Goal: Task Accomplishment & Management: Use online tool/utility

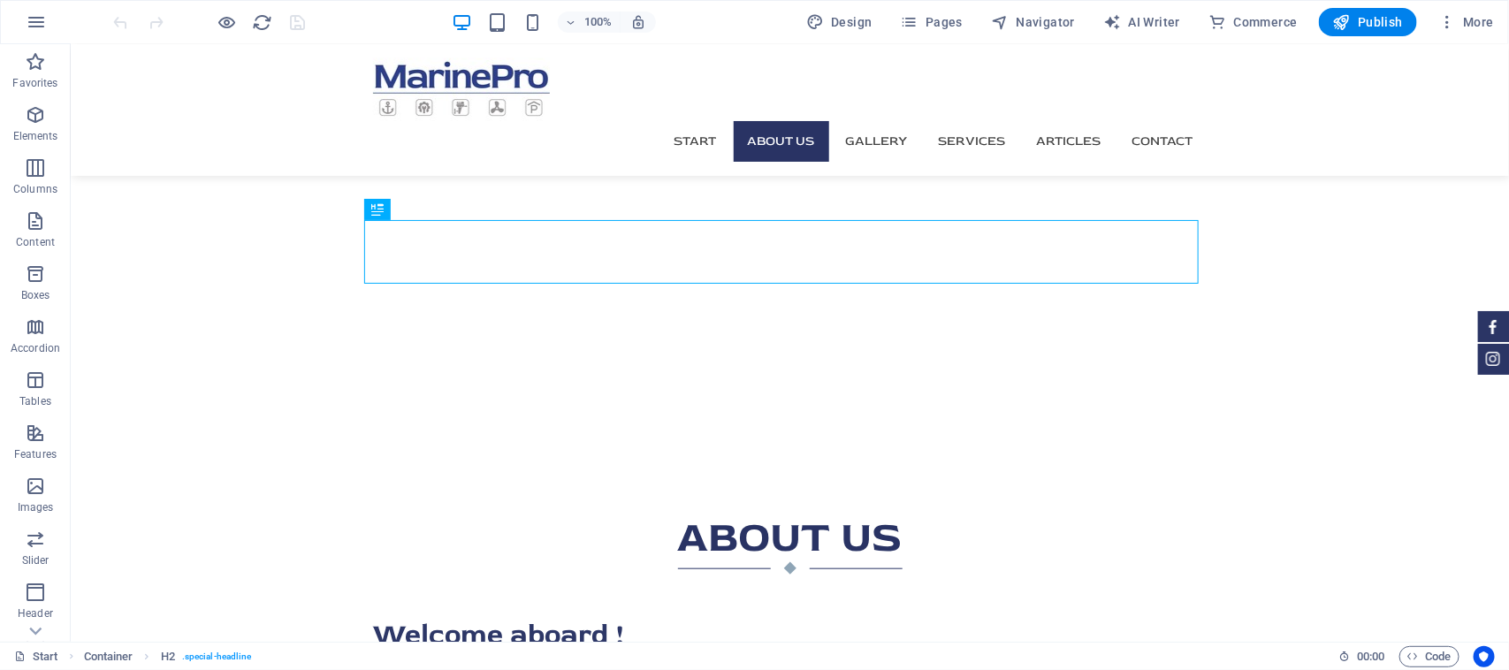
drag, startPoint x: 70, startPoint y: 43, endPoint x: 695, endPoint y: 517, distance: 784.1
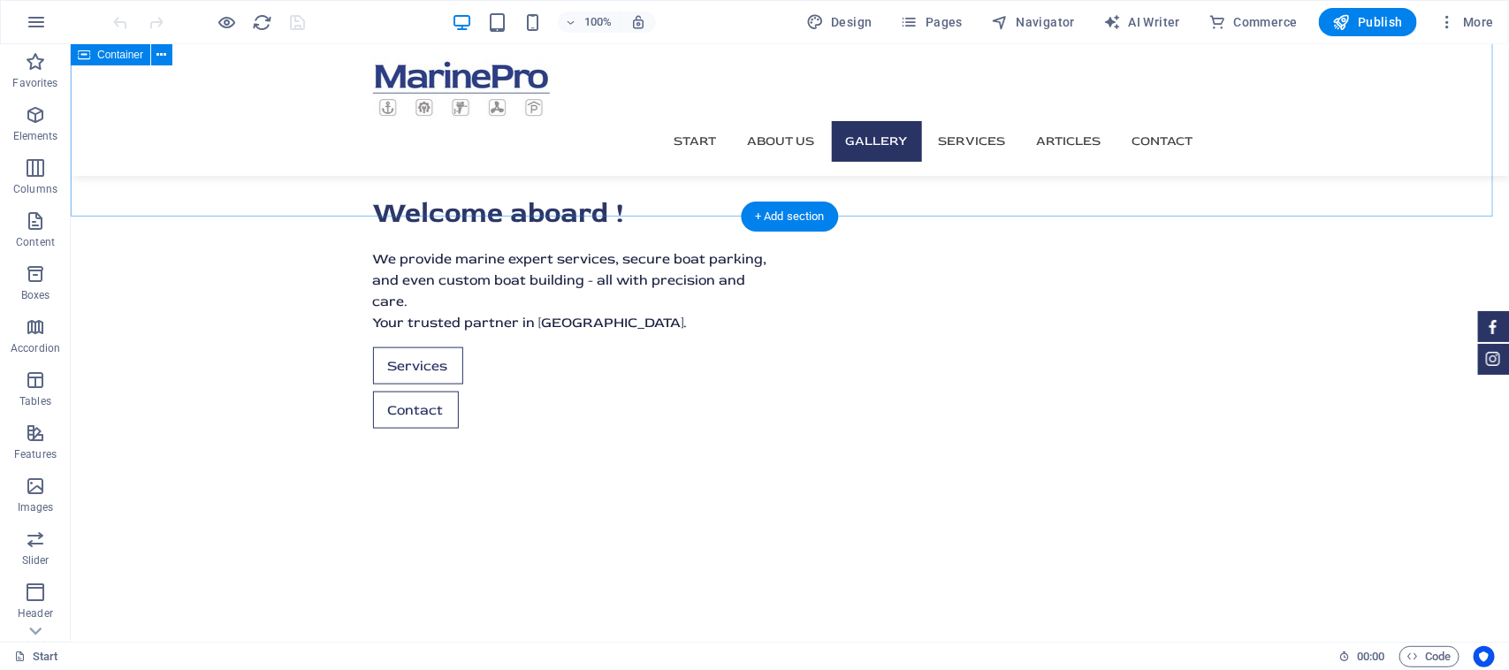
scroll to position [1547, 0]
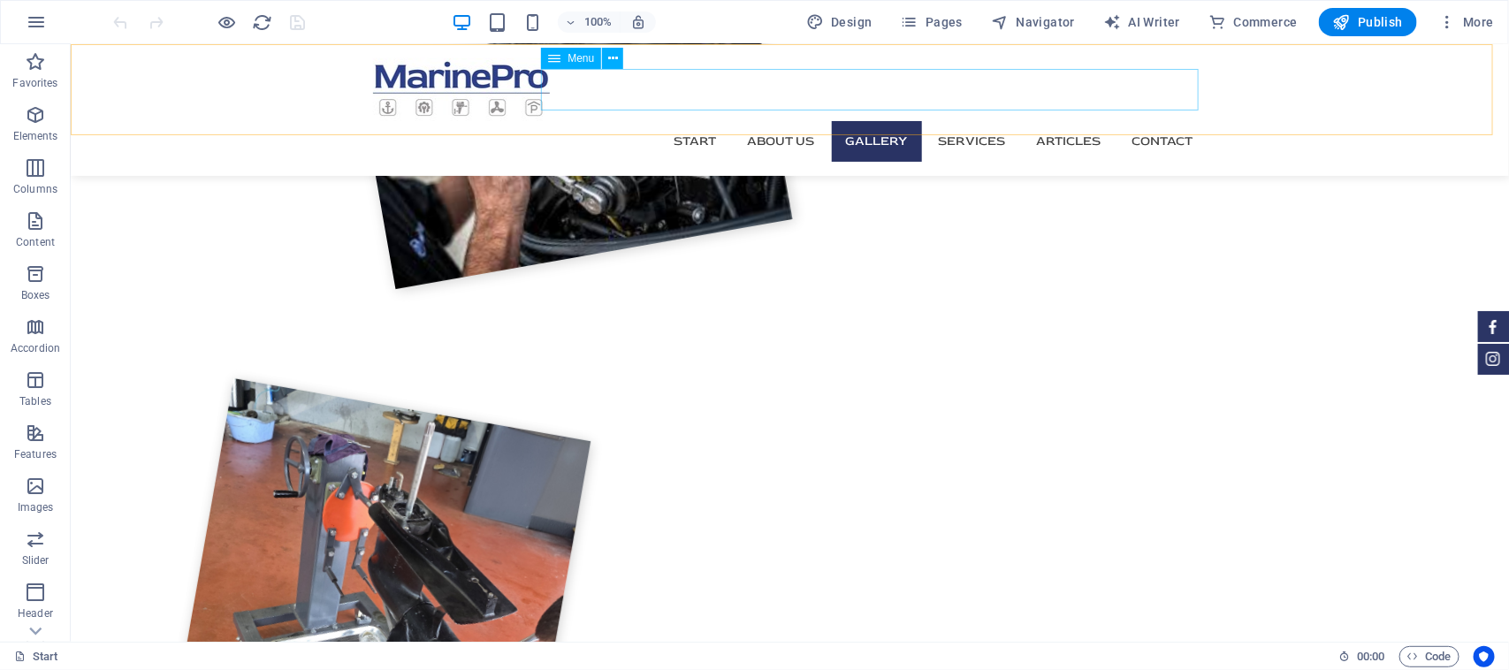
click at [1142, 120] on nav "Start About us Gallery Services Articles Contact" at bounding box center [789, 140] width 834 height 41
click at [1145, 120] on nav "Start About us Gallery Services Articles Contact" at bounding box center [789, 140] width 834 height 41
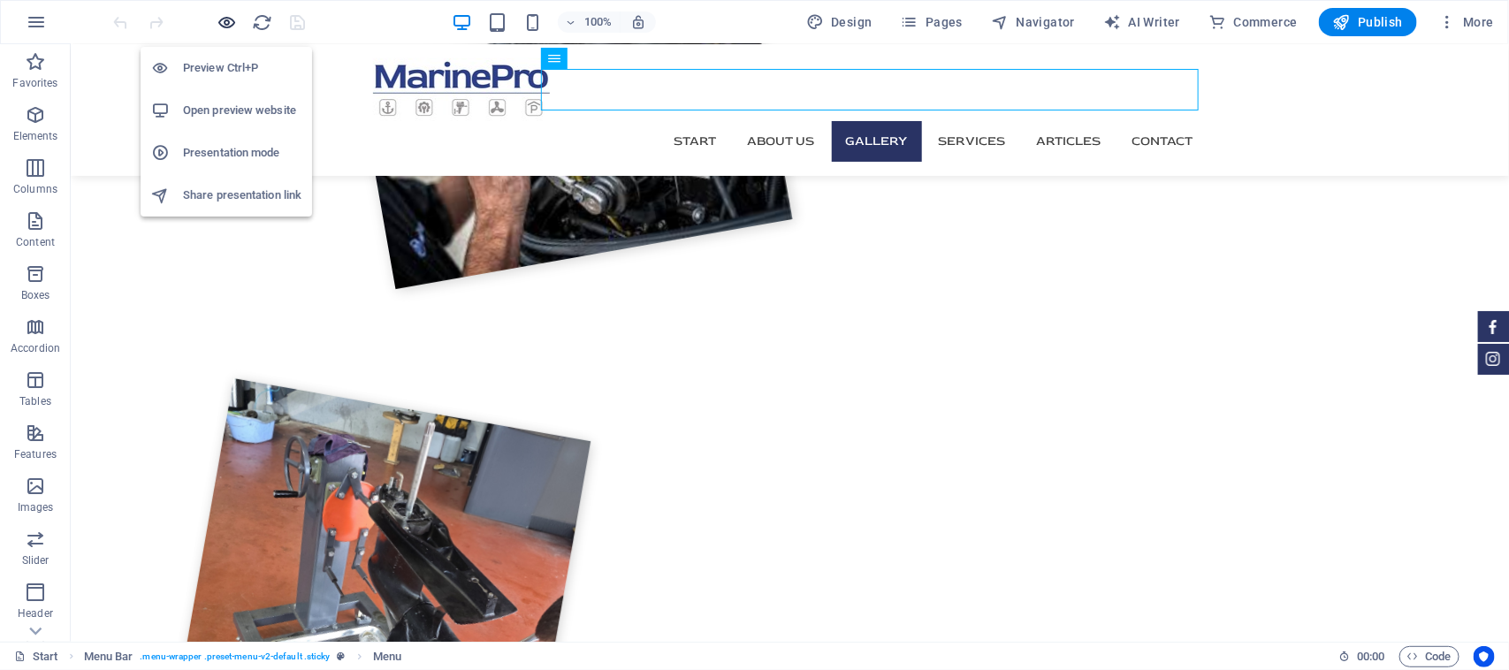
click at [236, 19] on icon "button" at bounding box center [227, 22] width 20 height 20
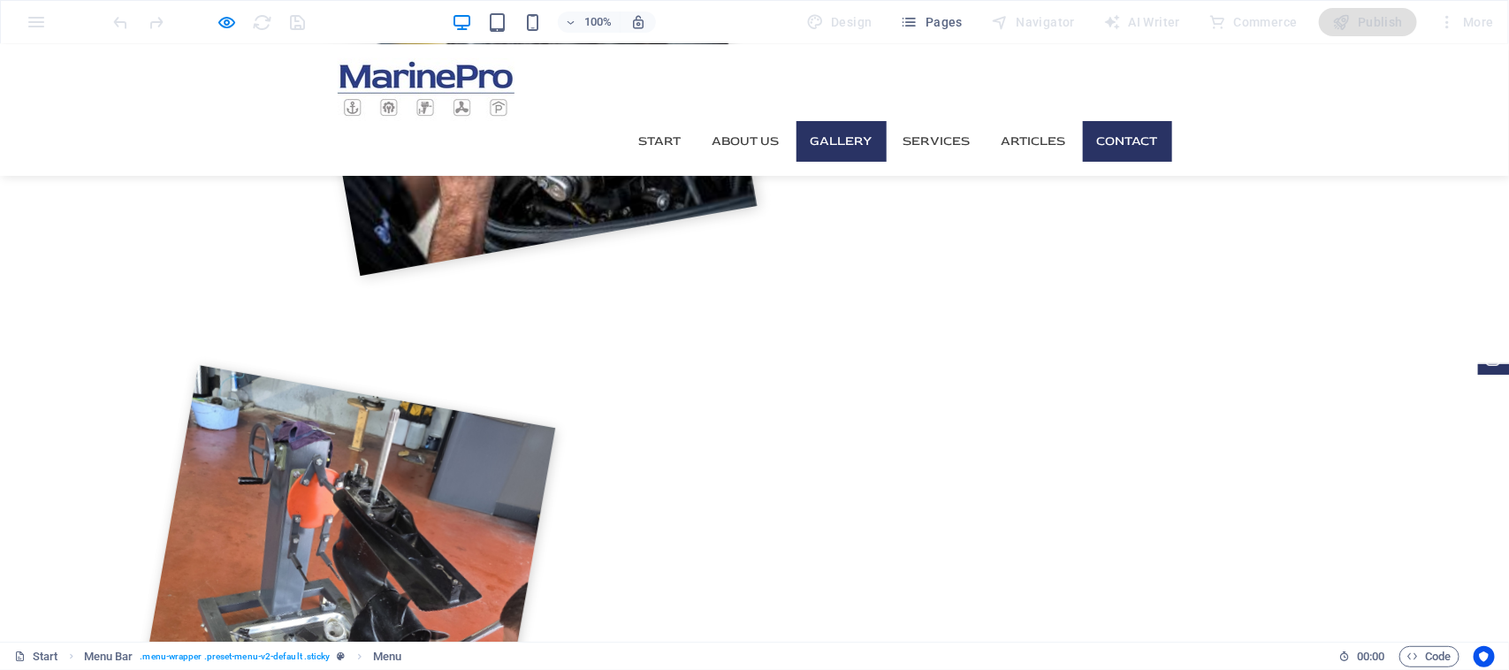
click at [1132, 120] on link "Contact" at bounding box center [1127, 140] width 89 height 41
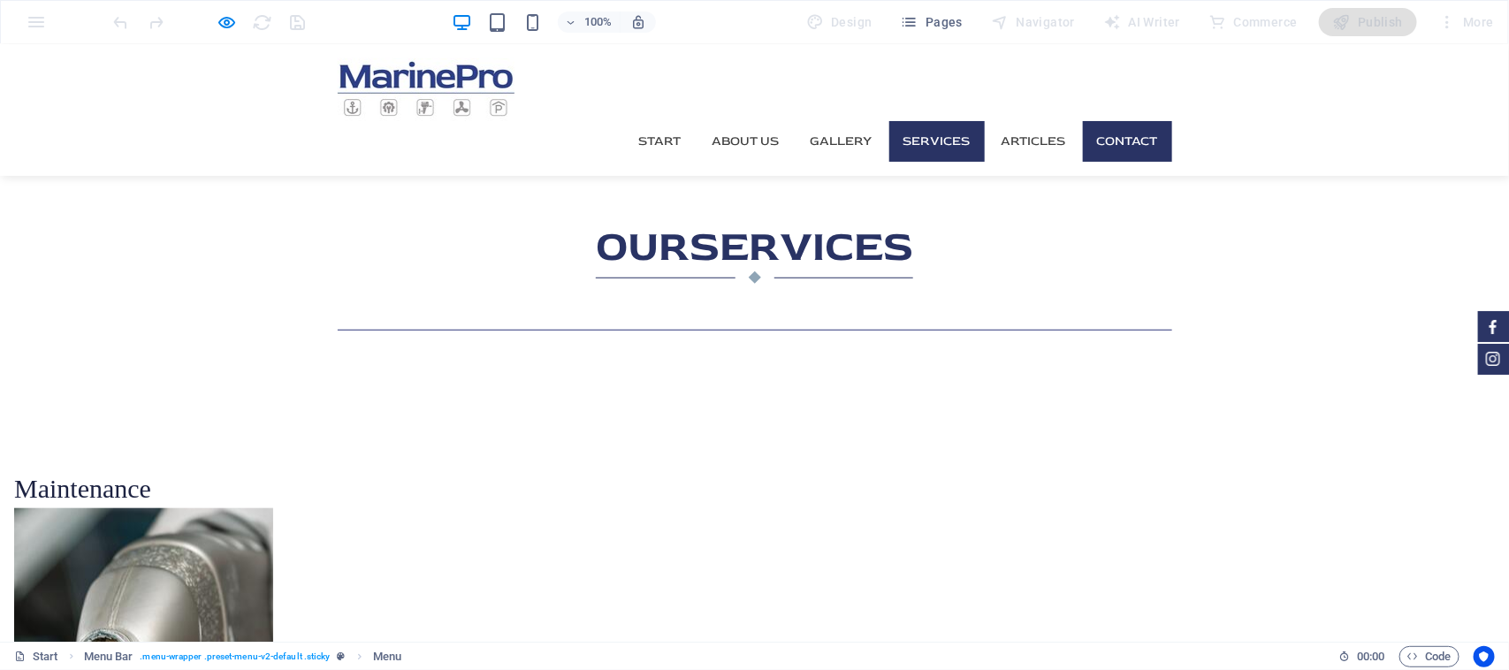
scroll to position [3572, 0]
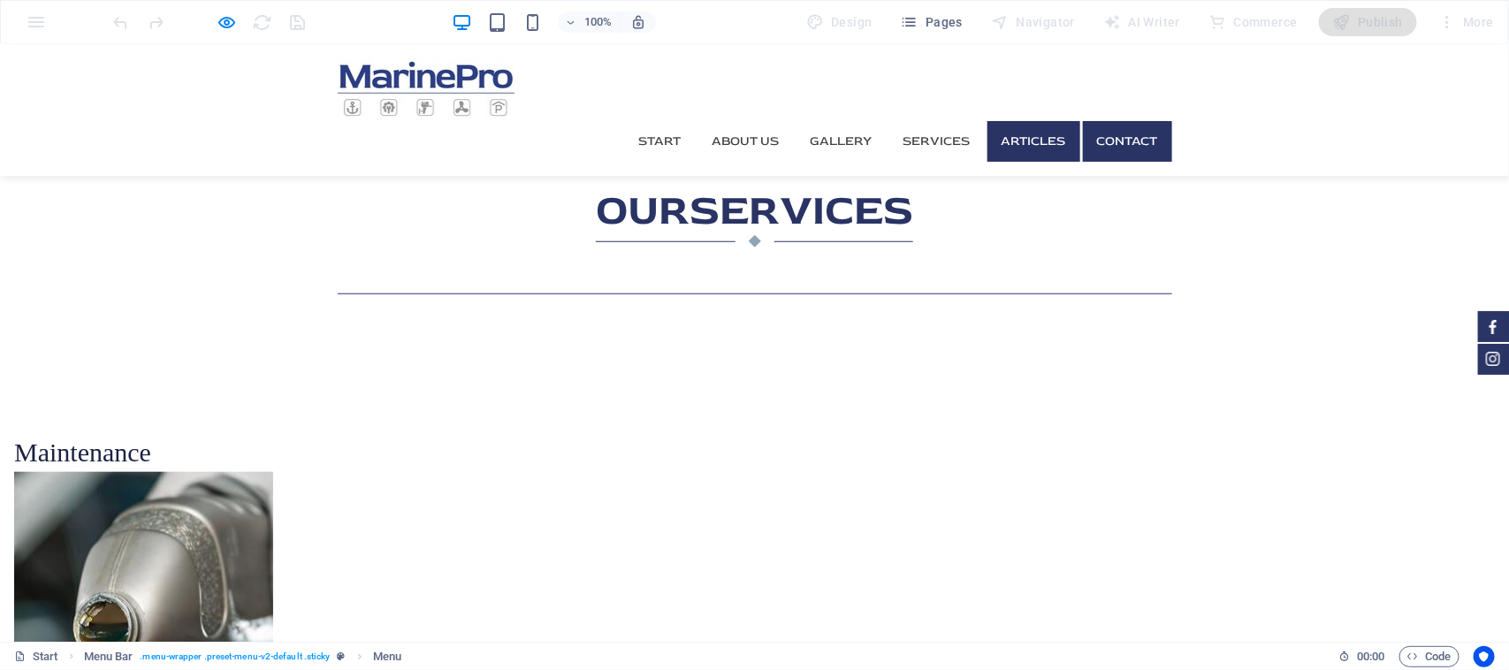
click at [1025, 120] on link "Articles" at bounding box center [1033, 140] width 93 height 41
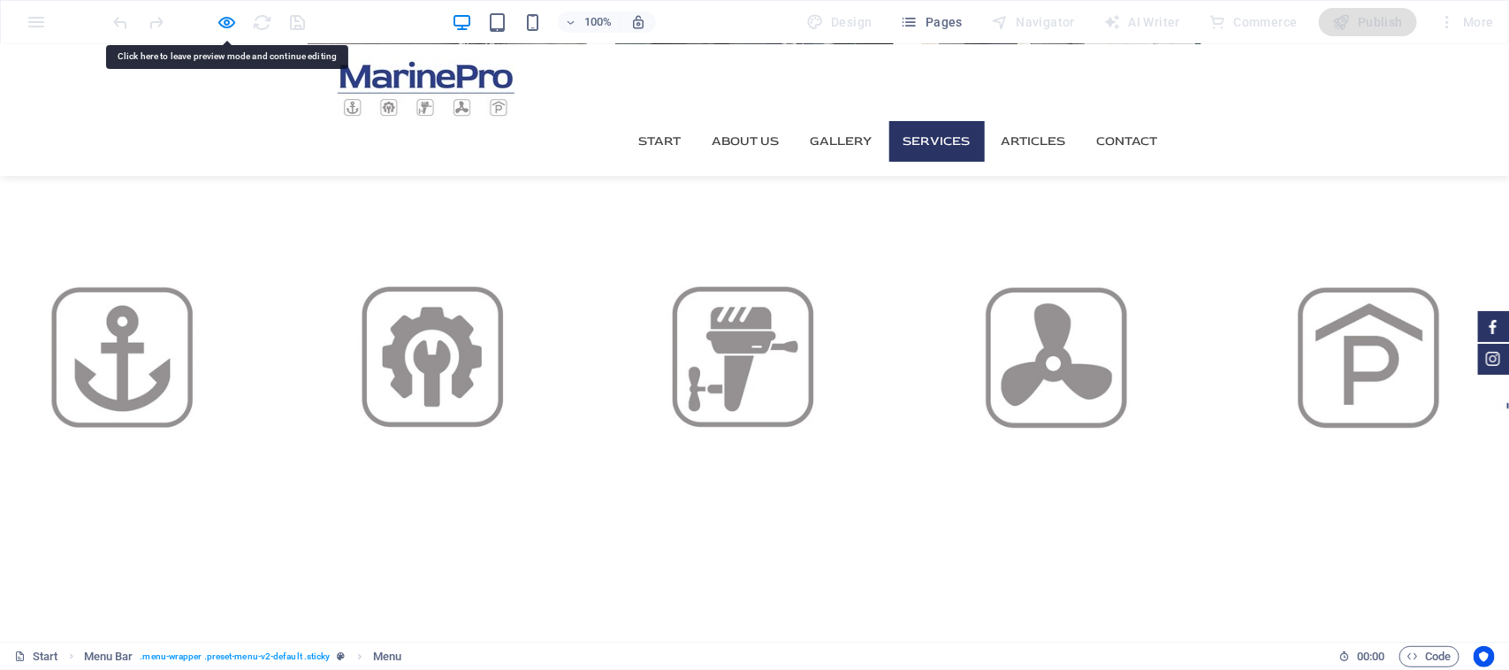
scroll to position [3020, 0]
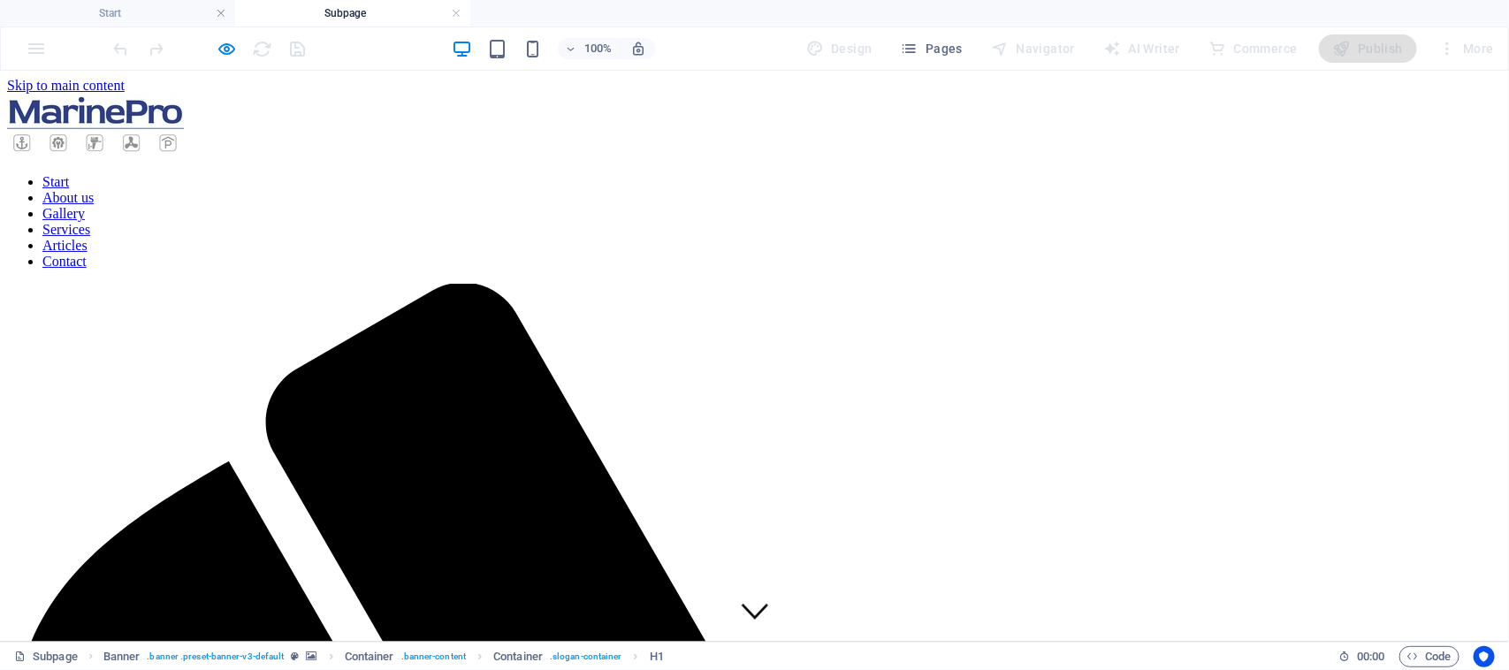
scroll to position [0, 0]
click at [674, 173] on nav "Start About us Gallery Services Articles Contact" at bounding box center [754, 220] width 1494 height 95
click at [650, 173] on nav "Start About us Gallery Services Articles Contact" at bounding box center [754, 220] width 1494 height 95
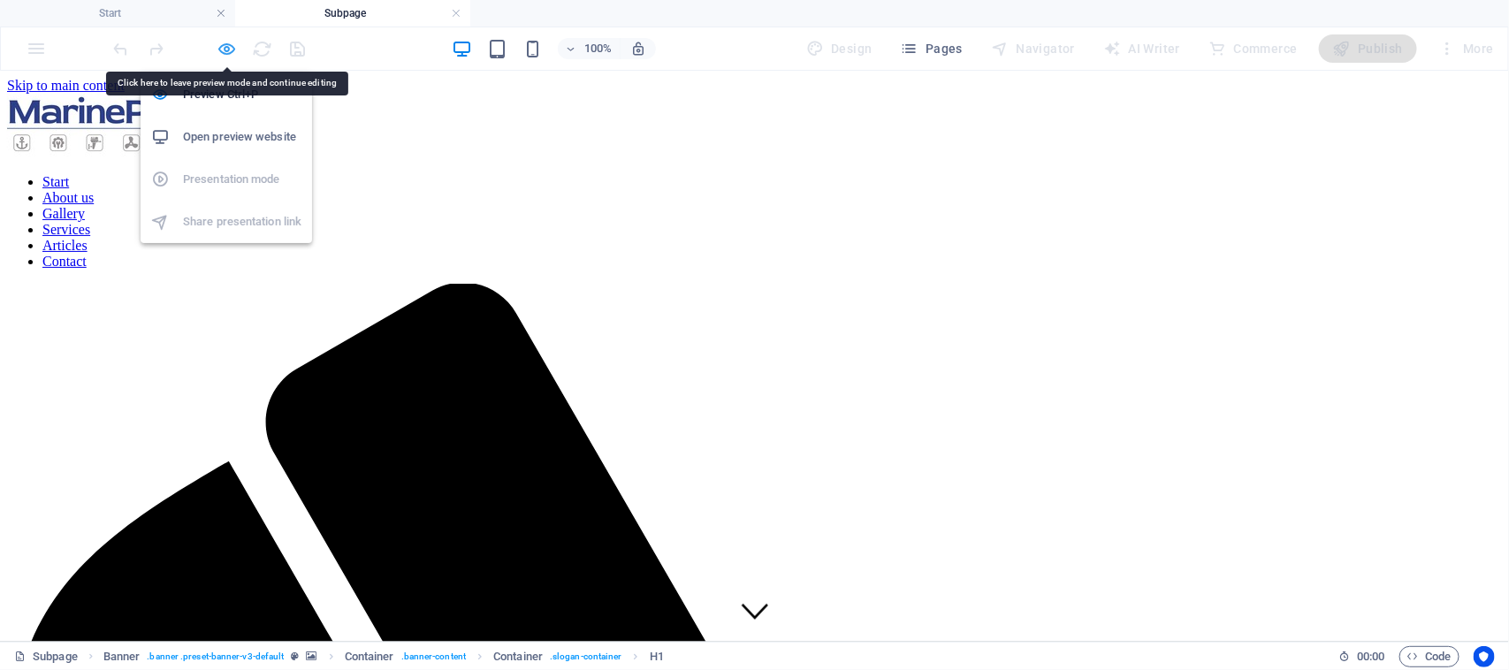
click at [224, 50] on icon "button" at bounding box center [227, 49] width 20 height 20
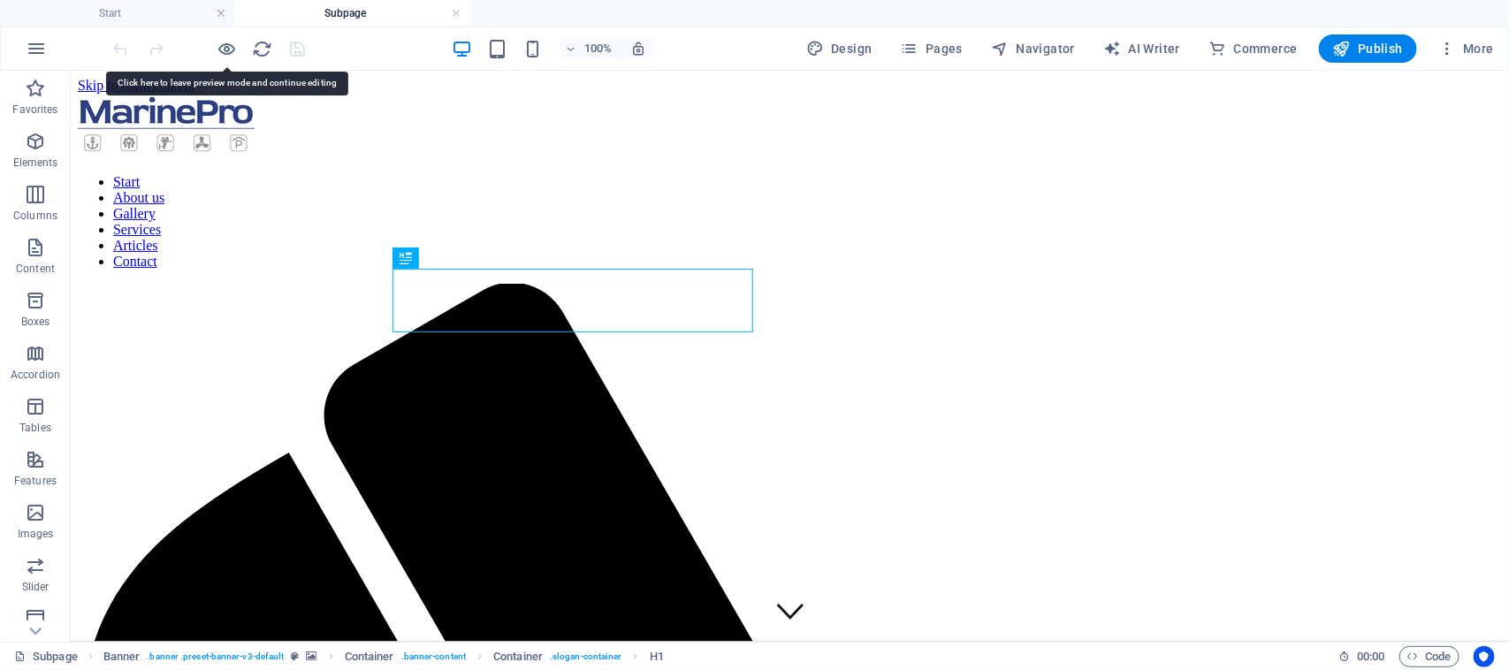
click at [391, 19] on h4 "Subpage" at bounding box center [352, 13] width 235 height 19
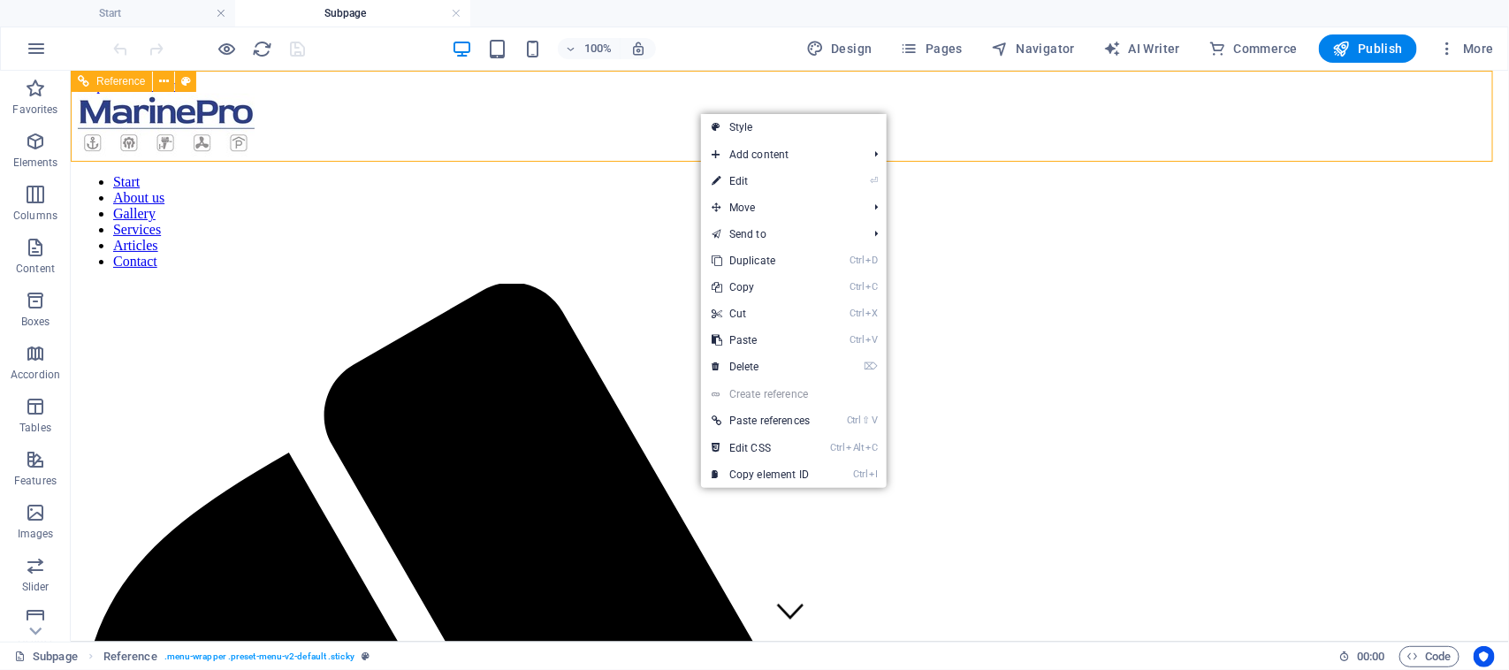
click at [678, 173] on nav "Start About us Gallery Services Articles Contact" at bounding box center [789, 220] width 1424 height 95
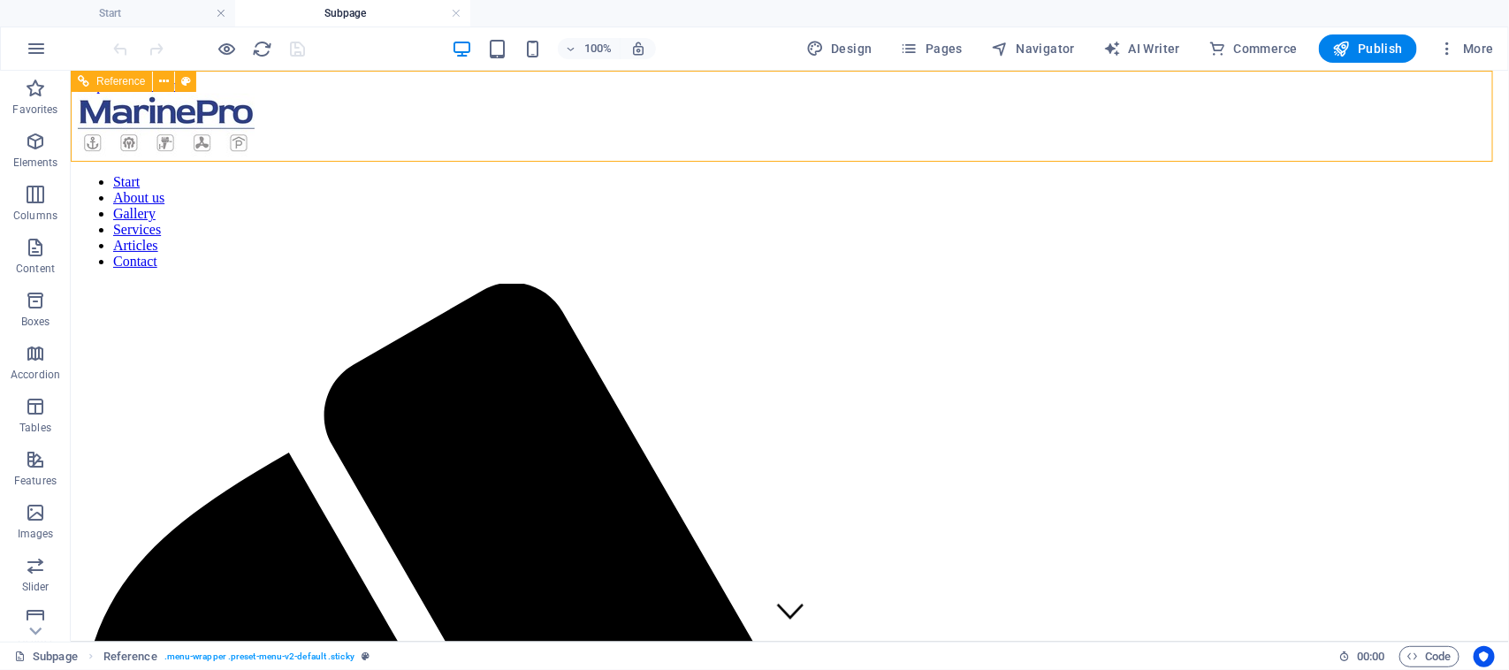
click at [678, 173] on nav "Start About us Gallery Services Articles Contact" at bounding box center [789, 220] width 1424 height 95
select select "rem"
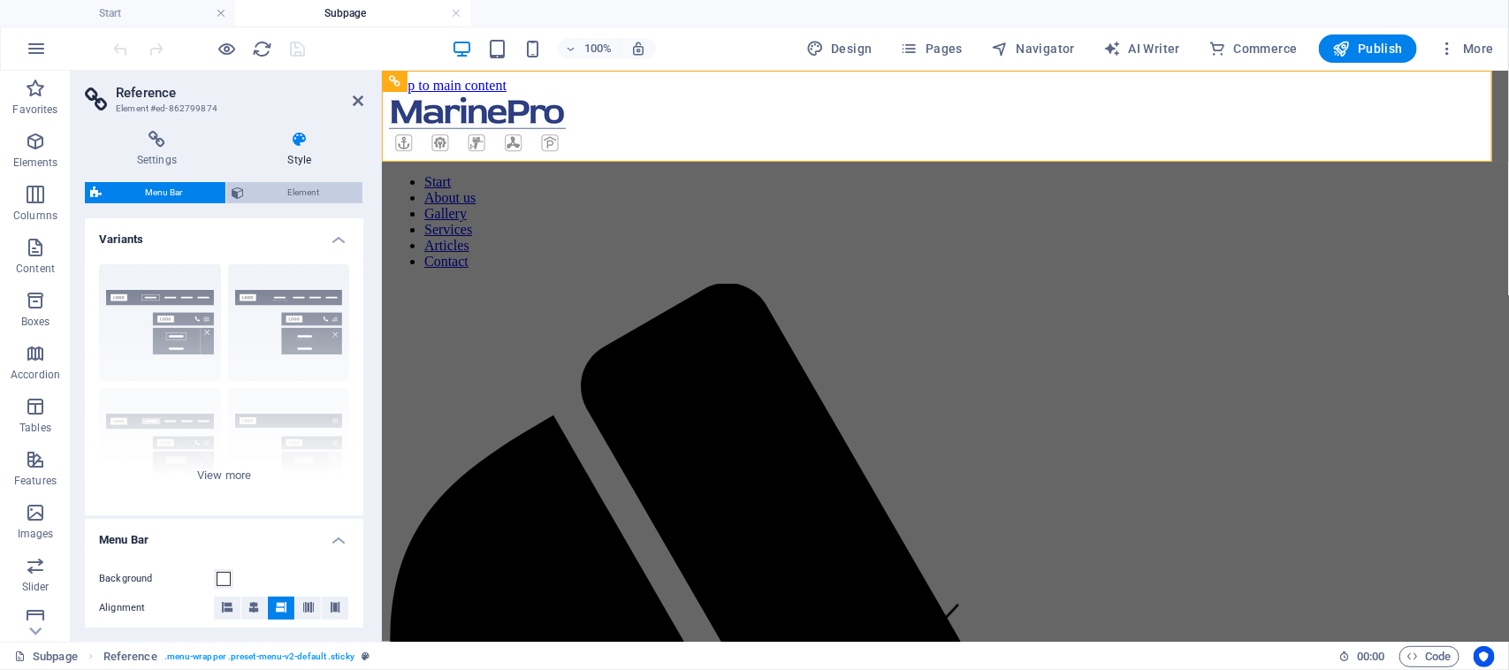
click at [305, 186] on span "Element" at bounding box center [303, 192] width 108 height 21
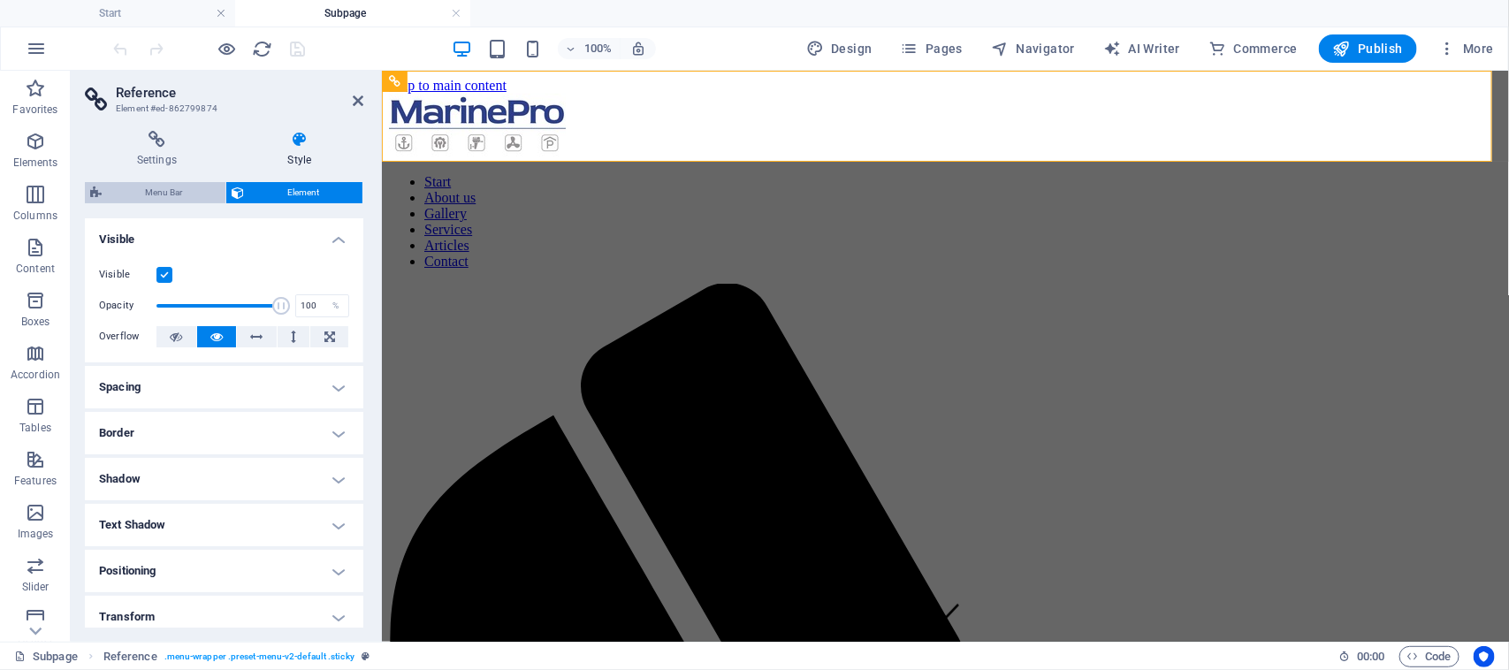
click at [150, 184] on span "Menu Bar" at bounding box center [163, 192] width 113 height 21
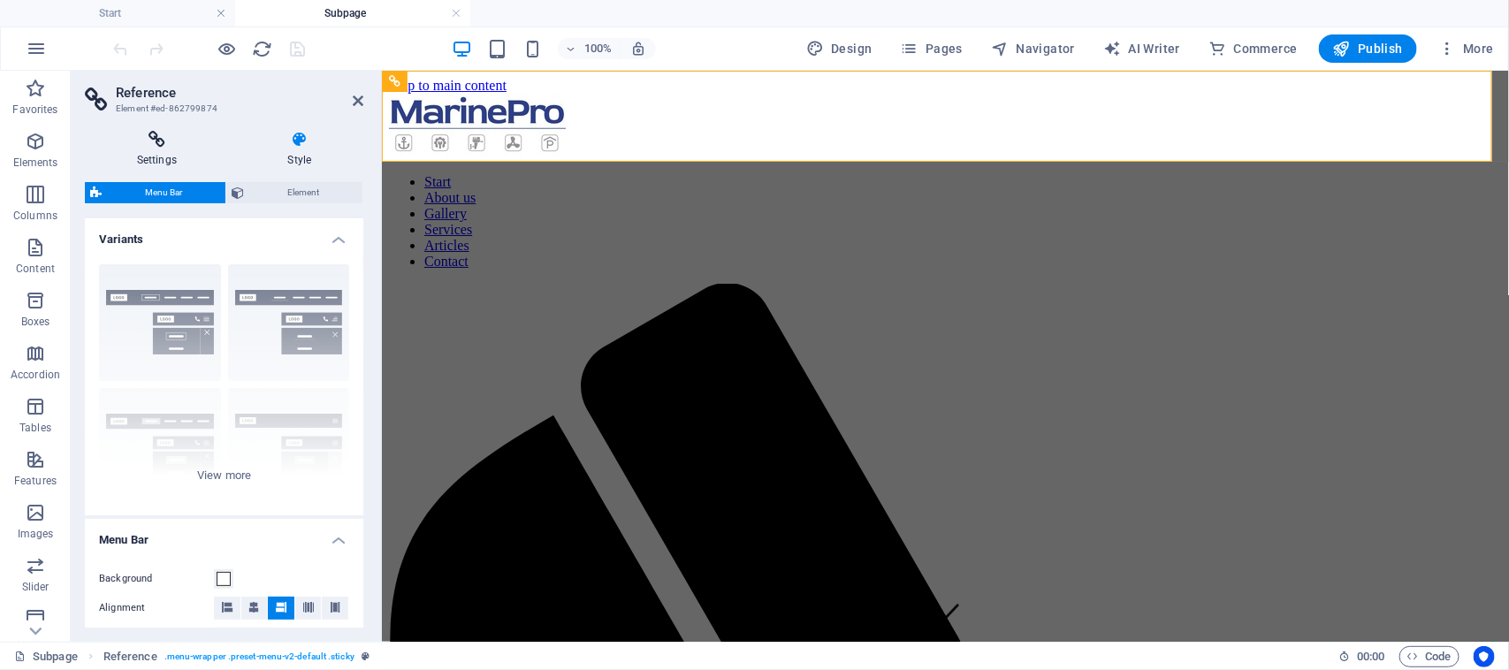
click at [169, 147] on icon at bounding box center [157, 140] width 144 height 18
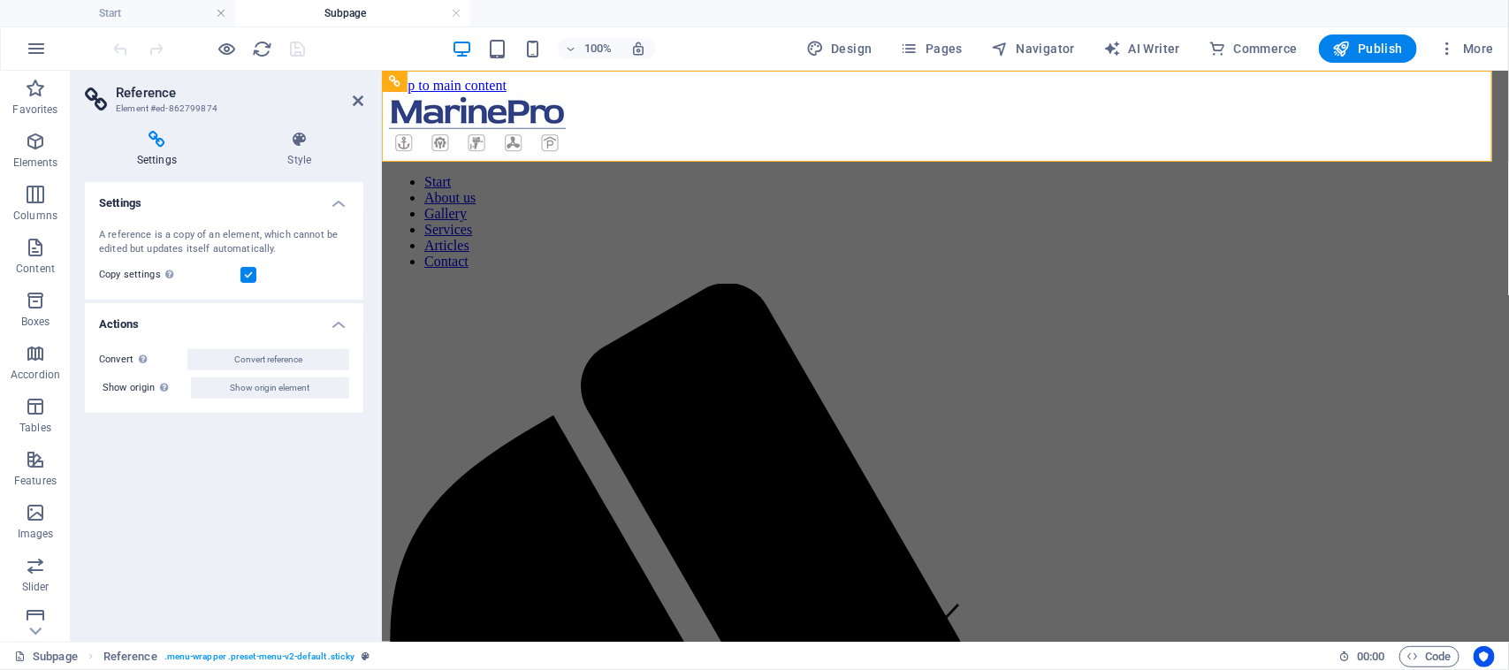
click at [250, 277] on label at bounding box center [248, 275] width 16 height 16
click at [0, 0] on input "Copy settings Use the same settings (flex, animation, position, style) as for t…" at bounding box center [0, 0] width 0 height 0
click at [250, 277] on label at bounding box center [248, 275] width 16 height 16
click at [0, 0] on input "Copy settings Use the same settings (flex, animation, position, style) as for t…" at bounding box center [0, 0] width 0 height 0
click at [252, 277] on label at bounding box center [248, 275] width 16 height 16
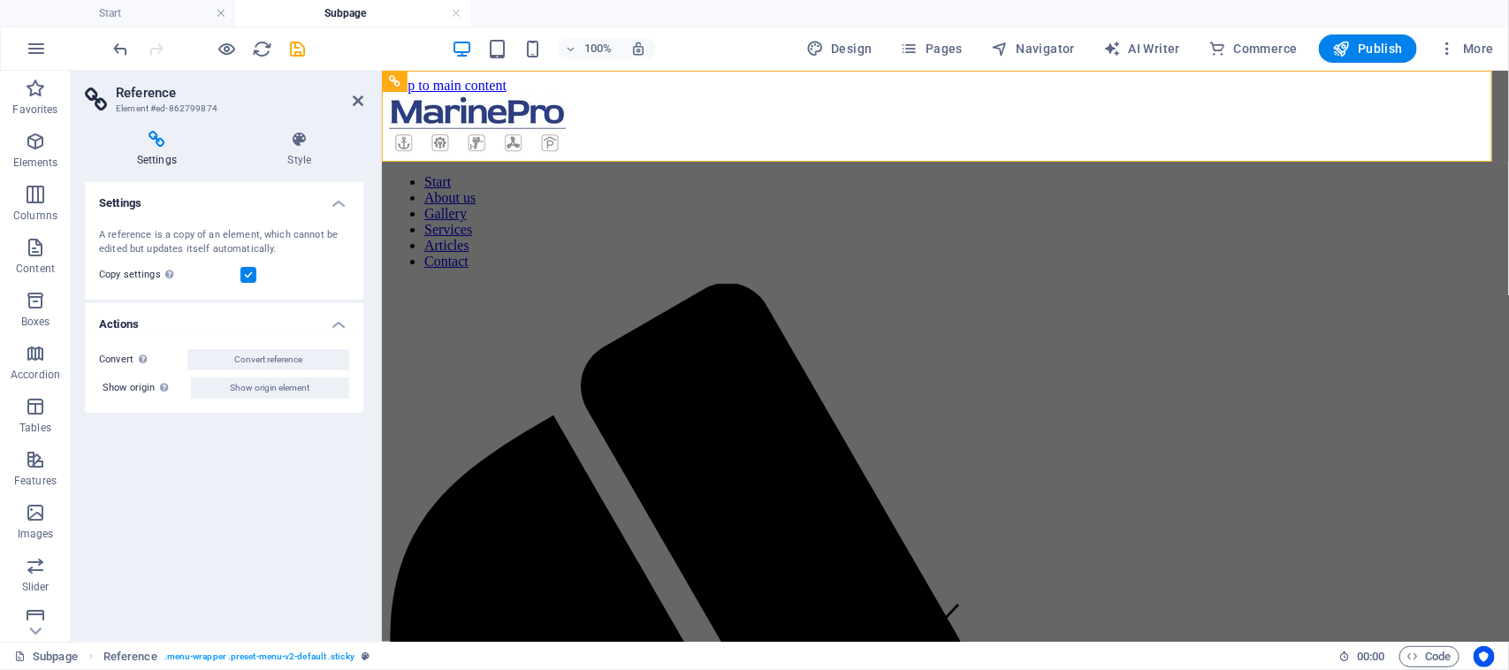
click at [0, 0] on input "Copy settings Use the same settings (flex, animation, position, style) as for t…" at bounding box center [0, 0] width 0 height 0
click at [171, 150] on h4 "Settings" at bounding box center [160, 149] width 151 height 37
click at [363, 100] on aside "Reference Element #ed-862799874 Settings Style Settings A reference is a copy o…" at bounding box center [226, 356] width 311 height 571
click at [478, 80] on icon at bounding box center [475, 81] width 10 height 19
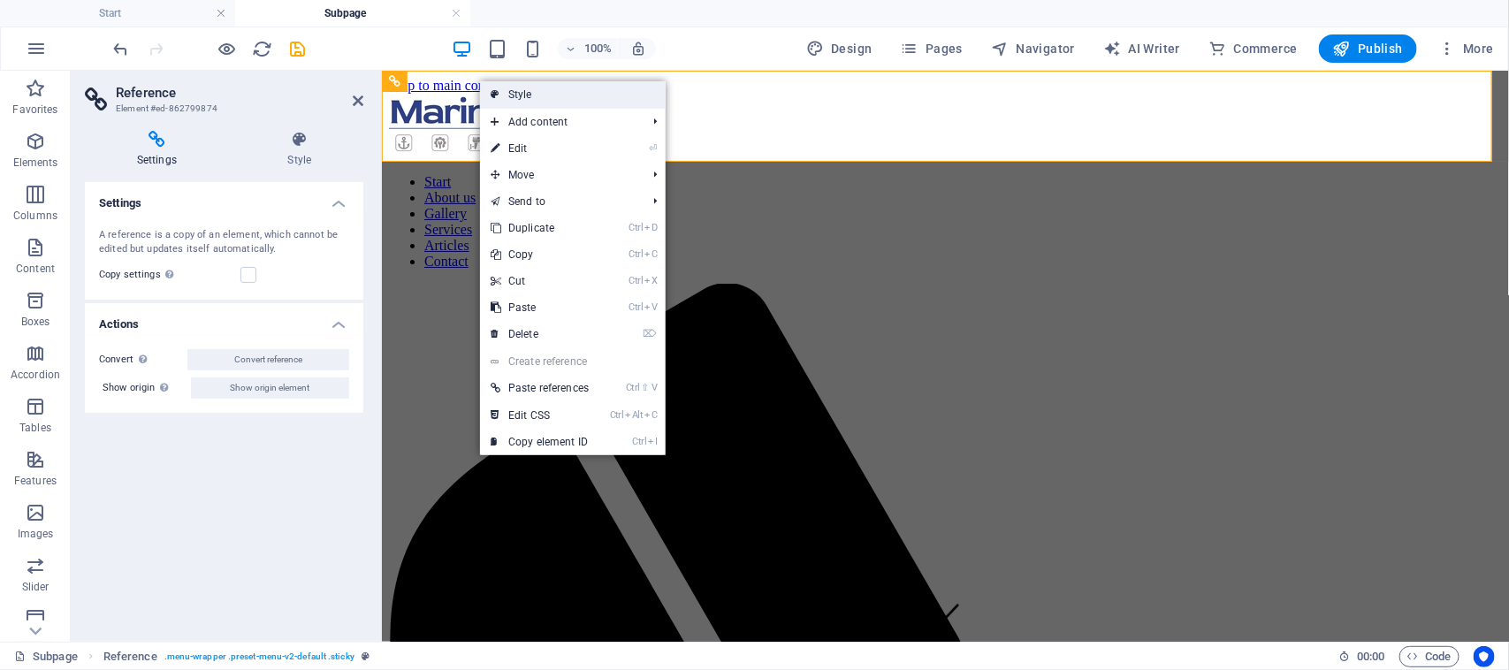
click at [514, 97] on link "Style" at bounding box center [573, 94] width 186 height 27
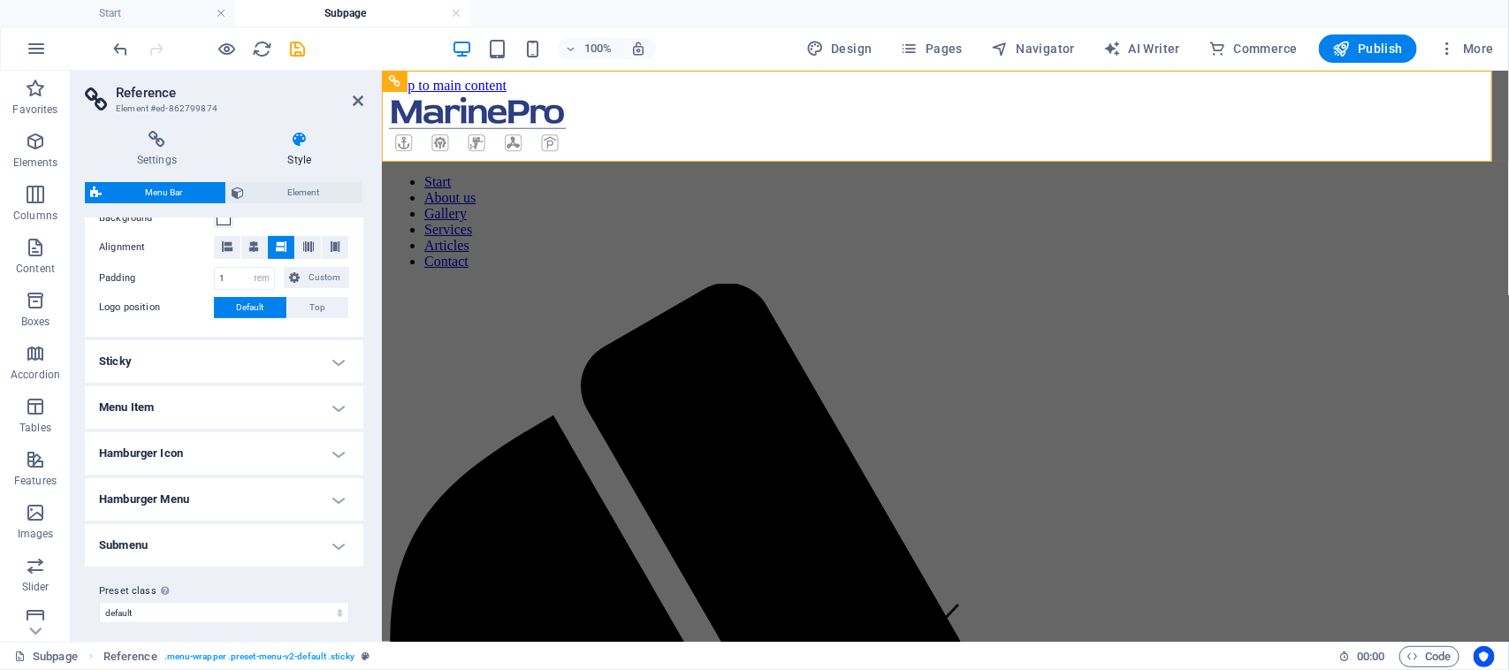
scroll to position [368, 0]
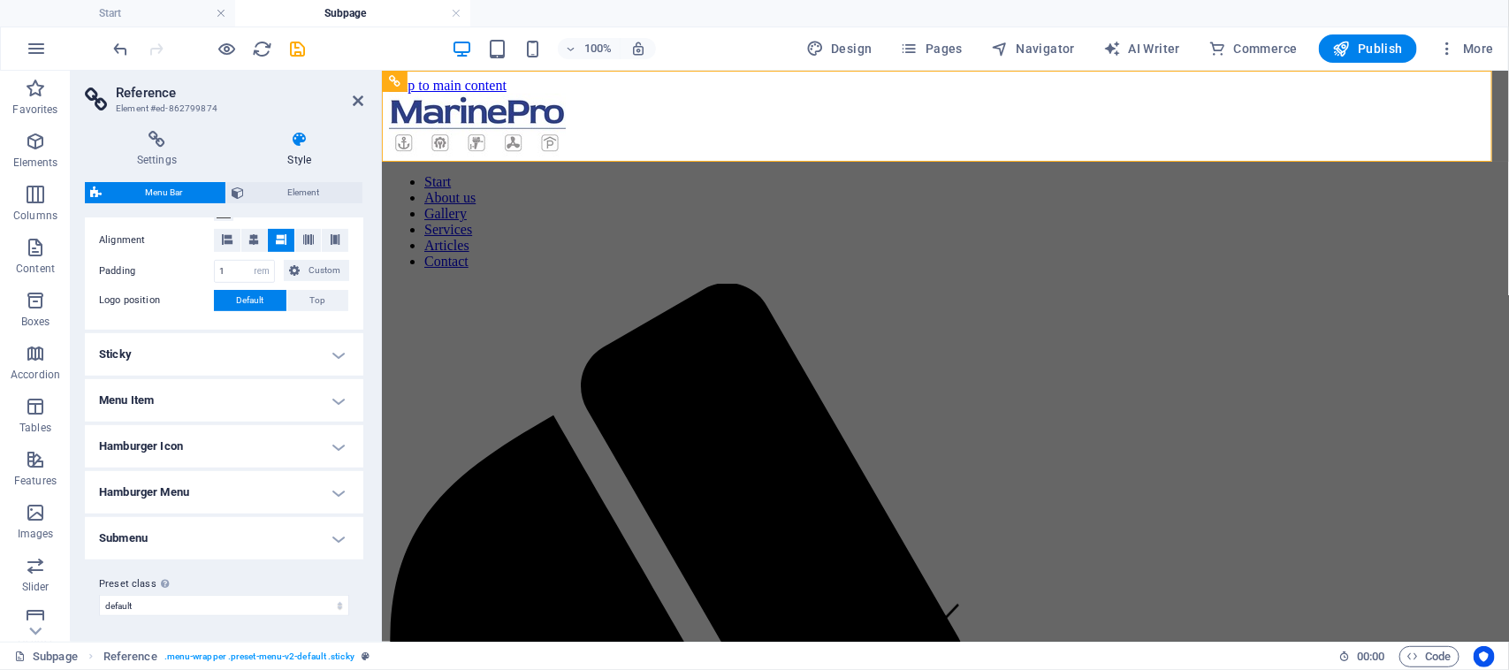
click at [270, 346] on h4 "Sticky" at bounding box center [224, 354] width 278 height 42
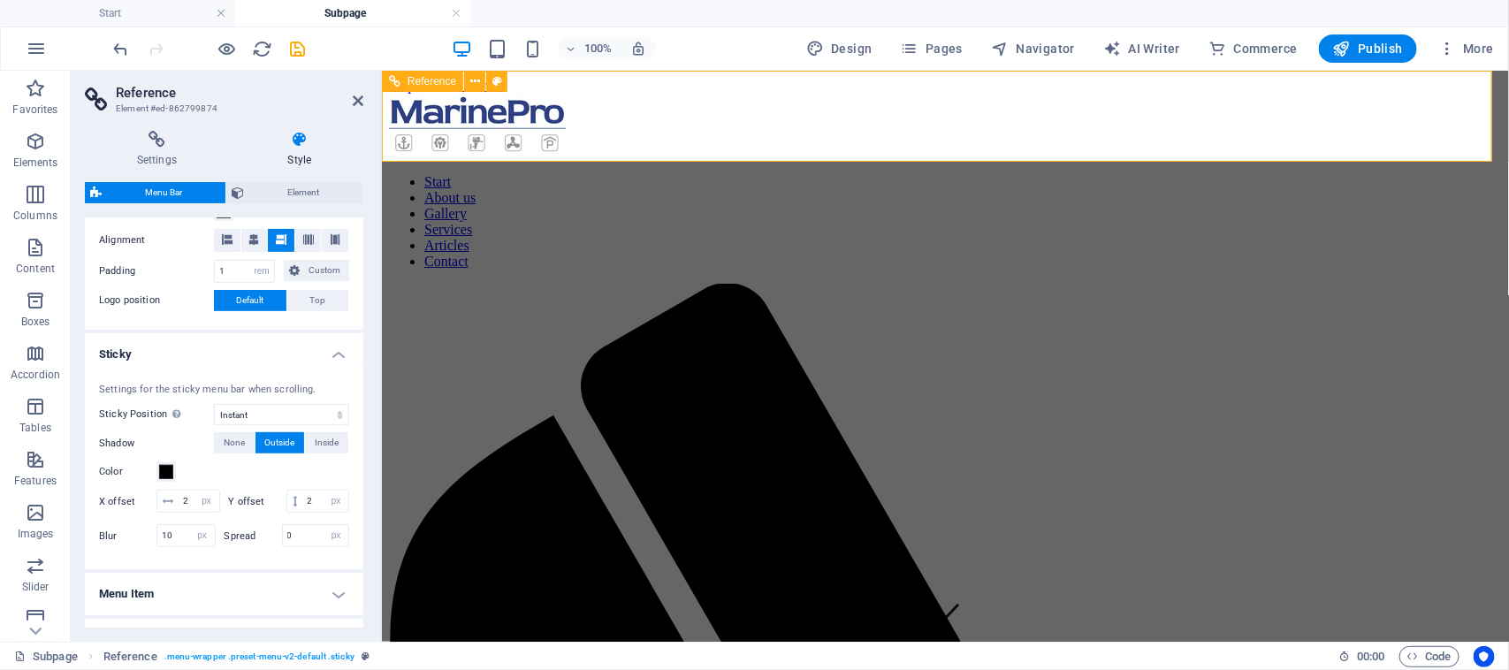
click at [961, 173] on nav "Start About us Gallery Services Articles Contact" at bounding box center [944, 220] width 1113 height 95
click at [369, 103] on aside "Reference Element #ed-862799874 Settings Style Settings A reference is a copy o…" at bounding box center [226, 356] width 311 height 571
drag, startPoint x: 281, startPoint y: 25, endPoint x: 352, endPoint y: 95, distance: 100.0
click at [353, 95] on icon at bounding box center [358, 101] width 11 height 14
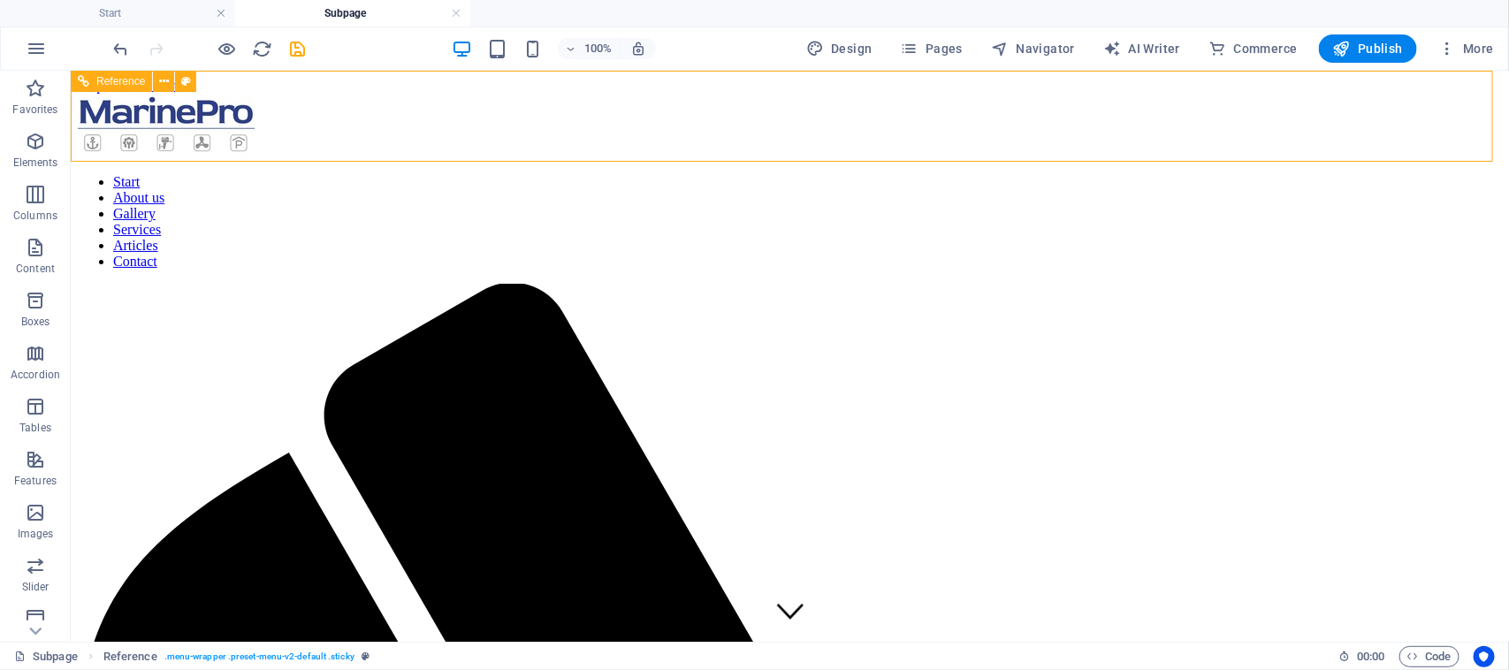
click at [779, 173] on nav "Start About us Gallery Services Articles Contact" at bounding box center [789, 220] width 1424 height 95
drag, startPoint x: 779, startPoint y: 111, endPoint x: 467, endPoint y: 111, distance: 312.0
click at [778, 173] on nav "Start About us Gallery Services Articles Contact" at bounding box center [789, 220] width 1424 height 95
select select "rem"
select select "sticky_instant"
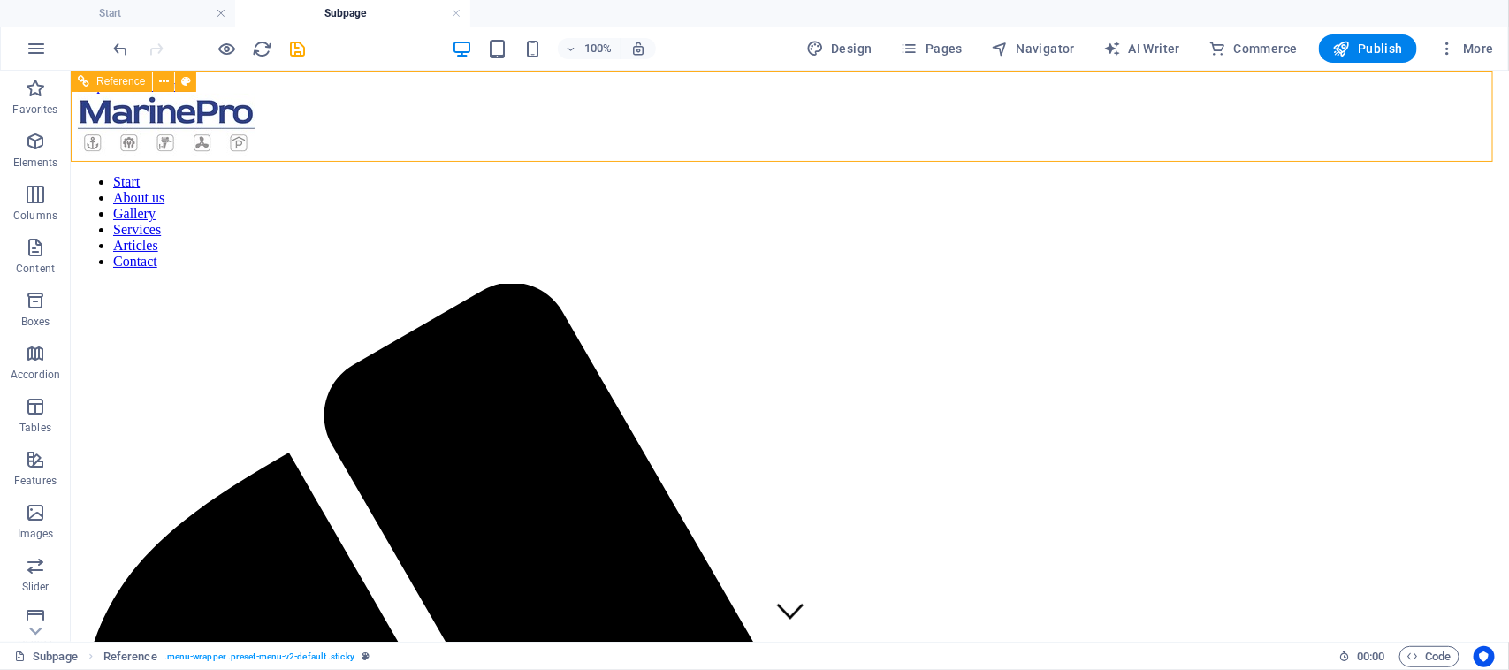
select select "px"
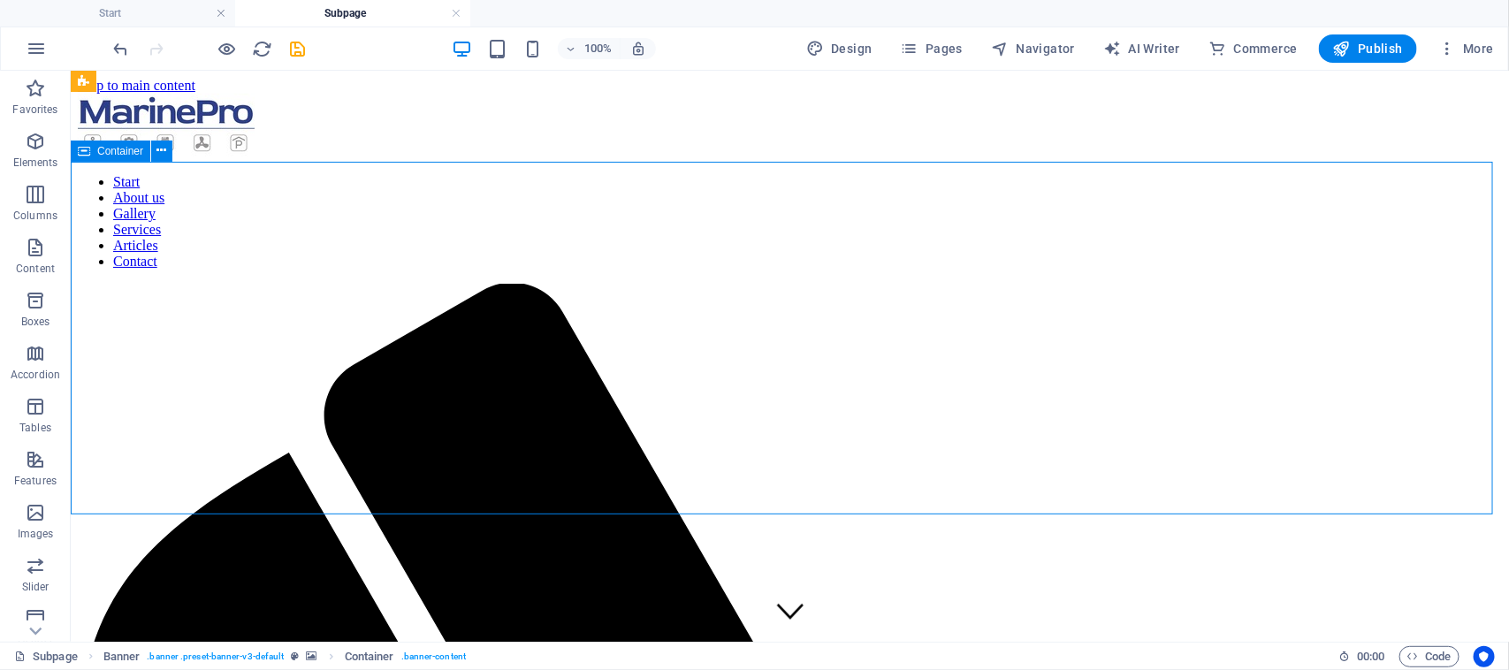
click at [159, 153] on icon at bounding box center [162, 150] width 10 height 19
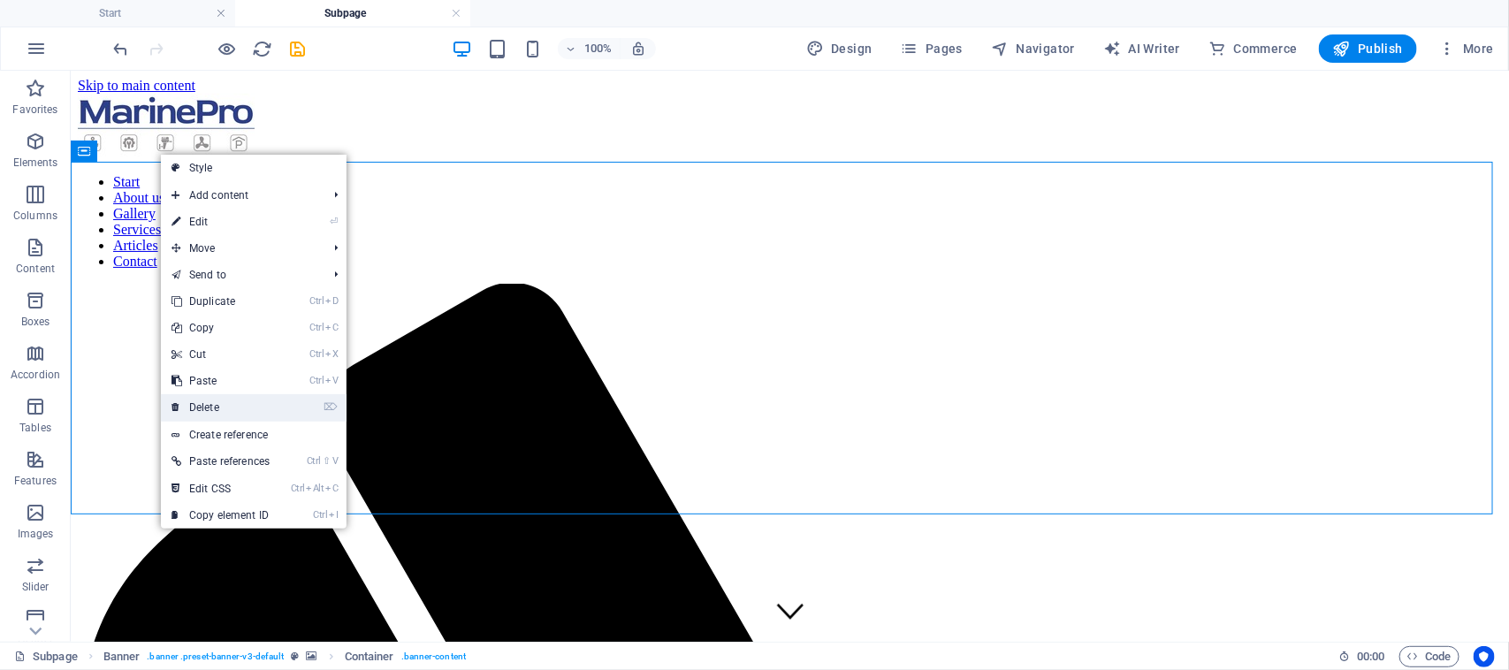
click at [232, 403] on link "⌦ Delete" at bounding box center [220, 407] width 119 height 27
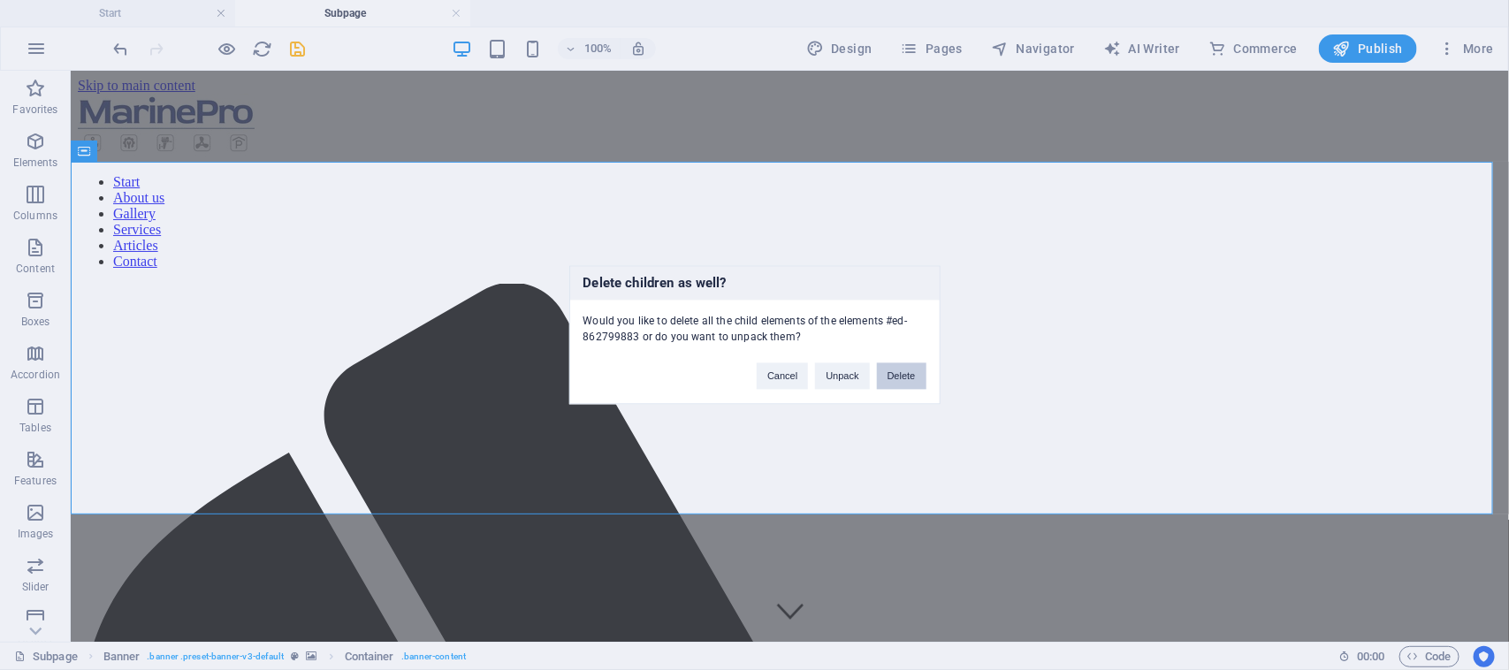
click at [908, 385] on button "Delete" at bounding box center [901, 376] width 49 height 27
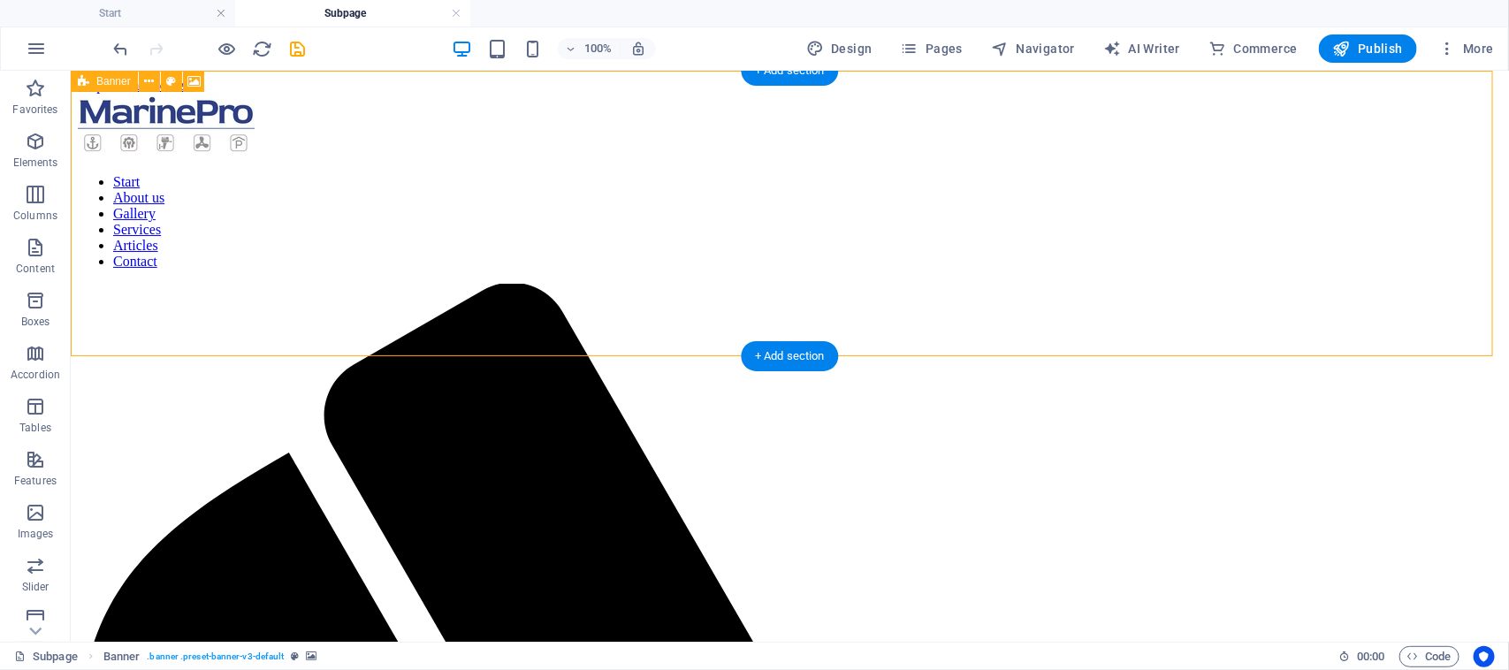
select select "vh"
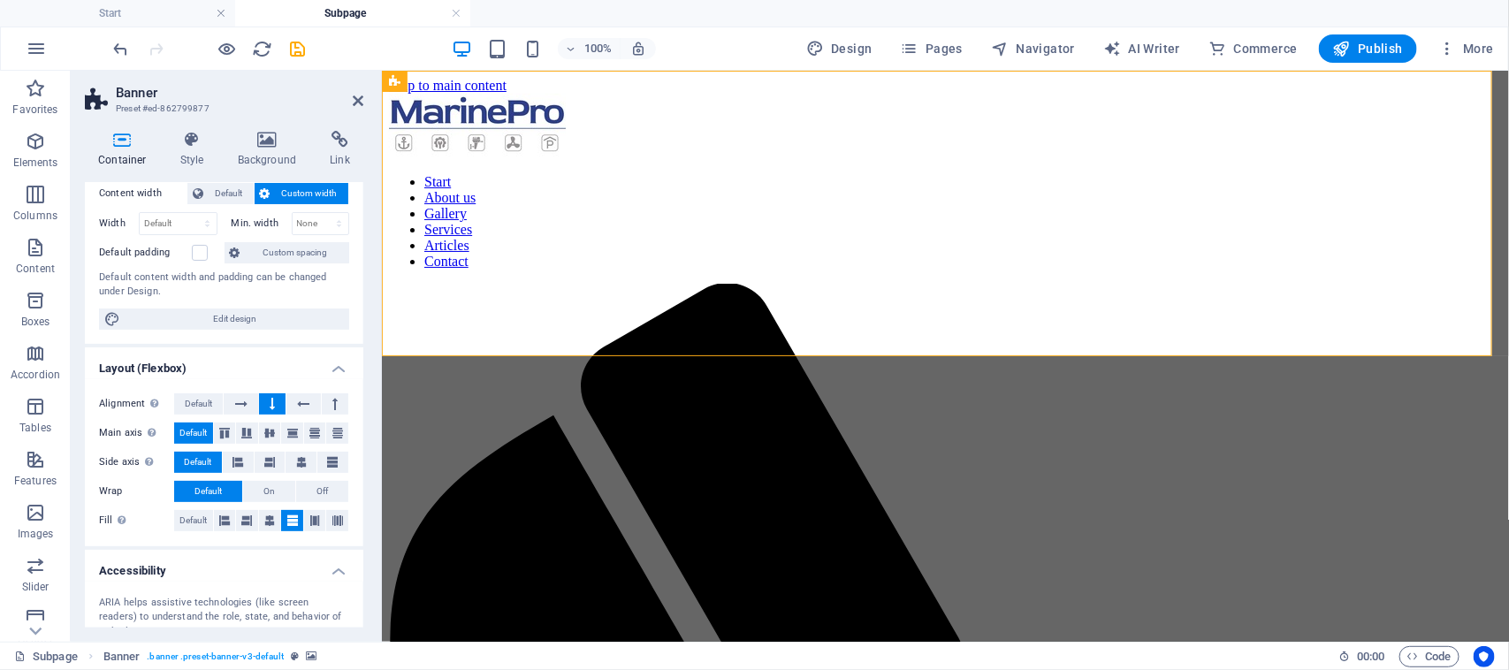
scroll to position [0, 0]
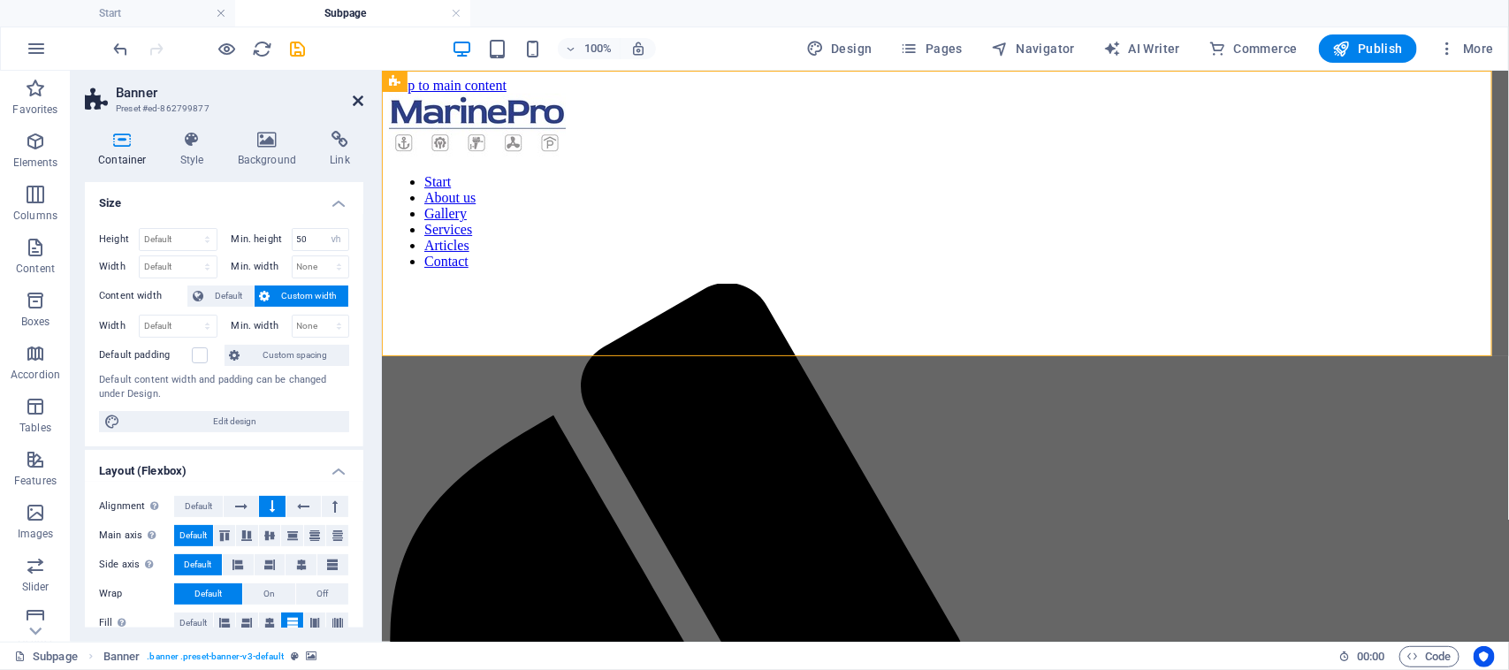
click at [356, 104] on icon at bounding box center [358, 101] width 11 height 14
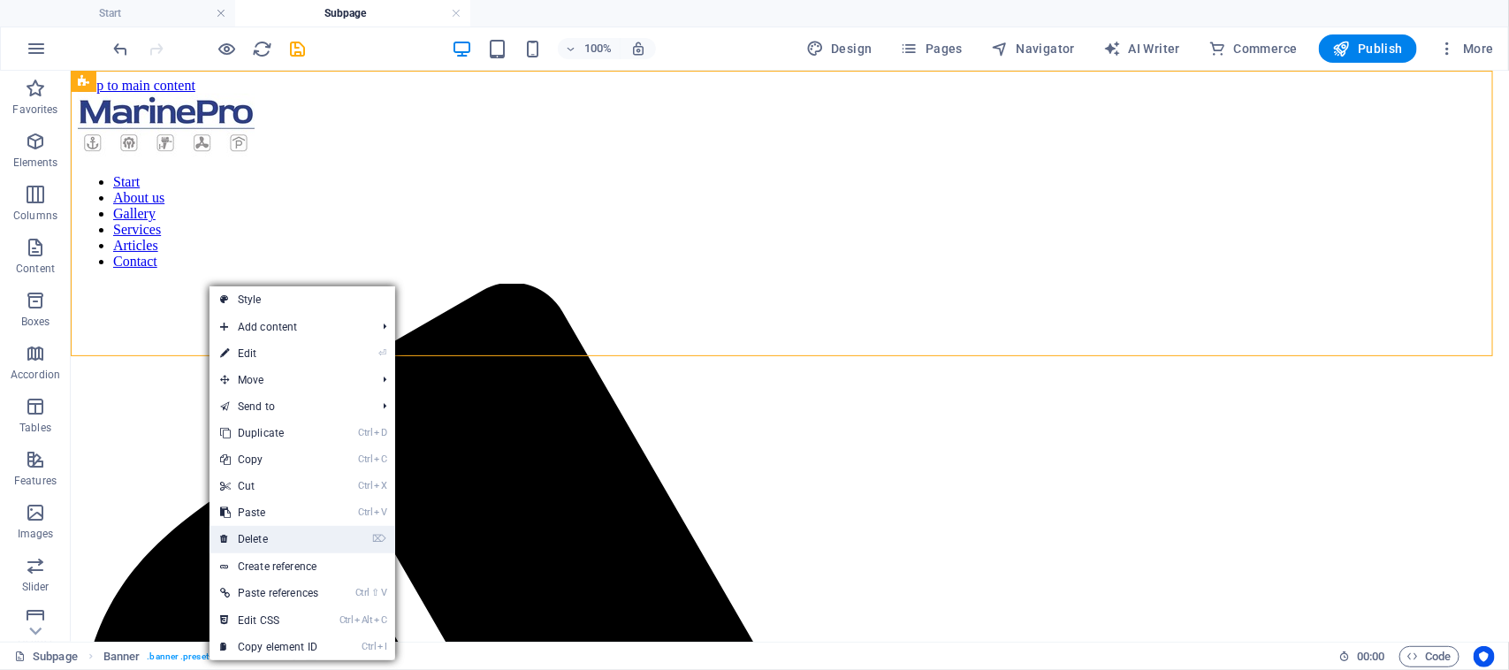
click at [270, 536] on link "⌦ Delete" at bounding box center [268, 539] width 119 height 27
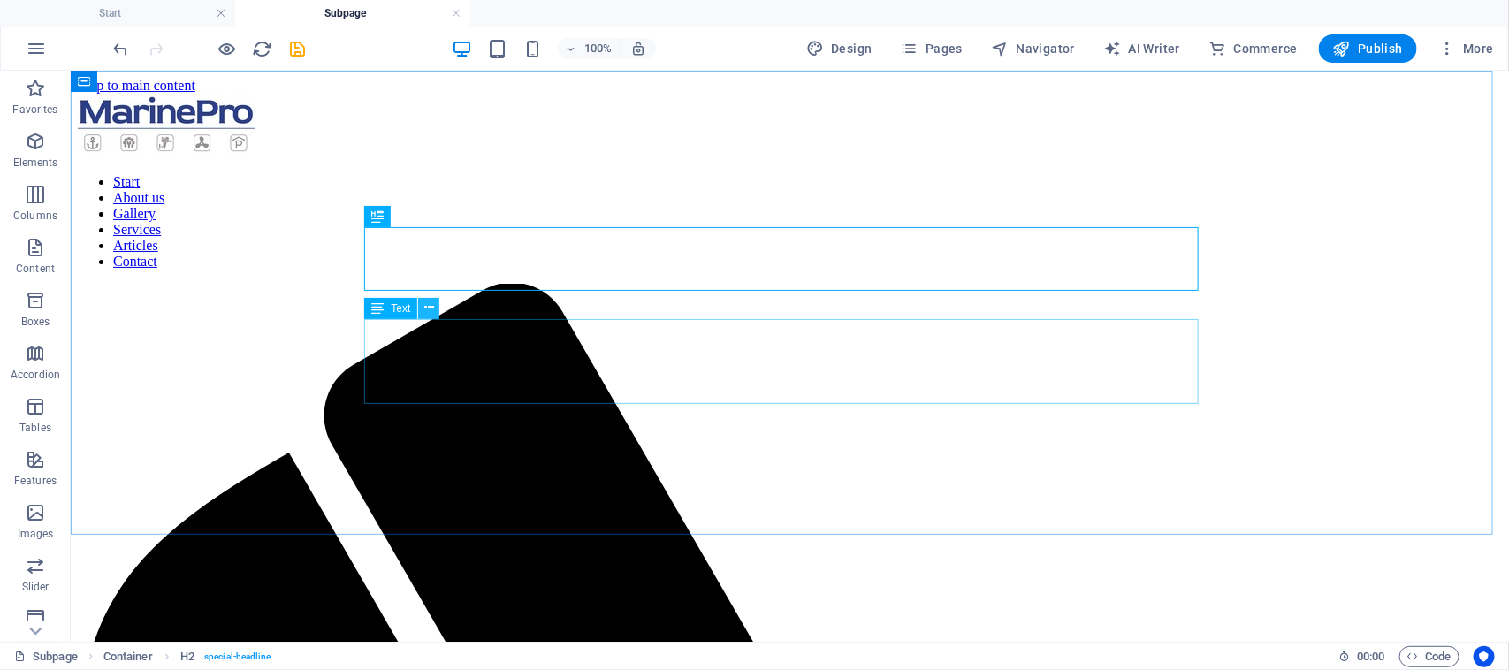
click at [429, 305] on icon at bounding box center [429, 308] width 10 height 19
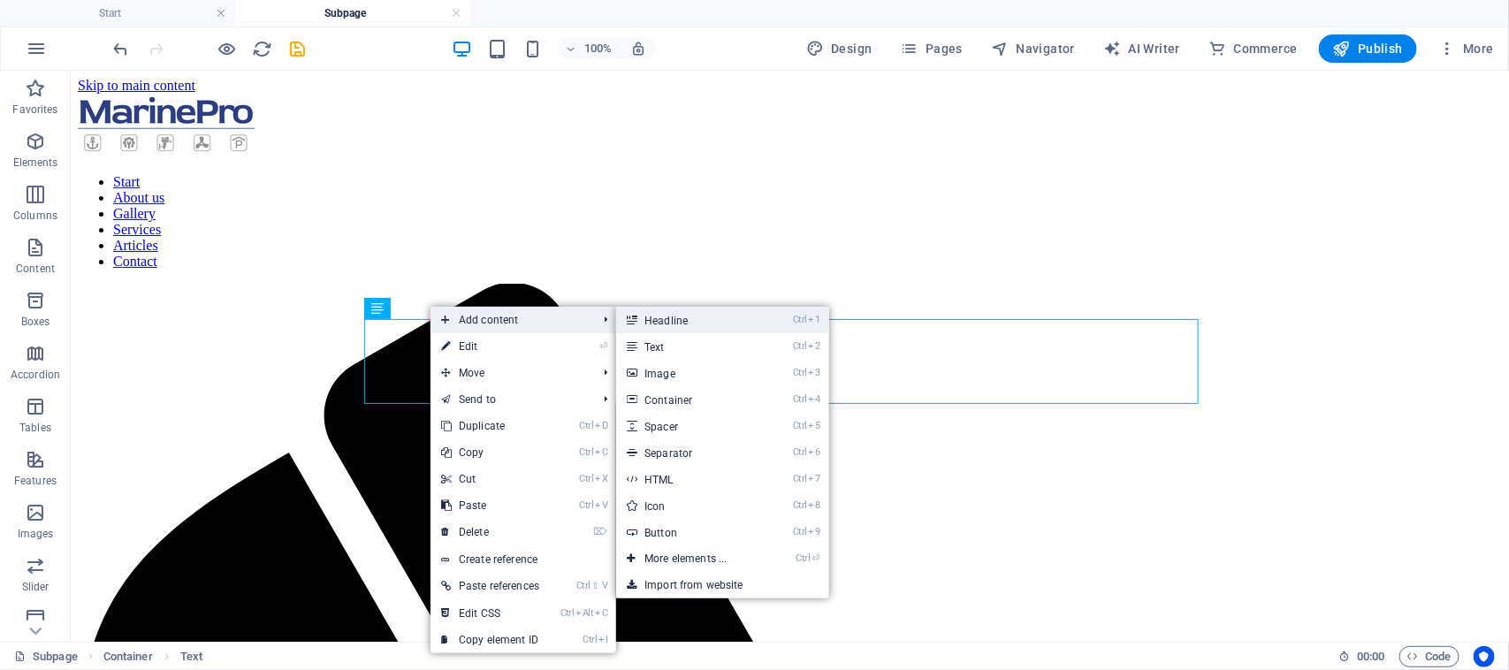
click at [685, 327] on link "Ctrl 1 Headline" at bounding box center [689, 320] width 146 height 27
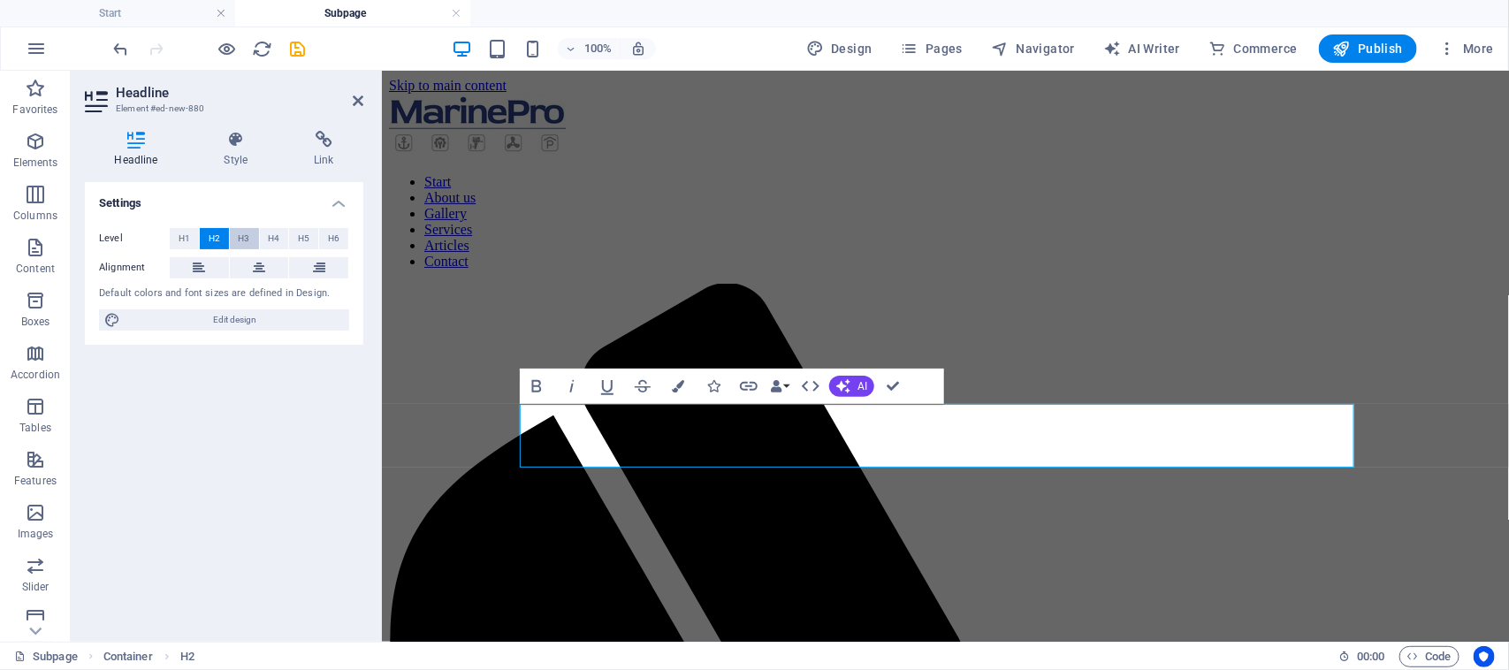
click at [252, 239] on button "H3" at bounding box center [244, 238] width 29 height 21
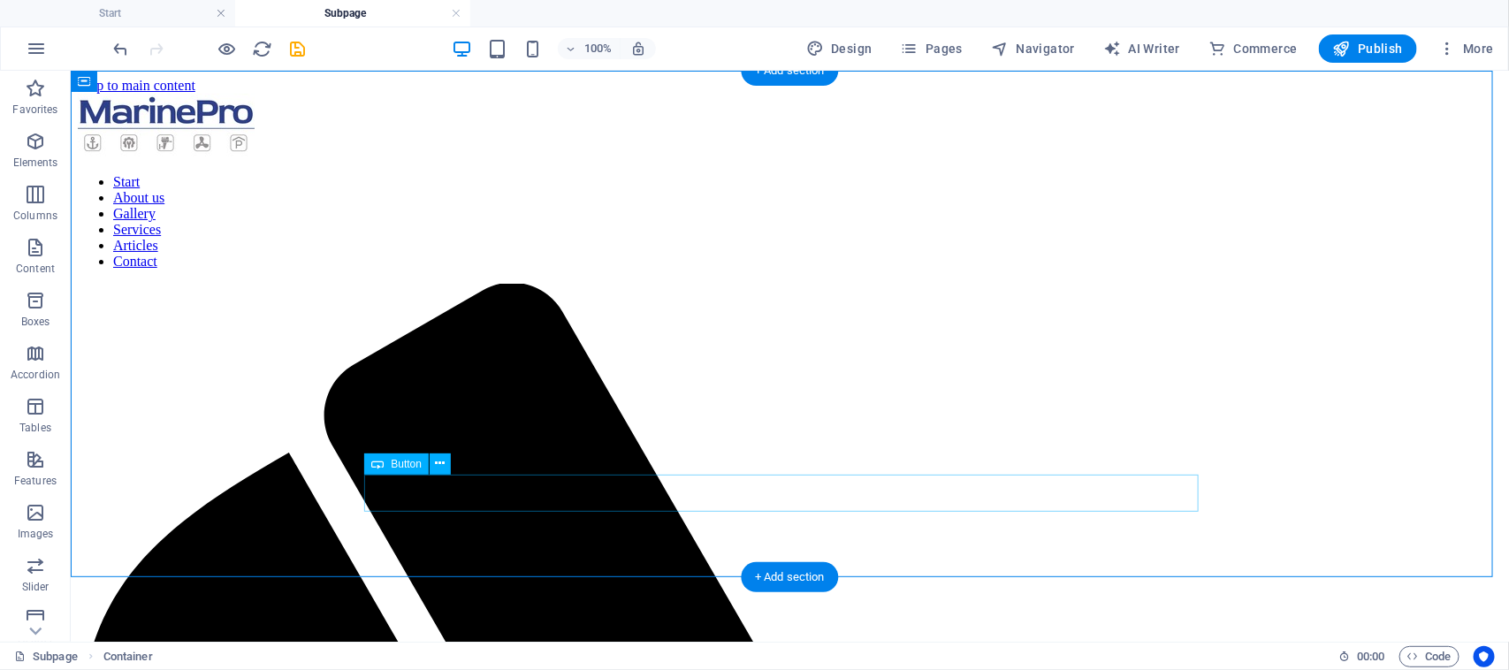
click at [443, 466] on icon at bounding box center [441, 463] width 10 height 19
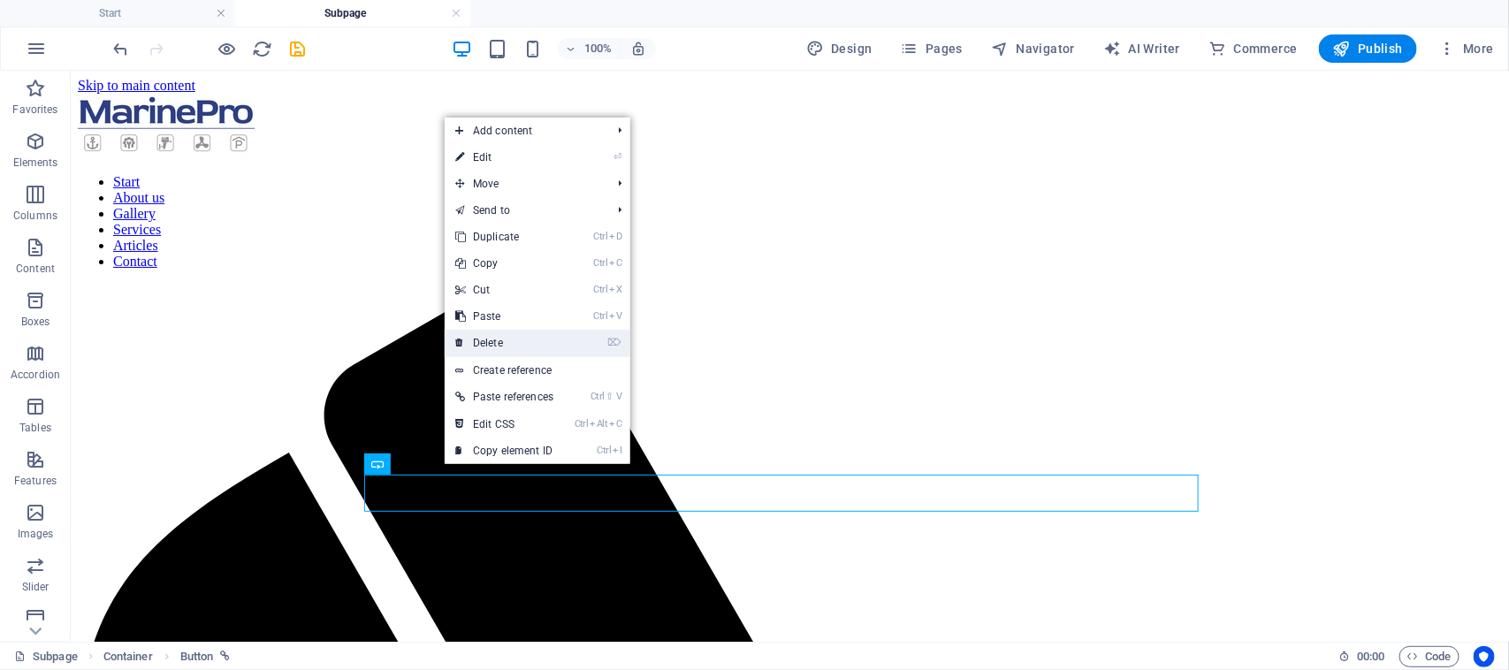
click at [506, 337] on link "⌦ Delete" at bounding box center [504, 343] width 119 height 27
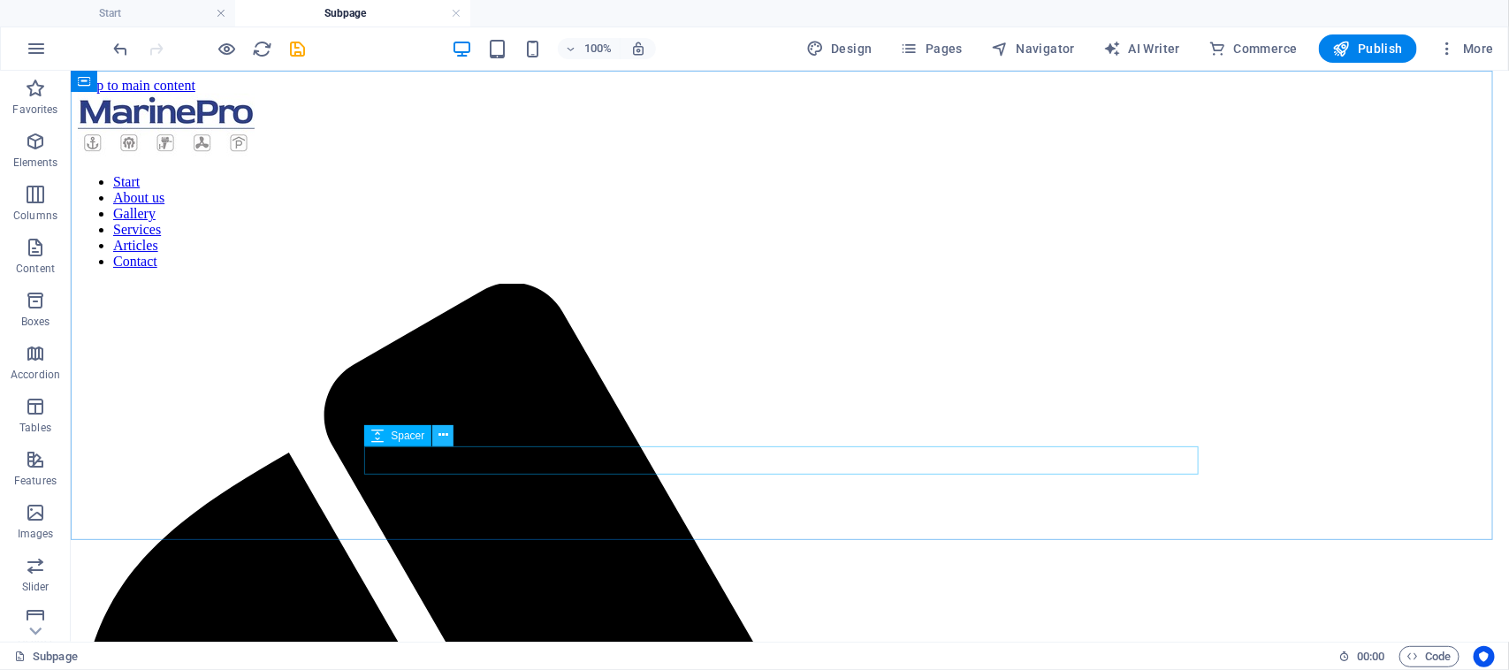
click at [446, 437] on icon at bounding box center [443, 435] width 10 height 19
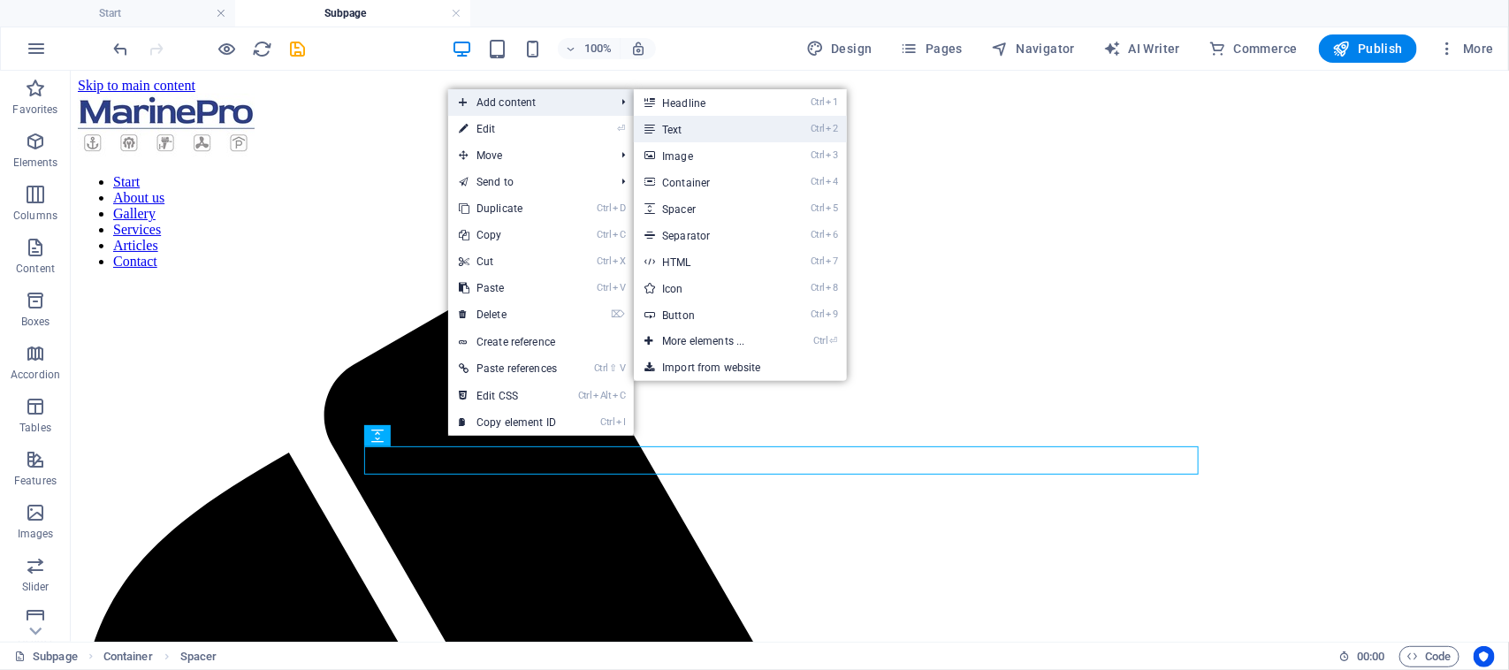
click at [679, 119] on link "Ctrl 2 Text" at bounding box center [707, 129] width 146 height 27
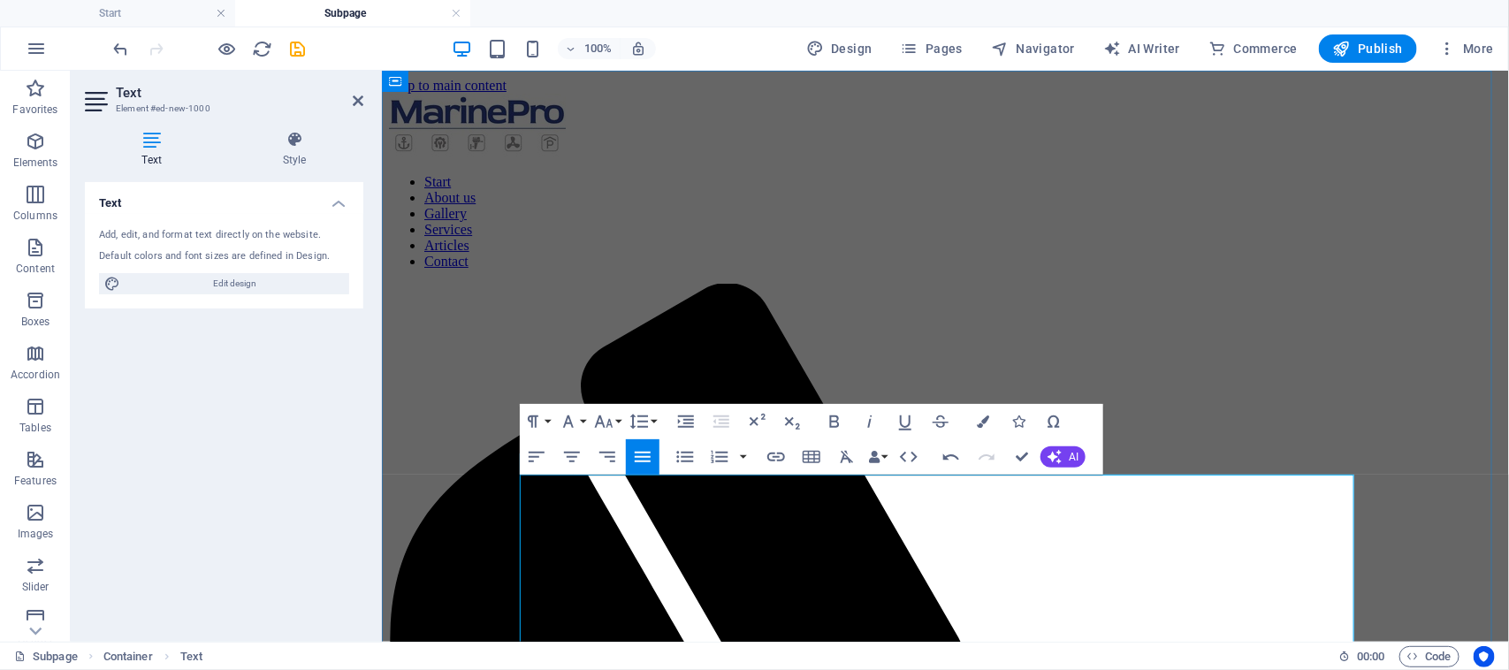
scroll to position [221, 0]
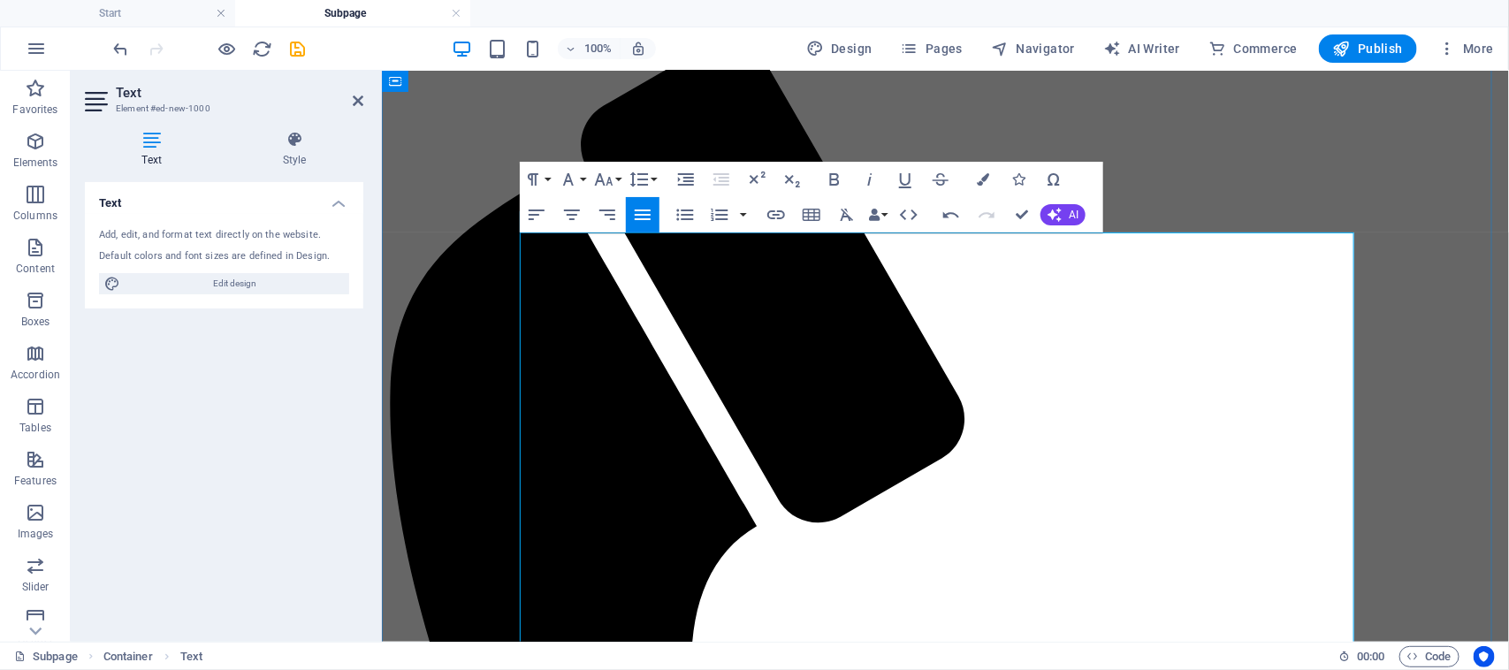
drag, startPoint x: 877, startPoint y: 242, endPoint x: 521, endPoint y: 244, distance: 356.2
click at [835, 165] on button "Bold" at bounding box center [834, 179] width 34 height 35
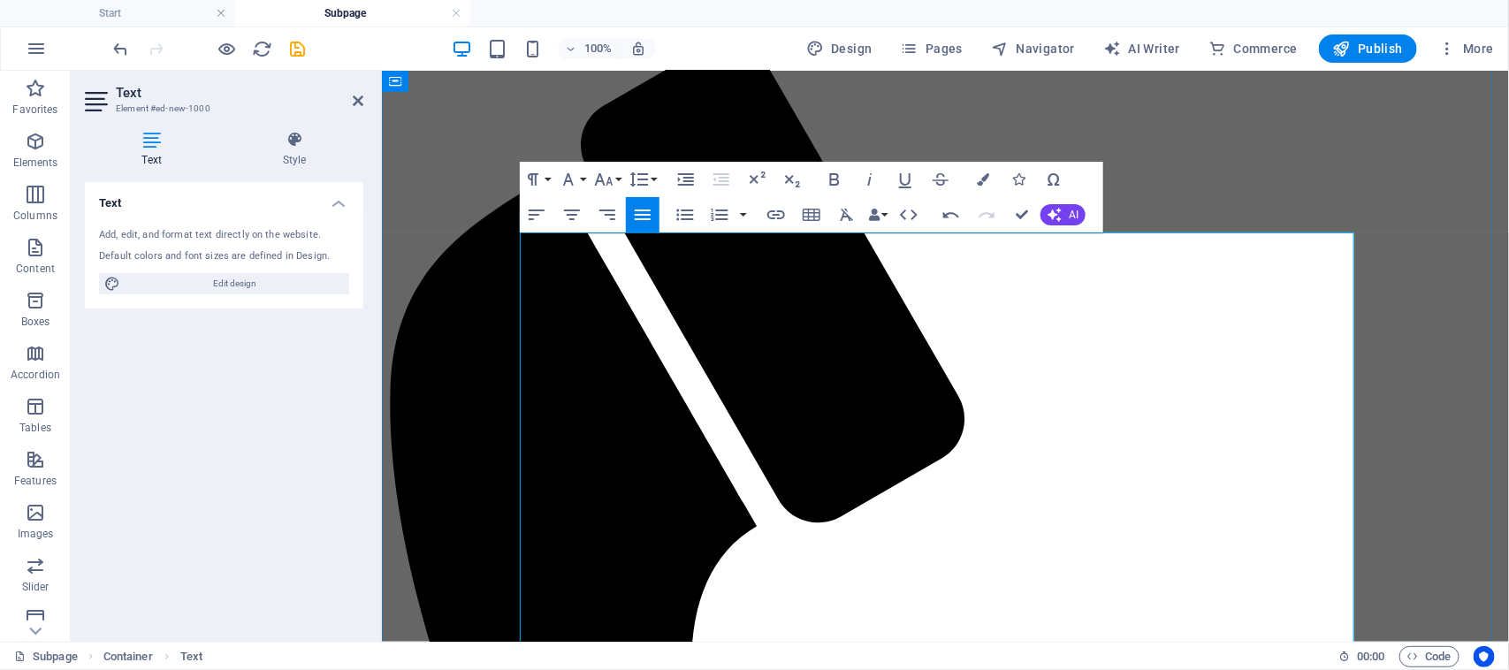
drag, startPoint x: 718, startPoint y: 388, endPoint x: 522, endPoint y: 376, distance: 195.6
click at [841, 186] on icon "button" at bounding box center [834, 179] width 21 height 21
drag, startPoint x: 1234, startPoint y: 455, endPoint x: 514, endPoint y: 455, distance: 719.4
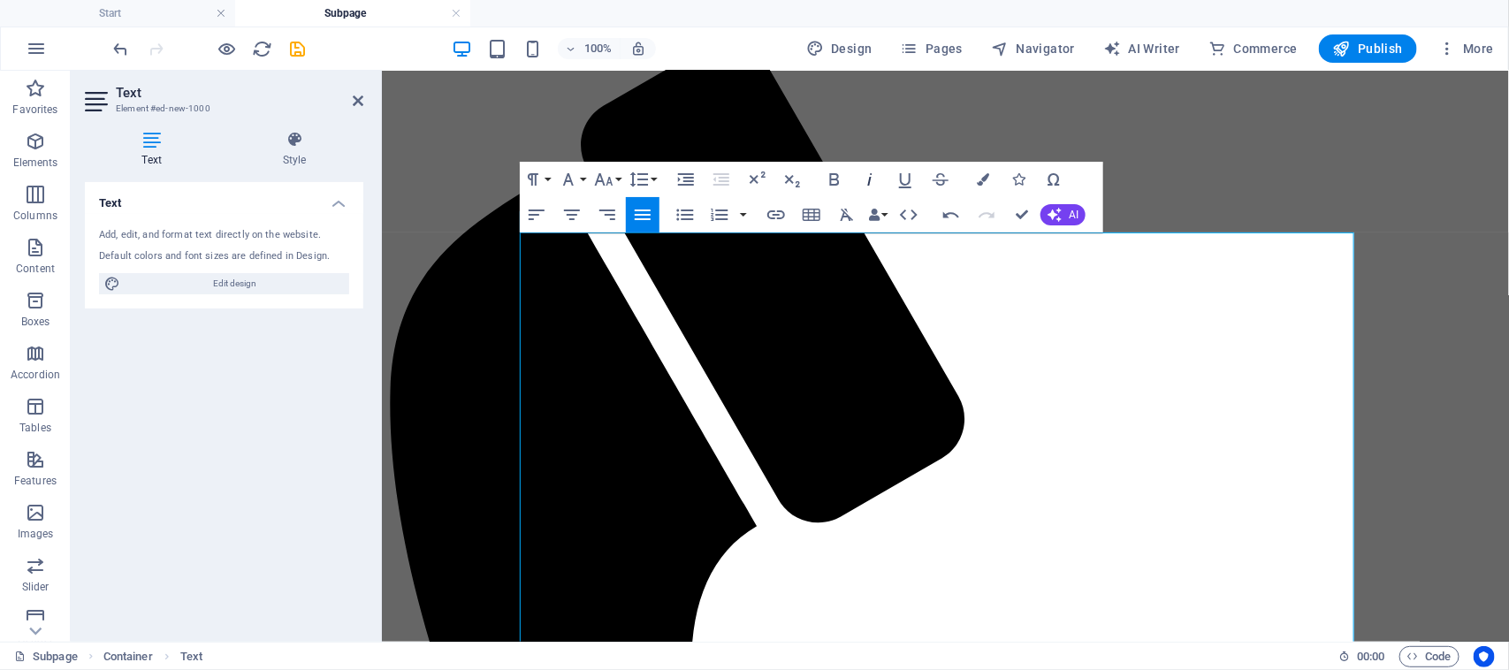
click at [871, 186] on icon "button" at bounding box center [869, 179] width 21 height 21
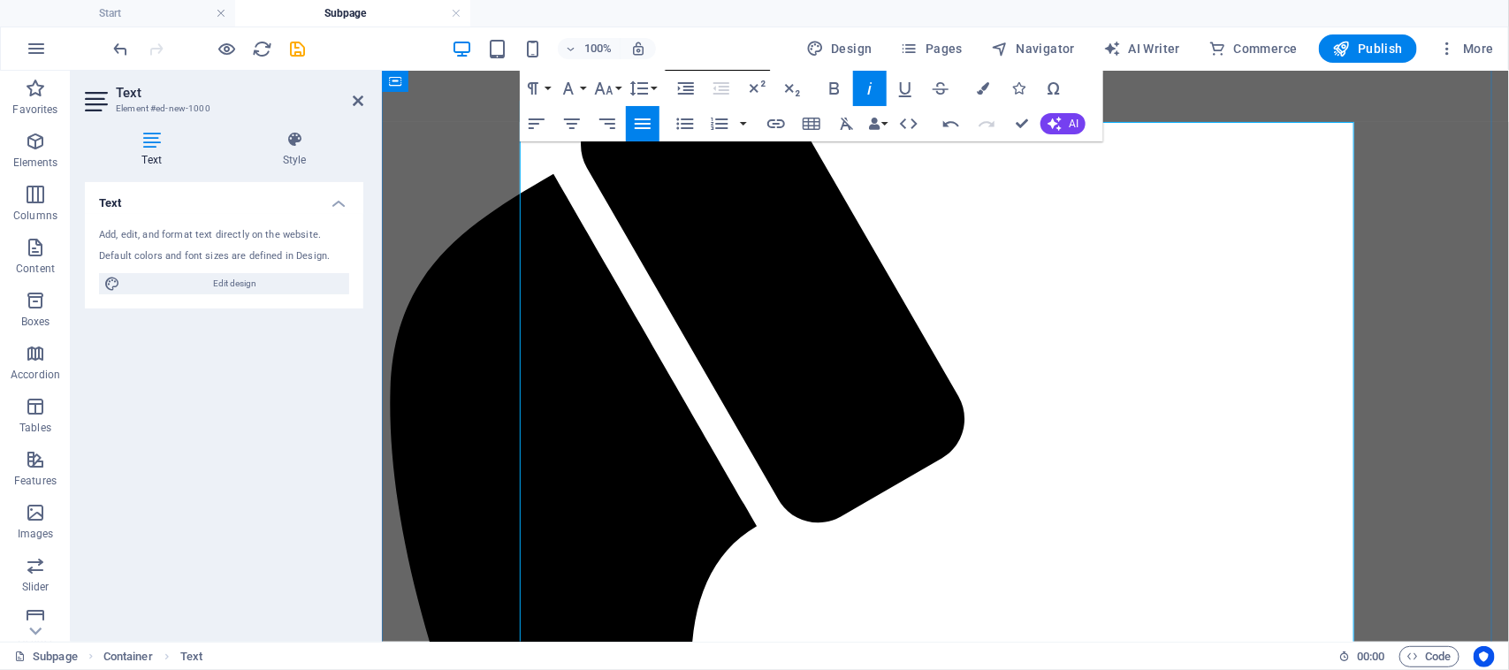
scroll to position [352, 0]
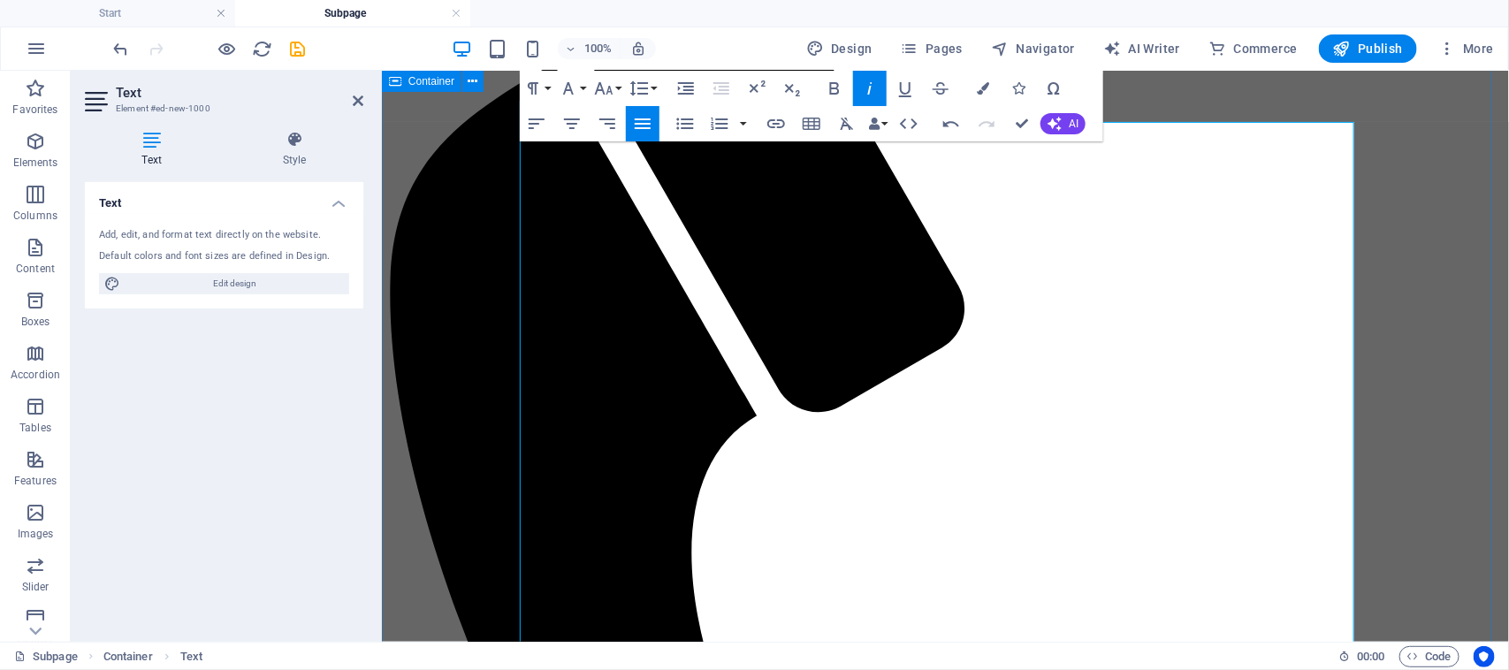
drag, startPoint x: 720, startPoint y: 384, endPoint x: 510, endPoint y: 382, distance: 210.4
click at [835, 93] on icon "button" at bounding box center [835, 88] width 10 height 12
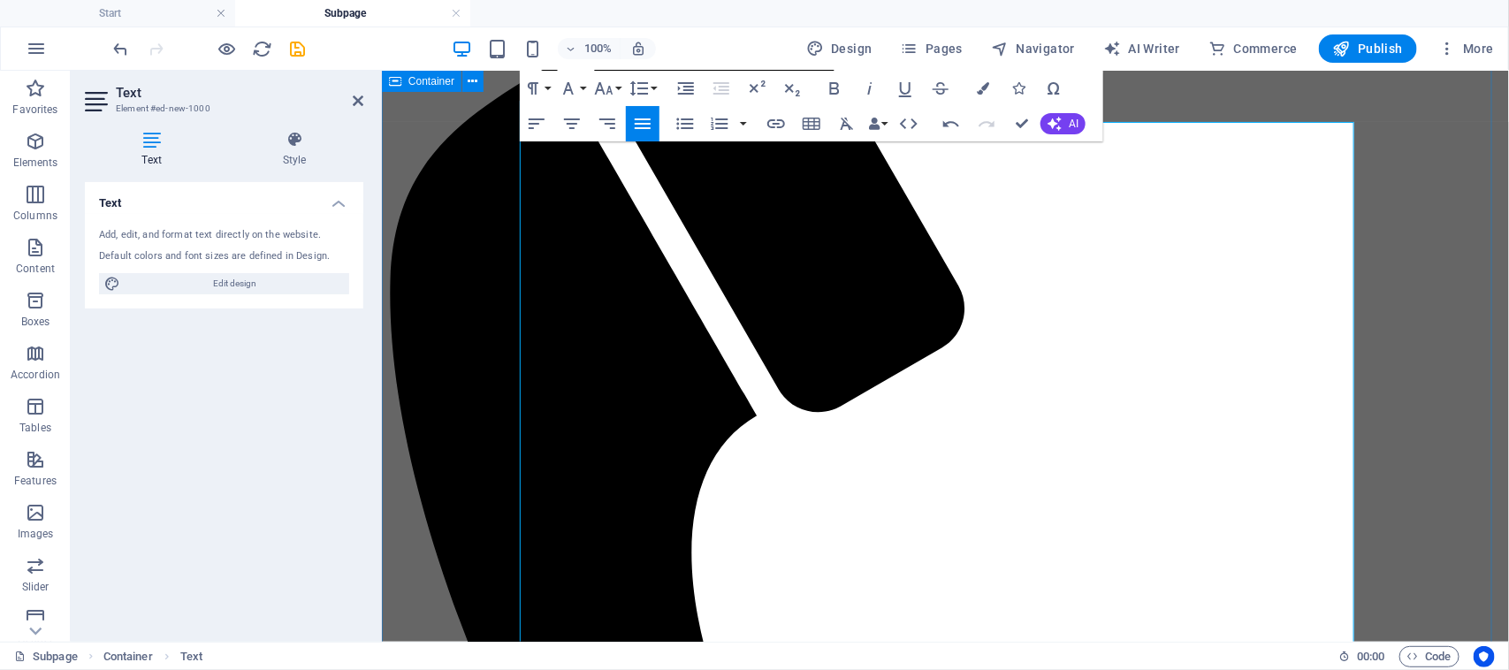
drag, startPoint x: 1018, startPoint y: 472, endPoint x: 510, endPoint y: 475, distance: 508.2
click at [871, 93] on icon "button" at bounding box center [869, 88] width 21 height 21
drag, startPoint x: 815, startPoint y: 514, endPoint x: 450, endPoint y: 513, distance: 365.0
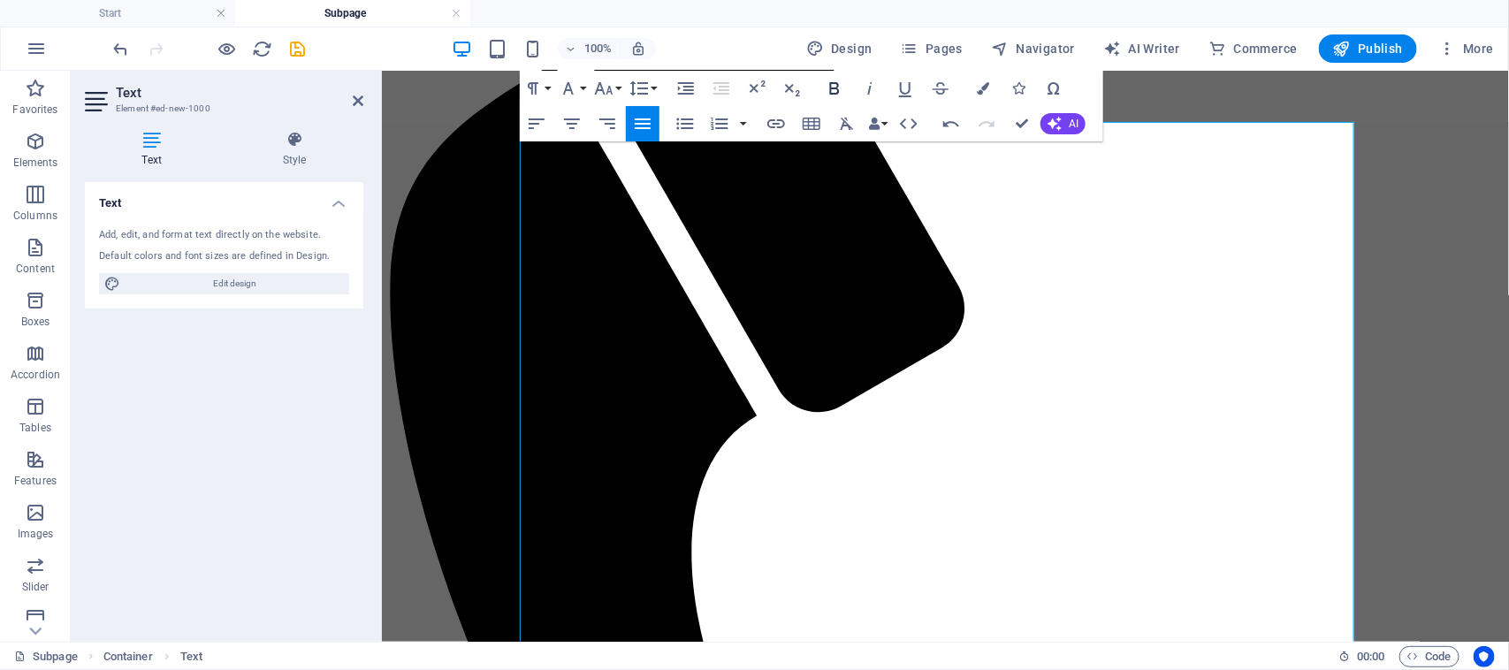
click at [841, 90] on icon "button" at bounding box center [834, 88] width 21 height 21
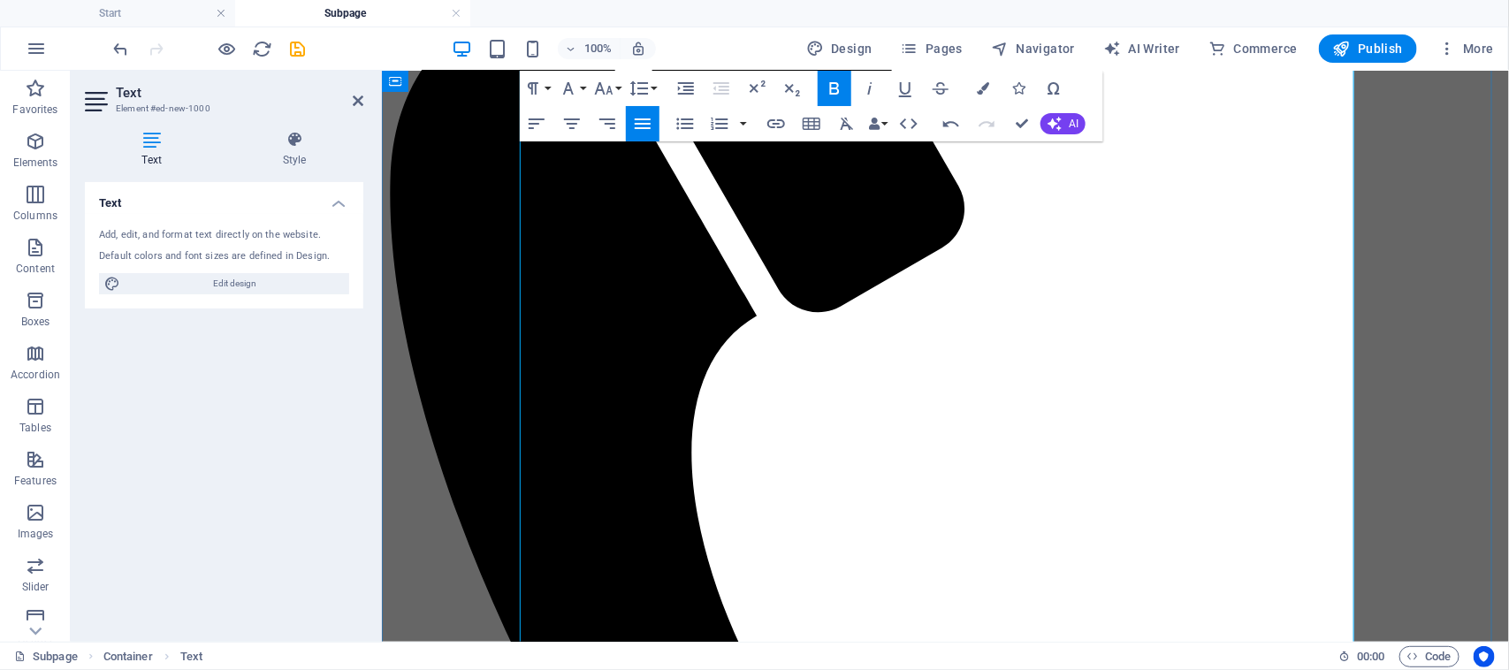
scroll to position [462, 0]
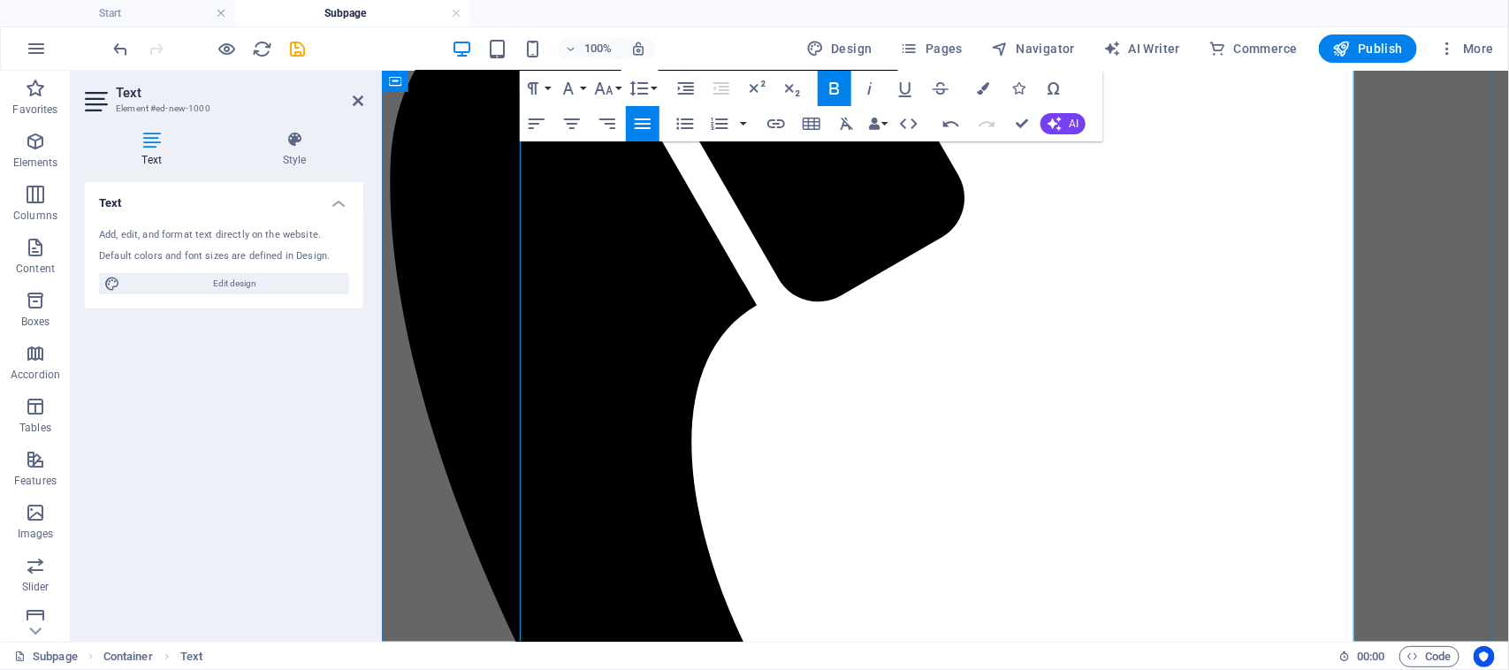
drag, startPoint x: 1095, startPoint y: 488, endPoint x: 512, endPoint y: 491, distance: 583.3
drag, startPoint x: 872, startPoint y: 93, endPoint x: 471, endPoint y: 112, distance: 401.7
click at [872, 93] on icon "button" at bounding box center [869, 88] width 21 height 21
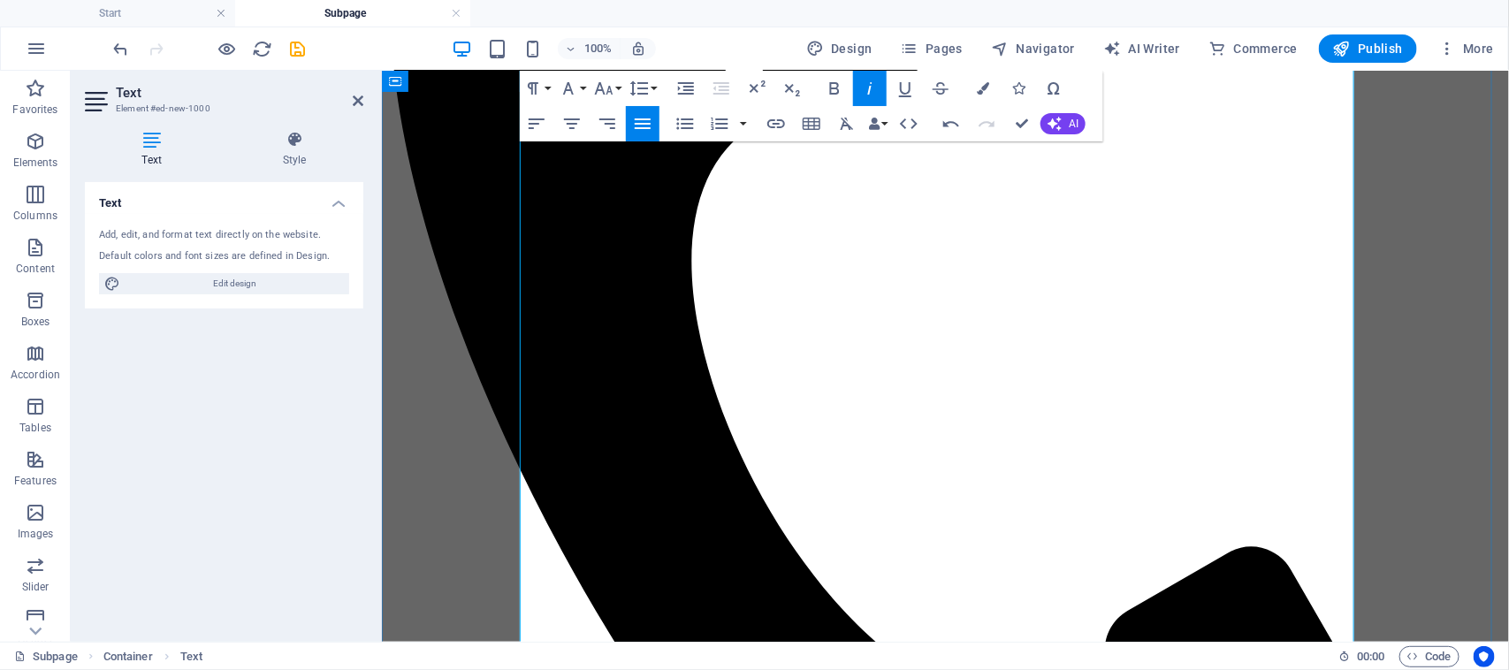
scroll to position [683, 0]
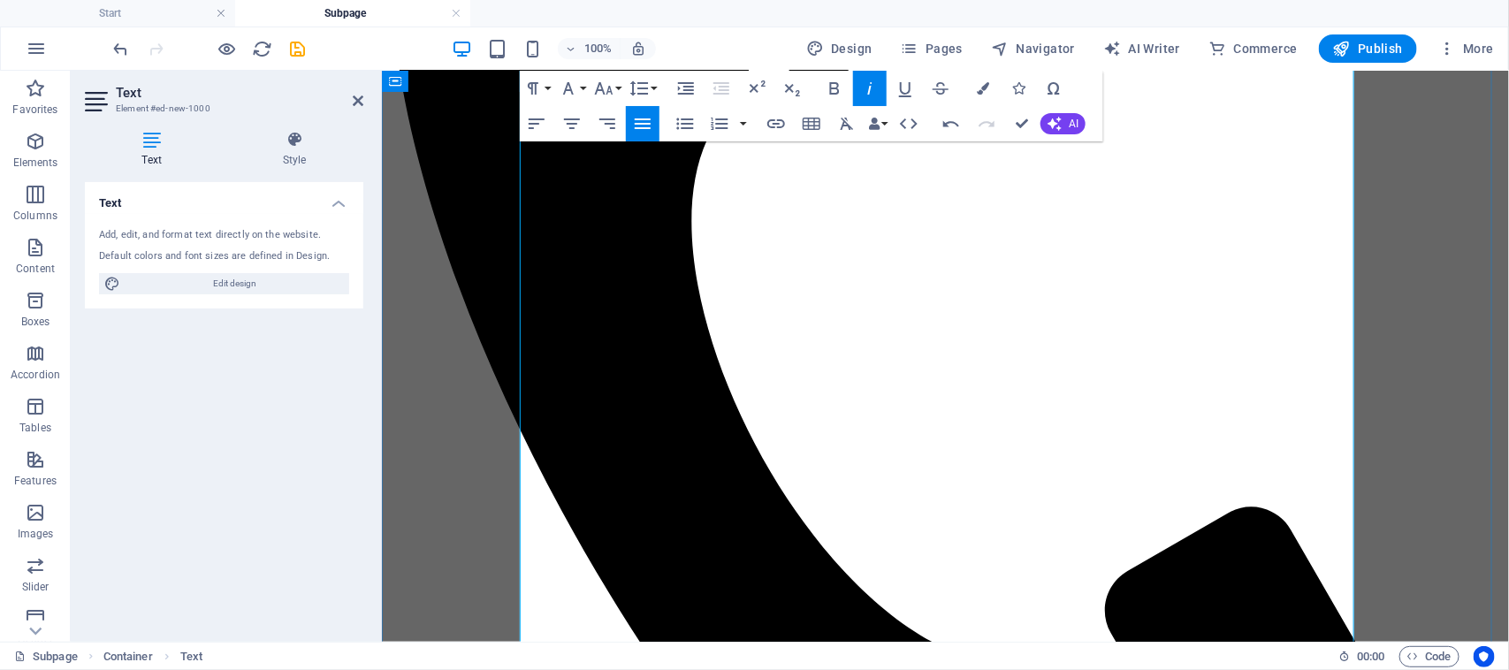
drag, startPoint x: 664, startPoint y: 306, endPoint x: 521, endPoint y: 315, distance: 143.4
click at [828, 86] on icon "button" at bounding box center [834, 88] width 21 height 21
drag, startPoint x: 1114, startPoint y: 366, endPoint x: 514, endPoint y: 367, distance: 600.1
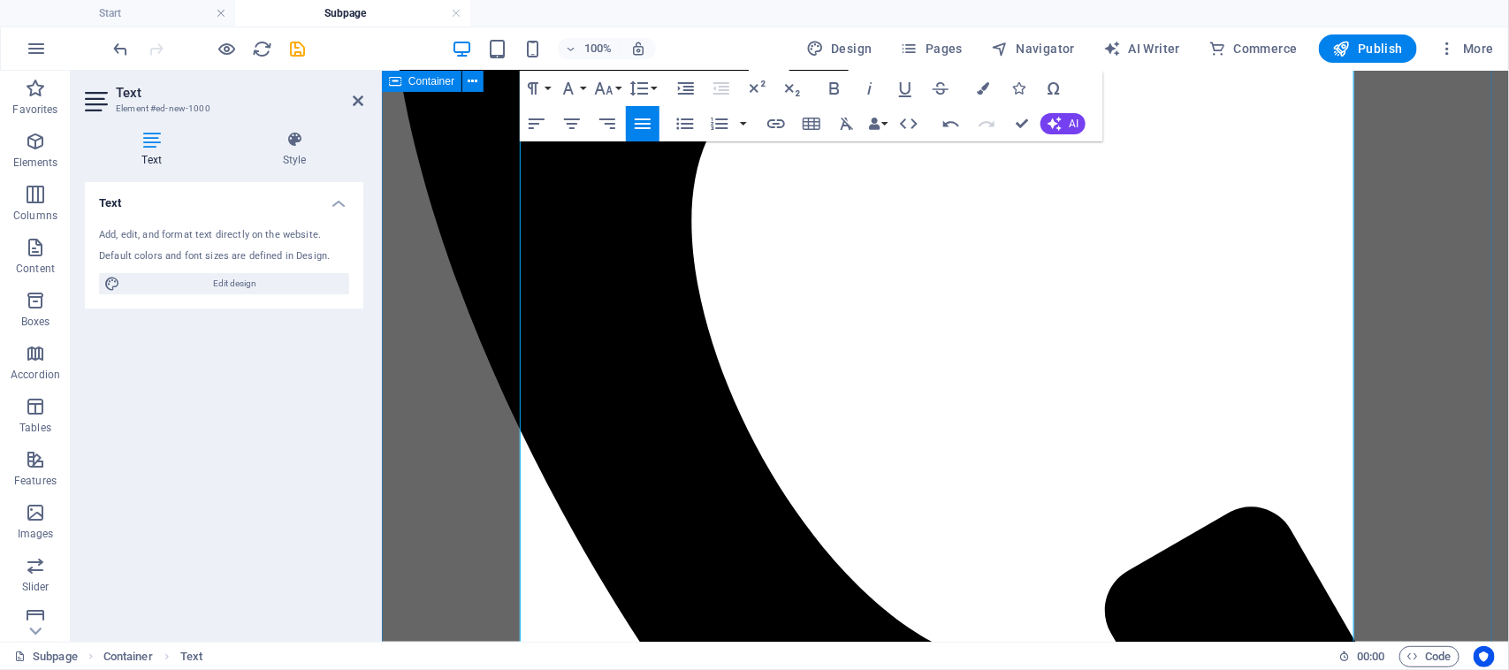
click at [863, 90] on icon "button" at bounding box center [869, 88] width 21 height 21
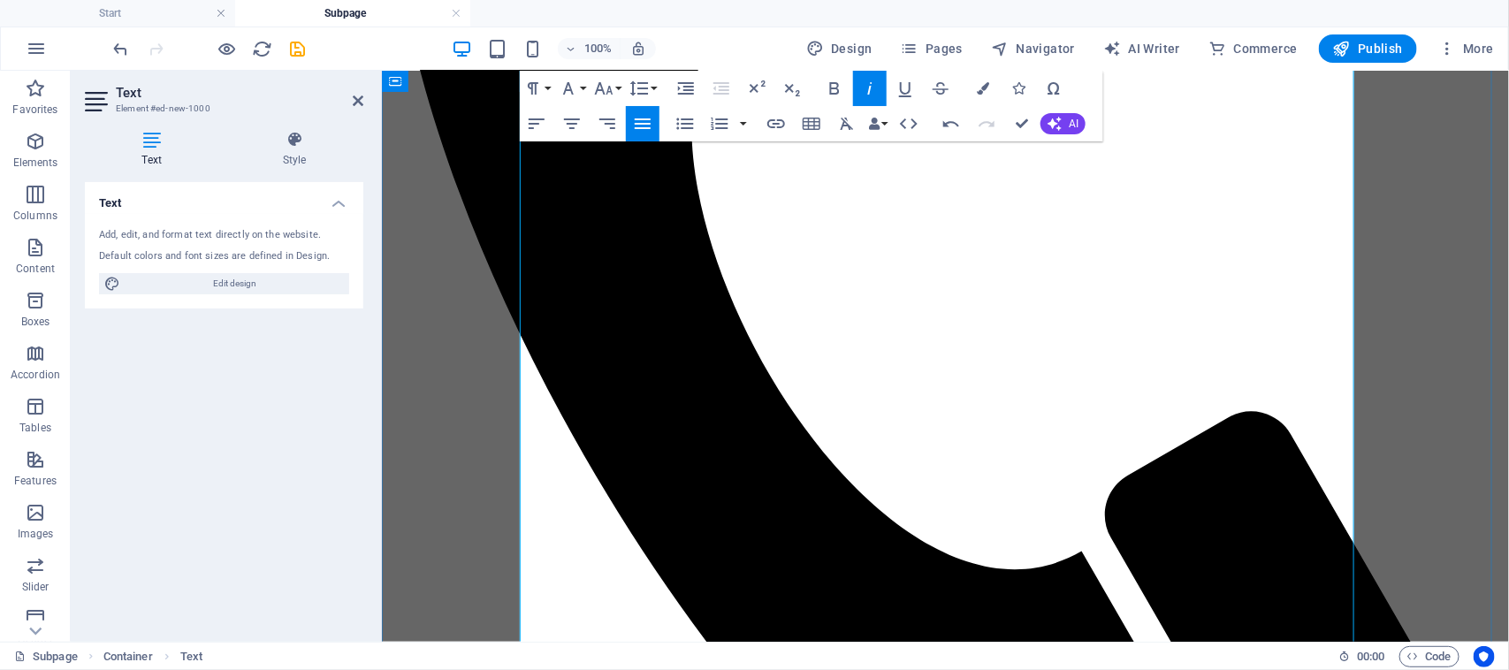
scroll to position [794, 0]
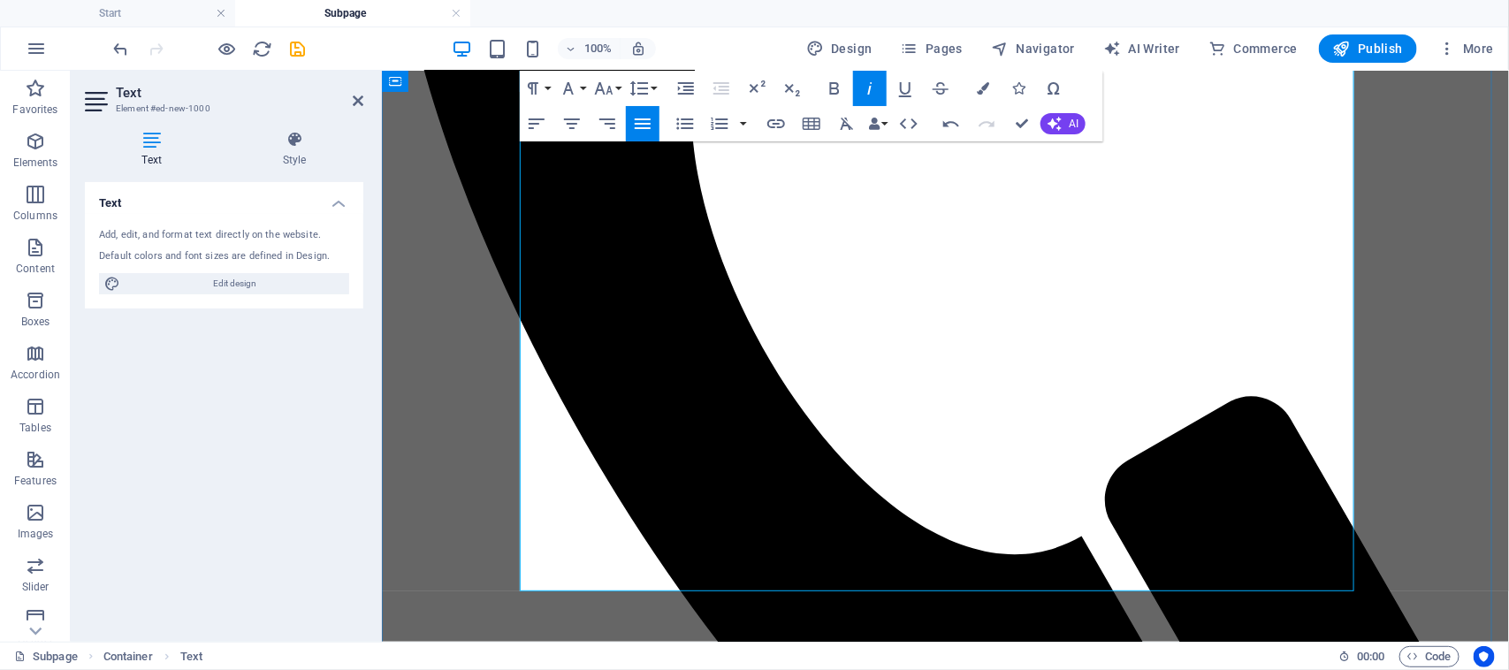
drag, startPoint x: 703, startPoint y: 310, endPoint x: 518, endPoint y: 301, distance: 185.8
click at [840, 90] on icon "button" at bounding box center [834, 88] width 21 height 21
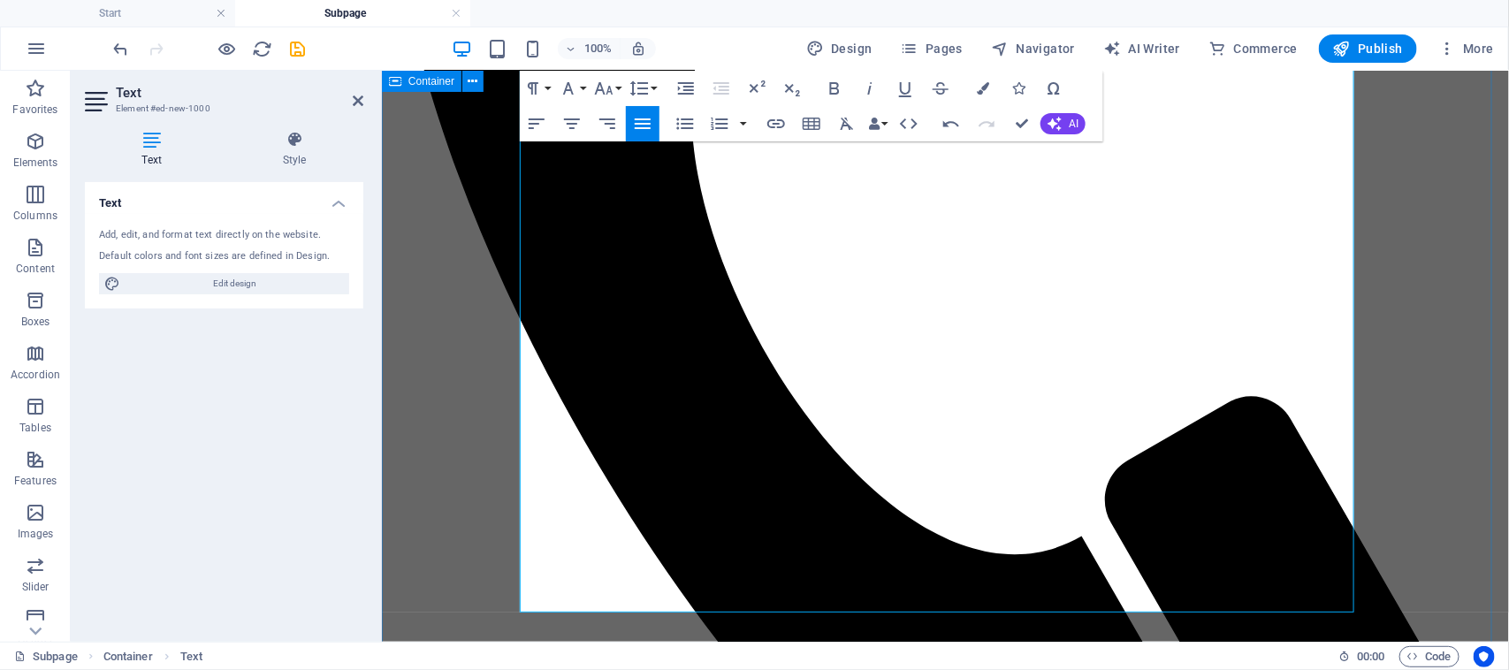
drag, startPoint x: 1066, startPoint y: 388, endPoint x: 490, endPoint y: 382, distance: 576.2
click at [867, 88] on icon "button" at bounding box center [869, 88] width 21 height 21
drag, startPoint x: 642, startPoint y: 430, endPoint x: 494, endPoint y: 422, distance: 148.7
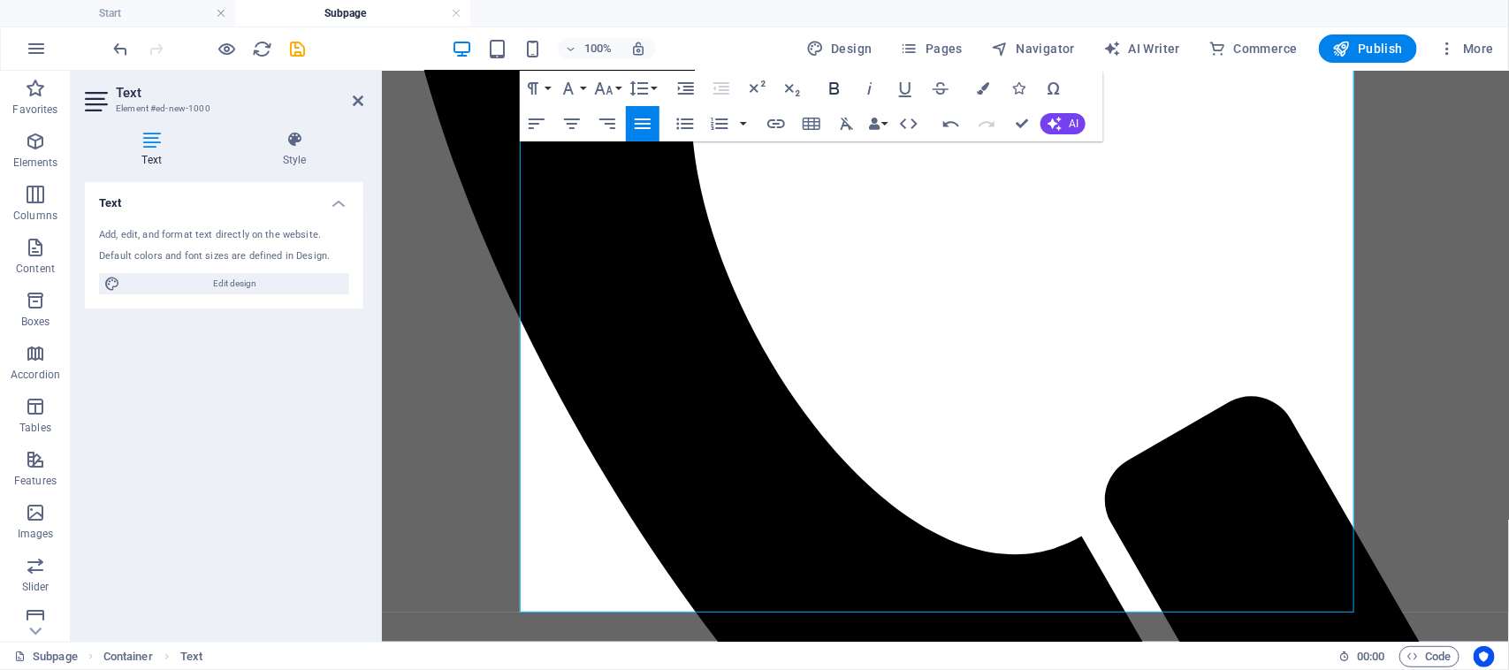
click at [840, 81] on icon "button" at bounding box center [834, 88] width 21 height 21
drag, startPoint x: 1052, startPoint y: 501, endPoint x: 506, endPoint y: 492, distance: 546.2
click at [872, 91] on icon "button" at bounding box center [869, 88] width 21 height 21
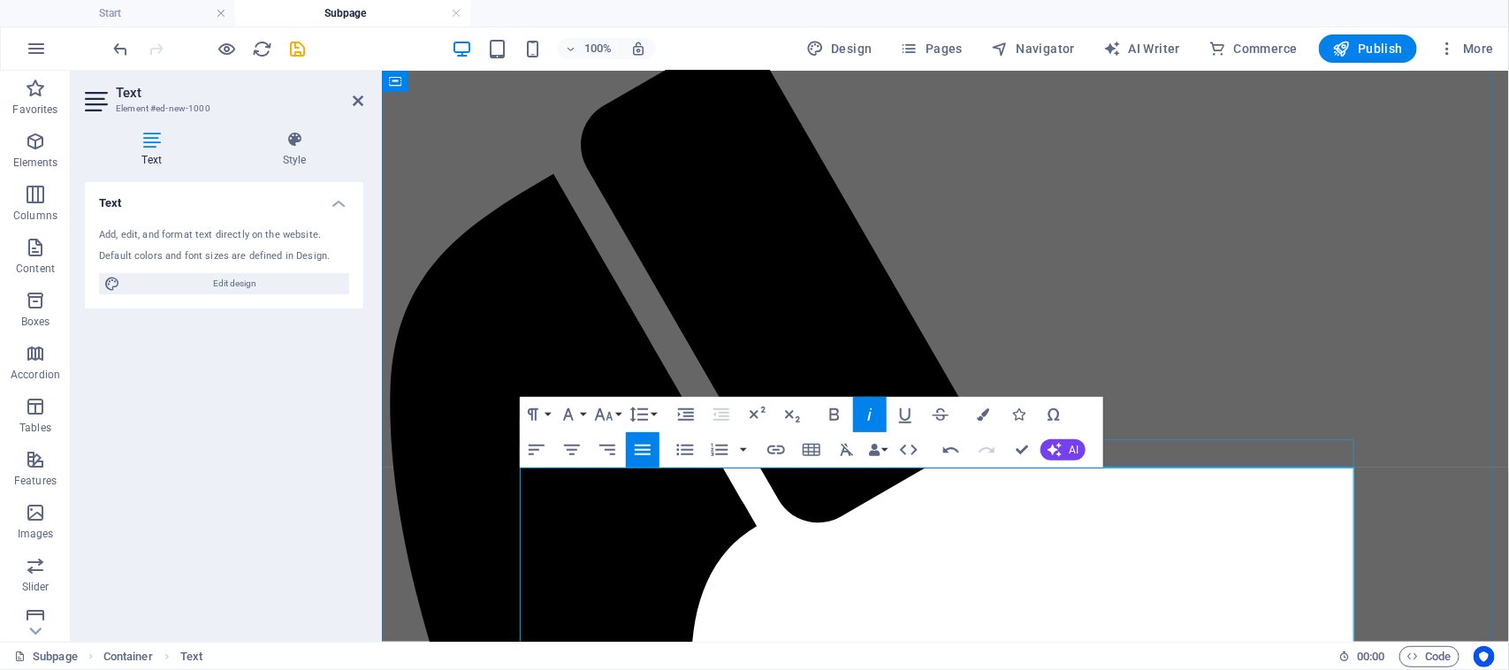
scroll to position [0, 0]
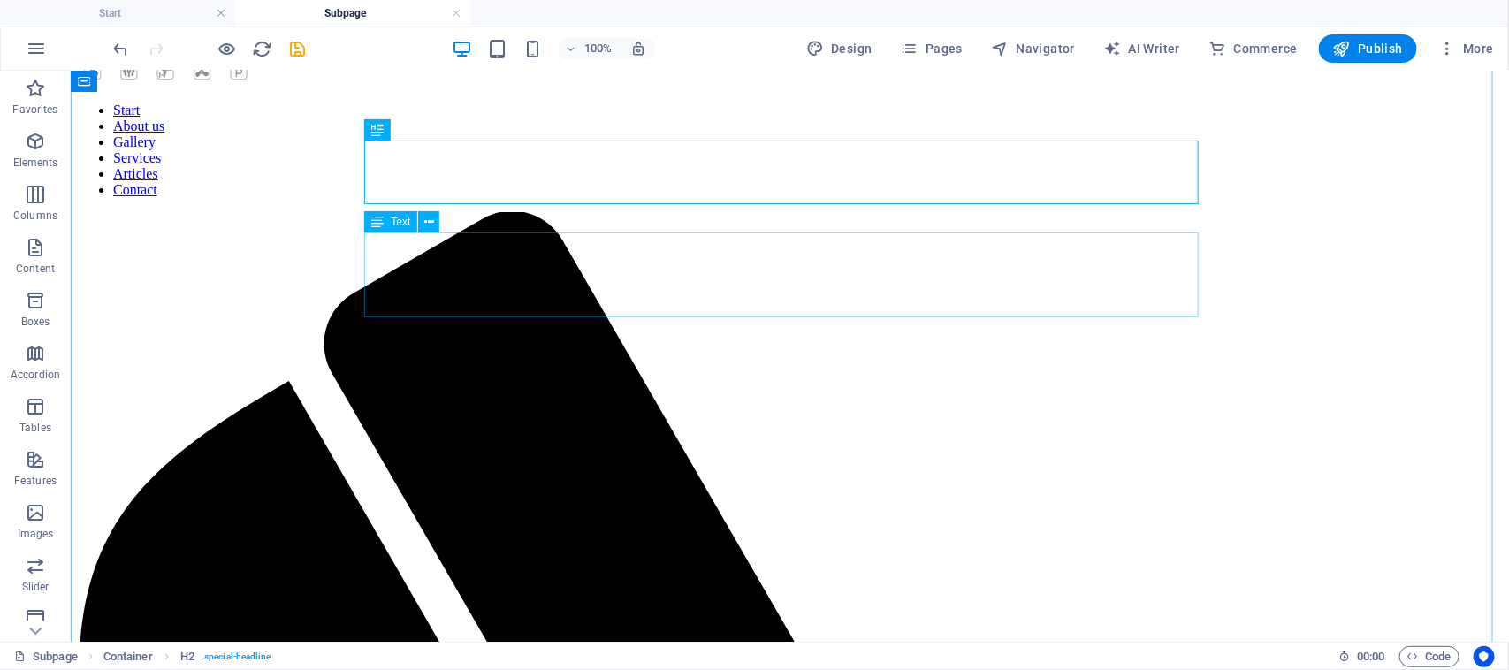
scroll to position [110, 0]
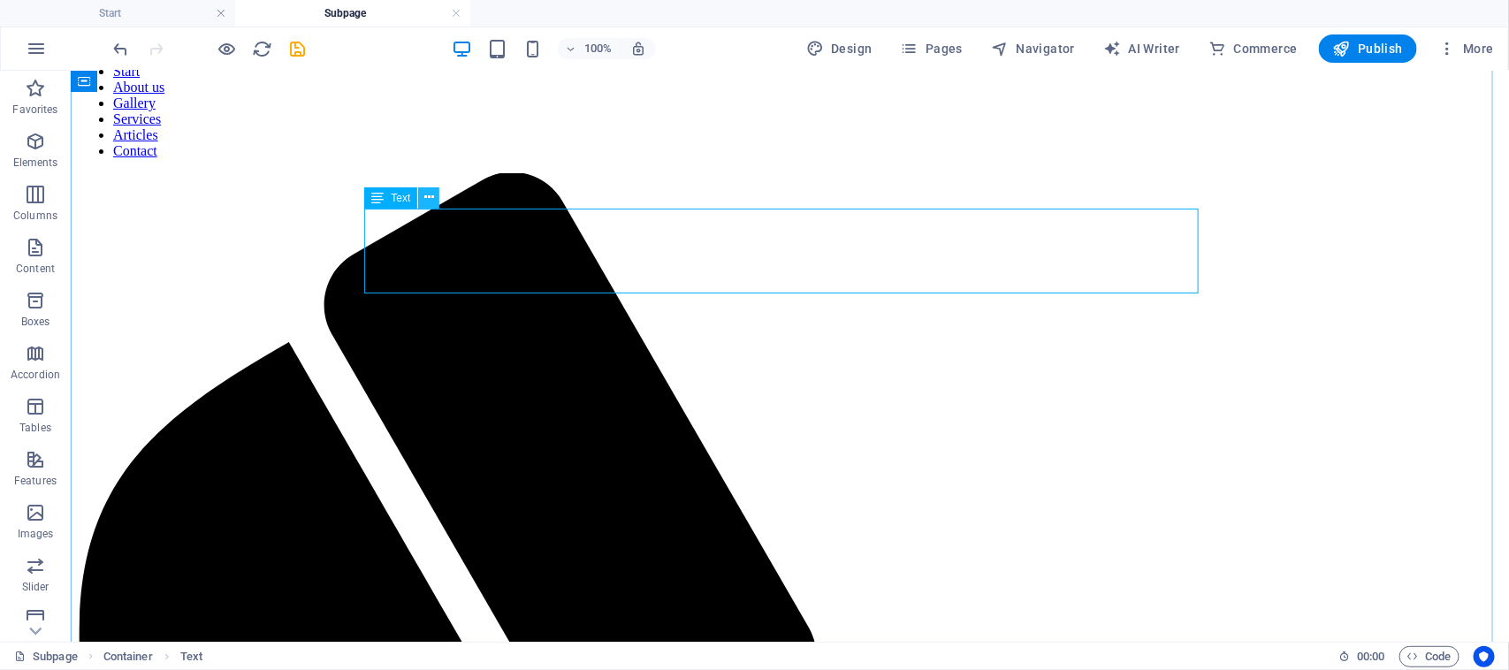
click at [434, 194] on button at bounding box center [428, 197] width 21 height 21
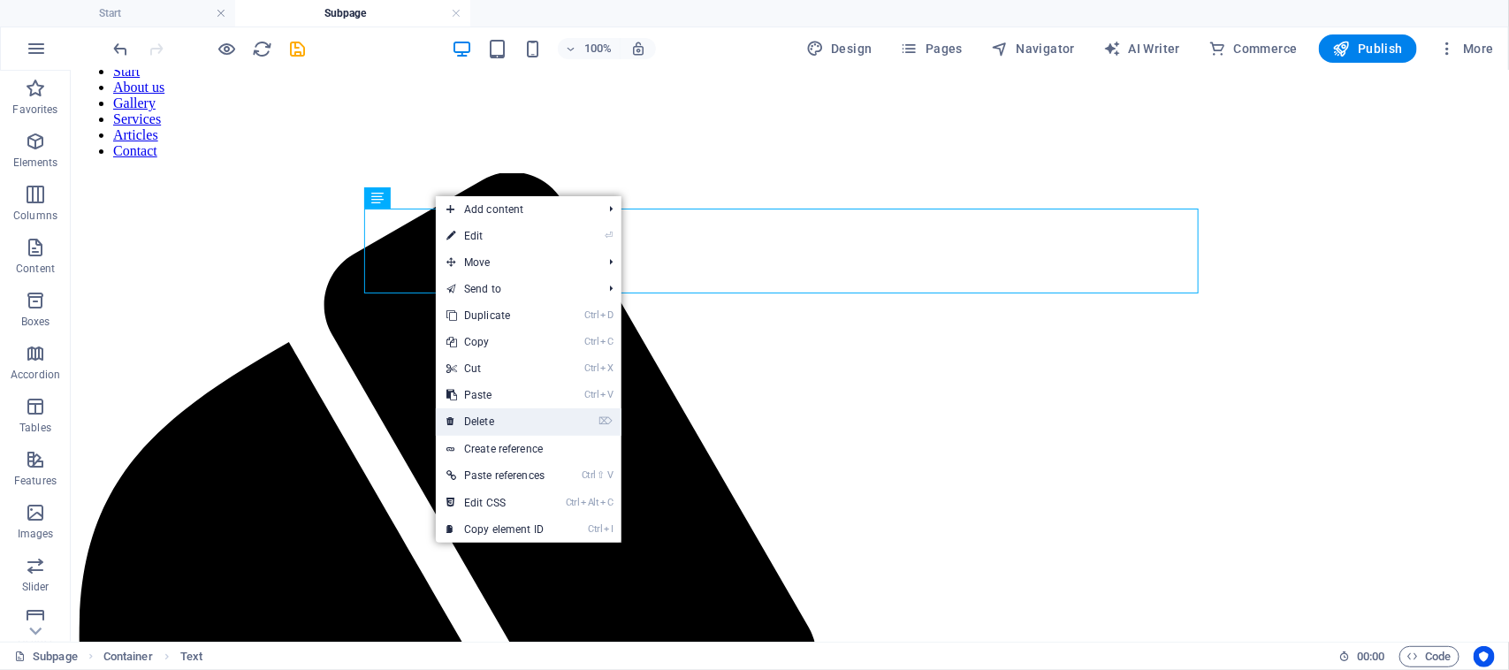
click at [535, 415] on link "⌦ Delete" at bounding box center [495, 421] width 119 height 27
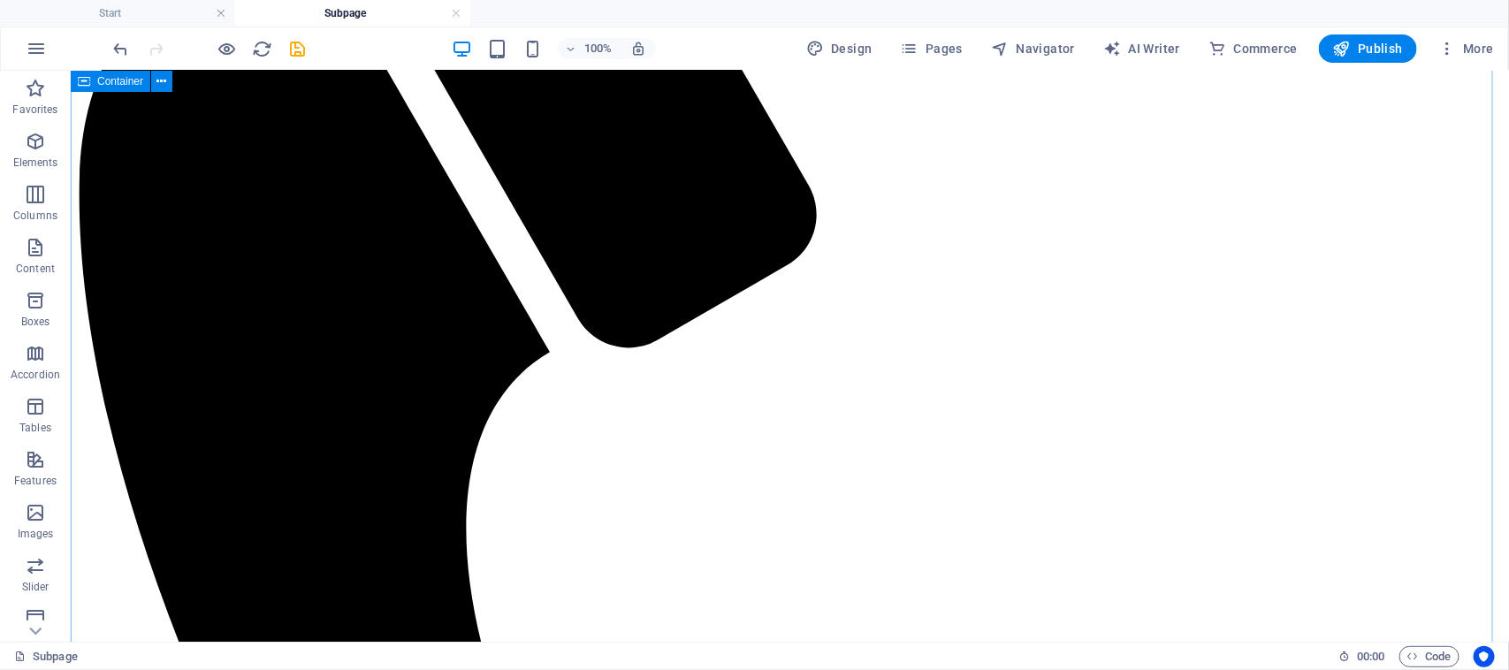
scroll to position [0, 0]
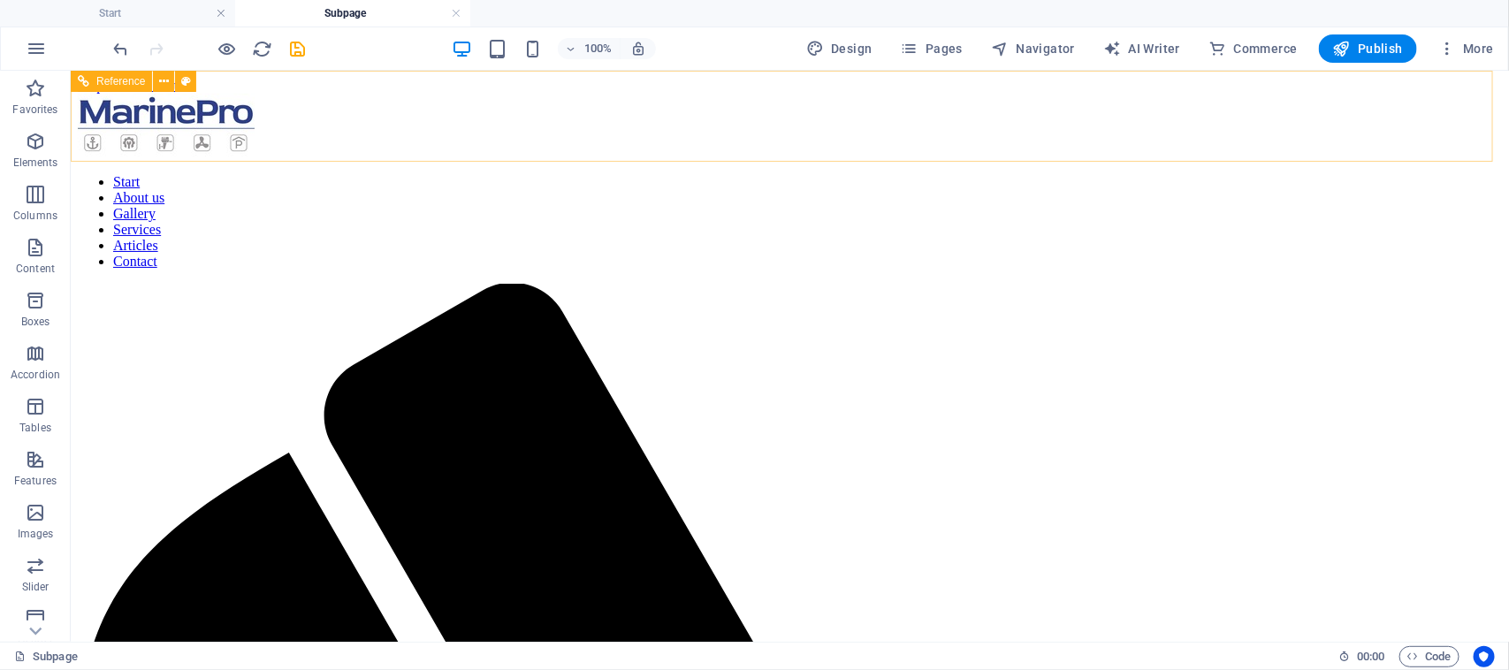
click at [990, 173] on nav "Start About us Gallery Services Articles Contact" at bounding box center [789, 220] width 1424 height 95
click at [971, 173] on nav "Start About us Gallery Services Articles Contact" at bounding box center [789, 220] width 1424 height 95
select select "rem"
select select "sticky_instant"
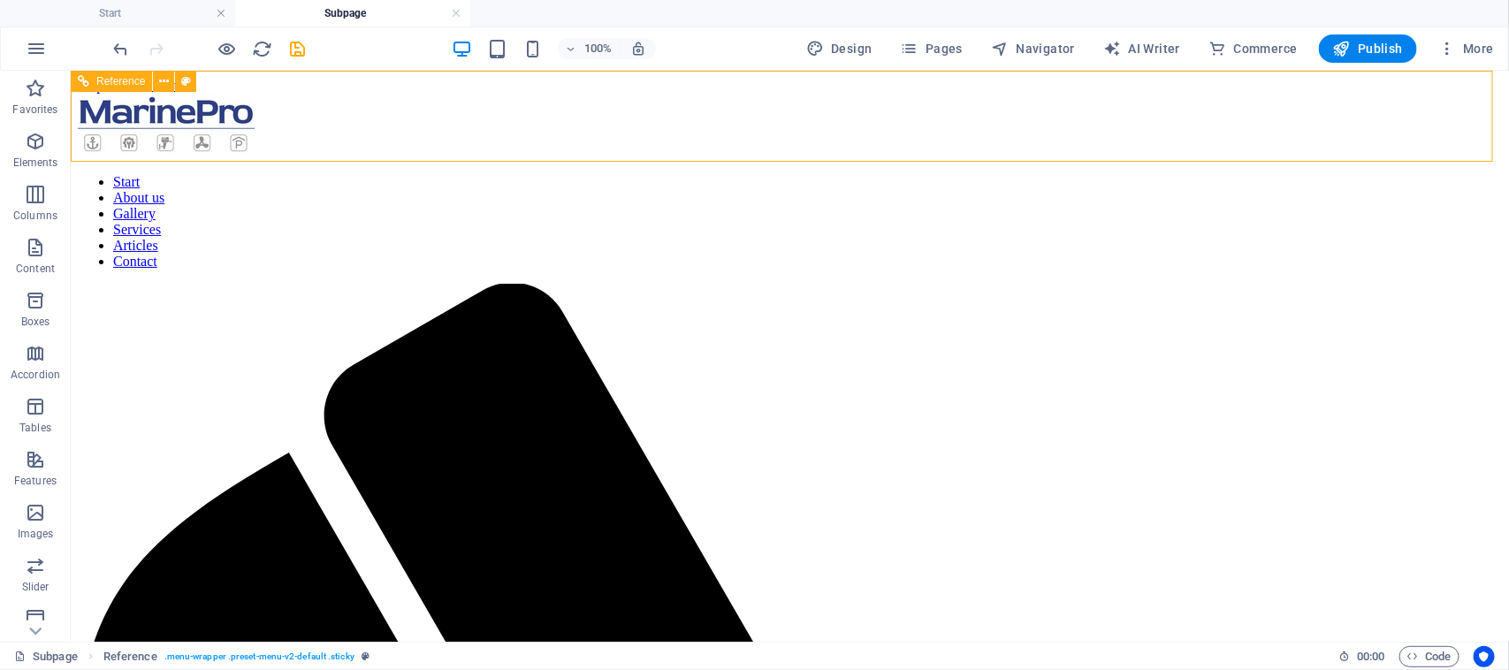
select select "px"
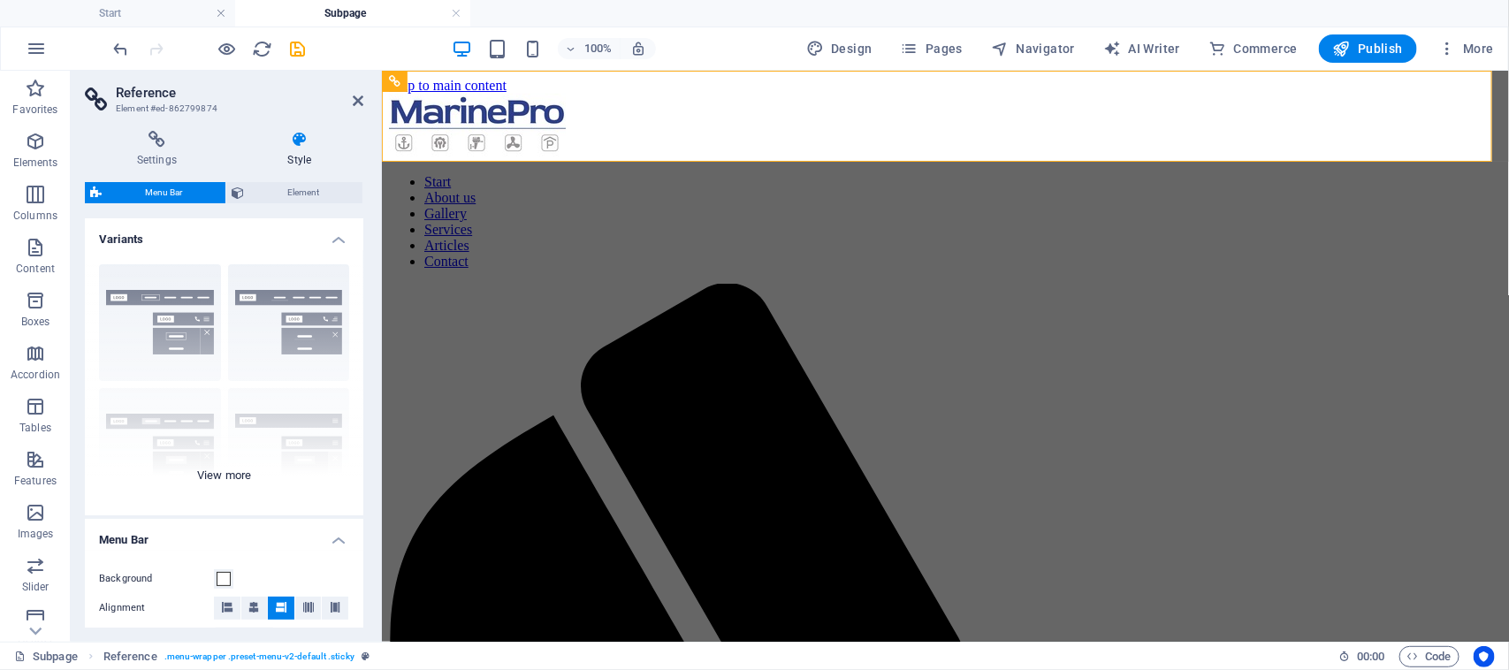
click at [225, 474] on div "Border Centered Default Fixed Loki Trigger Wide XXL" at bounding box center [224, 382] width 278 height 265
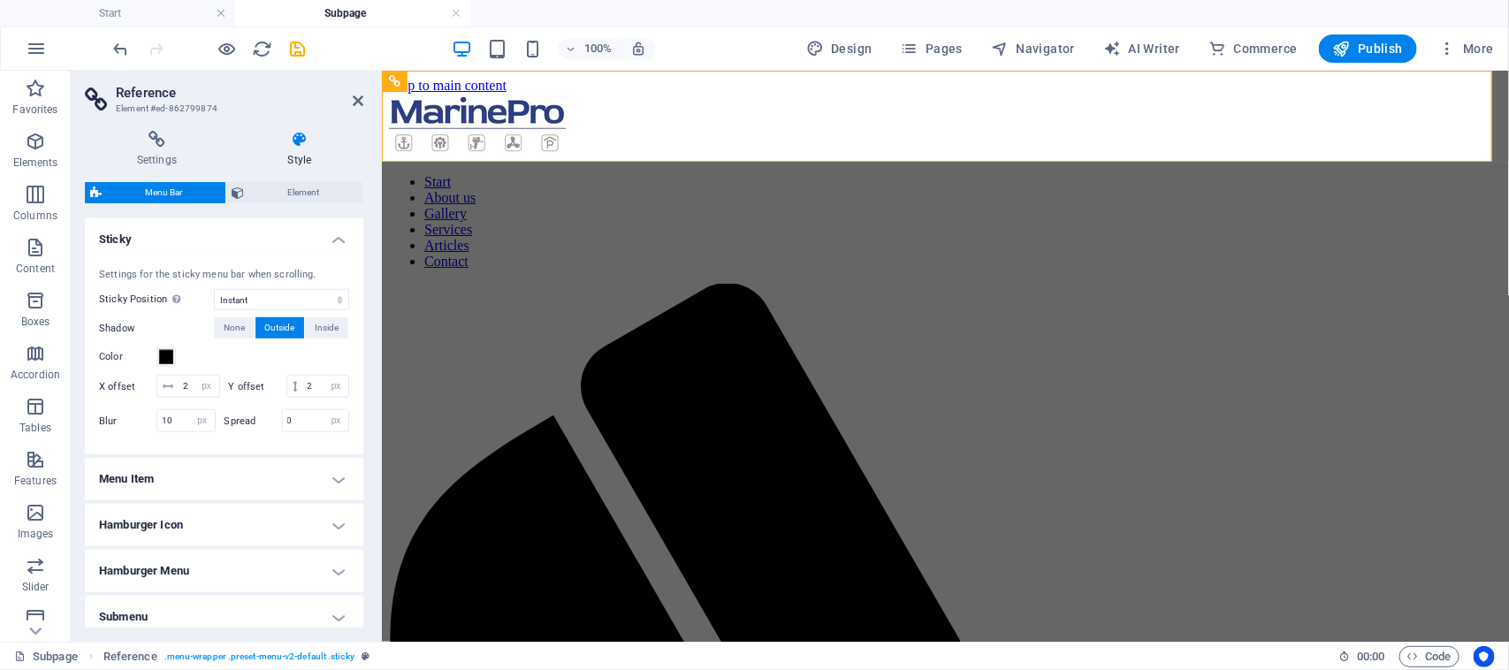
scroll to position [773, 0]
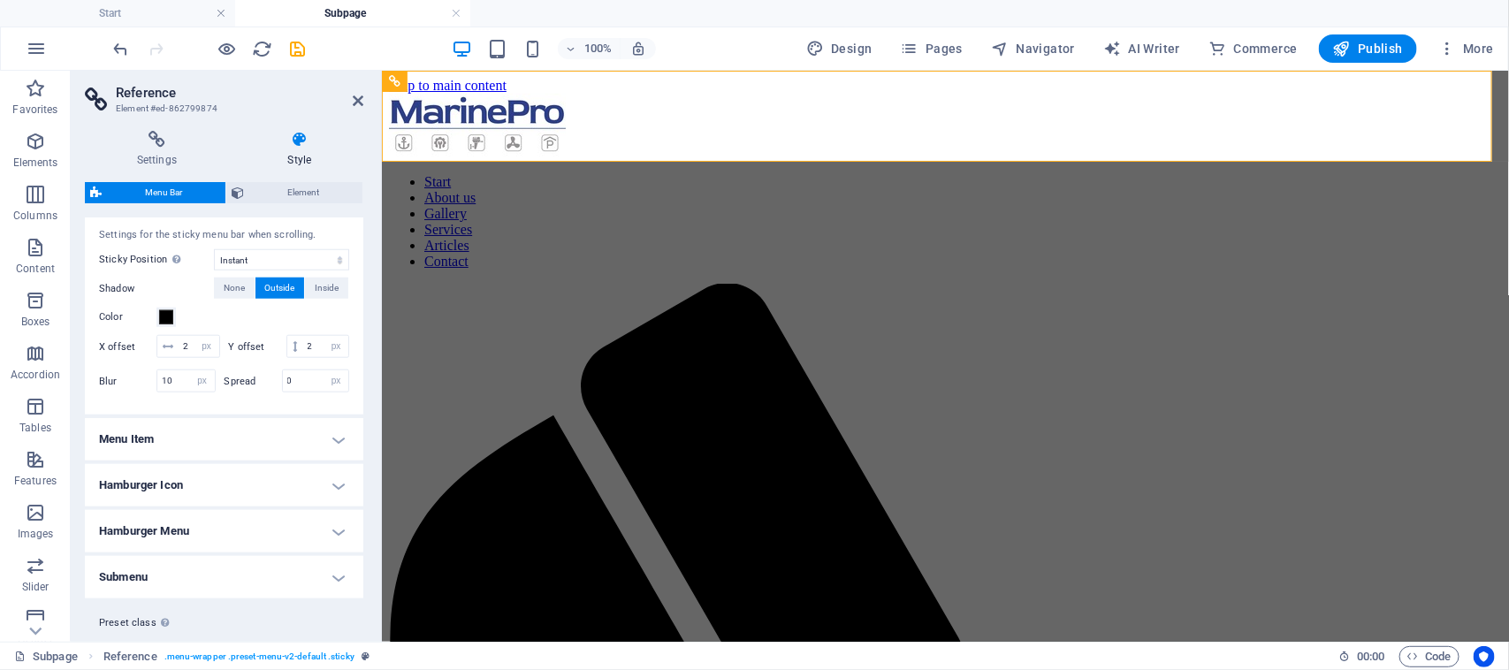
click at [246, 460] on h4 "Menu Item" at bounding box center [224, 439] width 278 height 42
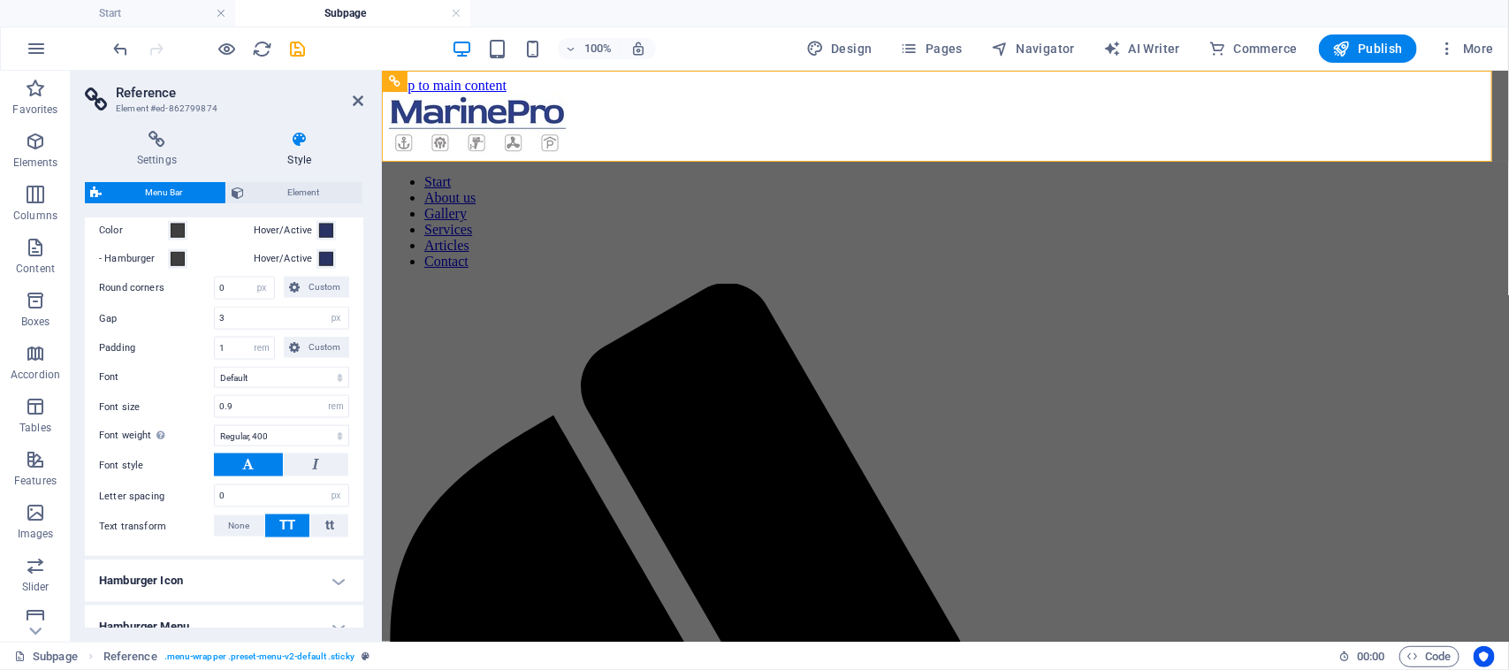
scroll to position [1238, 0]
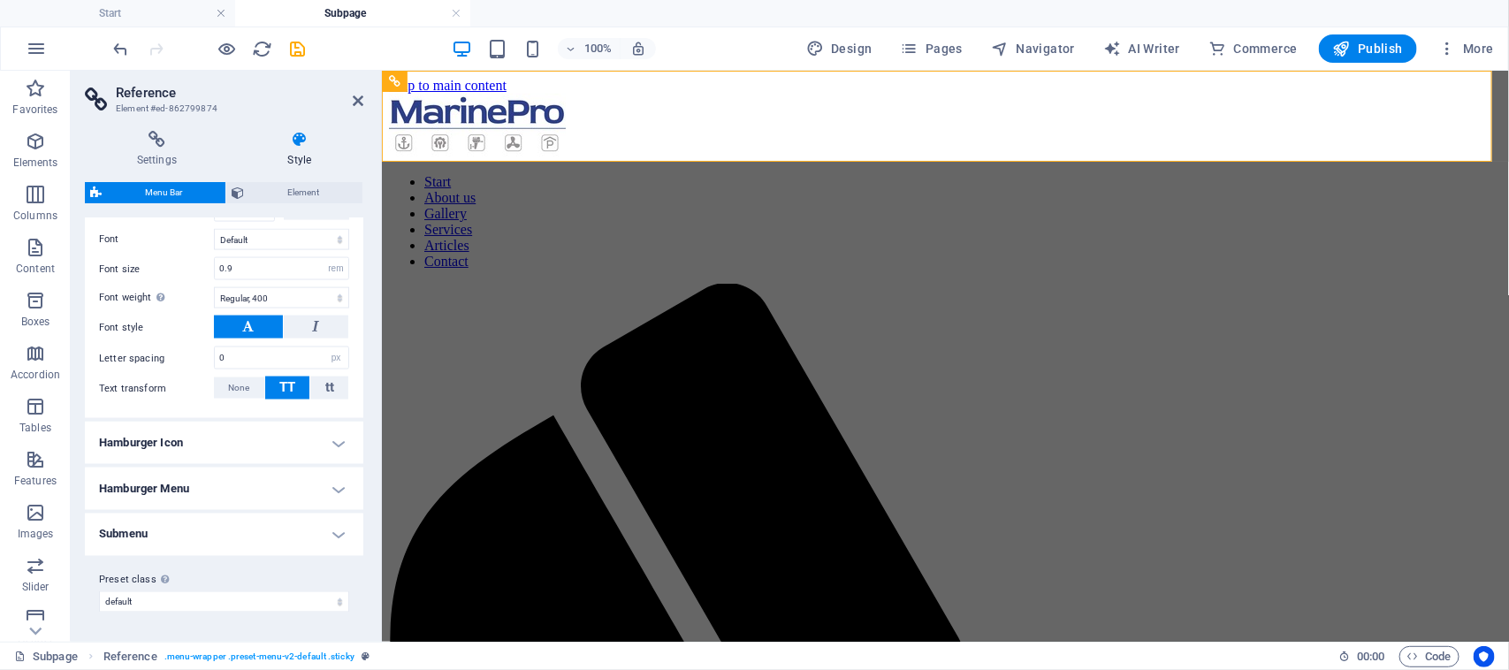
click at [259, 493] on h4 "Hamburger Menu" at bounding box center [224, 489] width 278 height 42
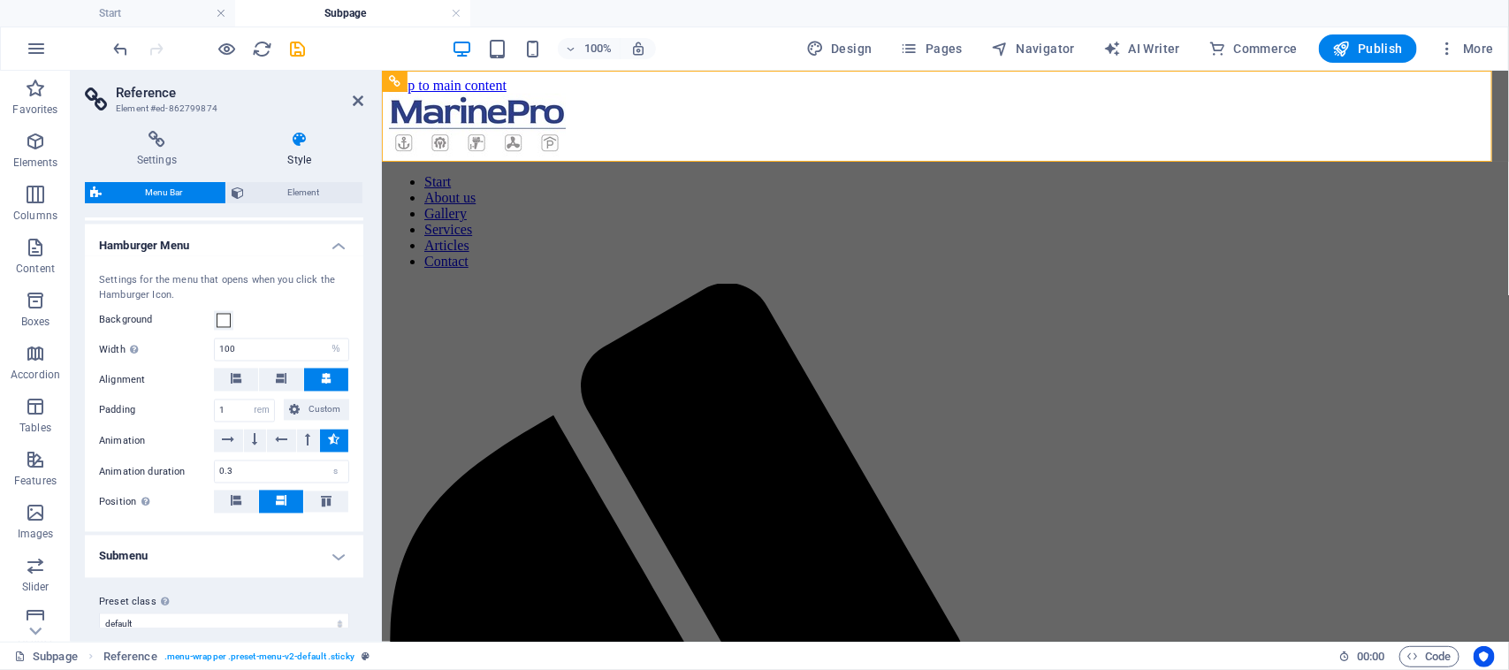
scroll to position [1502, 0]
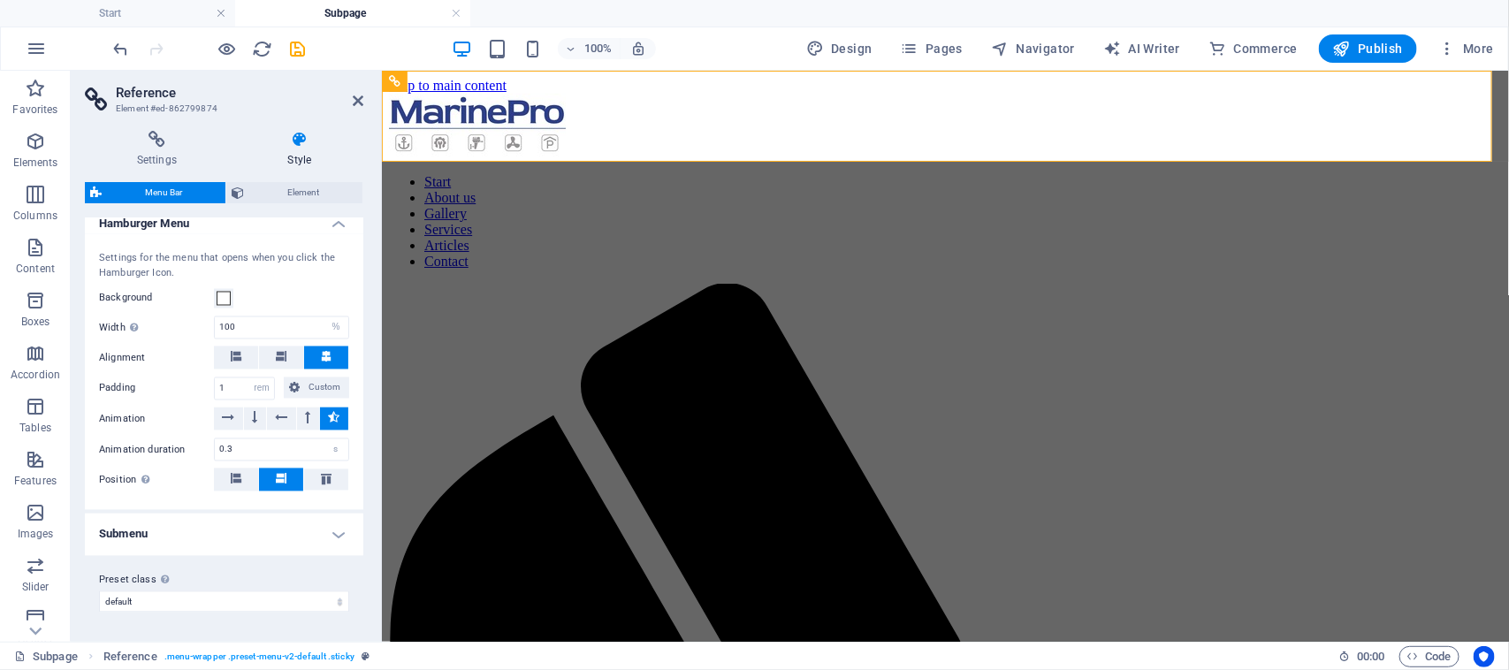
drag, startPoint x: 248, startPoint y: 523, endPoint x: 248, endPoint y: 539, distance: 15.9
click at [248, 526] on h4 "Submenu" at bounding box center [224, 534] width 278 height 42
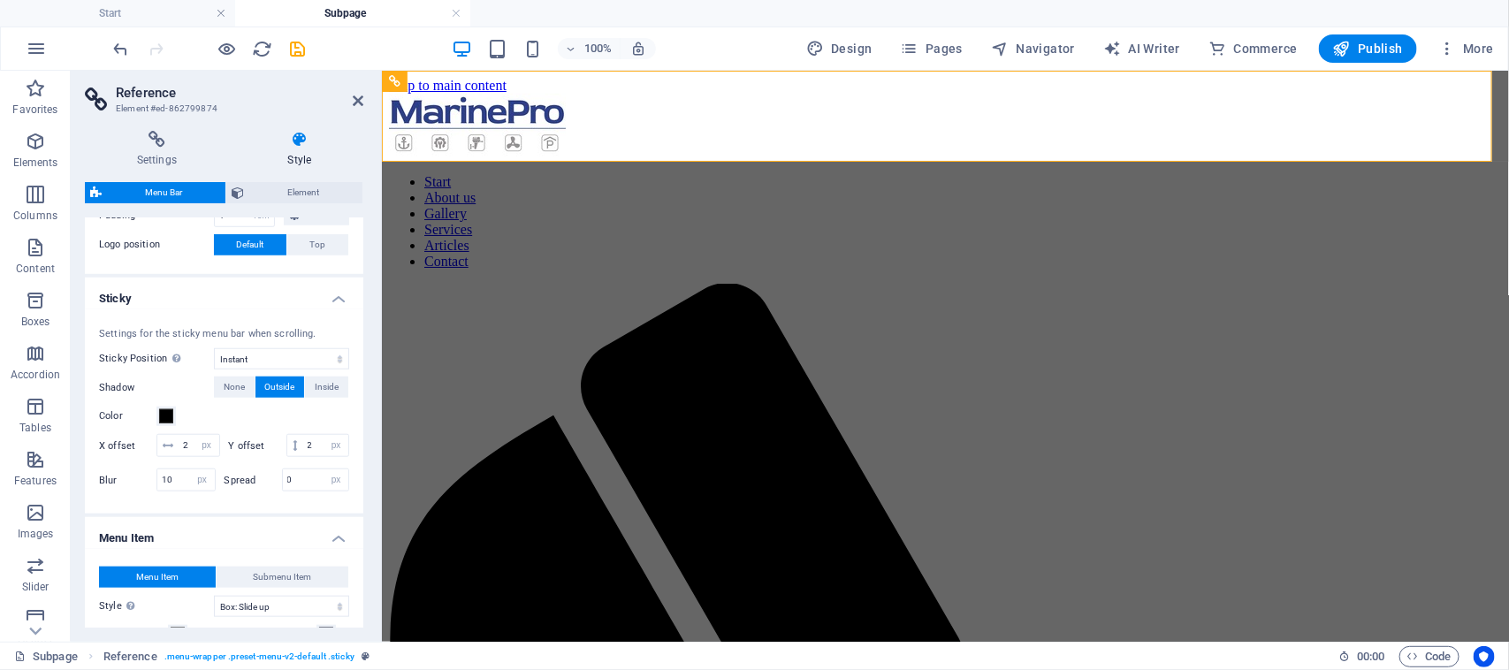
scroll to position [785, 0]
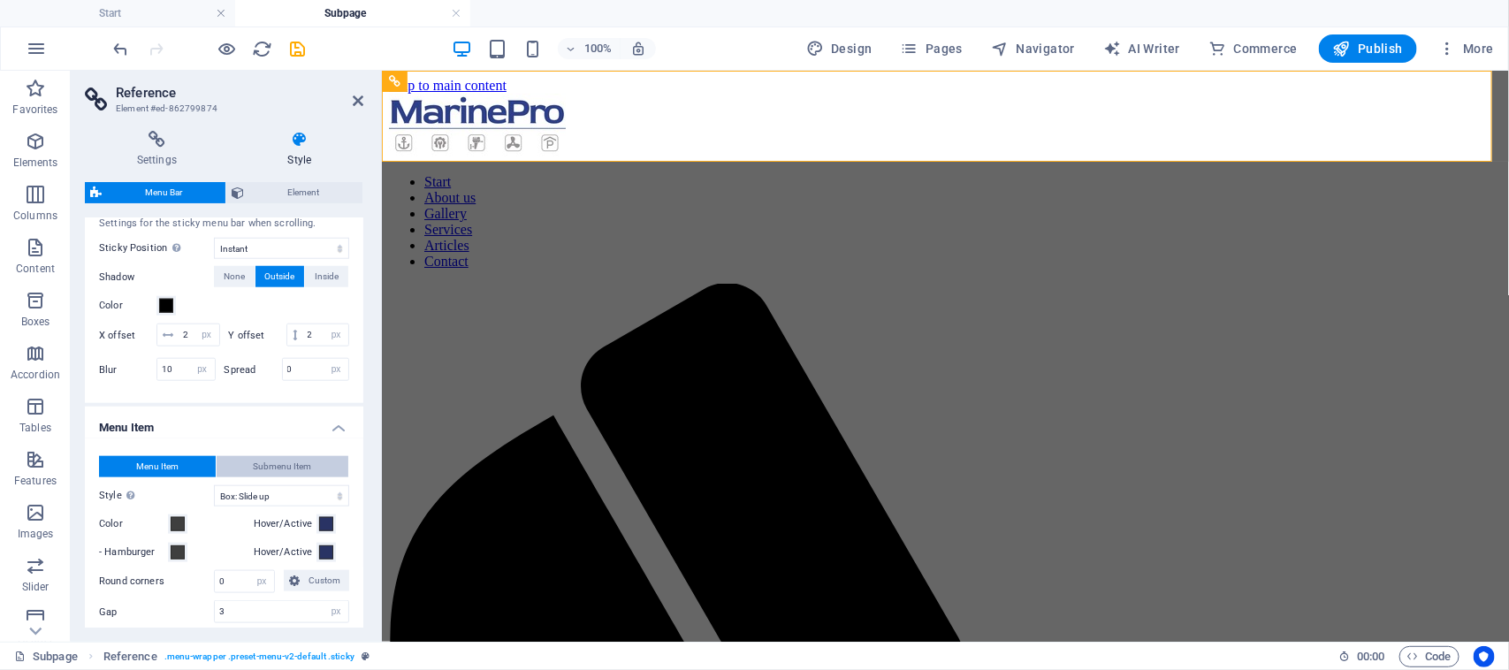
click at [259, 477] on span "Submenu Item" at bounding box center [282, 466] width 58 height 21
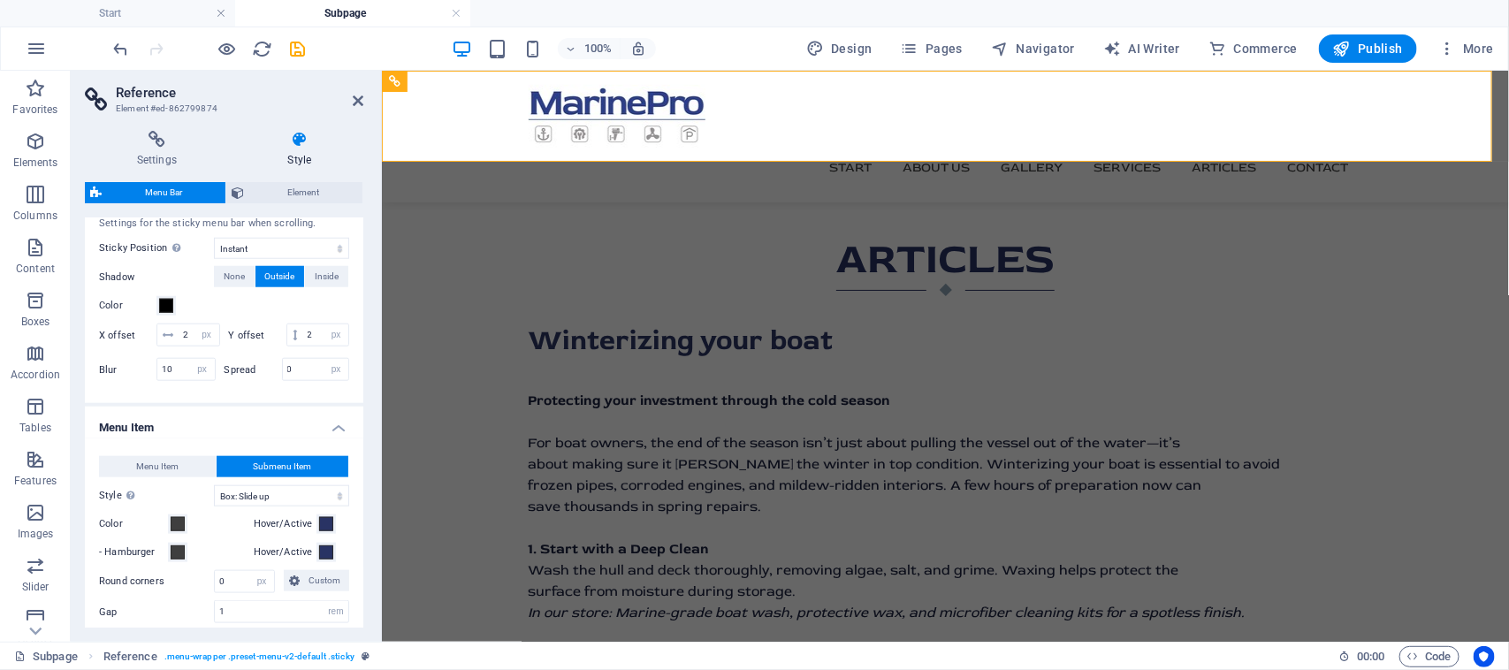
click at [265, 477] on span "Submenu Item" at bounding box center [282, 466] width 58 height 21
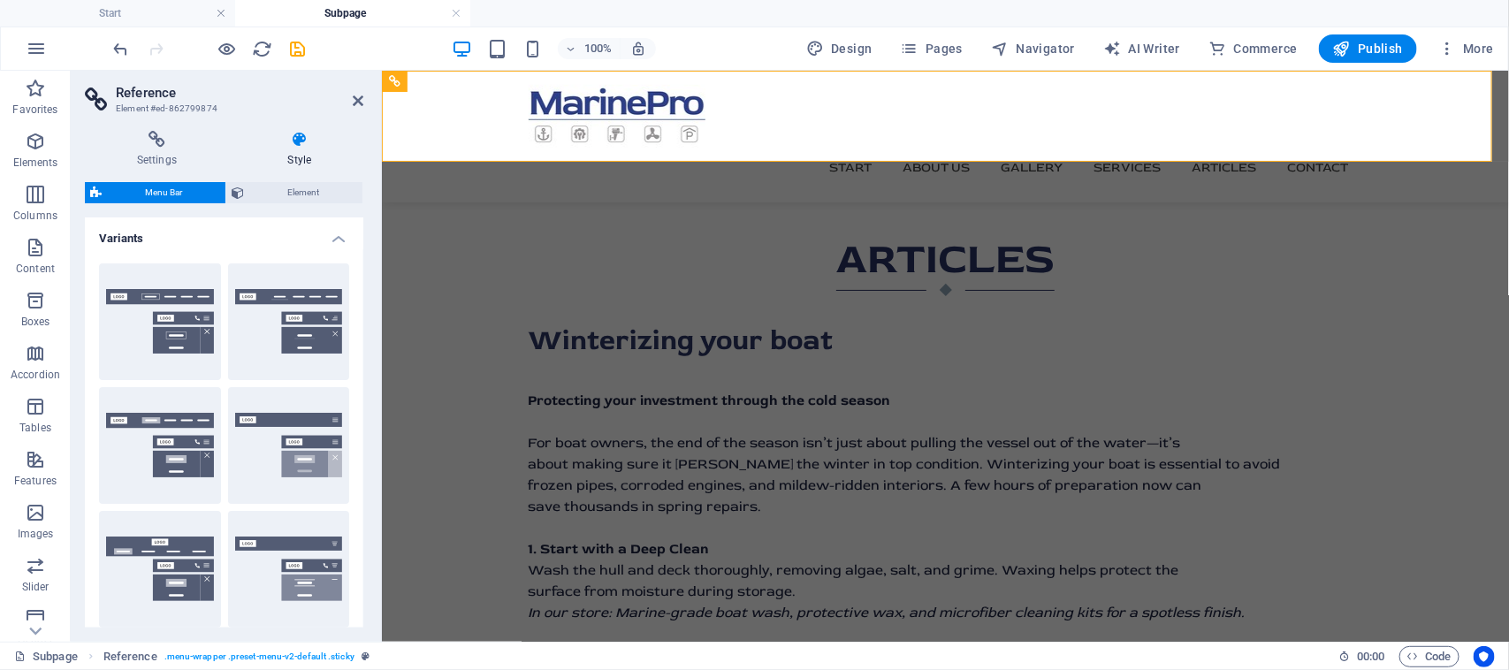
scroll to position [0, 0]
click at [305, 200] on span "Element" at bounding box center [303, 192] width 108 height 21
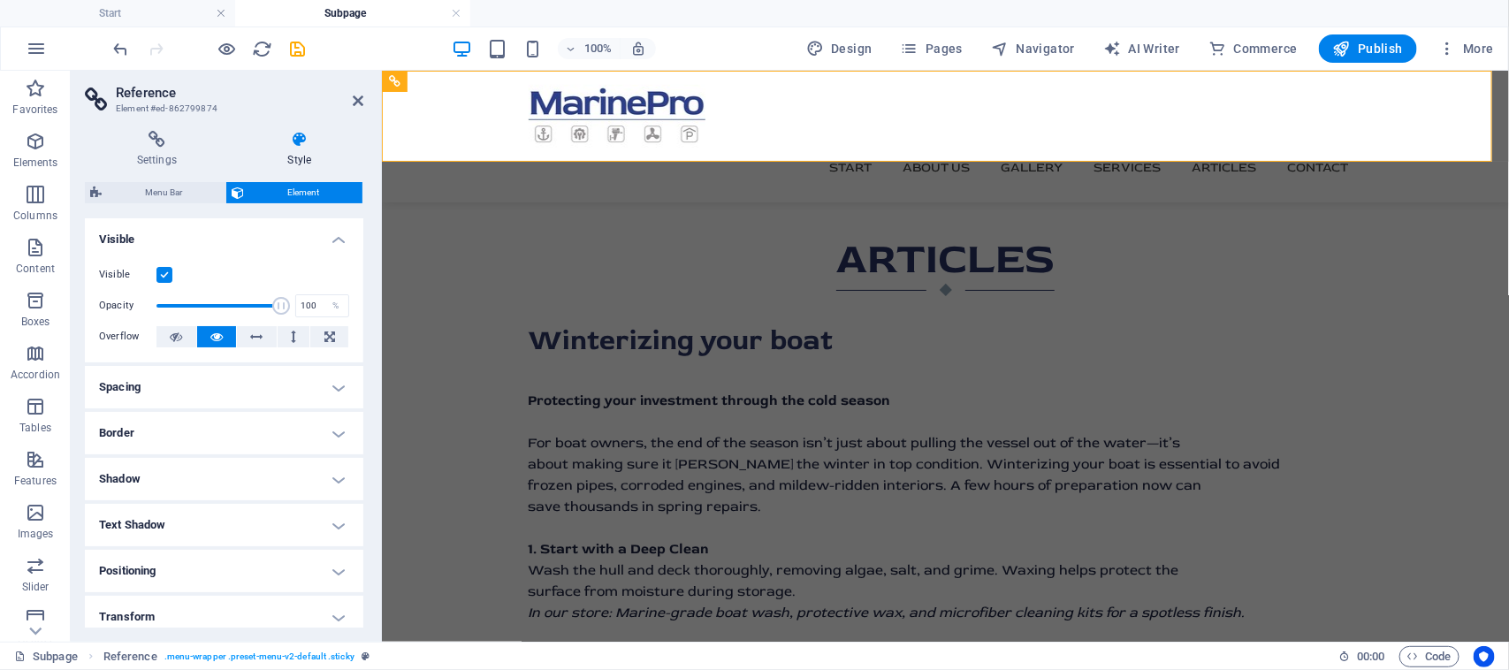
click at [165, 276] on label at bounding box center [164, 275] width 16 height 16
click at [0, 0] on input "Visible" at bounding box center [0, 0] width 0 height 0
click at [165, 276] on label at bounding box center [164, 275] width 16 height 16
click at [0, 0] on input "Visible" at bounding box center [0, 0] width 0 height 0
click at [169, 278] on label at bounding box center [164, 275] width 16 height 16
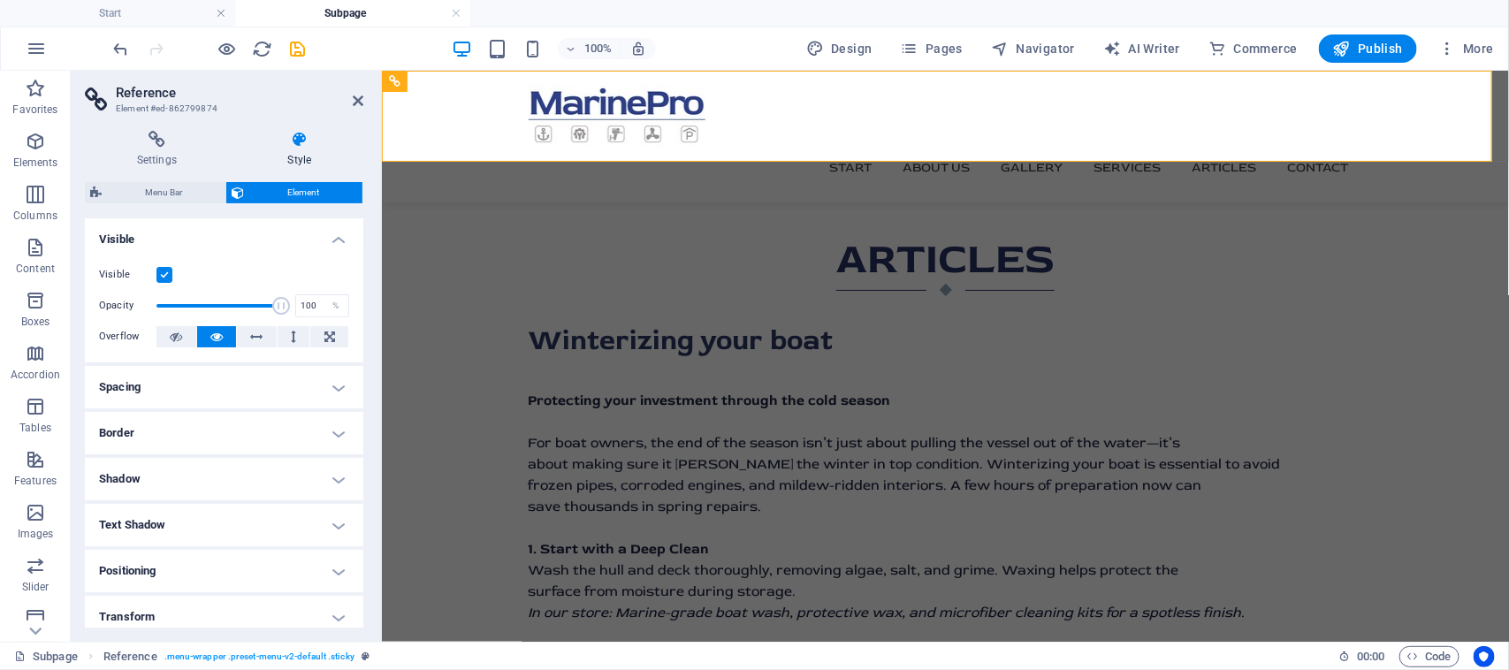
click at [0, 0] on input "Visible" at bounding box center [0, 0] width 0 height 0
click at [169, 278] on label at bounding box center [164, 275] width 16 height 16
click at [0, 0] on input "Visible" at bounding box center [0, 0] width 0 height 0
click at [181, 334] on icon at bounding box center [176, 336] width 12 height 21
click at [164, 278] on label at bounding box center [164, 275] width 16 height 16
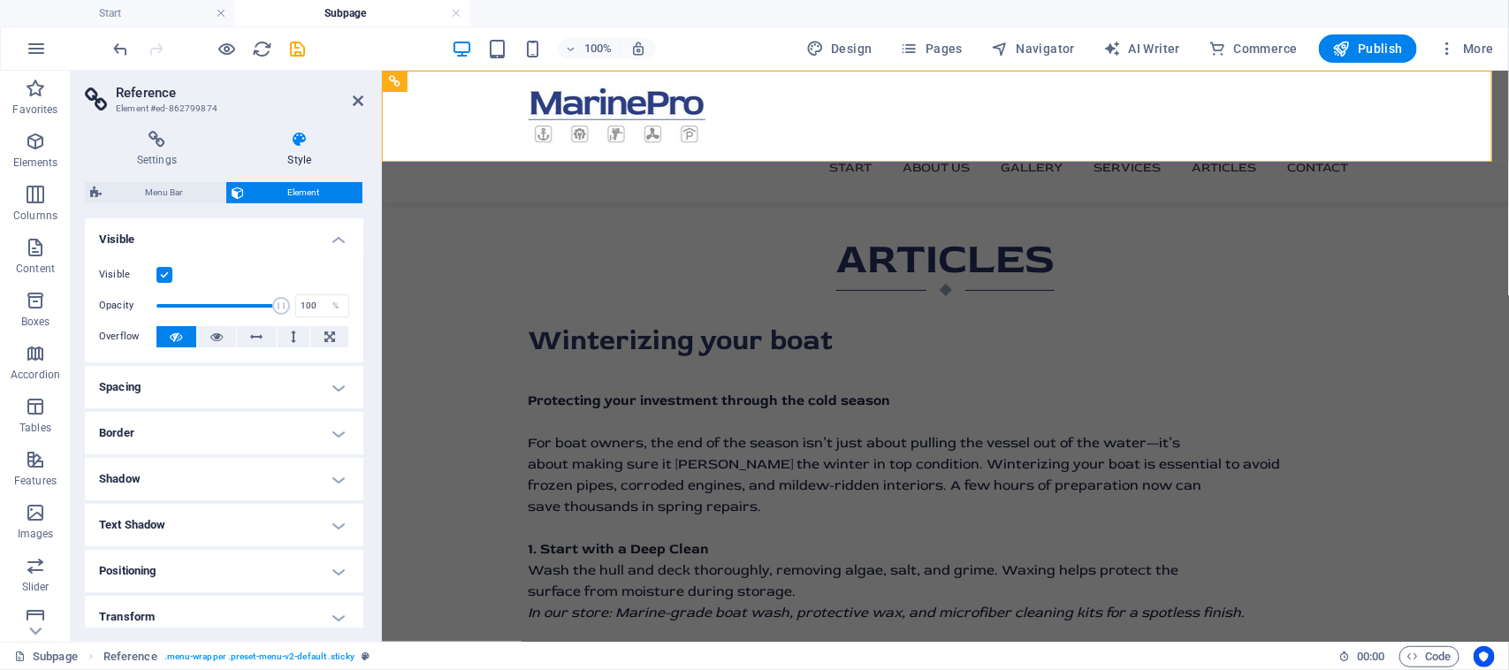
click at [0, 0] on input "Visible" at bounding box center [0, 0] width 0 height 0
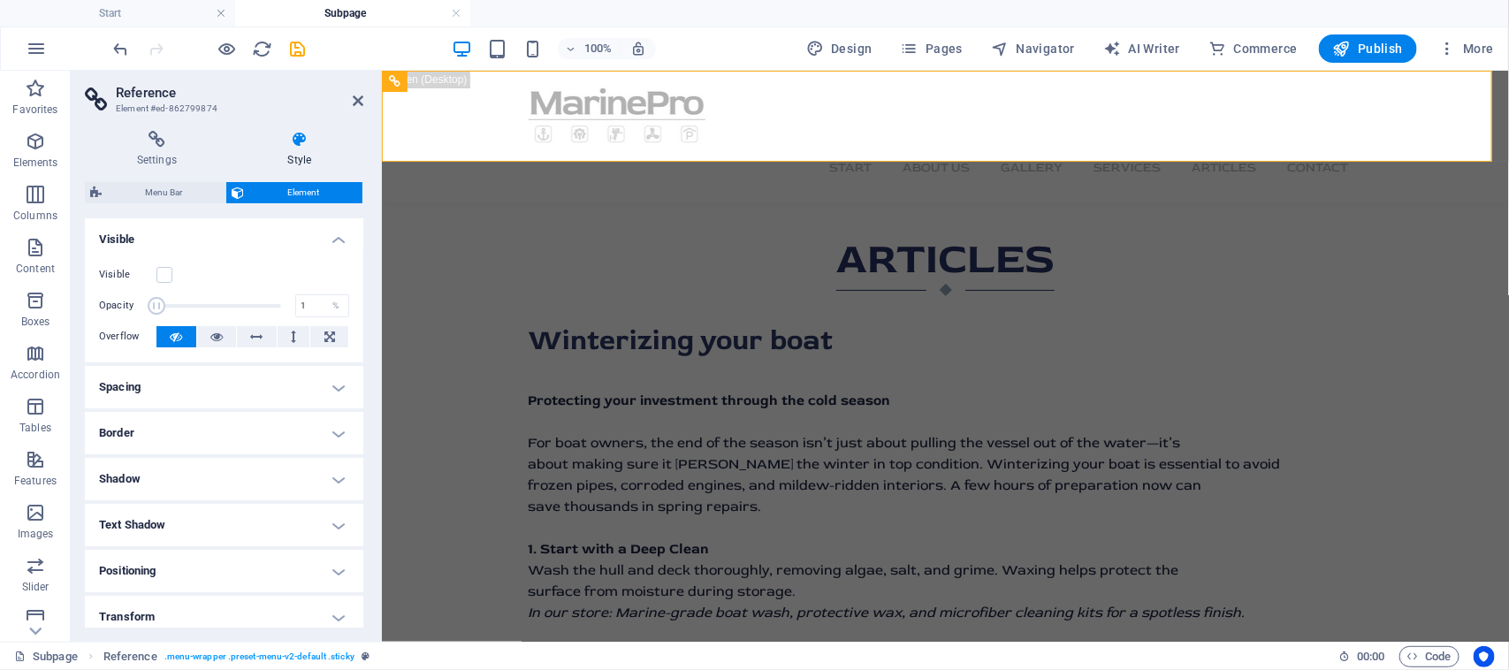
drag, startPoint x: 255, startPoint y: 302, endPoint x: 153, endPoint y: 299, distance: 101.7
click at [153, 299] on span at bounding box center [157, 306] width 18 height 18
drag, startPoint x: 162, startPoint y: 303, endPoint x: 234, endPoint y: 310, distance: 72.8
click at [234, 310] on span at bounding box center [230, 306] width 18 height 18
type input "78"
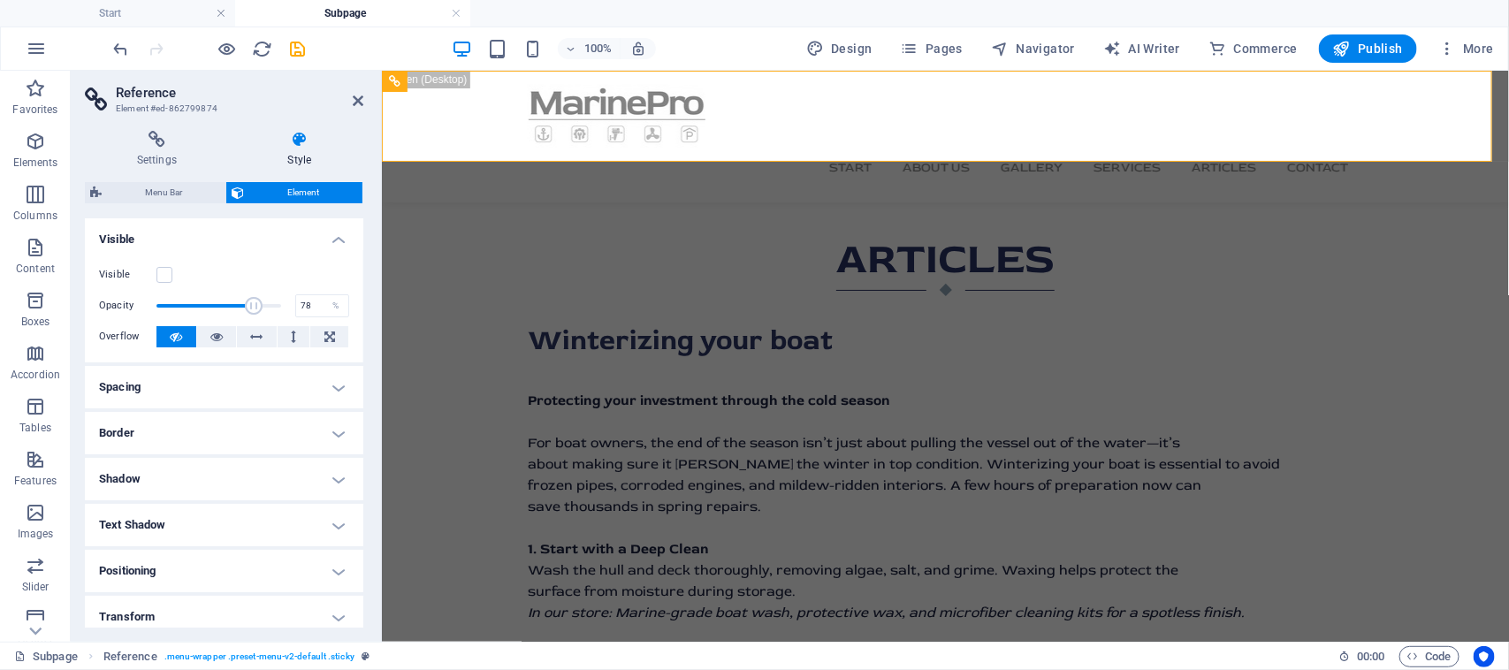
drag, startPoint x: 234, startPoint y: 310, endPoint x: 250, endPoint y: 312, distance: 16.0
click at [250, 312] on span at bounding box center [254, 306] width 18 height 18
click at [475, 89] on icon at bounding box center [475, 81] width 10 height 19
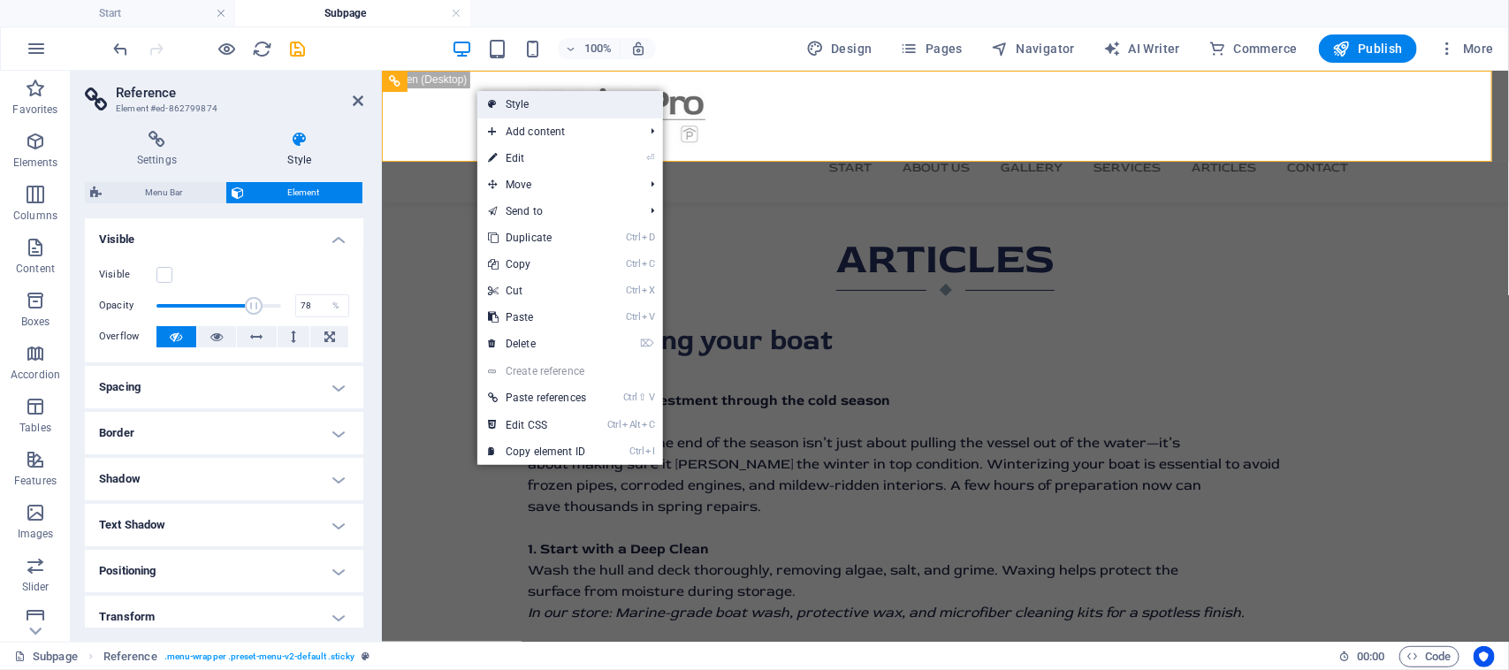
click at [500, 103] on link "Style" at bounding box center [570, 104] width 186 height 27
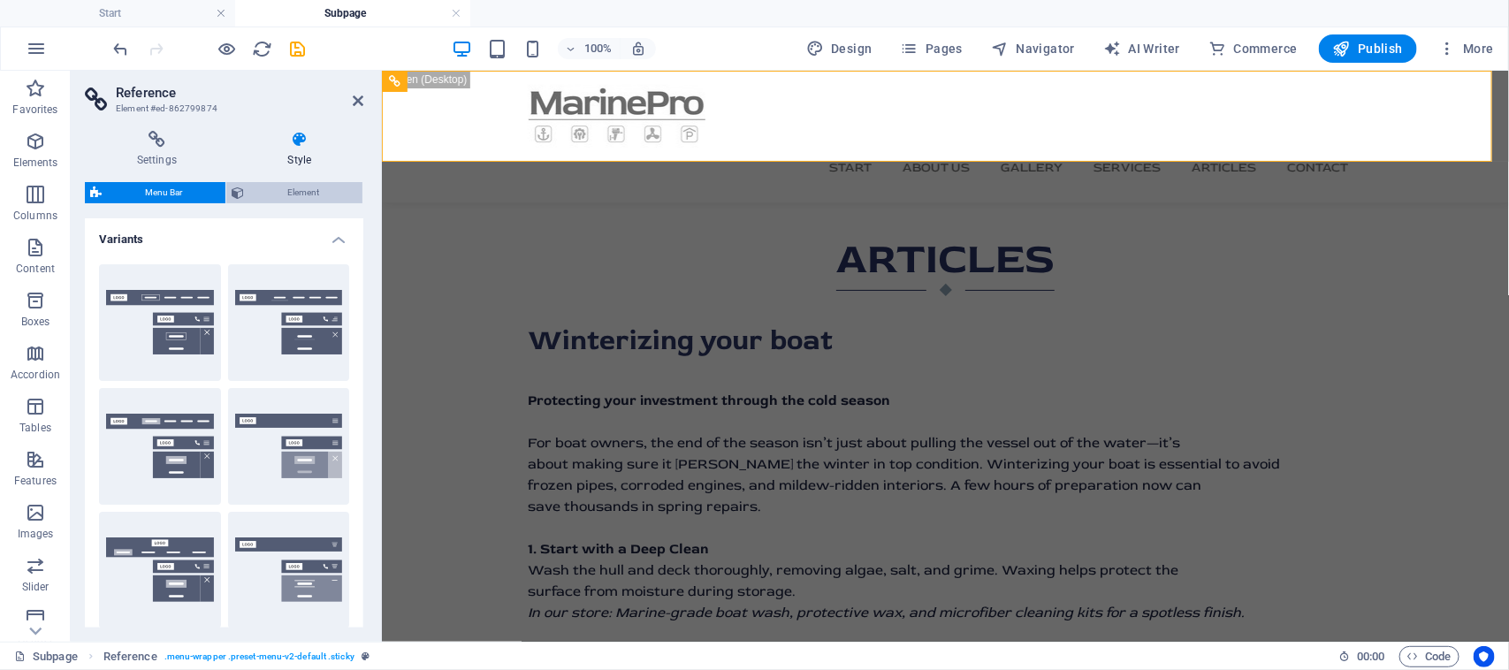
click at [325, 187] on span "Element" at bounding box center [303, 192] width 108 height 21
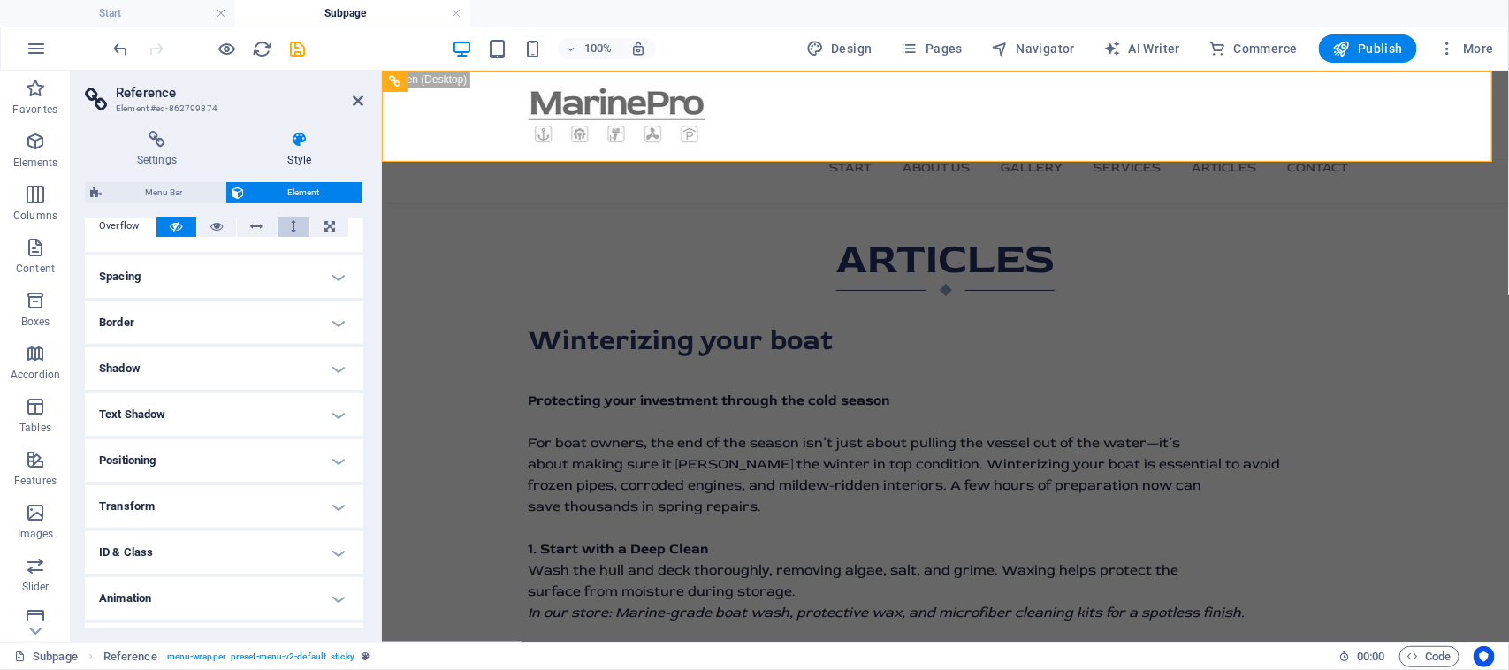
scroll to position [147, 0]
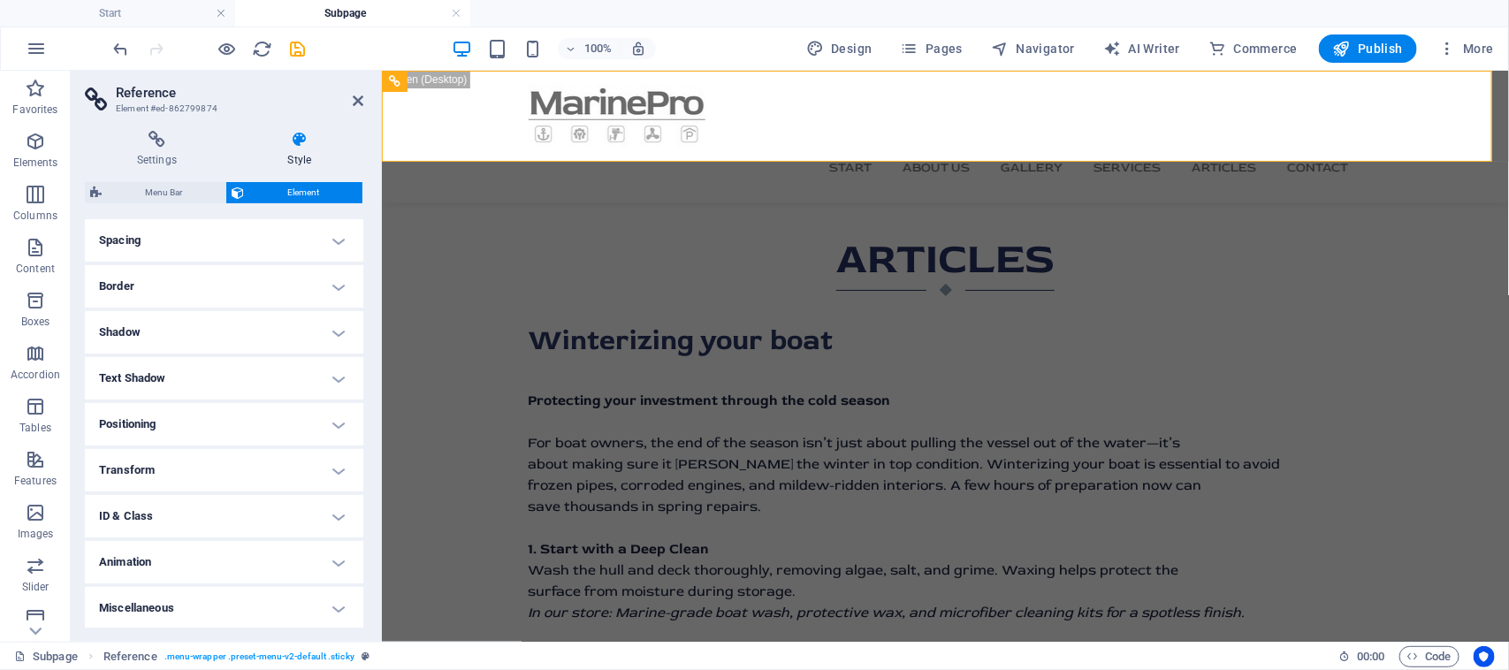
click at [327, 382] on h4 "Text Shadow" at bounding box center [224, 378] width 278 height 42
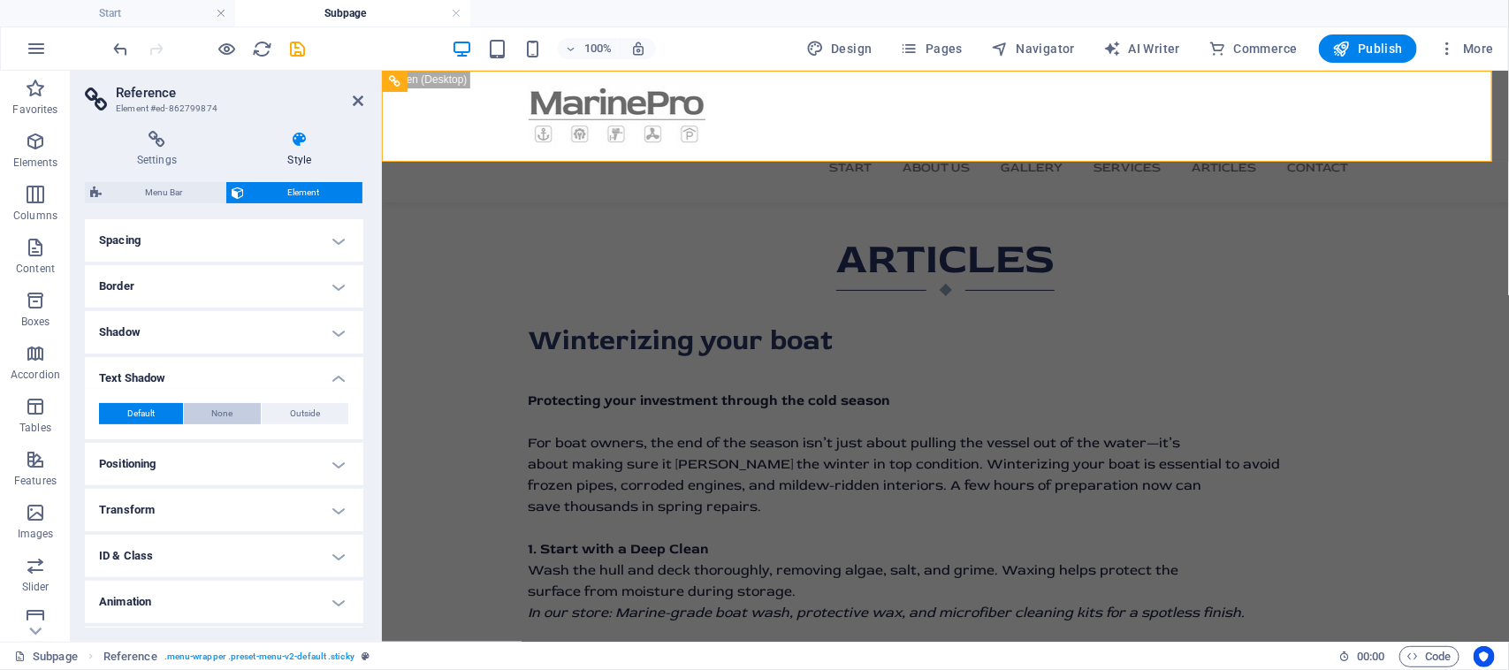
click at [219, 421] on span "None" at bounding box center [222, 413] width 21 height 21
click at [150, 422] on span "Default" at bounding box center [140, 413] width 27 height 21
click at [174, 337] on h4 "Shadow" at bounding box center [224, 332] width 278 height 42
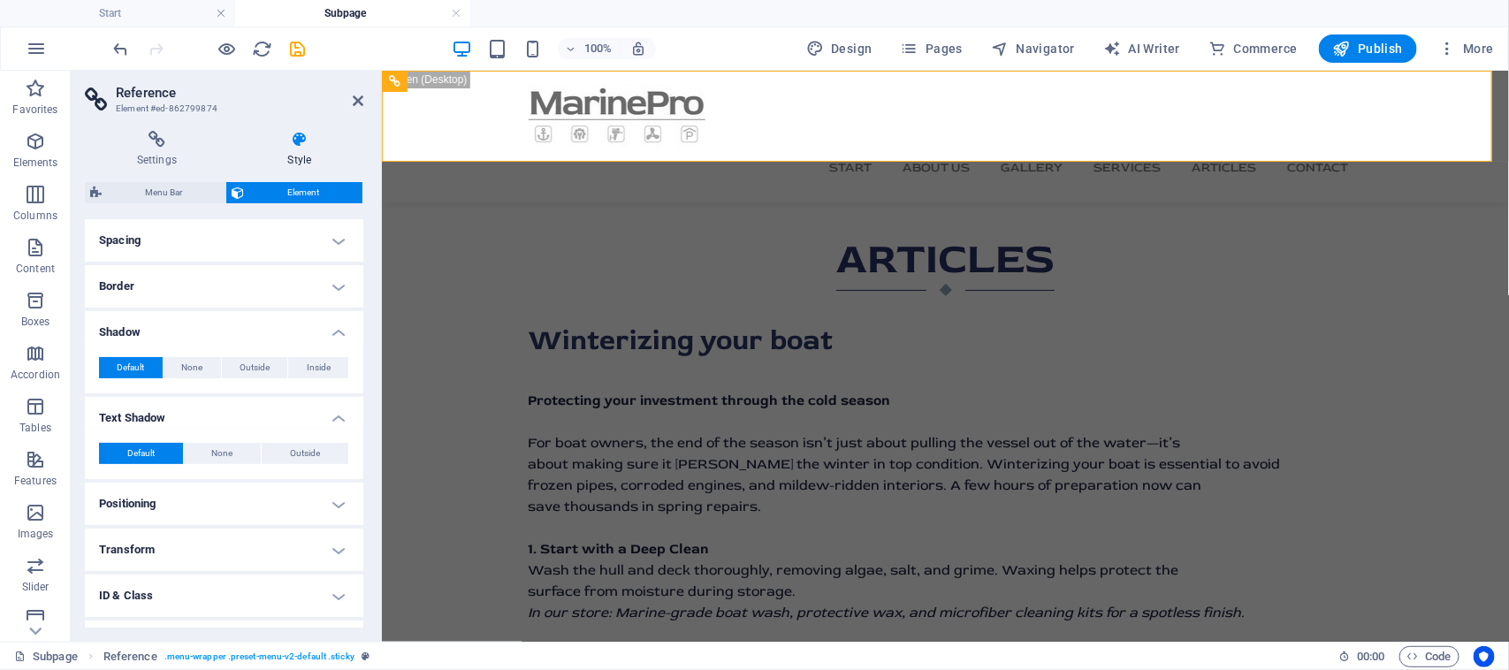
click at [197, 284] on h4 "Border" at bounding box center [224, 286] width 278 height 42
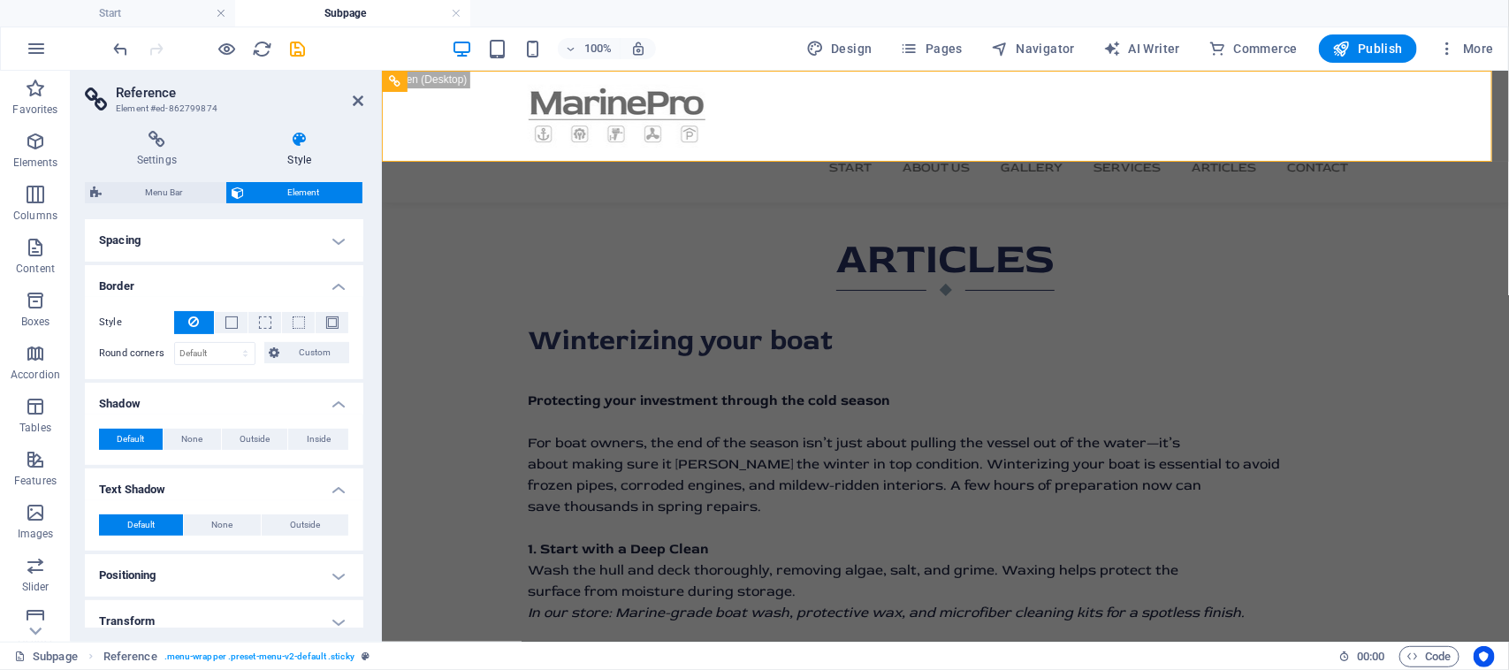
click at [217, 243] on h4 "Spacing" at bounding box center [224, 240] width 278 height 42
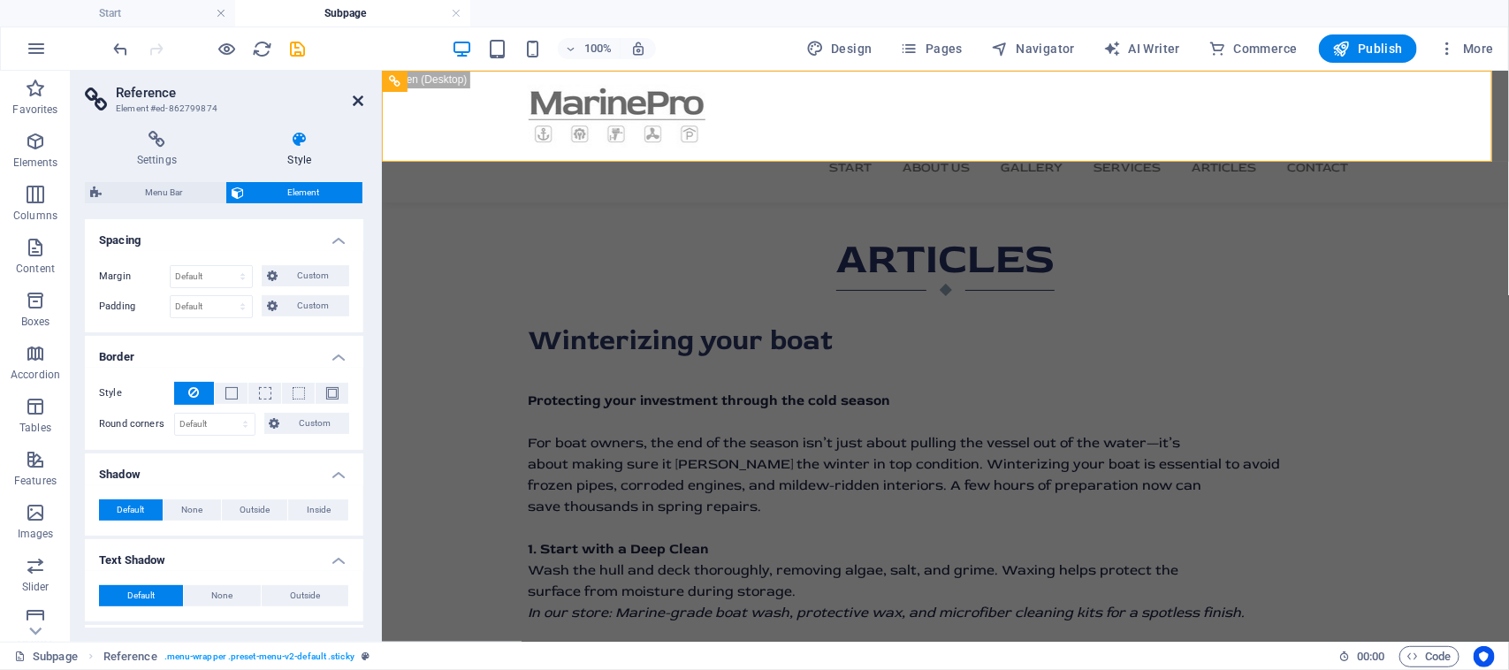
click at [362, 98] on aside "Reference Element #ed-862799874 Settings Style Settings A reference is a copy o…" at bounding box center [226, 356] width 311 height 571
click at [359, 103] on icon at bounding box center [358, 101] width 11 height 14
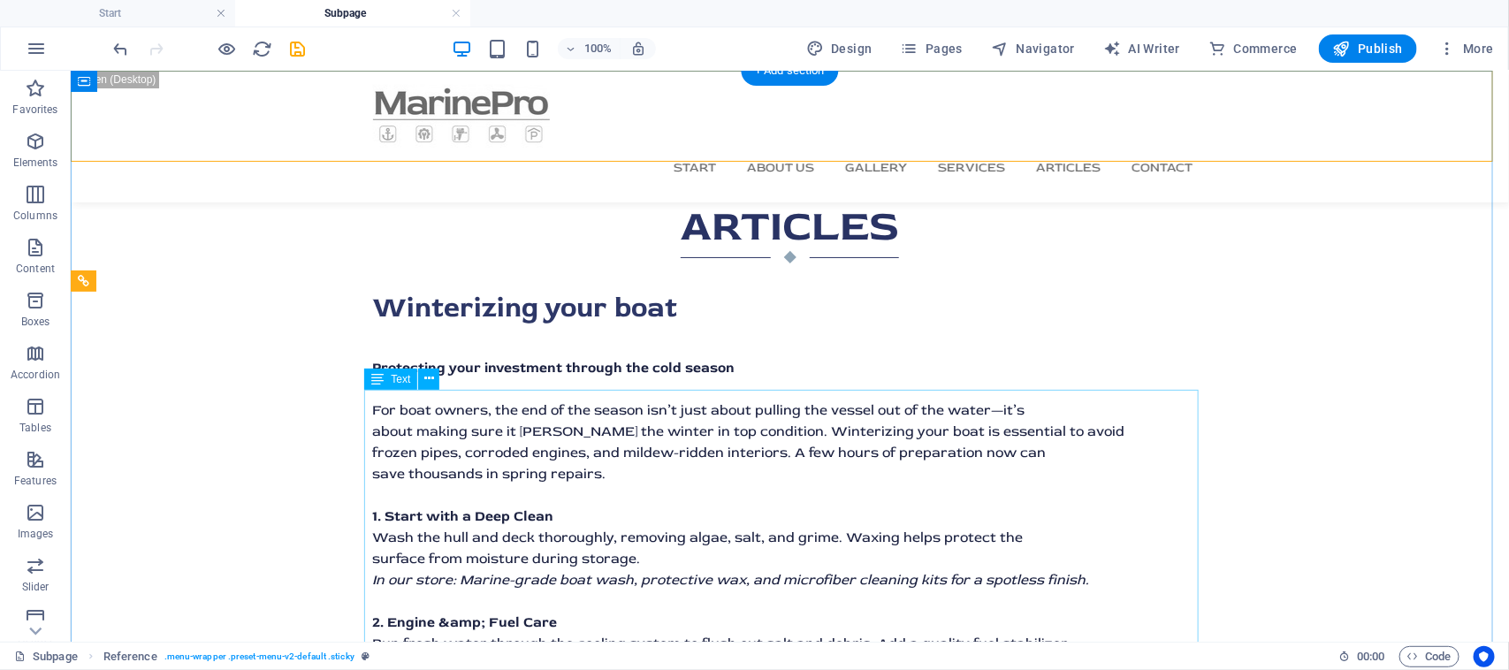
scroll to position [0, 0]
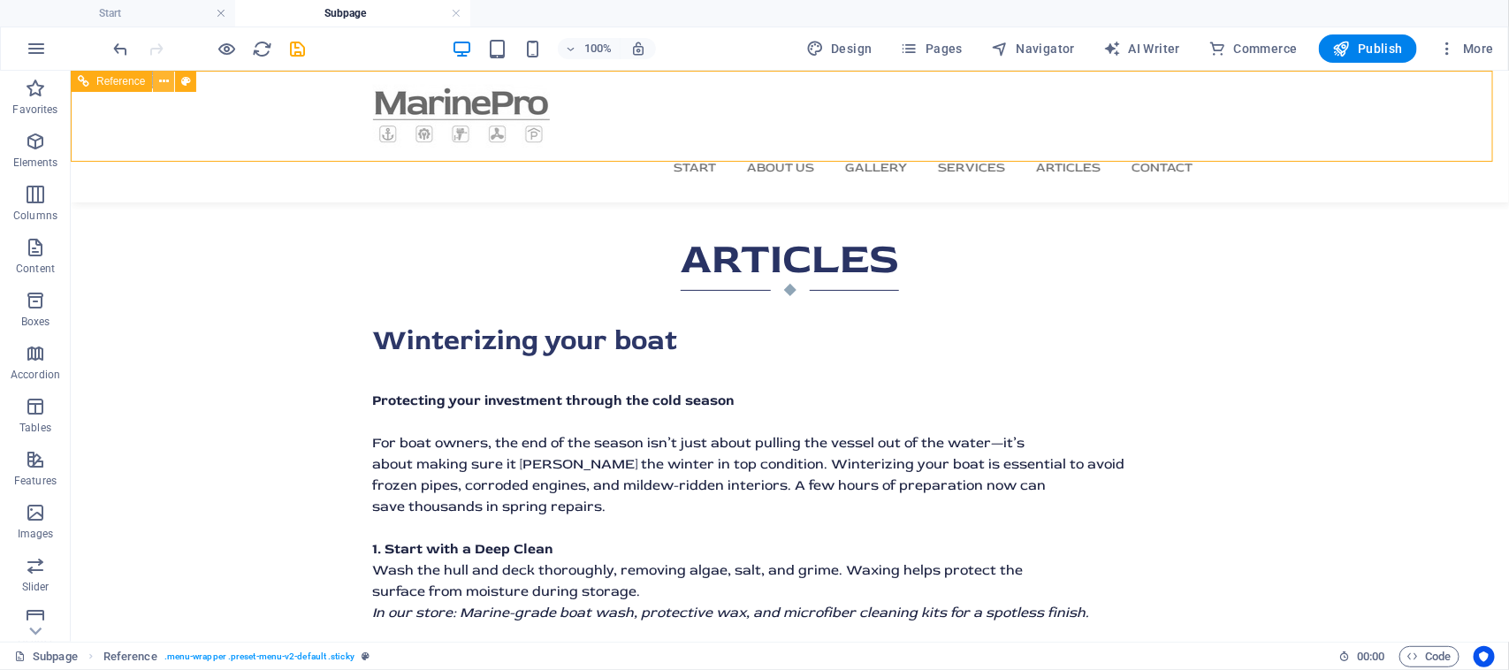
click at [160, 85] on icon at bounding box center [164, 81] width 10 height 19
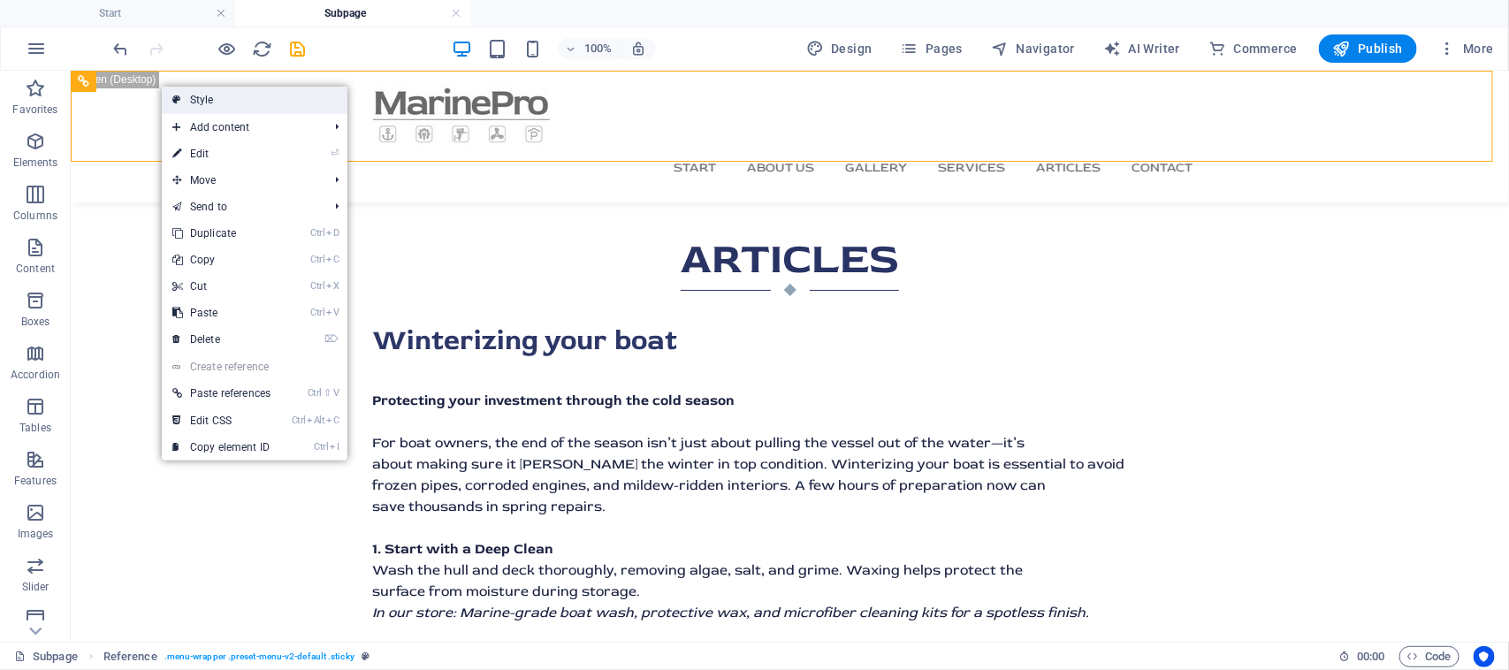
click at [200, 103] on link "Style" at bounding box center [255, 100] width 186 height 27
select select "rem"
select select "sticky_instant"
select select "px"
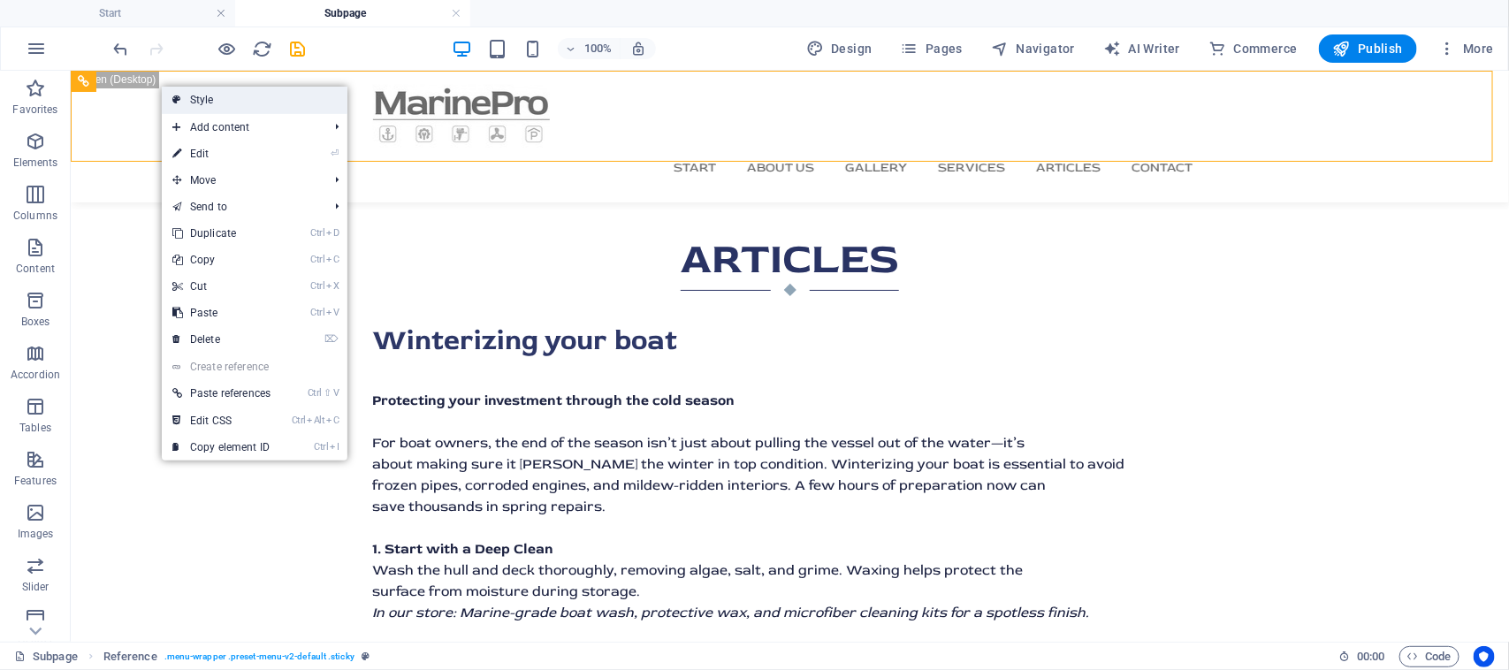
select select "px"
select select "hover_box_bottom"
select select "px"
select select "rem"
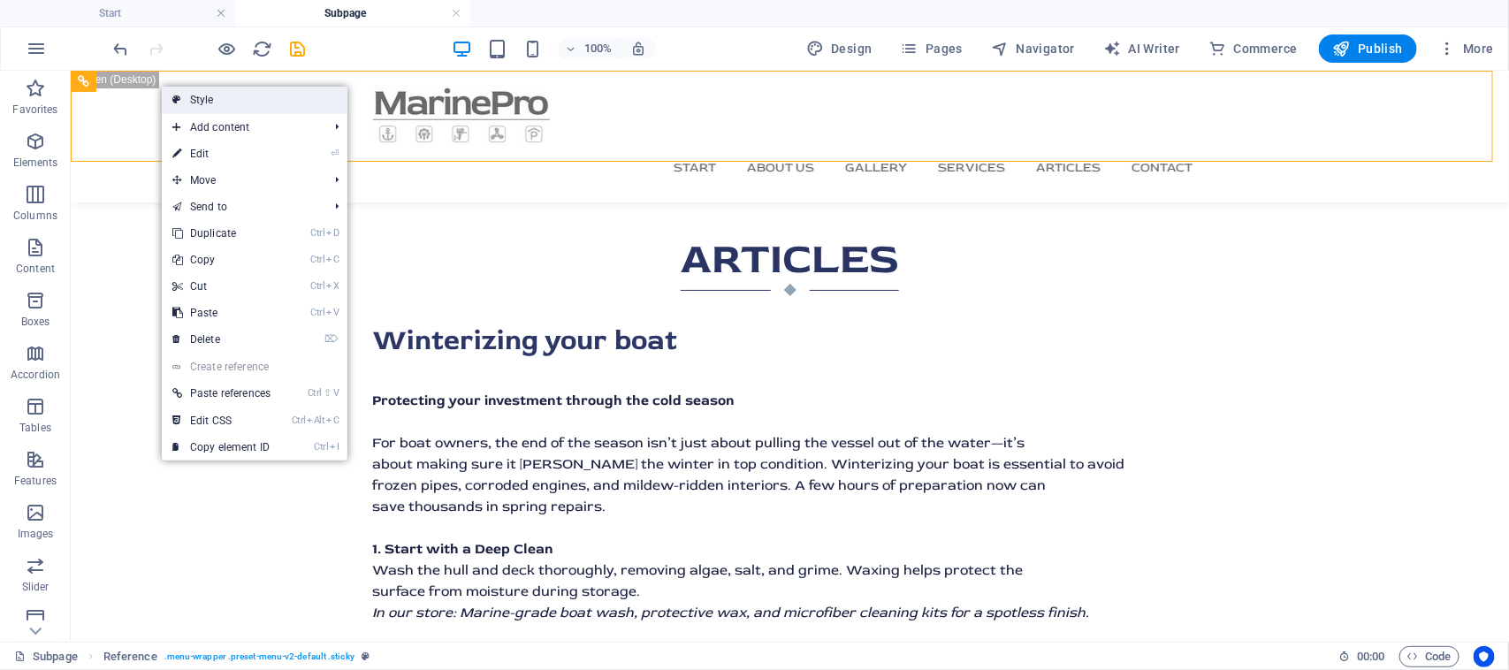
select select "rem"
select select "400"
select select "px"
select select "%"
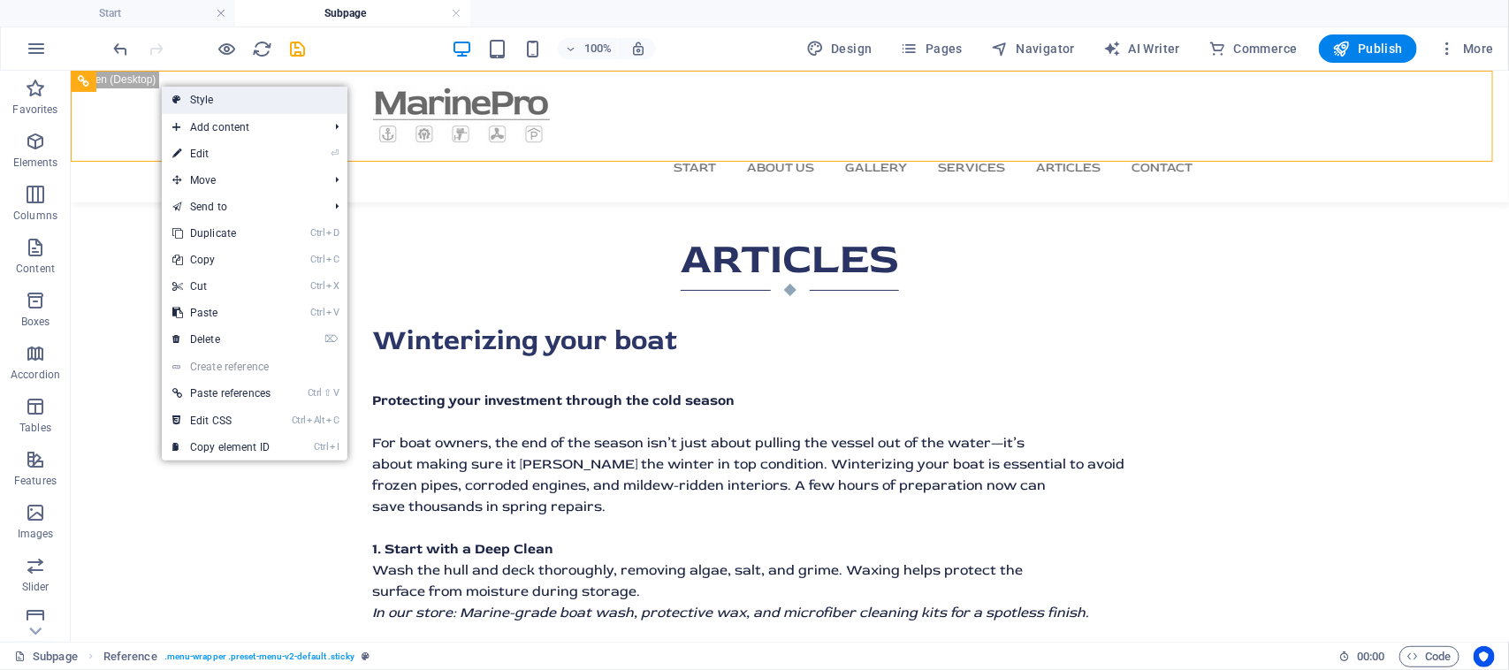
select select "rem"
select select "px"
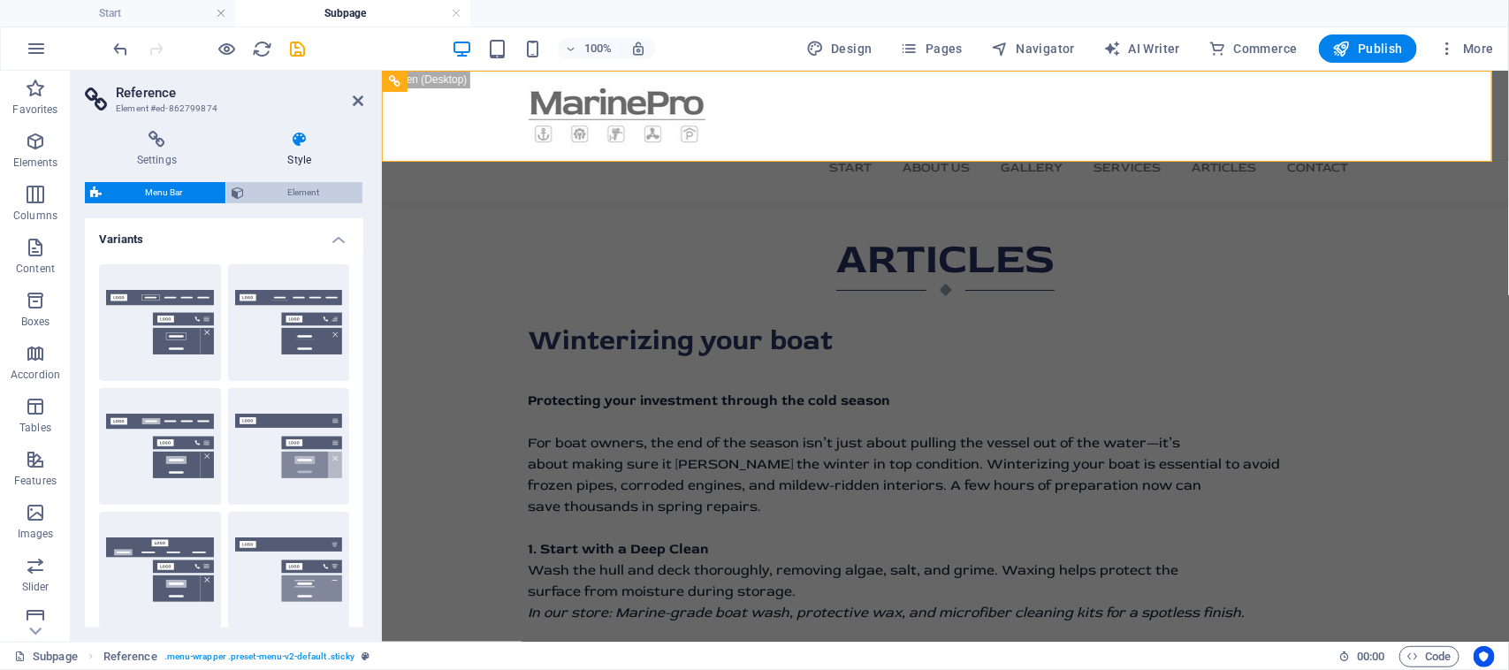
click at [265, 193] on span "Element" at bounding box center [303, 192] width 108 height 21
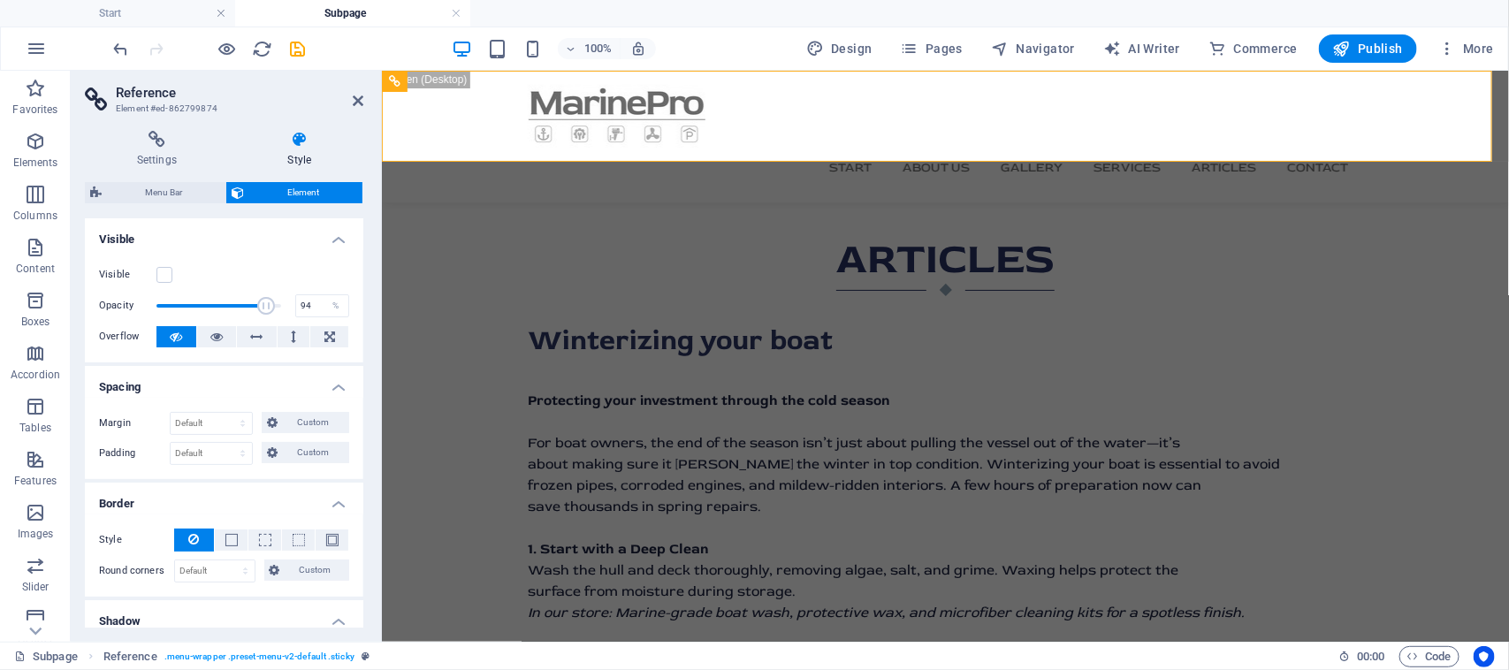
type input "97"
drag, startPoint x: 263, startPoint y: 301, endPoint x: 274, endPoint y: 301, distance: 10.6
click at [274, 301] on span at bounding box center [266, 306] width 18 height 18
click at [217, 341] on icon at bounding box center [216, 336] width 12 height 21
click at [163, 278] on label at bounding box center [164, 275] width 16 height 16
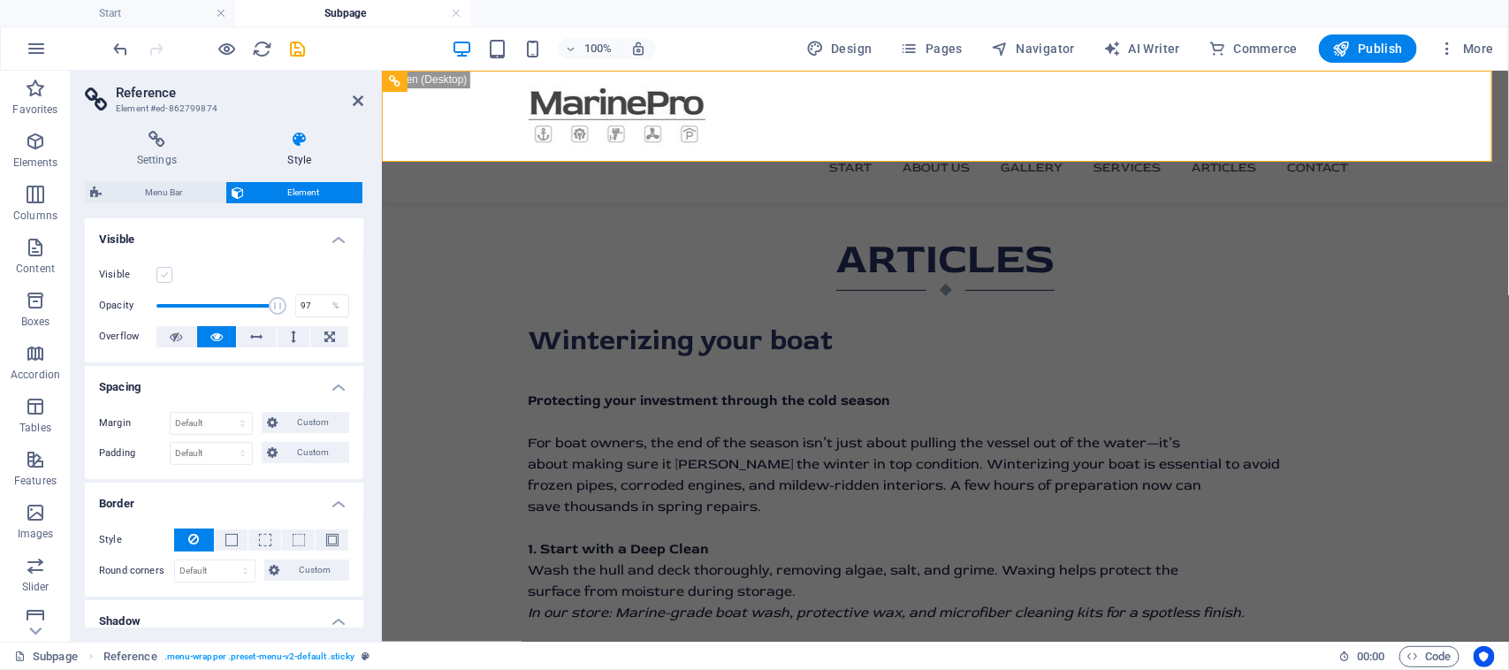
click at [0, 0] on input "Visible" at bounding box center [0, 0] width 0 height 0
click at [347, 109] on header "Reference Element #ed-862799874" at bounding box center [224, 94] width 278 height 46
click at [355, 108] on header "Reference Element #ed-862799874" at bounding box center [224, 94] width 278 height 46
click at [359, 99] on icon at bounding box center [358, 101] width 11 height 14
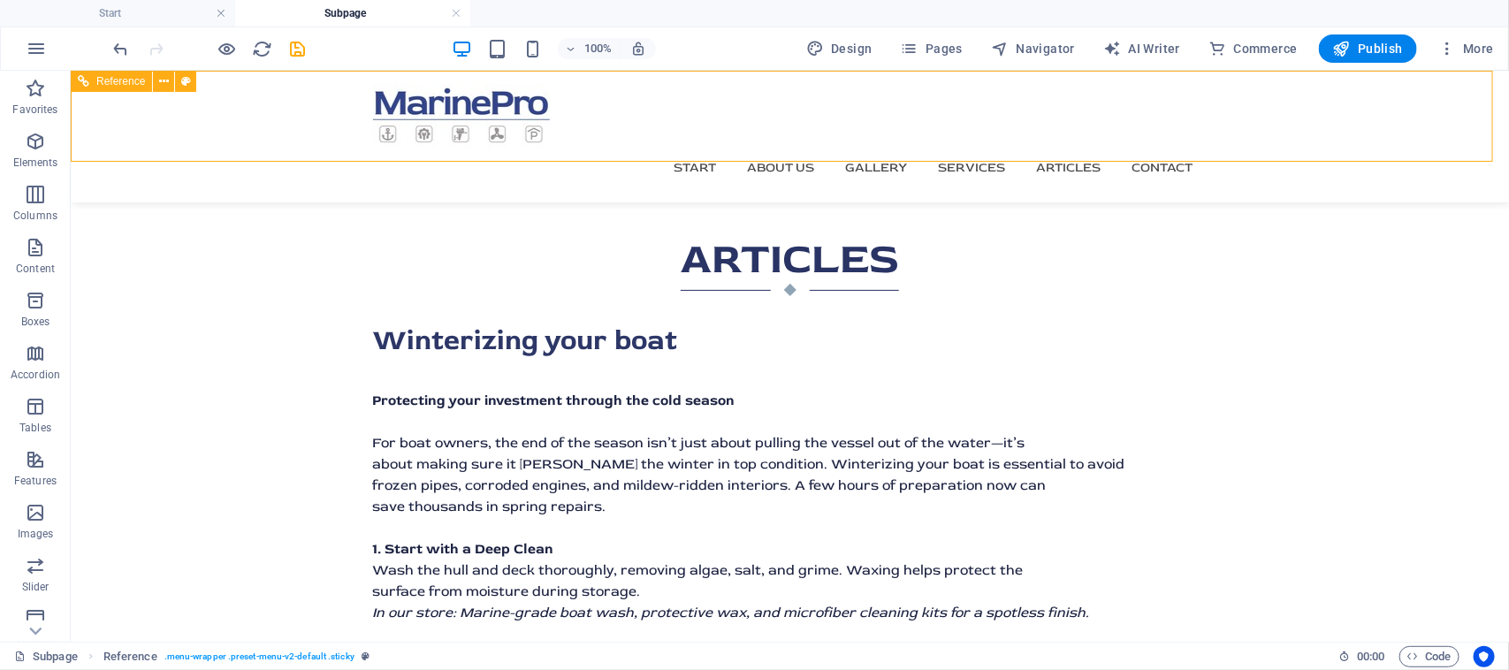
click at [611, 147] on nav "Start About us Gallery Services Articles Contact" at bounding box center [789, 167] width 834 height 41
click at [162, 86] on icon at bounding box center [164, 81] width 10 height 19
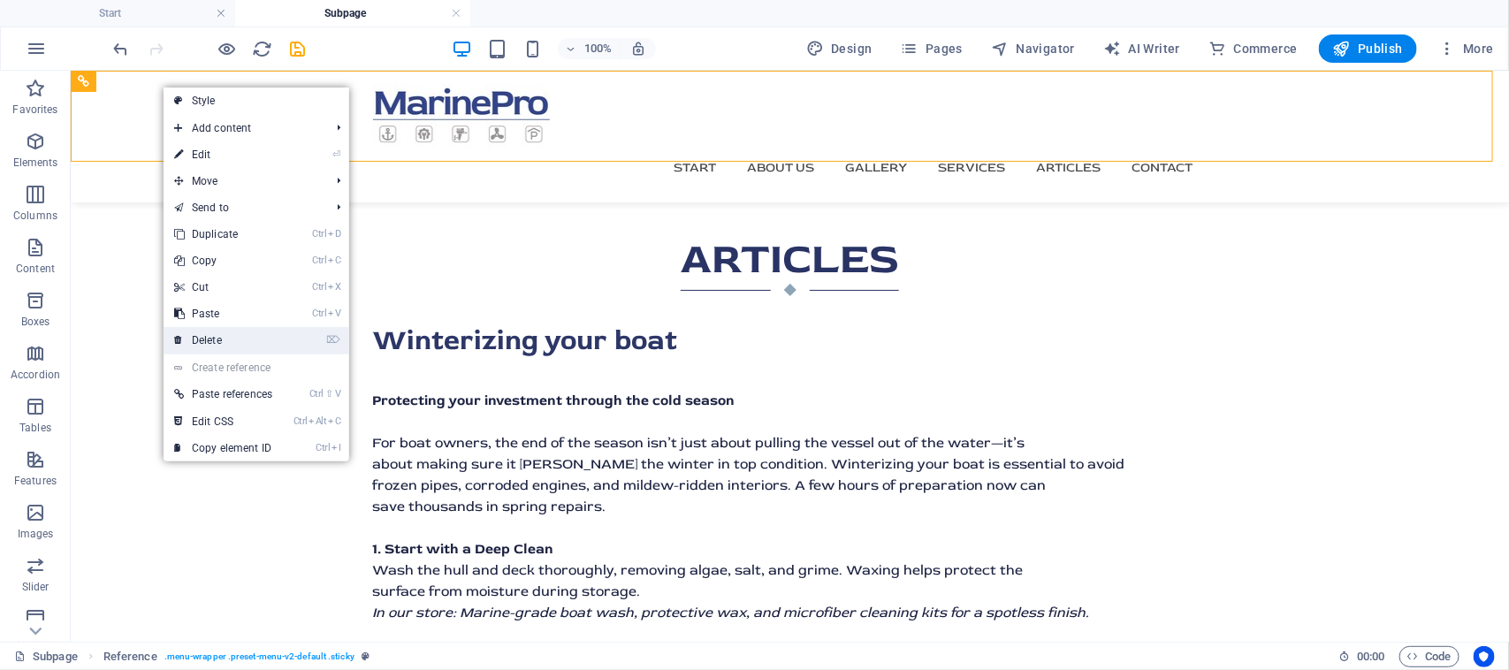
click at [250, 336] on link "⌦ Delete" at bounding box center [222, 340] width 119 height 27
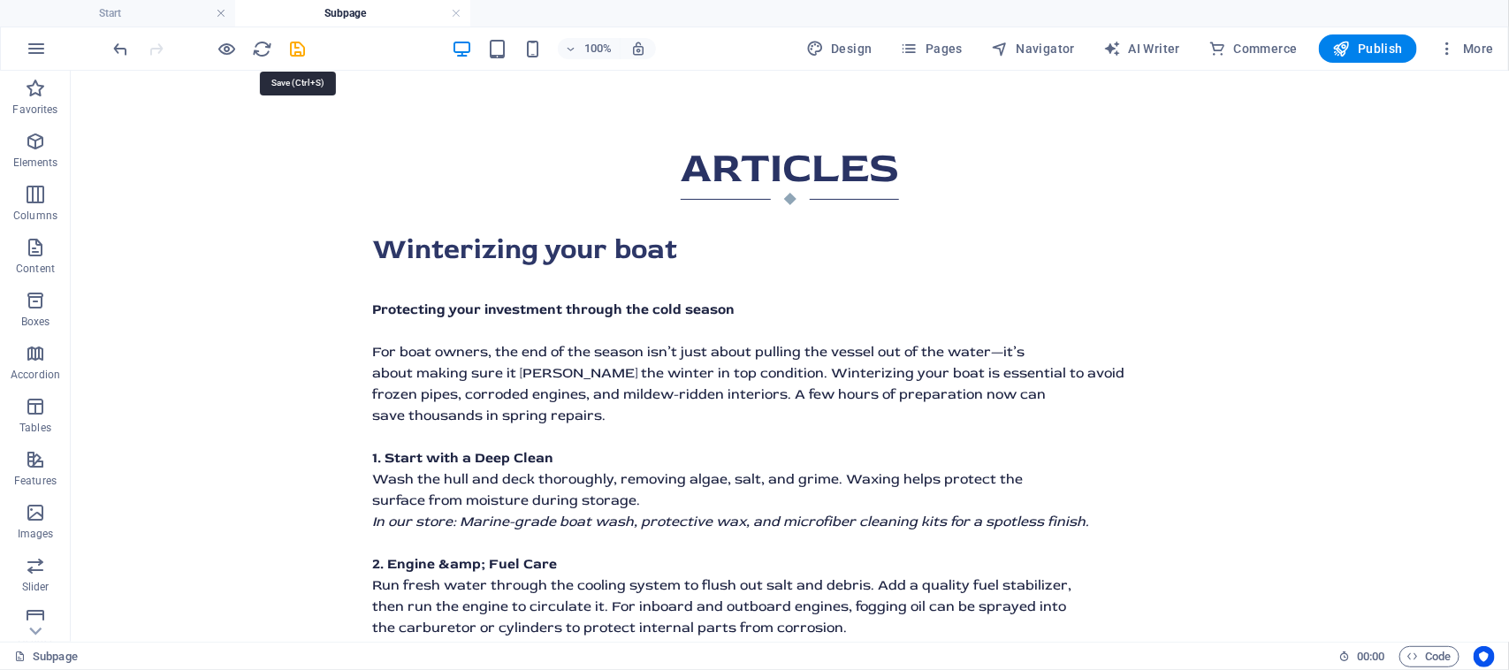
click at [290, 51] on icon "save" at bounding box center [298, 49] width 20 height 20
click at [174, 20] on h4 "Start" at bounding box center [117, 13] width 235 height 19
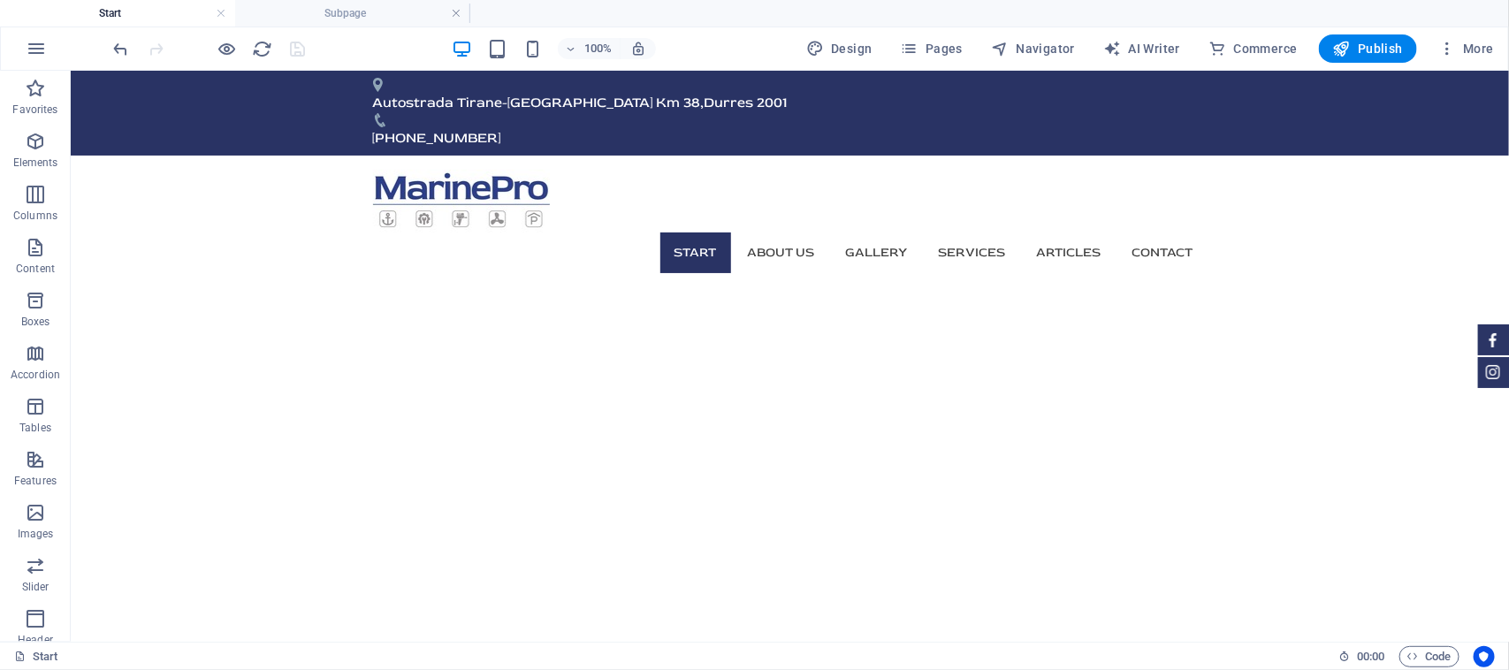
scroll to position [3060, 0]
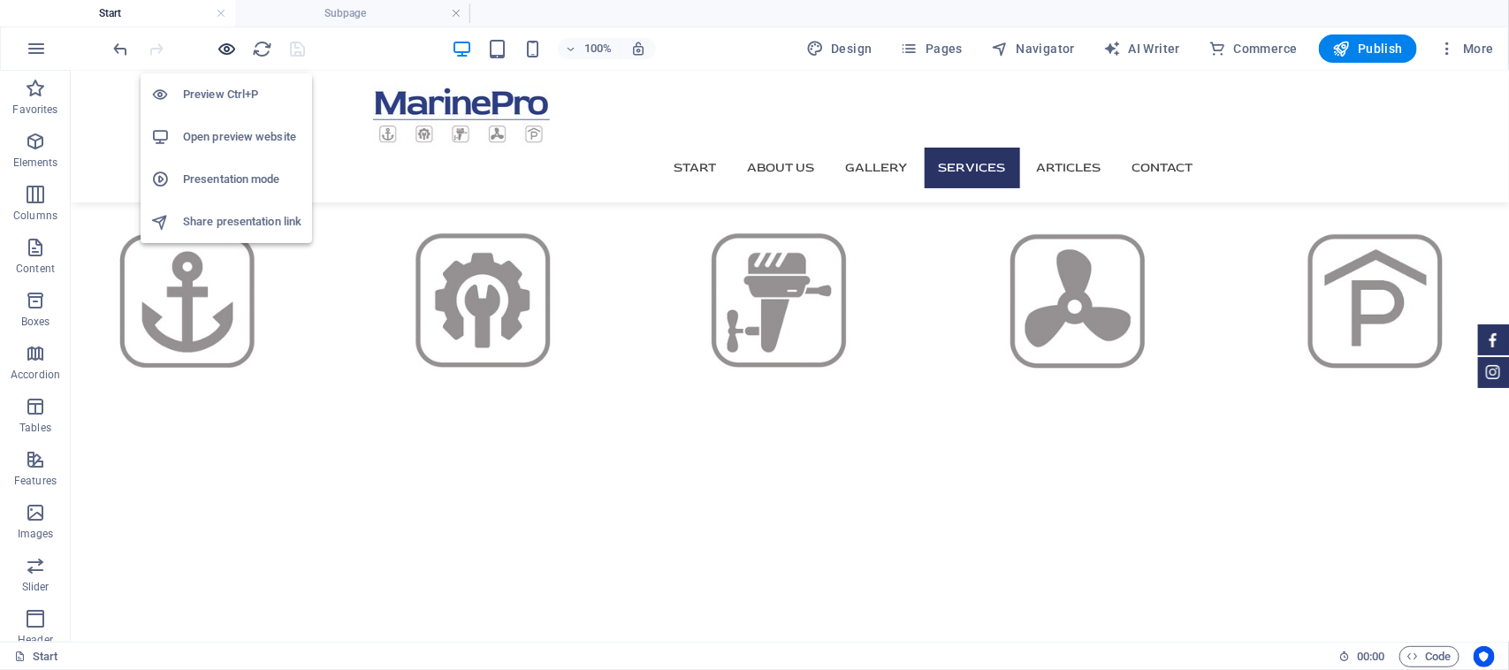
click at [237, 51] on span "button" at bounding box center [227, 49] width 21 height 20
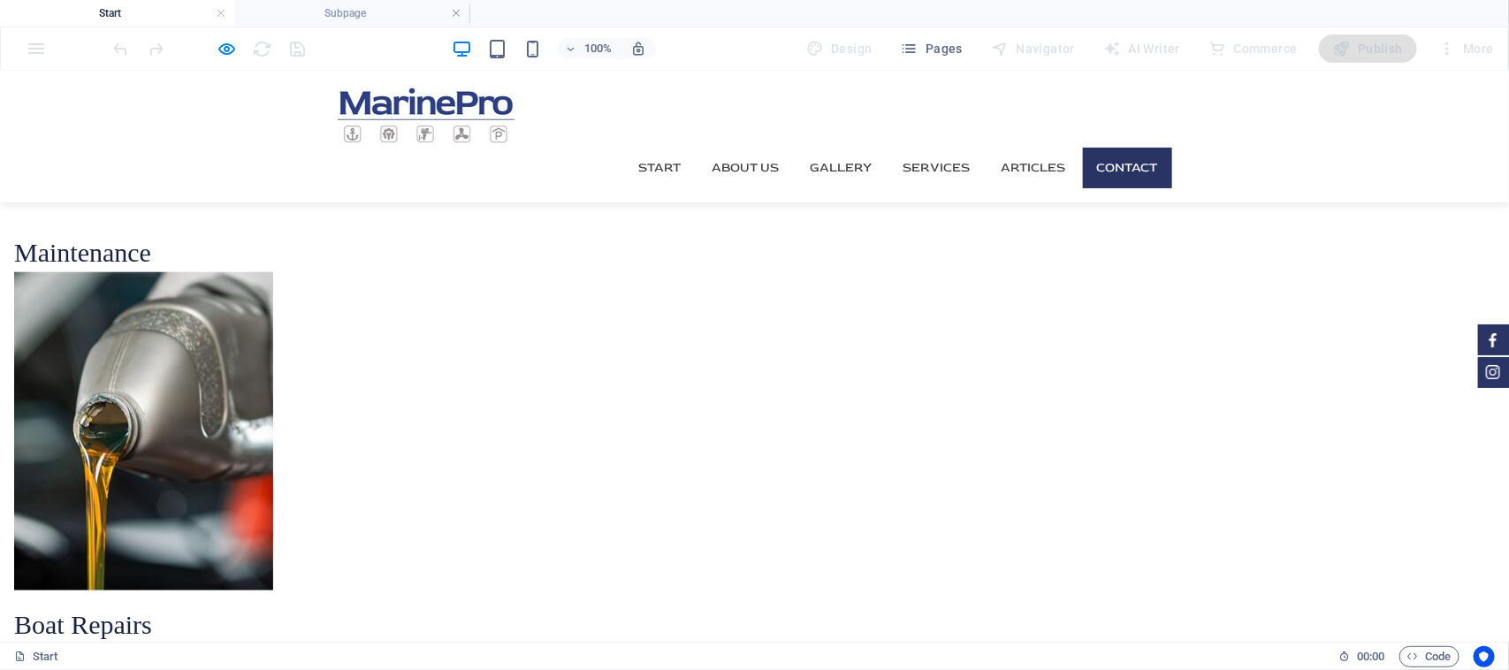
scroll to position [3845, 0]
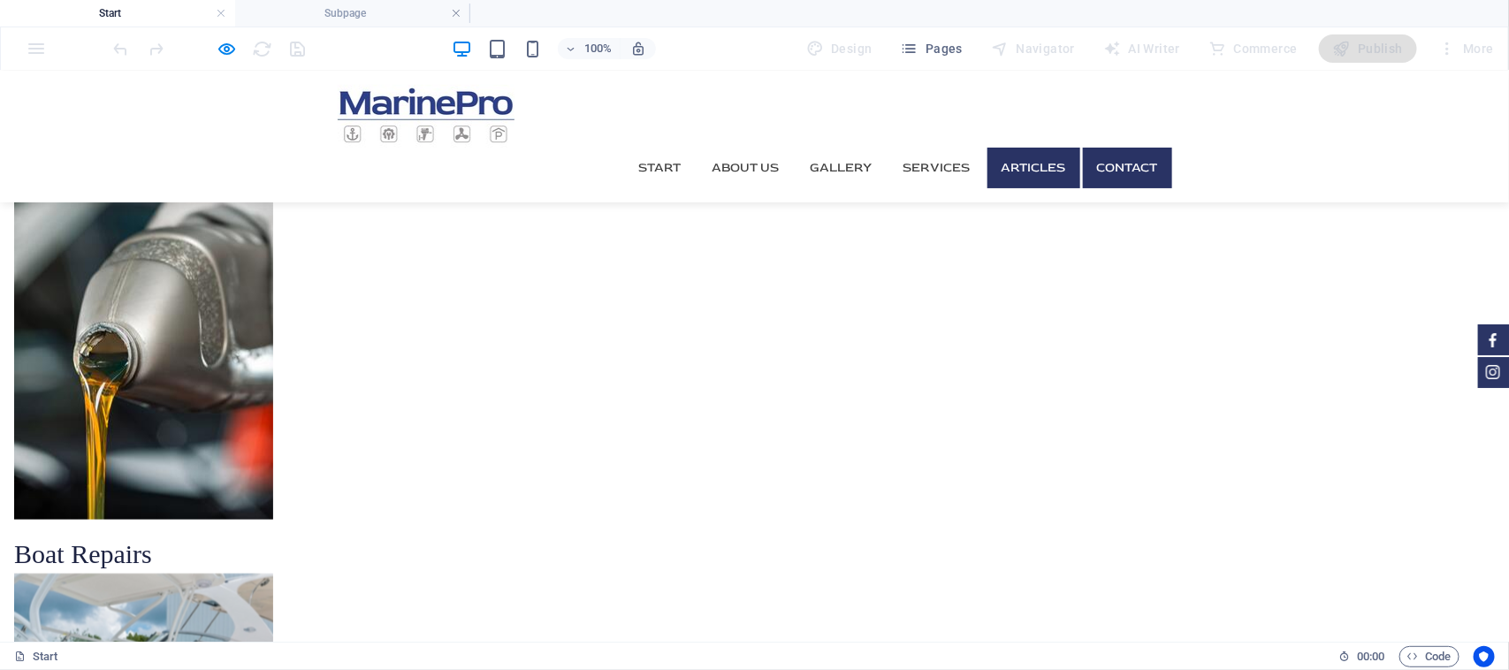
click at [1015, 147] on link "Articles" at bounding box center [1033, 167] width 93 height 41
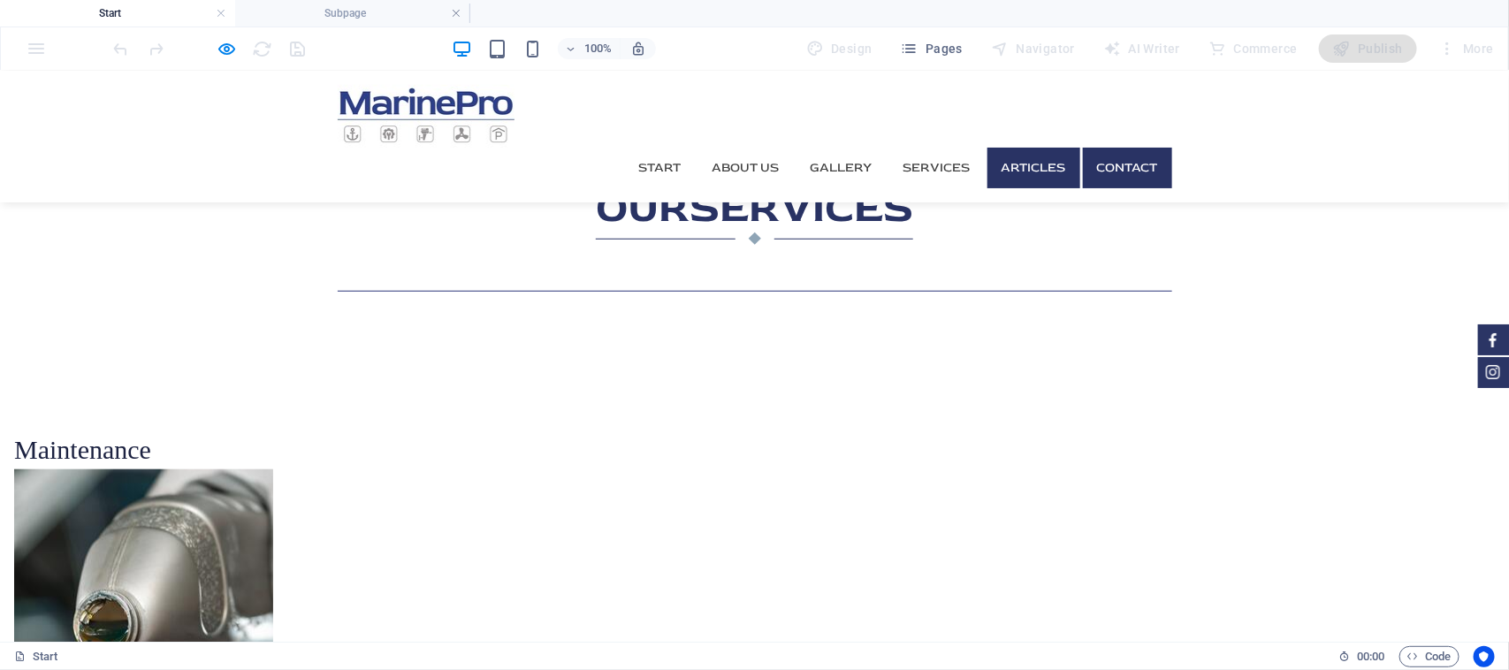
scroll to position [3403, 0]
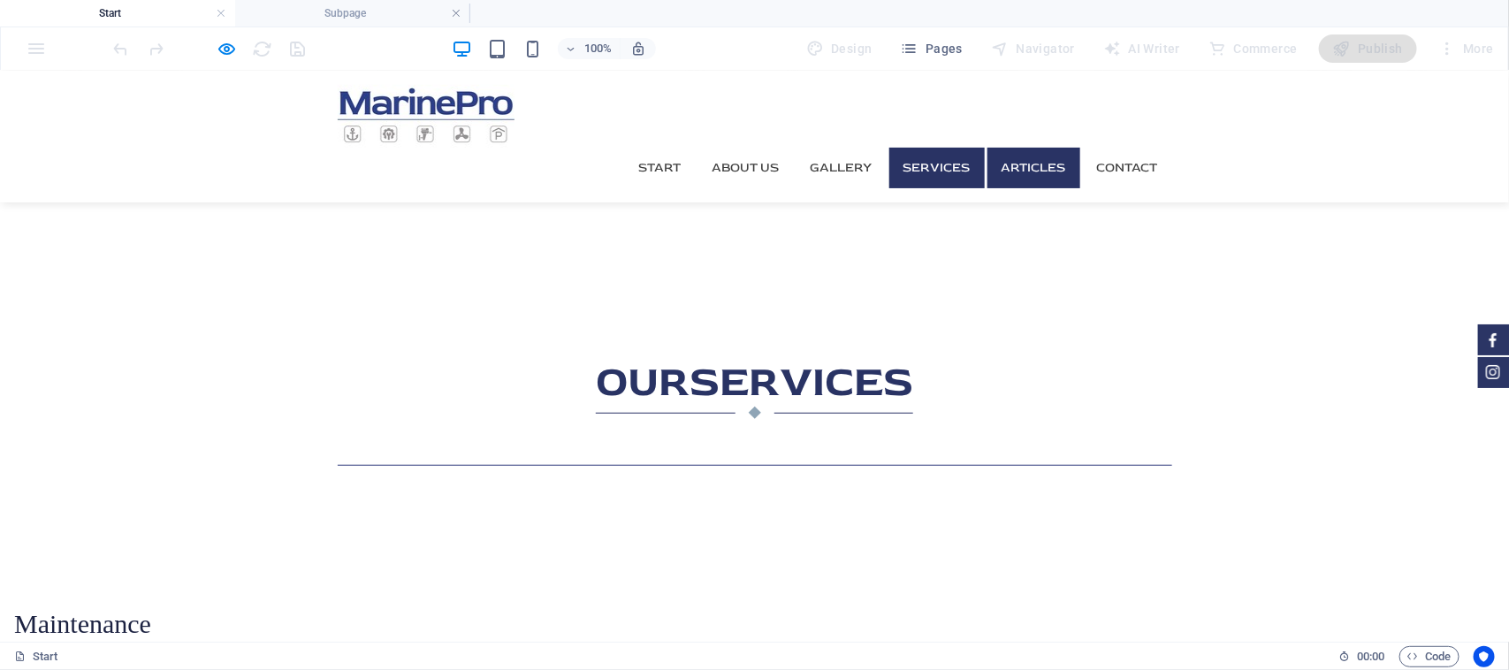
click at [1023, 147] on link "Articles" at bounding box center [1033, 167] width 93 height 41
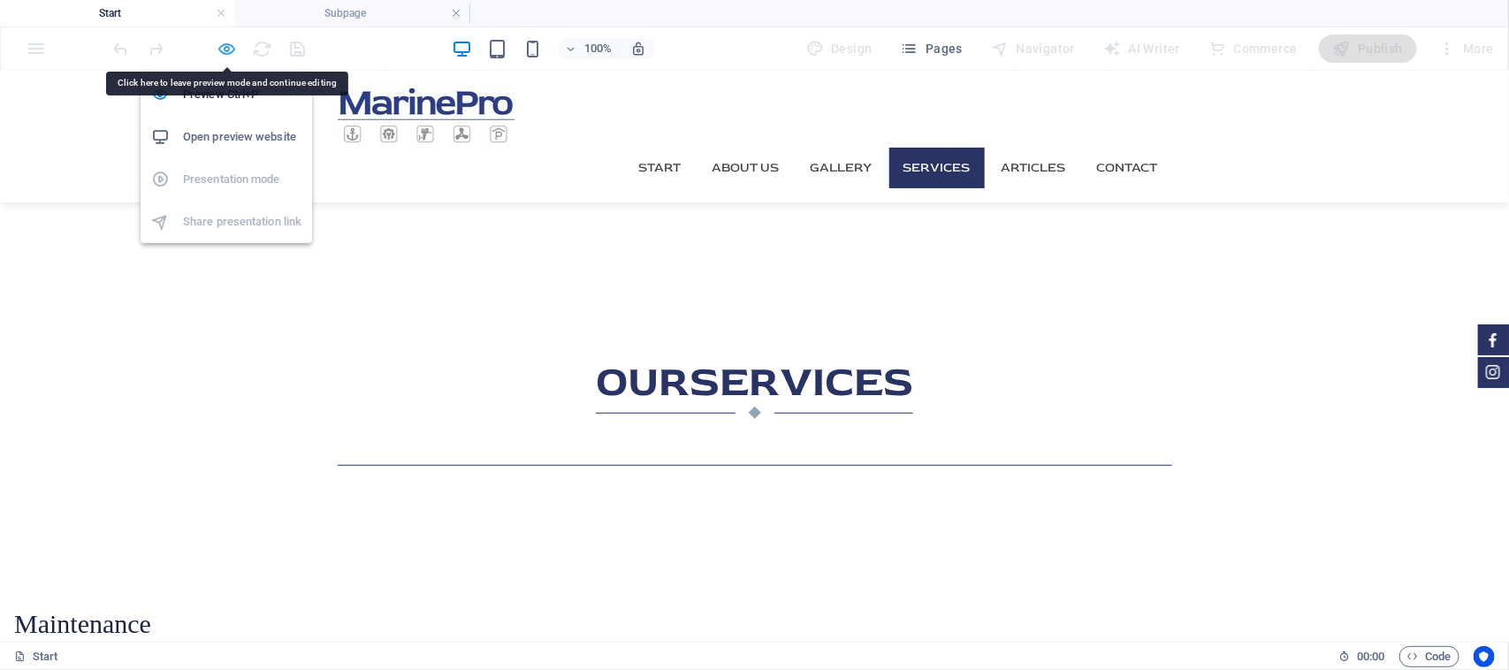
click at [224, 57] on icon "button" at bounding box center [227, 49] width 20 height 20
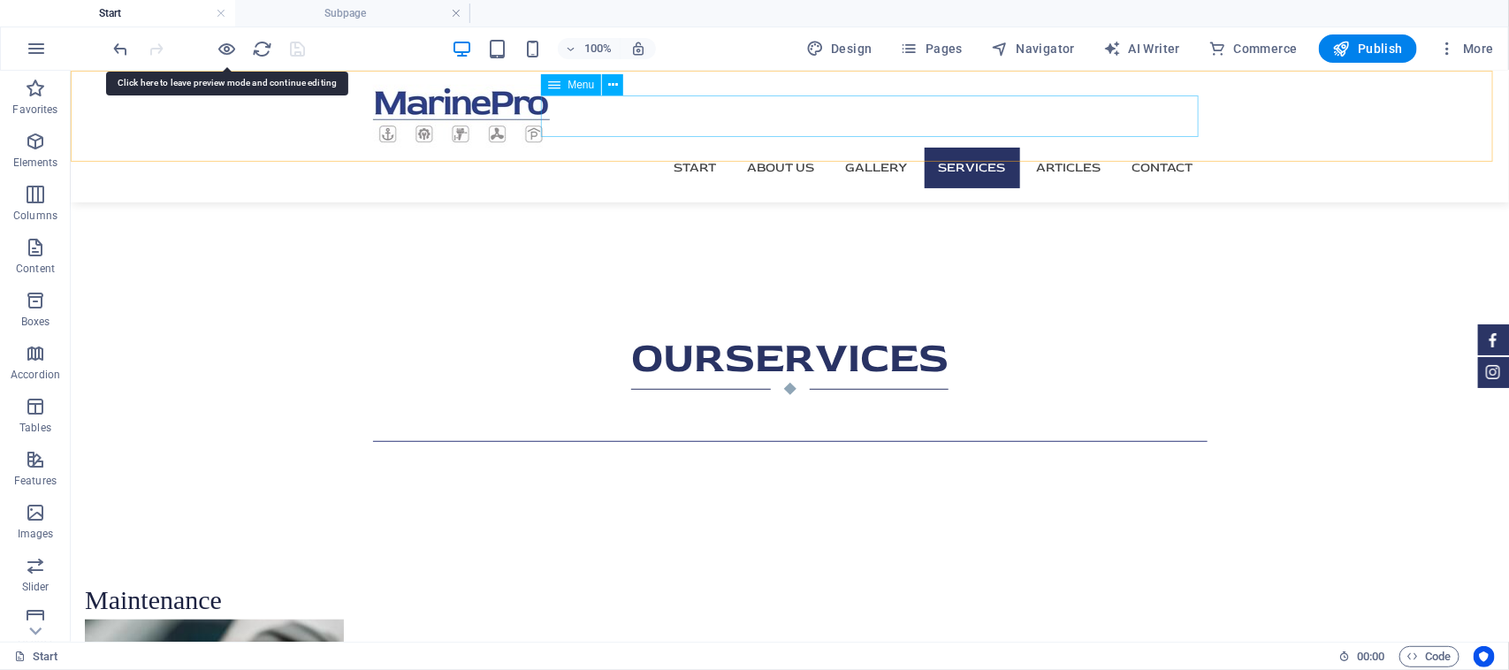
click at [1075, 147] on nav "Start About us Gallery Services Articles Contact" at bounding box center [789, 167] width 834 height 41
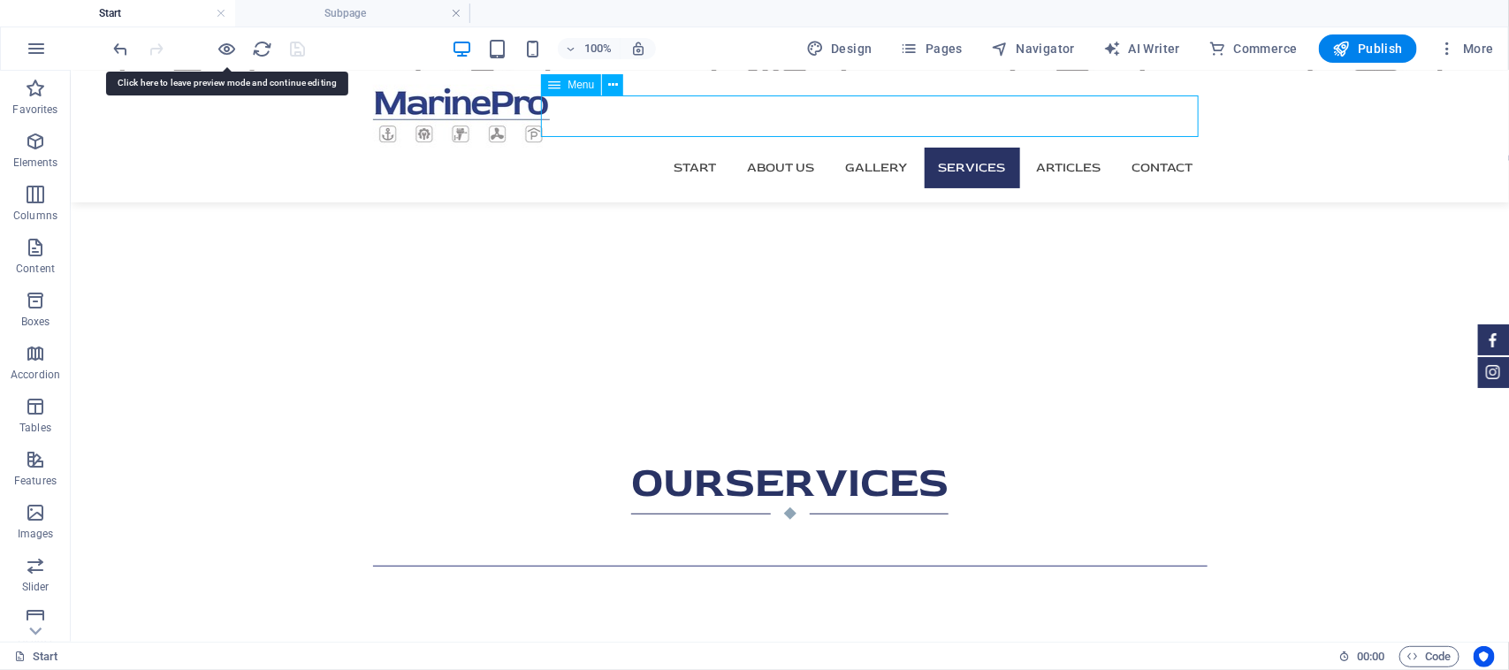
select select
select select "author"
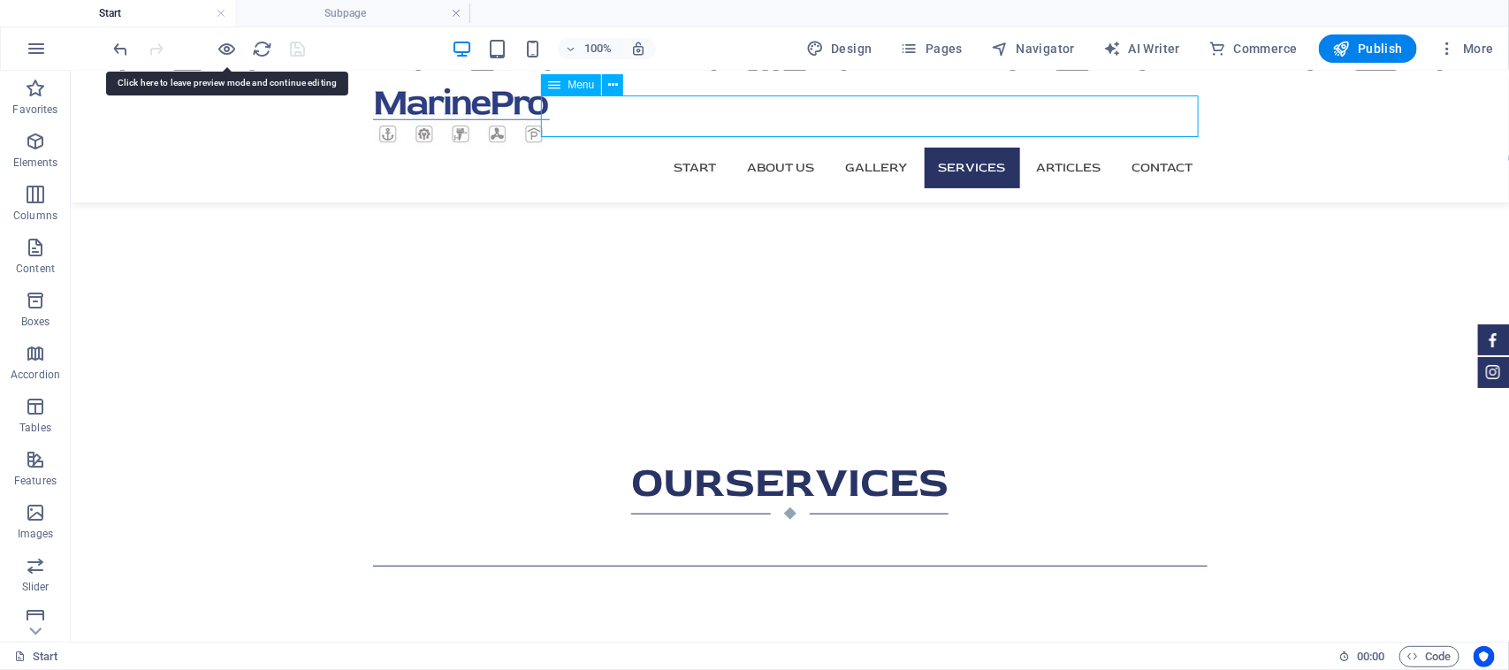
select select
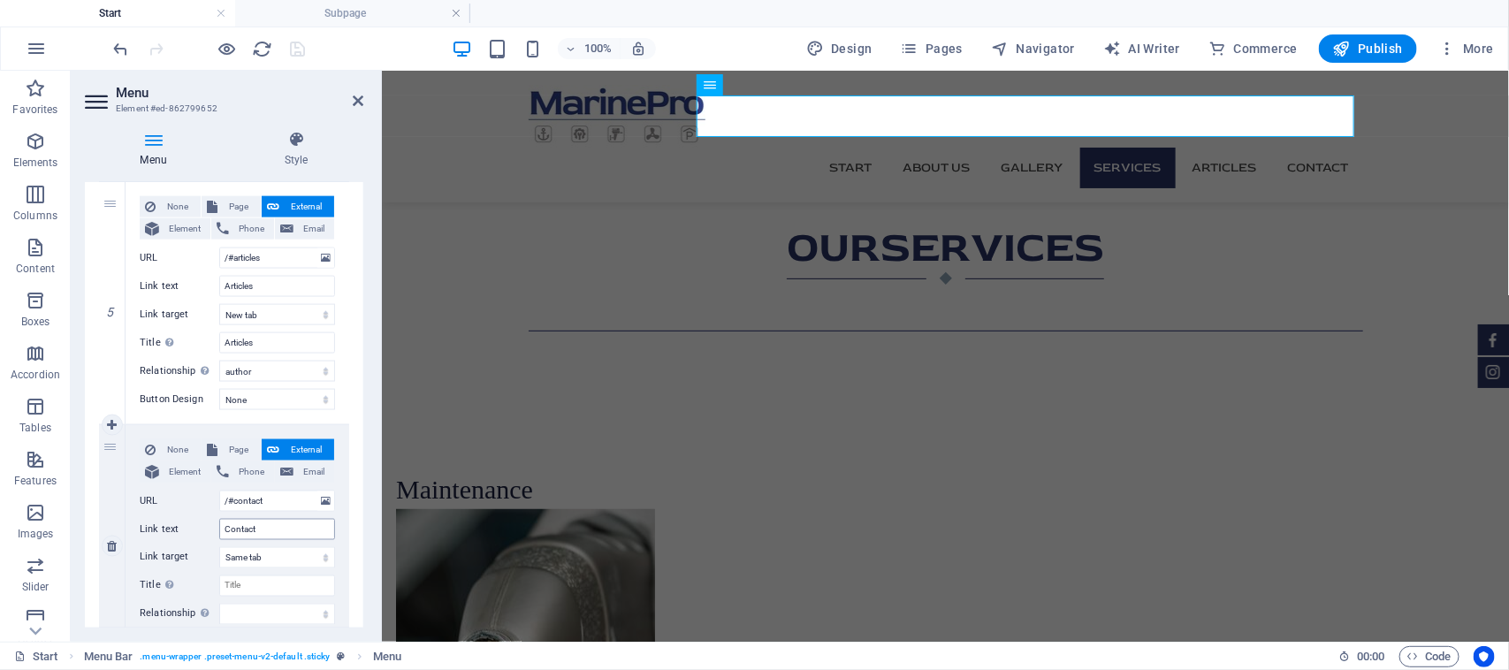
scroll to position [1007, 0]
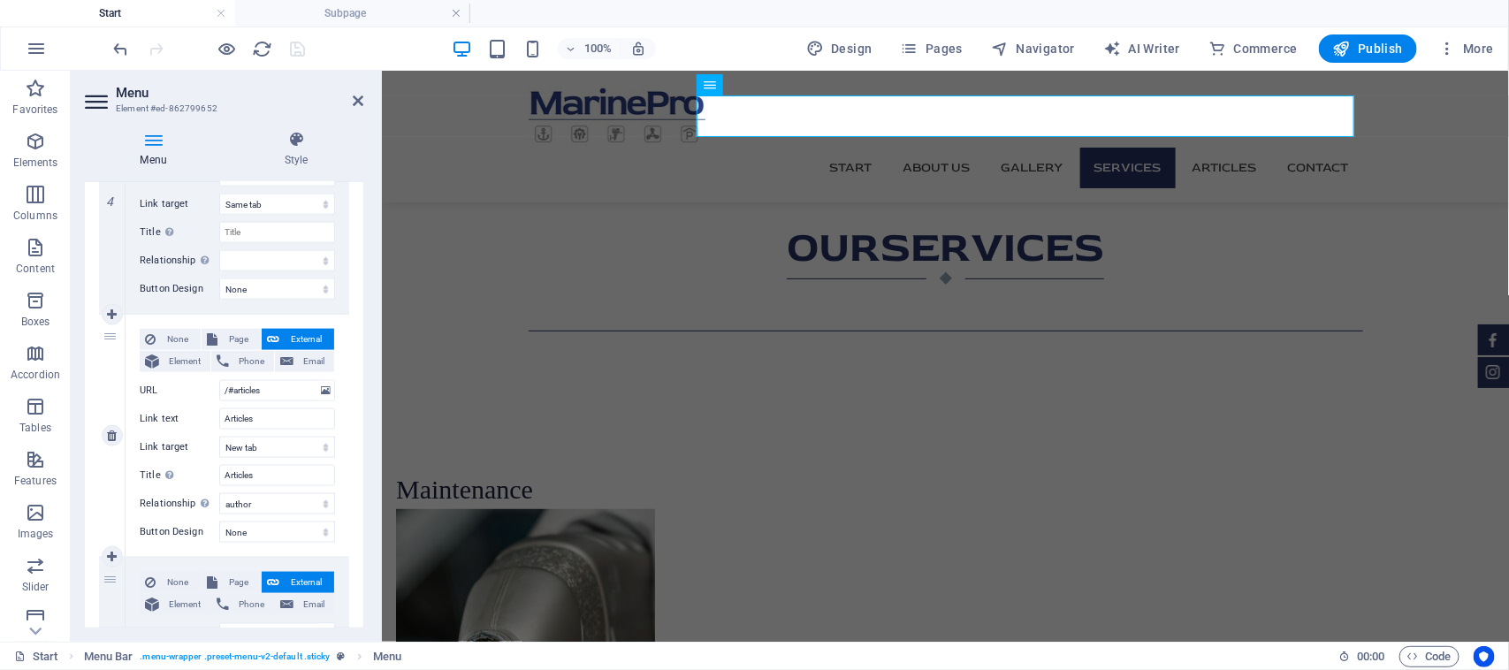
click at [328, 345] on button "External" at bounding box center [298, 339] width 72 height 21
click at [316, 505] on select "alternate author bookmark external help license next nofollow noreferrer noopen…" at bounding box center [277, 503] width 116 height 21
click at [351, 389] on div "1 None Page External Element Phone Email Page Start Subpage Legal Notice Privac…" at bounding box center [224, 71] width 278 height 1486
click at [297, 508] on select "alternate author bookmark external help license next nofollow noreferrer noopen…" at bounding box center [277, 503] width 116 height 21
select select
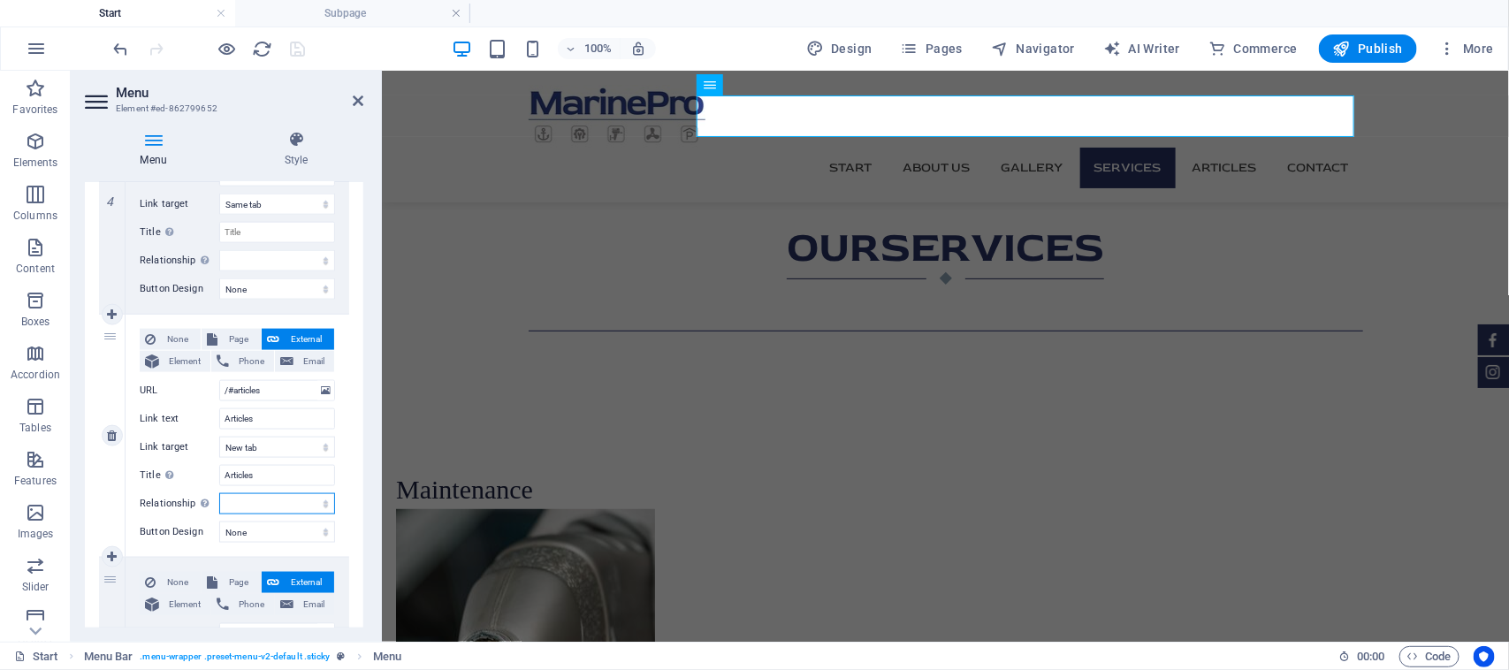
click at [219, 493] on select "alternate author bookmark external help license next nofollow noreferrer noopen…" at bounding box center [277, 503] width 116 height 21
select select
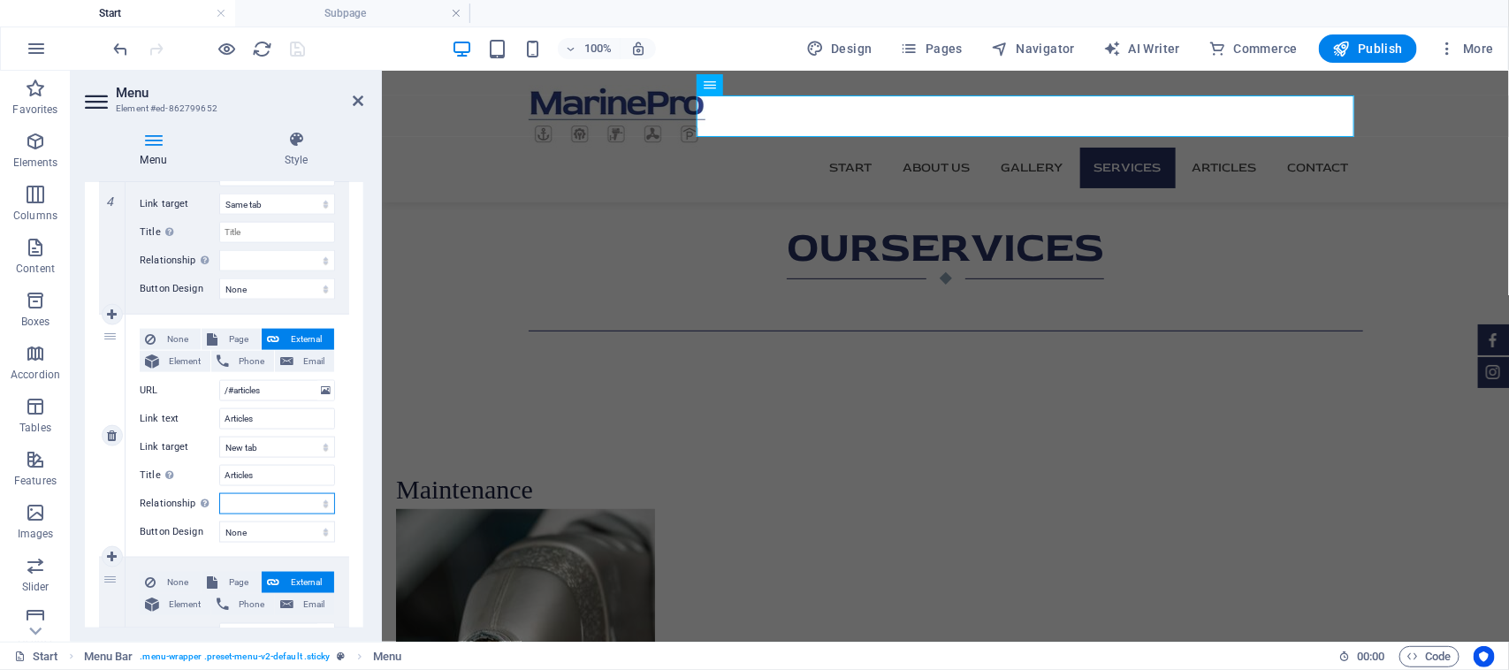
select select
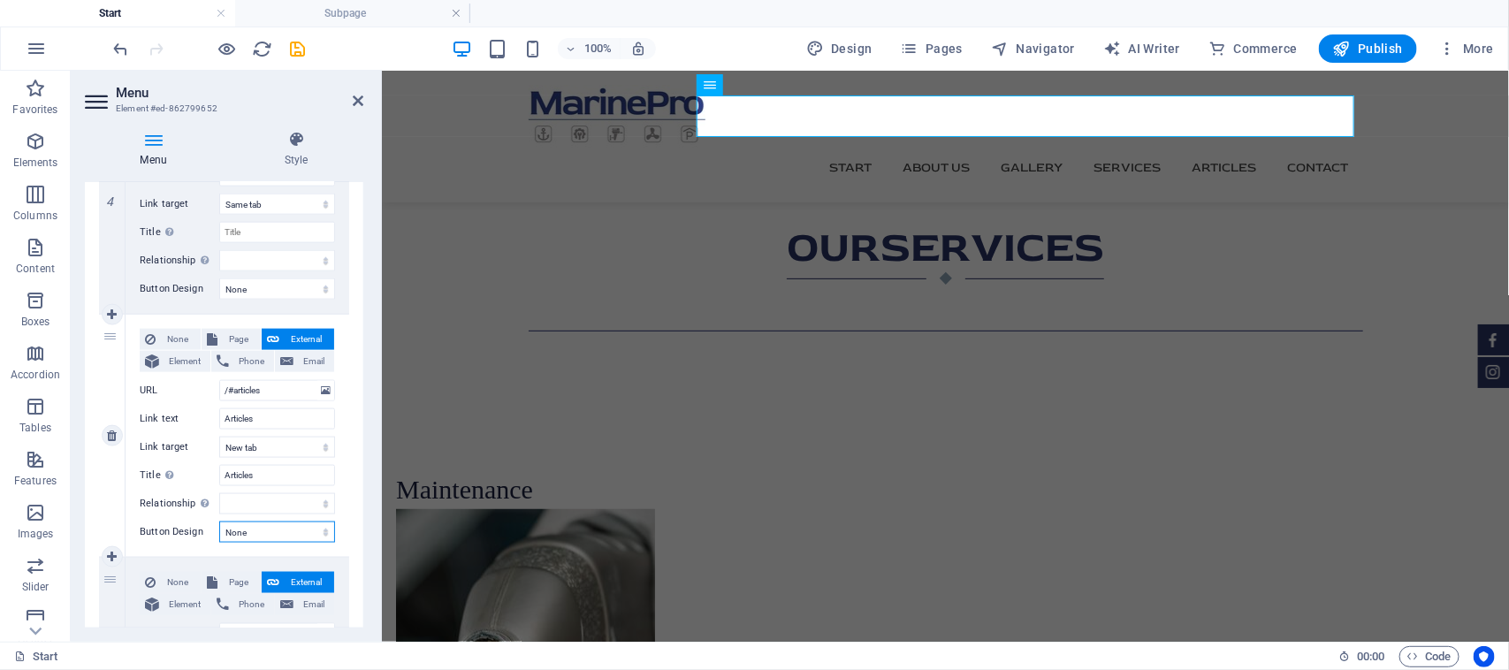
click at [297, 533] on select "None Default Primary Secondary" at bounding box center [277, 531] width 116 height 21
click at [321, 392] on icon at bounding box center [326, 390] width 10 height 19
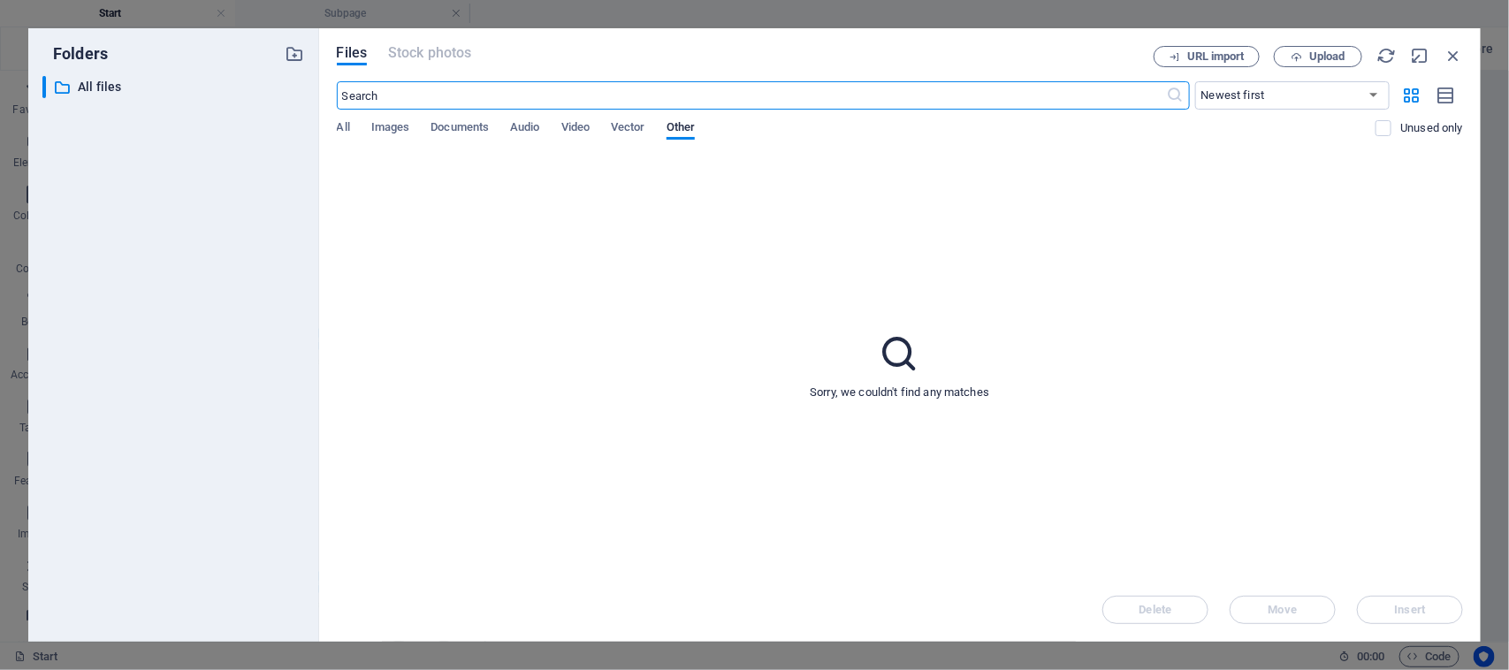
scroll to position [3245, 0]
click at [1452, 56] on icon "button" at bounding box center [1452, 55] width 19 height 19
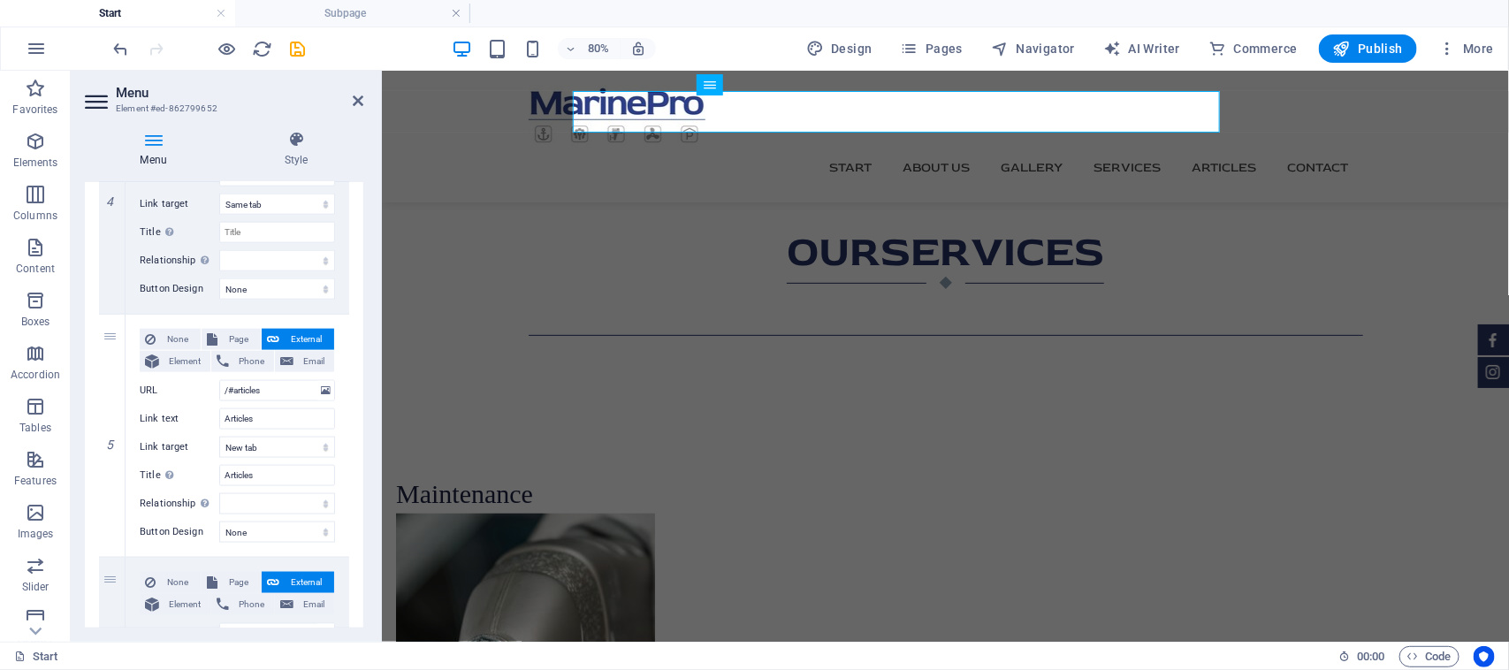
scroll to position [3250, 0]
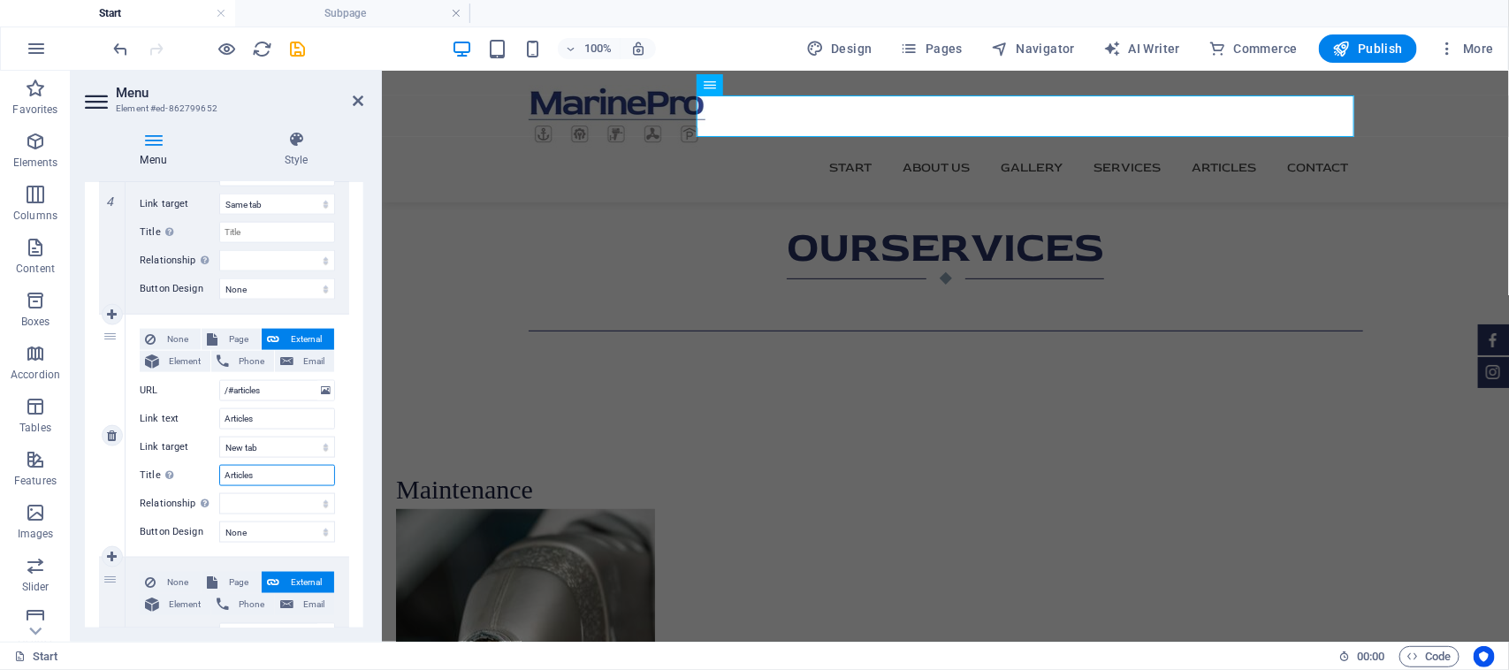
click at [285, 468] on input "Articles" at bounding box center [277, 475] width 116 height 21
click at [280, 452] on select "New tab Same tab Overlay" at bounding box center [277, 447] width 116 height 21
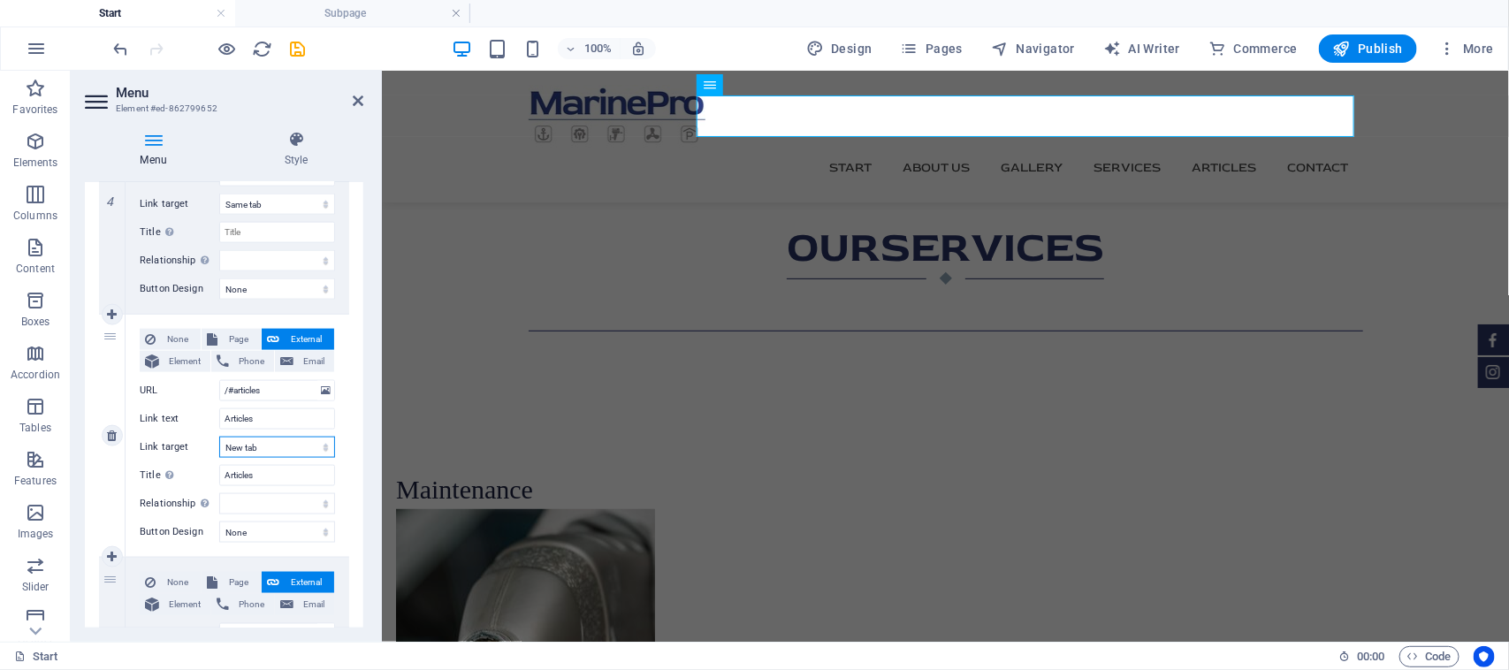
click at [280, 452] on select "New tab Same tab Overlay" at bounding box center [277, 447] width 116 height 21
click at [219, 437] on select "New tab Same tab Overlay" at bounding box center [277, 447] width 116 height 21
click at [294, 502] on select "alternate author bookmark external help license next nofollow noreferrer noopen…" at bounding box center [277, 503] width 116 height 21
select select "external"
click at [219, 493] on select "alternate author bookmark external help license next nofollow noreferrer noopen…" at bounding box center [277, 503] width 116 height 21
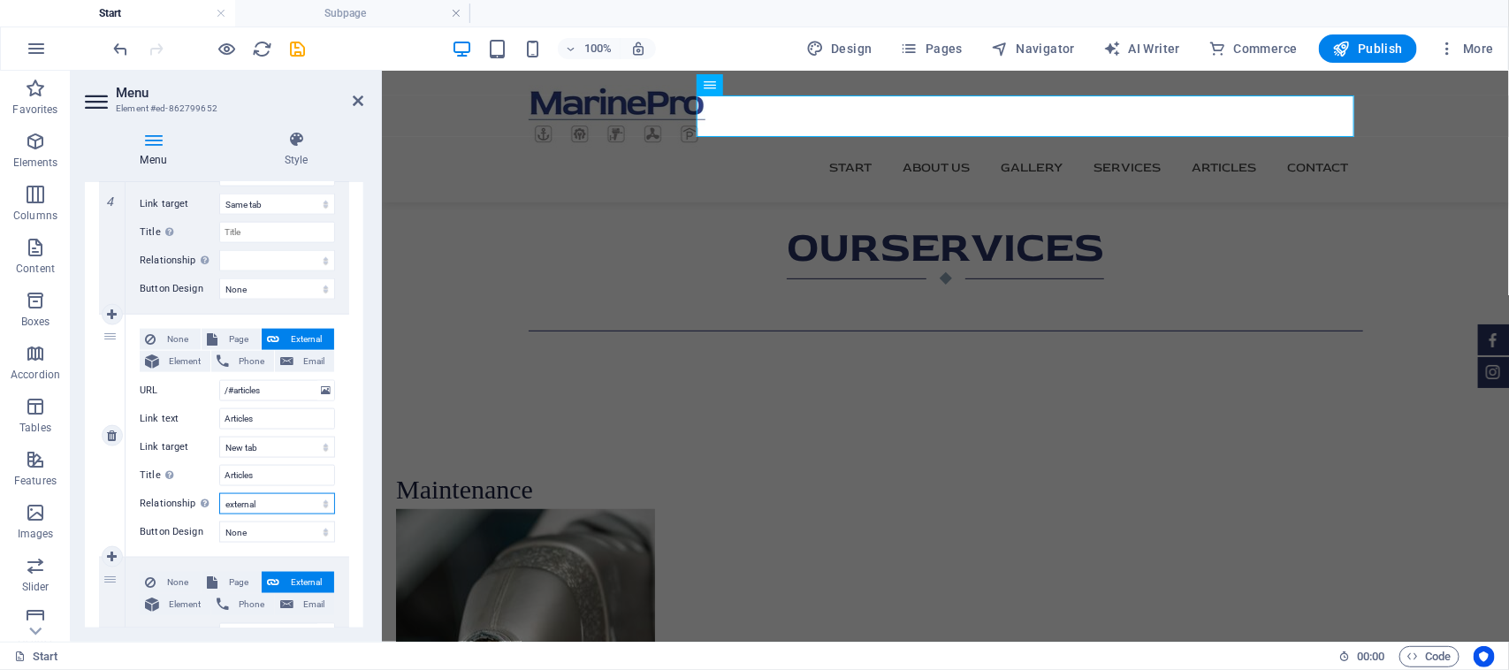
select select
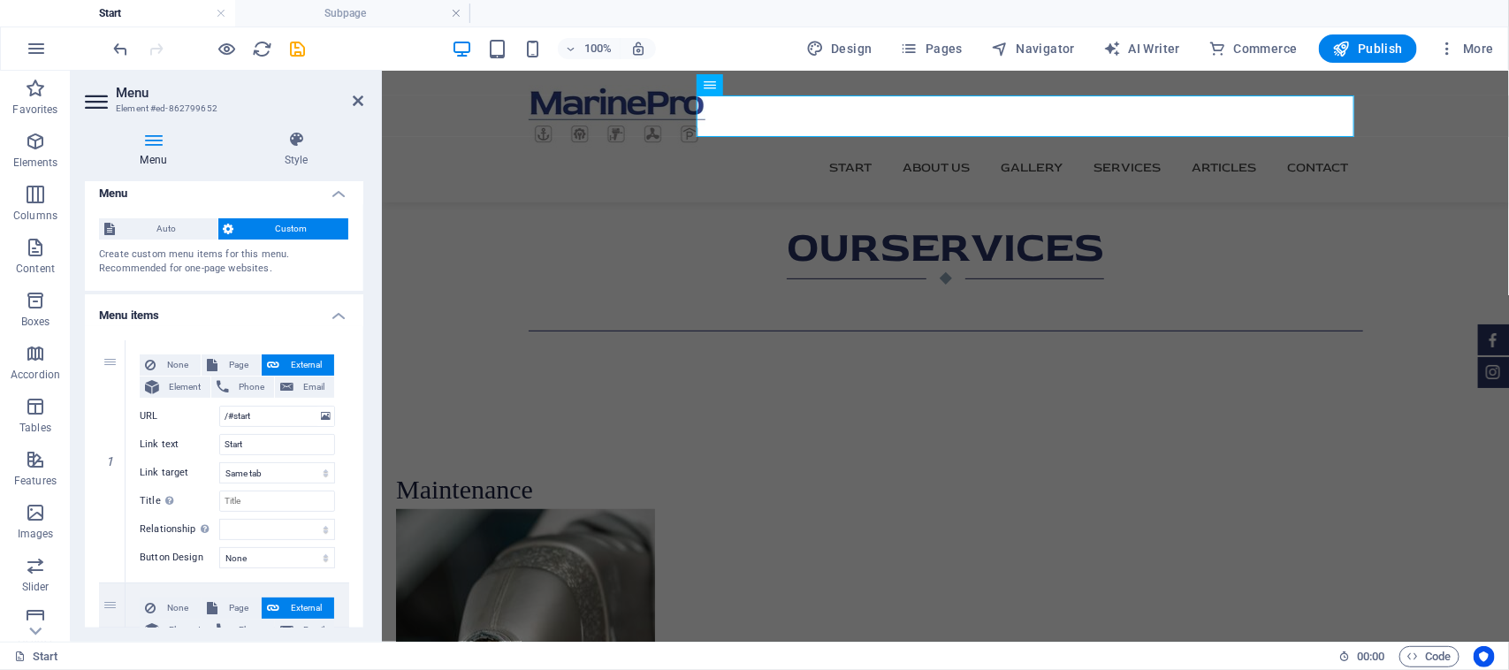
scroll to position [0, 0]
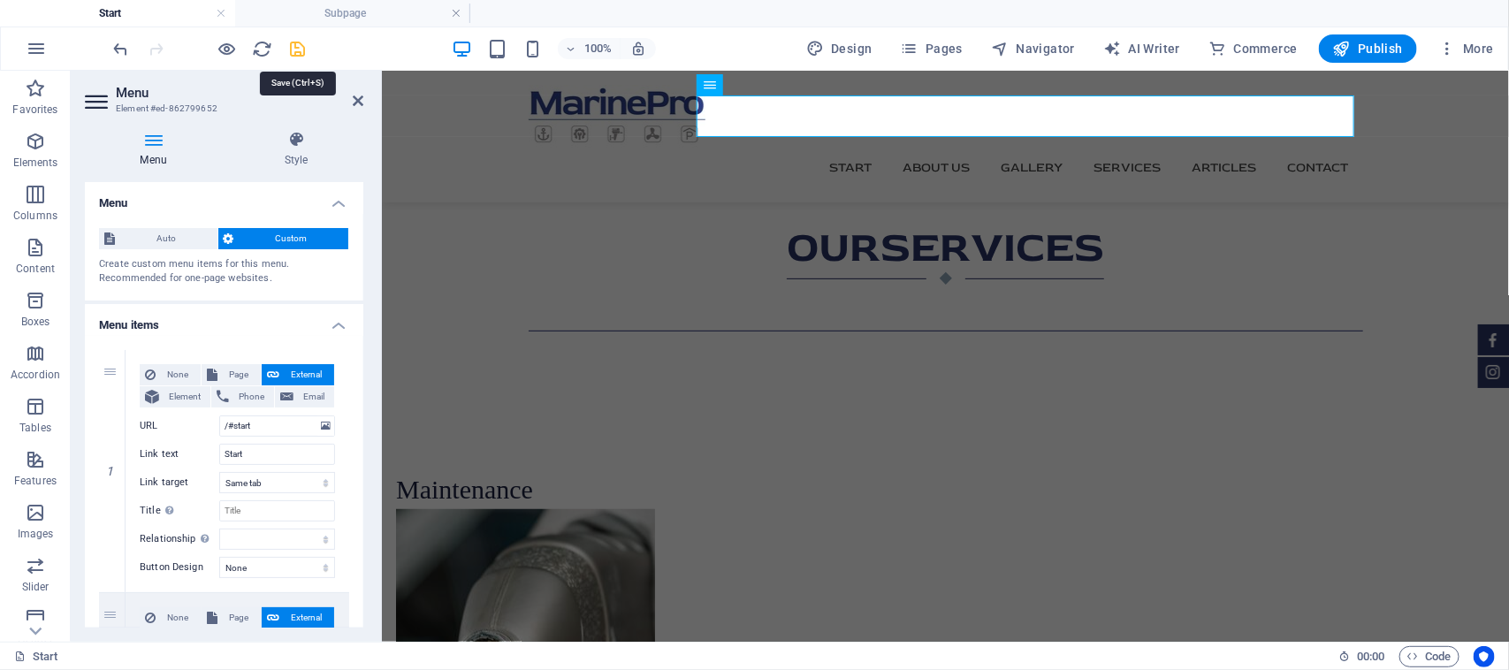
click at [298, 55] on icon "save" at bounding box center [298, 49] width 20 height 20
checkbox input "false"
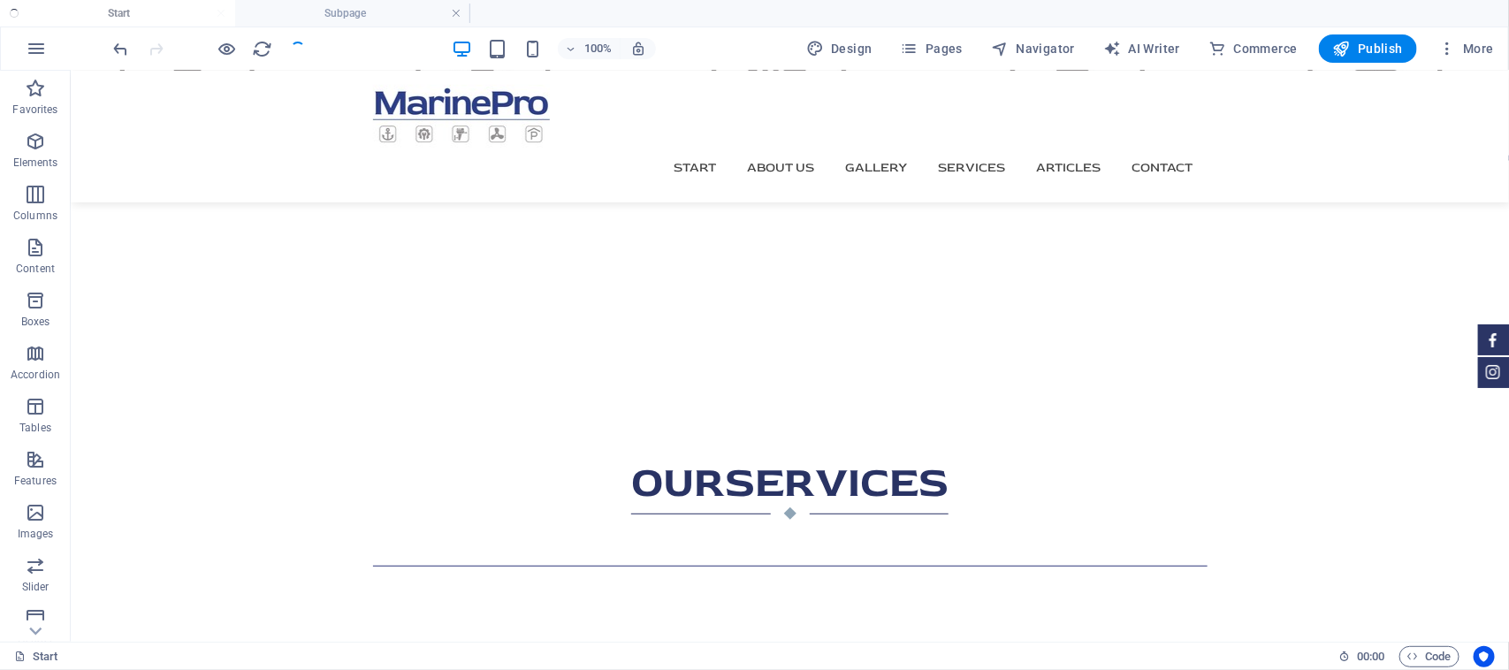
scroll to position [3374, 0]
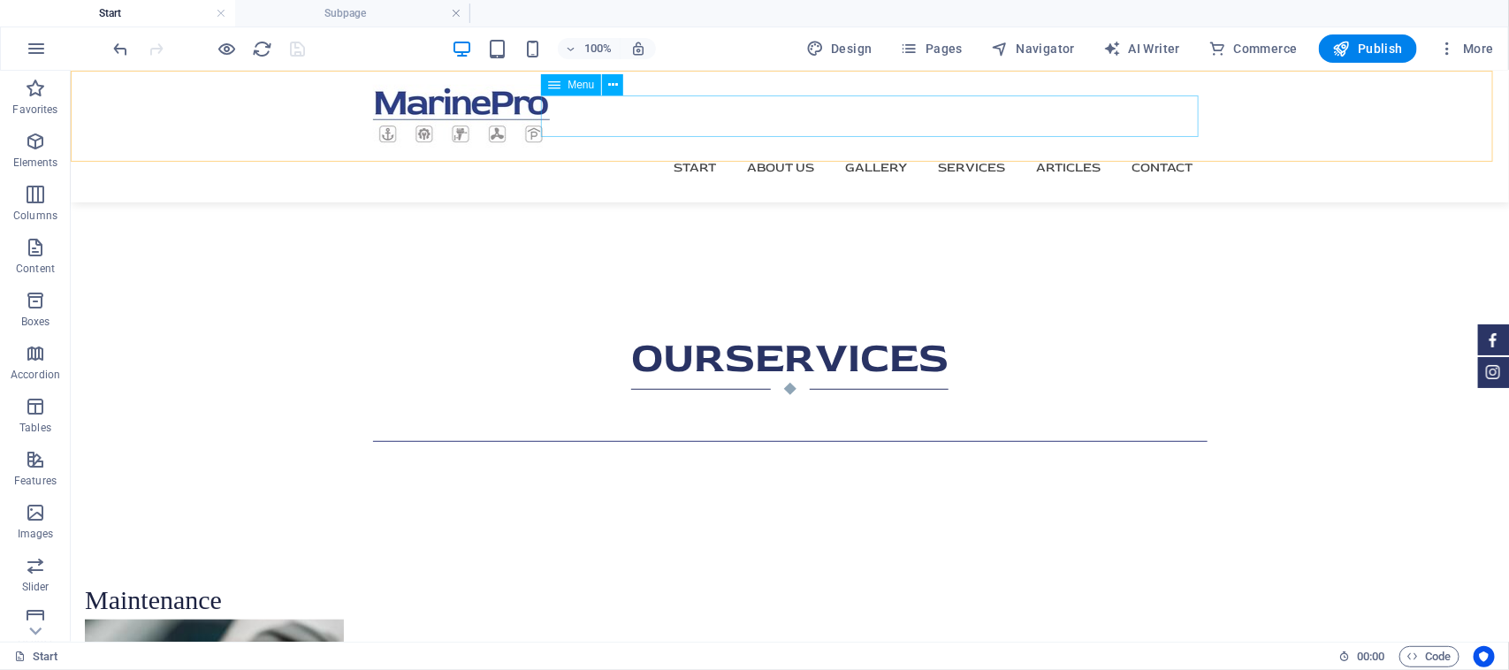
click at [1042, 147] on nav "Start About us Gallery Services Articles Contact" at bounding box center [789, 167] width 834 height 41
select select
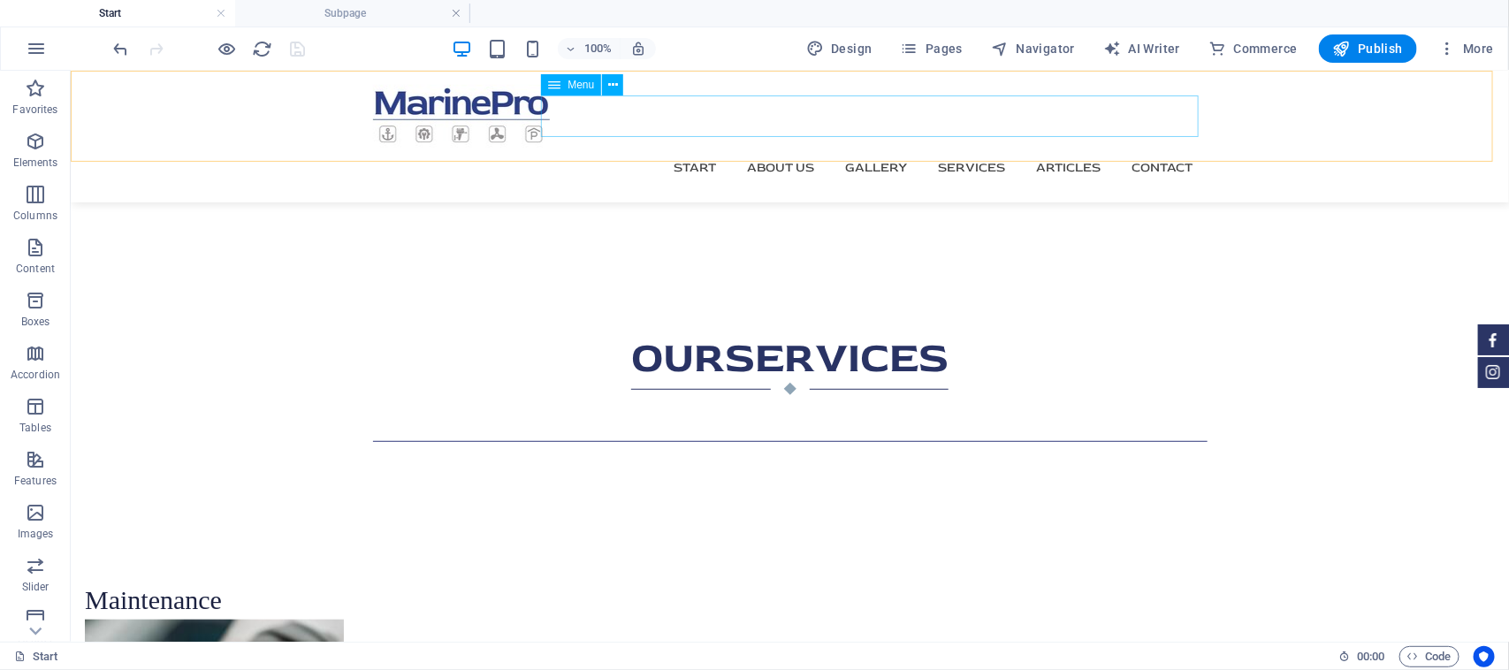
select select
select select "external"
select select
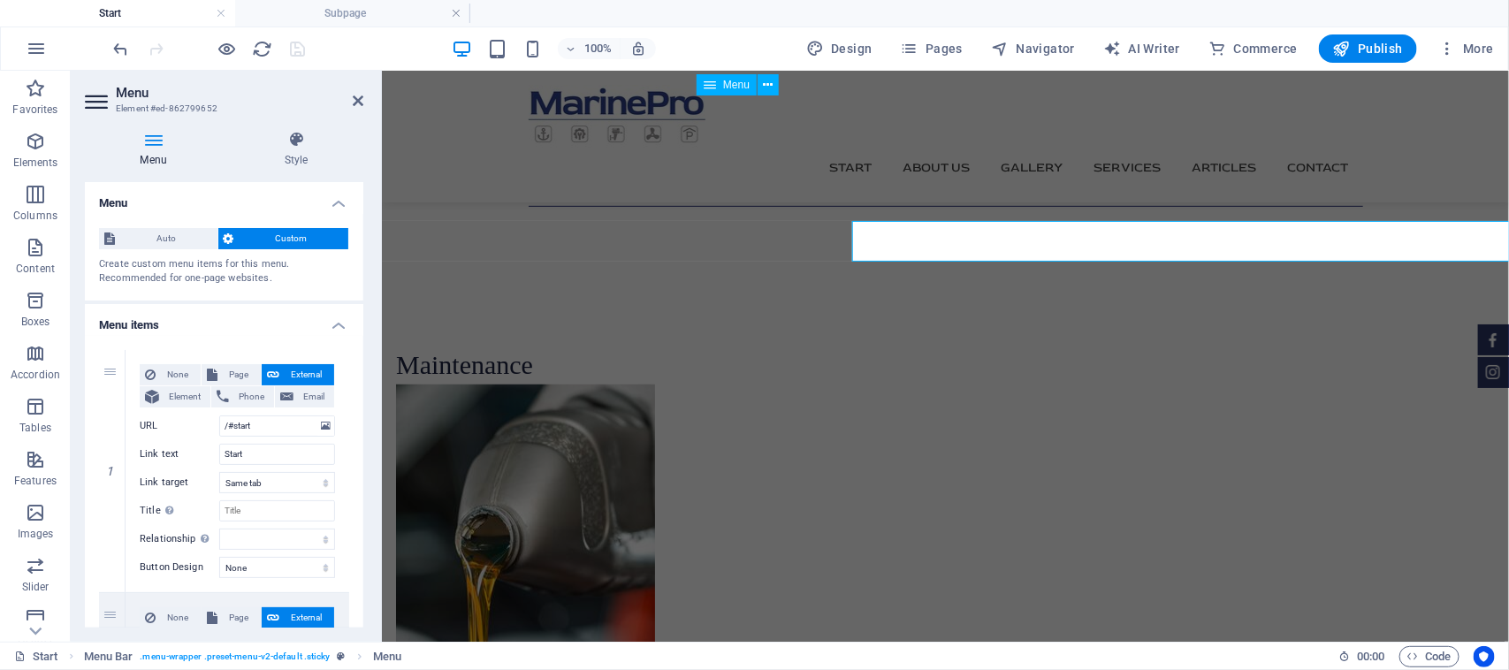
scroll to position [3250, 0]
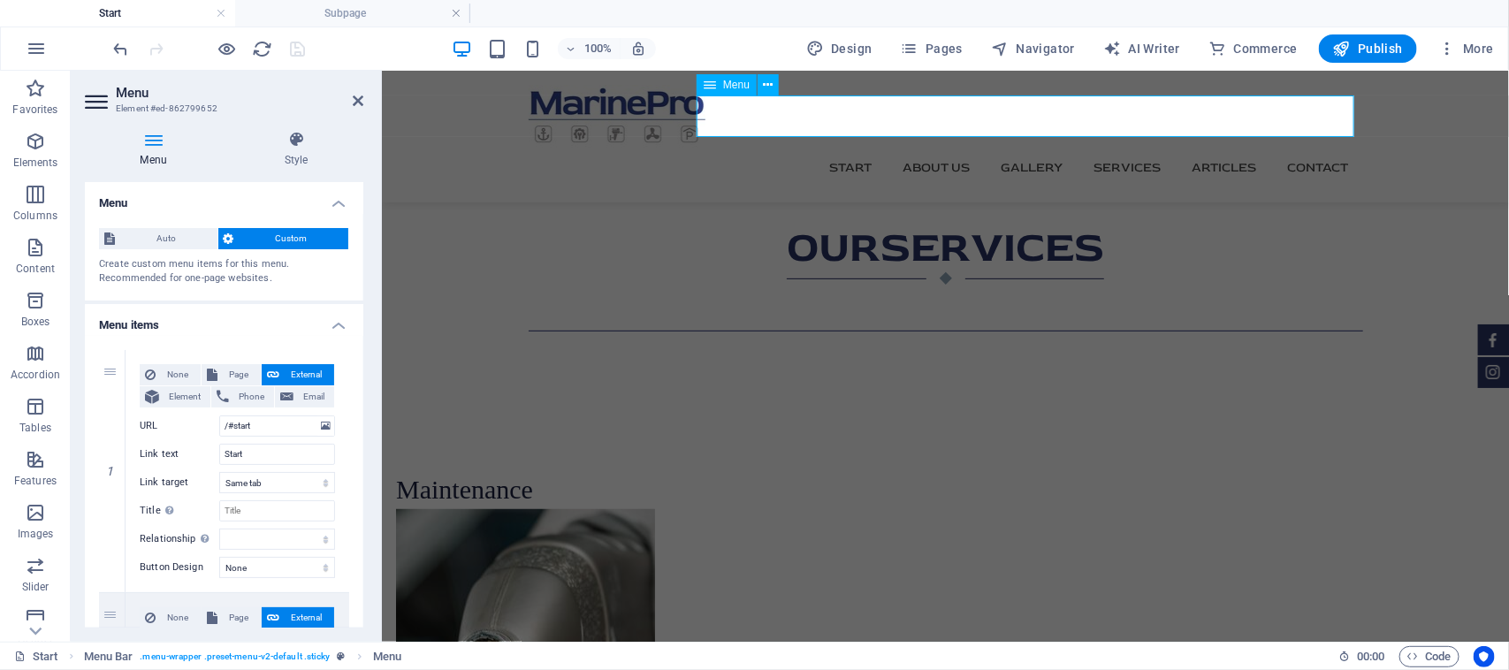
click at [1210, 147] on nav "Start About us Gallery Services Articles Contact" at bounding box center [945, 167] width 834 height 41
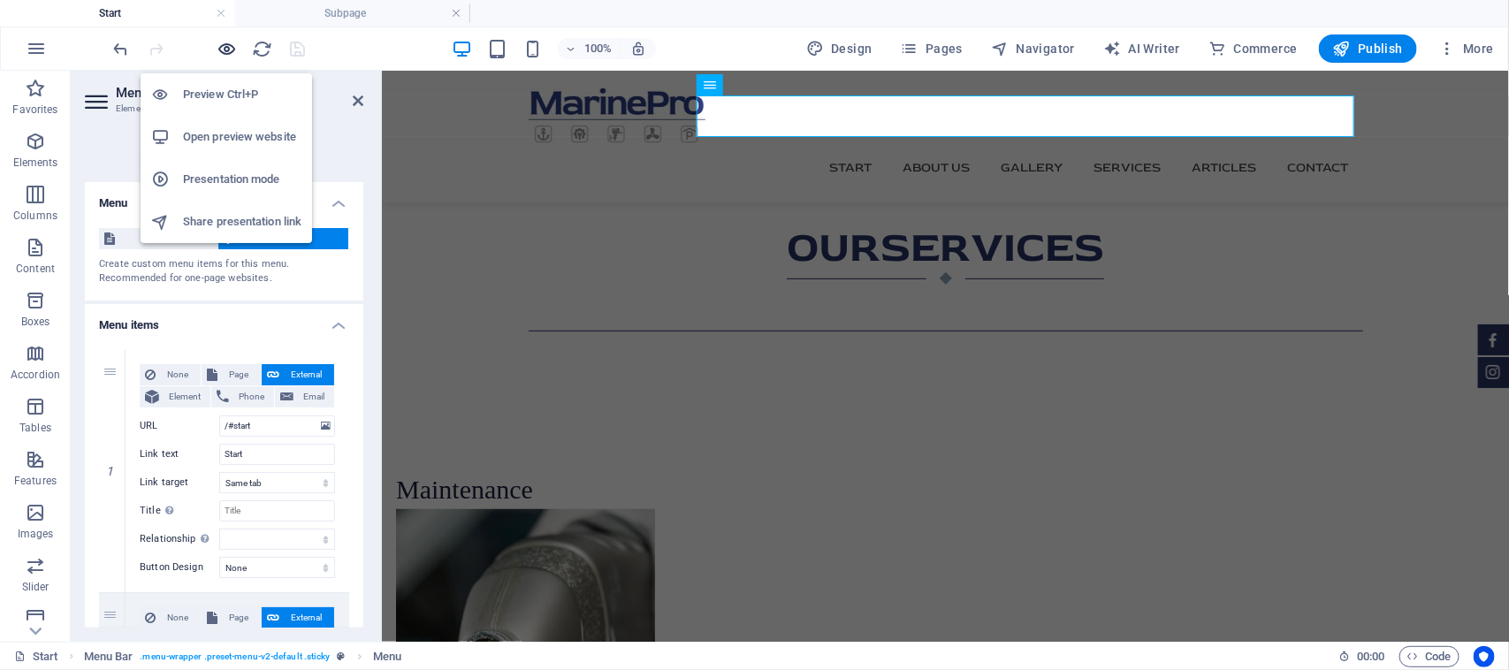
click at [237, 49] on span "button" at bounding box center [227, 49] width 21 height 20
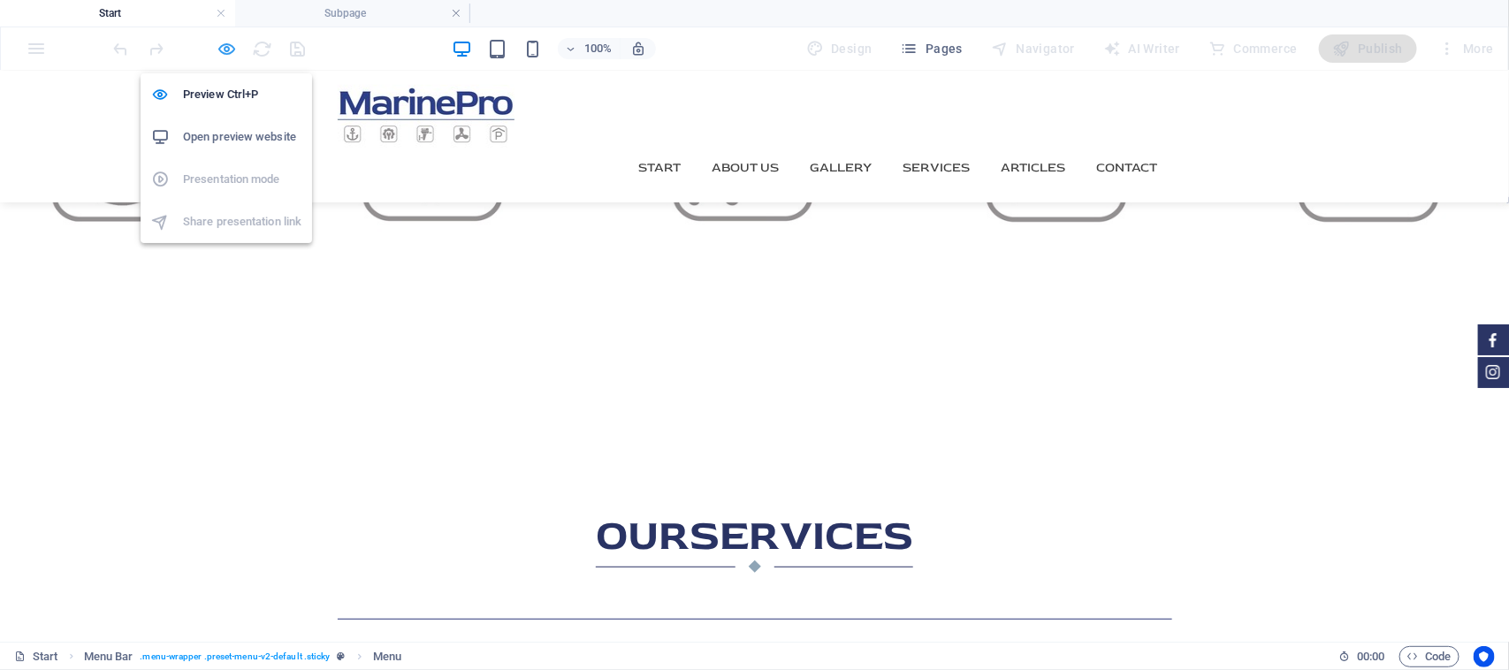
scroll to position [3403, 0]
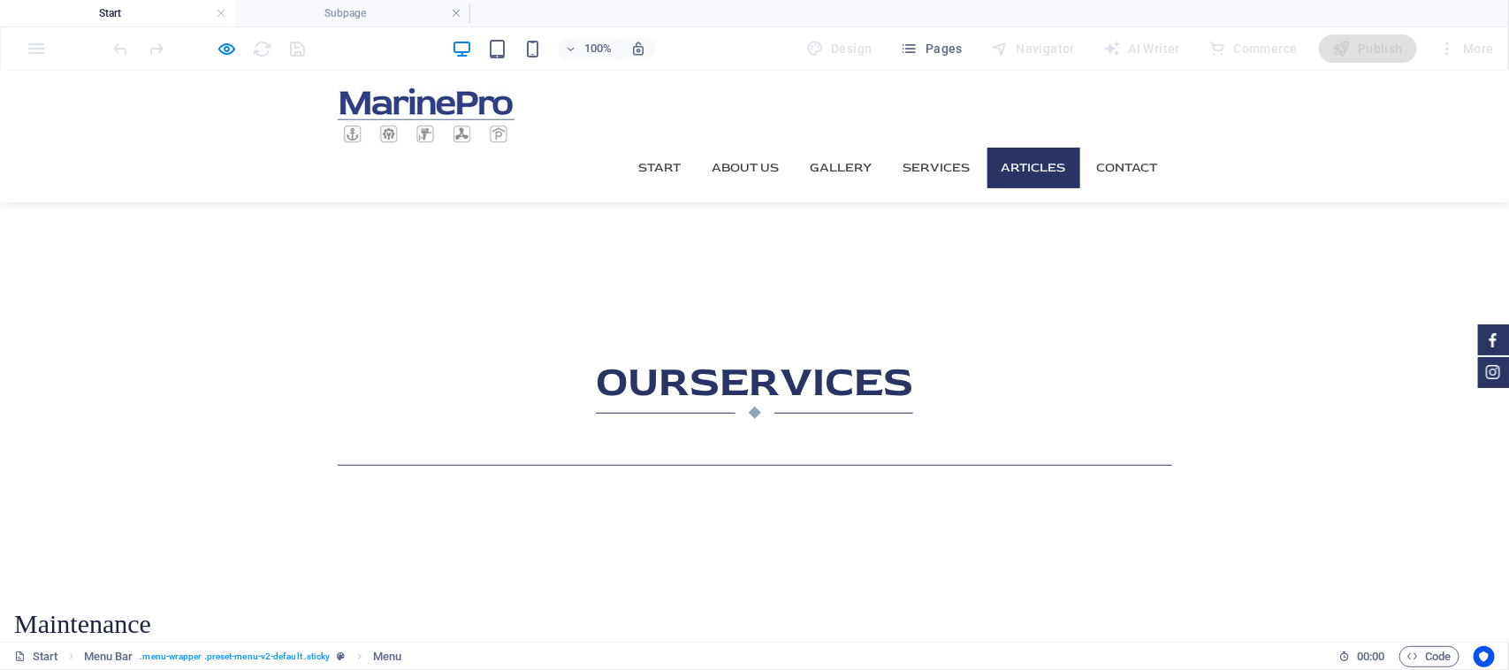
click at [1039, 147] on link "Articles" at bounding box center [1033, 167] width 93 height 41
drag, startPoint x: 1040, startPoint y: 108, endPoint x: 1022, endPoint y: 114, distance: 19.6
click at [1022, 147] on link "Articles" at bounding box center [1033, 167] width 93 height 41
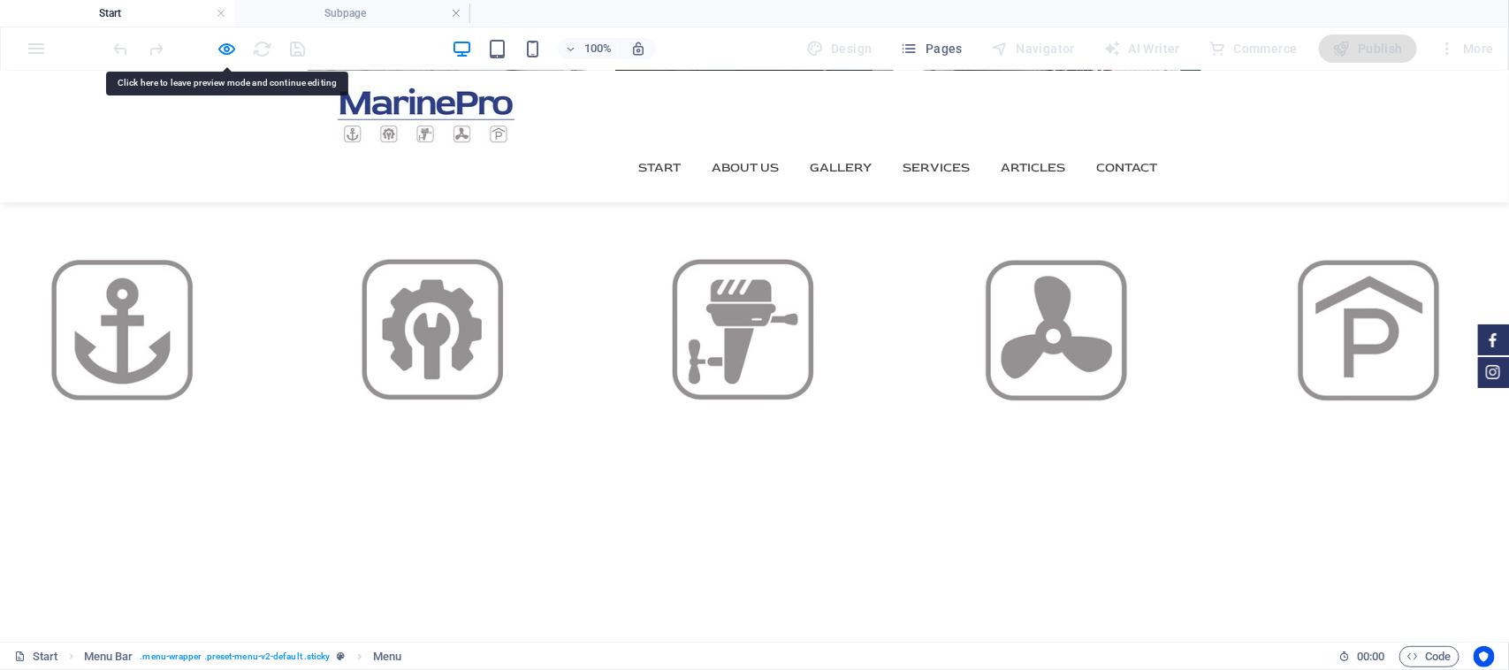
scroll to position [2961, 0]
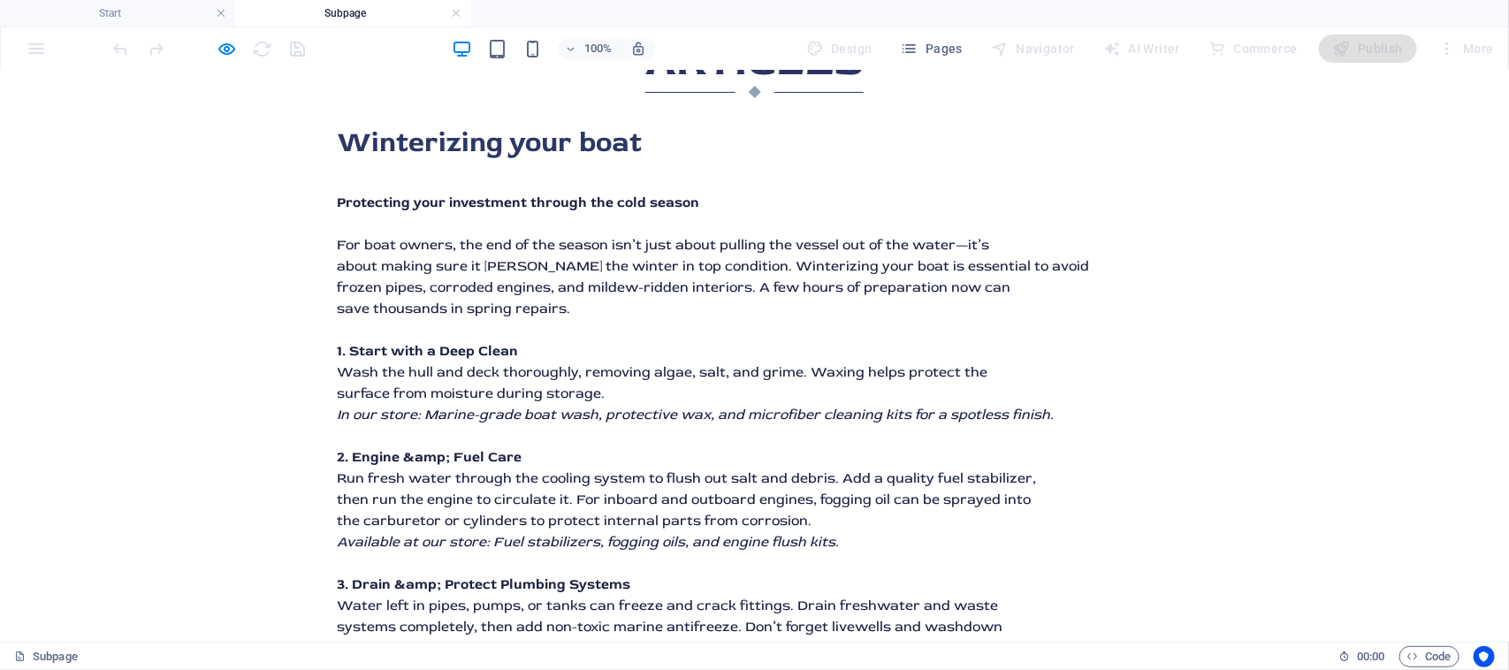
scroll to position [110, 0]
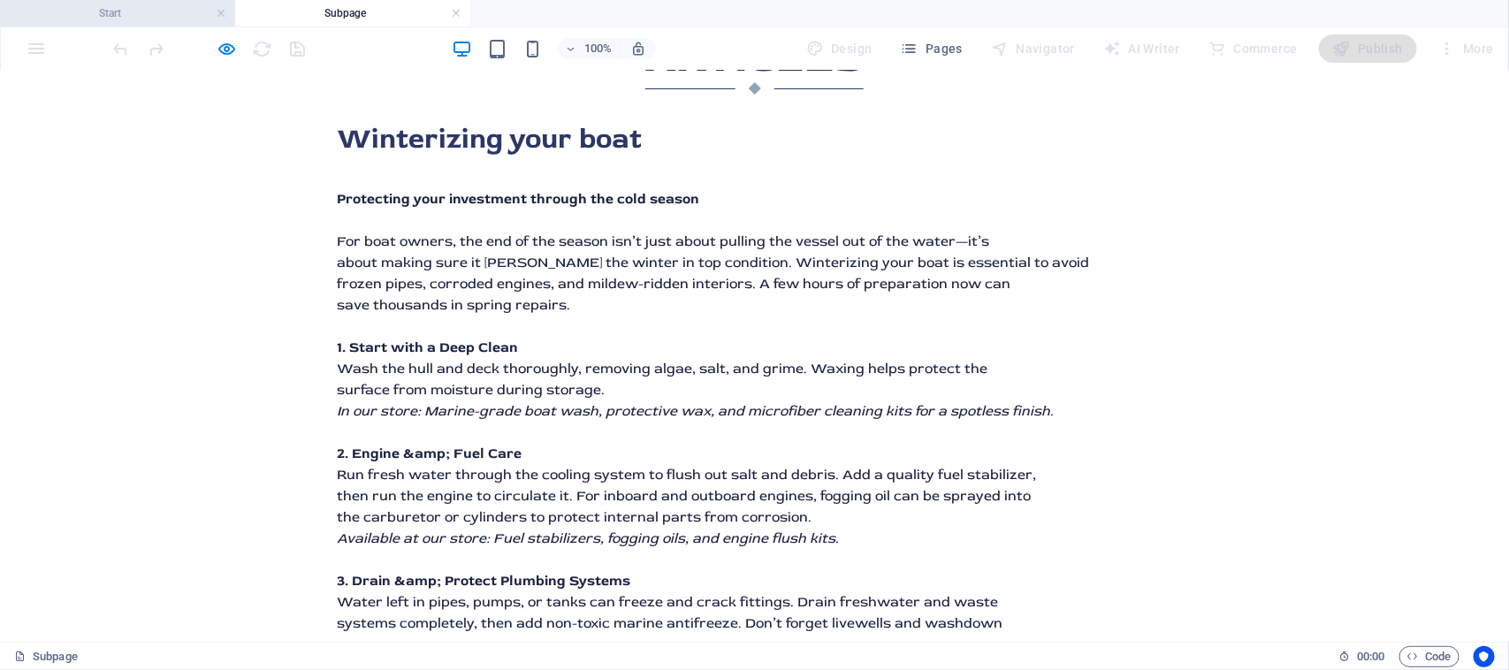
click at [178, 19] on h4 "Start" at bounding box center [117, 13] width 235 height 19
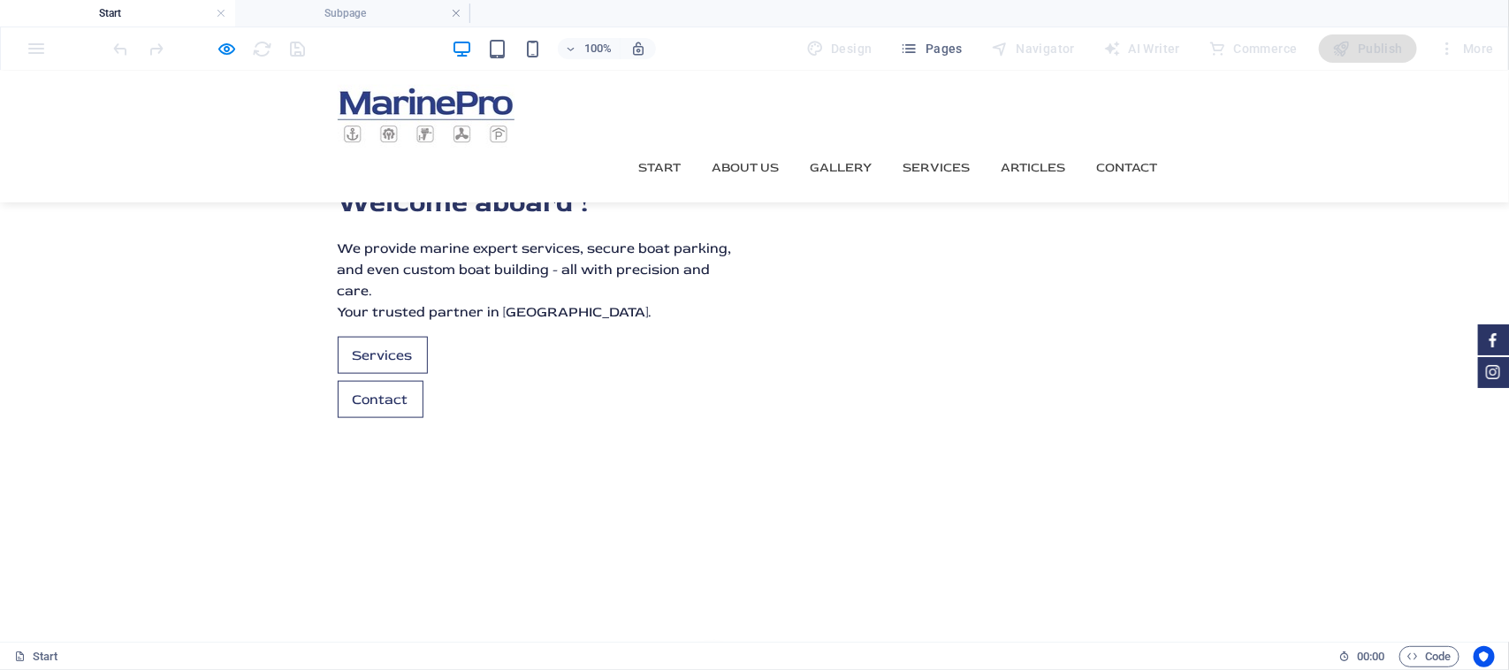
scroll to position [531, 0]
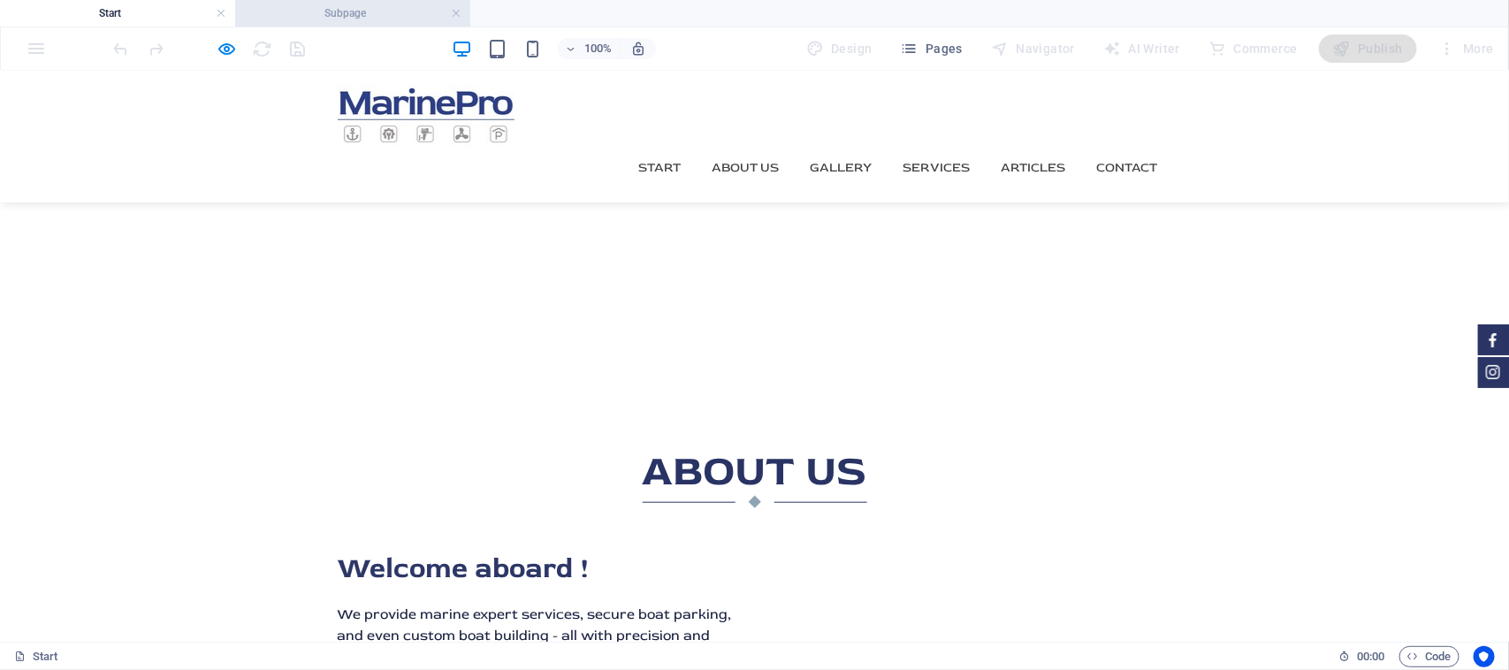
click at [396, 19] on h4 "Subpage" at bounding box center [352, 13] width 235 height 19
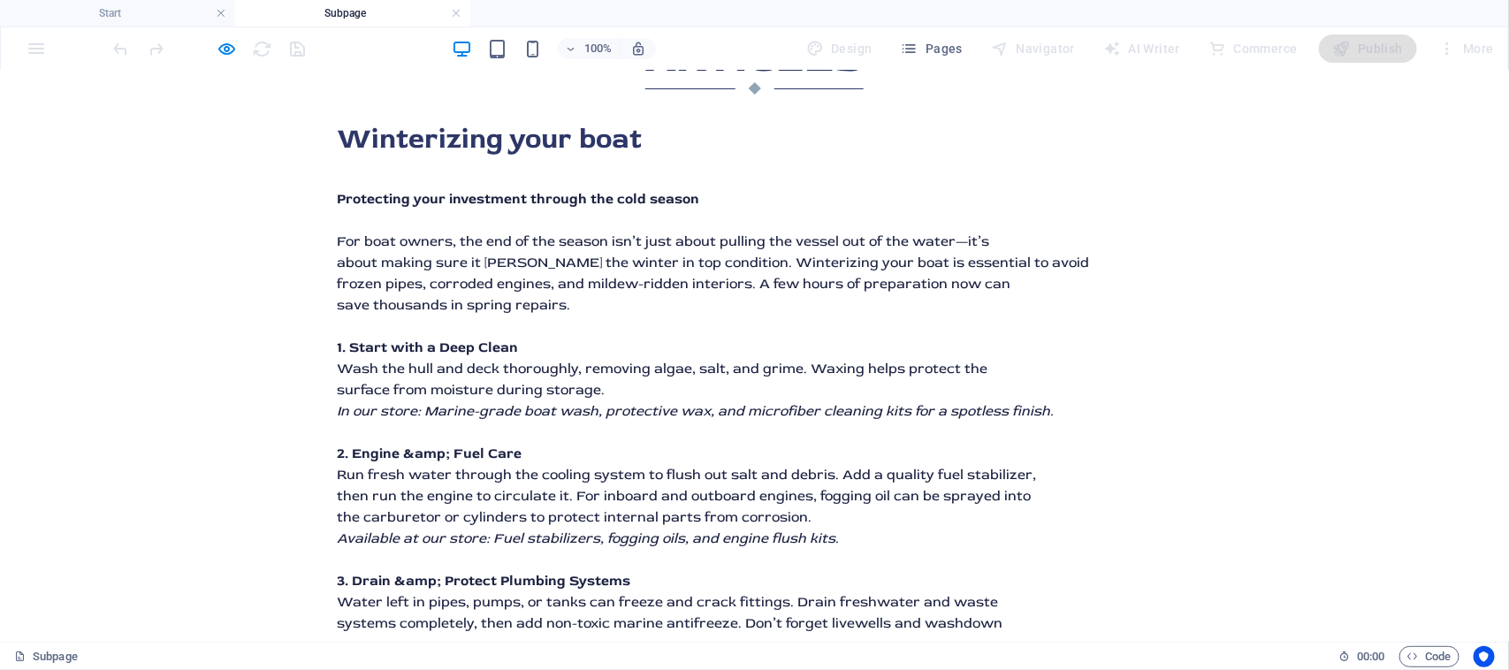
scroll to position [552, 0]
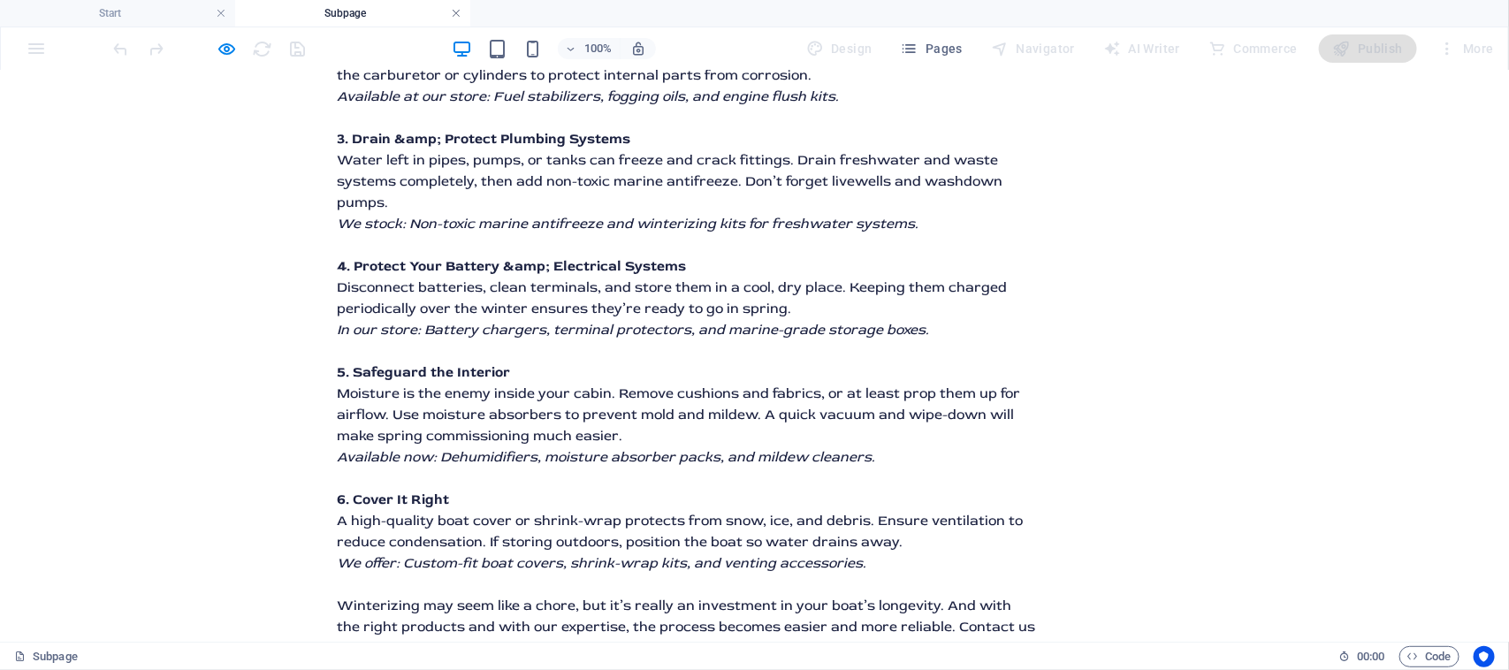
click at [456, 11] on link at bounding box center [456, 13] width 11 height 17
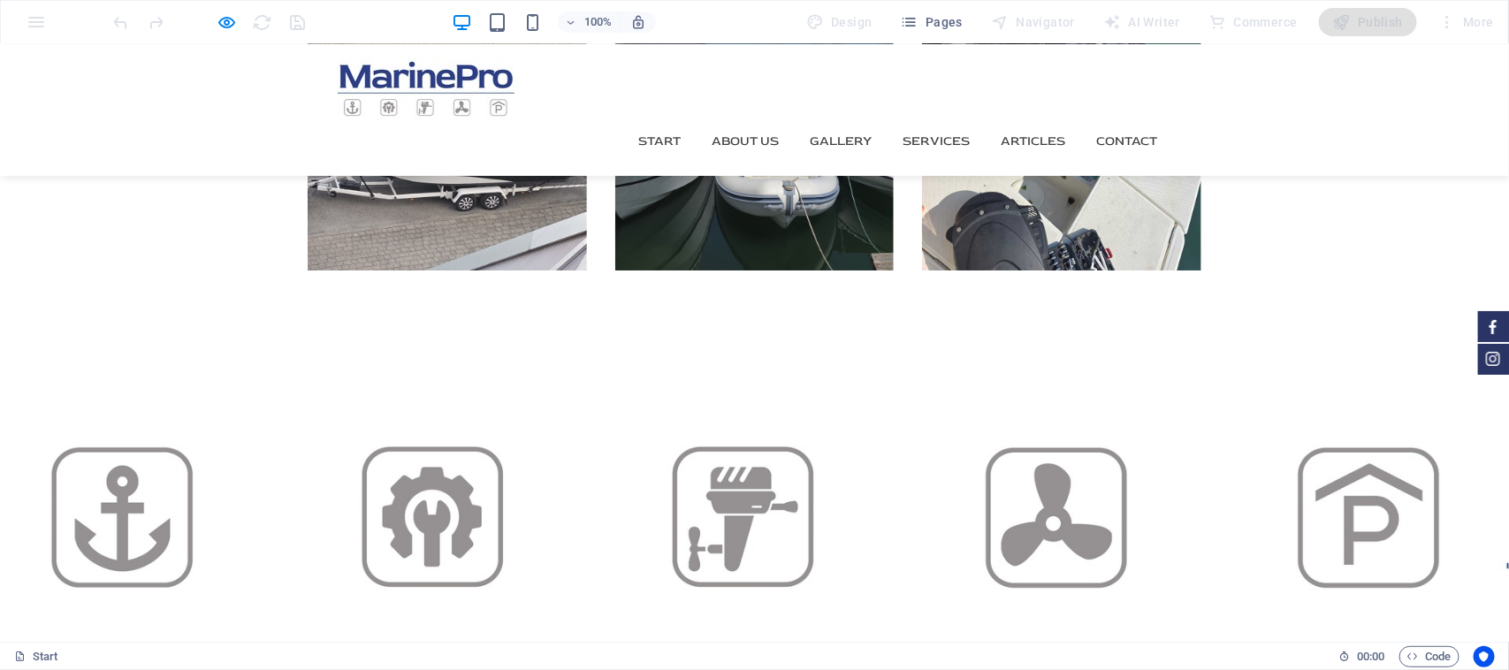
scroll to position [2872, 0]
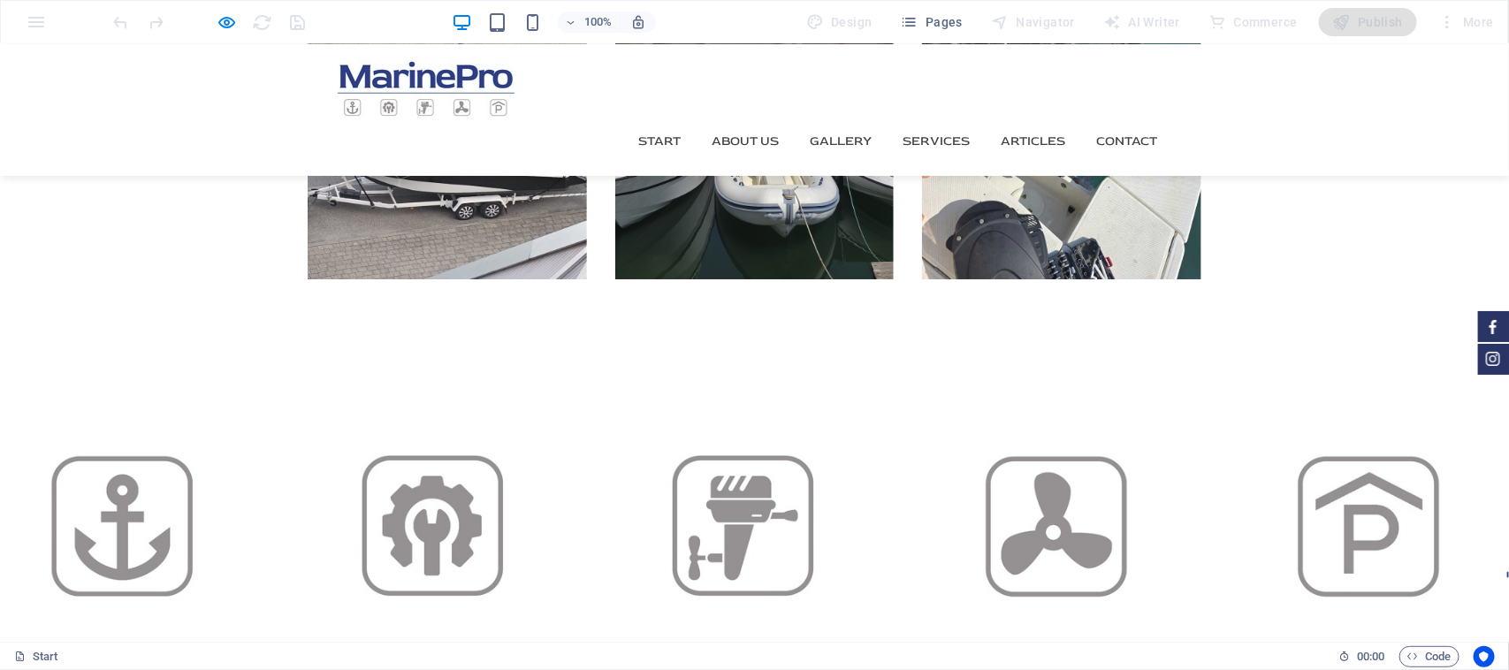
click at [227, 29] on icon "button" at bounding box center [227, 22] width 20 height 20
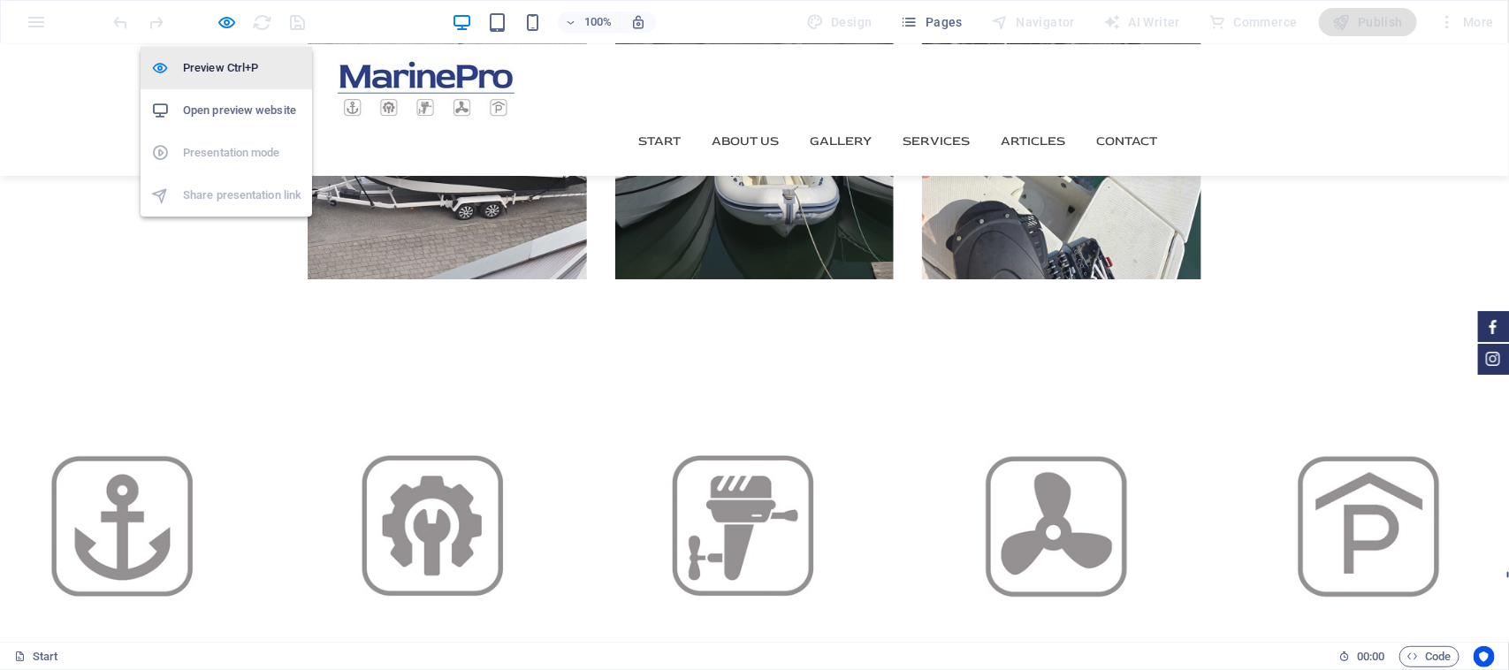
select select
select select "external"
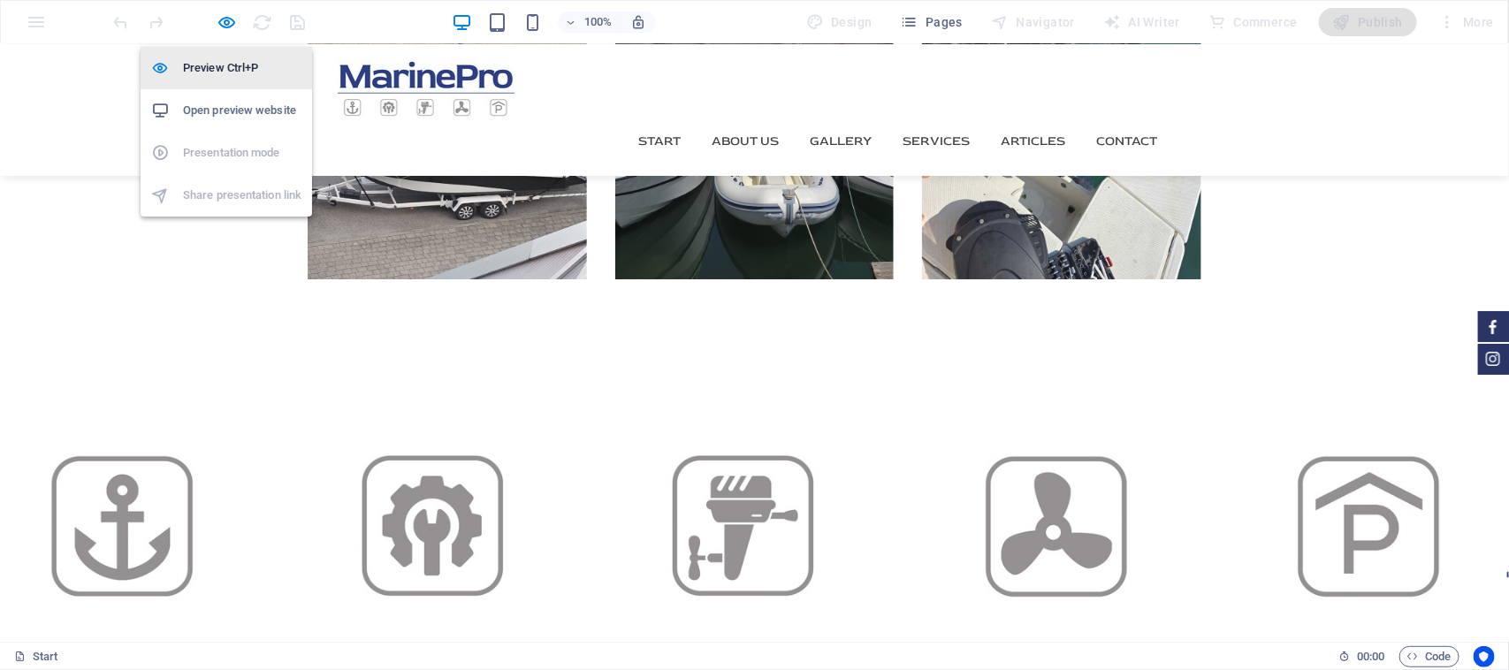
select select
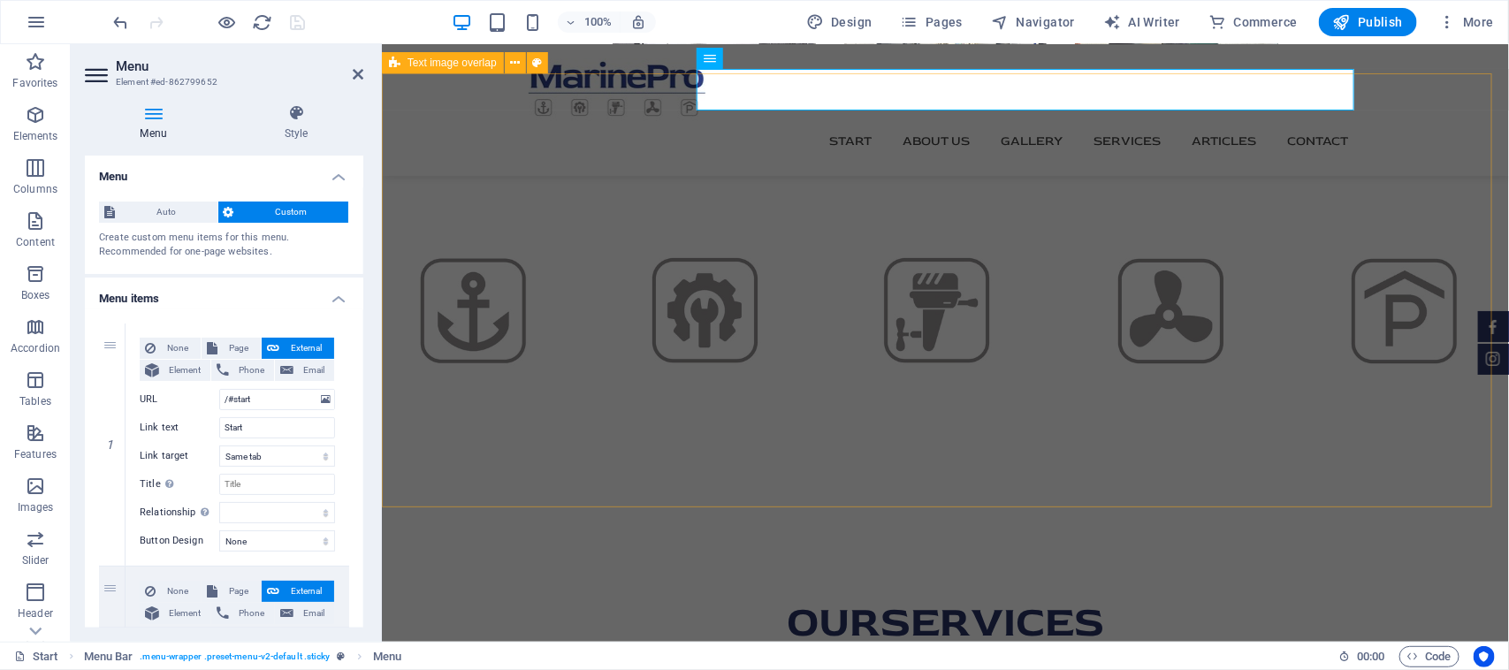
scroll to position [2719, 0]
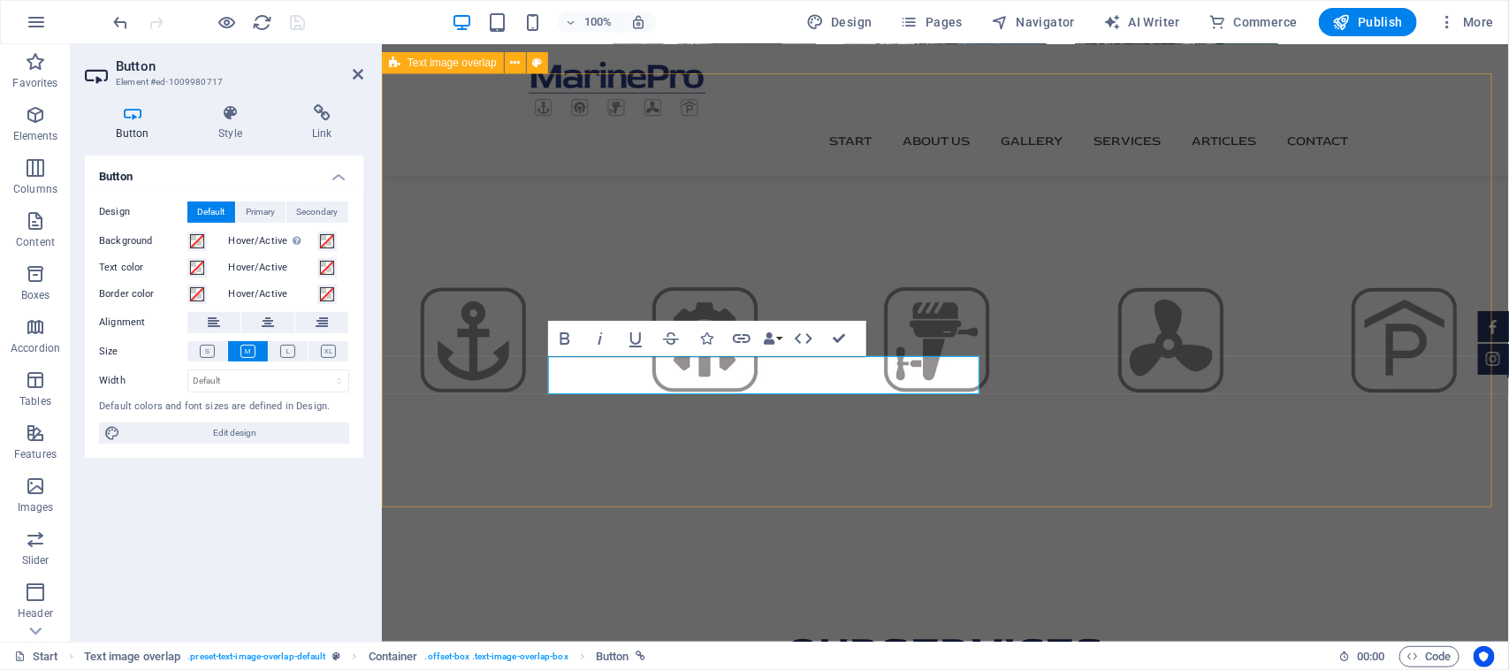
scroll to position [2719, 0]
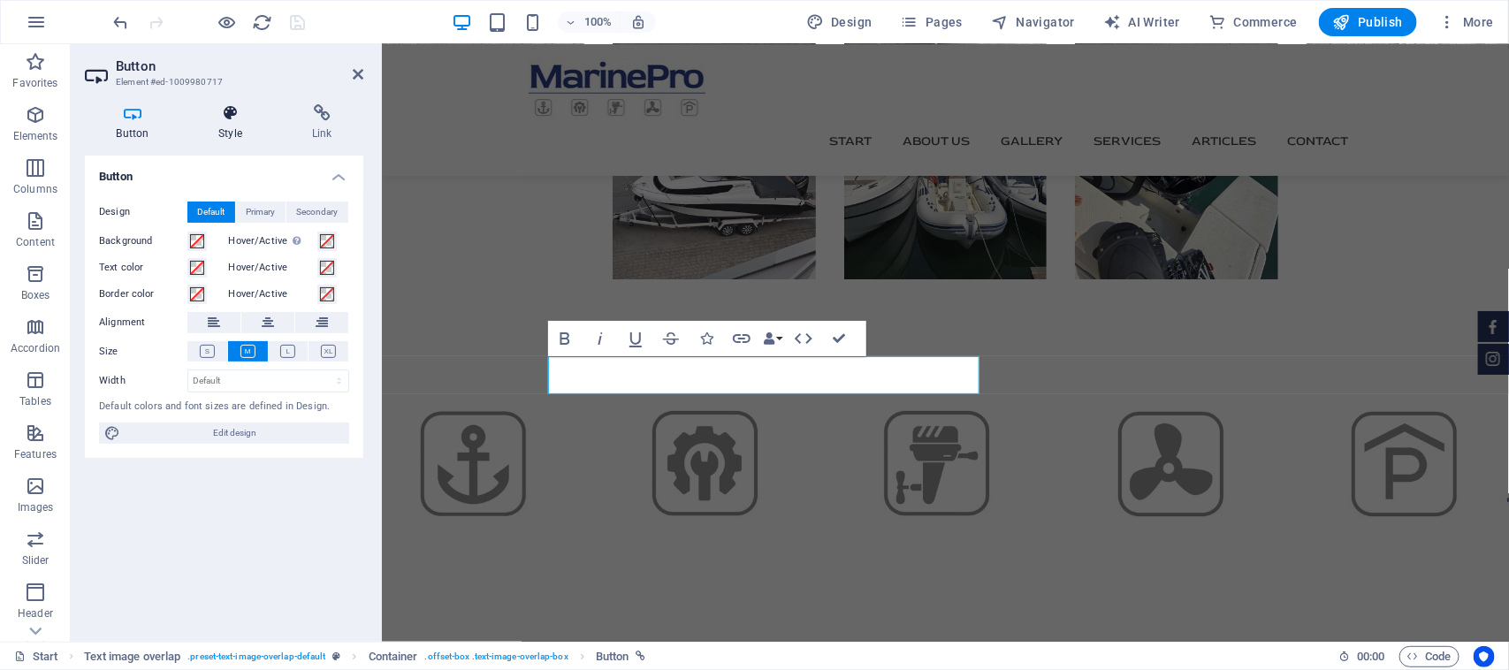
click at [231, 125] on h4 "Style" at bounding box center [234, 122] width 94 height 37
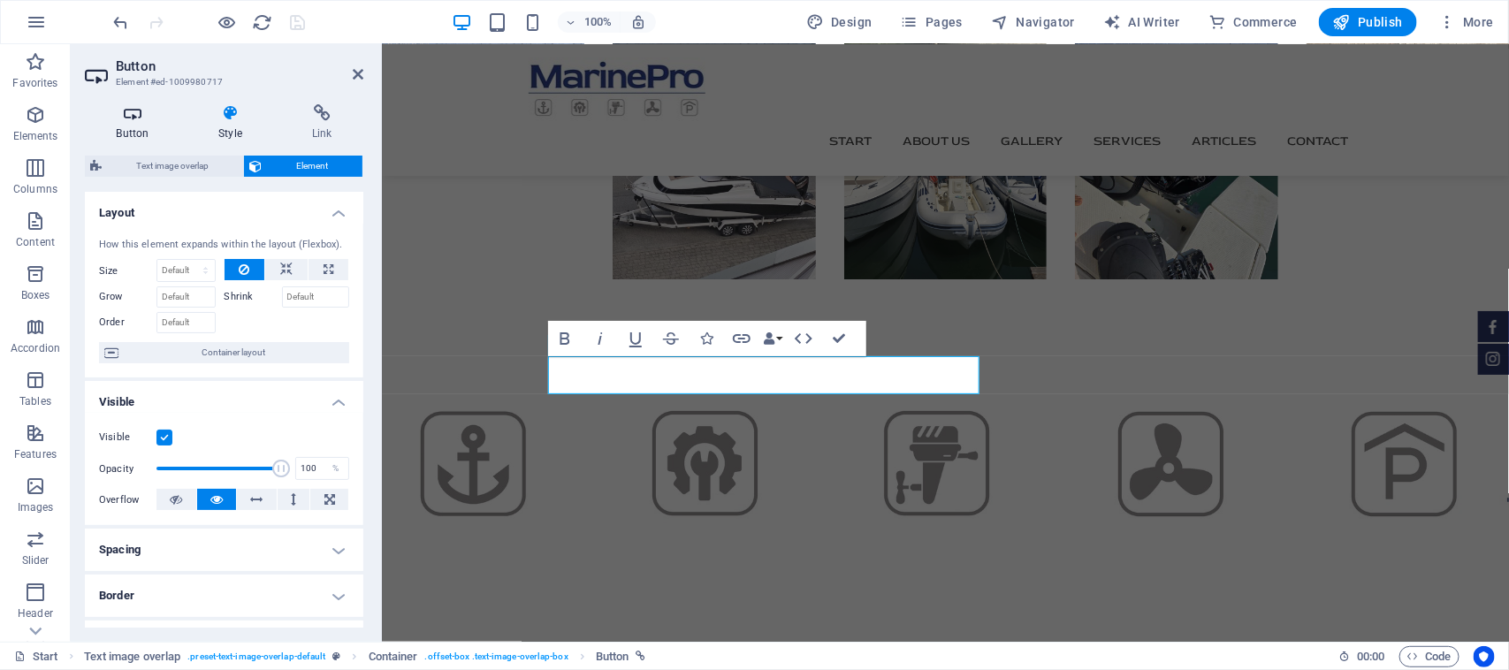
click at [134, 125] on h4 "Button" at bounding box center [136, 122] width 103 height 37
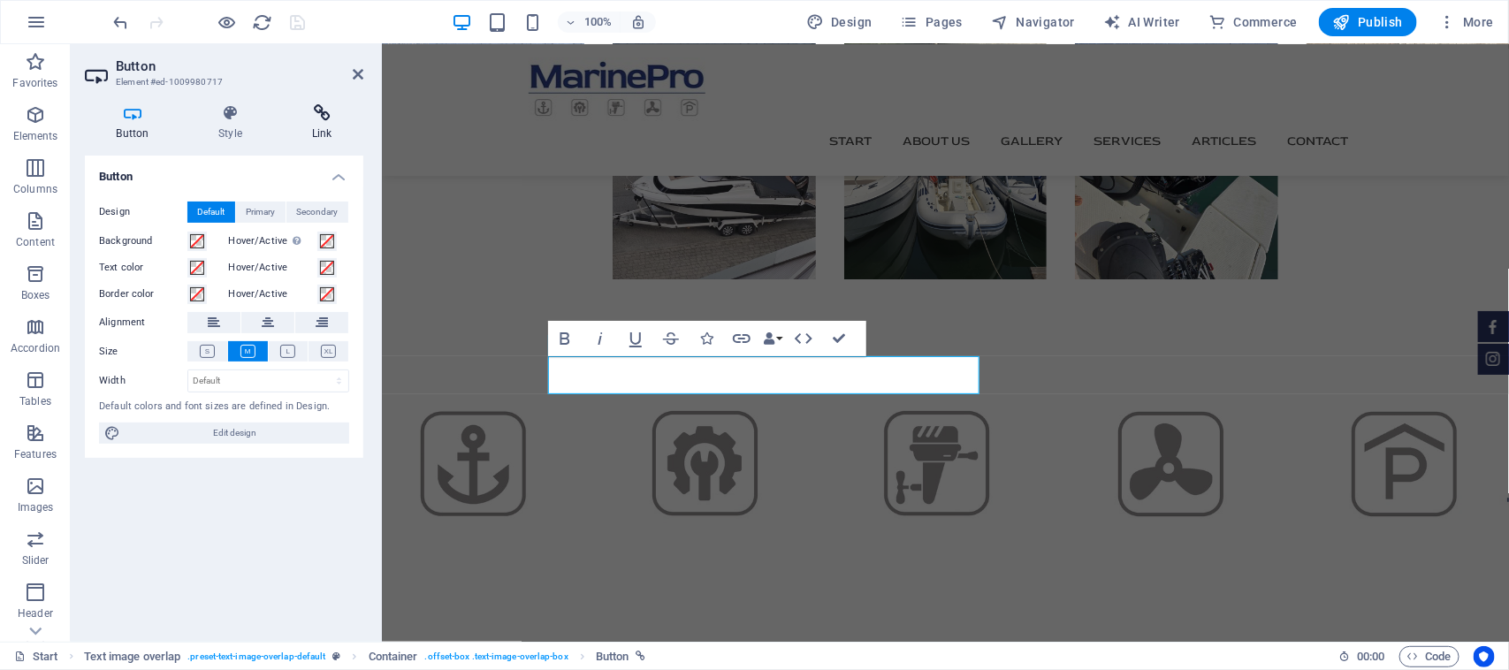
click at [329, 125] on h4 "Link" at bounding box center [321, 122] width 83 height 37
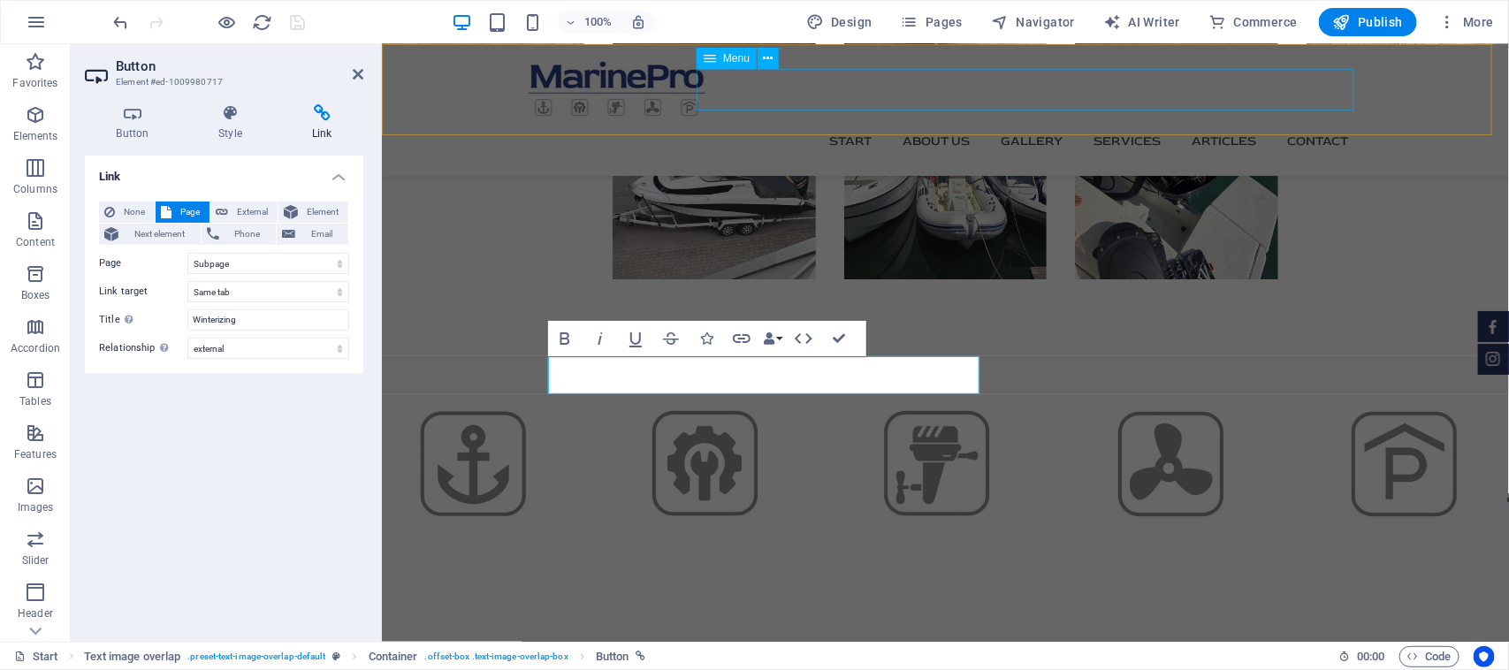
click at [1217, 120] on nav "Start About us Gallery Services Articles Contact" at bounding box center [945, 140] width 834 height 41
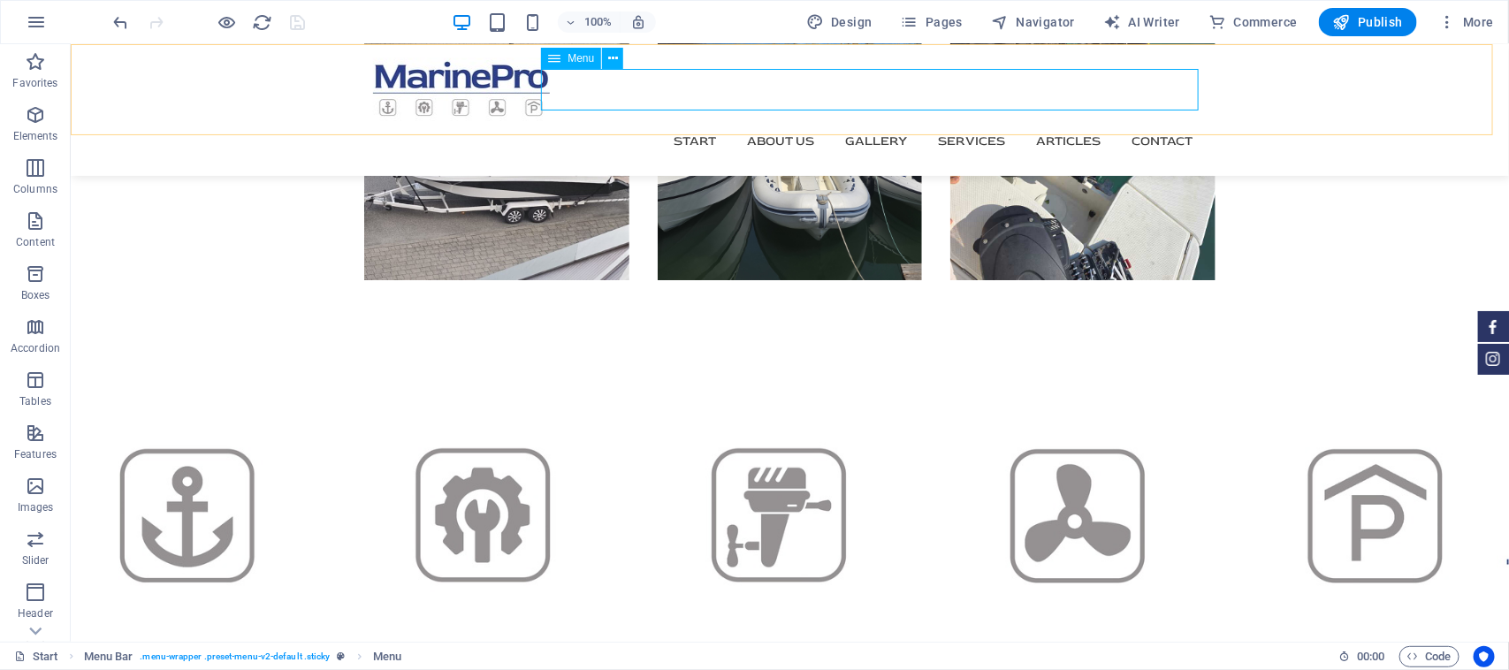
click at [1069, 120] on nav "Start About us Gallery Services Articles Contact" at bounding box center [789, 140] width 834 height 41
select select
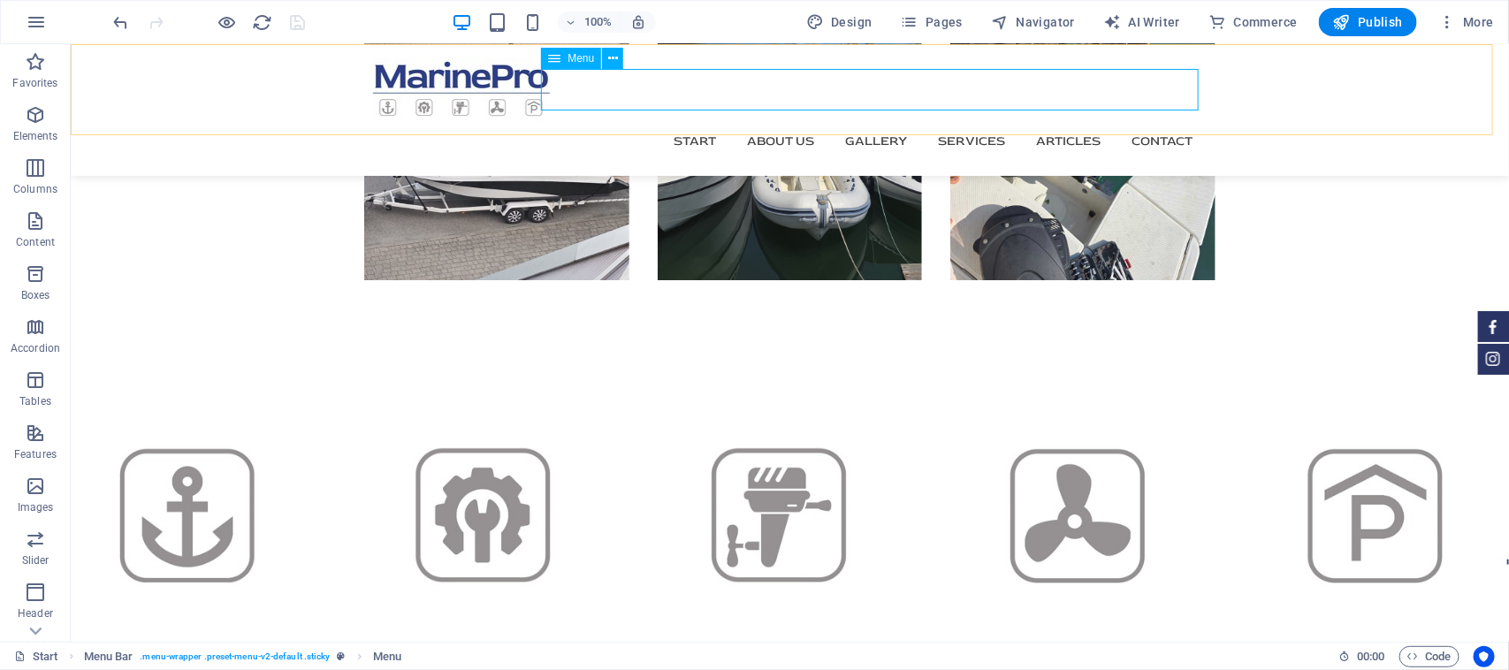
select select
select select "external"
select select
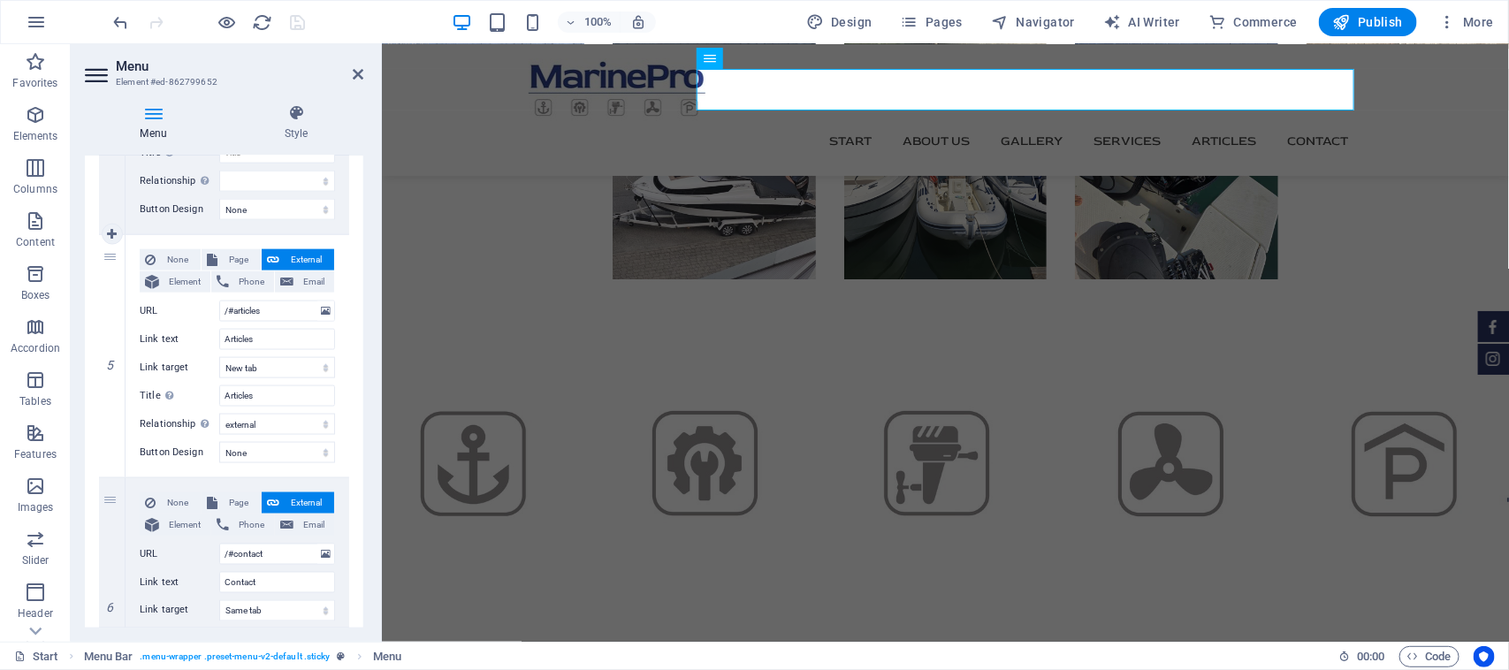
scroll to position [1105, 0]
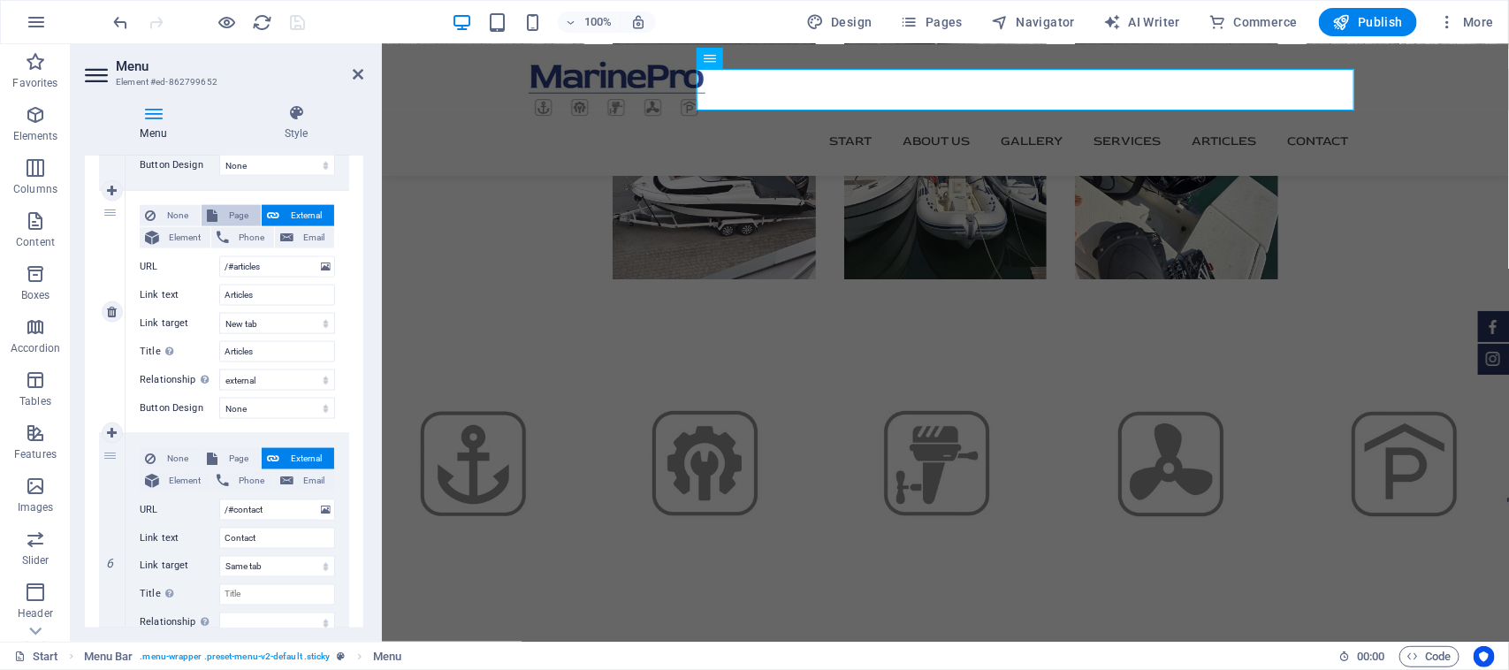
click at [223, 215] on span "Page" at bounding box center [239, 215] width 33 height 21
select select
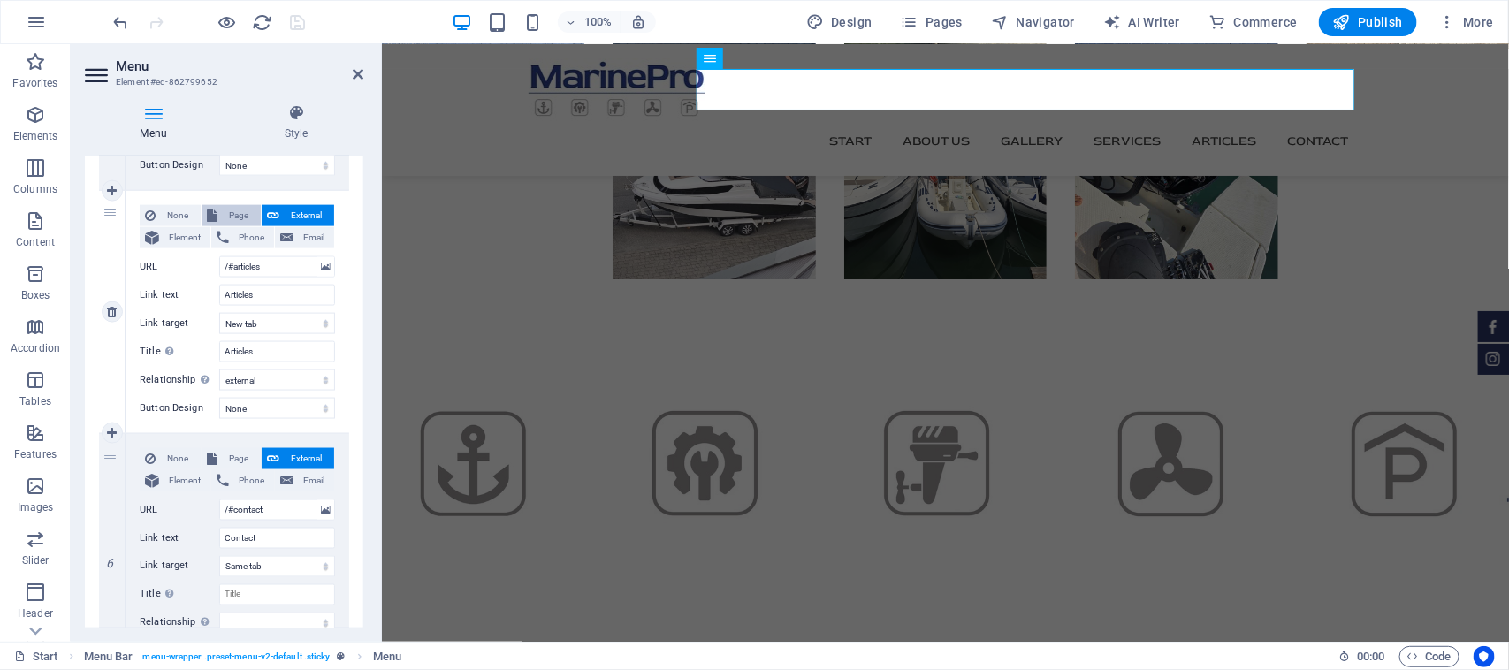
select select
click at [298, 265] on select "Start Subpage Legal Notice Privacy" at bounding box center [277, 266] width 116 height 21
select select "1"
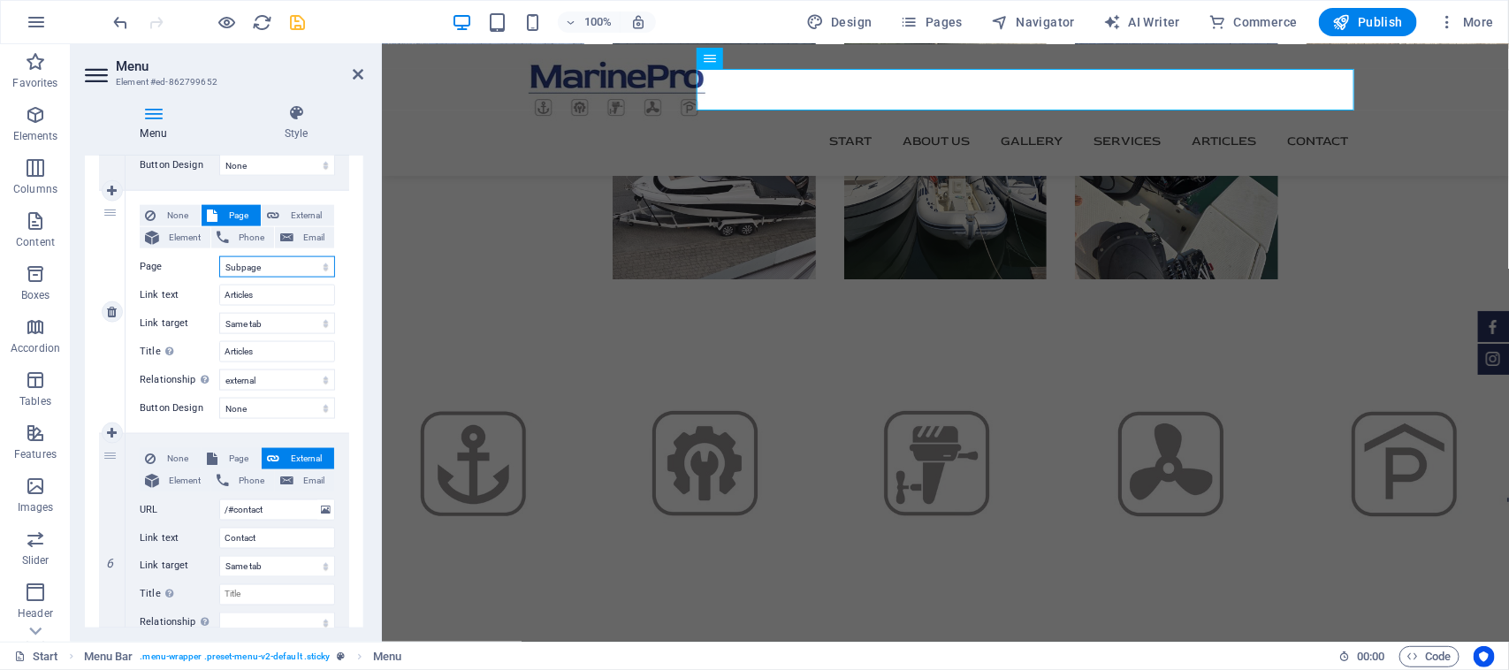
click at [219, 256] on select "Start Subpage Legal Notice Privacy" at bounding box center [277, 266] width 116 height 21
select select
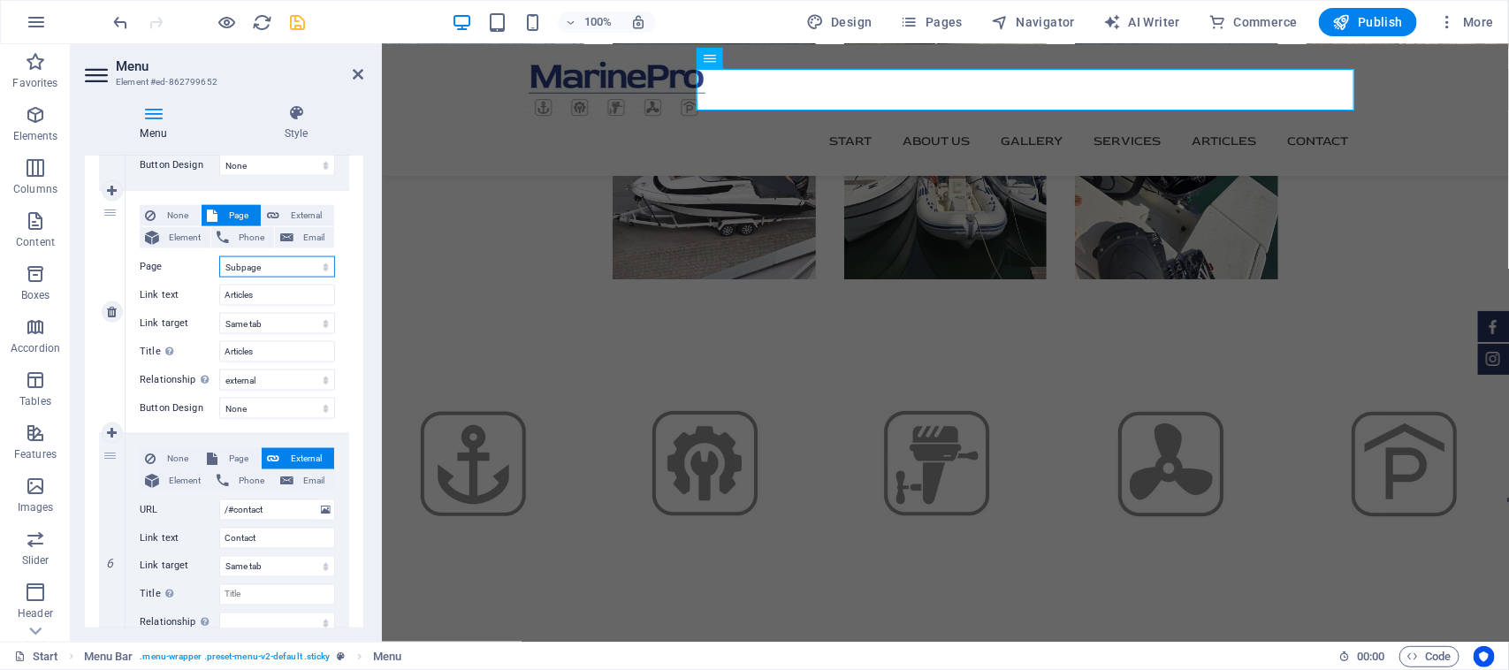
select select
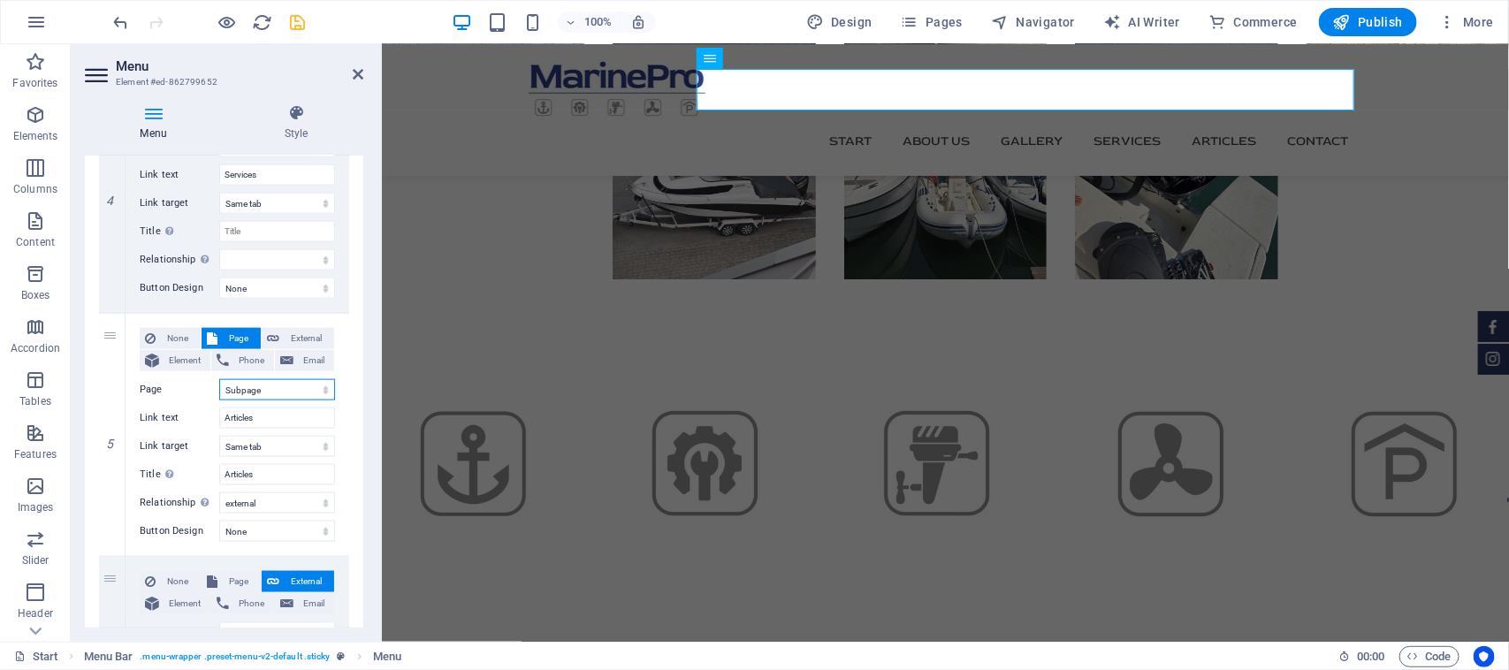
scroll to position [981, 0]
click at [296, 24] on icon "save" at bounding box center [298, 22] width 20 height 20
checkbox input "false"
select select
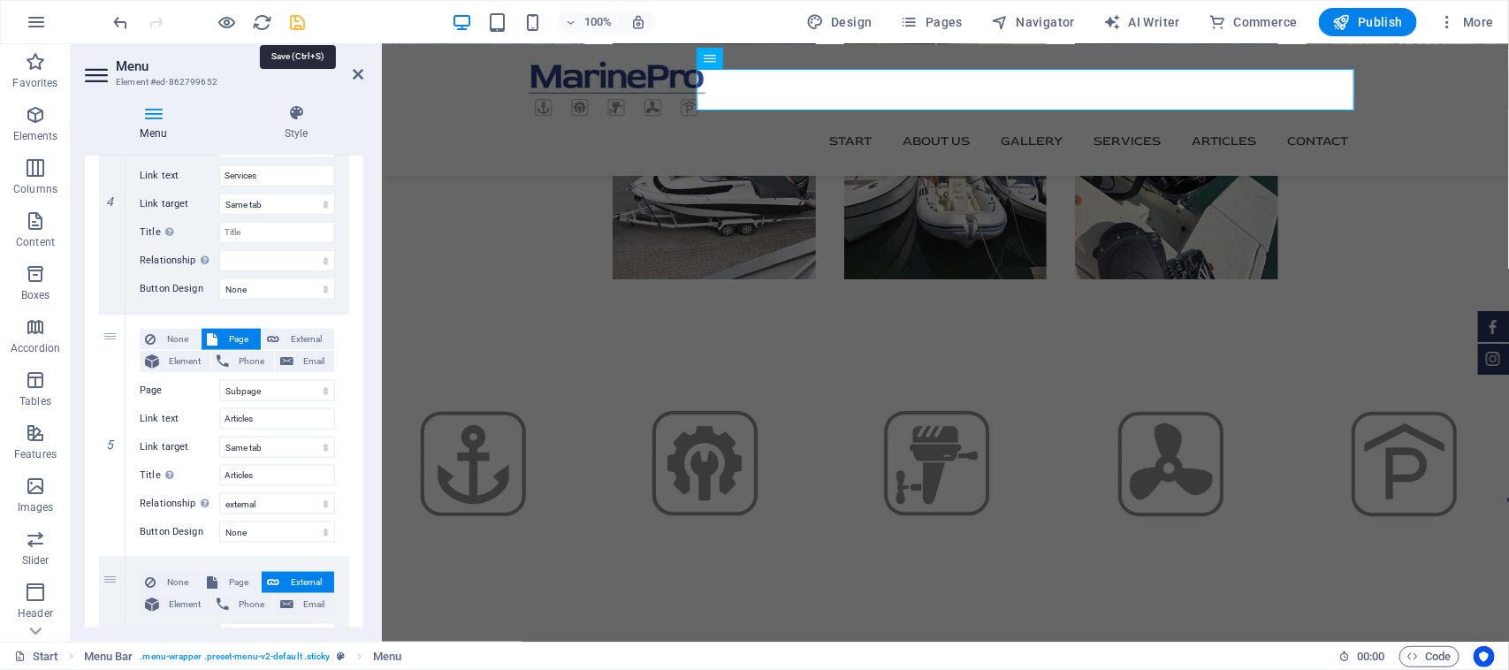
select select
select select "1"
select select
select select "external"
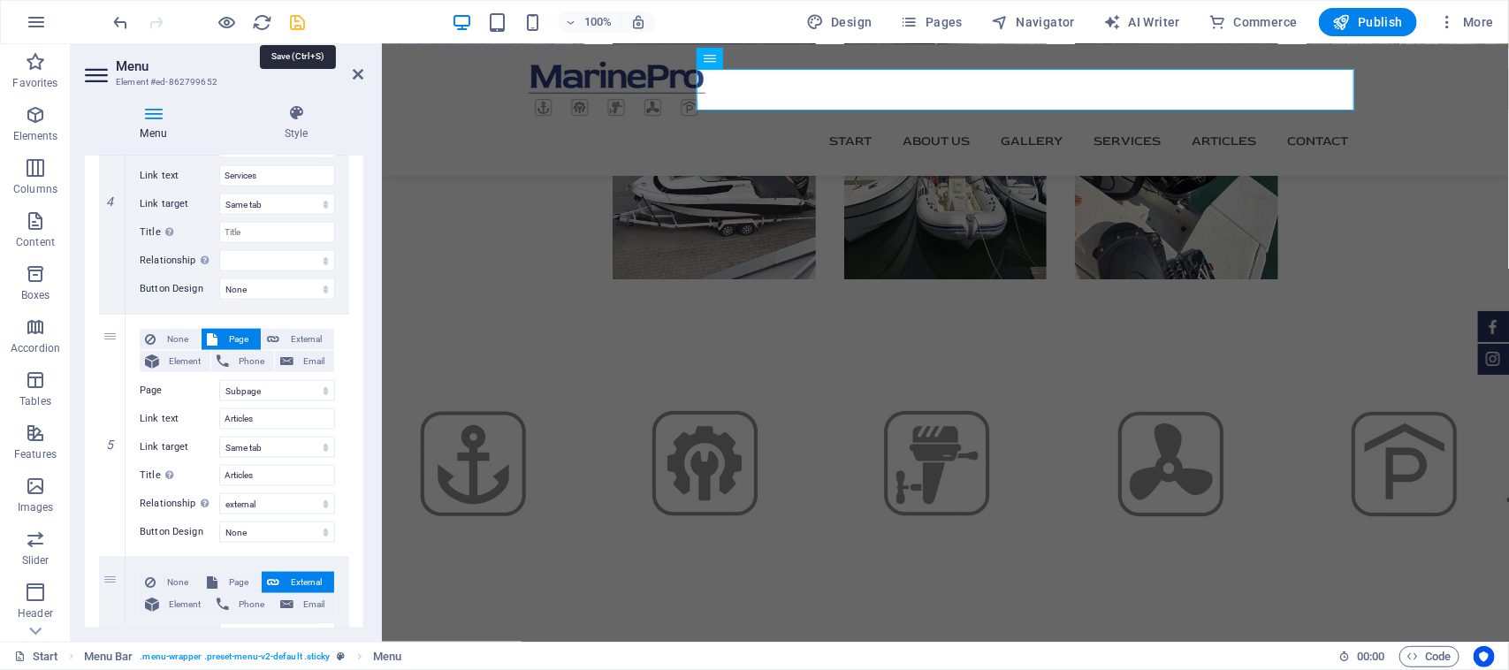
select select
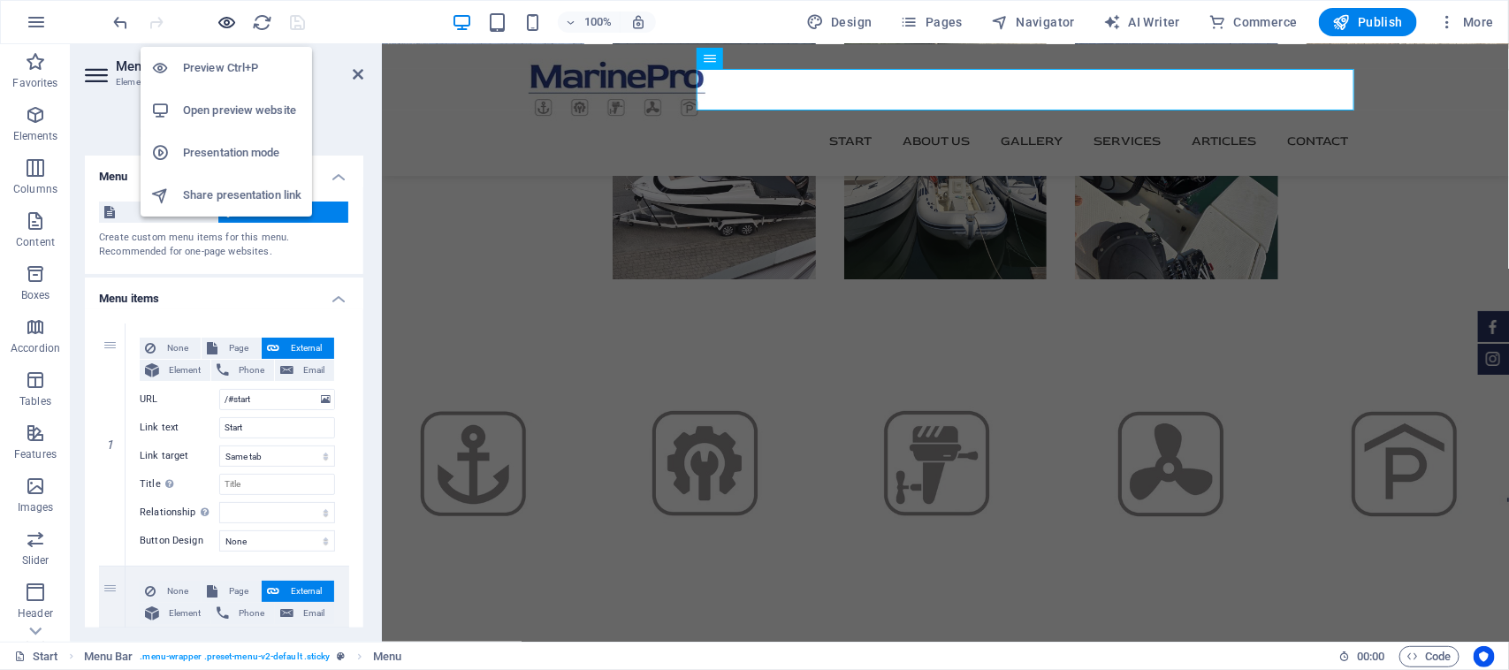
click at [230, 23] on icon "button" at bounding box center [227, 22] width 20 height 20
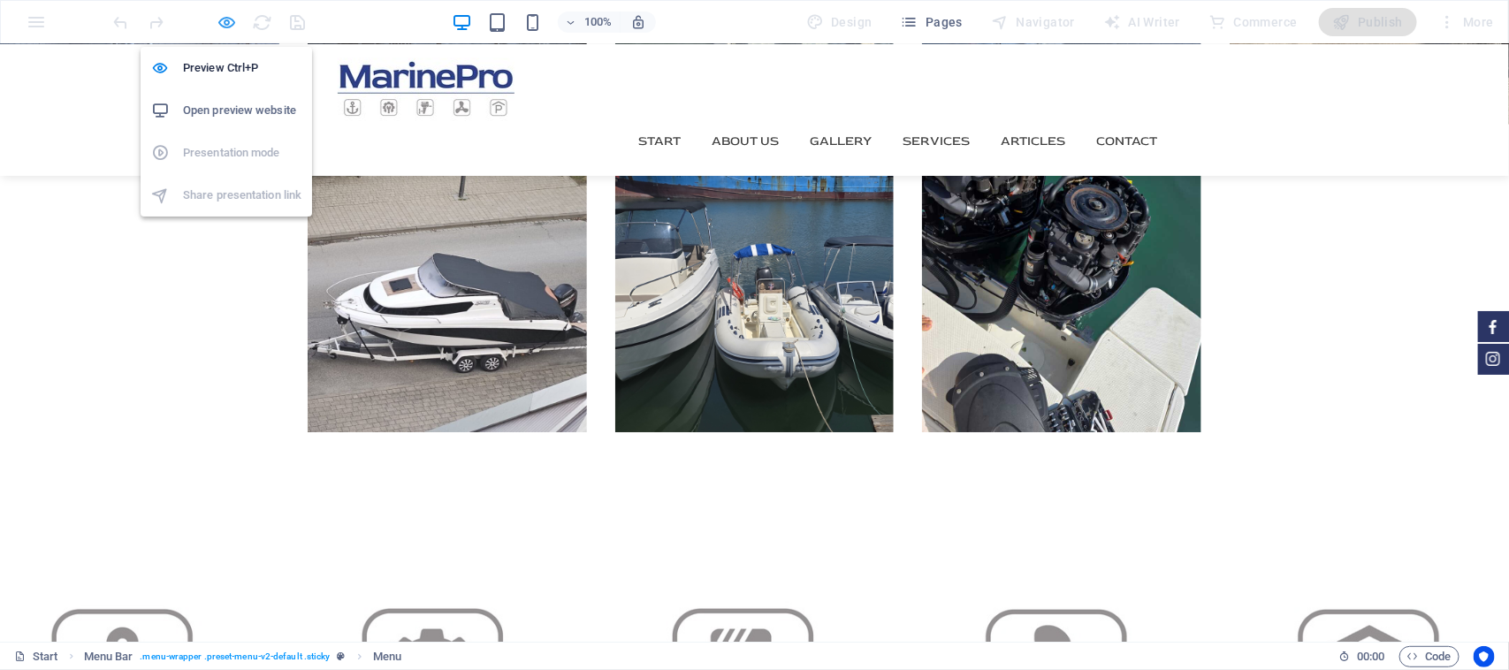
scroll to position [2872, 0]
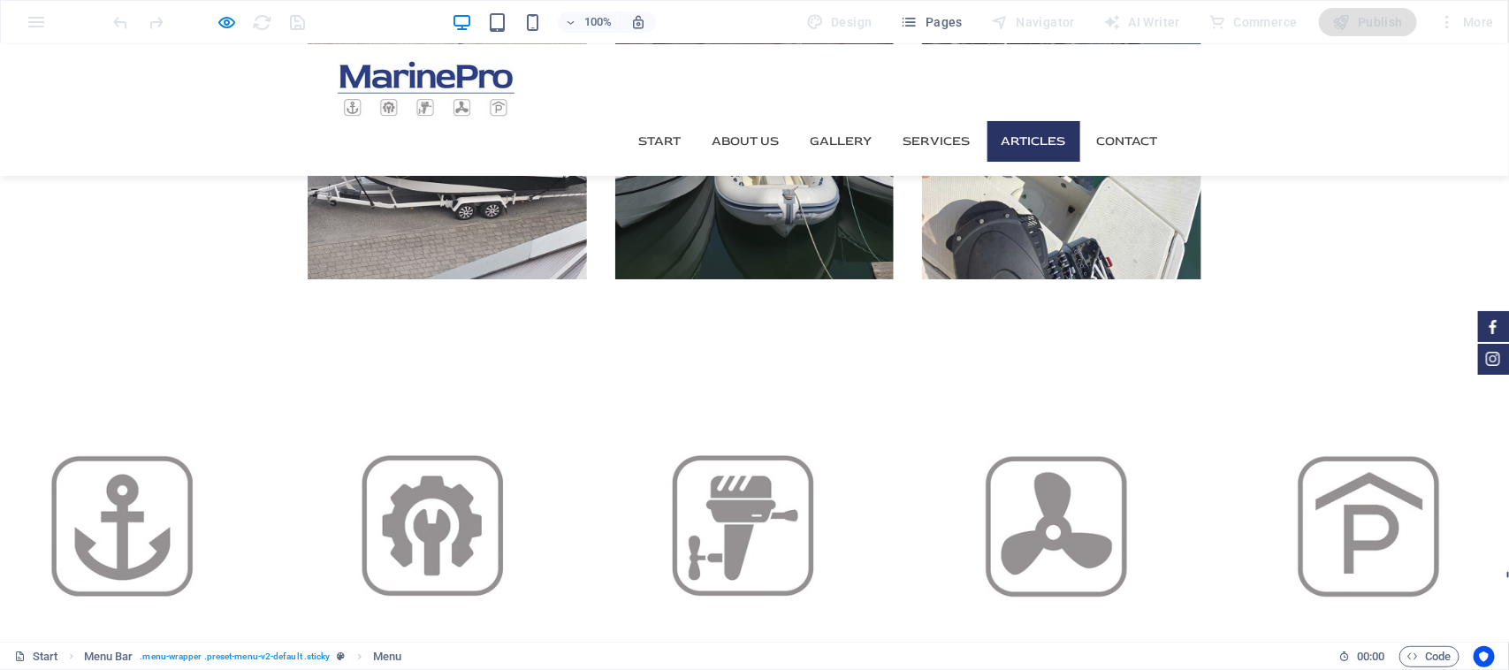
click at [1030, 120] on link "Articles" at bounding box center [1033, 140] width 93 height 41
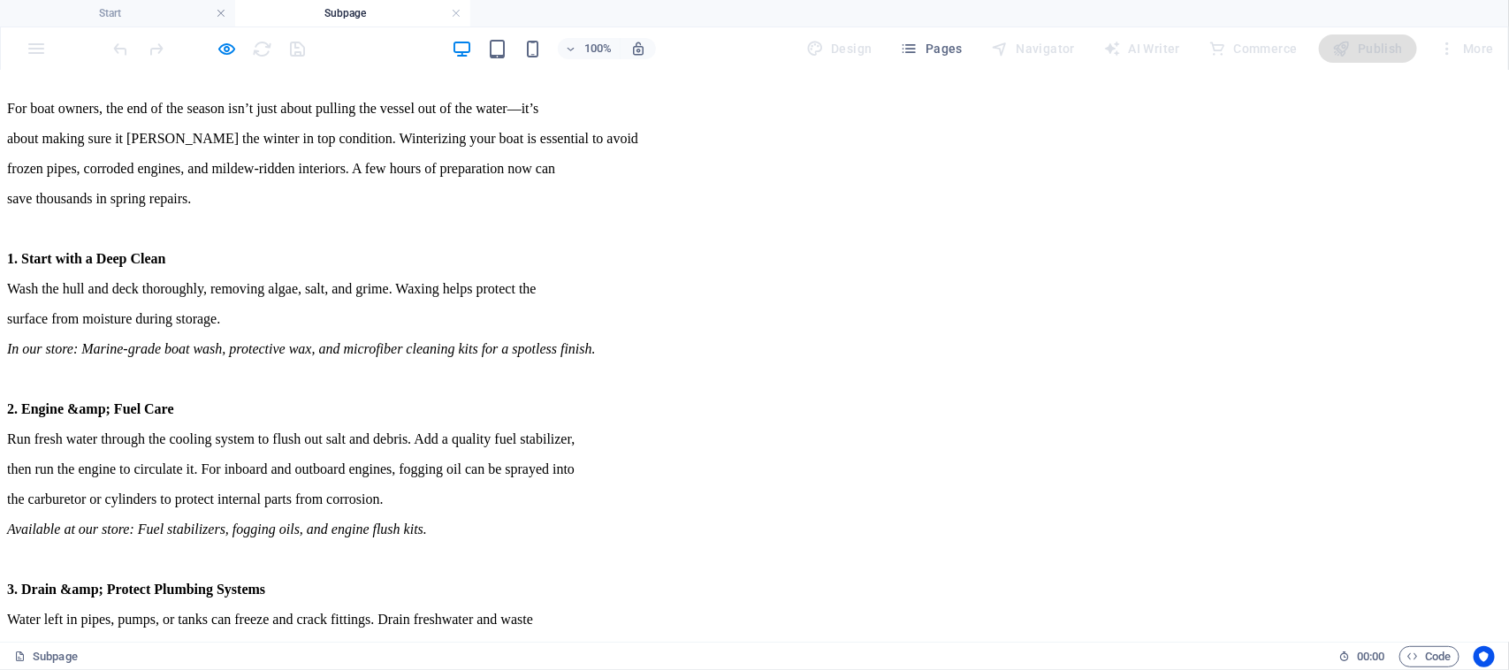
scroll to position [0, 0]
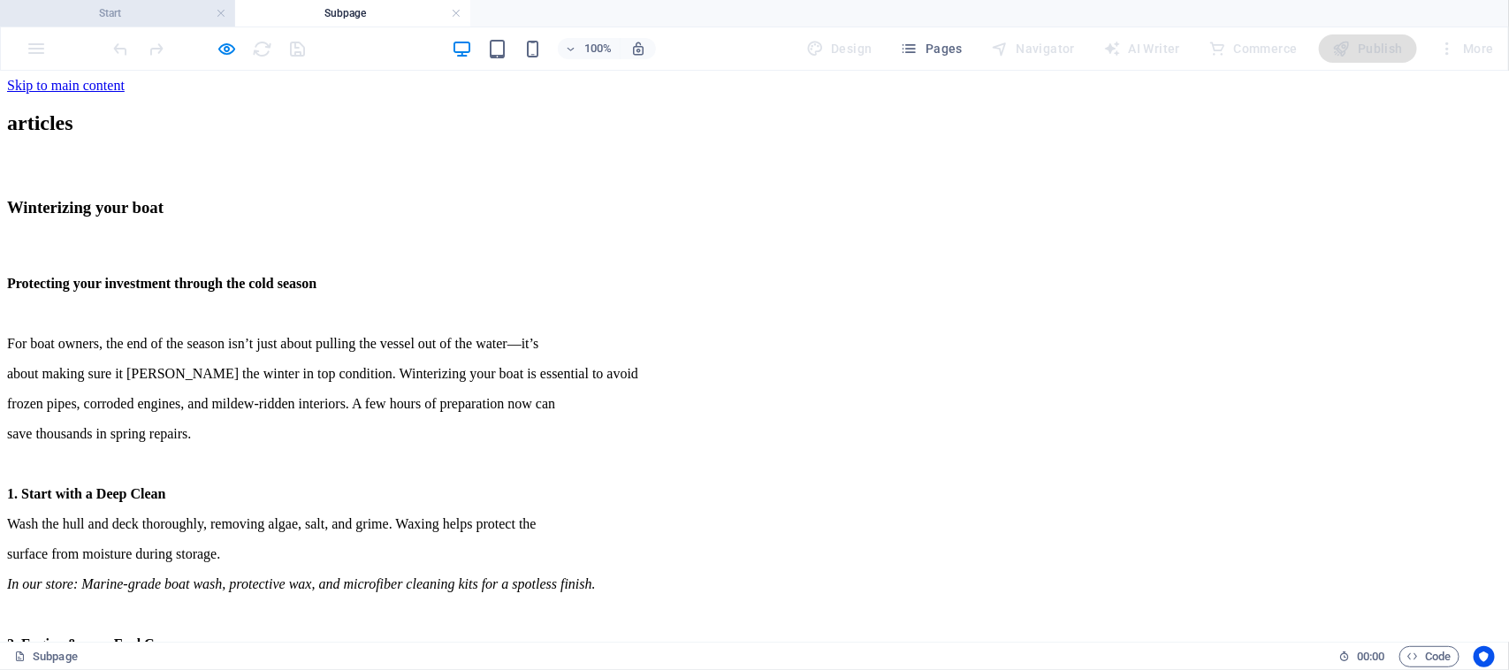
click at [142, 19] on h4 "Start" at bounding box center [117, 13] width 235 height 19
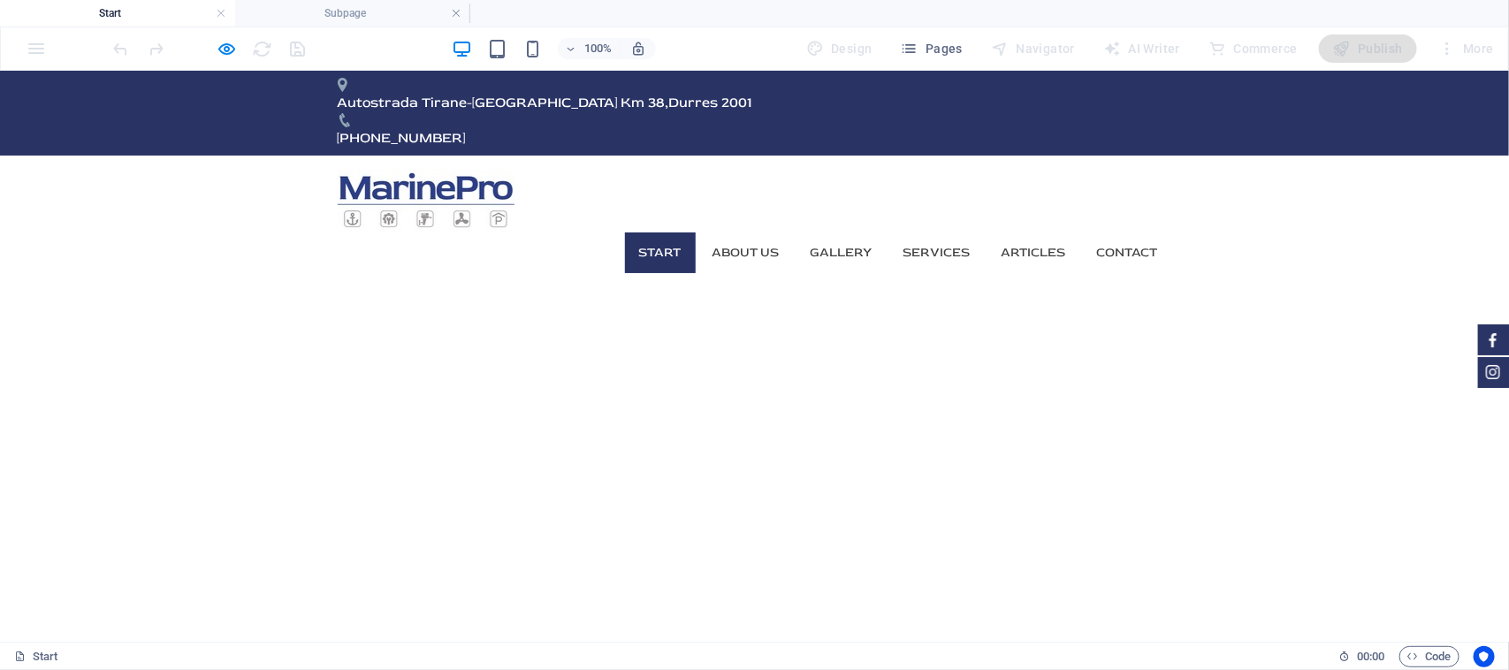
click at [665, 232] on link "Start" at bounding box center [660, 252] width 71 height 41
click at [714, 232] on link "About us" at bounding box center [745, 252] width 95 height 41
click at [835, 232] on link "Gallery" at bounding box center [841, 252] width 90 height 41
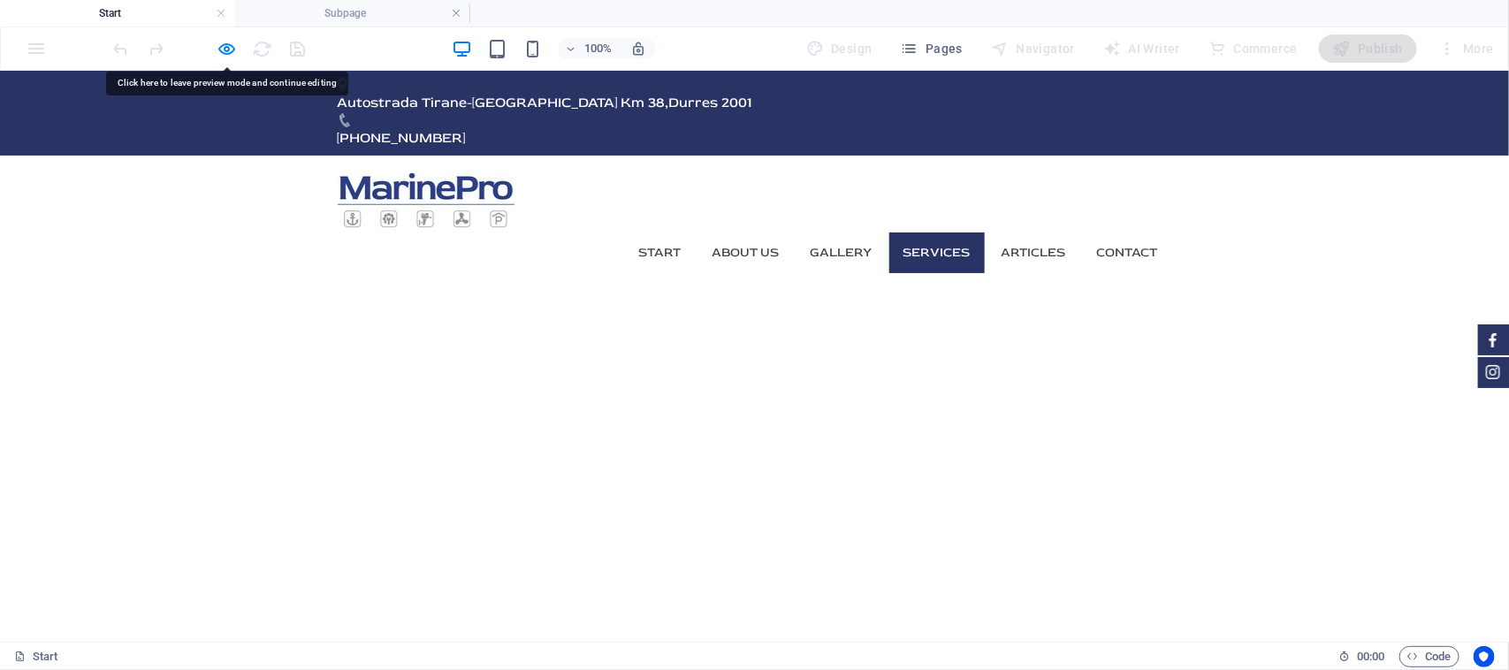
click at [951, 232] on link "Services" at bounding box center [936, 252] width 95 height 41
click at [1102, 232] on link "Contact" at bounding box center [1127, 252] width 89 height 41
click at [1150, 232] on link "Contact" at bounding box center [1127, 252] width 89 height 41
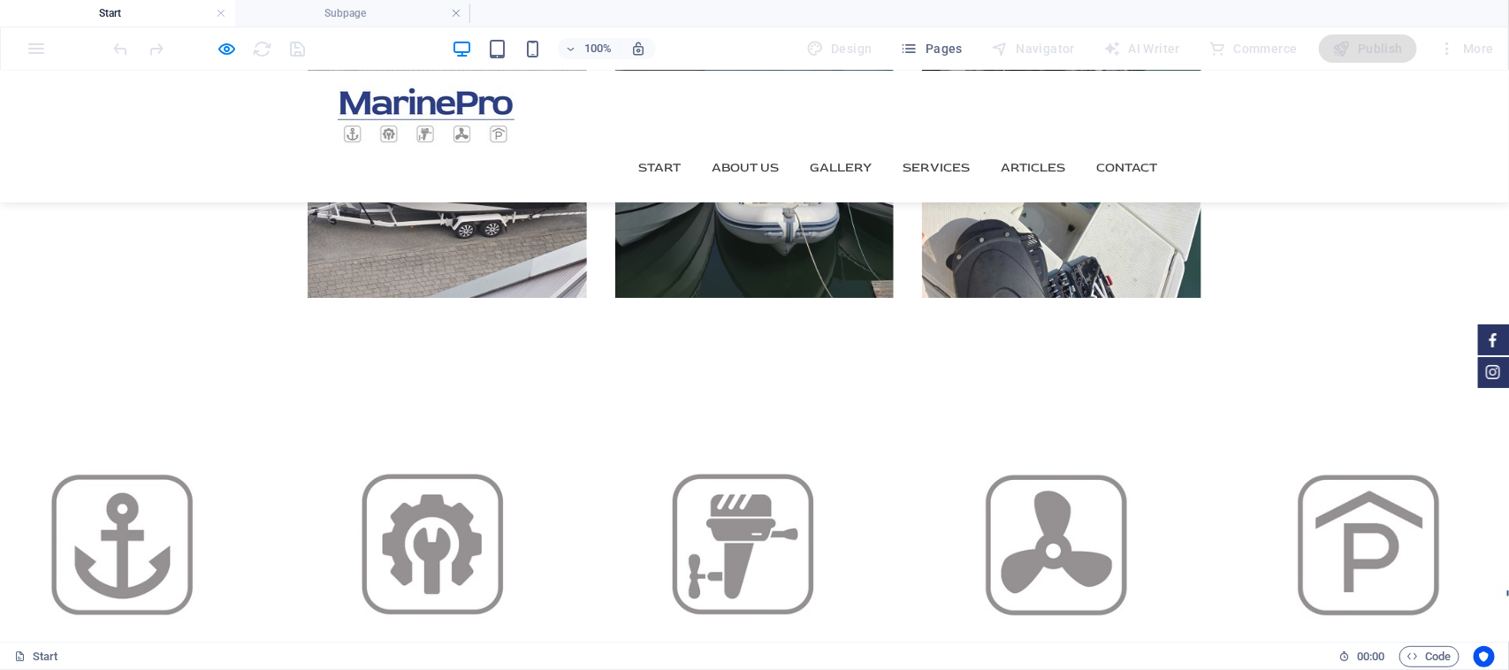
scroll to position [2872, 0]
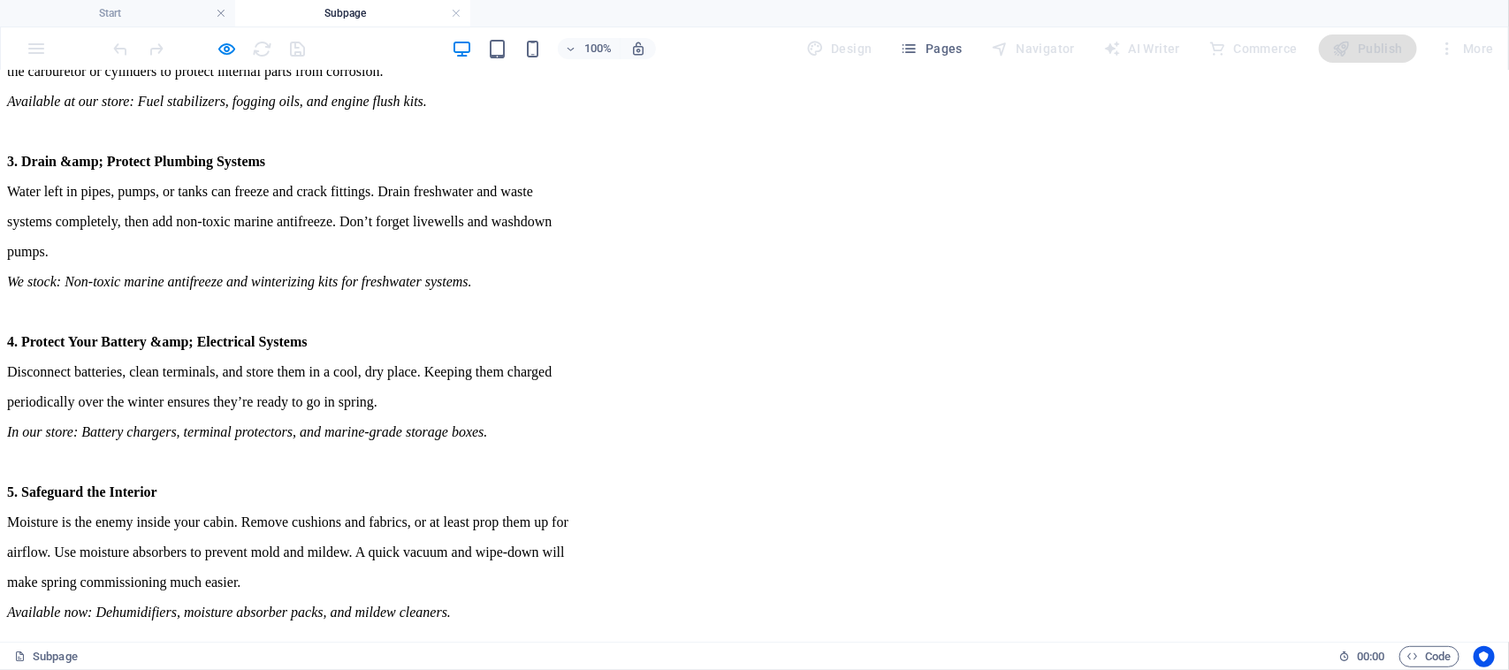
scroll to position [0, 0]
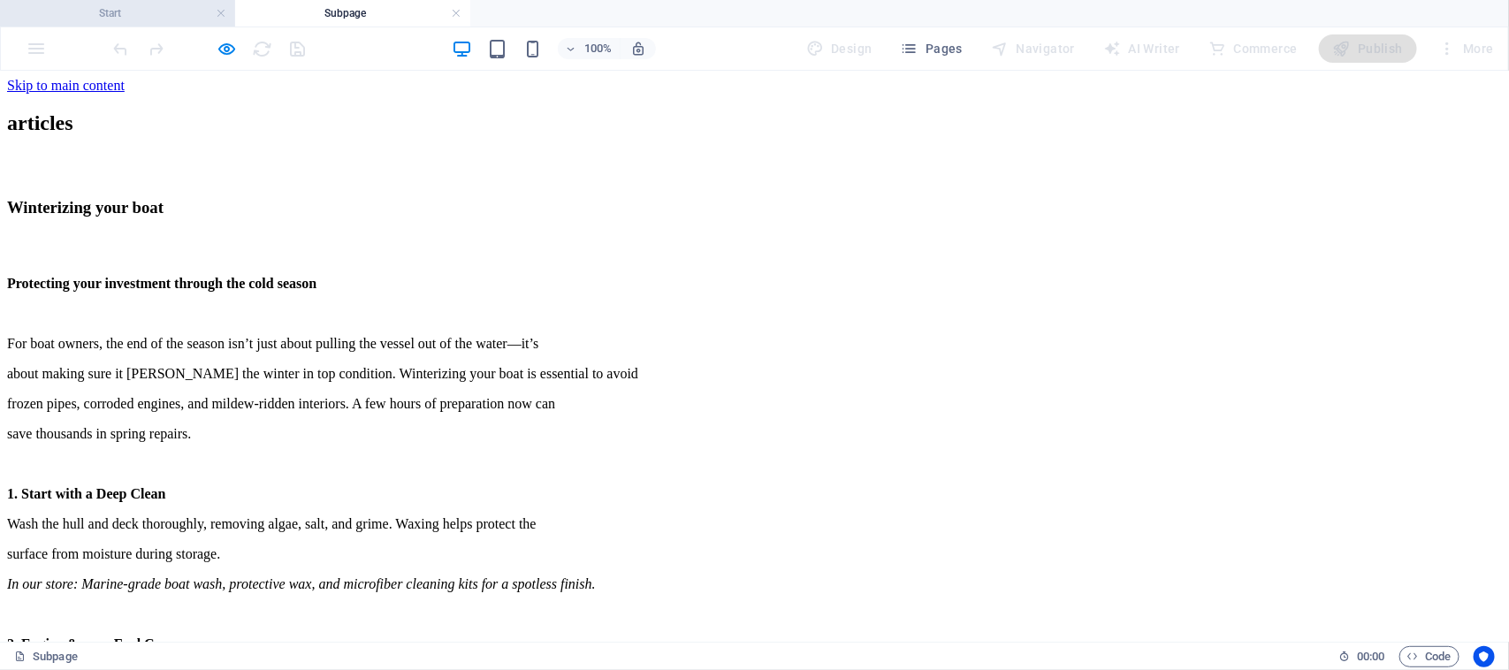
click at [163, 6] on h4 "Start" at bounding box center [117, 13] width 235 height 19
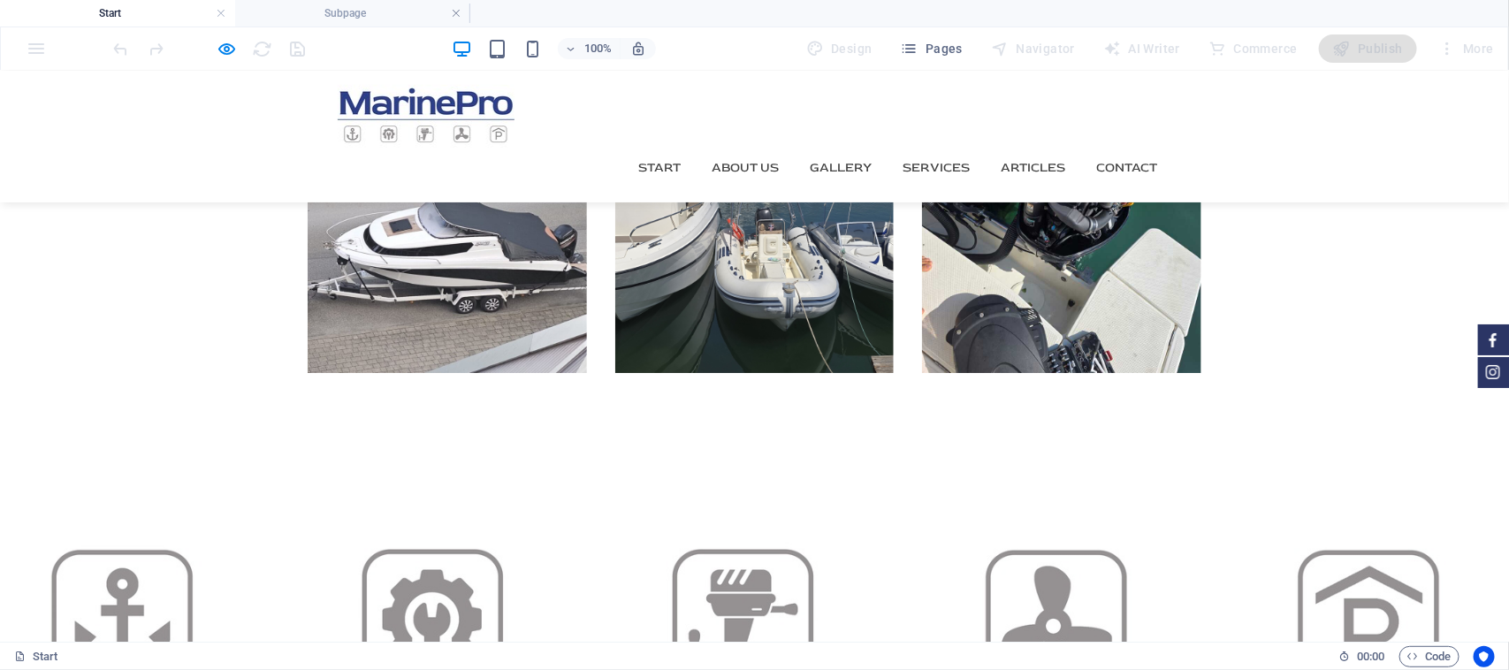
scroll to position [2762, 0]
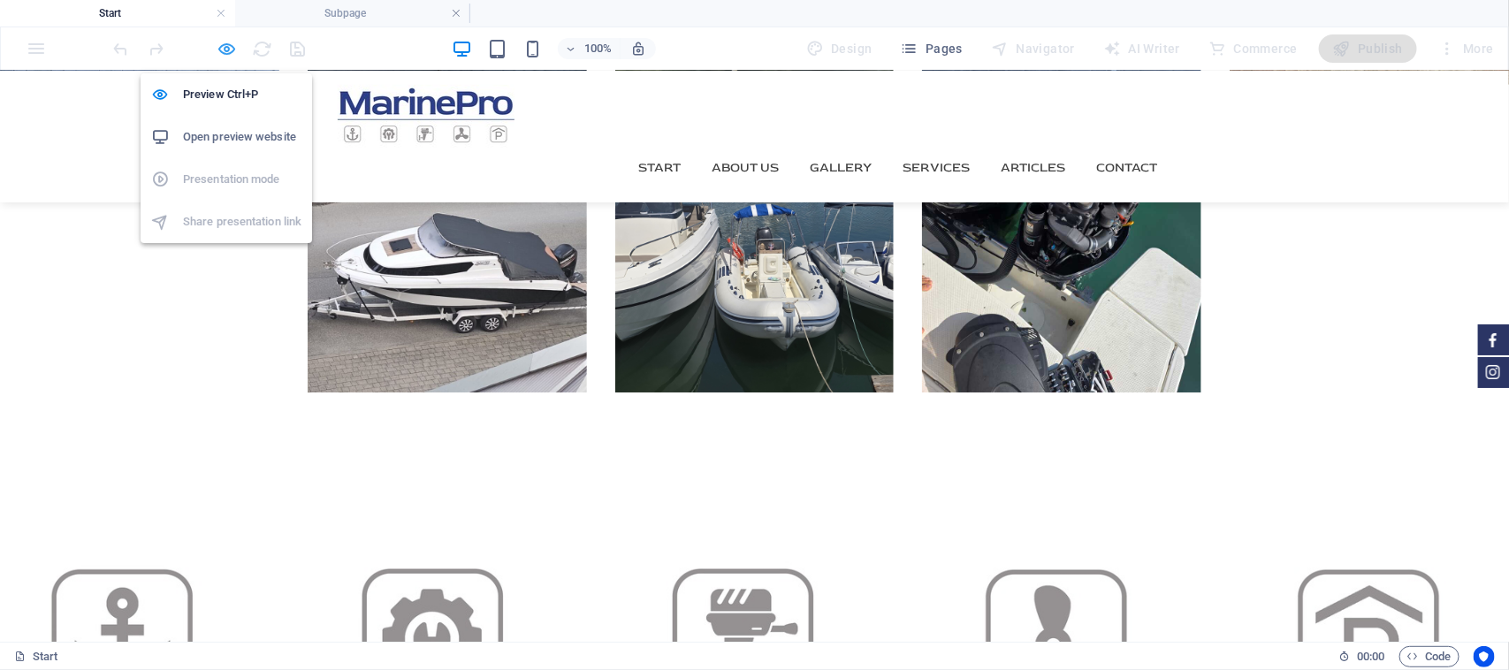
click at [223, 54] on icon "button" at bounding box center [227, 49] width 20 height 20
select select
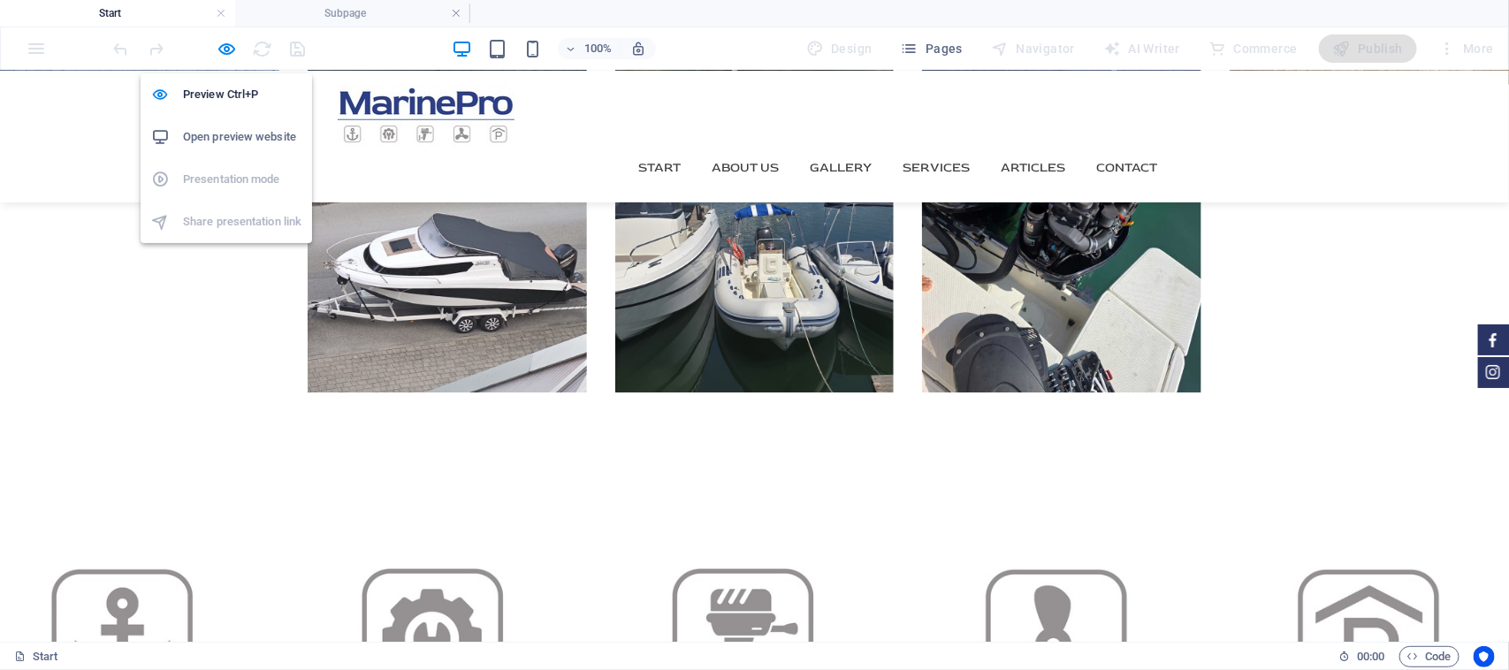
select select "1"
select select
select select "external"
select select
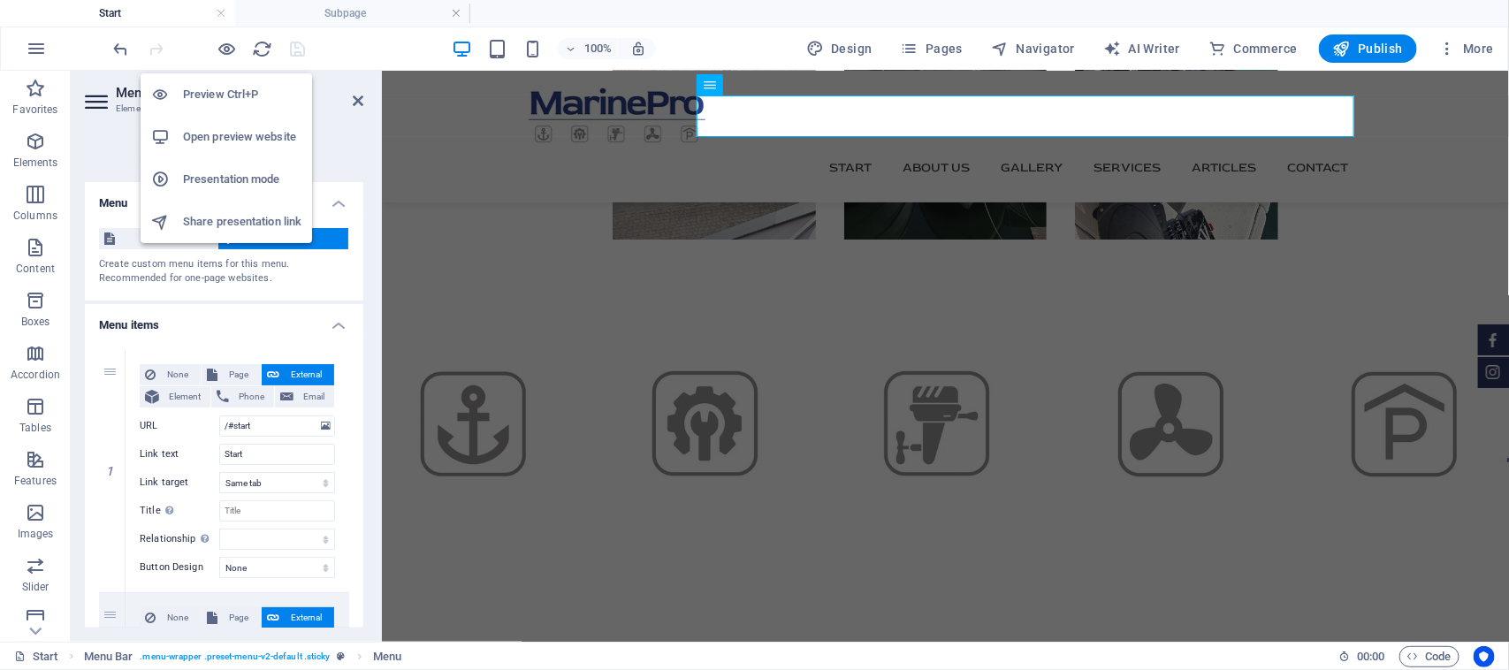
scroll to position [2608, 0]
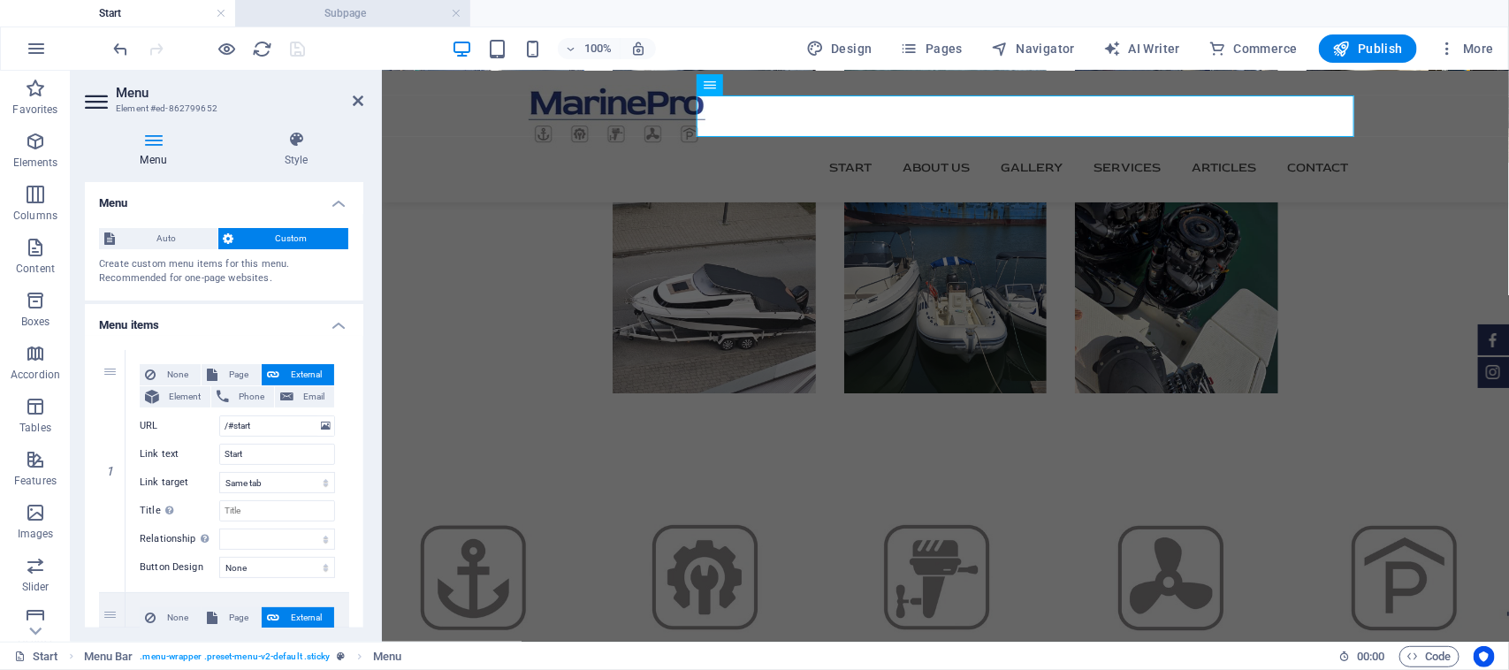
click at [337, 22] on h4 "Subpage" at bounding box center [352, 13] width 235 height 19
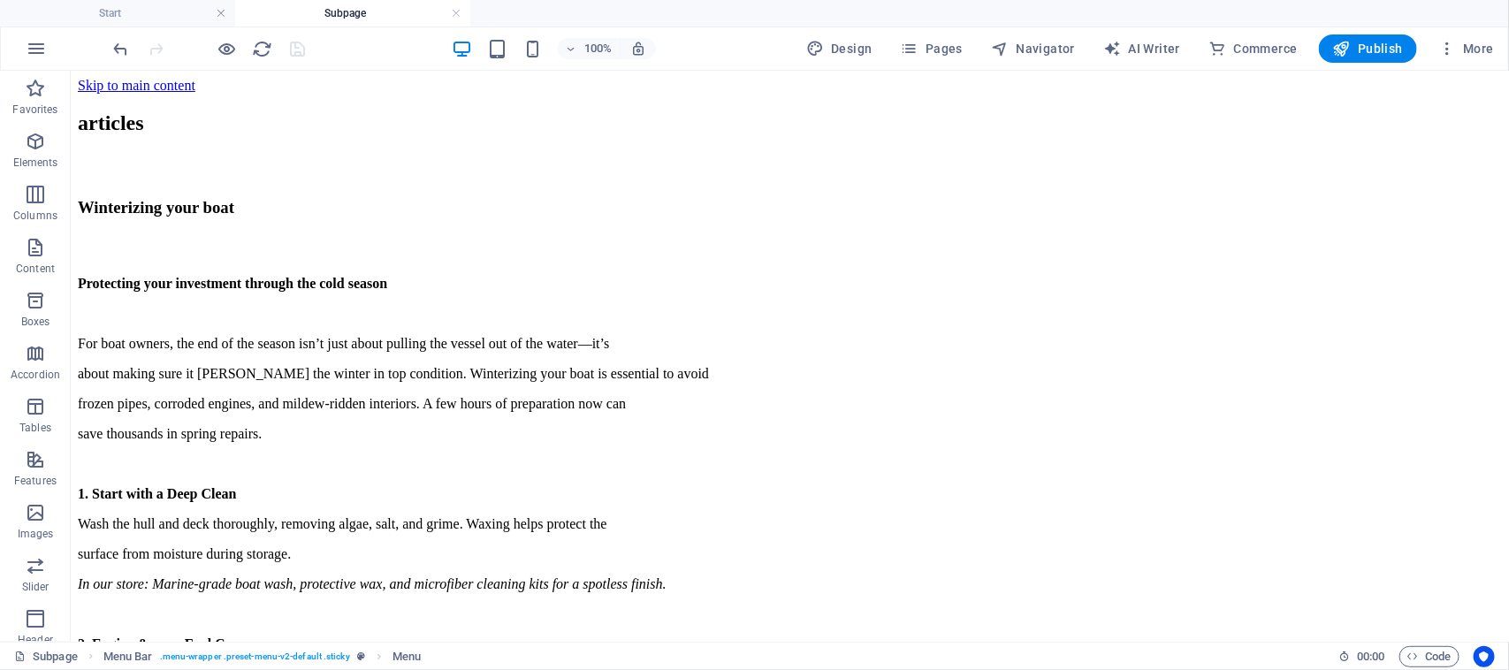
scroll to position [0, 0]
click at [741, 134] on div "articles" at bounding box center [789, 122] width 1424 height 24
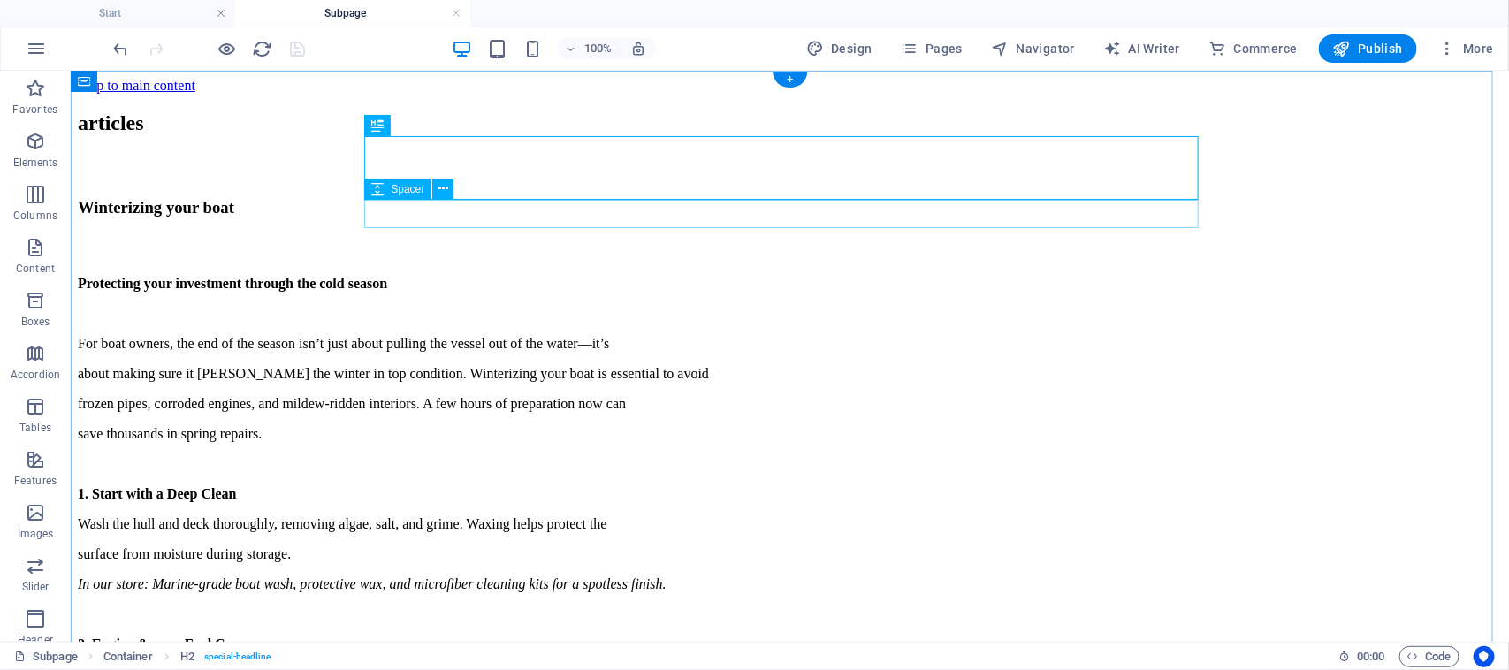
click at [748, 180] on div at bounding box center [789, 166] width 1424 height 28
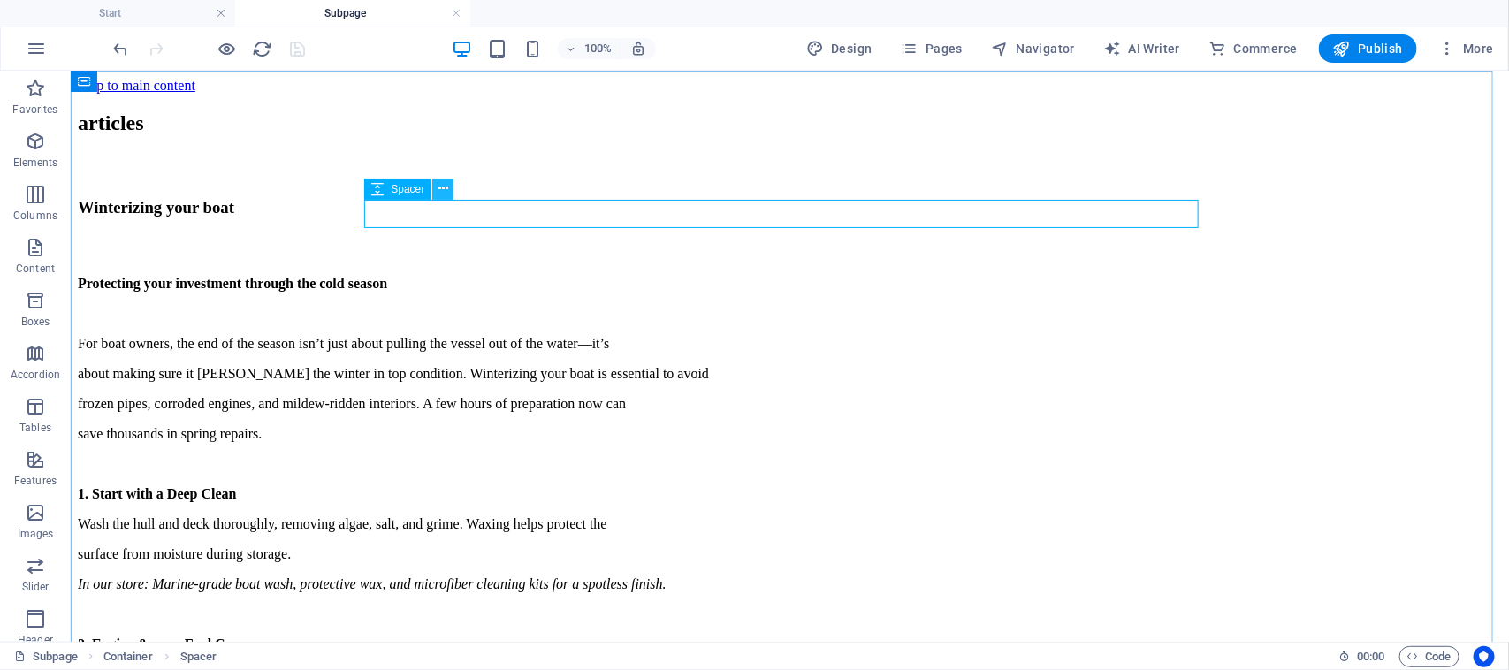
click at [447, 188] on icon at bounding box center [443, 188] width 10 height 19
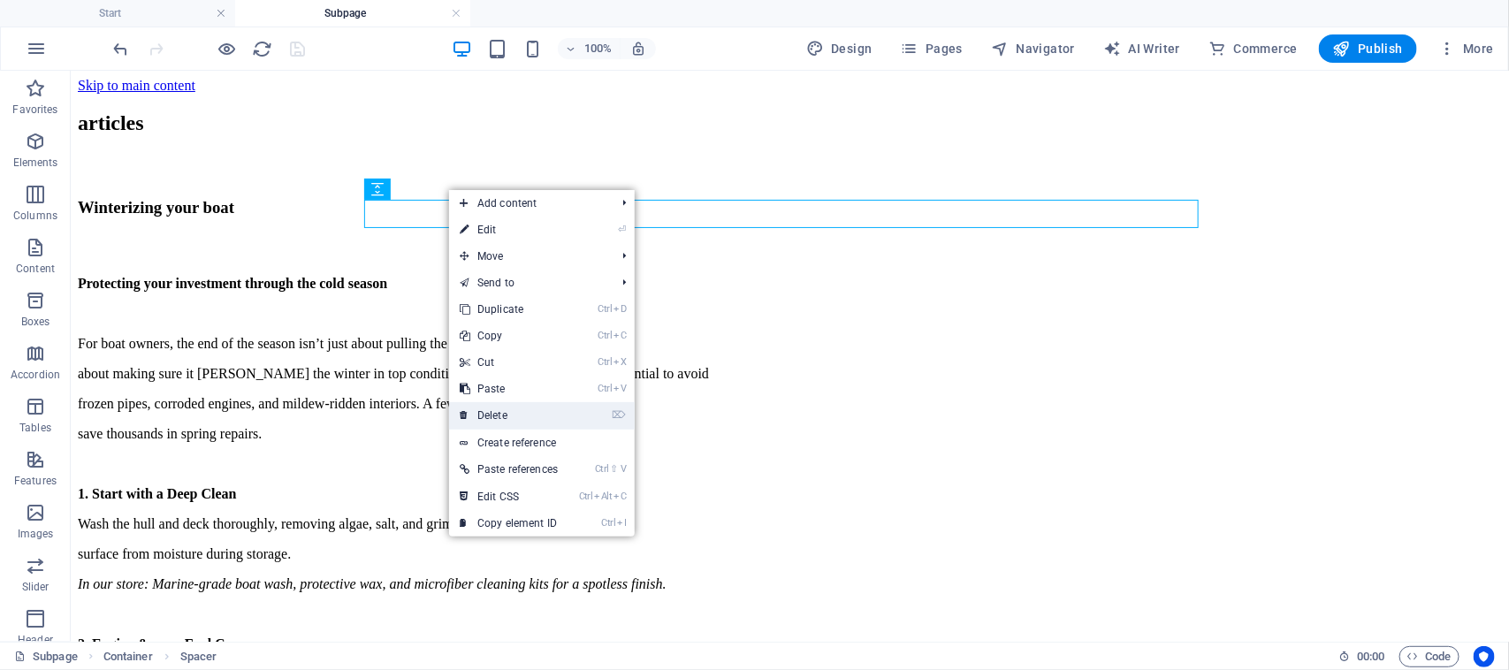
click at [545, 416] on link "⌦ Delete" at bounding box center [508, 415] width 119 height 27
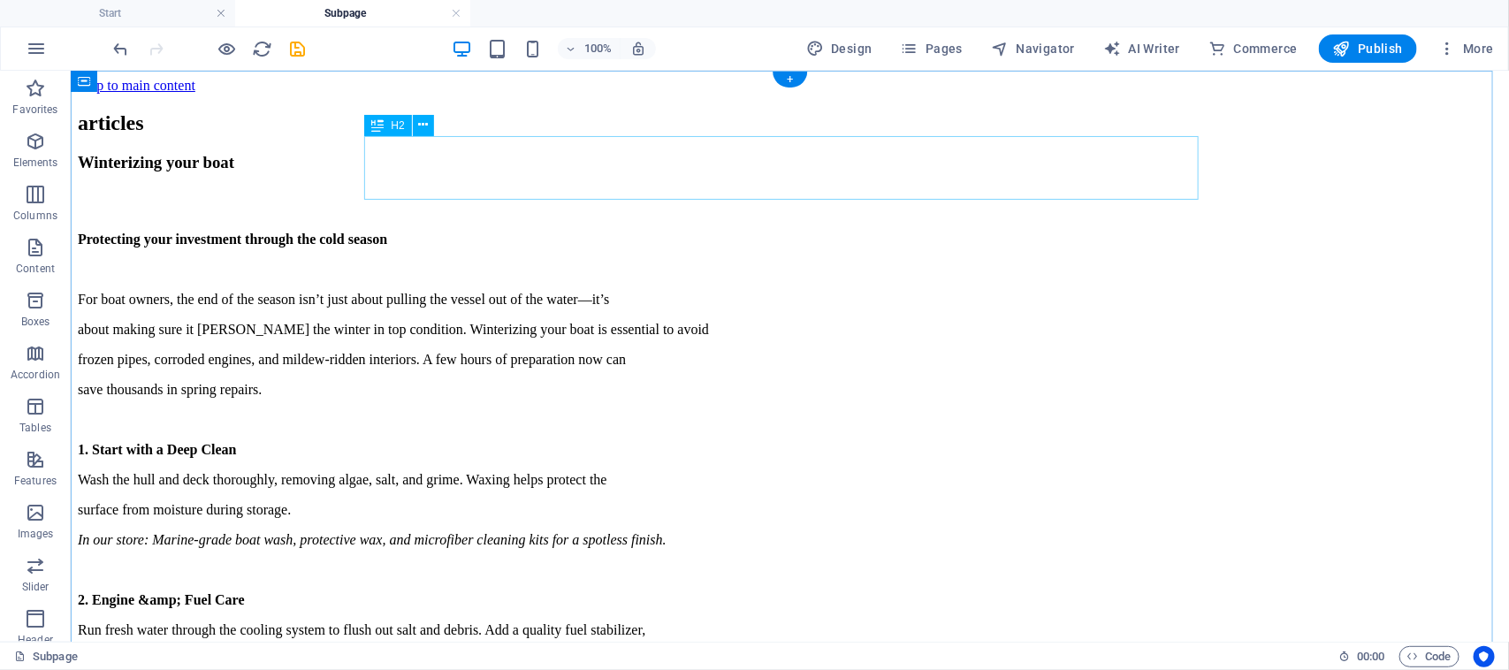
click at [751, 134] on div "articles" at bounding box center [789, 122] width 1424 height 24
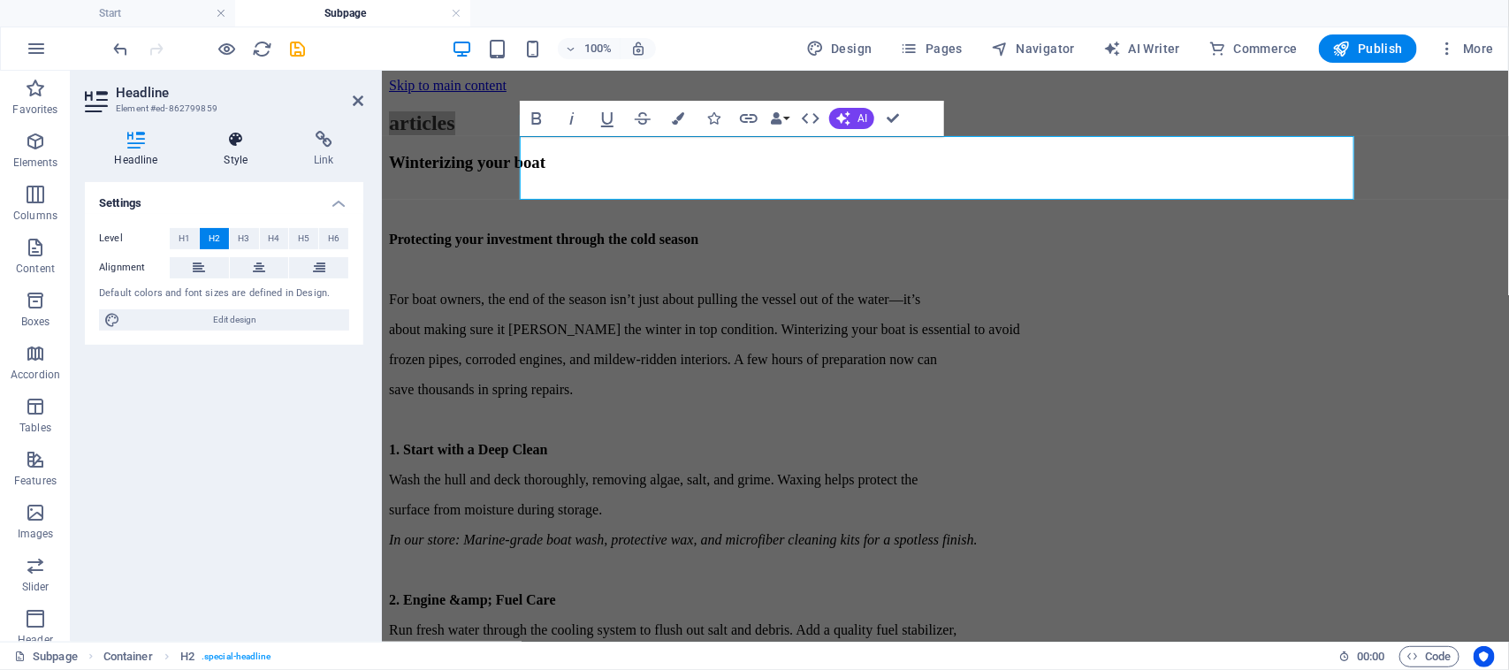
click at [240, 143] on icon at bounding box center [235, 140] width 83 height 18
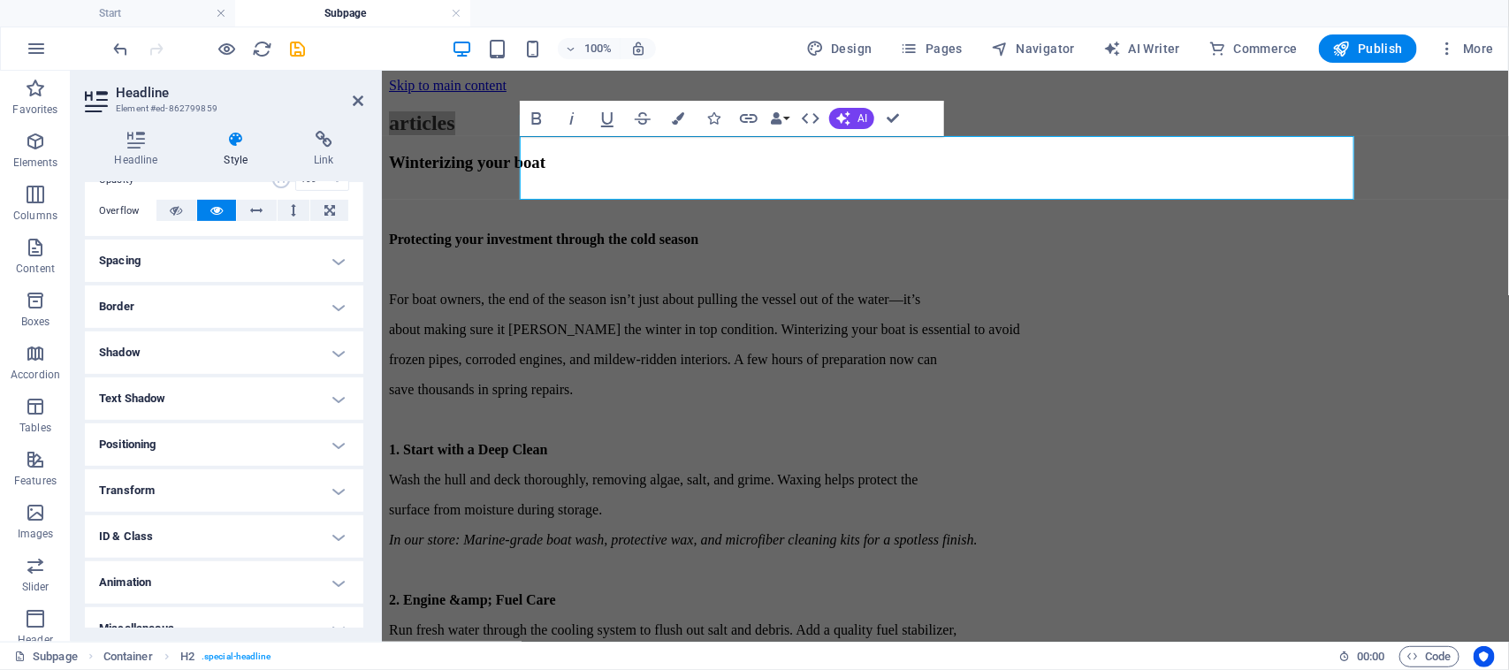
scroll to position [300, 0]
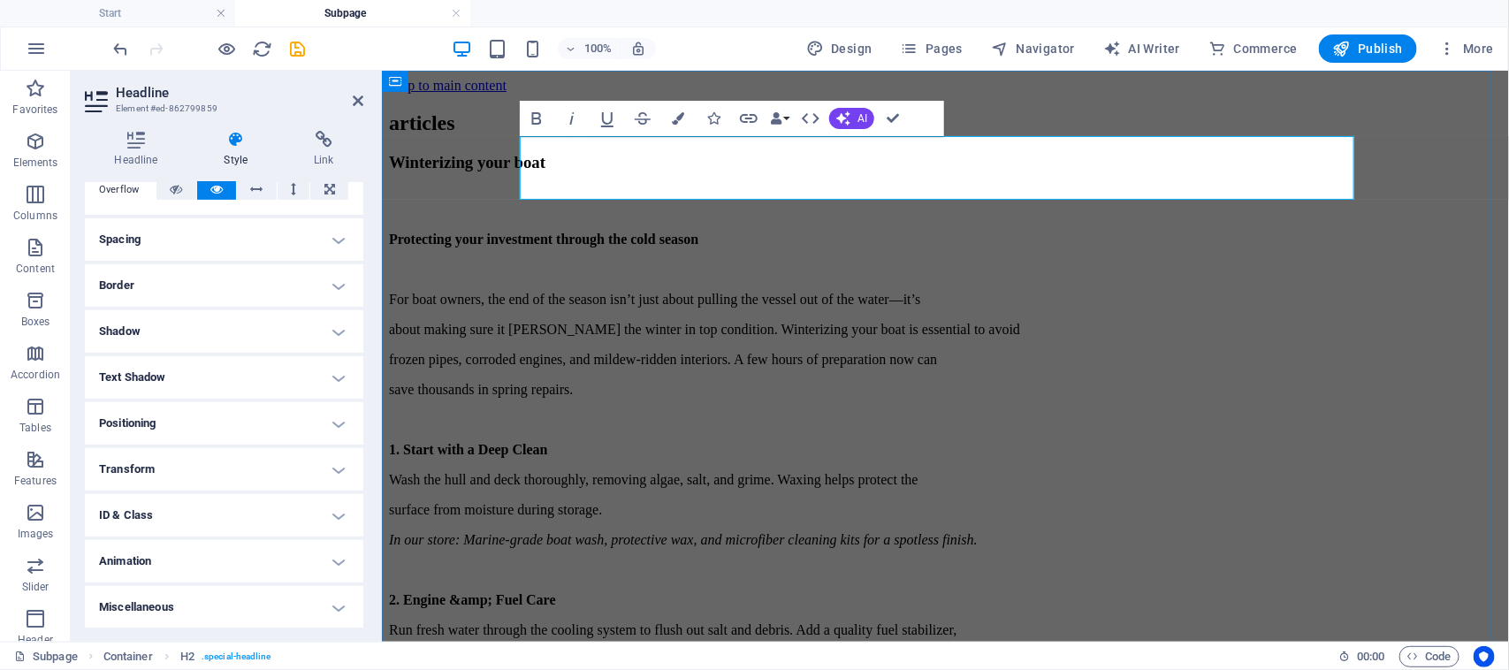
click at [1106, 134] on div "articles" at bounding box center [944, 122] width 1113 height 24
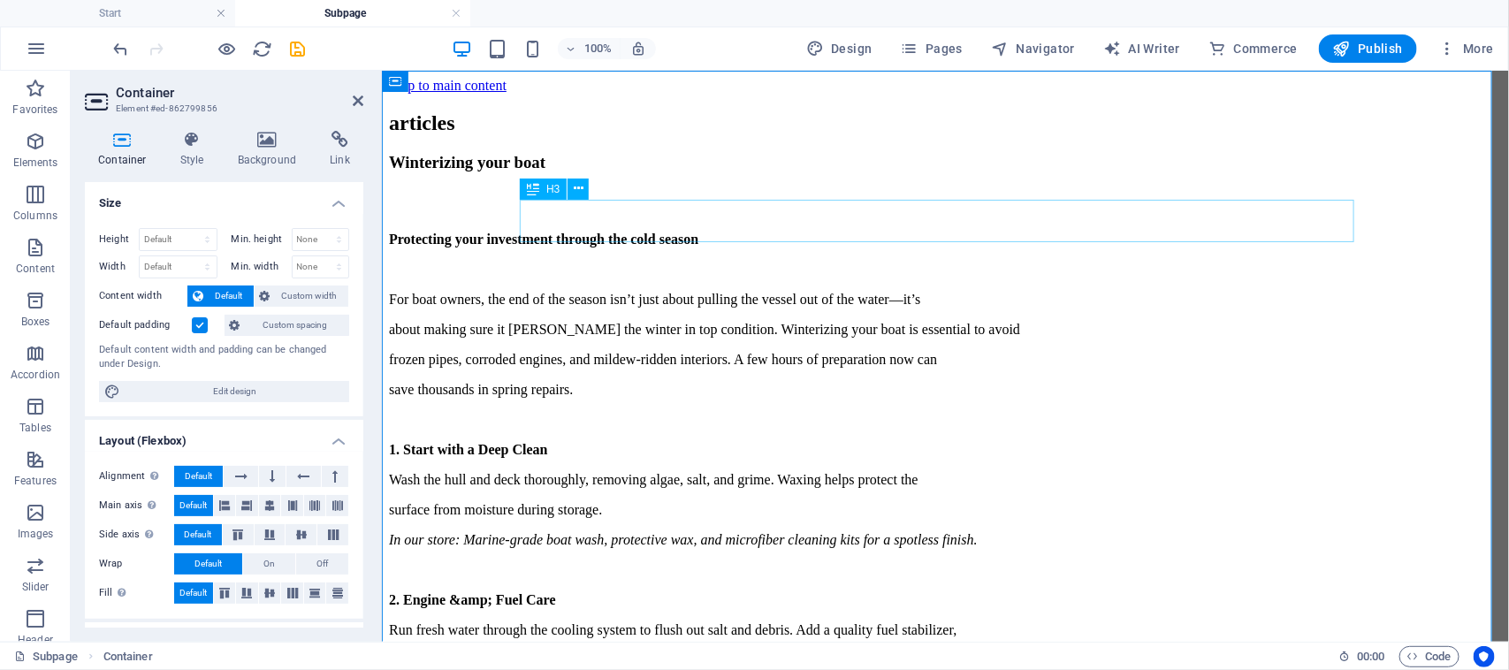
click at [863, 171] on div "Winterizing your boat" at bounding box center [944, 161] width 1113 height 19
click at [861, 134] on div "articles" at bounding box center [944, 122] width 1113 height 24
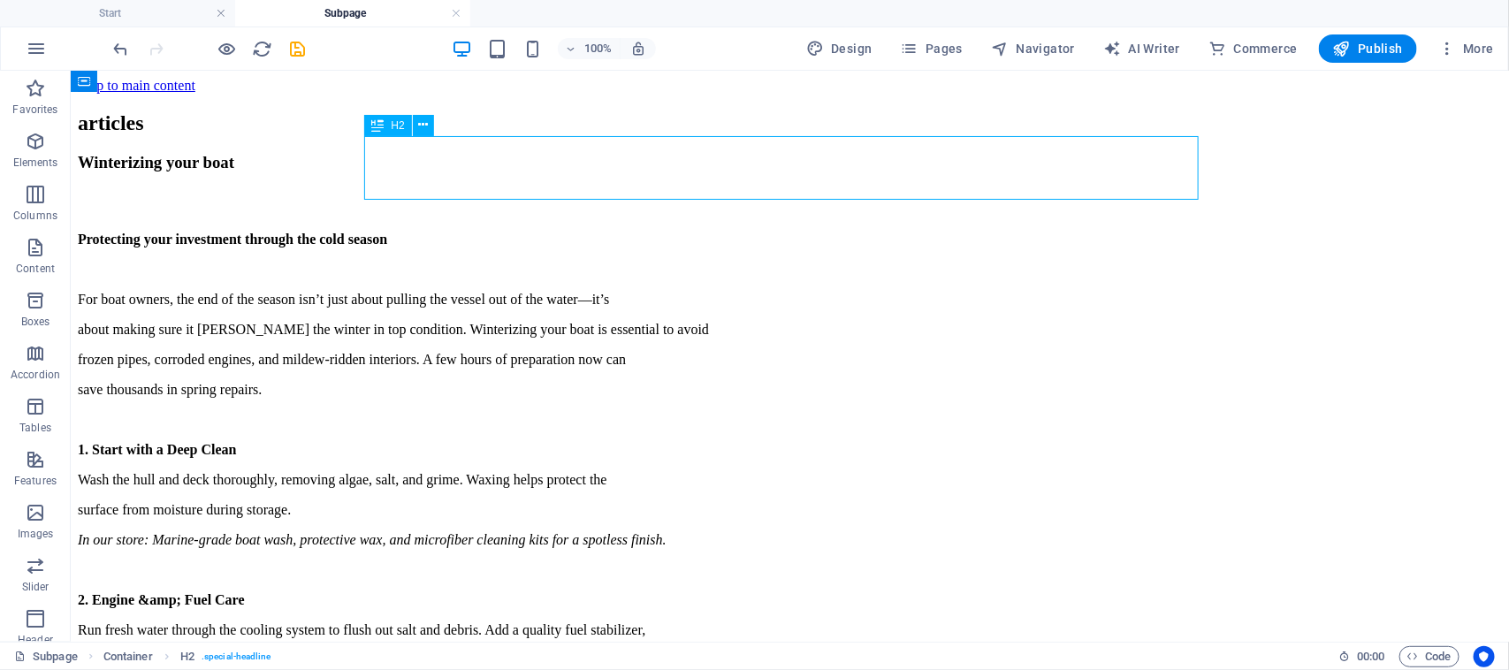
drag, startPoint x: 565, startPoint y: 179, endPoint x: 658, endPoint y: 149, distance: 97.3
click at [658, 134] on div "articles" at bounding box center [789, 122] width 1424 height 24
click at [703, 134] on div "articles" at bounding box center [789, 122] width 1424 height 24
click at [429, 134] on div "articles" at bounding box center [789, 122] width 1424 height 24
click at [421, 124] on icon at bounding box center [423, 125] width 10 height 19
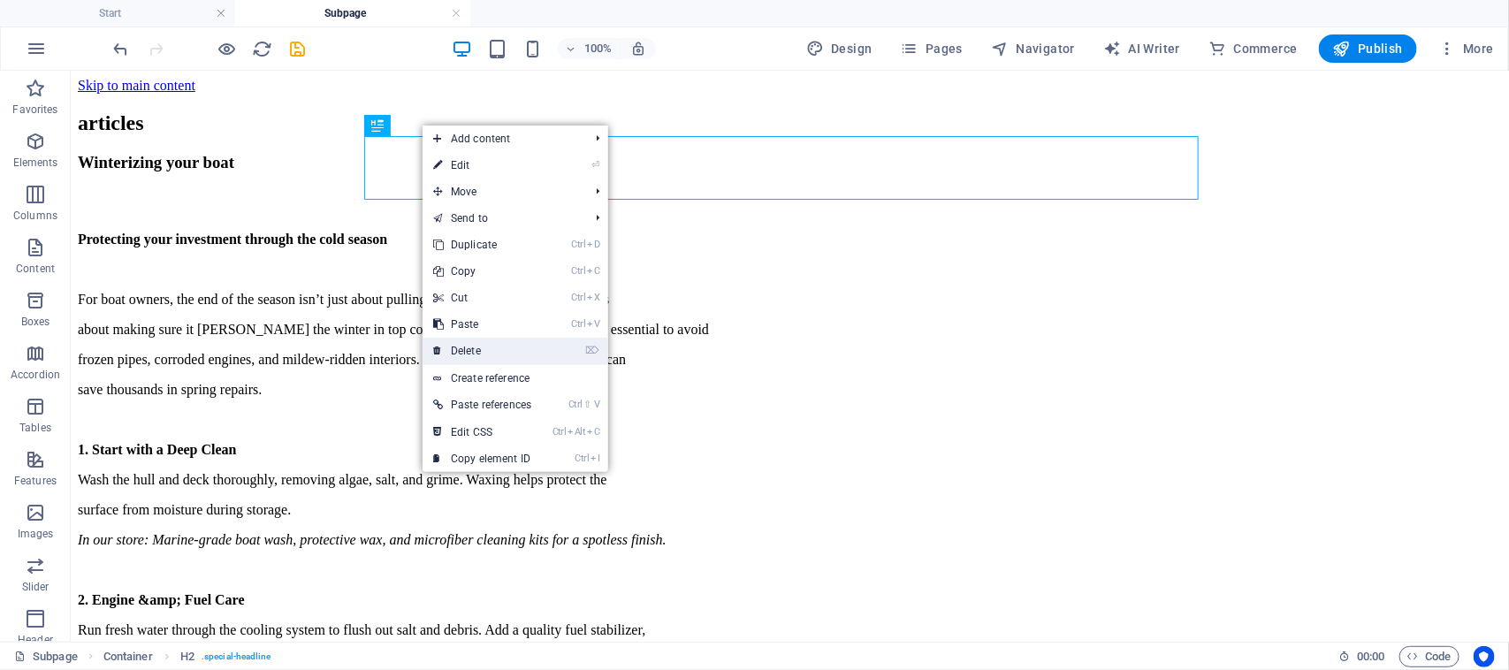
click at [488, 341] on link "⌦ Delete" at bounding box center [481, 351] width 119 height 27
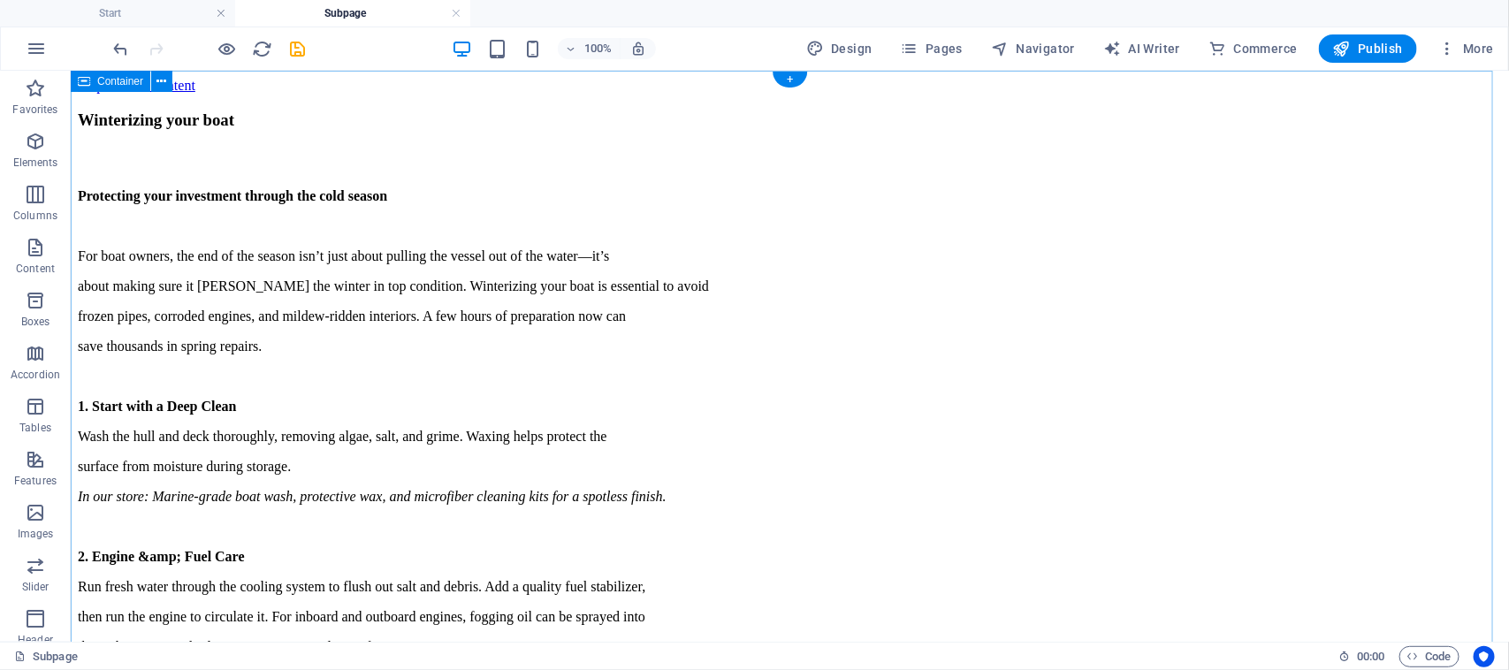
click at [785, 82] on div "+" at bounding box center [789, 80] width 34 height 16
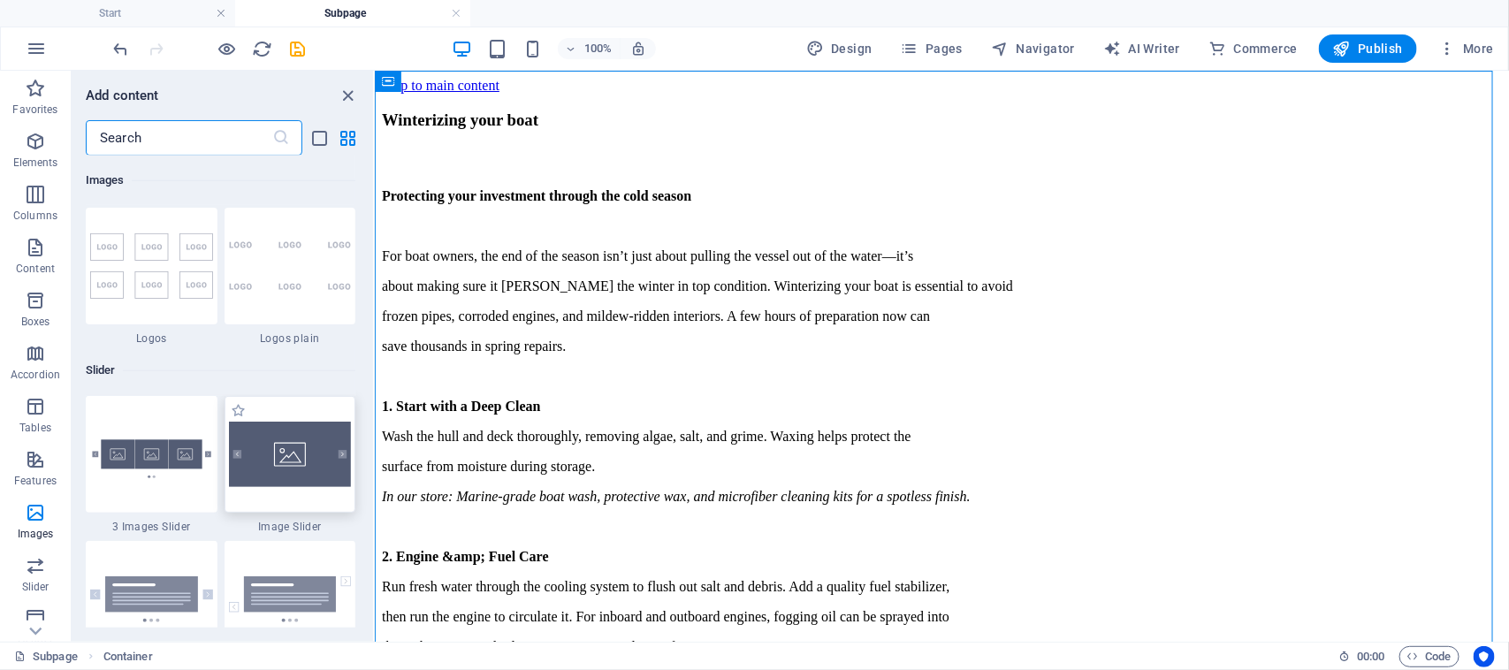
scroll to position [9940, 0]
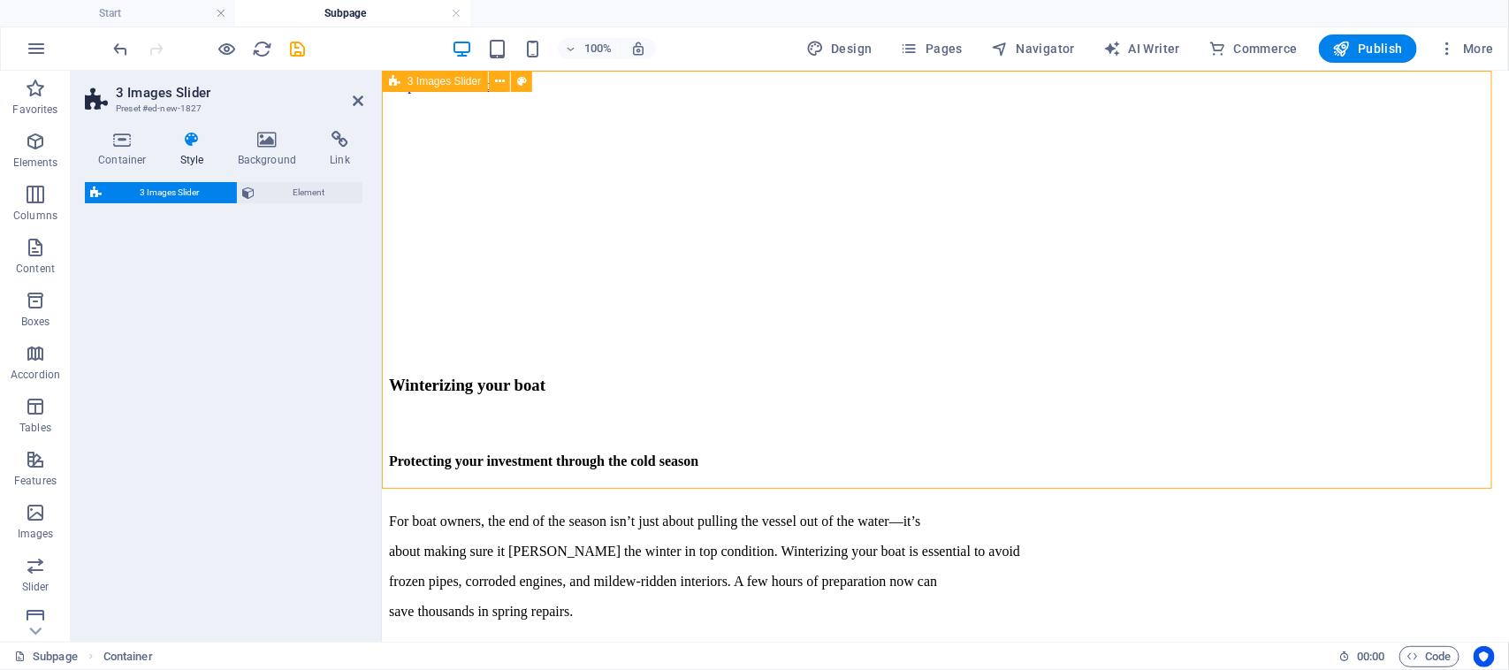
select select "rem"
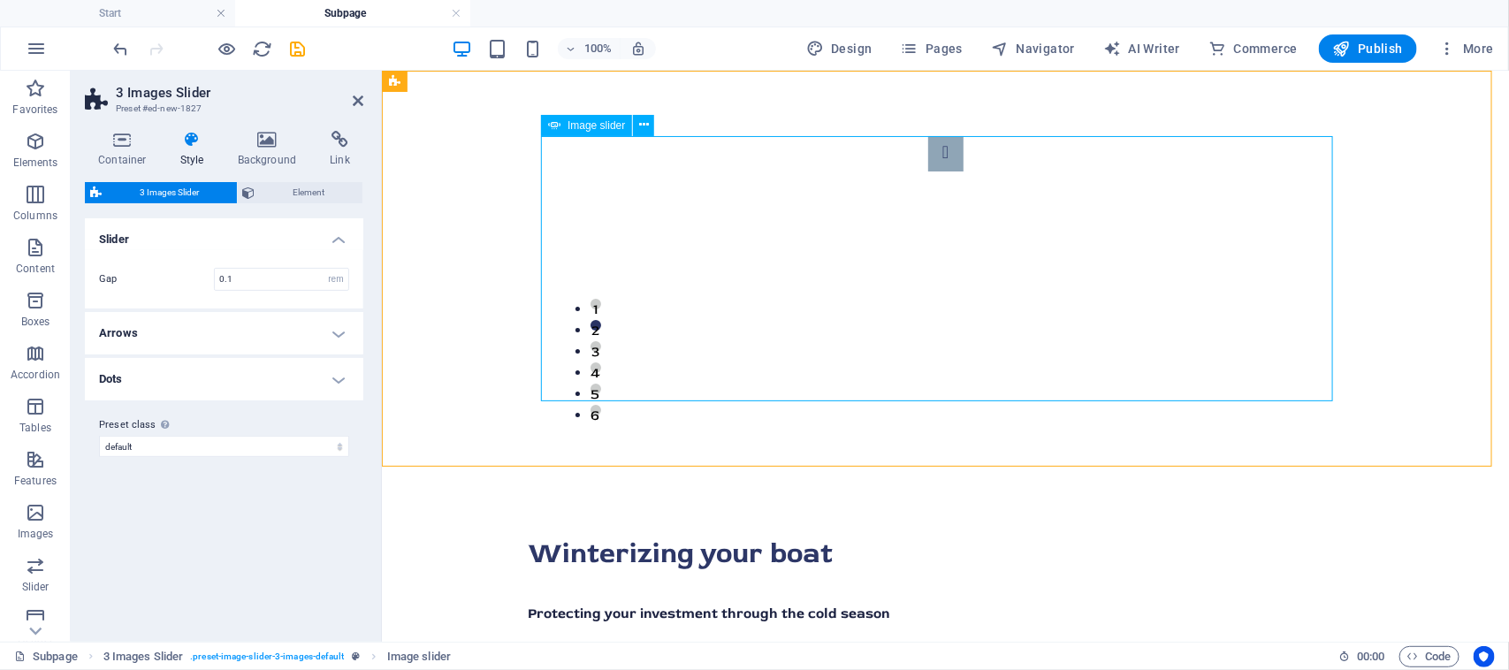
select select "px"
select select "ms"
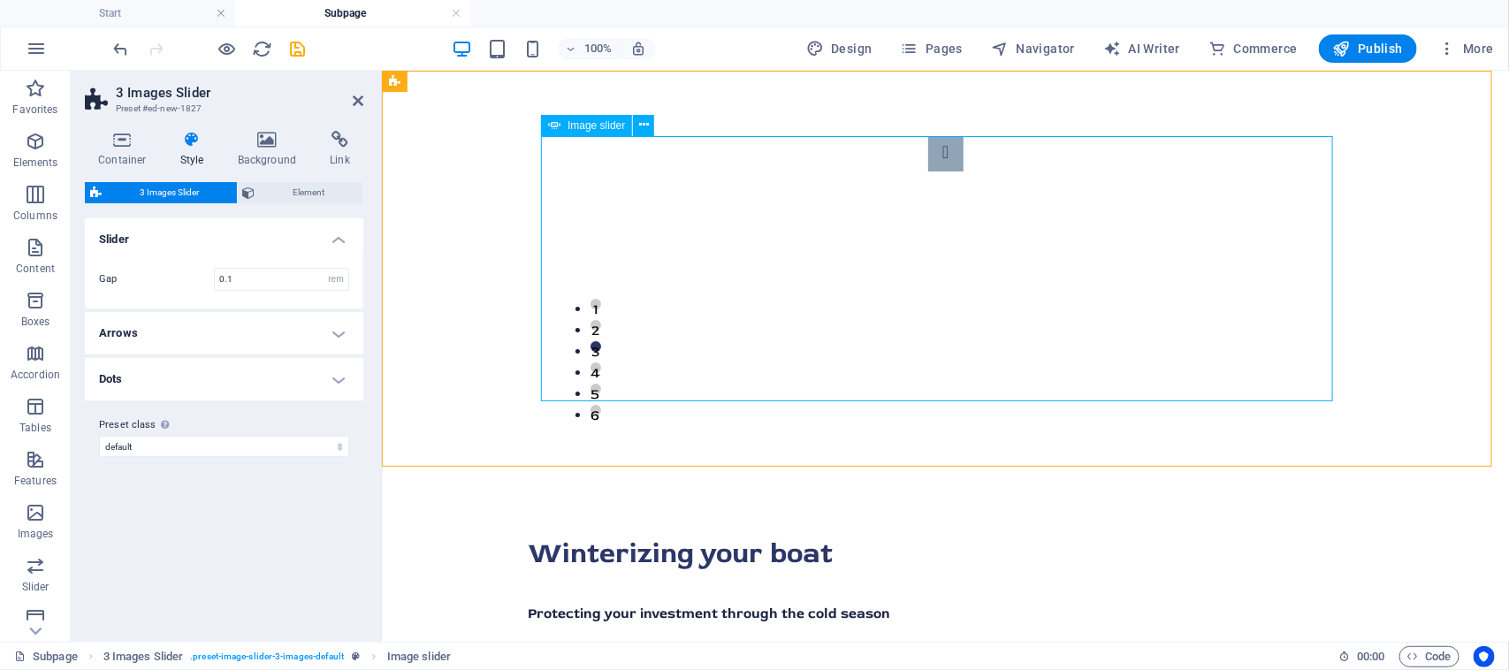
select select "s"
select select "progressive"
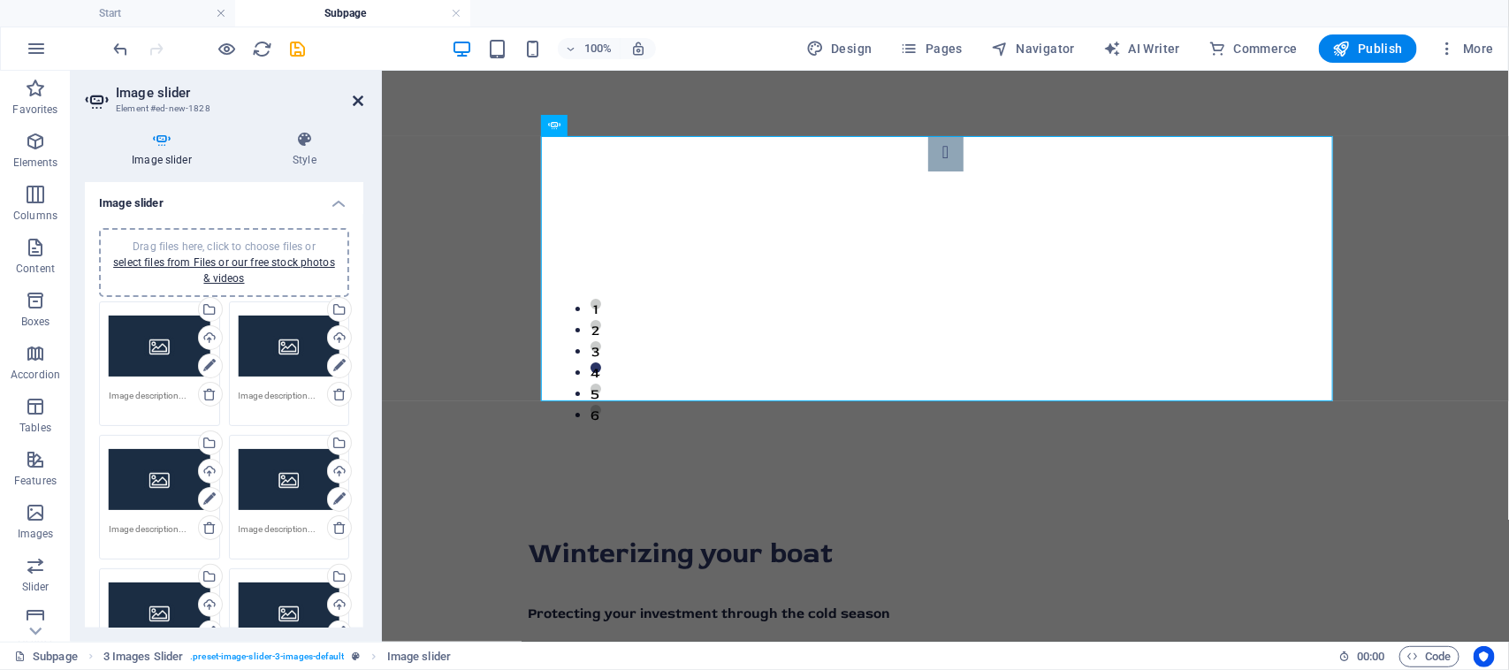
click at [358, 99] on icon at bounding box center [358, 101] width 11 height 14
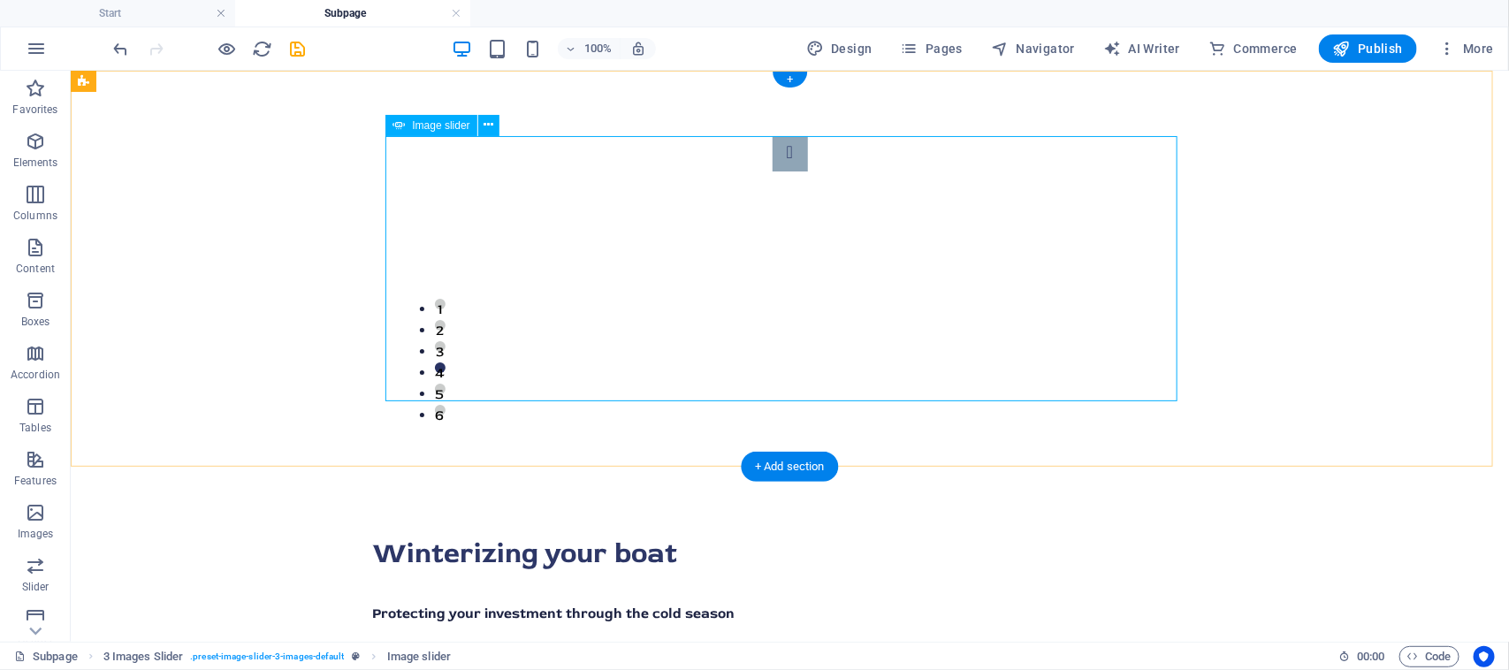
click at [489, 128] on icon at bounding box center [488, 125] width 10 height 19
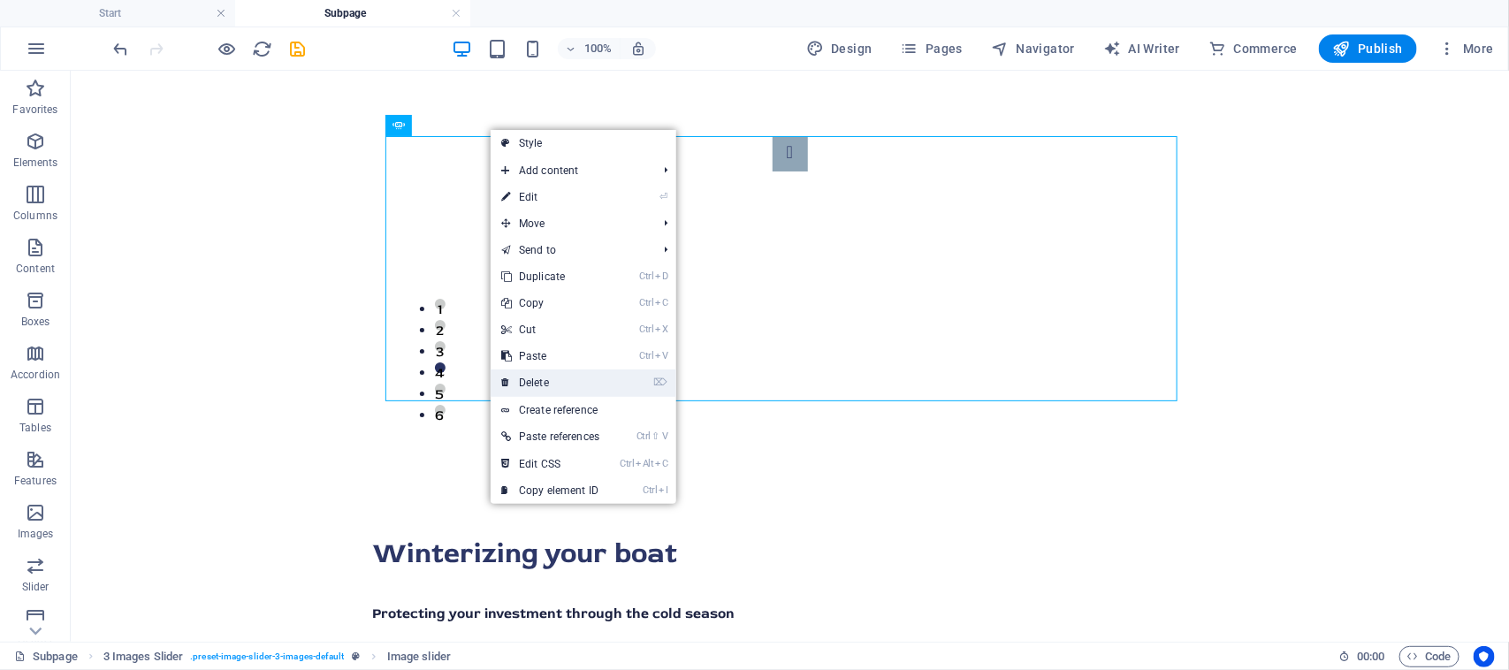
click at [581, 380] on link "⌦ Delete" at bounding box center [549, 382] width 119 height 27
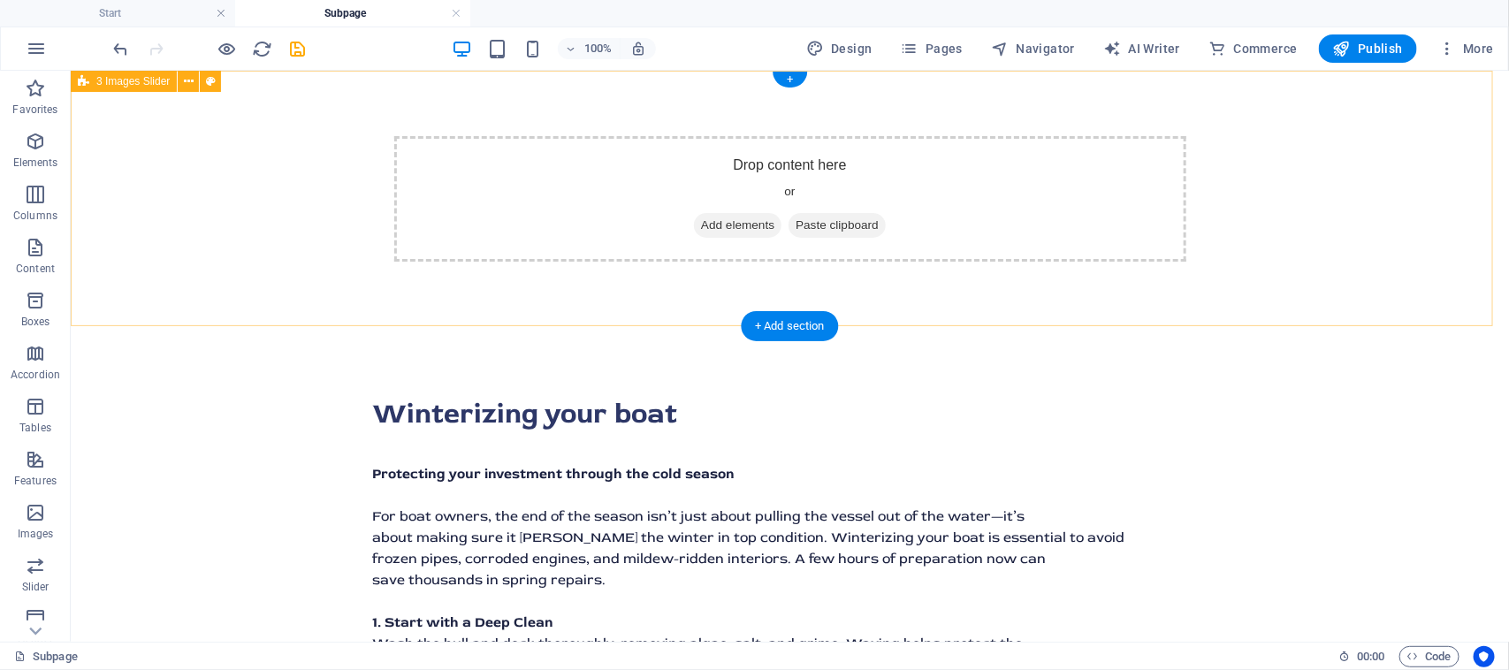
click at [734, 224] on span "Add elements" at bounding box center [736, 224] width 87 height 25
click at [187, 76] on icon at bounding box center [189, 81] width 10 height 19
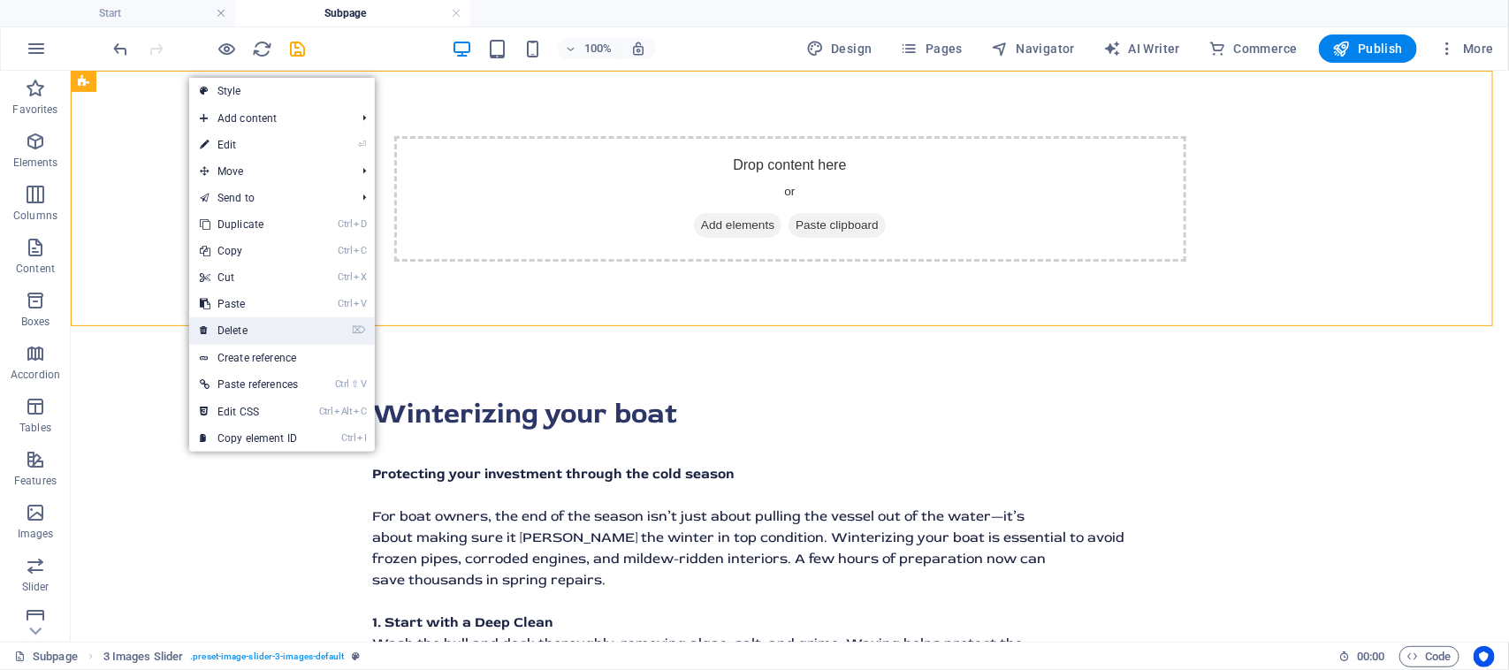
click at [250, 319] on link "⌦ Delete" at bounding box center [248, 330] width 119 height 27
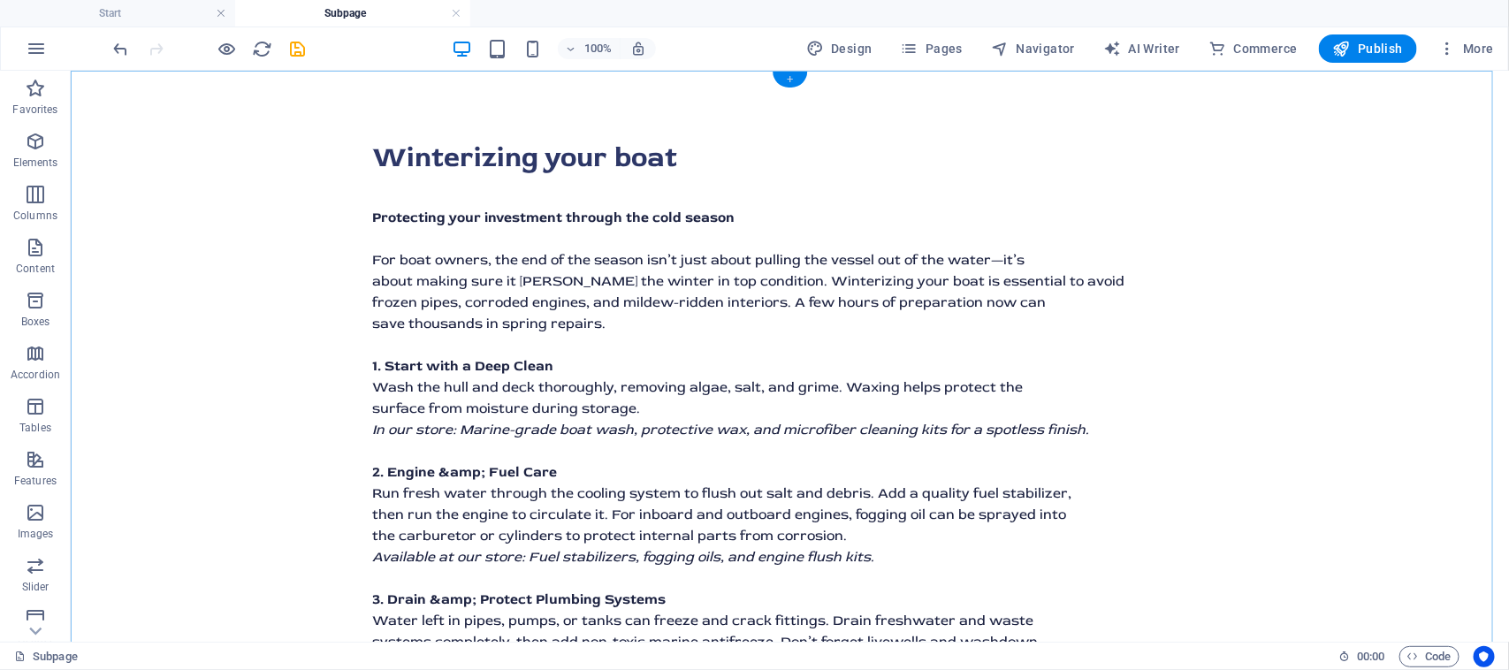
click at [787, 80] on div "+" at bounding box center [789, 80] width 34 height 16
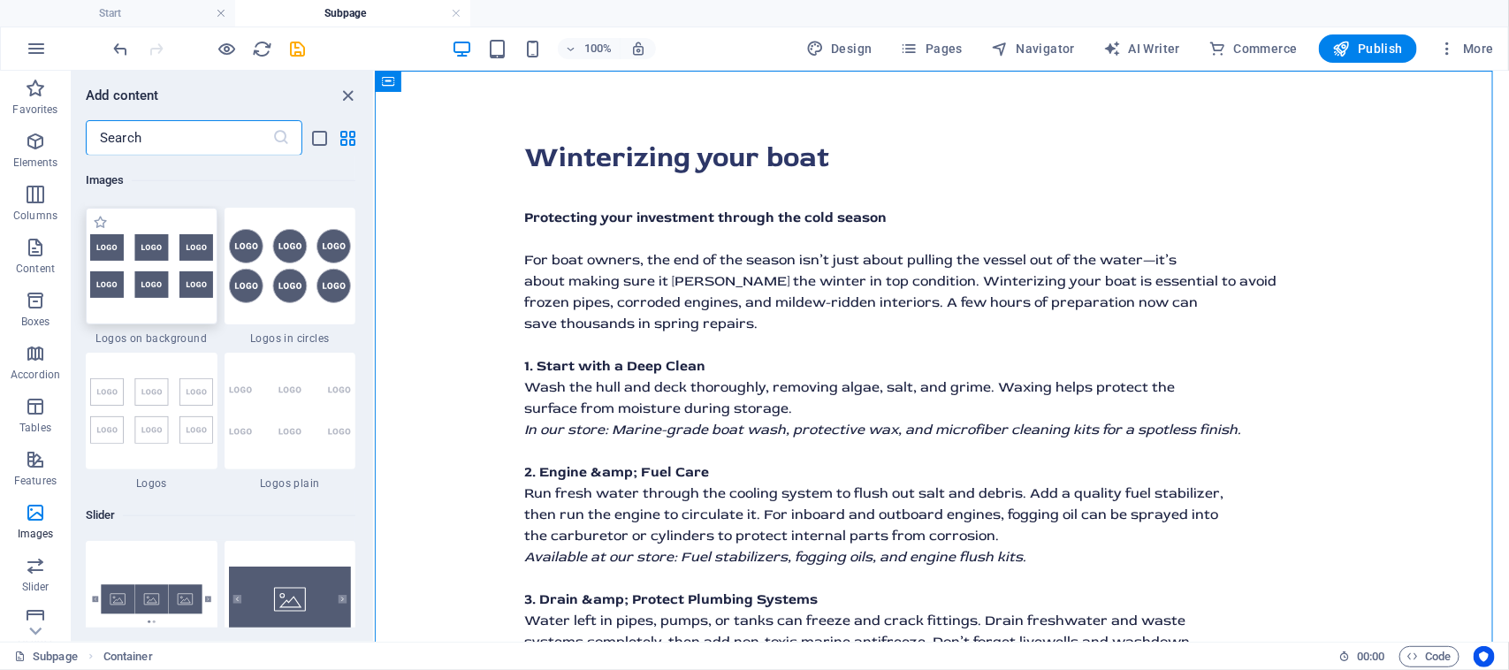
scroll to position [9829, 0]
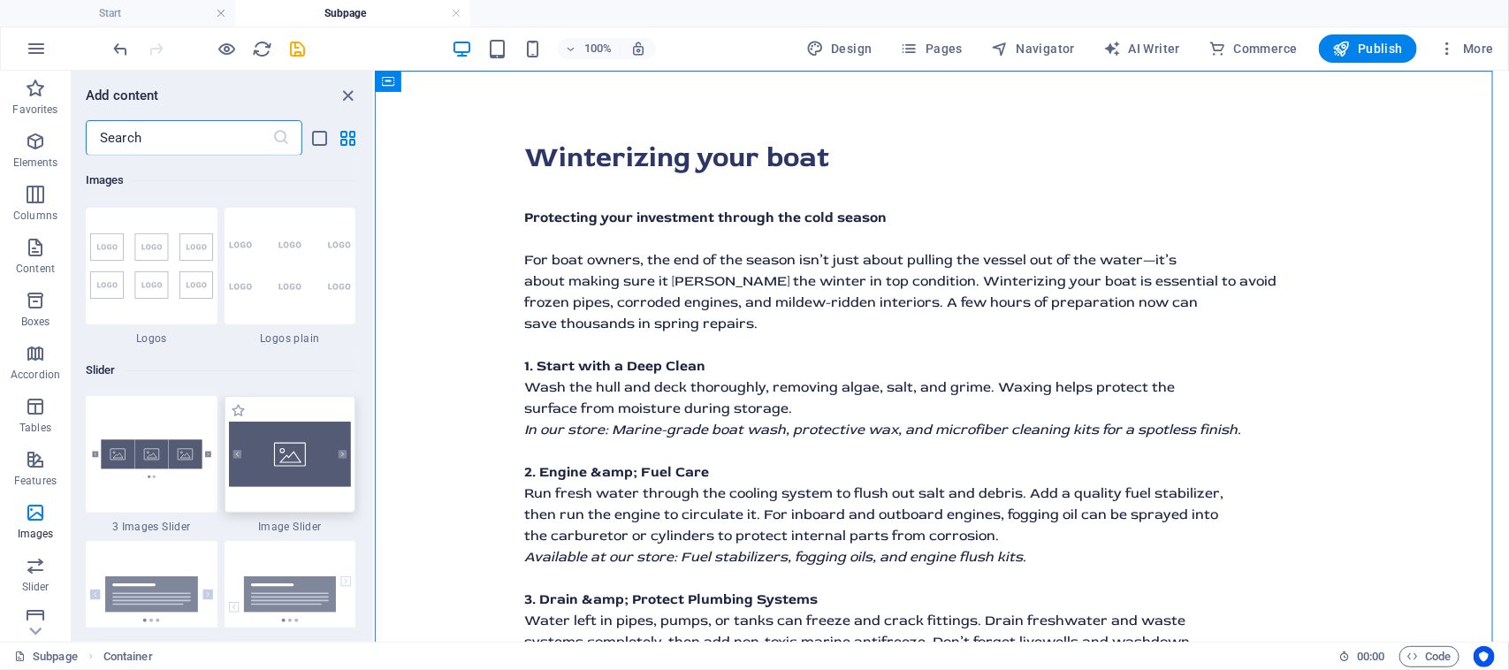
click at [287, 466] on img at bounding box center [290, 454] width 123 height 65
click at [375, 466] on div "Drag and drop a file to add it H2 Container Spacer Text Spacer H3 Reference 3 I…" at bounding box center [942, 356] width 1134 height 571
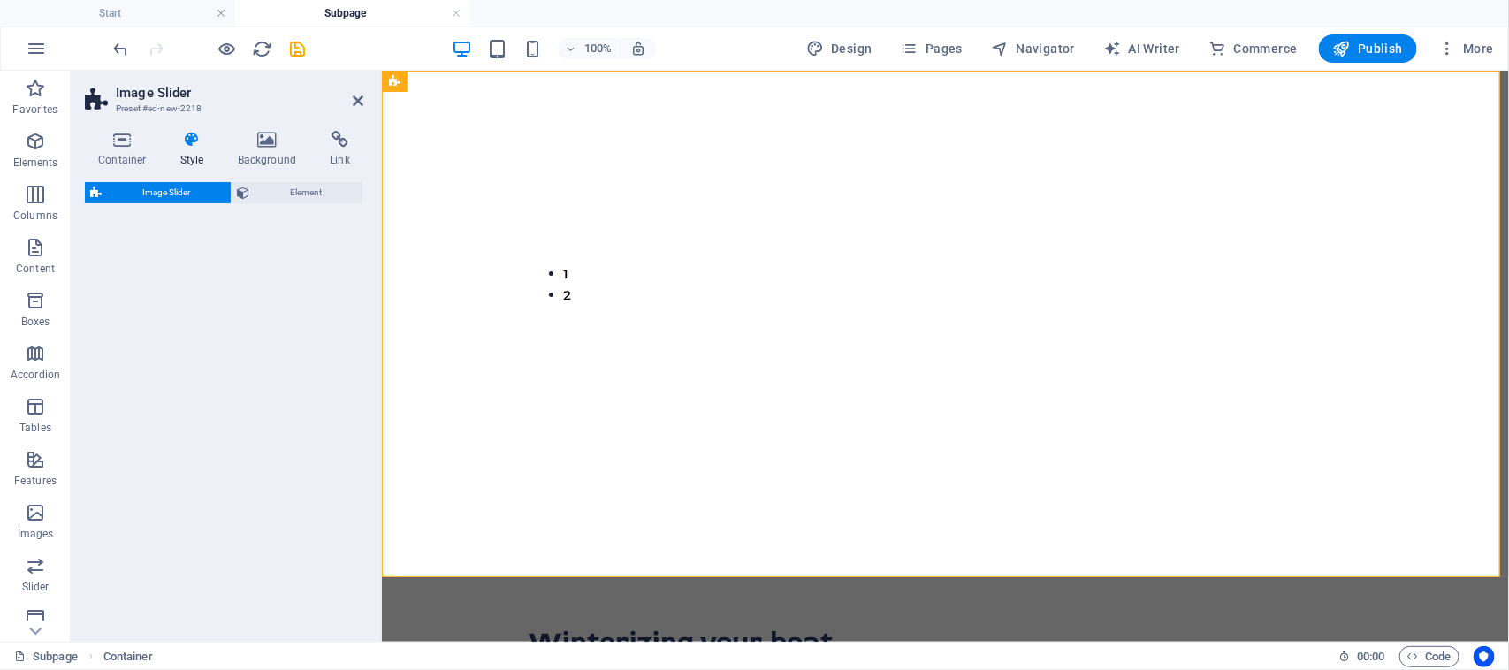
click at [287, 466] on div "Image Slider Element" at bounding box center [224, 404] width 278 height 445
select select "rem"
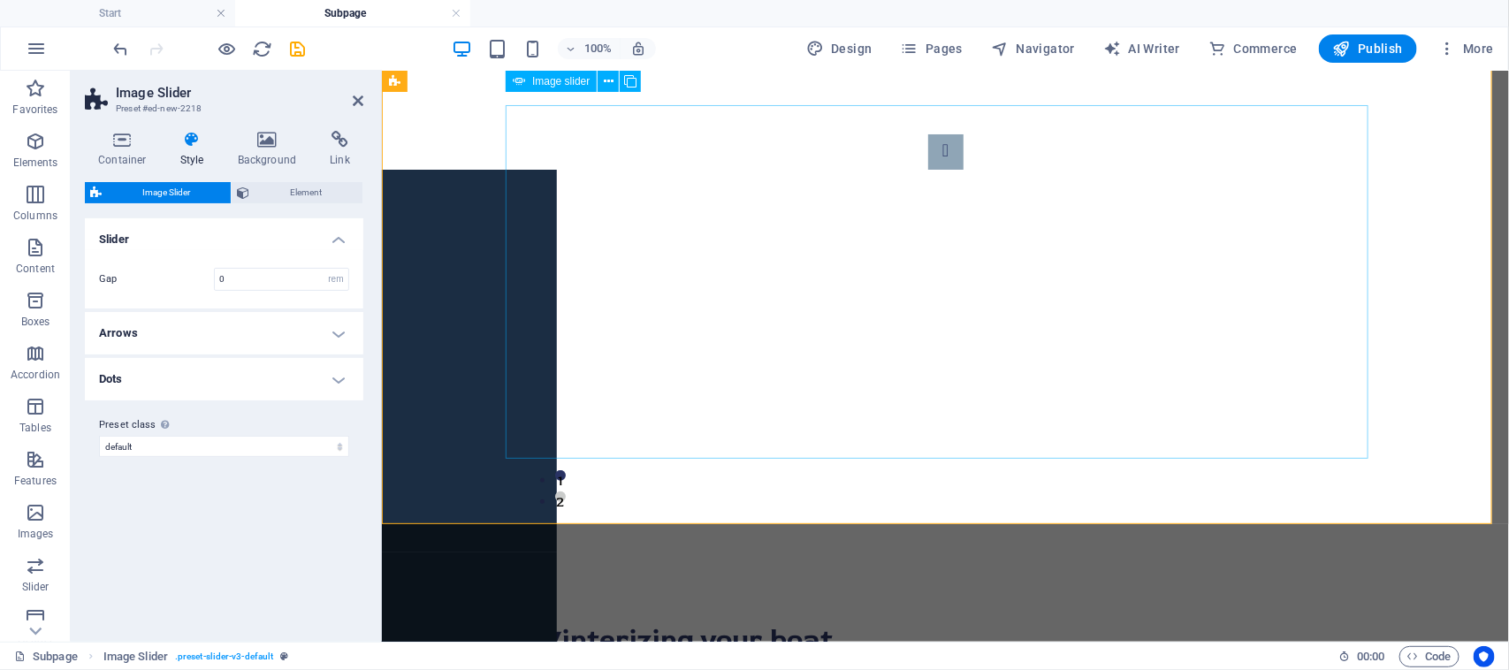
scroll to position [0, 0]
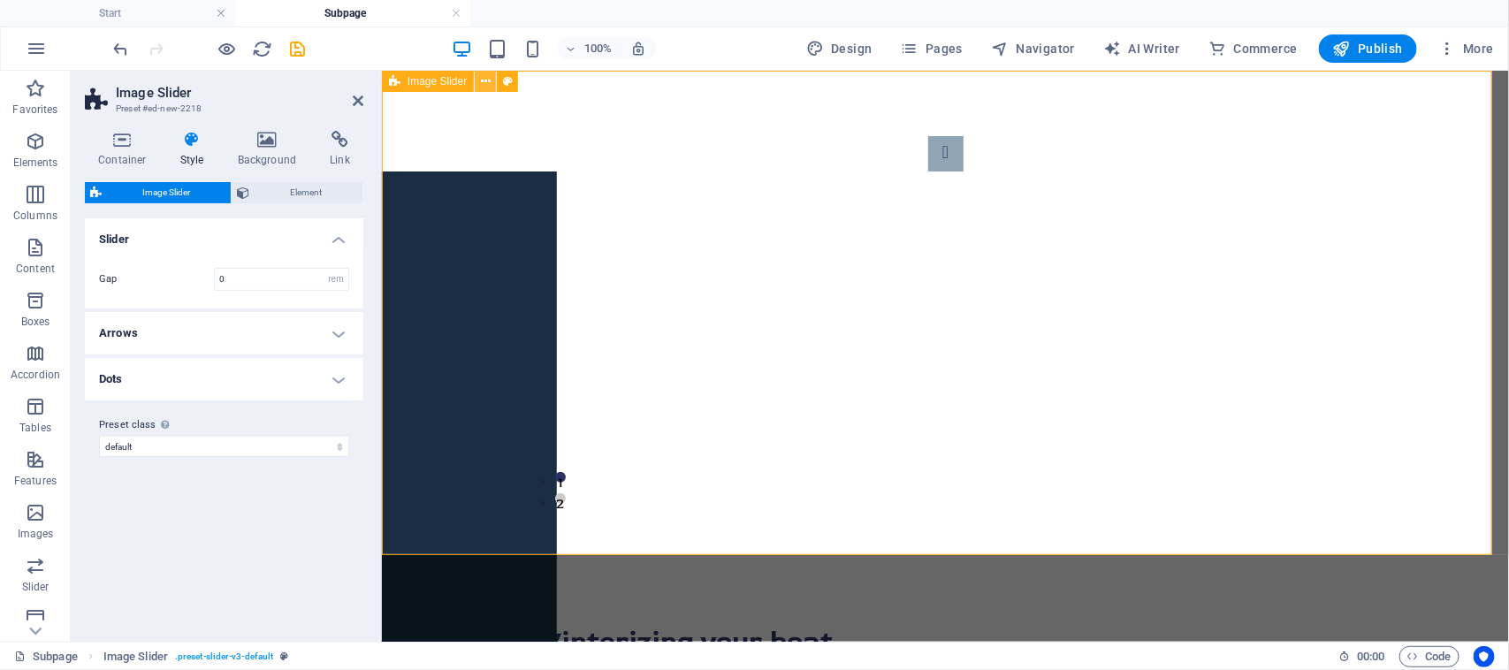
click at [483, 85] on icon at bounding box center [486, 81] width 10 height 19
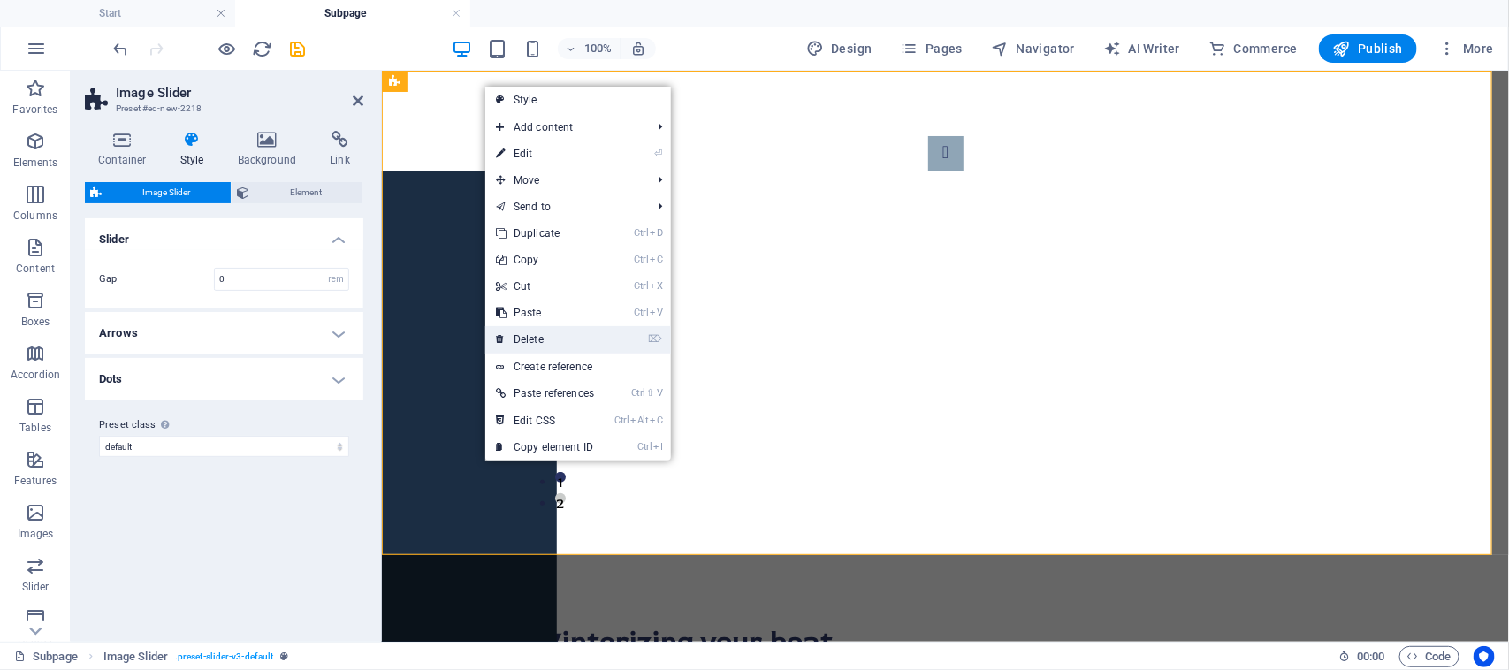
click at [527, 333] on link "⌦ Delete" at bounding box center [544, 339] width 119 height 27
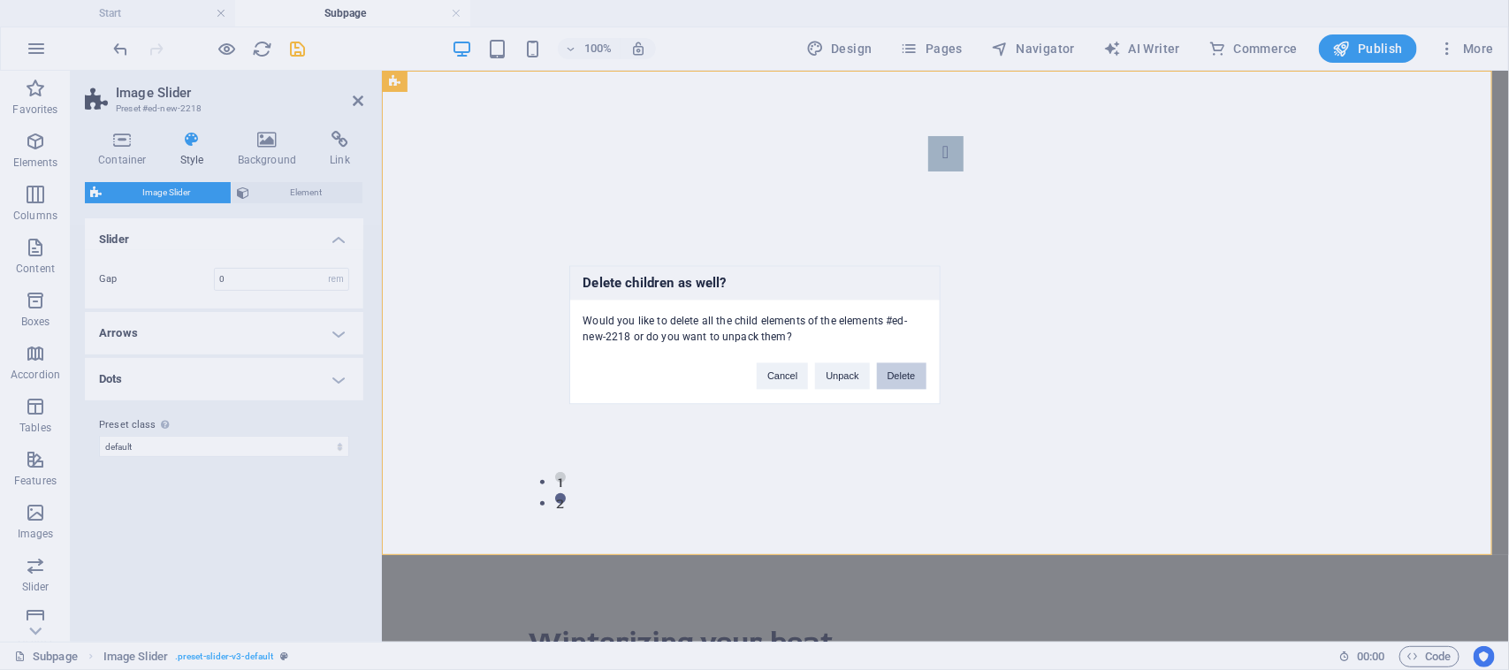
drag, startPoint x: 909, startPoint y: 376, endPoint x: 832, endPoint y: 306, distance: 103.9
click at [909, 376] on button "Delete" at bounding box center [901, 376] width 49 height 27
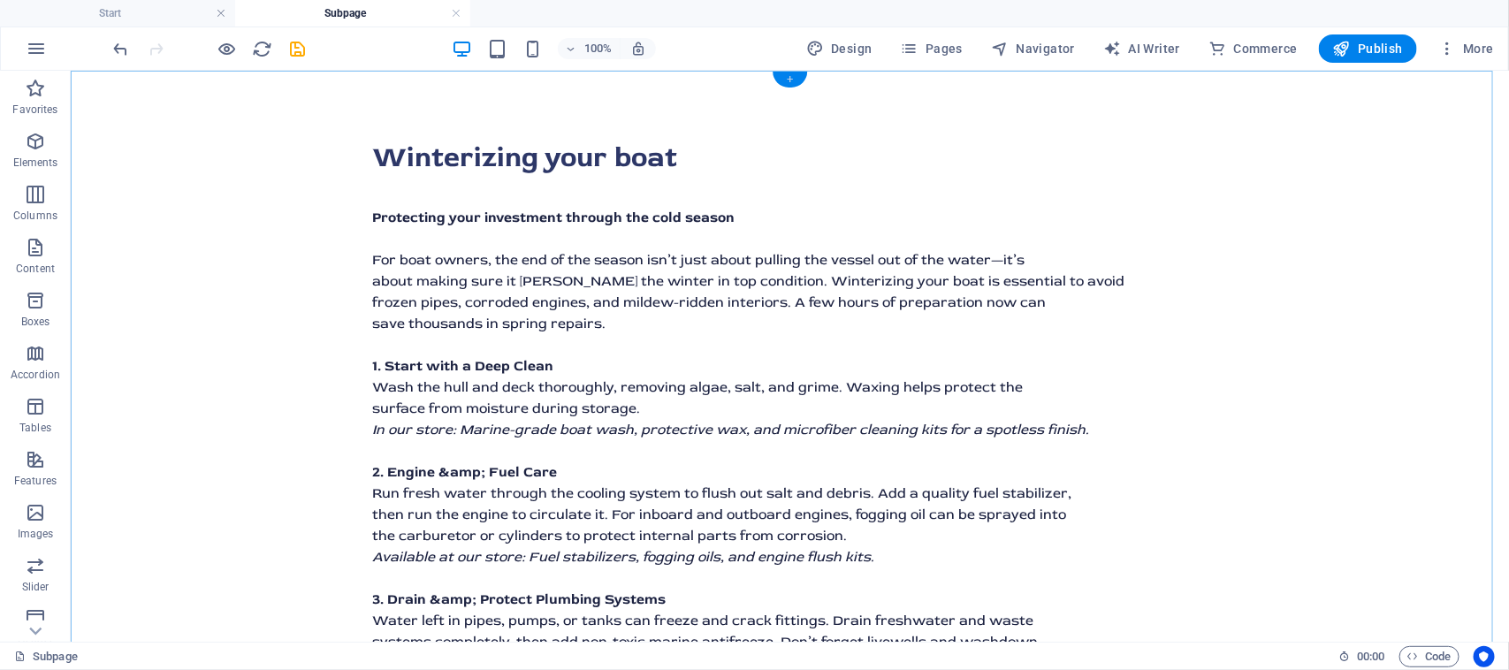
click at [792, 82] on div "+" at bounding box center [789, 80] width 34 height 16
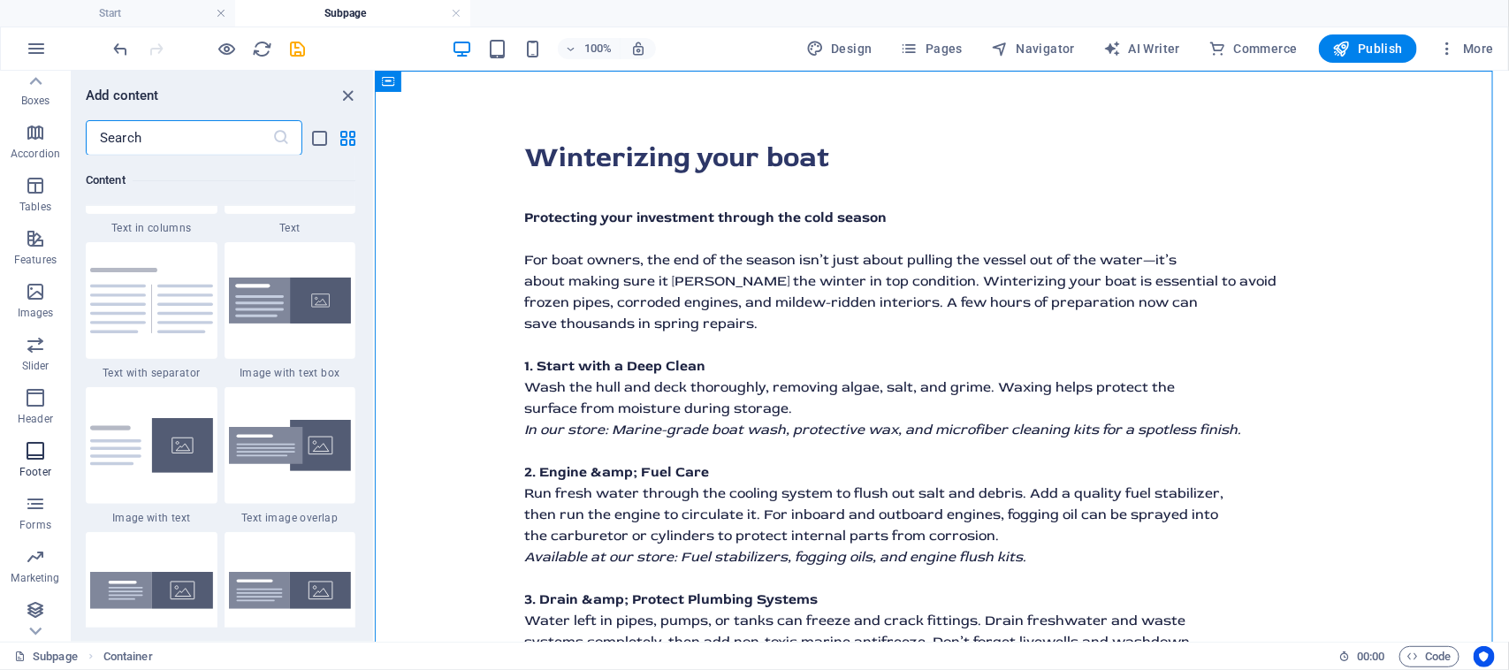
scroll to position [277, 0]
click at [44, 343] on icon "button" at bounding box center [35, 341] width 21 height 21
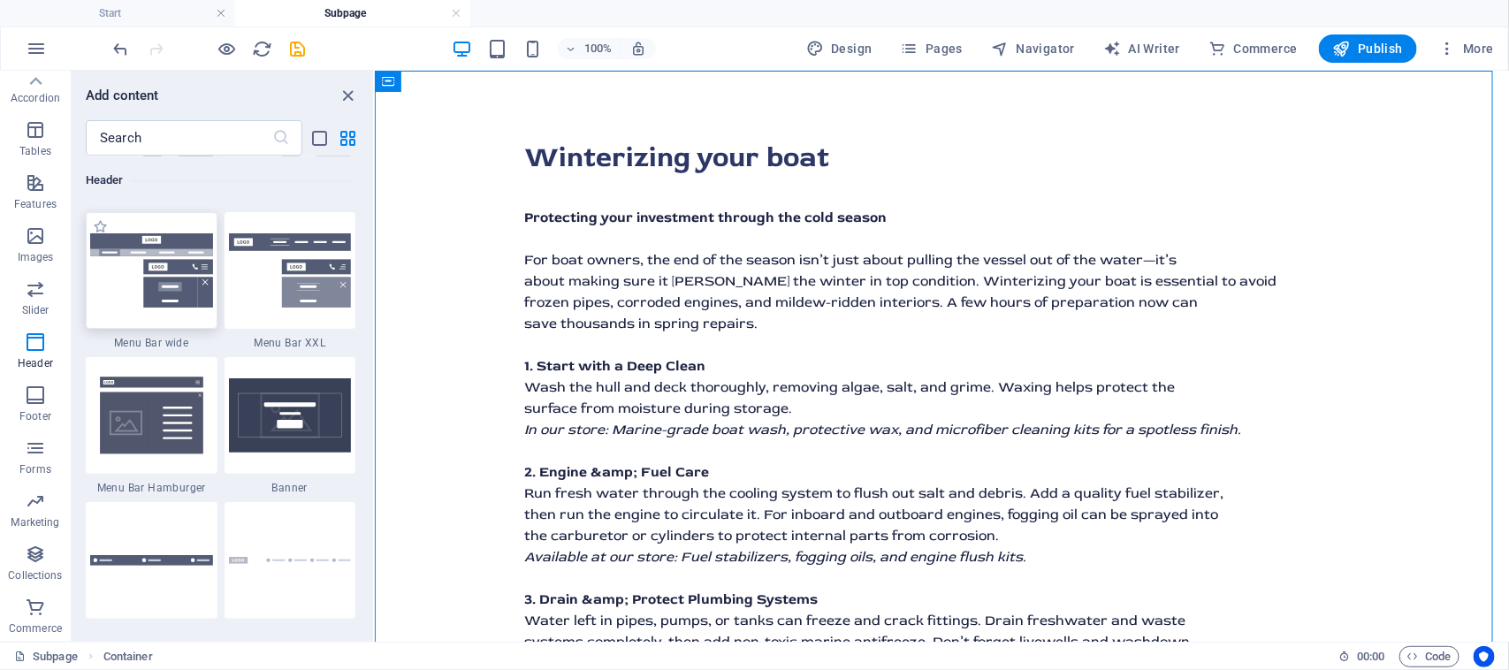
scroll to position [11193, 0]
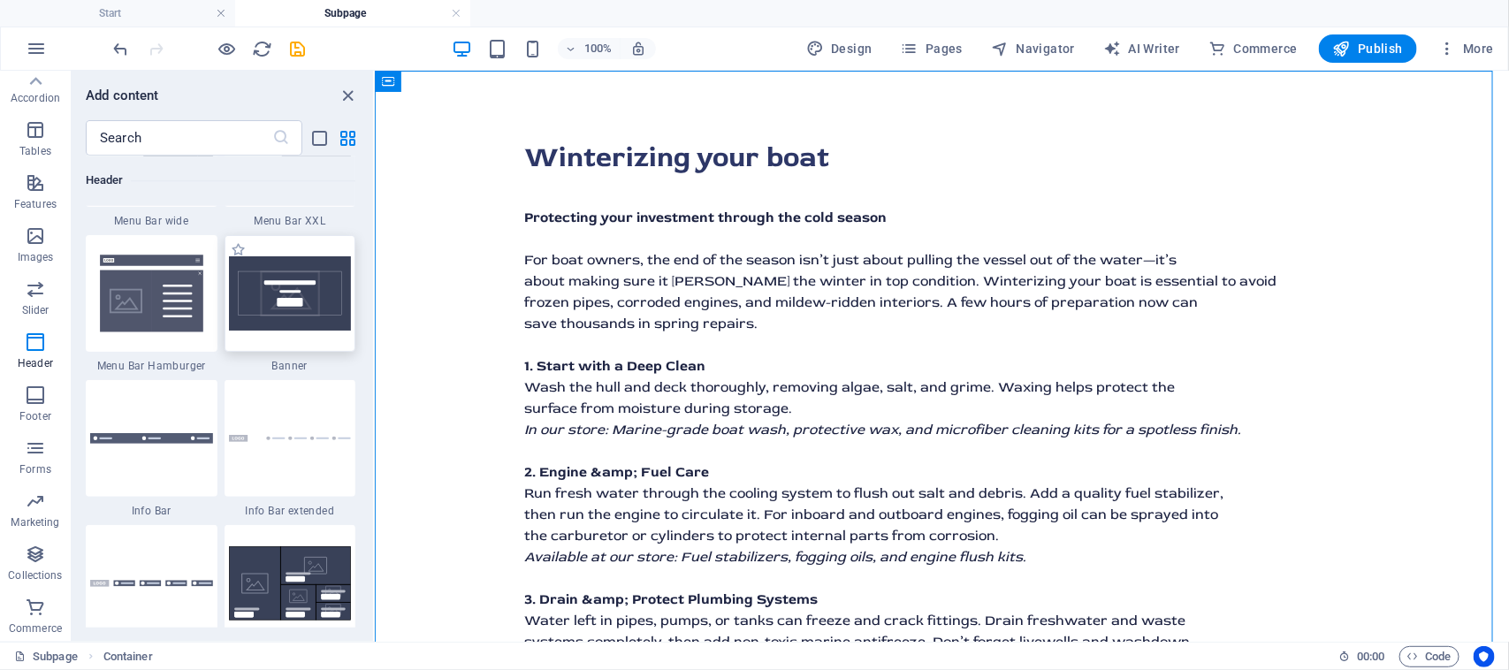
click at [276, 288] on img at bounding box center [290, 293] width 123 height 74
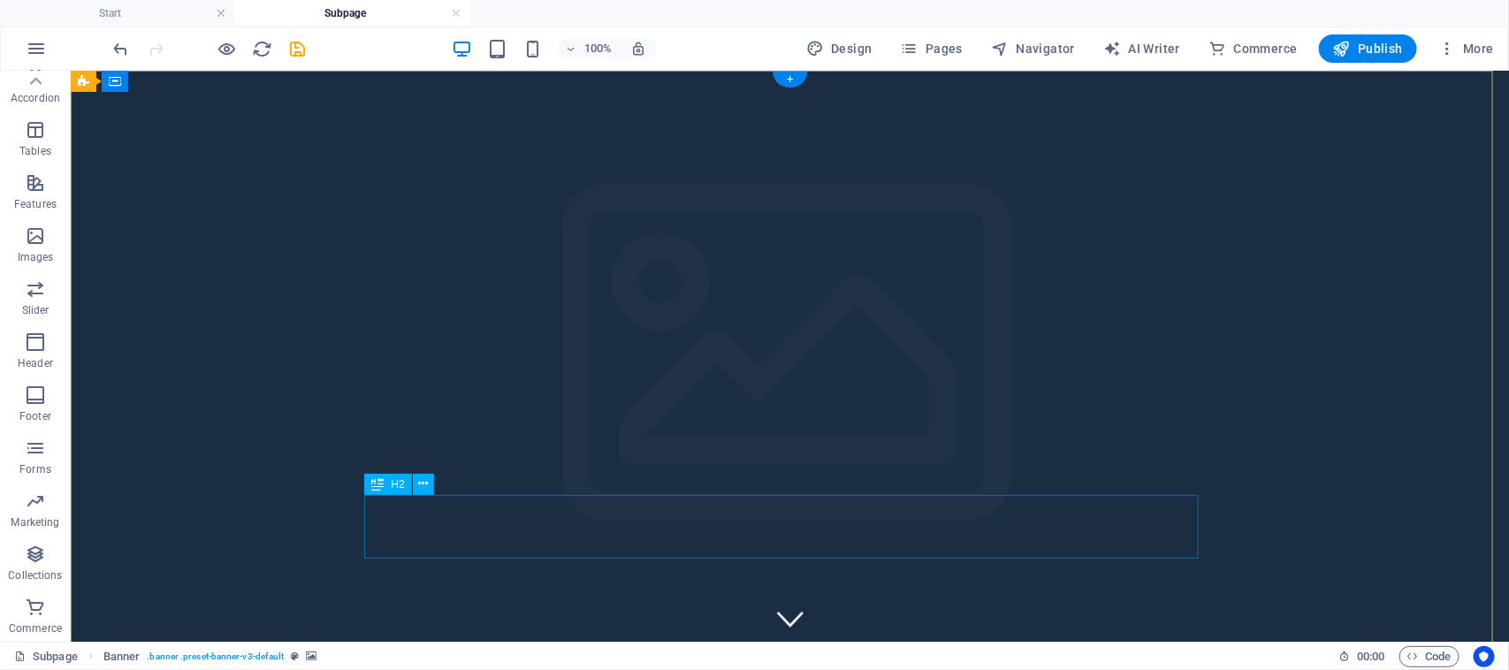
scroll to position [221, 0]
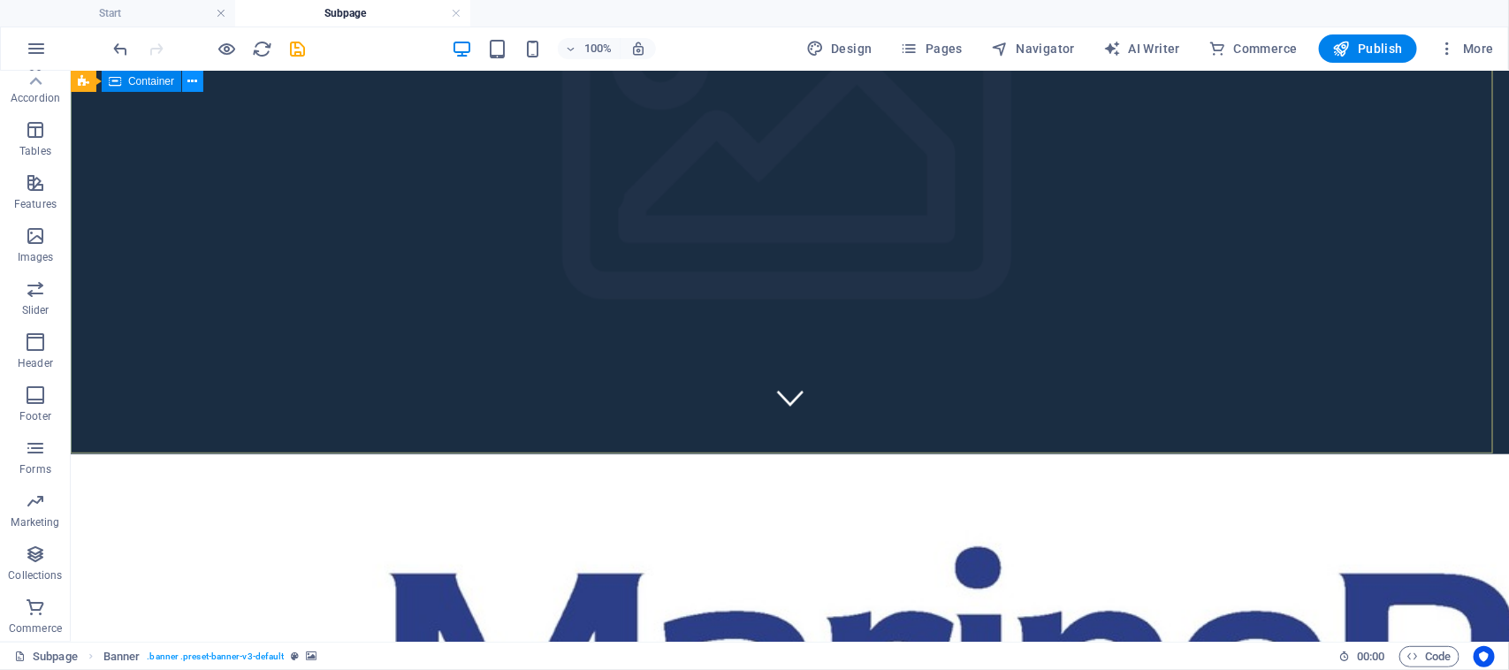
click at [194, 80] on icon at bounding box center [193, 81] width 10 height 19
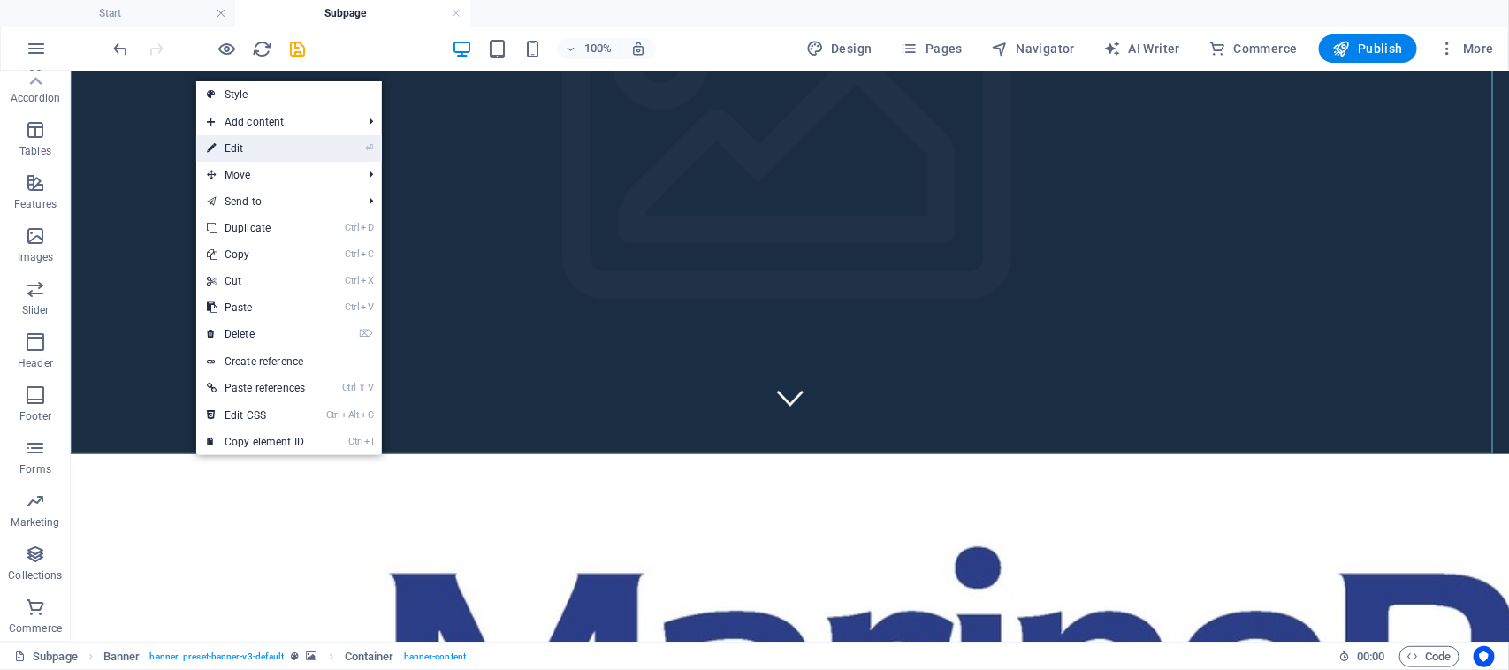
click at [279, 151] on link "⏎ Edit" at bounding box center [255, 148] width 119 height 27
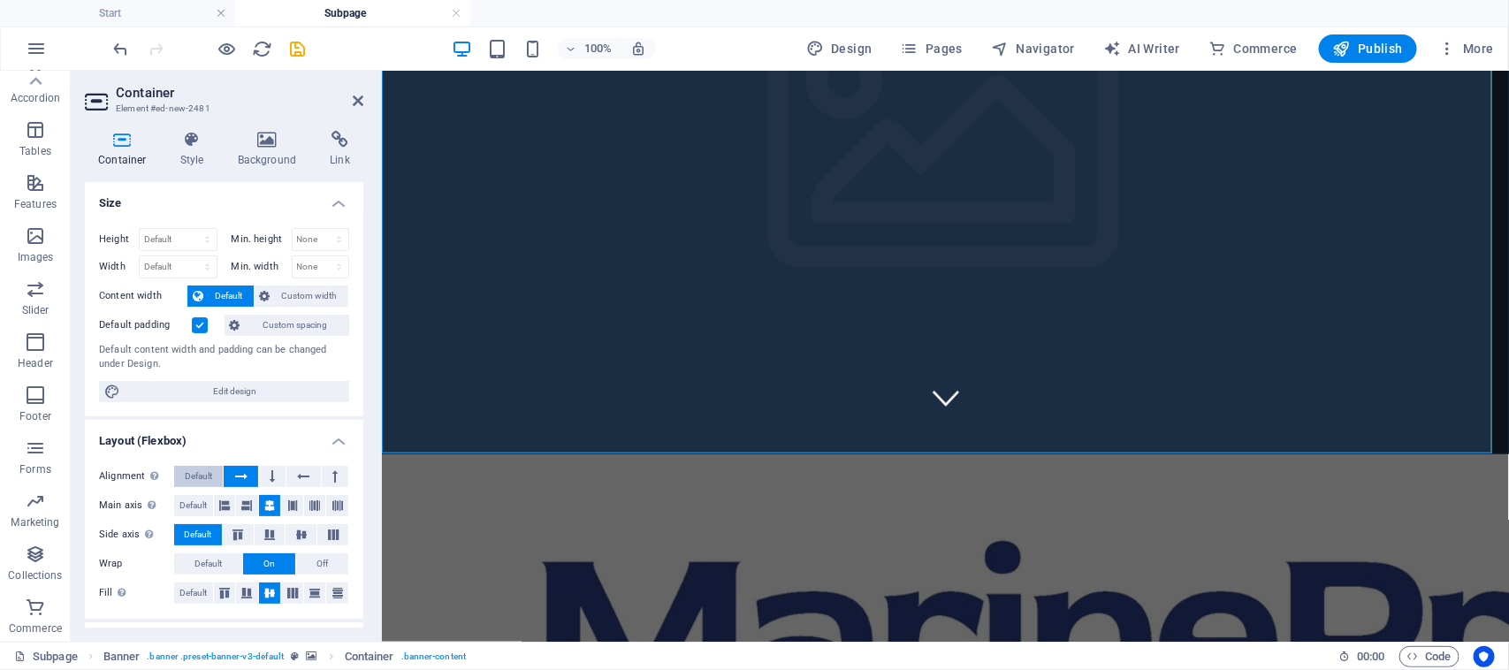
click at [210, 475] on span "Default" at bounding box center [198, 476] width 27 height 21
click at [289, 393] on span "Edit design" at bounding box center [234, 391] width 218 height 21
select select "px"
select select "400"
select select "px"
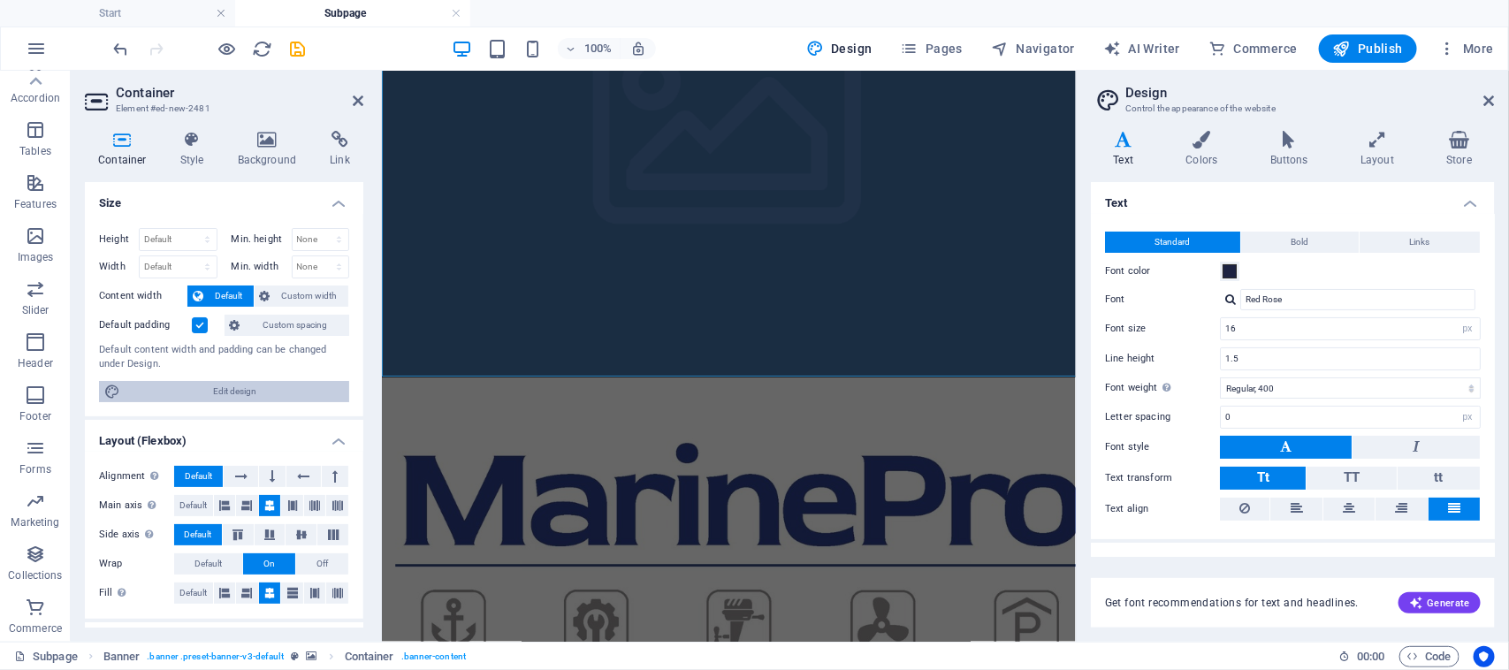
scroll to position [0, 0]
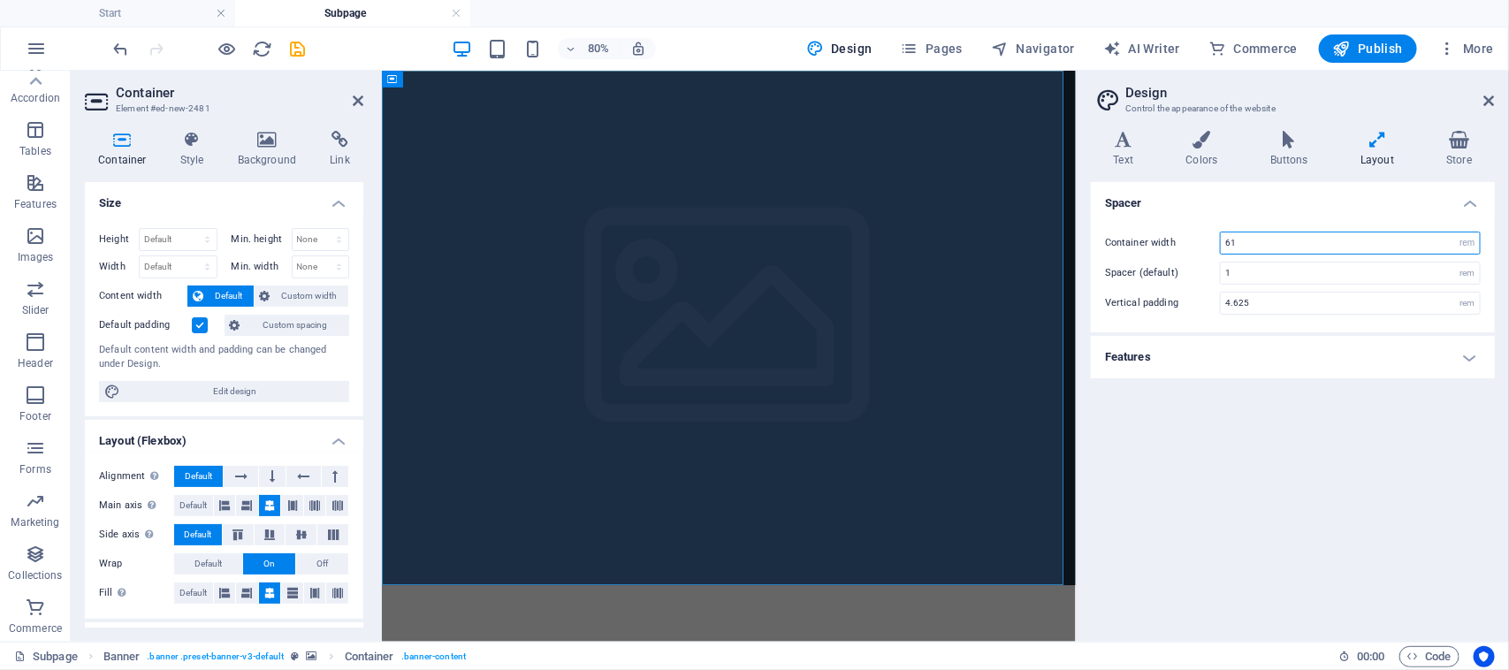
drag, startPoint x: 1277, startPoint y: 243, endPoint x: 1195, endPoint y: 244, distance: 82.2
click at [1195, 244] on div "Container width 61 rem px" at bounding box center [1293, 243] width 376 height 23
type input "20"
click at [1490, 102] on icon at bounding box center [1489, 101] width 11 height 14
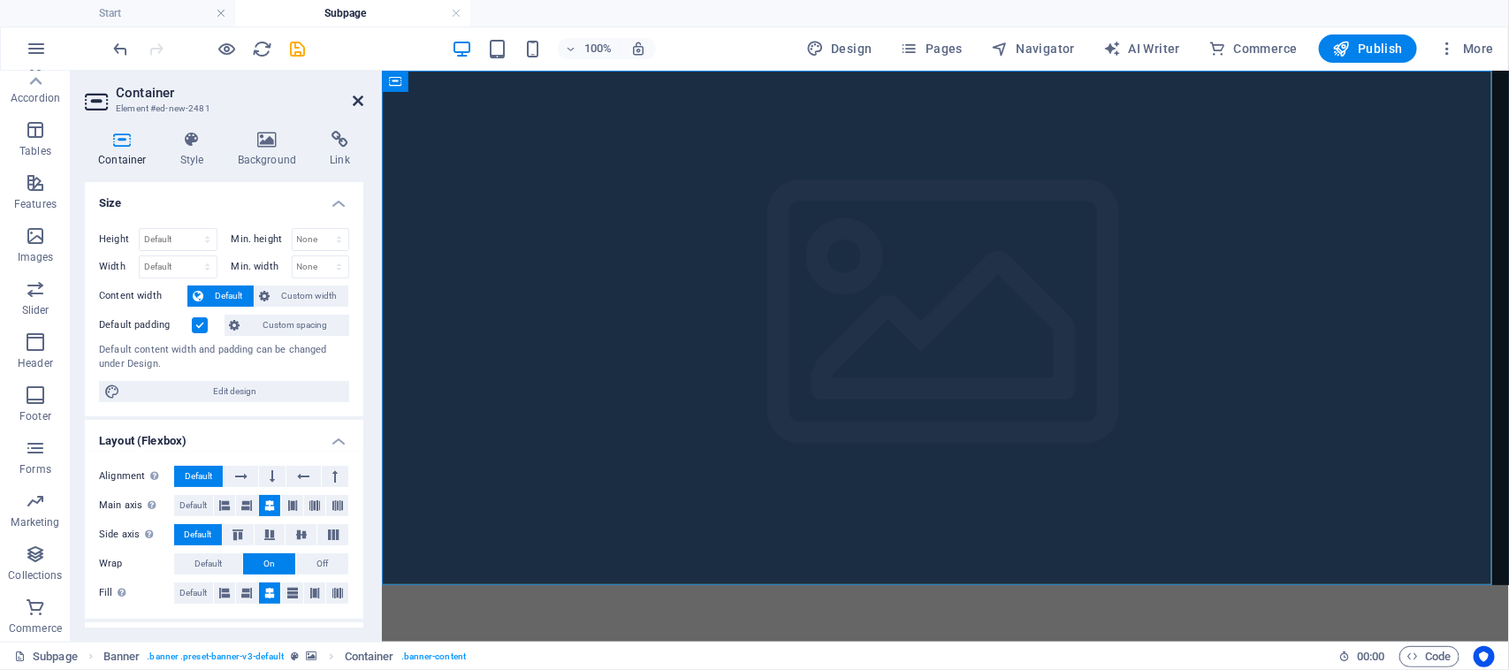
click at [359, 99] on icon at bounding box center [358, 101] width 11 height 14
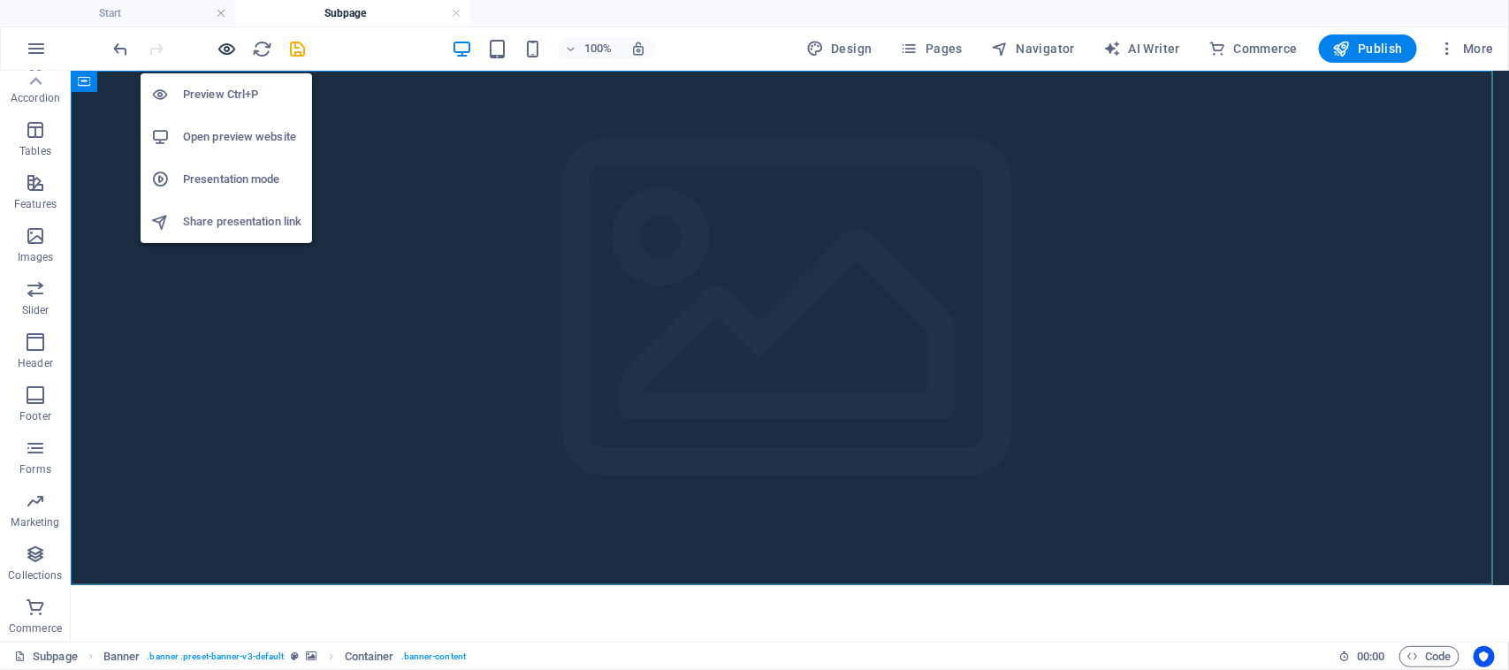
click at [232, 53] on icon "button" at bounding box center [227, 49] width 20 height 20
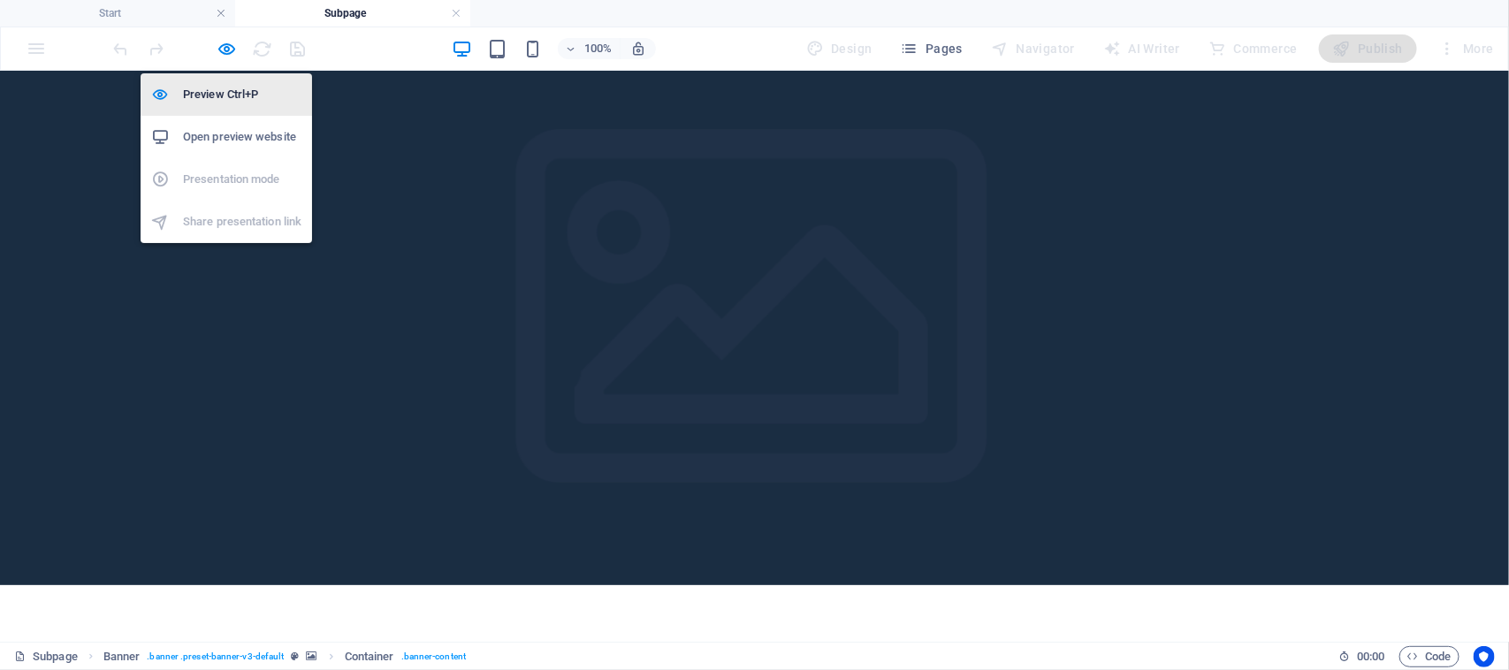
click at [232, 88] on h6 "Preview Ctrl+P" at bounding box center [242, 94] width 118 height 21
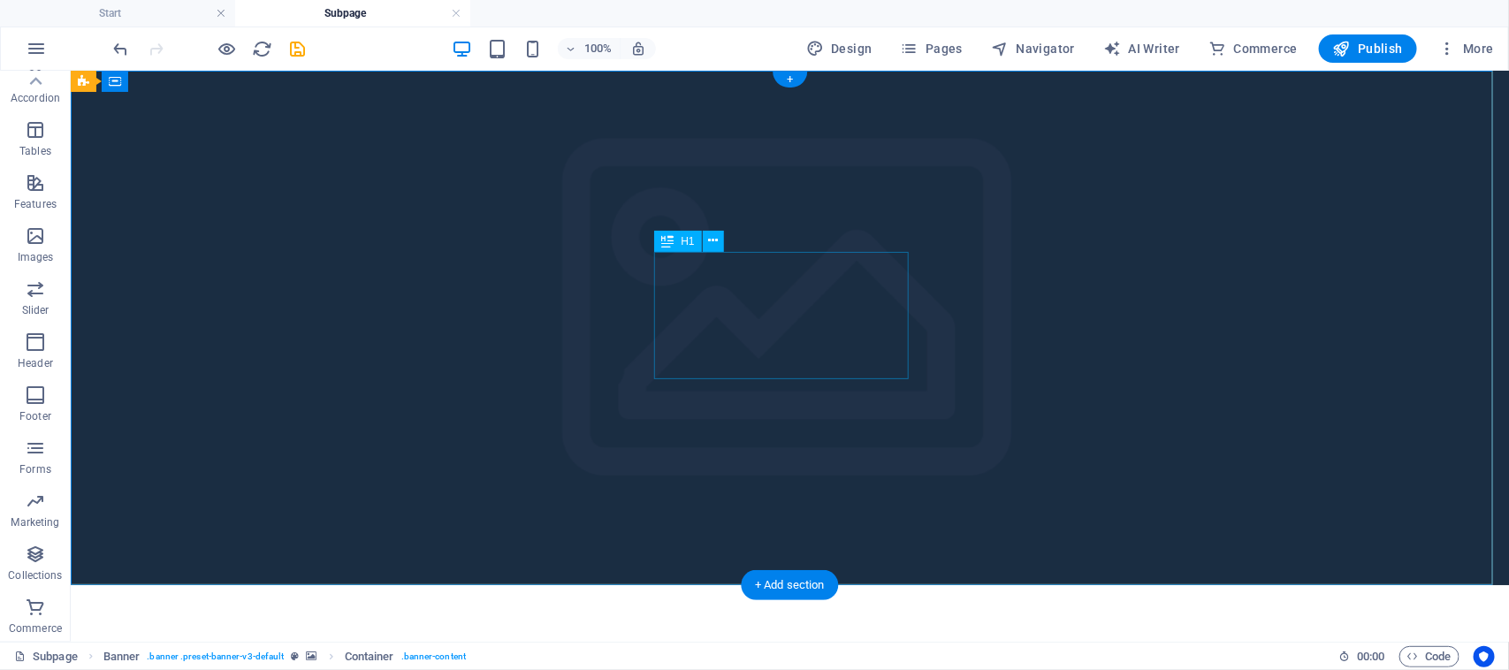
click at [190, 88] on icon at bounding box center [193, 81] width 10 height 19
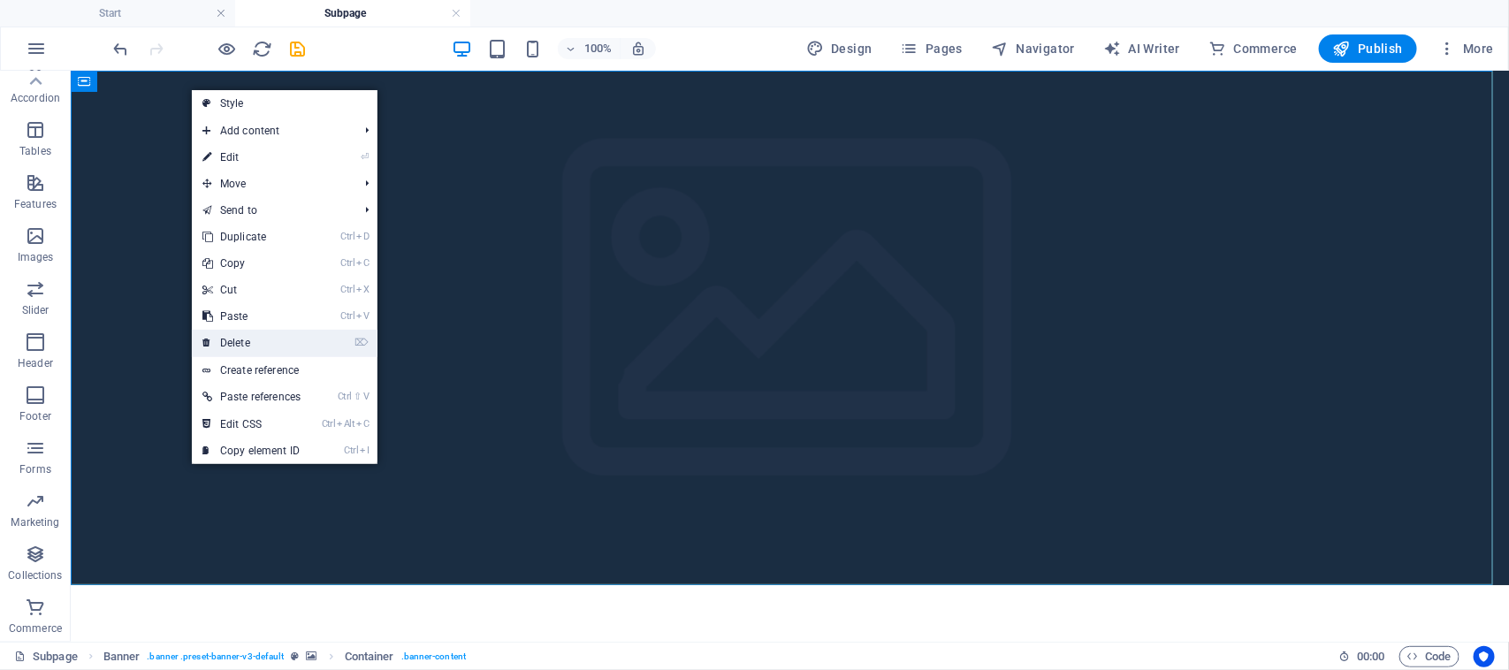
click at [265, 334] on link "⌦ Delete" at bounding box center [251, 343] width 119 height 27
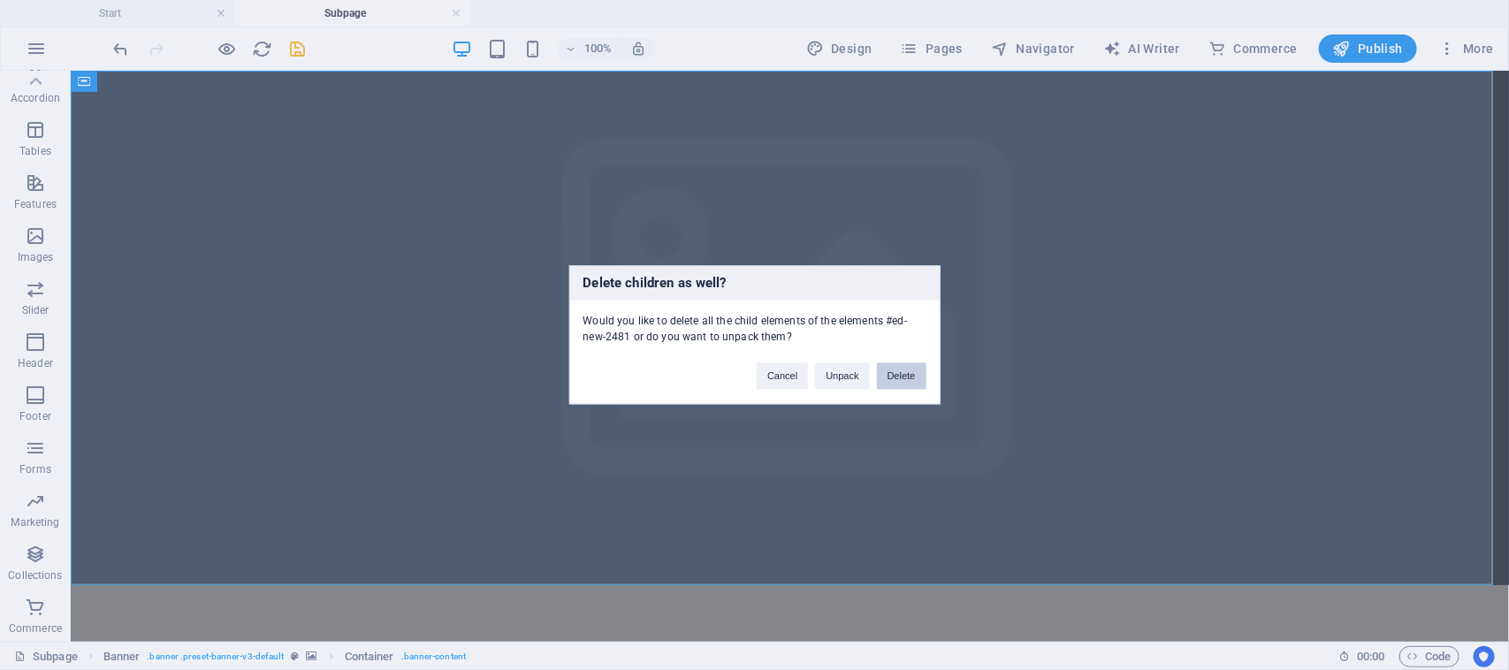
click at [911, 383] on button "Delete" at bounding box center [901, 376] width 49 height 27
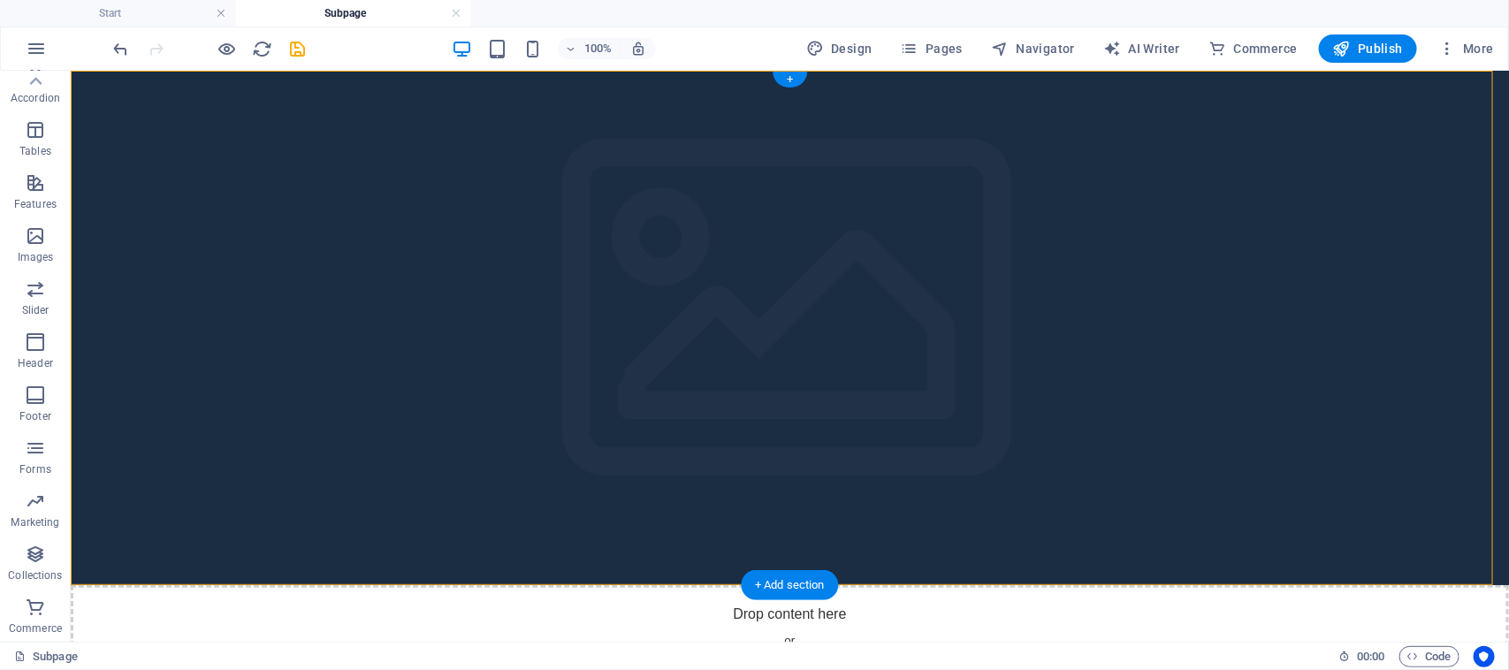
click at [363, 305] on figure at bounding box center [789, 327] width 1438 height 514
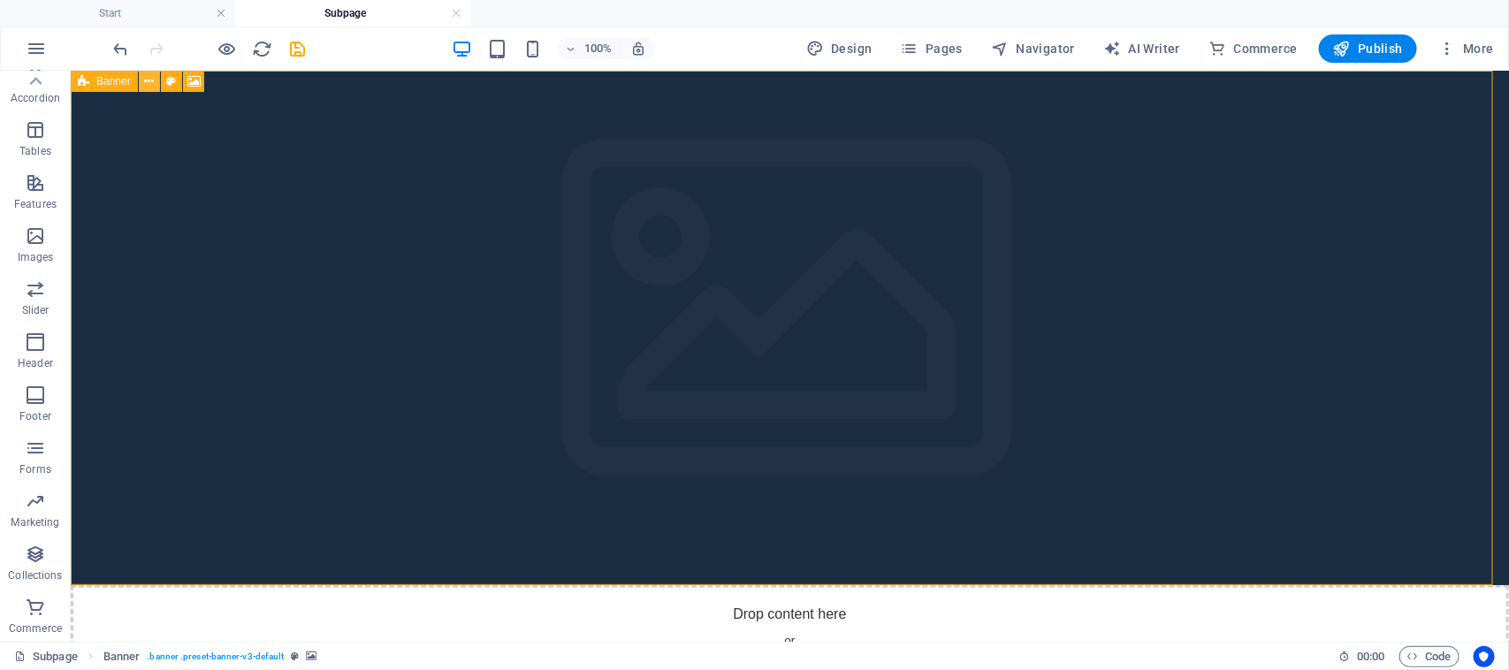
click at [152, 80] on icon at bounding box center [149, 81] width 10 height 19
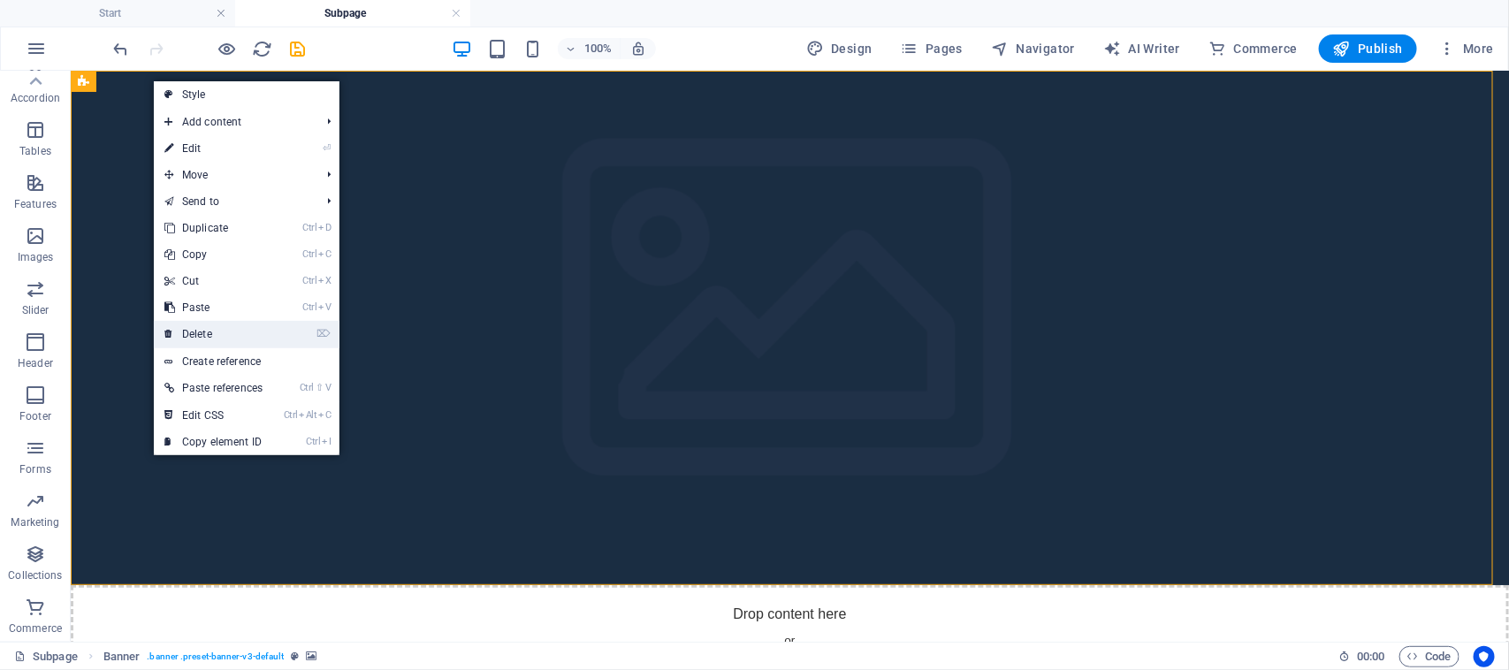
click at [234, 332] on link "⌦ Delete" at bounding box center [213, 334] width 119 height 27
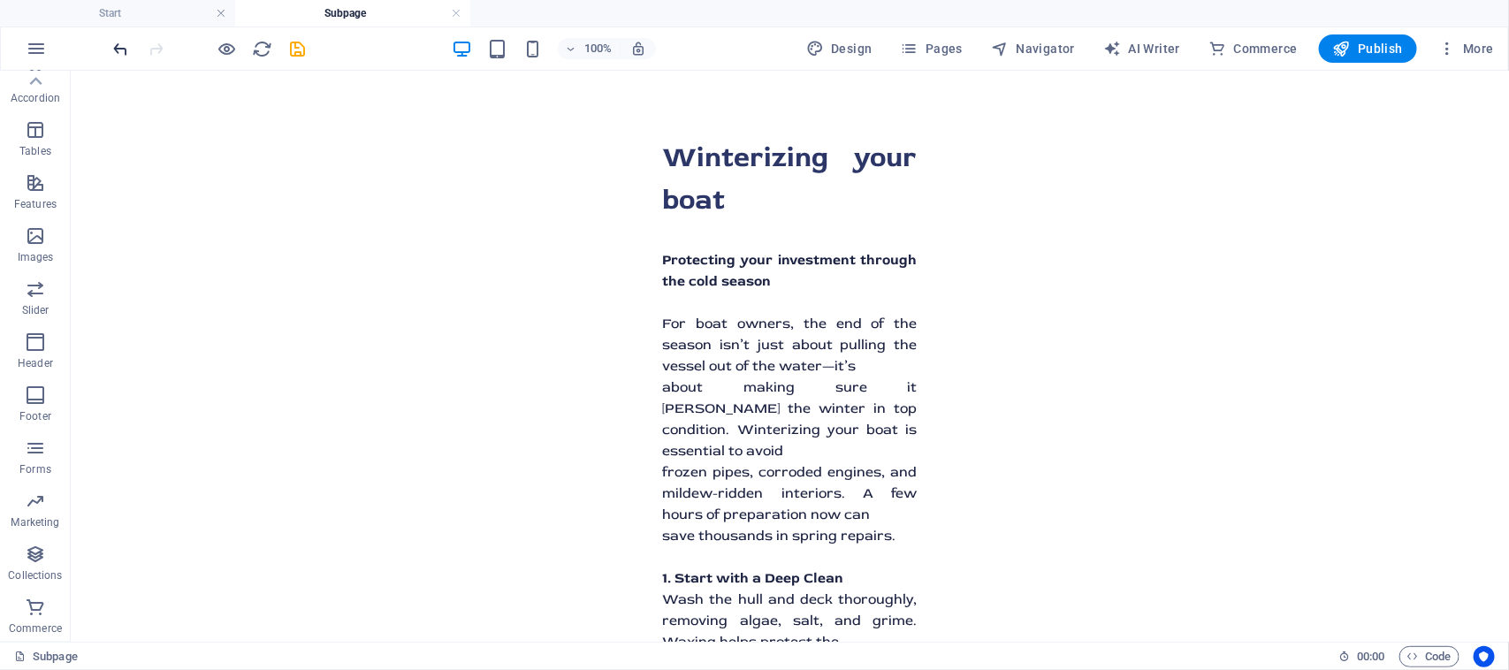
click at [128, 56] on icon "undo" at bounding box center [121, 49] width 20 height 20
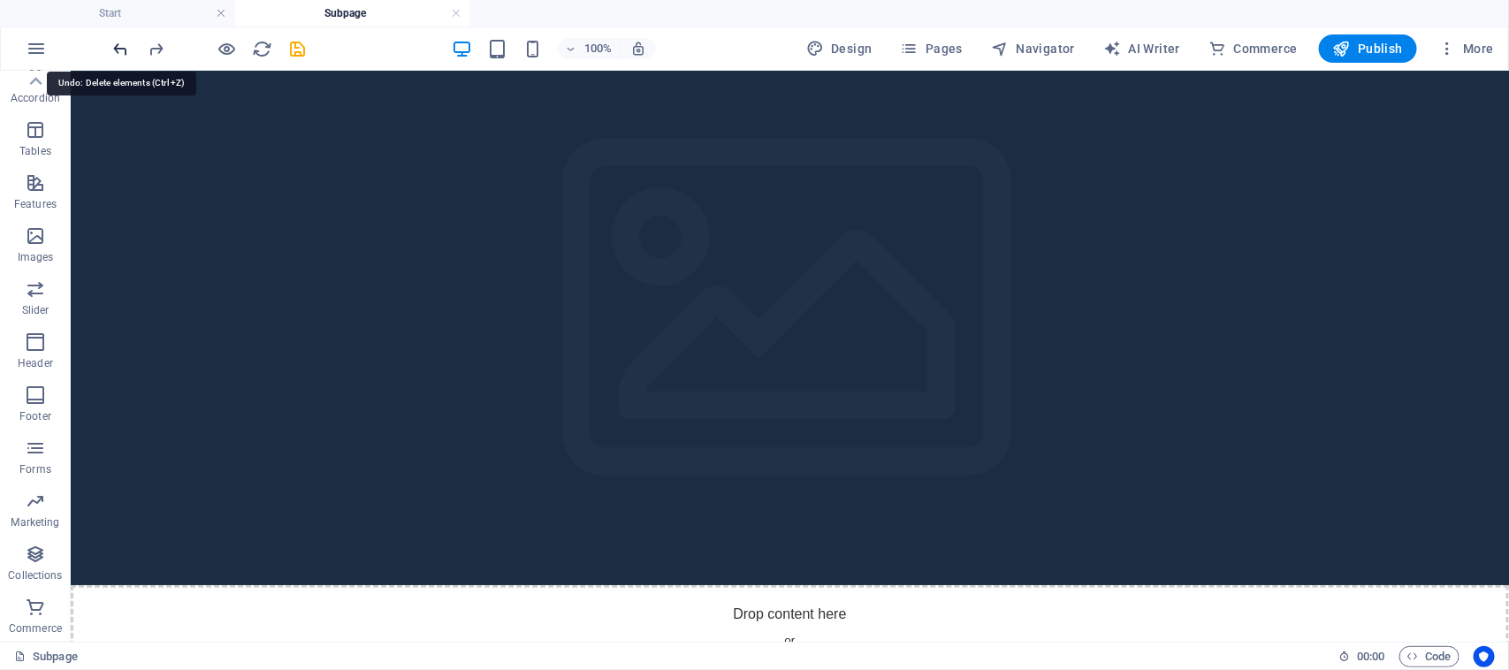
click at [128, 56] on icon "undo" at bounding box center [121, 49] width 20 height 20
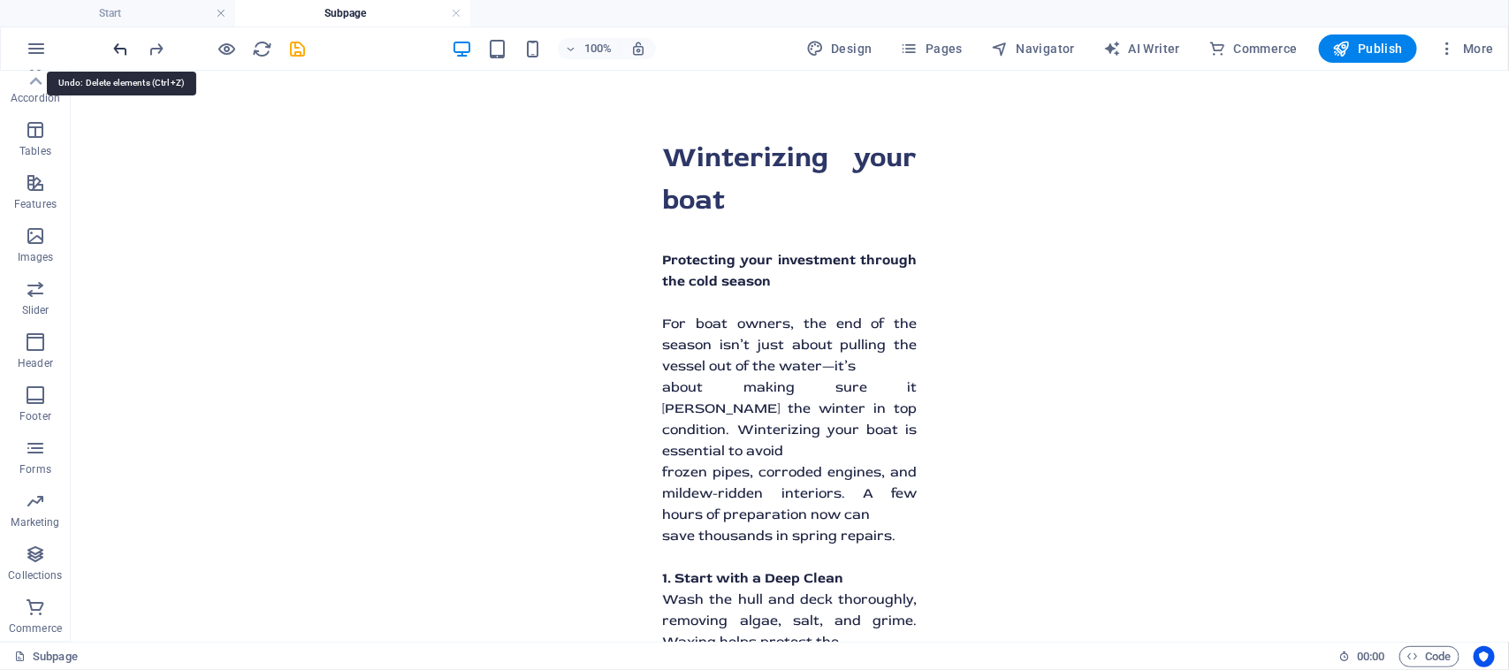
click at [128, 56] on icon "undo" at bounding box center [121, 49] width 20 height 20
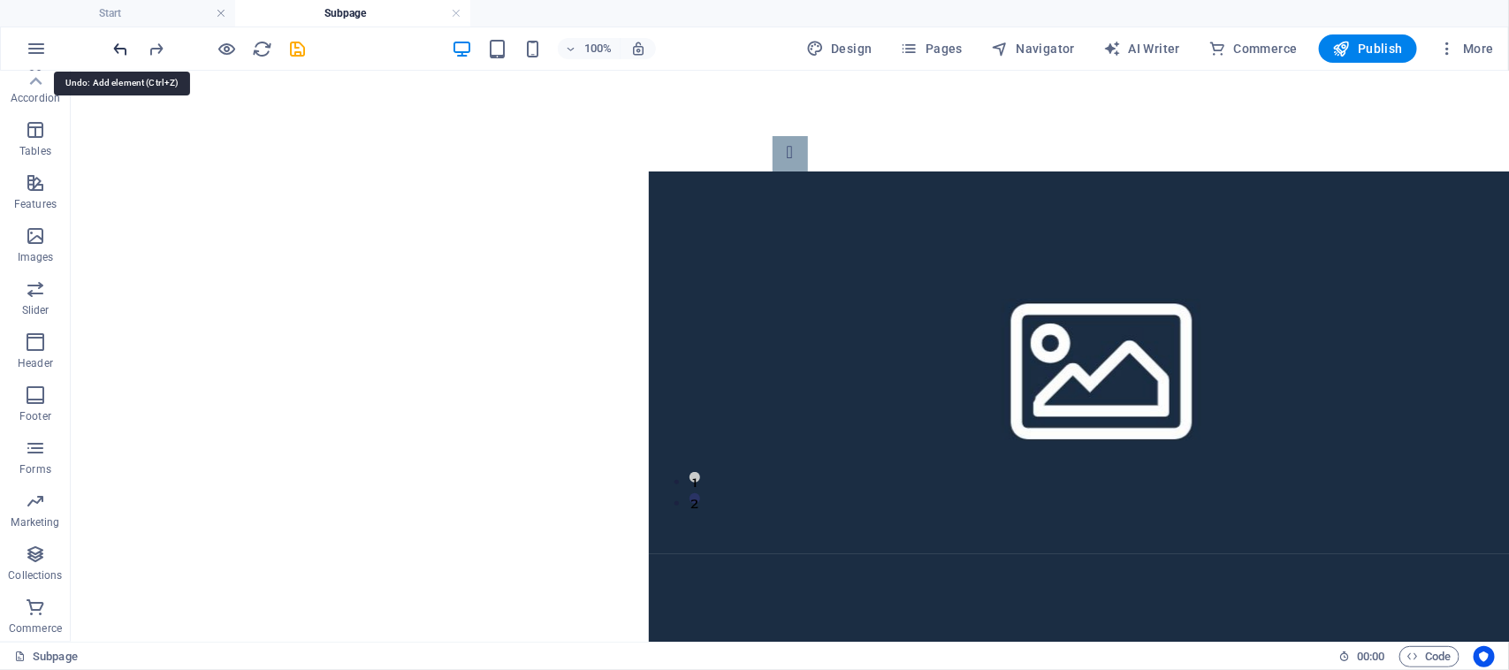
click at [128, 56] on icon "undo" at bounding box center [121, 49] width 20 height 20
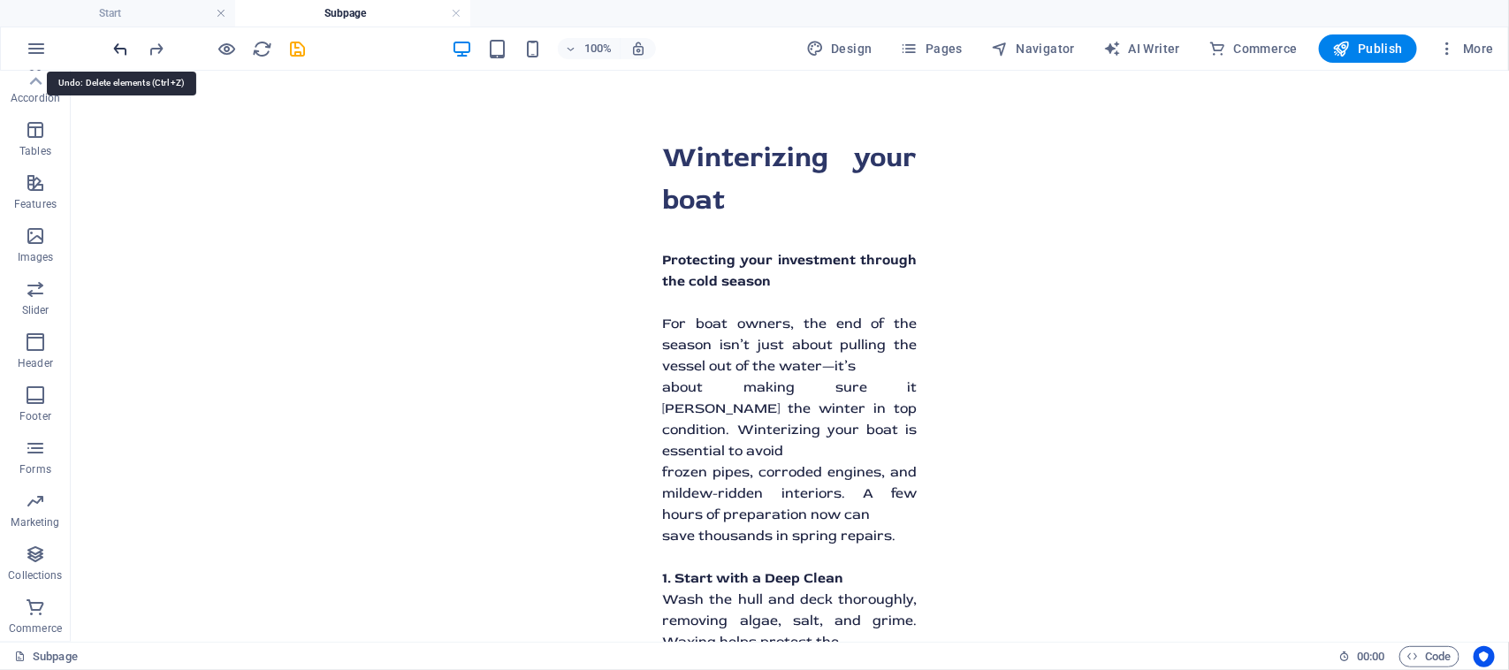
click at [128, 56] on icon "undo" at bounding box center [121, 49] width 20 height 20
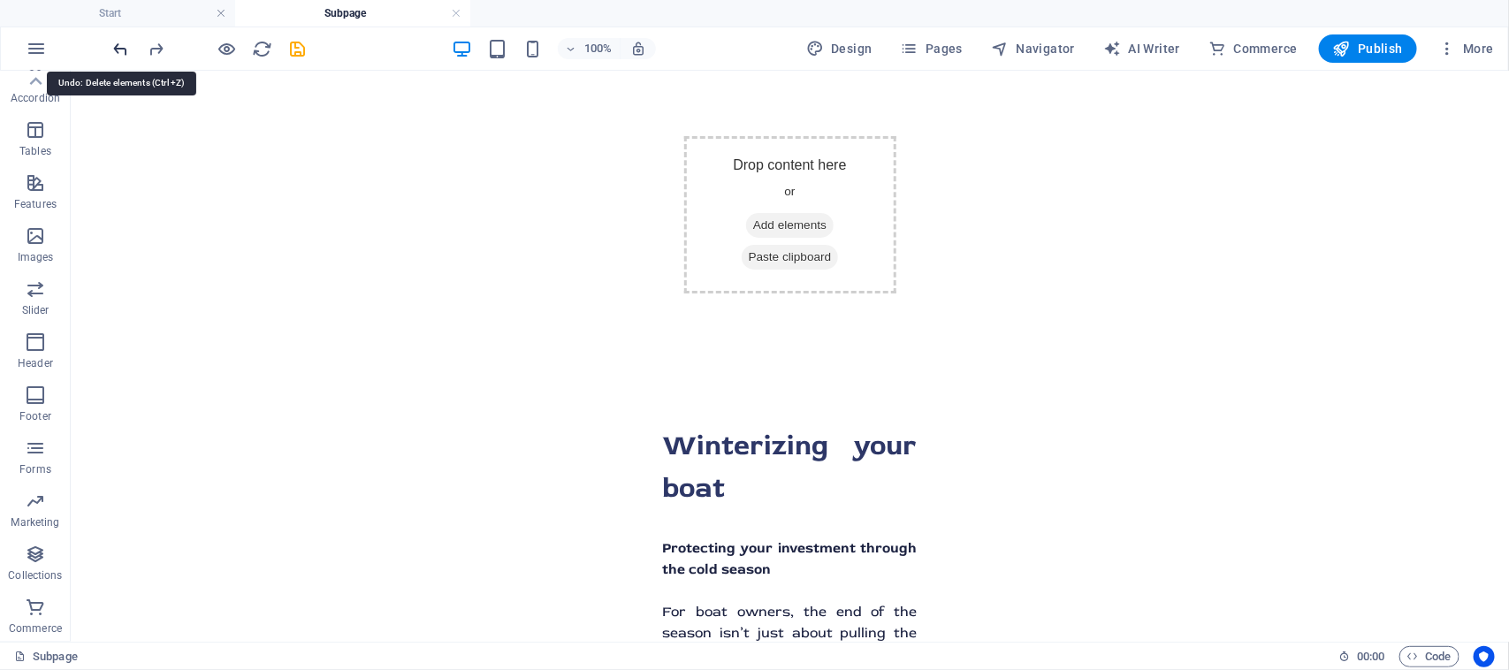
click at [128, 56] on icon "undo" at bounding box center [121, 49] width 20 height 20
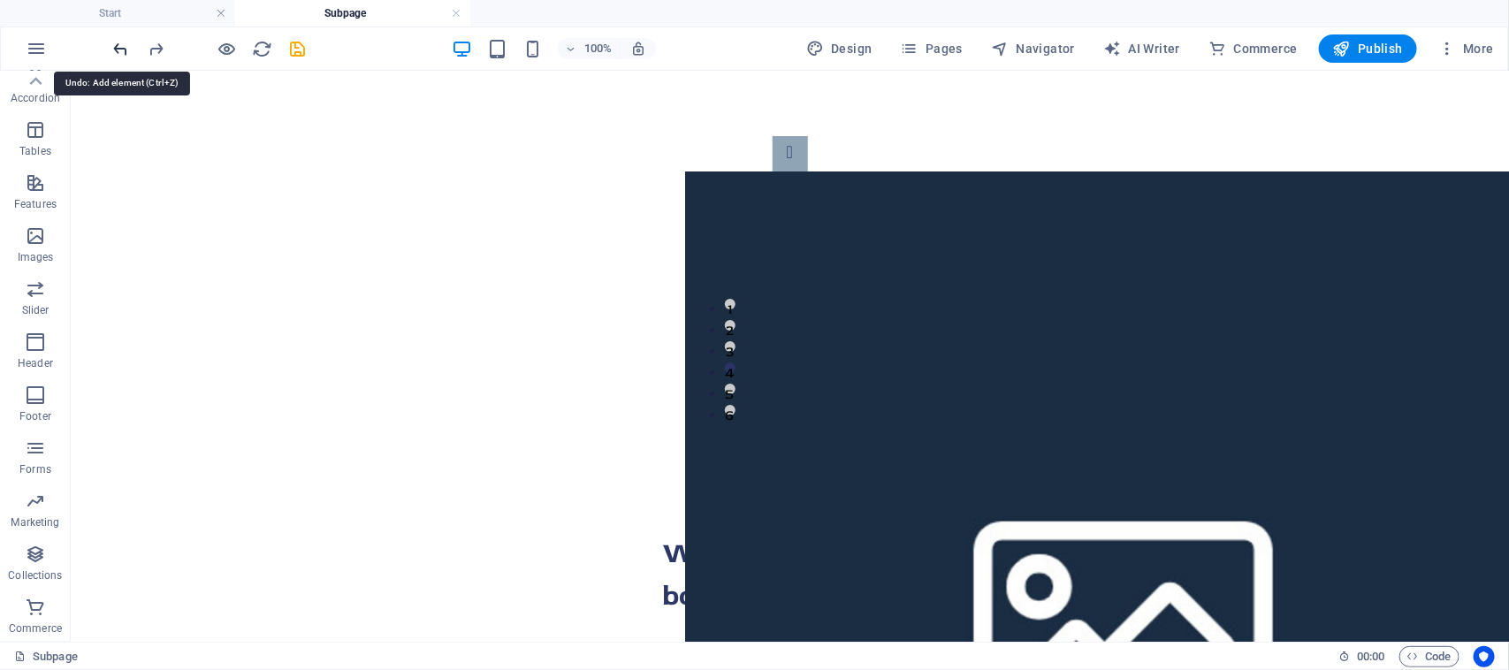
click at [128, 56] on icon "undo" at bounding box center [121, 49] width 20 height 20
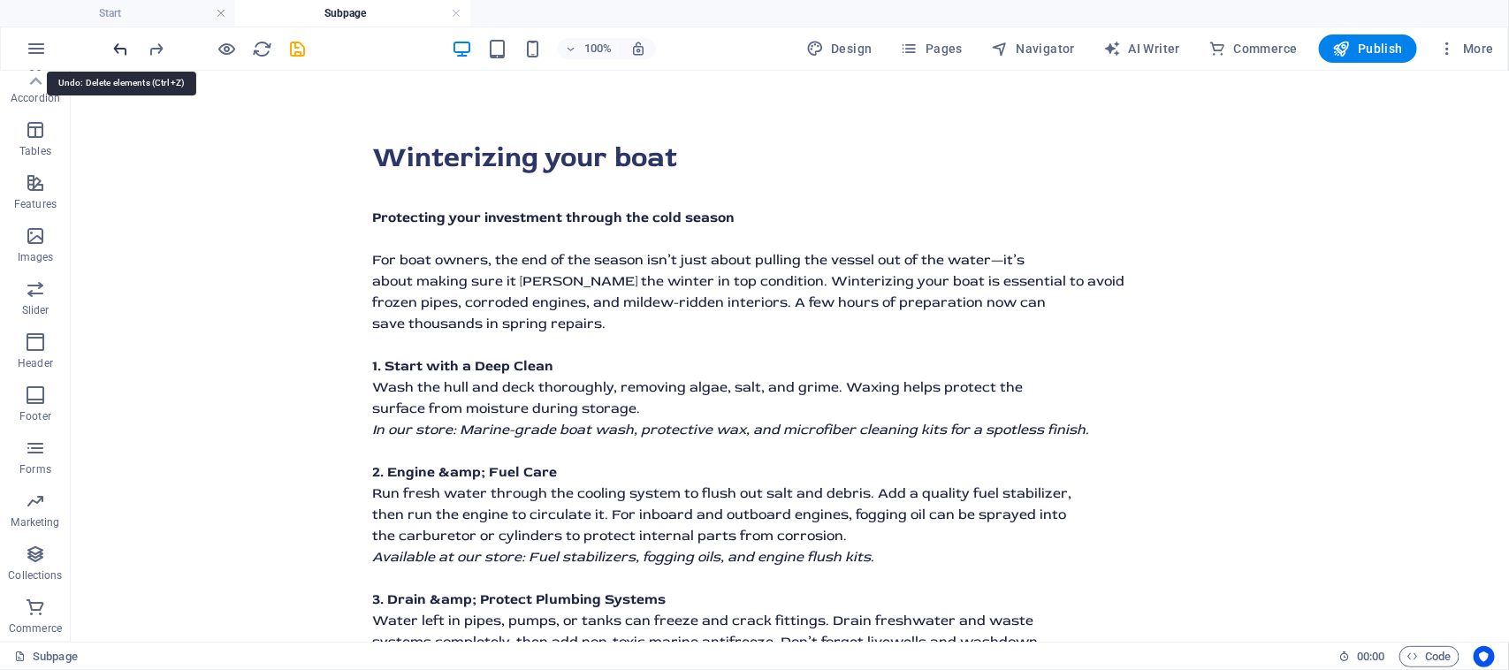
click at [128, 56] on icon "undo" at bounding box center [121, 49] width 20 height 20
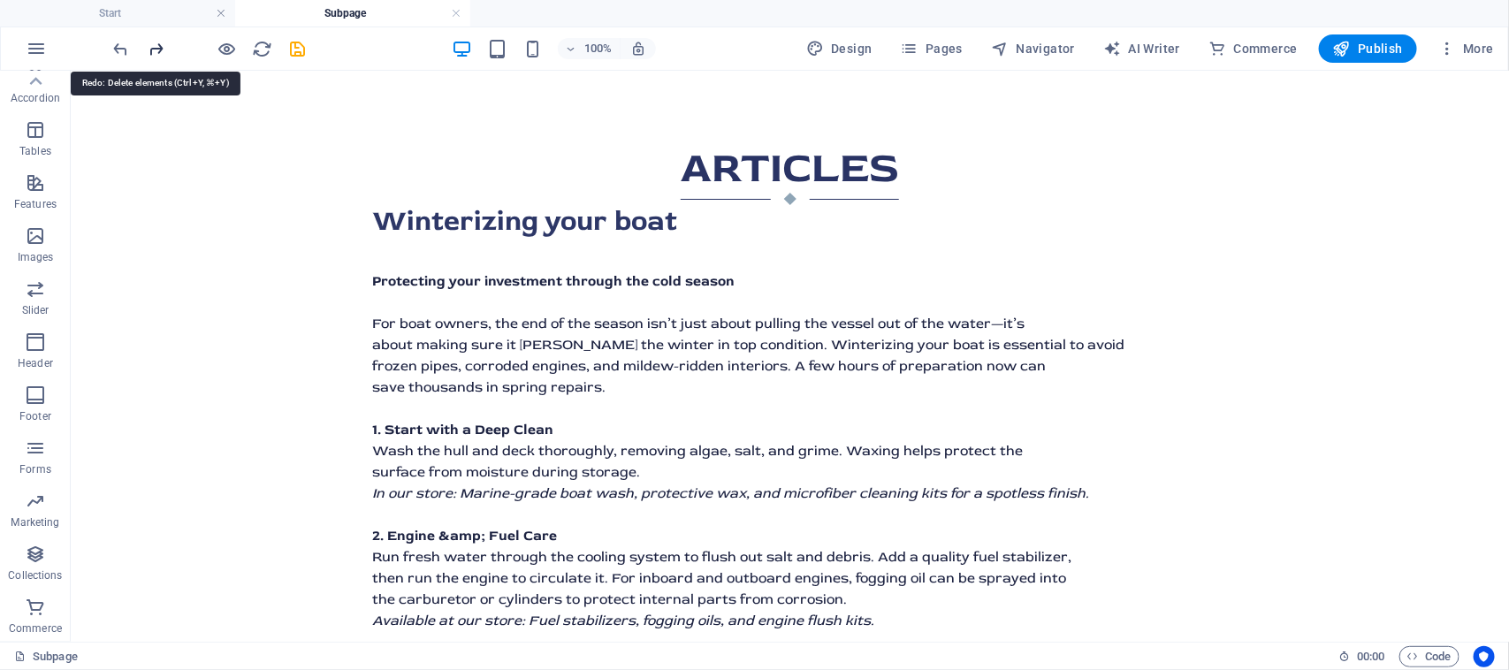
click at [156, 49] on icon "redo" at bounding box center [157, 49] width 20 height 20
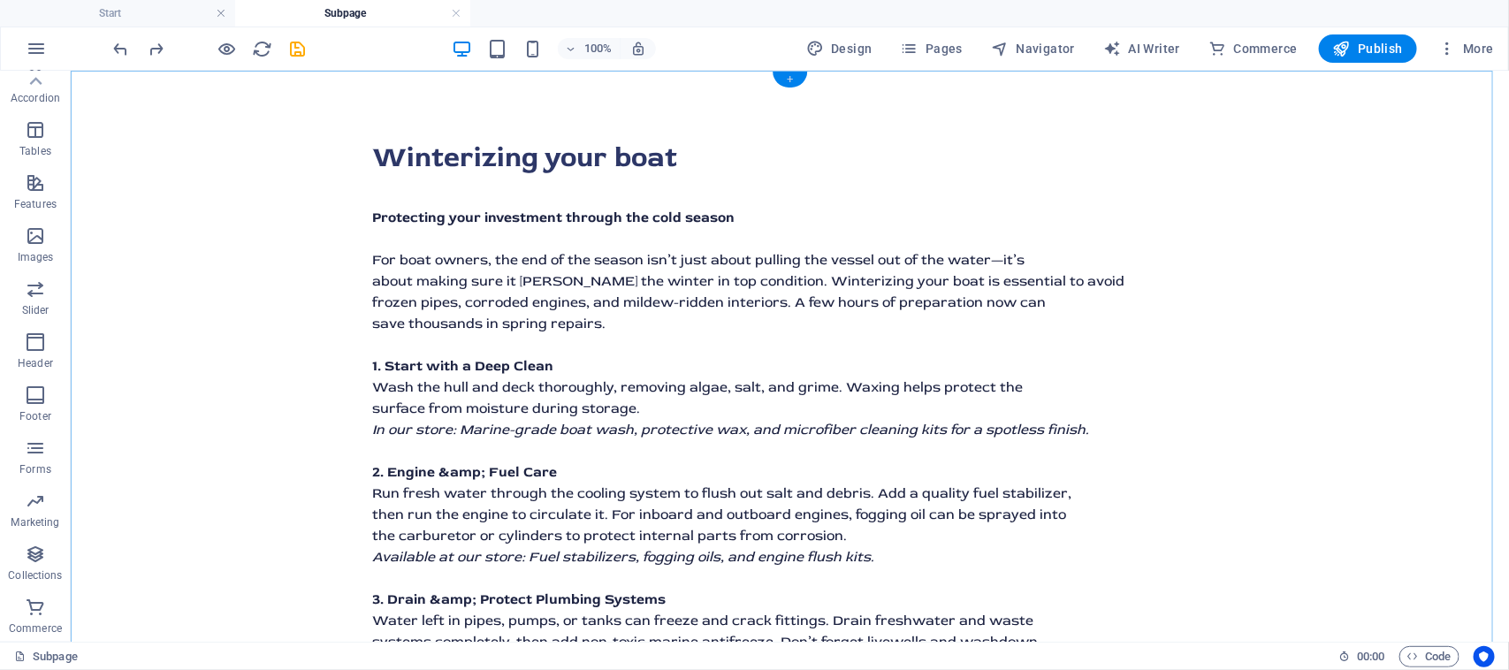
click at [785, 82] on div "+" at bounding box center [789, 80] width 34 height 16
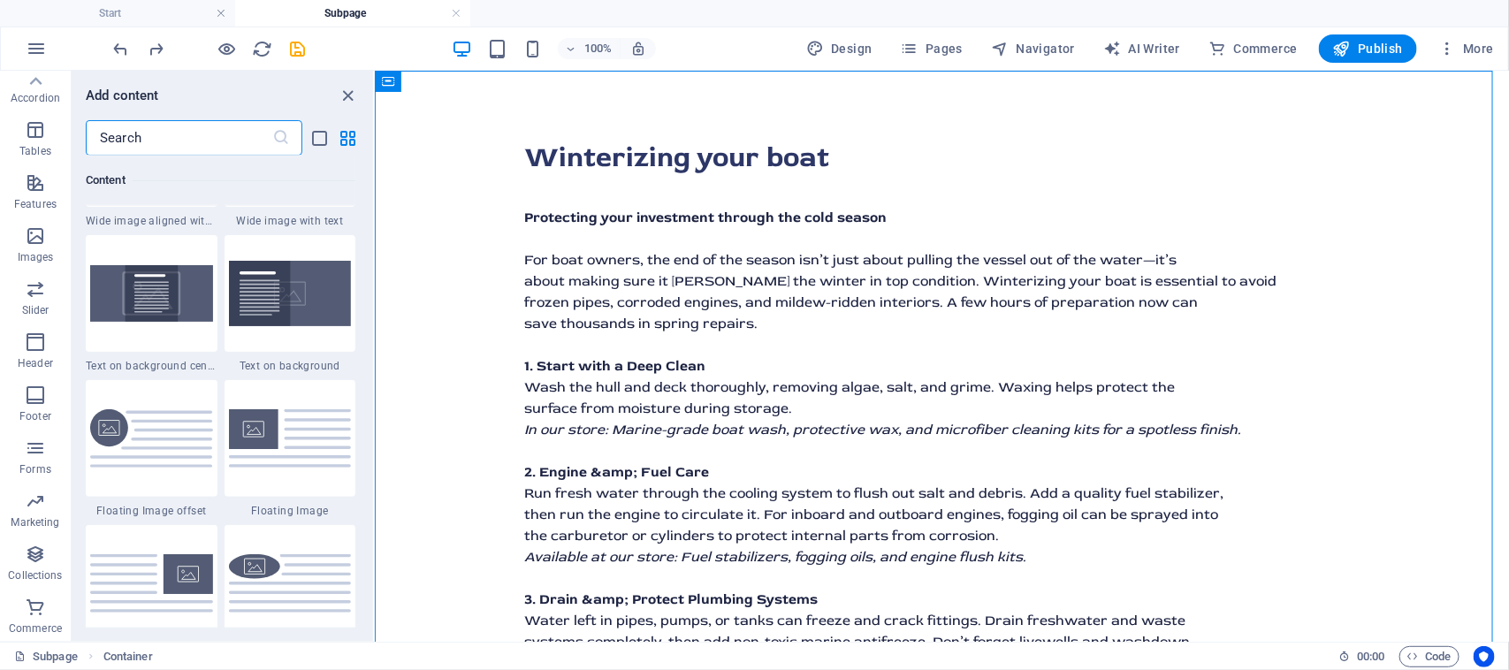
scroll to position [4195, 0]
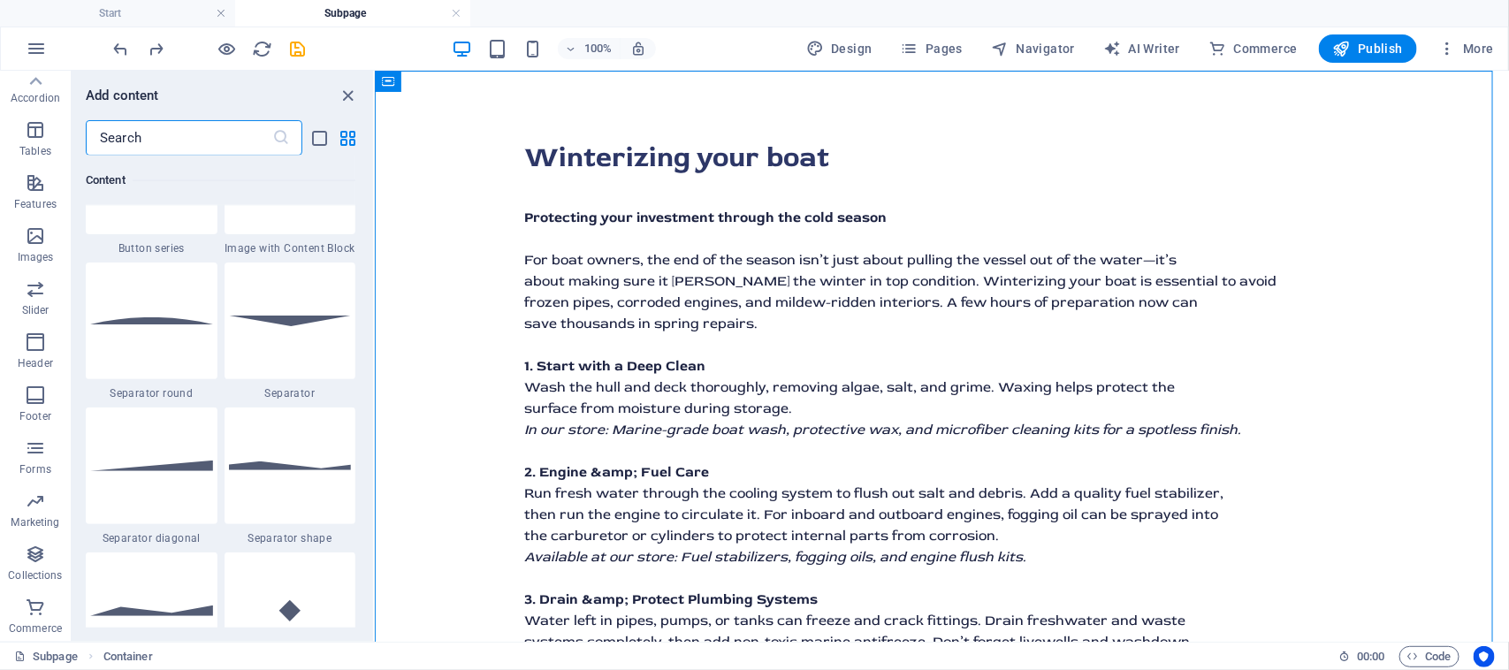
click at [195, 148] on input "text" at bounding box center [179, 137] width 186 height 35
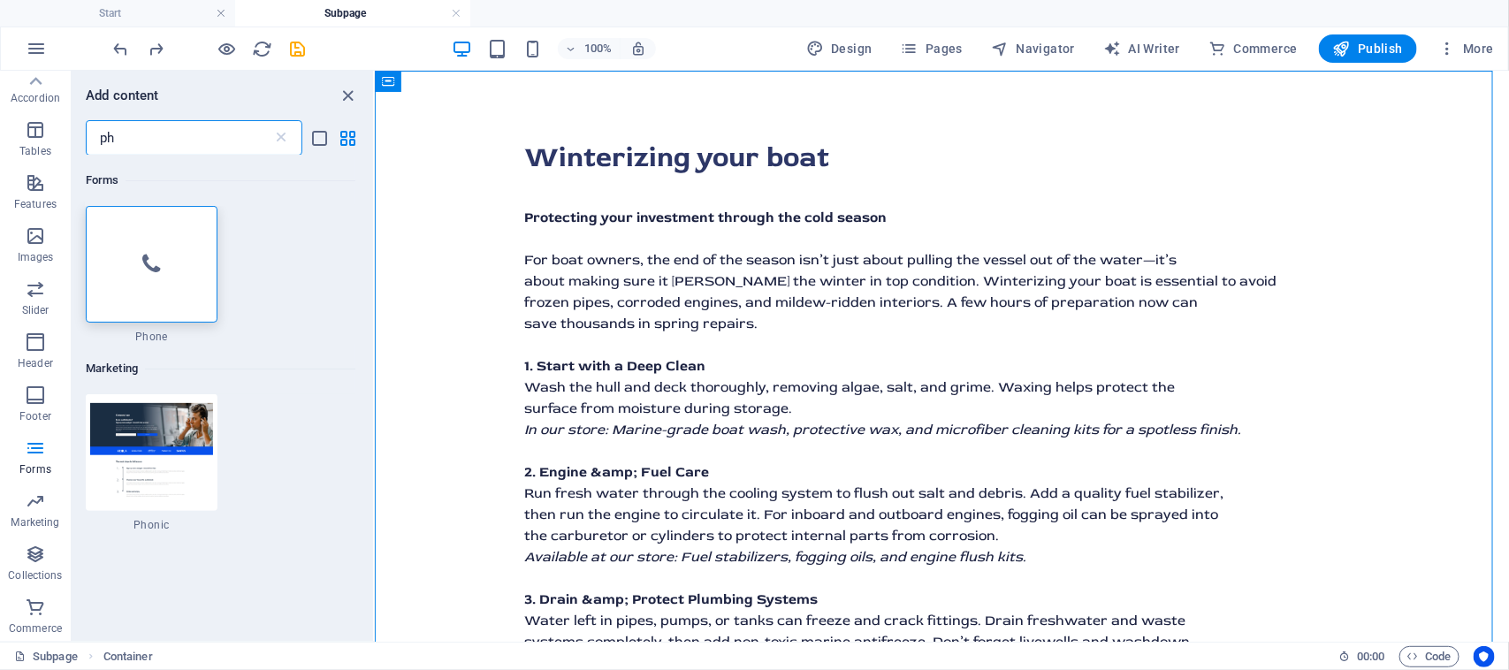
scroll to position [0, 0]
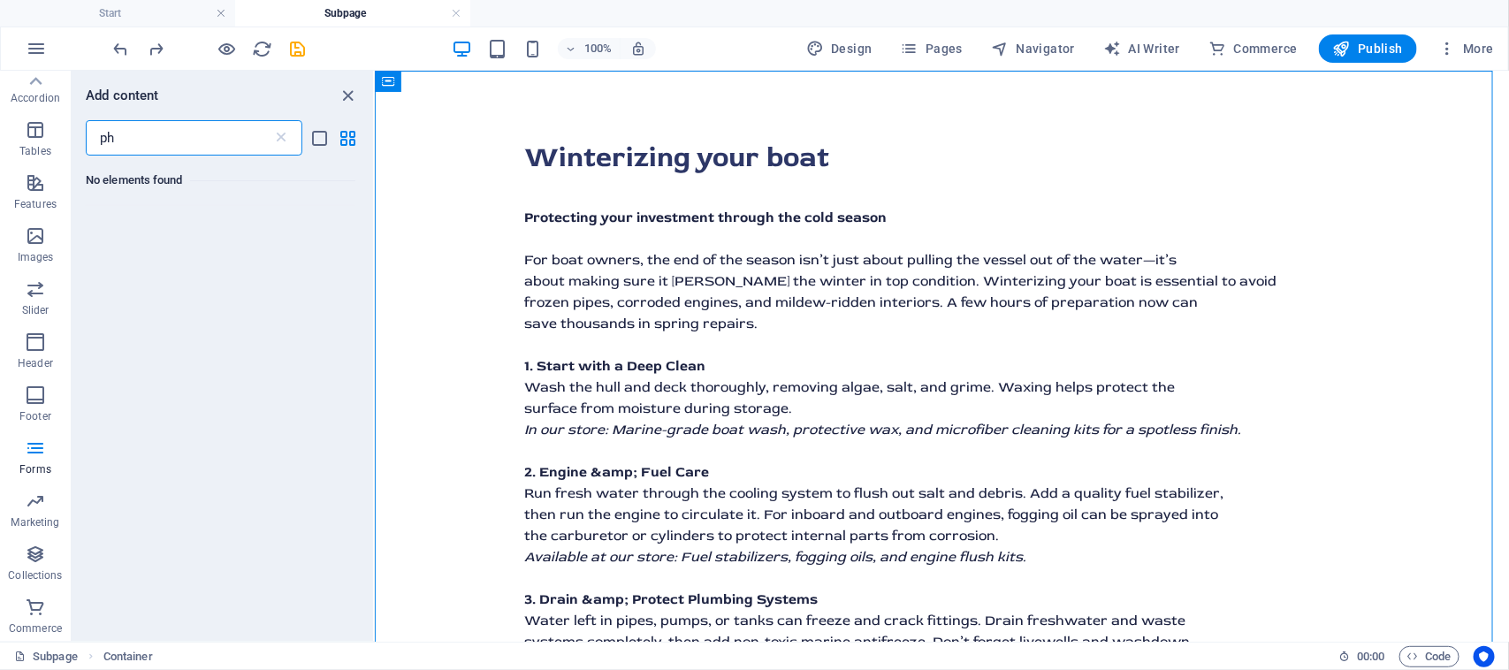
type input "p"
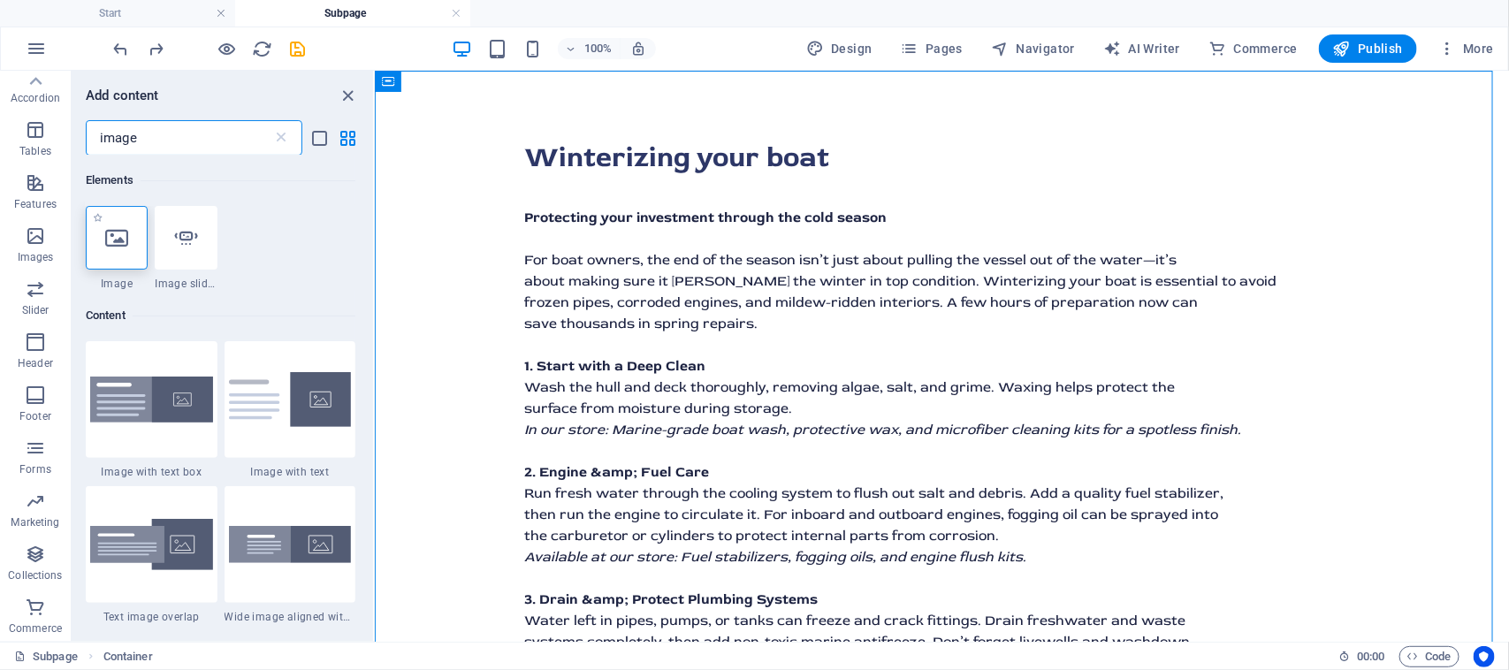
type input "image"
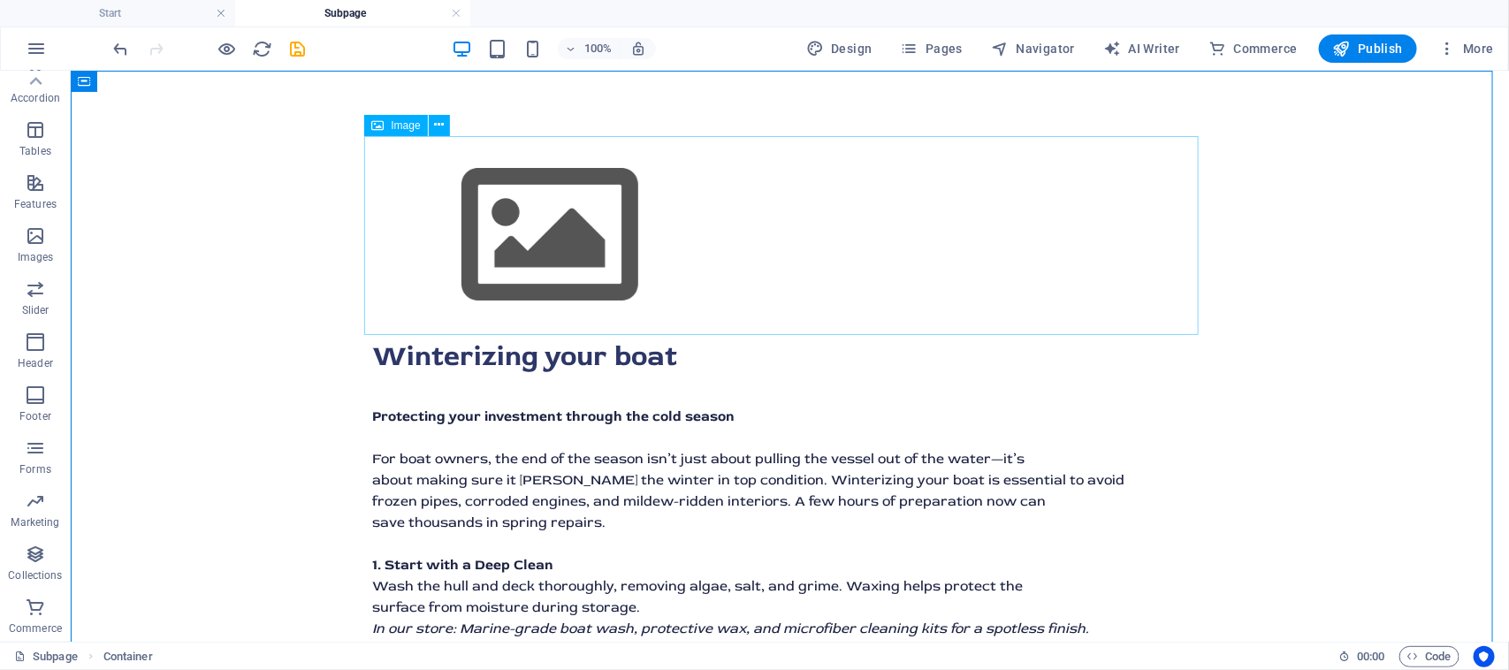
click at [398, 125] on span "Image" at bounding box center [405, 125] width 29 height 11
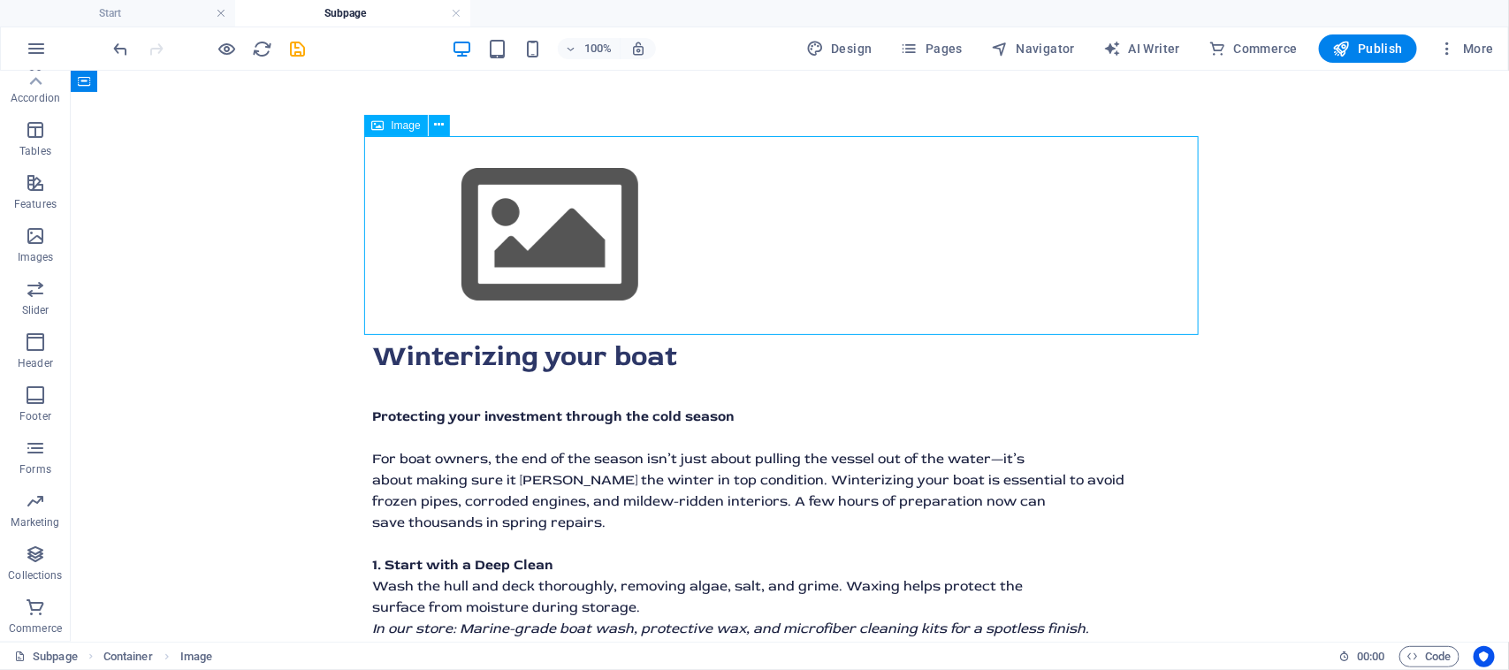
click at [398, 125] on span "Image" at bounding box center [405, 125] width 29 height 11
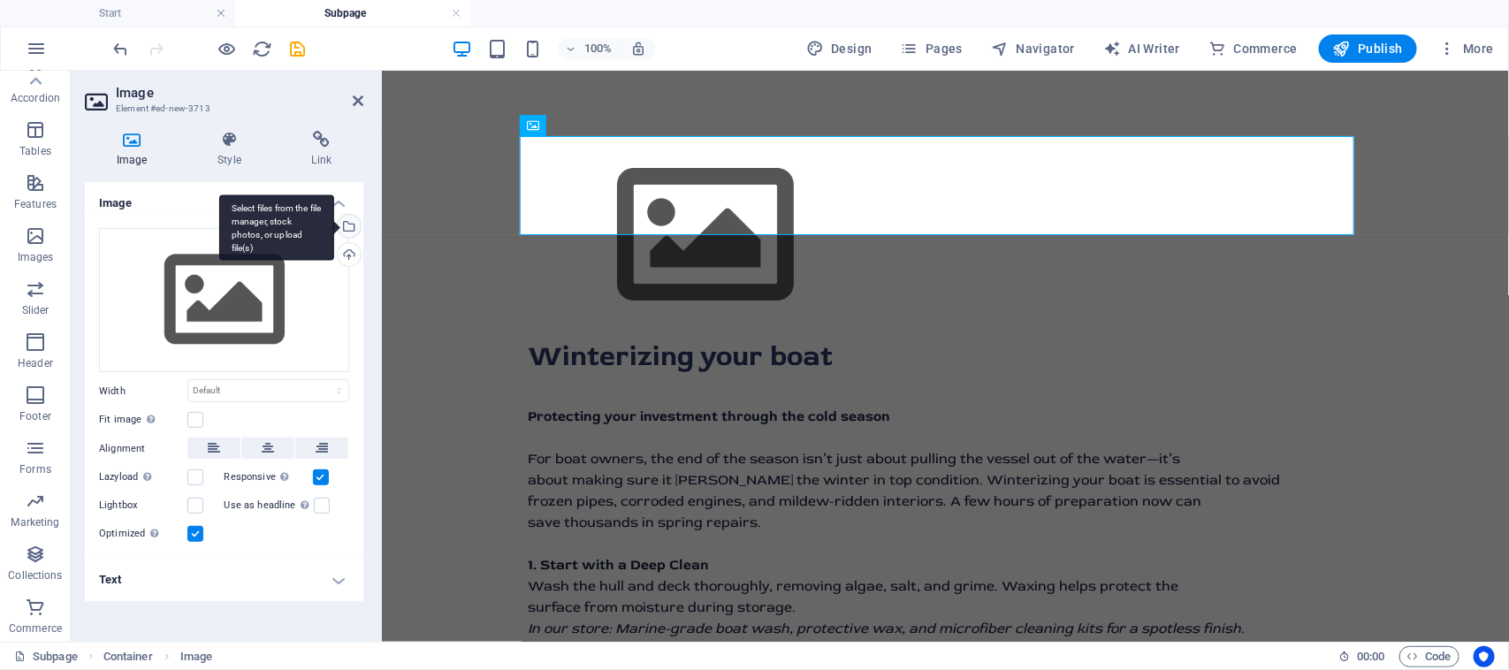
click at [354, 224] on div "Select files from the file manager, stock photos, or upload file(s)" at bounding box center [347, 228] width 27 height 27
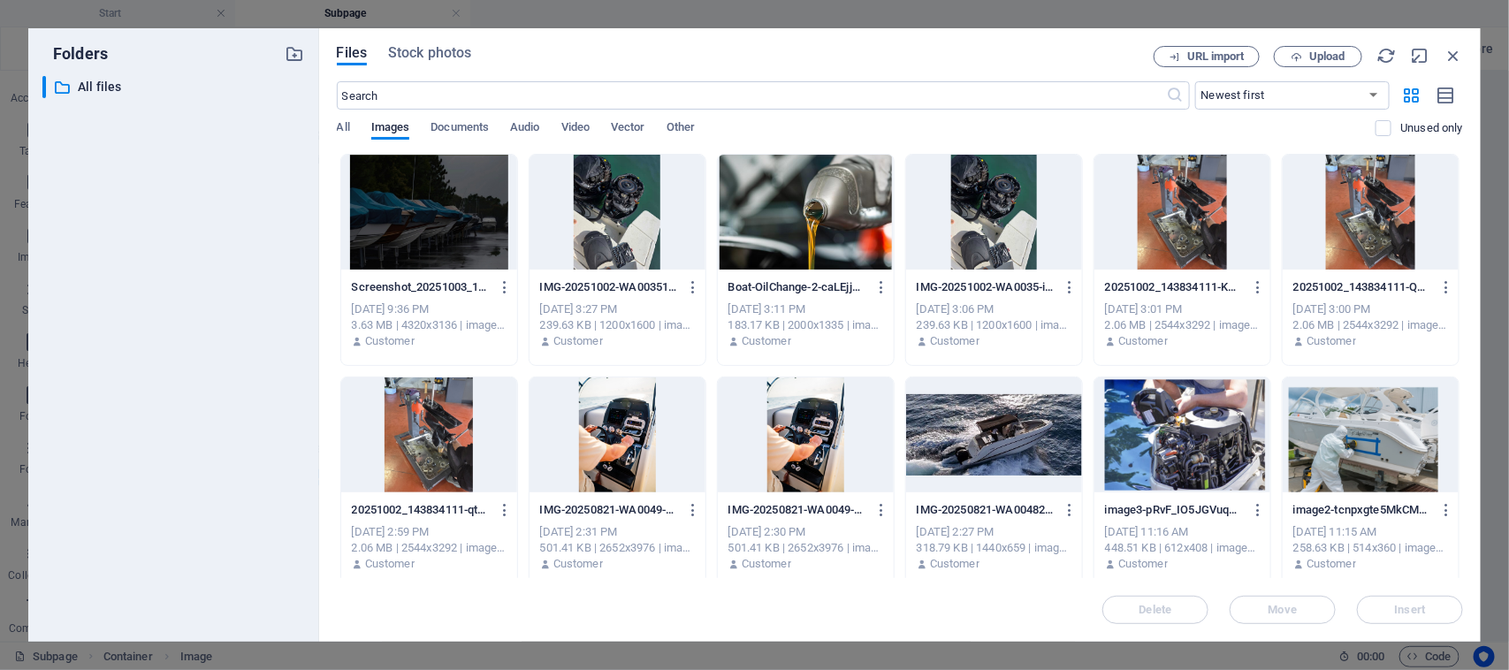
click at [464, 224] on div at bounding box center [429, 212] width 176 height 115
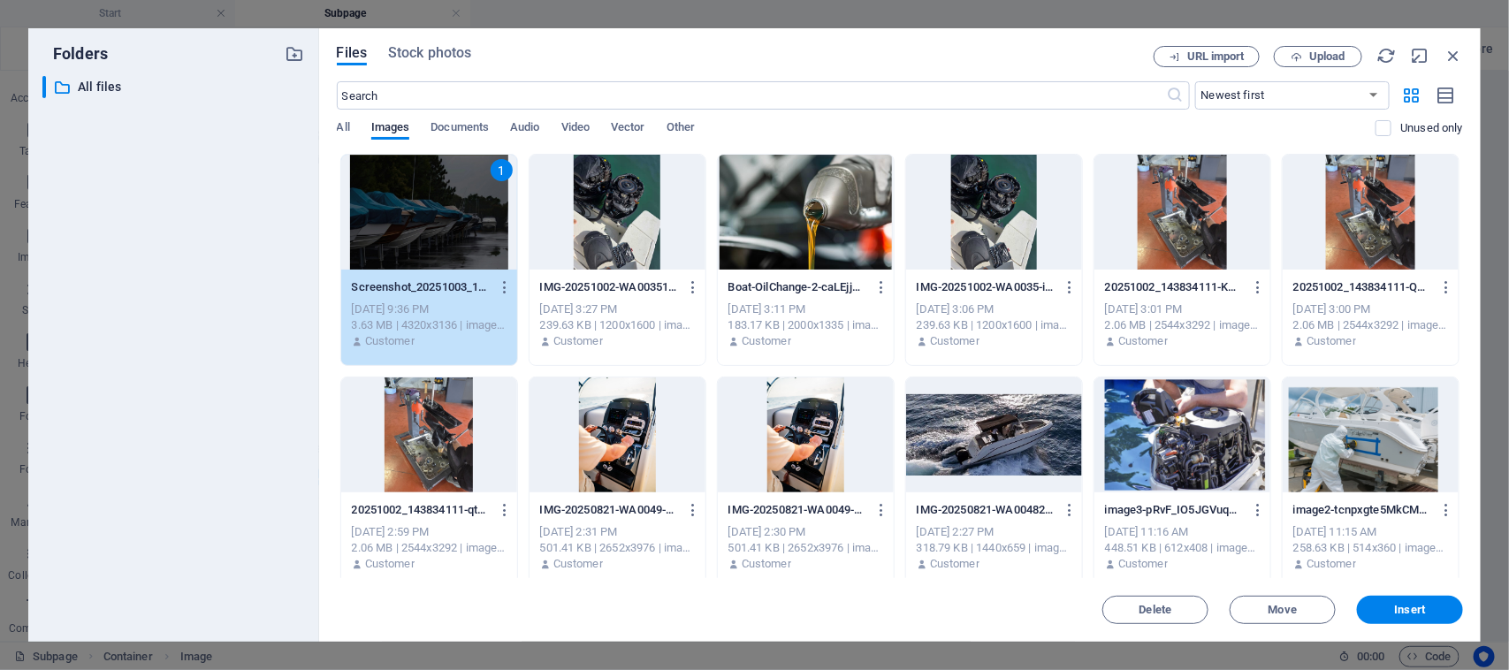
click at [464, 224] on div "1" at bounding box center [429, 212] width 176 height 115
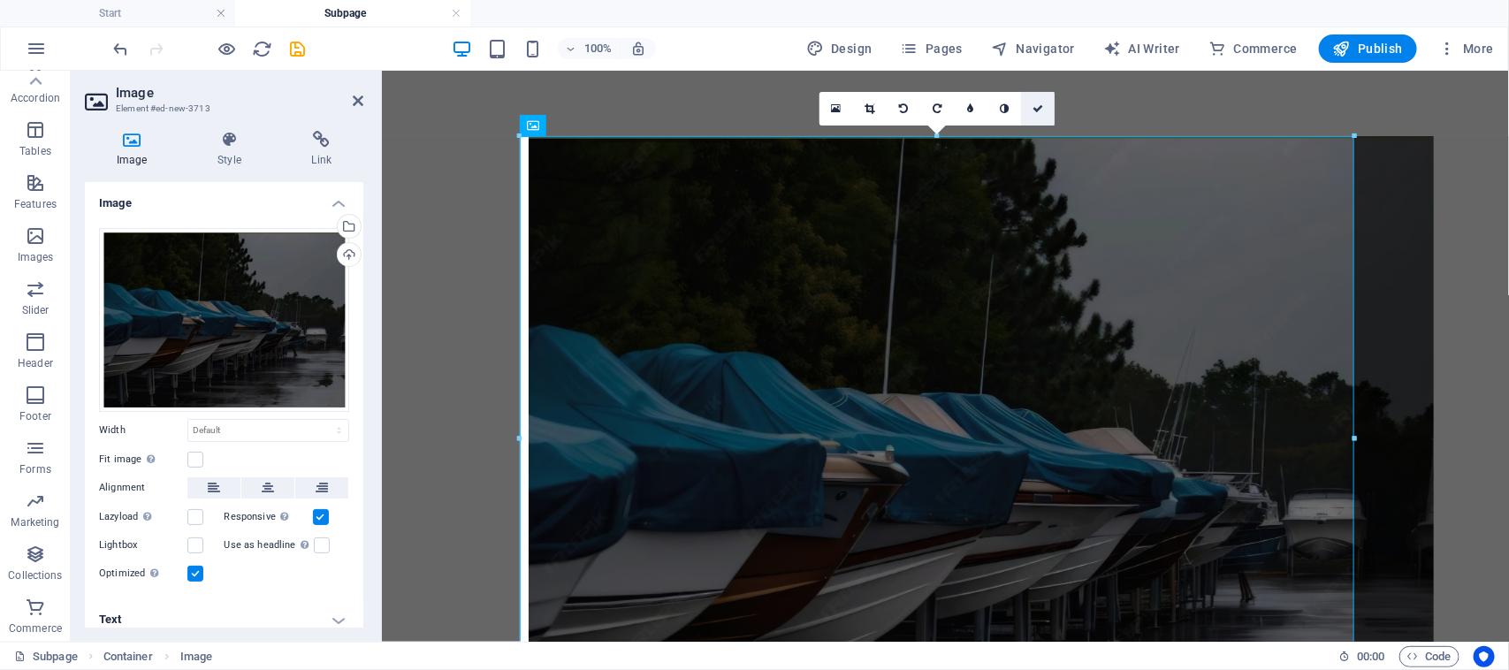
click at [1039, 112] on icon at bounding box center [1037, 108] width 11 height 11
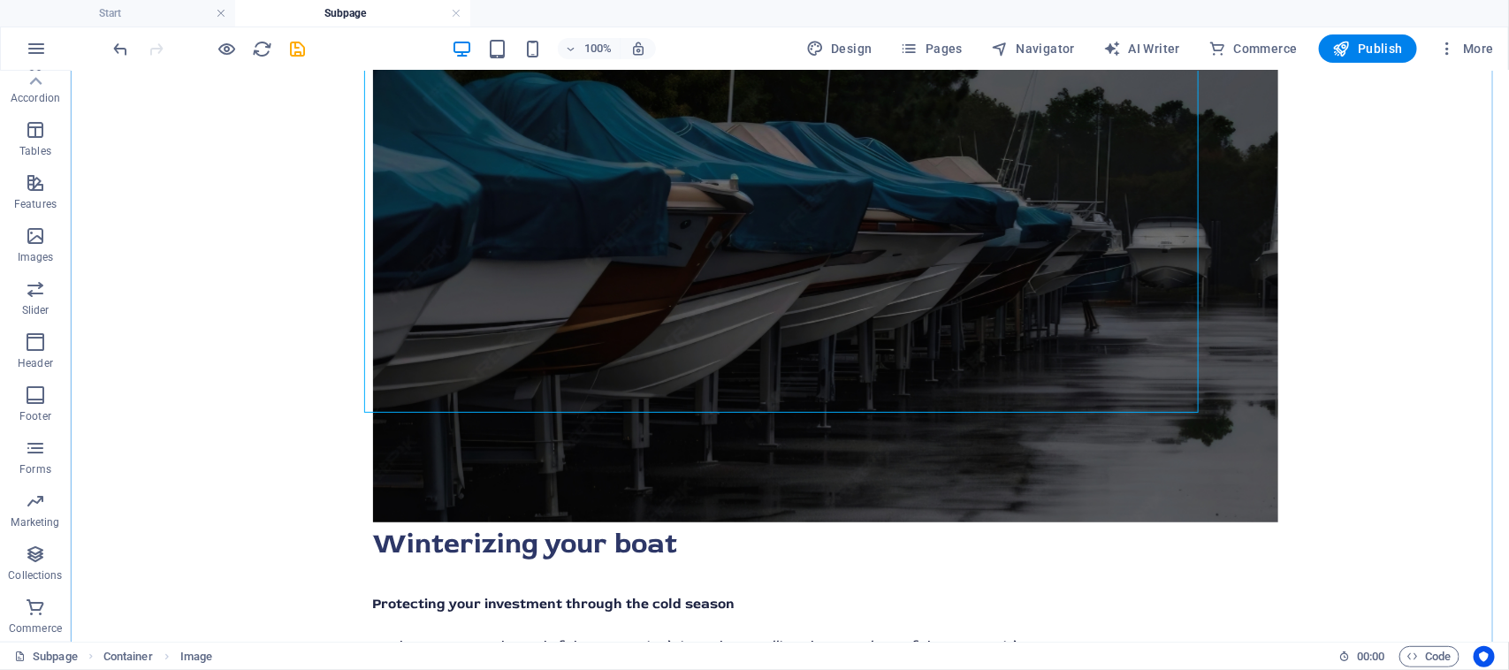
scroll to position [331, 0]
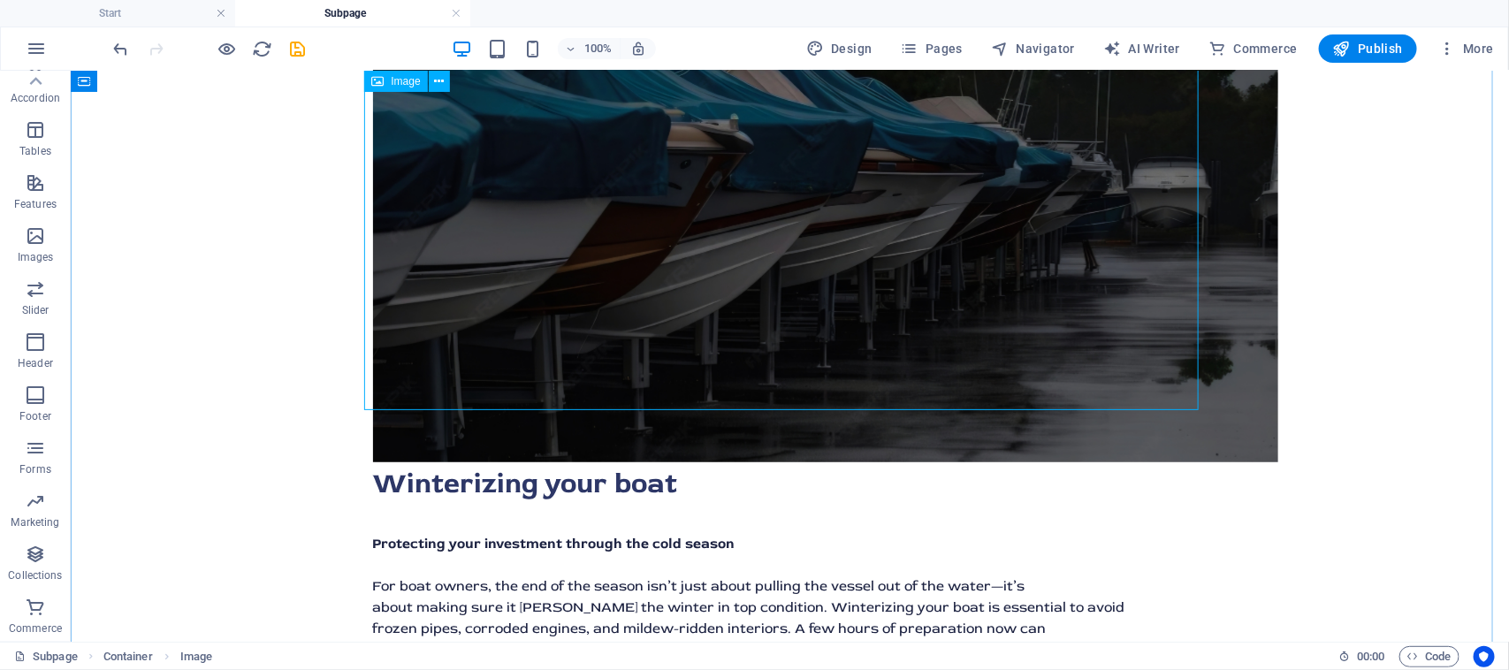
click at [1038, 318] on figure at bounding box center [789, 133] width 834 height 658
click at [444, 85] on button at bounding box center [439, 81] width 21 height 21
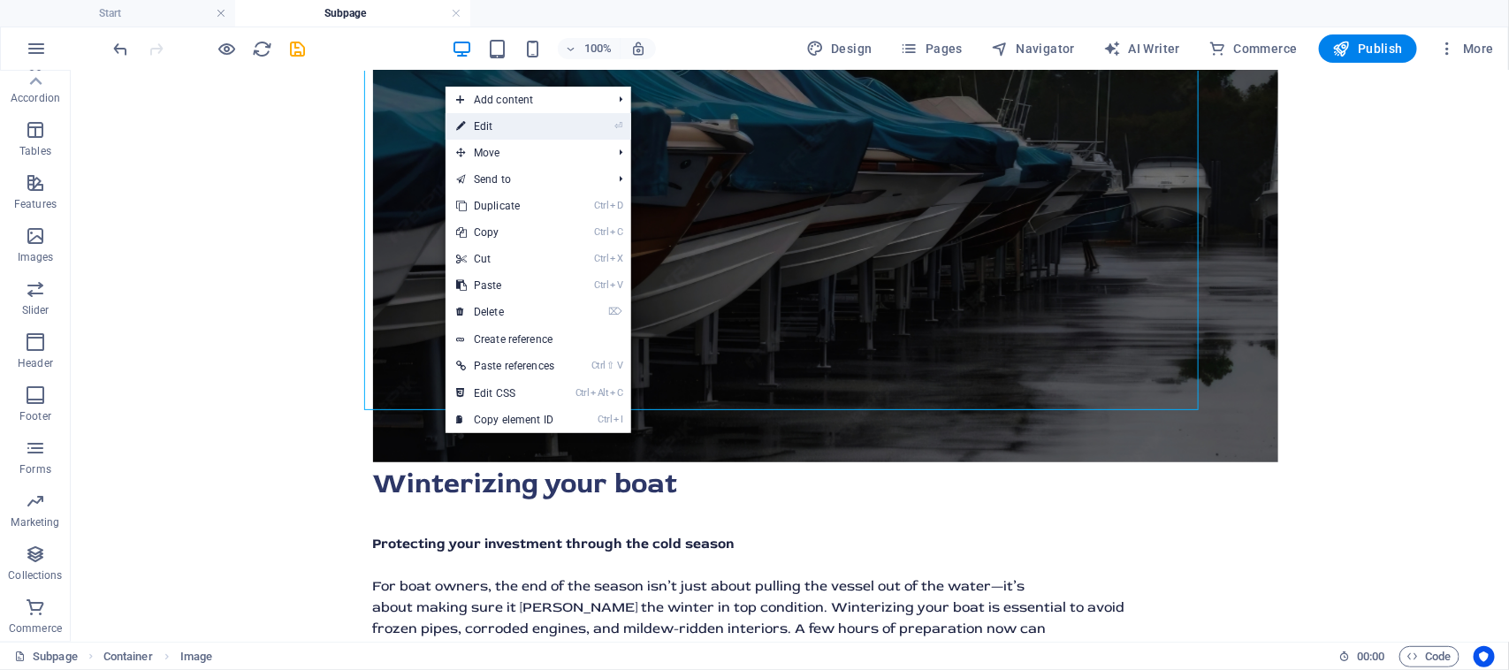
click at [559, 121] on link "⏎ Edit" at bounding box center [504, 126] width 119 height 27
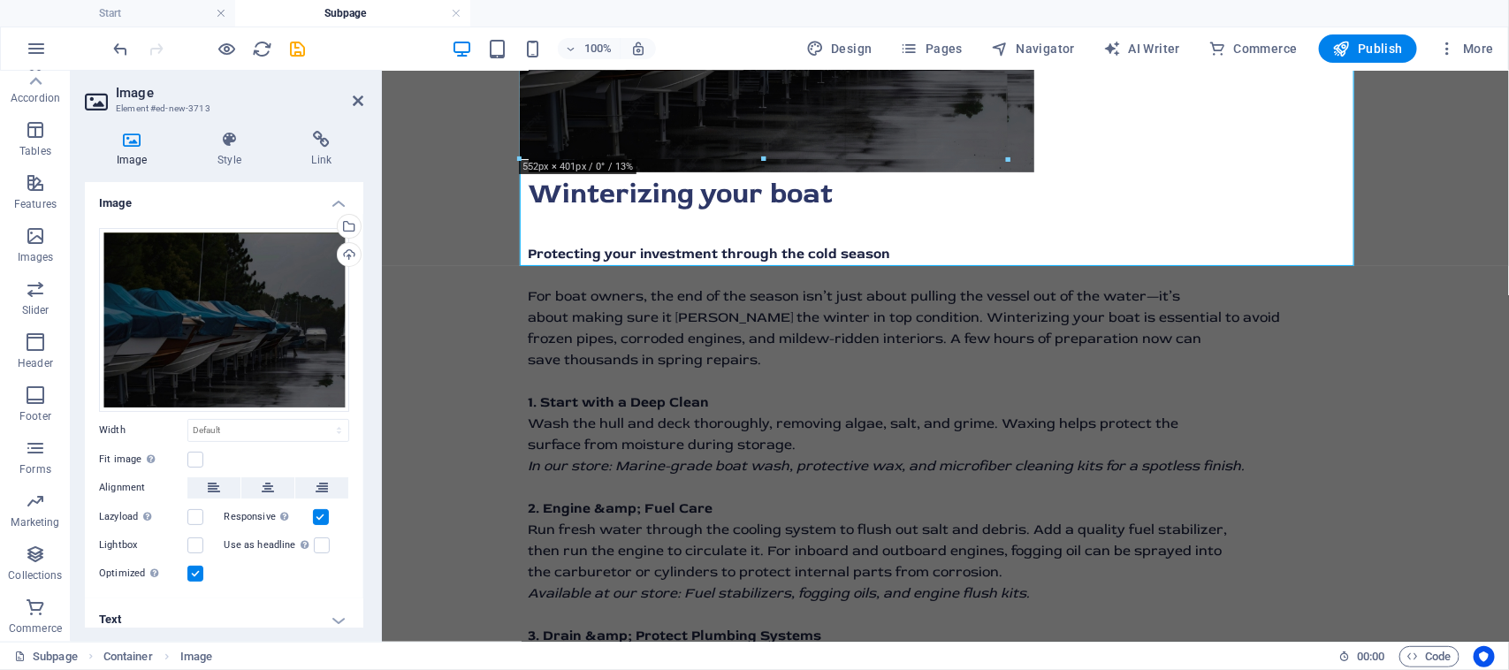
drag, startPoint x: 939, startPoint y: 407, endPoint x: 920, endPoint y: 152, distance: 255.3
type input "550"
select select "px"
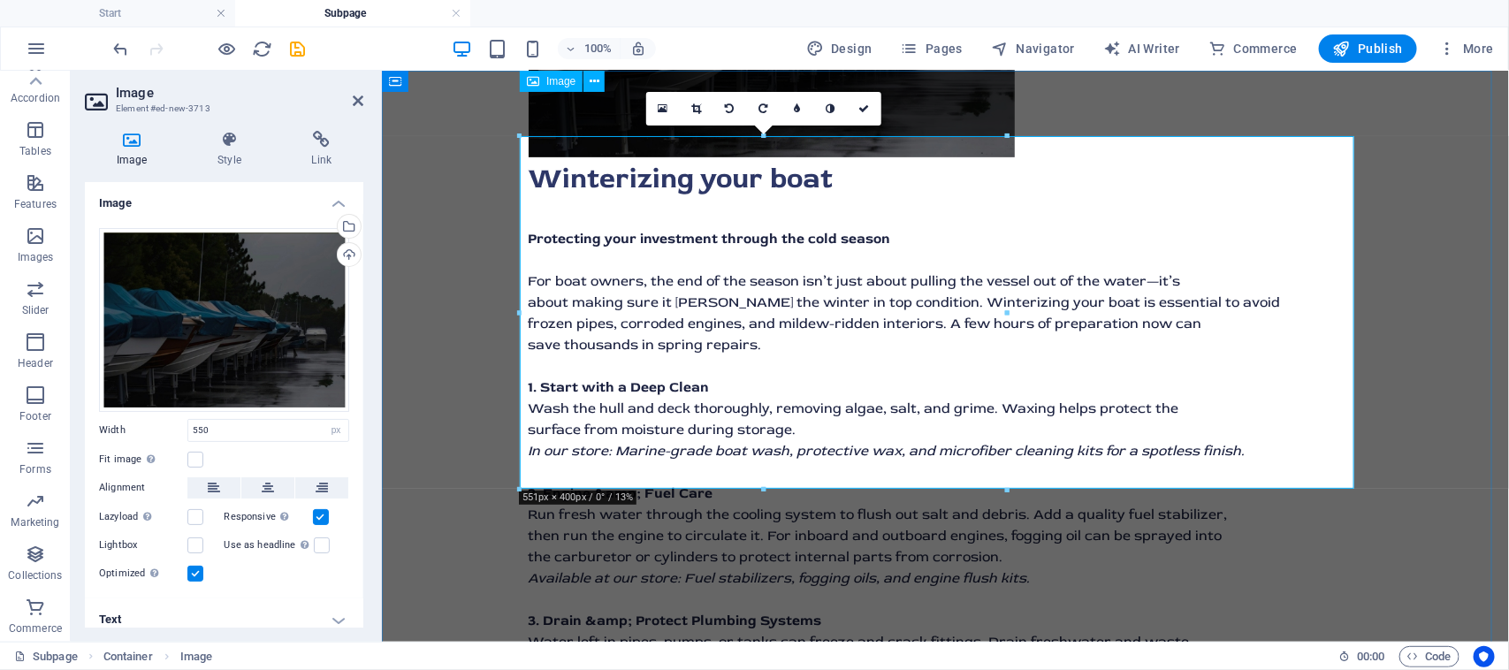
scroll to position [0, 0]
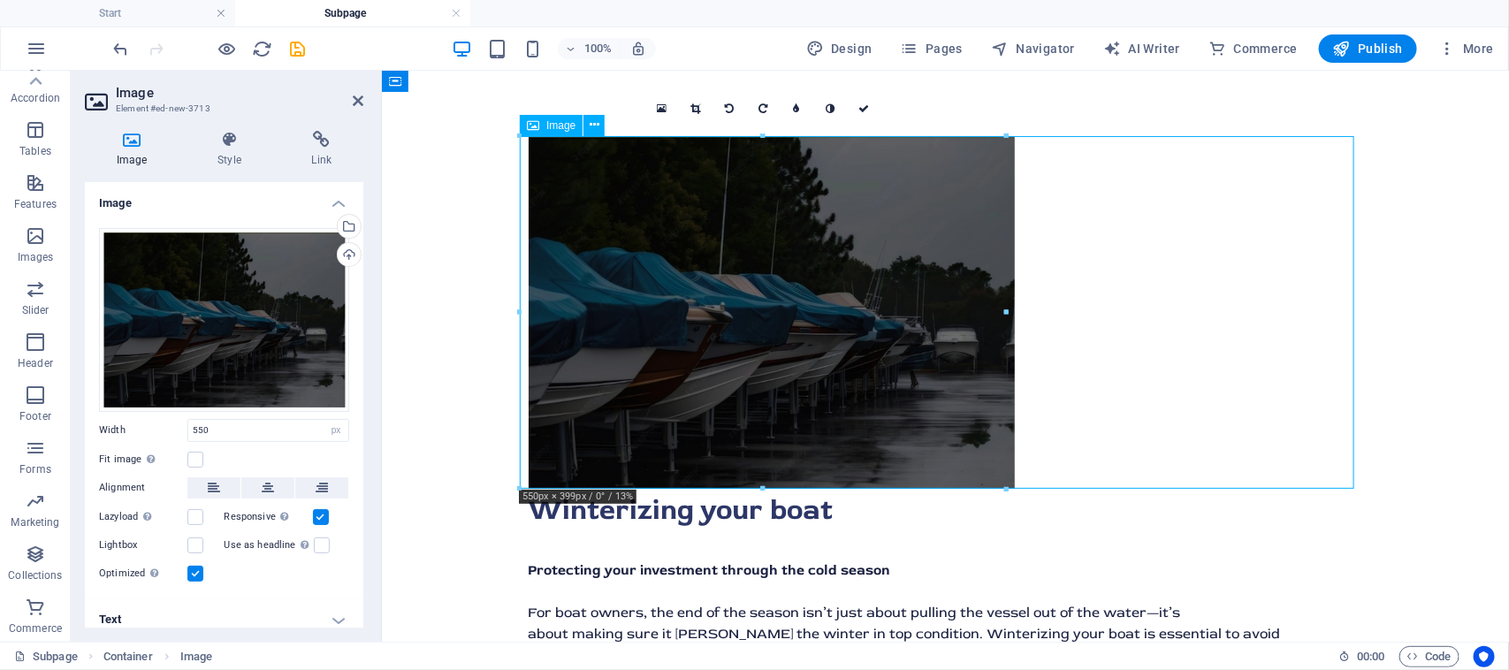
drag, startPoint x: 830, startPoint y: 308, endPoint x: 987, endPoint y: 317, distance: 157.6
click at [987, 317] on figure at bounding box center [945, 311] width 834 height 353
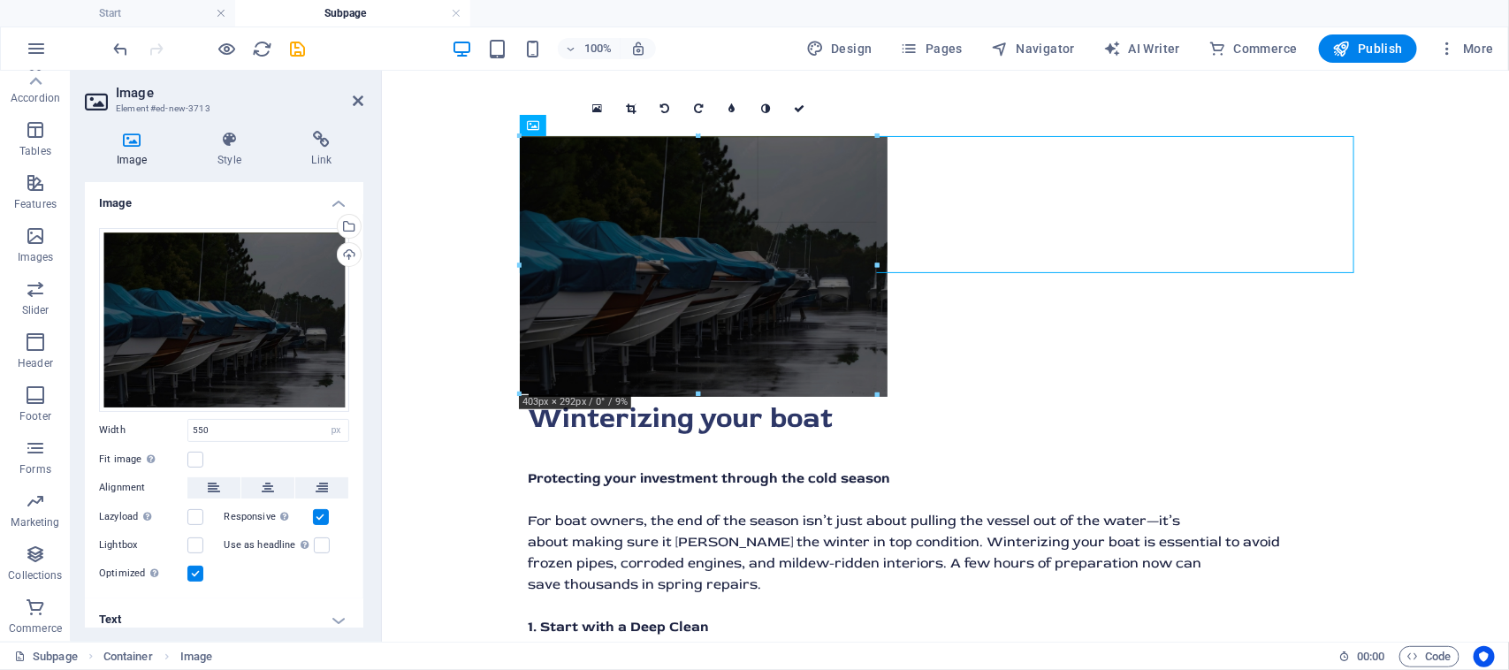
drag, startPoint x: 763, startPoint y: 486, endPoint x: 823, endPoint y: 395, distance: 109.1
type input "408"
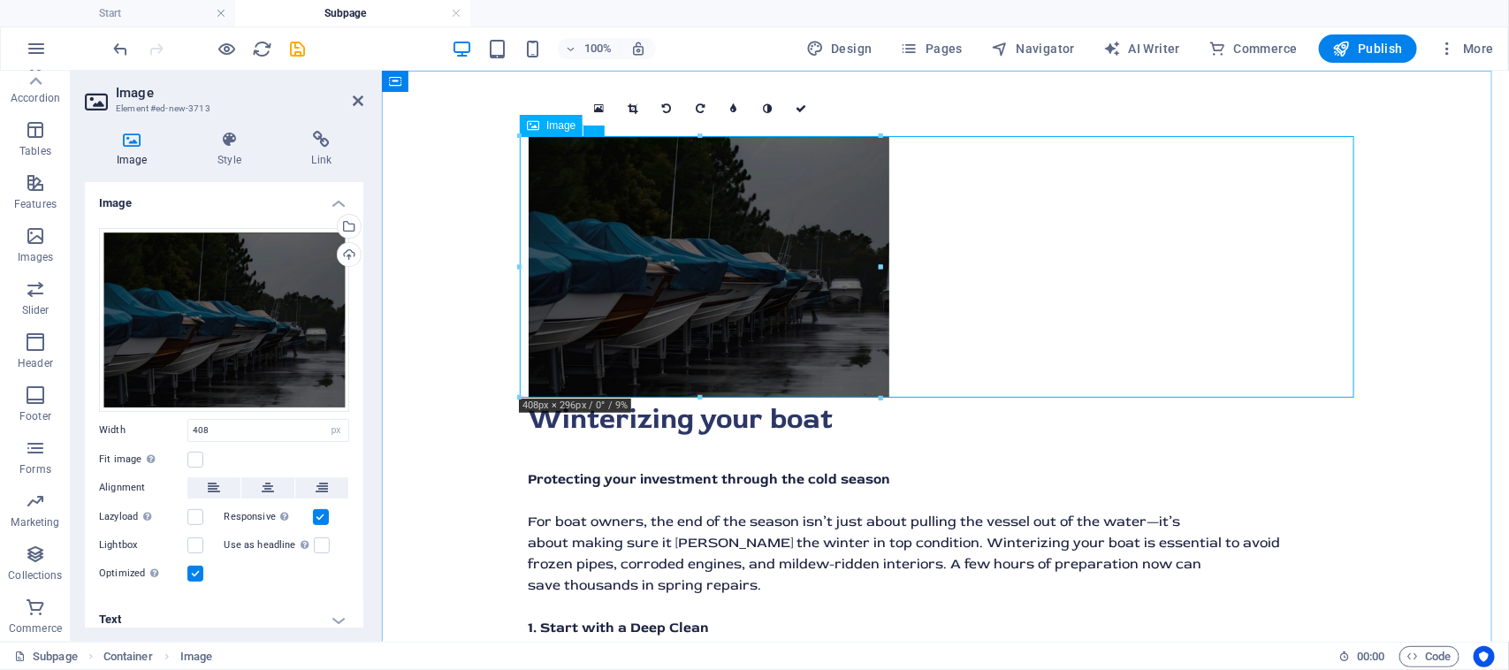
click at [810, 229] on figure at bounding box center [945, 266] width 834 height 262
click at [686, 249] on figure at bounding box center [945, 266] width 834 height 262
click at [685, 249] on figure at bounding box center [945, 266] width 834 height 262
click at [275, 487] on button at bounding box center [267, 487] width 53 height 21
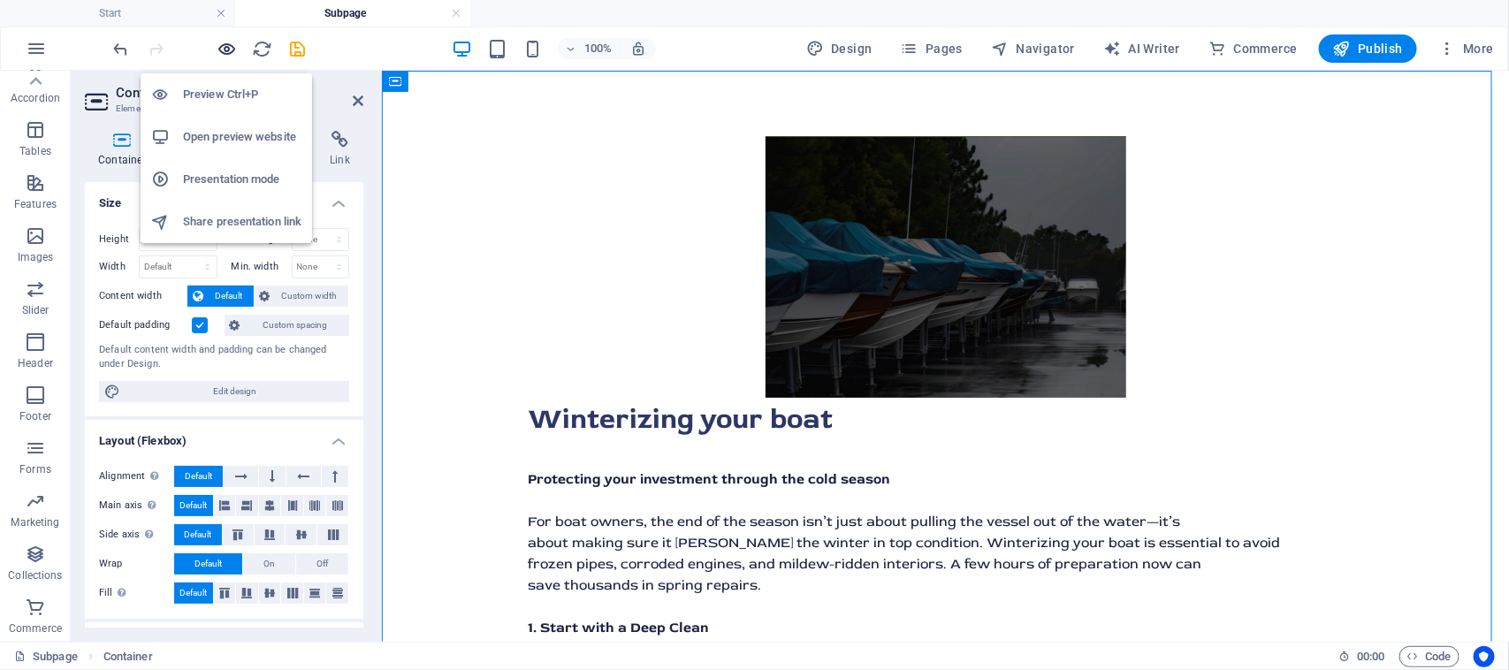
click at [234, 49] on icon "button" at bounding box center [227, 49] width 20 height 20
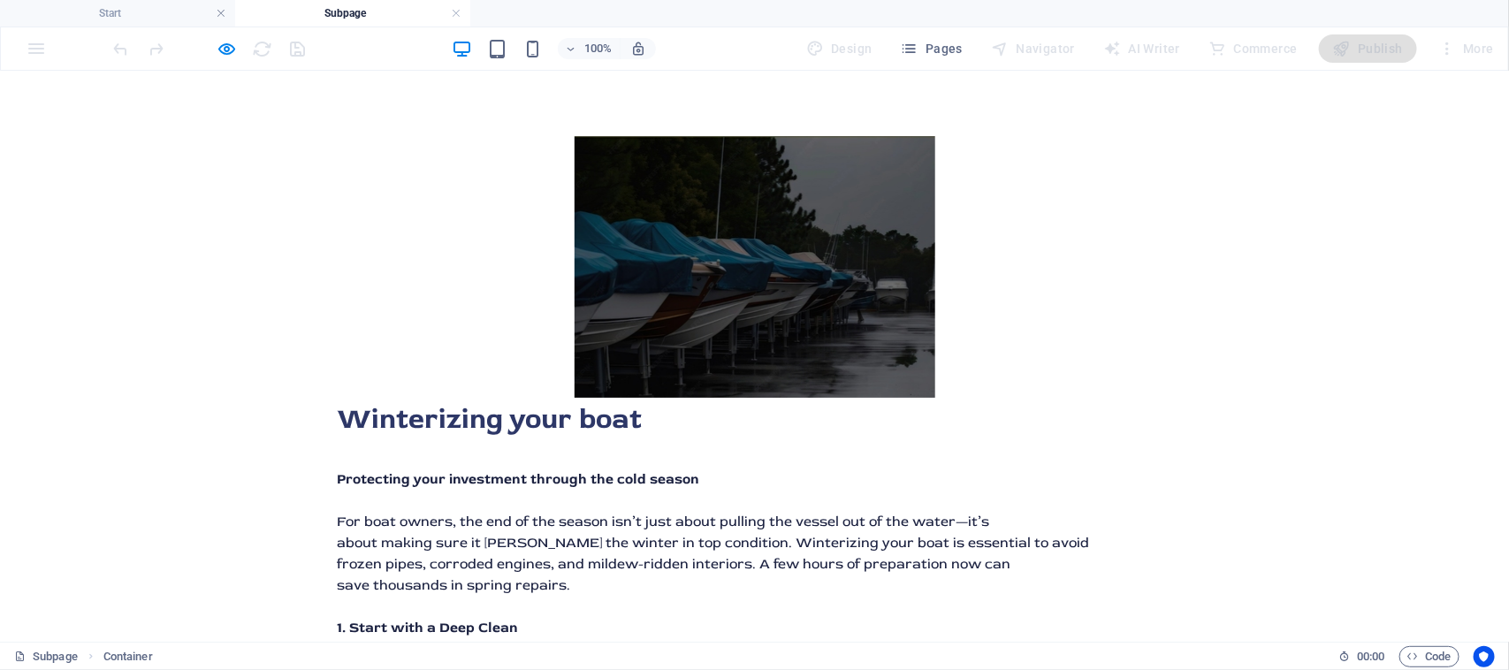
click at [748, 280] on img at bounding box center [754, 266] width 361 height 262
click at [722, 245] on img at bounding box center [754, 266] width 361 height 262
click at [721, 245] on img at bounding box center [754, 266] width 361 height 262
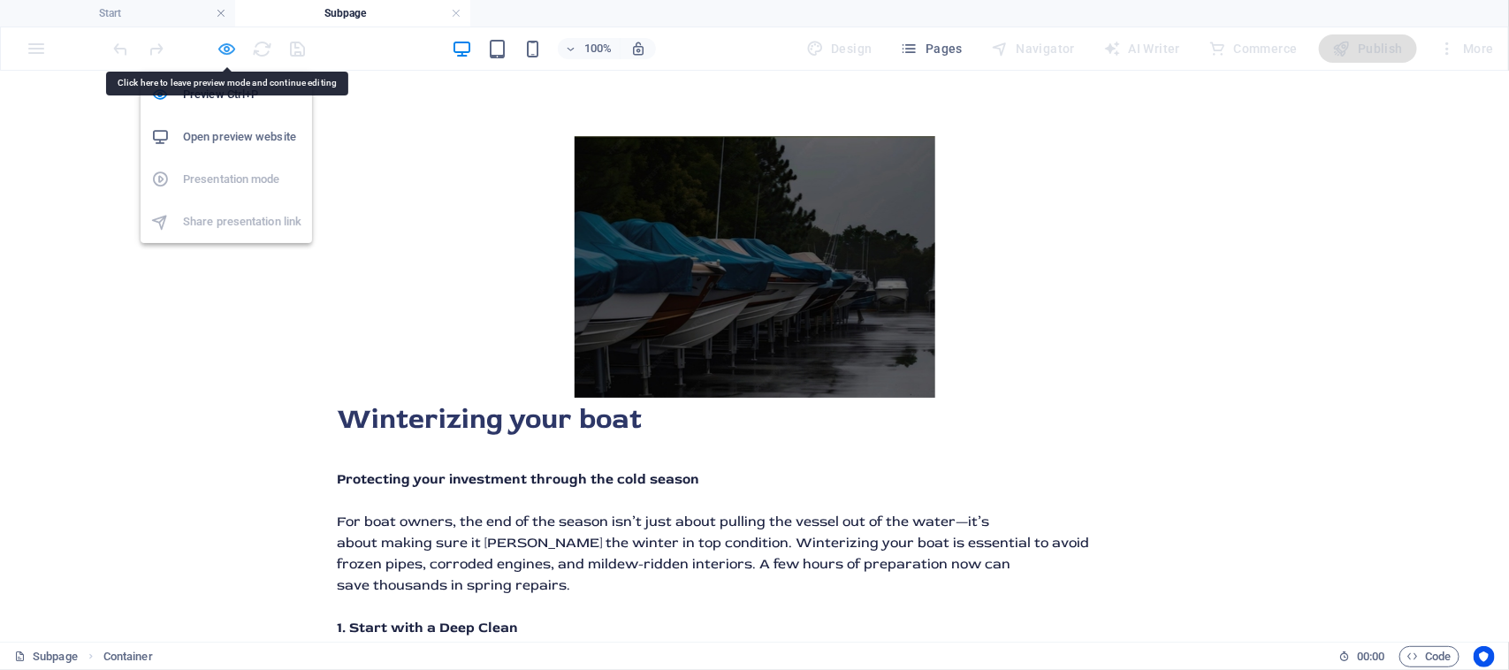
click at [227, 47] on icon "button" at bounding box center [227, 49] width 20 height 20
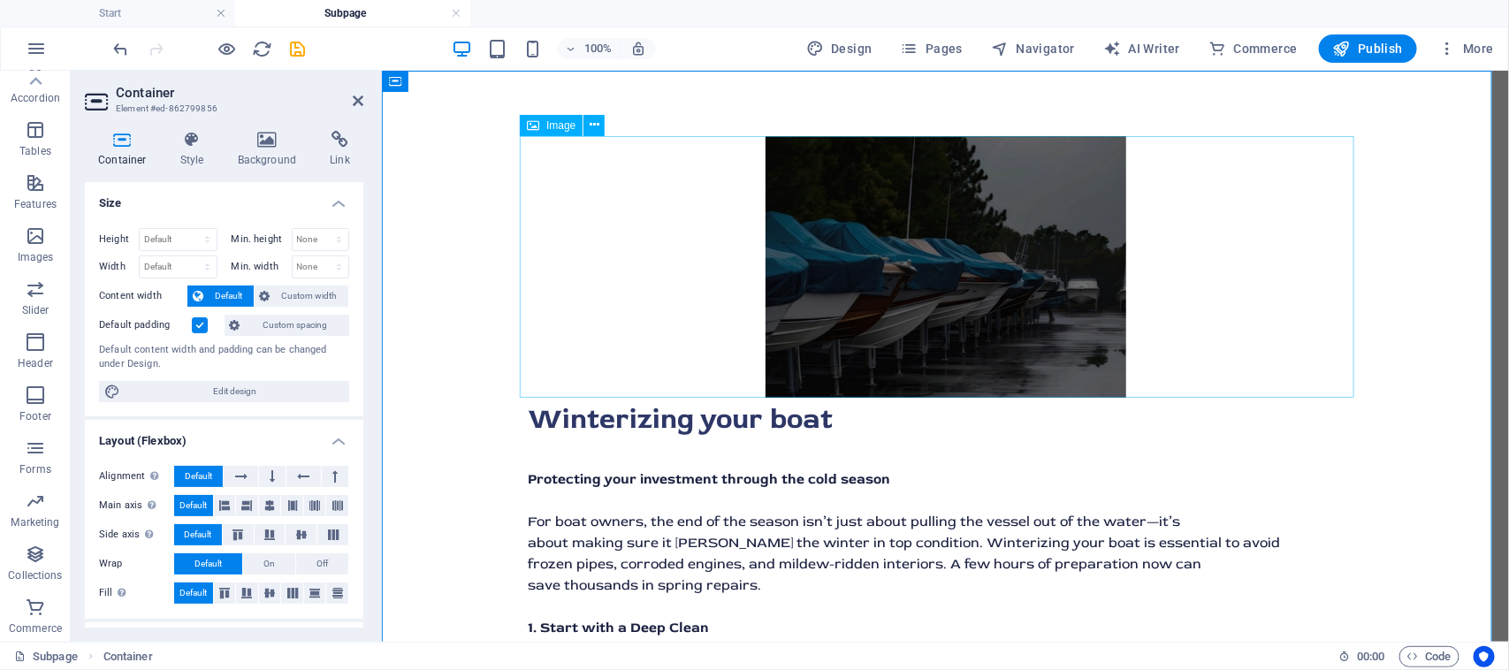
click at [854, 227] on figure at bounding box center [945, 266] width 834 height 262
click at [929, 284] on figure at bounding box center [945, 266] width 834 height 262
select select "px"
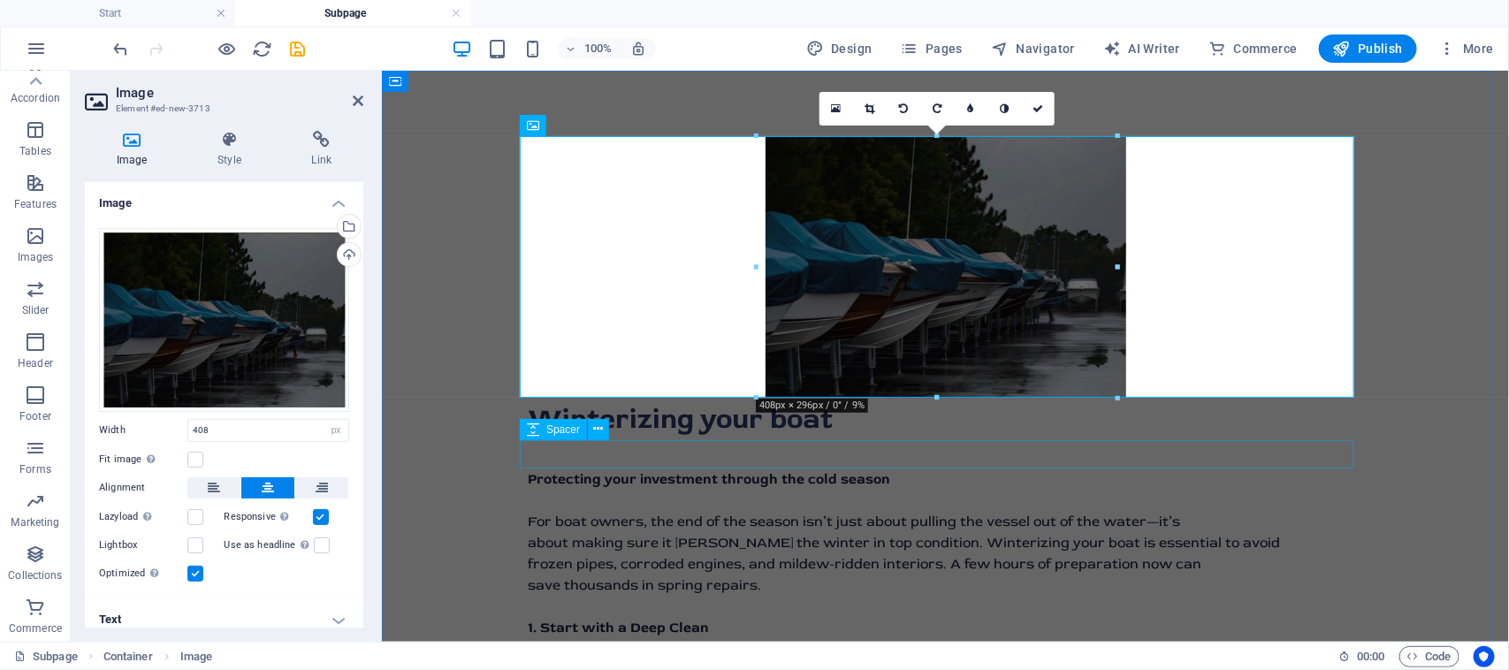
click at [1092, 456] on div at bounding box center [945, 453] width 834 height 28
select select "rem"
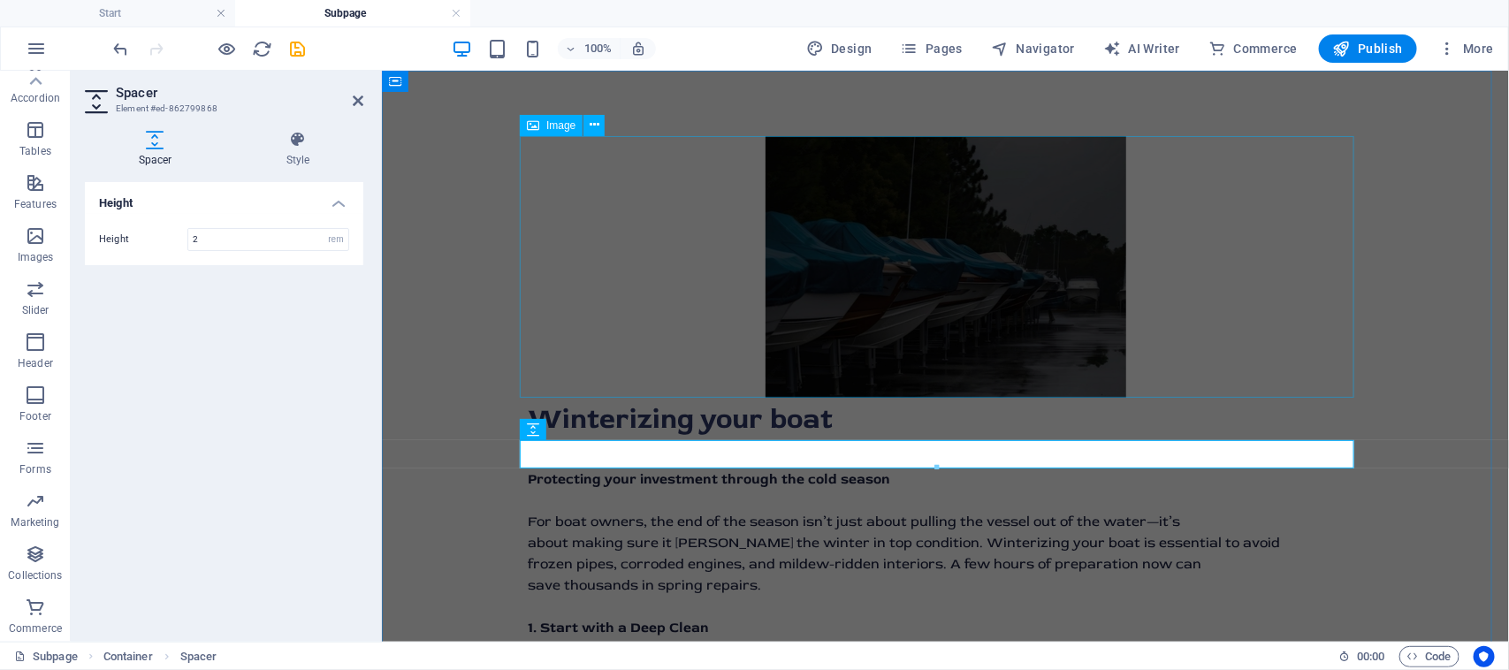
click at [1005, 319] on figure at bounding box center [945, 266] width 834 height 262
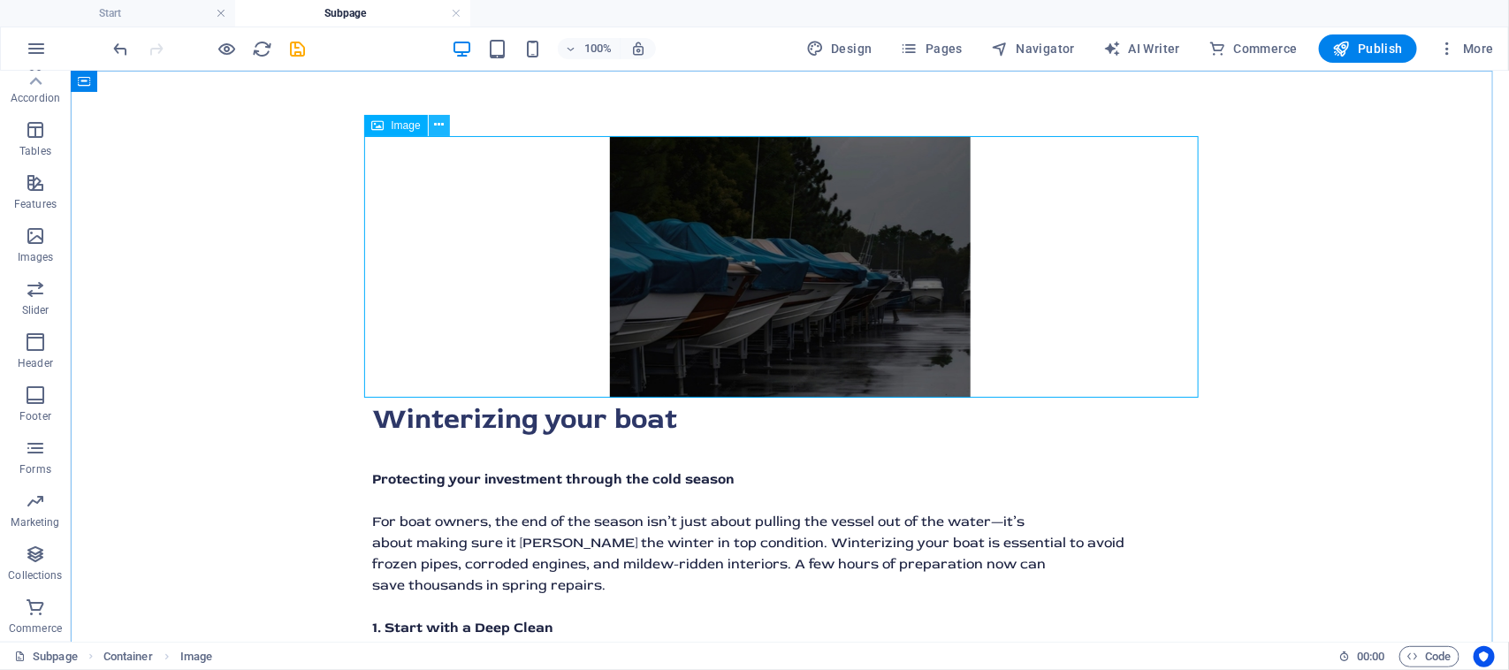
click at [440, 125] on icon at bounding box center [439, 125] width 10 height 19
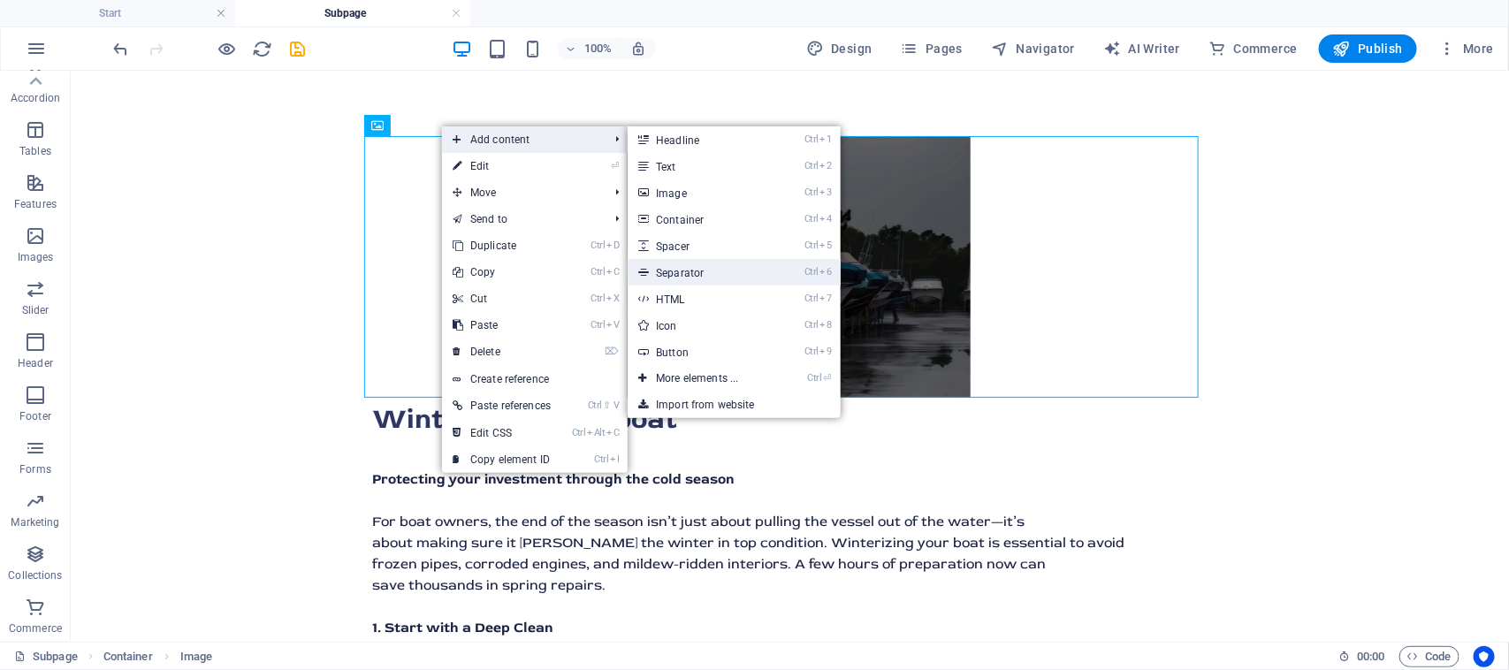
click at [809, 267] on li "Ctrl 6 Separator" at bounding box center [733, 272] width 212 height 27
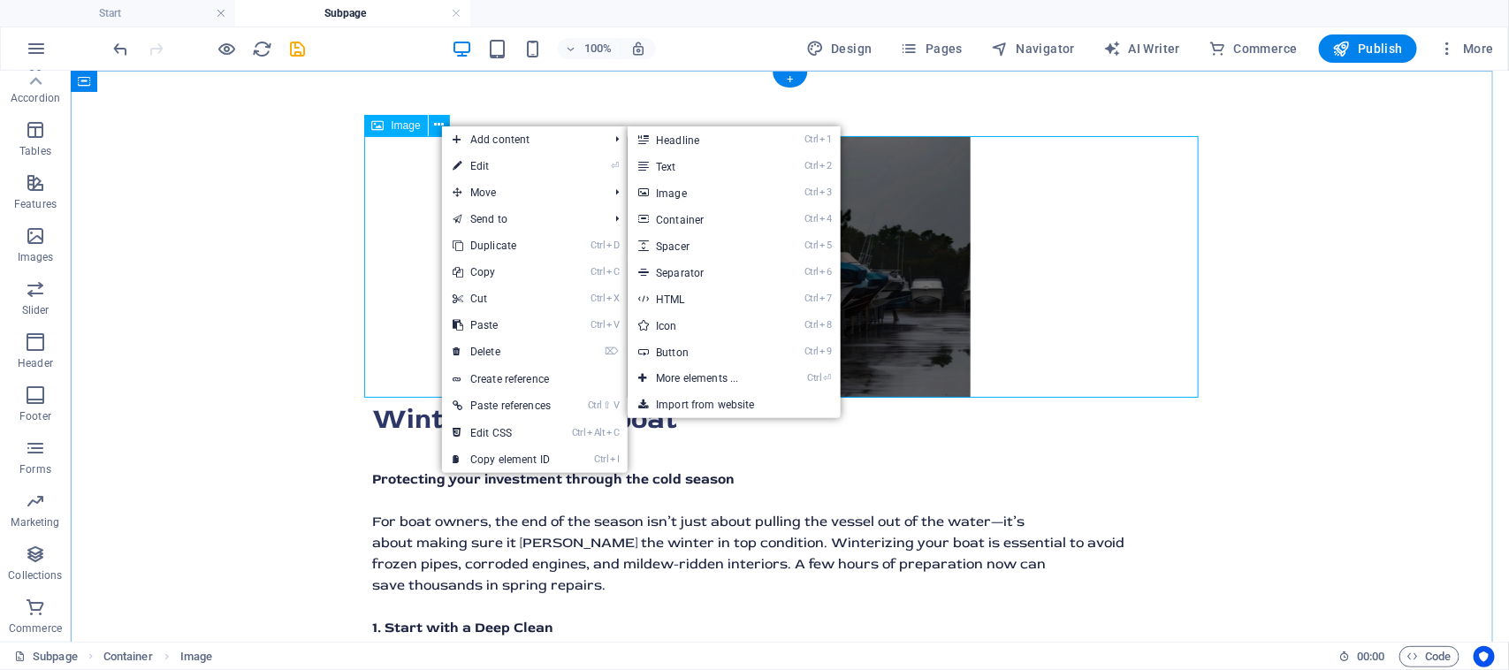
click at [918, 253] on figure at bounding box center [789, 266] width 834 height 262
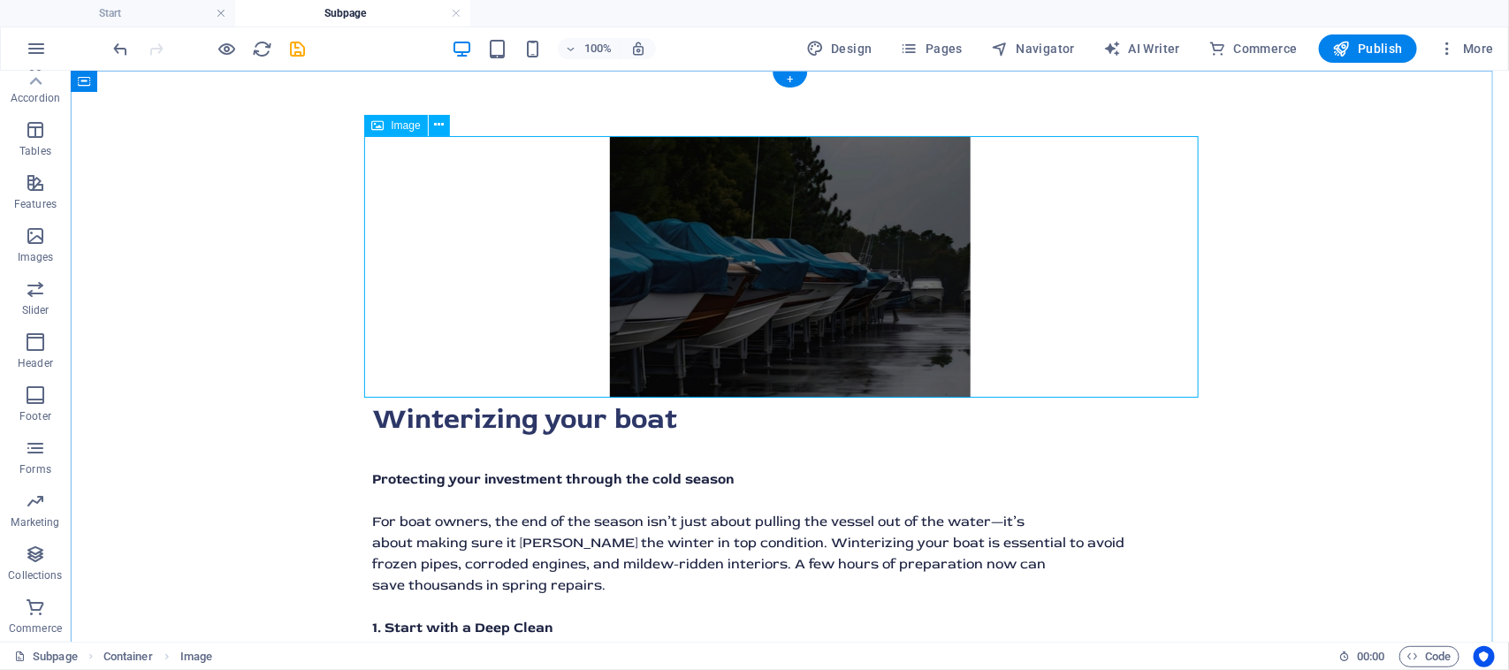
click at [834, 328] on figure at bounding box center [789, 266] width 834 height 262
select select "px"
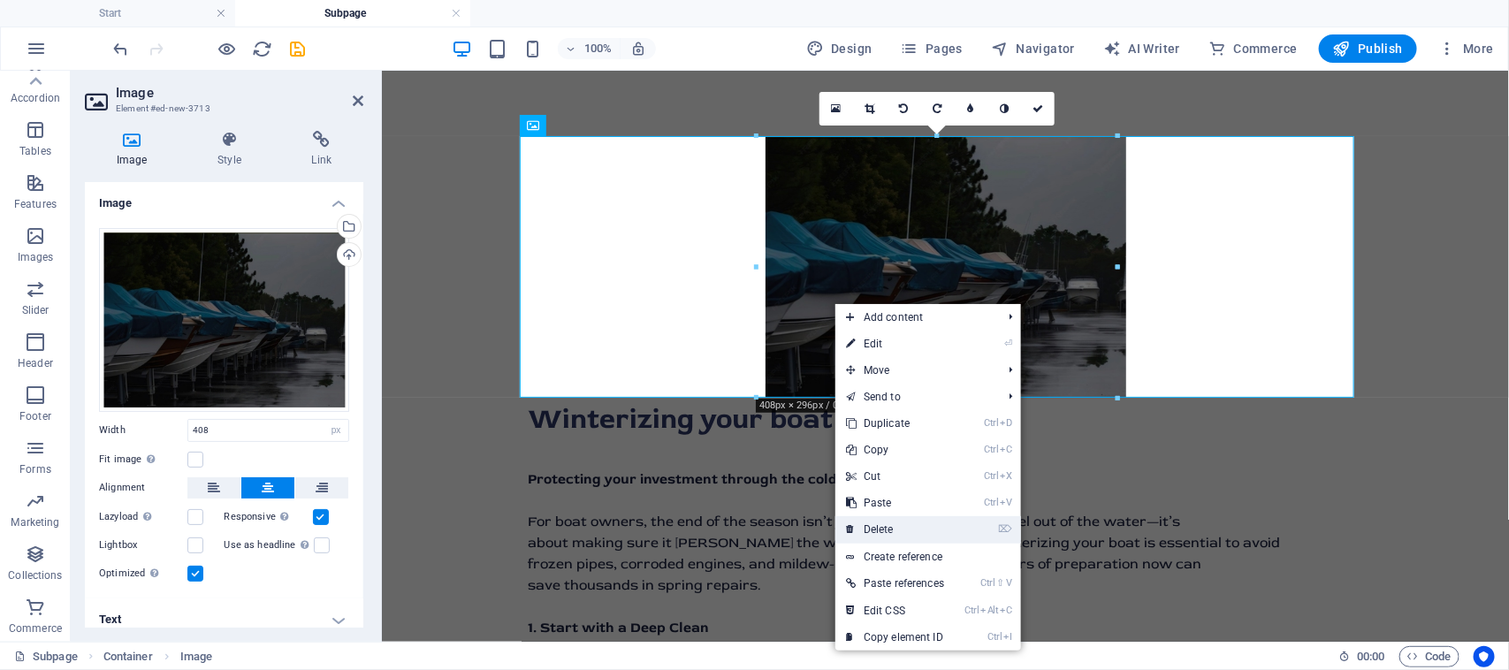
drag, startPoint x: 922, startPoint y: 527, endPoint x: 848, endPoint y: 451, distance: 105.6
click at [922, 527] on link "⌦ Delete" at bounding box center [894, 529] width 119 height 27
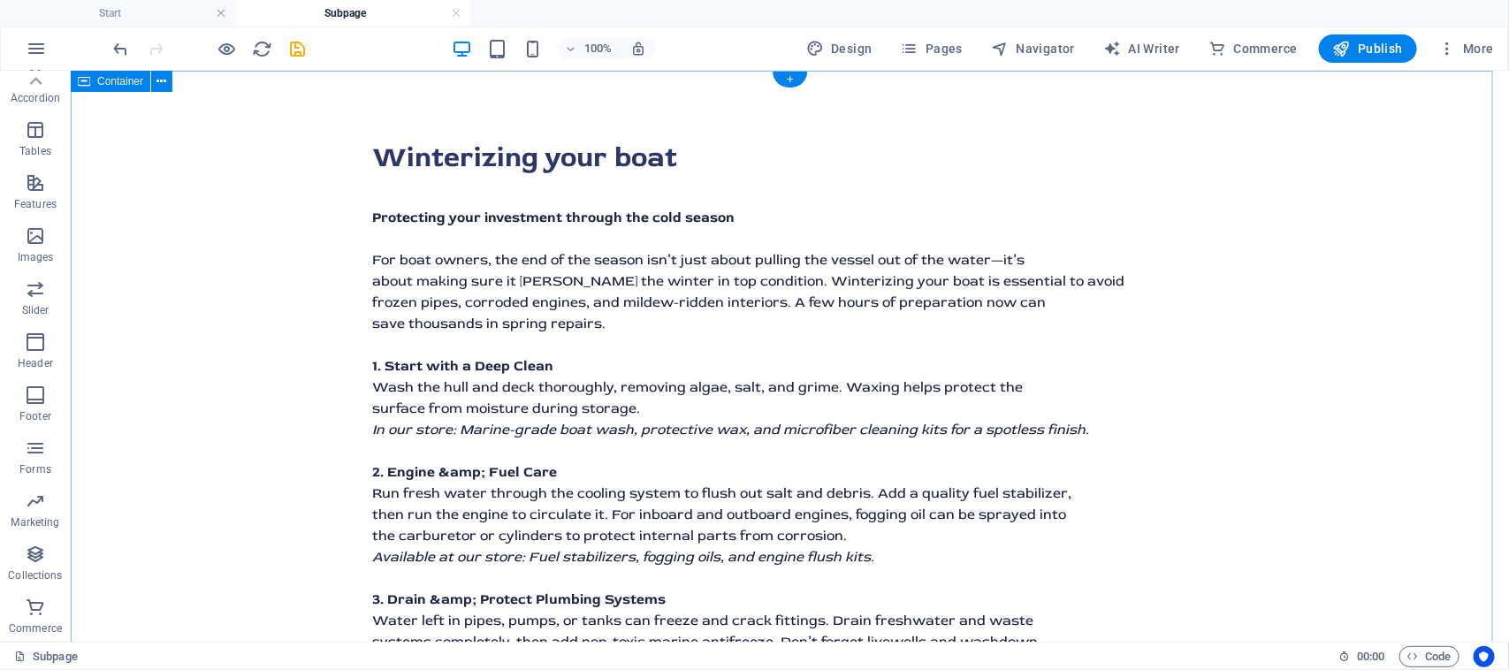
click at [1038, 112] on div "Winterizing your boat Protecting your investment through the cold season For bo…" at bounding box center [789, 637] width 1438 height 1135
click at [792, 81] on div "+" at bounding box center [789, 80] width 34 height 16
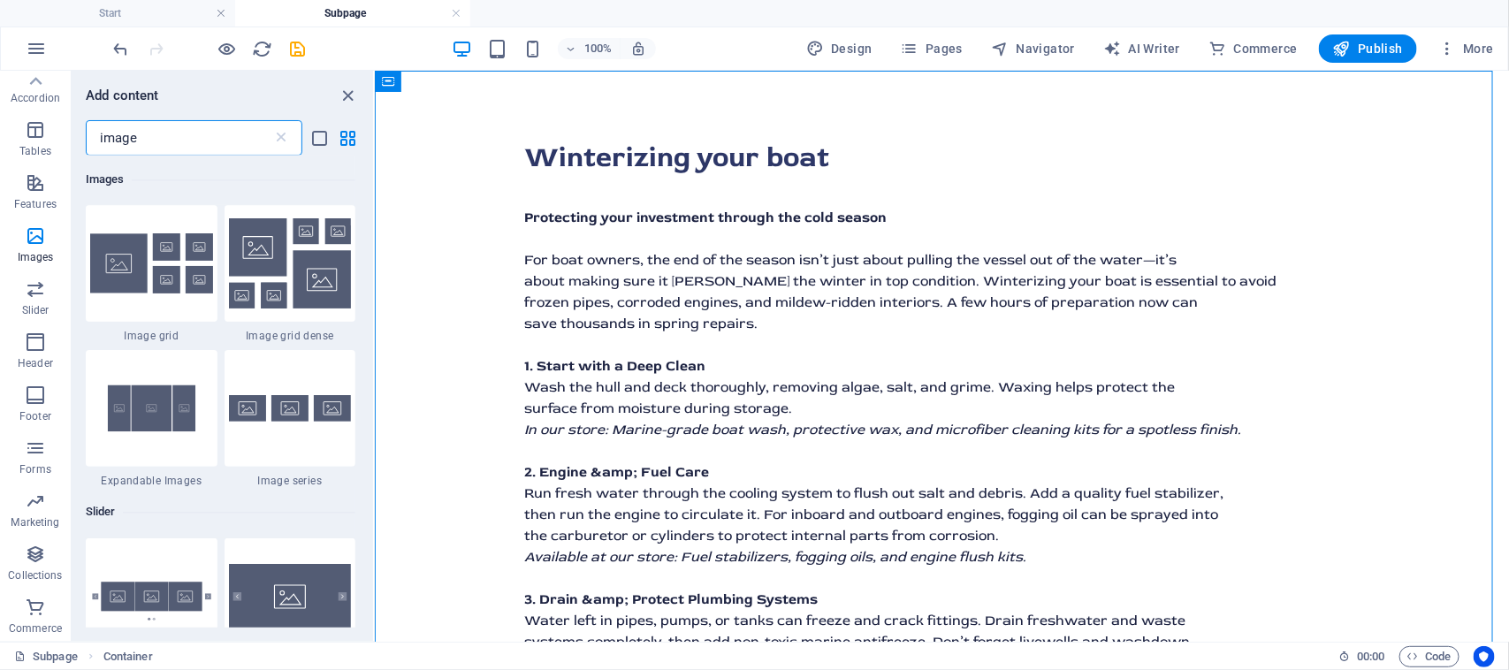
scroll to position [1570, 0]
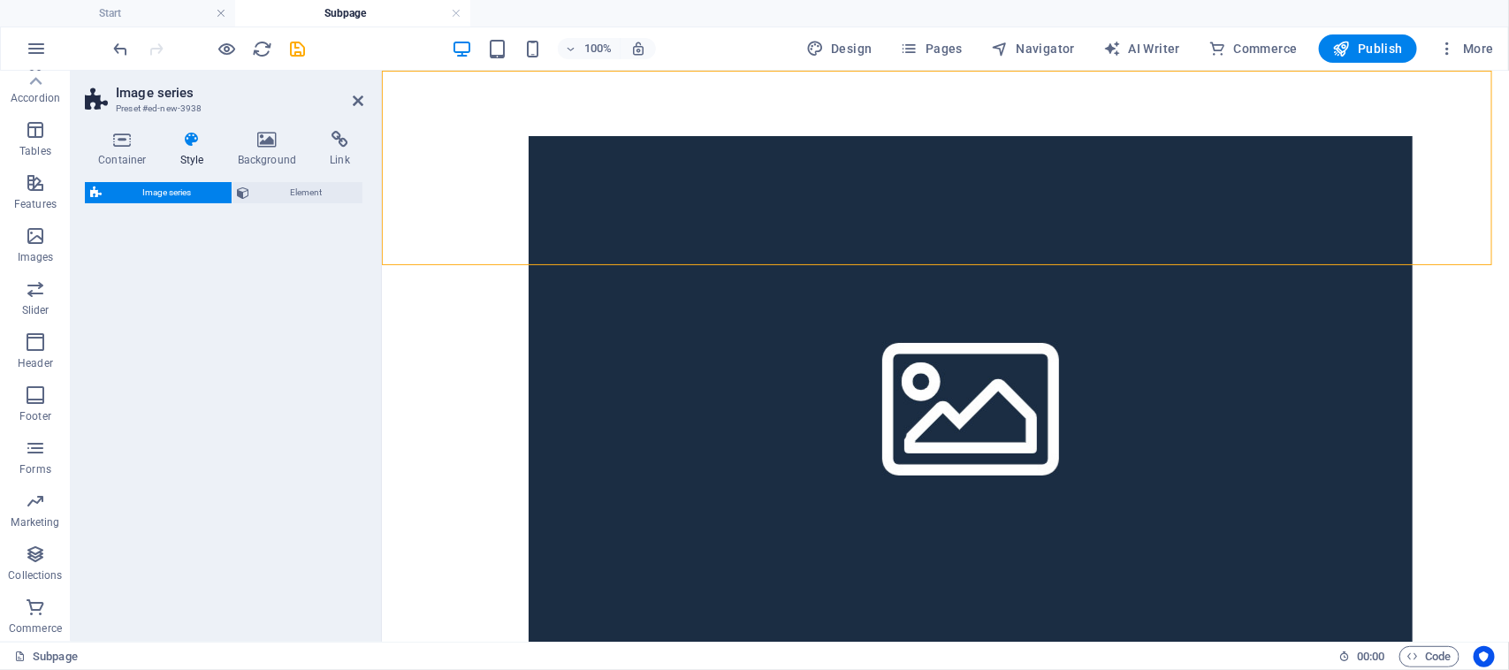
select select "rem"
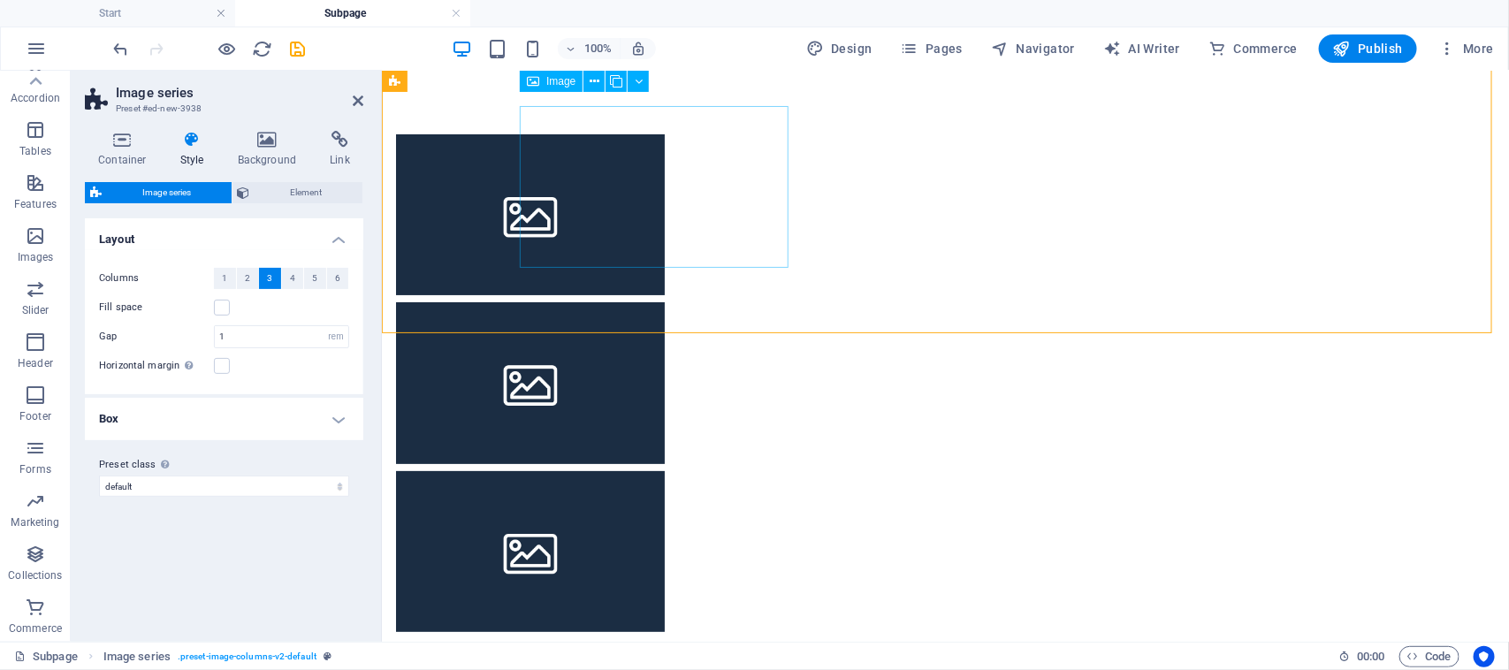
scroll to position [0, 0]
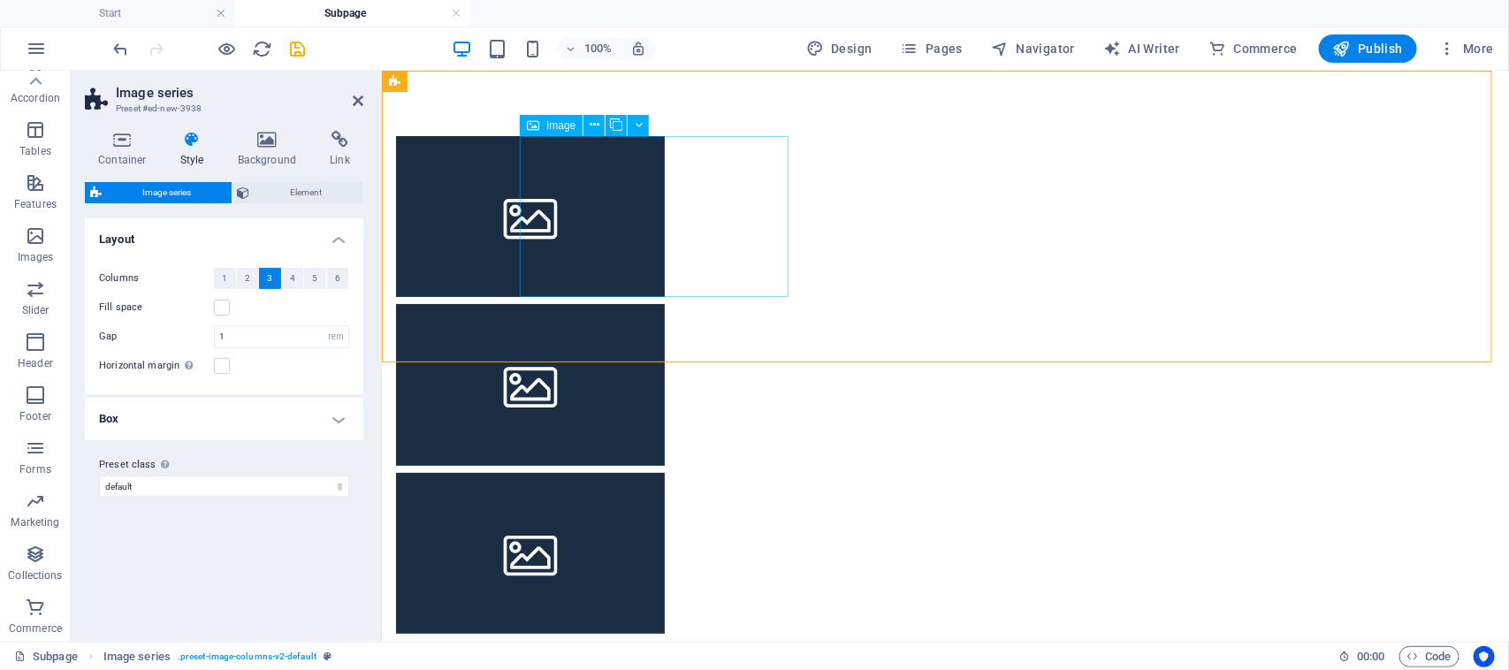
click at [552, 126] on span "Image" at bounding box center [560, 125] width 29 height 11
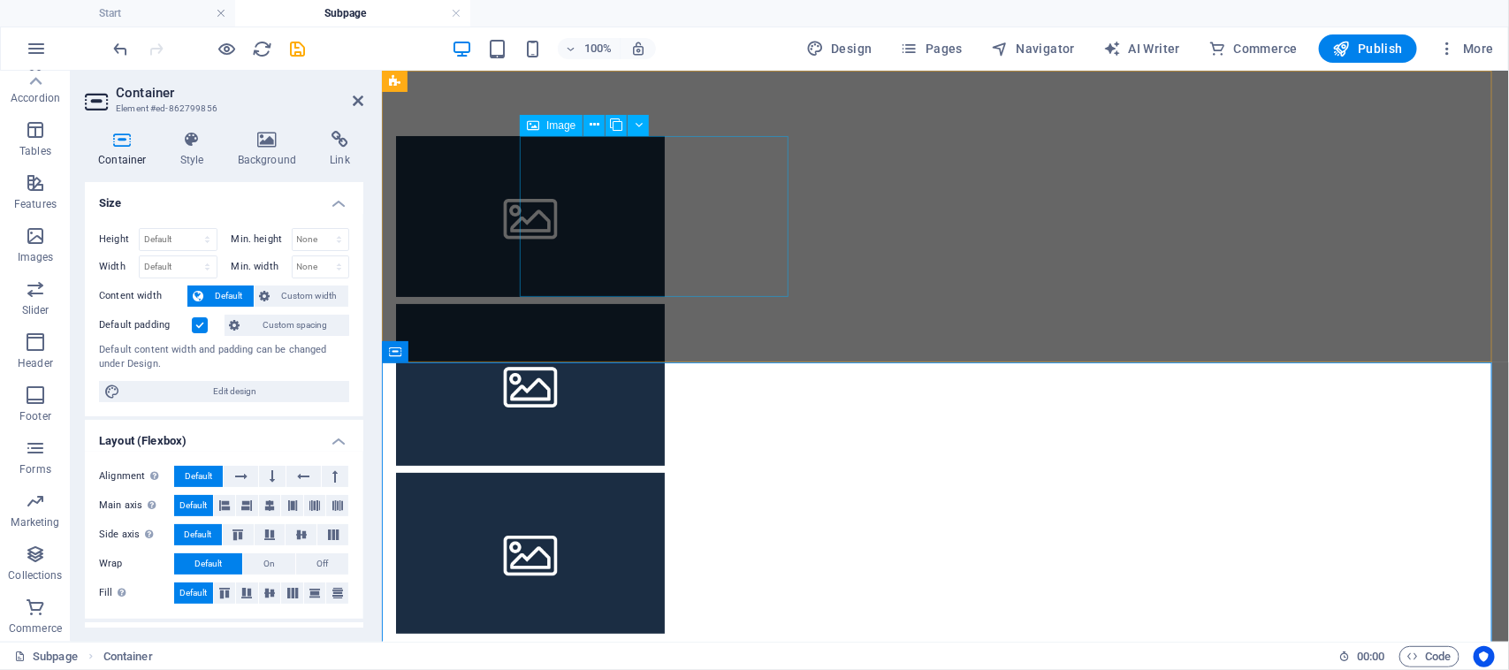
click at [664, 183] on figure at bounding box center [529, 215] width 269 height 161
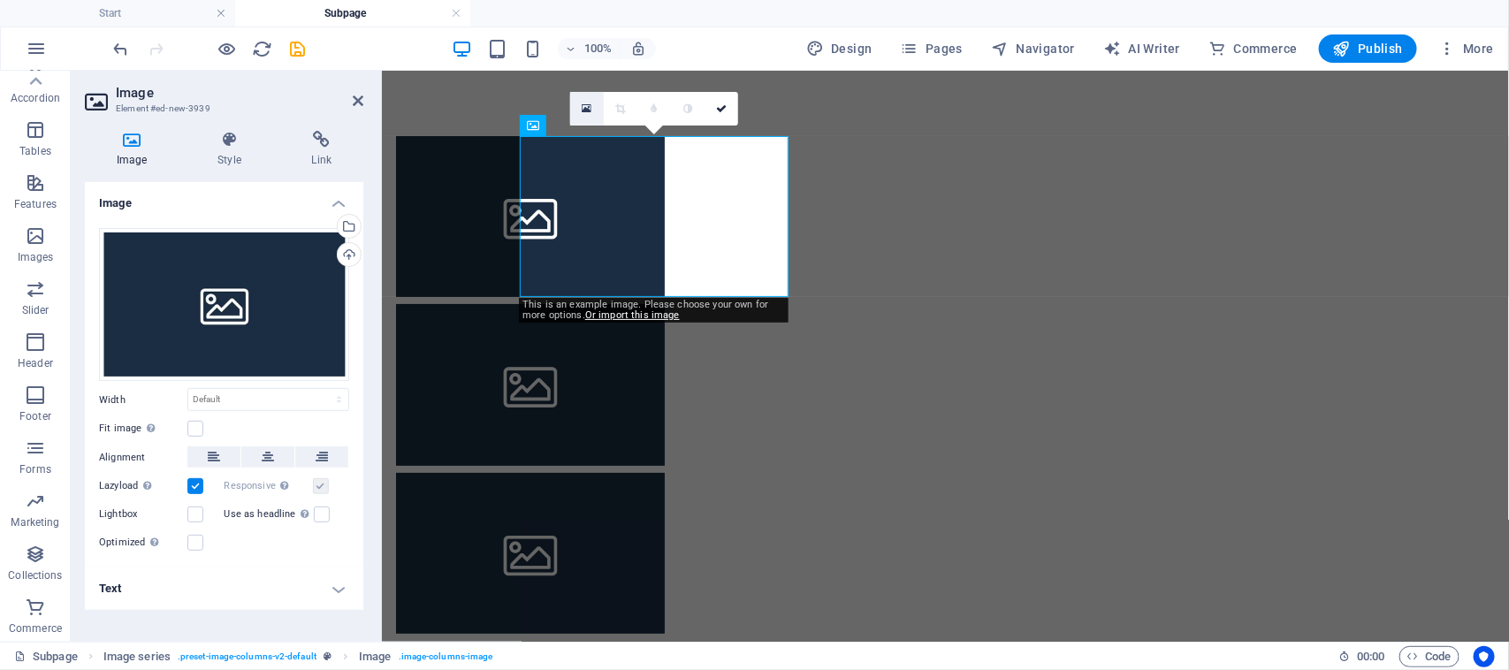
click at [588, 103] on icon at bounding box center [587, 109] width 10 height 12
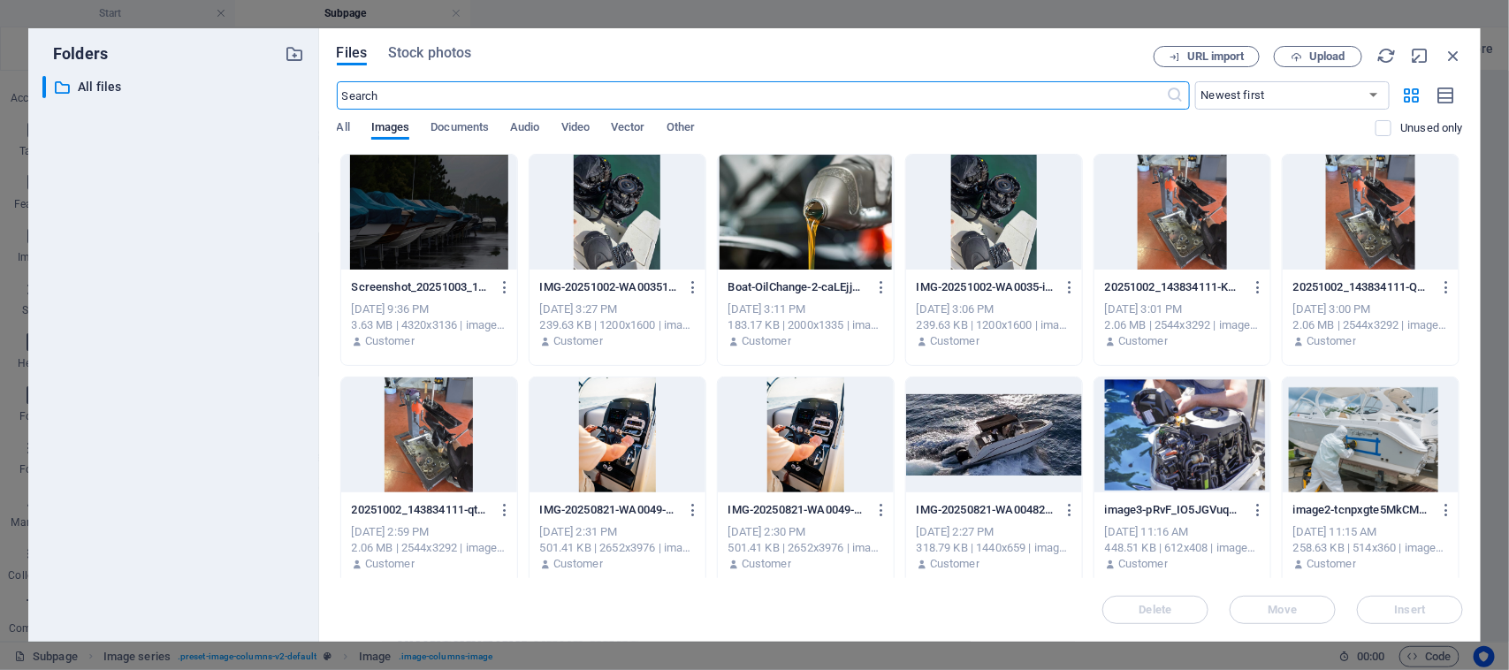
click at [498, 235] on div at bounding box center [429, 212] width 176 height 115
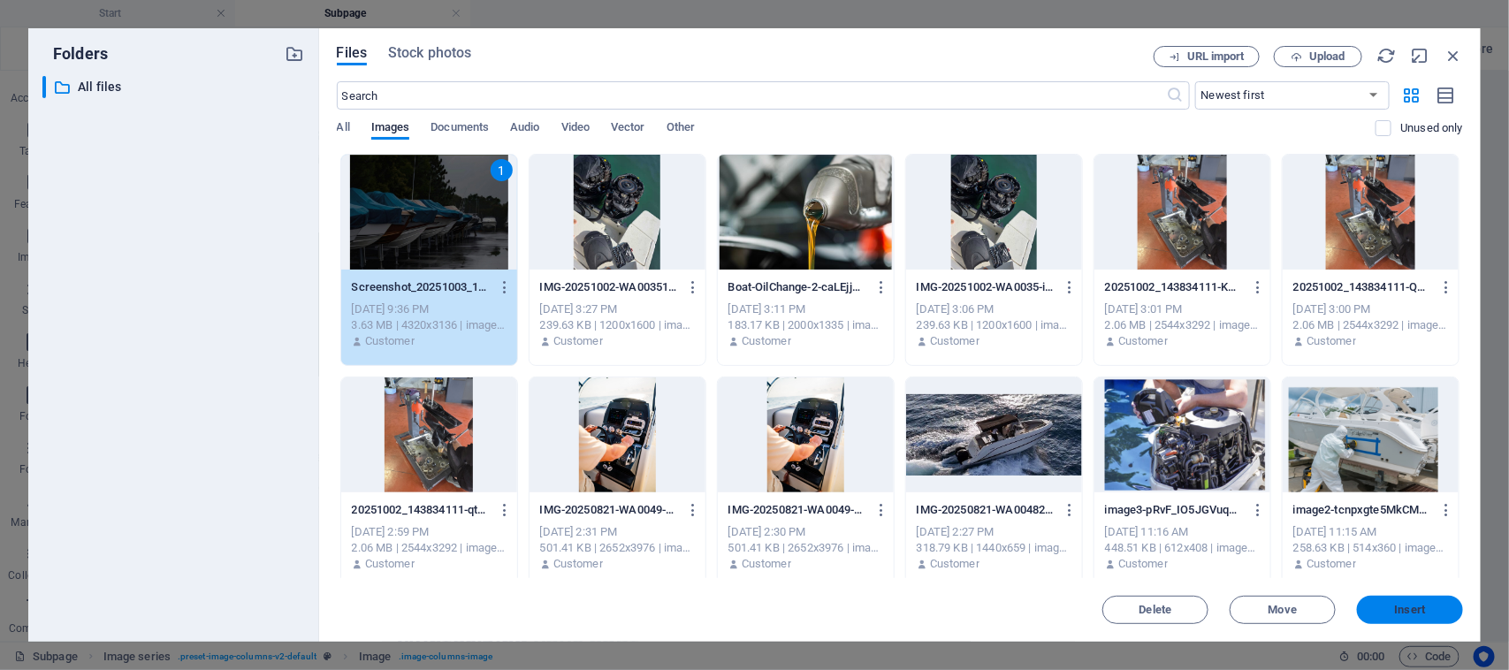
drag, startPoint x: 1390, startPoint y: 608, endPoint x: 838, endPoint y: 461, distance: 571.5
click at [1390, 608] on span "Insert" at bounding box center [1410, 609] width 92 height 11
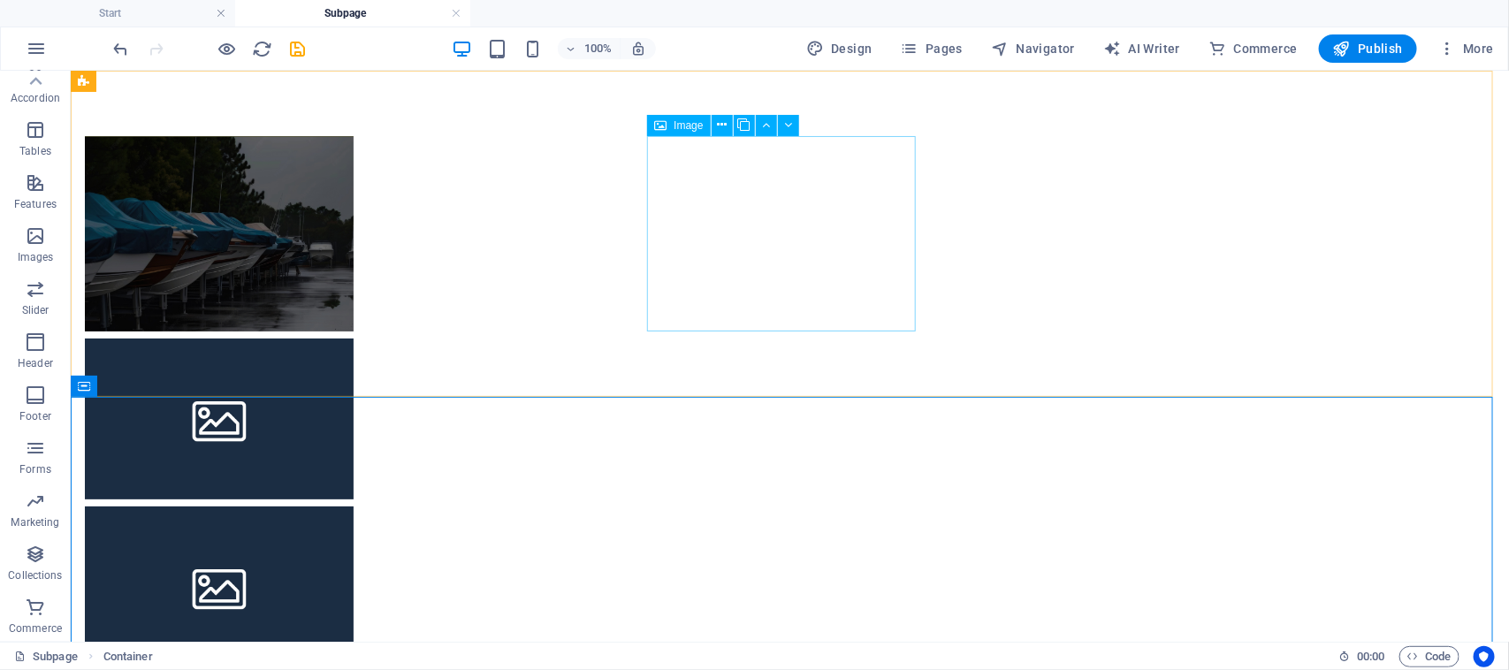
click at [683, 124] on span "Image" at bounding box center [687, 125] width 29 height 11
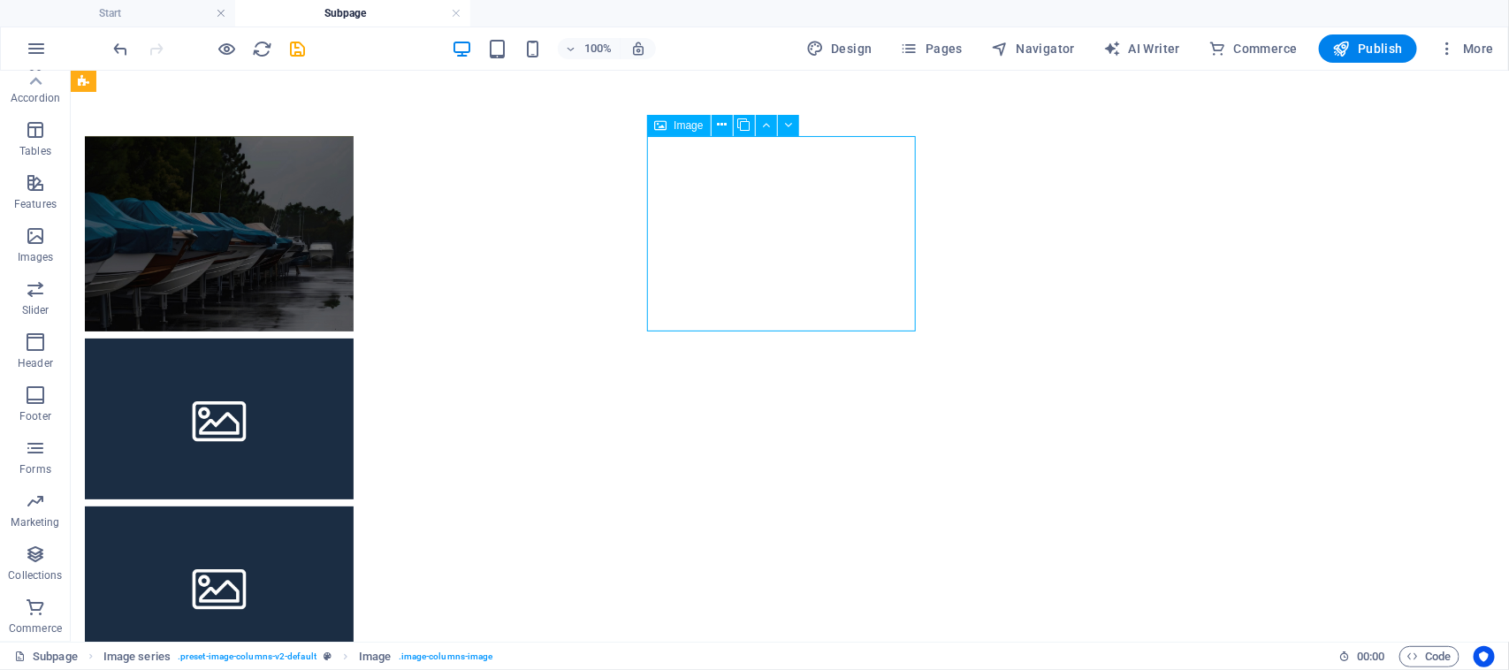
click at [683, 124] on span "Image" at bounding box center [687, 125] width 29 height 11
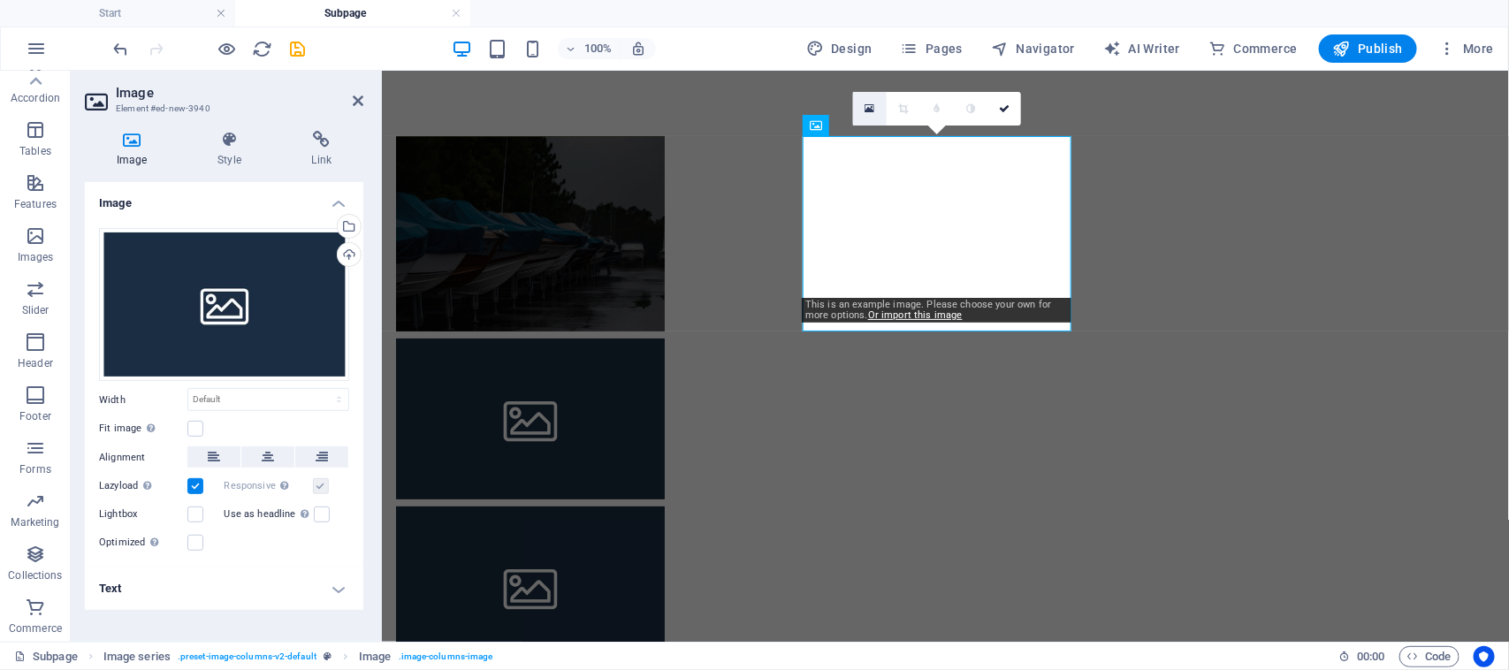
click at [875, 106] on link at bounding box center [870, 109] width 34 height 34
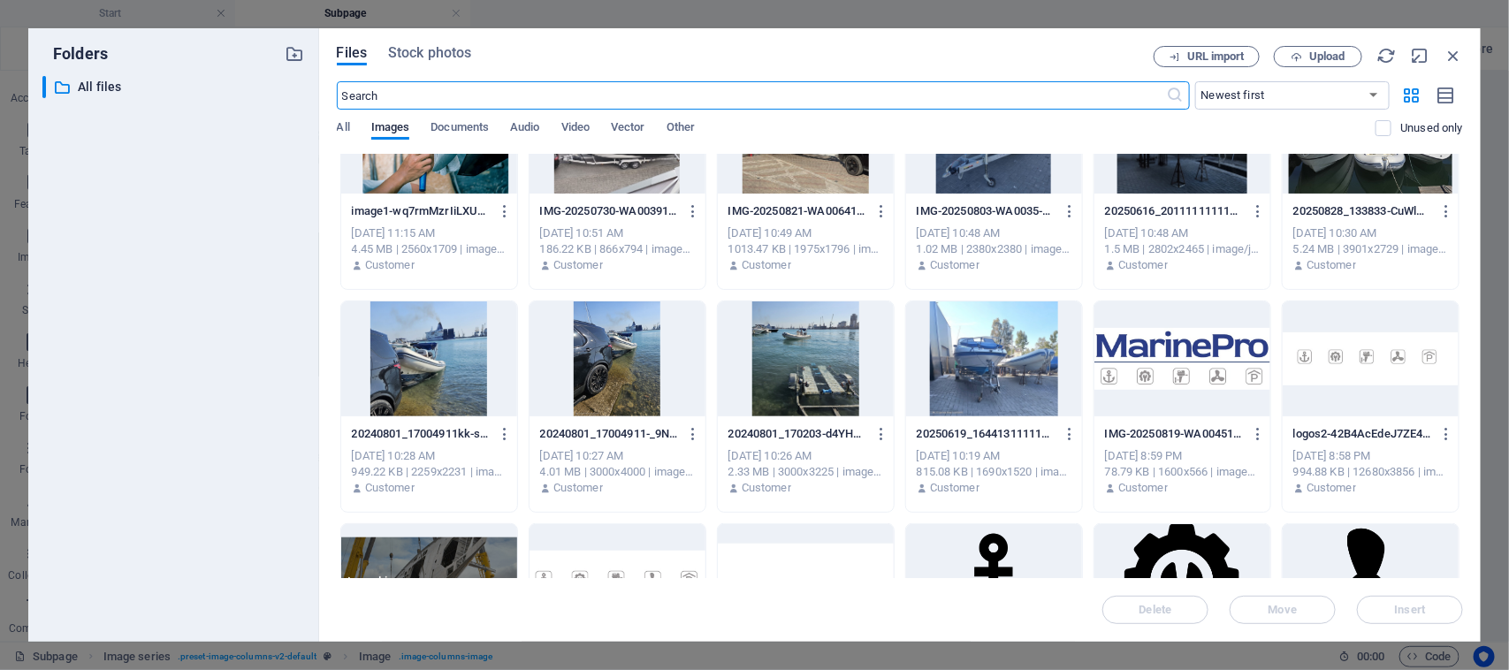
scroll to position [460, 0]
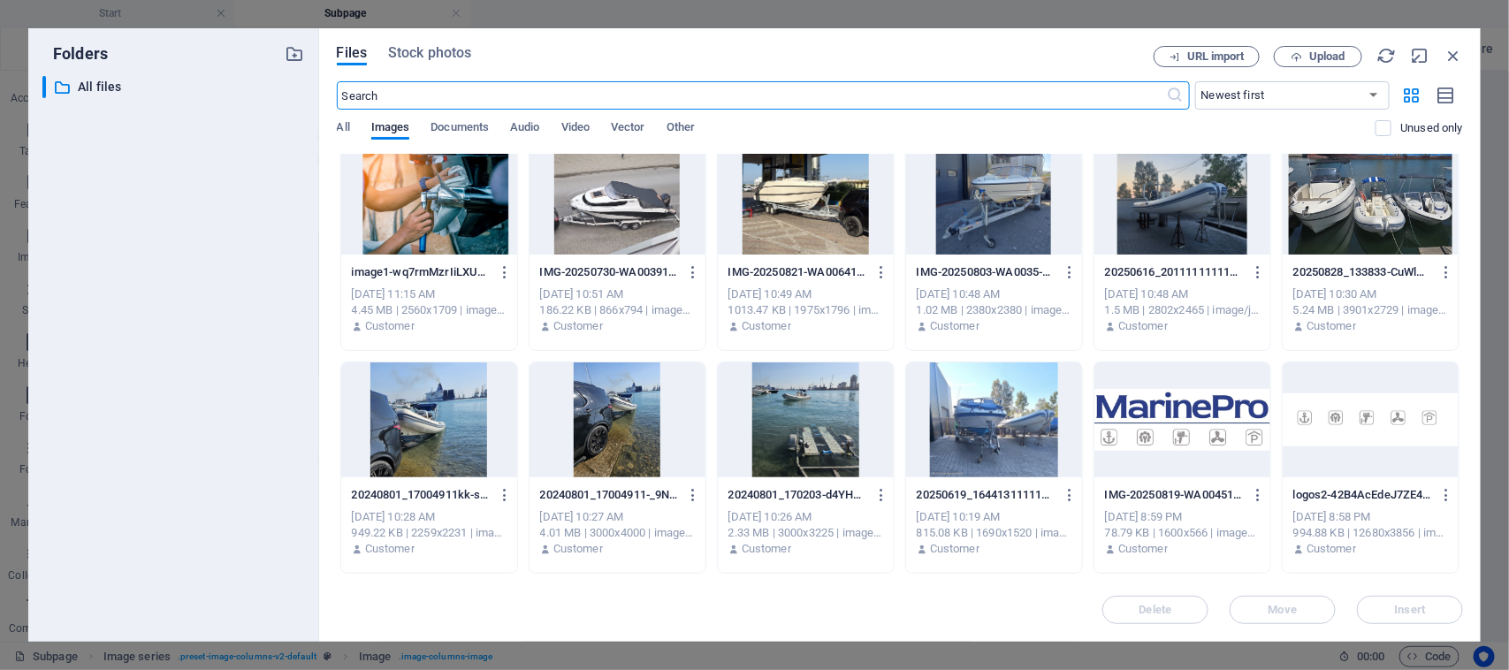
click at [1019, 407] on div at bounding box center [994, 419] width 176 height 115
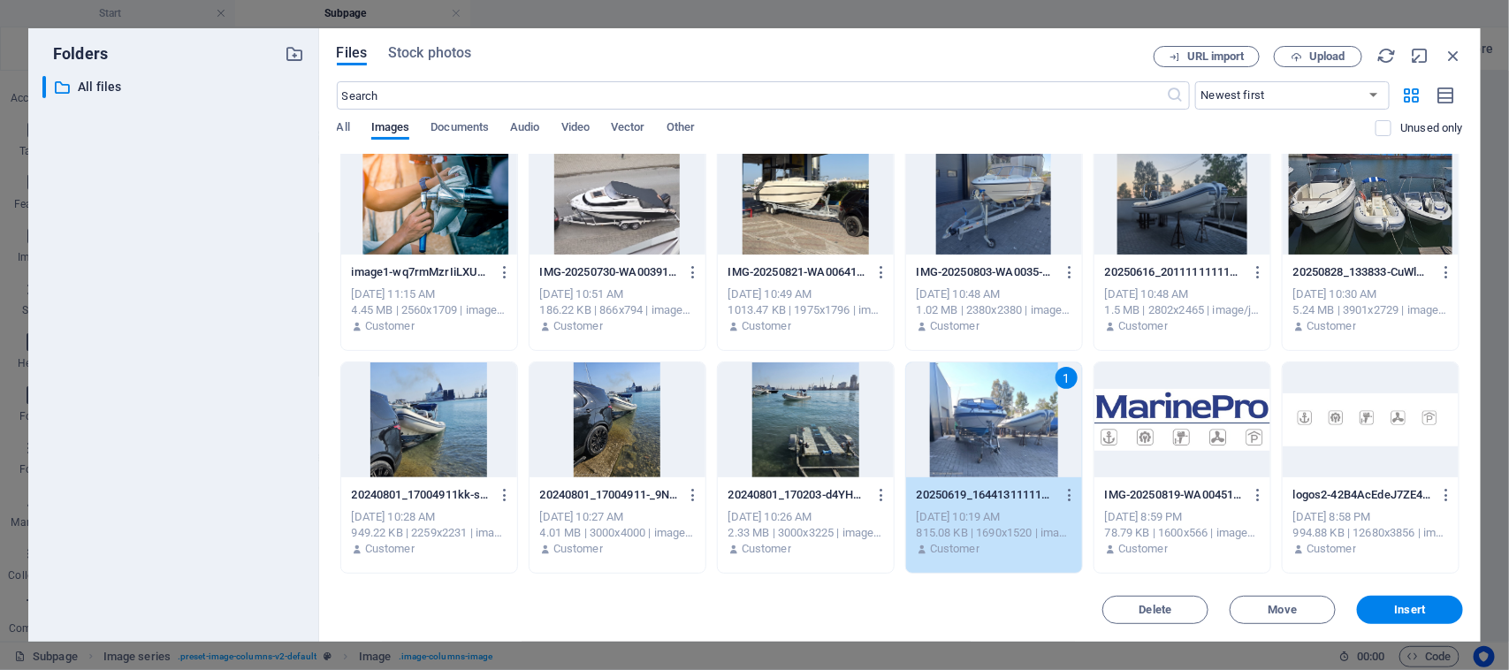
click at [1018, 407] on div "1" at bounding box center [994, 419] width 176 height 115
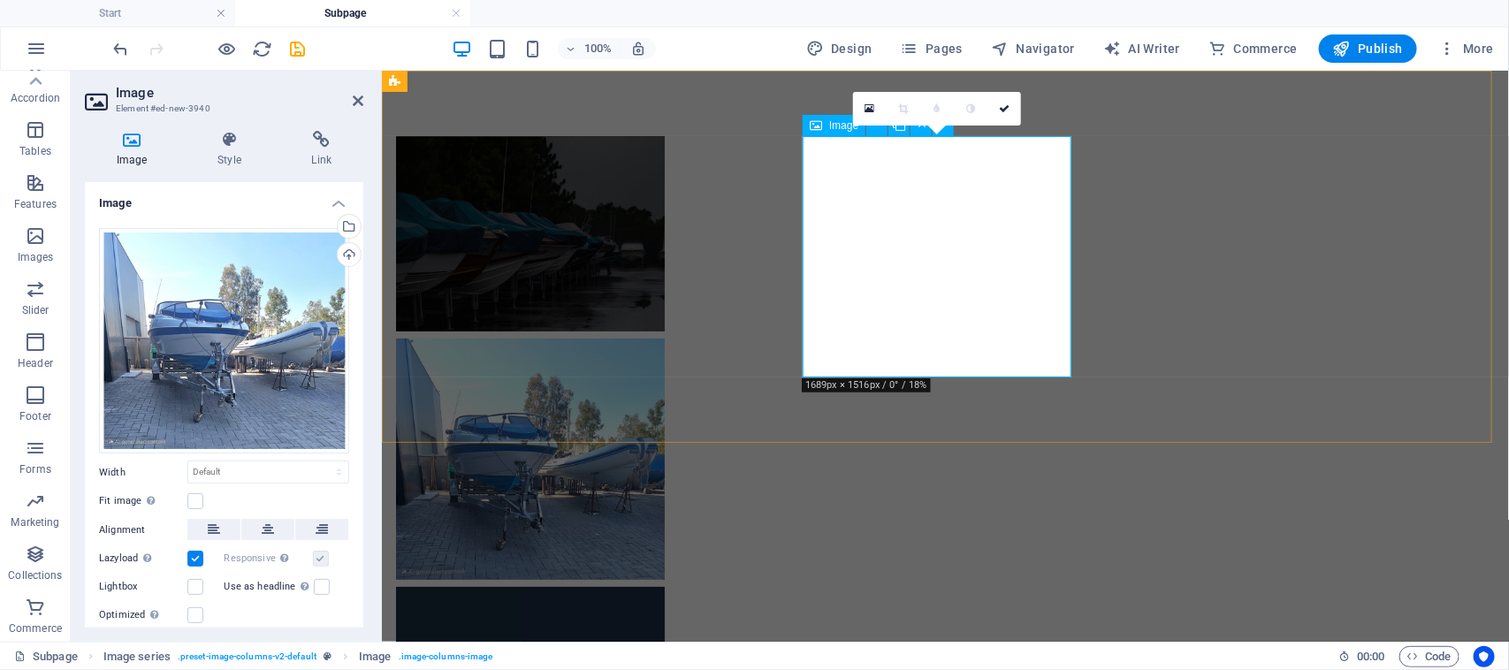
click at [664, 338] on figure at bounding box center [529, 458] width 269 height 241
click at [664, 328] on figure at bounding box center [529, 232] width 269 height 195
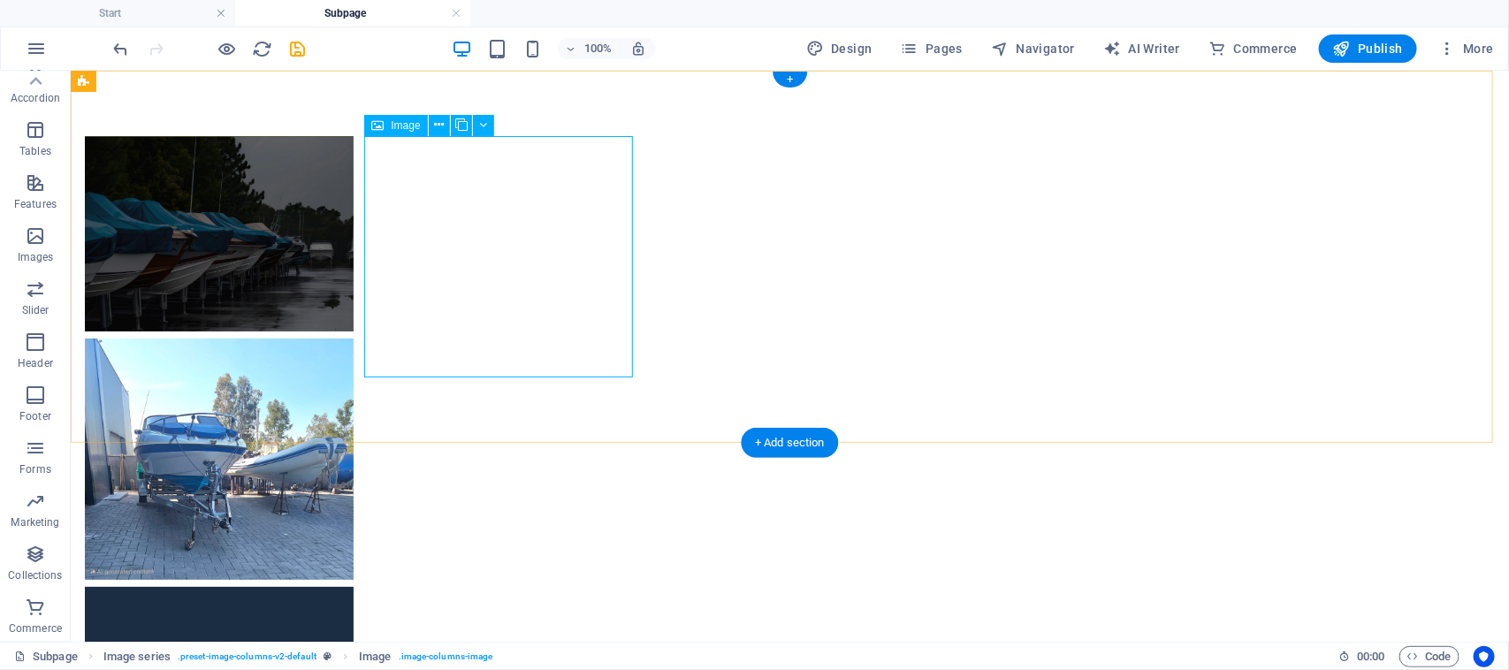
click at [353, 239] on figure at bounding box center [218, 232] width 269 height 195
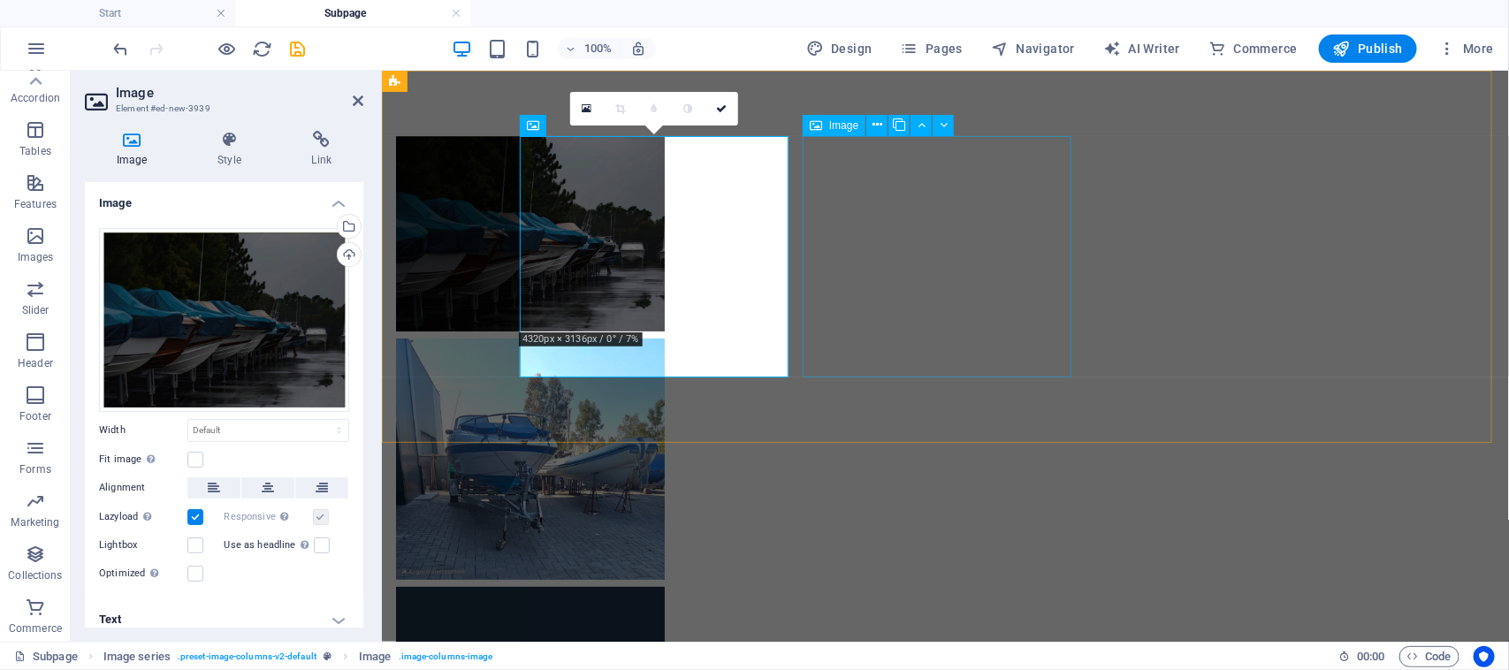
click at [664, 338] on figure at bounding box center [529, 458] width 269 height 241
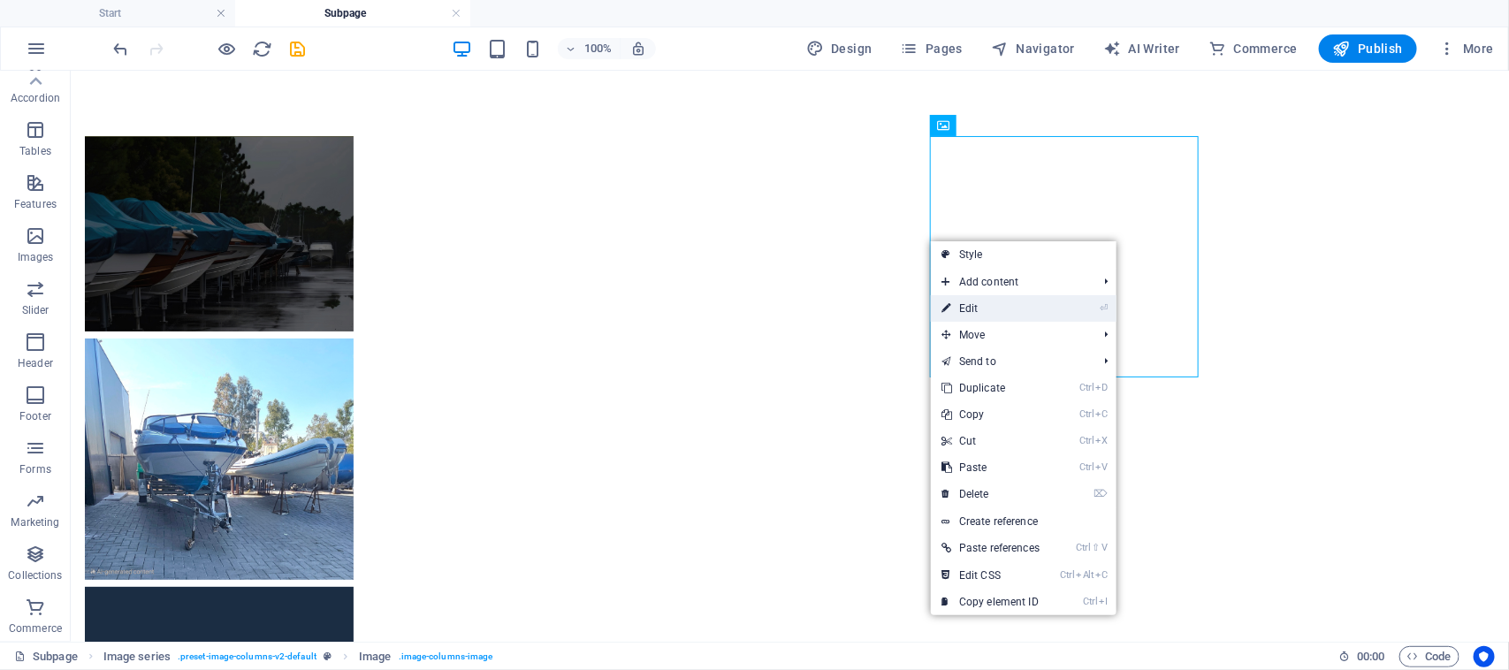
click at [961, 307] on link "⏎ Edit" at bounding box center [990, 308] width 119 height 27
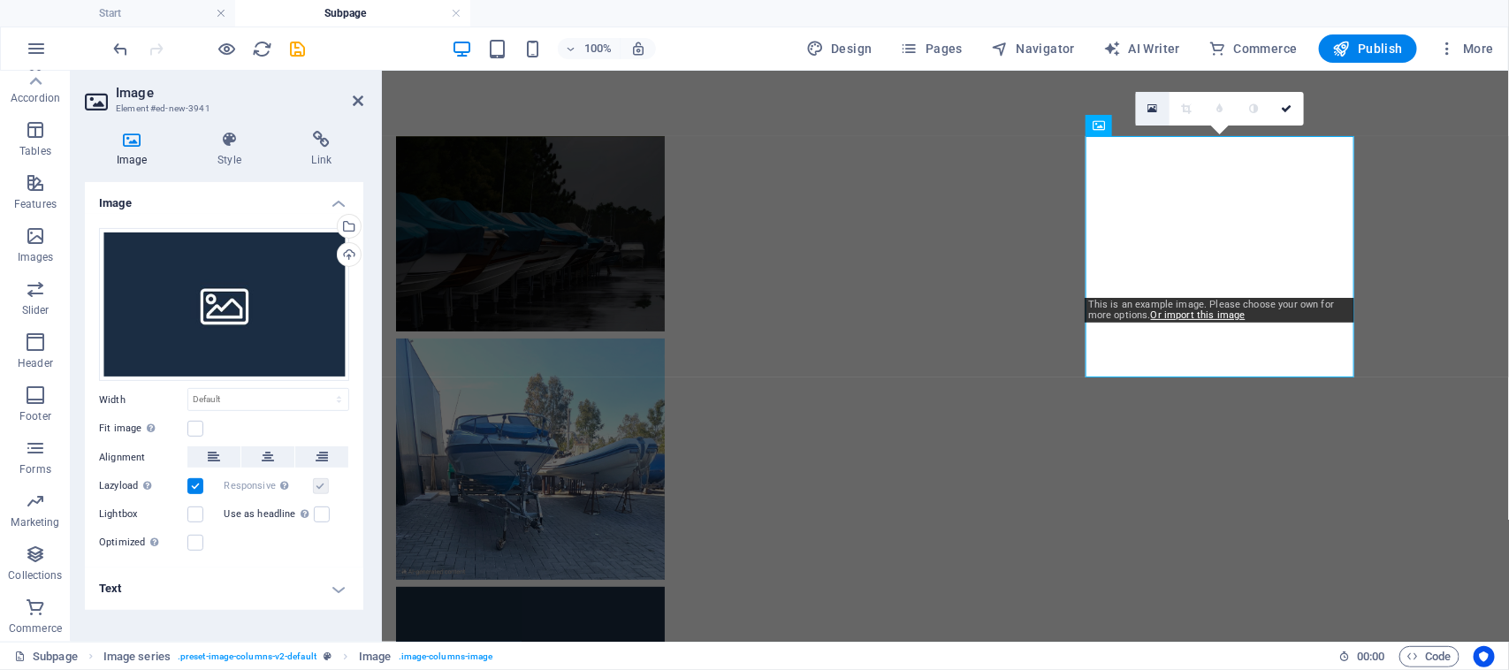
click at [1155, 113] on icon at bounding box center [1152, 109] width 10 height 12
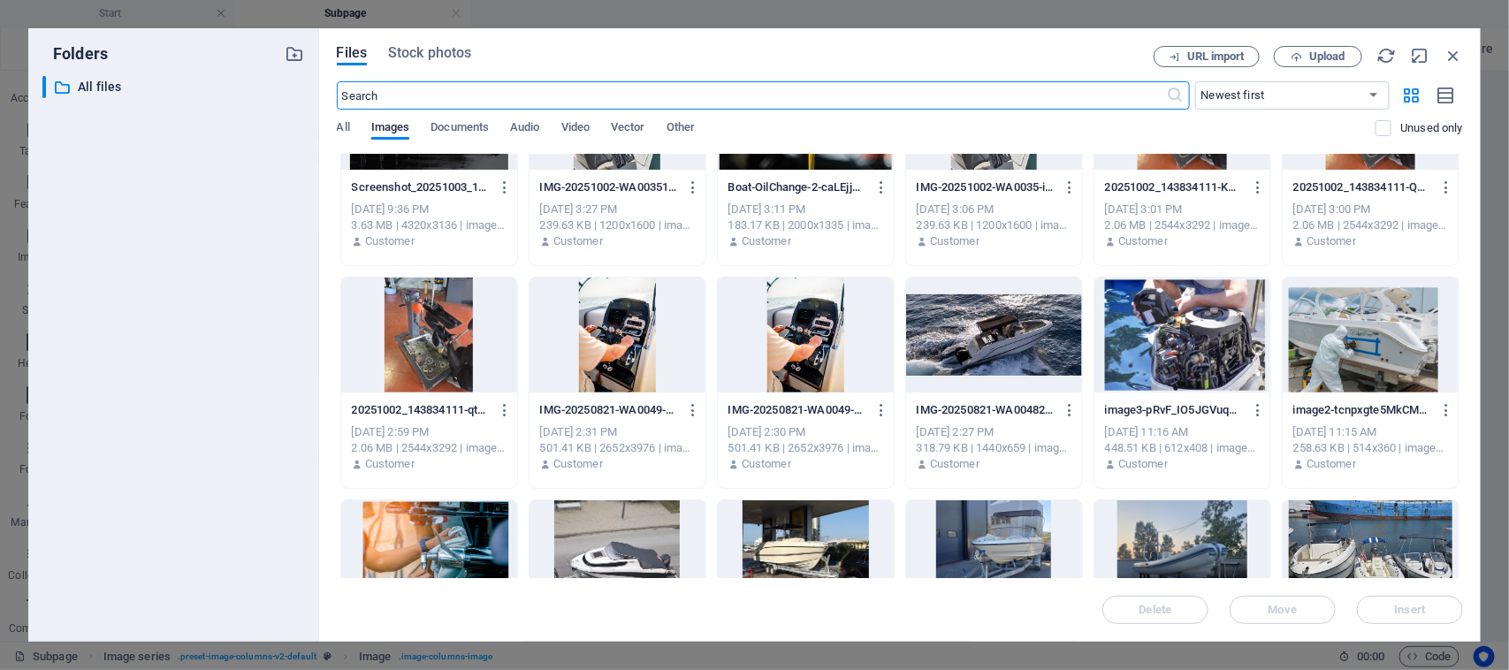
scroll to position [0, 0]
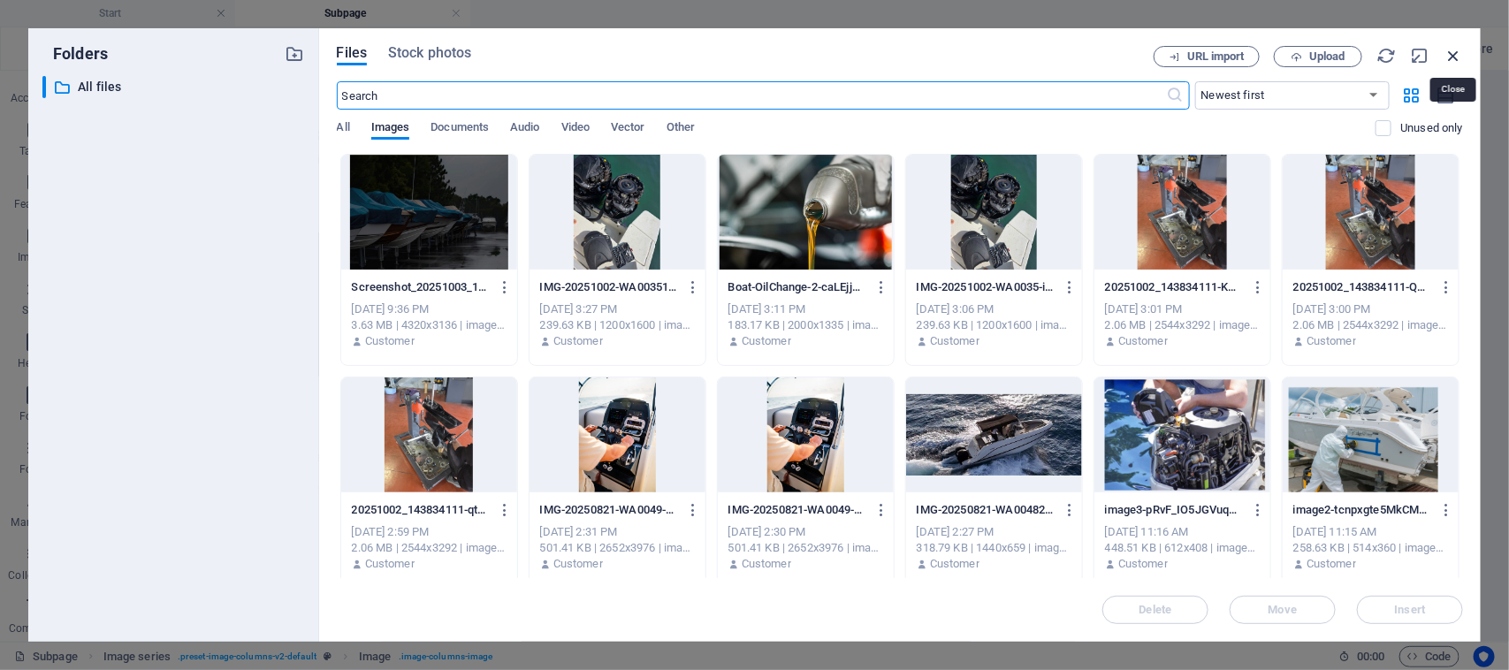
click at [1456, 55] on icon "button" at bounding box center [1452, 55] width 19 height 19
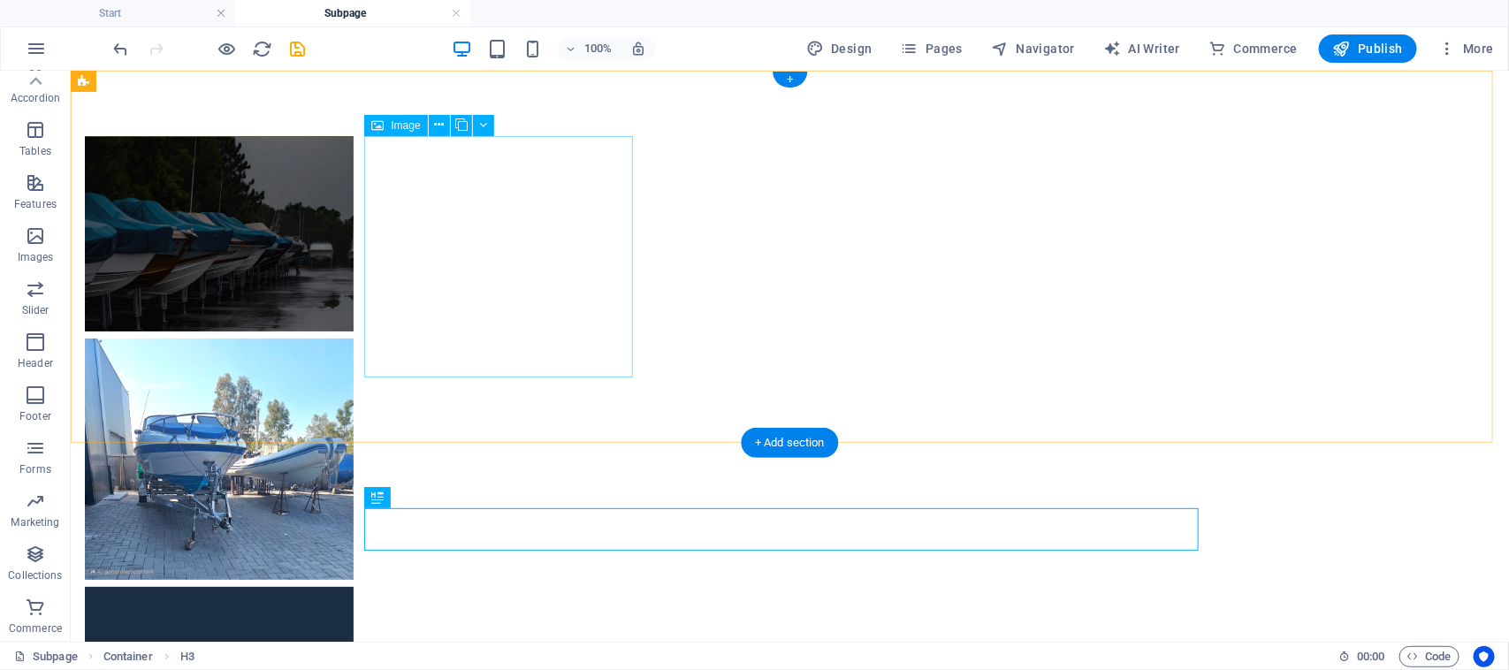
click at [353, 252] on figure at bounding box center [218, 232] width 269 height 195
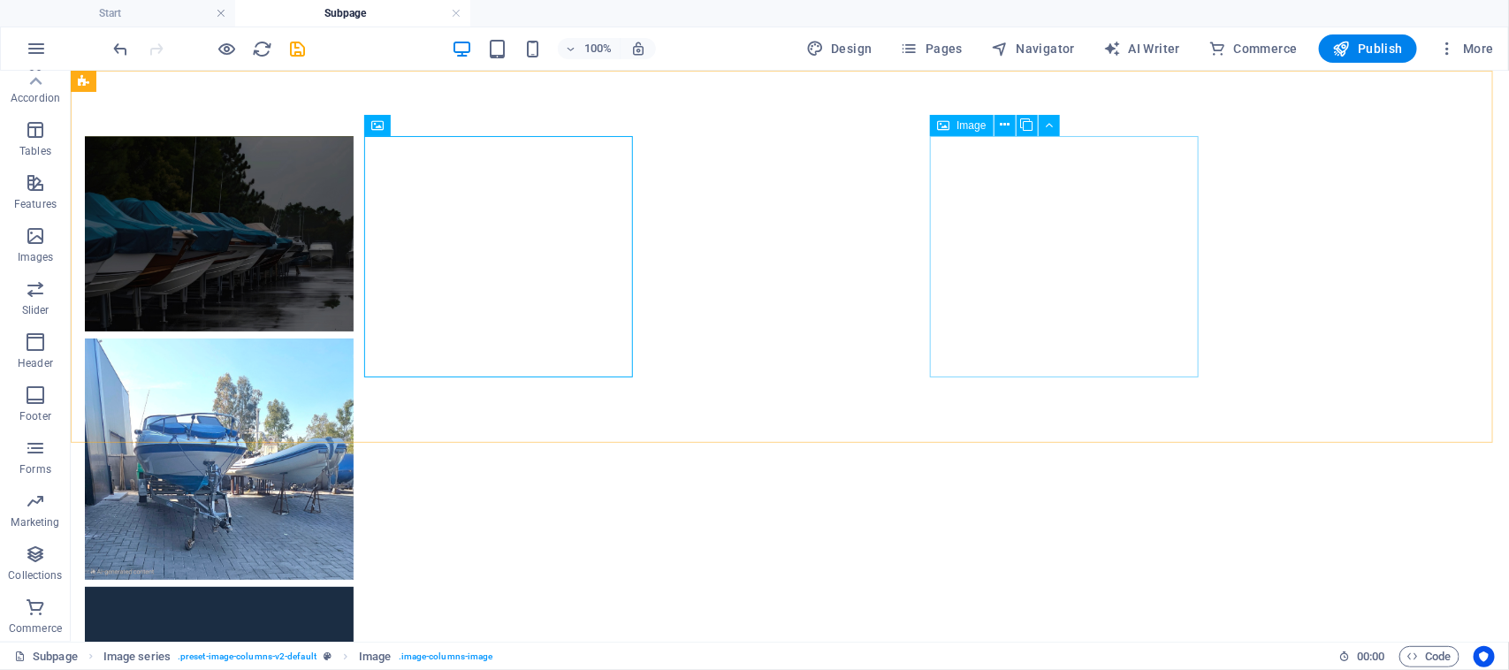
click at [977, 126] on span "Image" at bounding box center [970, 125] width 29 height 11
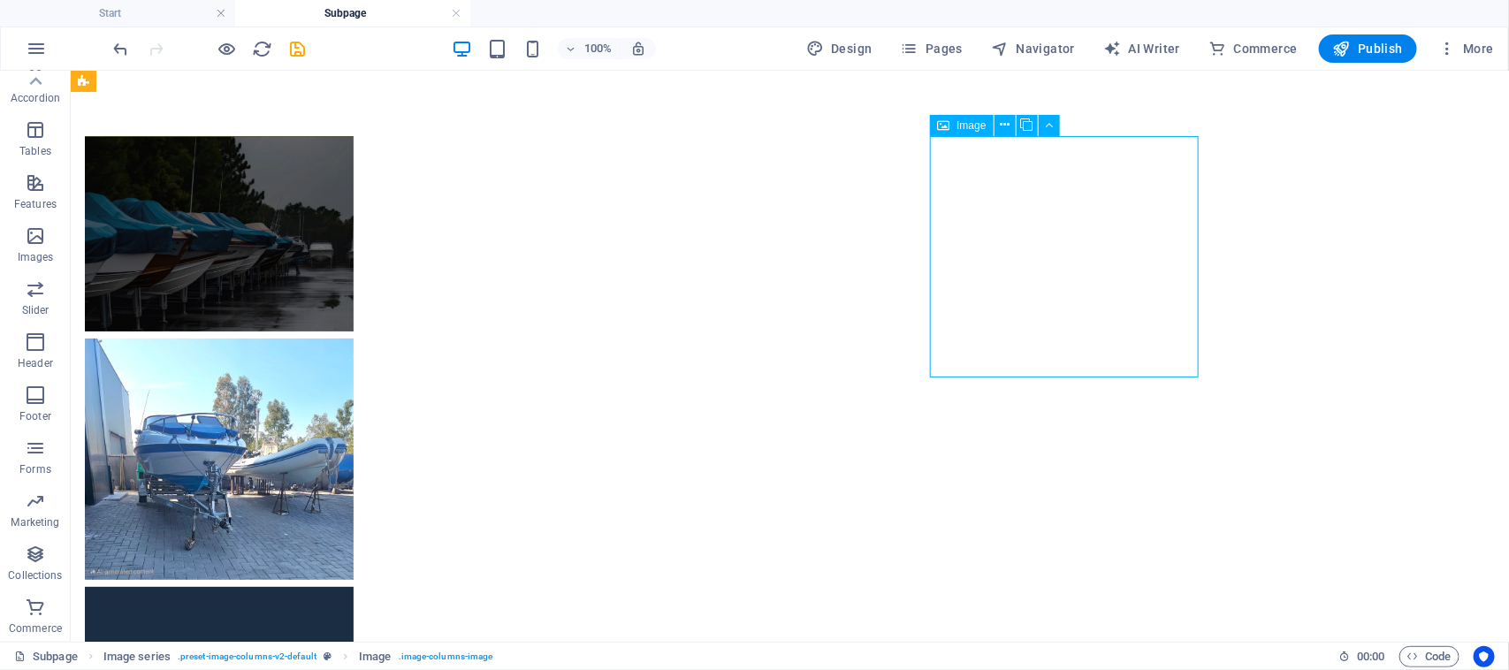
click at [966, 122] on span "Image" at bounding box center [970, 125] width 29 height 11
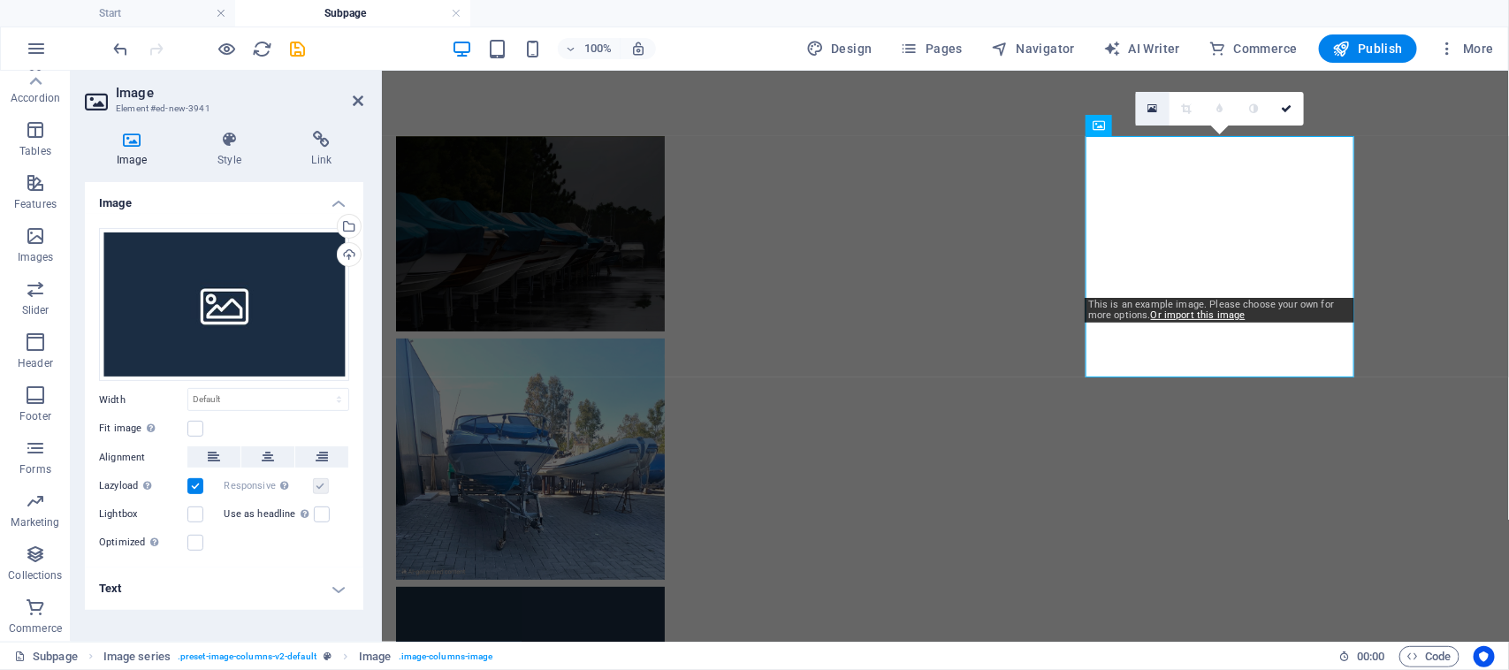
click at [1155, 104] on icon at bounding box center [1152, 109] width 10 height 12
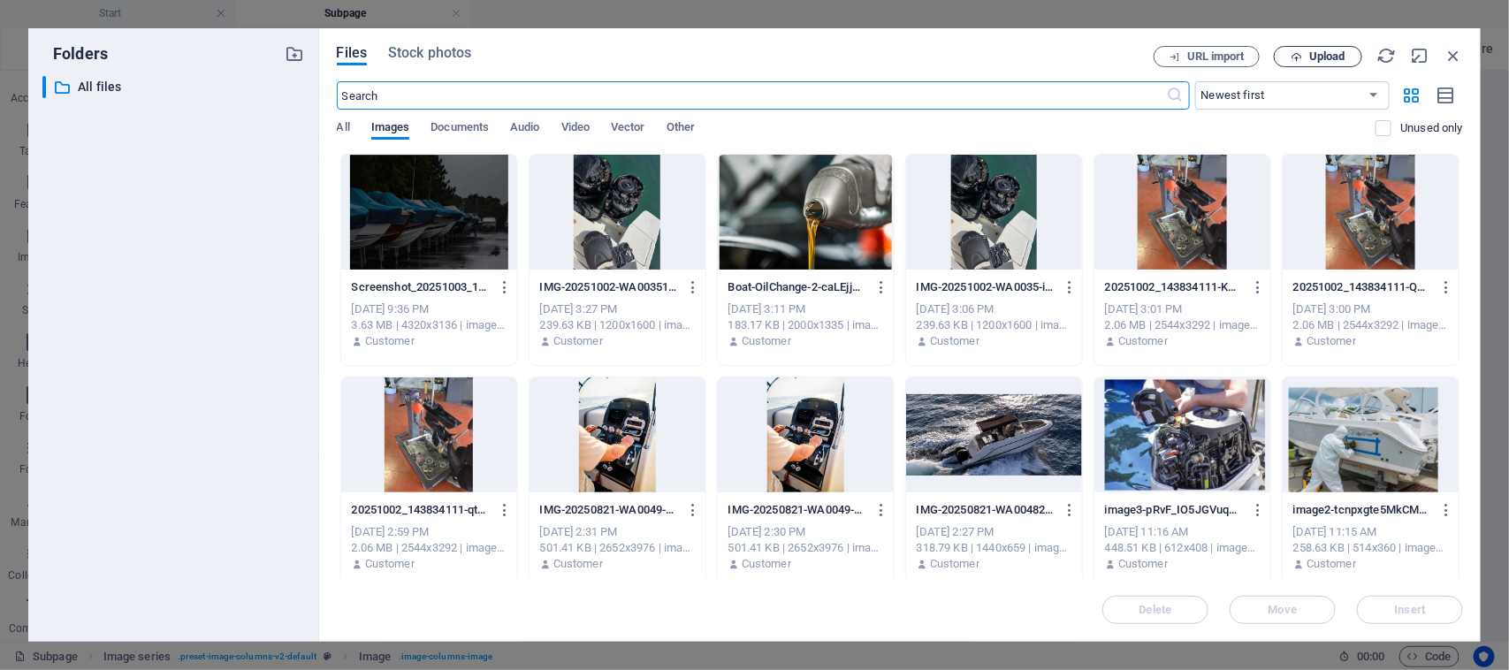
click at [1334, 59] on span "Upload" at bounding box center [1327, 56] width 36 height 11
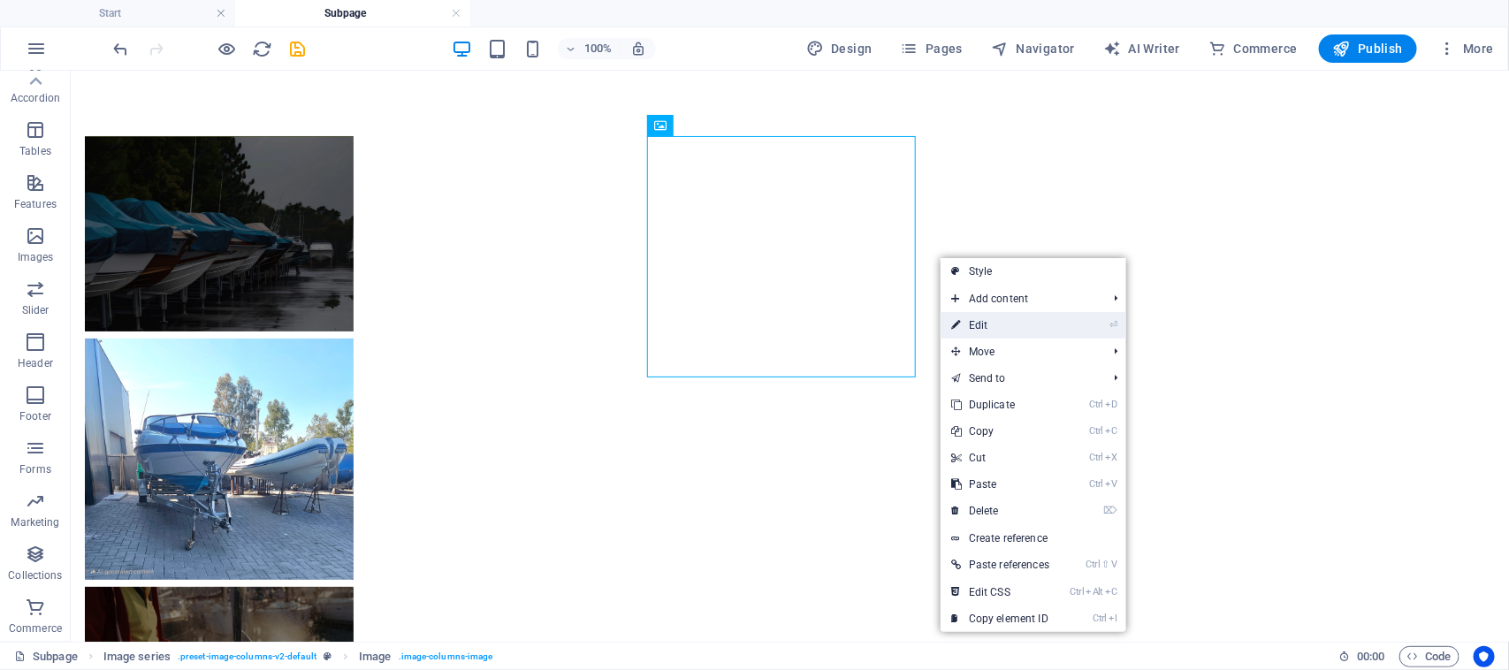
click at [963, 331] on link "⏎ Edit" at bounding box center [999, 325] width 119 height 27
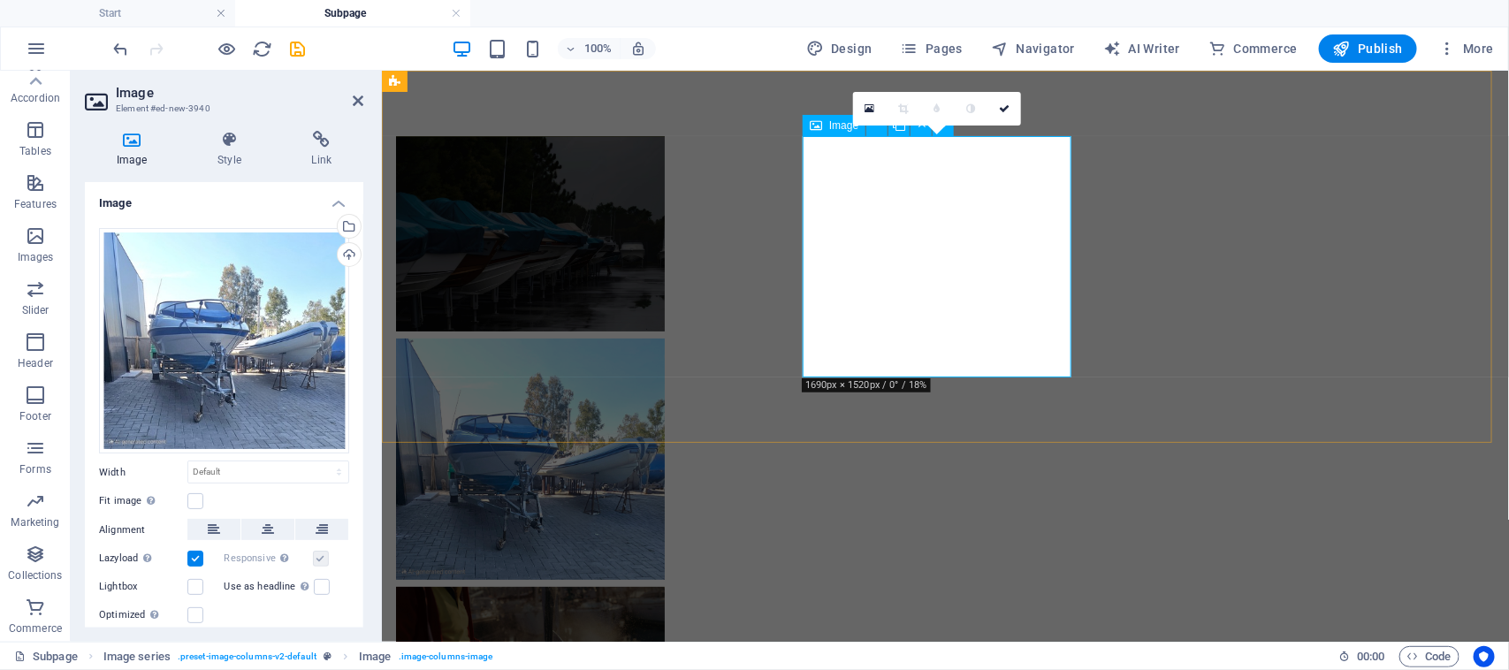
click at [664, 338] on figure at bounding box center [529, 458] width 269 height 241
click at [826, 119] on div "Image" at bounding box center [833, 125] width 63 height 21
click at [939, 110] on link at bounding box center [937, 109] width 34 height 34
click at [1114, 107] on div at bounding box center [944, 448] width 1127 height 756
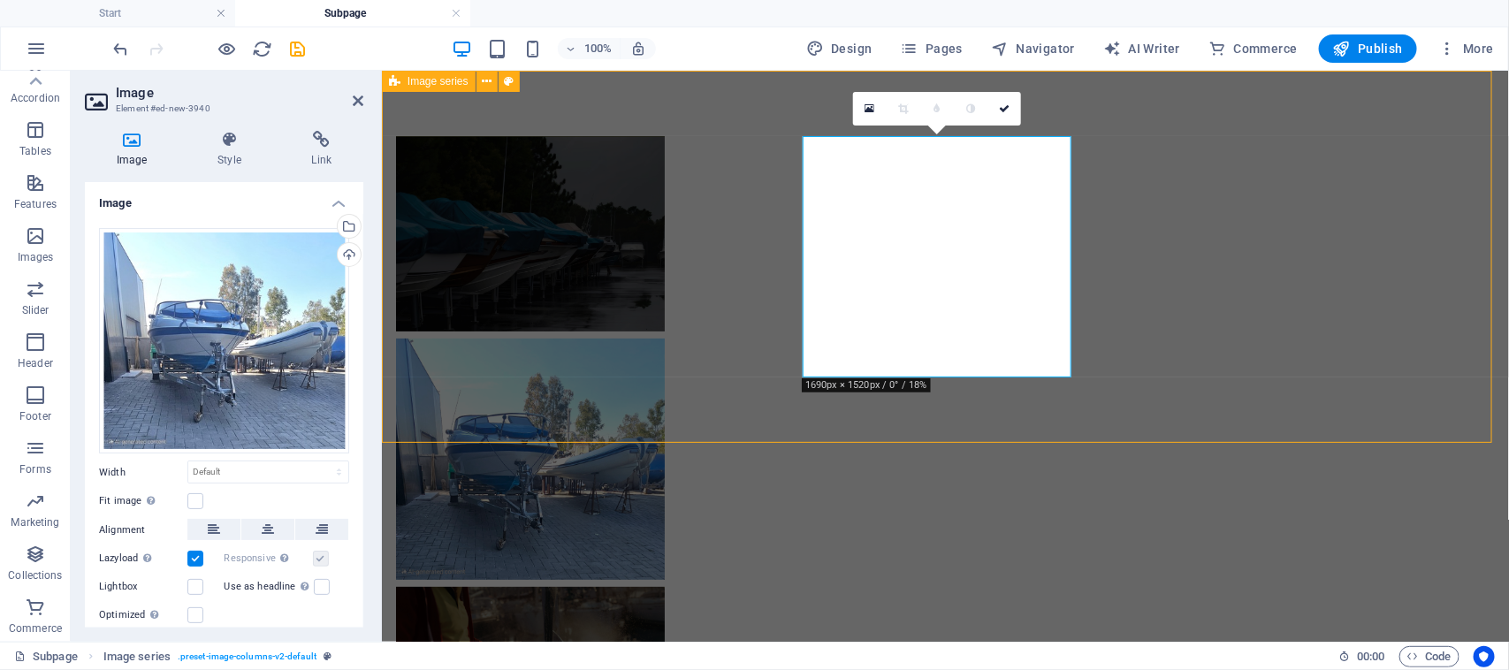
select select "rem"
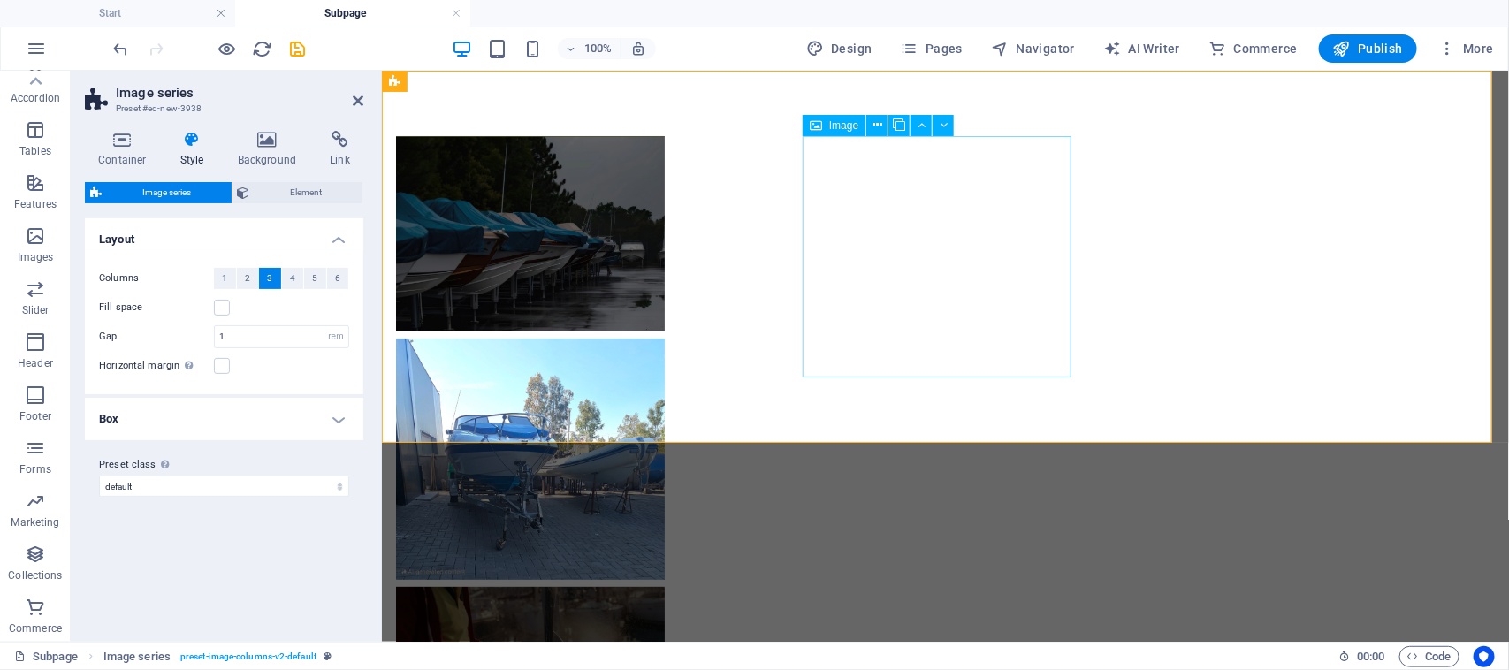
click at [664, 338] on figure at bounding box center [529, 458] width 269 height 241
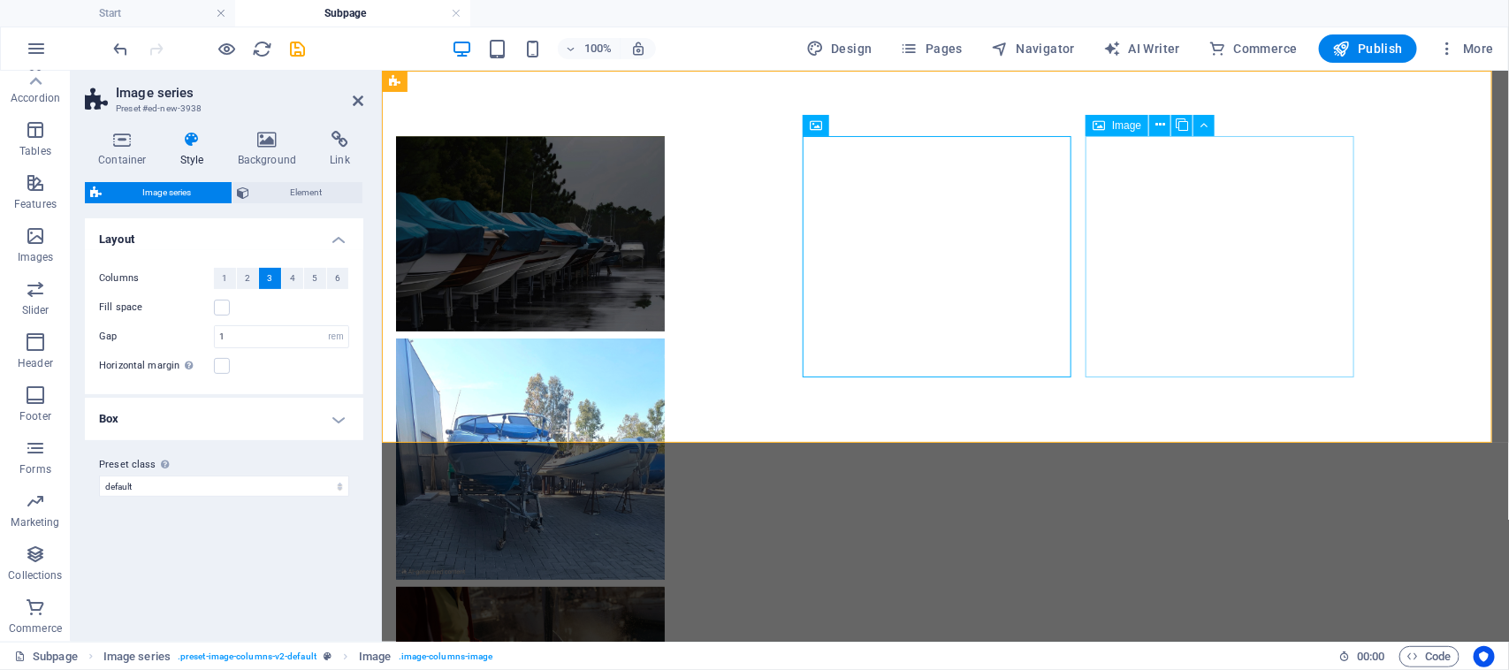
click at [664, 586] on figure at bounding box center [529, 673] width 269 height 174
click at [664, 338] on figure at bounding box center [529, 458] width 269 height 241
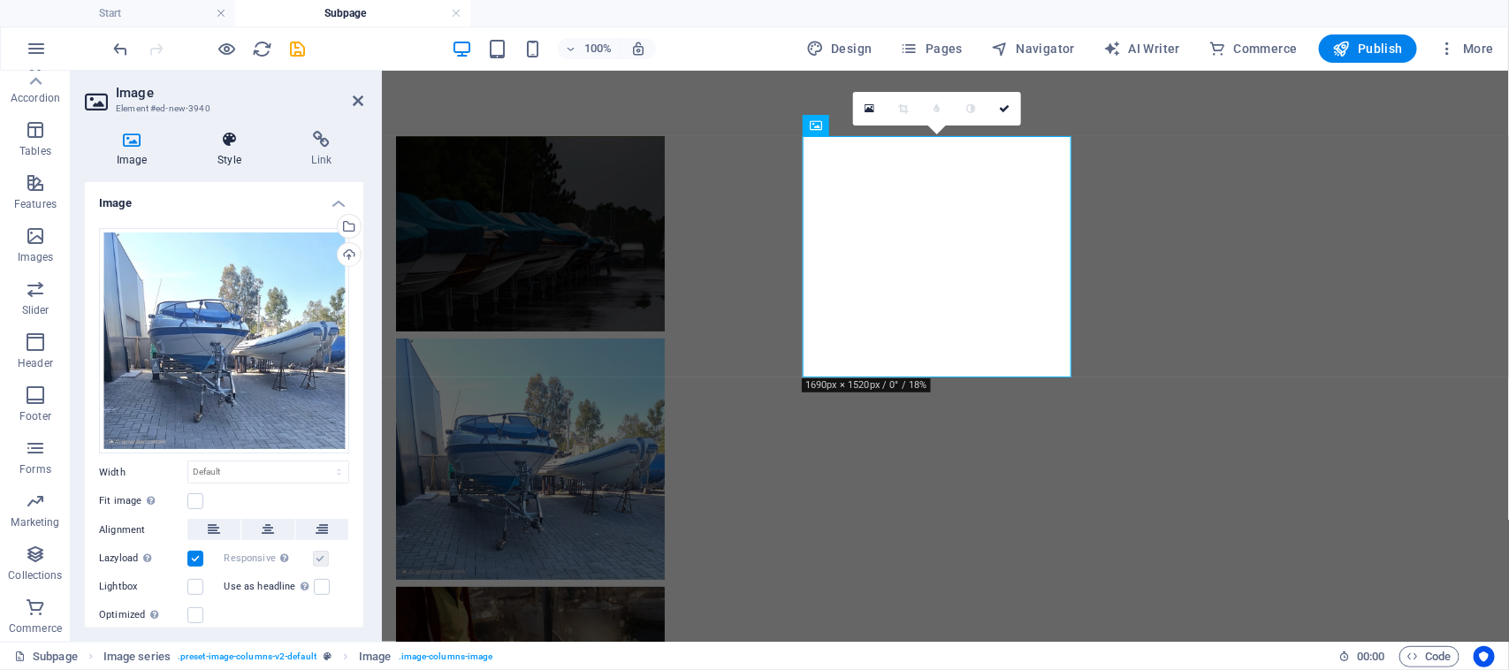
click at [254, 155] on h4 "Style" at bounding box center [233, 149] width 94 height 37
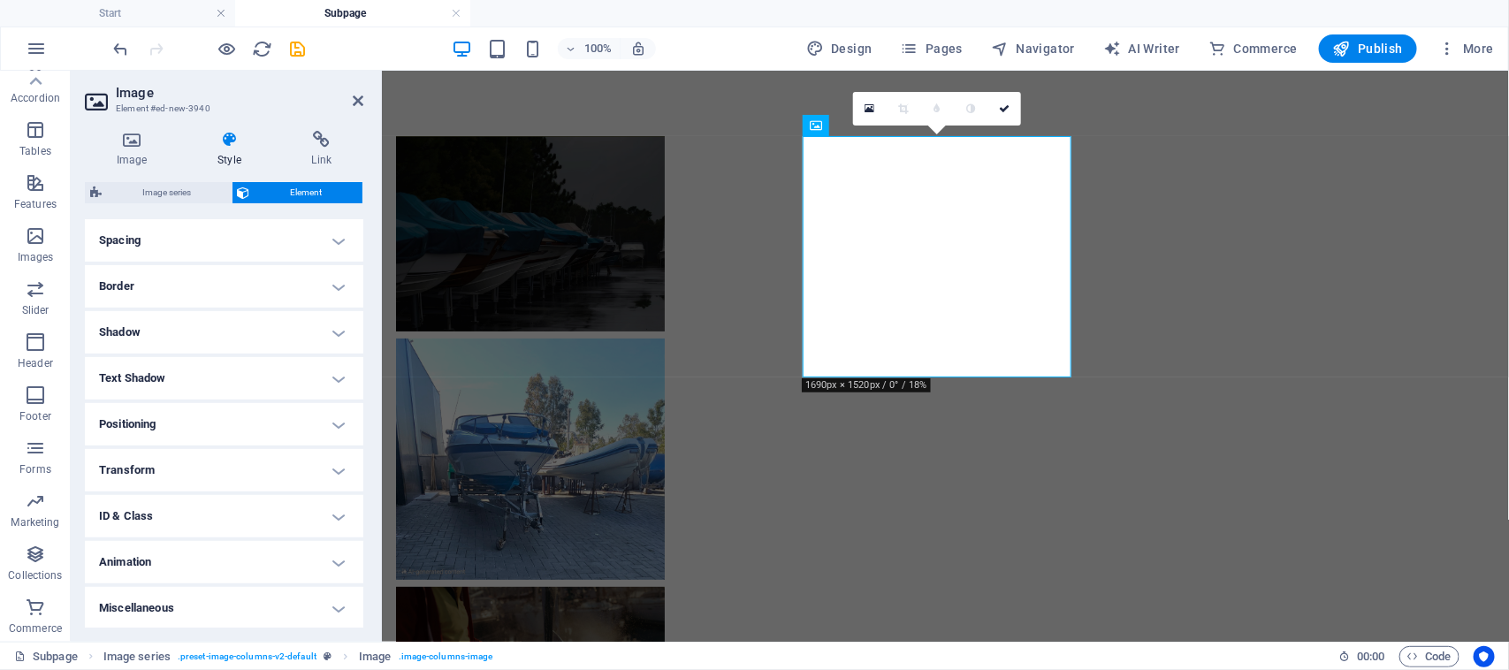
scroll to position [337, 0]
click at [664, 338] on figure at bounding box center [529, 458] width 269 height 241
click at [818, 130] on icon at bounding box center [816, 125] width 12 height 21
click at [632, 252] on figure at bounding box center [529, 232] width 269 height 195
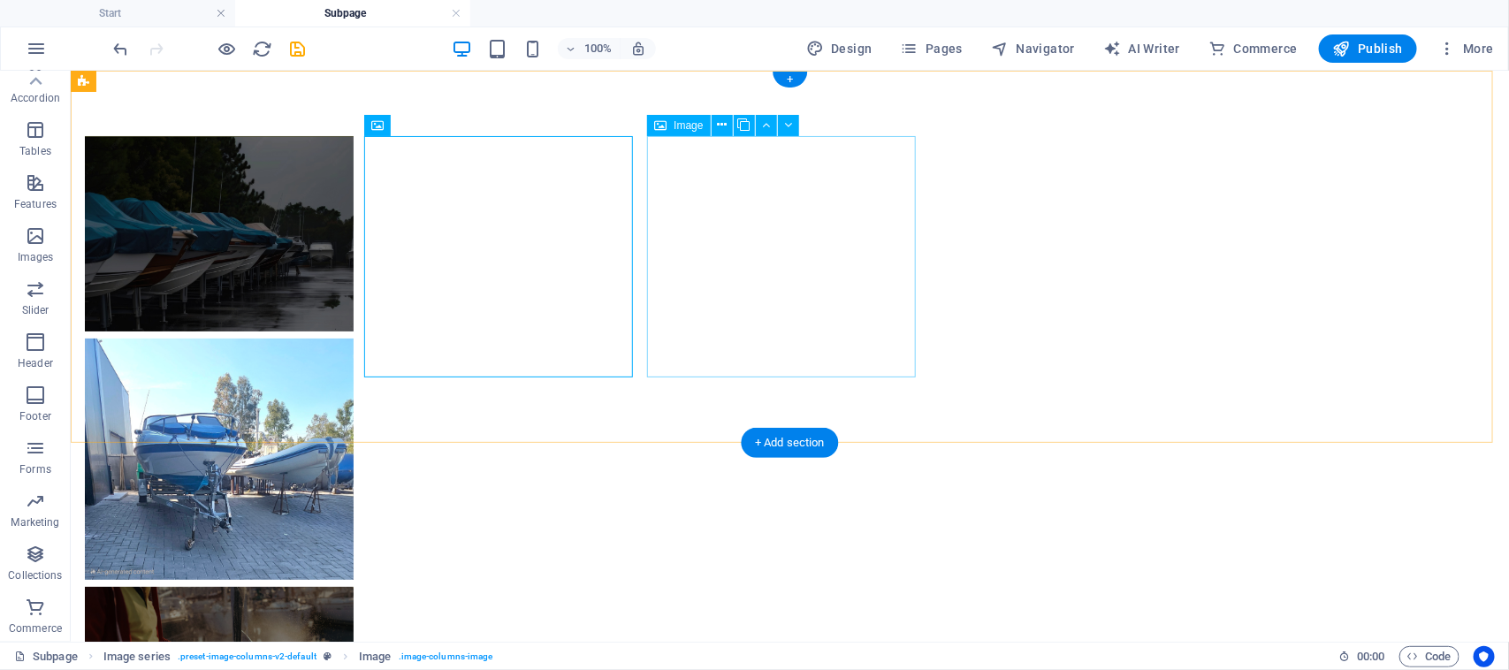
click at [353, 338] on figure at bounding box center [218, 458] width 269 height 241
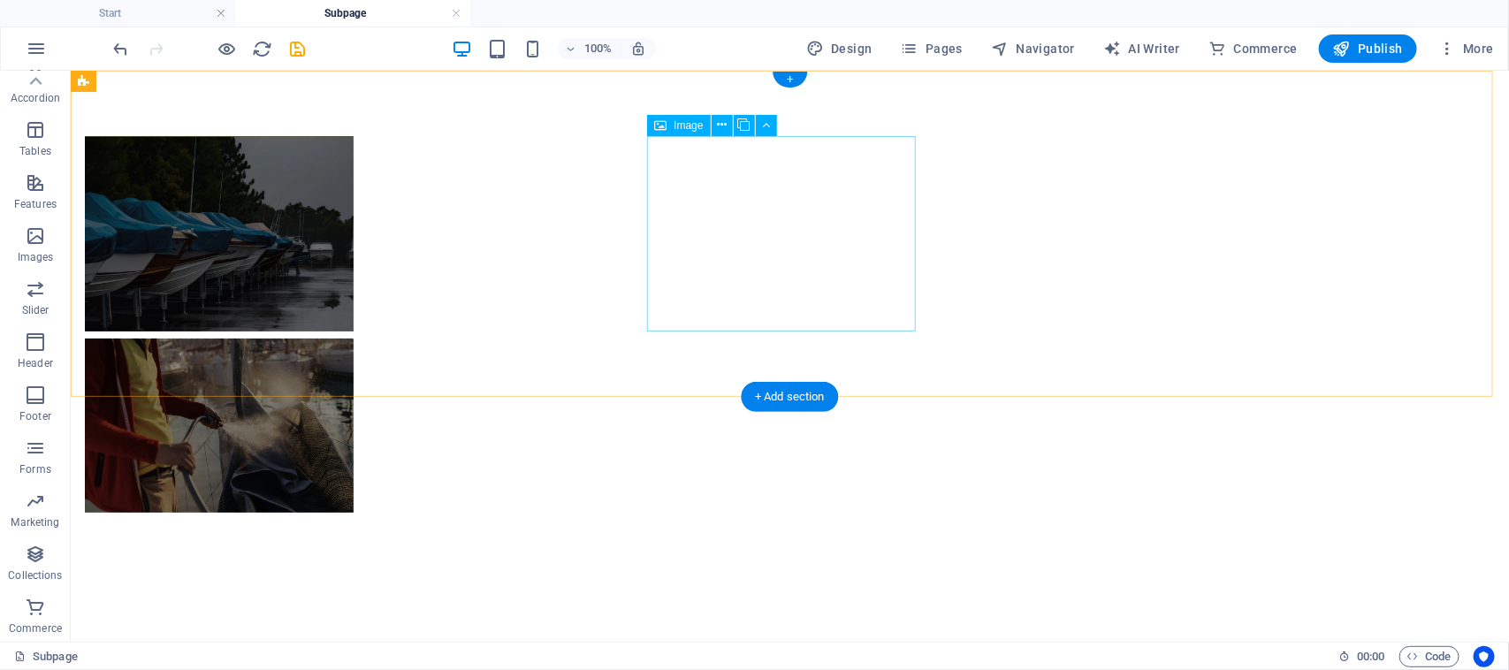
click at [353, 338] on figure at bounding box center [218, 425] width 269 height 174
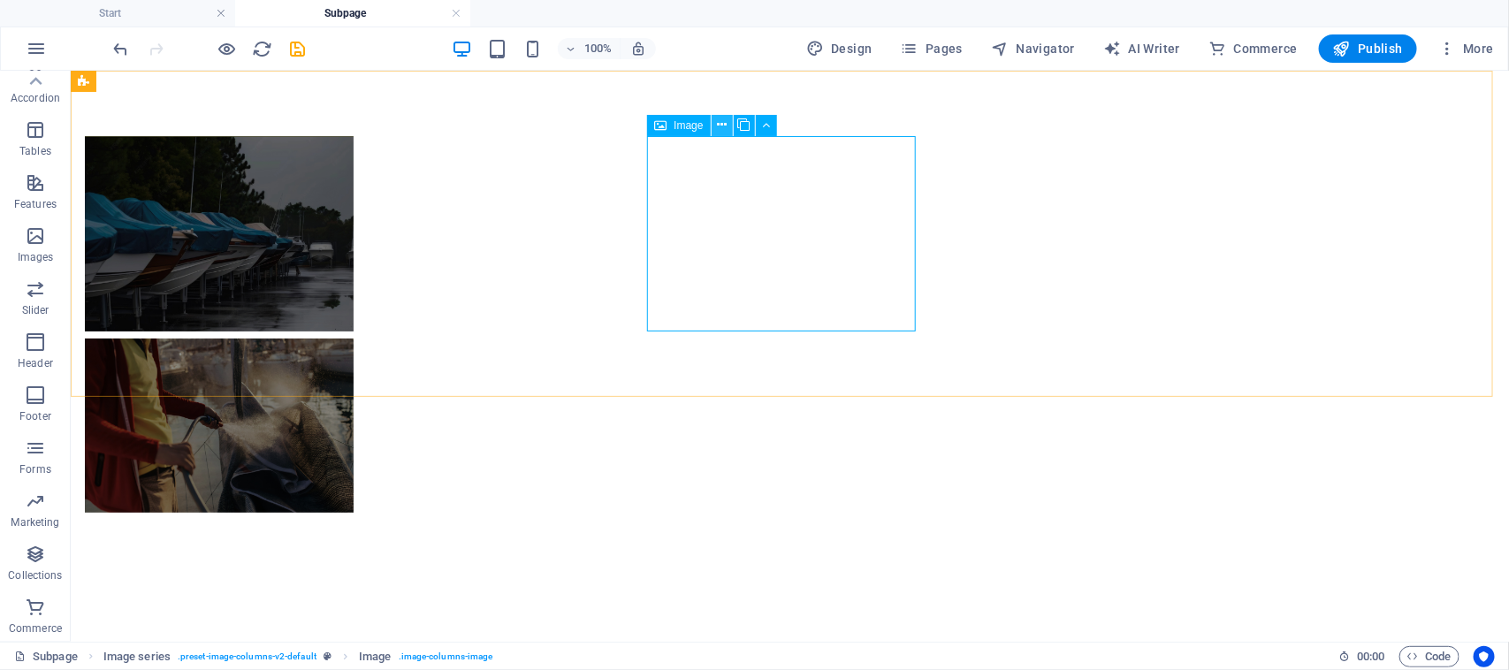
click at [723, 131] on icon at bounding box center [722, 125] width 10 height 19
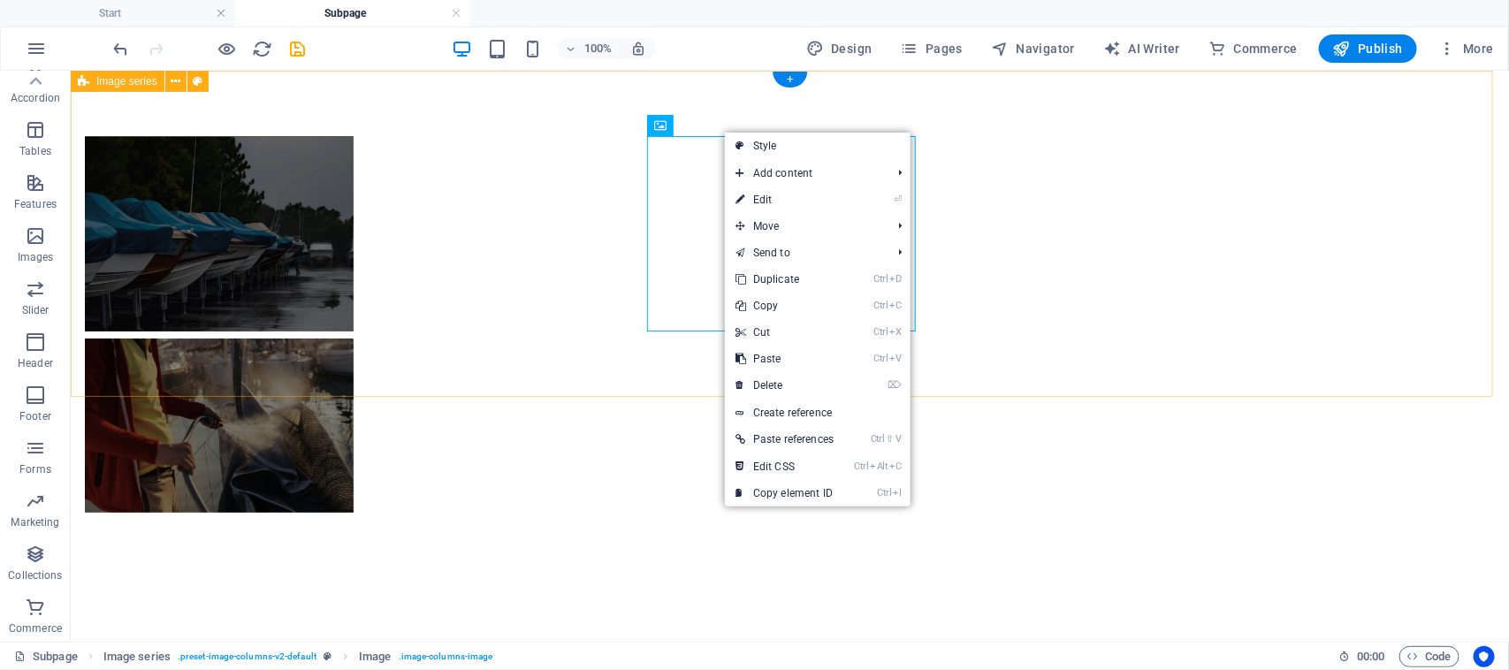
click at [694, 133] on div at bounding box center [789, 323] width 1438 height 507
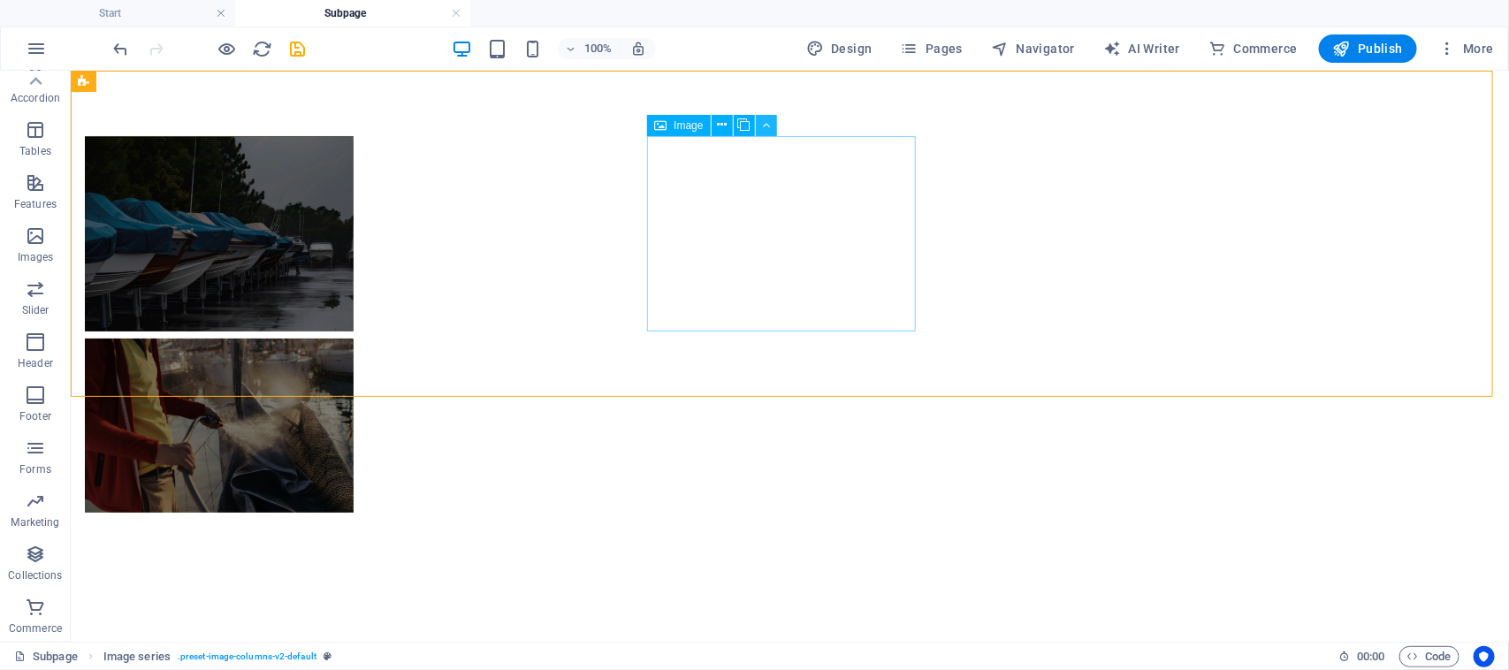
click at [767, 122] on icon at bounding box center [766, 125] width 8 height 19
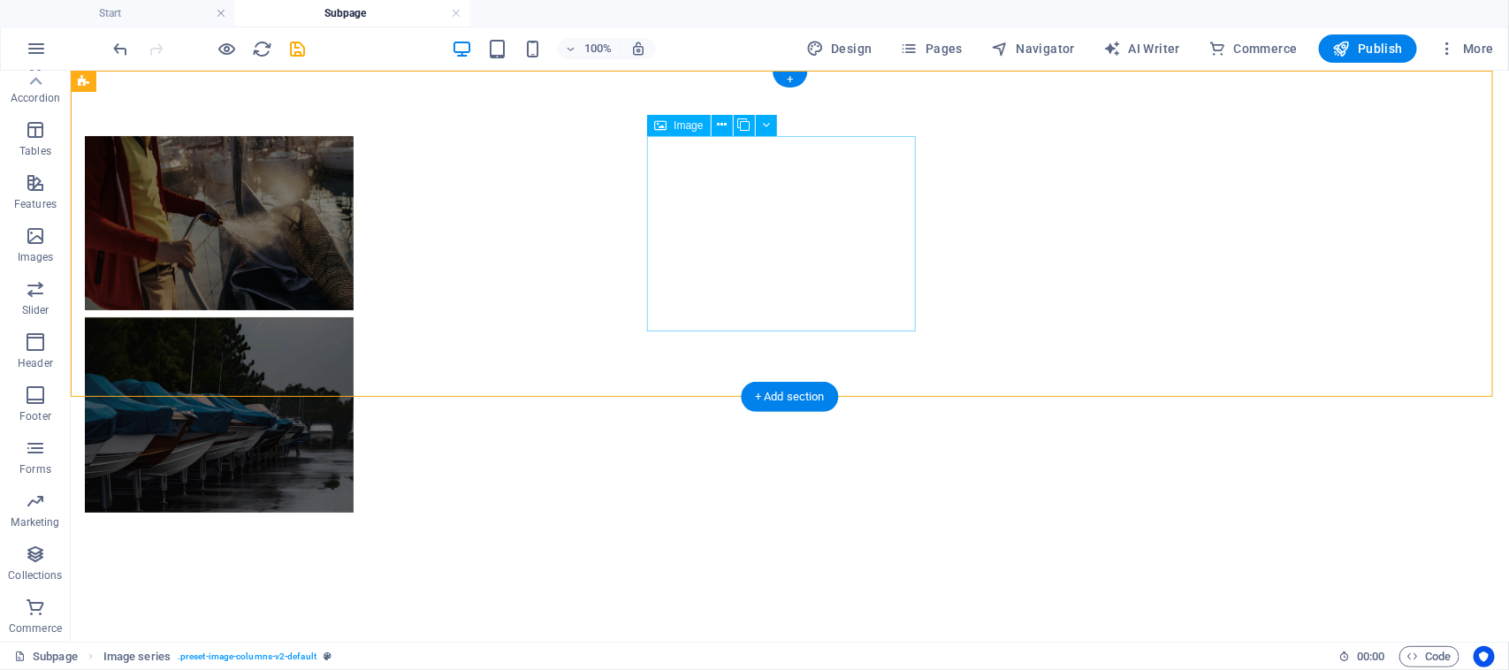
click at [353, 316] on figure at bounding box center [218, 413] width 269 height 195
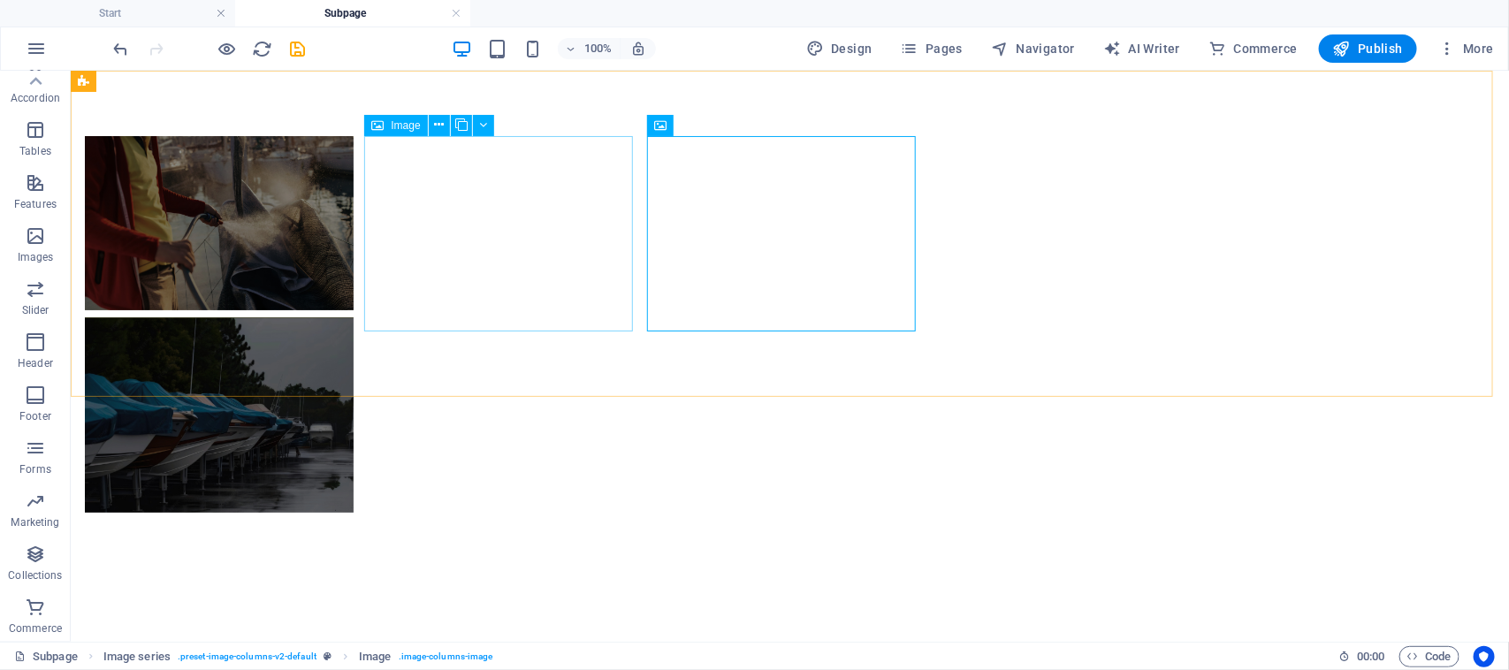
click at [400, 125] on span "Image" at bounding box center [405, 125] width 29 height 11
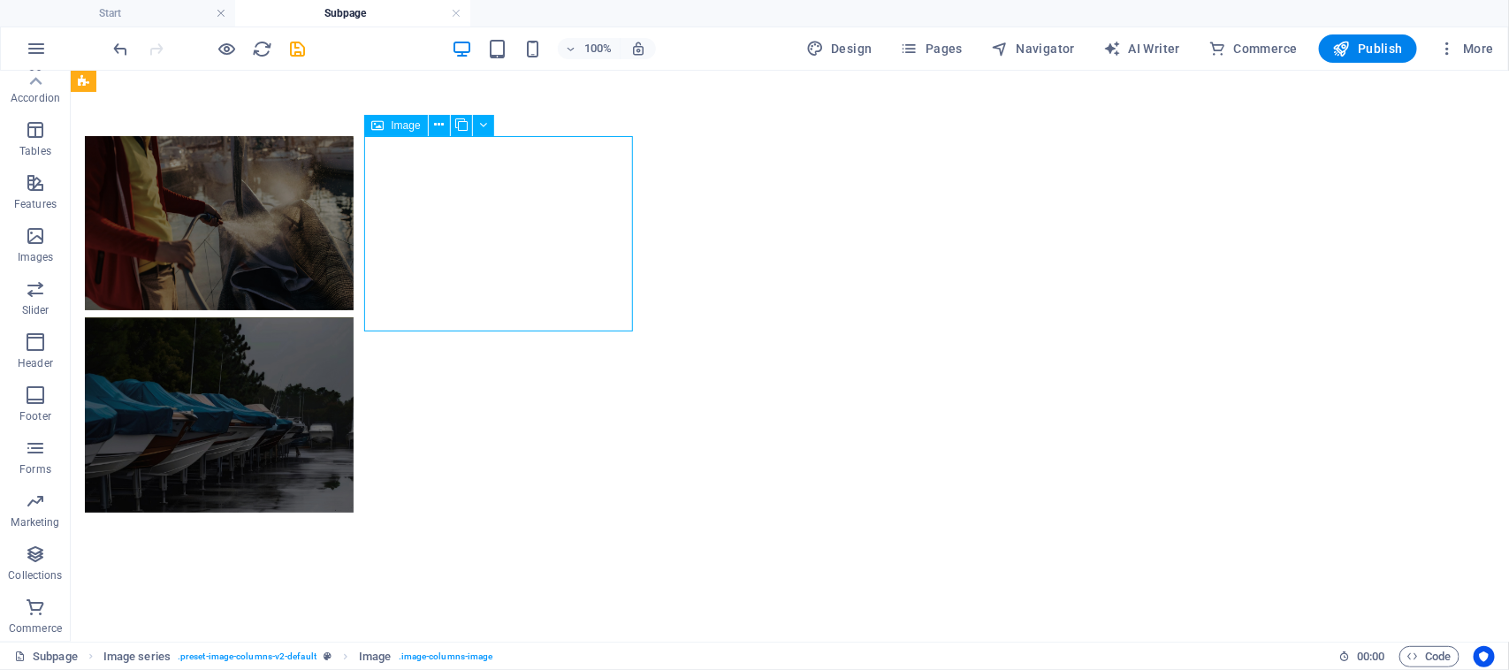
click at [400, 125] on span "Image" at bounding box center [405, 125] width 29 height 11
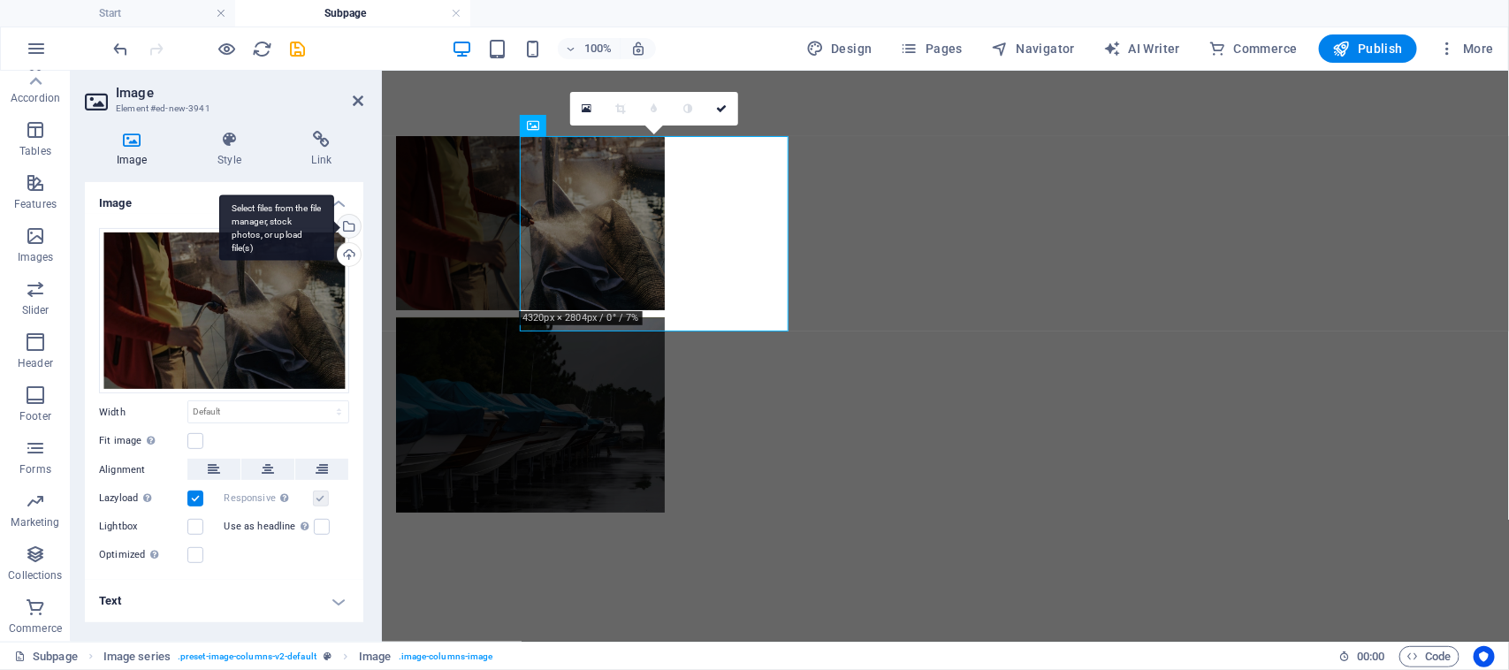
click at [352, 226] on div "Select files from the file manager, stock photos, or upload file(s)" at bounding box center [347, 228] width 27 height 27
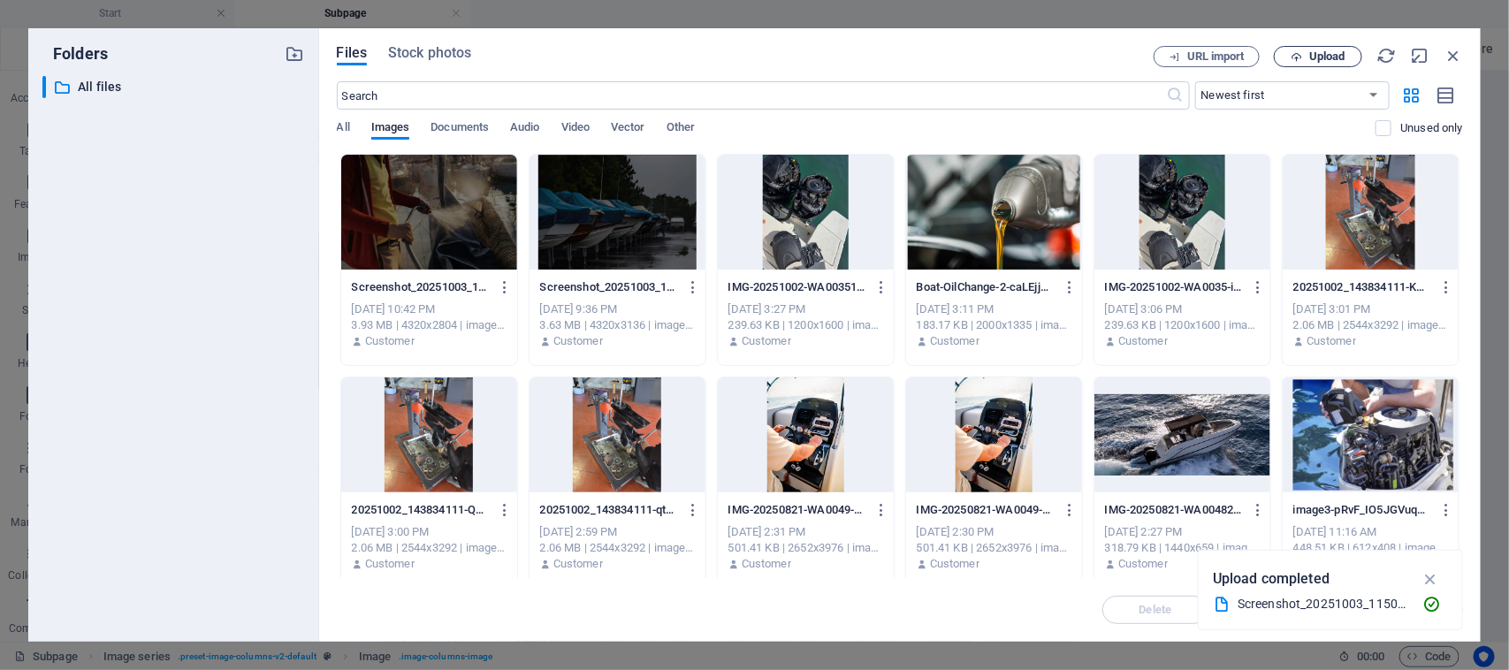
click at [1310, 51] on span "Upload" at bounding box center [1327, 56] width 36 height 11
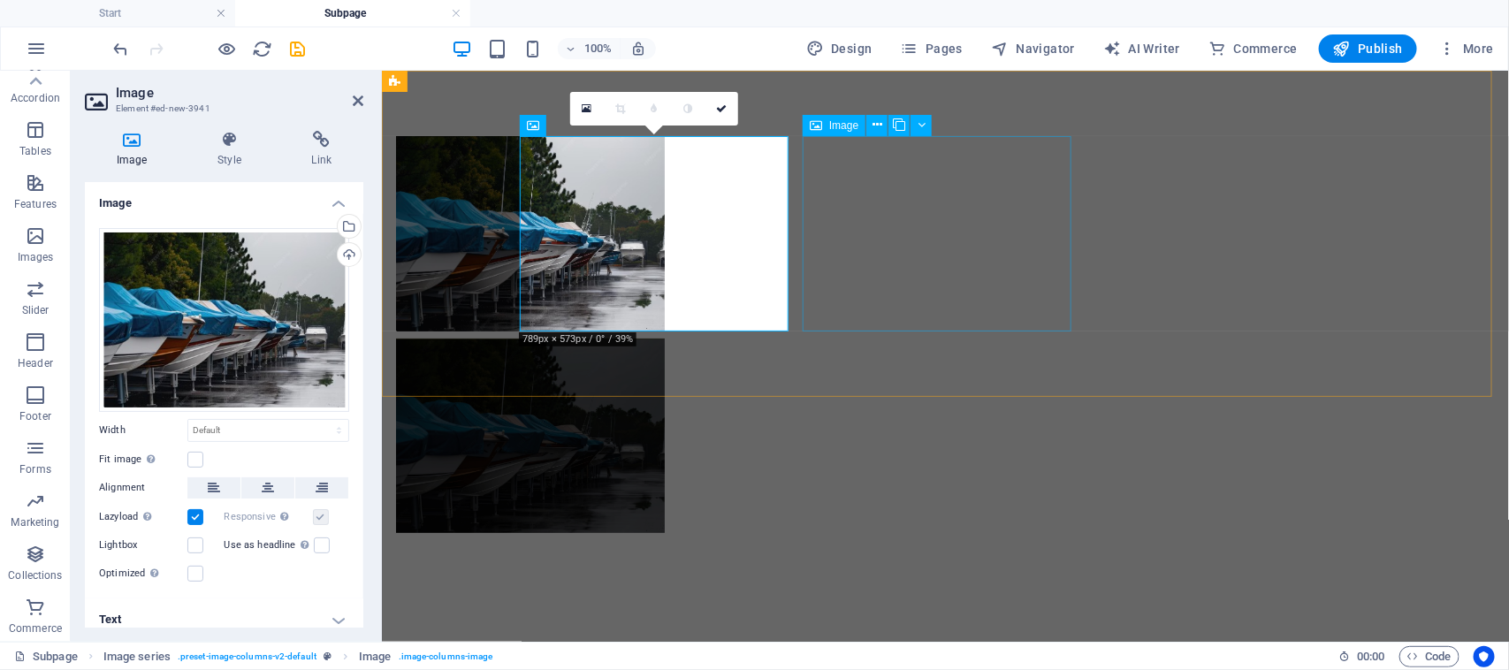
click at [842, 126] on span "Image" at bounding box center [843, 125] width 29 height 11
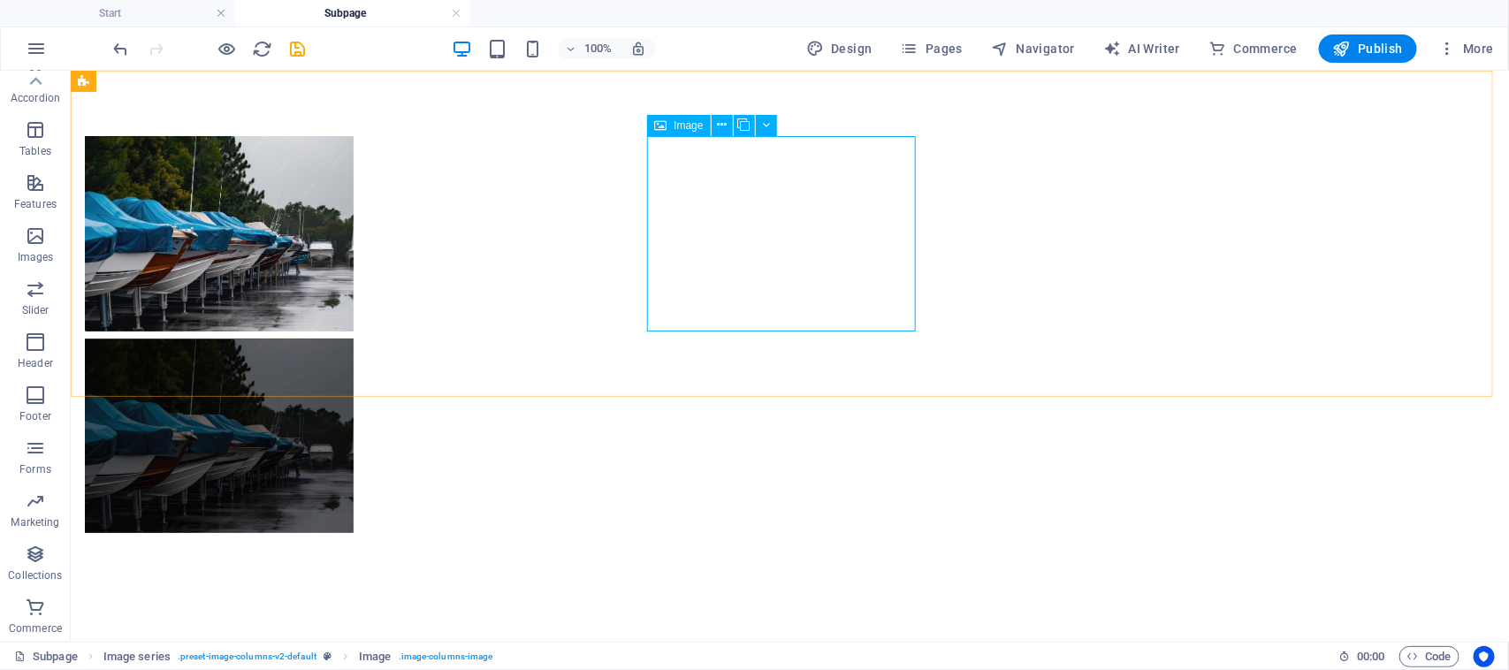
click at [692, 131] on div "Image" at bounding box center [678, 125] width 63 height 21
click at [694, 131] on div "Image" at bounding box center [678, 125] width 63 height 21
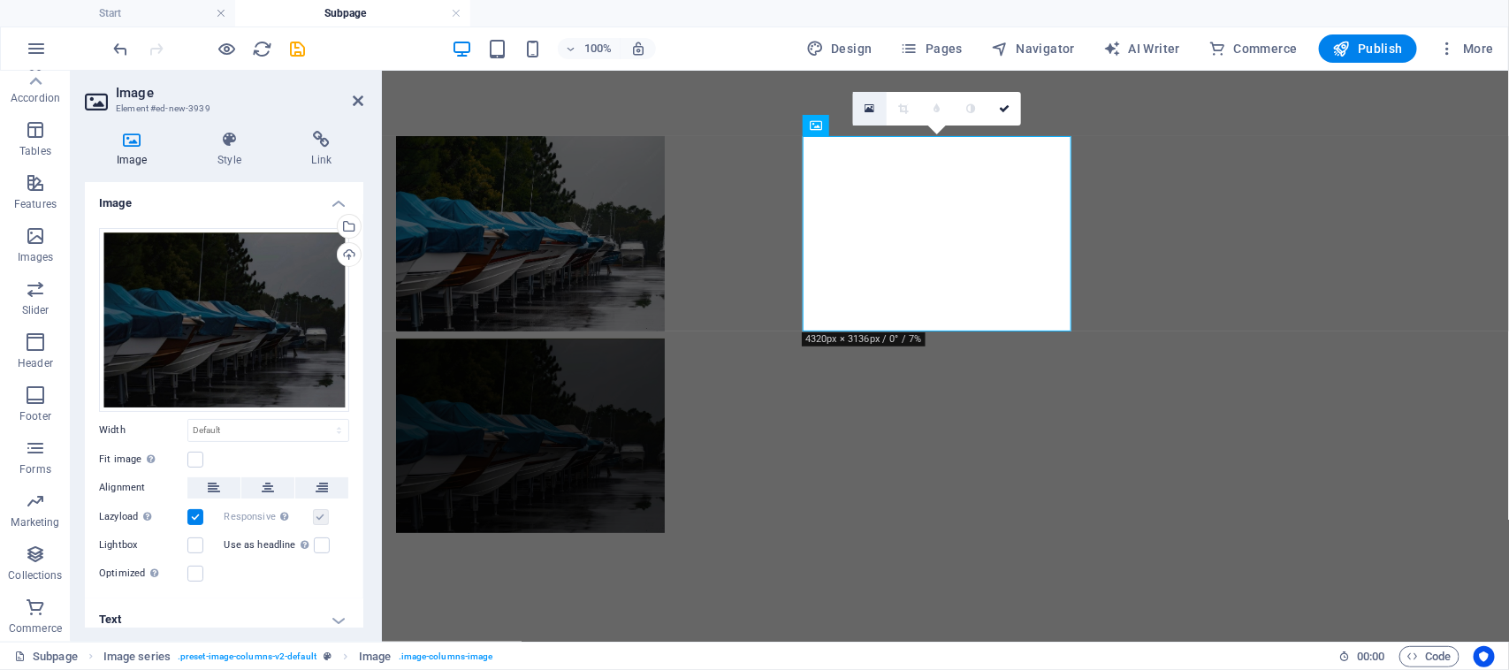
click at [876, 103] on link at bounding box center [870, 109] width 34 height 34
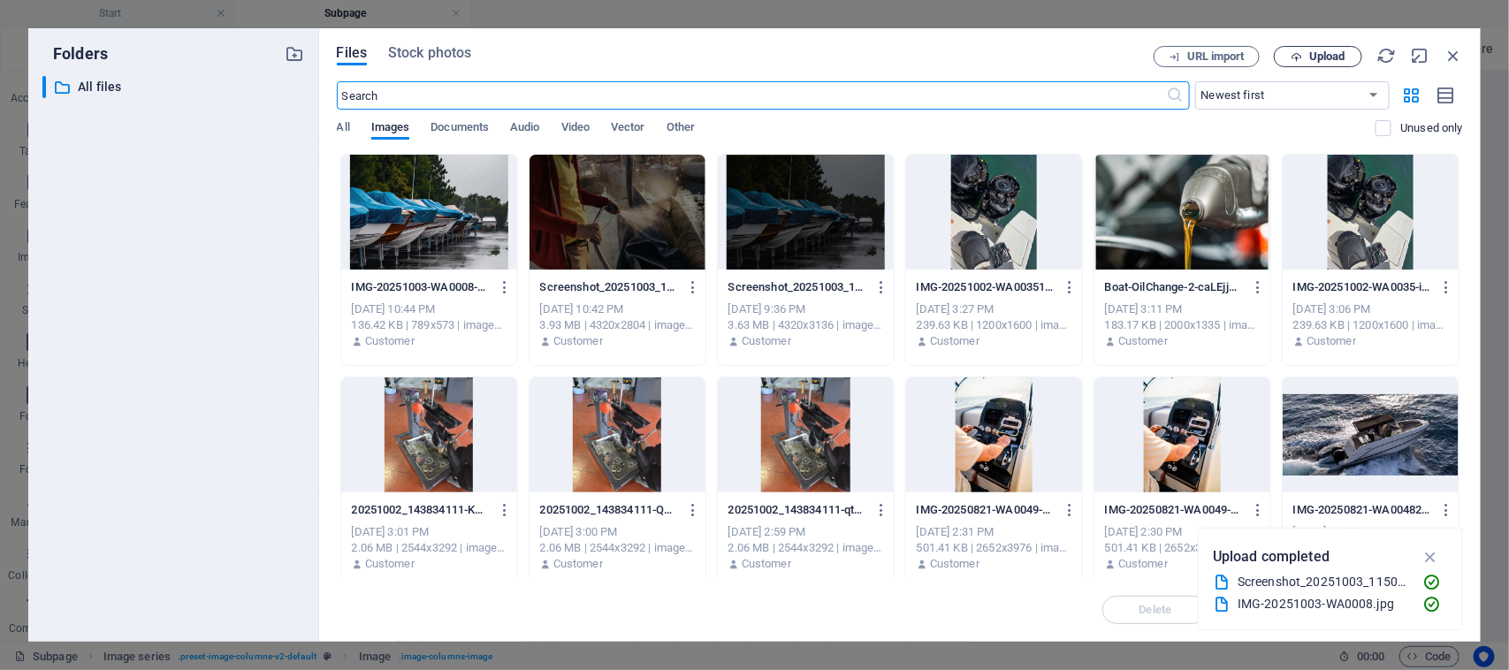
click at [1309, 59] on span "Upload" at bounding box center [1327, 56] width 36 height 11
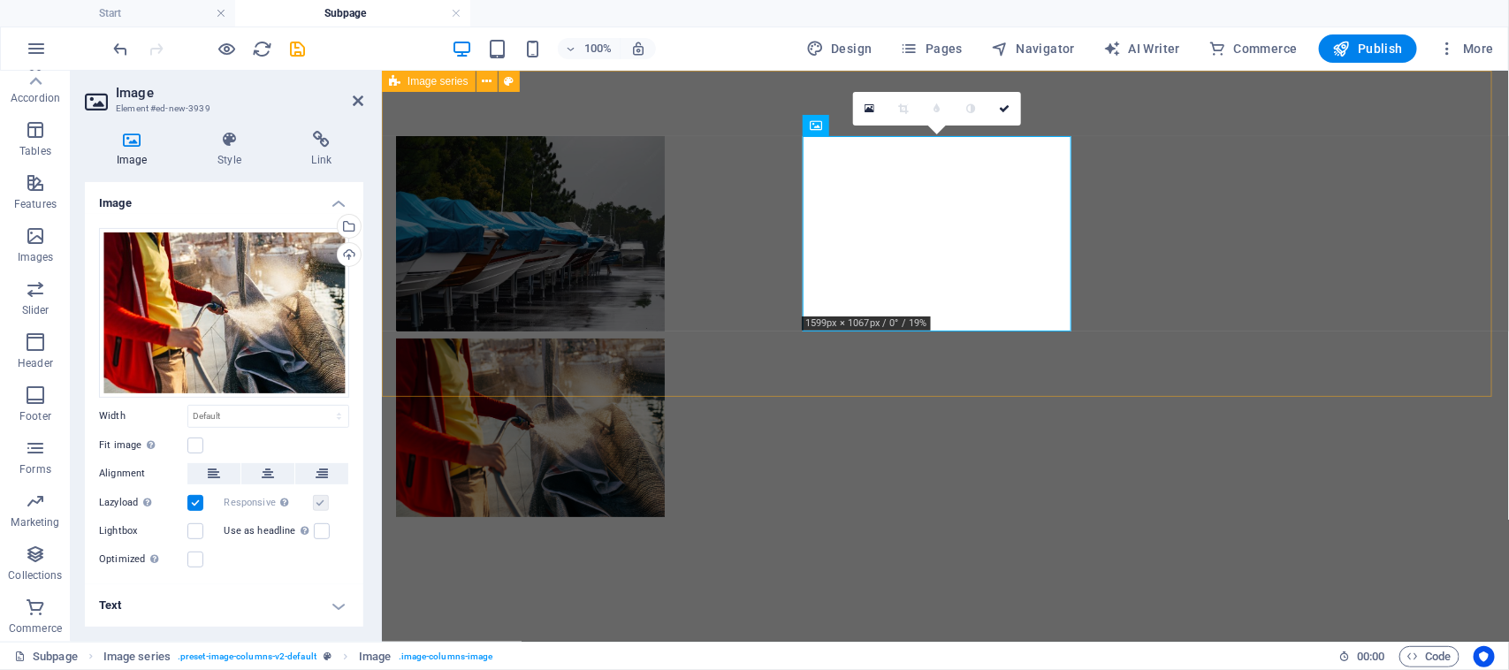
click at [1207, 187] on div at bounding box center [944, 326] width 1127 height 512
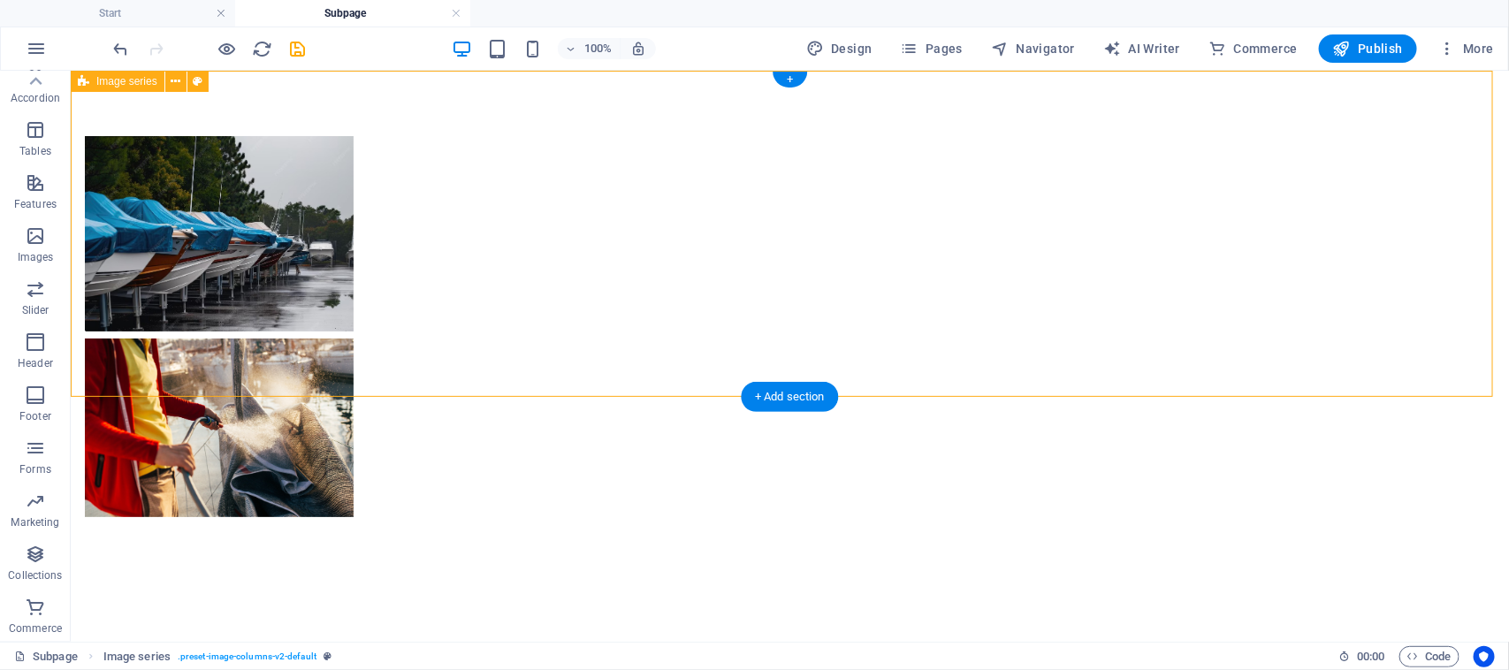
click at [1003, 217] on div at bounding box center [789, 326] width 1438 height 512
select select "rem"
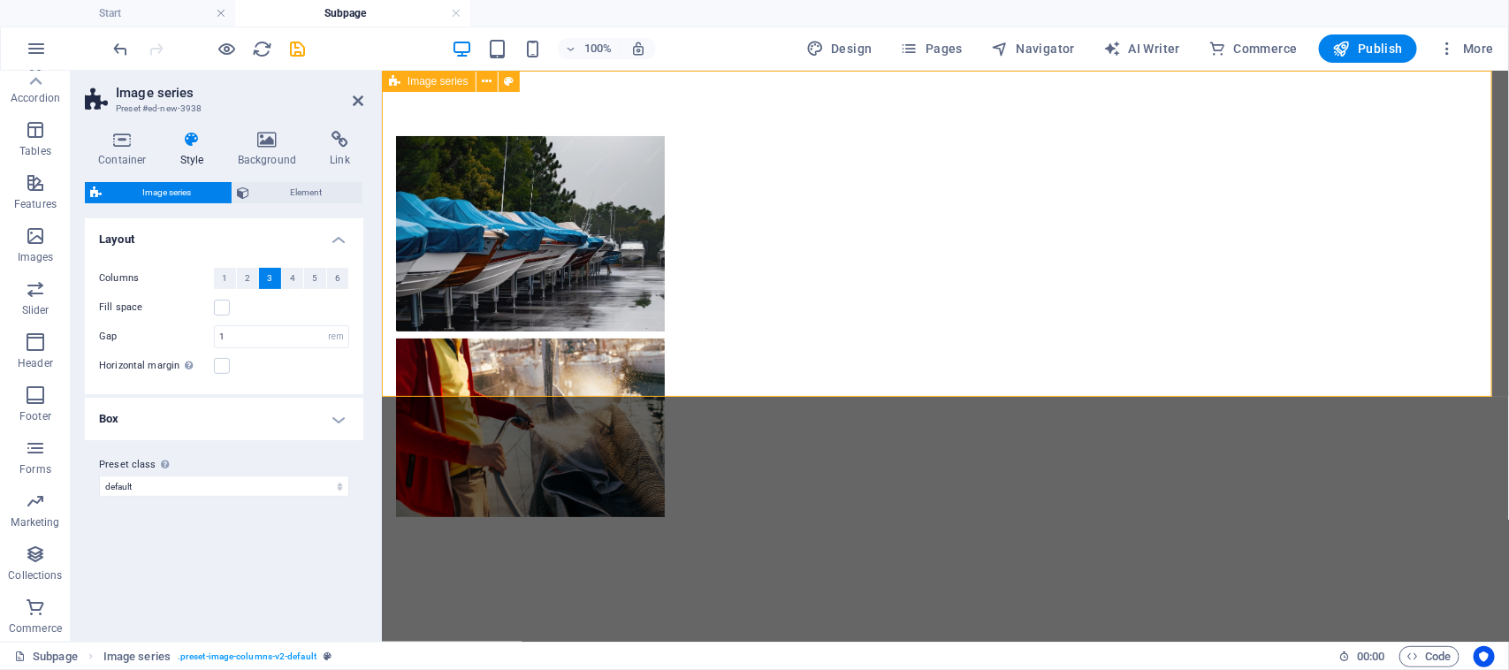
click at [1106, 225] on div at bounding box center [944, 326] width 1127 height 512
click at [1210, 231] on div at bounding box center [944, 326] width 1127 height 512
click at [664, 338] on figure at bounding box center [529, 427] width 269 height 179
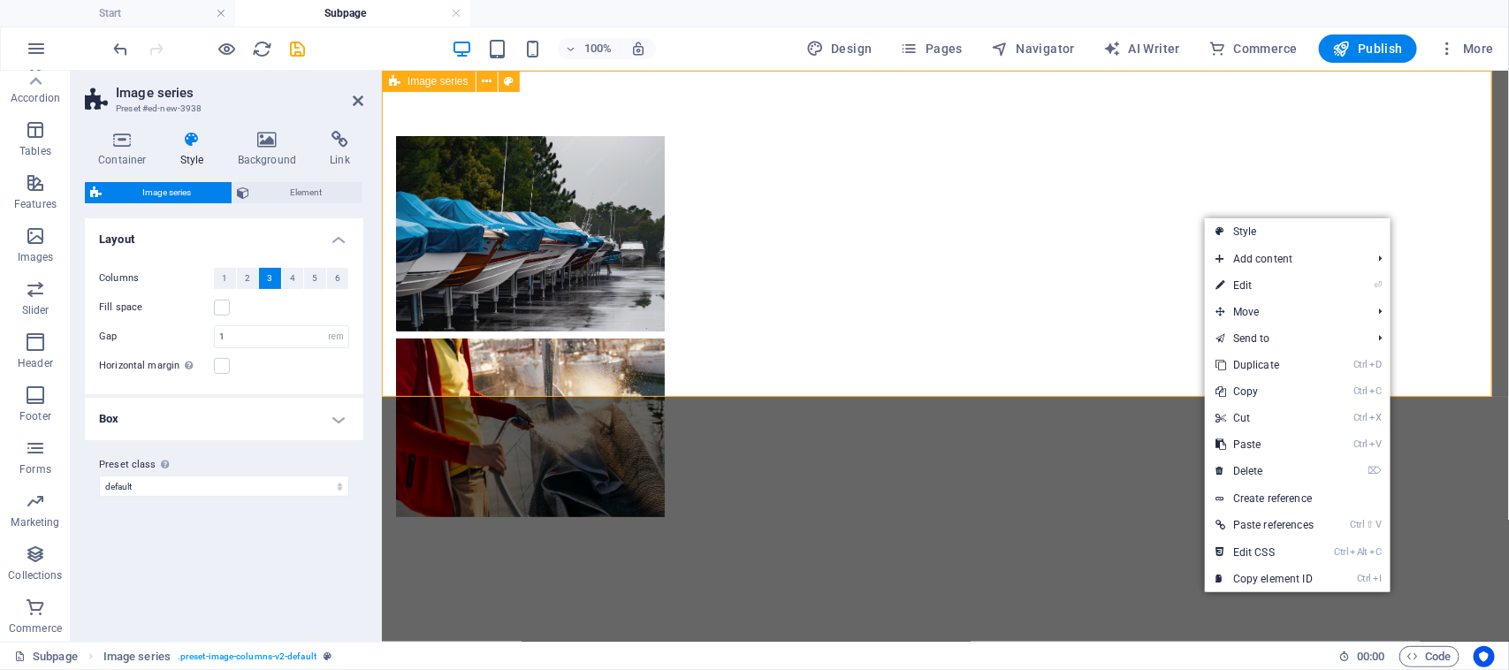
click at [1188, 212] on div at bounding box center [944, 326] width 1127 height 512
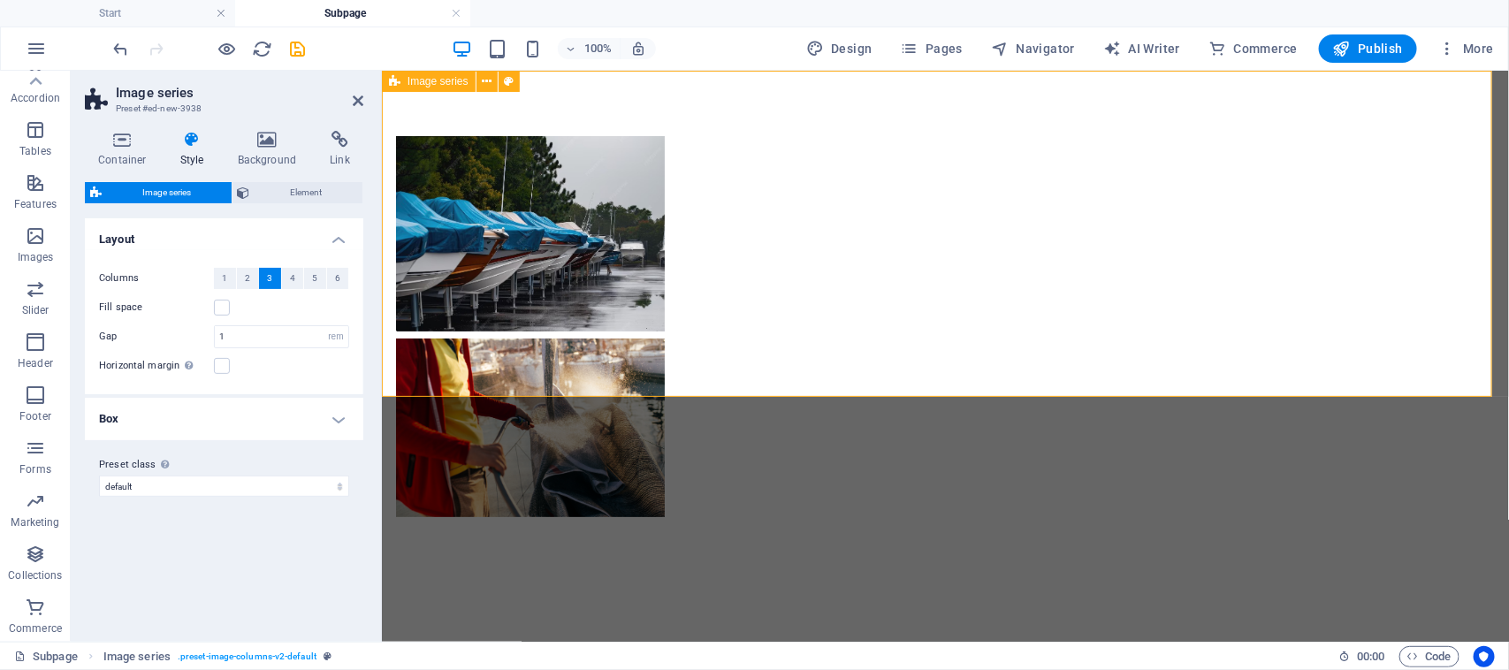
click at [1188, 212] on div at bounding box center [944, 326] width 1127 height 512
click at [664, 338] on figure at bounding box center [529, 427] width 269 height 179
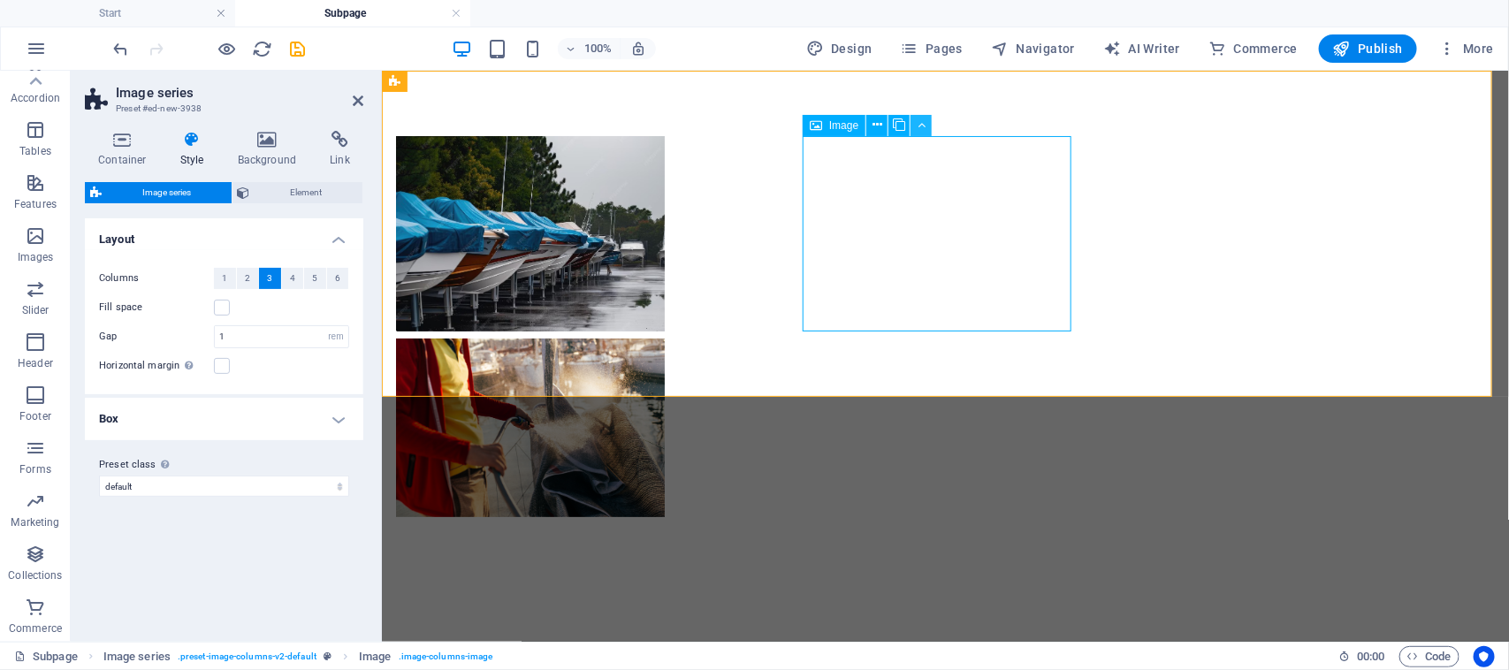
click at [920, 126] on icon at bounding box center [921, 125] width 8 height 19
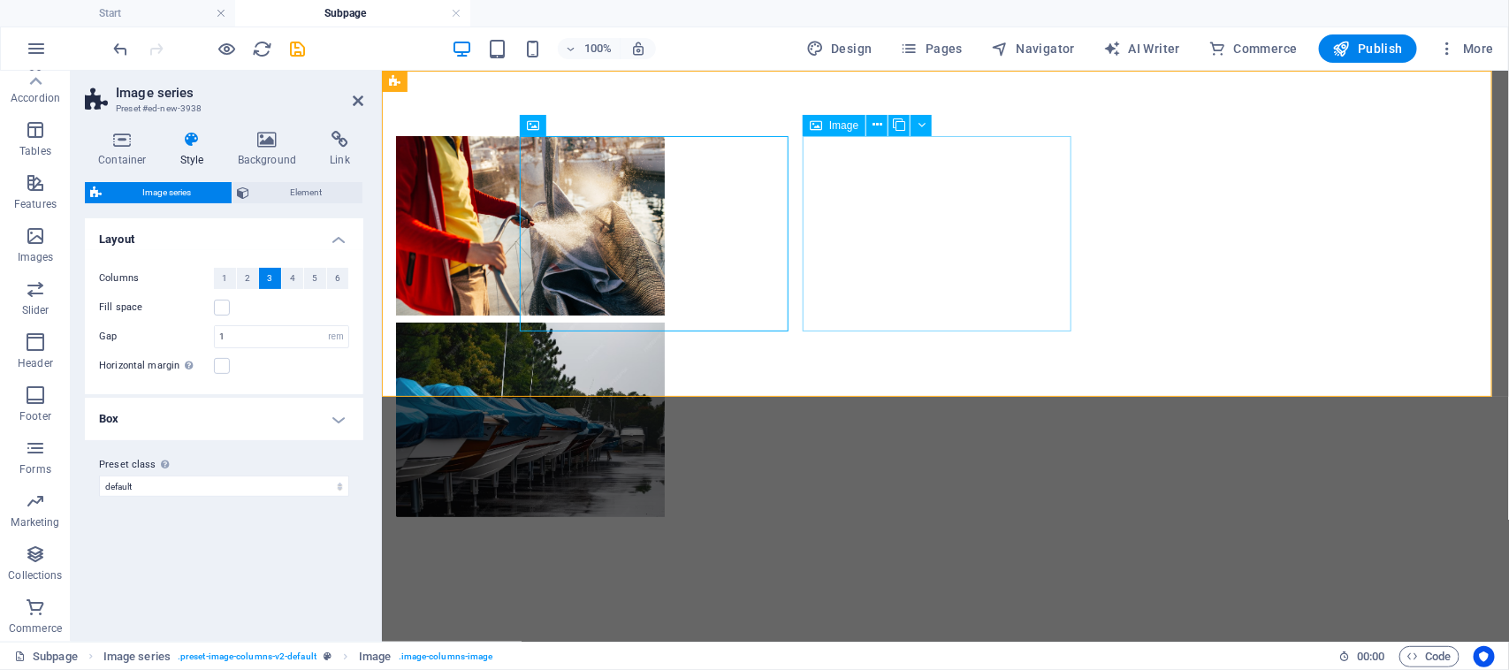
click at [664, 322] on figure at bounding box center [529, 419] width 269 height 195
click at [924, 129] on icon at bounding box center [921, 125] width 8 height 19
click at [926, 131] on button at bounding box center [920, 125] width 21 height 21
click at [924, 128] on icon at bounding box center [921, 125] width 8 height 19
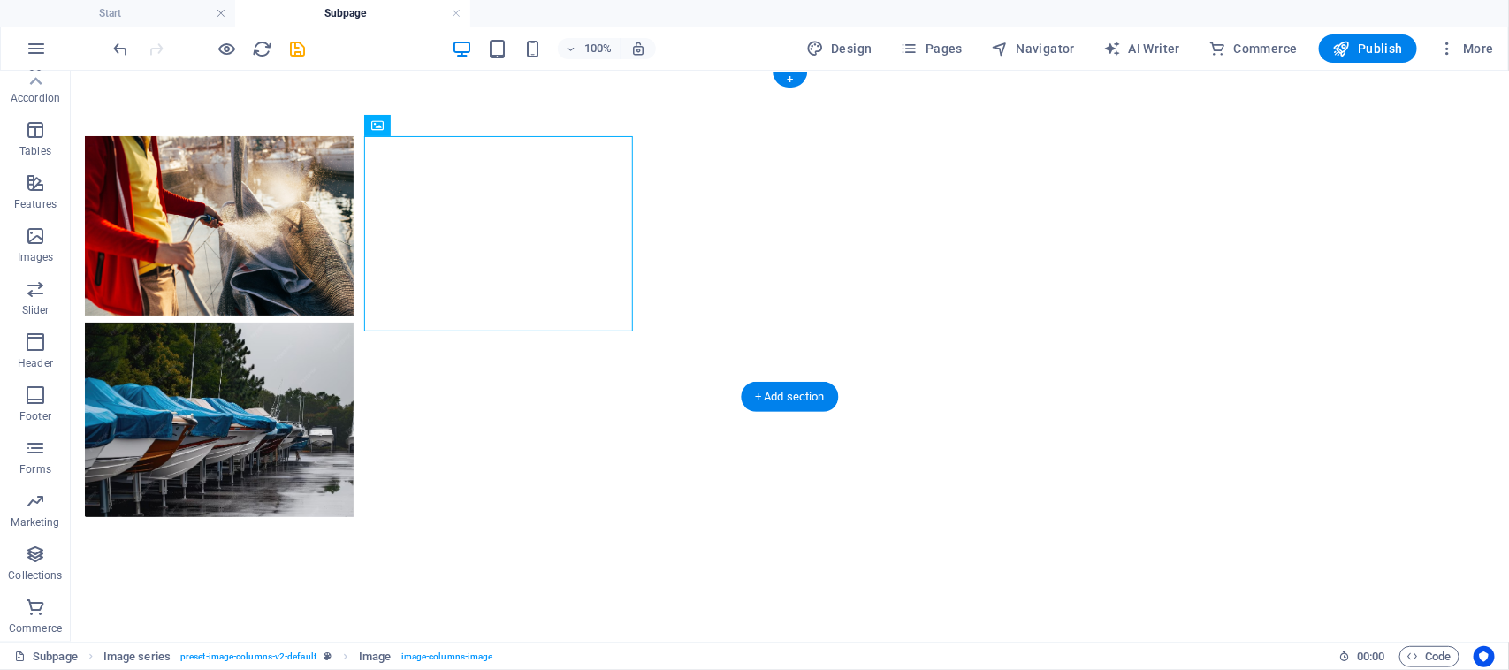
drag, startPoint x: 362, startPoint y: 156, endPoint x: 1083, endPoint y: 174, distance: 721.4
click at [1083, 174] on div at bounding box center [789, 326] width 1438 height 512
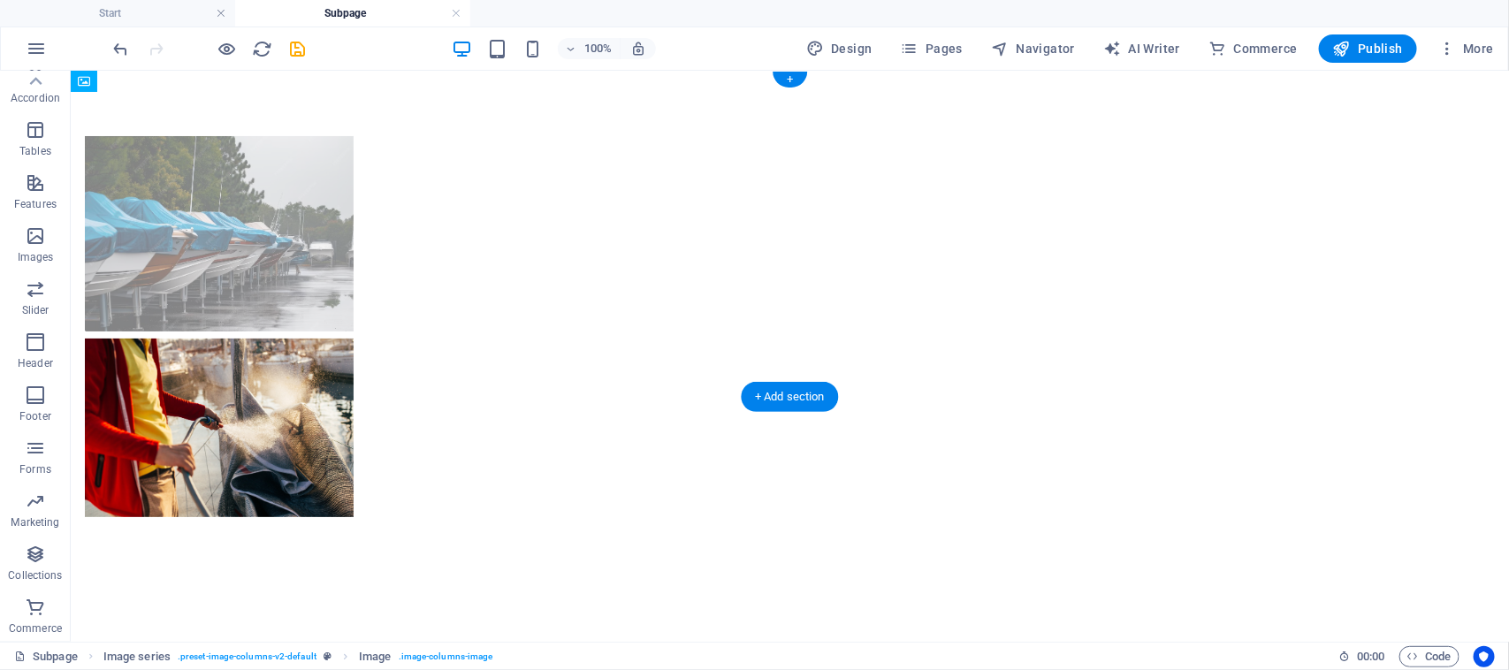
drag, startPoint x: 787, startPoint y: 207, endPoint x: 510, endPoint y: 224, distance: 278.1
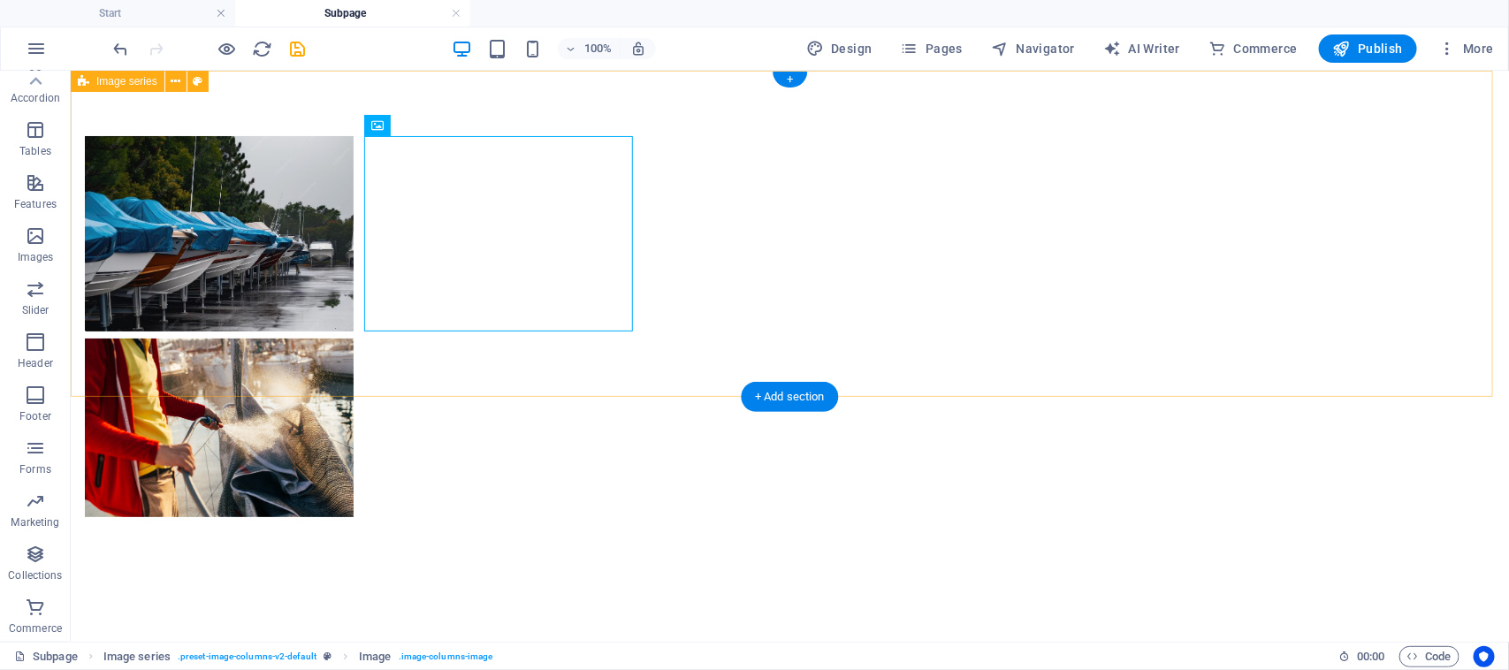
click at [969, 192] on div at bounding box center [789, 326] width 1438 height 512
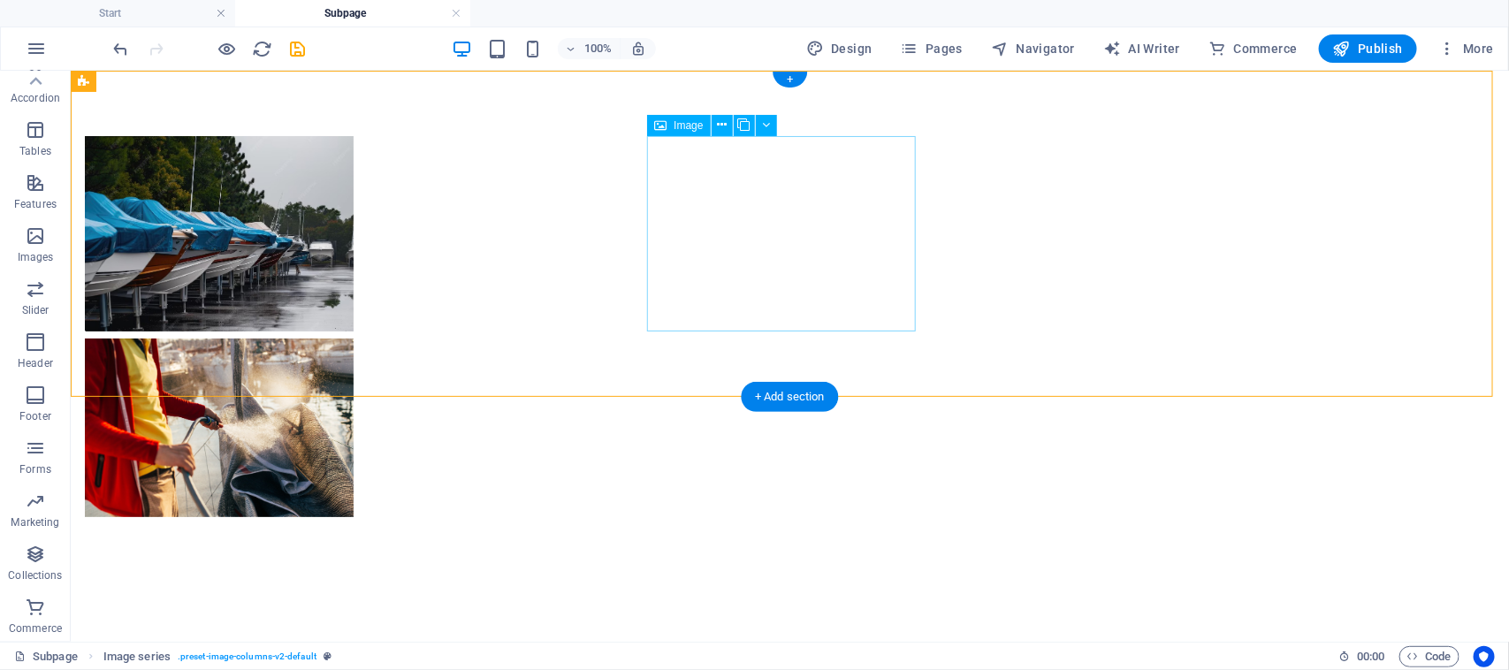
click at [353, 338] on figure at bounding box center [218, 427] width 269 height 179
click at [765, 126] on icon at bounding box center [766, 125] width 8 height 19
click at [695, 125] on span "Image" at bounding box center [687, 125] width 29 height 11
click at [698, 125] on span "Image" at bounding box center [687, 125] width 29 height 11
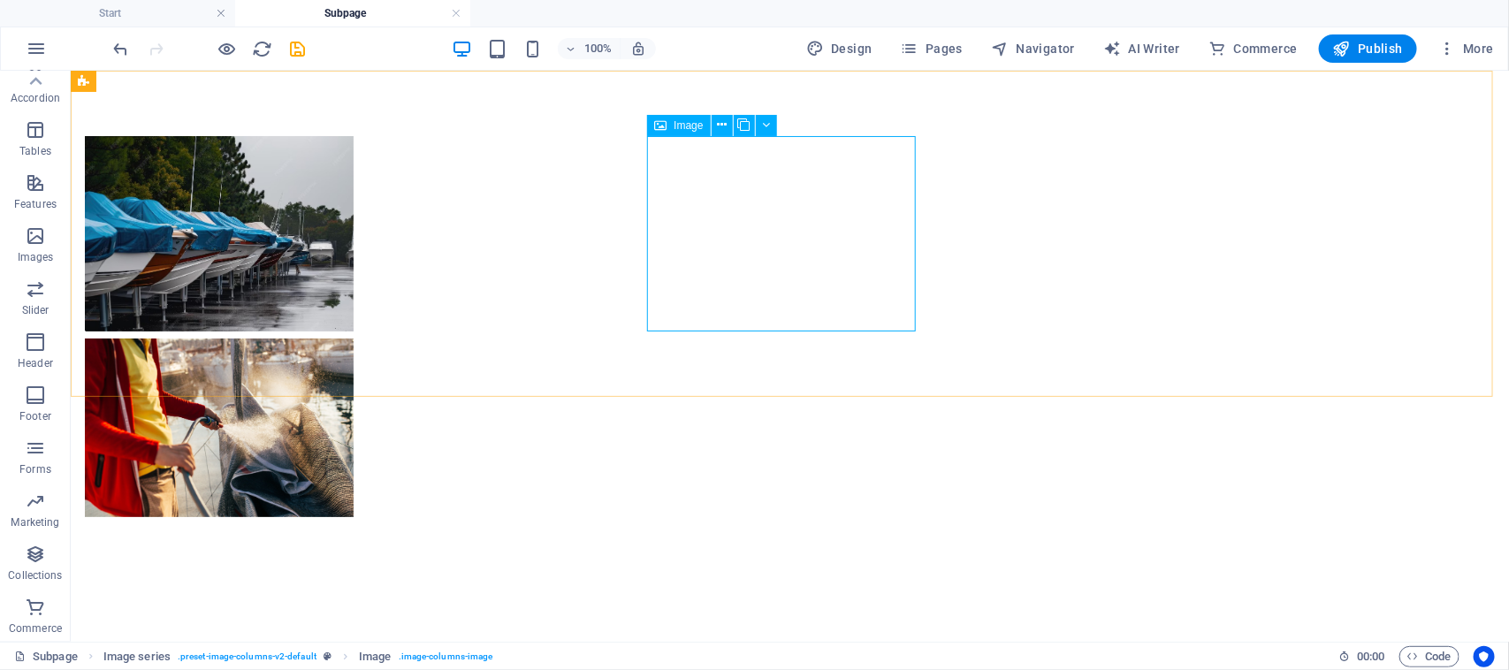
click at [698, 125] on span "Image" at bounding box center [687, 125] width 29 height 11
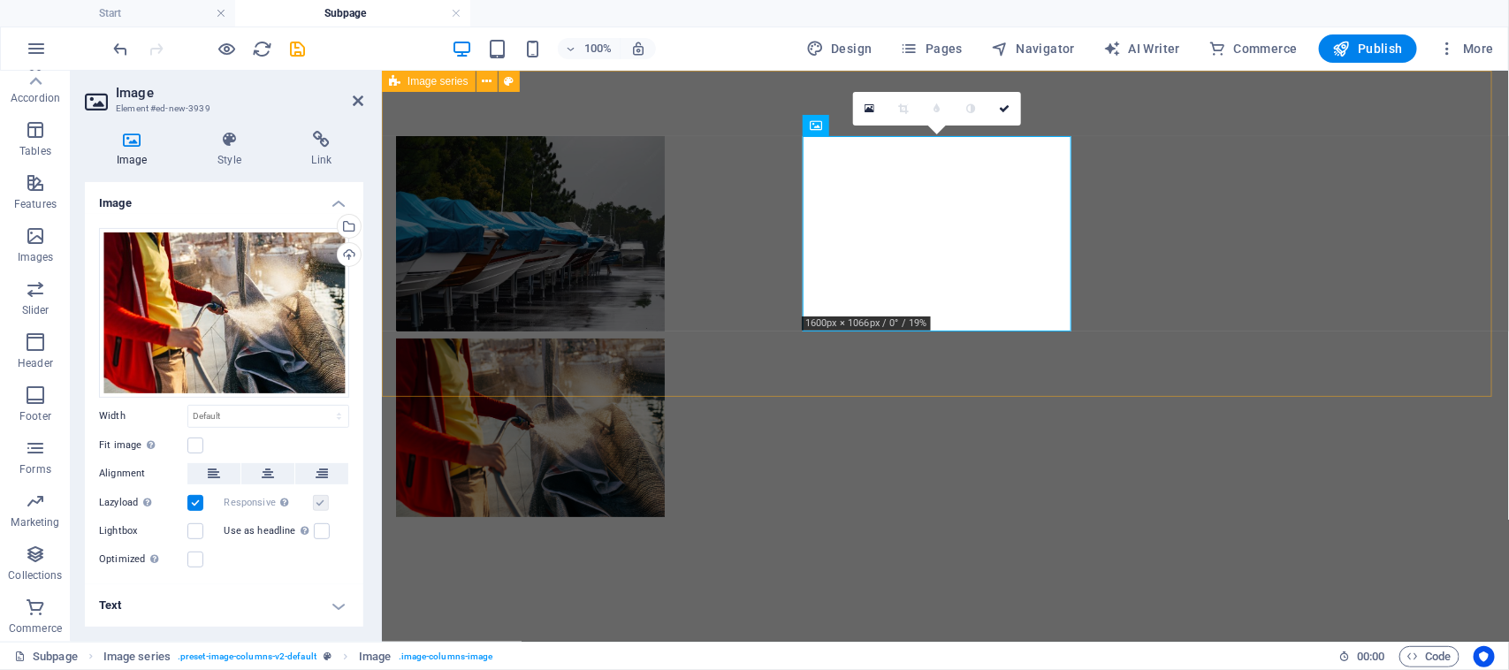
click at [697, 125] on div at bounding box center [944, 326] width 1127 height 512
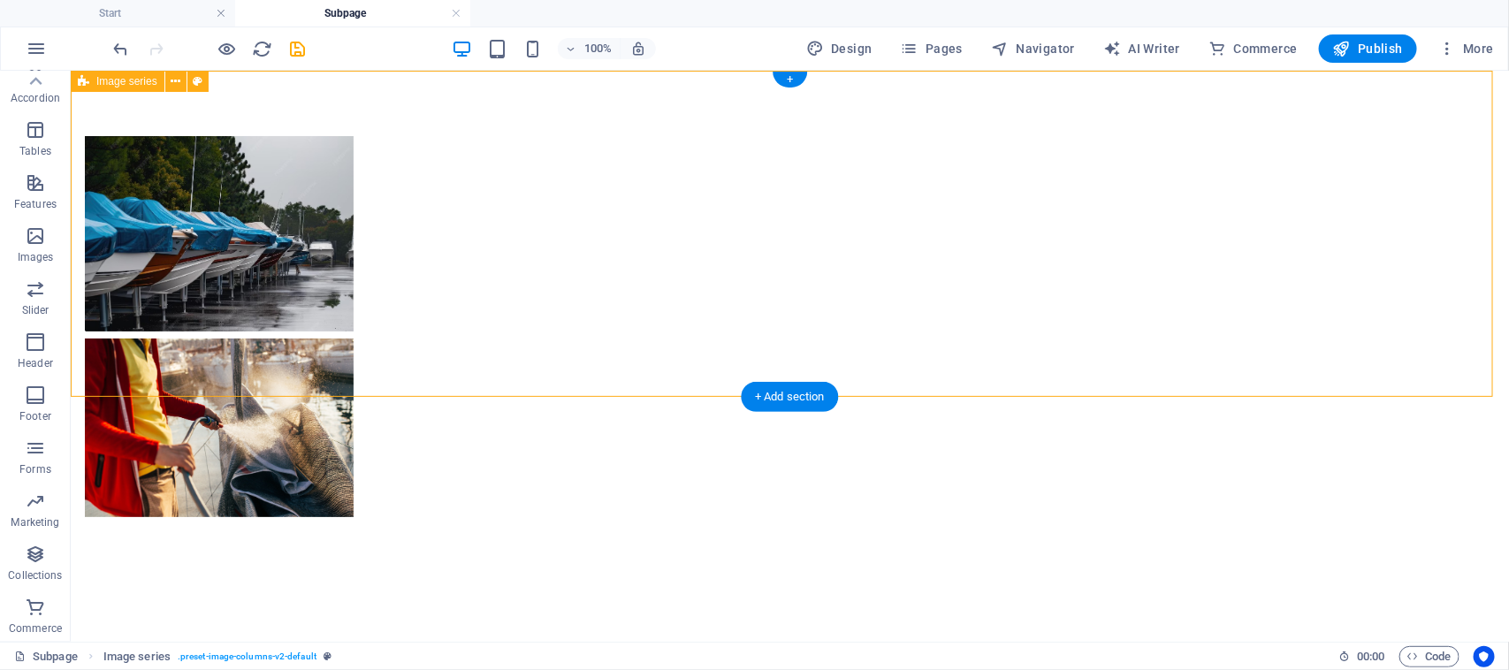
click at [1023, 217] on div at bounding box center [789, 326] width 1438 height 512
select select "rem"
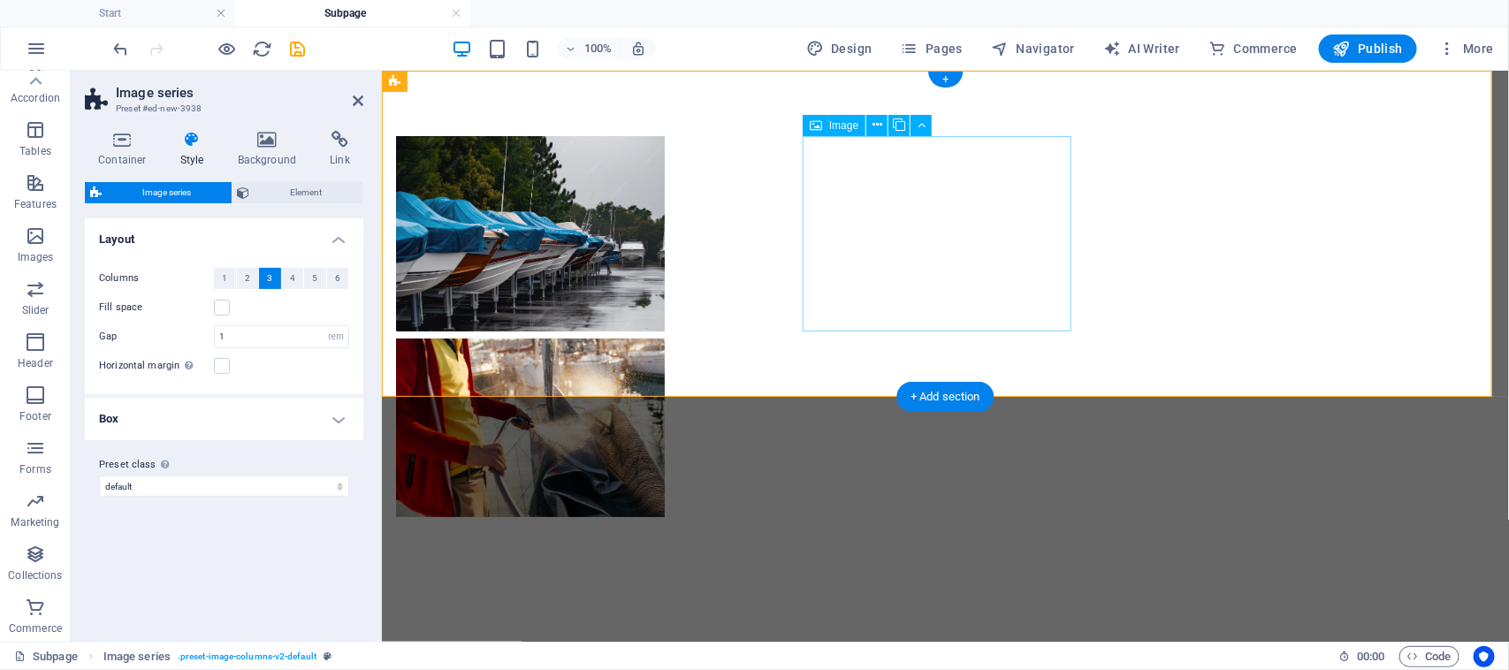
click at [664, 338] on figure at bounding box center [529, 427] width 269 height 179
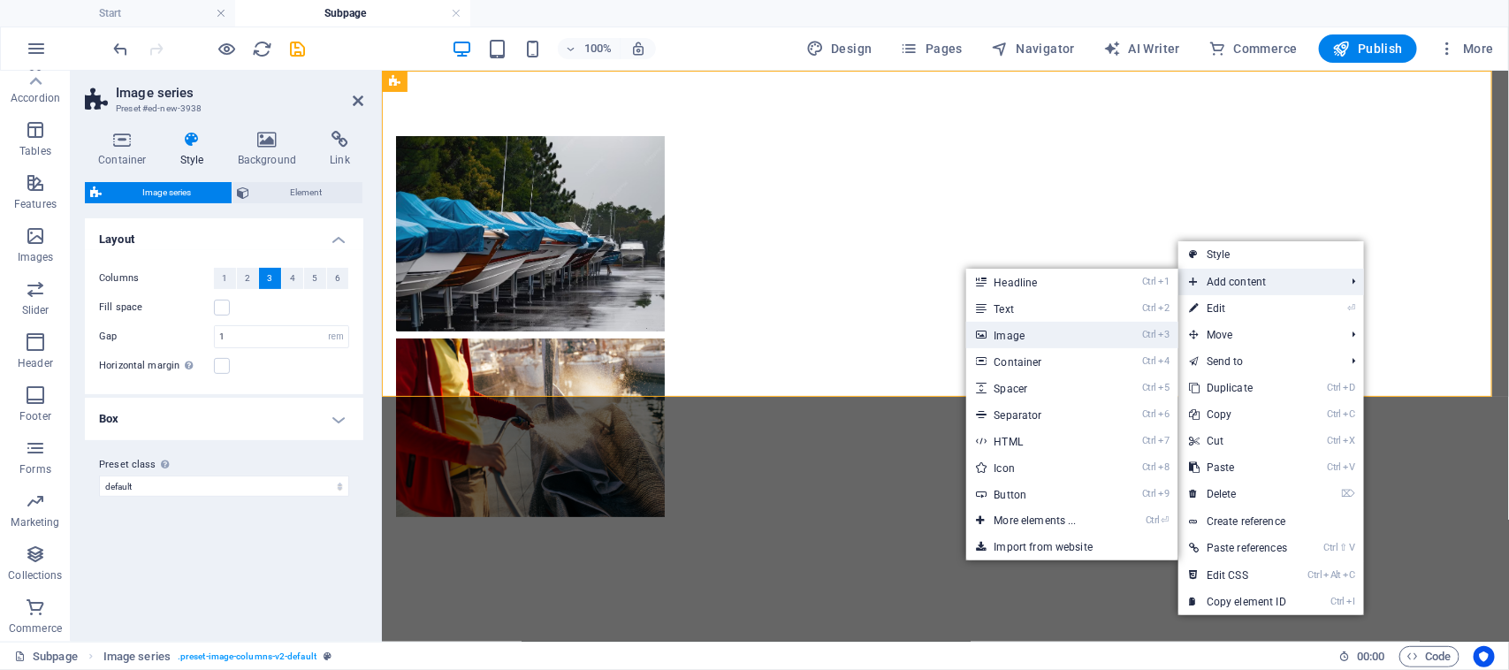
click at [1076, 327] on link "Ctrl 3 Image" at bounding box center [1039, 335] width 146 height 27
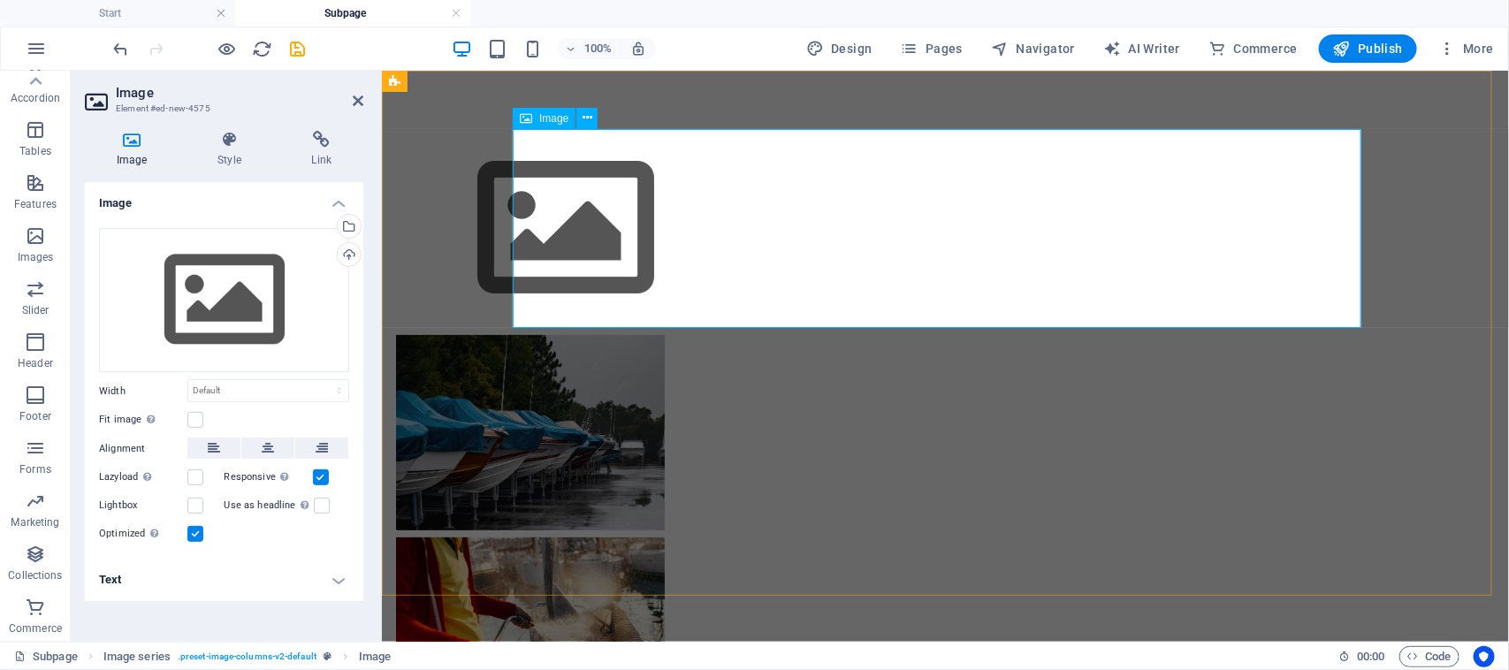
click at [559, 117] on span "Image" at bounding box center [553, 118] width 29 height 11
click at [554, 128] on div "Image" at bounding box center [544, 118] width 63 height 21
click at [351, 249] on div "Upload" at bounding box center [347, 256] width 27 height 27
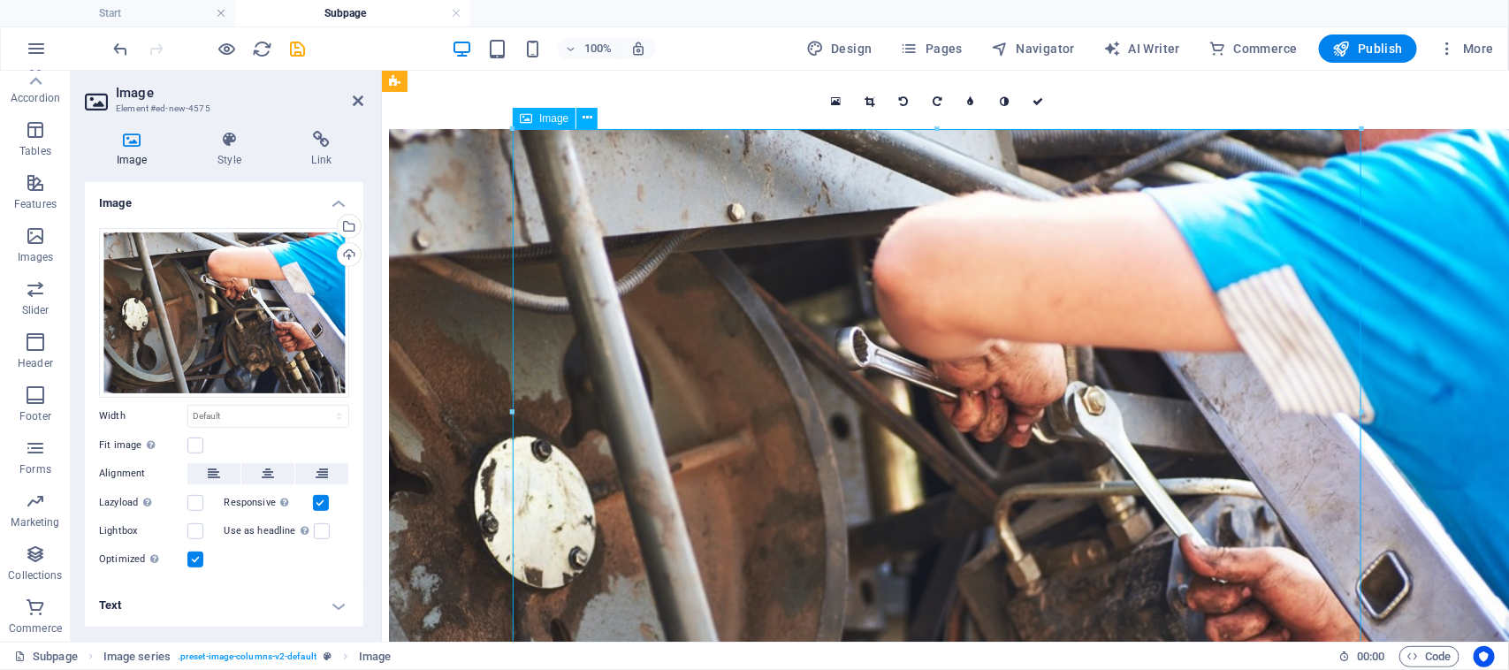
drag, startPoint x: 883, startPoint y: 326, endPoint x: 1044, endPoint y: 370, distance: 166.8
click at [1044, 370] on figure at bounding box center [812, 504] width 848 height 753
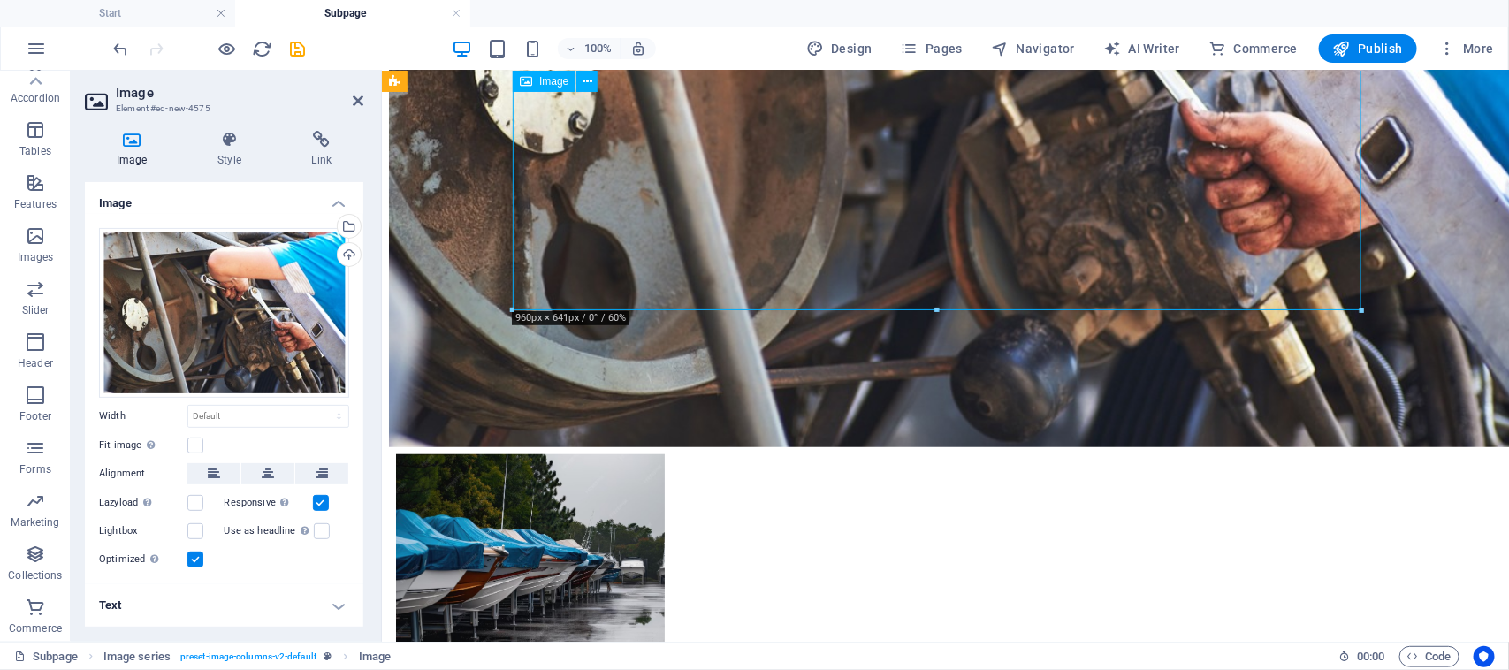
scroll to position [331, 0]
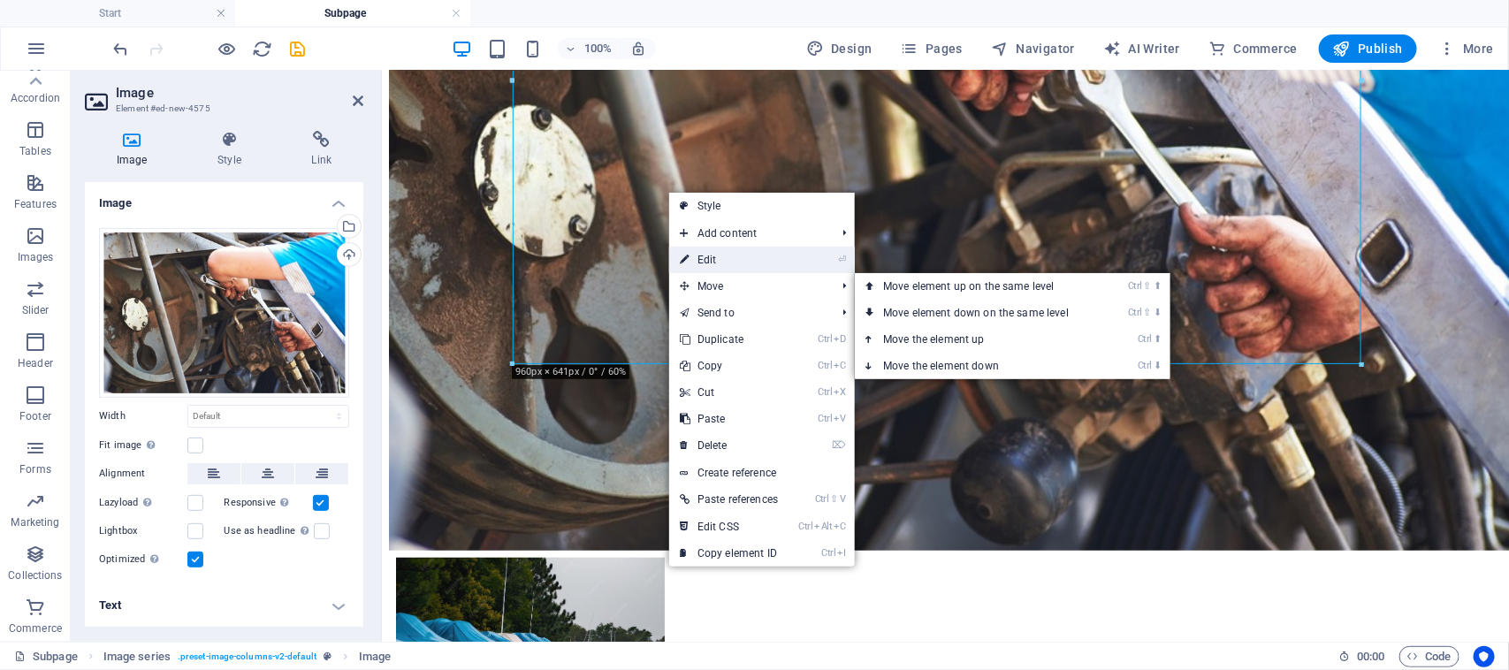
click at [734, 266] on link "⏎ Edit" at bounding box center [728, 260] width 119 height 27
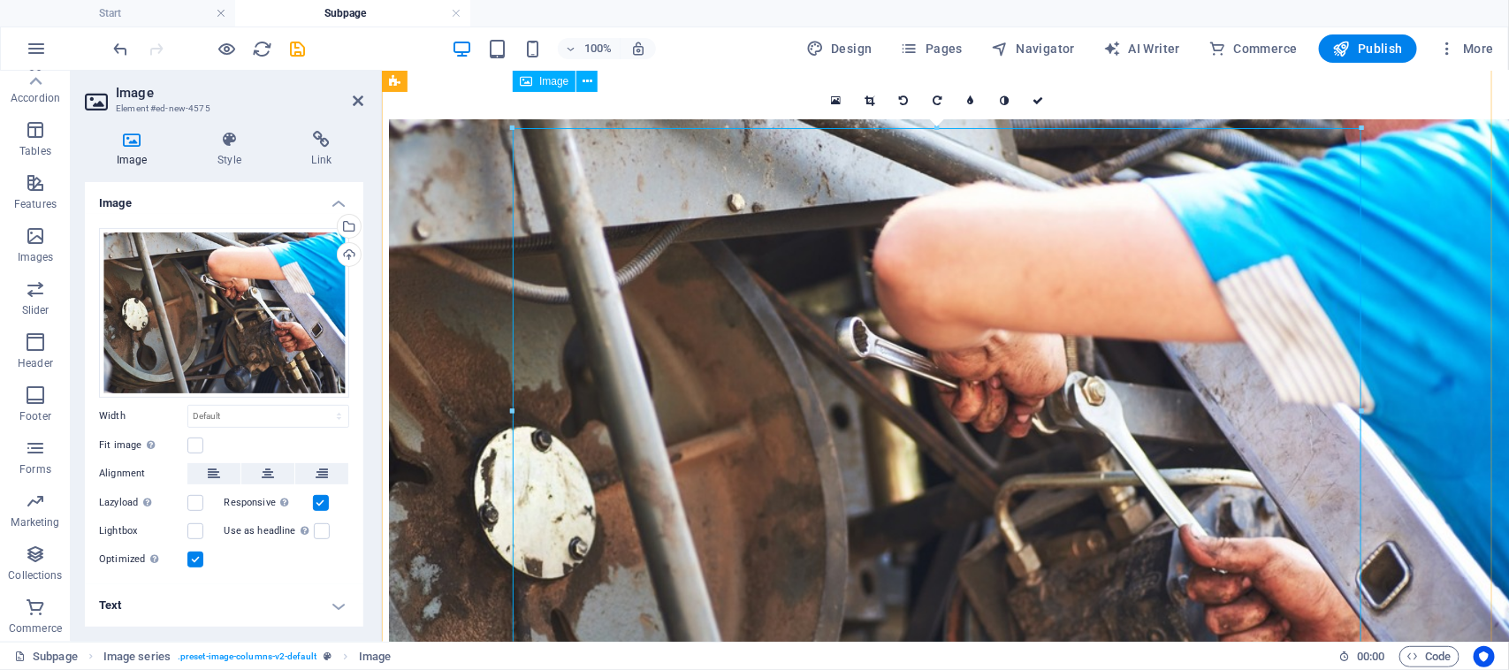
scroll to position [0, 0]
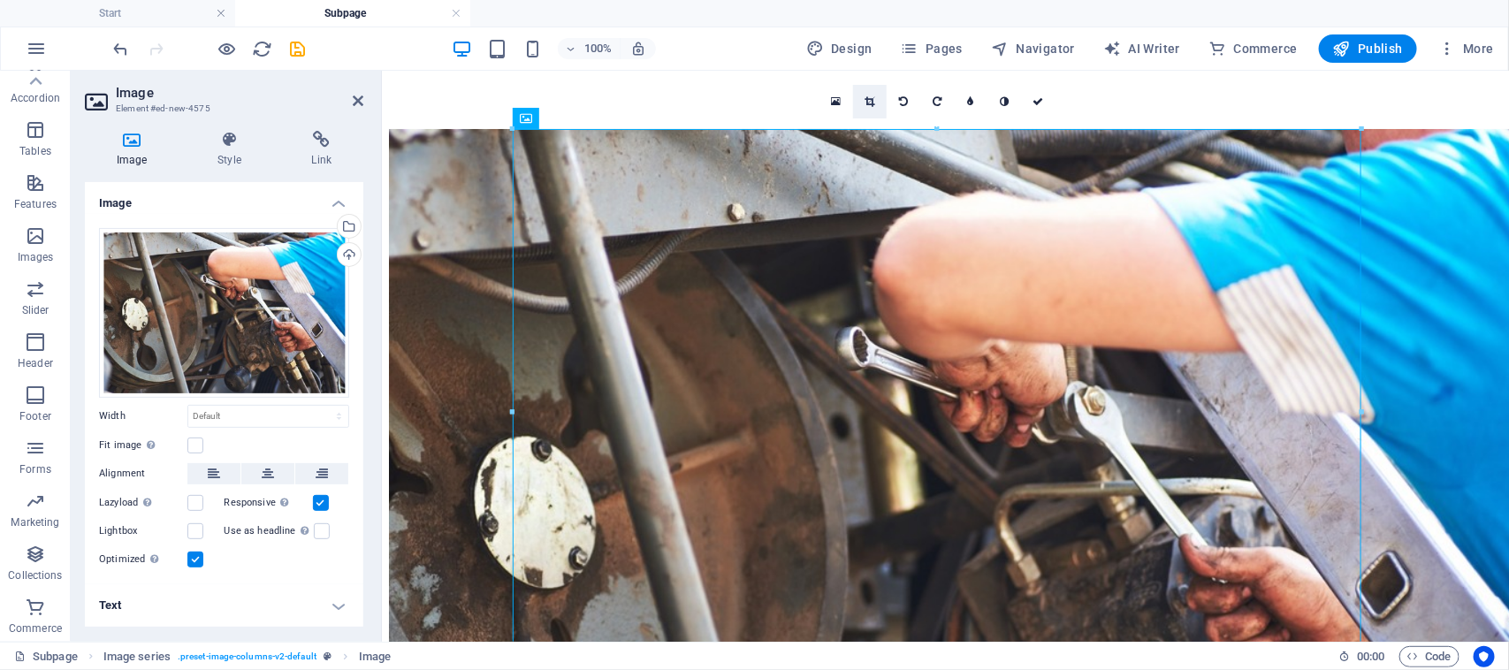
click at [876, 104] on link at bounding box center [870, 102] width 34 height 34
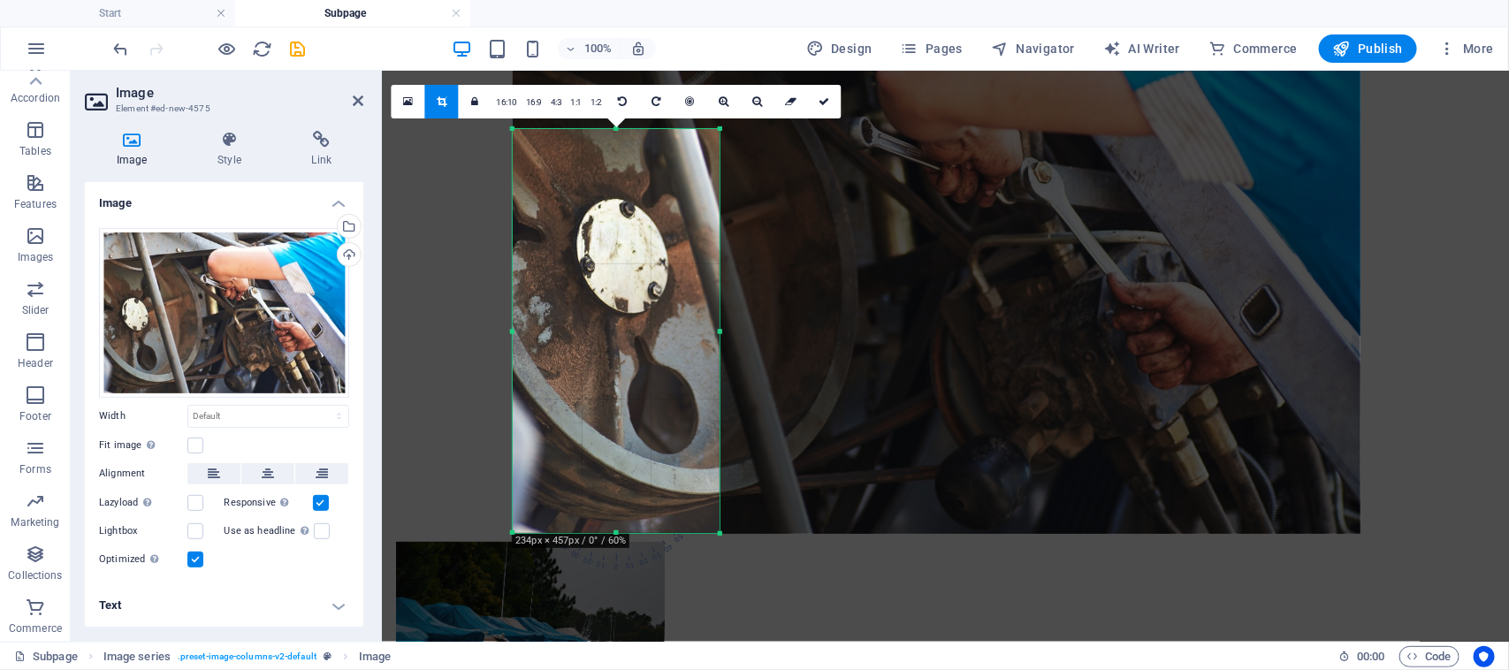
drag, startPoint x: 1362, startPoint y: 133, endPoint x: 736, endPoint y: 293, distance: 645.8
click at [719, 293] on div "180 170 160 150 140 130 120 110 100 90 80 70 60 50 40 30 20 10 0 -10 -20 -30 -4…" at bounding box center [616, 331] width 207 height 404
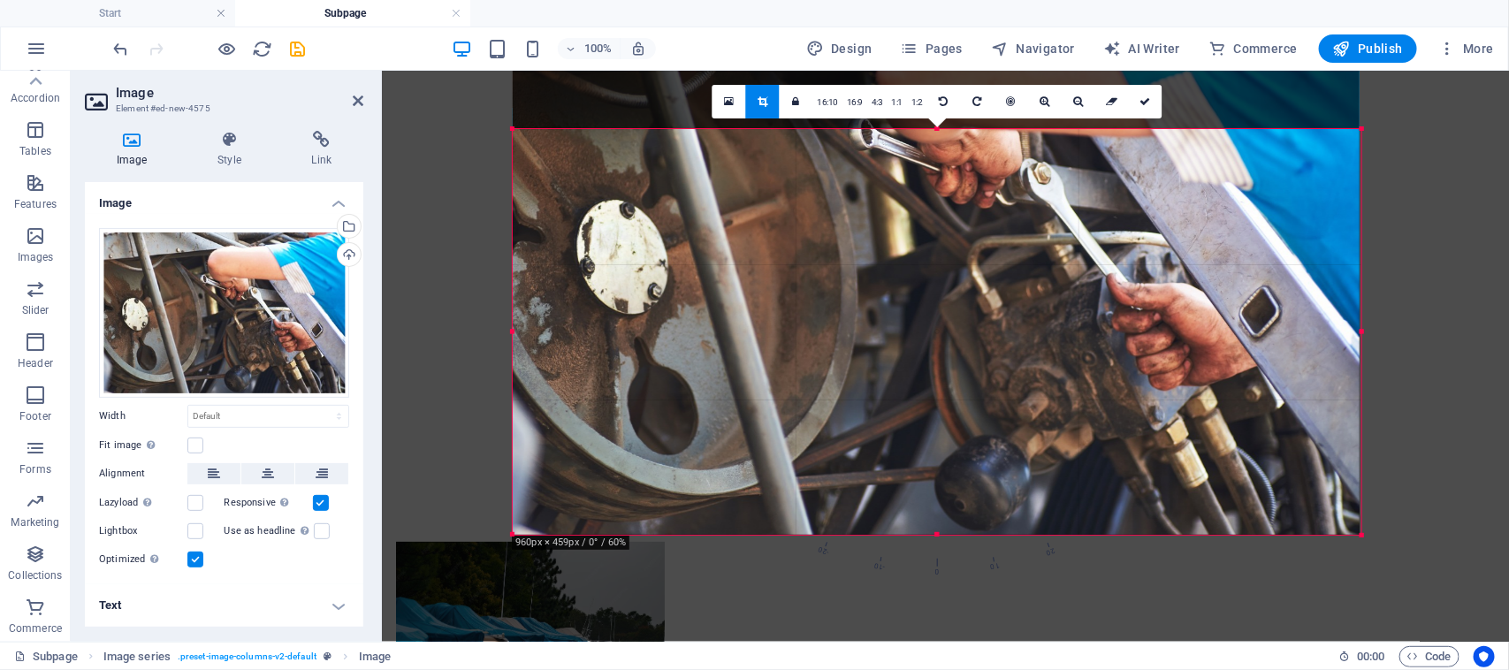
drag, startPoint x: 735, startPoint y: 329, endPoint x: 1464, endPoint y: 332, distance: 728.2
click at [1464, 332] on div "Drag here to replace the existing content. Press “Ctrl” if you want to create a…" at bounding box center [945, 356] width 1127 height 571
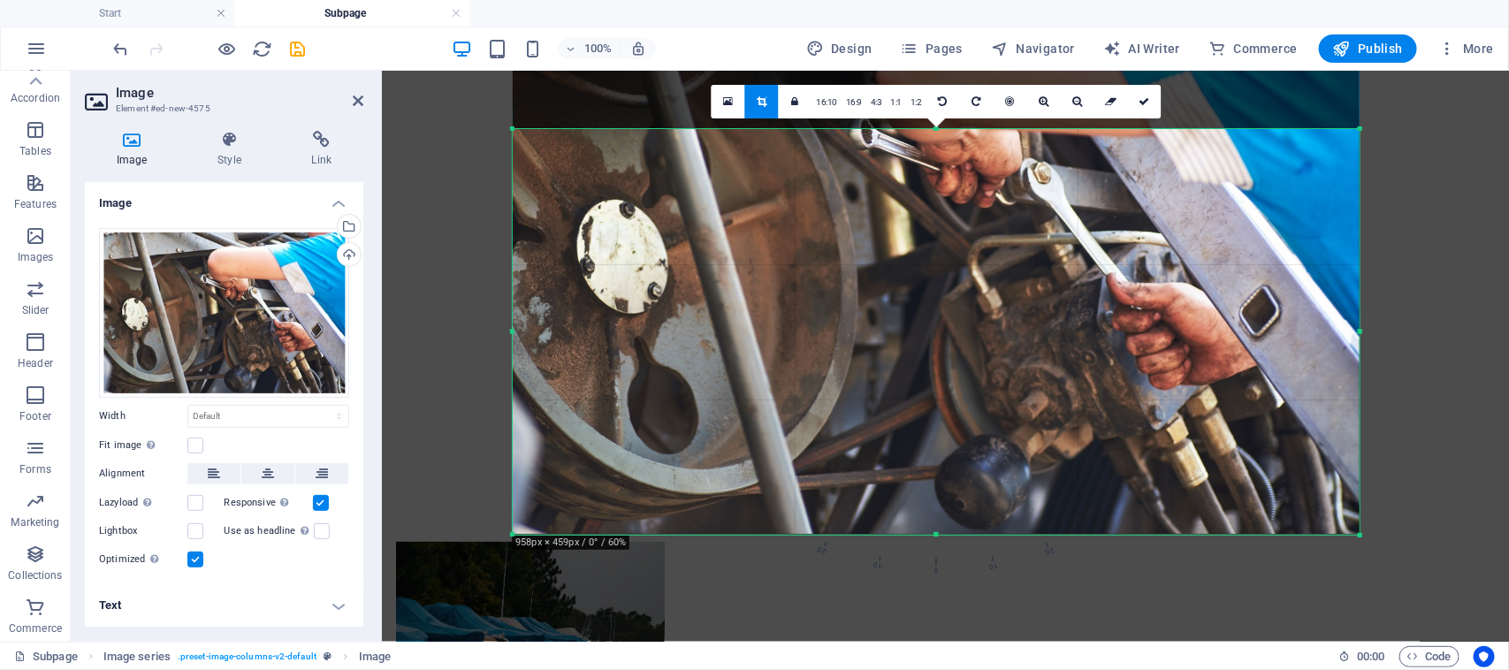
click at [364, 102] on aside "Image Element #ed-new-4575 Image Style Link Image Drag files here, click to cho…" at bounding box center [226, 356] width 311 height 571
click at [125, 69] on div "100% Design Pages Navigator AI Writer Commerce Publish More" at bounding box center [754, 48] width 1507 height 42
click at [124, 54] on icon "undo" at bounding box center [121, 49] width 20 height 20
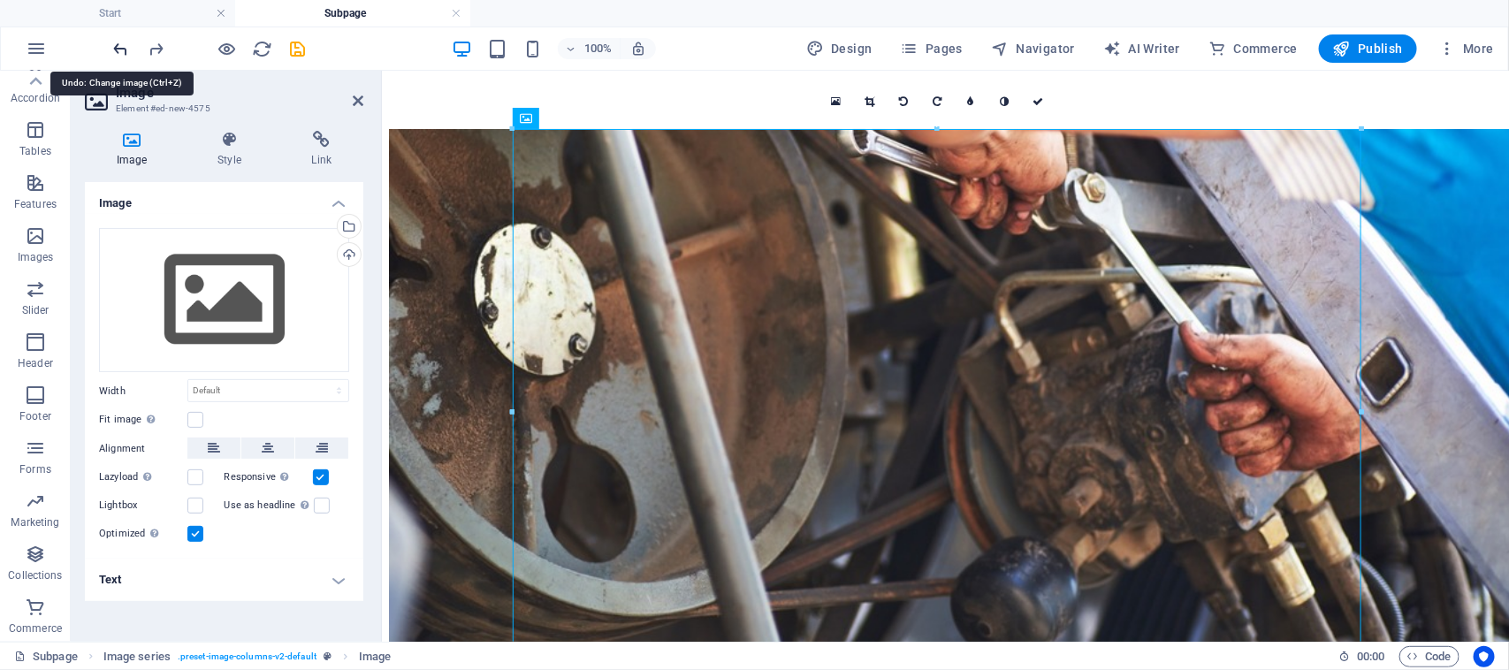
click at [122, 51] on icon "undo" at bounding box center [121, 49] width 20 height 20
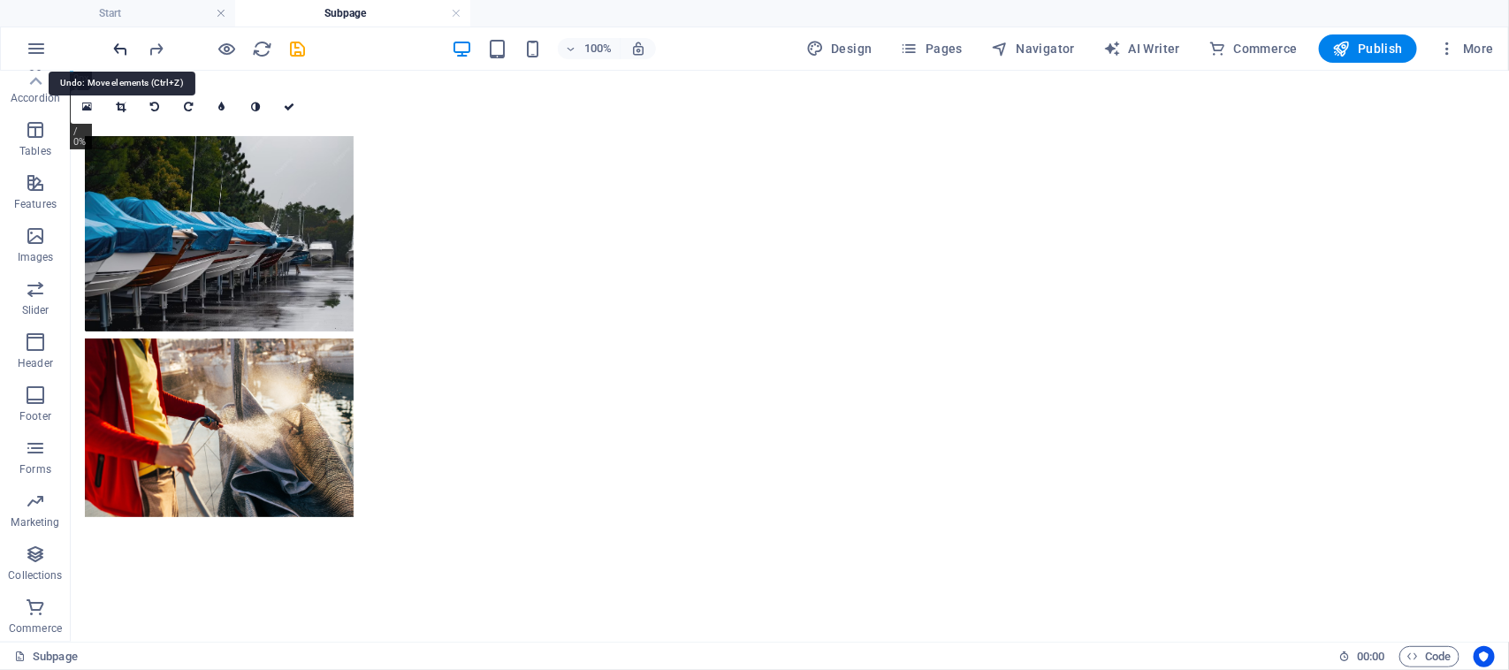
click at [122, 51] on icon "undo" at bounding box center [121, 49] width 20 height 20
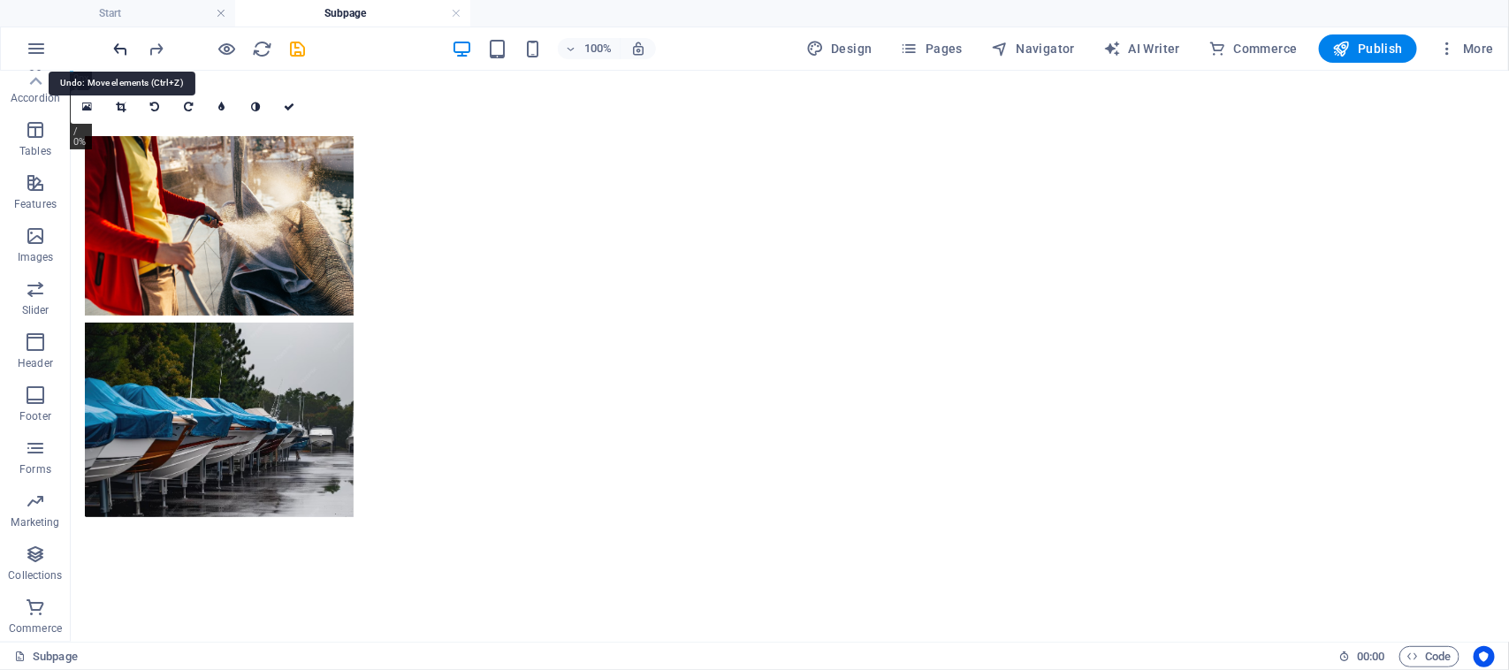
click at [122, 51] on icon "undo" at bounding box center [121, 49] width 20 height 20
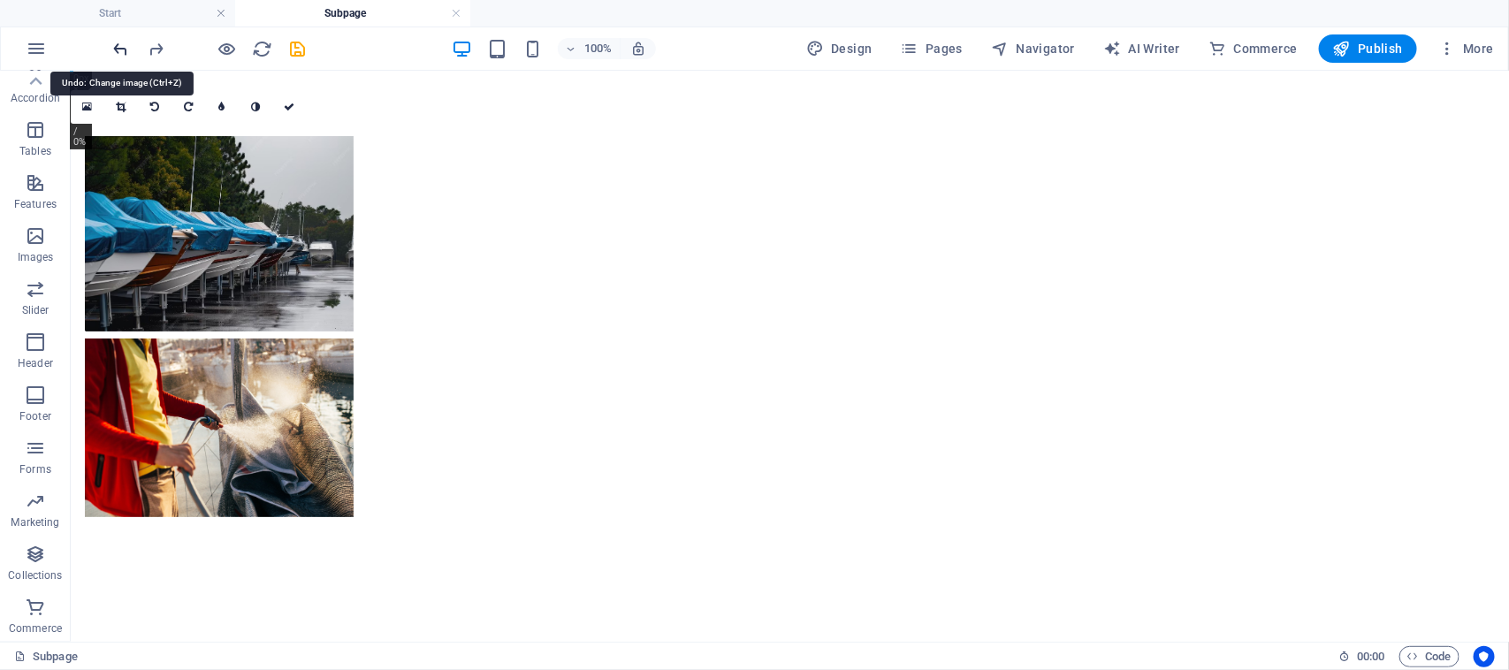
click at [122, 51] on icon "undo" at bounding box center [121, 49] width 20 height 20
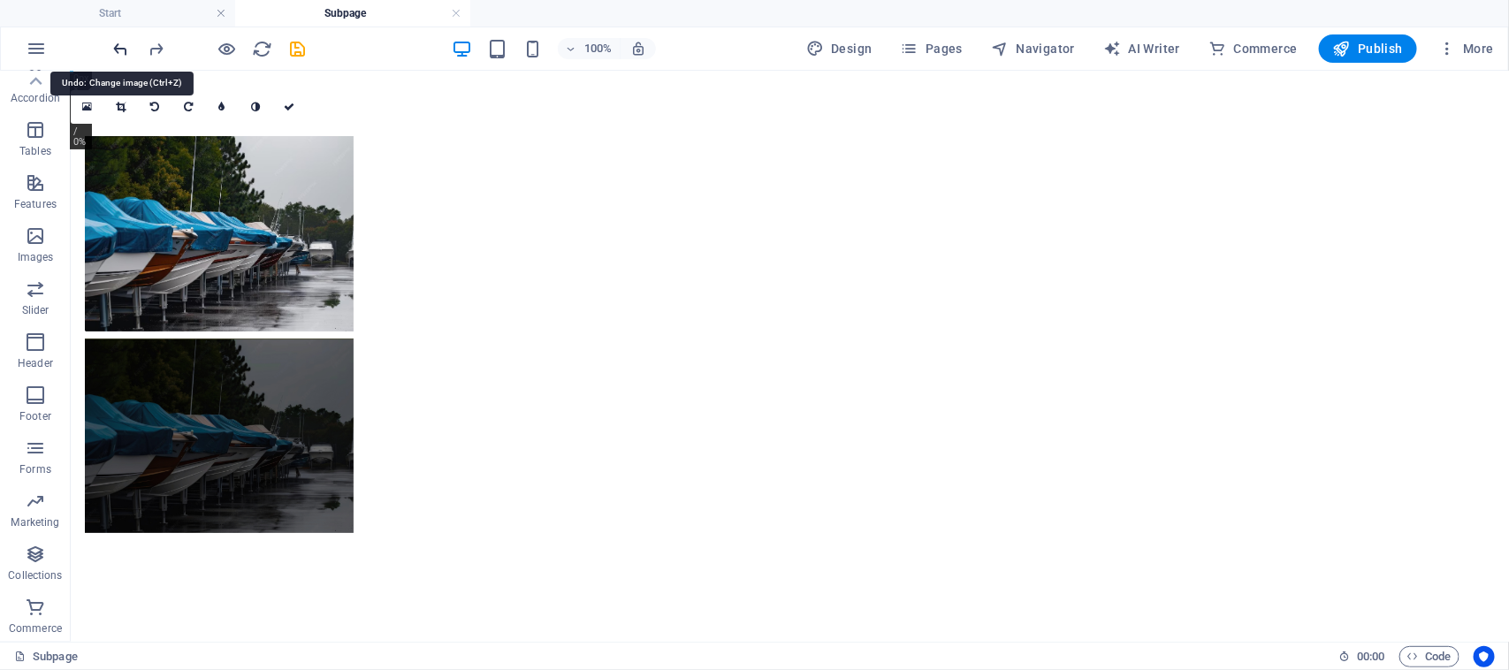
click at [122, 51] on icon "undo" at bounding box center [121, 49] width 20 height 20
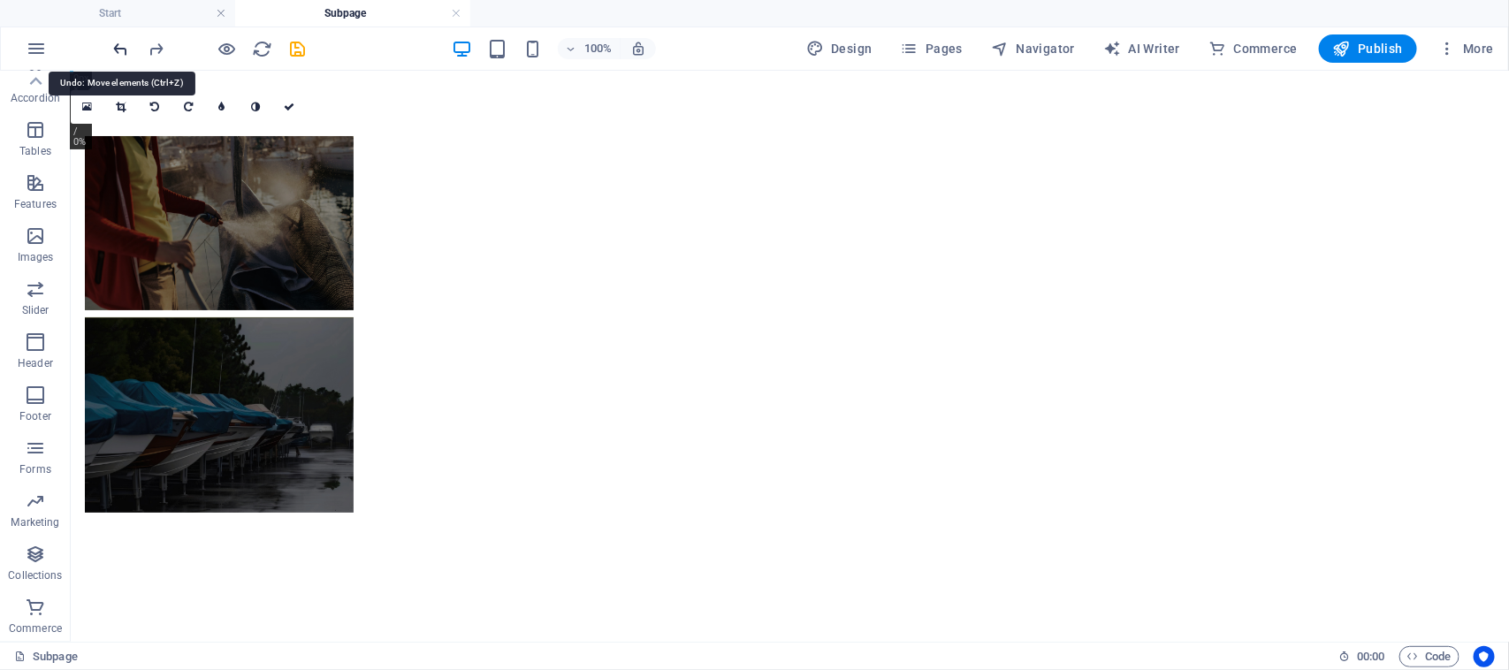
click at [122, 51] on icon "undo" at bounding box center [121, 49] width 20 height 20
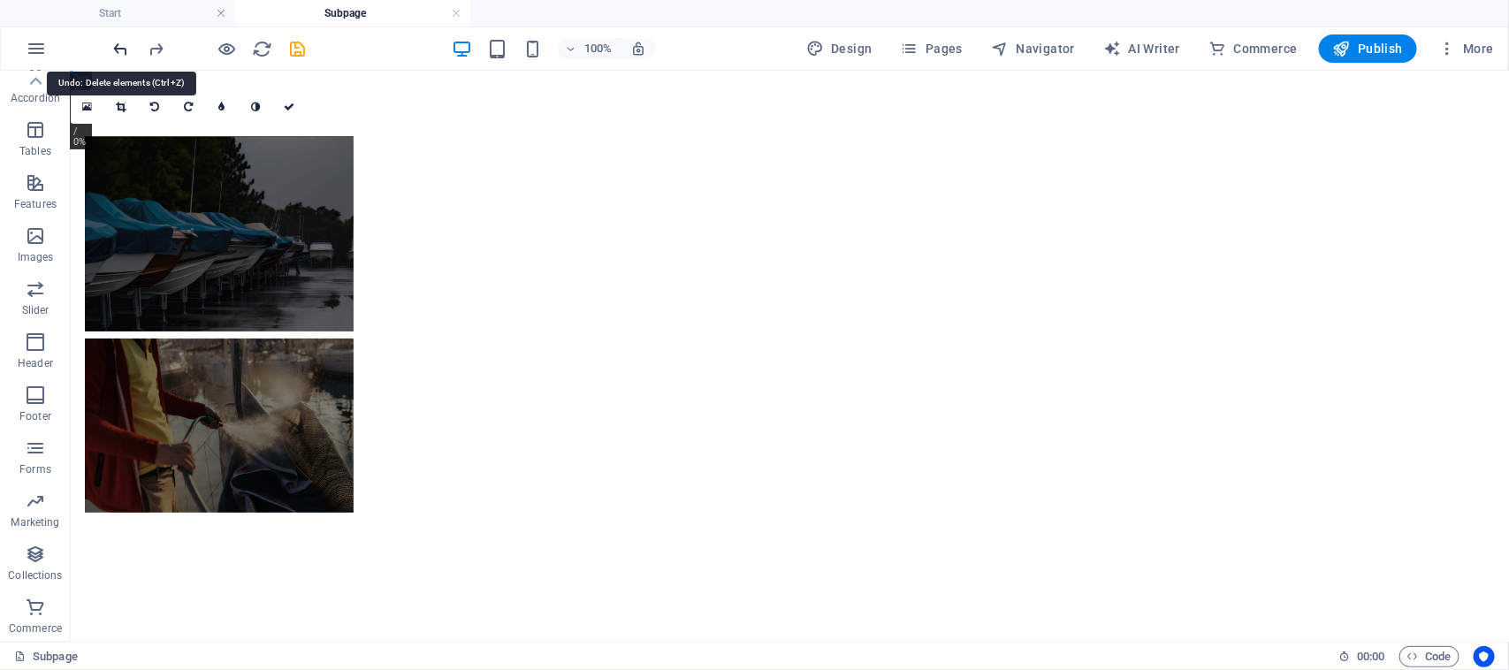
click at [122, 51] on icon "undo" at bounding box center [121, 49] width 20 height 20
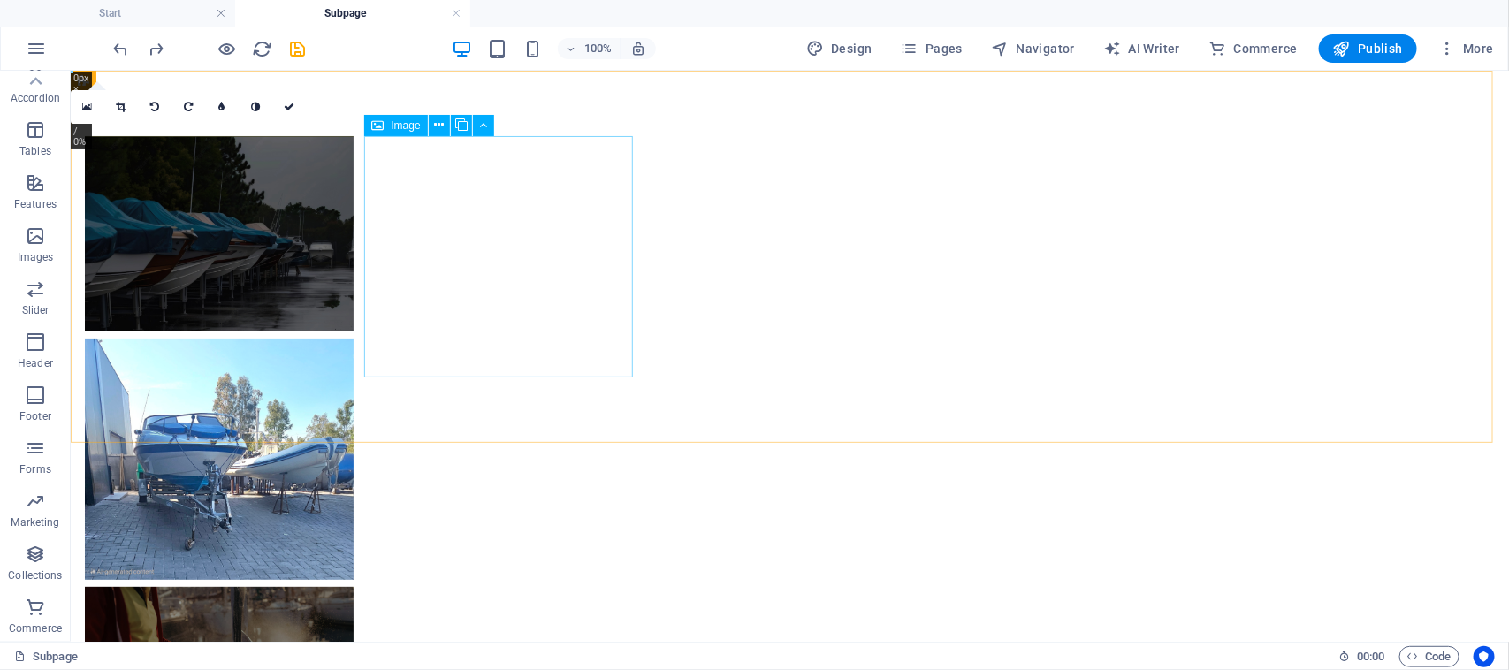
click at [416, 128] on span "Image" at bounding box center [405, 125] width 29 height 11
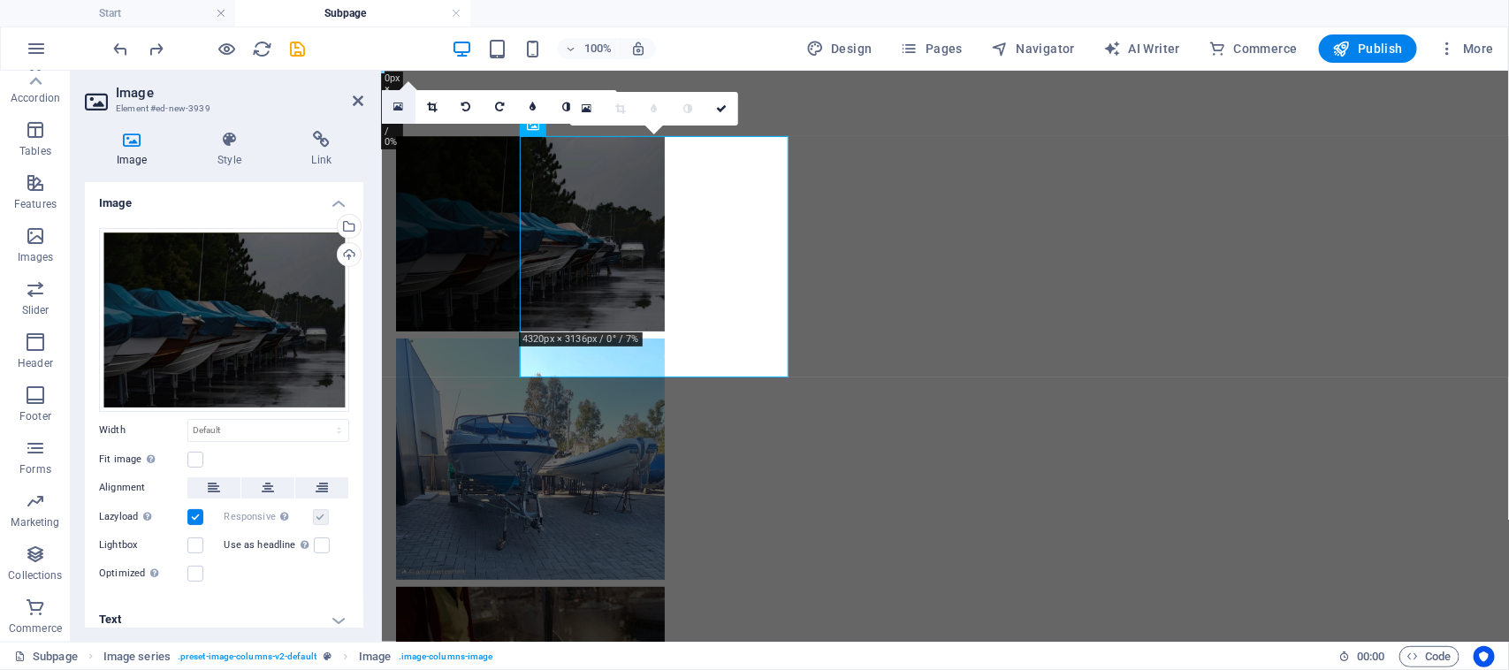
click at [408, 110] on link at bounding box center [399, 107] width 34 height 34
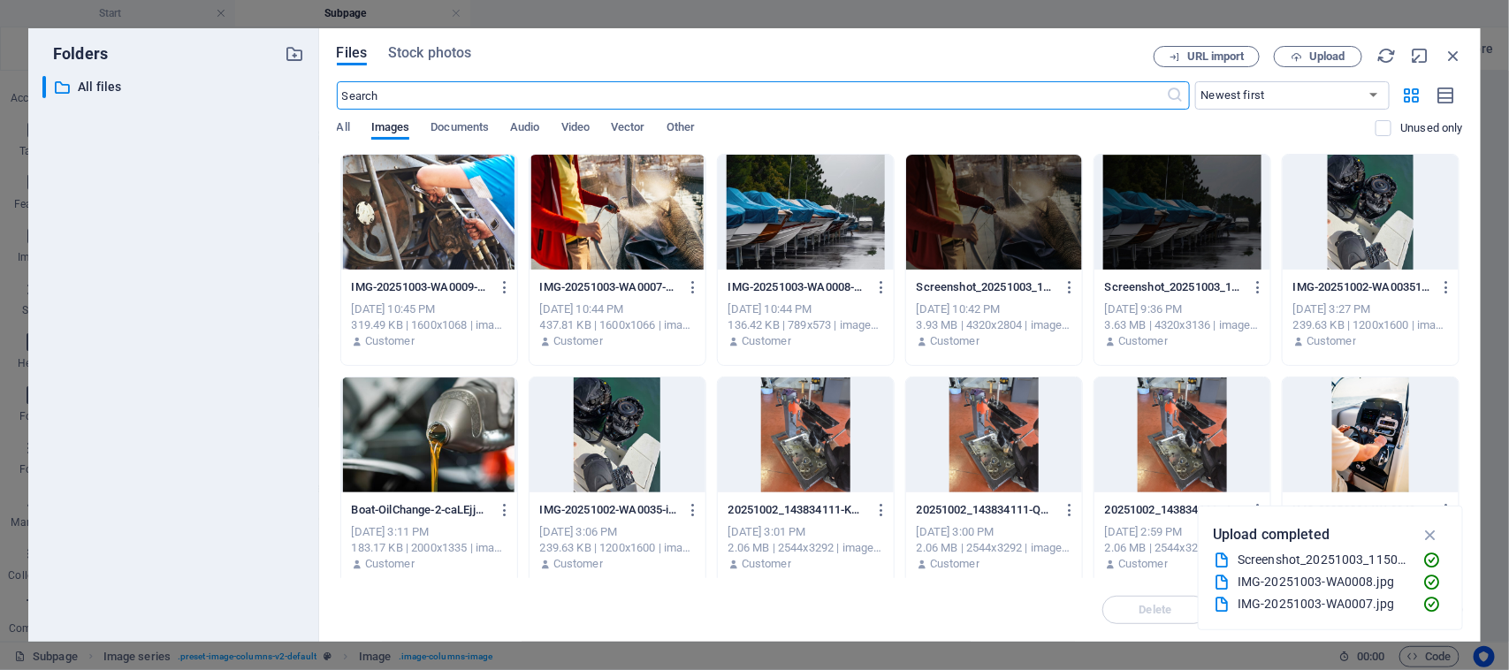
click at [626, 223] on div at bounding box center [617, 212] width 176 height 115
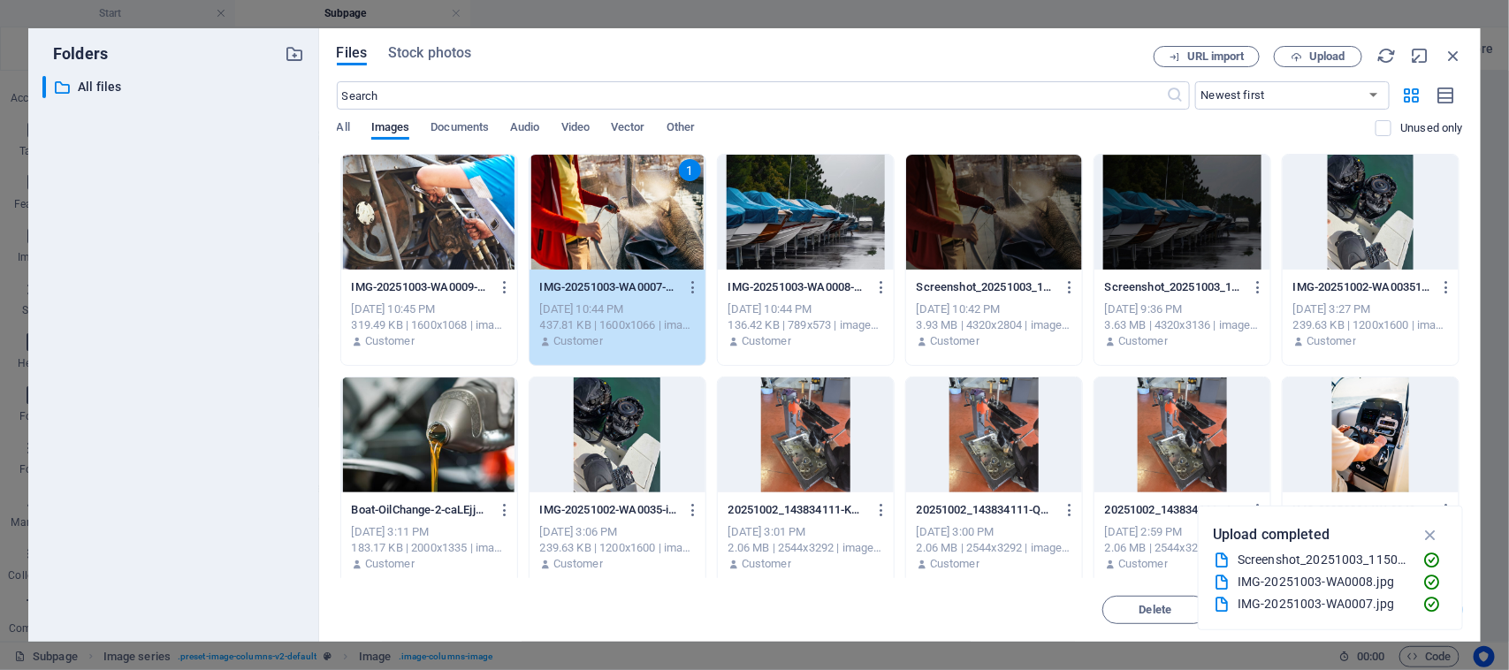
click at [846, 222] on div at bounding box center [806, 212] width 176 height 115
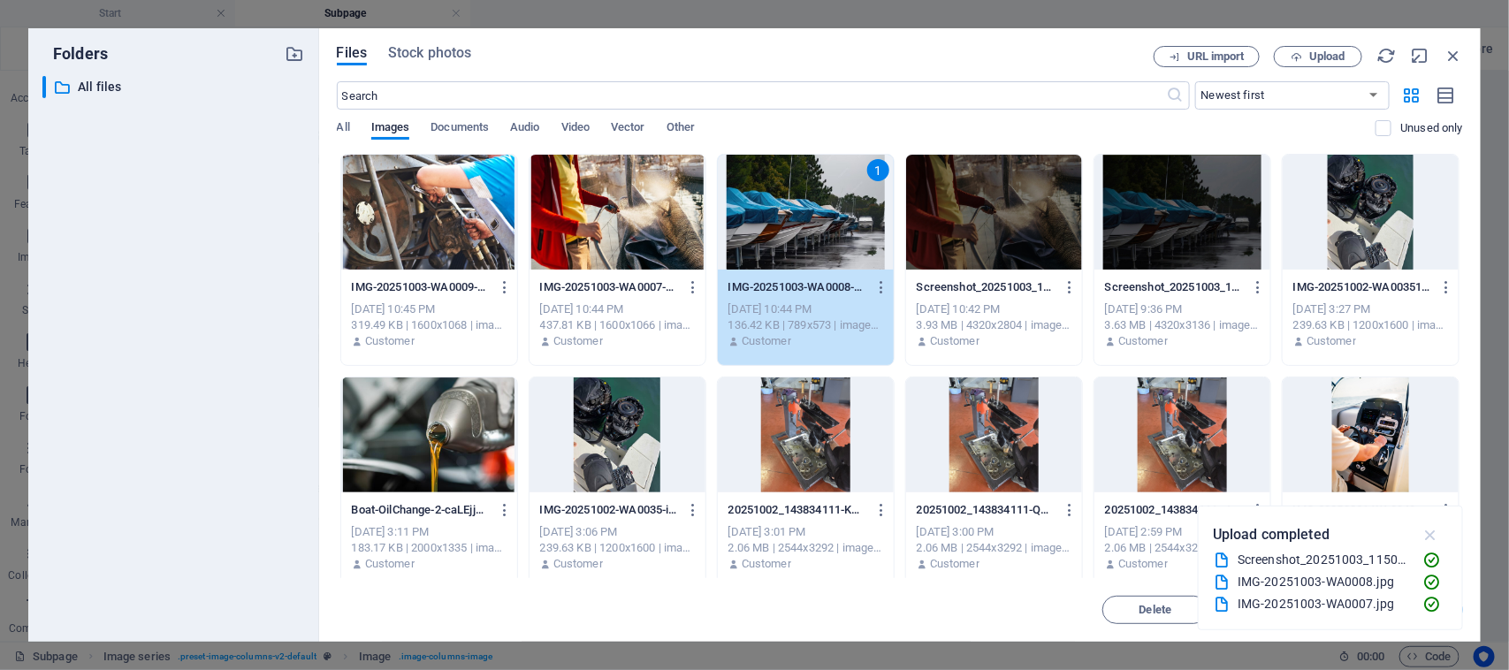
click at [1429, 530] on icon "button" at bounding box center [1430, 534] width 20 height 19
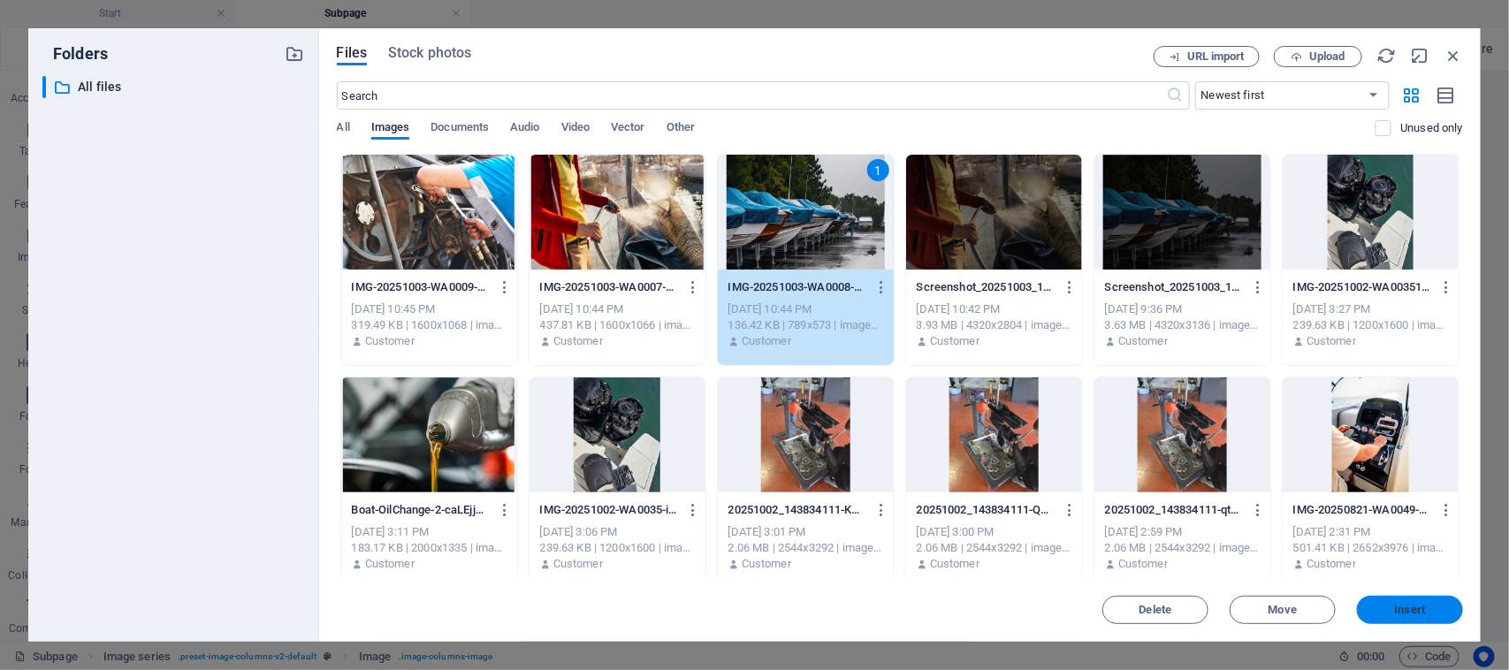
click at [1403, 611] on span "Insert" at bounding box center [1410, 609] width 31 height 11
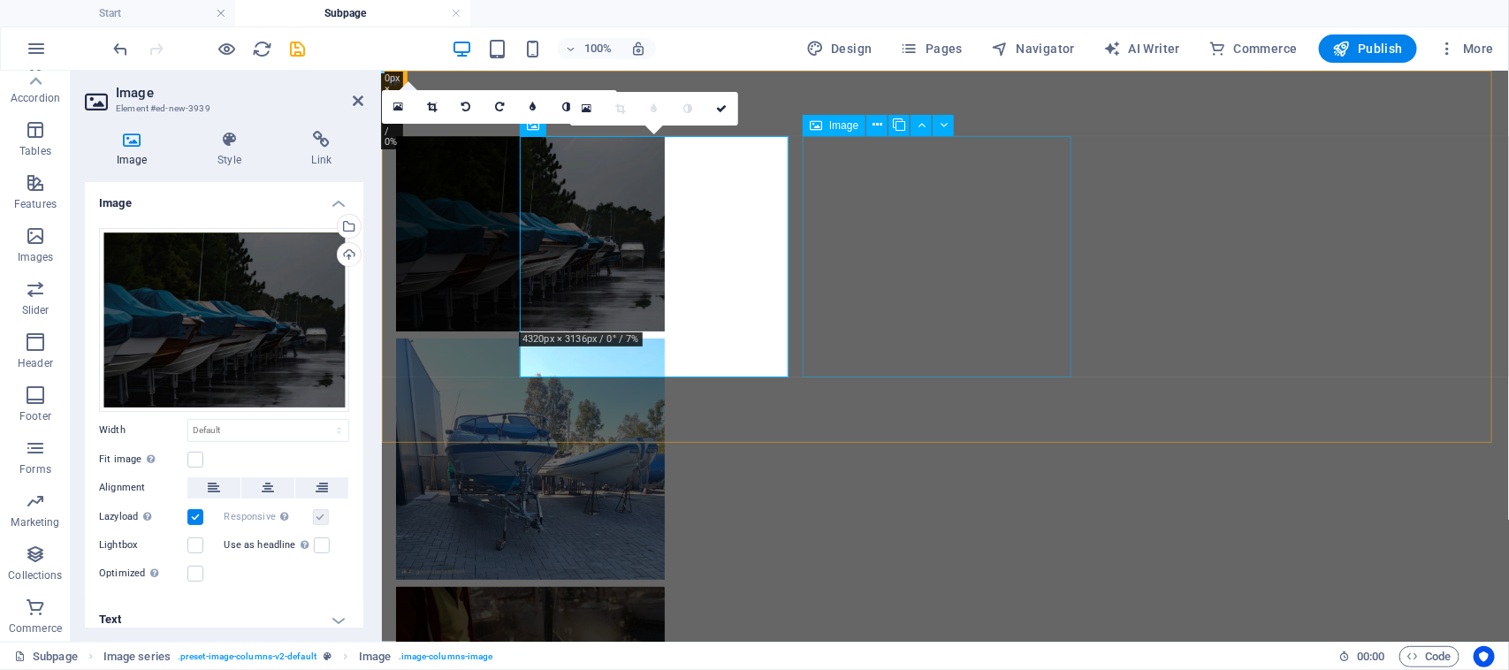
click at [840, 125] on span "Image" at bounding box center [843, 125] width 29 height 11
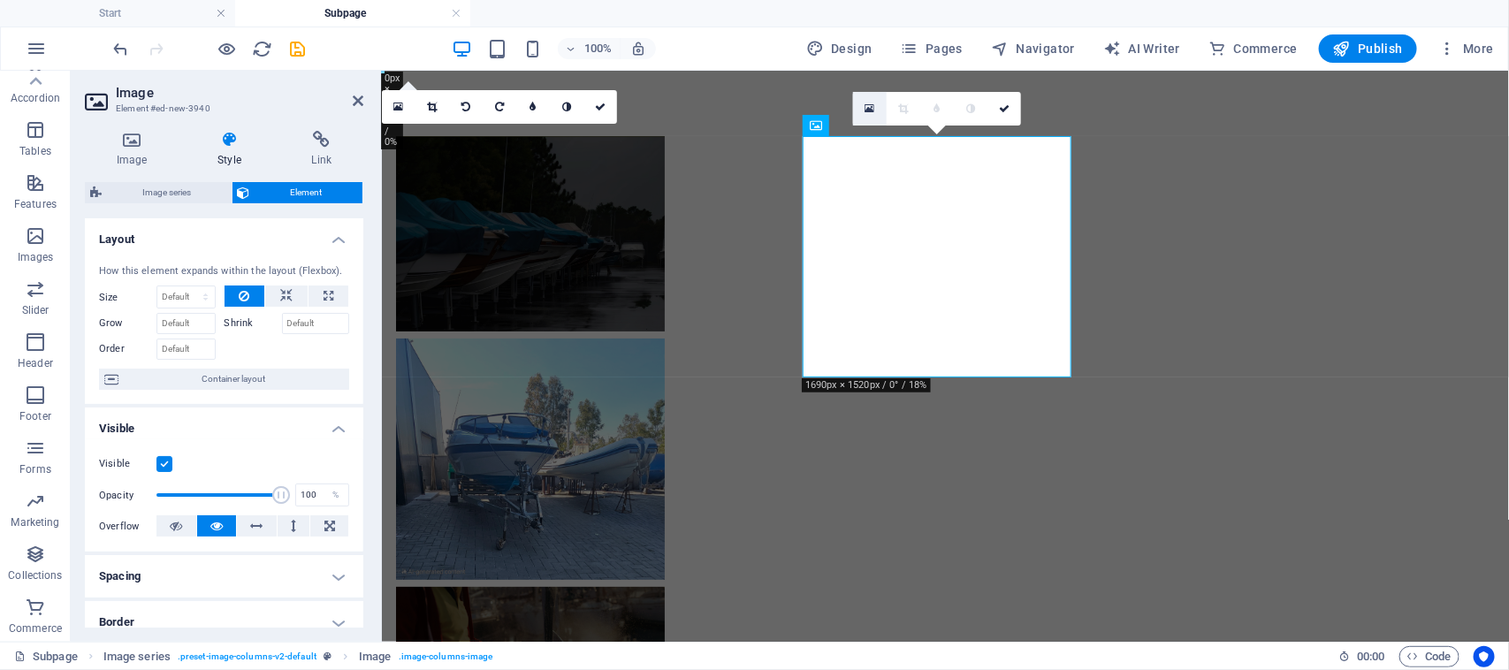
click at [872, 108] on icon at bounding box center [869, 109] width 10 height 12
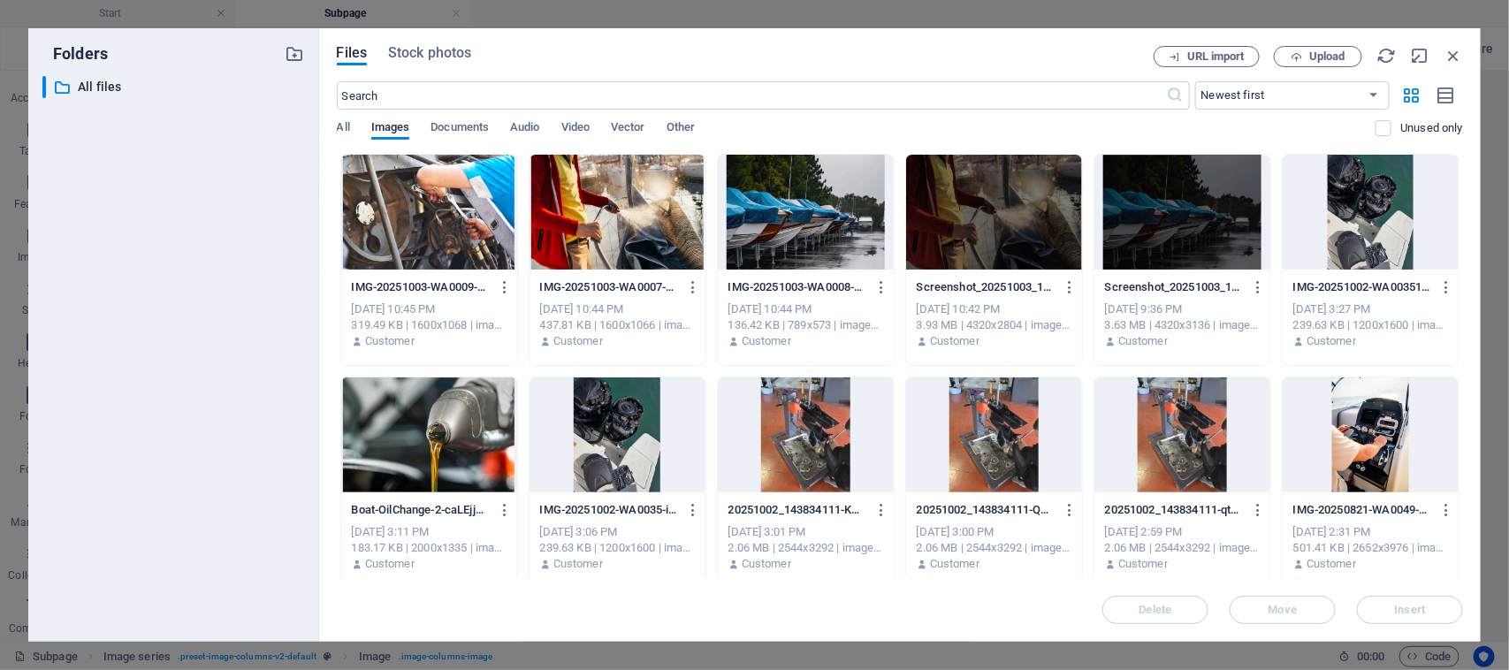
click at [641, 241] on div at bounding box center [617, 212] width 176 height 115
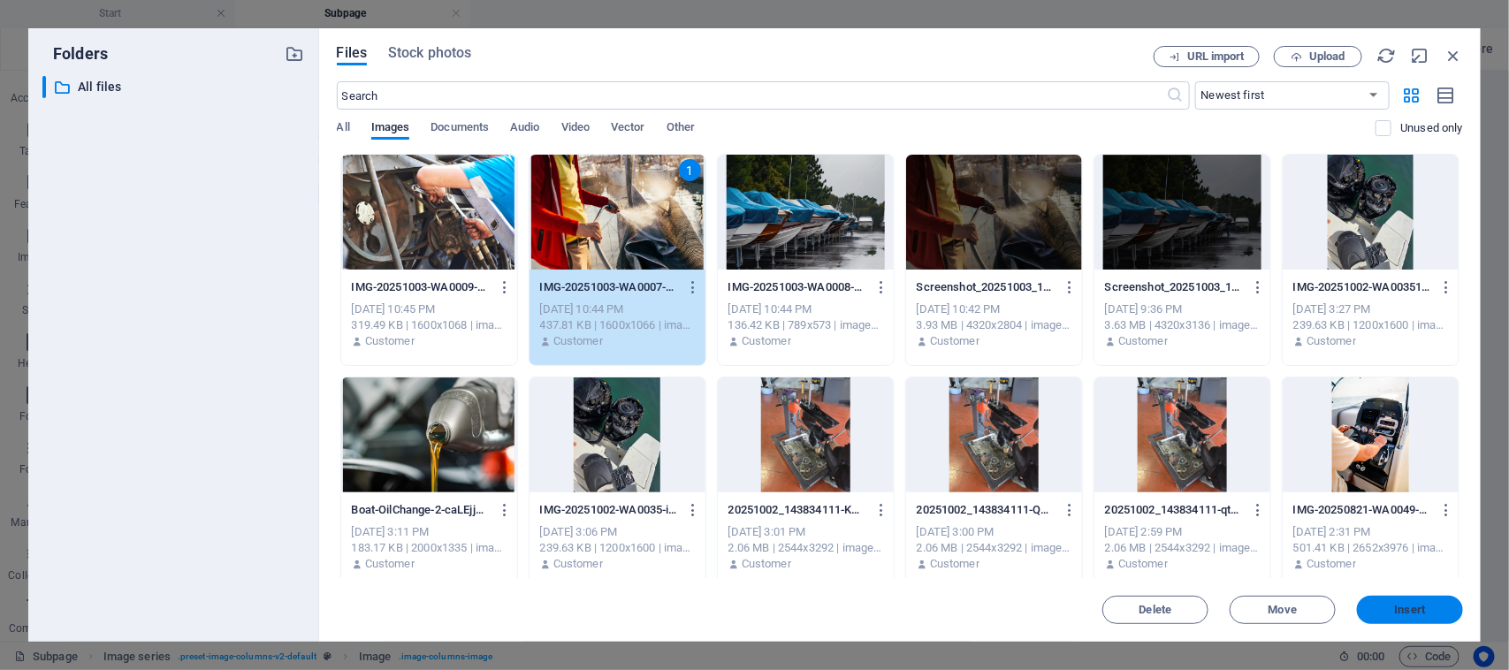
click at [1366, 606] on span "Insert" at bounding box center [1410, 609] width 92 height 11
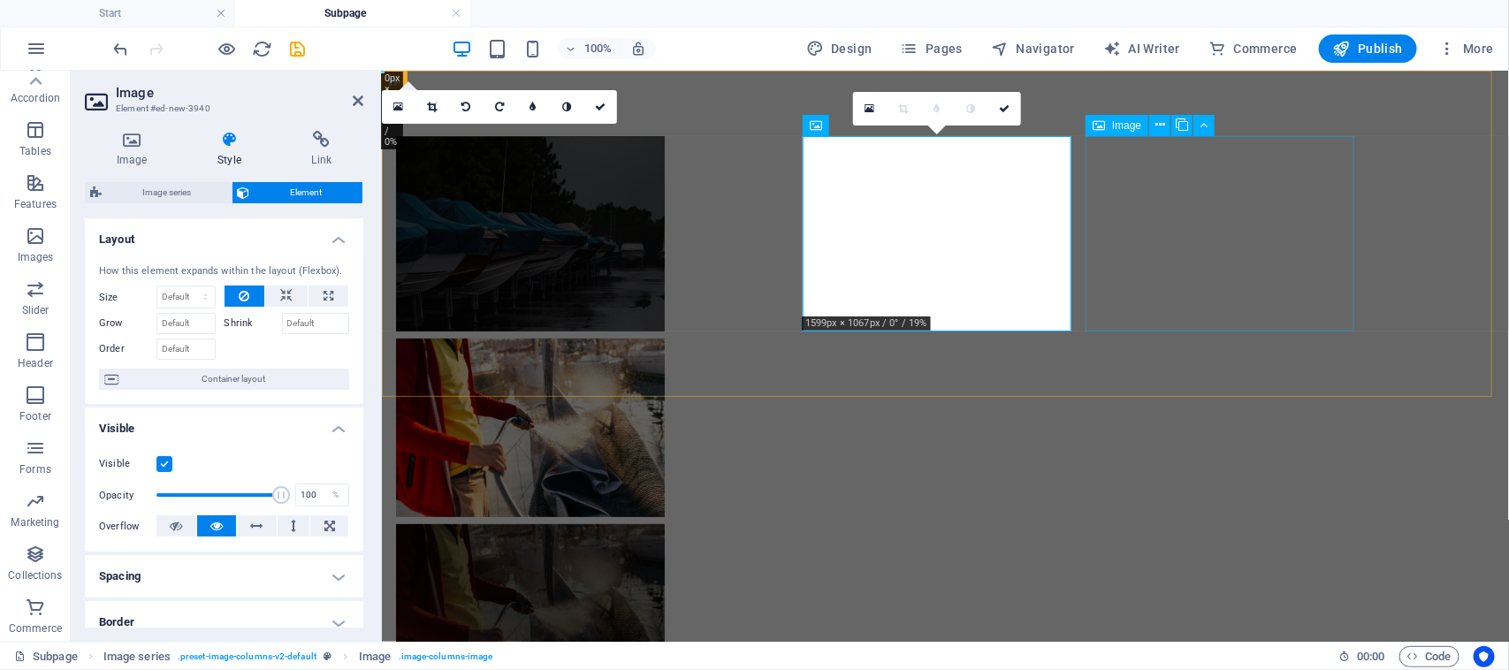
click at [1119, 122] on span "Image" at bounding box center [1126, 125] width 29 height 11
click at [1118, 122] on span "Image" at bounding box center [1126, 125] width 29 height 11
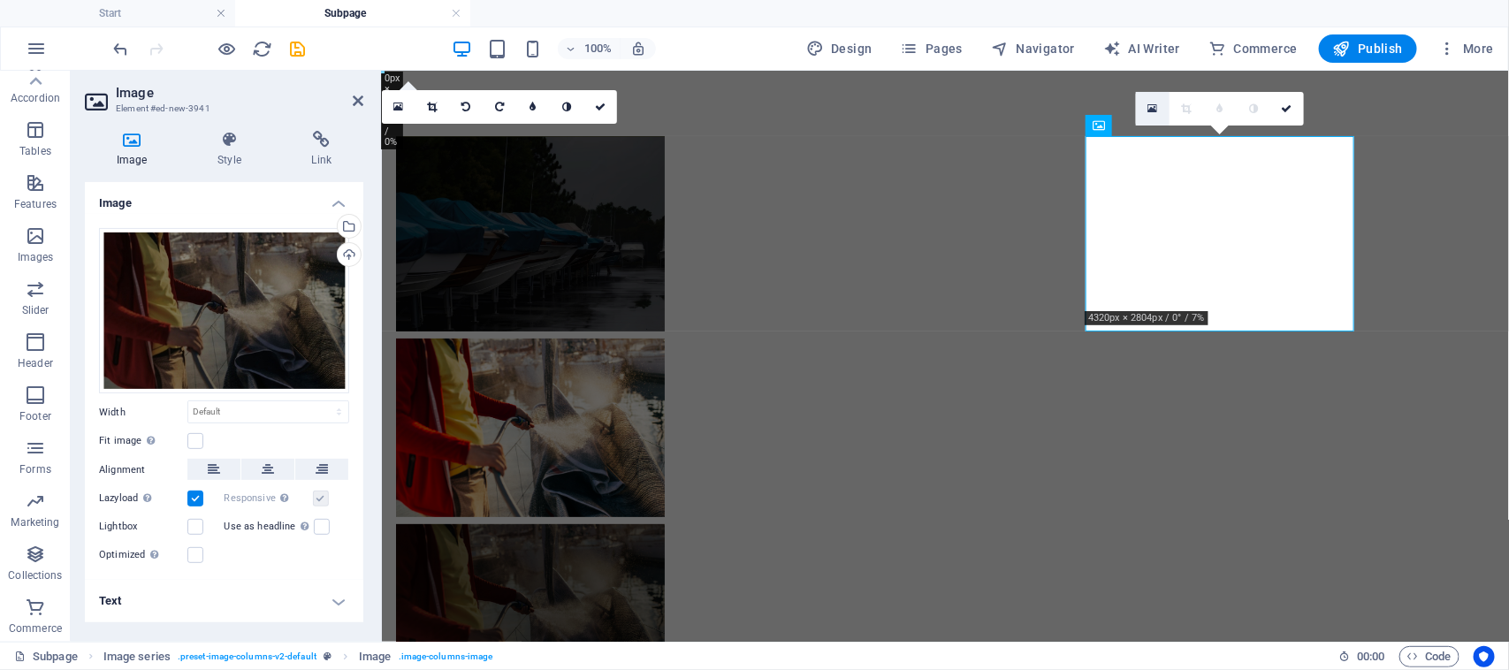
click at [1156, 118] on link at bounding box center [1153, 109] width 34 height 34
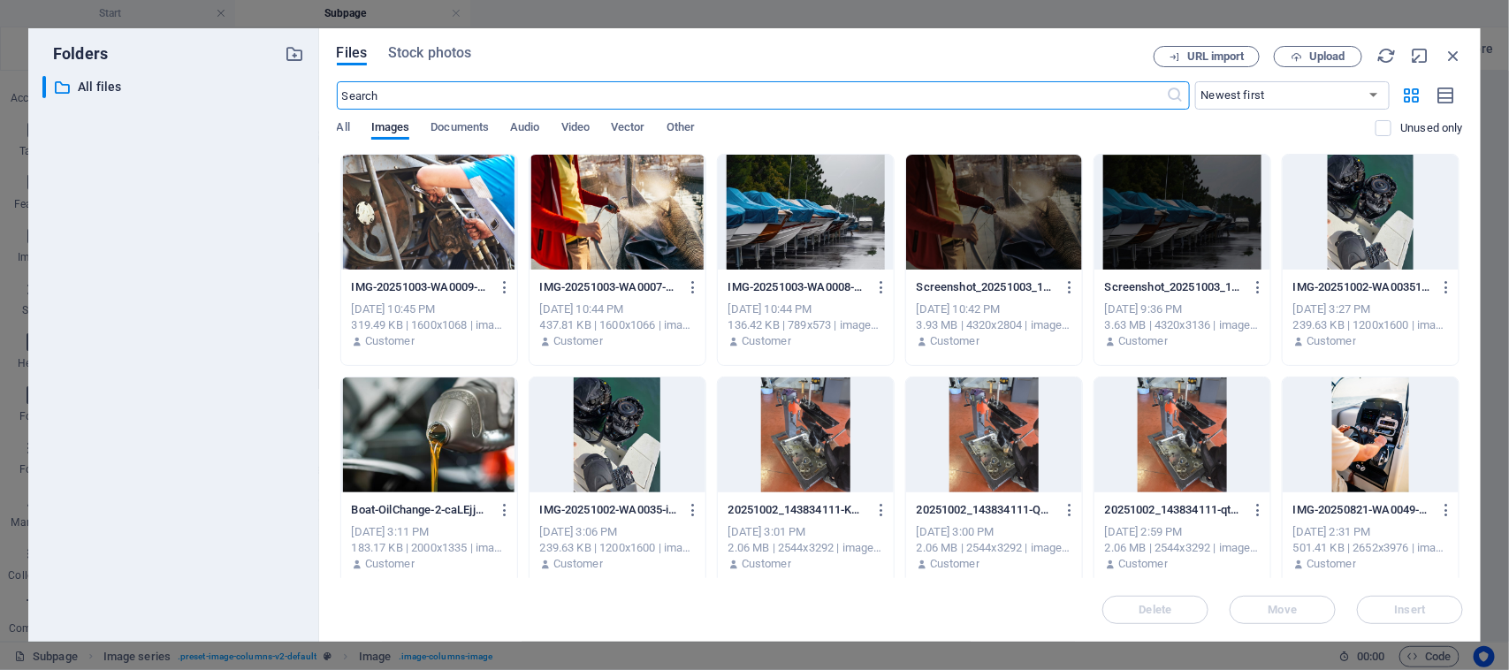
click at [365, 186] on div at bounding box center [429, 212] width 176 height 115
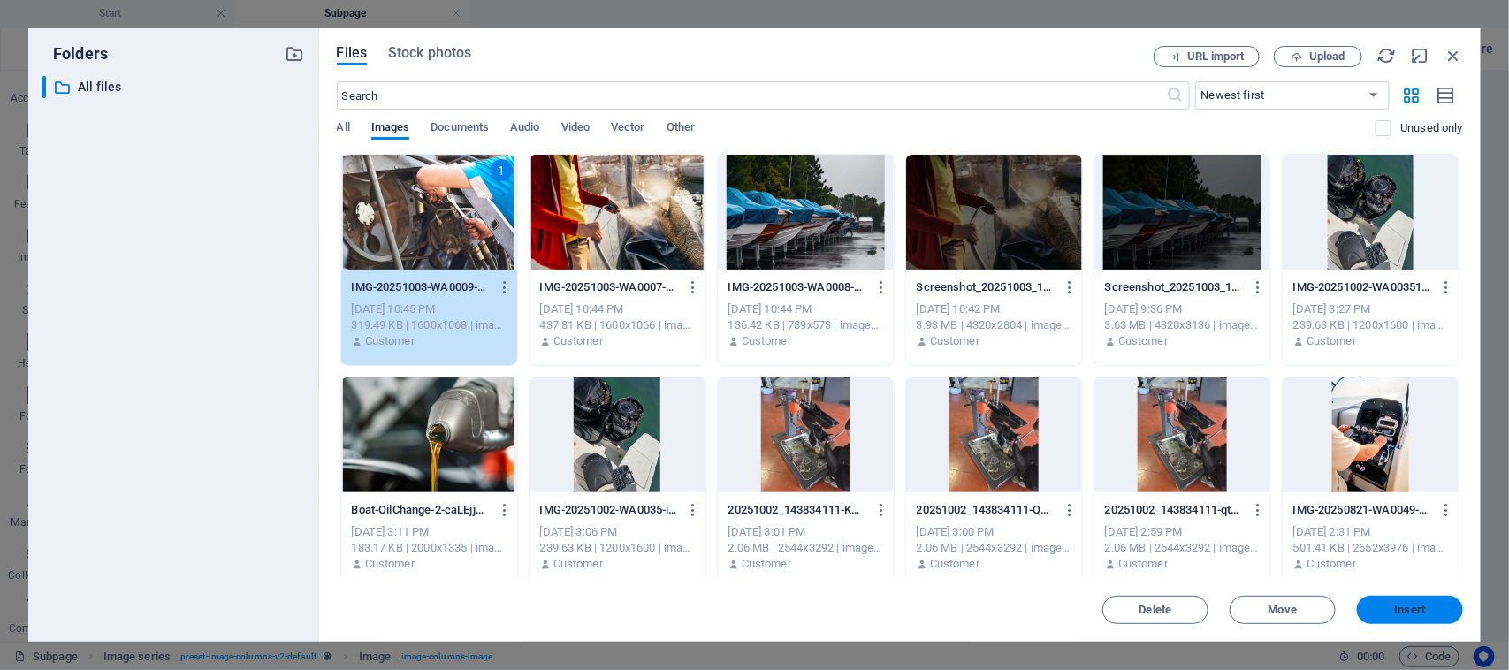
click at [1366, 610] on span "Insert" at bounding box center [1410, 609] width 92 height 11
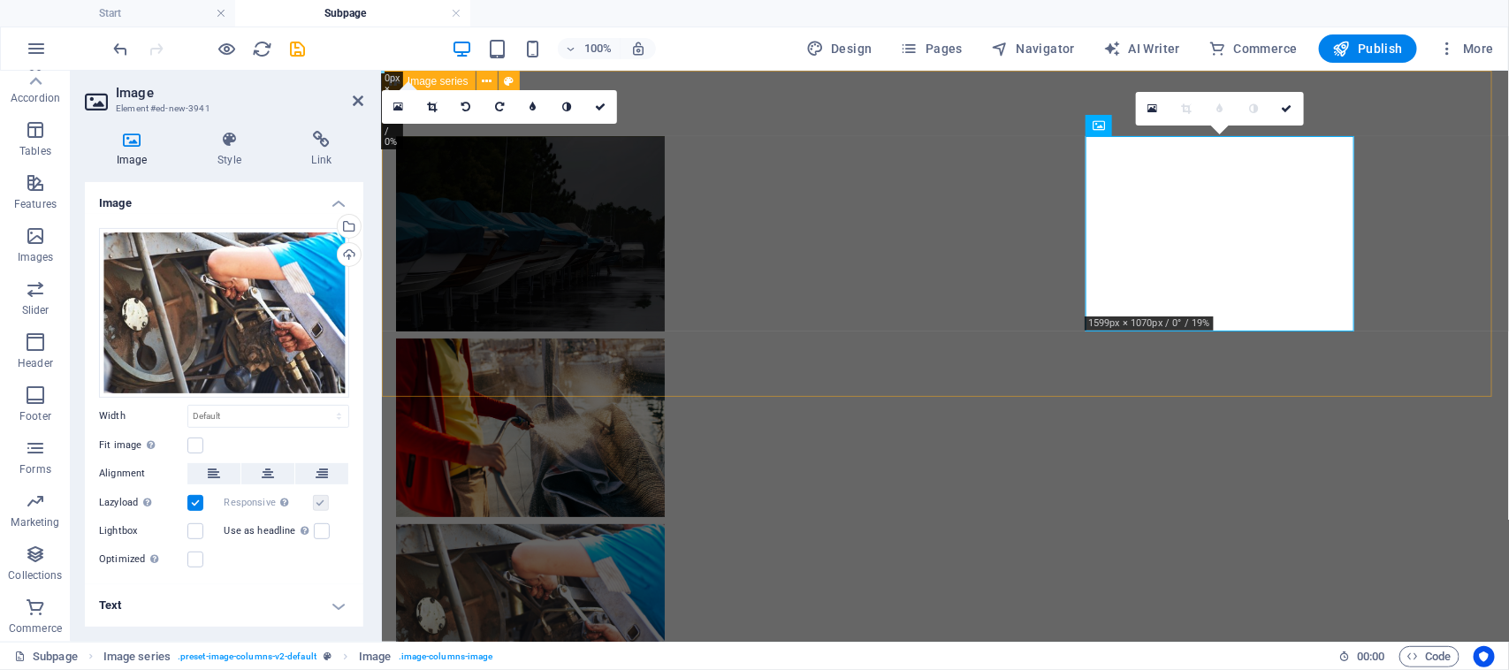
click at [1166, 376] on div at bounding box center [944, 419] width 1127 height 698
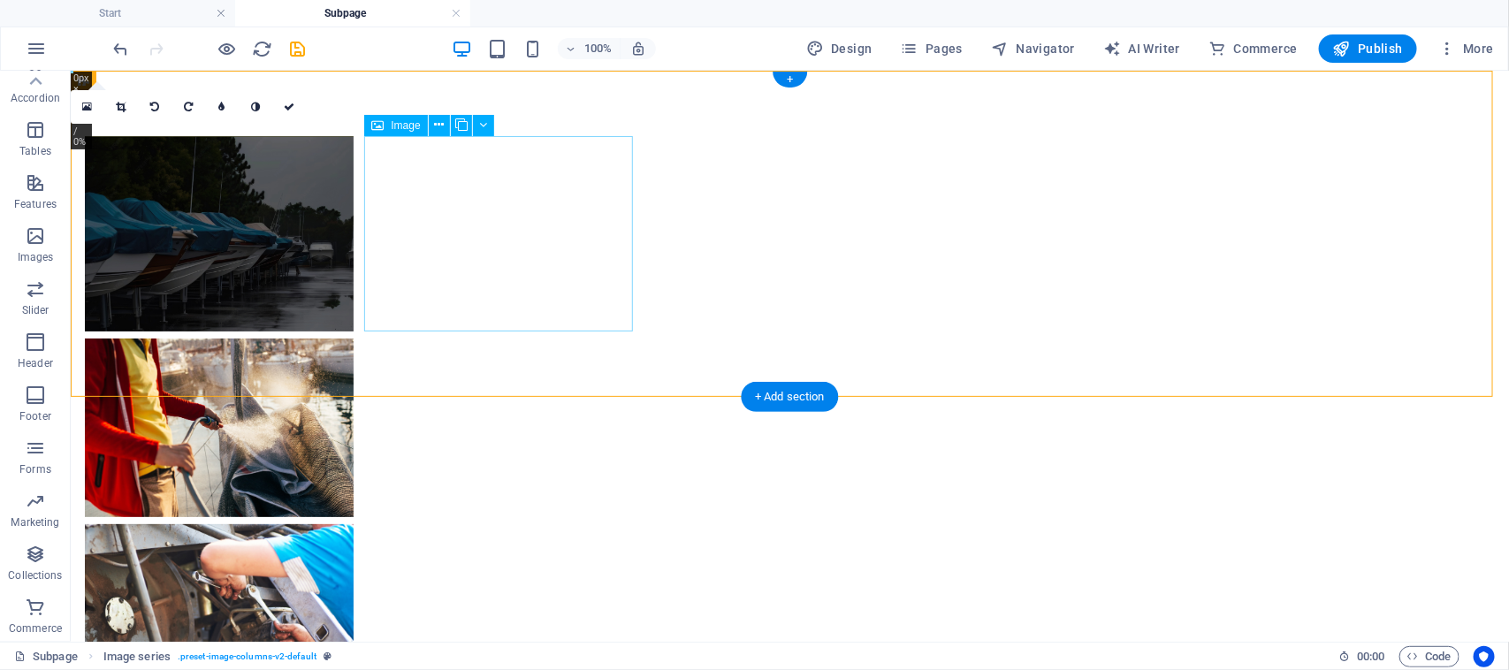
click at [353, 209] on figure at bounding box center [218, 232] width 269 height 195
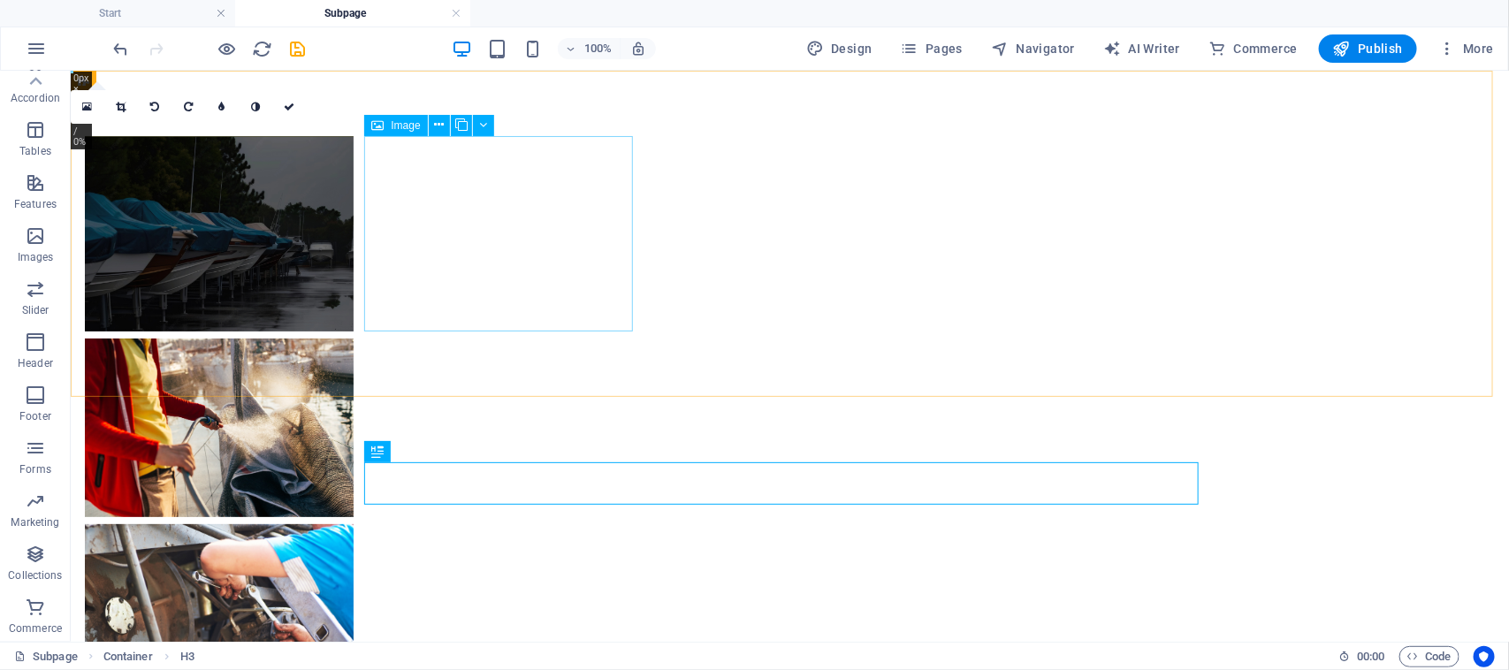
click at [407, 130] on span "Image" at bounding box center [405, 125] width 29 height 11
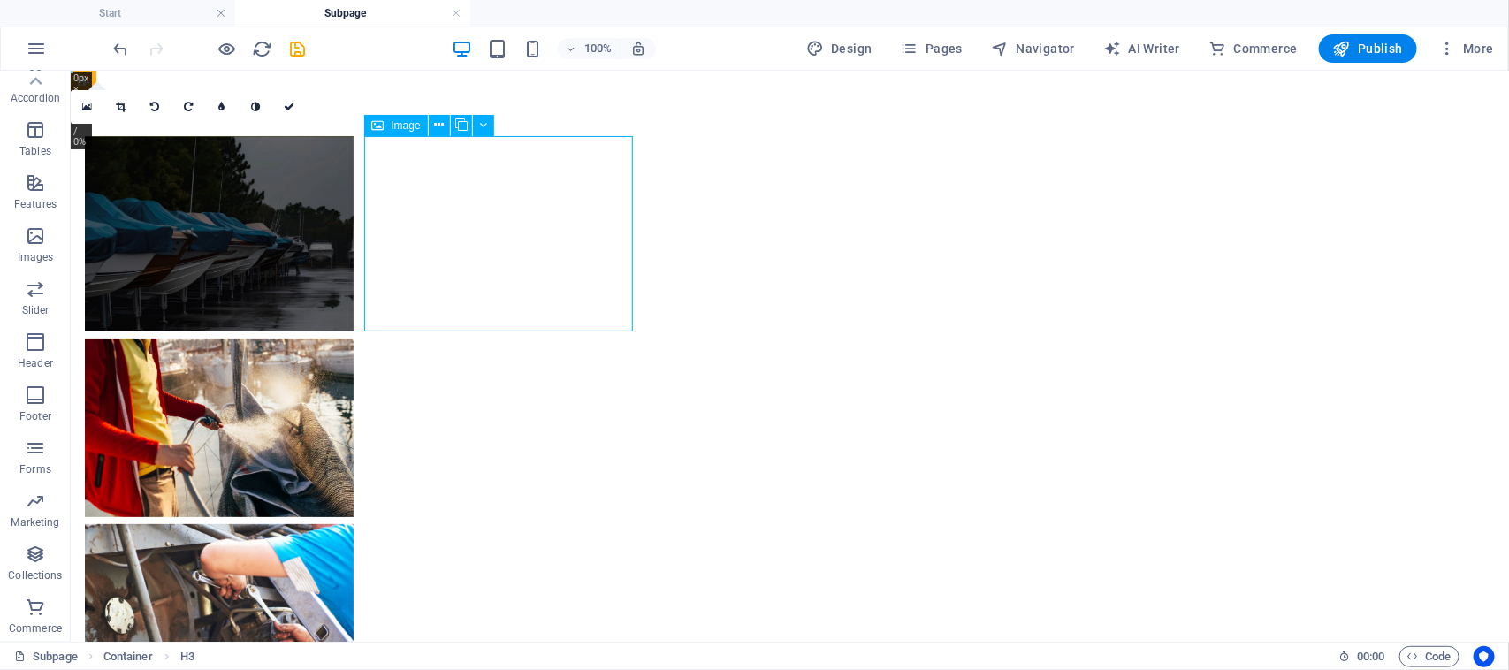
click at [407, 130] on span "Image" at bounding box center [405, 125] width 29 height 11
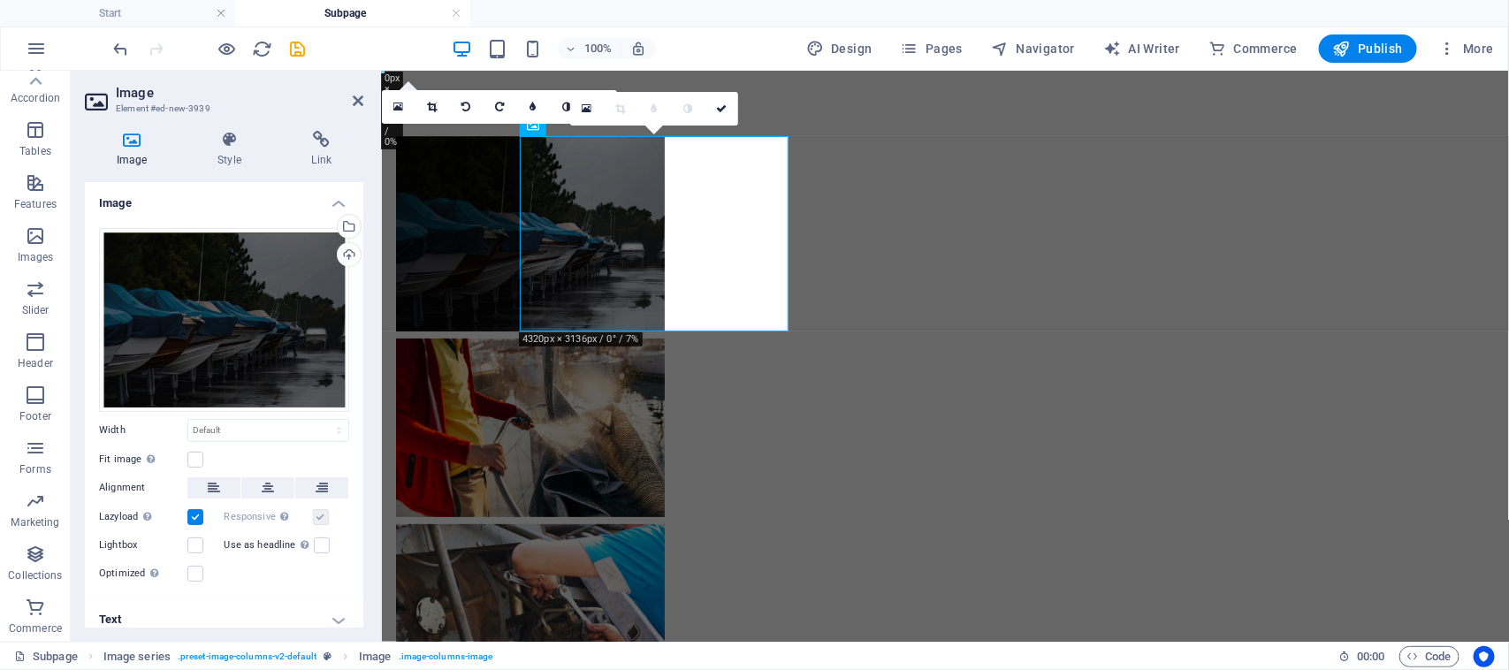
click at [407, 124] on div "16:10 16:9 4:3 1:1 1:2 0" at bounding box center [499, 107] width 235 height 34
click at [402, 108] on icon at bounding box center [398, 107] width 10 height 12
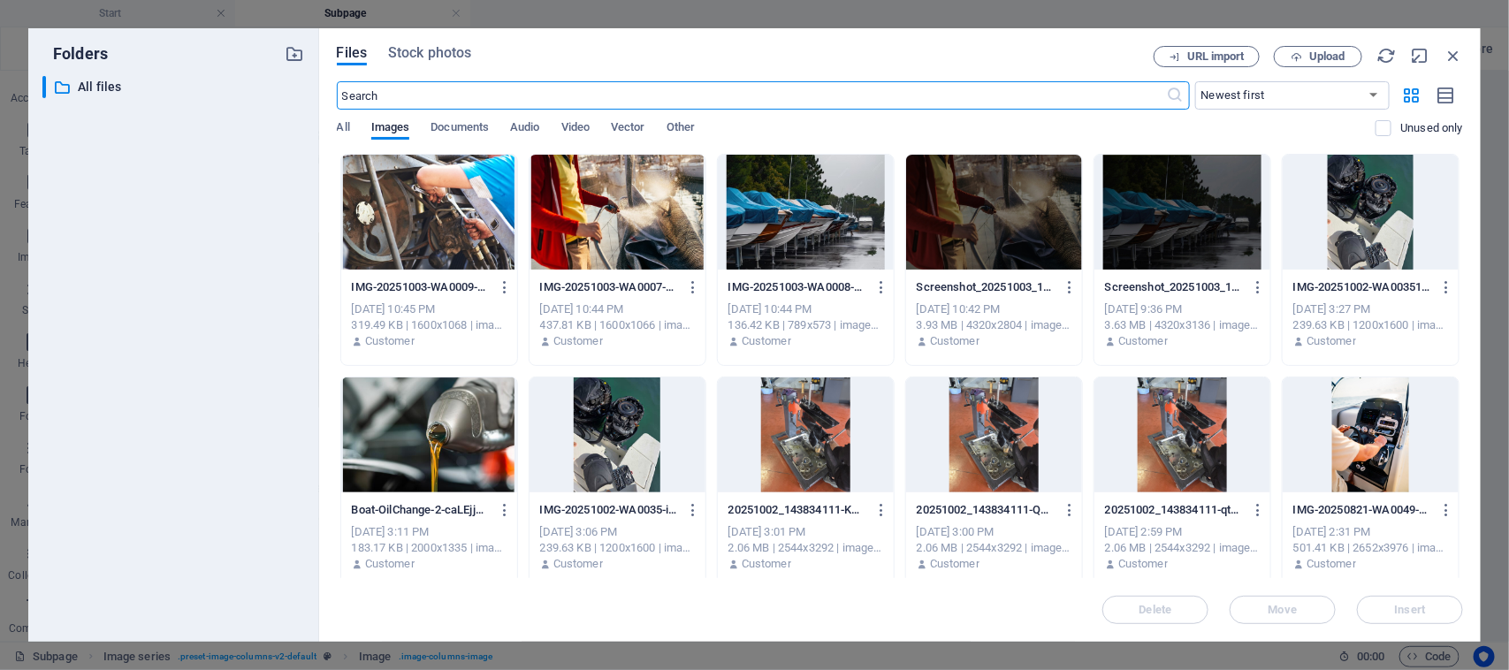
click at [762, 225] on div at bounding box center [806, 212] width 176 height 115
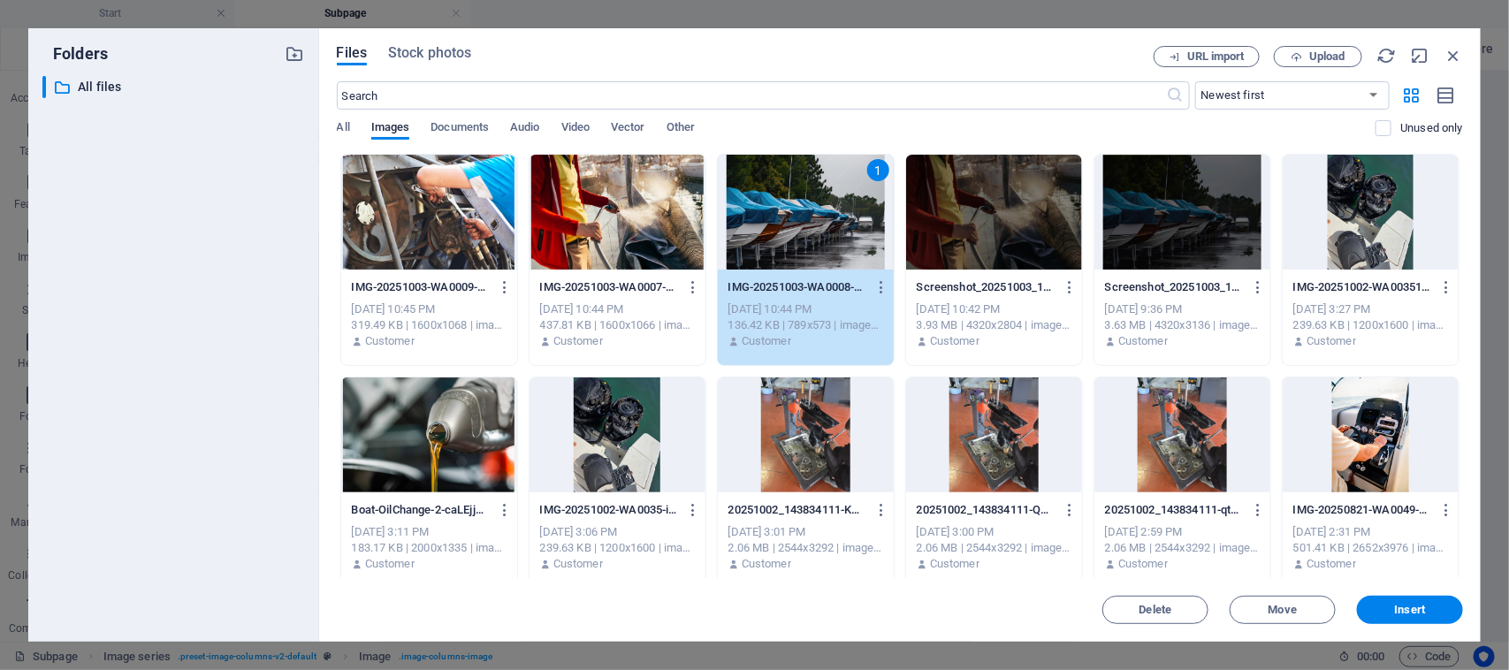
click at [762, 225] on div "1" at bounding box center [806, 212] width 176 height 115
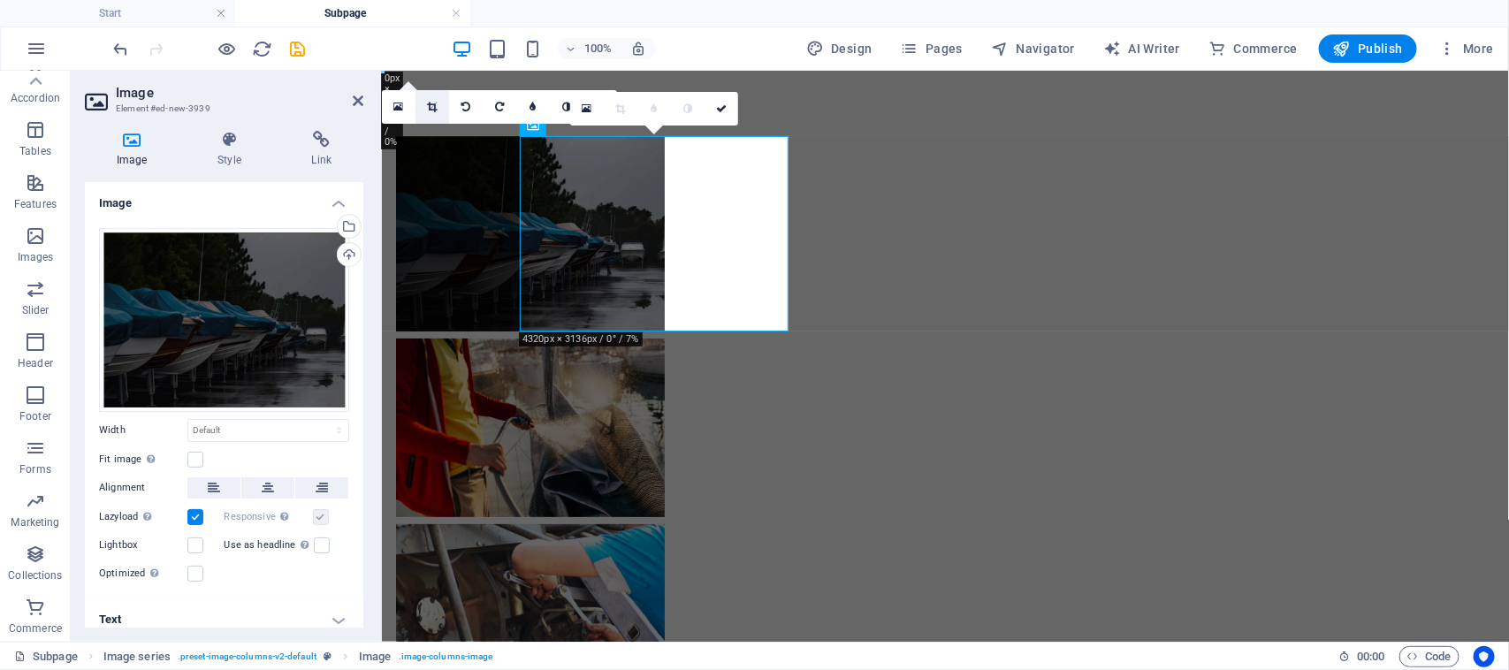
click at [438, 106] on link at bounding box center [432, 107] width 34 height 34
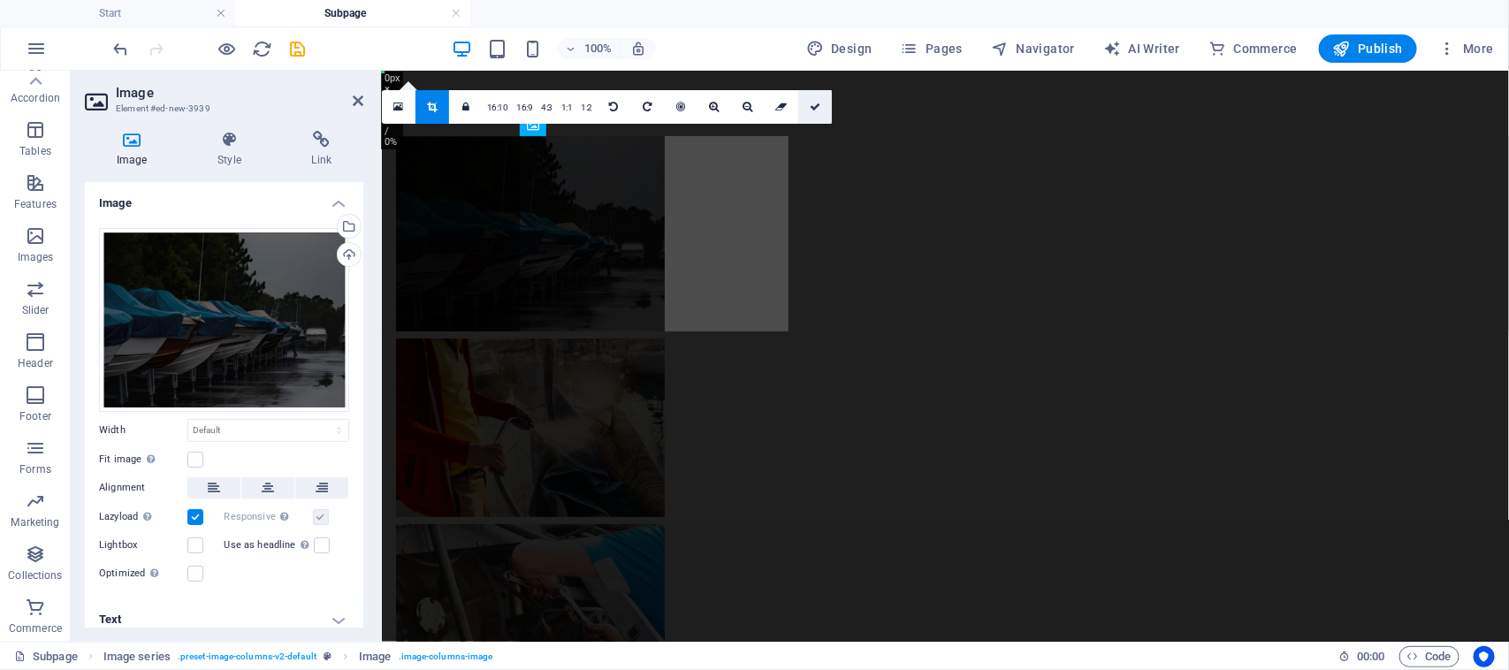
click at [822, 113] on link at bounding box center [815, 107] width 34 height 34
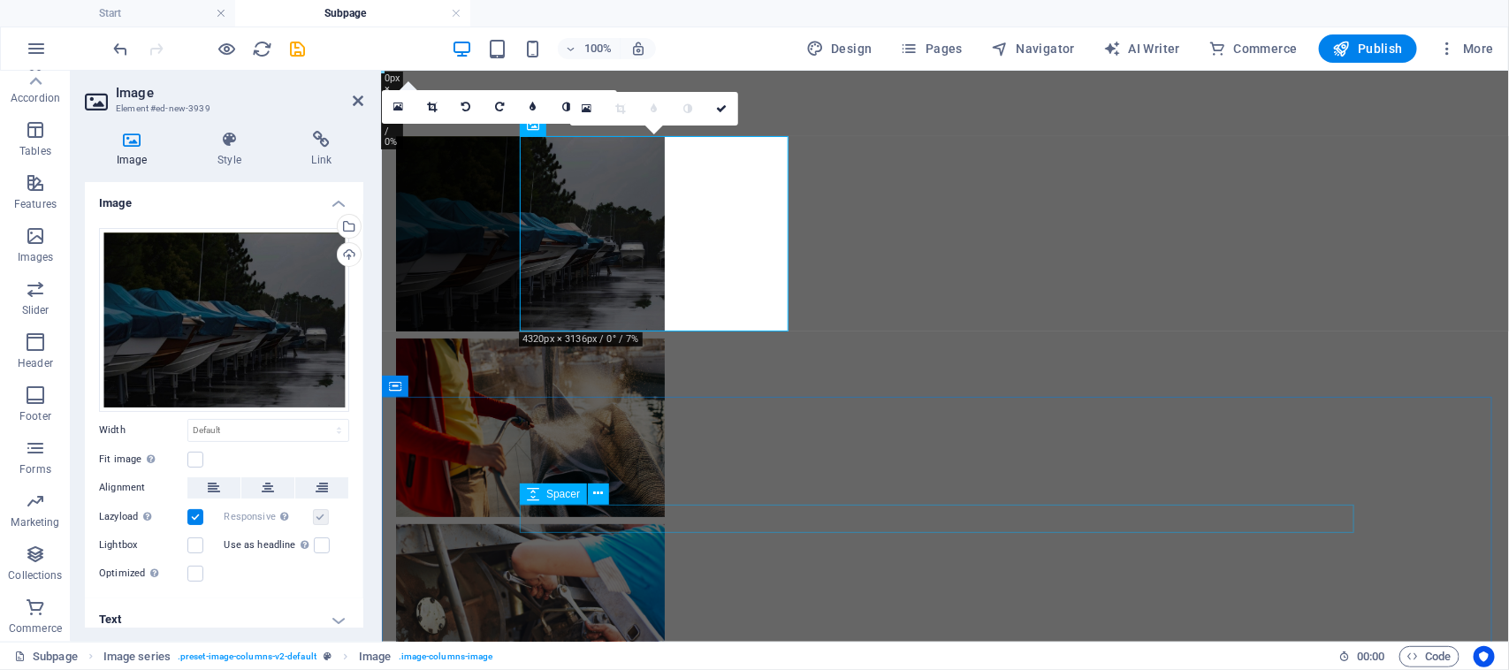
select select "rem"
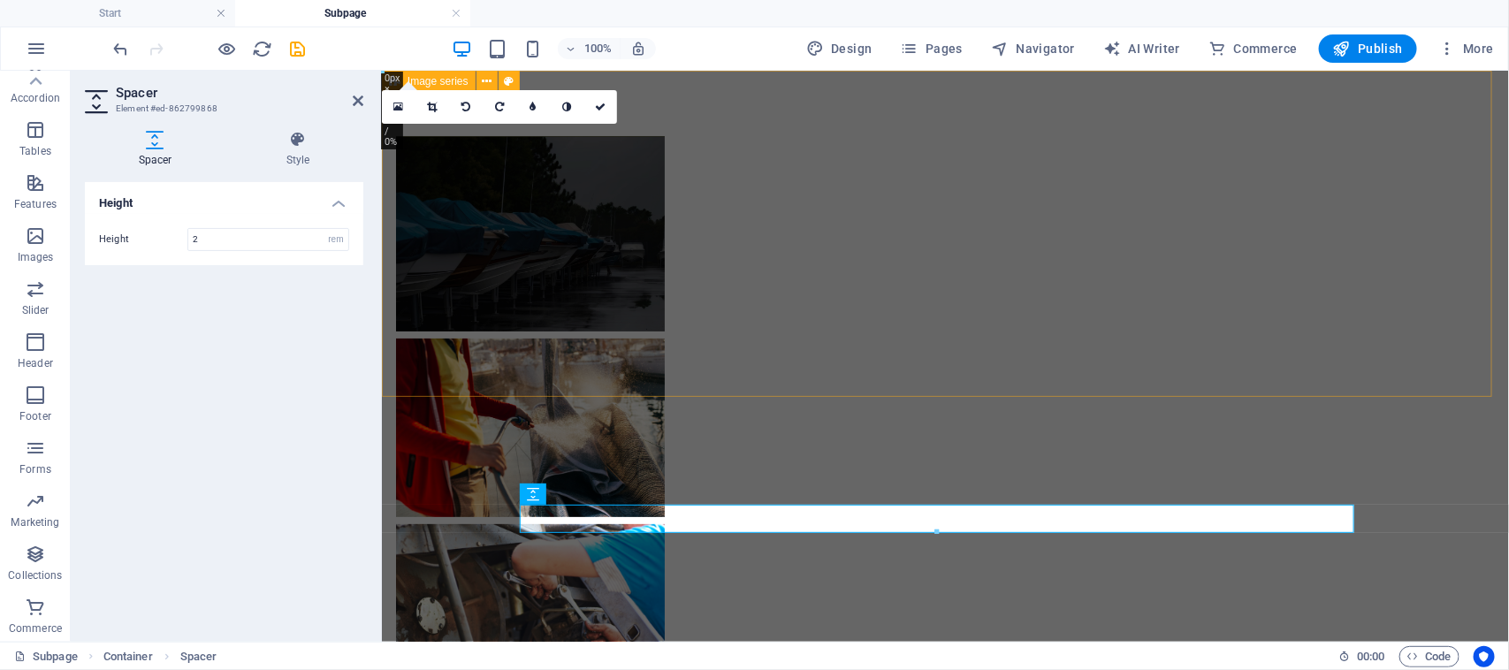
click at [1119, 384] on div at bounding box center [944, 419] width 1127 height 698
select select "rem"
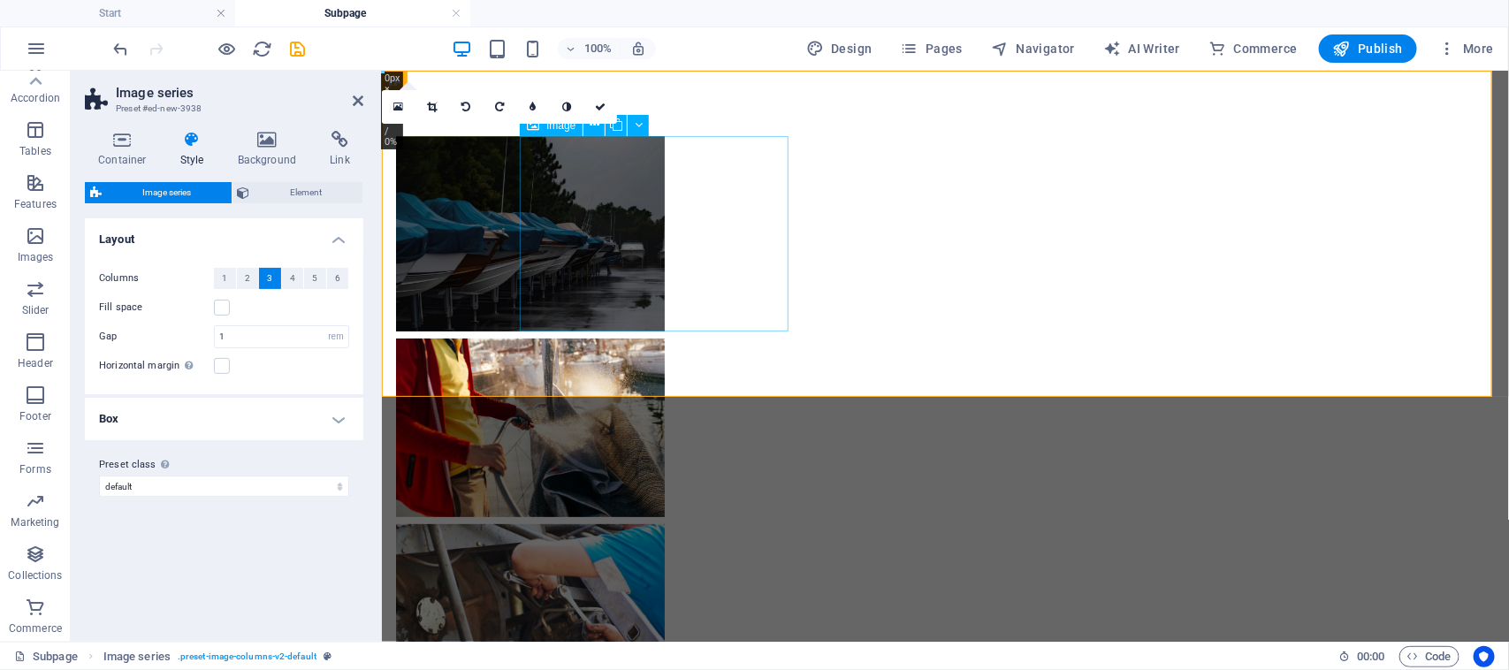
click at [571, 148] on figure at bounding box center [529, 232] width 269 height 195
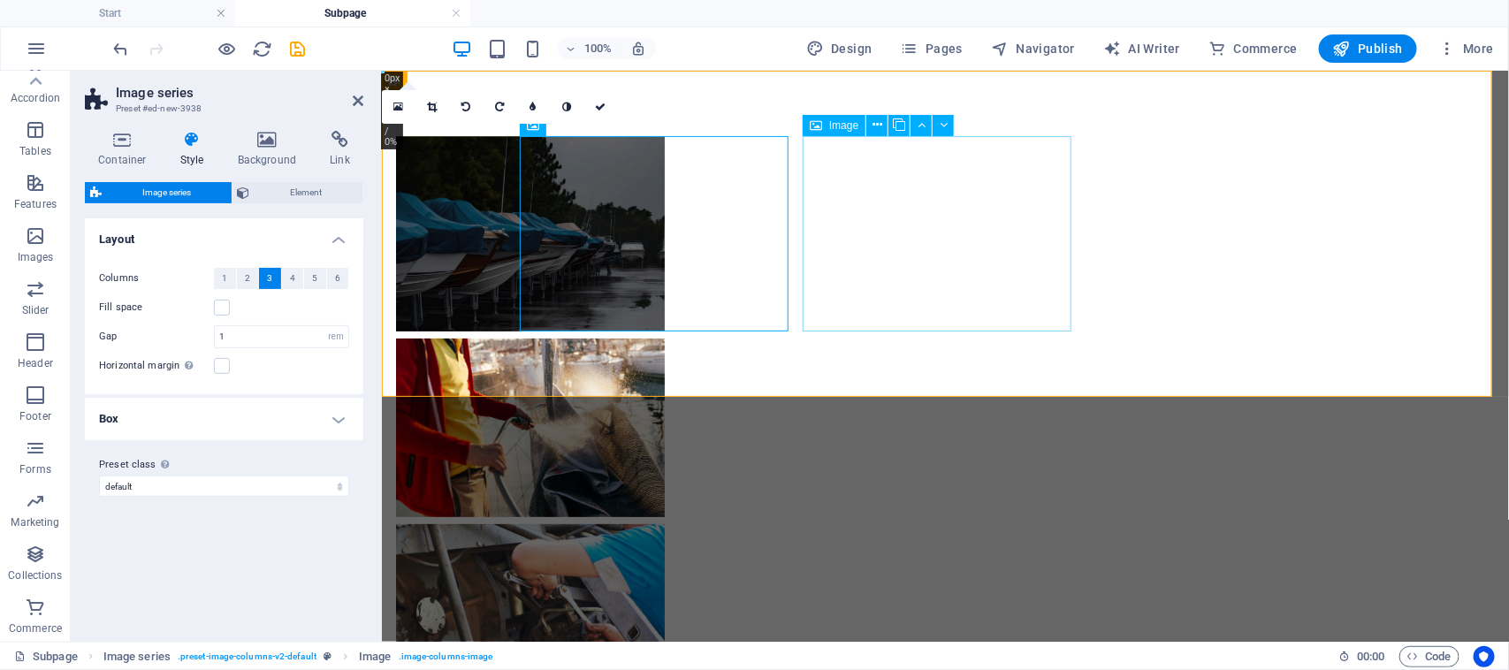
click at [664, 338] on figure at bounding box center [529, 427] width 269 height 179
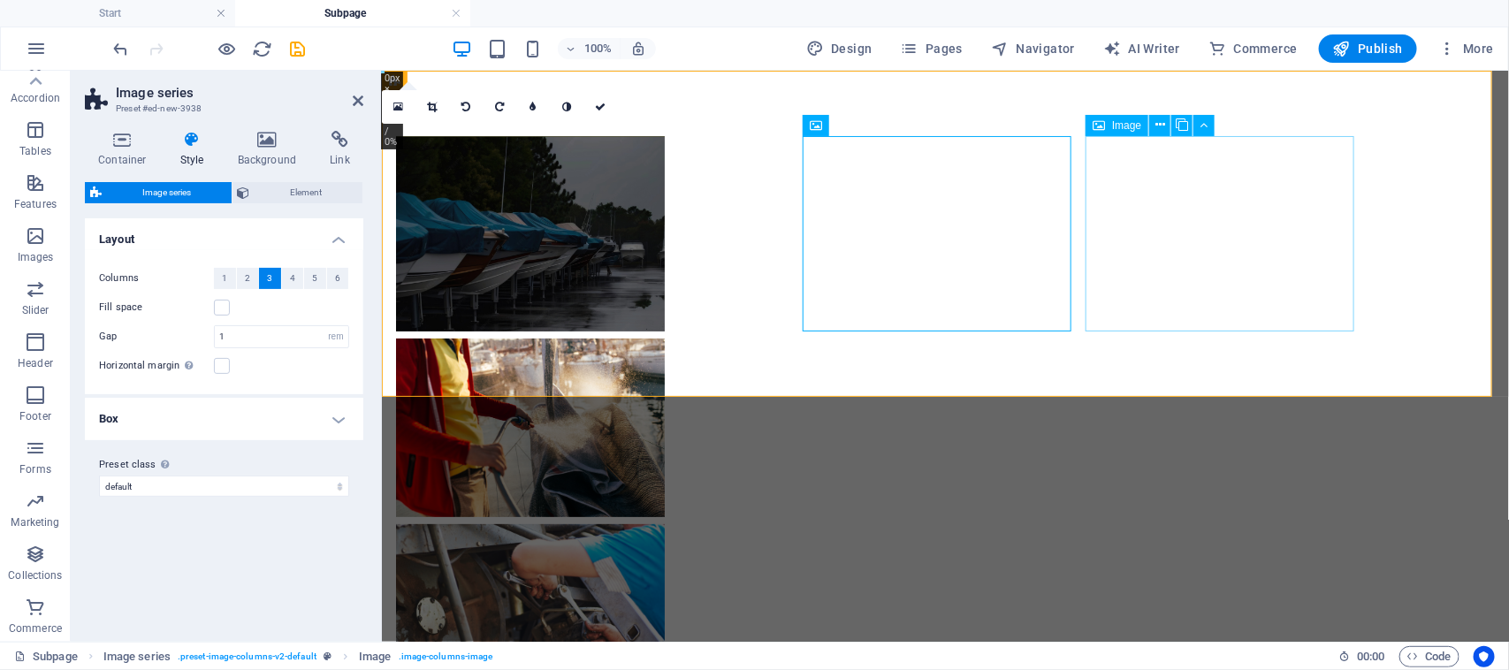
click at [664, 523] on figure at bounding box center [529, 612] width 269 height 179
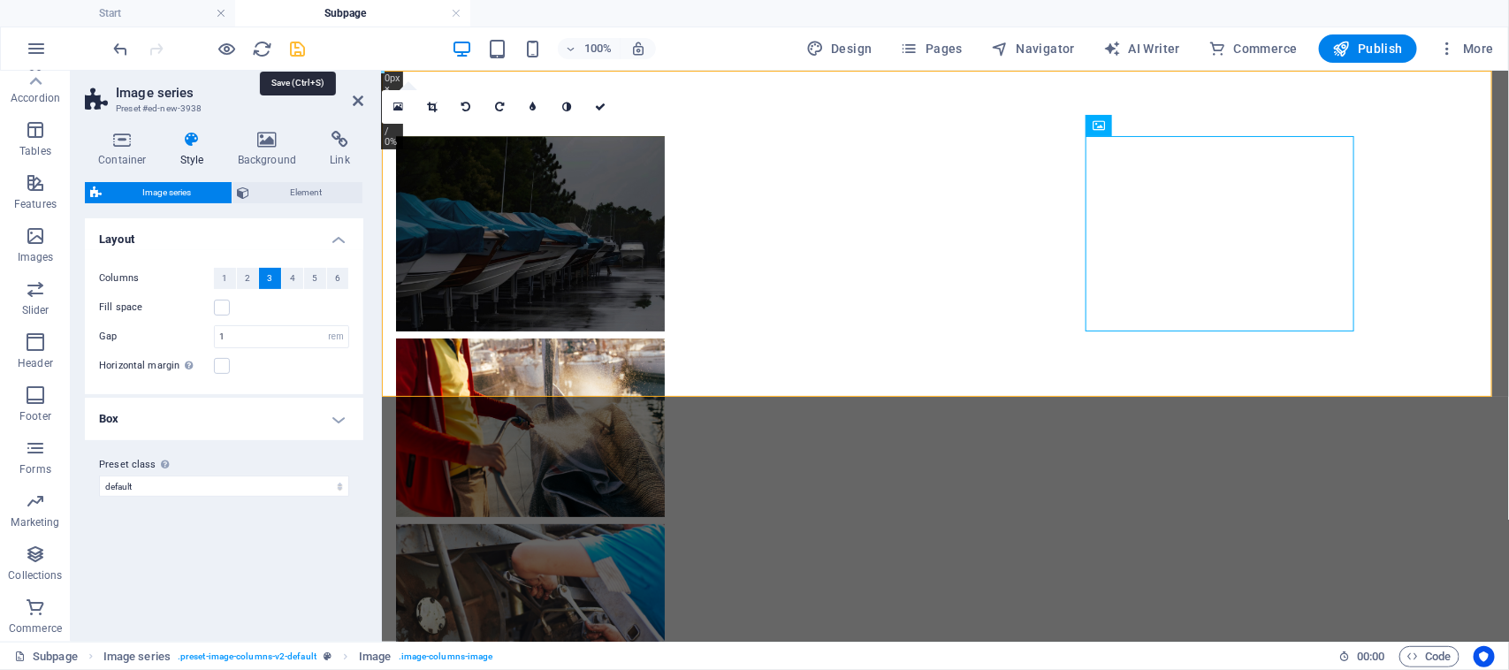
click at [298, 45] on icon "save" at bounding box center [298, 49] width 20 height 20
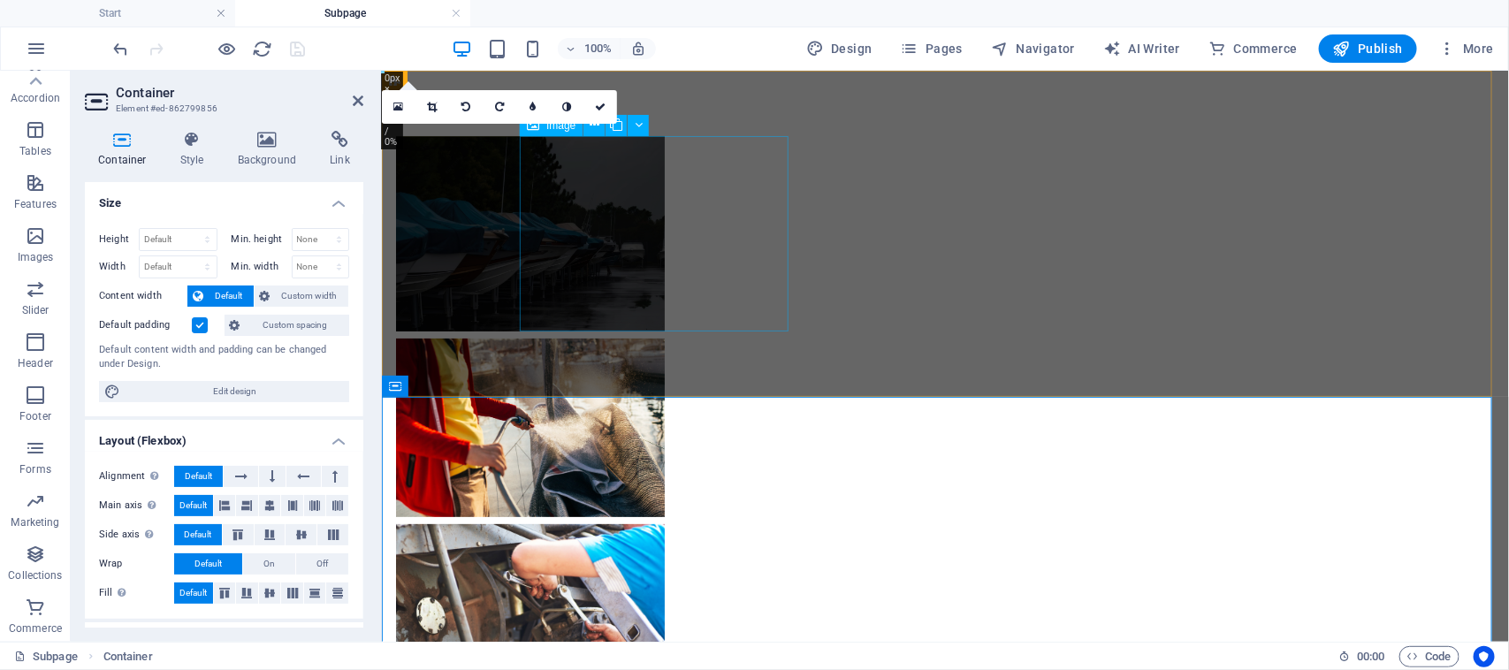
click at [664, 196] on figure at bounding box center [529, 232] width 269 height 195
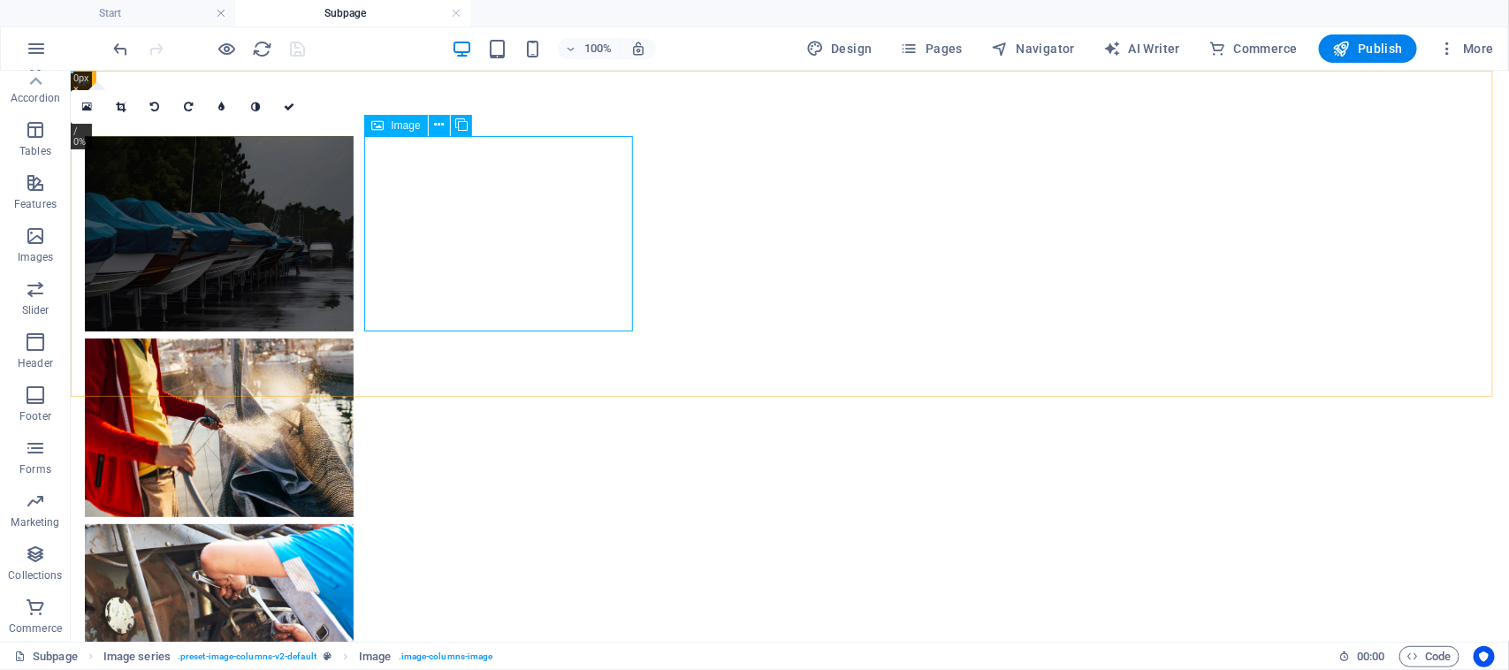
click at [402, 133] on div "Image" at bounding box center [395, 125] width 63 height 21
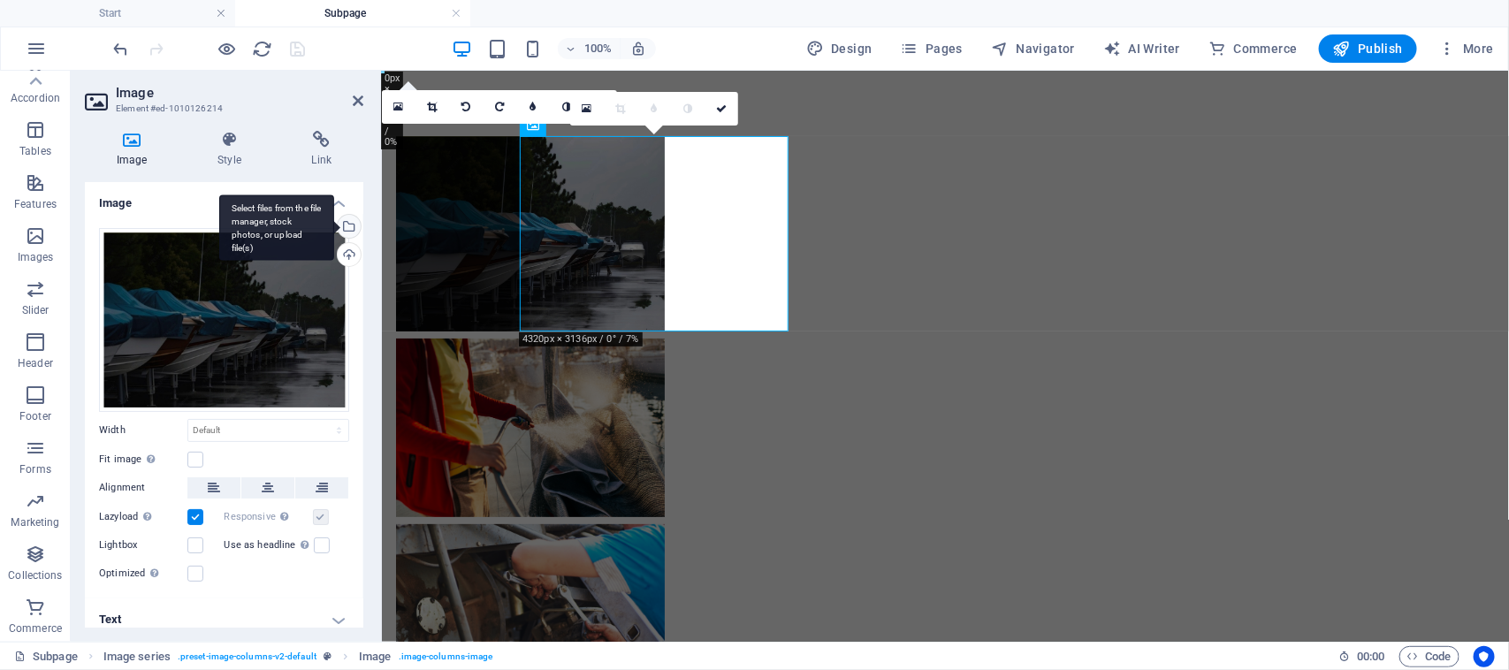
click at [343, 223] on div "Select files from the file manager, stock photos, or upload file(s)" at bounding box center [347, 228] width 27 height 27
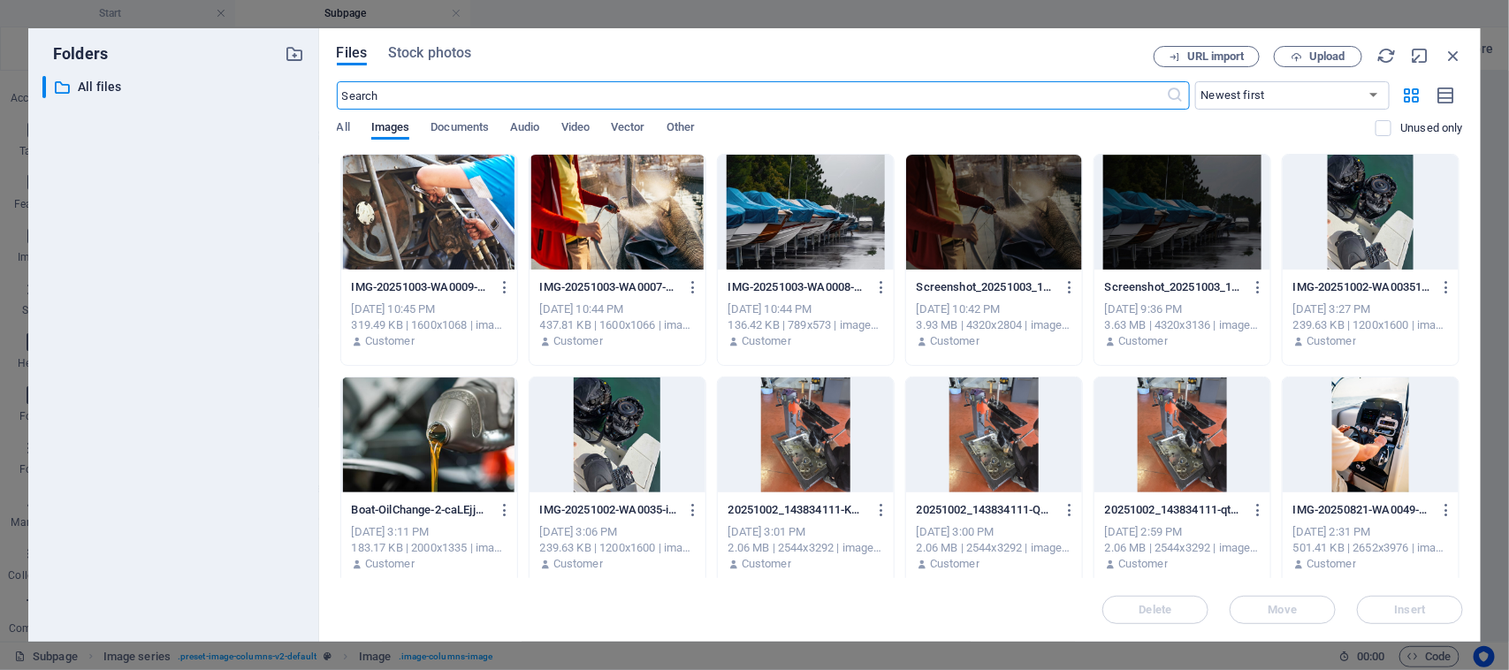
click at [797, 222] on div at bounding box center [806, 212] width 176 height 115
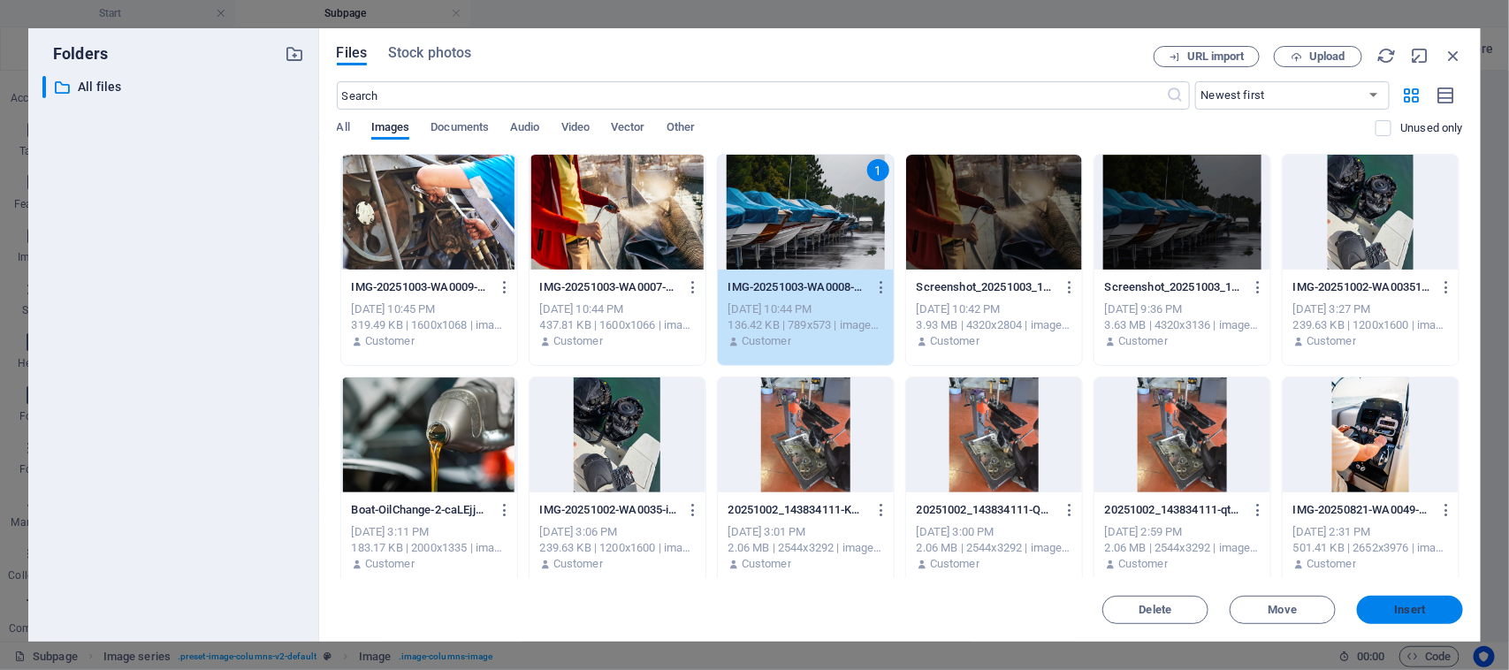
drag, startPoint x: 1418, startPoint y: 617, endPoint x: 1035, endPoint y: 545, distance: 390.2
click at [1418, 617] on button "Insert" at bounding box center [1410, 610] width 106 height 28
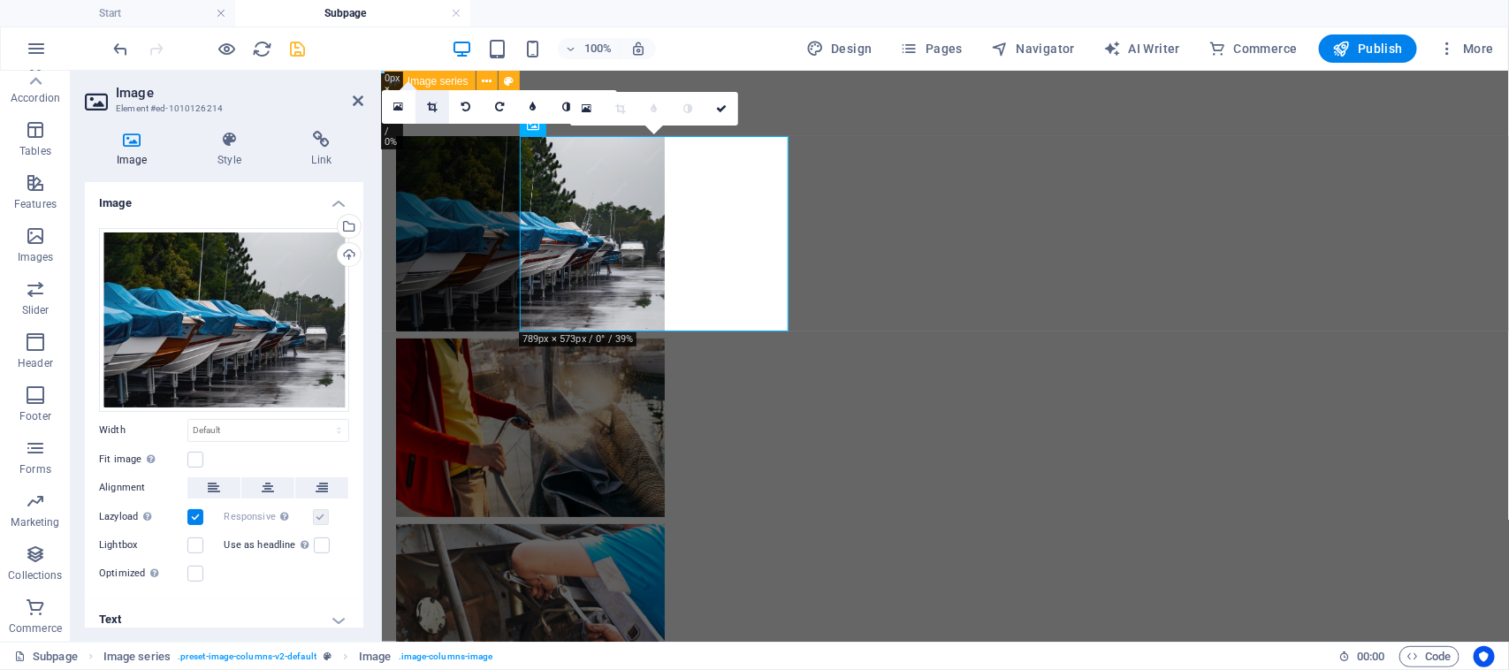
click at [443, 100] on link at bounding box center [432, 107] width 34 height 34
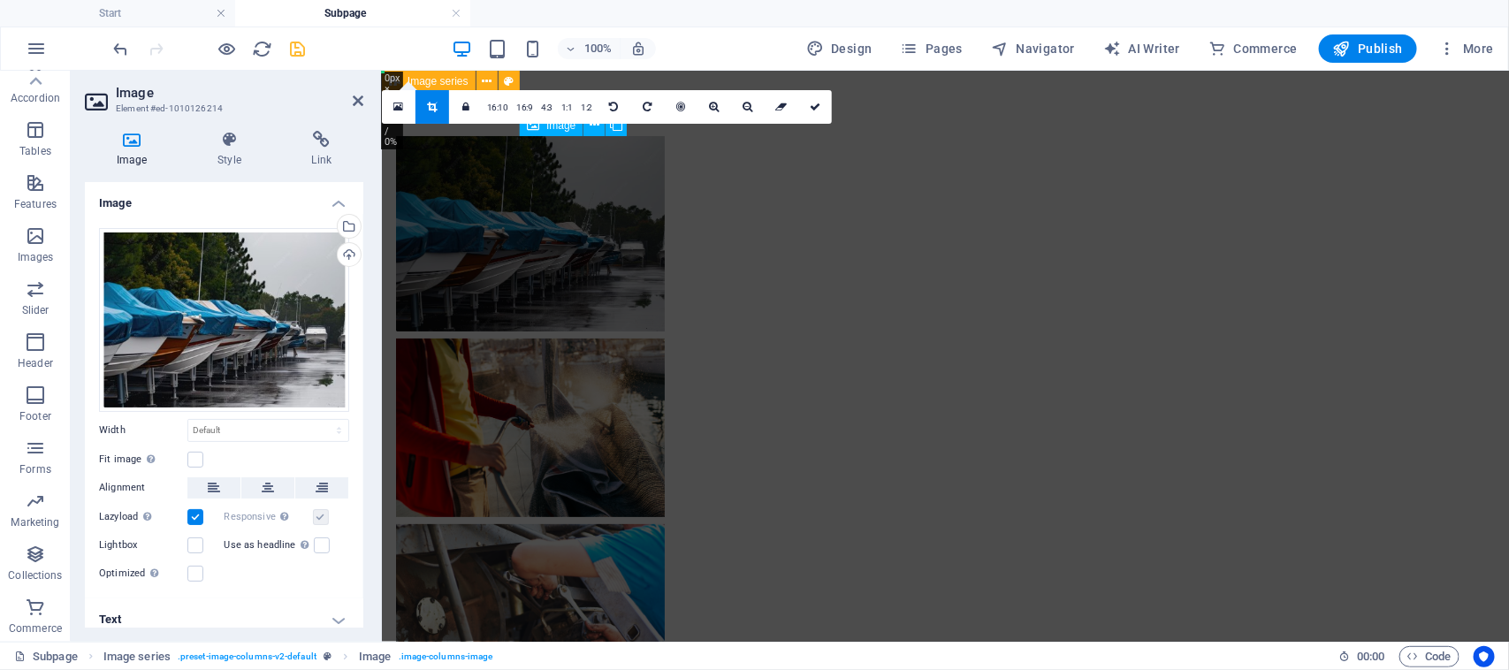
click at [664, 279] on figure at bounding box center [529, 232] width 269 height 195
drag, startPoint x: 819, startPoint y: 331, endPoint x: 1015, endPoint y: 285, distance: 201.7
click at [1068, 309] on div at bounding box center [944, 419] width 1127 height 698
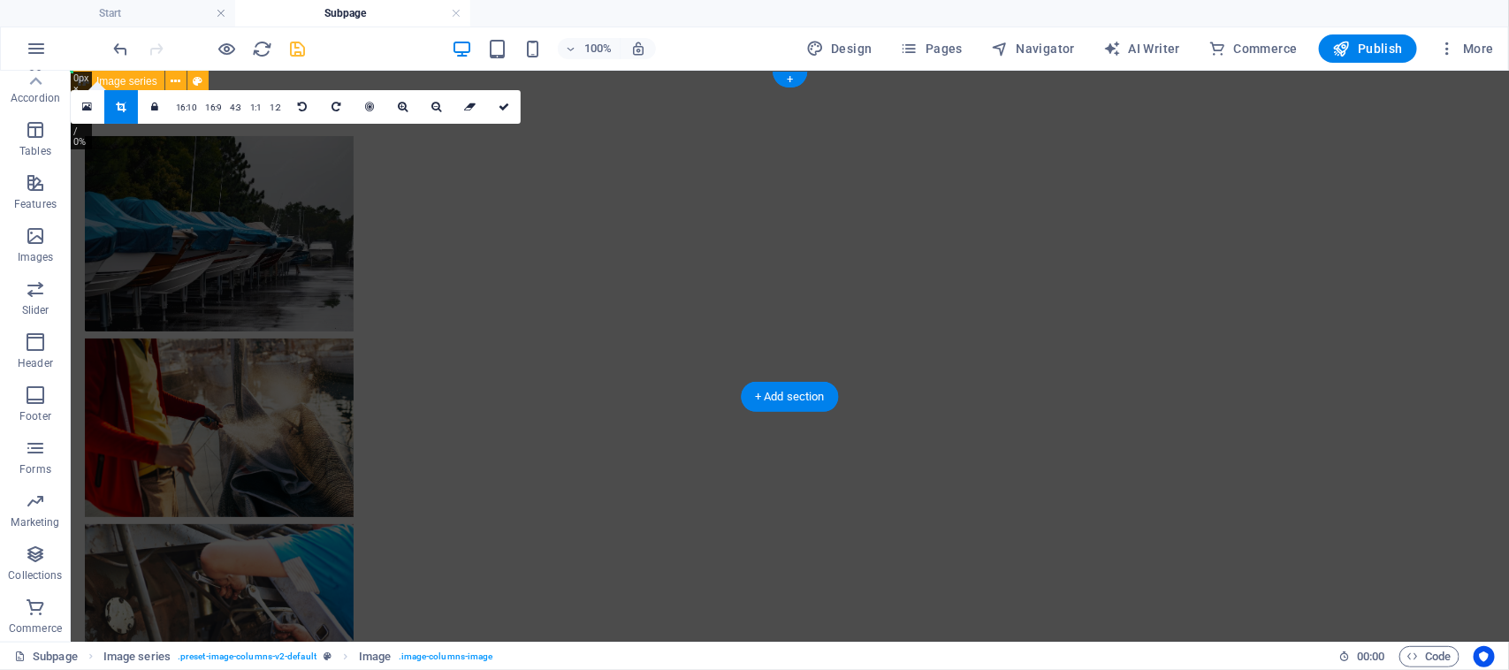
click at [353, 338] on figure at bounding box center [218, 427] width 269 height 179
click at [353, 279] on figure at bounding box center [218, 232] width 269 height 195
click at [188, 108] on link "16:10" at bounding box center [186, 108] width 30 height 34
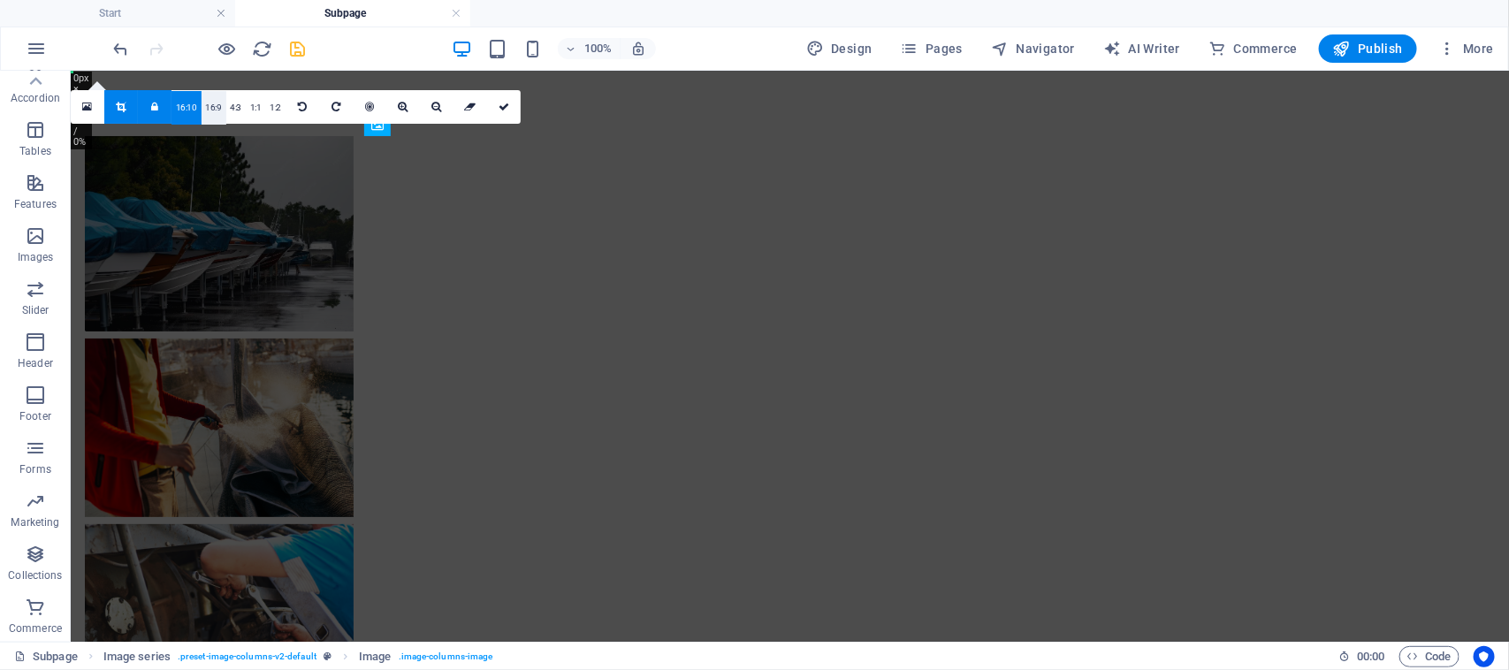
click at [213, 111] on link "16:9" at bounding box center [213, 108] width 25 height 34
click at [228, 113] on link "4:3" at bounding box center [236, 108] width 20 height 34
click at [165, 106] on link at bounding box center [155, 107] width 34 height 34
click at [128, 104] on link at bounding box center [121, 107] width 34 height 34
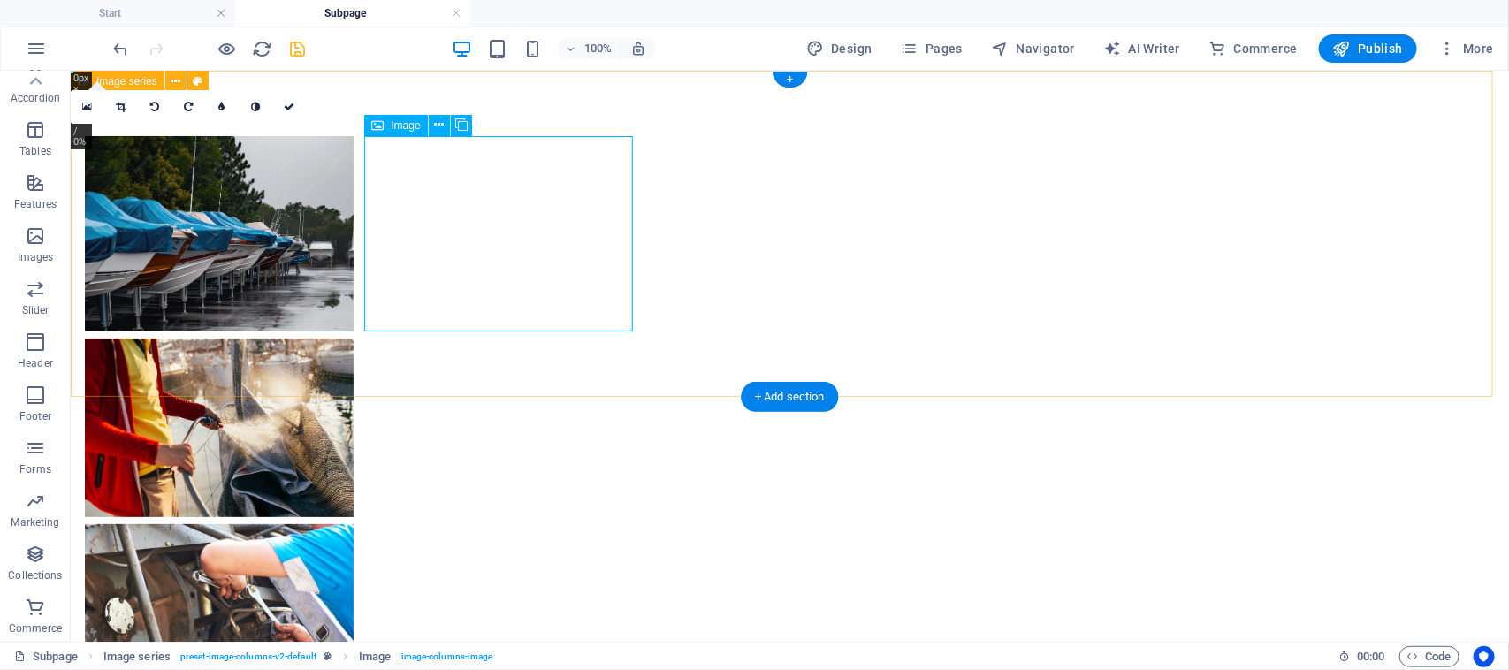
click at [353, 308] on figure at bounding box center [218, 232] width 269 height 195
click at [391, 126] on span "Image" at bounding box center [405, 125] width 29 height 11
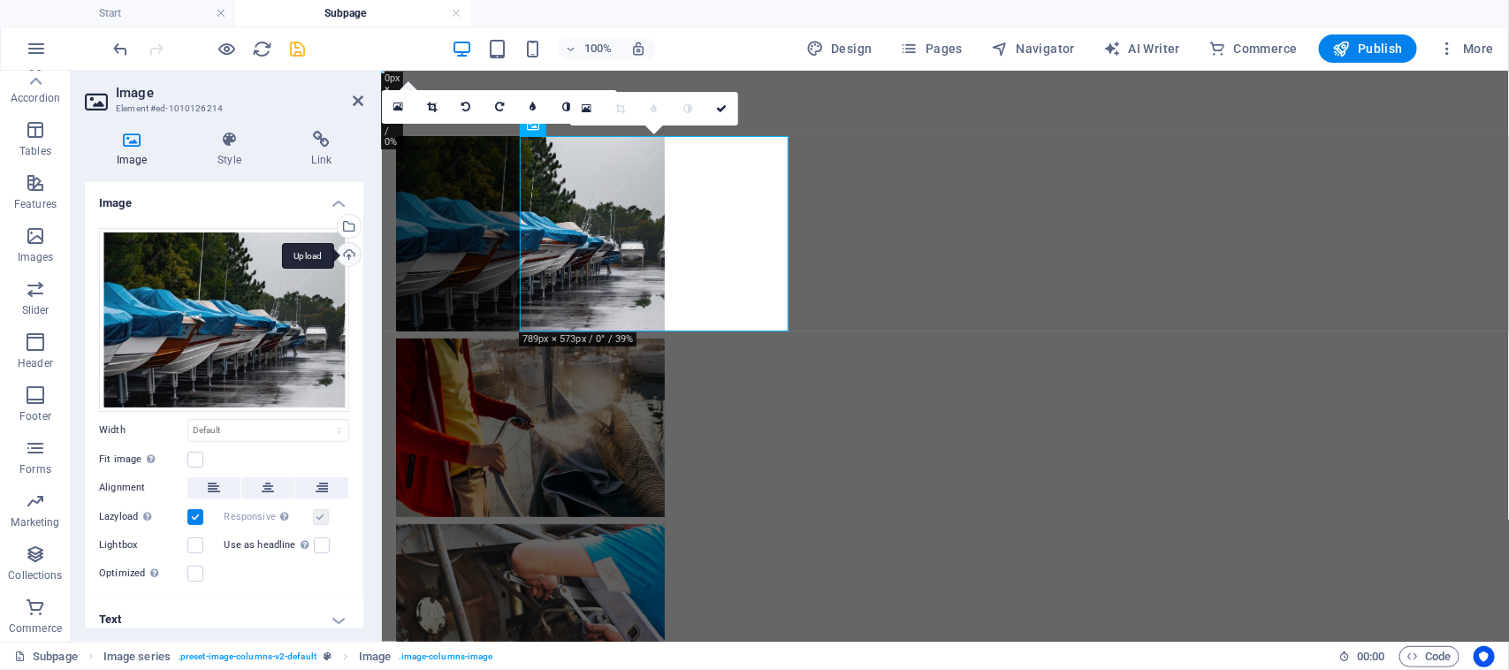
click at [346, 257] on div "Upload" at bounding box center [347, 256] width 27 height 27
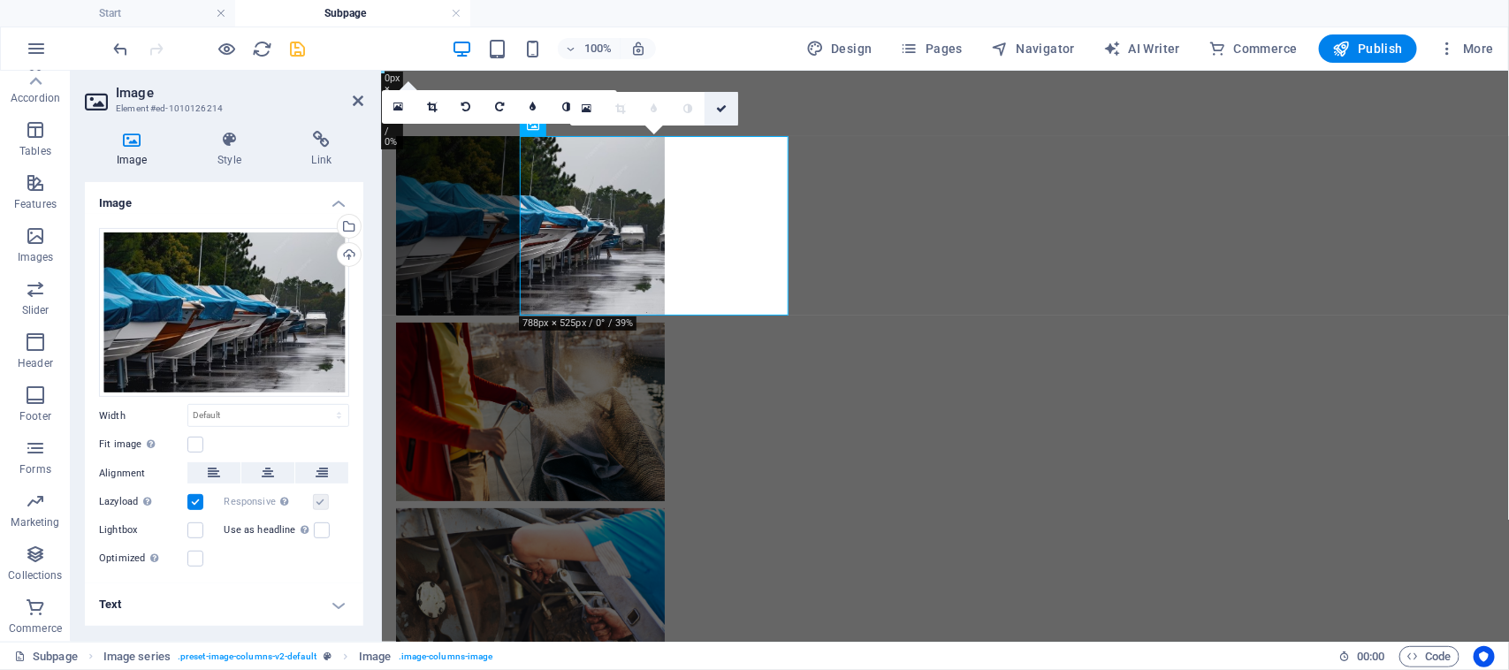
click at [730, 106] on link at bounding box center [721, 109] width 34 height 34
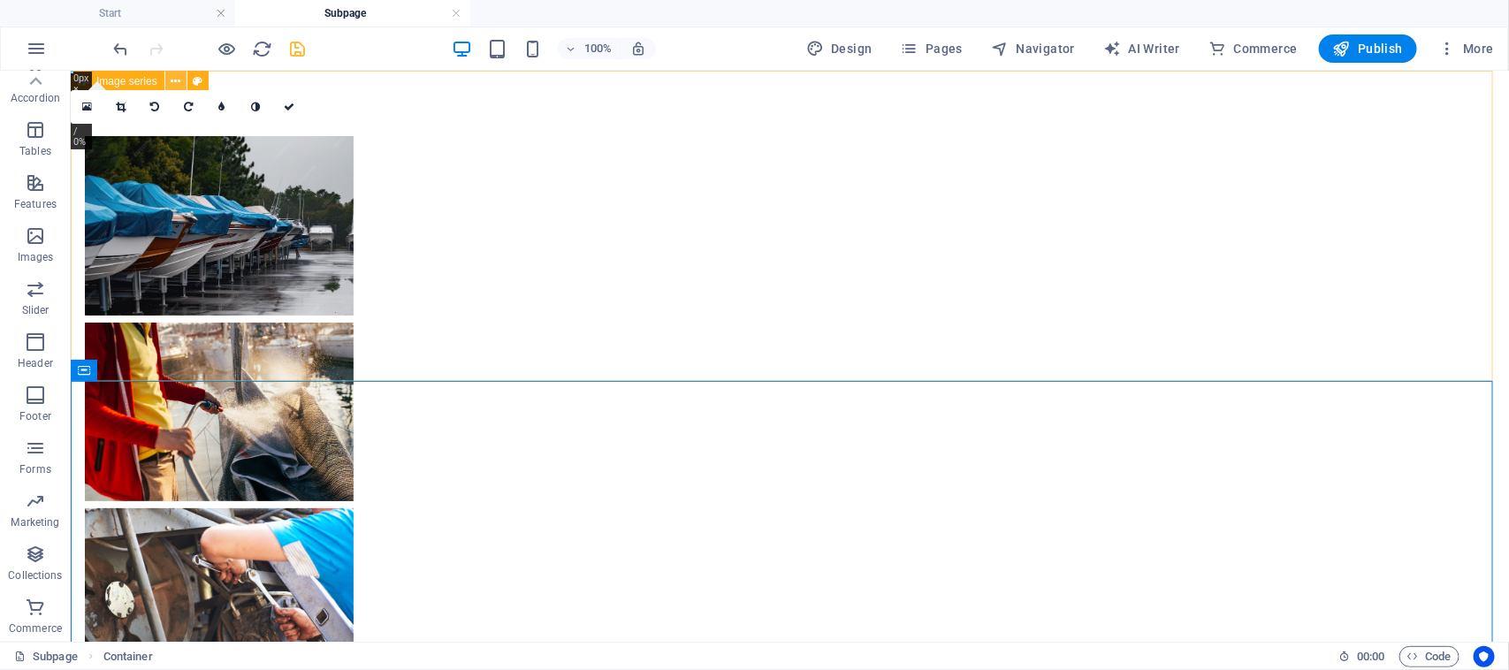
click at [179, 77] on icon at bounding box center [176, 81] width 10 height 19
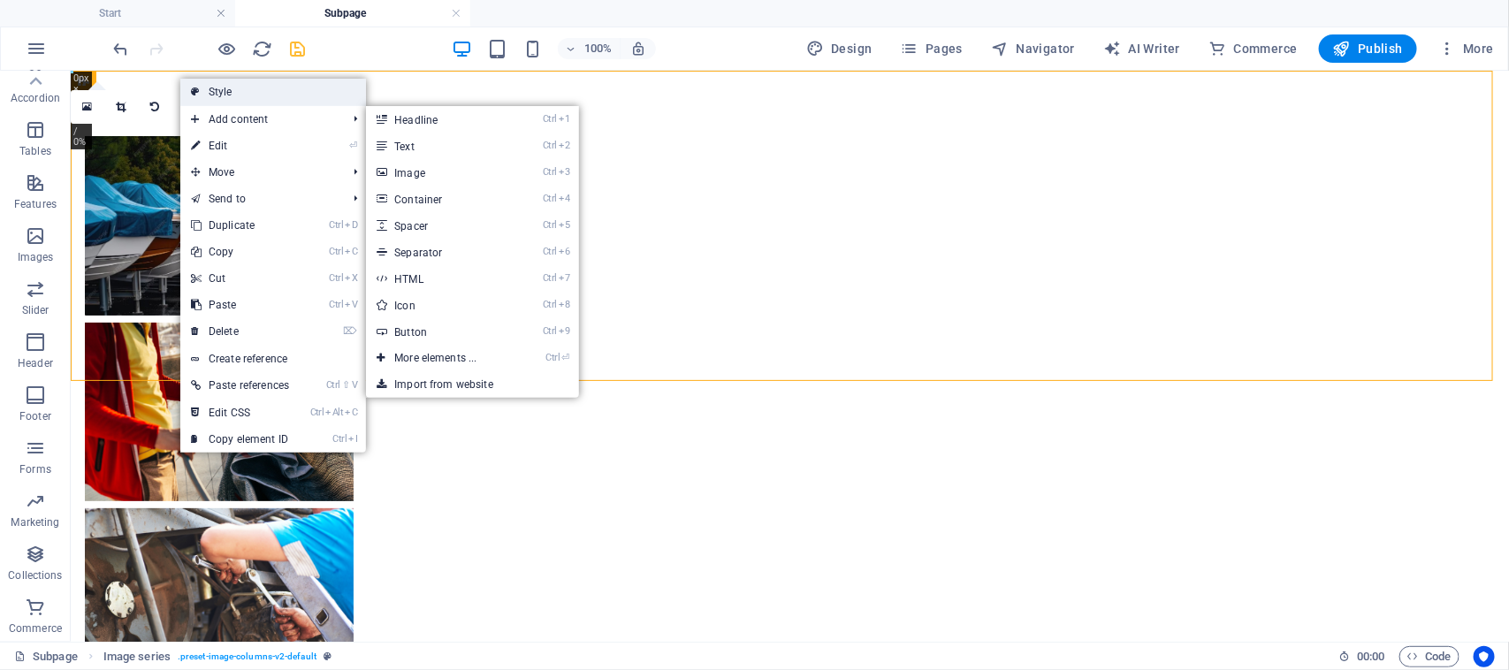
click at [239, 97] on link "Style" at bounding box center [273, 92] width 186 height 27
select select "rem"
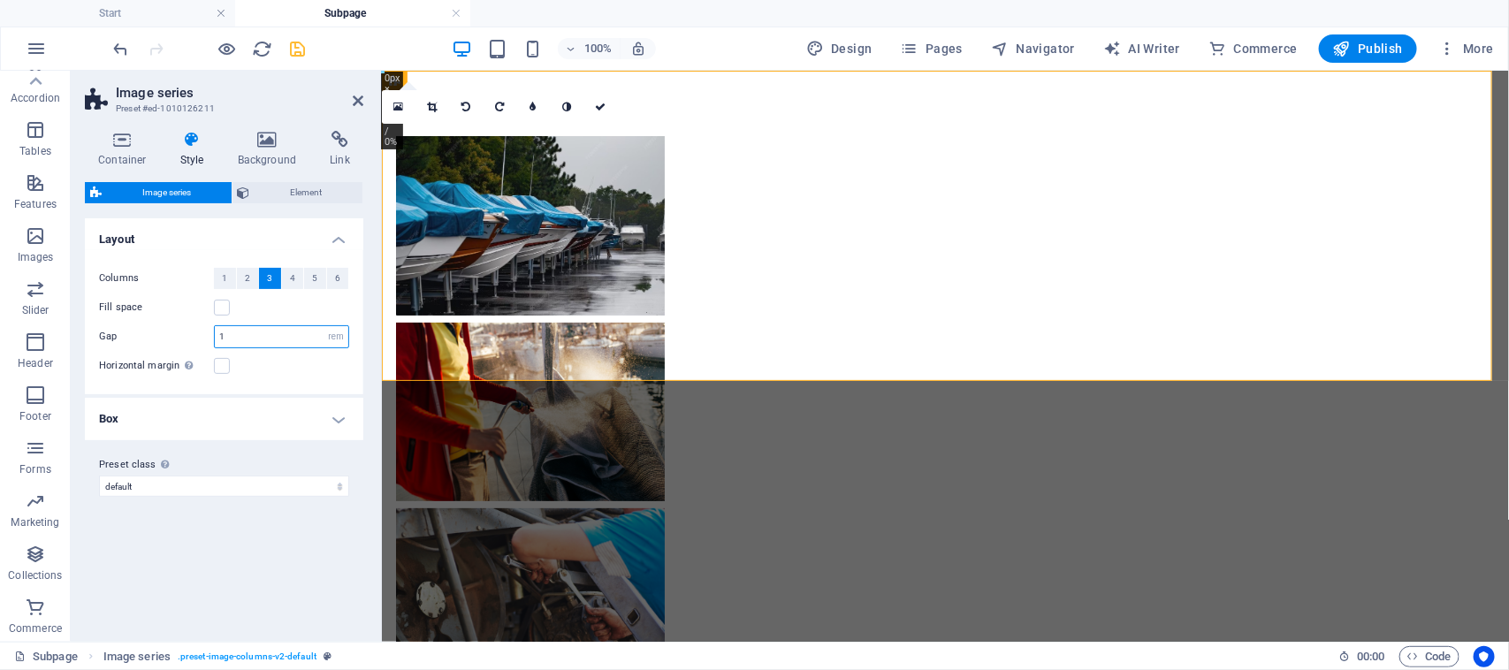
drag, startPoint x: 277, startPoint y: 338, endPoint x: 162, endPoint y: 330, distance: 115.2
click at [163, 330] on div "Gap 1 px rem % vw vh" at bounding box center [224, 336] width 250 height 23
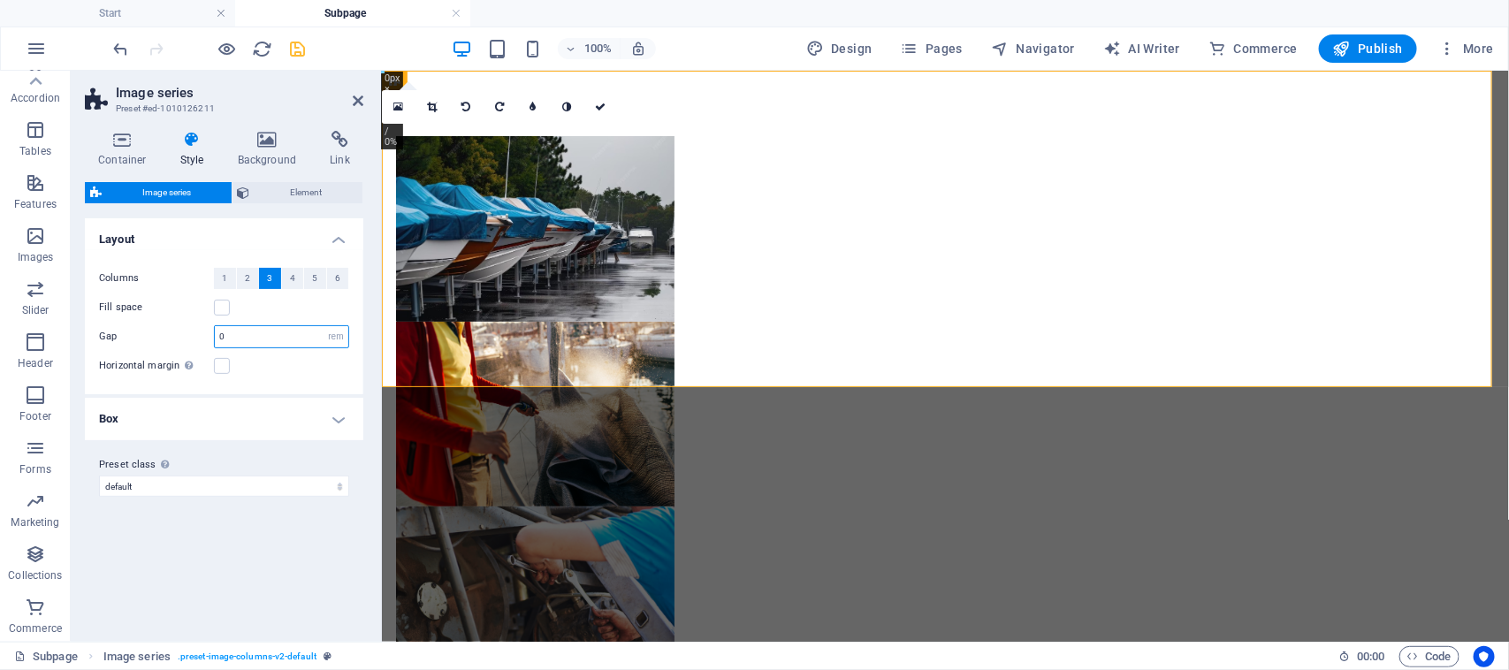
drag, startPoint x: 230, startPoint y: 340, endPoint x: 194, endPoint y: 333, distance: 36.1
click at [193, 340] on div "Gap 0 px rem % vw vh" at bounding box center [224, 336] width 250 height 23
type input "2"
click at [340, 412] on h4 "Box" at bounding box center [224, 419] width 278 height 42
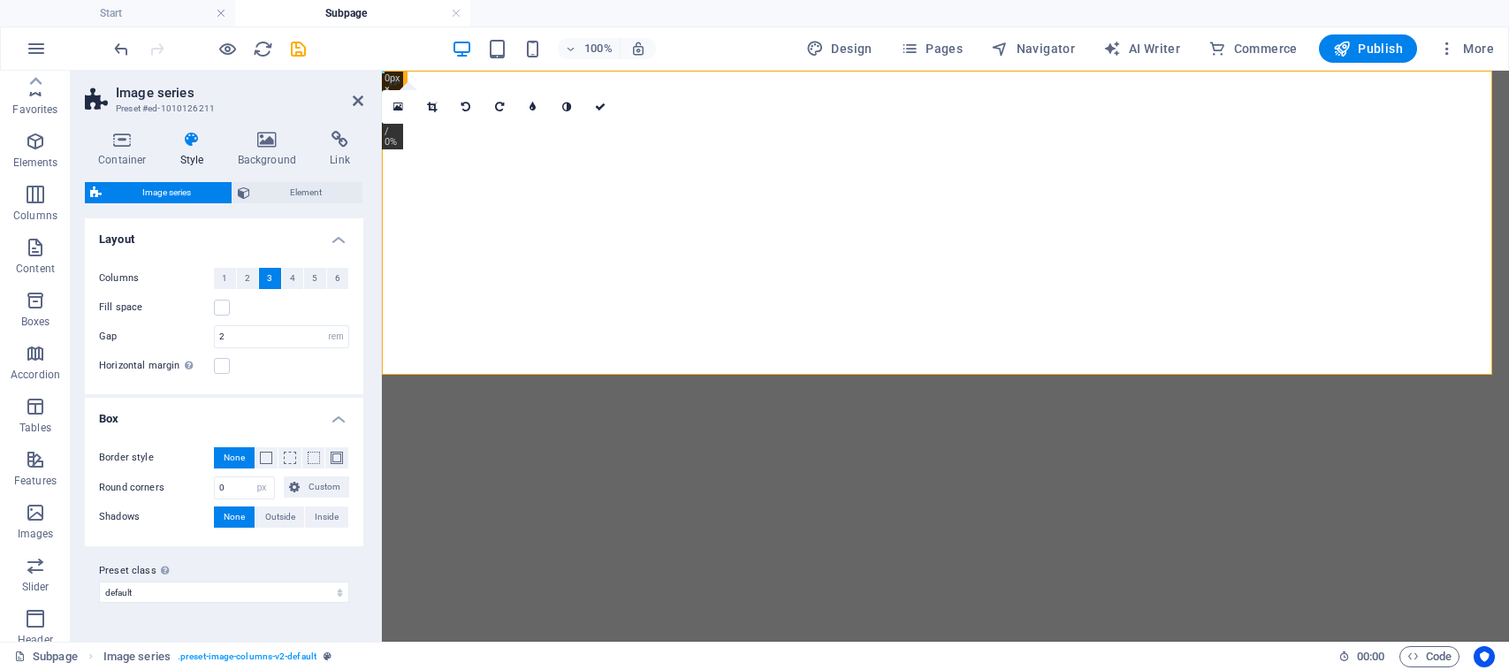
select select "rem"
select select "px"
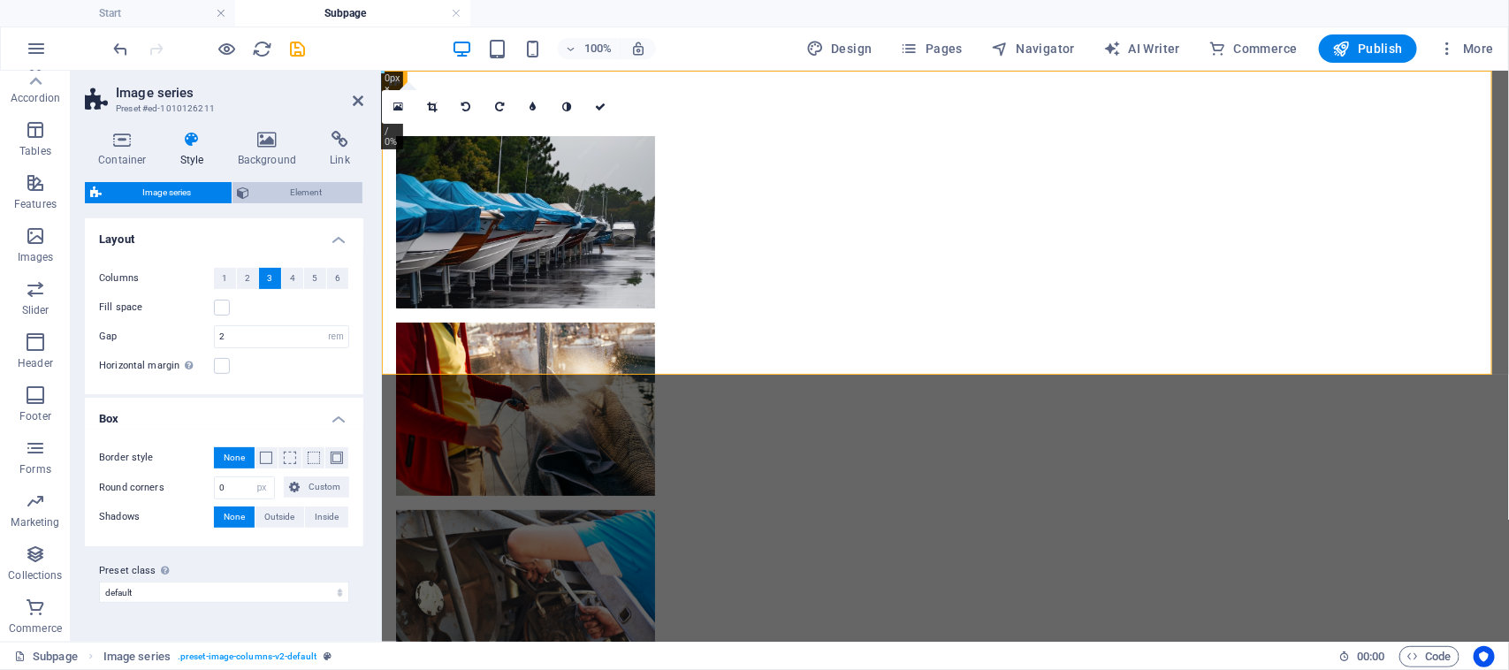
click at [284, 194] on span "Element" at bounding box center [306, 192] width 103 height 21
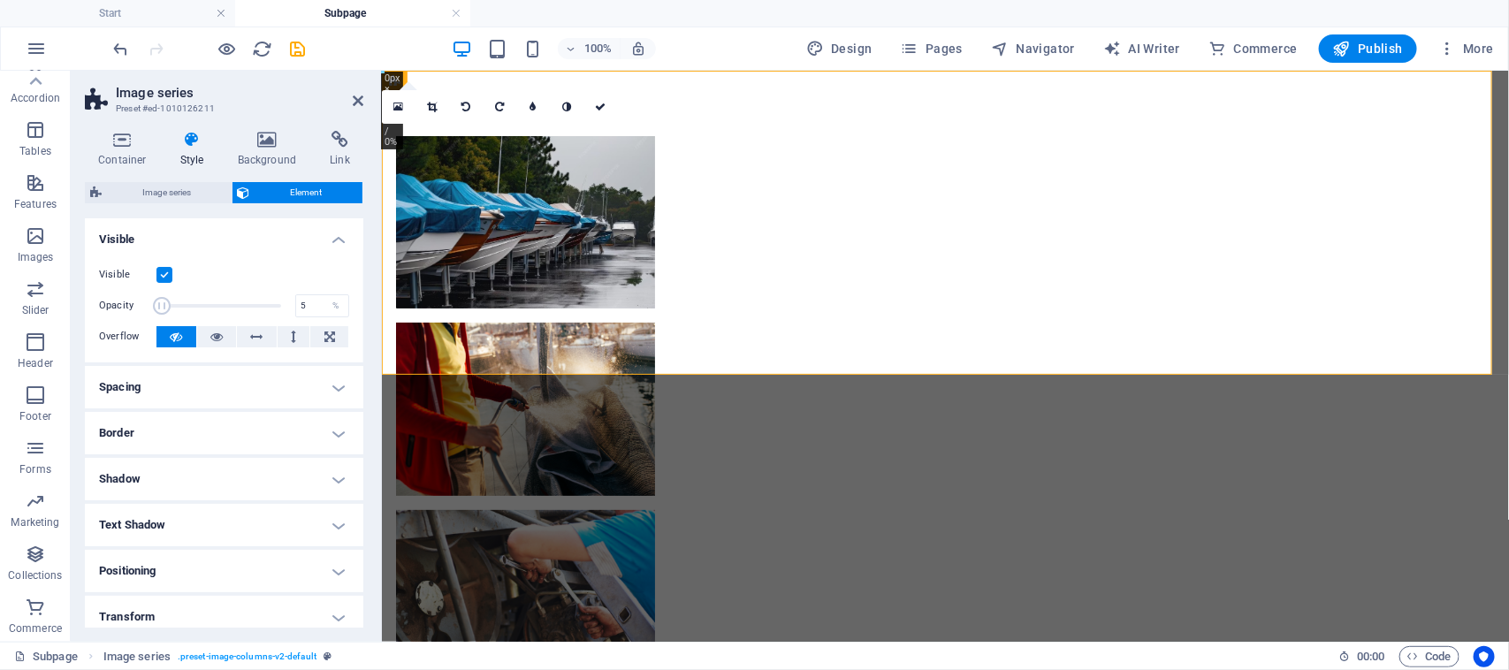
drag, startPoint x: 272, startPoint y: 308, endPoint x: 161, endPoint y: 296, distance: 111.9
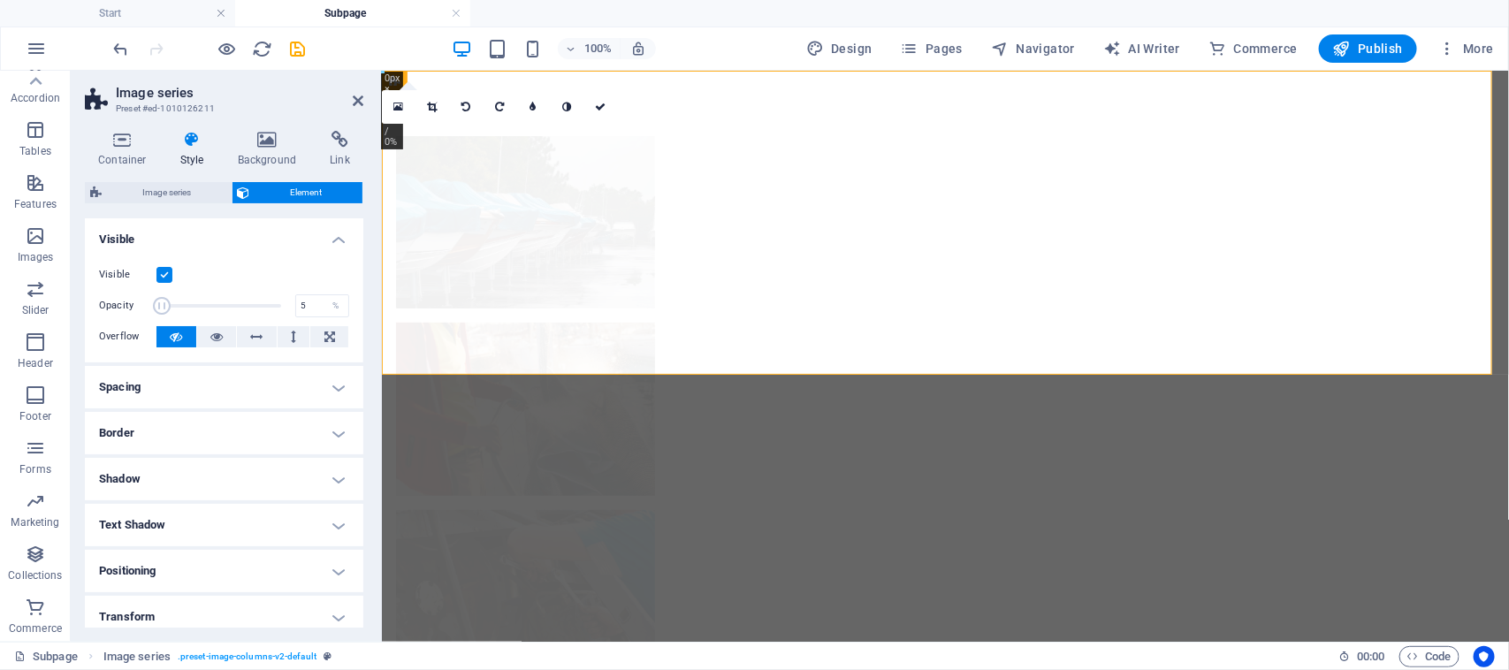
click at [161, 297] on span at bounding box center [162, 306] width 18 height 18
drag, startPoint x: 169, startPoint y: 300, endPoint x: 275, endPoint y: 301, distance: 106.1
click at [178, 301] on span at bounding box center [169, 306] width 18 height 18
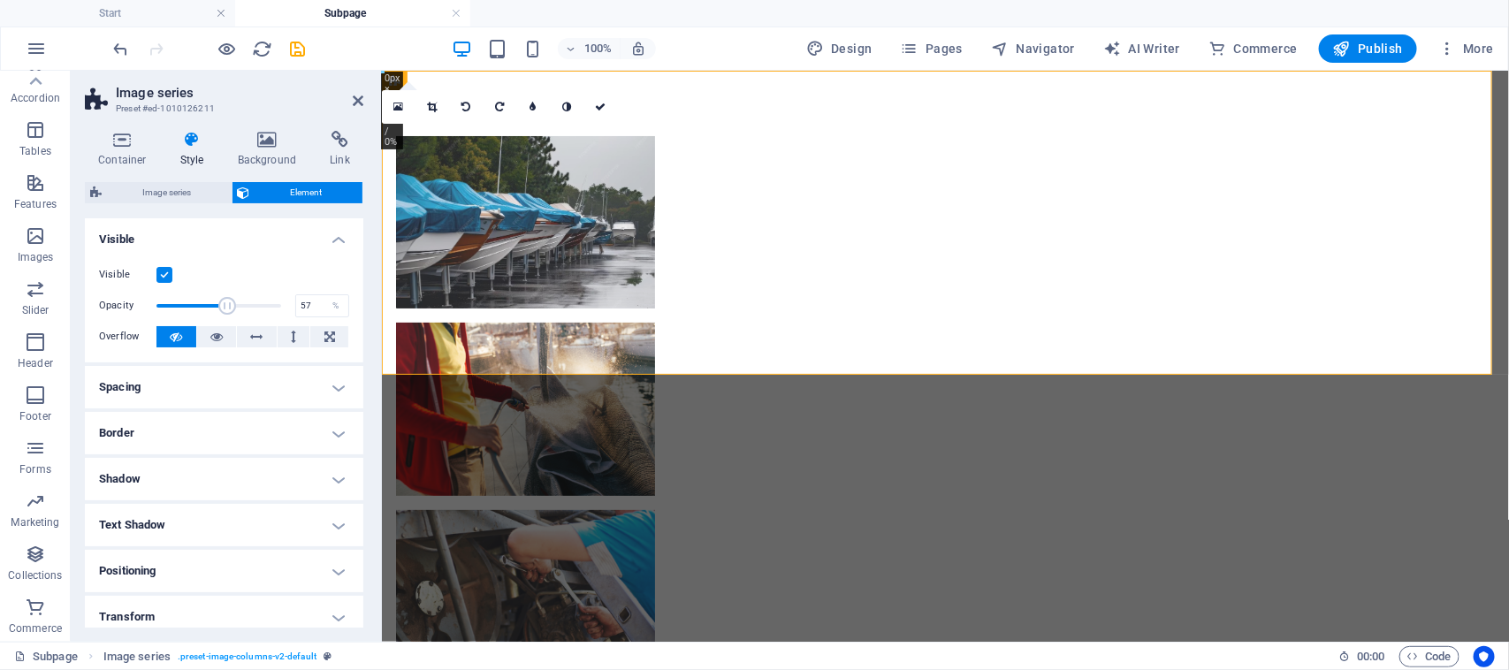
drag, startPoint x: 232, startPoint y: 301, endPoint x: 222, endPoint y: 300, distance: 9.8
click at [222, 300] on span at bounding box center [227, 306] width 18 height 18
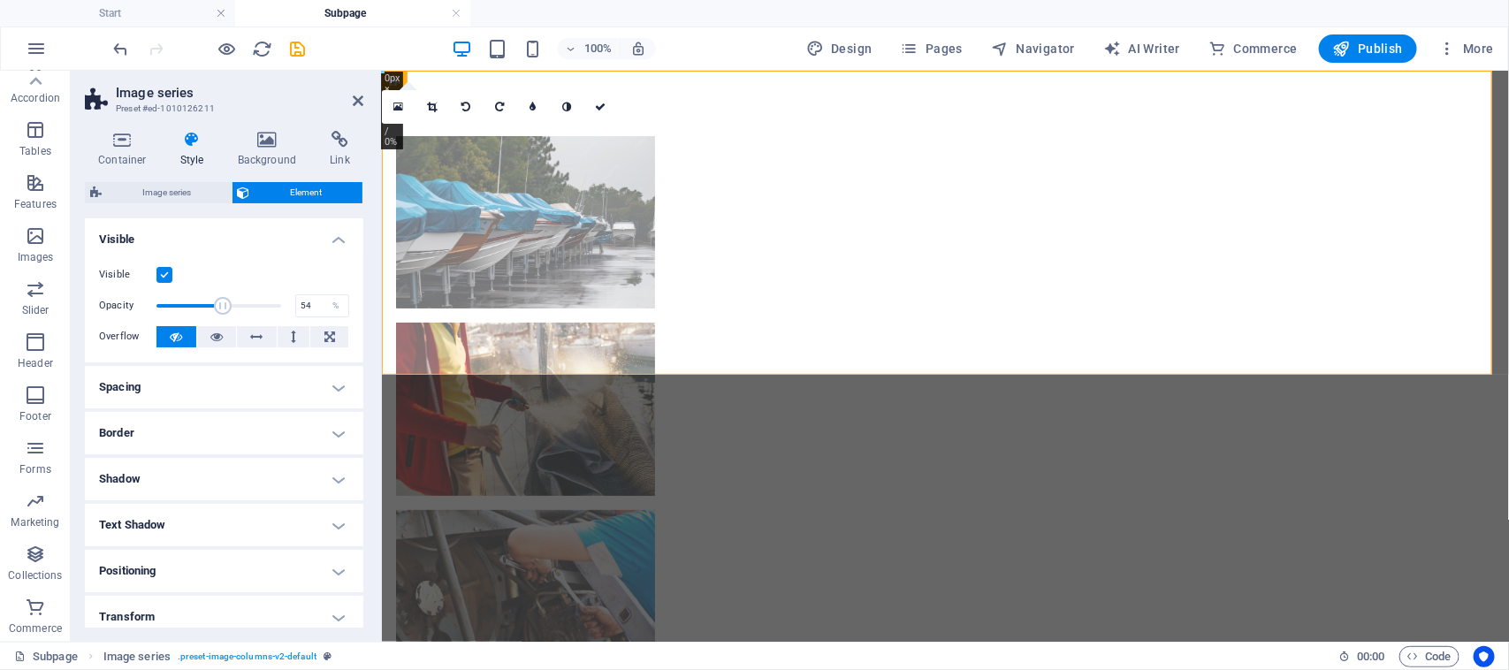
click at [280, 300] on div "Opacity 100 %" at bounding box center [224, 306] width 250 height 27
drag, startPoint x: 222, startPoint y: 299, endPoint x: 278, endPoint y: 306, distance: 57.0
click at [275, 306] on span at bounding box center [278, 306] width 18 height 18
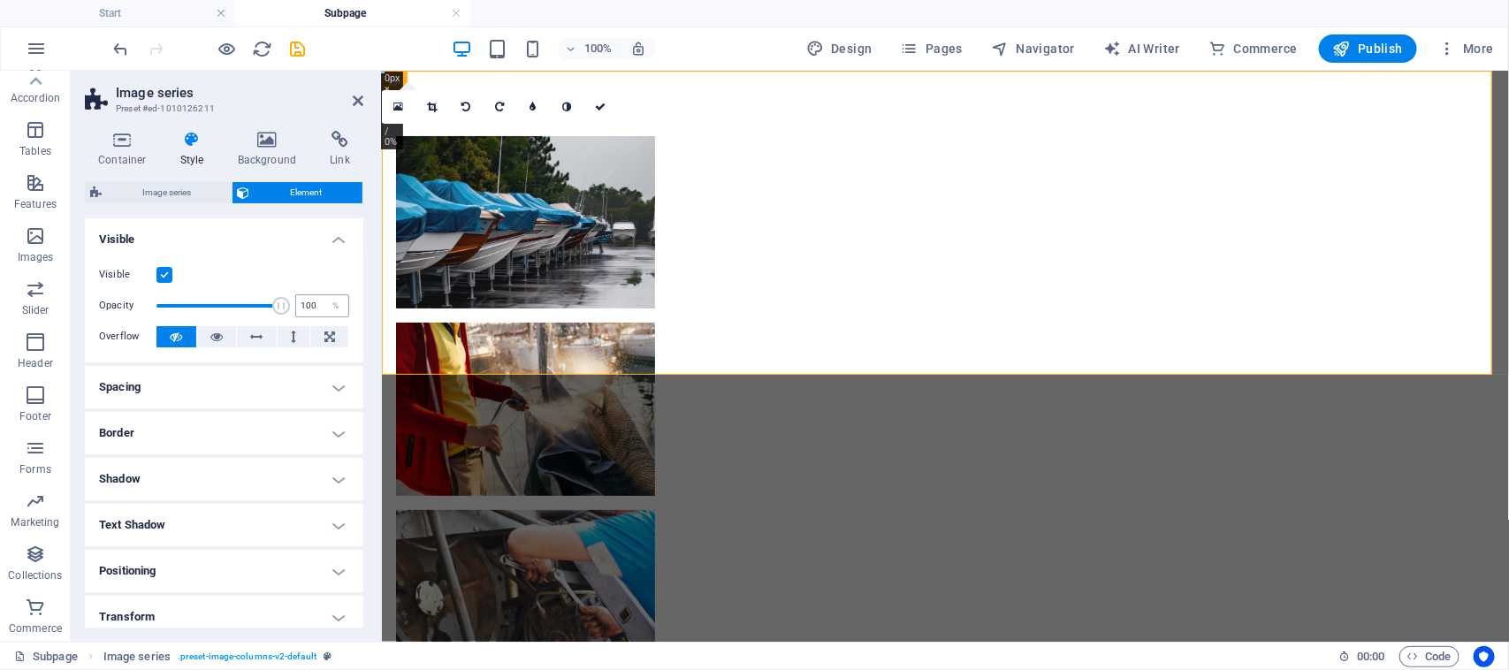
drag, startPoint x: 278, startPoint y: 306, endPoint x: 301, endPoint y: 306, distance: 23.0
click at [301, 306] on div "Opacity 100 %" at bounding box center [224, 306] width 250 height 27
click at [212, 338] on icon at bounding box center [216, 336] width 12 height 21
click at [175, 333] on icon at bounding box center [176, 336] width 12 height 21
click at [225, 374] on h4 "Spacing" at bounding box center [224, 387] width 278 height 42
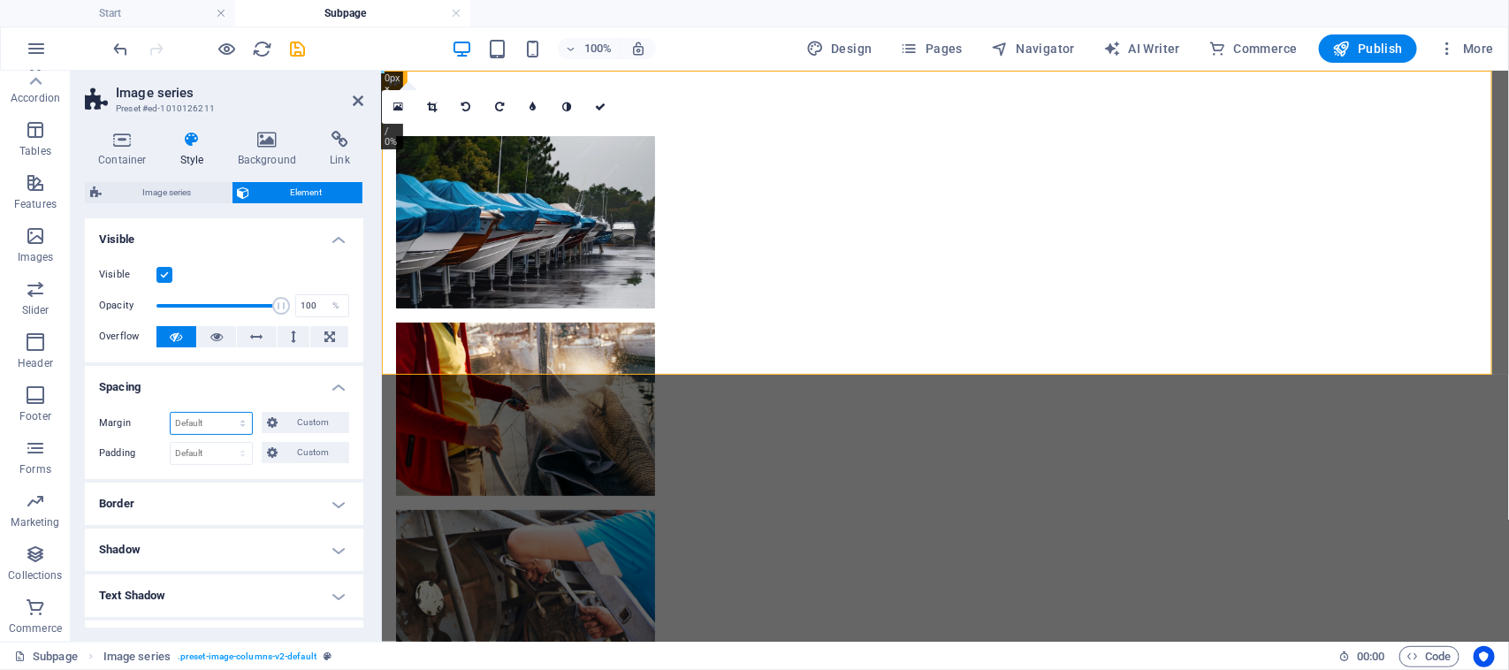
click at [244, 416] on select "Default auto px % rem vw vh Custom" at bounding box center [211, 423] width 81 height 21
click at [266, 371] on h4 "Spacing" at bounding box center [224, 382] width 278 height 32
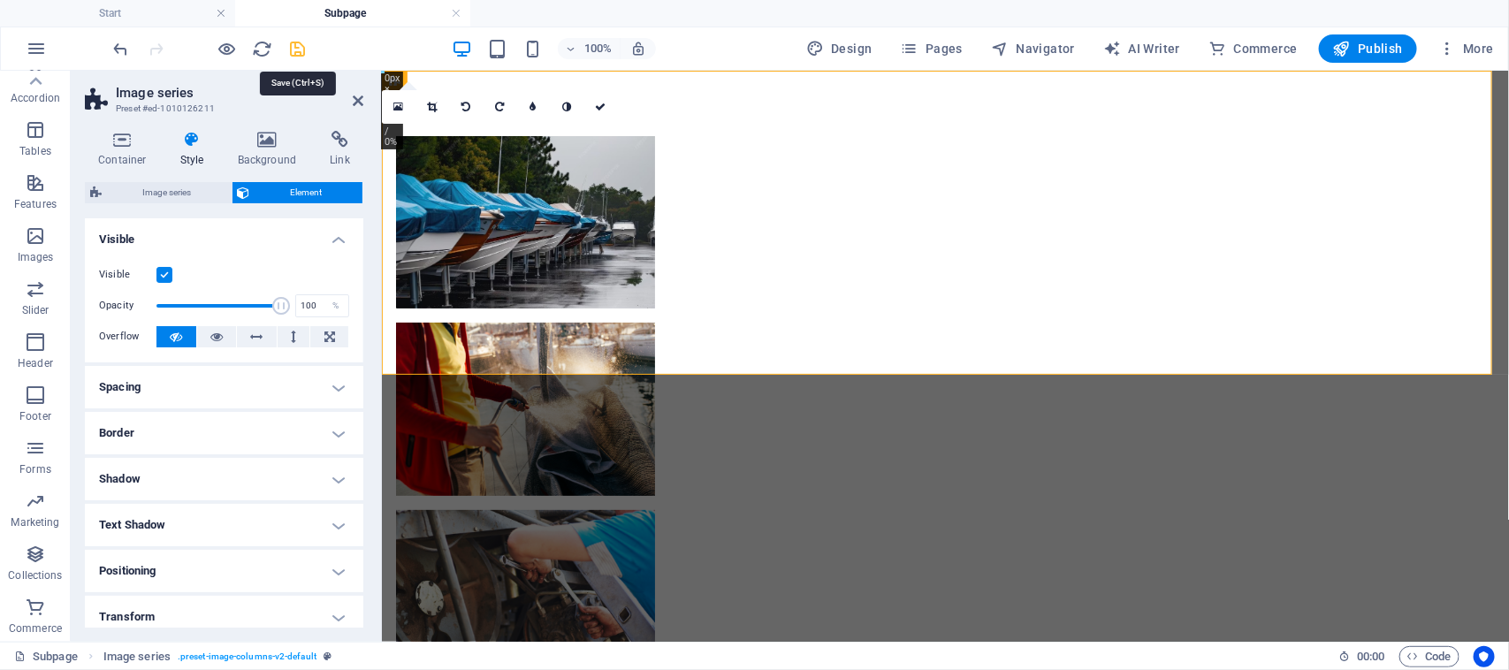
click at [298, 49] on icon "save" at bounding box center [298, 49] width 20 height 20
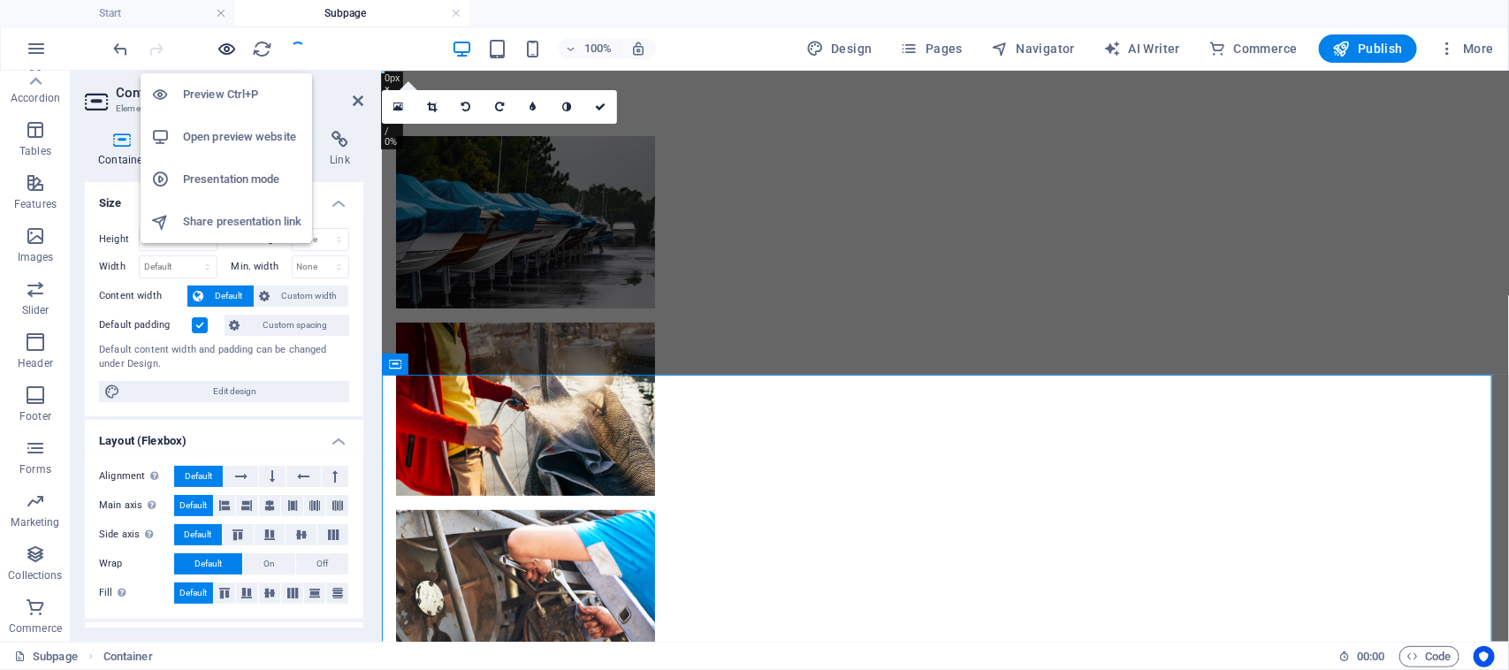
click at [227, 49] on icon "button" at bounding box center [227, 49] width 20 height 20
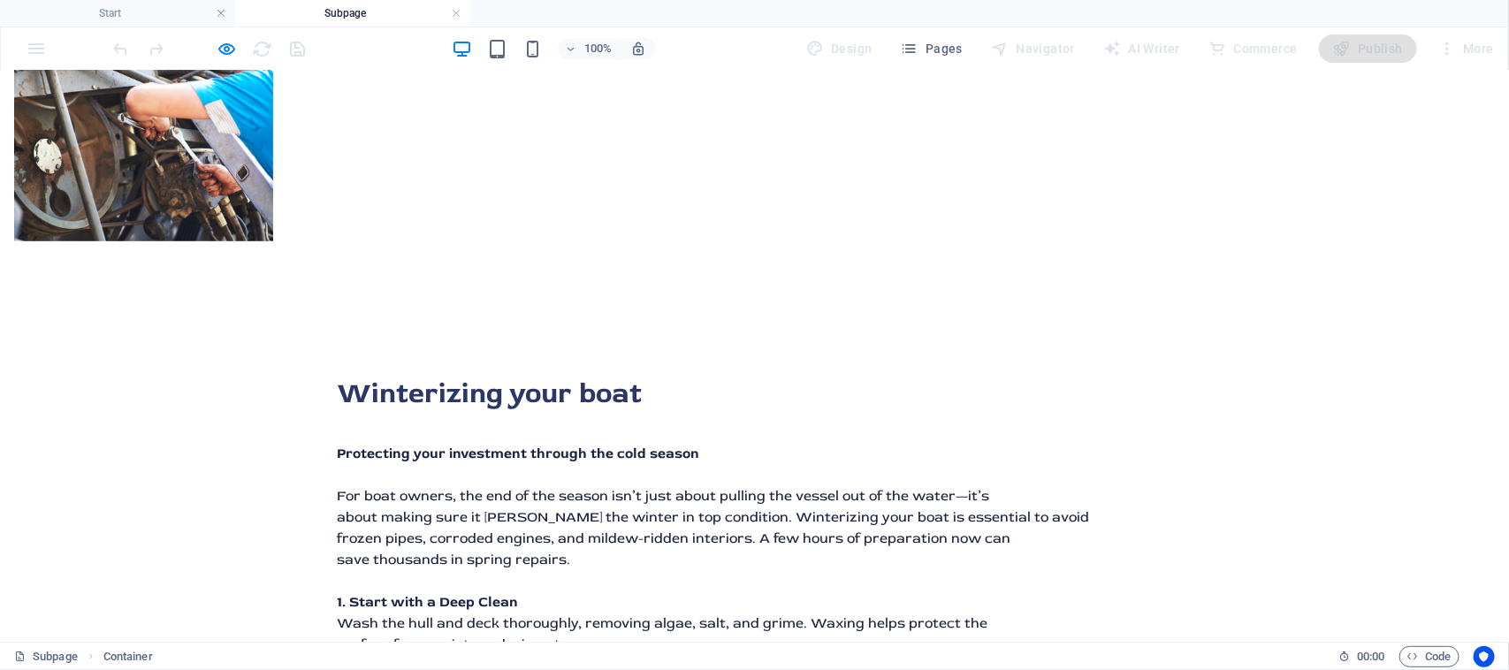
scroll to position [110, 0]
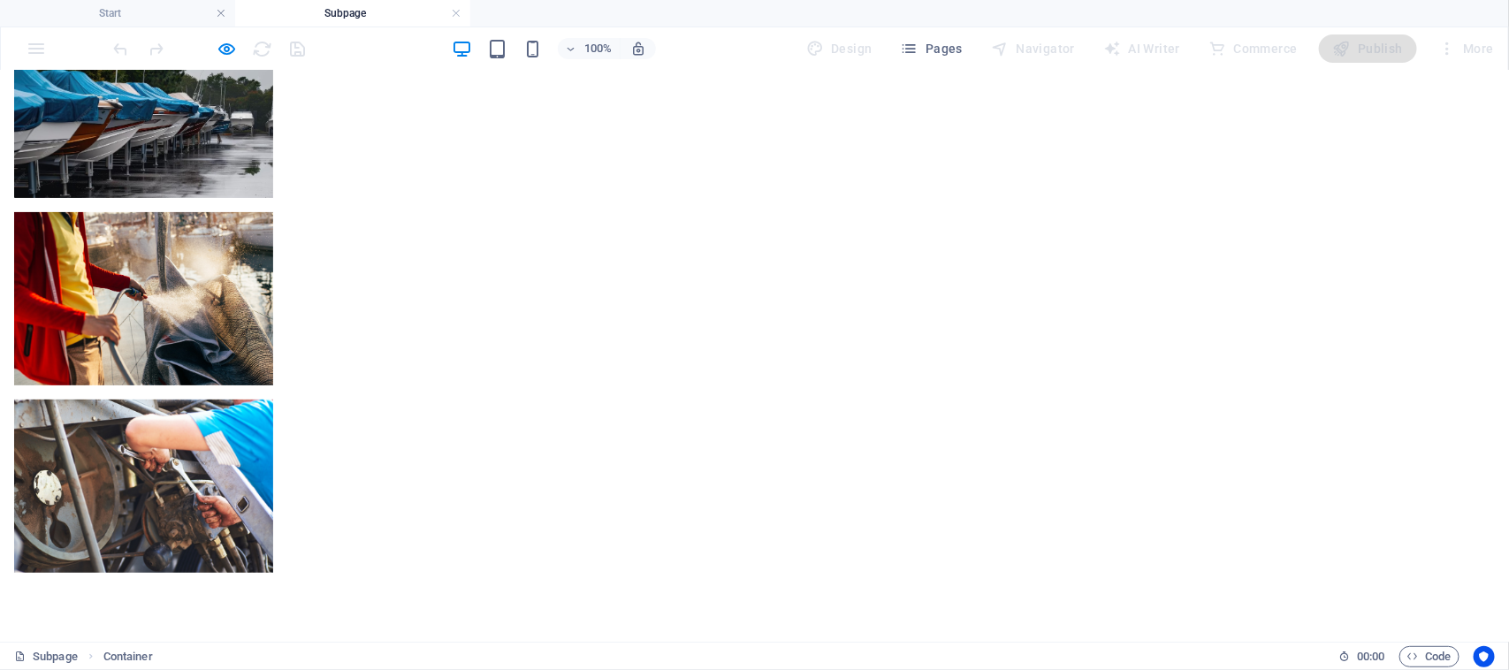
click at [665, 261] on div at bounding box center [754, 298] width 1509 height 678
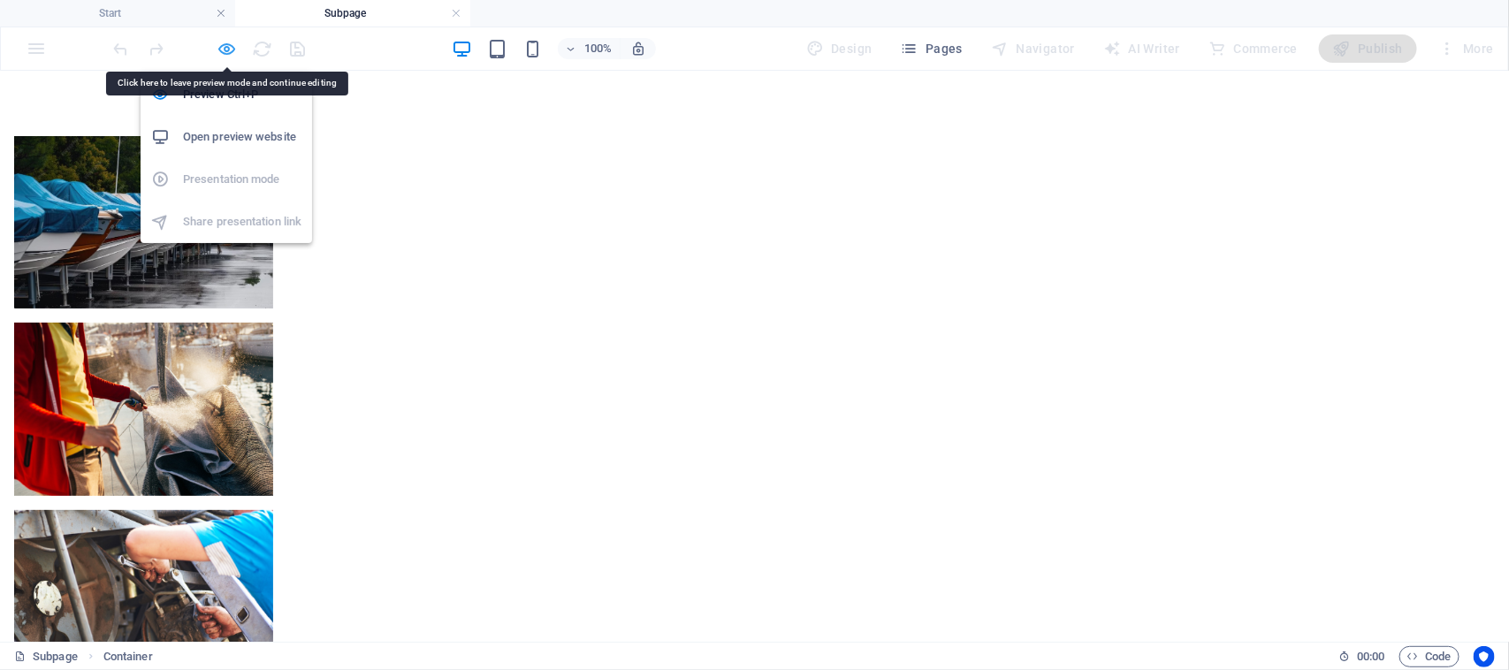
click at [228, 53] on icon "button" at bounding box center [227, 49] width 20 height 20
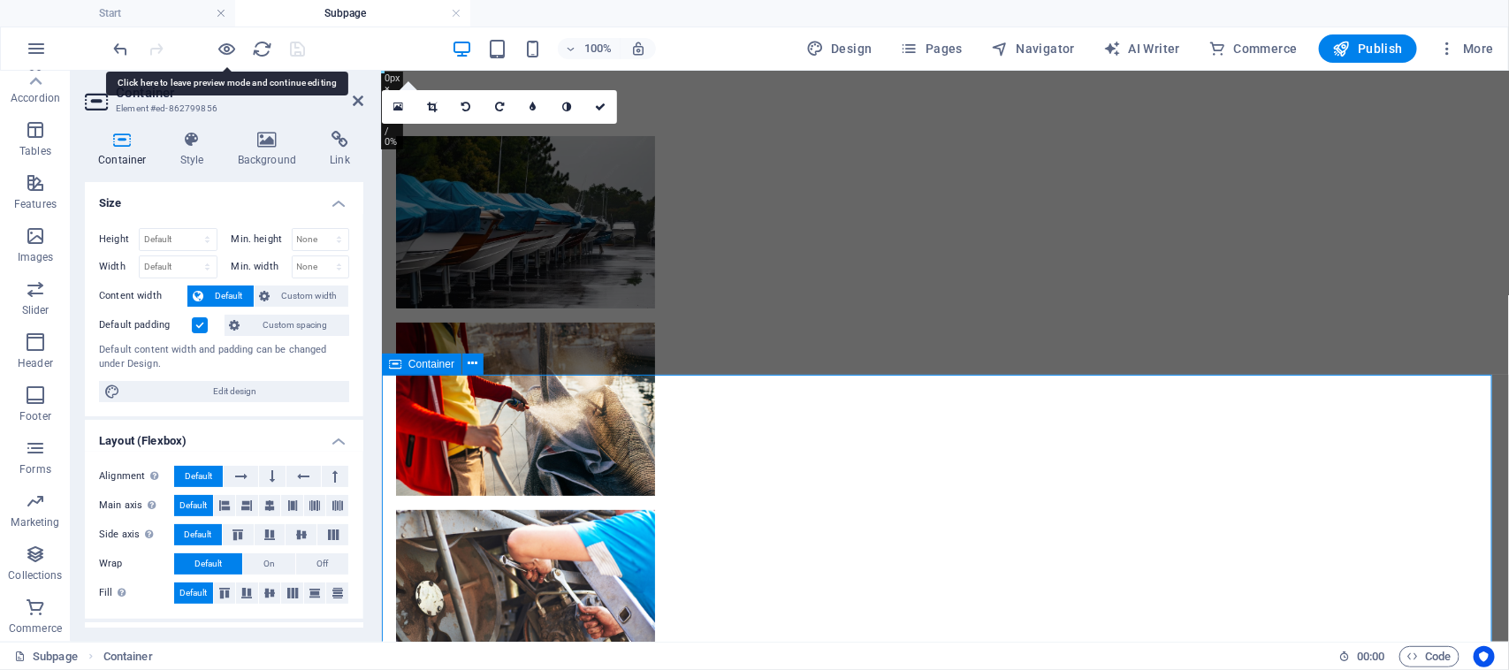
click at [349, 102] on header "Container Element #ed-862799856" at bounding box center [224, 94] width 278 height 46
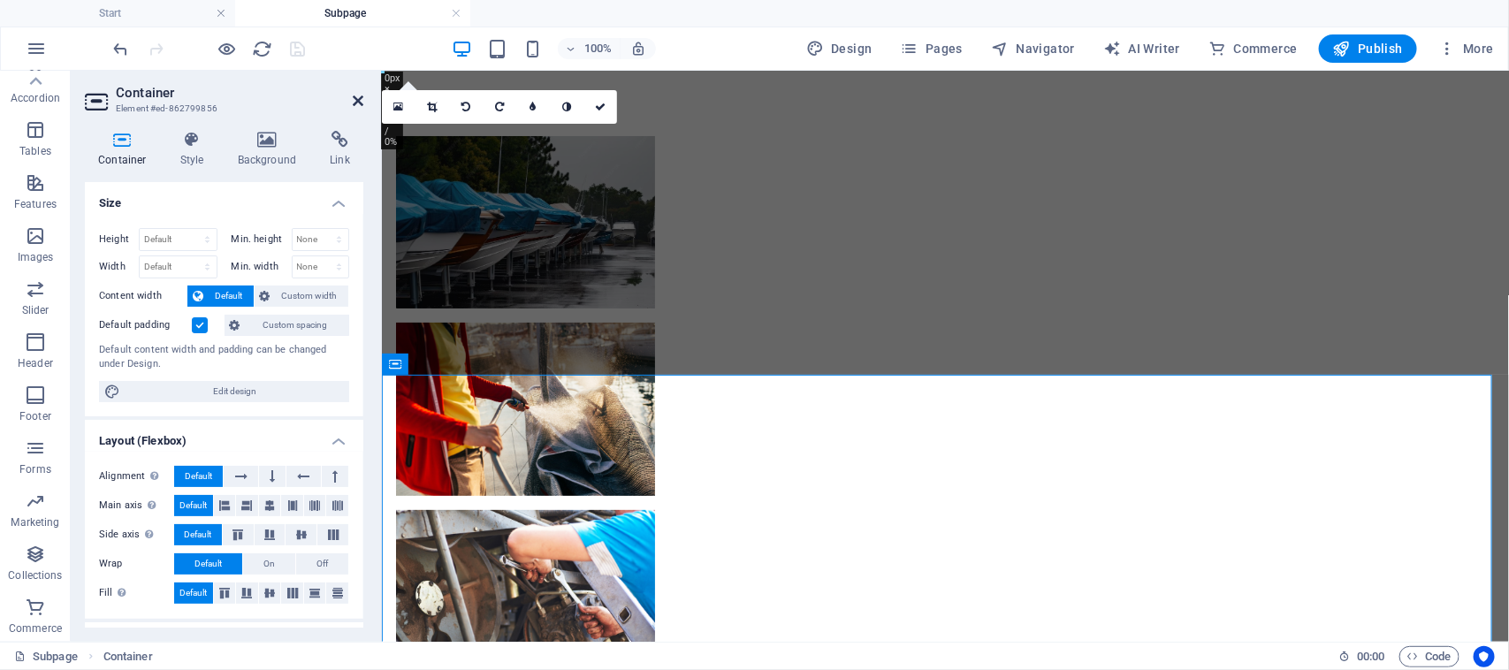
click at [358, 100] on icon at bounding box center [358, 101] width 11 height 14
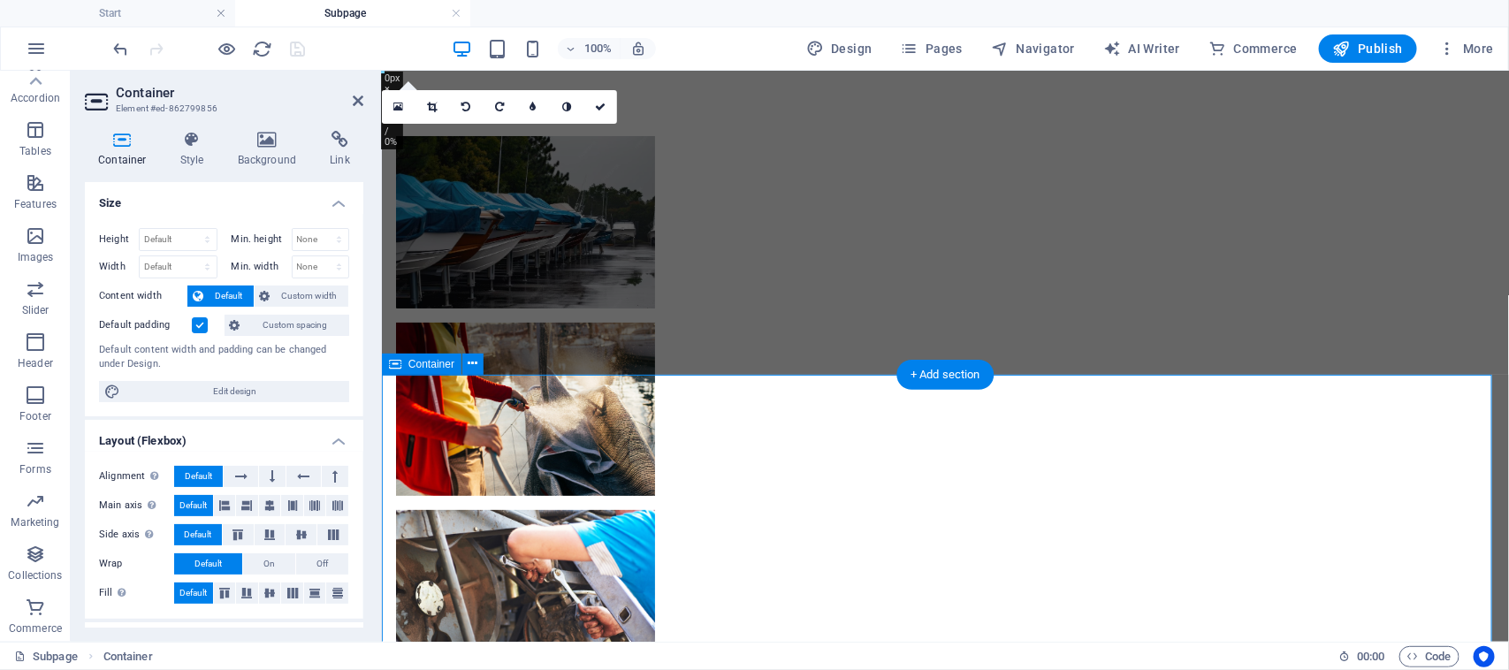
click at [342, 482] on button at bounding box center [335, 476] width 27 height 21
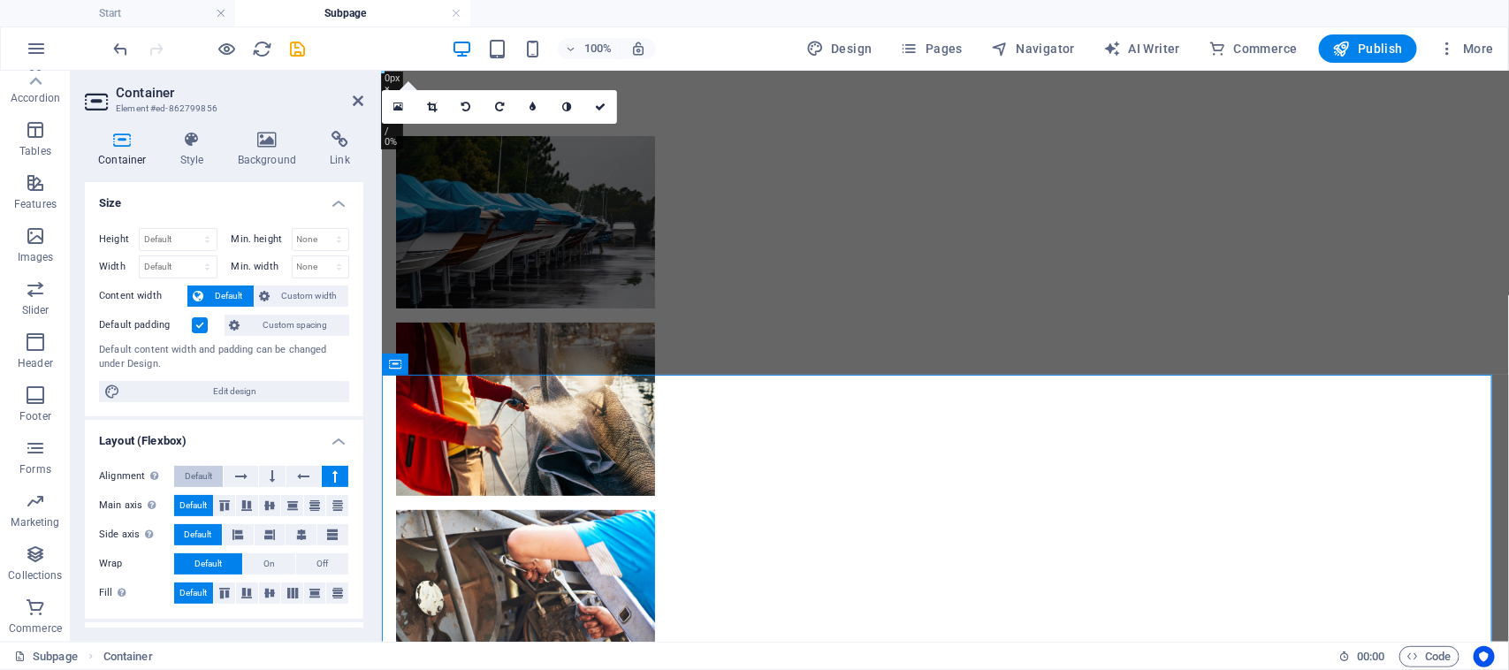
click at [212, 469] on span "Default" at bounding box center [198, 476] width 27 height 21
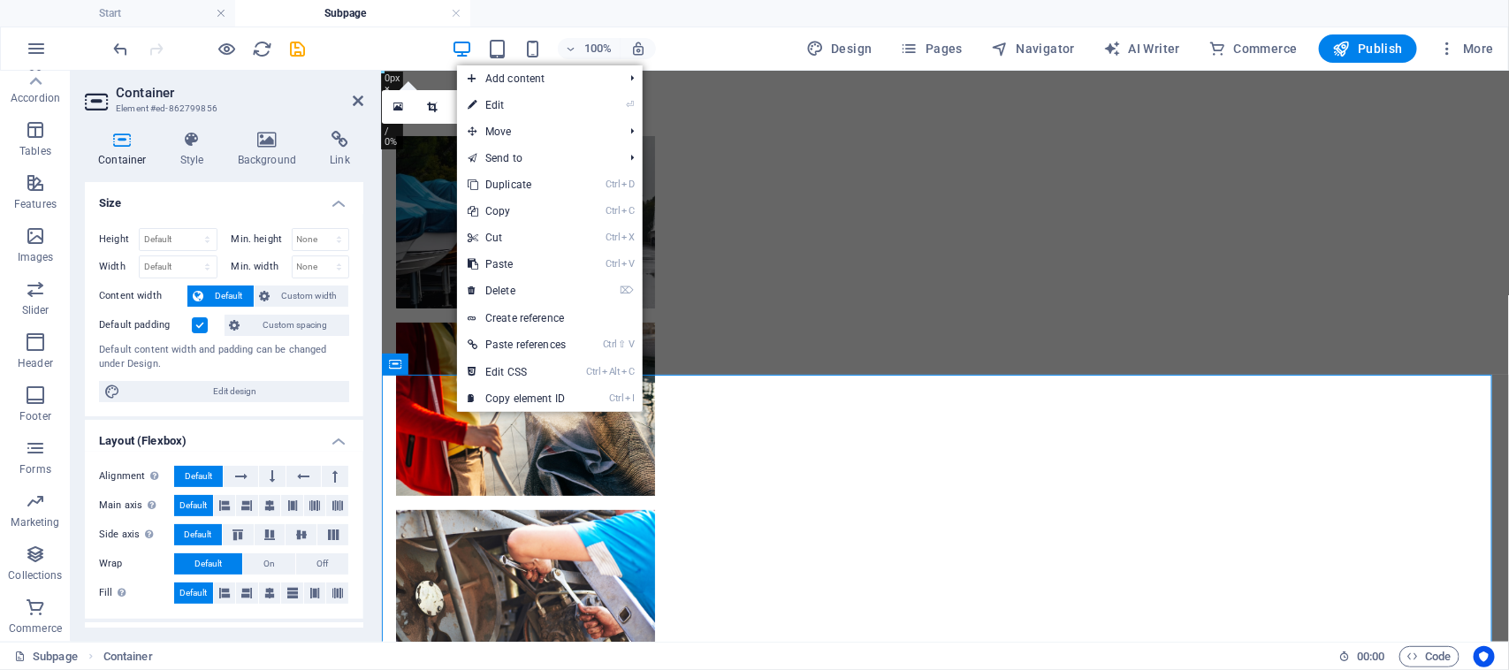
click at [200, 330] on label at bounding box center [200, 325] width 16 height 16
click at [0, 0] on input "Default padding" at bounding box center [0, 0] width 0 height 0
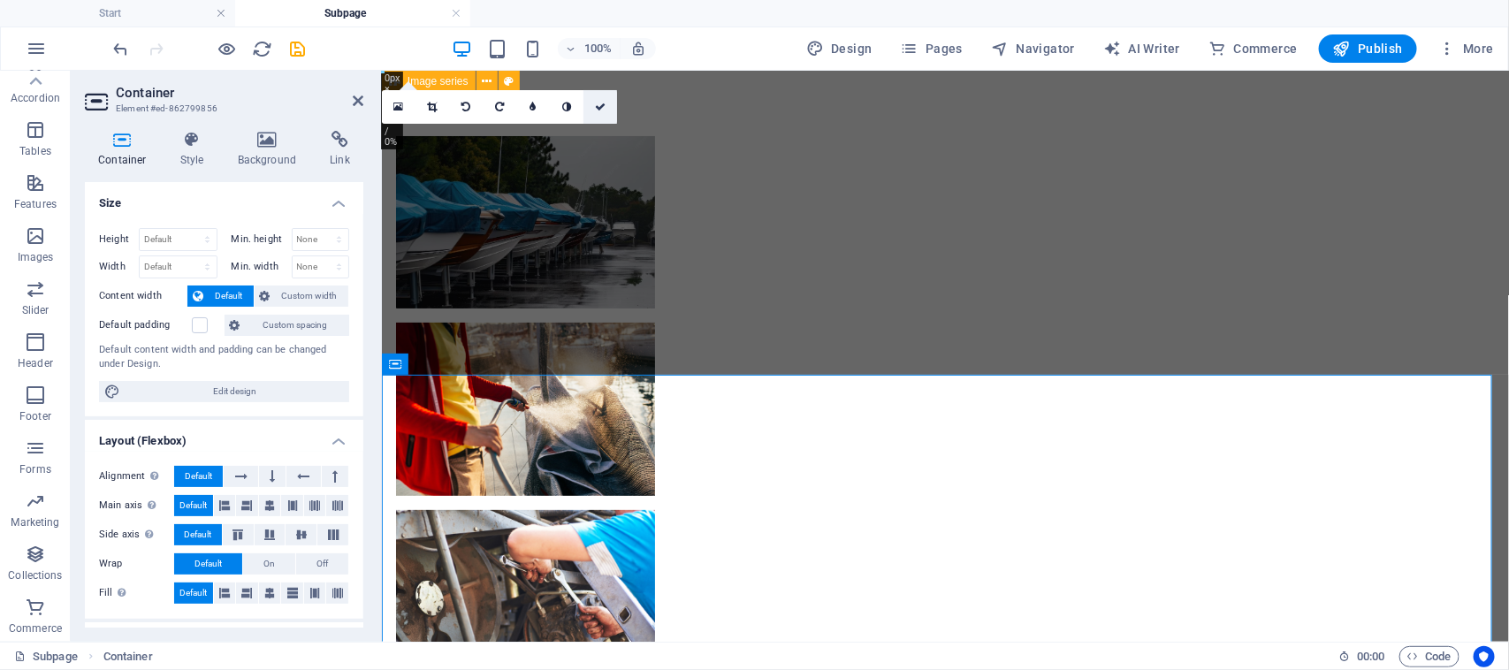
click at [607, 94] on link at bounding box center [600, 107] width 34 height 34
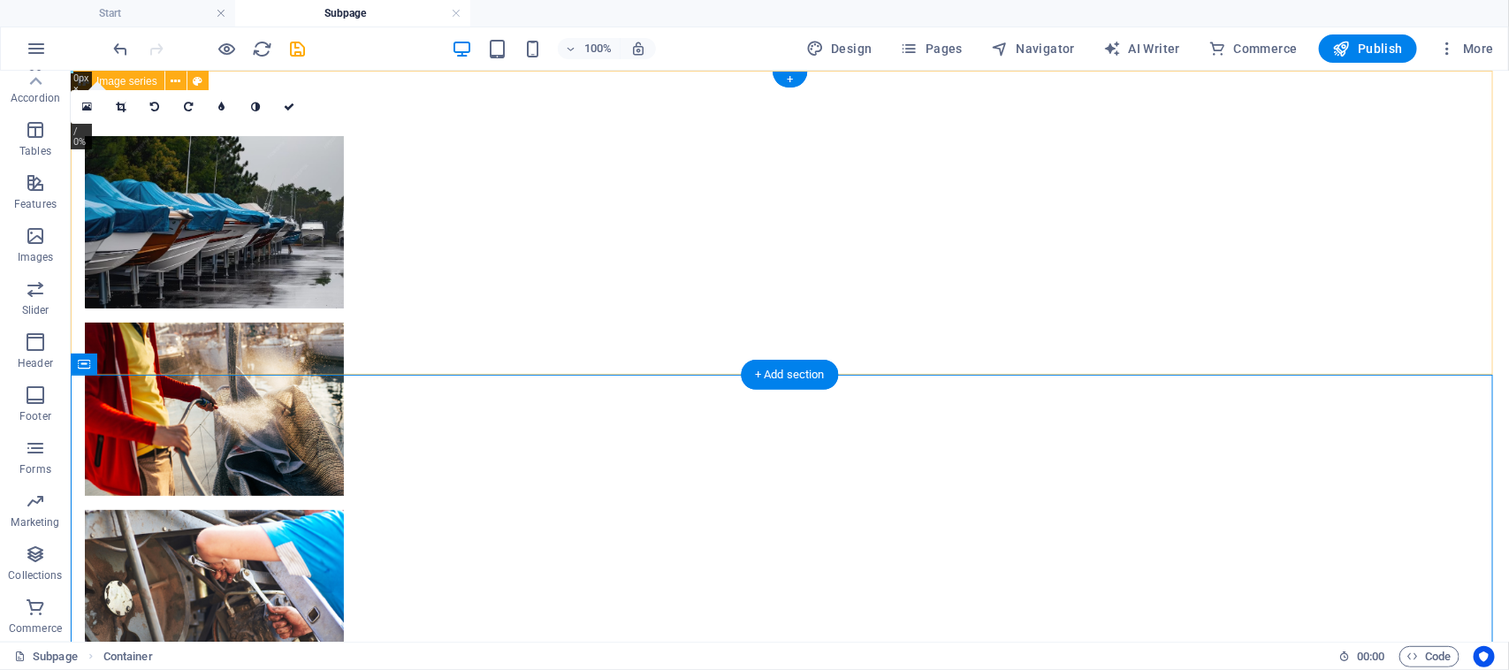
click at [1305, 302] on div at bounding box center [789, 409] width 1438 height 678
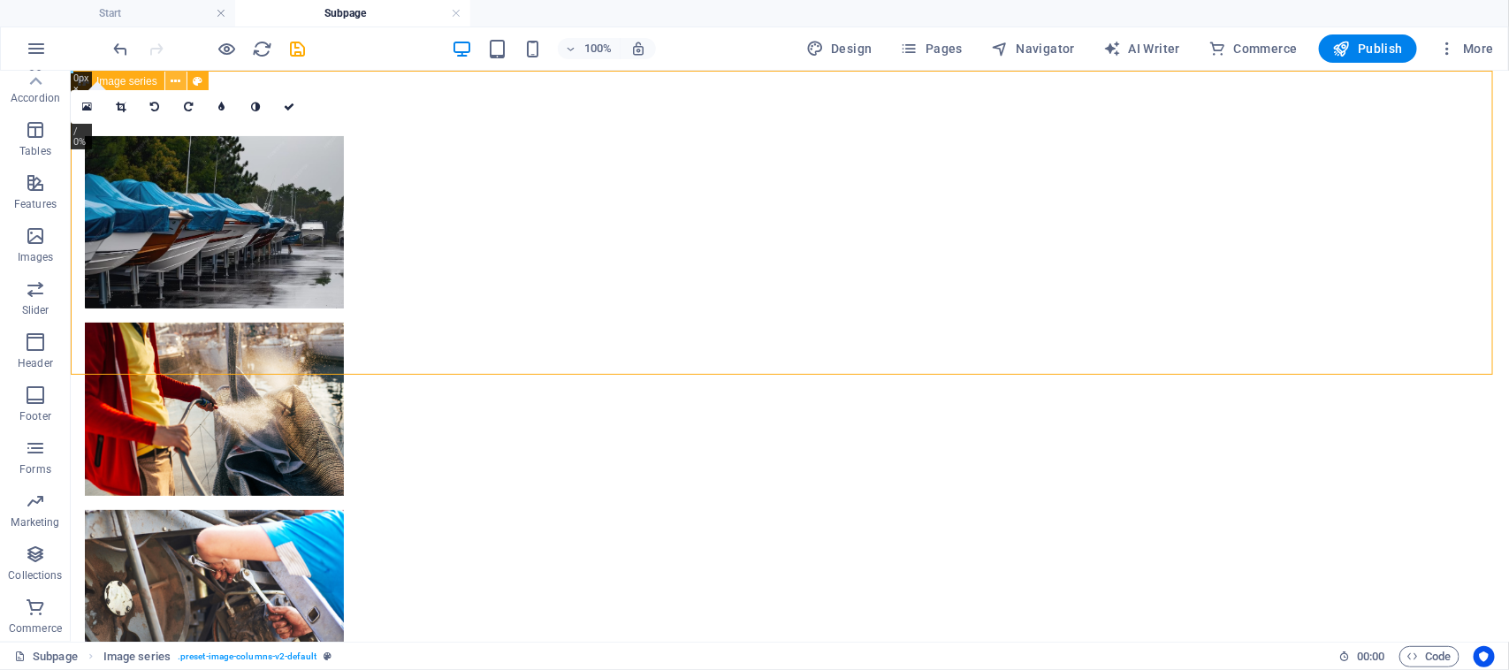
click at [172, 82] on icon at bounding box center [176, 81] width 10 height 19
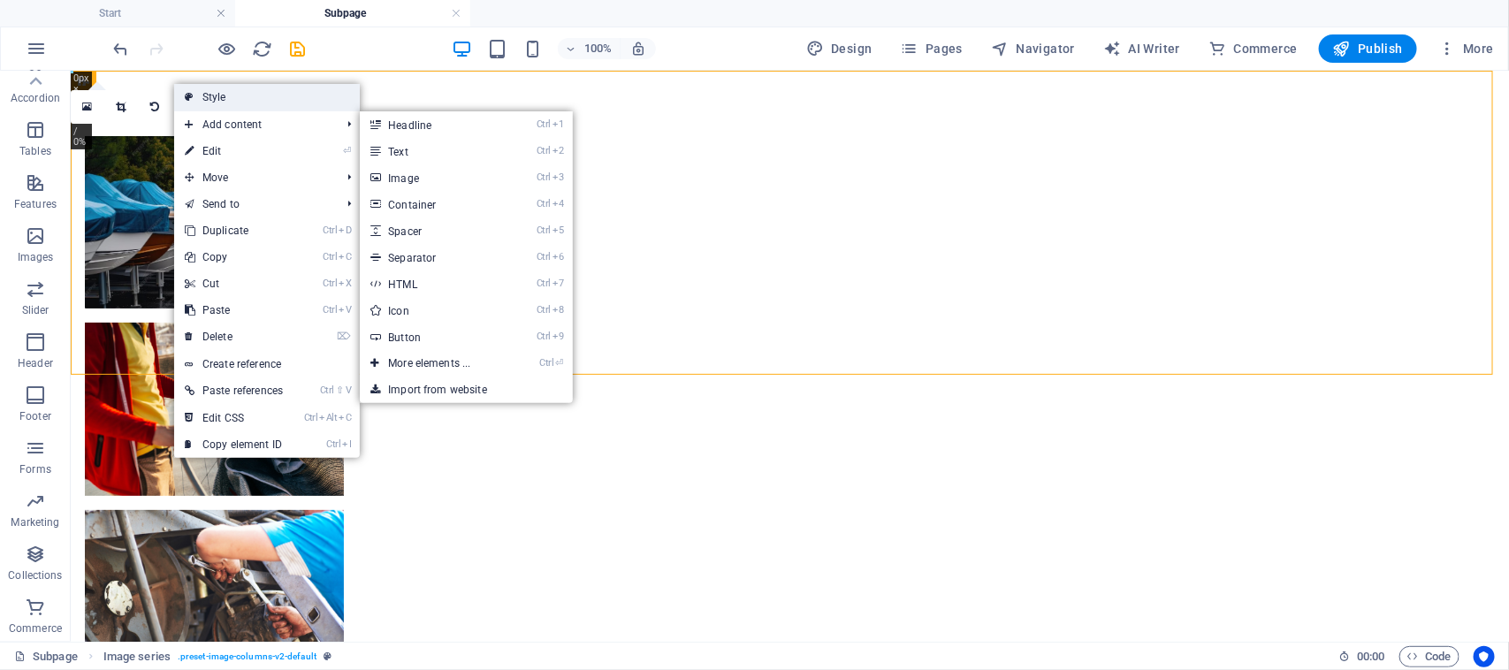
click at [210, 104] on link "Style" at bounding box center [267, 97] width 186 height 27
select select "rem"
select select "px"
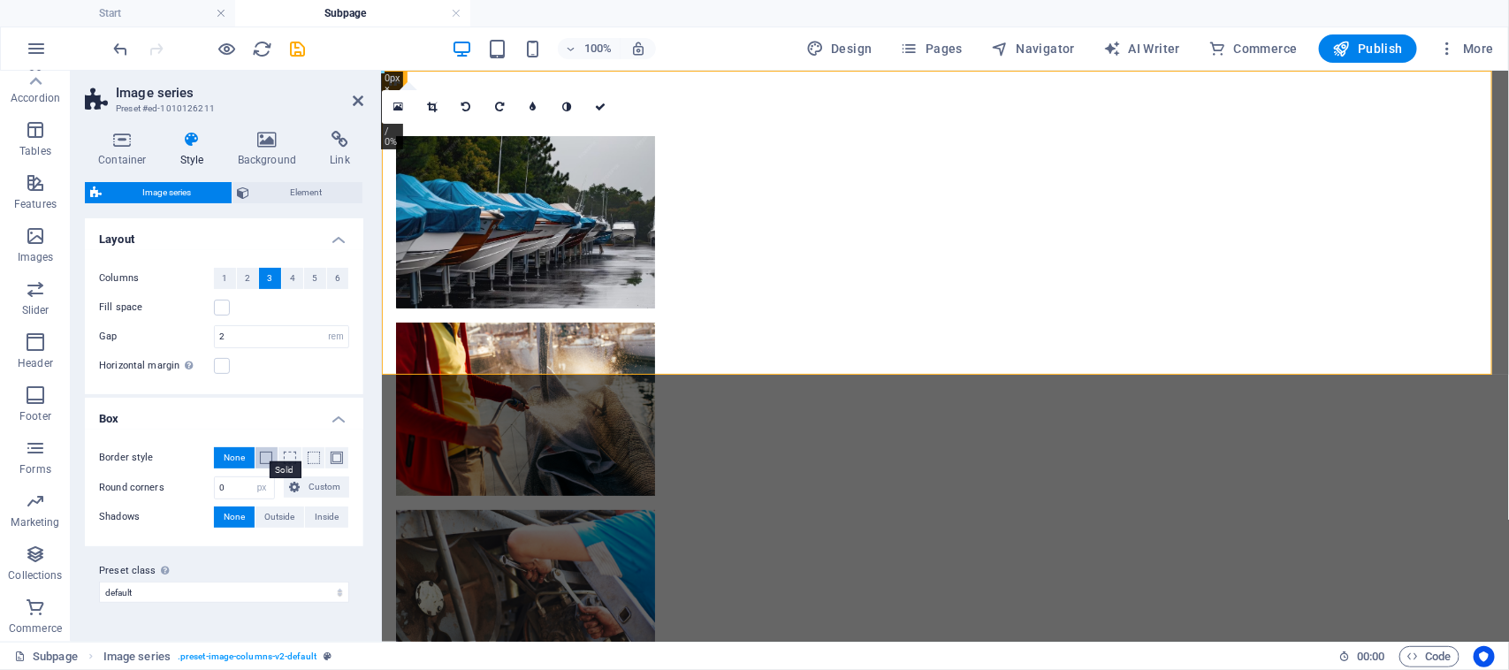
click at [270, 456] on span at bounding box center [266, 458] width 12 height 12
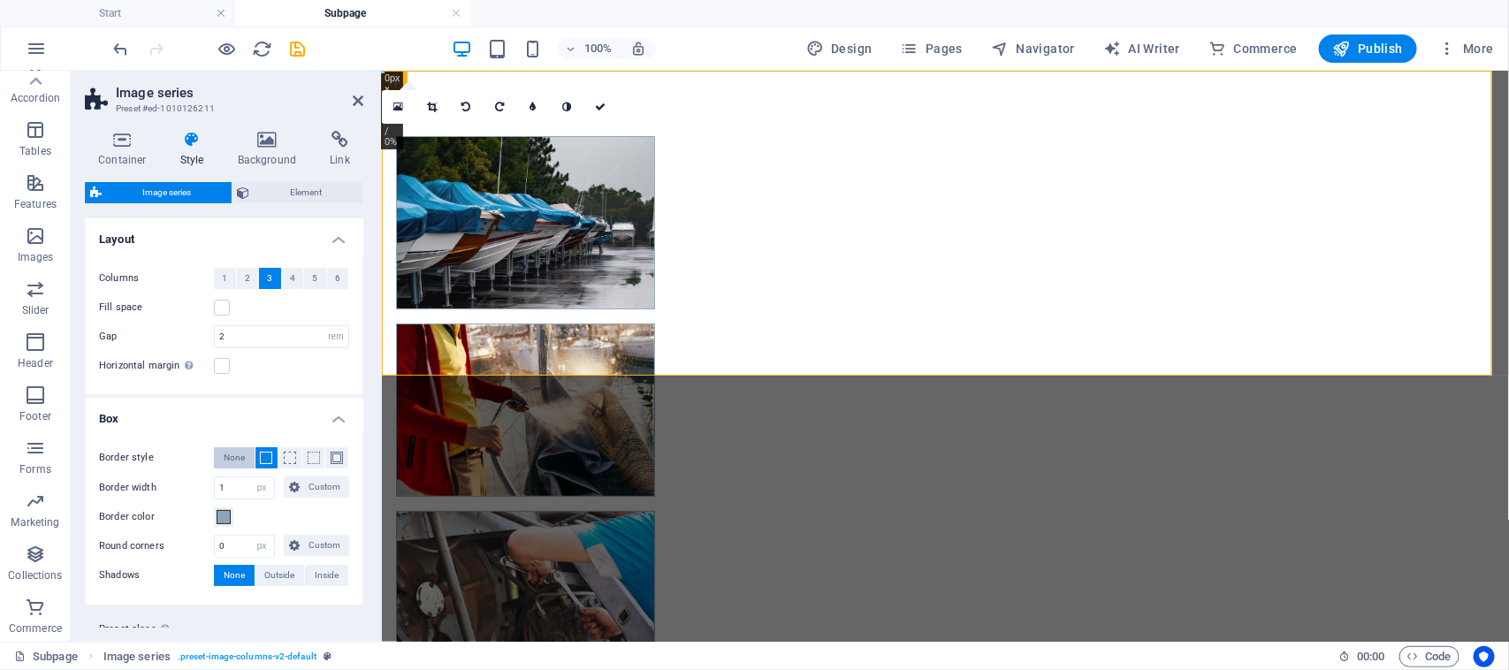
click at [228, 452] on span "None" at bounding box center [234, 457] width 21 height 21
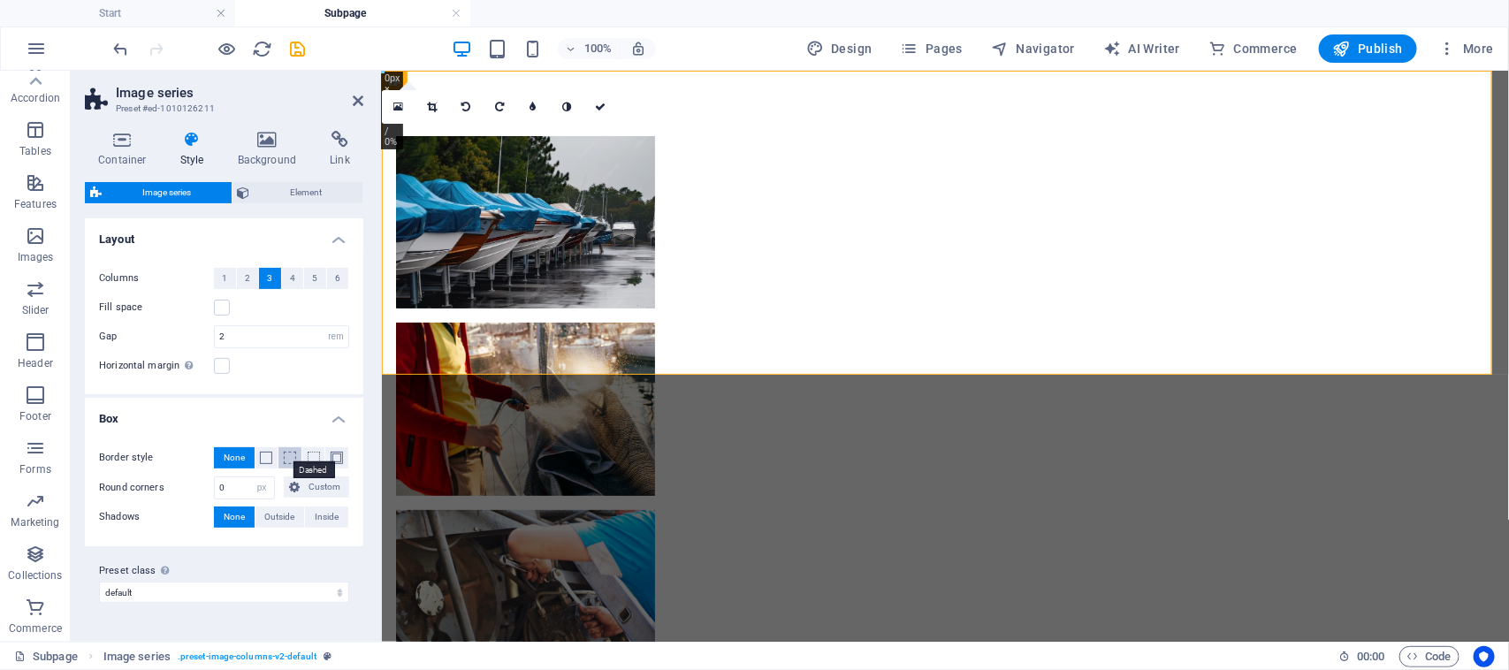
click at [285, 458] on span at bounding box center [290, 458] width 12 height 12
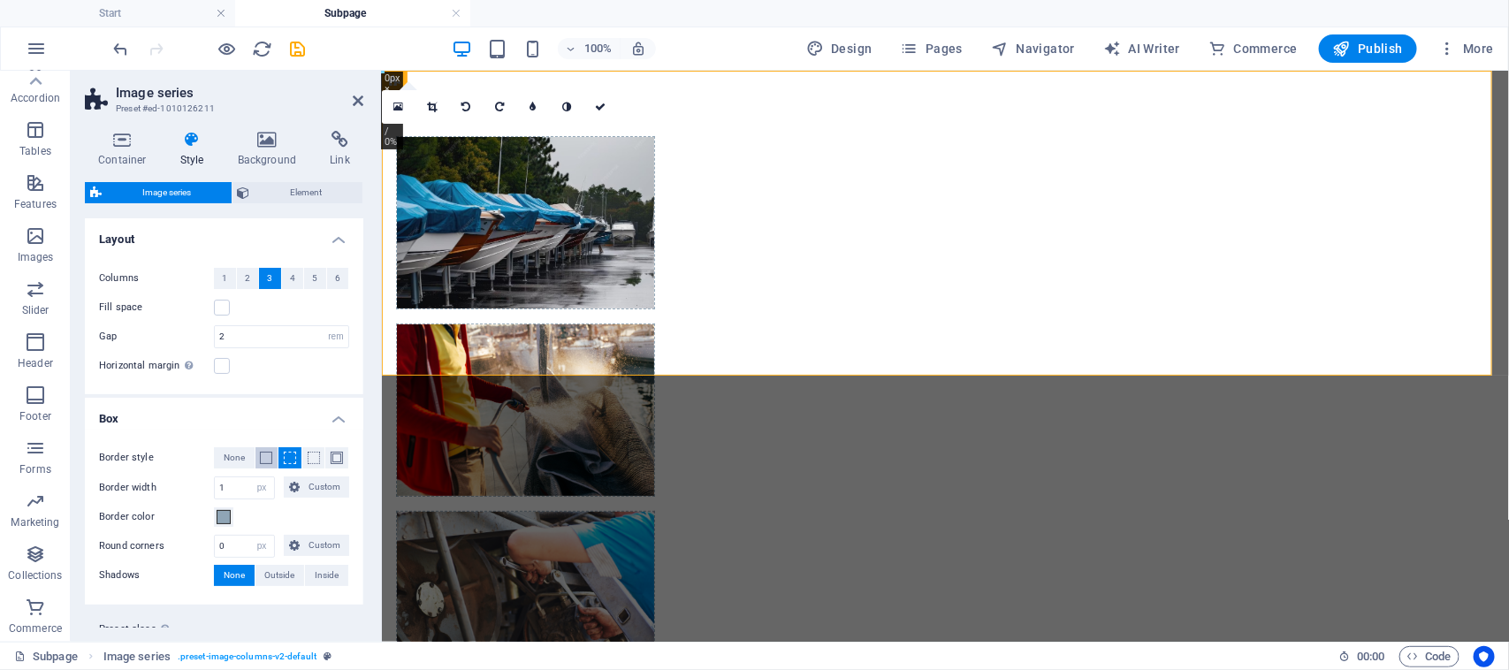
click at [266, 456] on span at bounding box center [266, 458] width 12 height 12
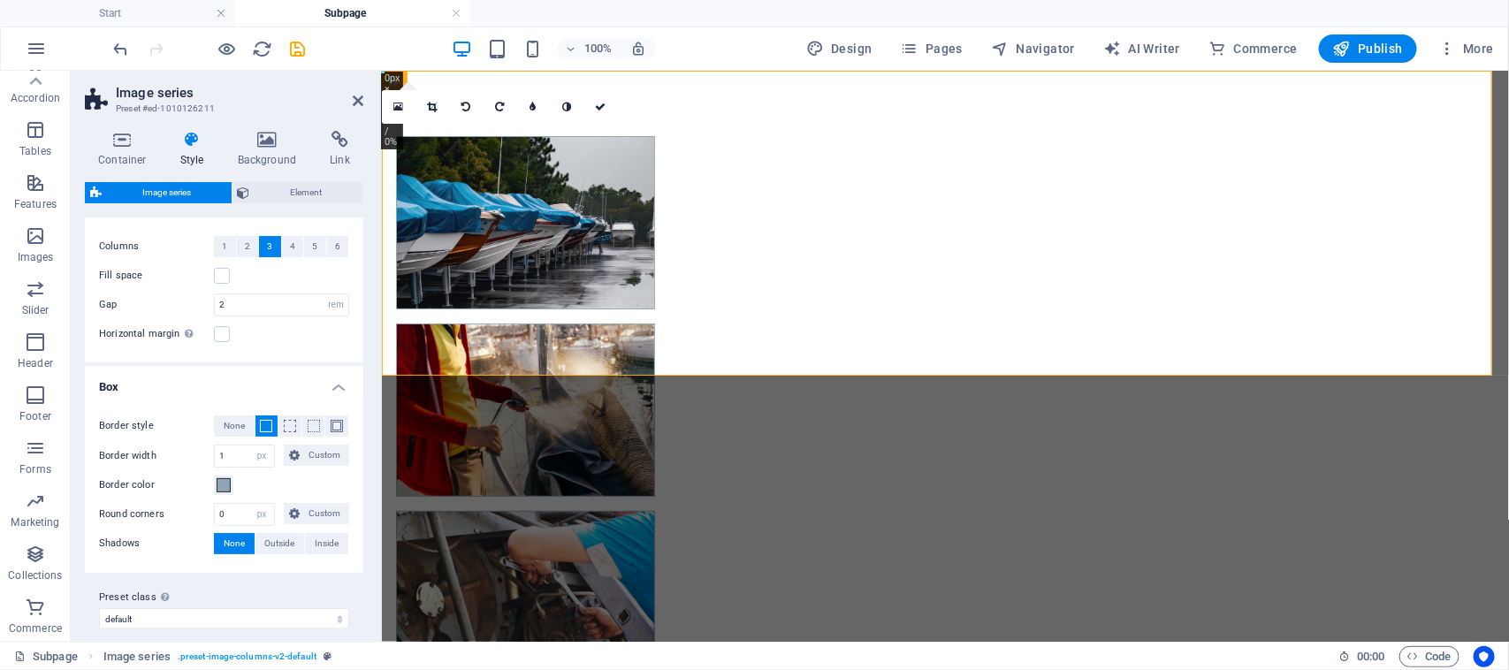
scroll to position [47, 0]
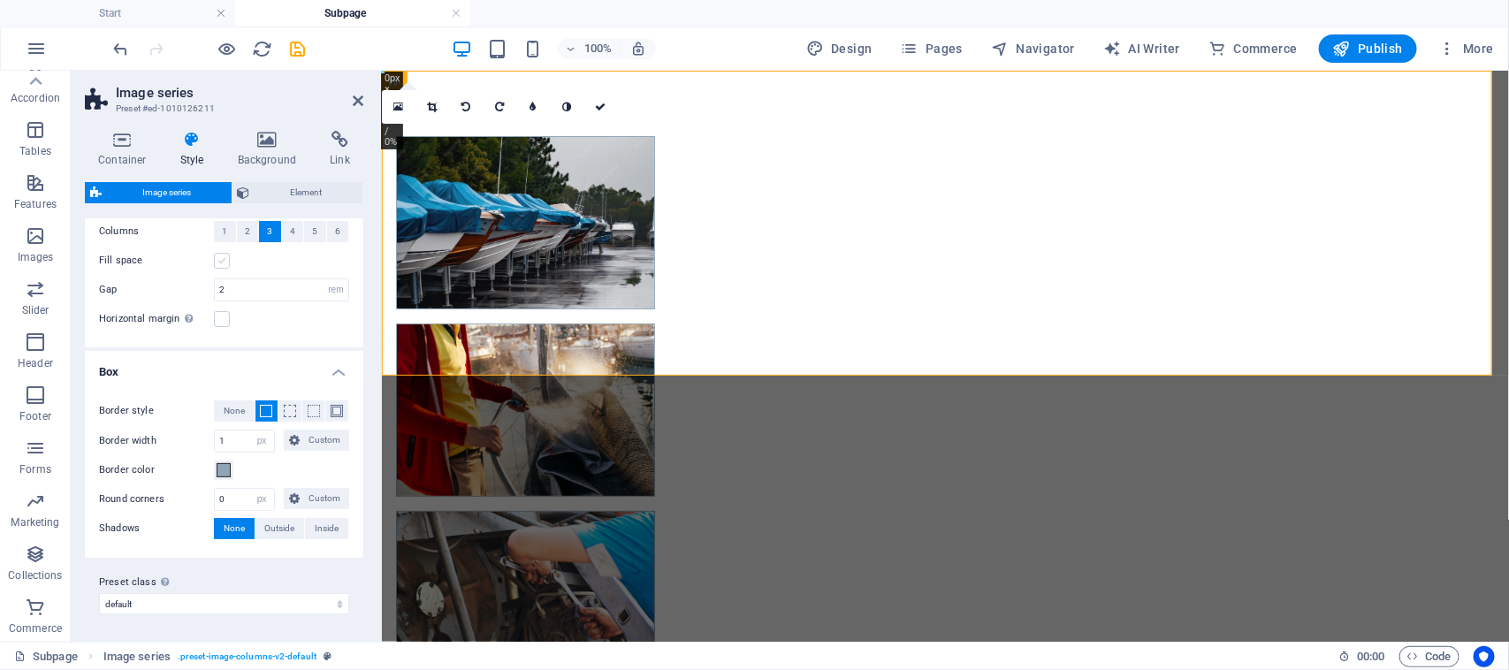
click at [219, 261] on label at bounding box center [222, 261] width 16 height 16
click at [0, 0] on input "Fill space" at bounding box center [0, 0] width 0 height 0
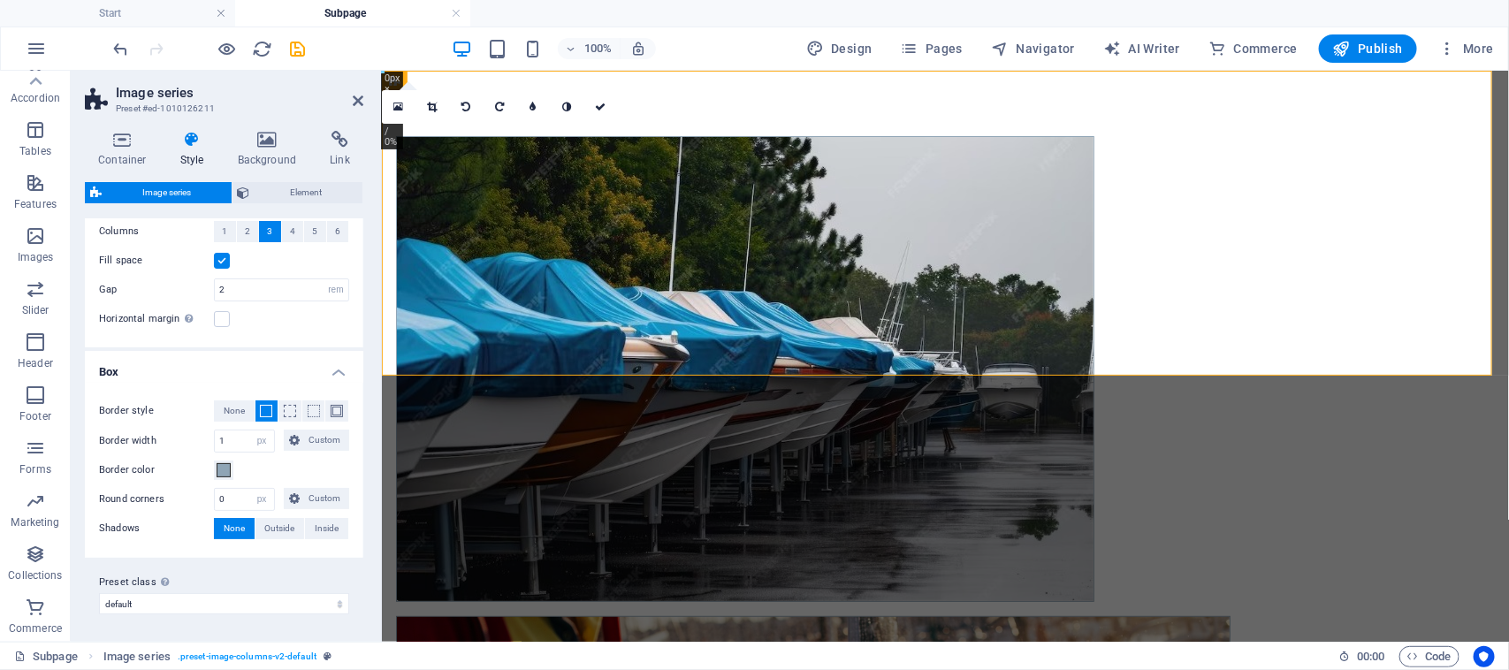
click at [219, 261] on label at bounding box center [222, 261] width 16 height 16
click at [0, 0] on input "Fill space" at bounding box center [0, 0] width 0 height 0
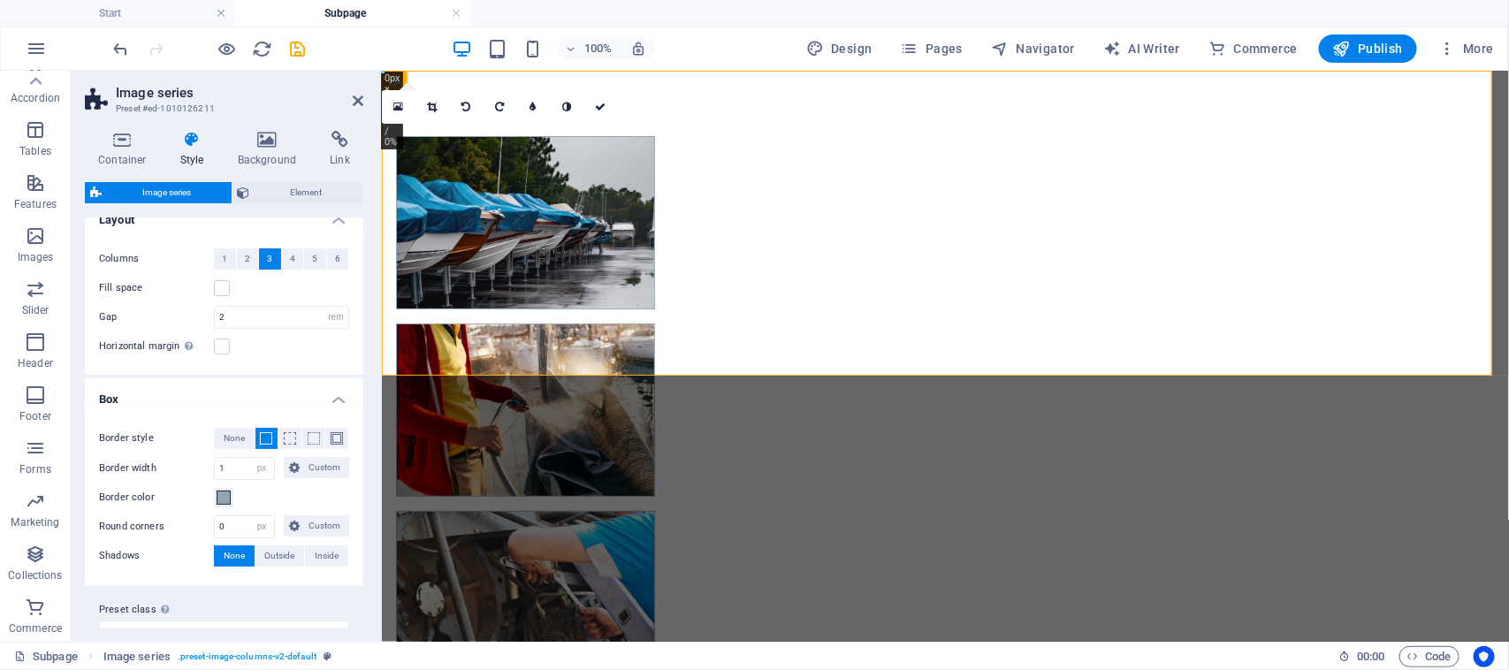
scroll to position [0, 0]
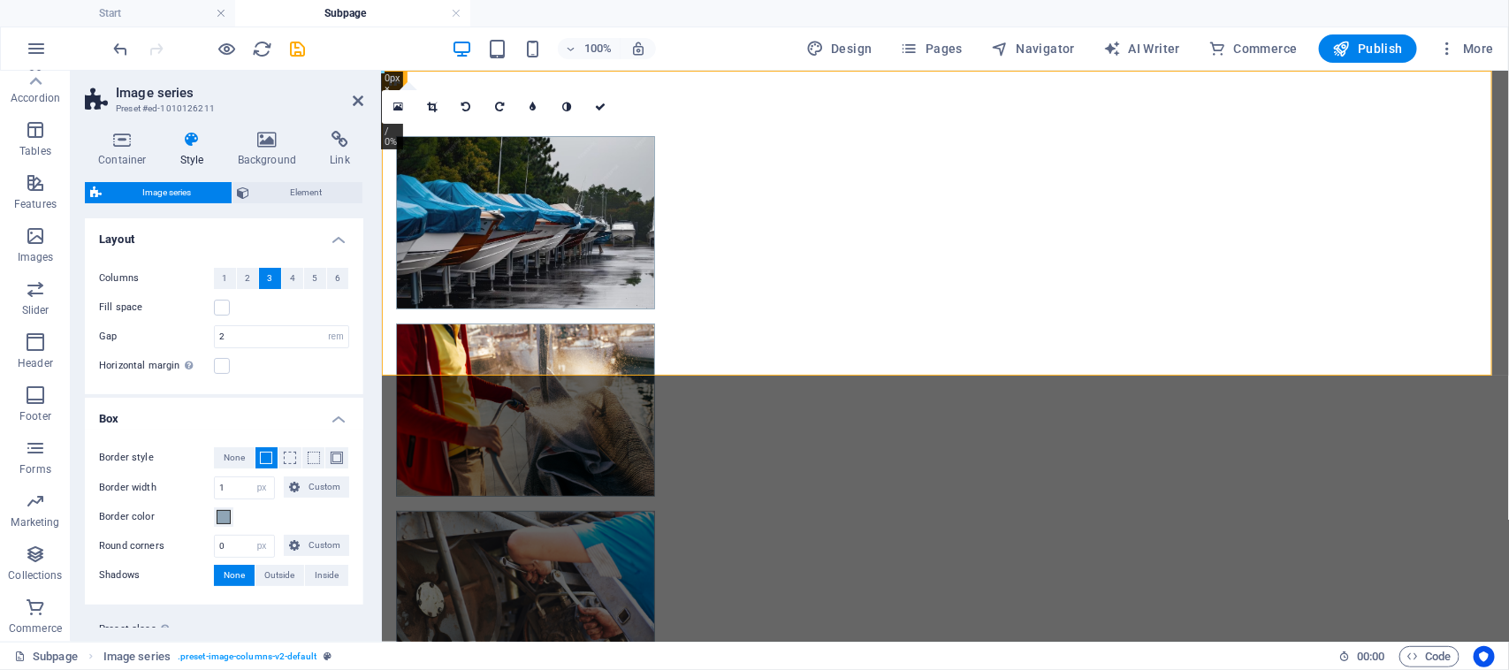
click at [334, 245] on h4 "Layout" at bounding box center [224, 234] width 278 height 32
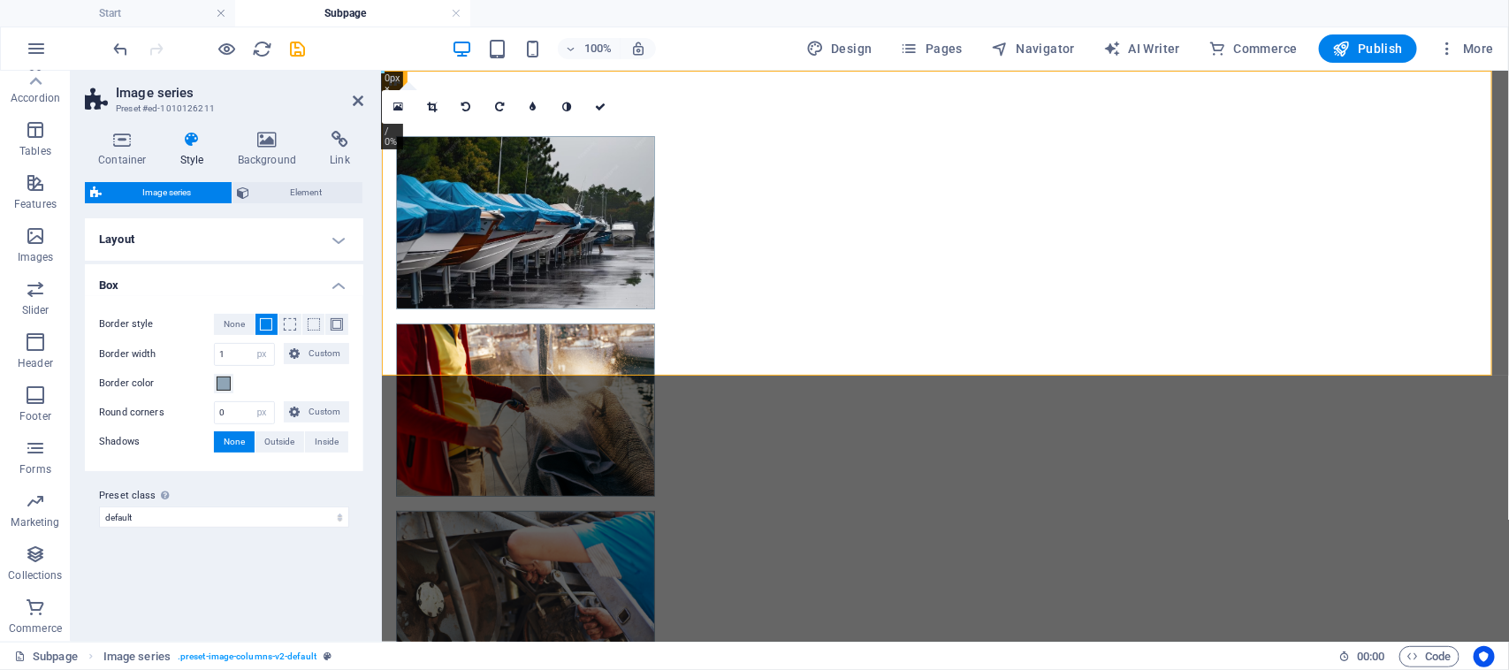
click at [338, 285] on h4 "Box" at bounding box center [224, 280] width 278 height 32
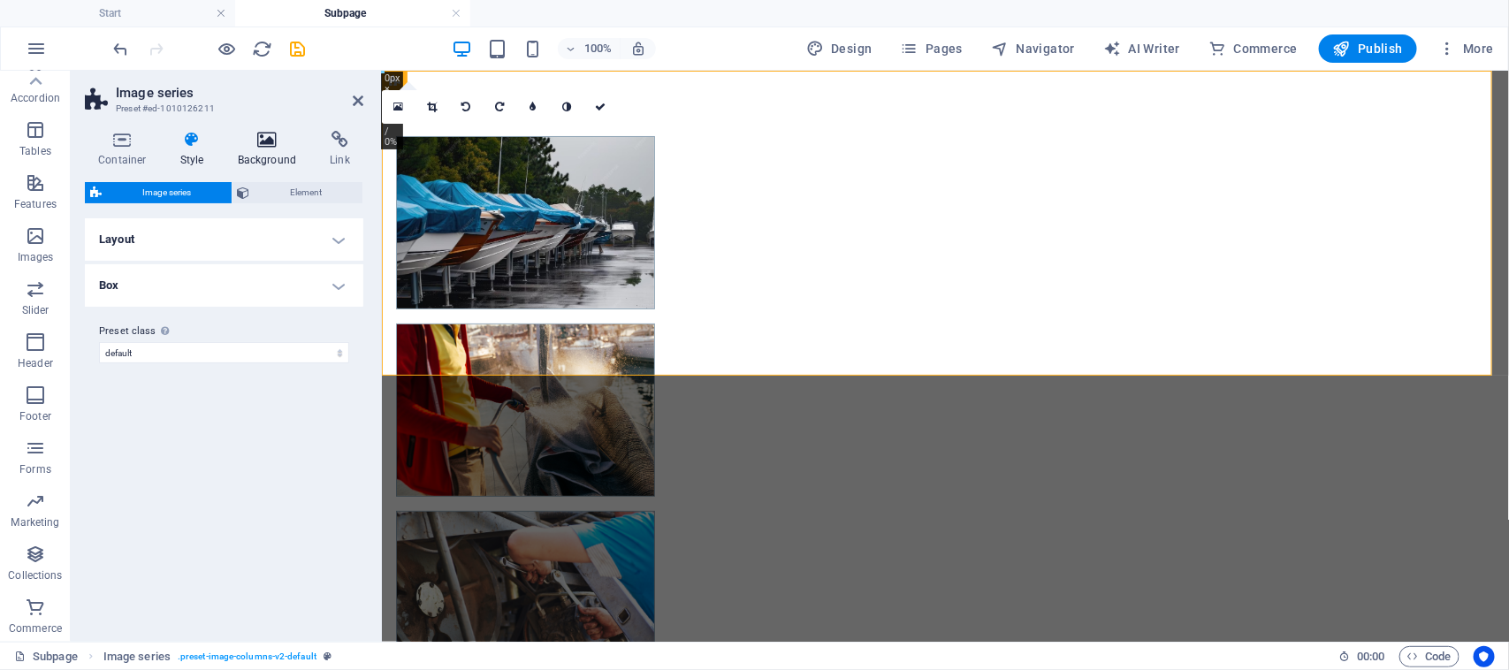
click at [265, 162] on h4 "Background" at bounding box center [270, 149] width 93 height 37
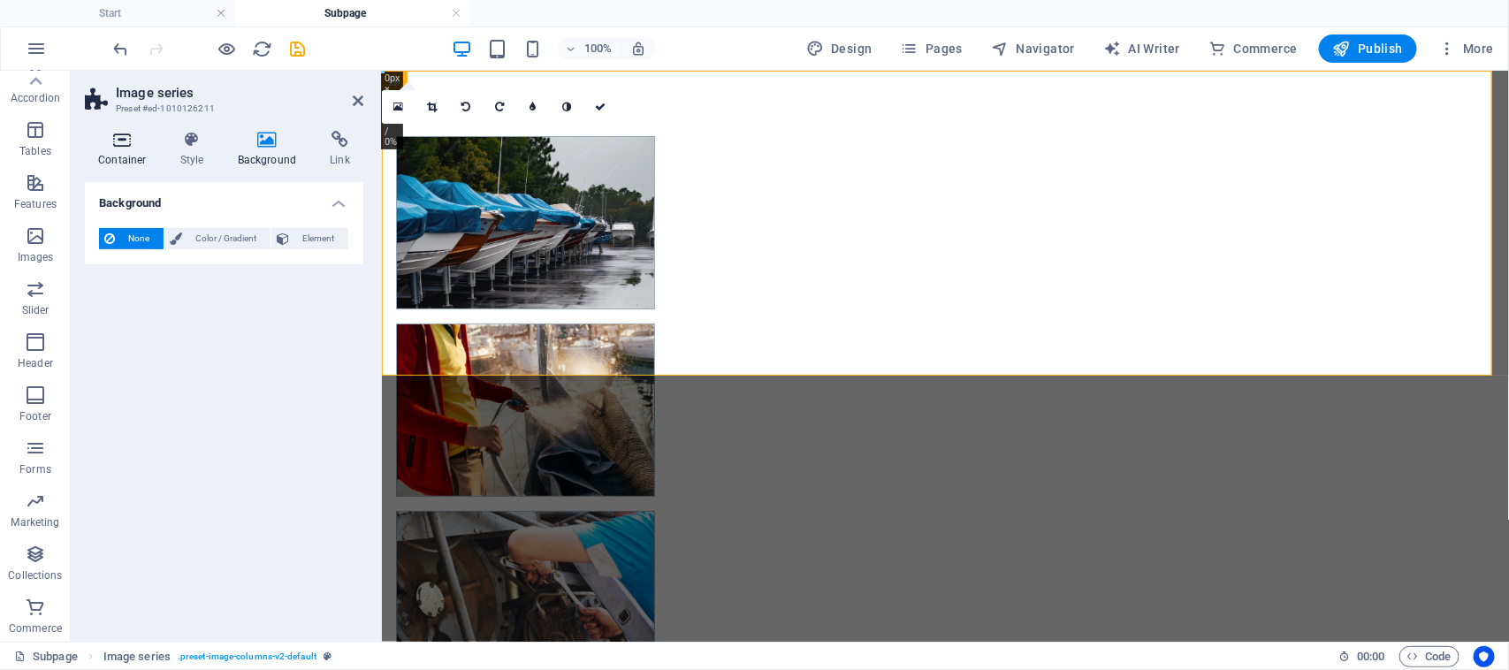
click at [125, 162] on h4 "Container" at bounding box center [126, 149] width 82 height 37
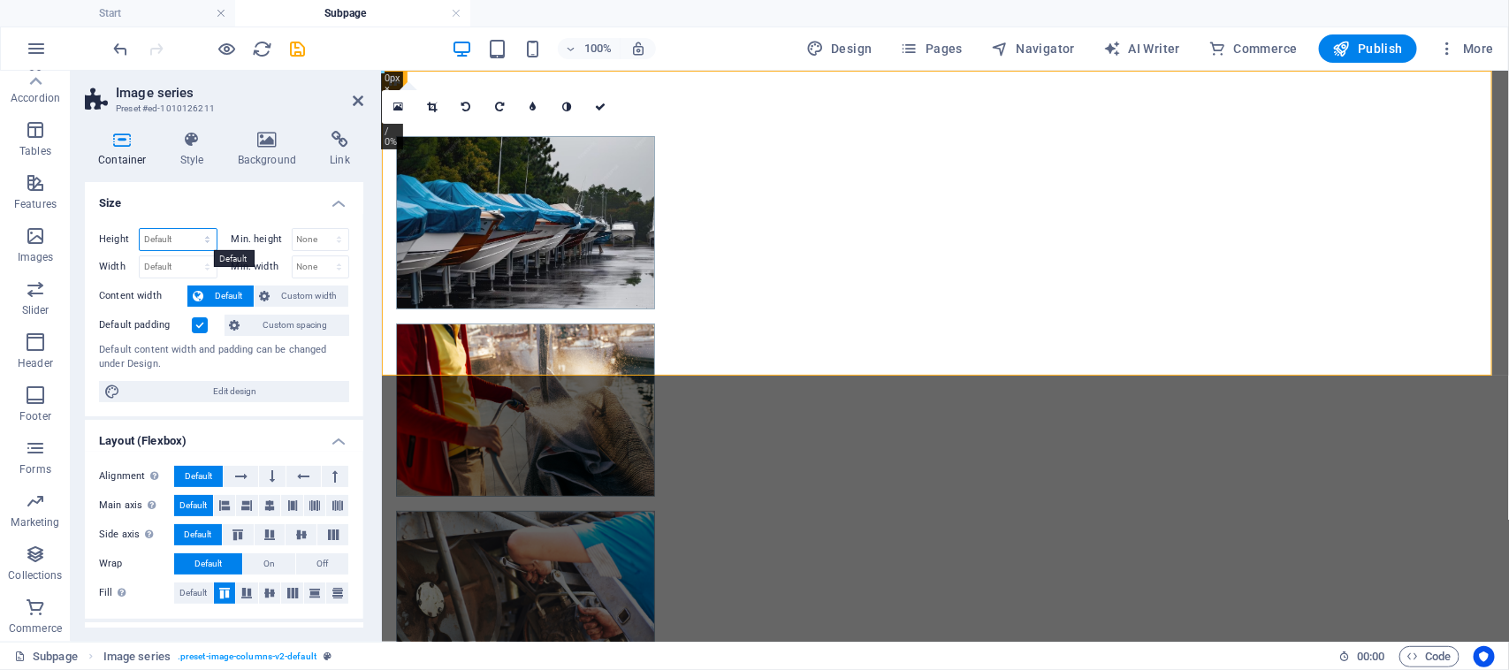
click at [178, 239] on select "Default px rem % vh vw" at bounding box center [178, 239] width 77 height 21
click at [140, 229] on select "Default px rem % vh vw" at bounding box center [178, 239] width 77 height 21
select select "DISABLED_OPTION_VALUE"
click at [303, 234] on select "None px rem % vh vw" at bounding box center [321, 239] width 57 height 21
click at [293, 229] on select "None px rem % vh vw" at bounding box center [321, 239] width 57 height 21
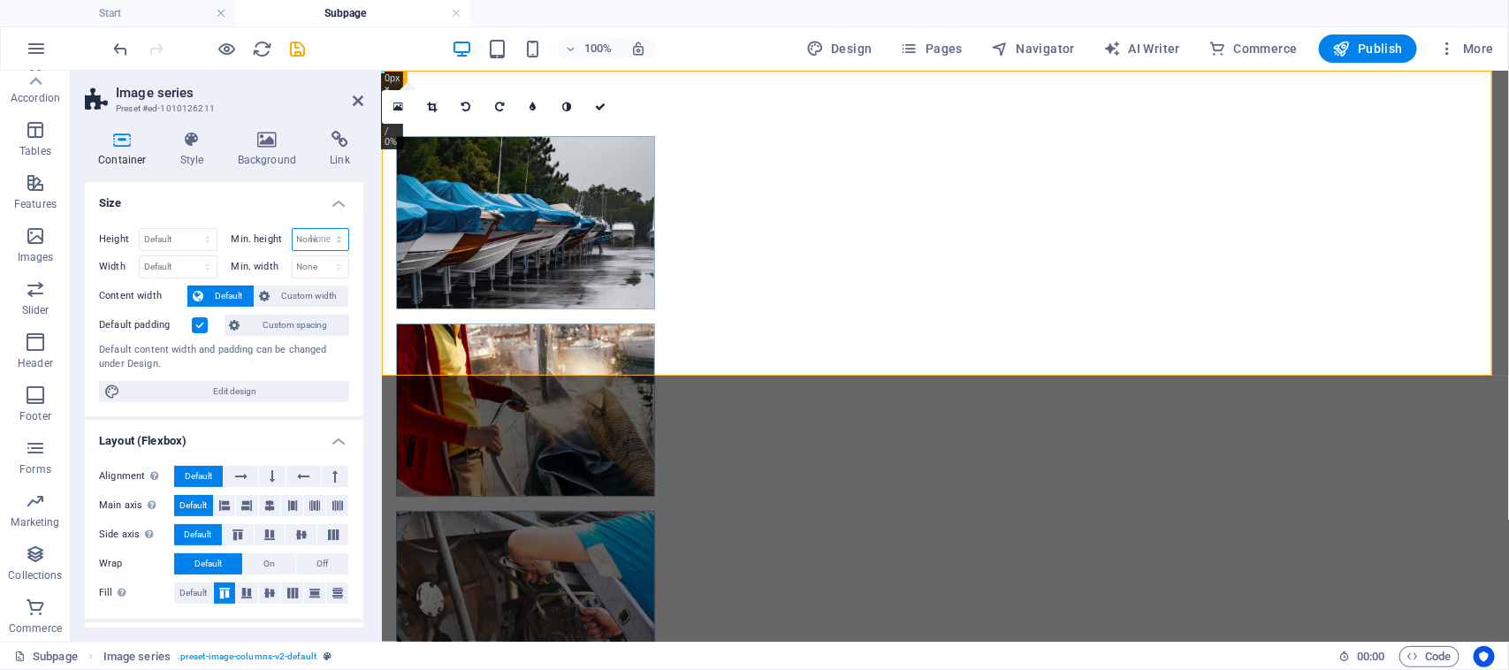
select select "DISABLED_OPTION_VALUE"
click at [288, 293] on span "Custom width" at bounding box center [310, 295] width 68 height 21
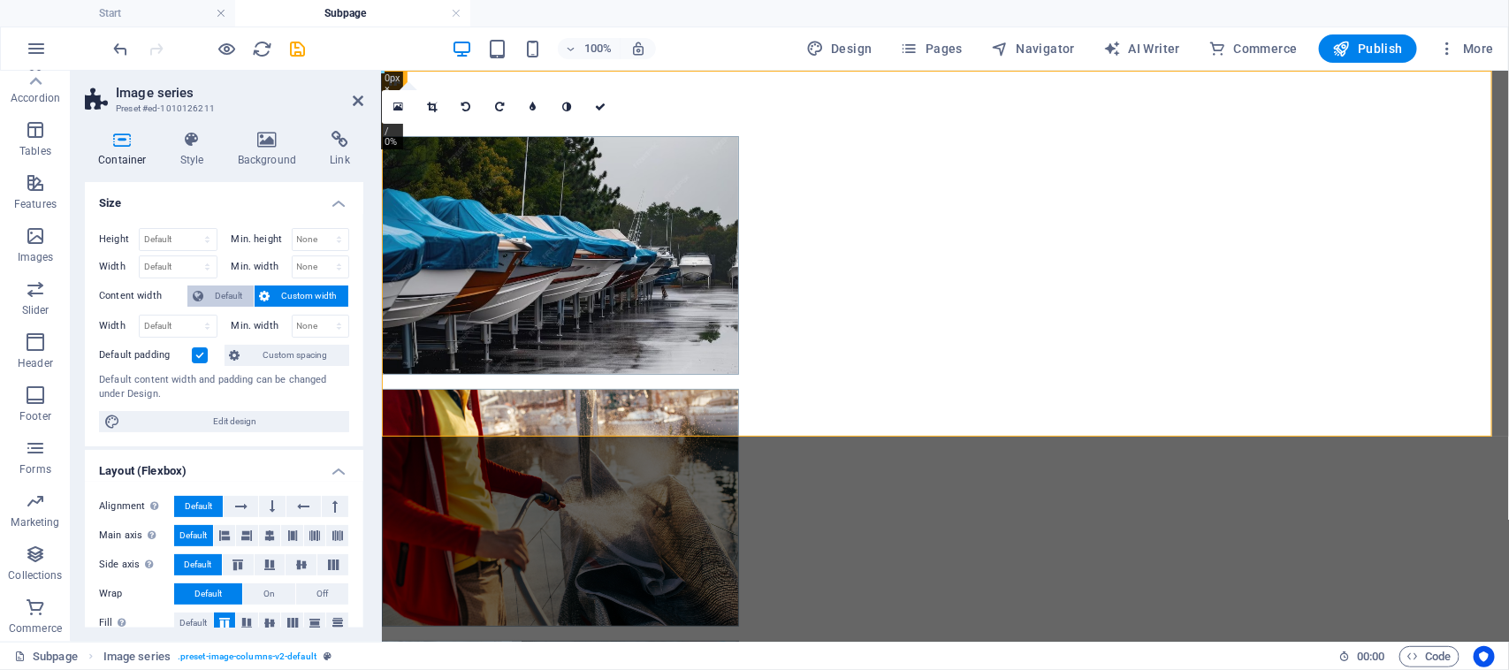
click at [239, 293] on span "Default" at bounding box center [229, 295] width 40 height 21
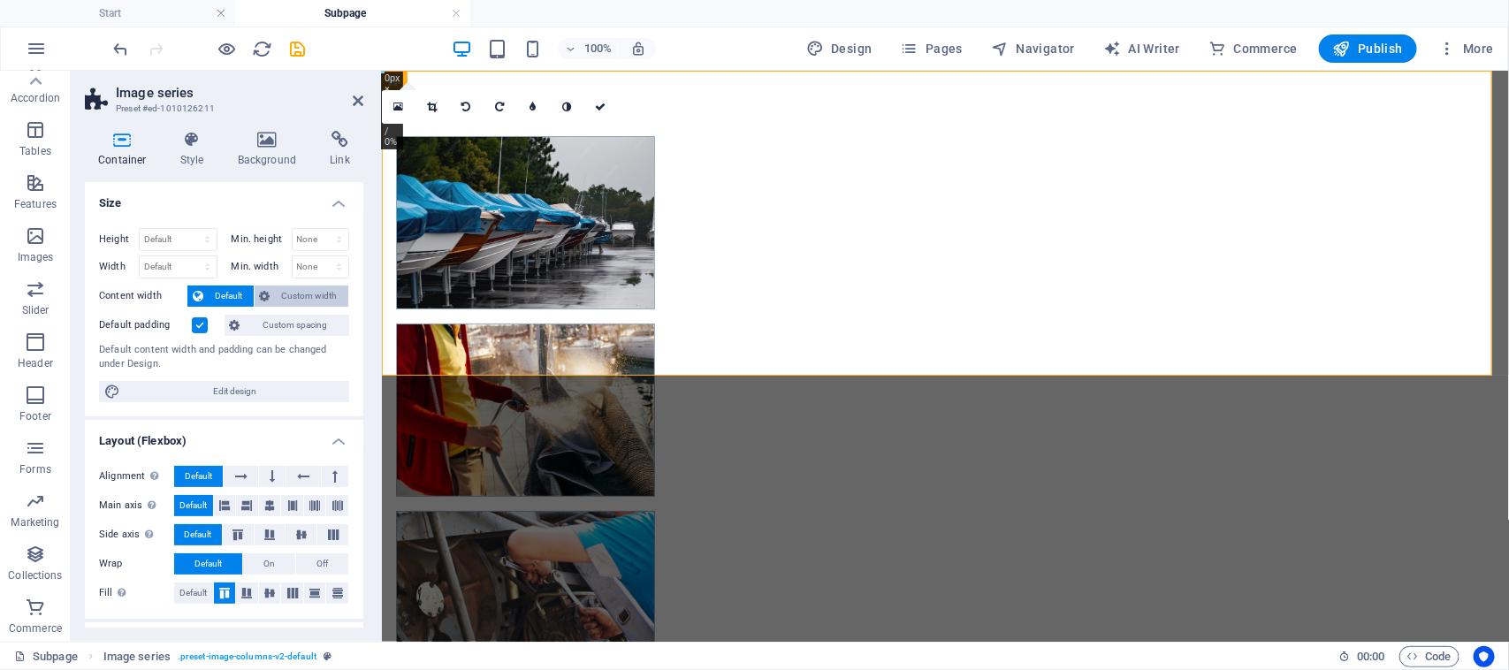
click at [285, 293] on span "Custom width" at bounding box center [310, 295] width 68 height 21
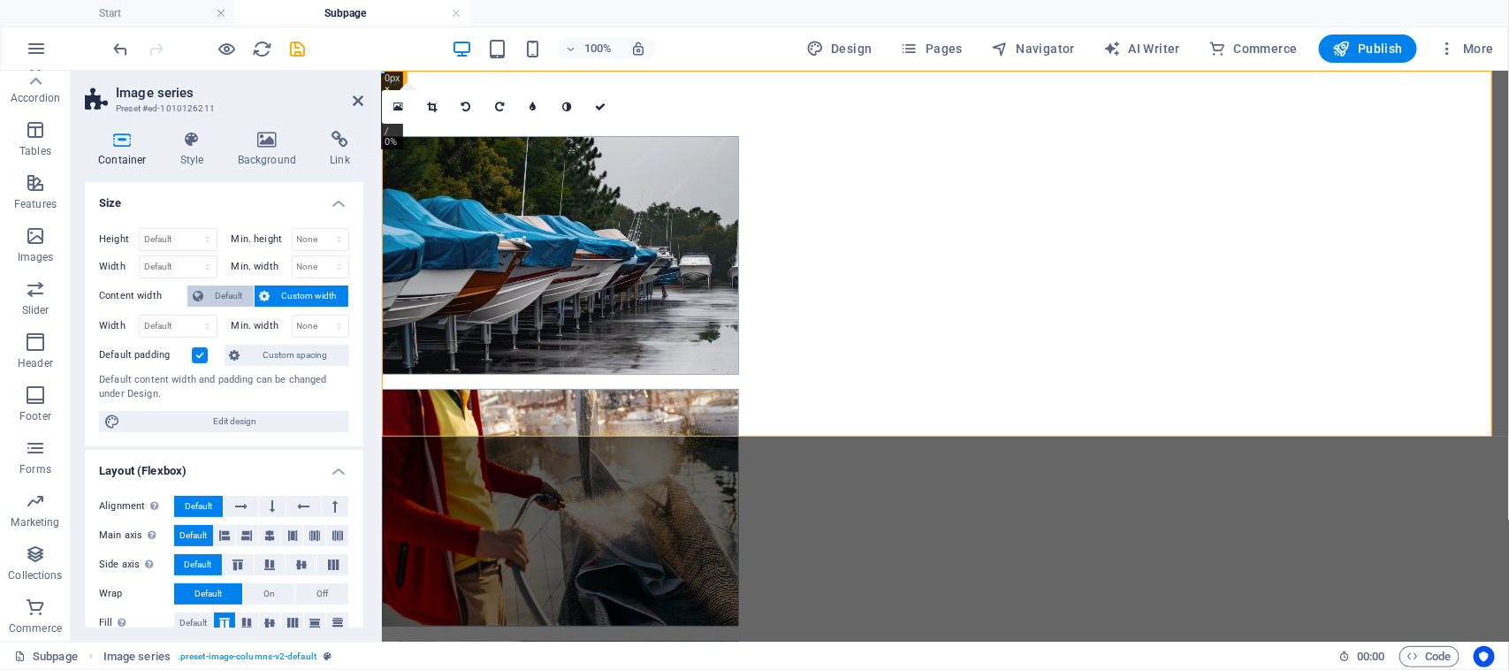
click at [224, 298] on span "Default" at bounding box center [229, 295] width 40 height 21
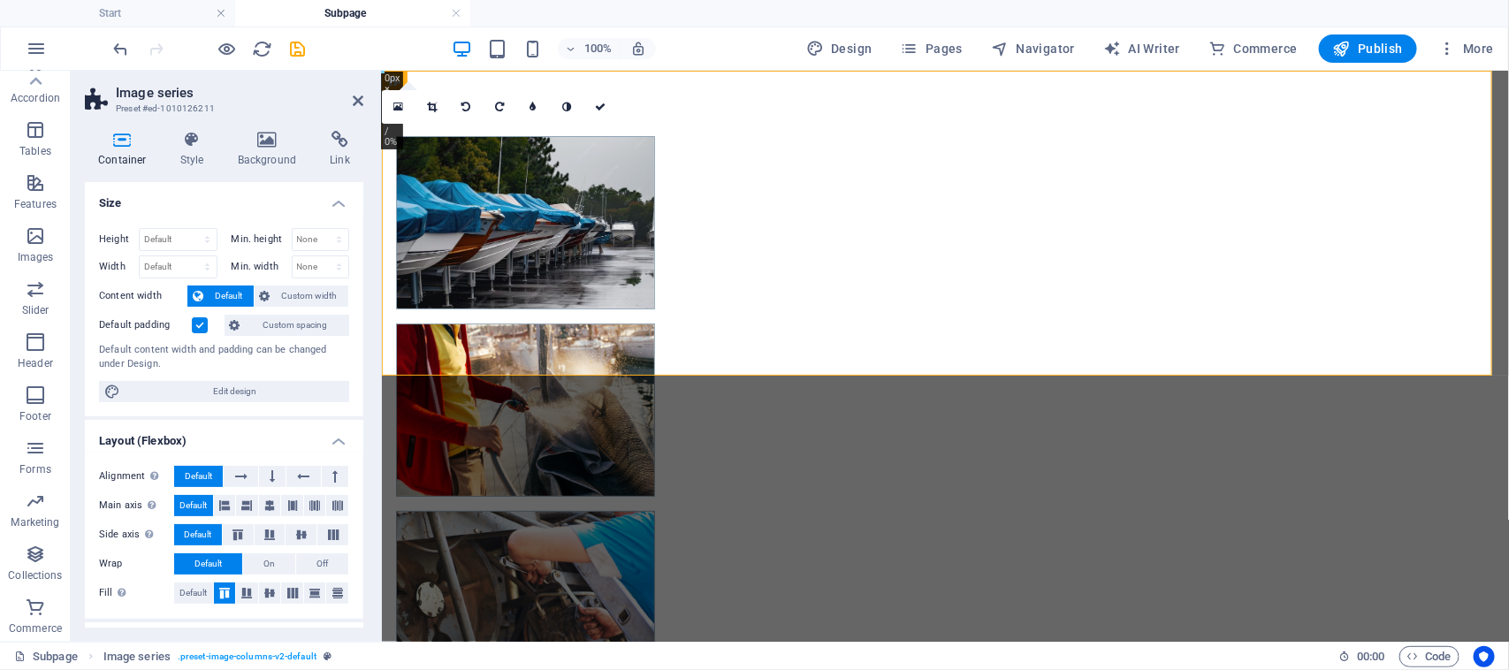
click at [199, 321] on label at bounding box center [200, 325] width 16 height 16
click at [0, 0] on input "Default padding" at bounding box center [0, 0] width 0 height 0
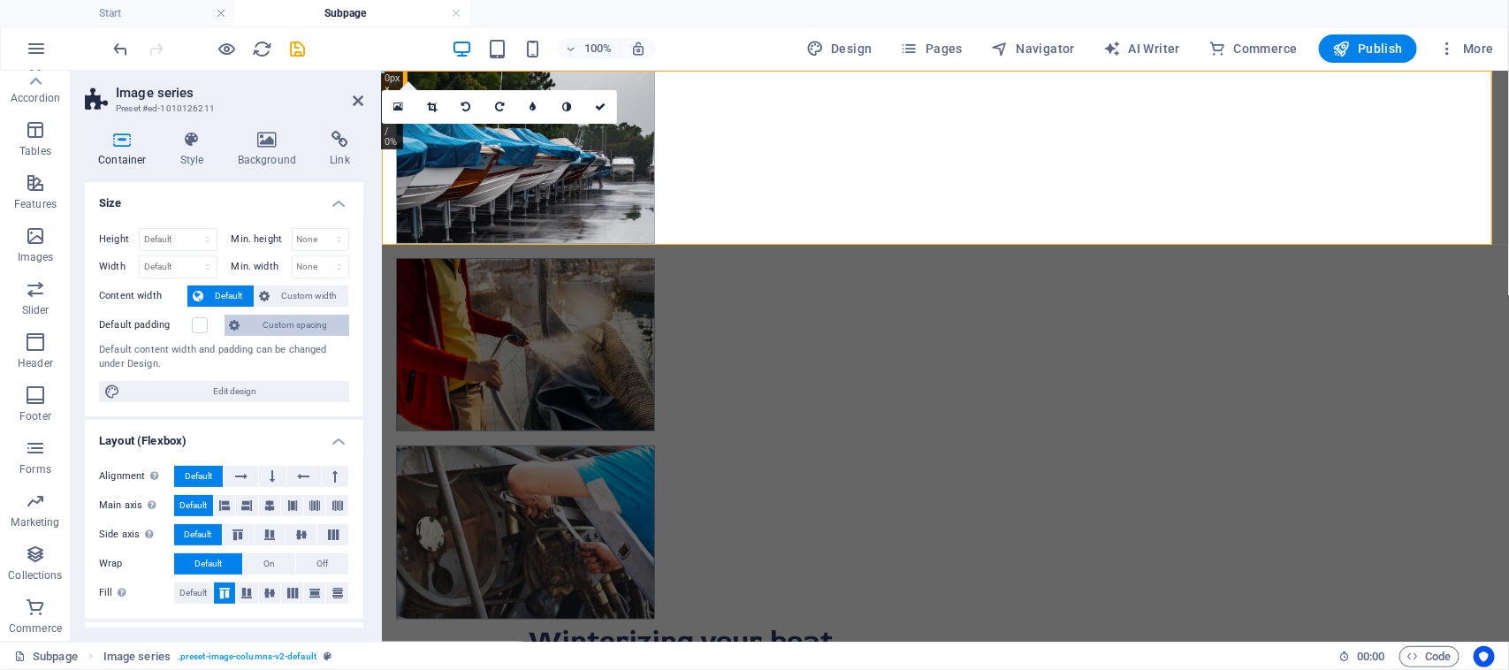
click at [284, 328] on span "Custom spacing" at bounding box center [295, 325] width 98 height 21
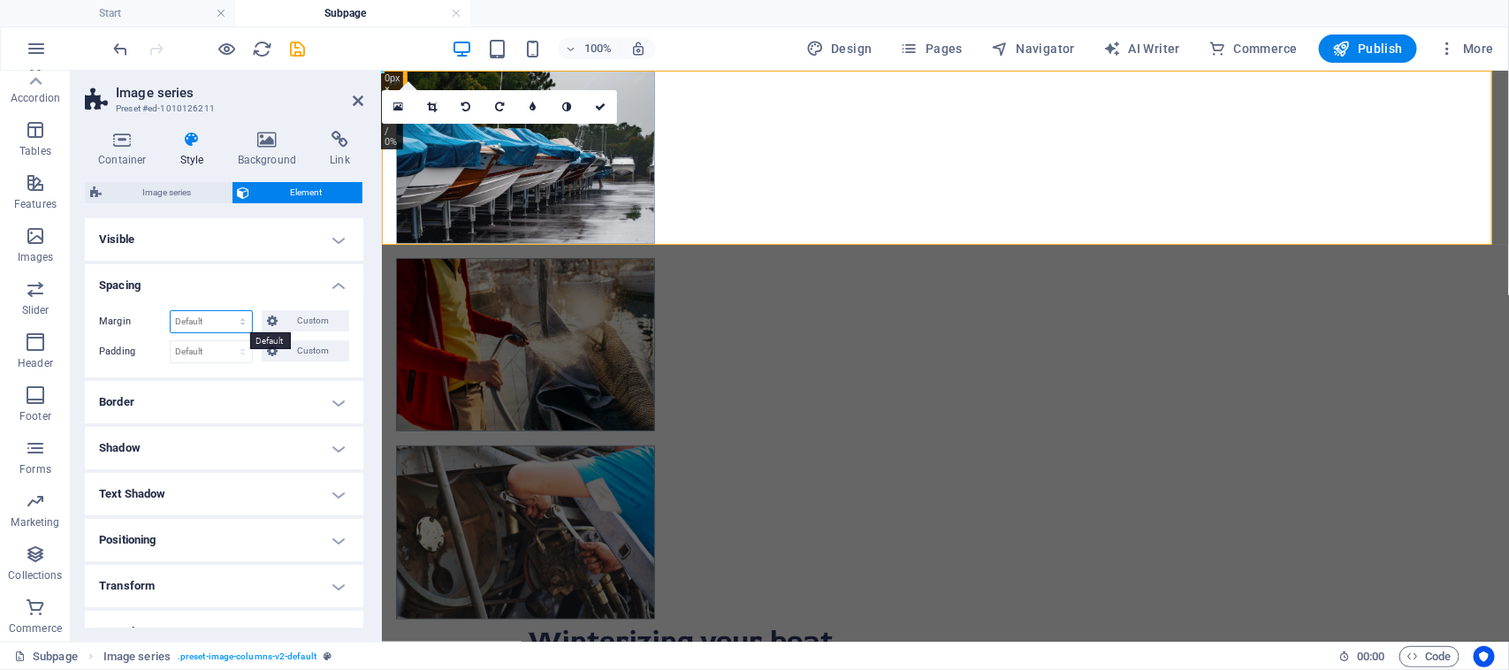
click at [234, 324] on select "Default auto px % rem vw vh Custom" at bounding box center [211, 321] width 81 height 21
click at [294, 324] on span "Custom" at bounding box center [313, 320] width 61 height 21
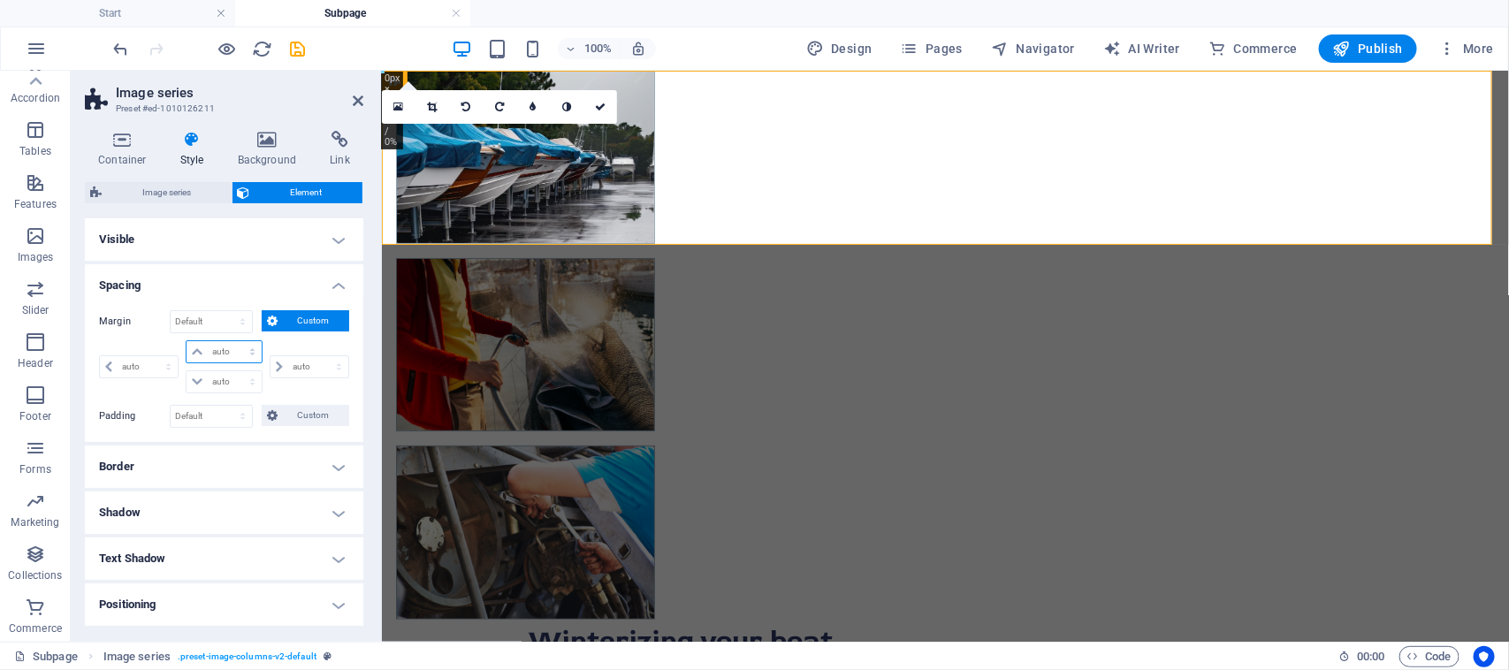
click at [232, 349] on select "auto px % rem vw vh" at bounding box center [223, 351] width 74 height 21
click at [200, 351] on select "auto px % rem vw vh" at bounding box center [223, 351] width 74 height 21
click at [248, 347] on select "auto px % rem vw vh" at bounding box center [223, 351] width 74 height 21
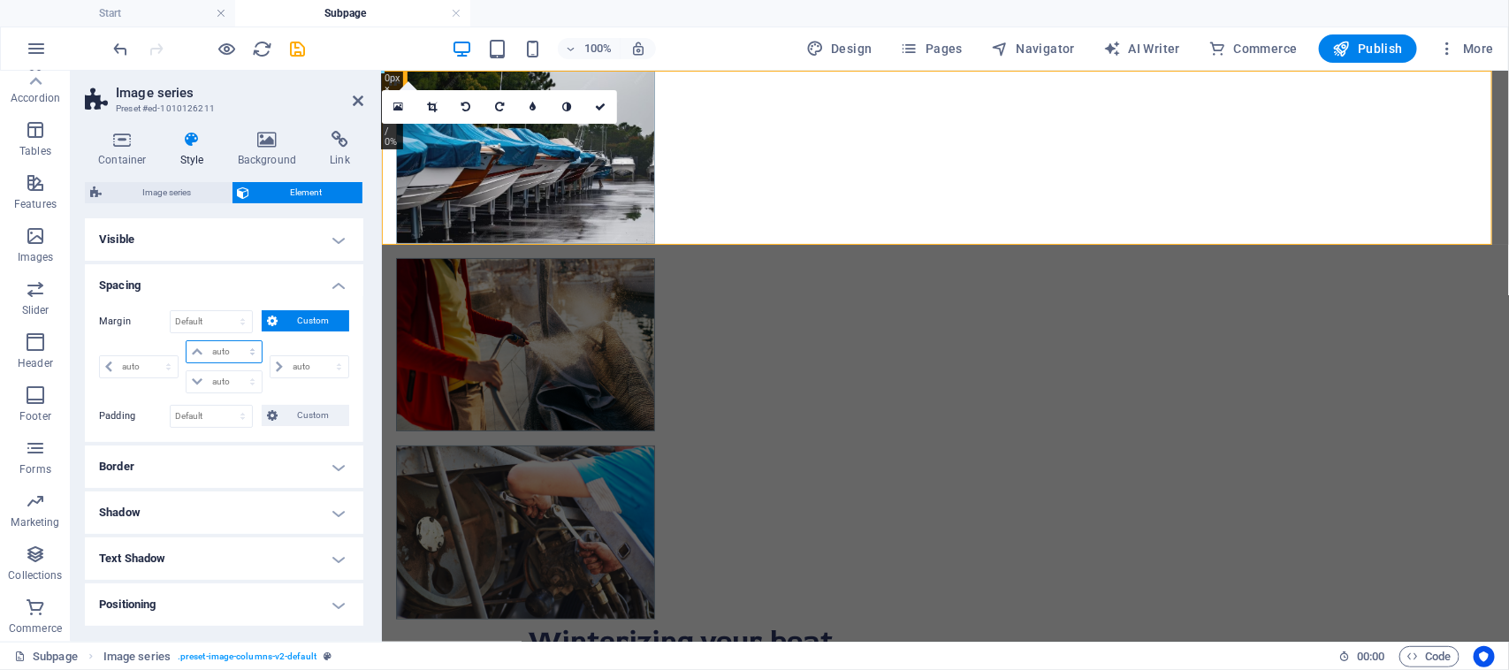
click at [250, 349] on select "auto px % rem vw vh" at bounding box center [223, 351] width 74 height 21
click at [226, 347] on select "auto px % rem vw vh" at bounding box center [223, 351] width 74 height 21
select select "px"
click at [233, 341] on select "auto px % rem vw vh" at bounding box center [223, 351] width 74 height 21
select select "px"
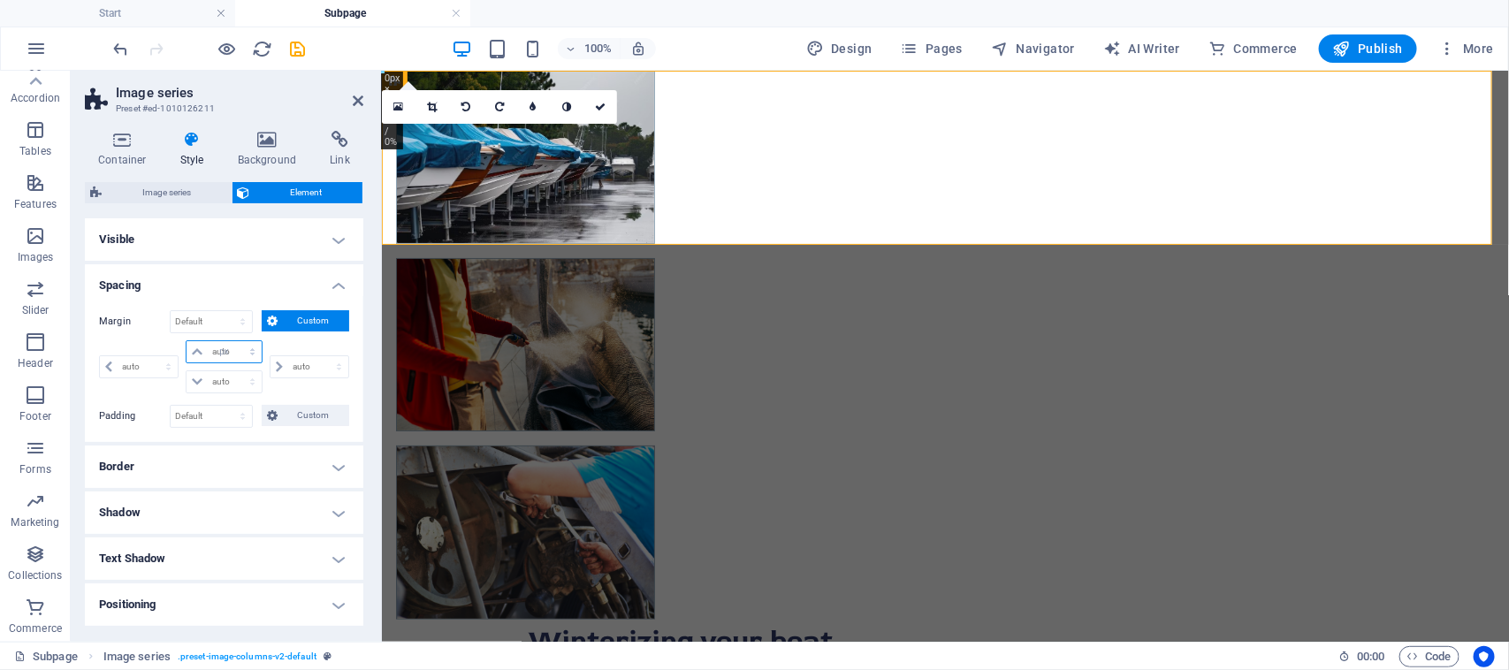
select select "px"
click at [194, 354] on icon at bounding box center [197, 351] width 11 height 11
type input "10"
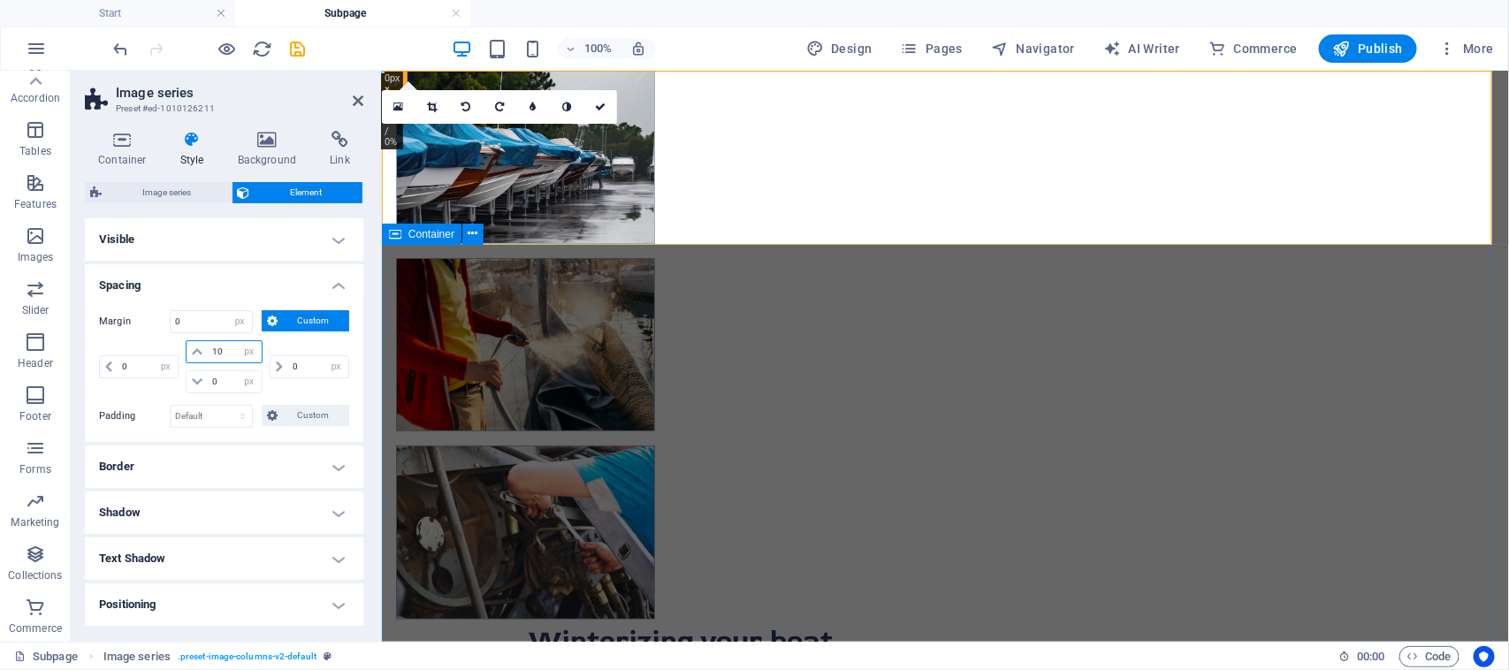
select select "DISABLED_OPTION_VALUE"
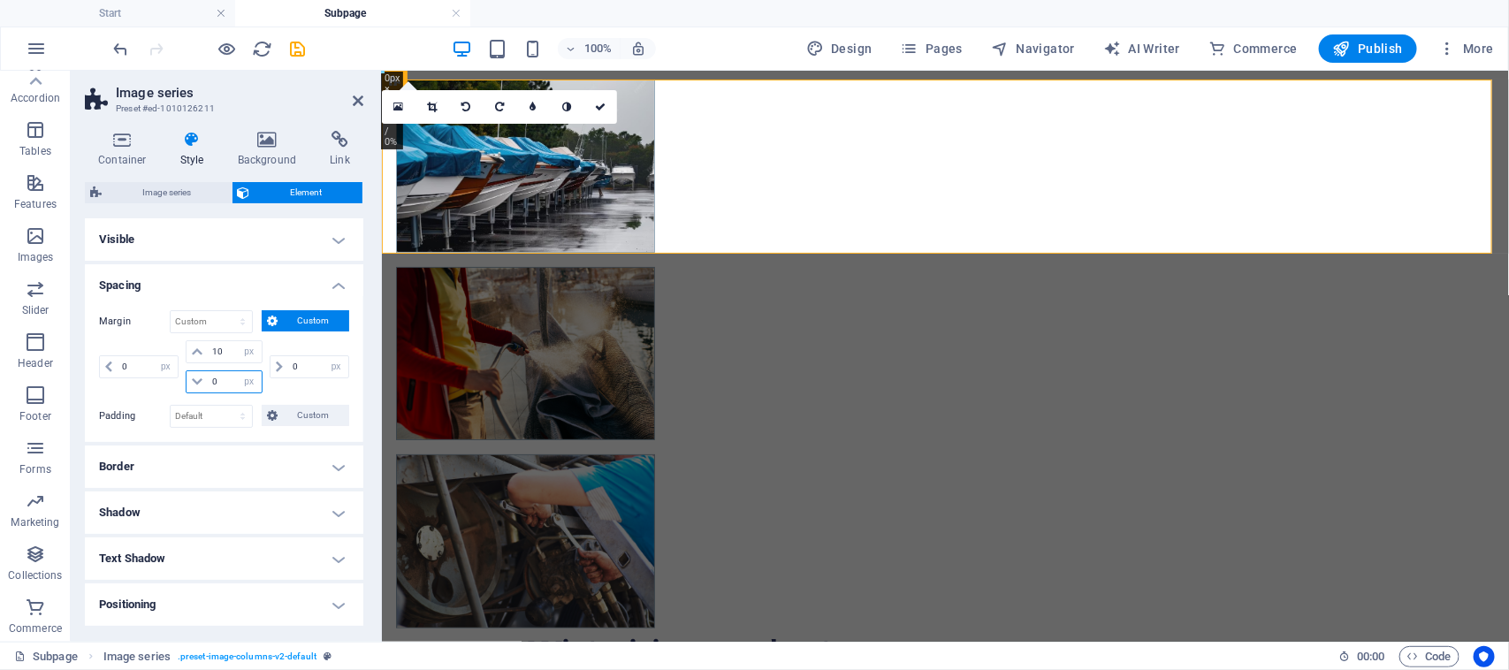
drag, startPoint x: 235, startPoint y: 377, endPoint x: 222, endPoint y: 378, distance: 13.3
click at [222, 378] on div "auto px % rem vw vh" at bounding box center [224, 381] width 76 height 23
click at [222, 378] on input "number" at bounding box center [234, 381] width 53 height 21
drag, startPoint x: 217, startPoint y: 384, endPoint x: 193, endPoint y: 382, distance: 24.9
click at [193, 382] on div "auto px % rem vw vh" at bounding box center [224, 381] width 76 height 23
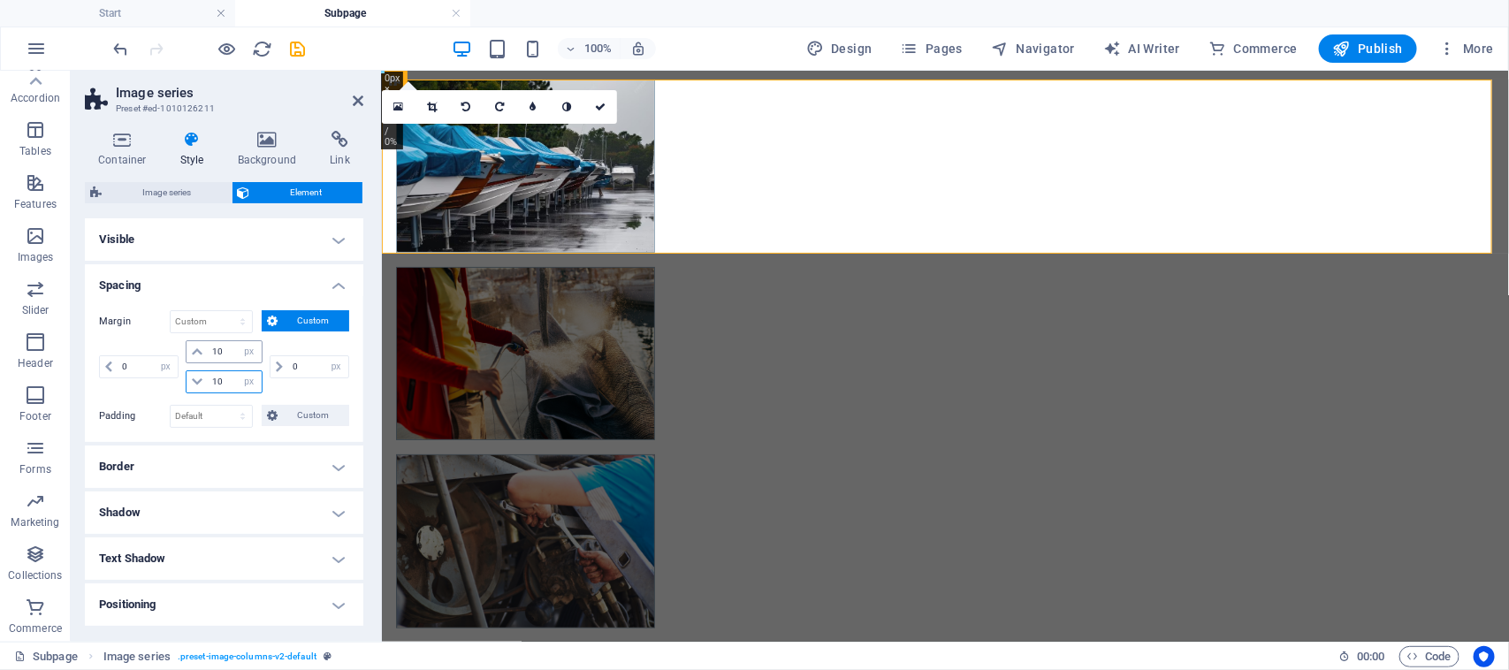
type input "10"
click at [215, 314] on select "Default auto px % rem vw vh Custom" at bounding box center [211, 321] width 81 height 21
click at [215, 315] on select "Default auto px % rem vw vh Custom" at bounding box center [211, 321] width 81 height 21
drag, startPoint x: 224, startPoint y: 352, endPoint x: 201, endPoint y: 354, distance: 22.2
click at [201, 354] on div "10 auto px % rem vw vh" at bounding box center [224, 351] width 76 height 23
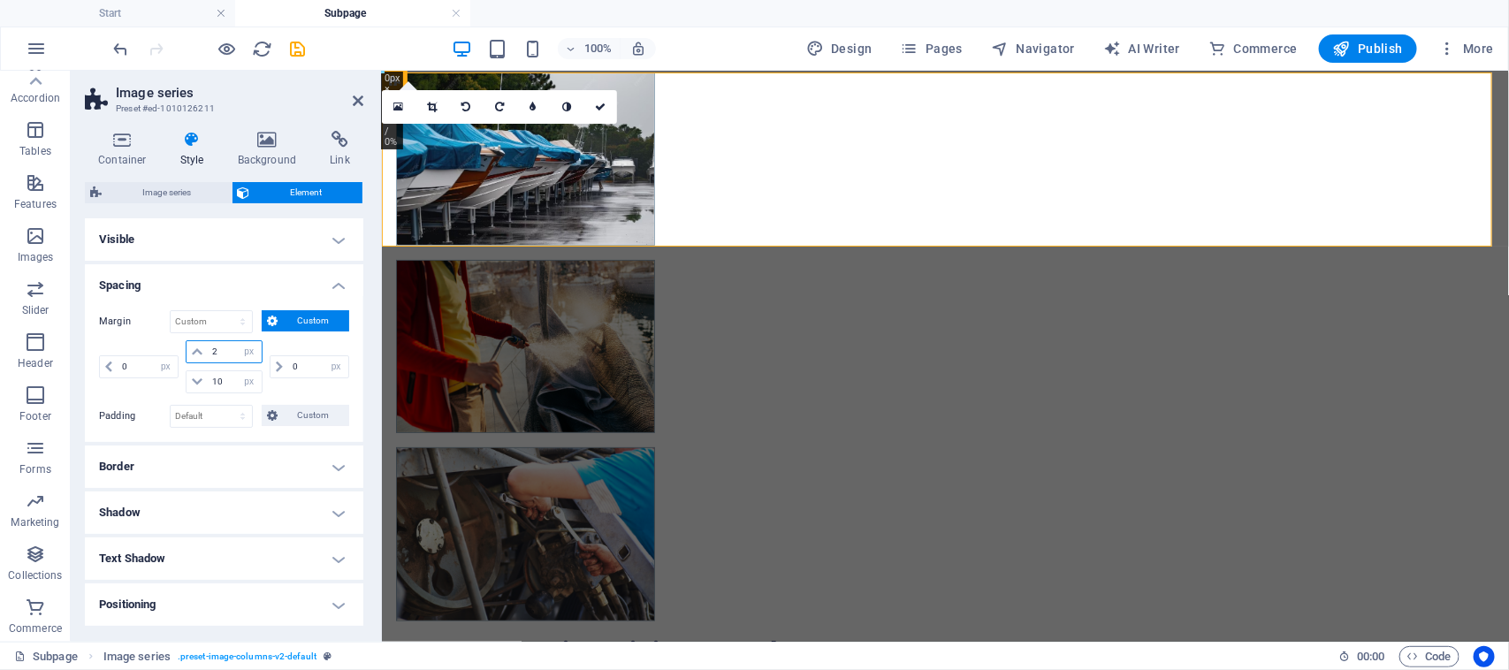
type input "20"
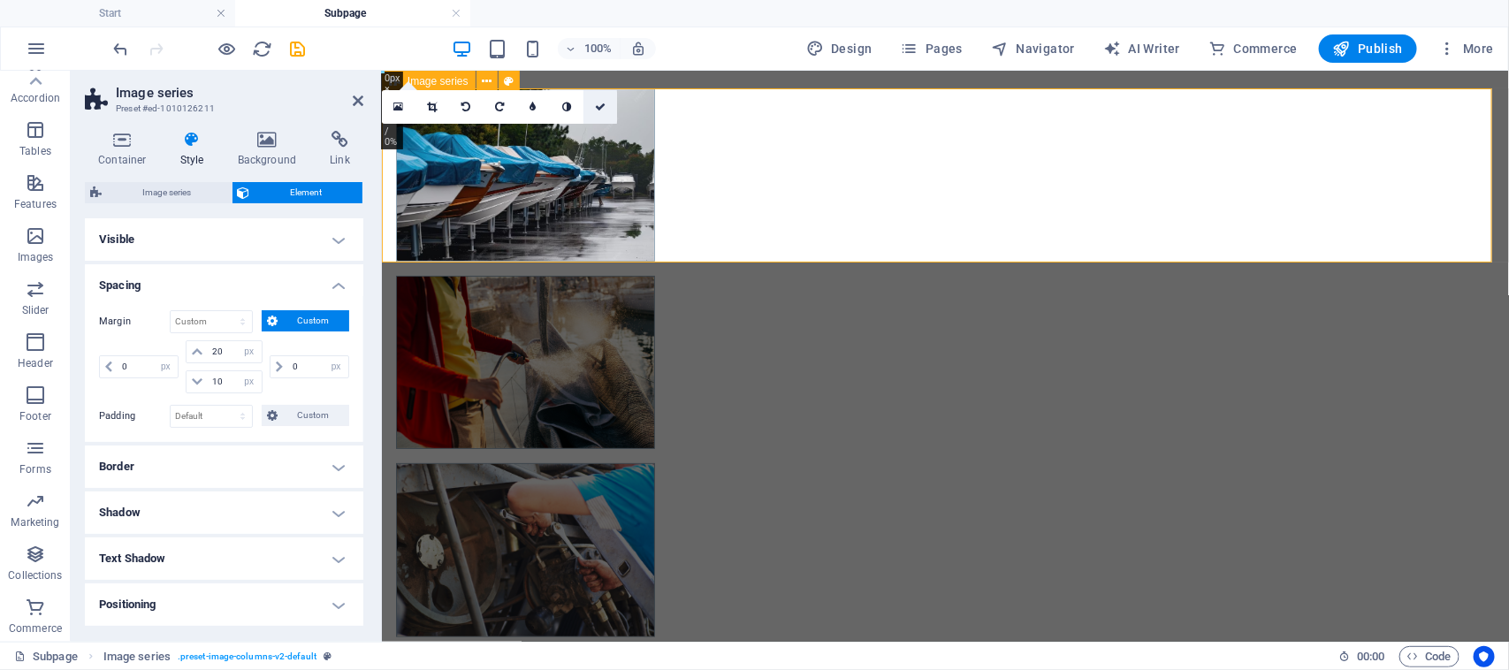
click at [598, 111] on icon at bounding box center [600, 107] width 11 height 11
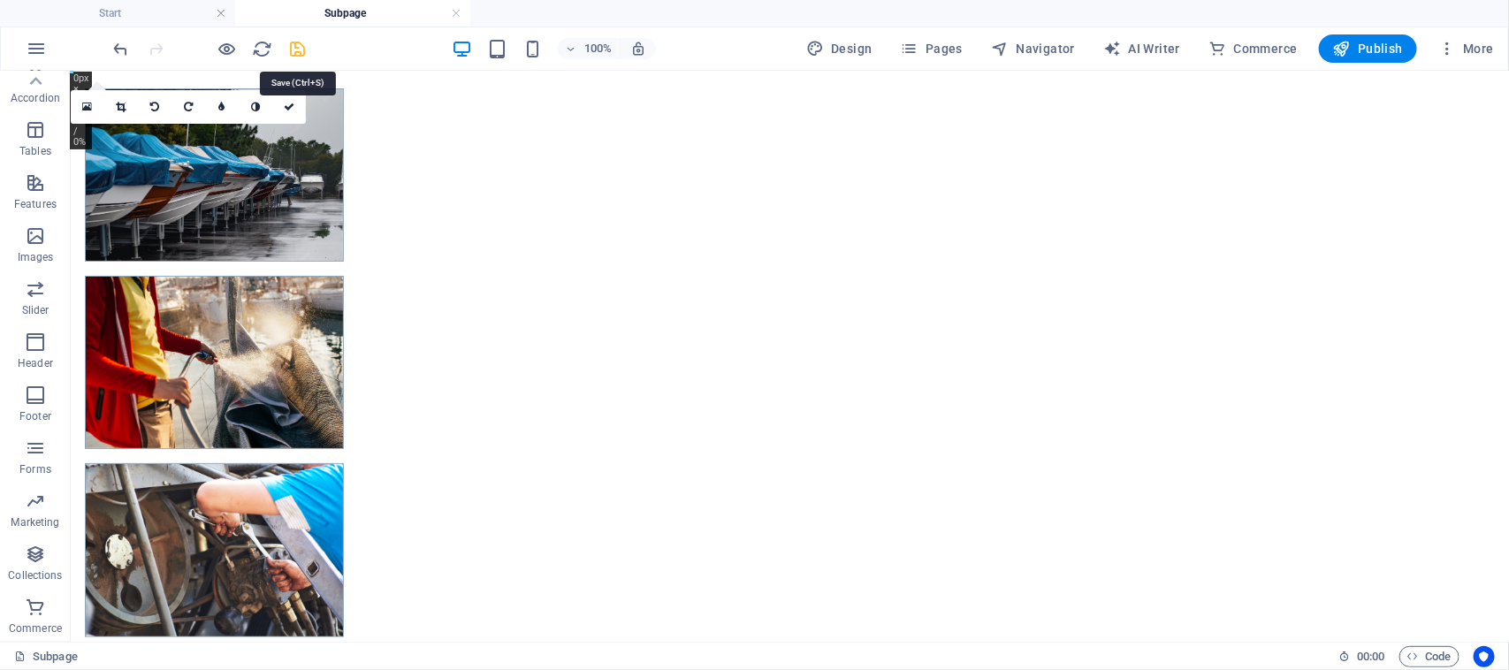
click at [296, 49] on icon "save" at bounding box center [298, 49] width 20 height 20
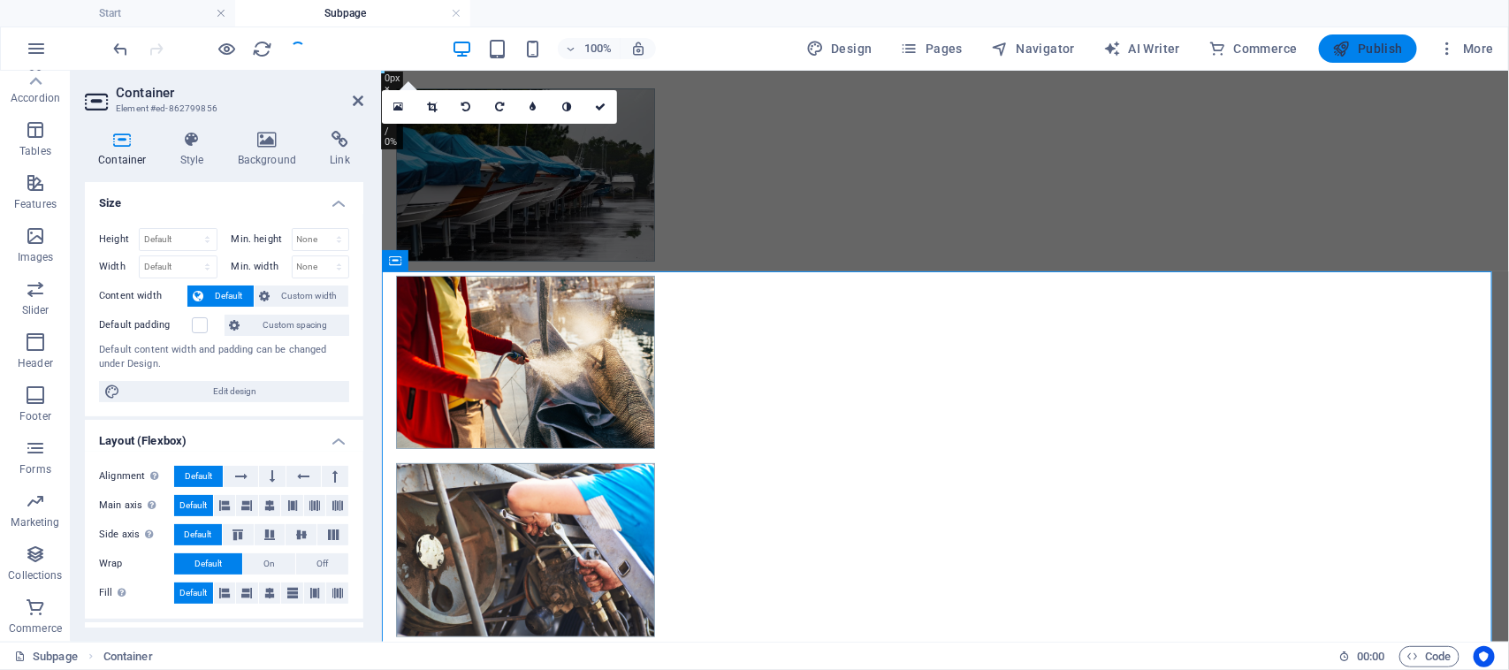
click at [1348, 55] on icon "button" at bounding box center [1342, 49] width 18 height 18
click at [1350, 44] on icon "button" at bounding box center [1342, 49] width 18 height 18
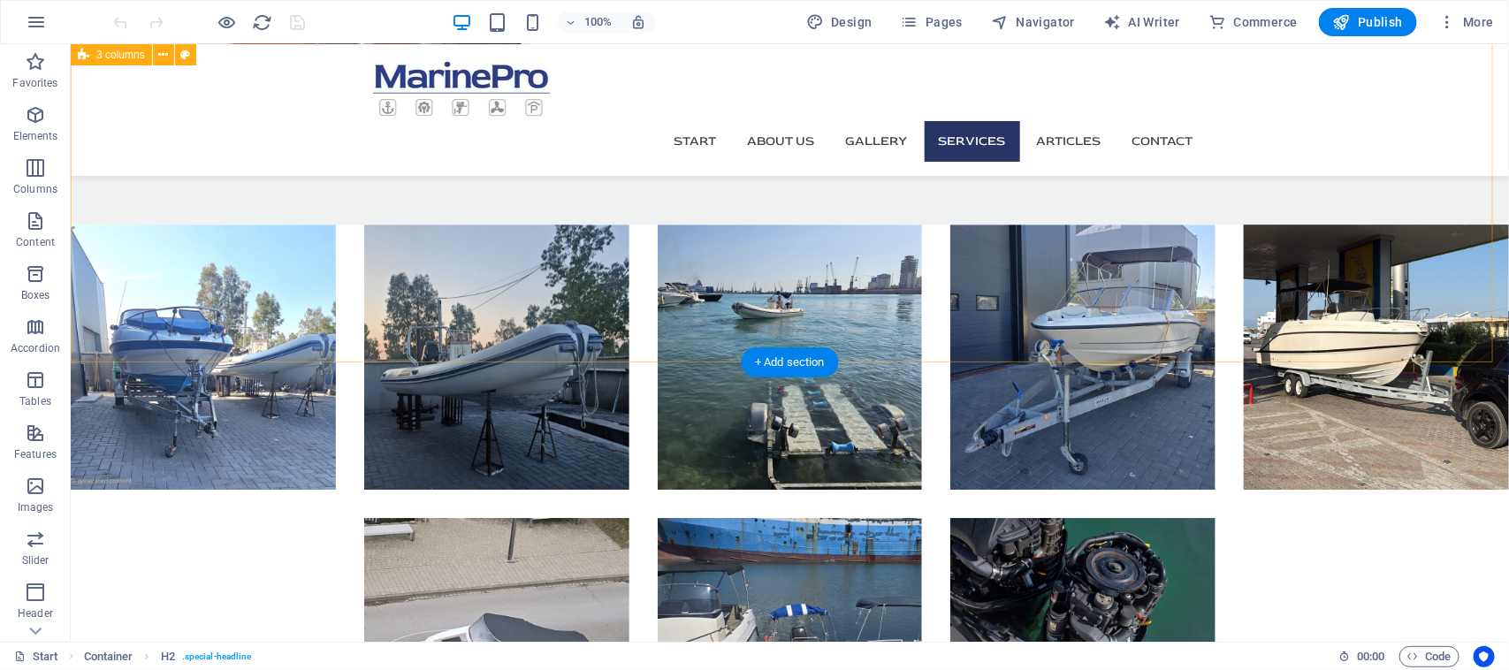
scroll to position [2782, 0]
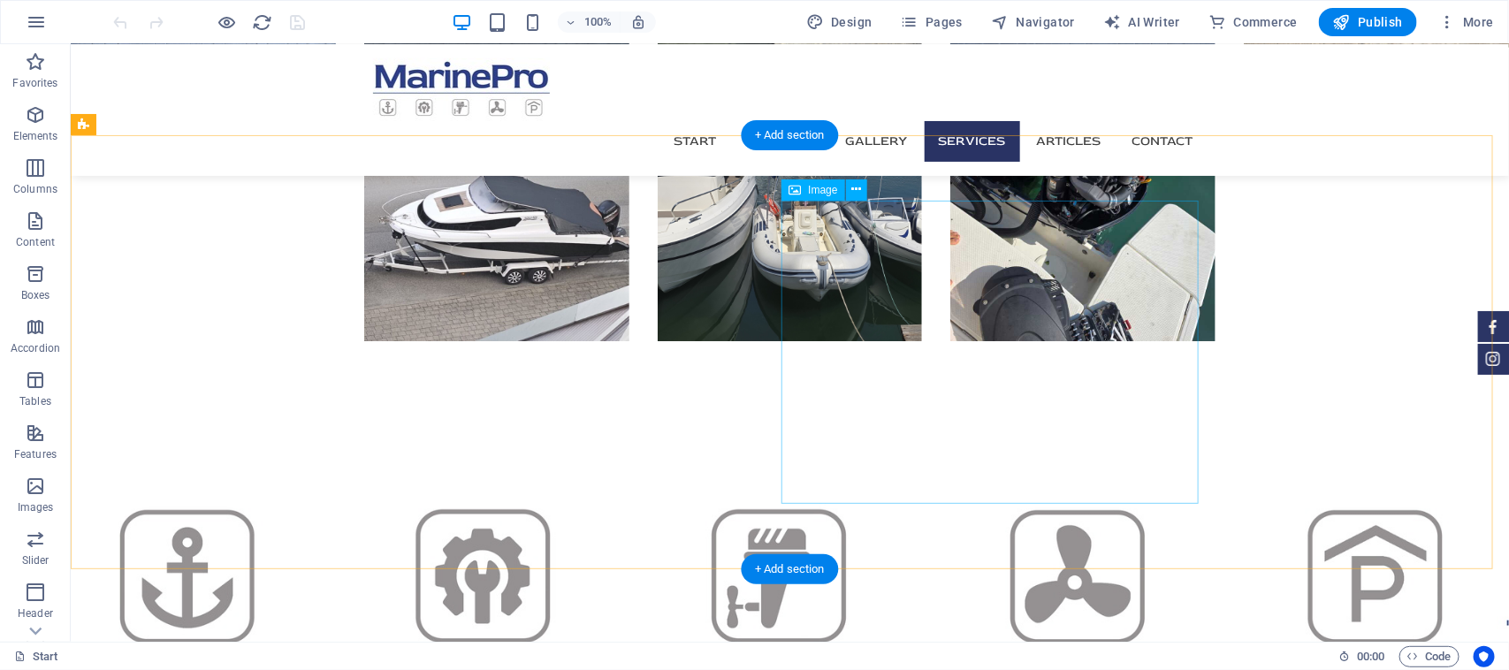
select select "%"
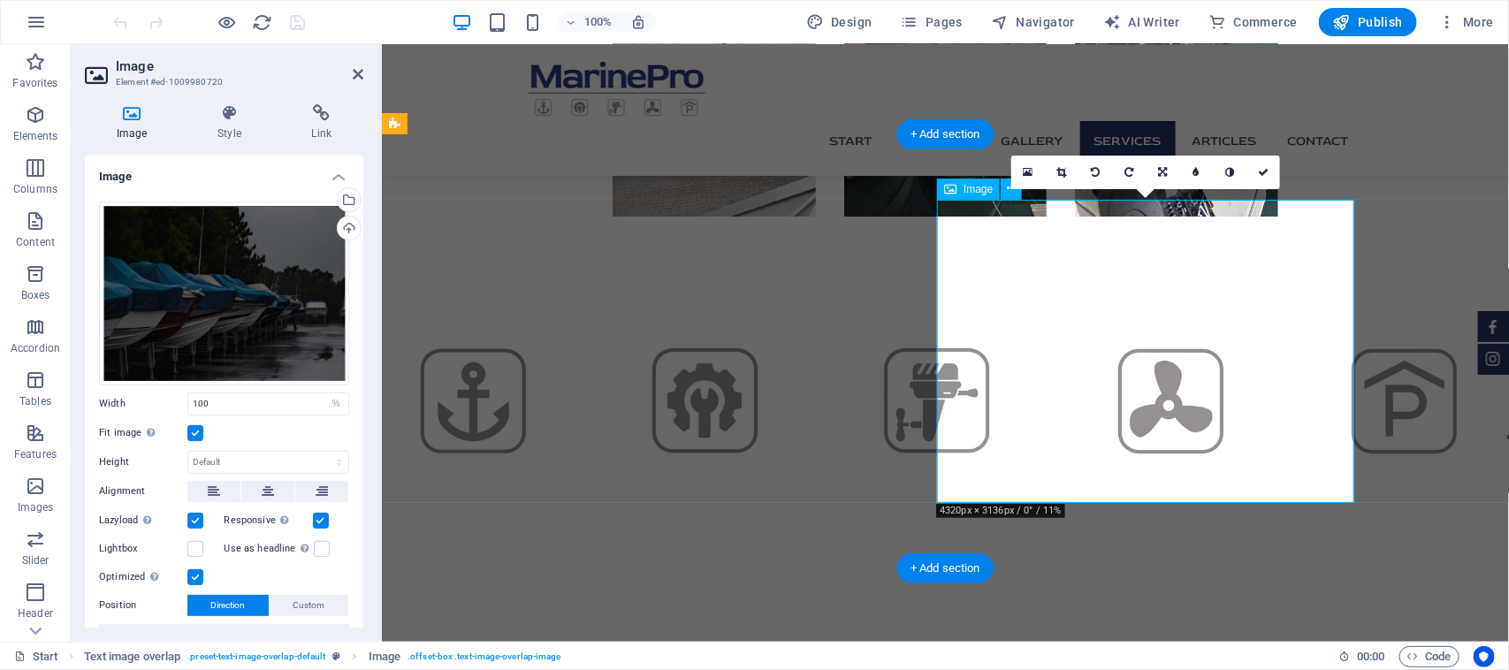
scroll to position [2658, 0]
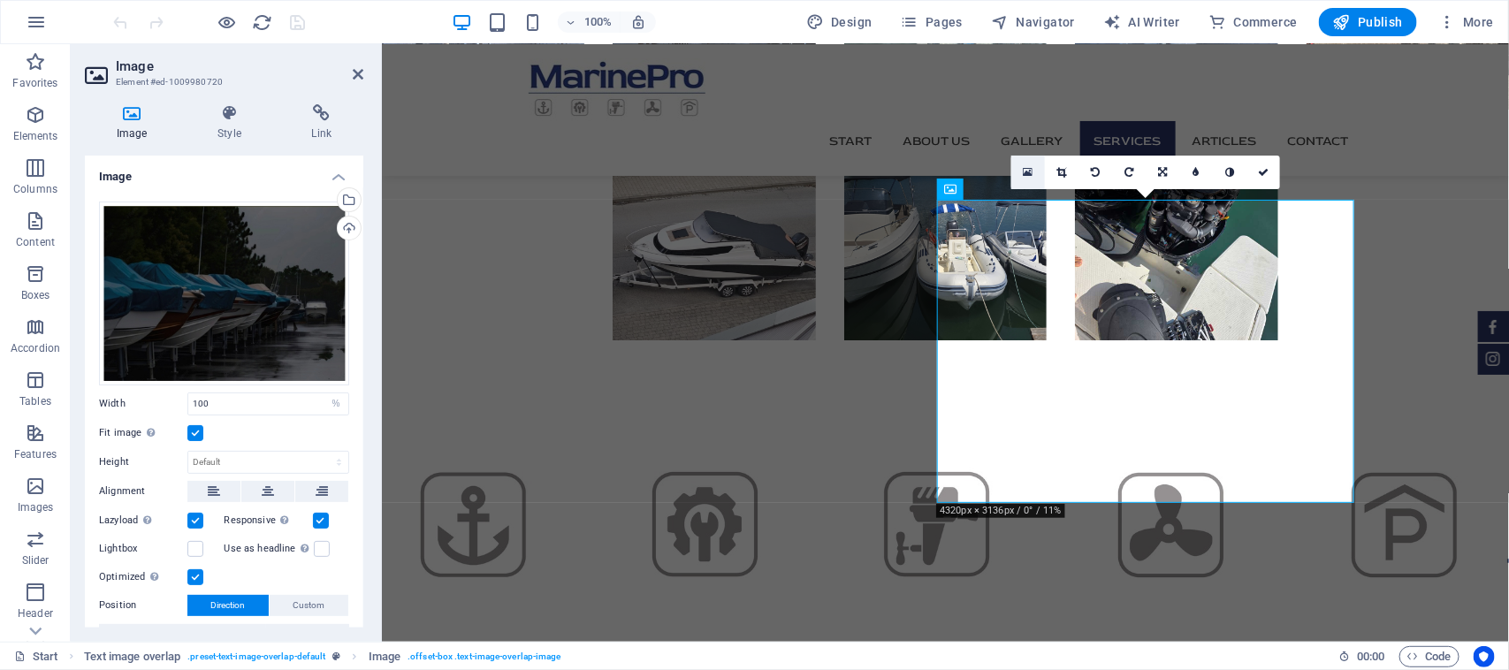
click at [1025, 178] on link at bounding box center [1028, 173] width 34 height 34
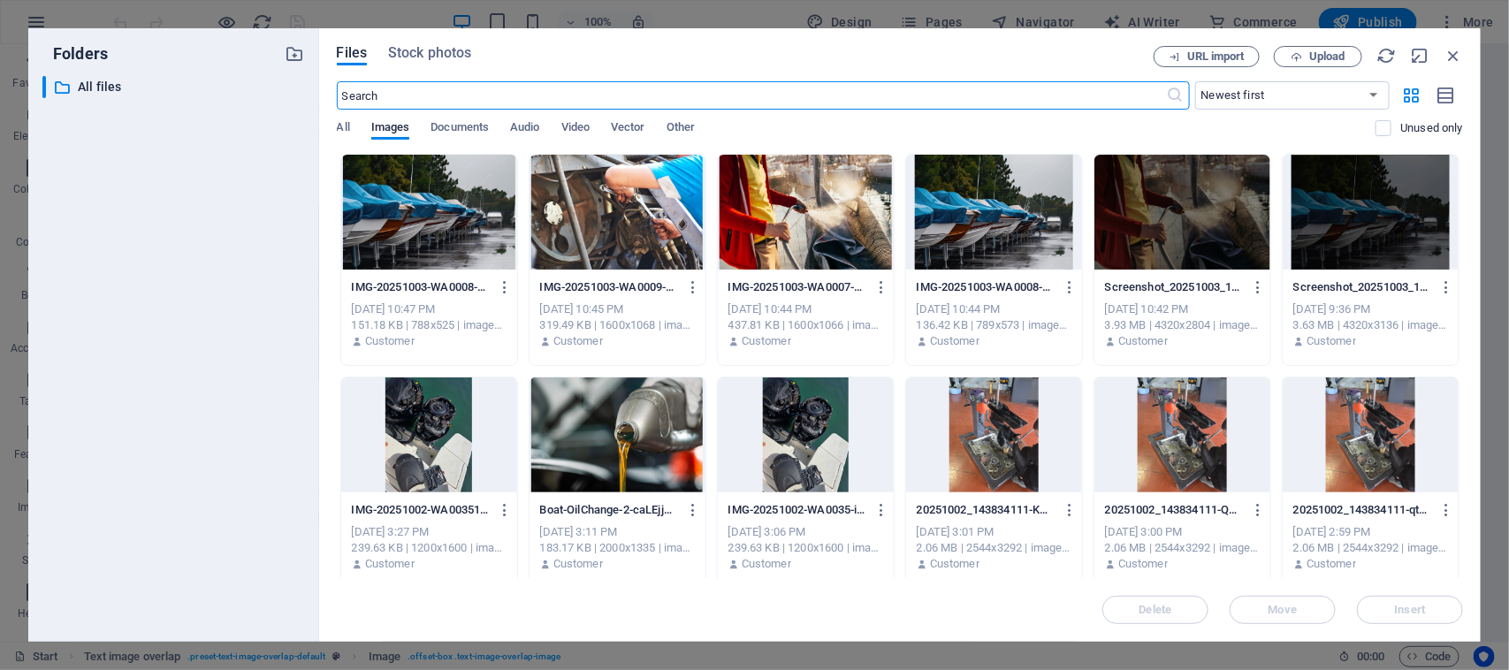
scroll to position [2667, 0]
click at [444, 209] on div at bounding box center [429, 212] width 176 height 115
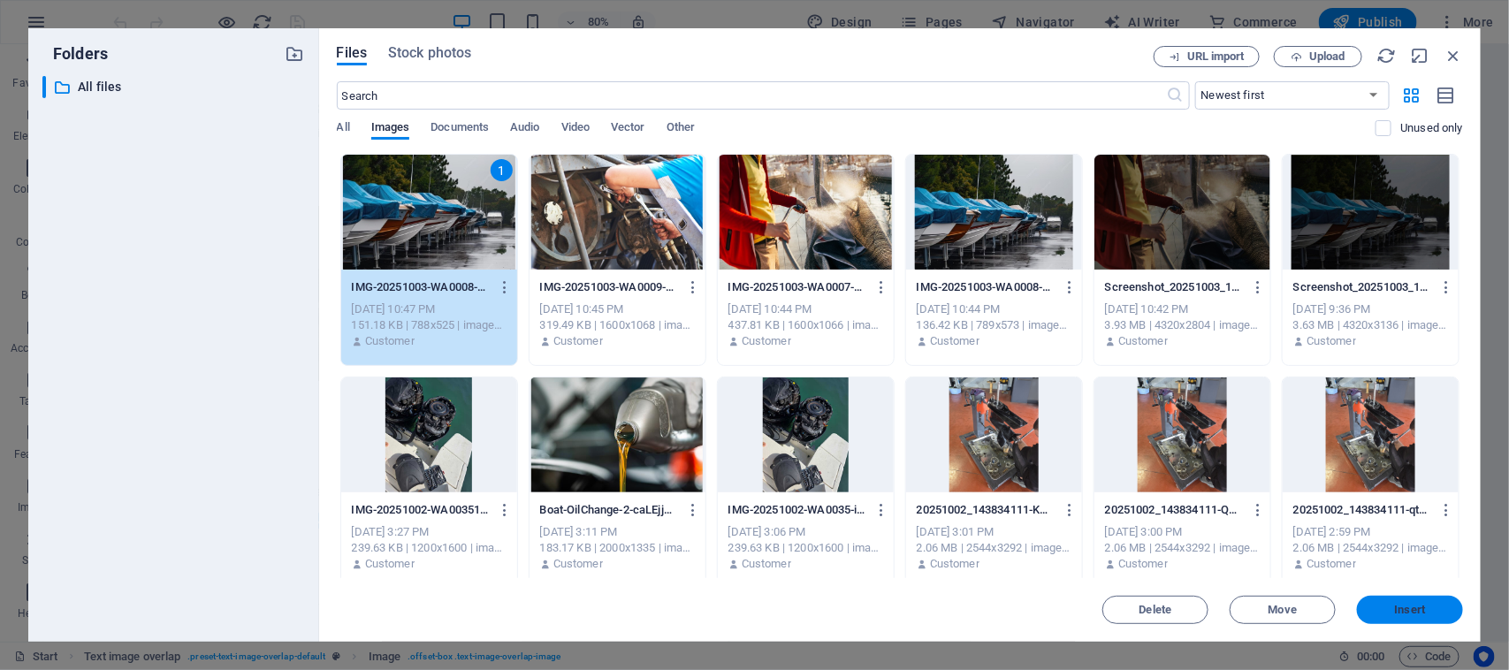
click at [1429, 606] on span "Insert" at bounding box center [1410, 609] width 92 height 11
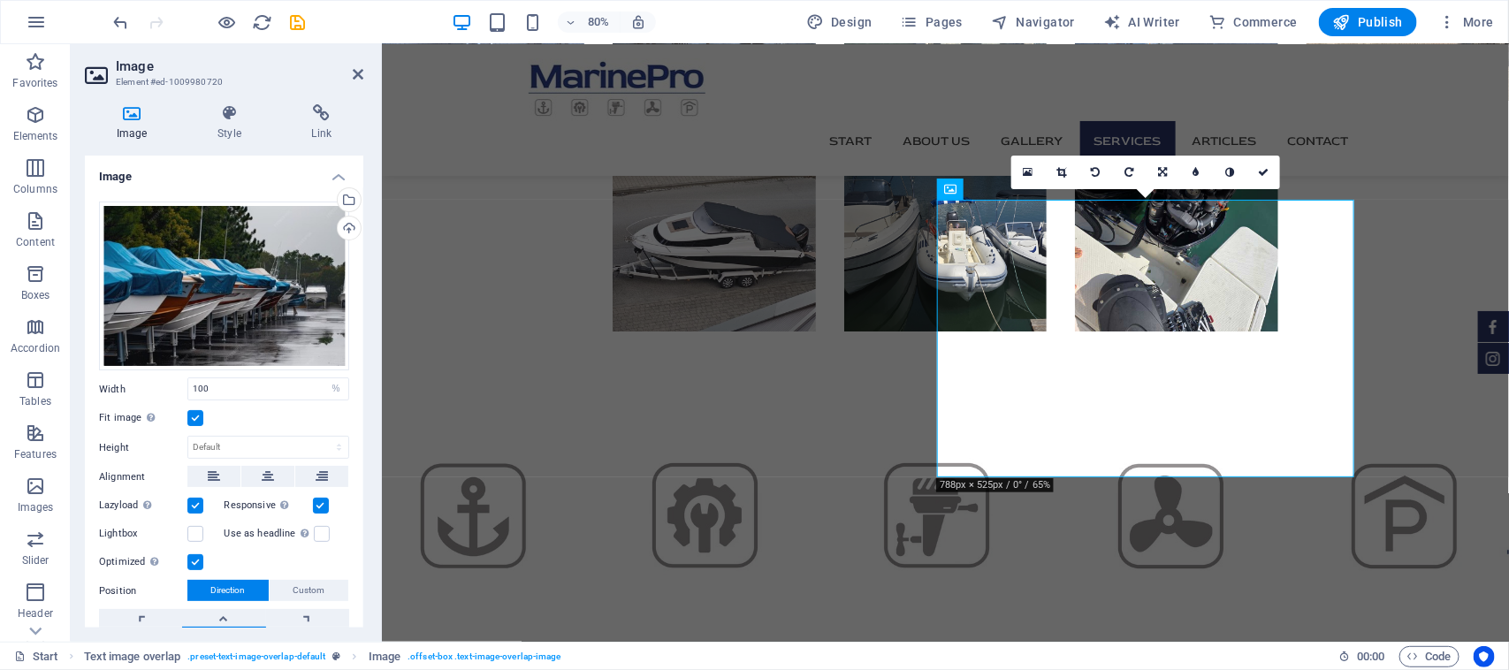
scroll to position [2658, 0]
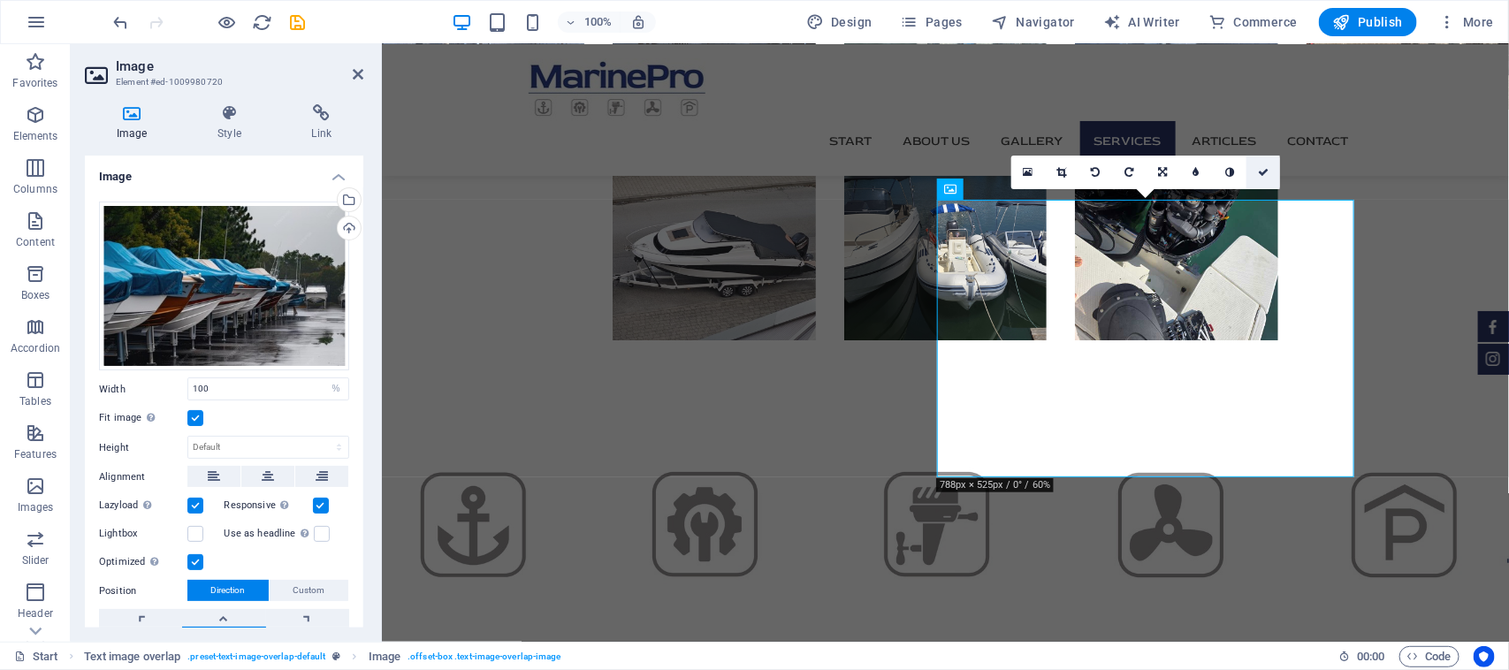
click at [1266, 175] on icon at bounding box center [1263, 172] width 11 height 11
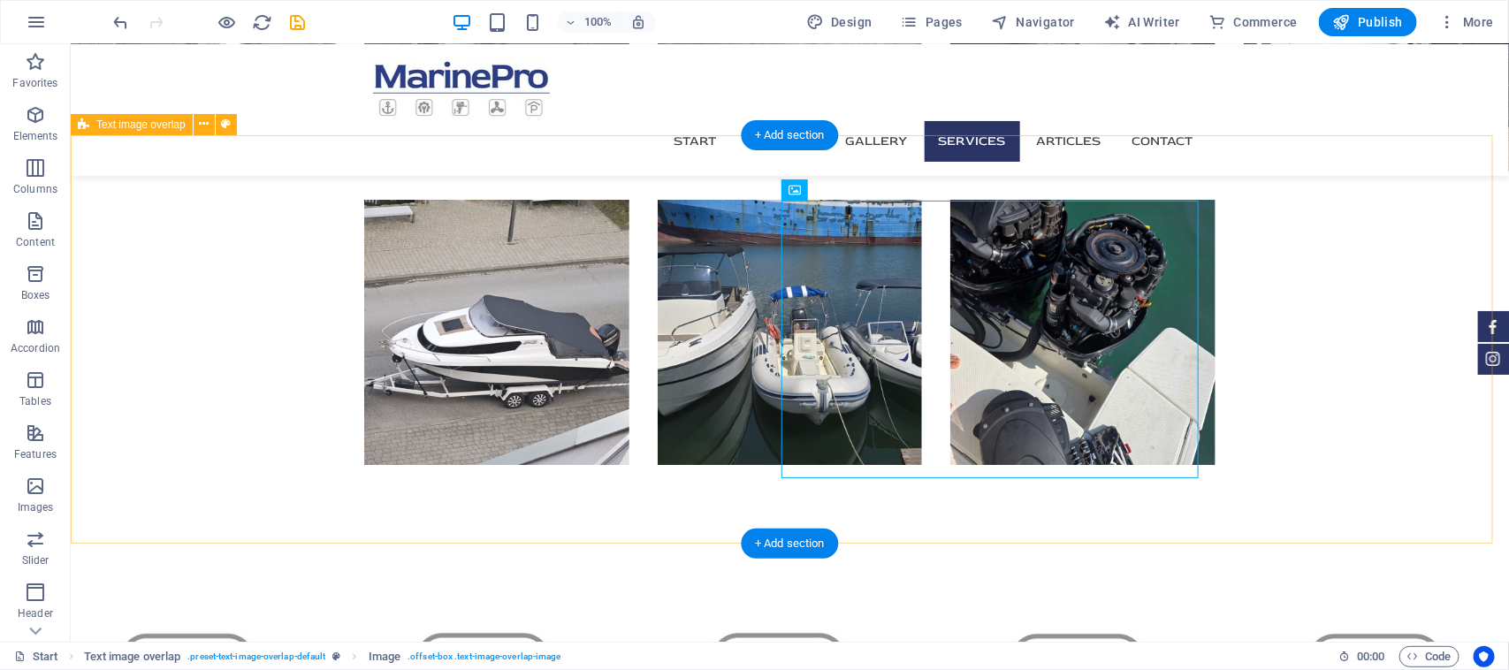
scroll to position [2782, 0]
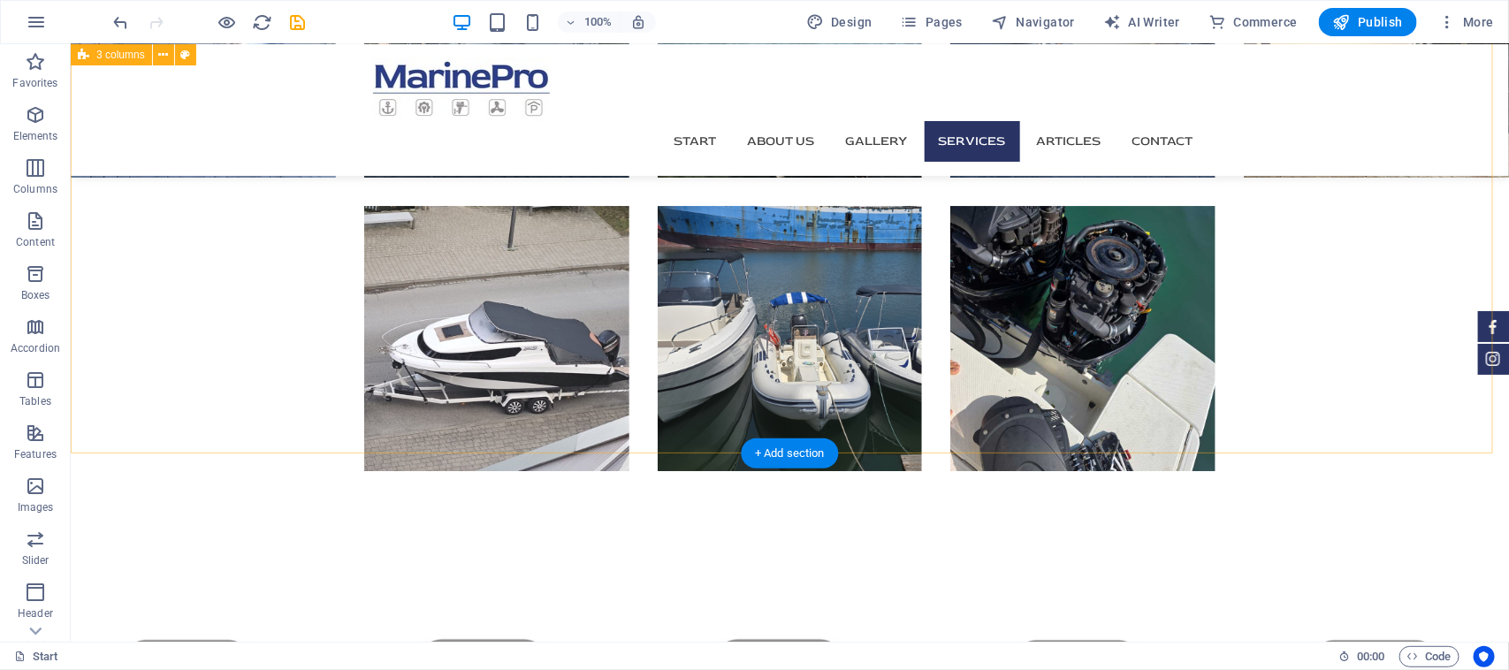
scroll to position [2463, 0]
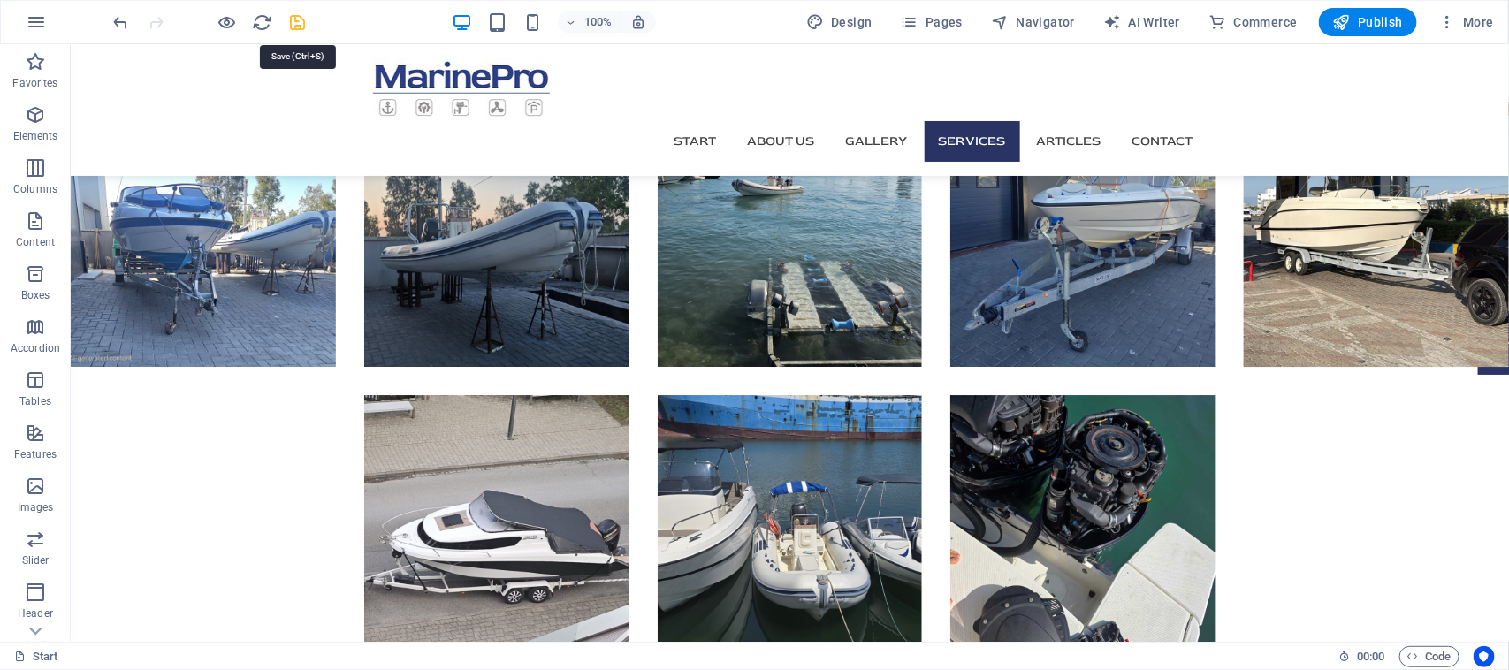
click at [305, 25] on icon "save" at bounding box center [298, 22] width 20 height 20
checkbox input "false"
click at [1372, 28] on span "Publish" at bounding box center [1368, 22] width 70 height 18
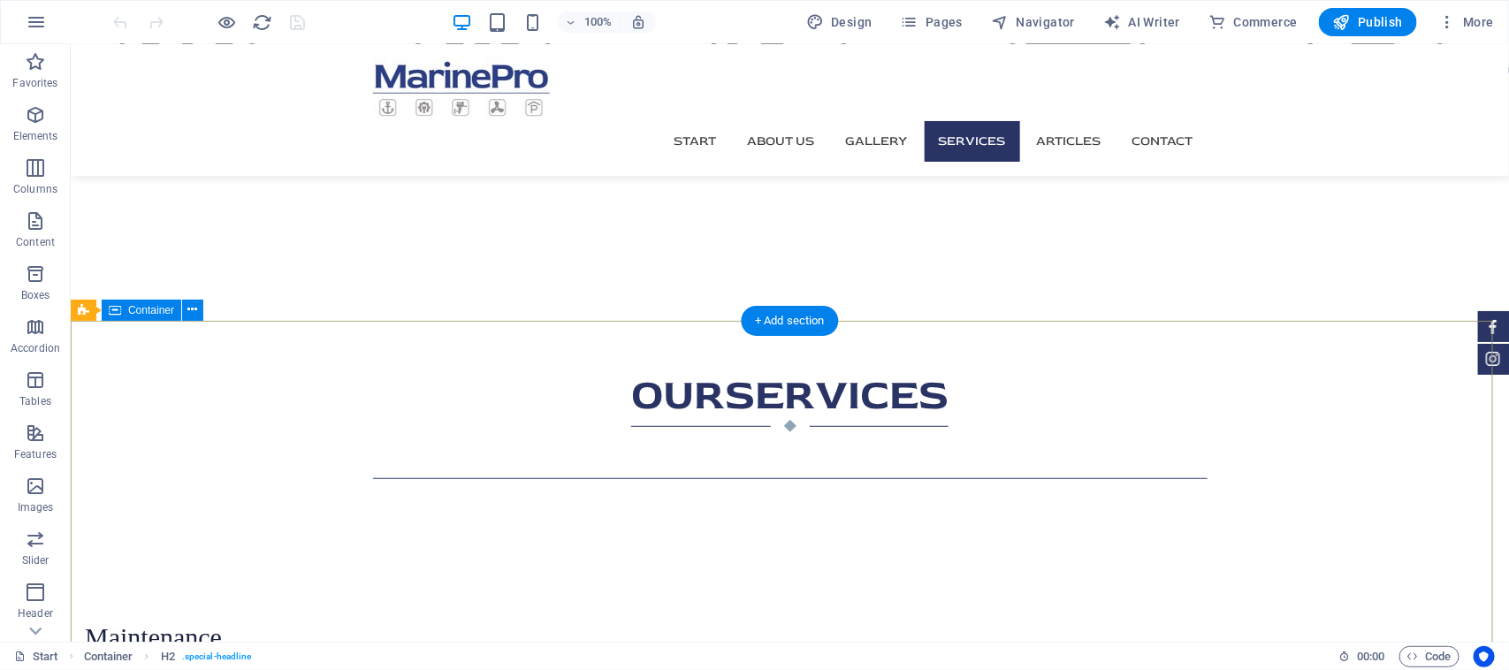
scroll to position [2782, 0]
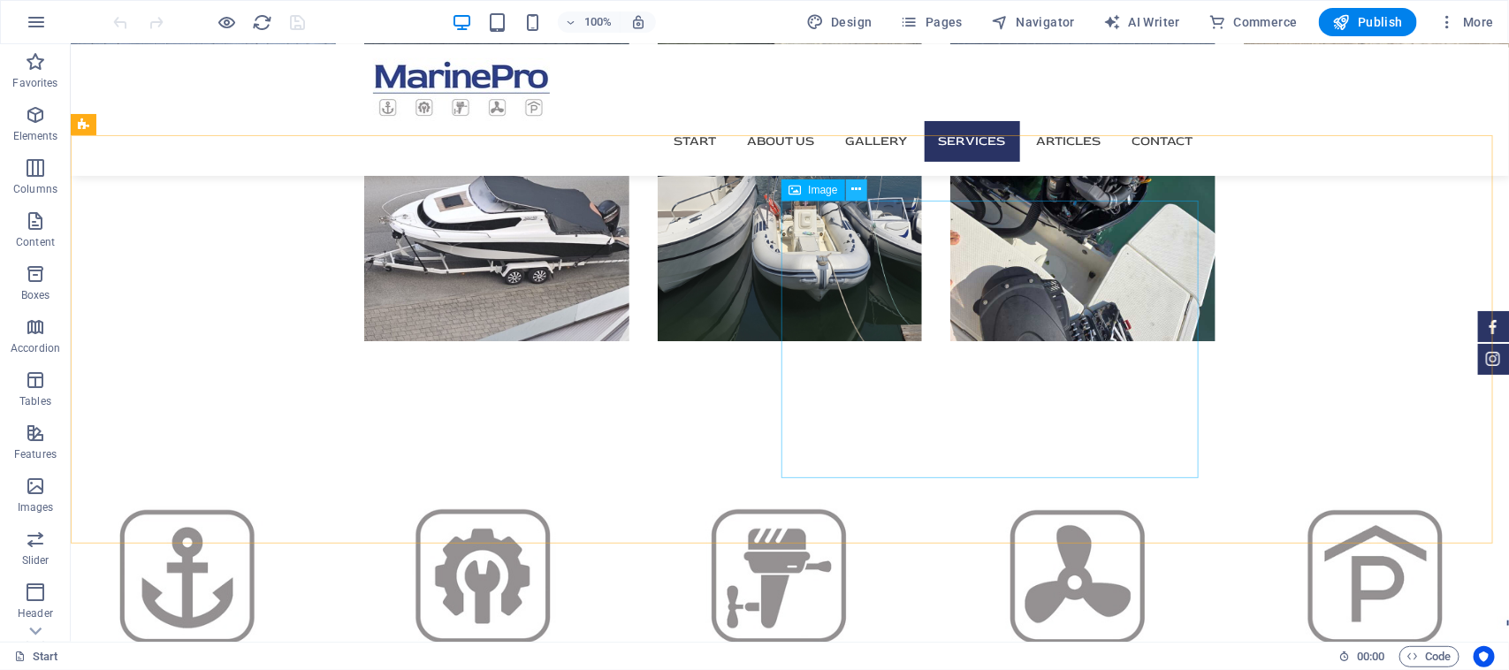
click at [855, 191] on icon at bounding box center [856, 189] width 10 height 19
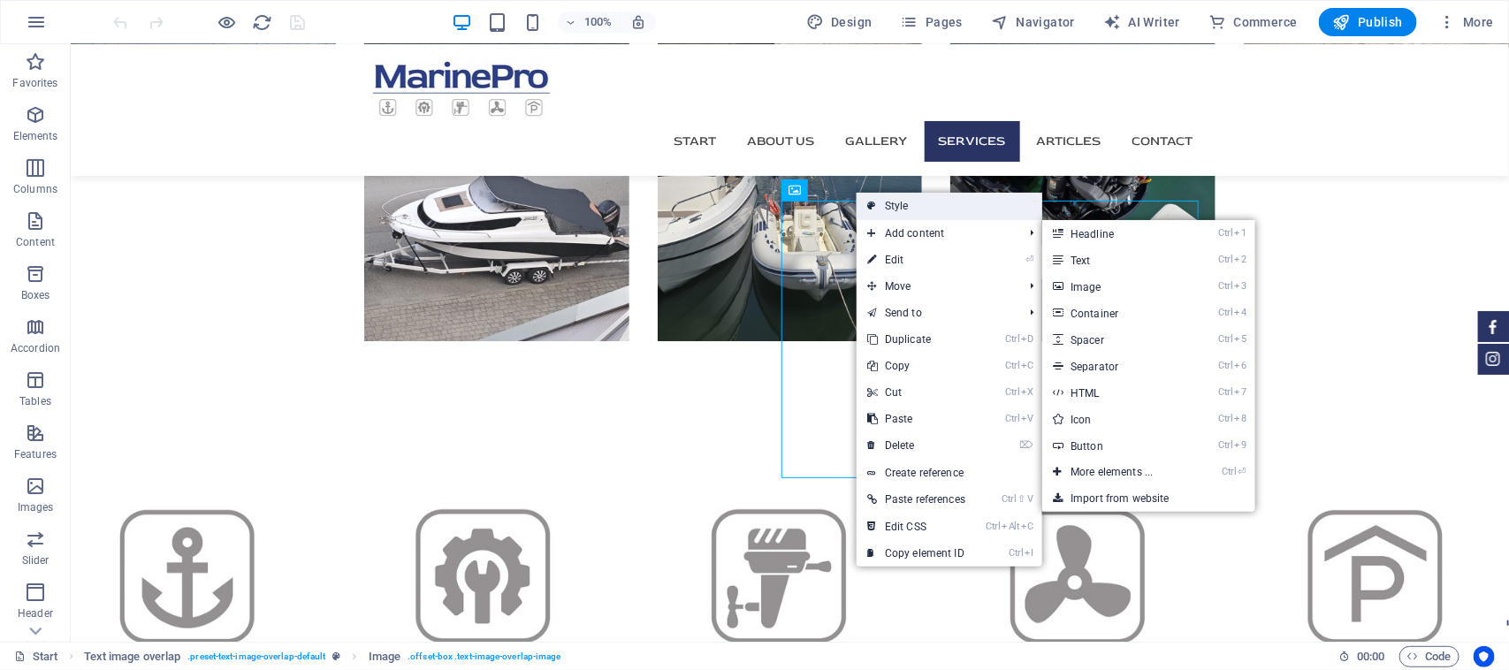
drag, startPoint x: 930, startPoint y: 209, endPoint x: 474, endPoint y: 293, distance: 463.7
click at [930, 209] on link "Style" at bounding box center [949, 206] width 186 height 27
select select "rem"
select select "px"
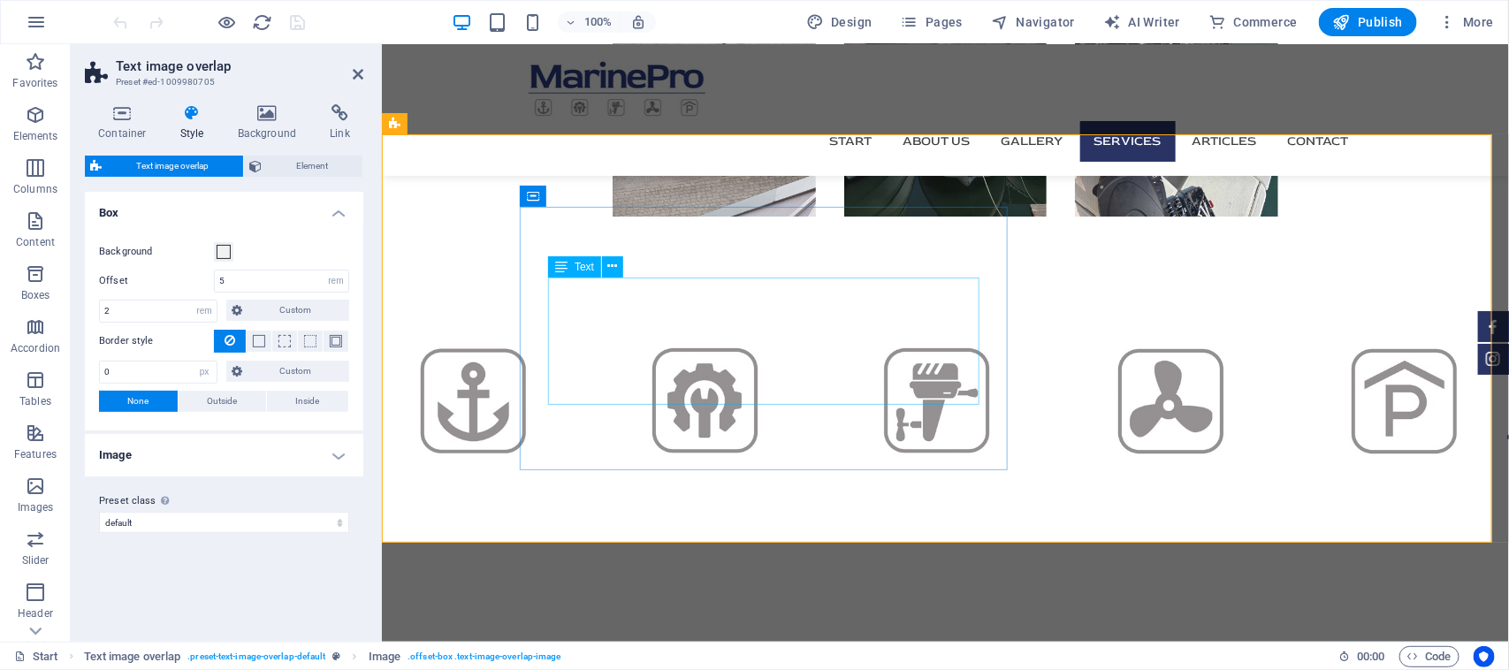
scroll to position [2658, 0]
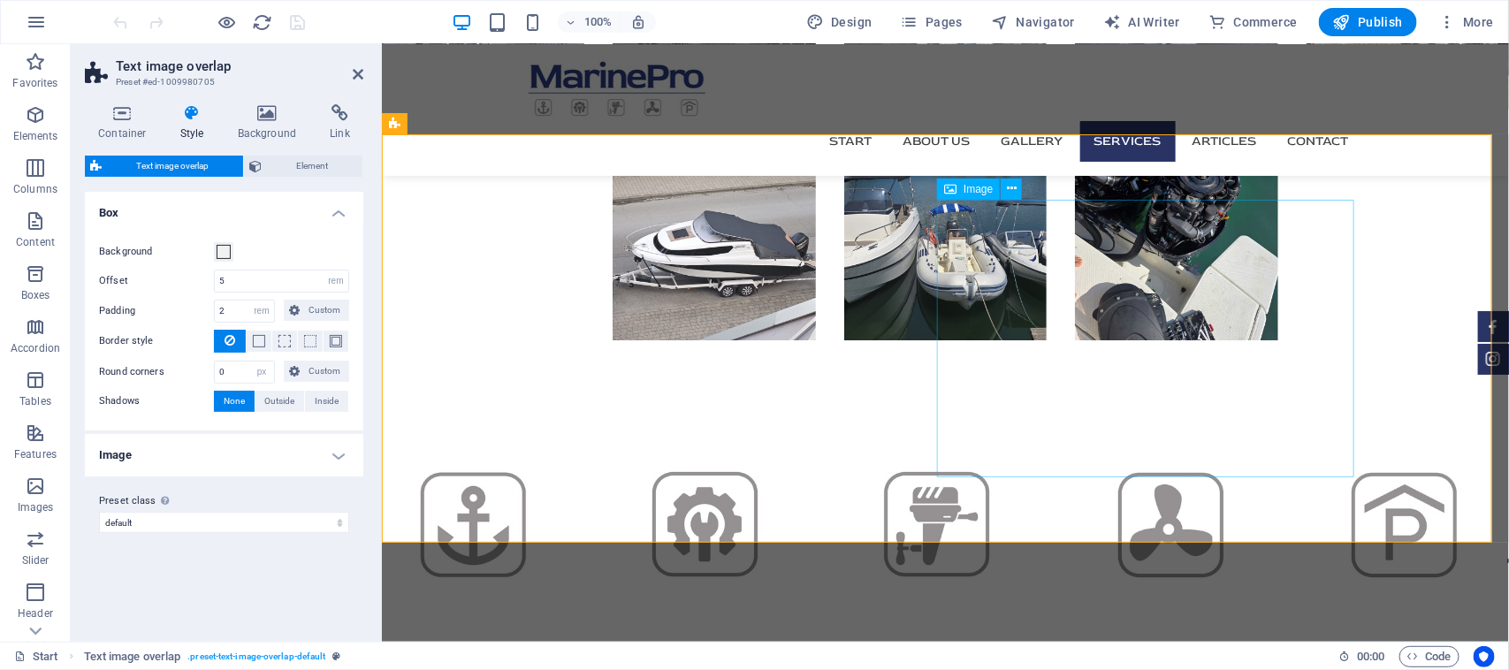
click at [187, 119] on icon at bounding box center [192, 113] width 50 height 18
click at [1010, 193] on icon at bounding box center [1012, 188] width 10 height 19
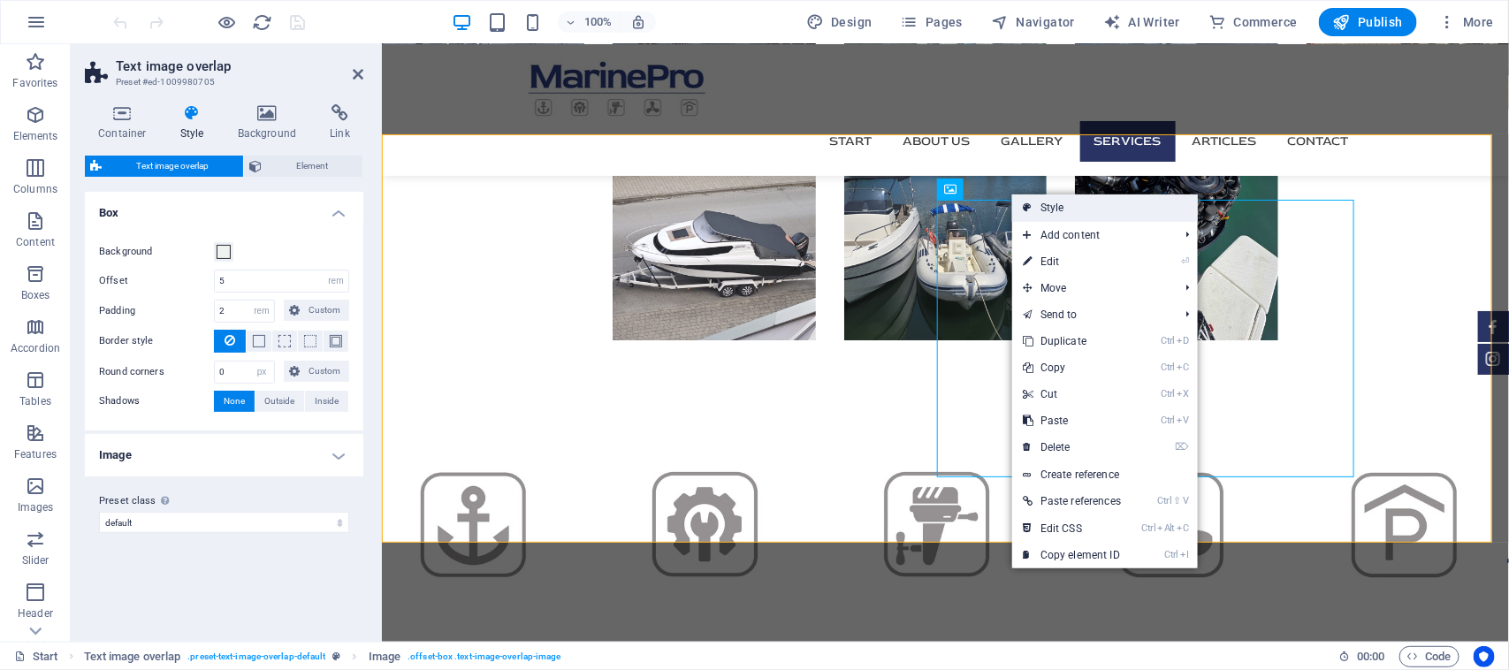
click at [1061, 208] on link "Style" at bounding box center [1105, 207] width 186 height 27
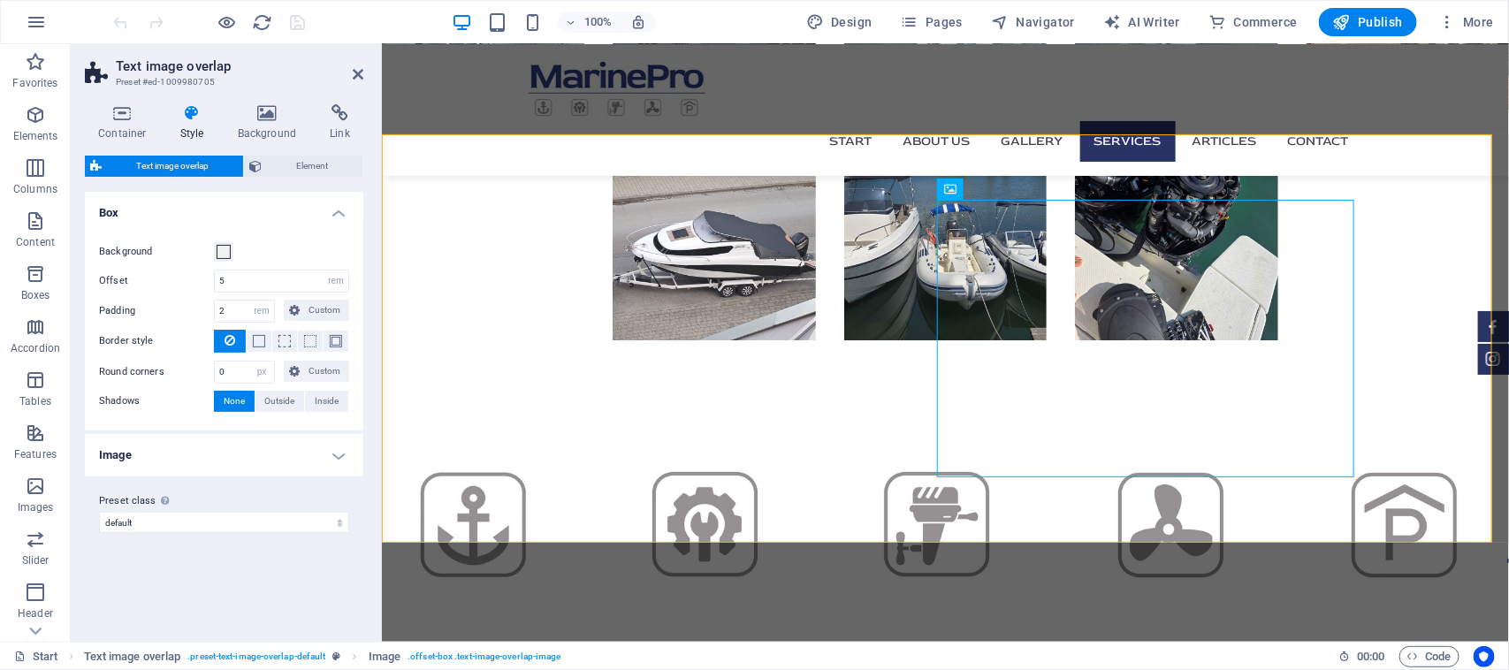
click at [309, 457] on h4 "Image" at bounding box center [224, 455] width 278 height 42
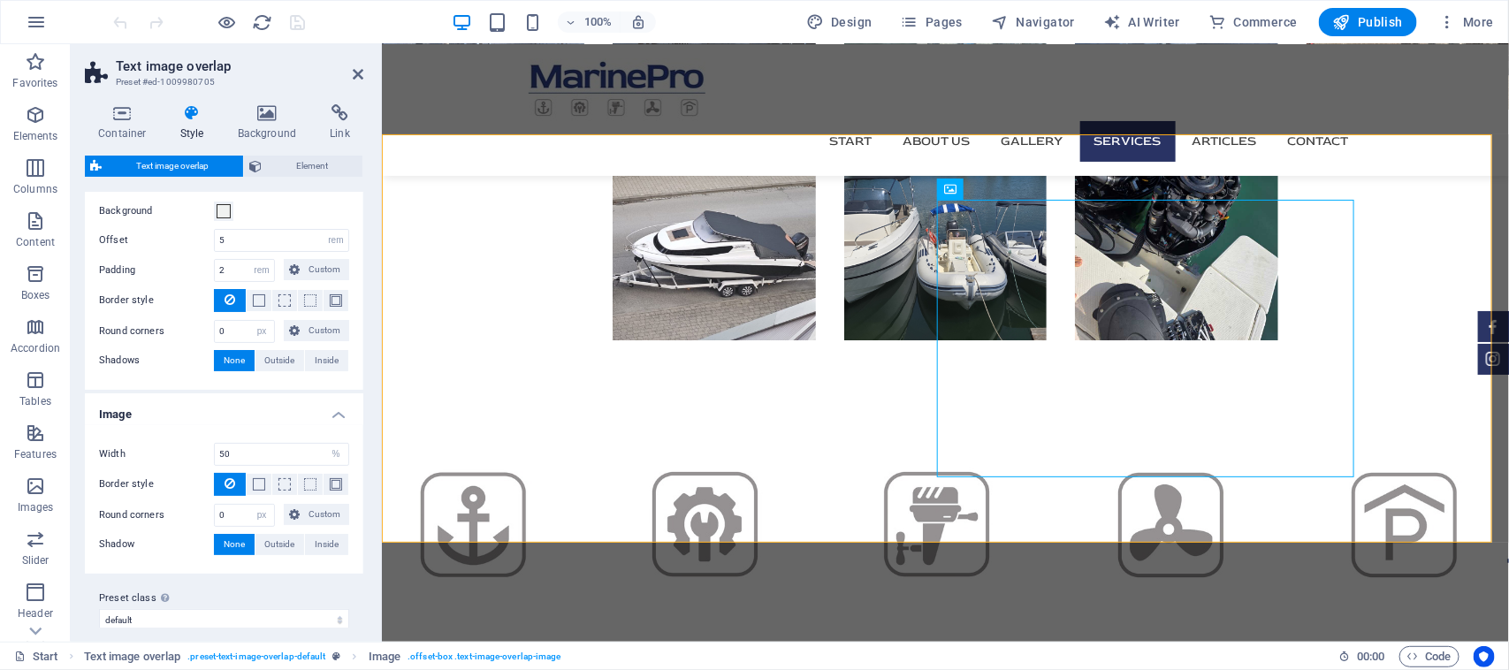
scroll to position [56, 0]
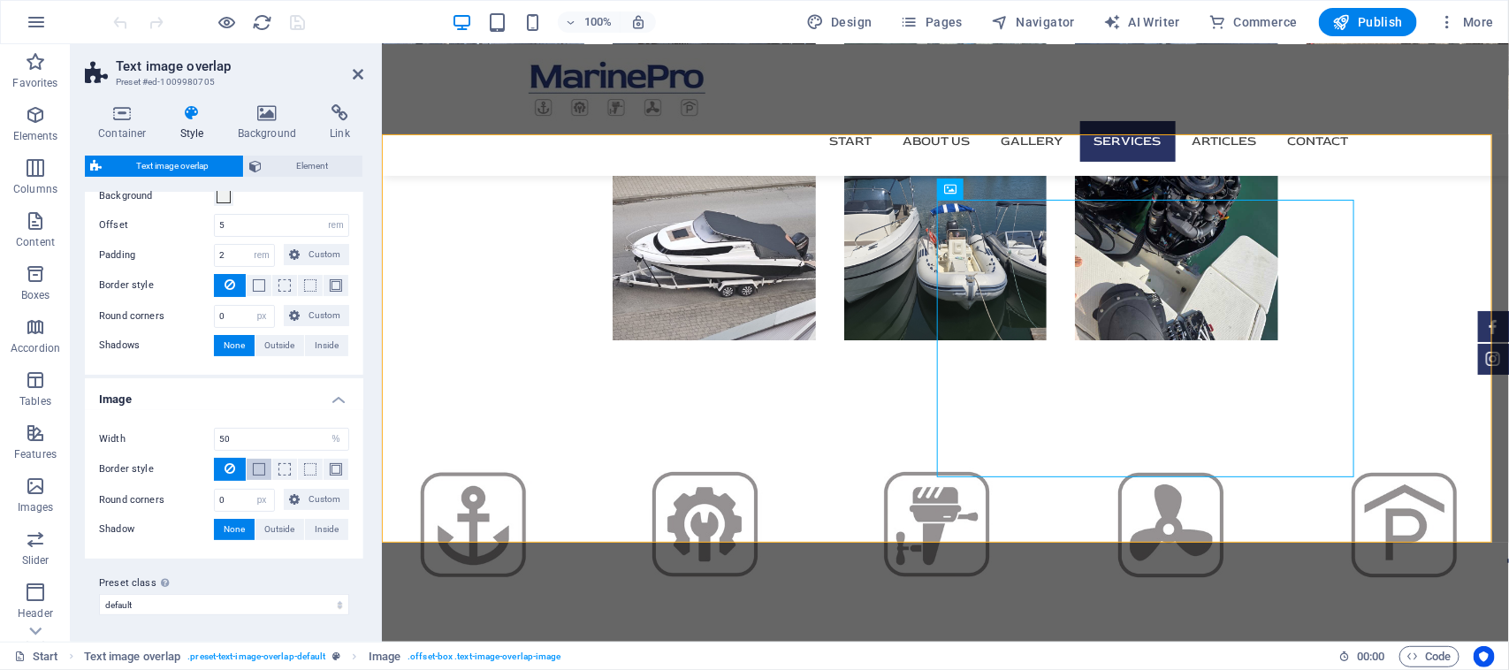
click at [261, 473] on span at bounding box center [259, 469] width 12 height 12
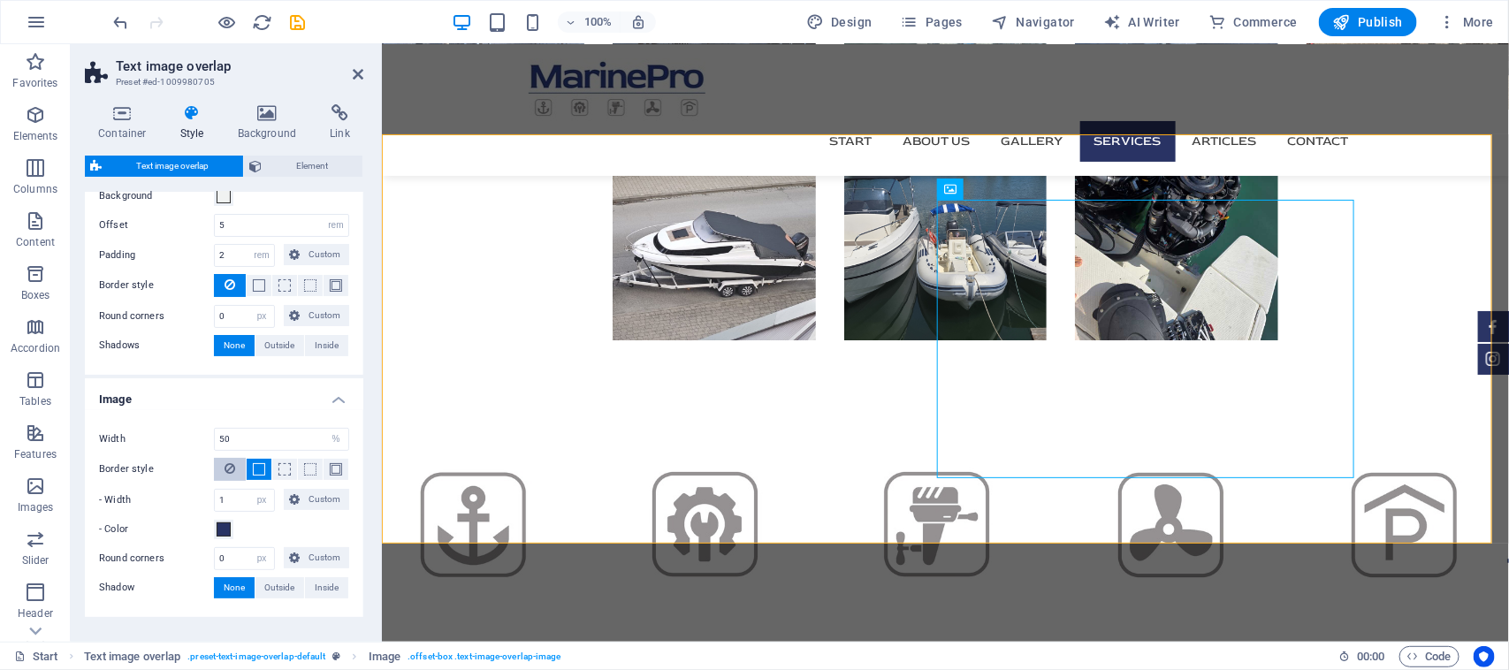
click at [231, 469] on icon at bounding box center [229, 468] width 11 height 21
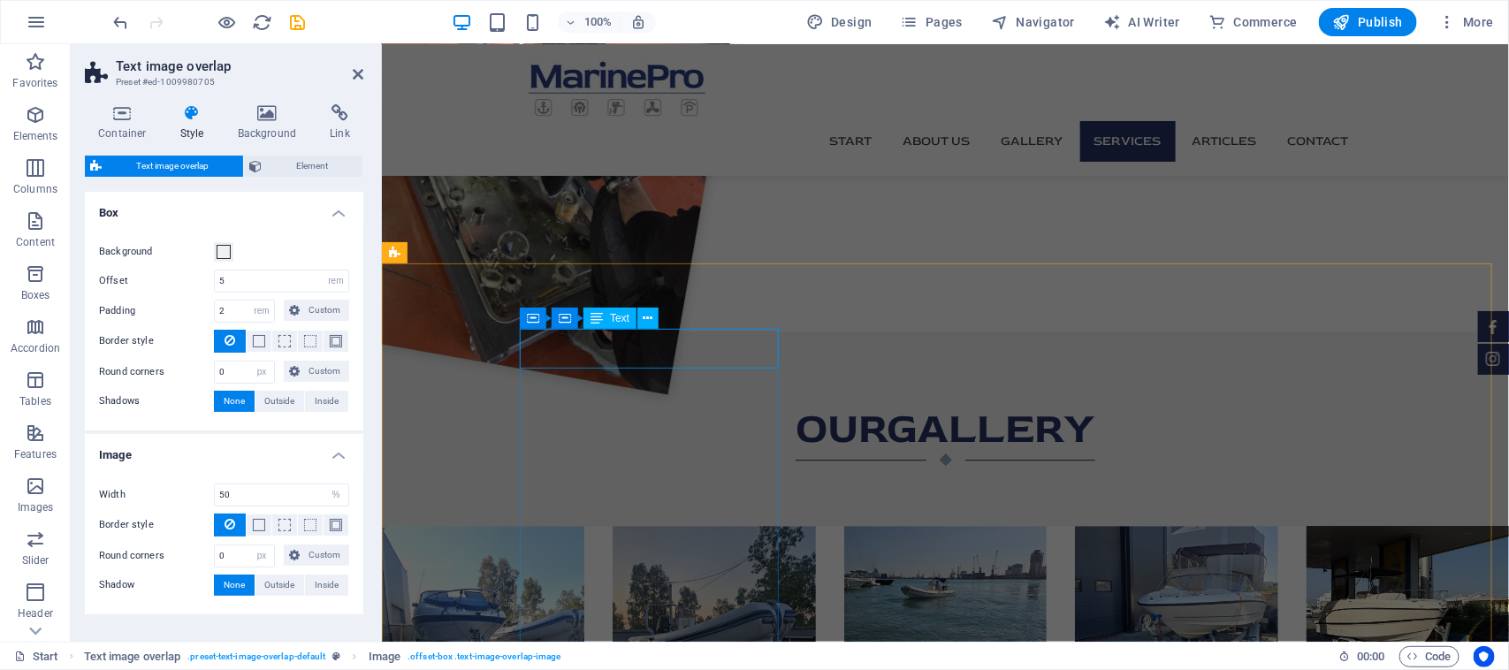
scroll to position [1996, 0]
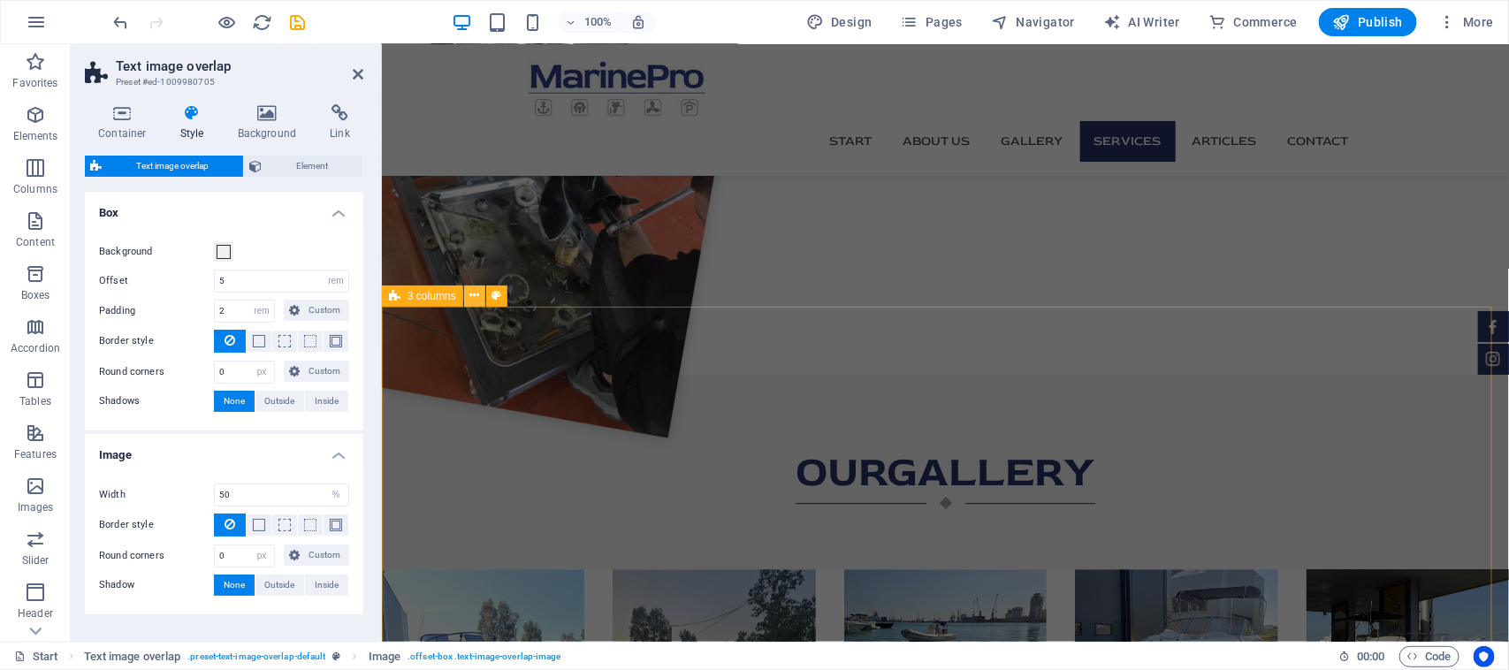
click at [470, 298] on icon at bounding box center [474, 295] width 10 height 19
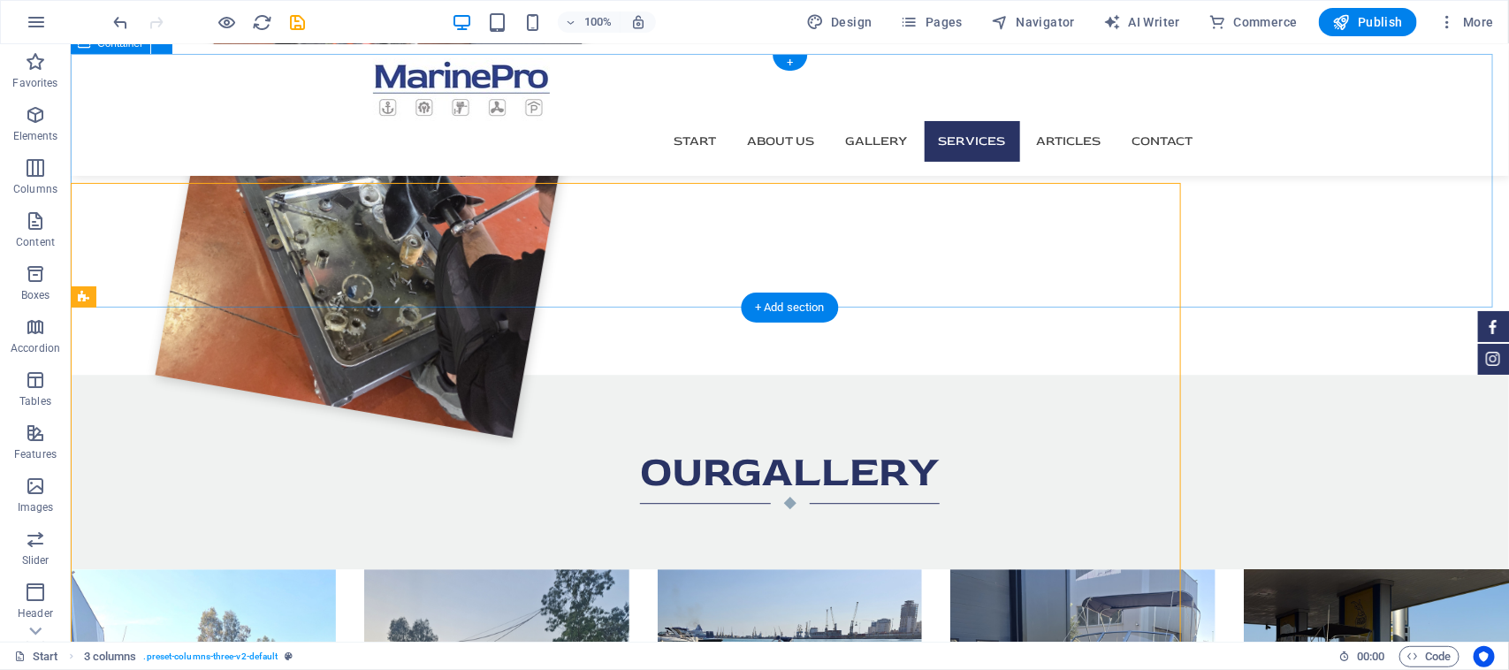
scroll to position [2119, 0]
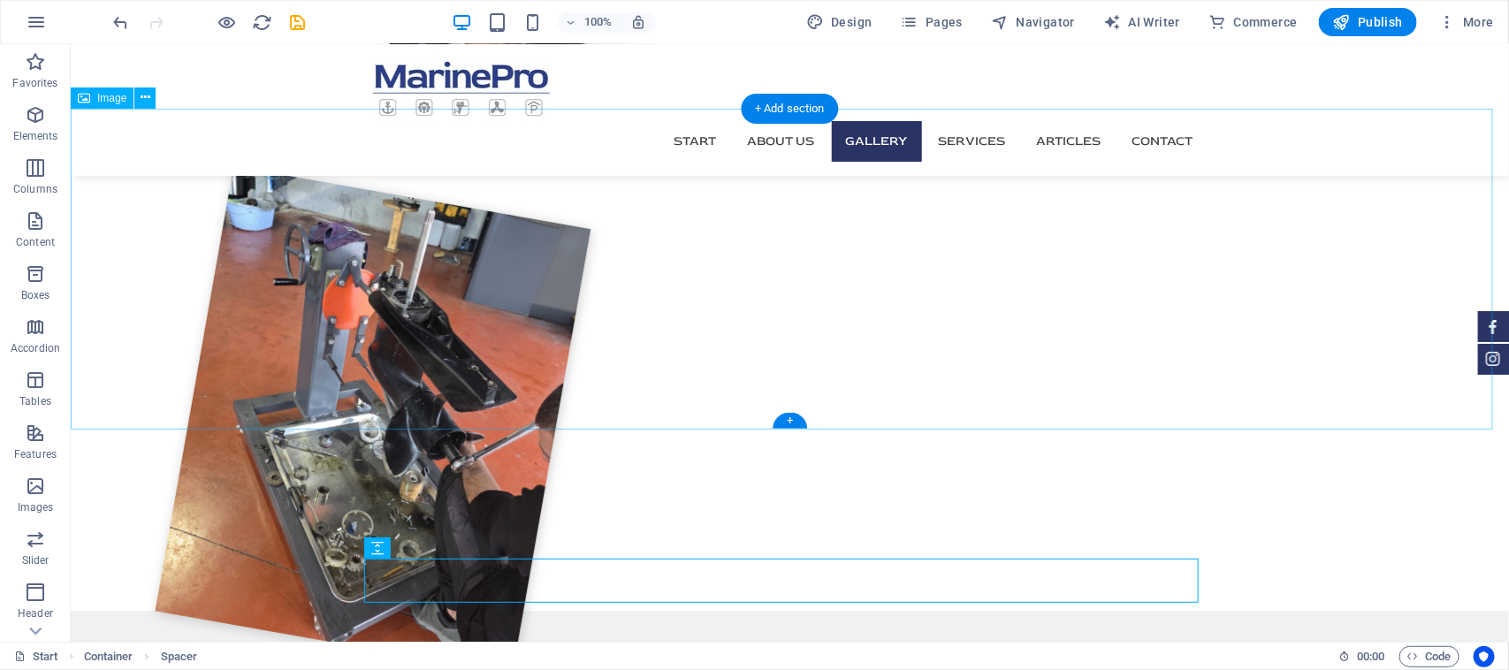
scroll to position [1788, 0]
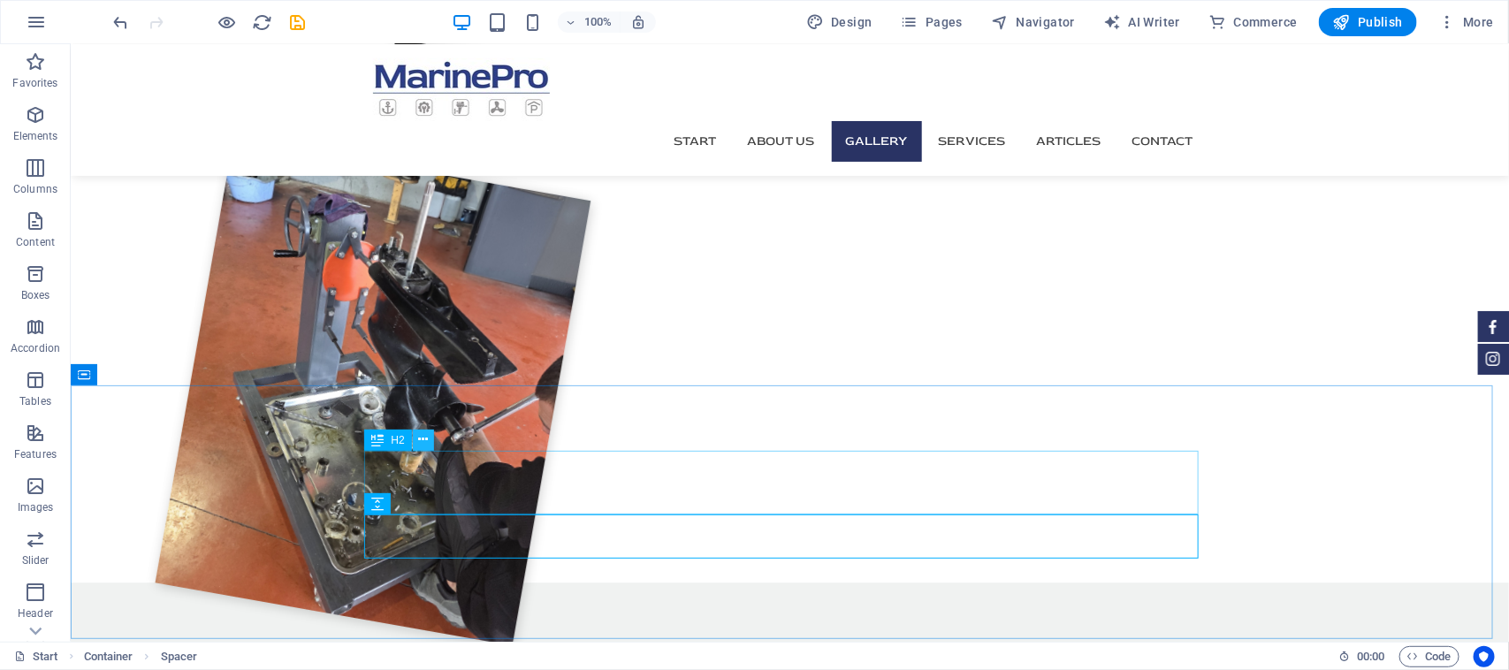
click at [426, 439] on icon at bounding box center [423, 439] width 10 height 19
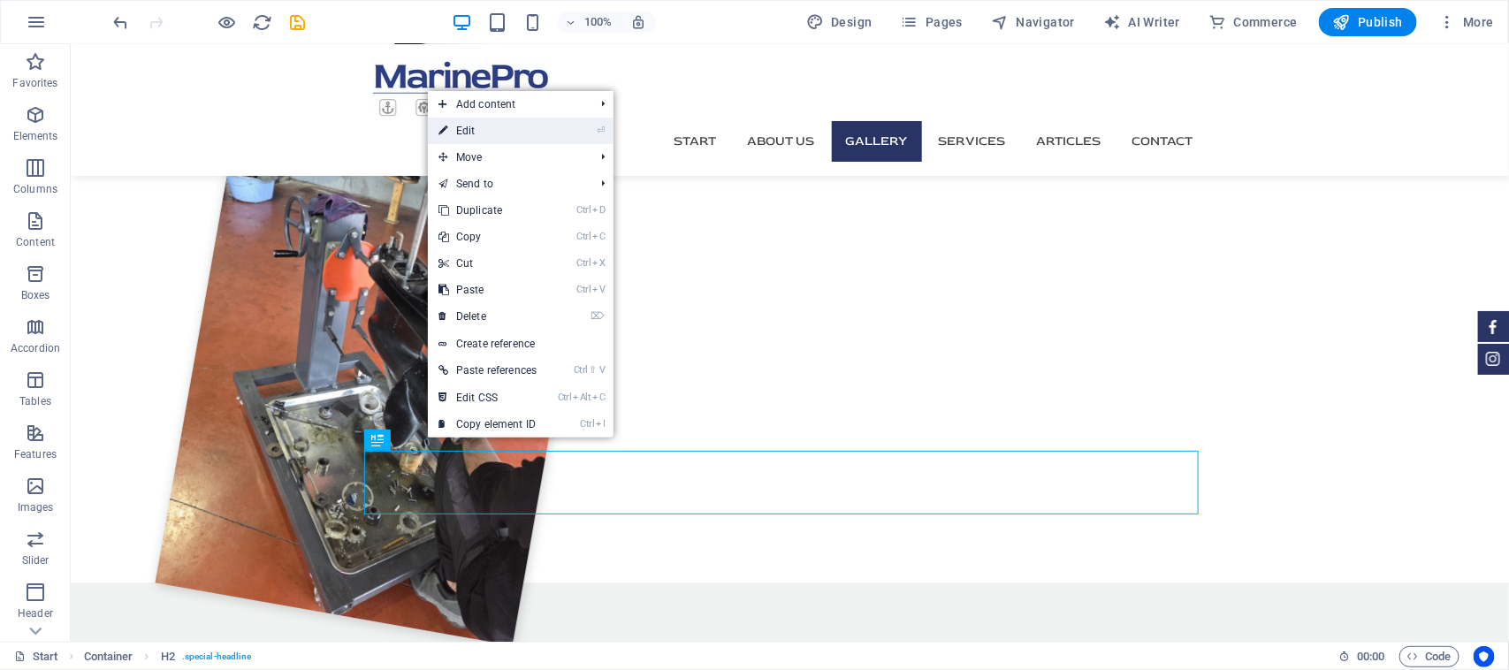
click at [499, 135] on link "⏎ Edit" at bounding box center [487, 131] width 119 height 27
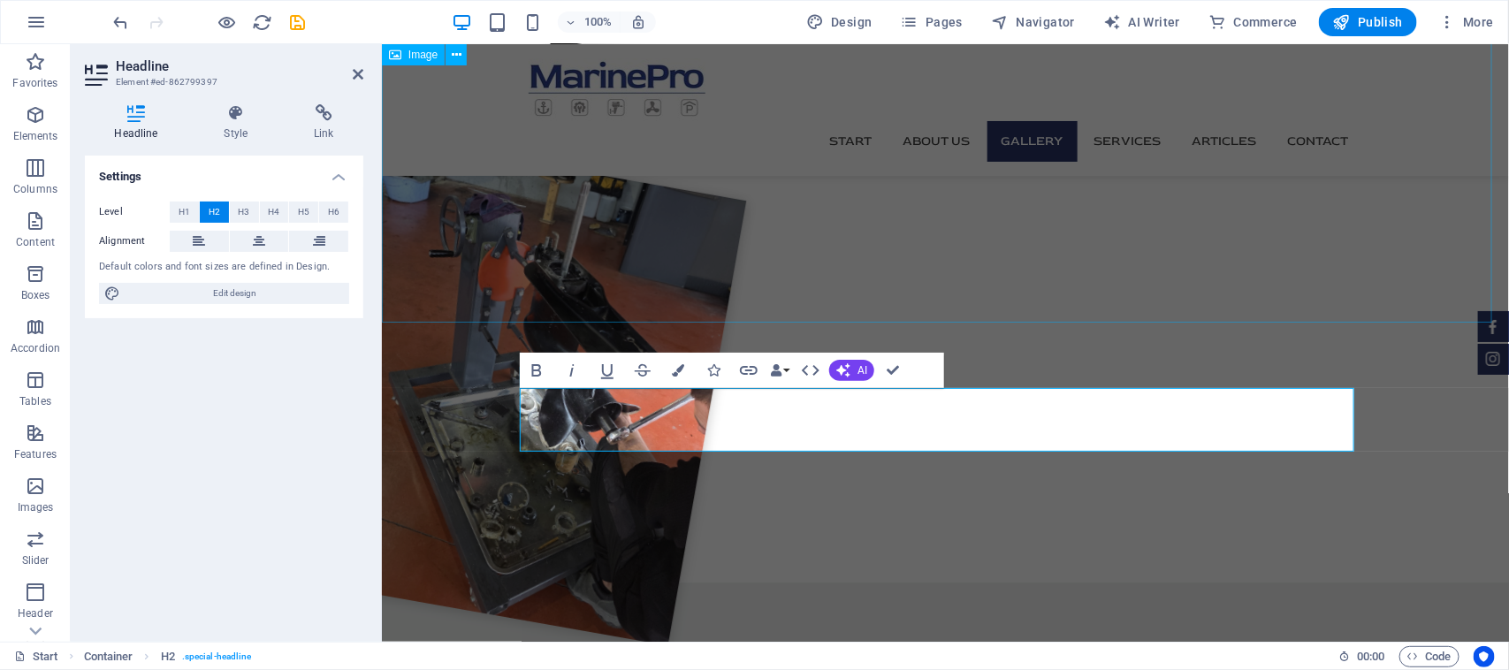
scroll to position [1726, 0]
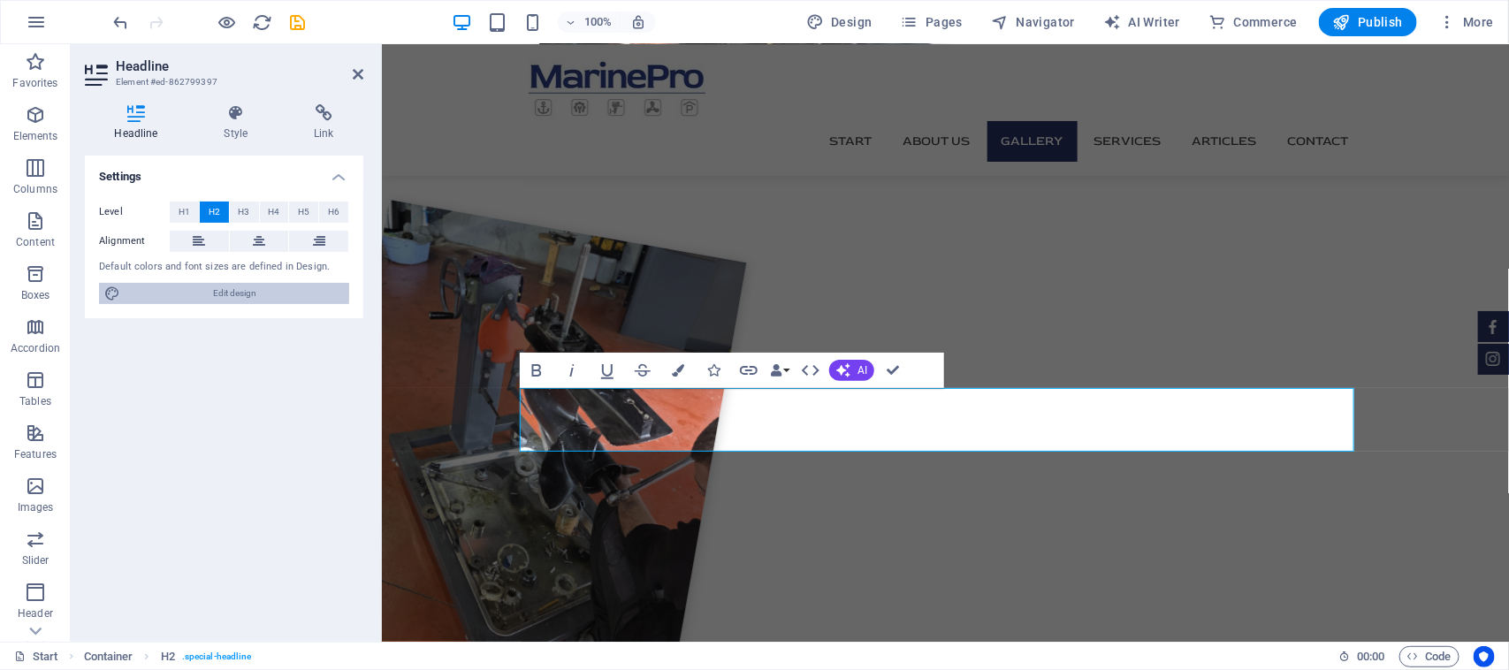
click at [287, 287] on span "Edit design" at bounding box center [234, 293] width 218 height 21
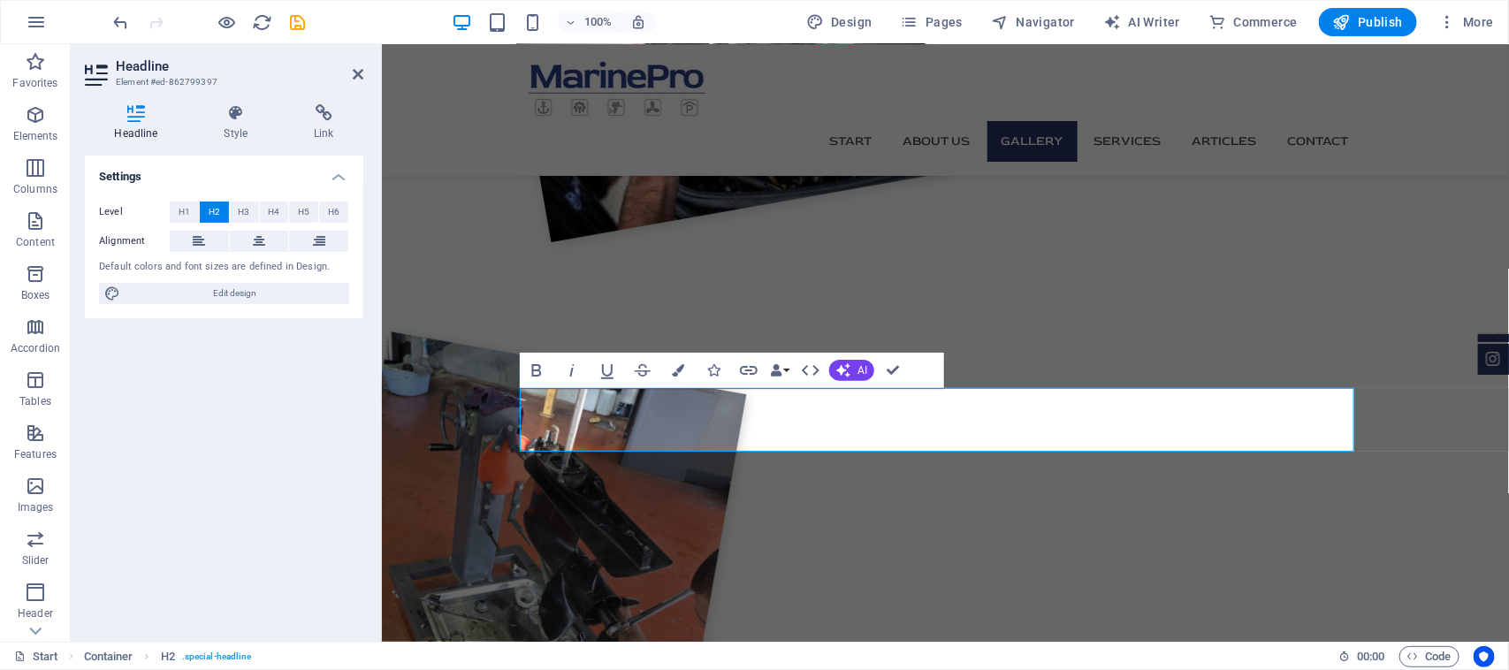
select select "px"
select select "400"
select select "px"
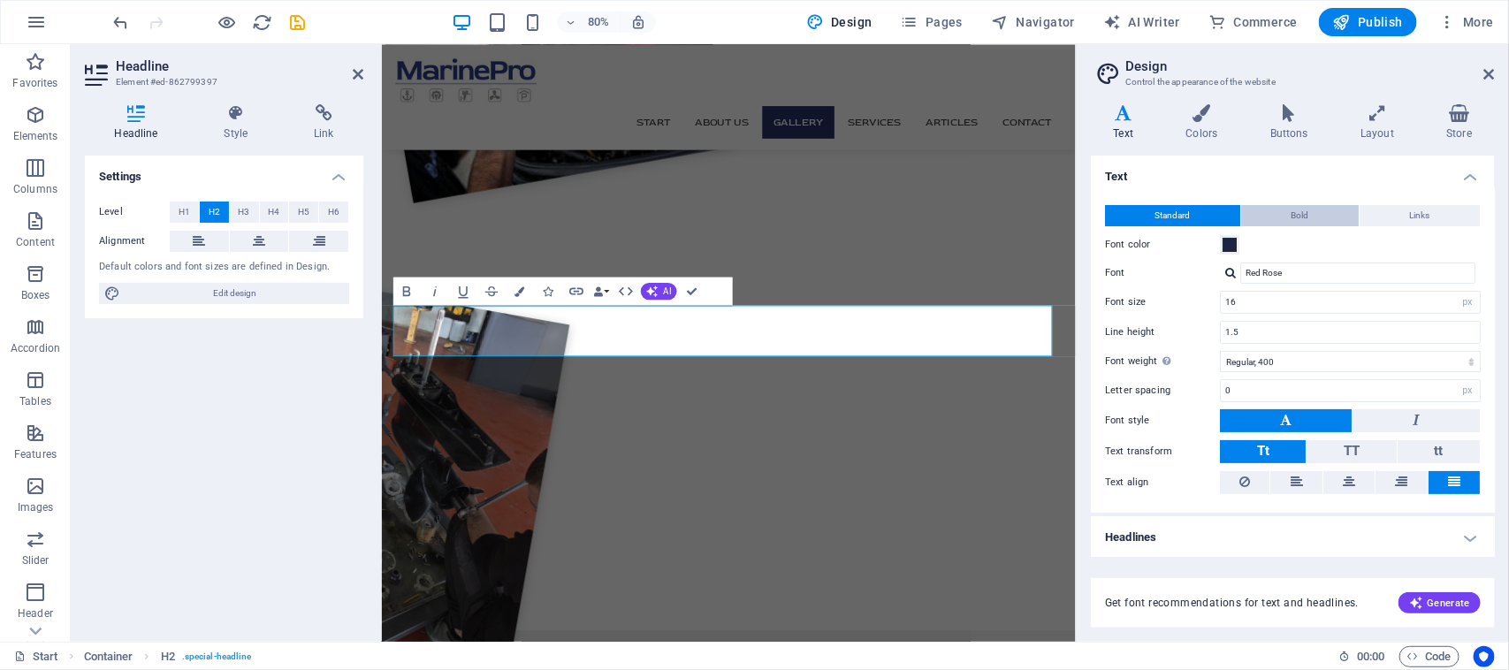
scroll to position [1754, 0]
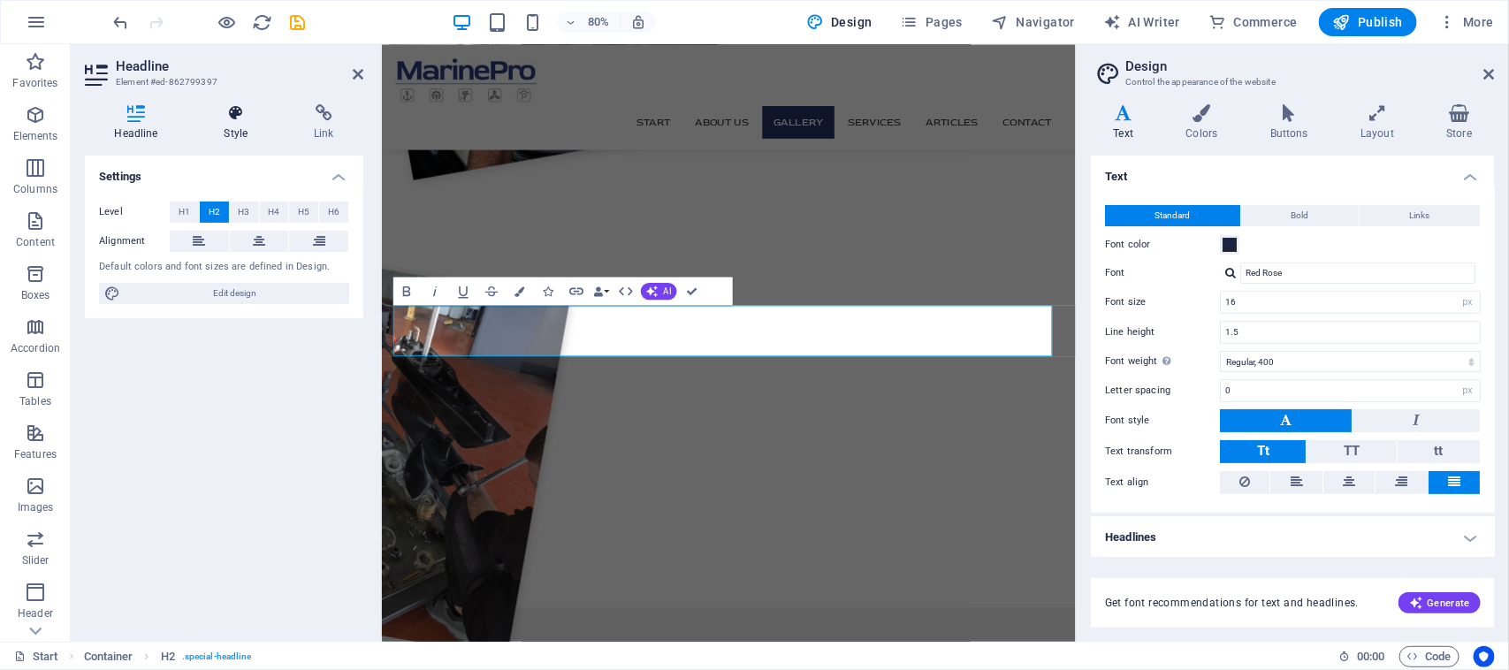
click at [263, 125] on h4 "Style" at bounding box center [239, 122] width 90 height 37
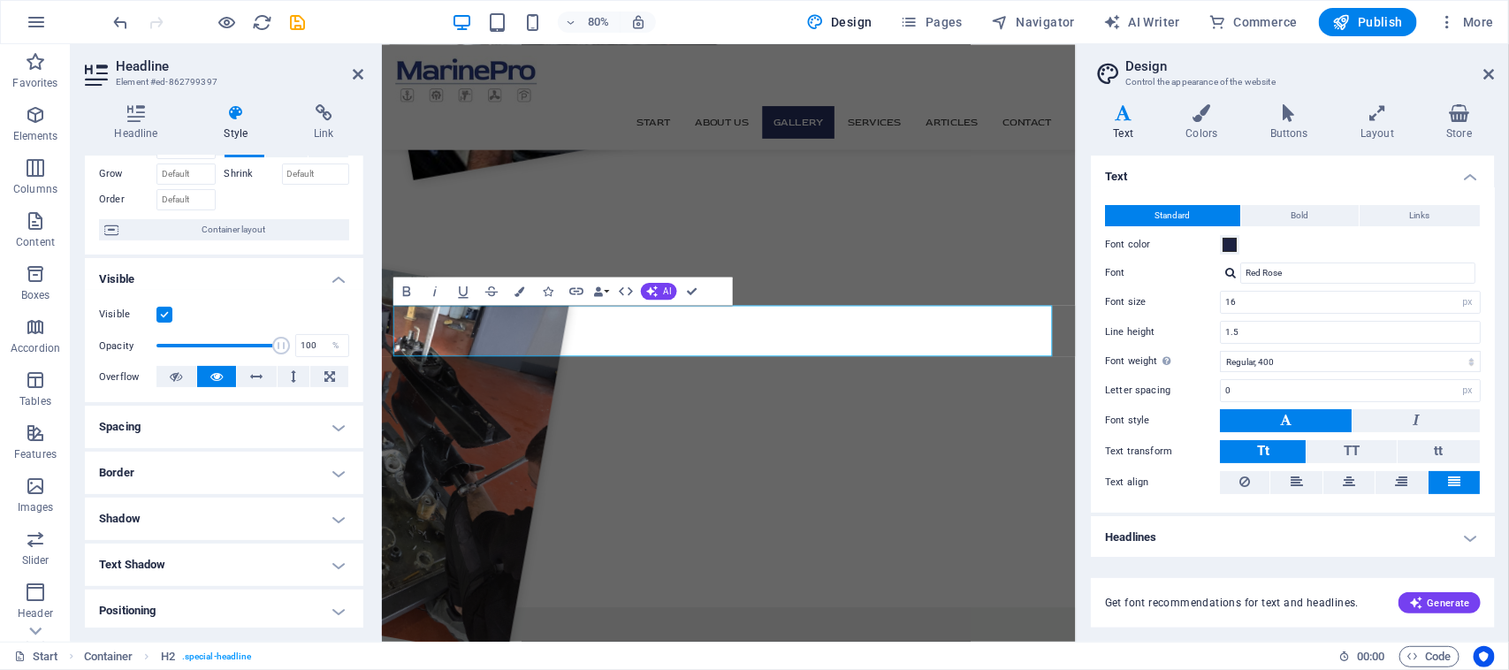
scroll to position [110, 0]
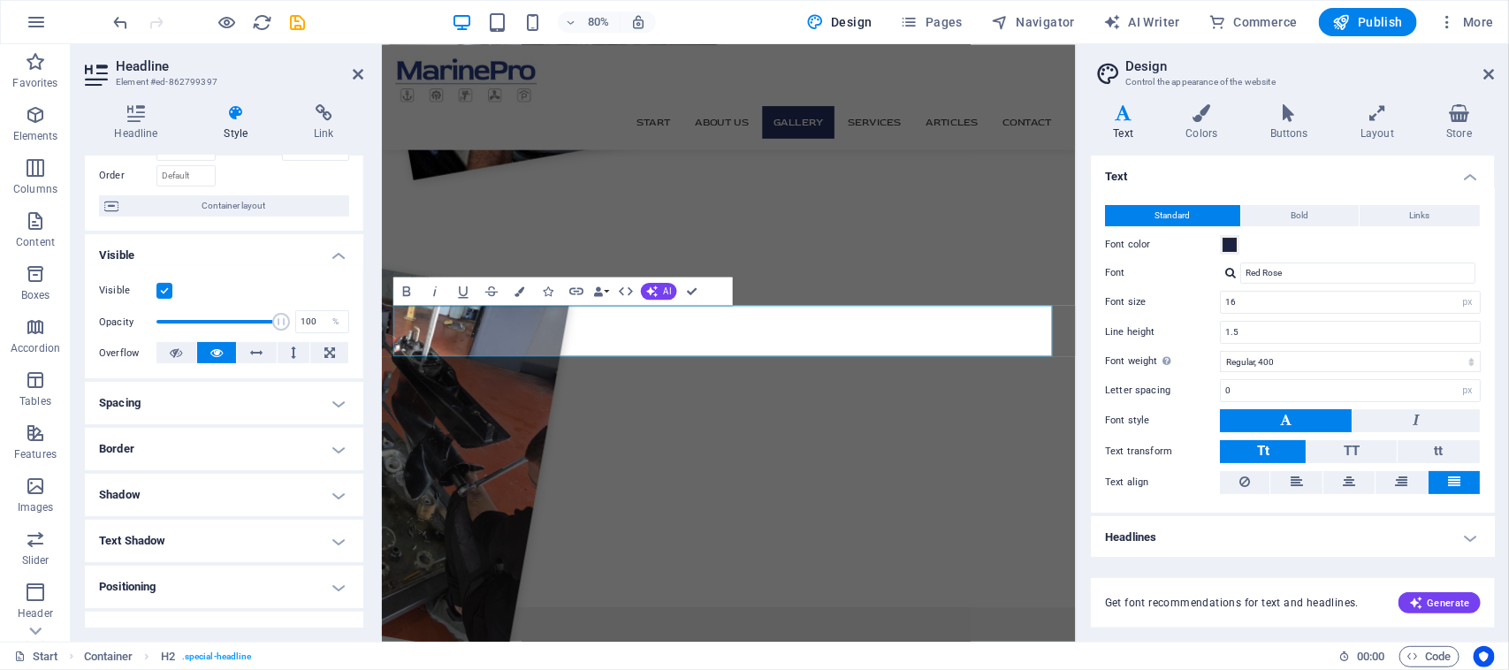
click at [247, 411] on h4 "Spacing" at bounding box center [224, 403] width 278 height 42
click at [310, 443] on span "Custom" at bounding box center [313, 438] width 61 height 21
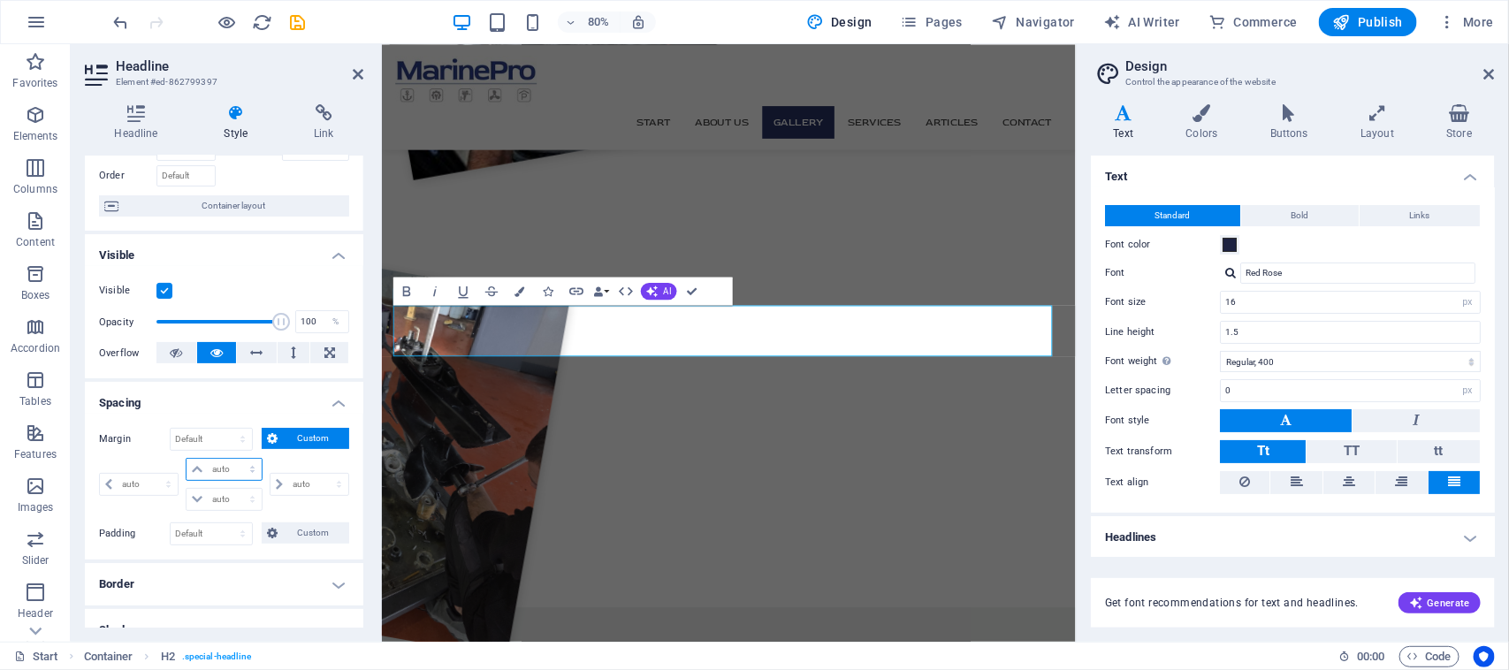
click at [228, 467] on select "auto px % rem vw vh" at bounding box center [223, 469] width 74 height 21
select select "px"
click at [233, 460] on select "auto px % rem vw vh" at bounding box center [223, 469] width 74 height 21
type input "0"
select select "px"
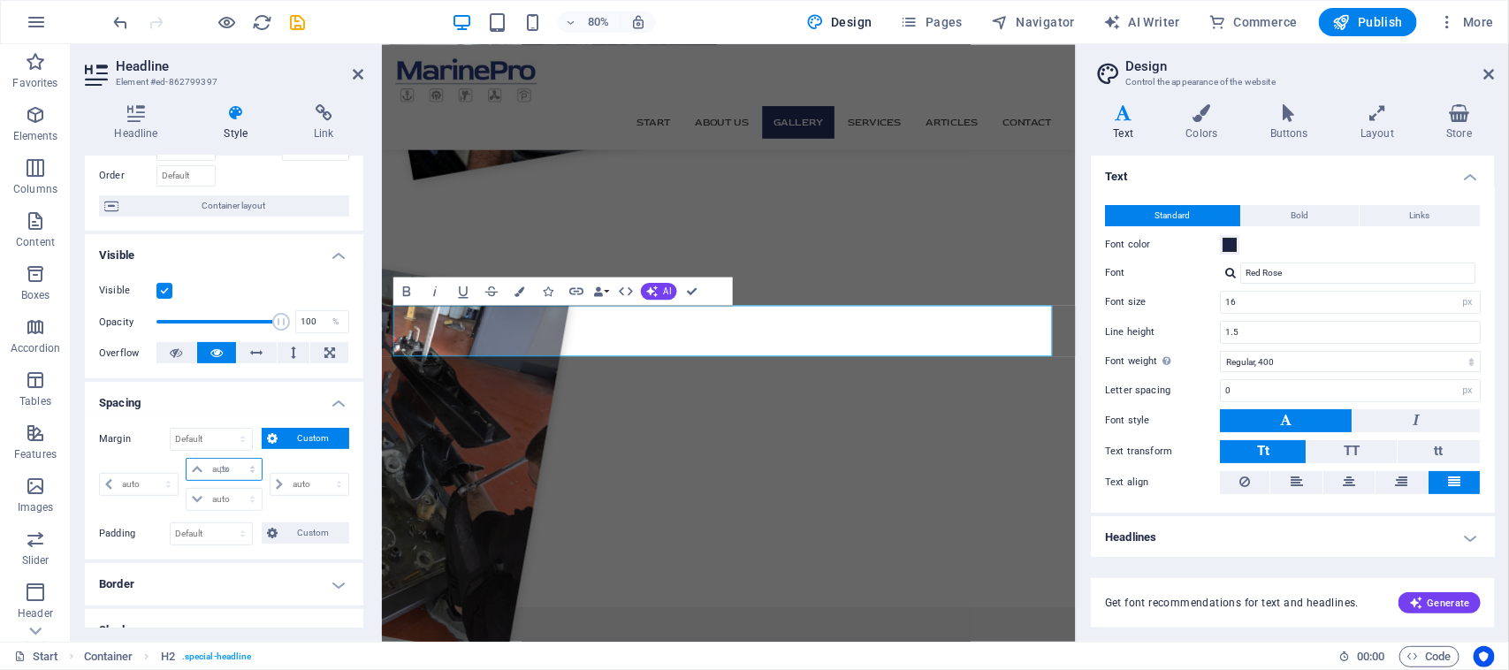
type input "0"
select select "px"
type input "0"
select select "px"
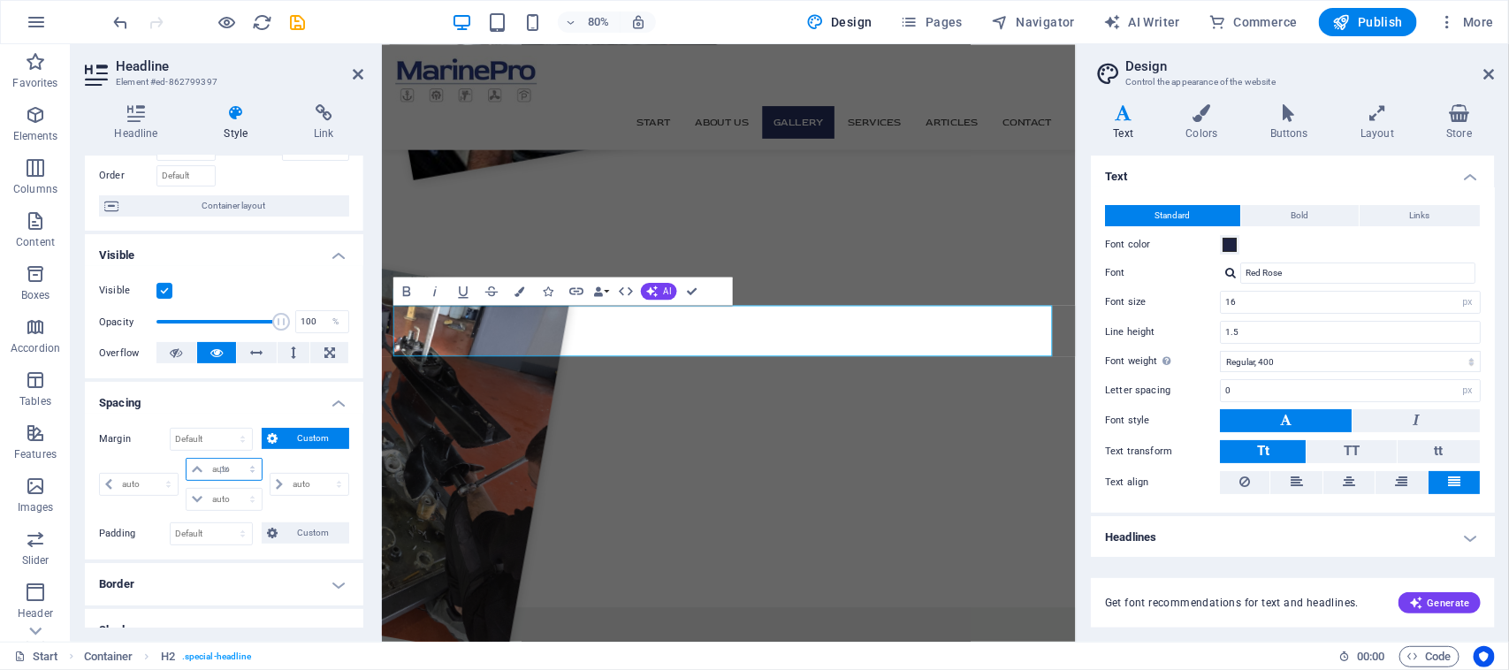
type input "0"
select select "px"
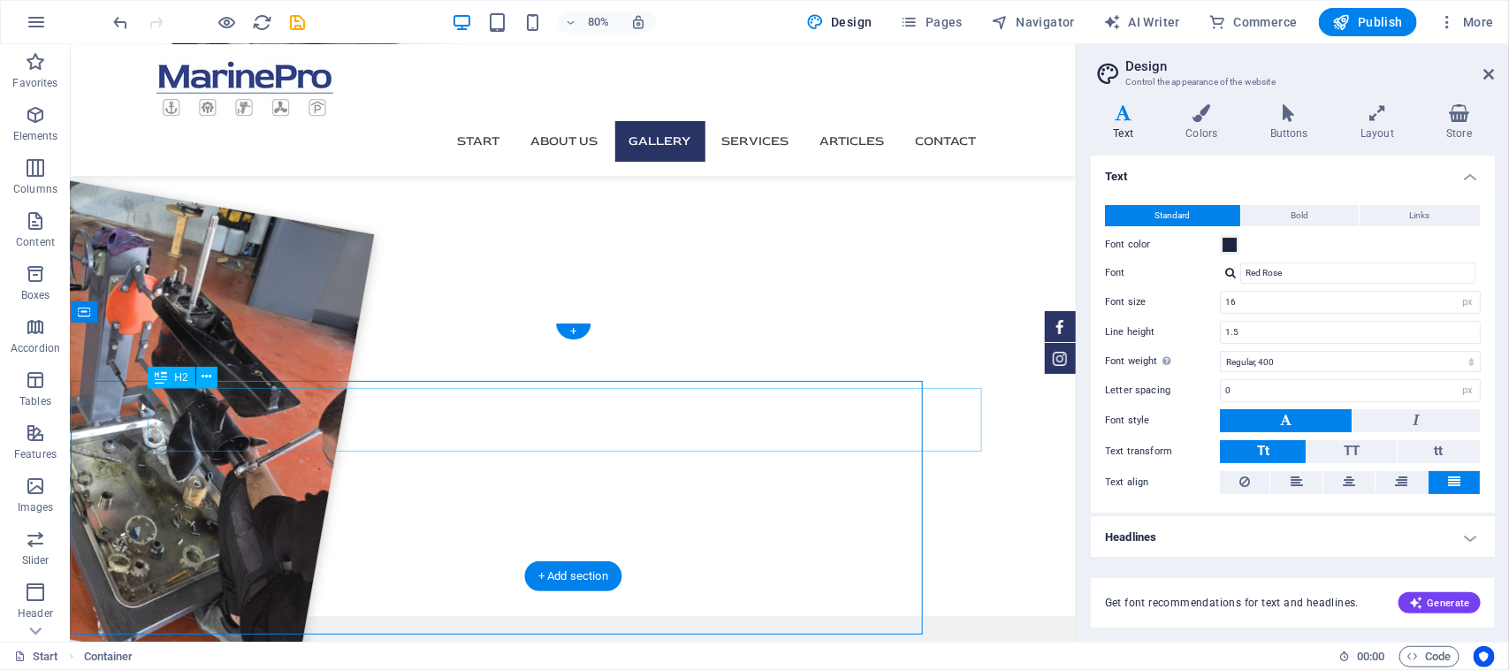
scroll to position [1677, 0]
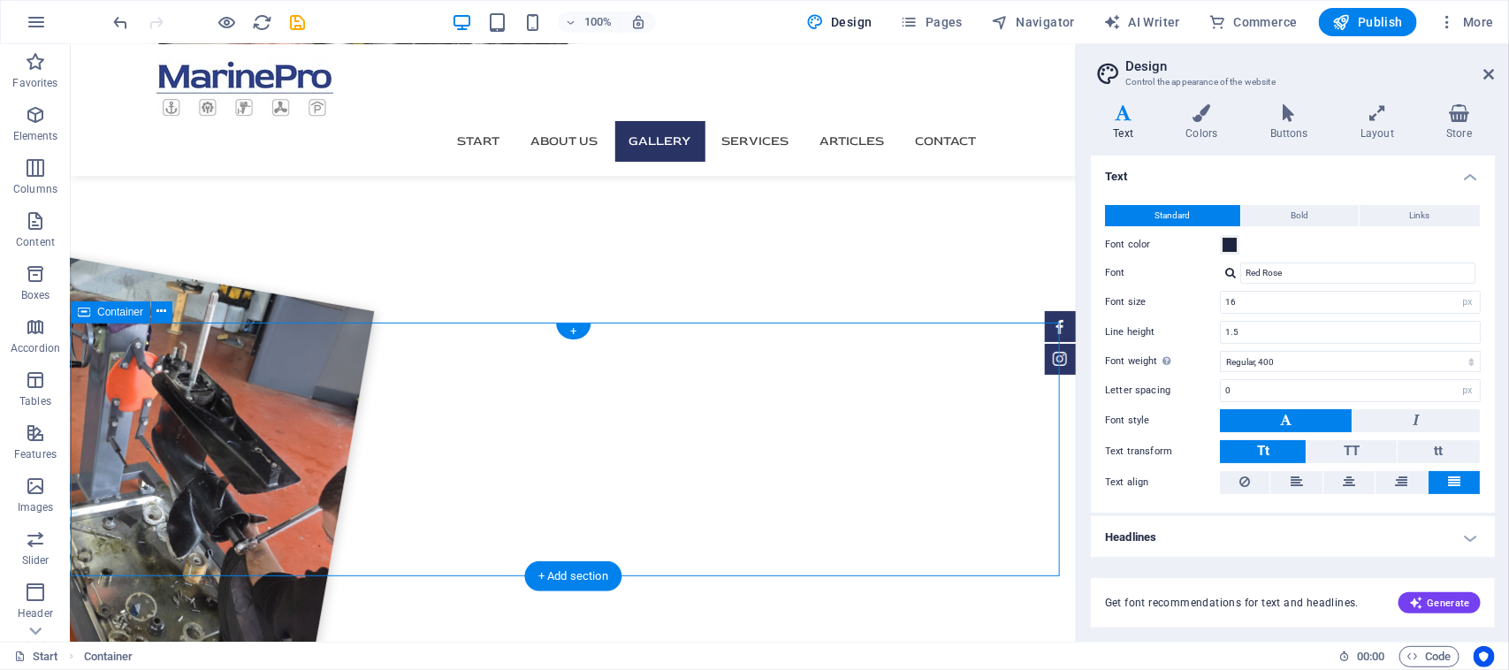
click at [165, 315] on icon at bounding box center [162, 311] width 10 height 19
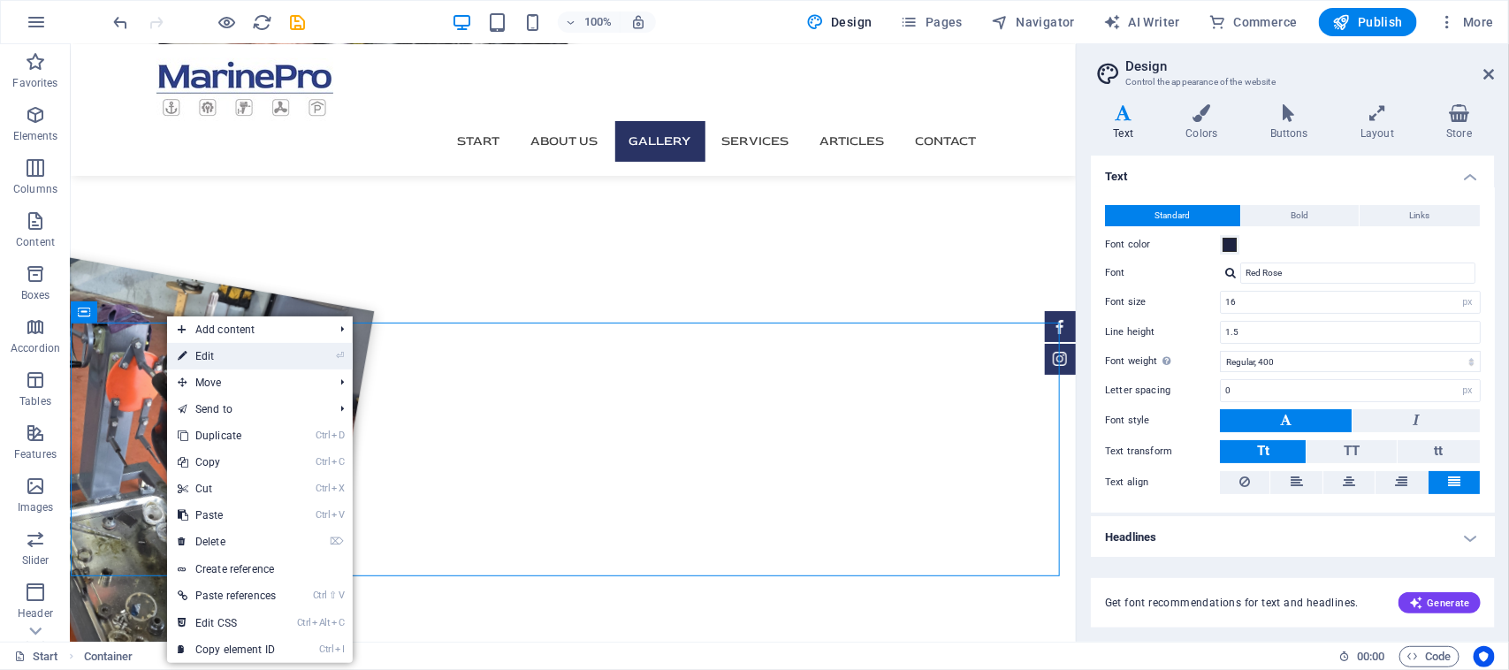
click at [243, 356] on link "⏎ Edit" at bounding box center [226, 356] width 119 height 27
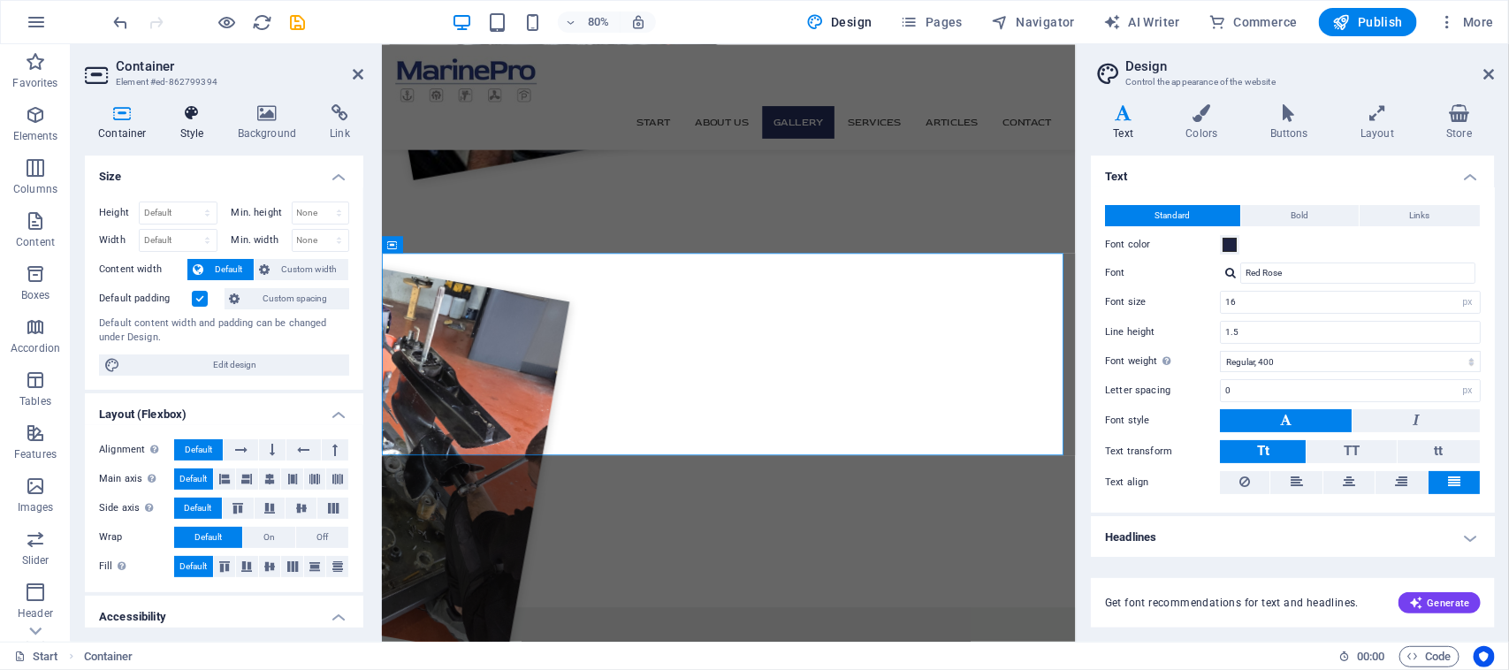
click at [201, 124] on h4 "Style" at bounding box center [195, 122] width 57 height 37
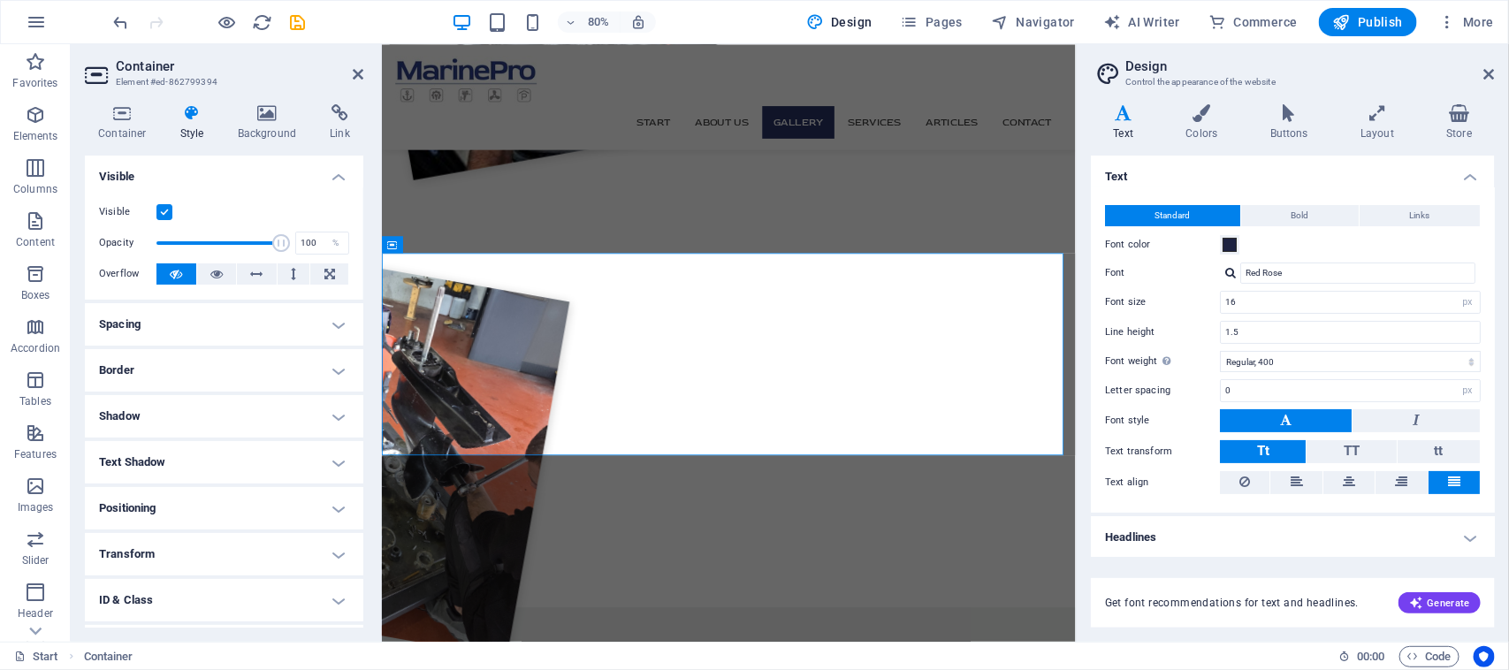
click at [209, 331] on h4 "Spacing" at bounding box center [224, 324] width 278 height 42
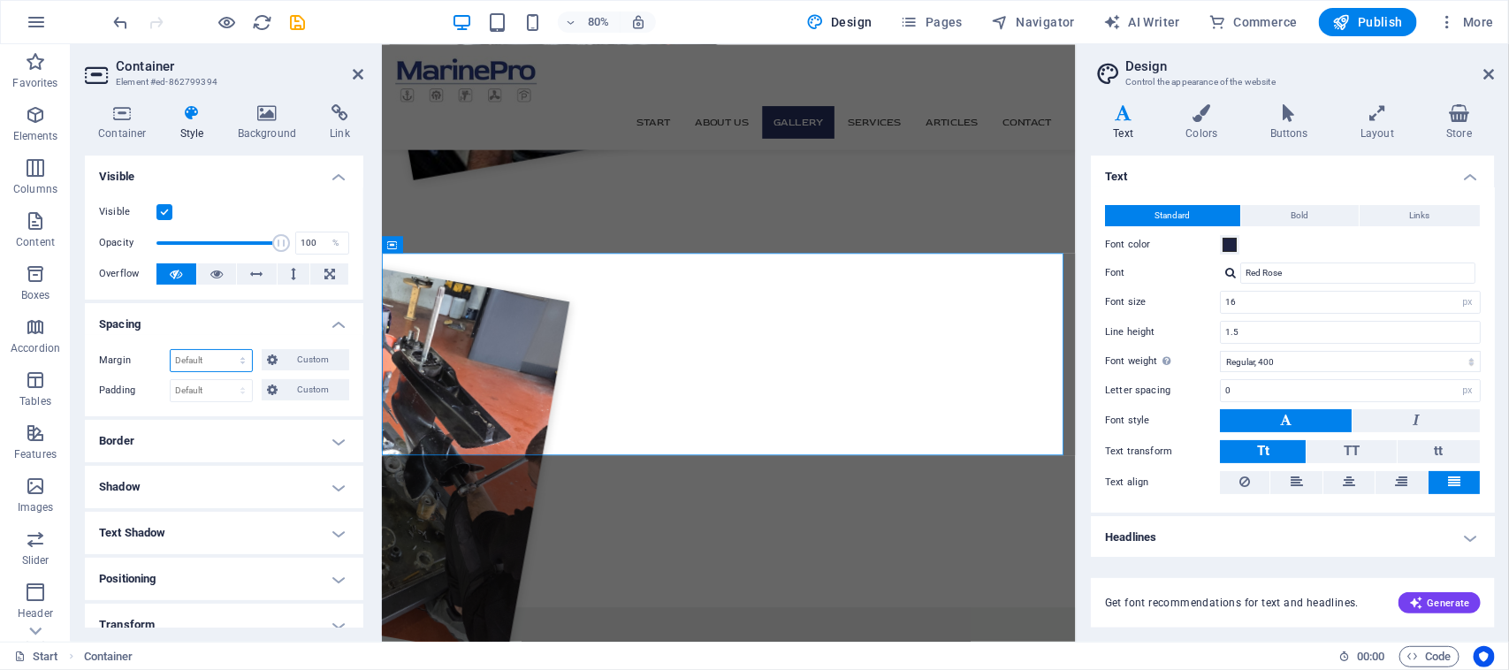
click at [224, 354] on select "Default auto px % rem vw vh Custom" at bounding box center [211, 360] width 81 height 21
click at [171, 350] on select "Default auto px % rem vw vh Custom" at bounding box center [211, 360] width 81 height 21
select select "DISABLED_OPTION_VALUE"
click at [227, 390] on select "Default px rem % vh vw Custom" at bounding box center [211, 390] width 81 height 21
select select "px"
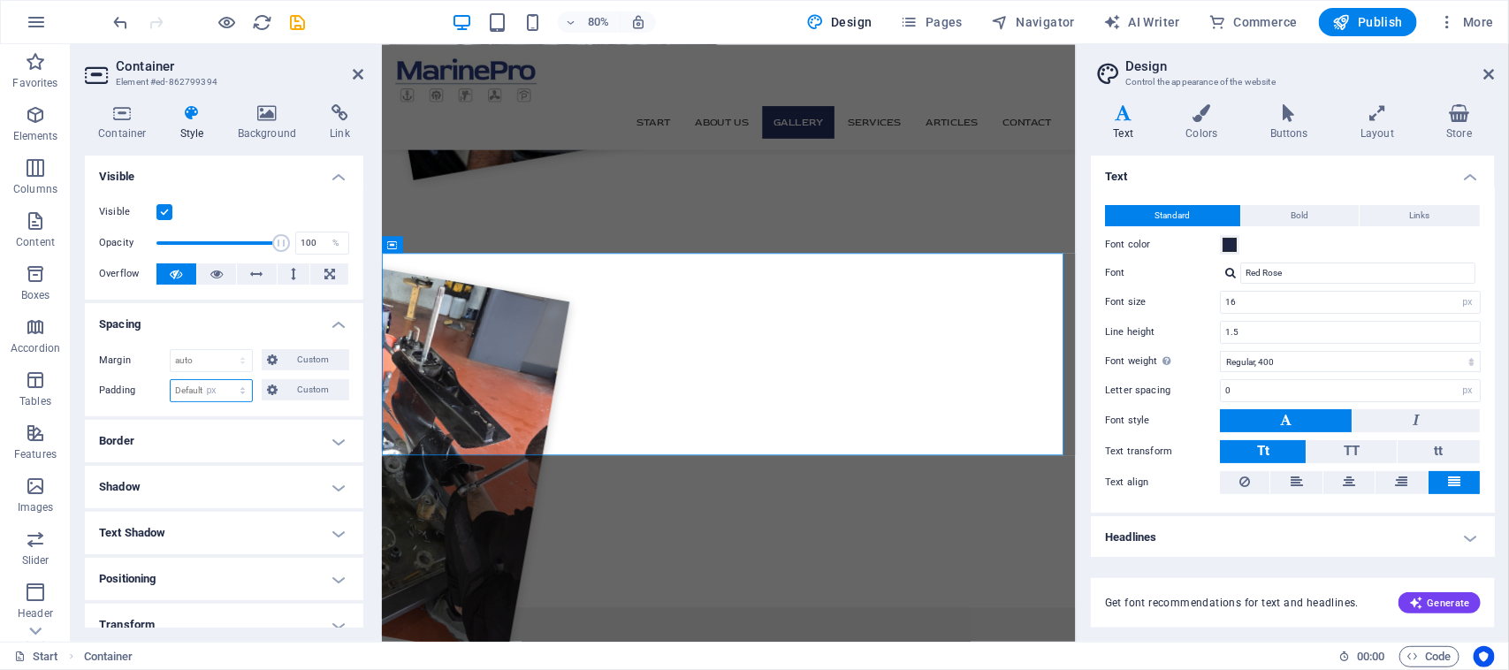
click at [225, 380] on select "Default px rem % vh vw Custom" at bounding box center [211, 390] width 81 height 21
type input "0"
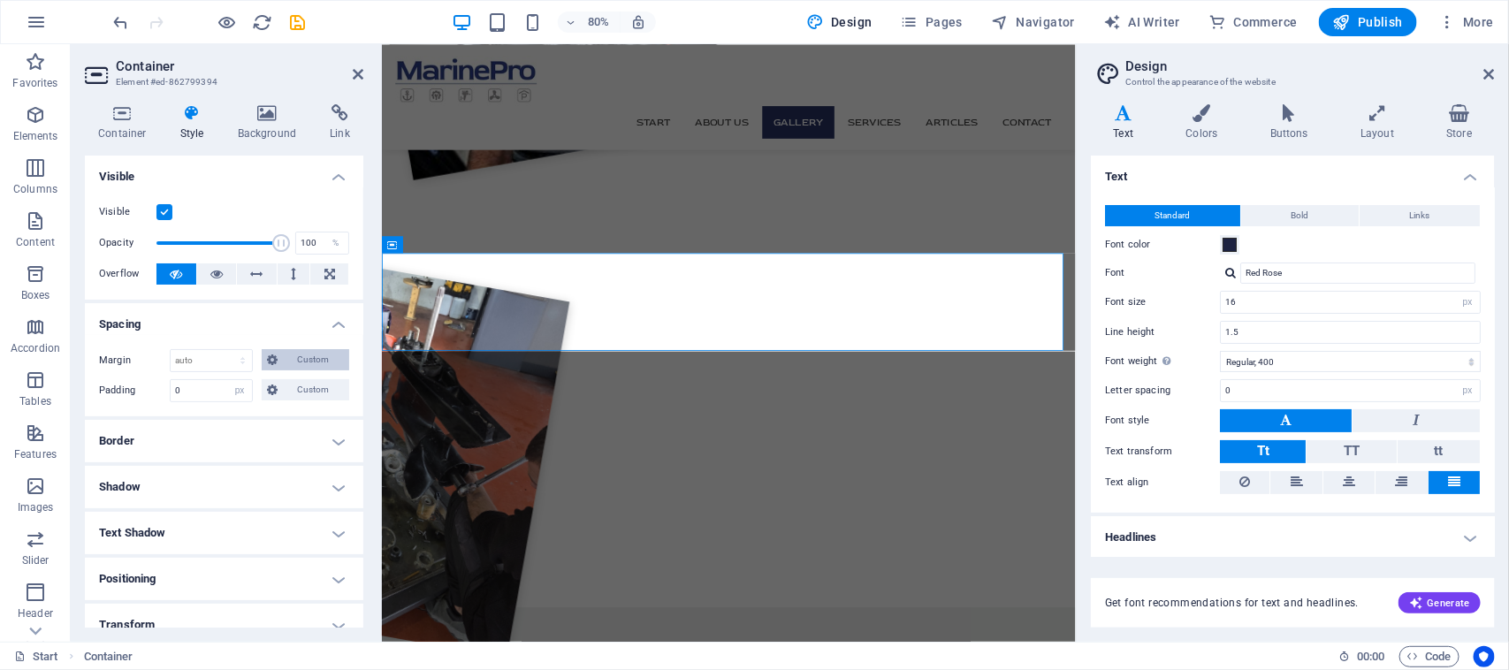
click at [279, 360] on button "Custom" at bounding box center [305, 359] width 87 height 21
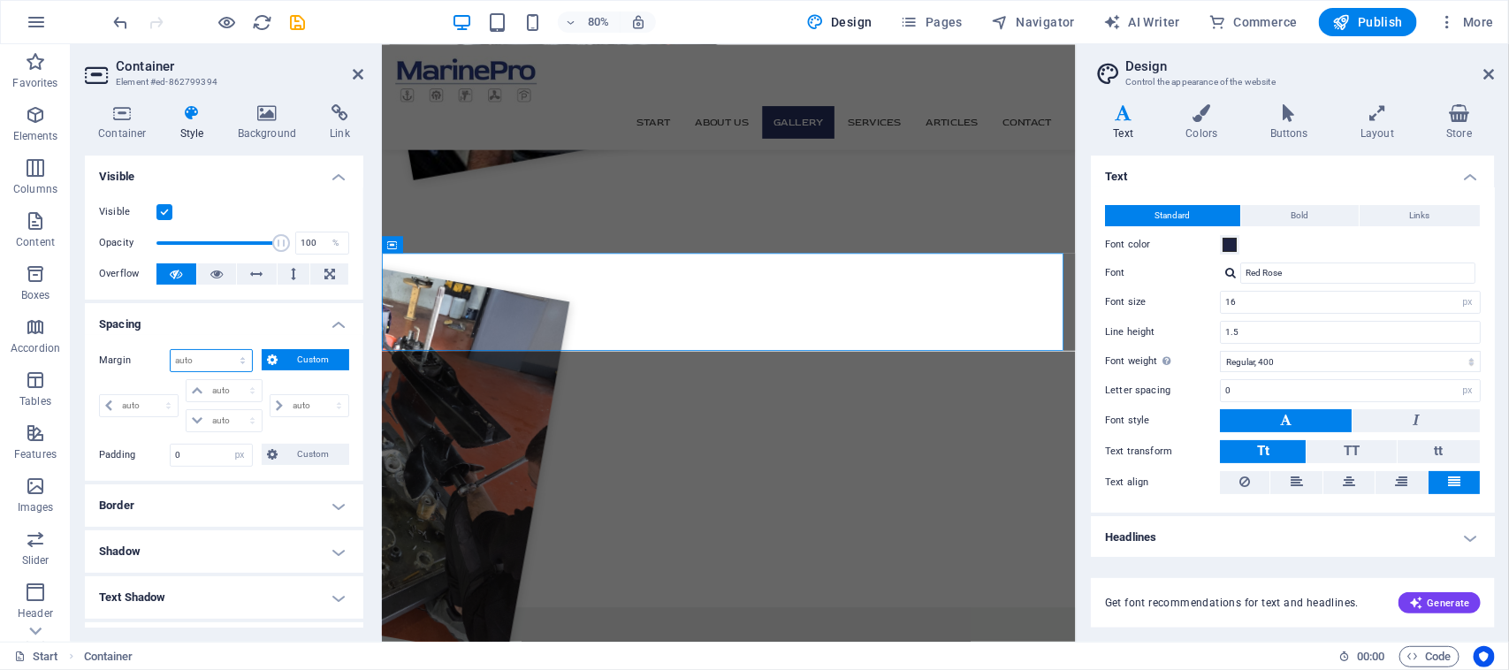
click at [214, 363] on select "Default auto px % rem vw vh Custom" at bounding box center [211, 360] width 81 height 21
select select "px"
click at [225, 350] on select "Default auto px % rem vw vh Custom" at bounding box center [211, 360] width 81 height 21
type input "0"
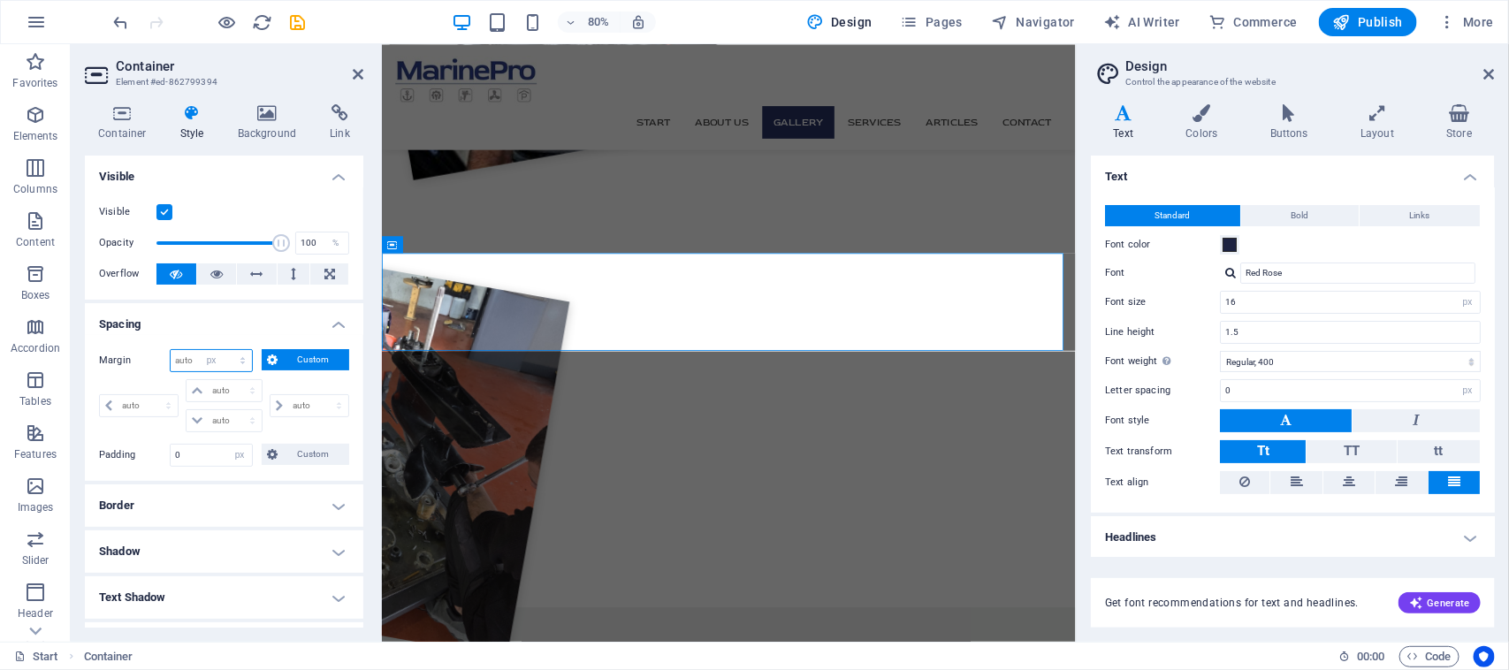
select select "px"
type input "0"
select select "px"
type input "0"
select select "px"
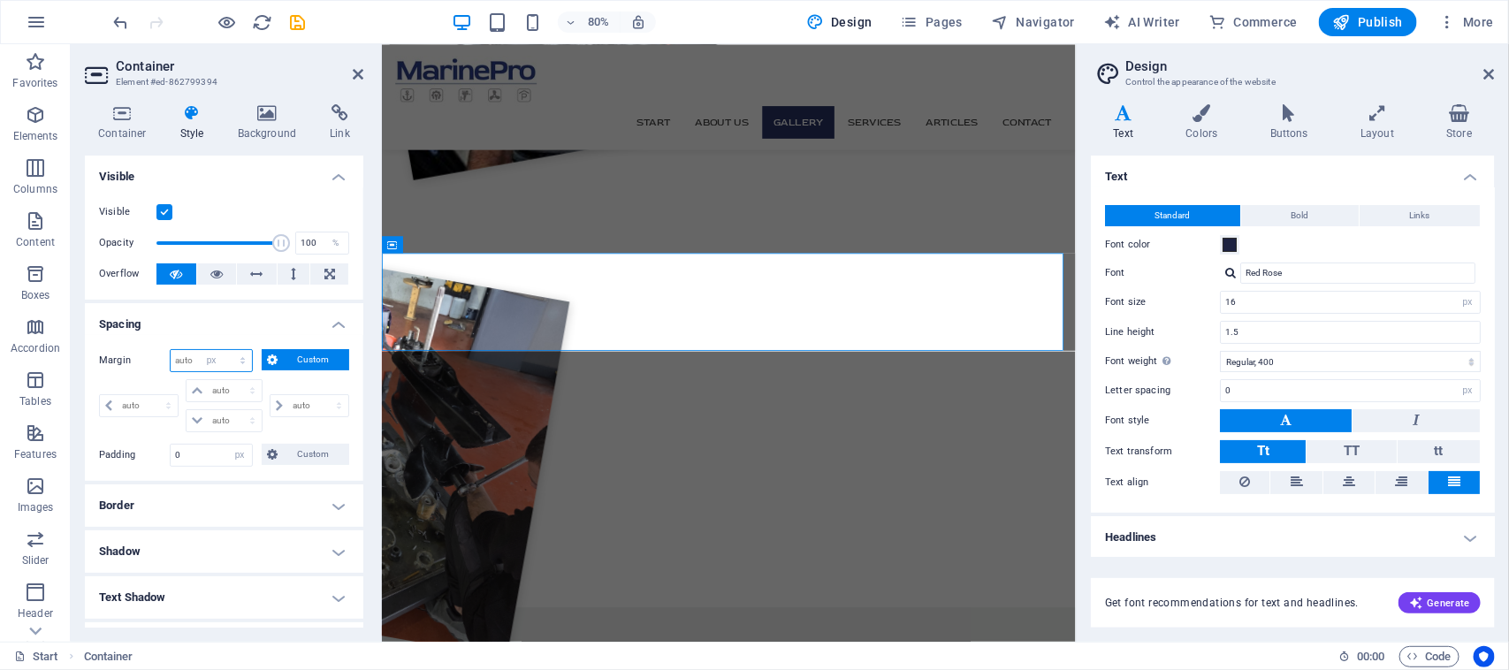
type input "0"
select select "px"
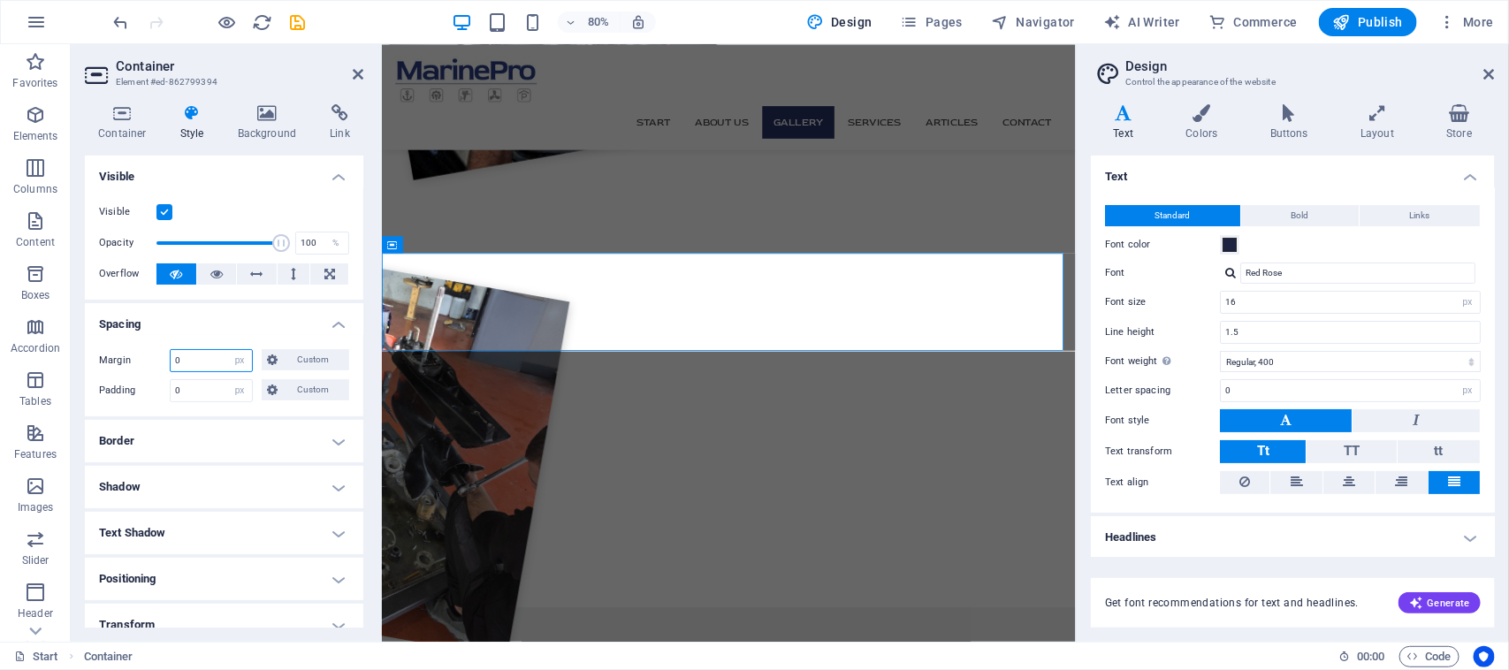
click at [209, 359] on input "0" at bounding box center [211, 360] width 81 height 21
click at [290, 355] on span "Custom" at bounding box center [313, 359] width 61 height 21
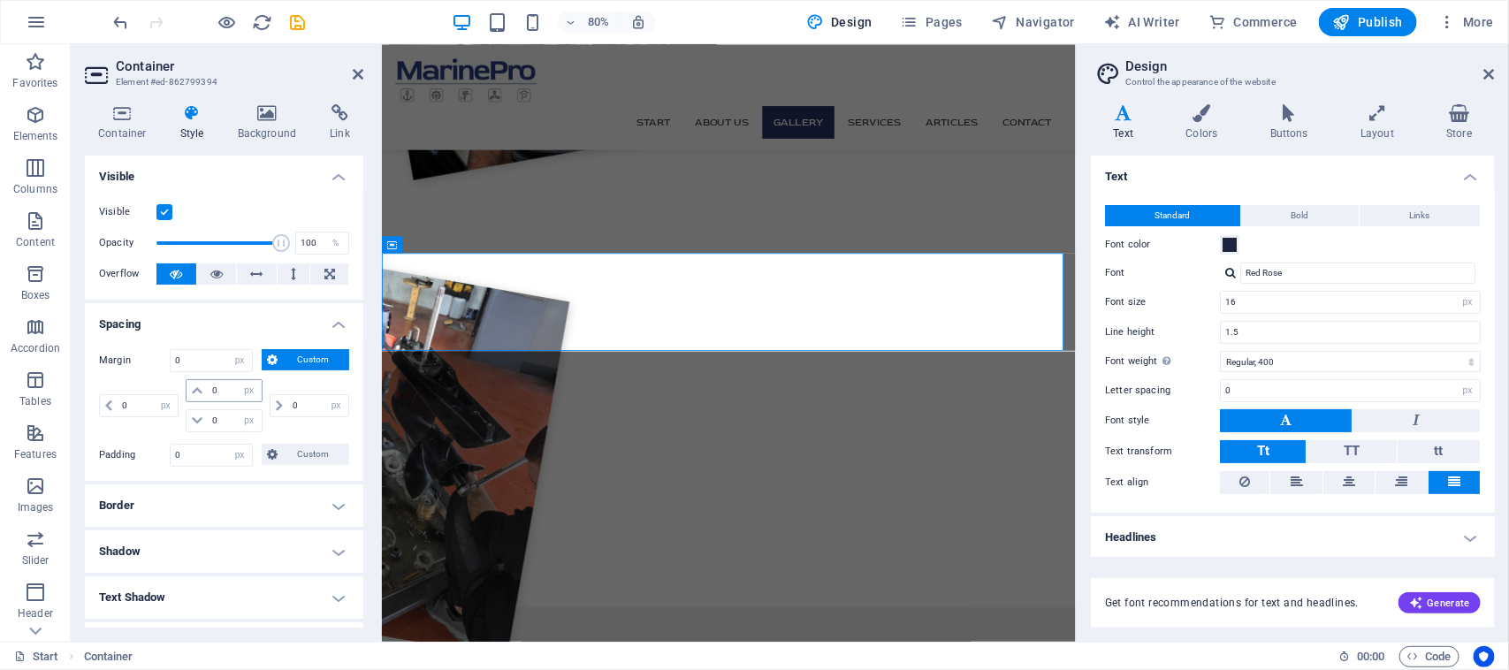
click at [199, 391] on icon at bounding box center [197, 390] width 11 height 11
drag, startPoint x: 246, startPoint y: 243, endPoint x: 199, endPoint y: 236, distance: 47.4
click at [199, 236] on span at bounding box center [201, 243] width 18 height 18
type input "100"
drag, startPoint x: 197, startPoint y: 236, endPoint x: 334, endPoint y: 253, distance: 138.0
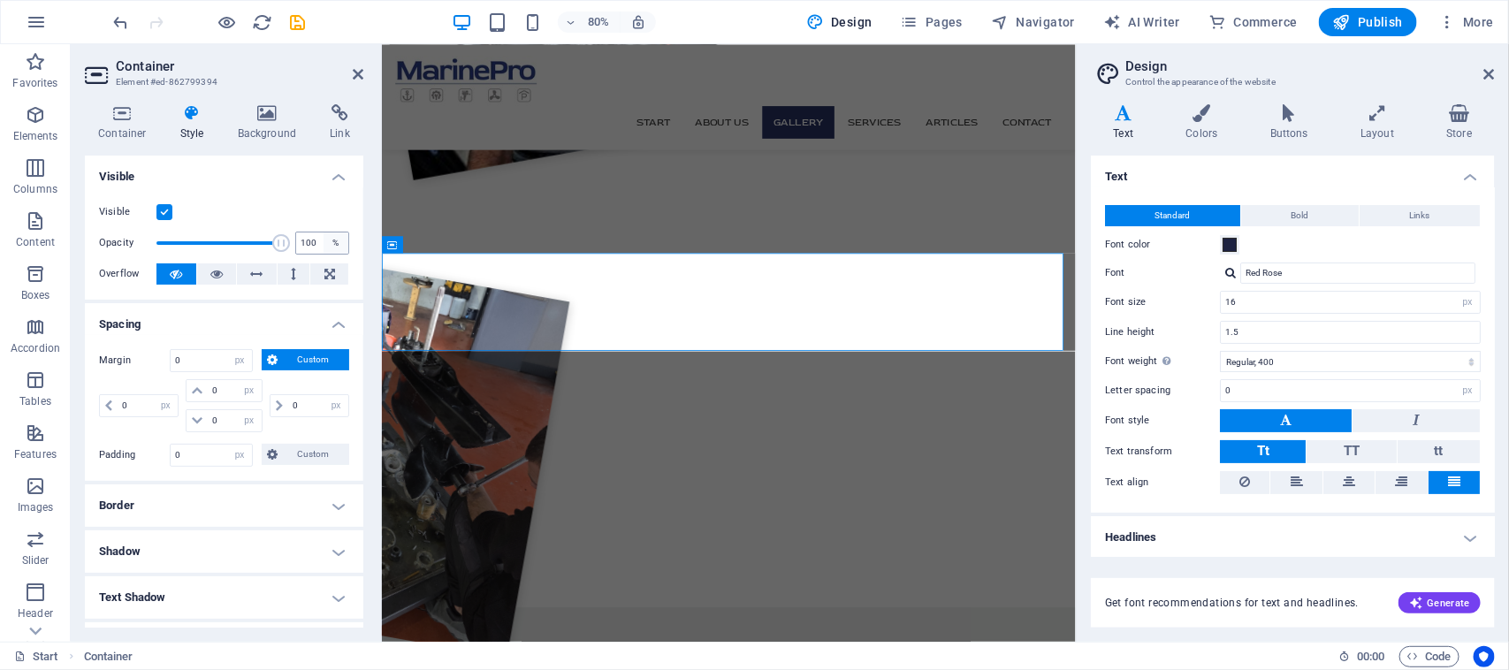
click at [334, 253] on div "Opacity 100 %" at bounding box center [224, 243] width 250 height 27
click at [458, 342] on icon at bounding box center [456, 342] width 8 height 15
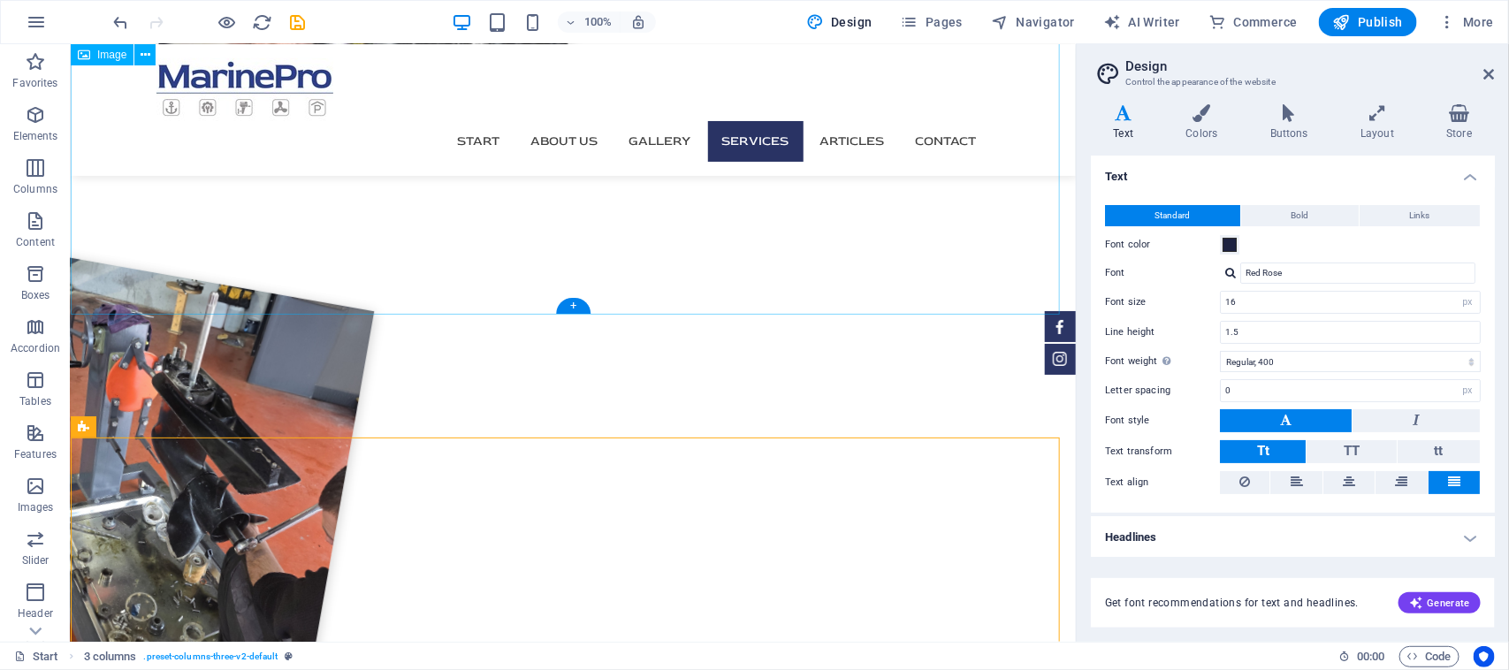
scroll to position [1898, 0]
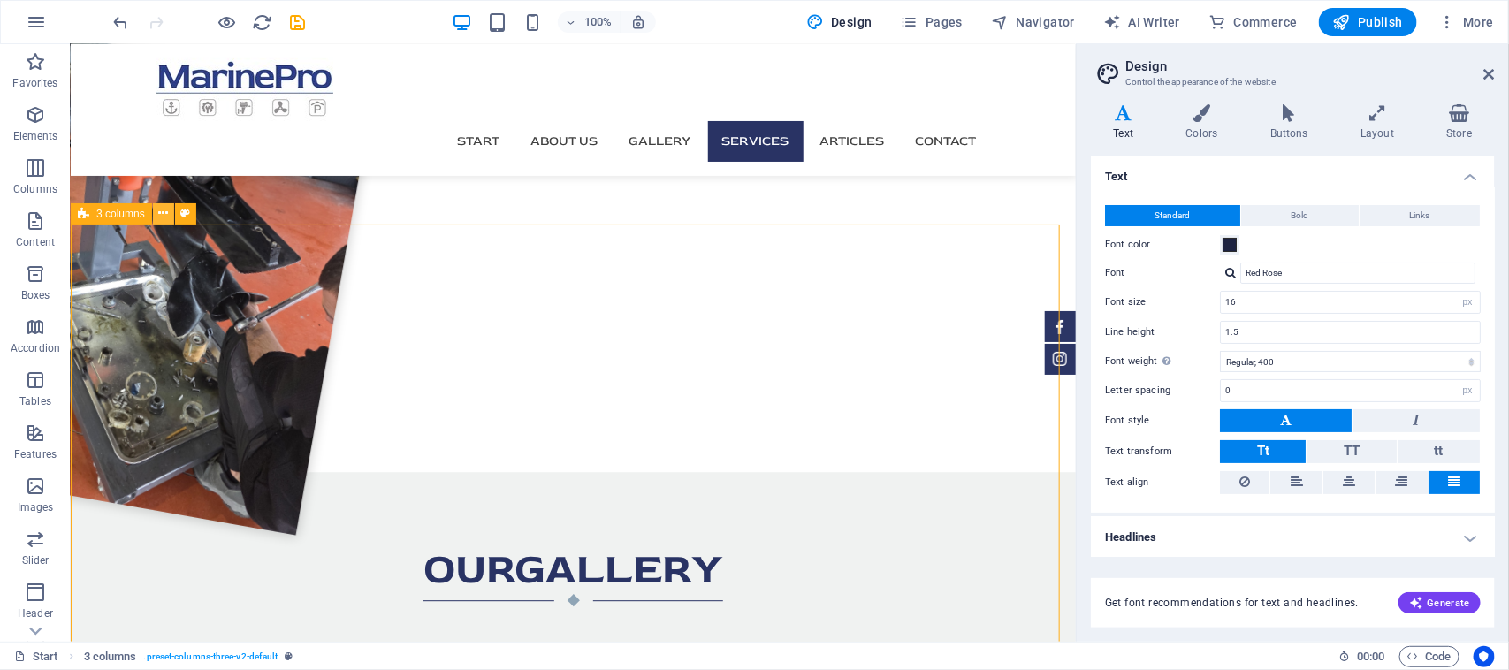
click at [164, 219] on icon at bounding box center [163, 213] width 10 height 19
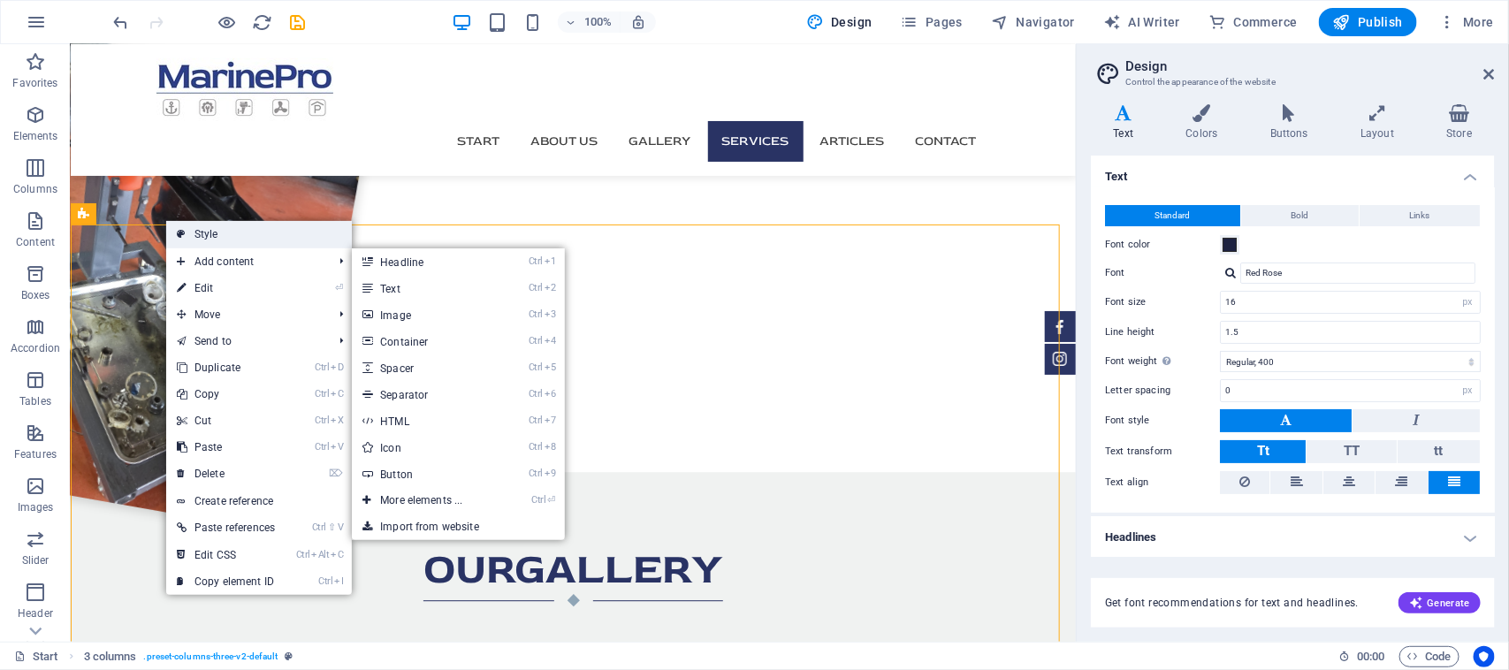
click at [212, 240] on link "Style" at bounding box center [259, 234] width 186 height 27
select select "rem"
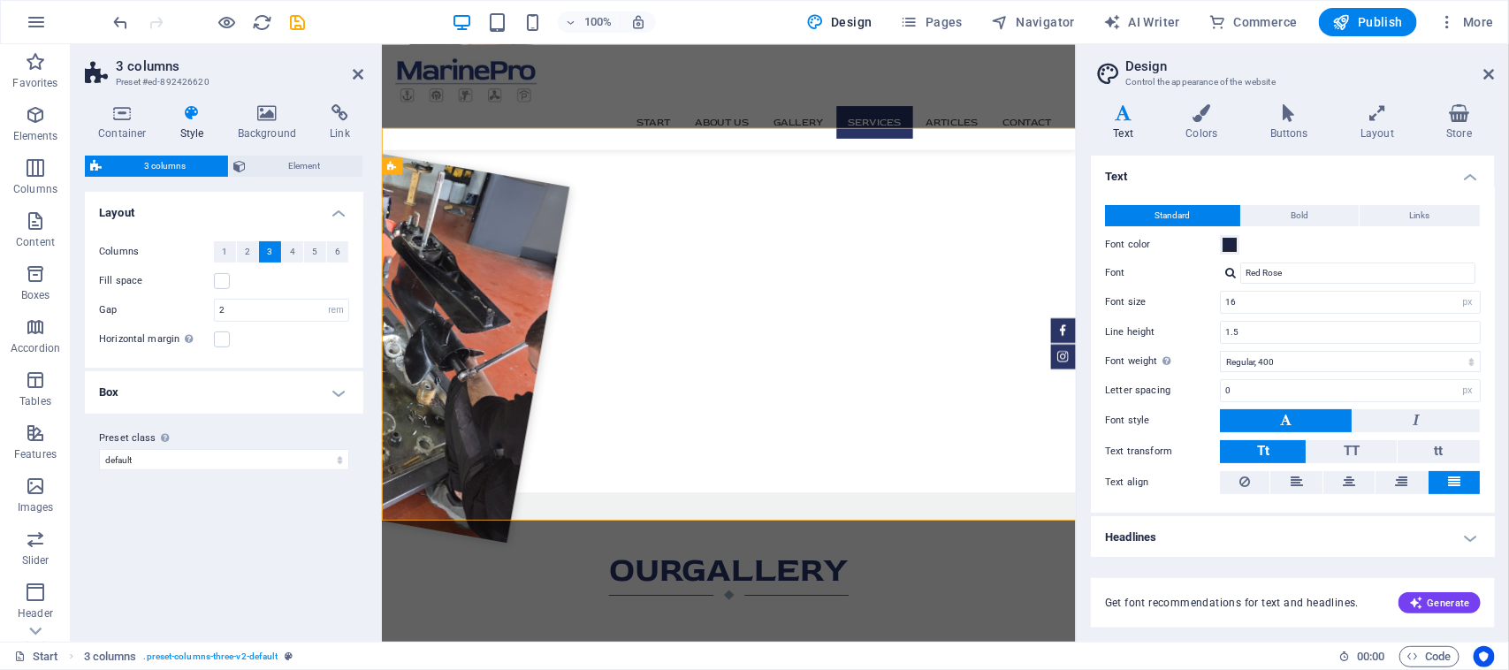
scroll to position [1975, 0]
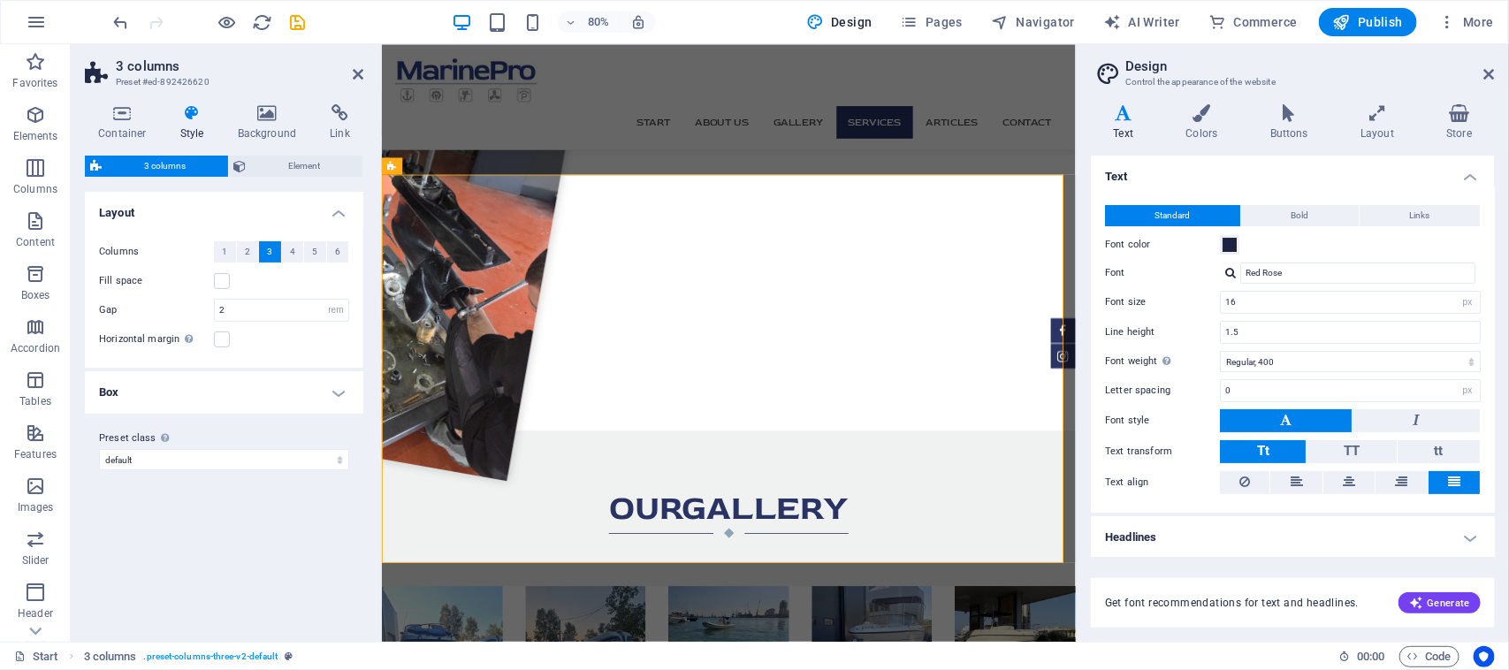
click at [174, 161] on span "3 columns" at bounding box center [165, 166] width 116 height 21
click at [223, 336] on label at bounding box center [222, 339] width 16 height 16
click at [0, 0] on input "Horizontal margin Only if the containers "Content width" is not set to "Default"" at bounding box center [0, 0] width 0 height 0
click at [219, 343] on label at bounding box center [222, 339] width 16 height 16
click at [0, 0] on input "Horizontal margin Only if the containers "Content width" is not set to "Default"" at bounding box center [0, 0] width 0 height 0
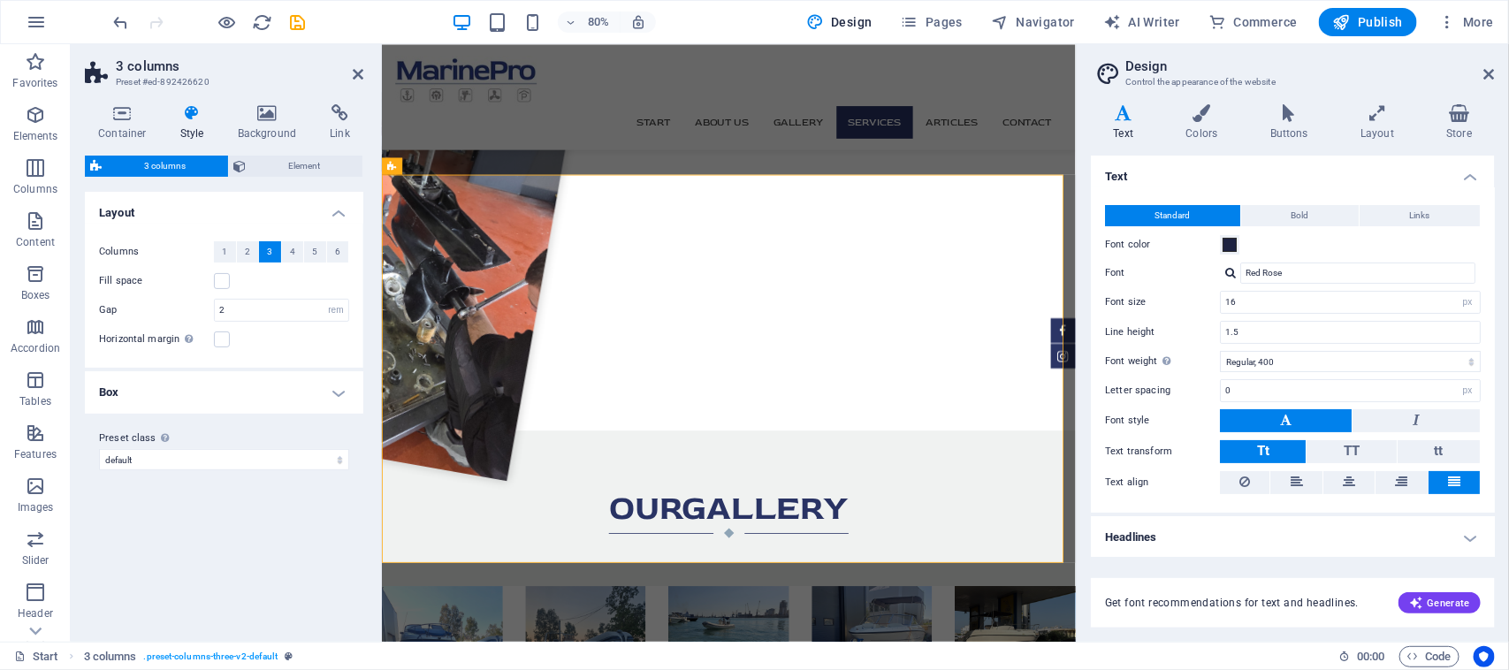
click at [203, 389] on h4 "Box" at bounding box center [224, 392] width 278 height 42
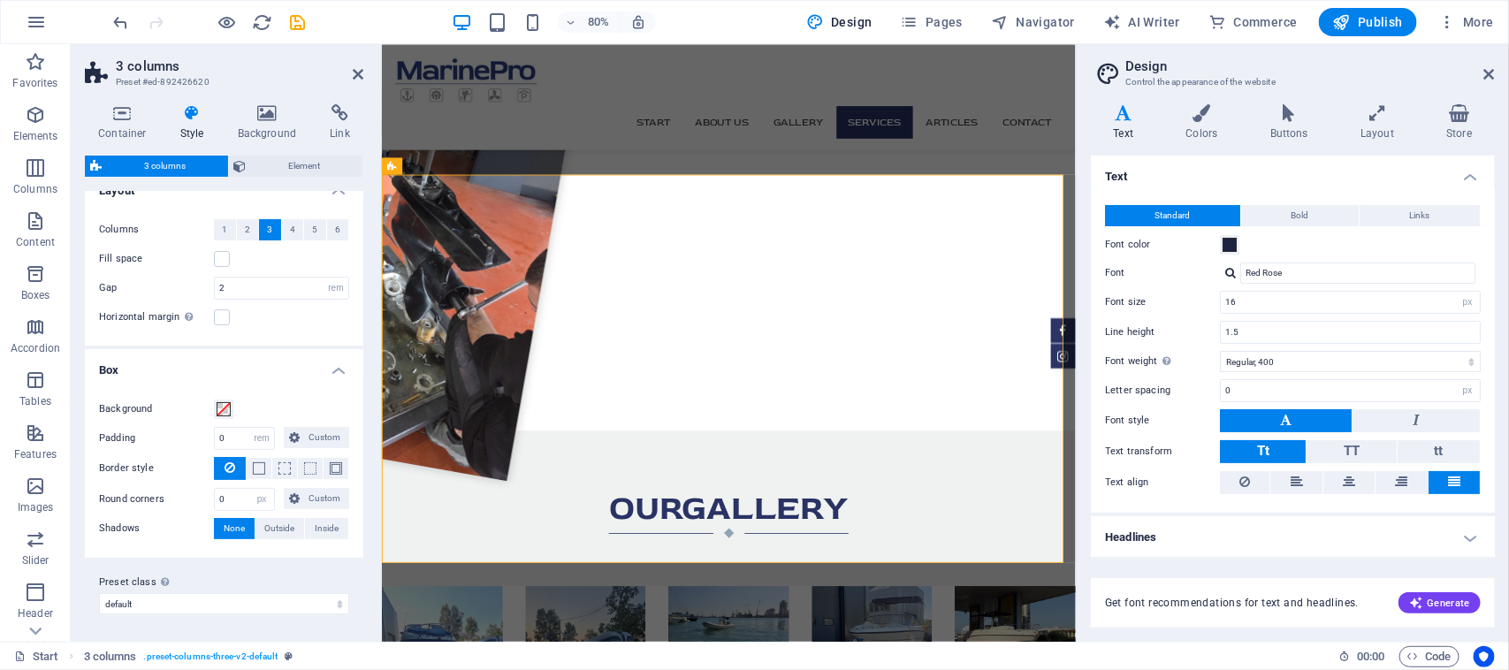
scroll to position [0, 0]
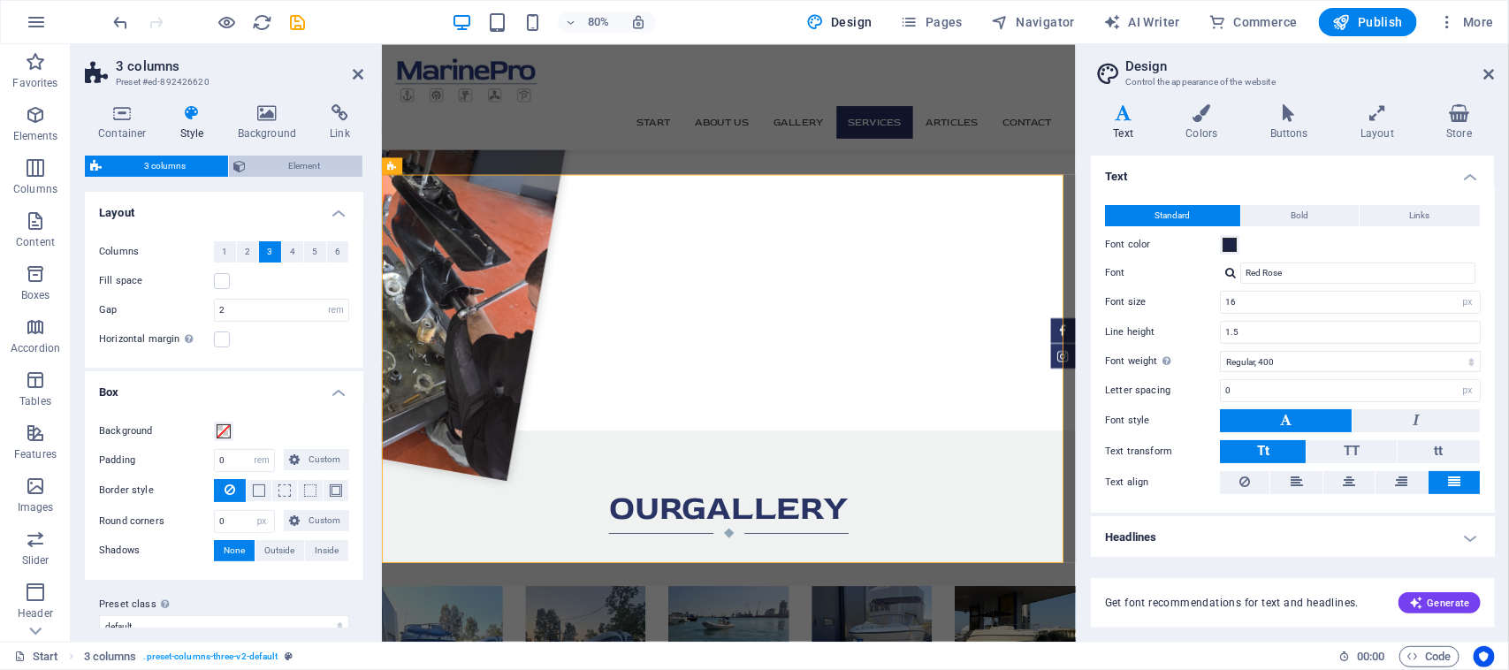
click at [283, 165] on span "Element" at bounding box center [305, 166] width 106 height 21
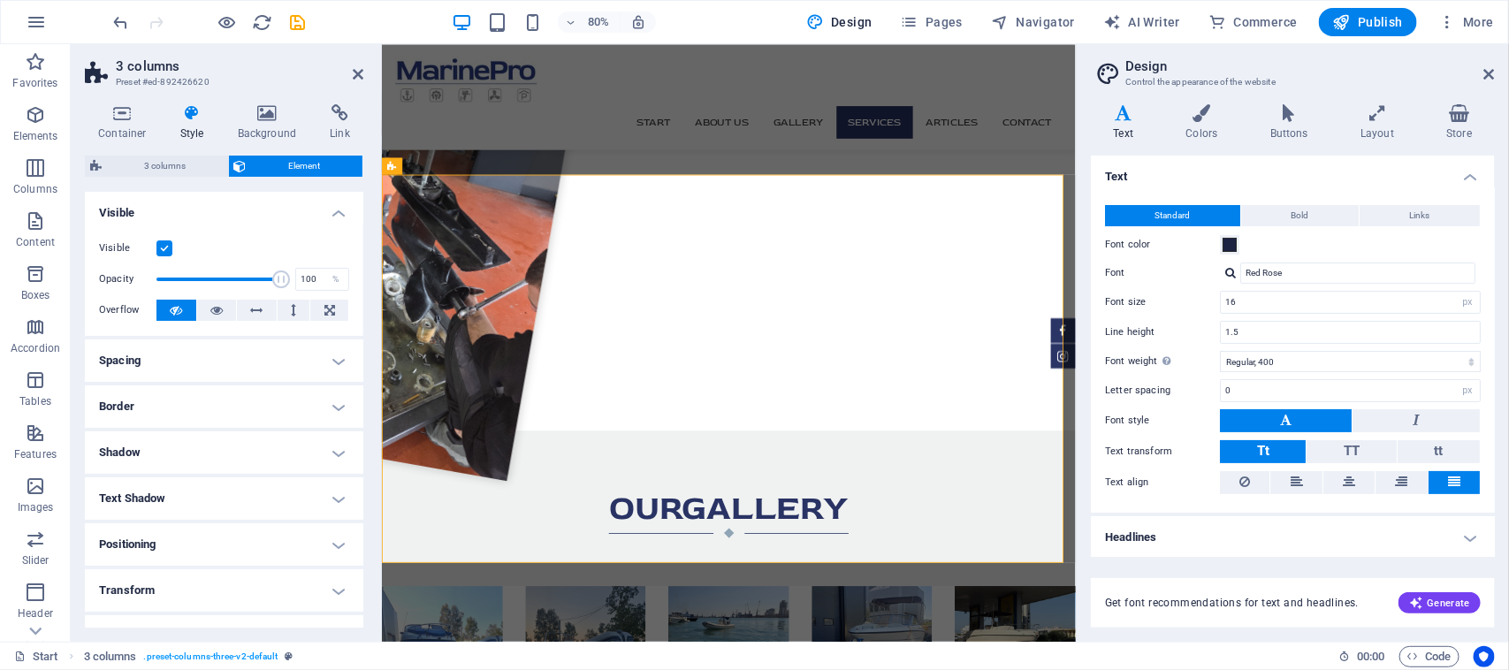
click at [290, 346] on h4 "Spacing" at bounding box center [224, 360] width 278 height 42
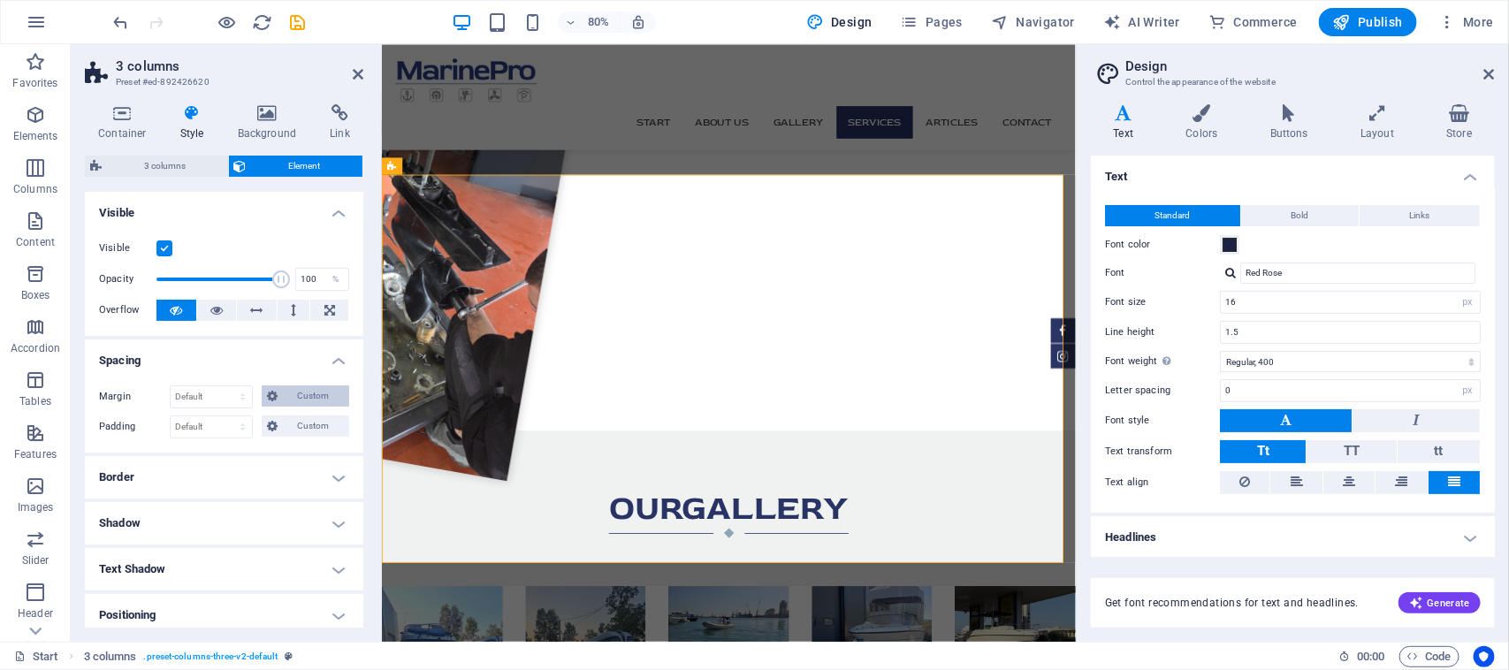
click at [292, 391] on span "Custom" at bounding box center [313, 395] width 61 height 21
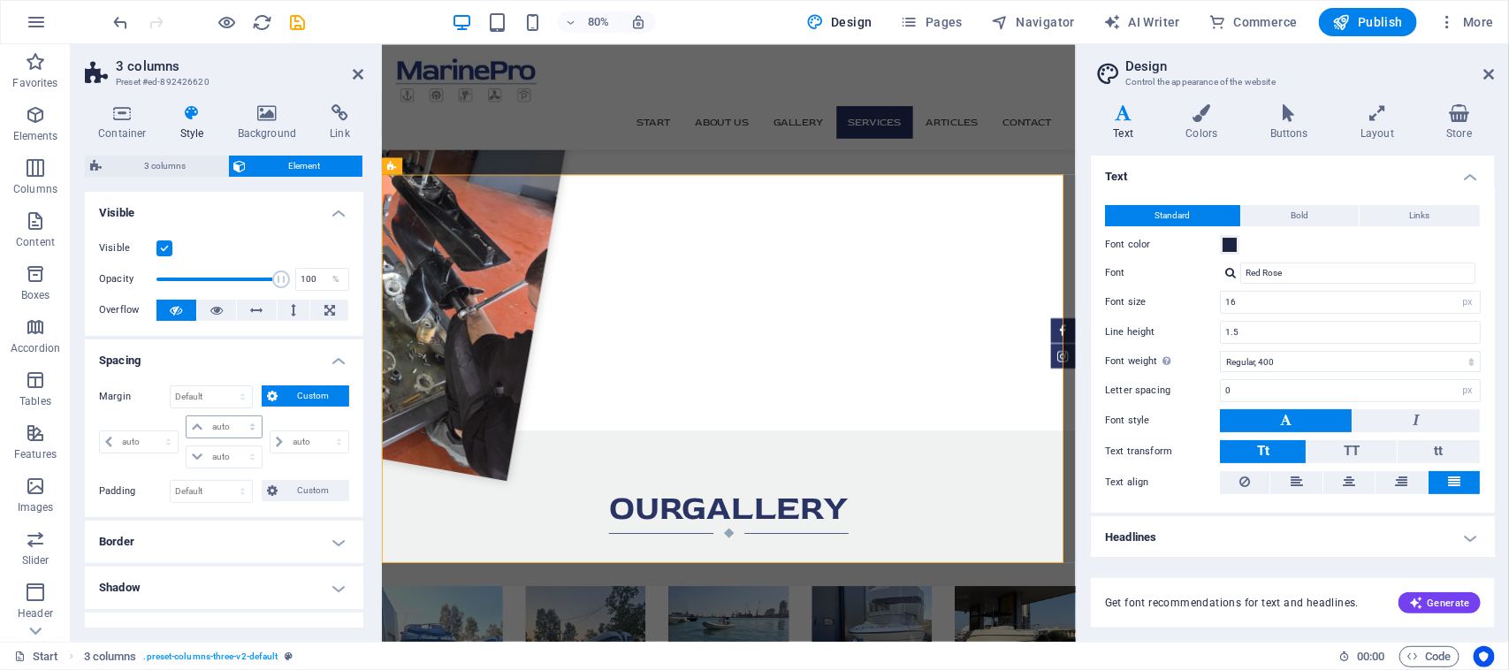
drag, startPoint x: 246, startPoint y: 409, endPoint x: 247, endPoint y: 422, distance: 13.4
click at [246, 415] on div "Margin Default auto px % rem vw vh Custom Custom auto px % rem vw vh auto px % …" at bounding box center [224, 428] width 250 height 87
click at [247, 424] on select "auto px % rem vw vh" at bounding box center [223, 426] width 74 height 21
select select "px"
click at [233, 416] on select "auto px % rem vw vh" at bounding box center [223, 426] width 74 height 21
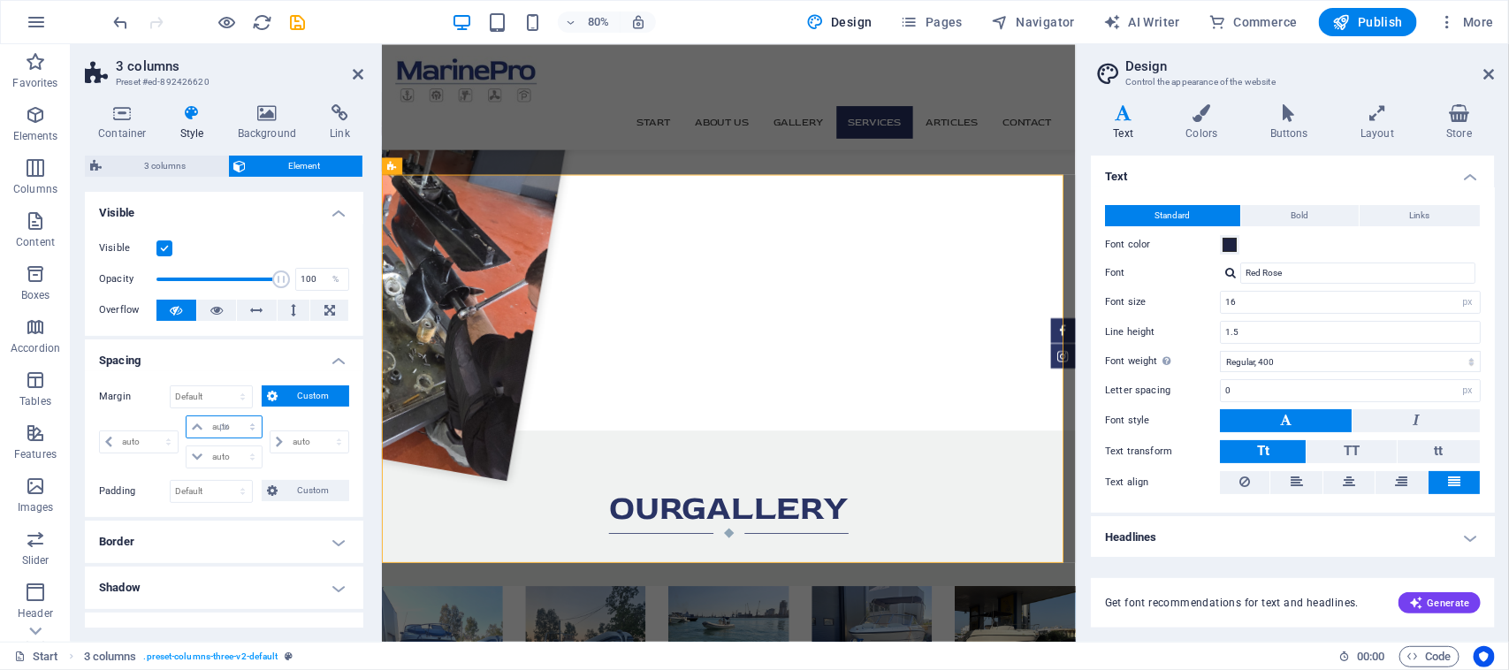
type input "0"
select select "px"
type input "0"
select select "px"
type input "0"
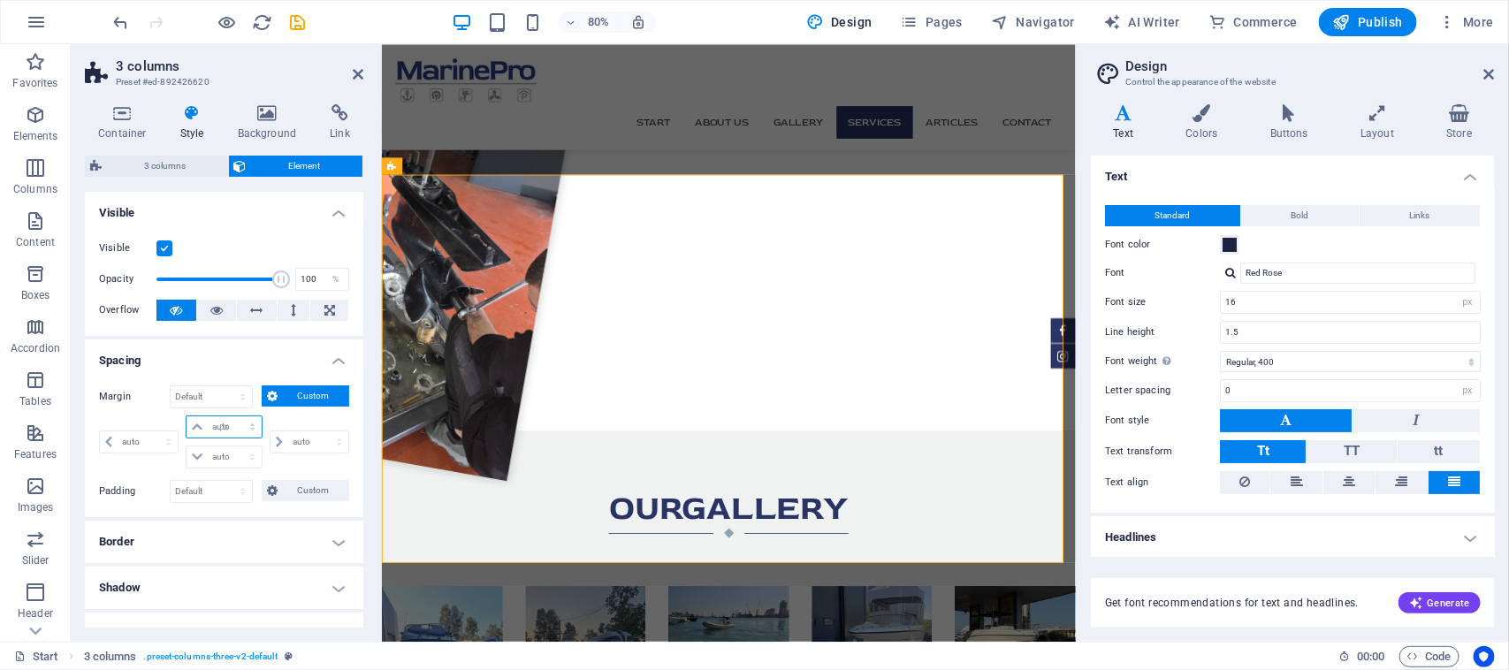
type input "0"
select select "px"
type input "0"
select select "px"
click at [226, 460] on input "0" at bounding box center [234, 456] width 53 height 21
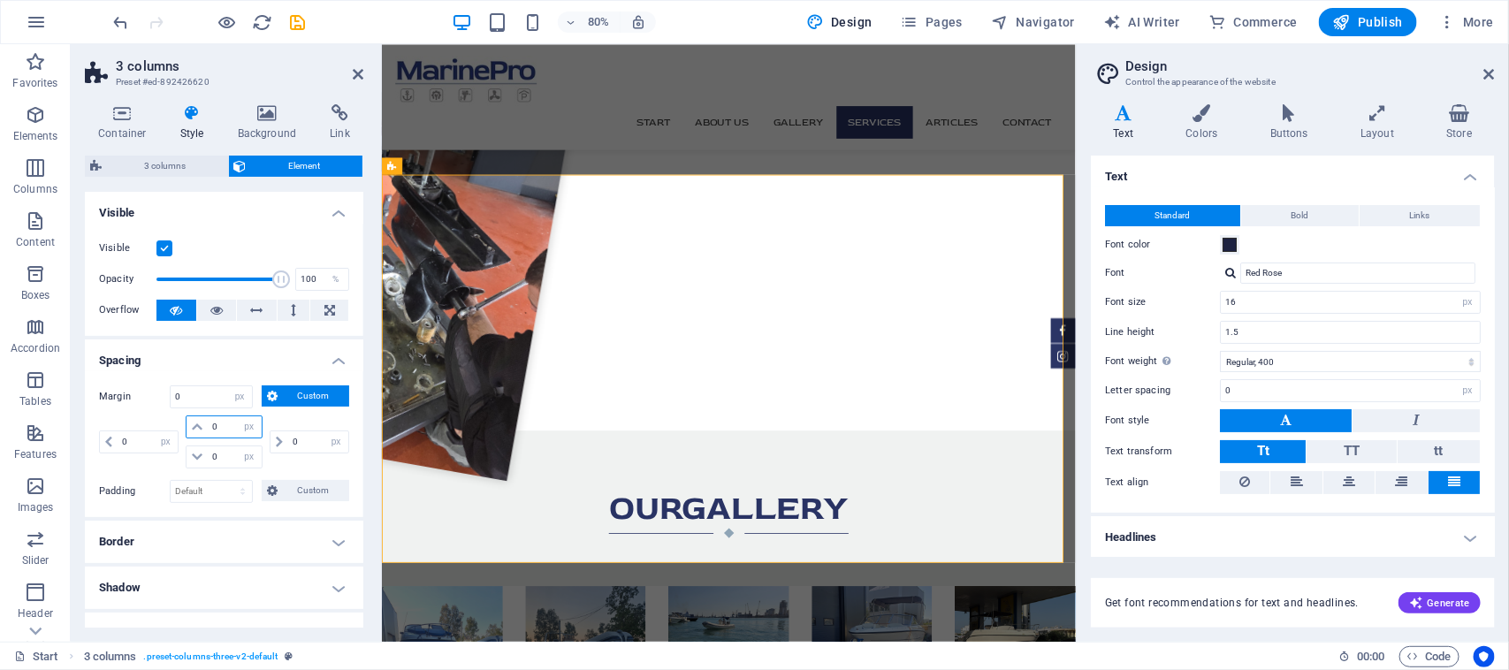
drag, startPoint x: 236, startPoint y: 422, endPoint x: 193, endPoint y: 422, distance: 43.3
click at [193, 422] on div "0 auto px % rem vw vh" at bounding box center [224, 426] width 76 height 23
click at [213, 426] on input "0" at bounding box center [234, 426] width 53 height 21
drag, startPoint x: 222, startPoint y: 429, endPoint x: 208, endPoint y: 429, distance: 14.1
click at [208, 429] on input "0" at bounding box center [234, 426] width 53 height 21
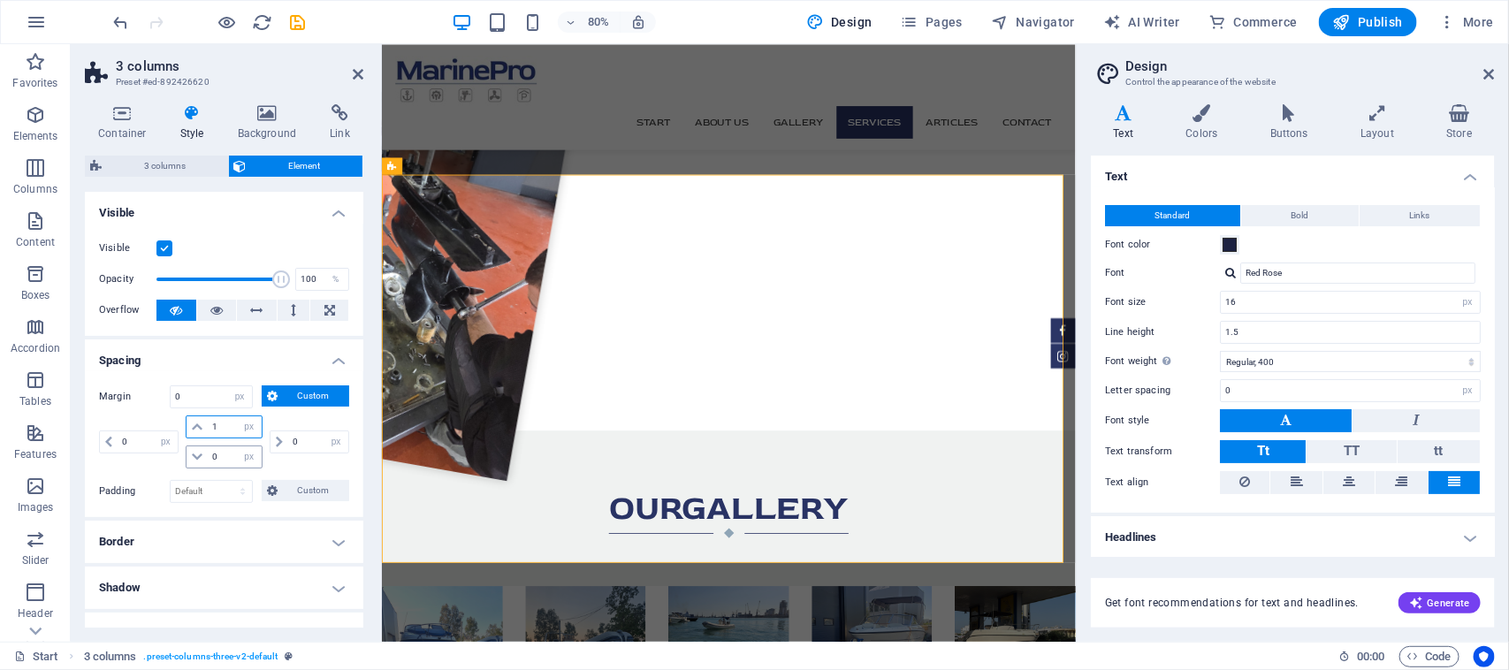
type input "1"
select select "DISABLED_OPTION_VALUE"
click at [221, 458] on input "0" at bounding box center [234, 456] width 53 height 21
drag, startPoint x: 225, startPoint y: 458, endPoint x: 197, endPoint y: 456, distance: 28.3
click at [197, 456] on div "0 auto px % rem vw vh" at bounding box center [224, 456] width 76 height 23
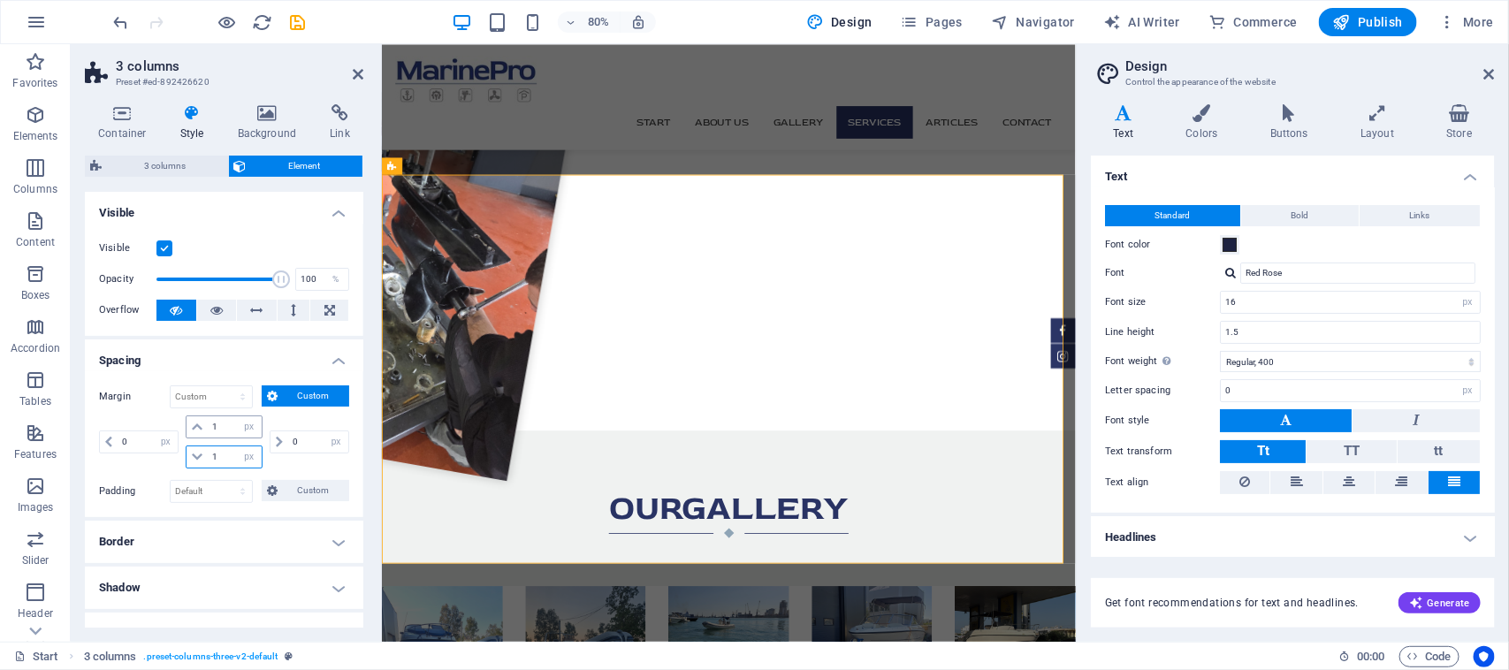
type input "1"
drag, startPoint x: 218, startPoint y: 429, endPoint x: 196, endPoint y: 429, distance: 22.1
click at [196, 429] on div "1 auto px % rem vw vh" at bounding box center [224, 426] width 76 height 23
type input "0"
drag, startPoint x: 224, startPoint y: 427, endPoint x: 197, endPoint y: 426, distance: 26.5
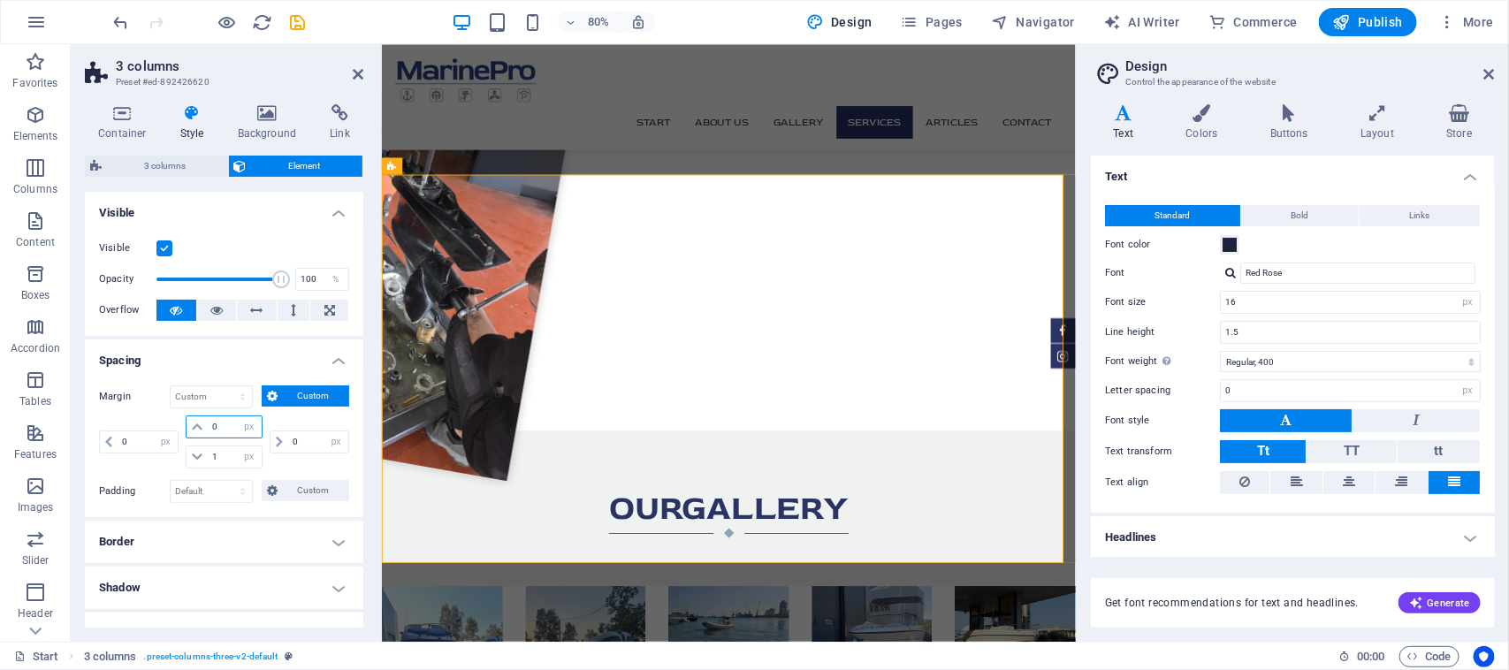
click at [197, 426] on div "0 auto px % rem vw vh" at bounding box center [224, 426] width 76 height 23
type input "-1"
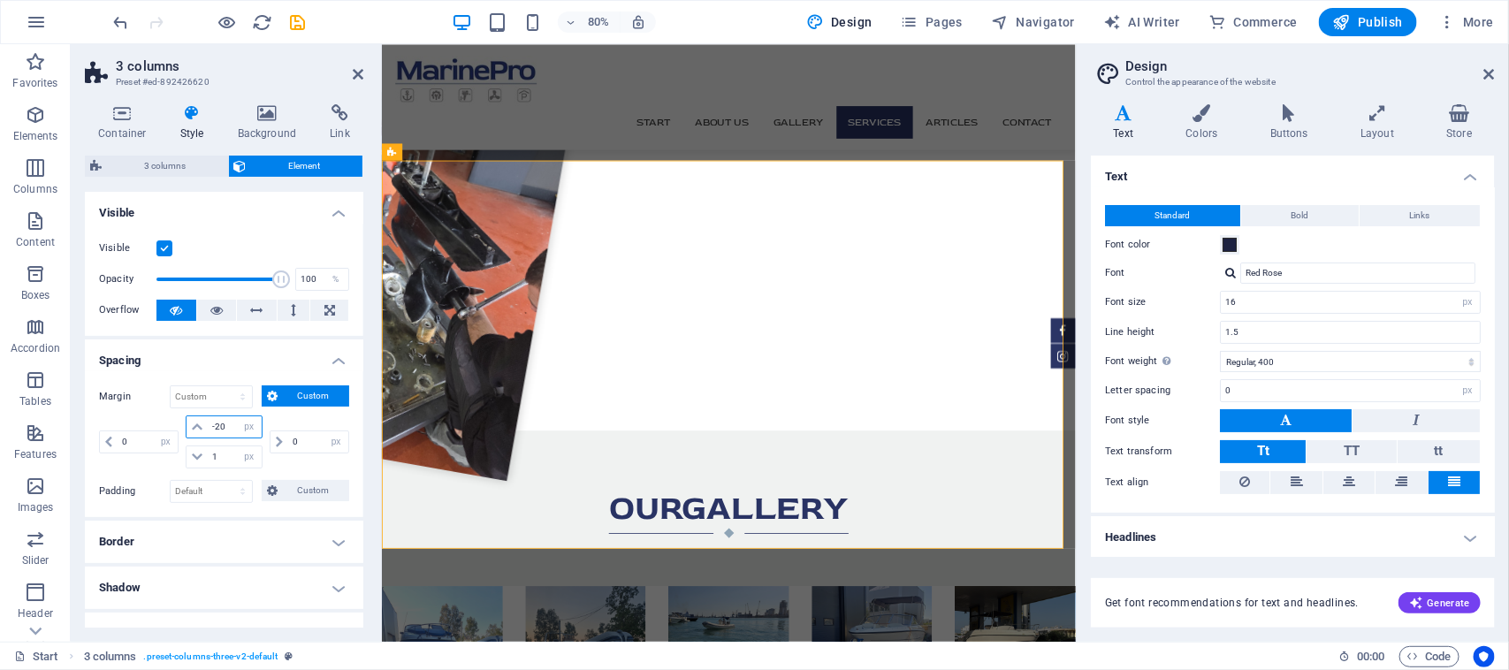
click at [217, 430] on input "-20" at bounding box center [234, 426] width 53 height 21
type input "-2"
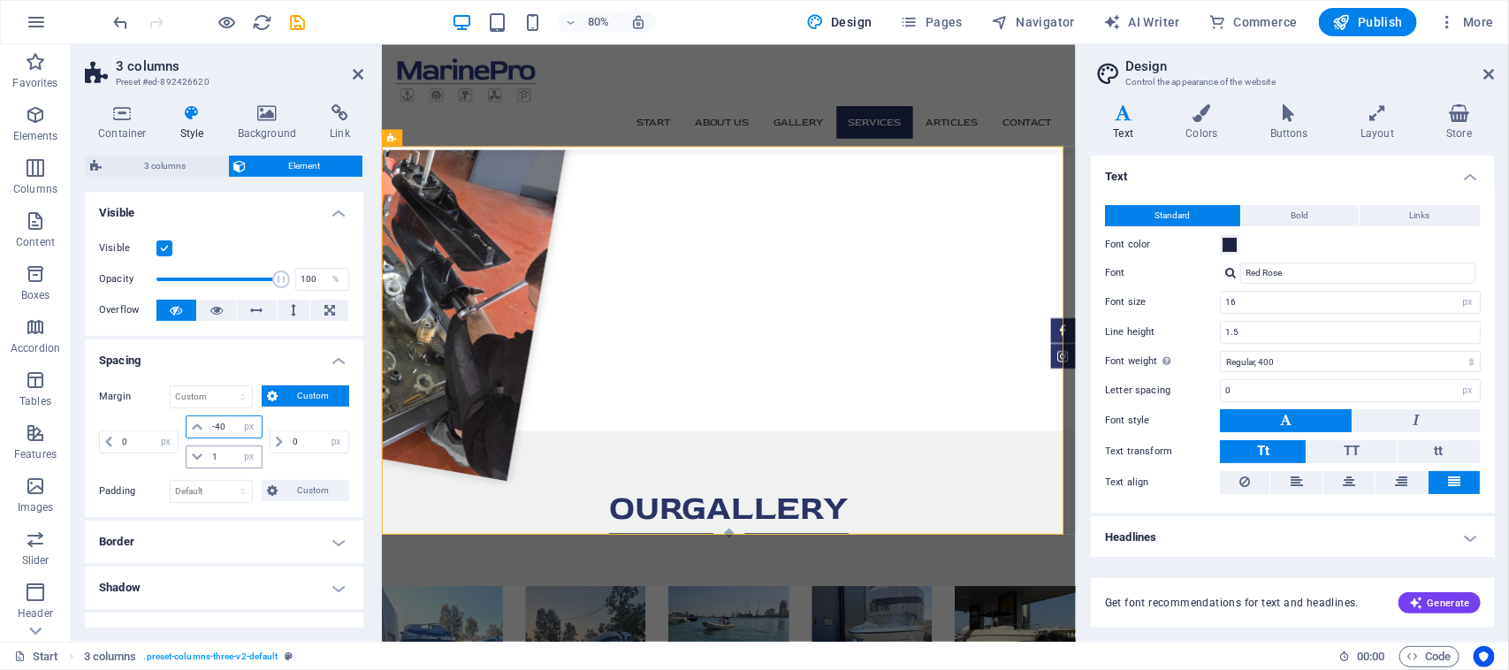
type input "-40"
drag, startPoint x: 227, startPoint y: 451, endPoint x: 205, endPoint y: 451, distance: 22.1
click at [204, 452] on div "1 auto px % rem vw vh" at bounding box center [224, 456] width 76 height 23
type input "-30"
click at [361, 84] on header "3 columns Preset #ed-892426620" at bounding box center [224, 67] width 278 height 46
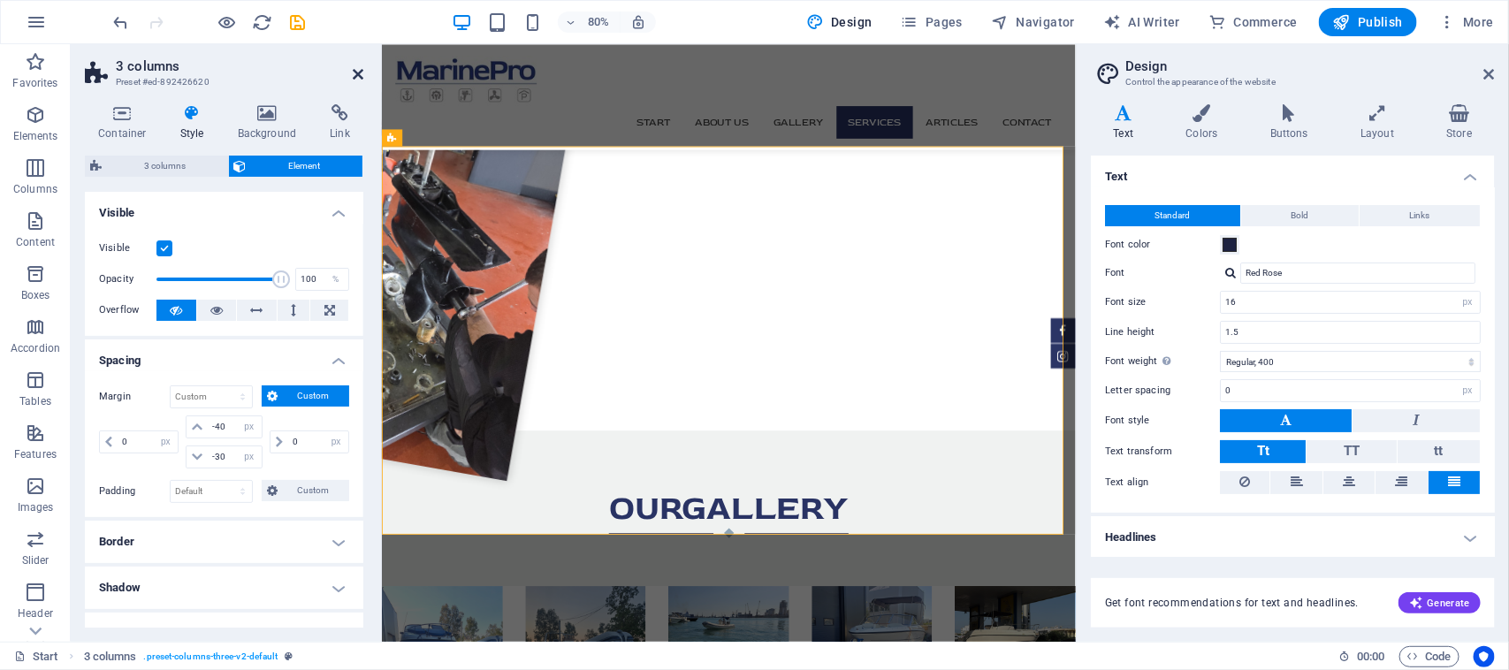
click at [354, 72] on icon at bounding box center [358, 74] width 11 height 14
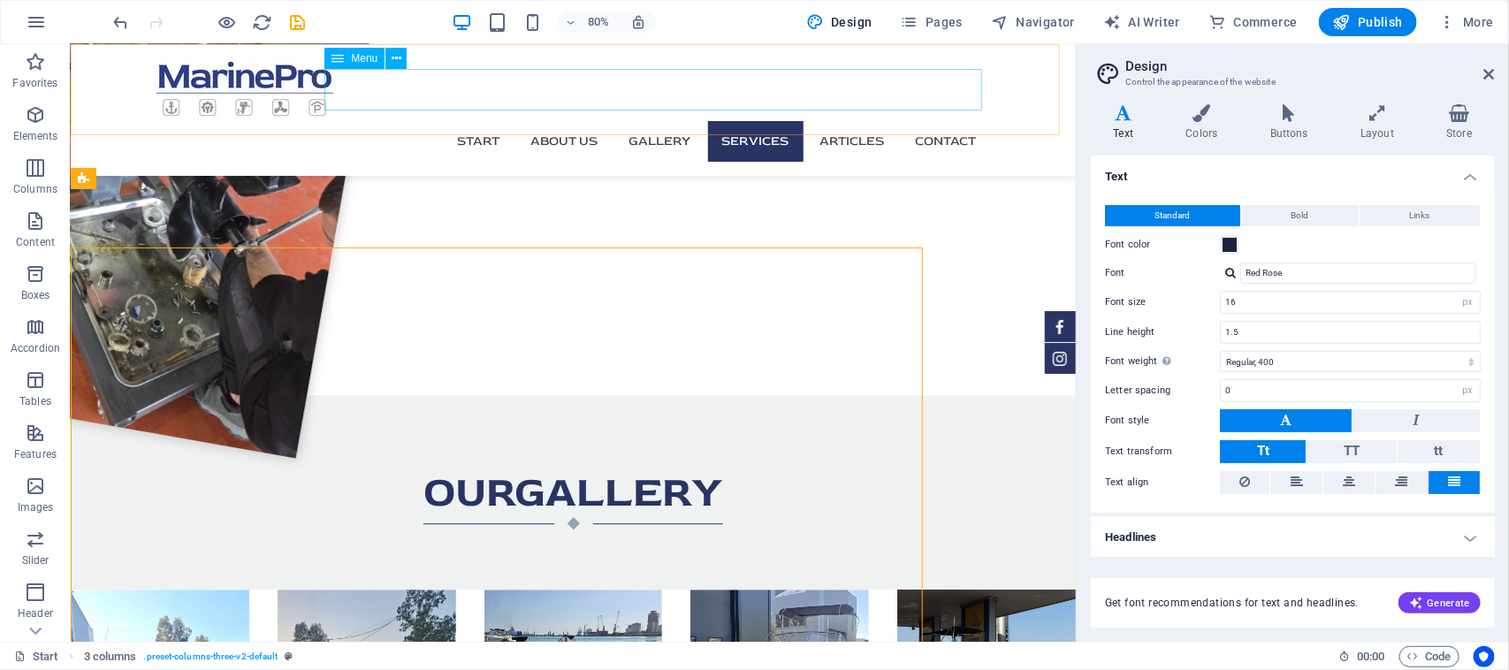
scroll to position [1898, 0]
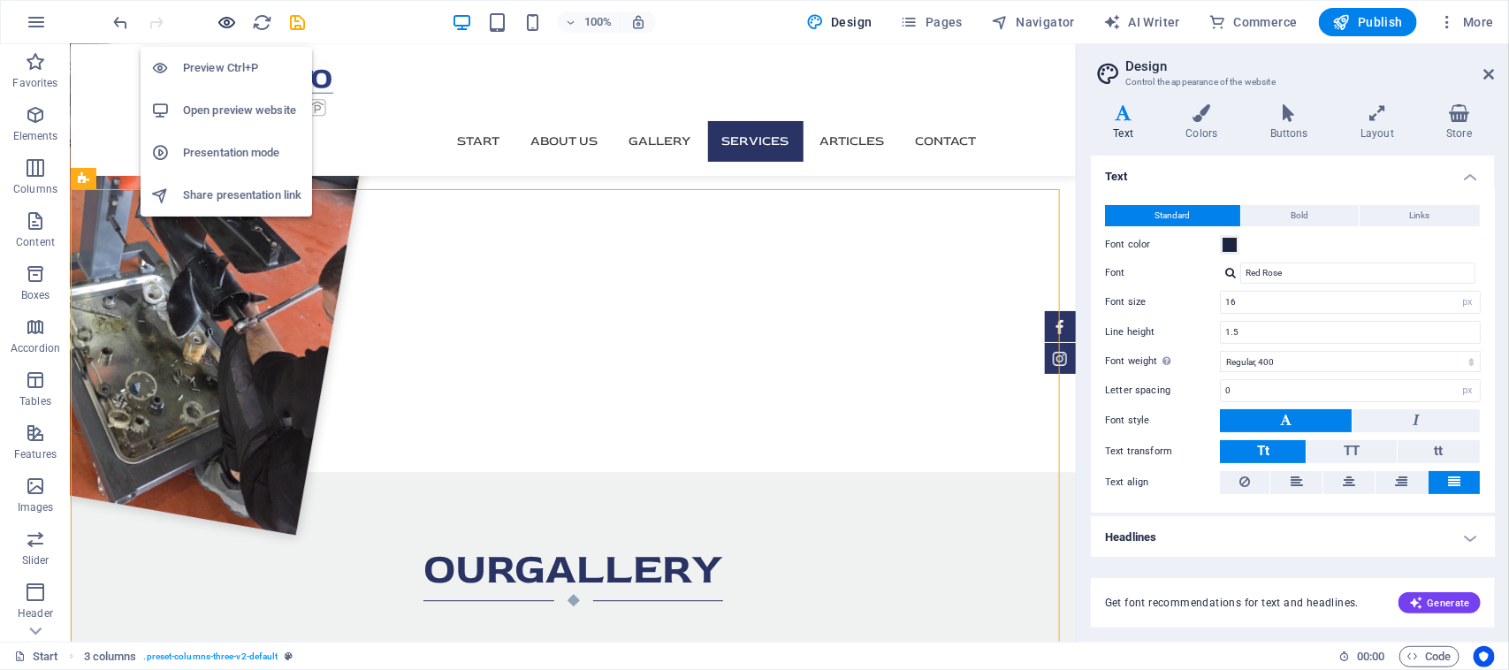
click at [228, 15] on icon "button" at bounding box center [227, 22] width 20 height 20
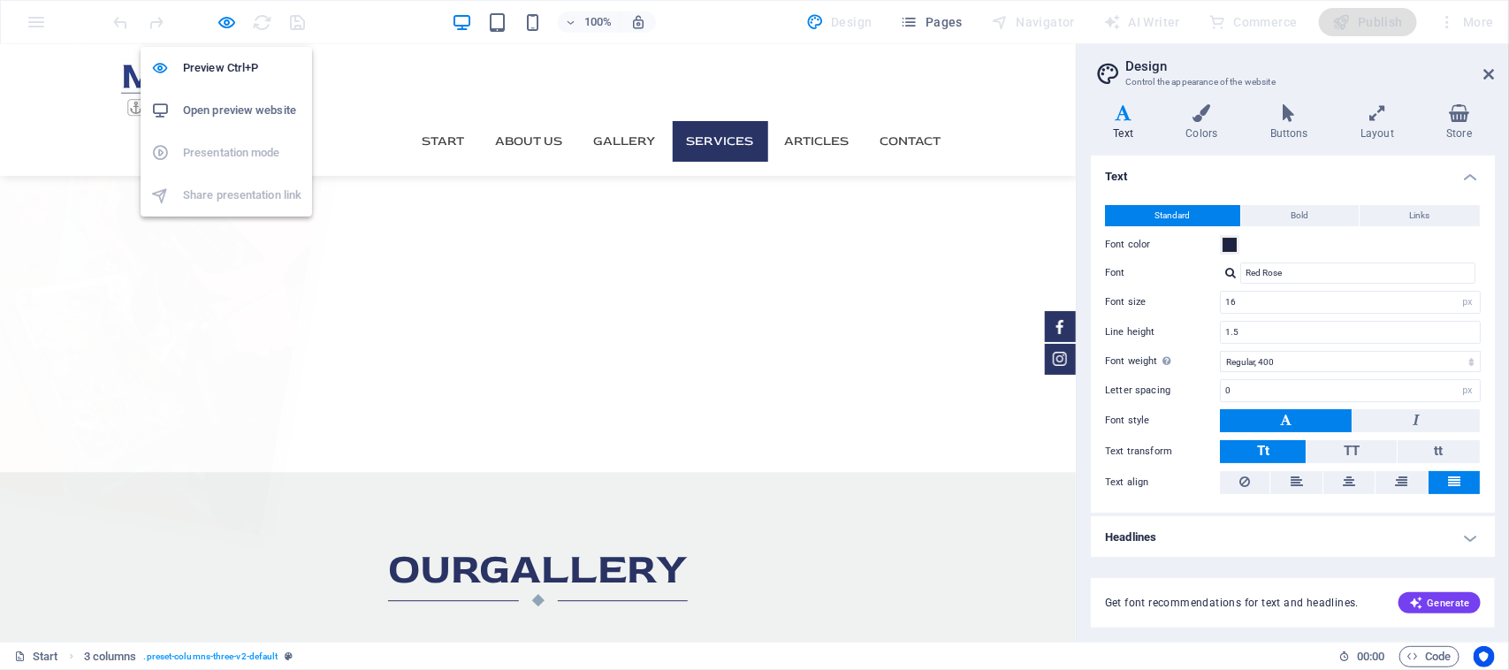
scroll to position [1927, 0]
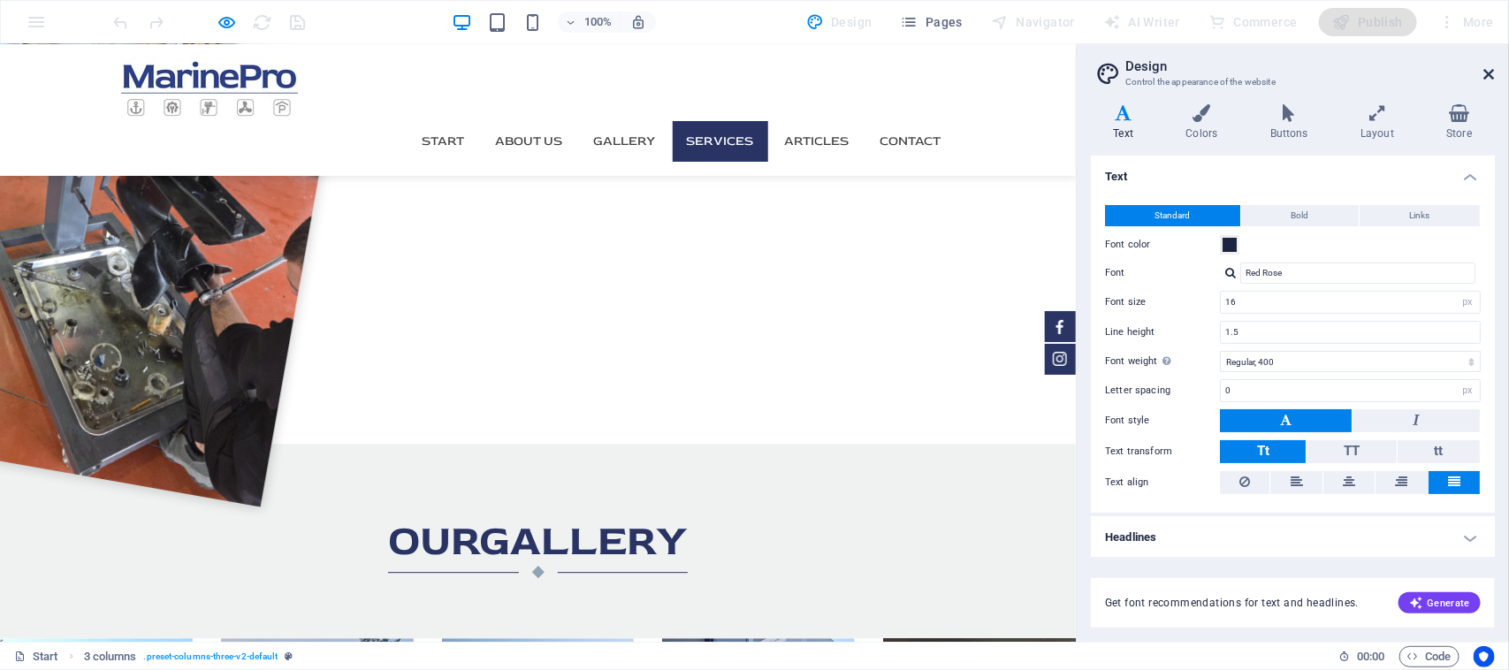
drag, startPoint x: 1492, startPoint y: 69, endPoint x: 1492, endPoint y: 27, distance: 42.4
click at [1492, 69] on icon at bounding box center [1489, 74] width 11 height 14
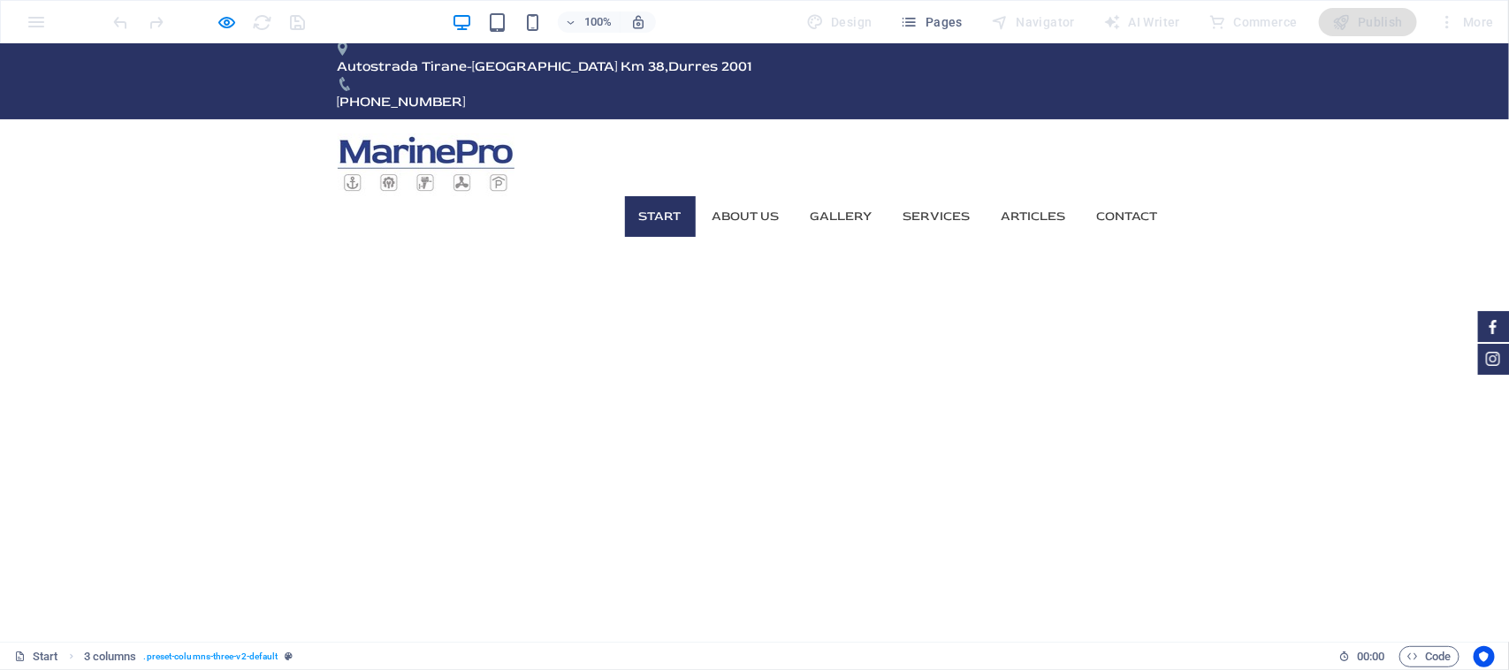
scroll to position [0, 0]
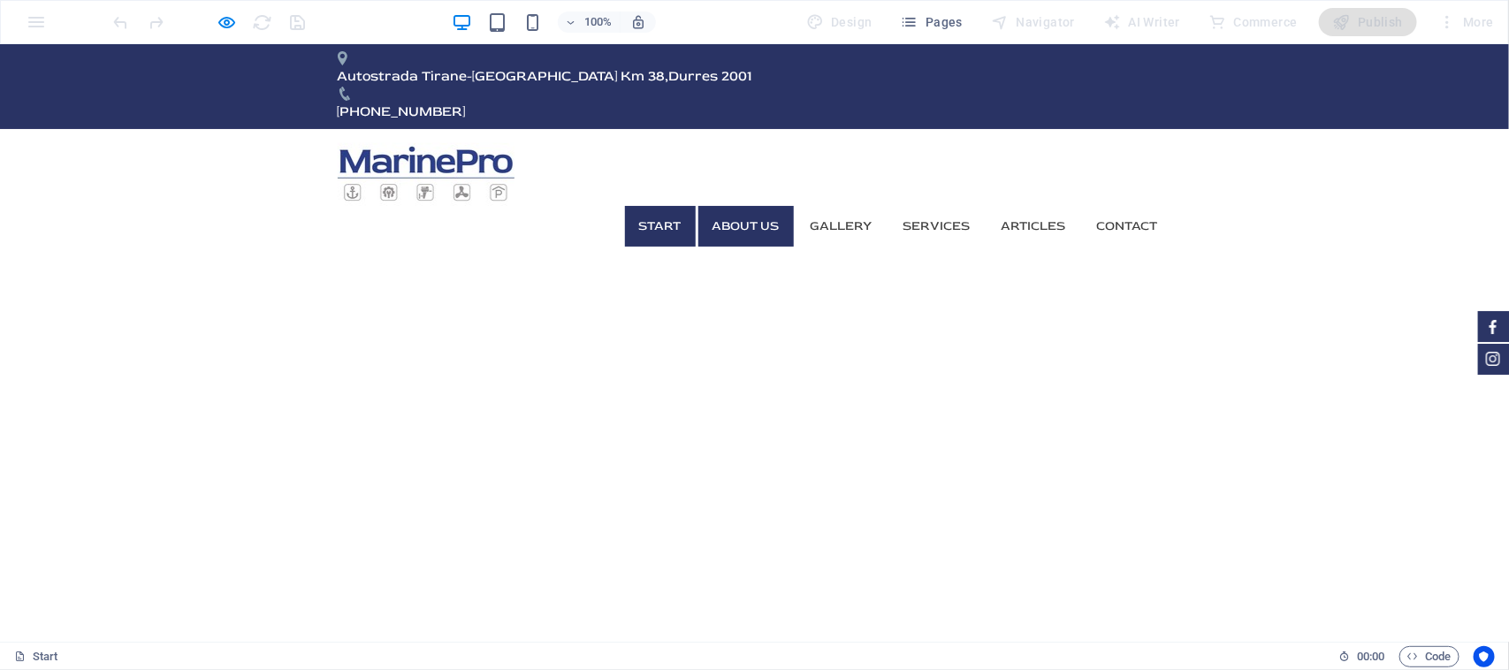
click at [716, 205] on link "About us" at bounding box center [745, 225] width 95 height 41
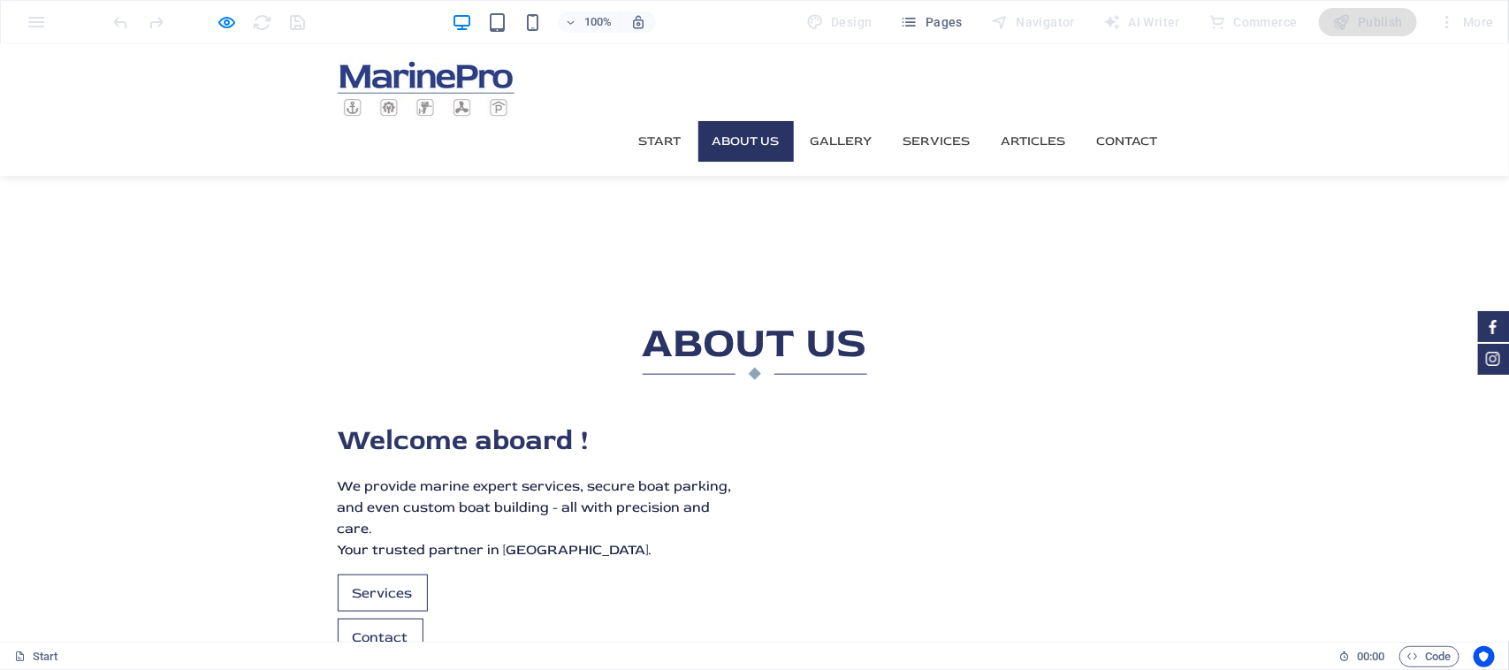
scroll to position [482, 0]
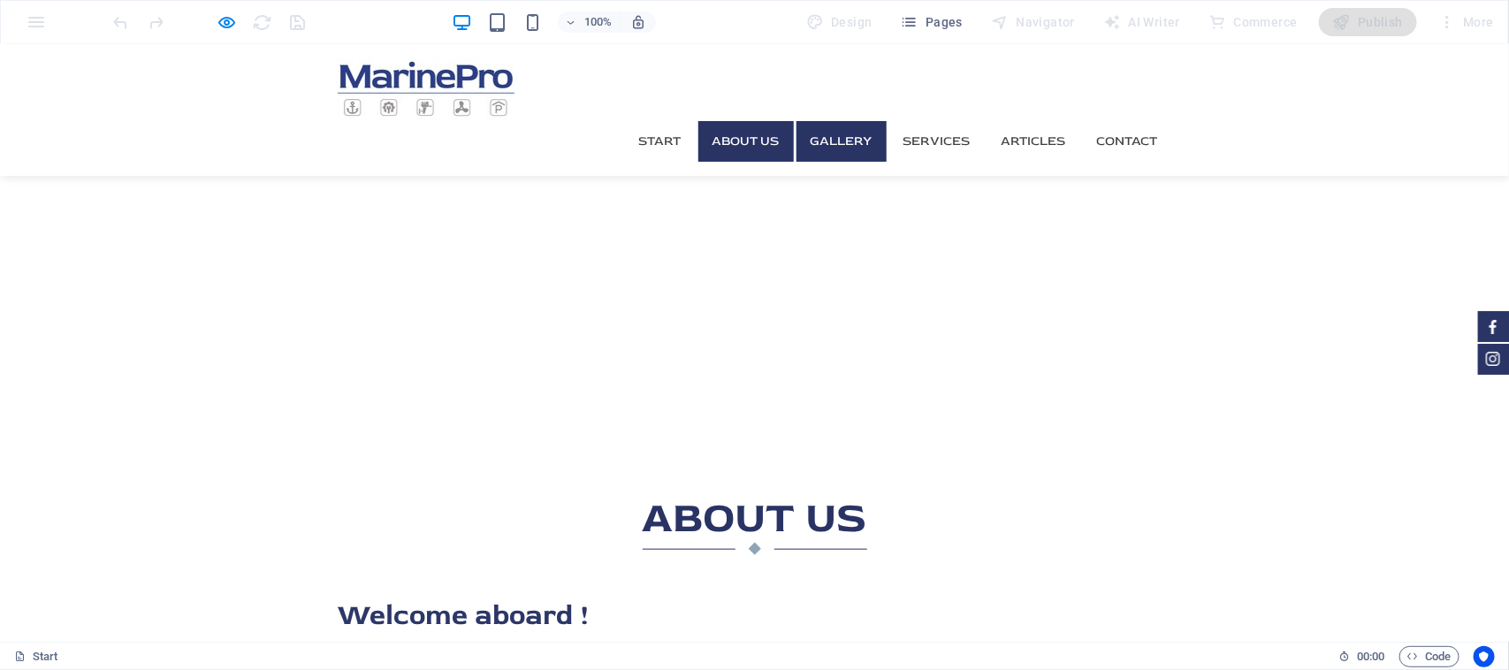
click at [835, 120] on link "Gallery" at bounding box center [841, 140] width 90 height 41
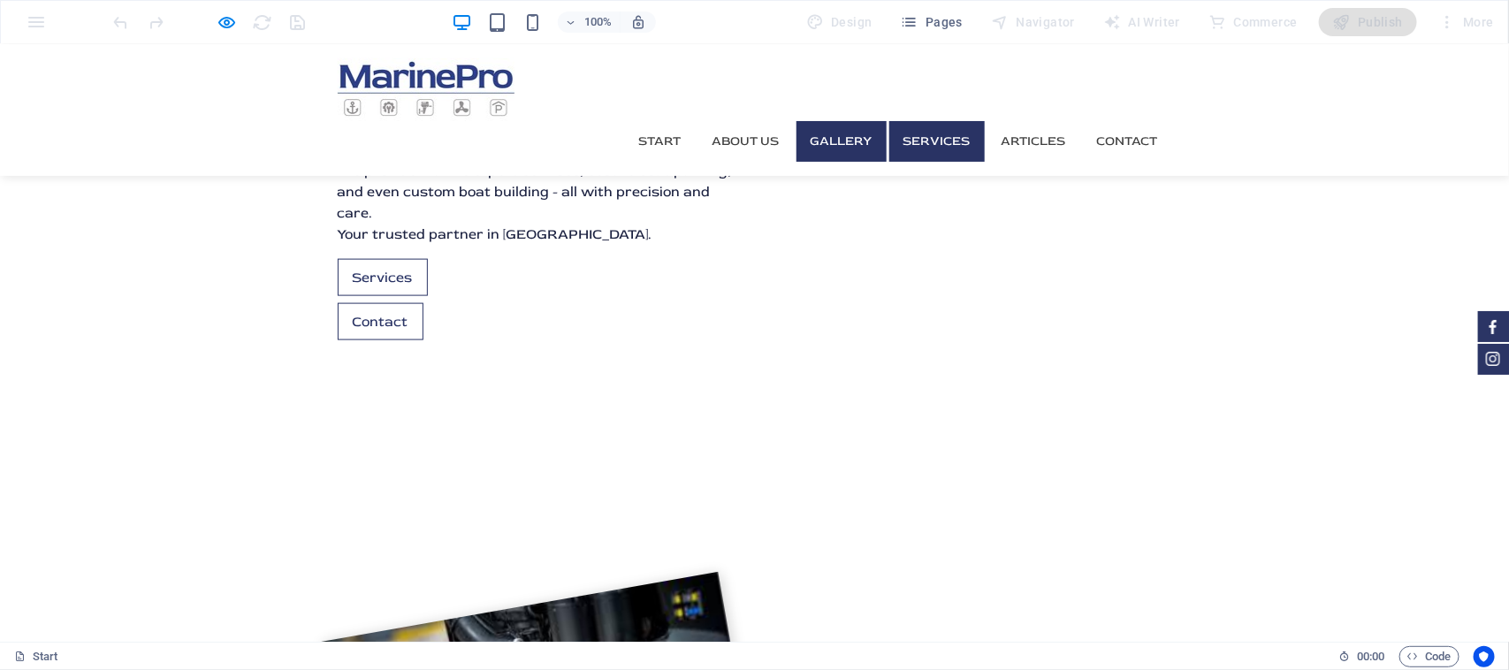
click at [924, 120] on link "Services" at bounding box center [936, 140] width 95 height 41
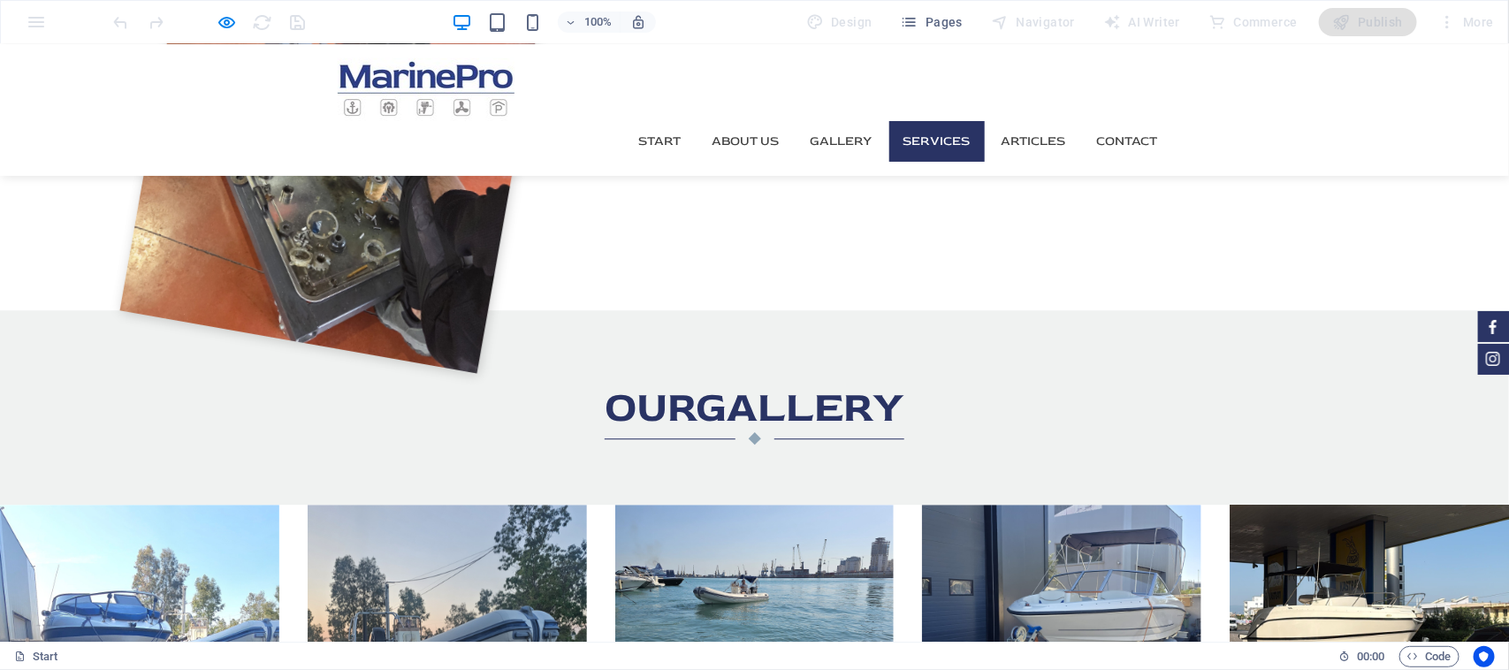
scroll to position [2066, 0]
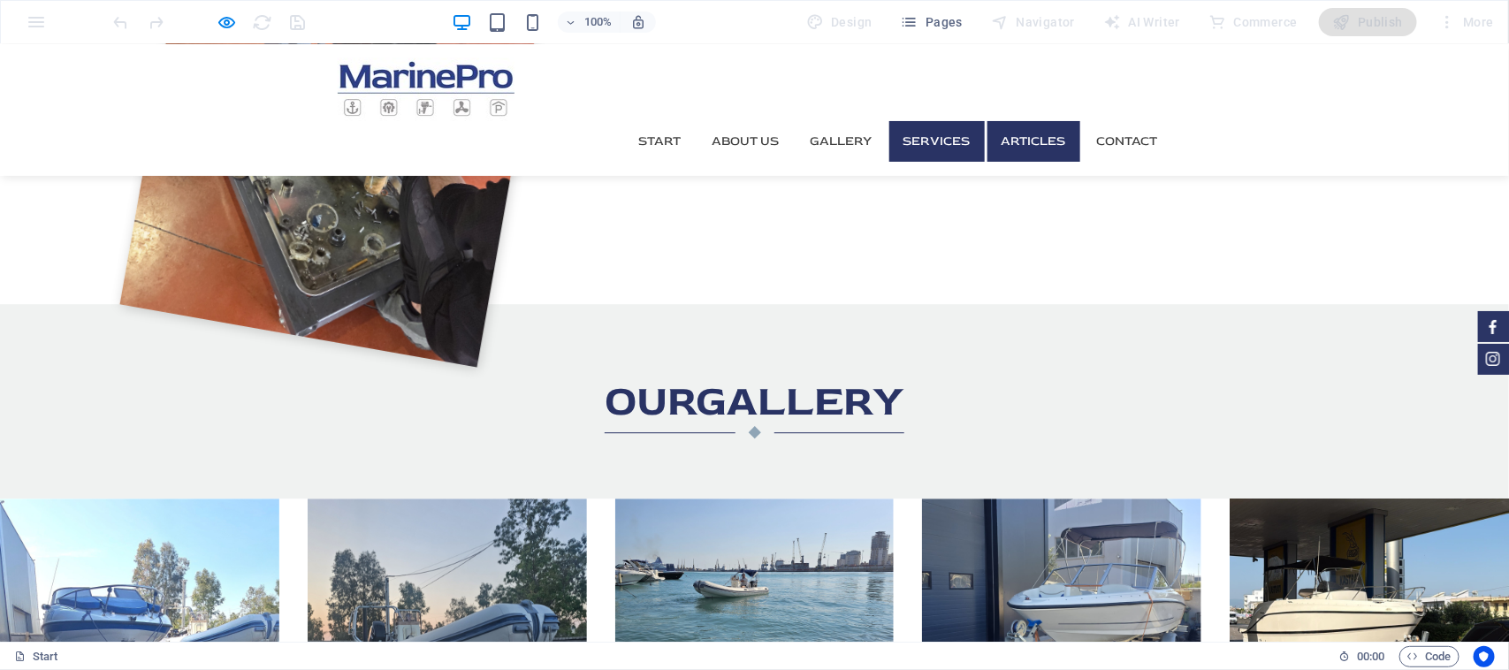
click at [1028, 120] on link "Articles" at bounding box center [1033, 140] width 93 height 41
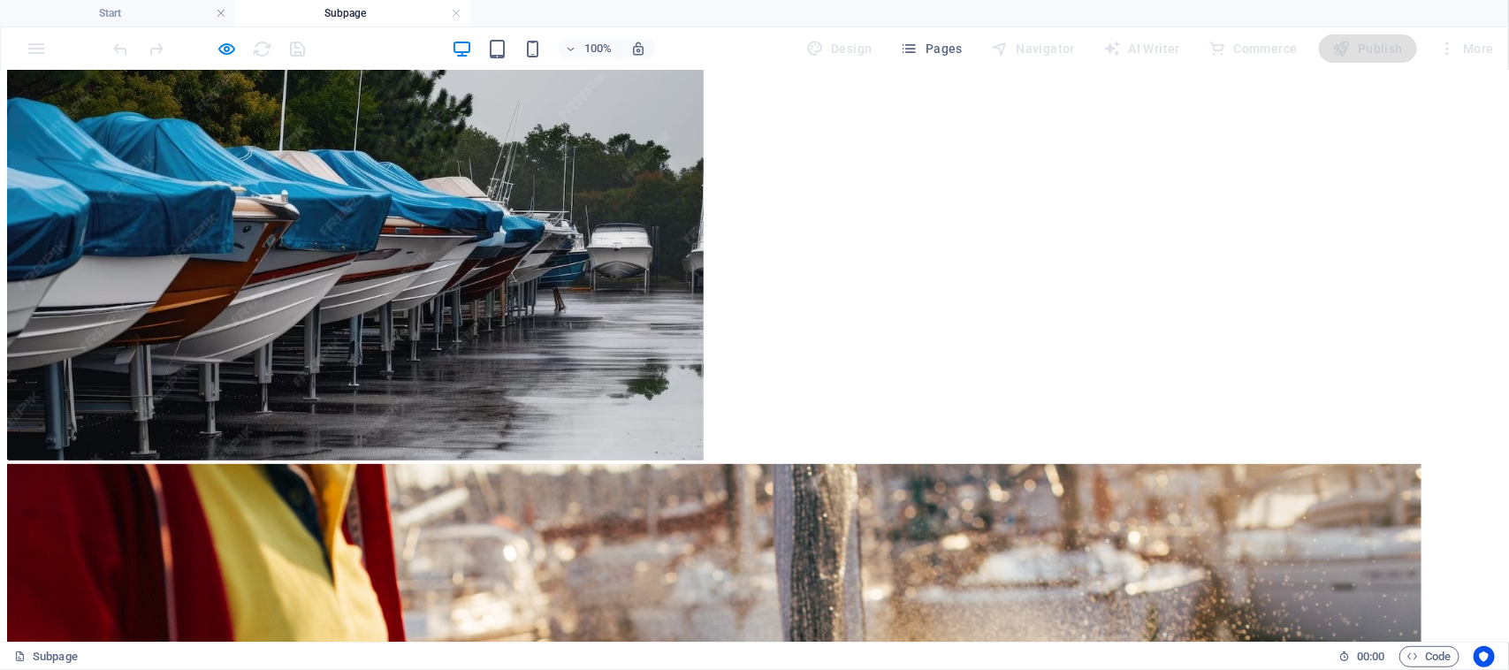
scroll to position [0, 0]
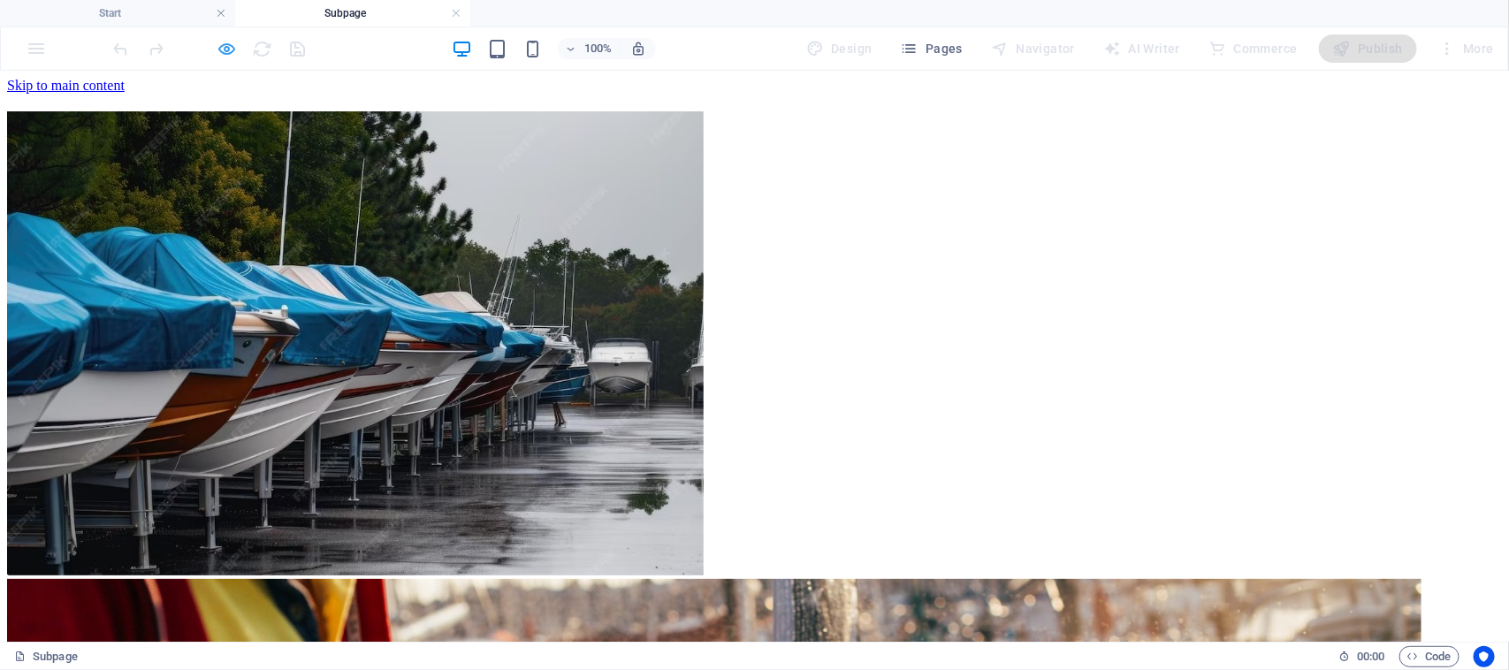
click at [237, 54] on span "button" at bounding box center [227, 49] width 21 height 20
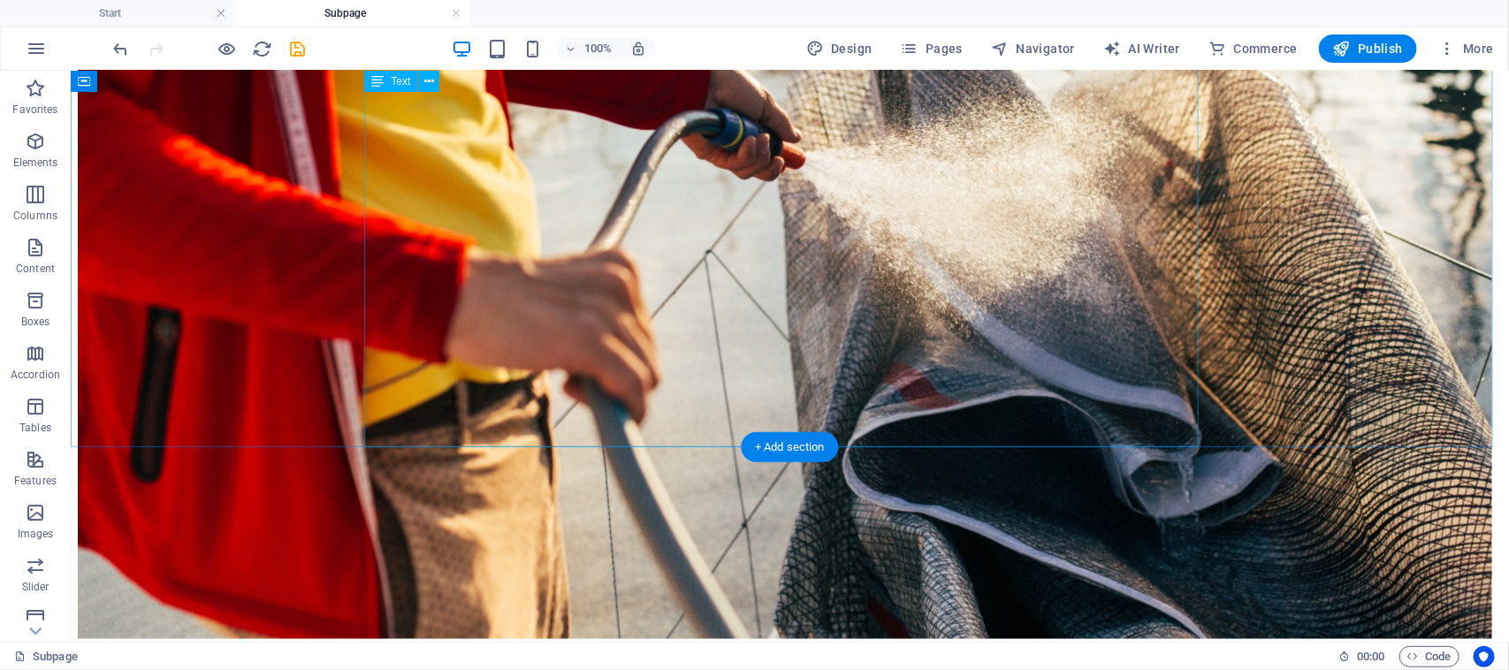
scroll to position [884, 0]
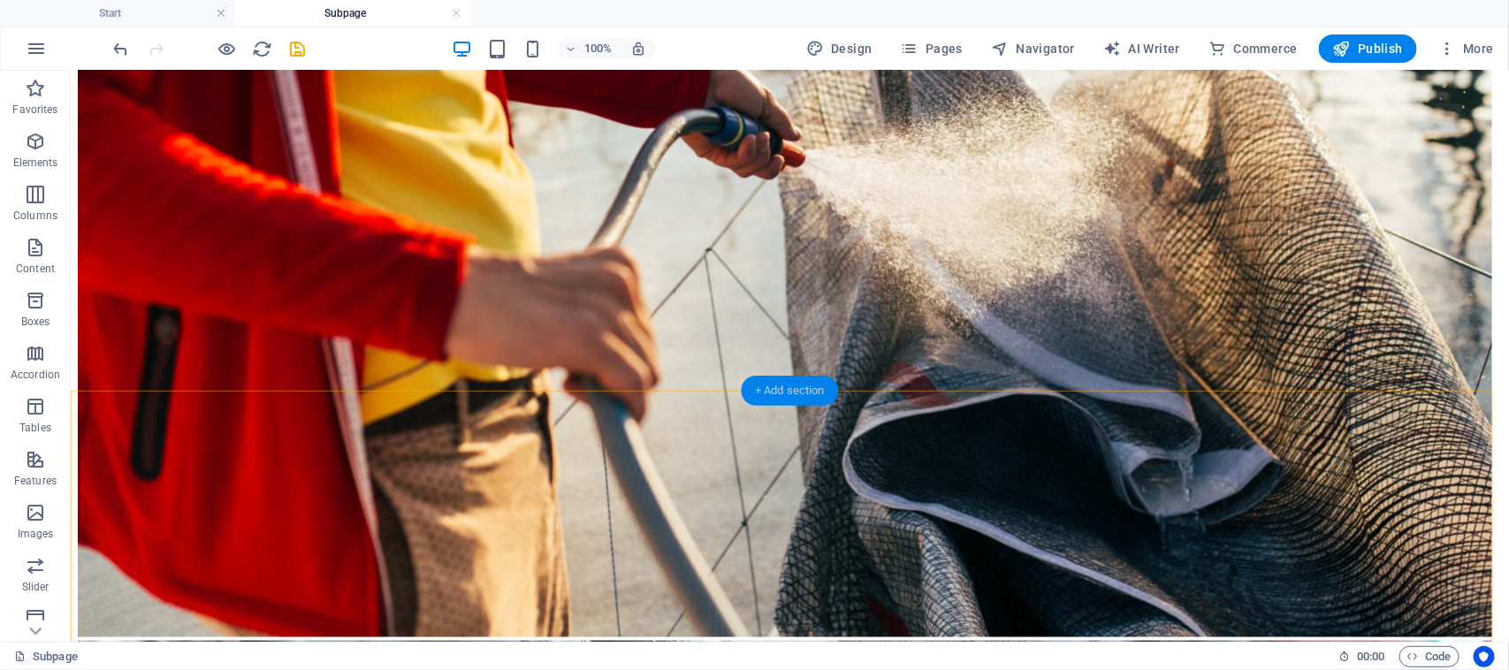
click at [792, 395] on div "+ Add section" at bounding box center [790, 391] width 98 height 30
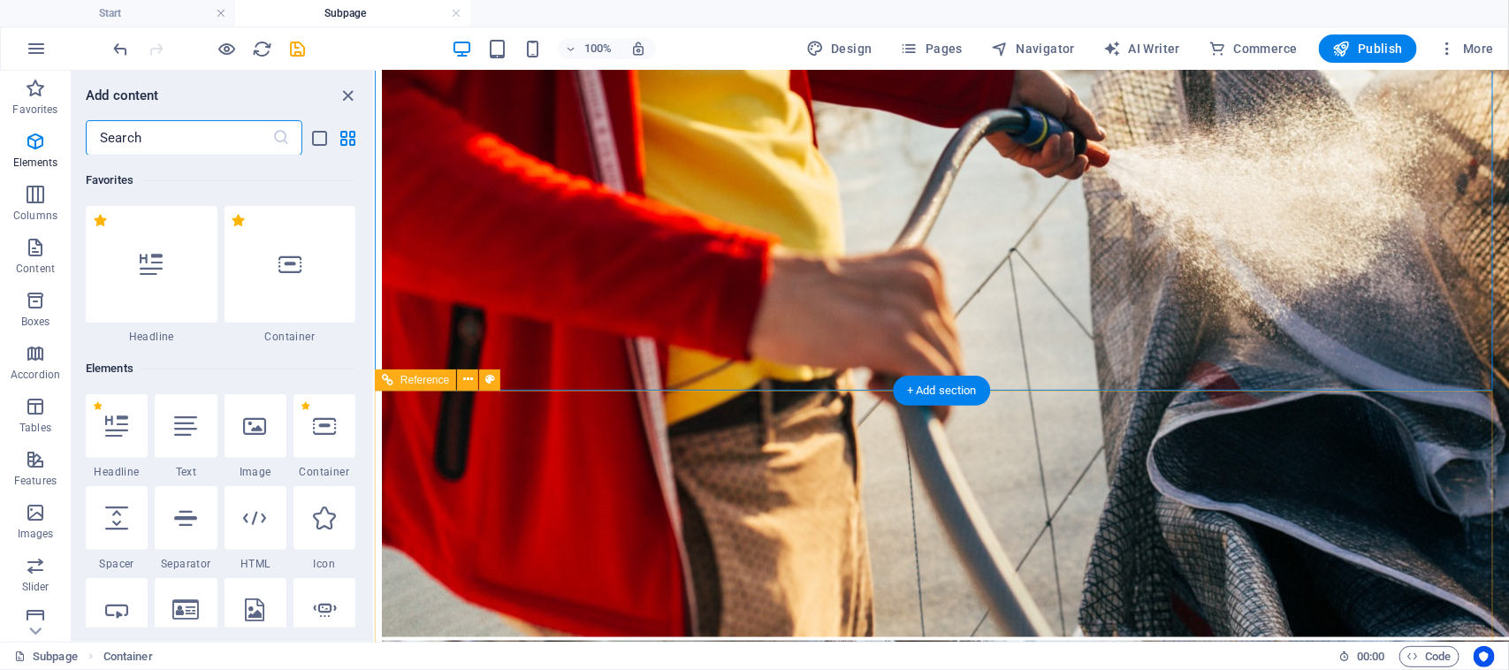
scroll to position [3091, 0]
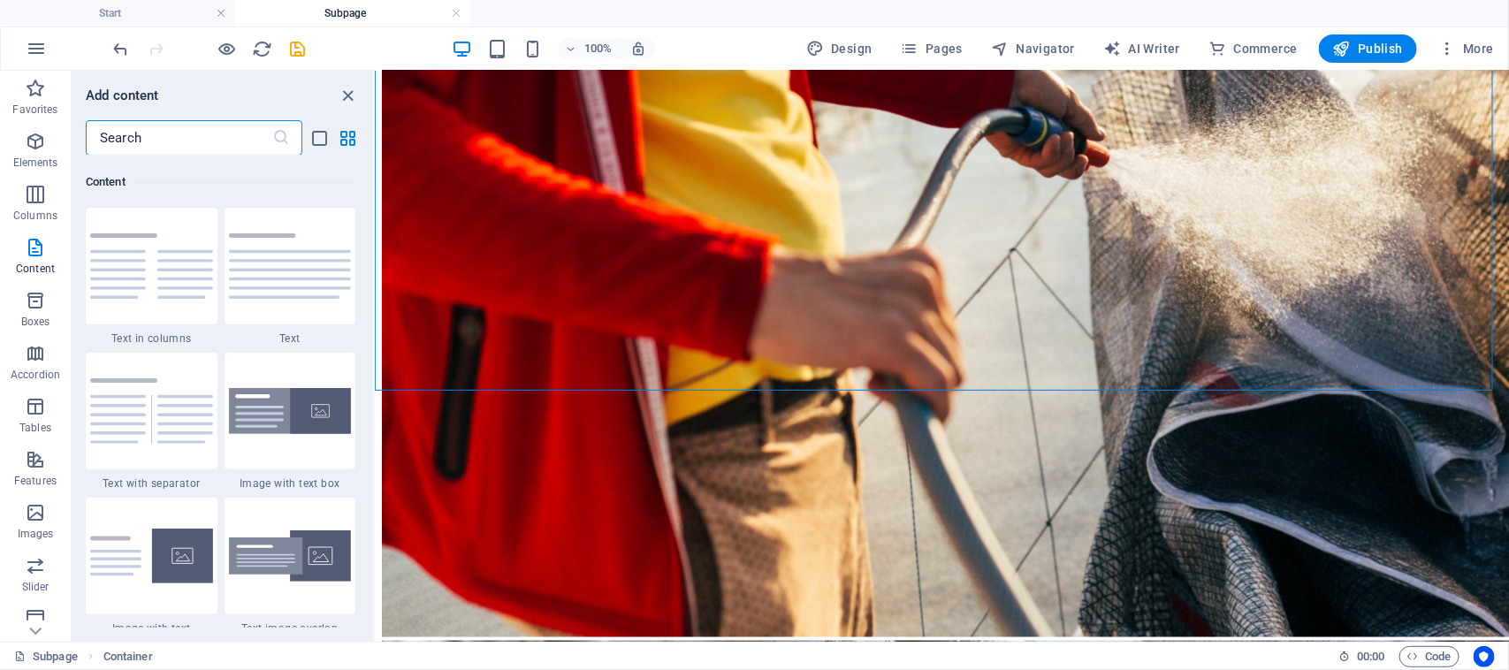
click at [172, 148] on input "text" at bounding box center [179, 137] width 186 height 35
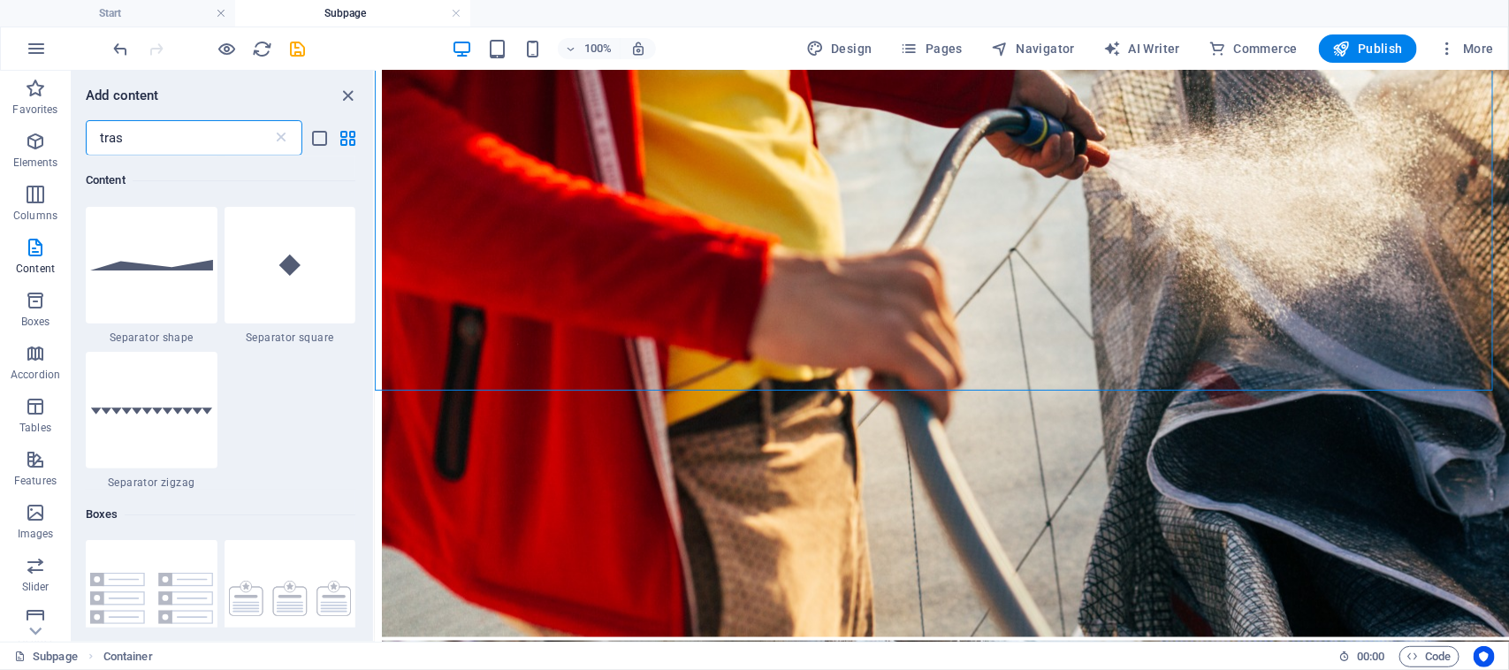
scroll to position [0, 0]
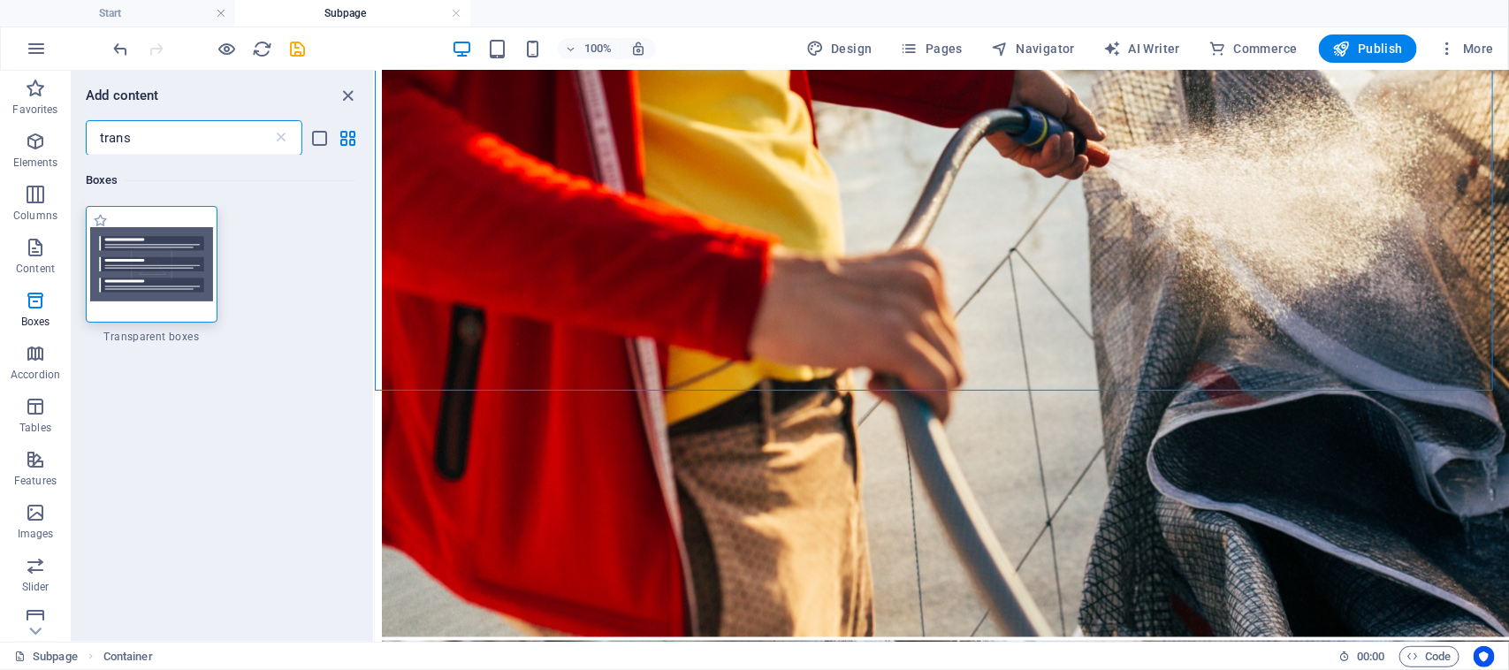
type input "trans"
click at [171, 263] on img at bounding box center [151, 264] width 123 height 74
click at [375, 157] on div "Drag here to replace the existing content. Press “Ctrl” if you want to create a…" at bounding box center [942, 356] width 1134 height 571
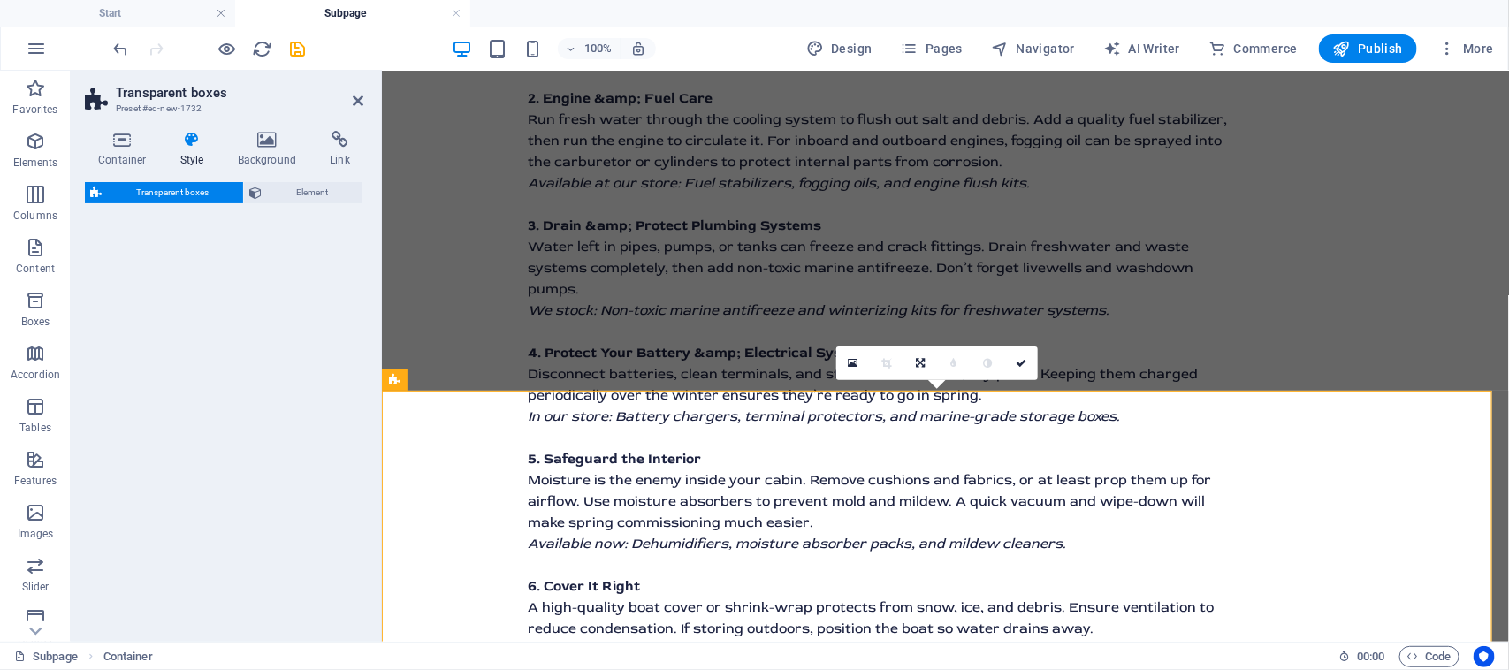
select select "rem"
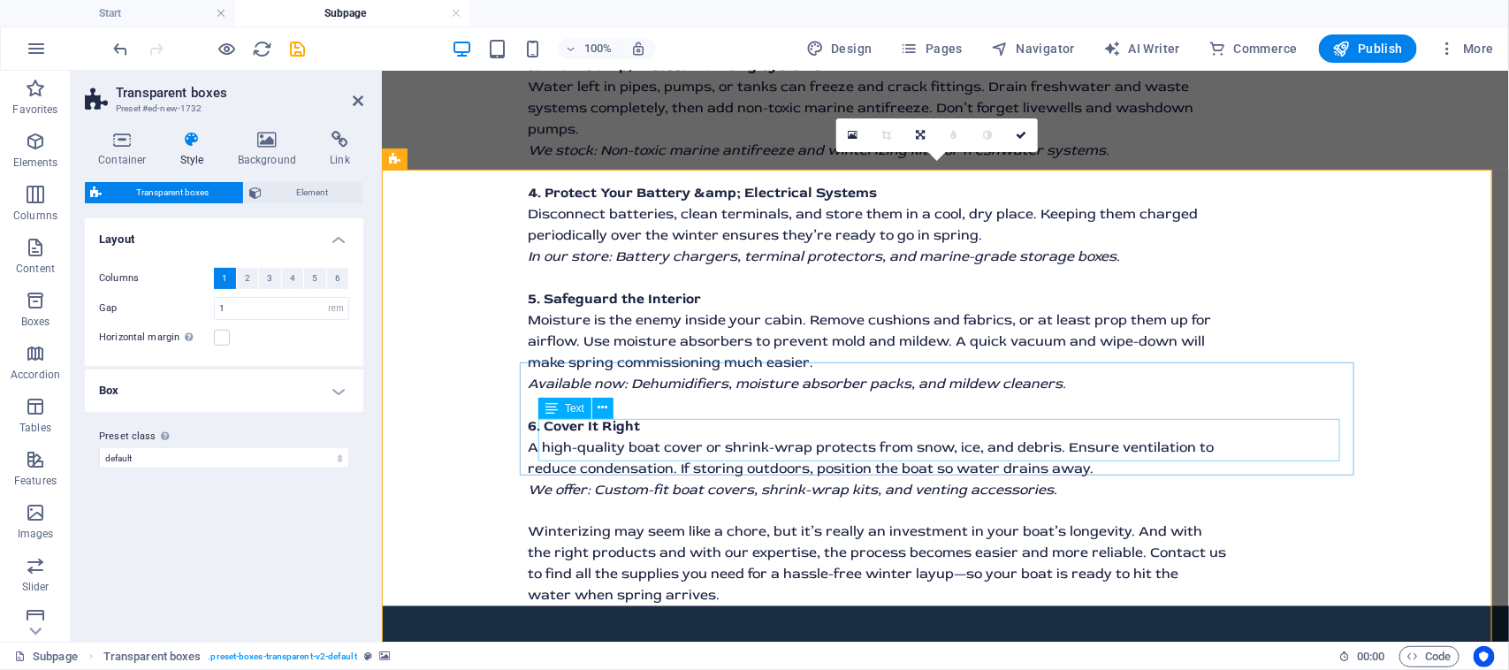
scroll to position [1105, 0]
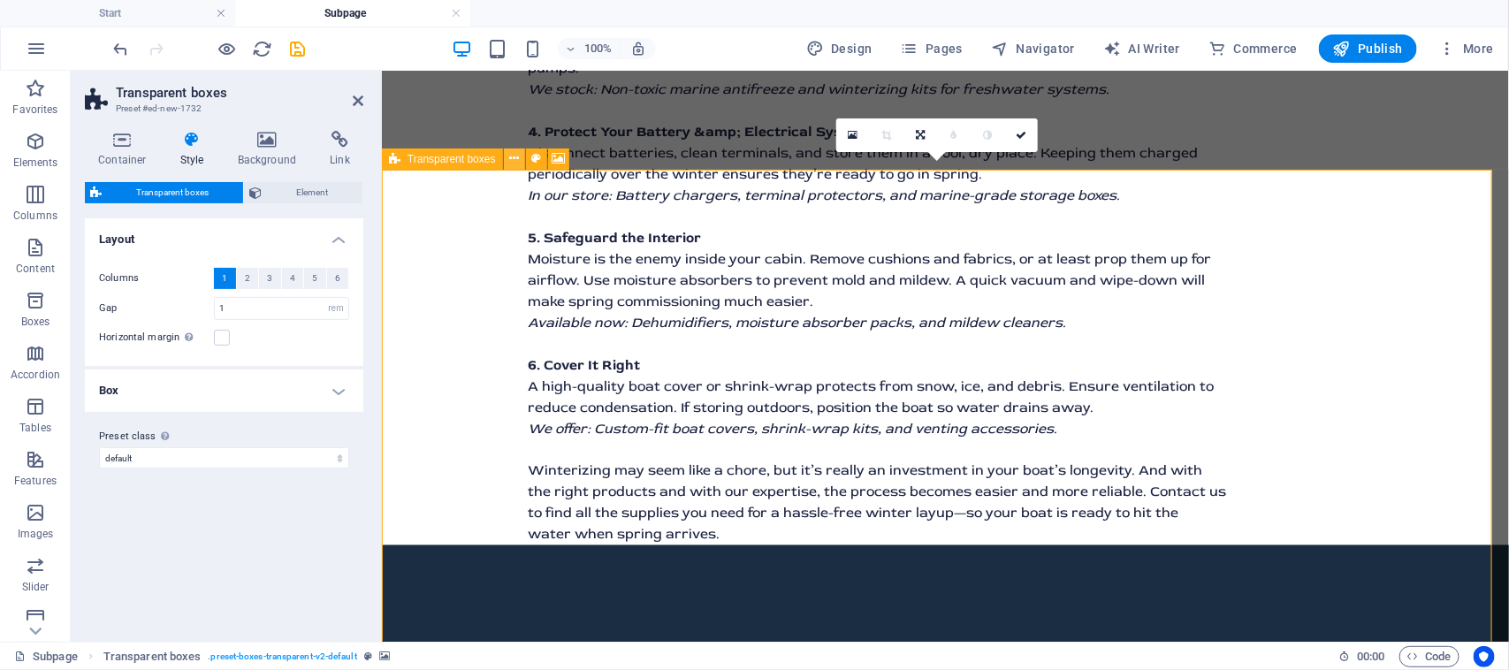
click at [518, 157] on icon at bounding box center [514, 158] width 10 height 19
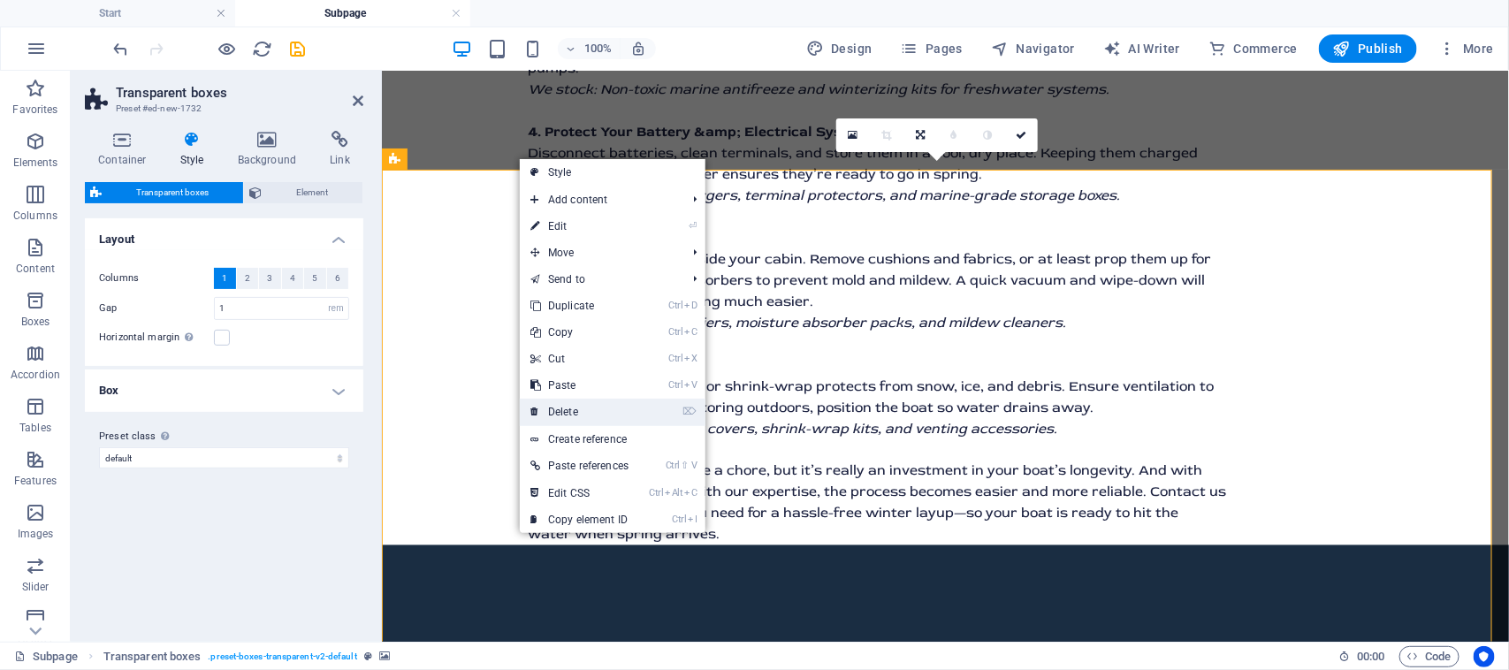
click at [617, 403] on link "⌦ Delete" at bounding box center [579, 412] width 119 height 27
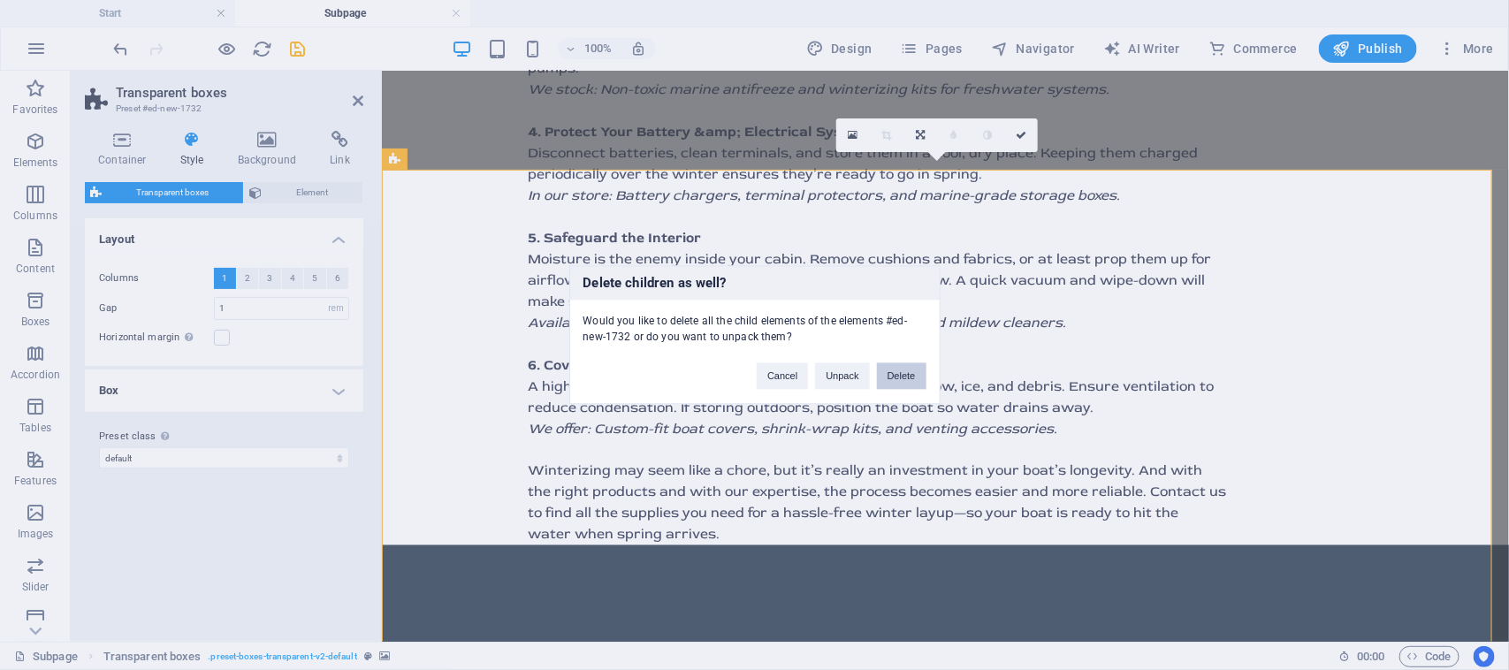
click at [893, 377] on button "Delete" at bounding box center [901, 376] width 49 height 27
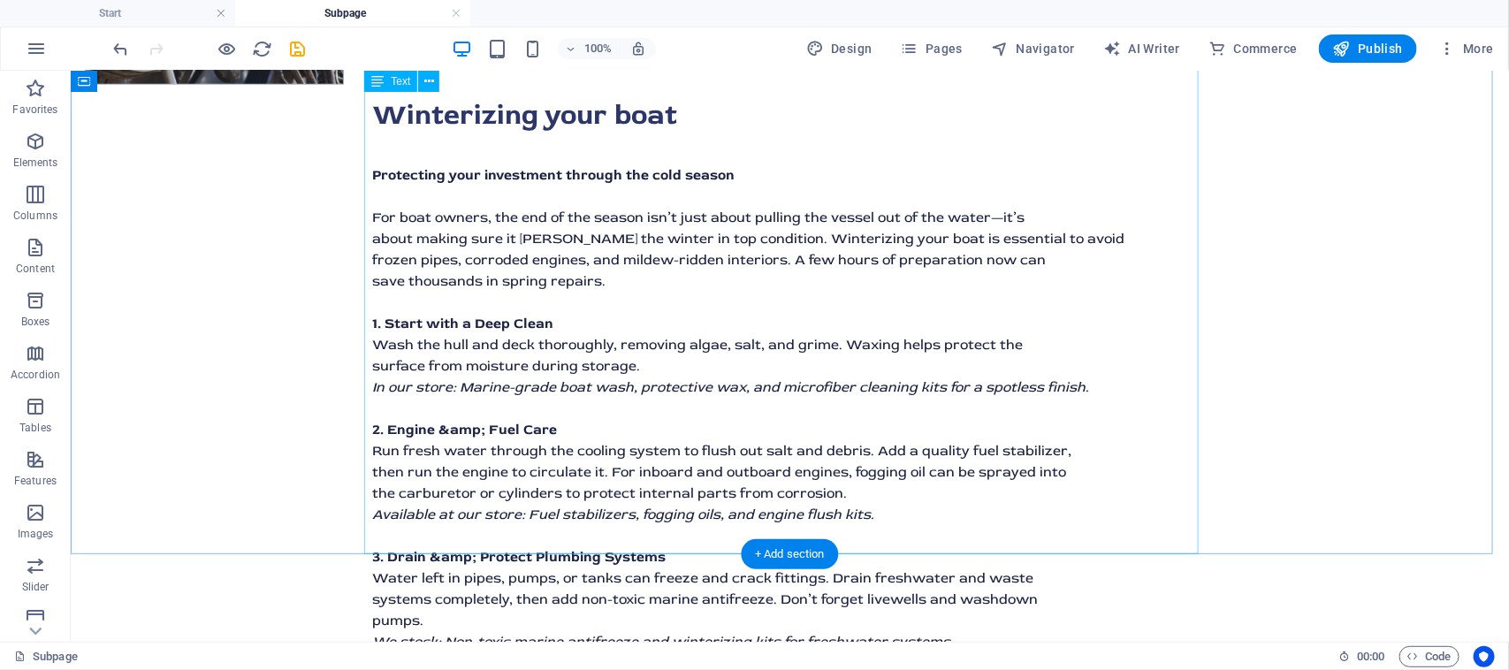
scroll to position [773, 0]
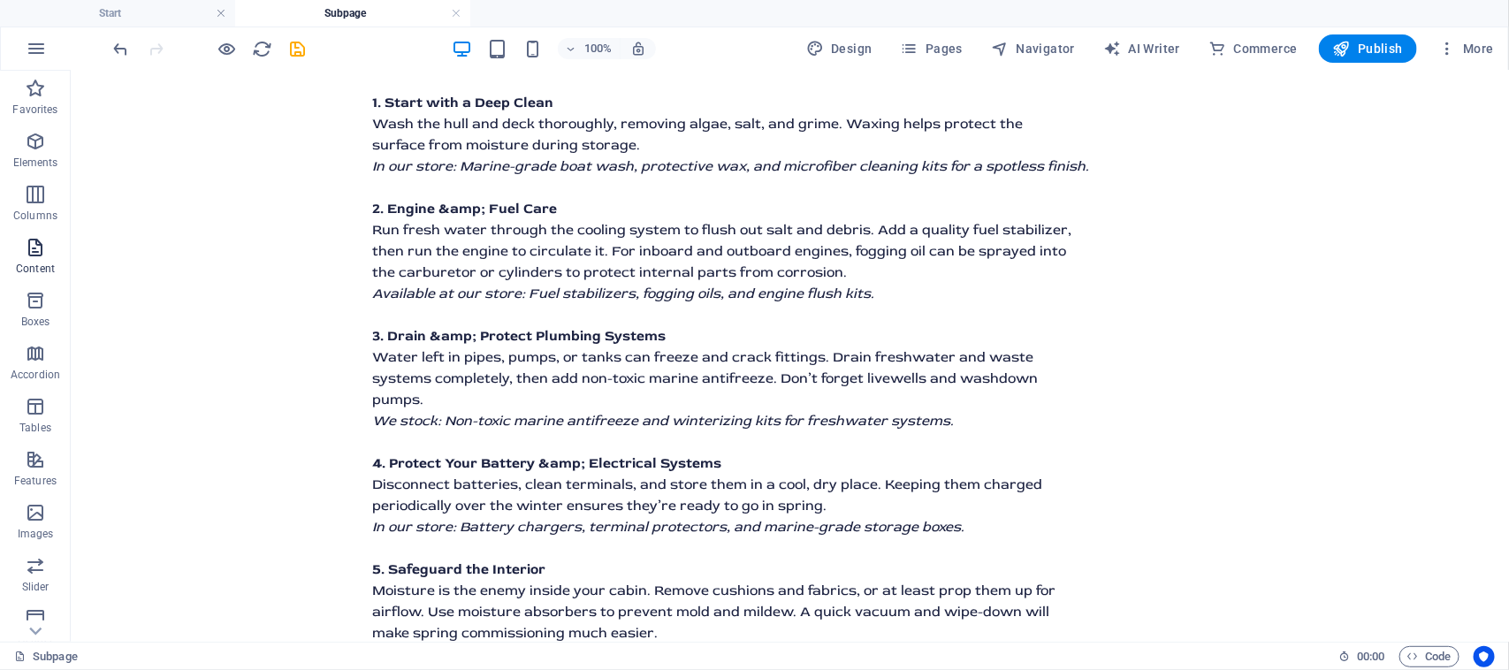
click at [46, 257] on span "Content" at bounding box center [35, 258] width 71 height 42
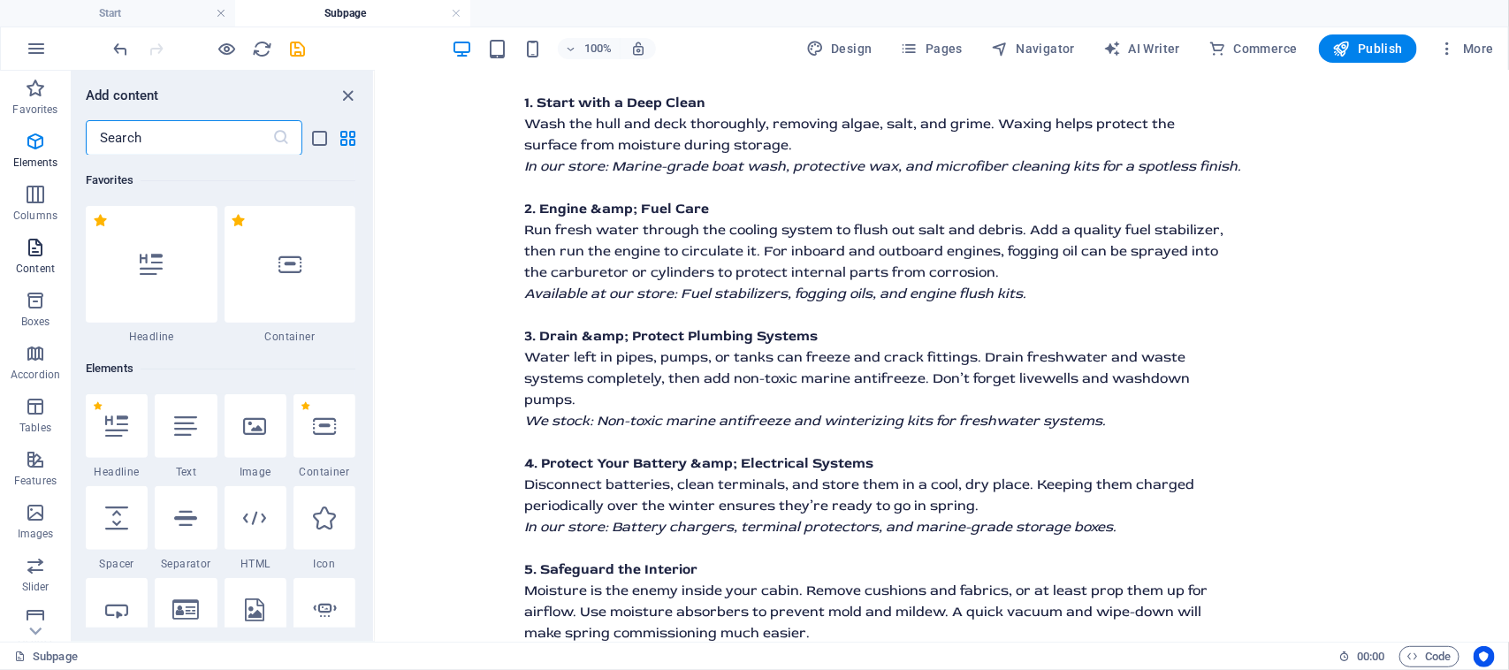
scroll to position [3091, 0]
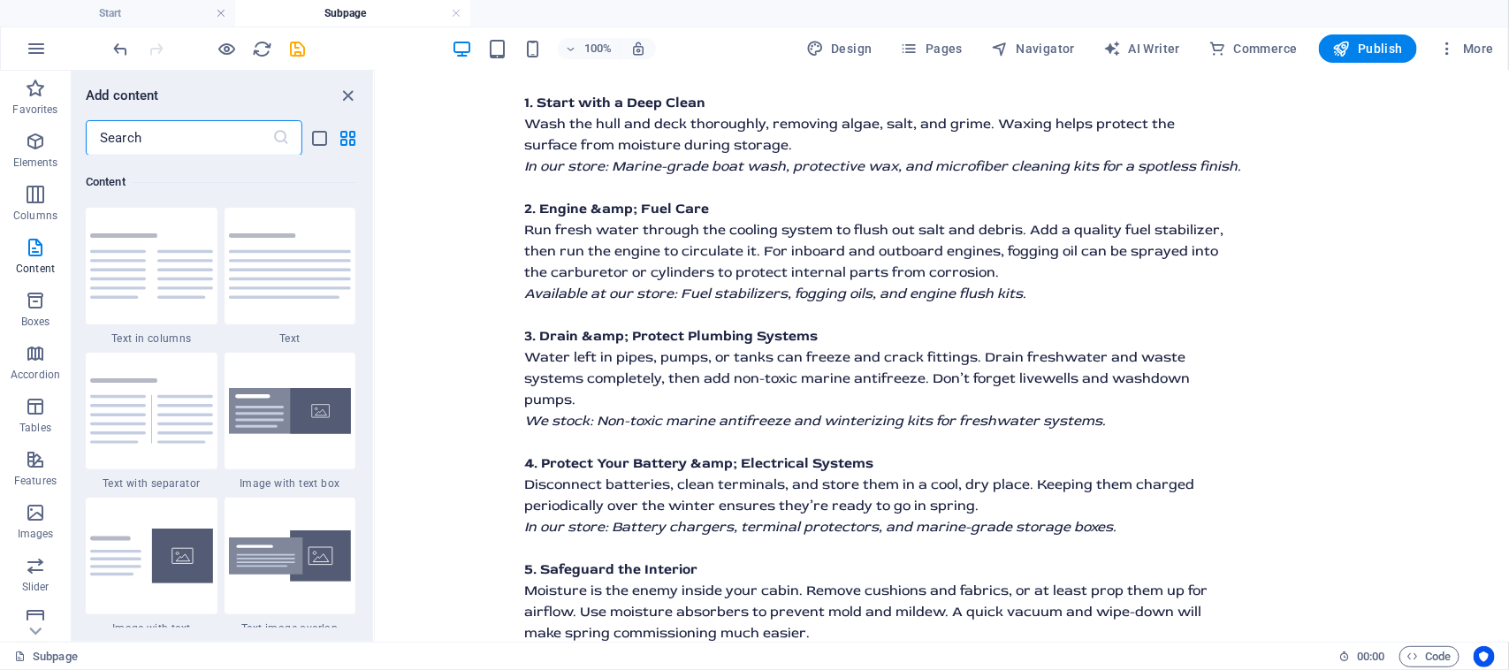
click at [142, 140] on input "text" at bounding box center [179, 137] width 186 height 35
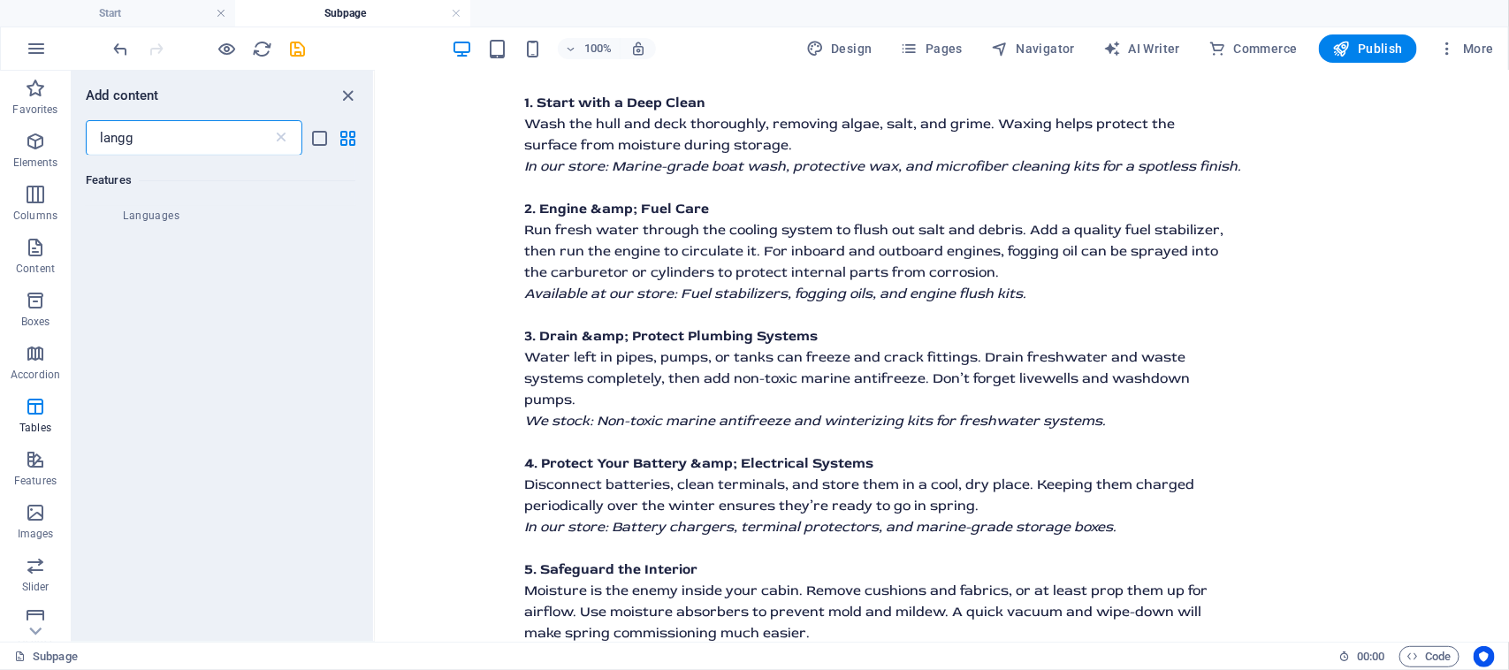
scroll to position [0, 0]
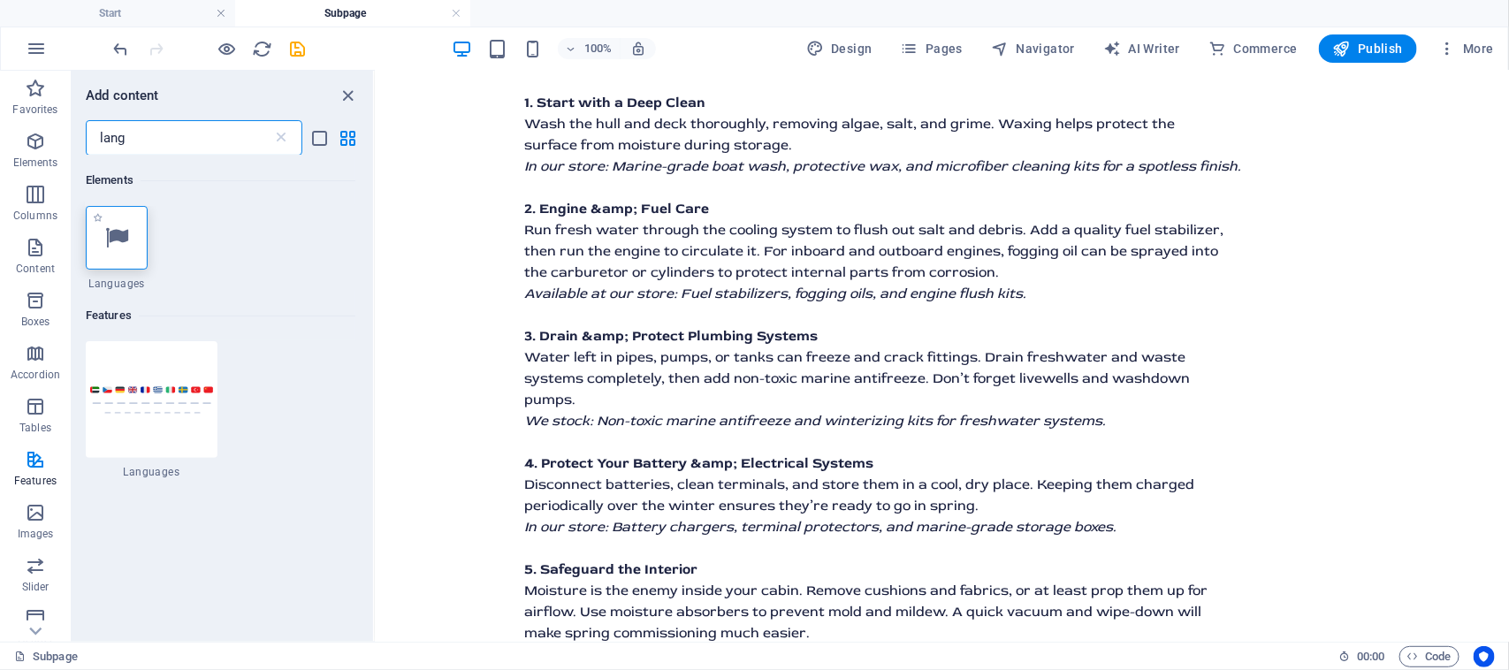
type input "lang"
click at [110, 253] on div at bounding box center [117, 238] width 62 height 64
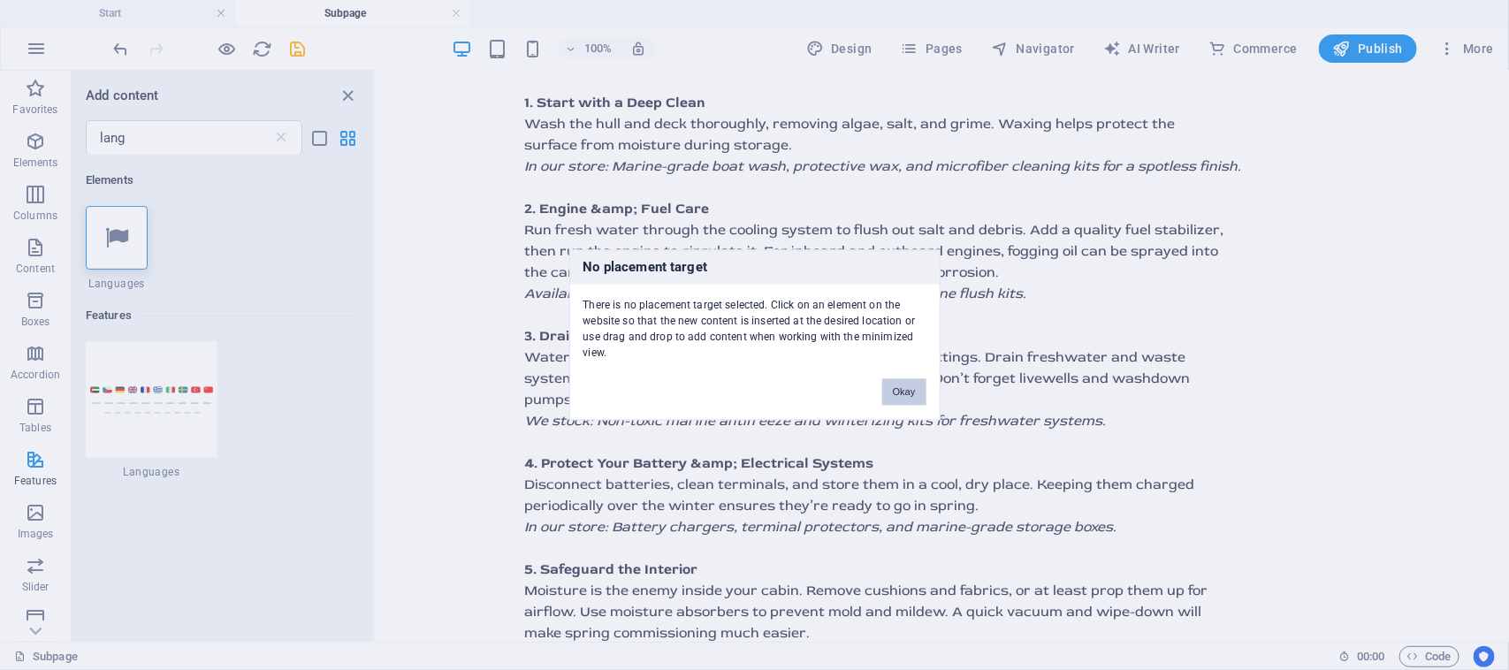
click at [911, 377] on div "Okay" at bounding box center [904, 383] width 71 height 45
drag, startPoint x: 906, startPoint y: 393, endPoint x: 496, endPoint y: 341, distance: 413.4
click at [906, 393] on button "Okay" at bounding box center [904, 392] width 44 height 27
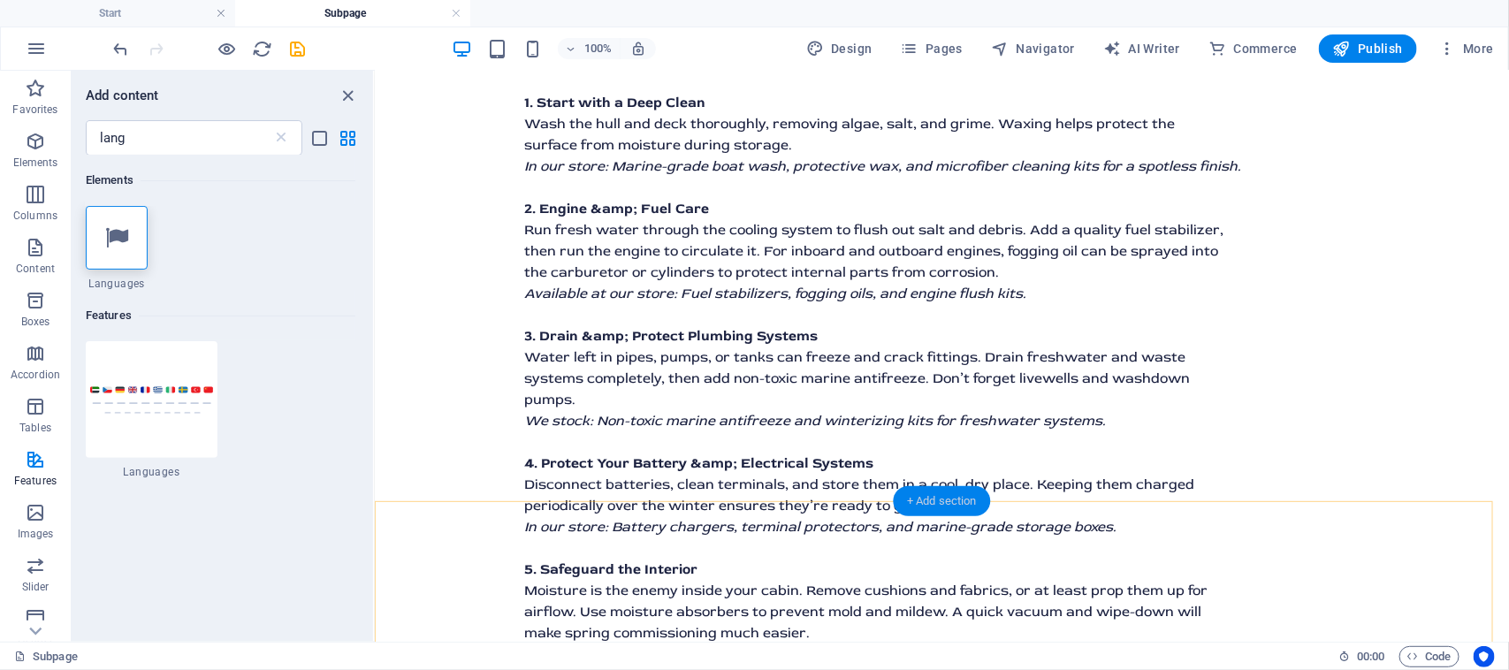
click at [912, 501] on div "+ Add section" at bounding box center [942, 501] width 98 height 30
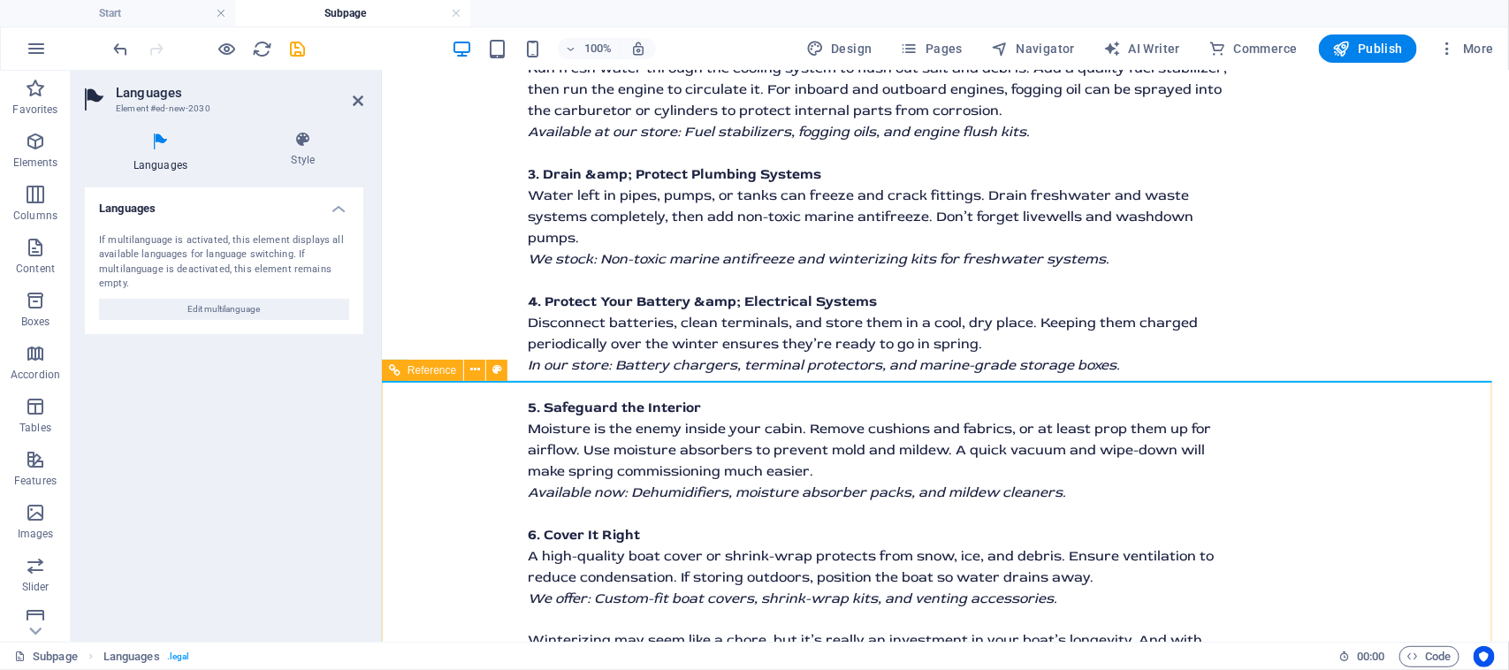
scroll to position [857, 0]
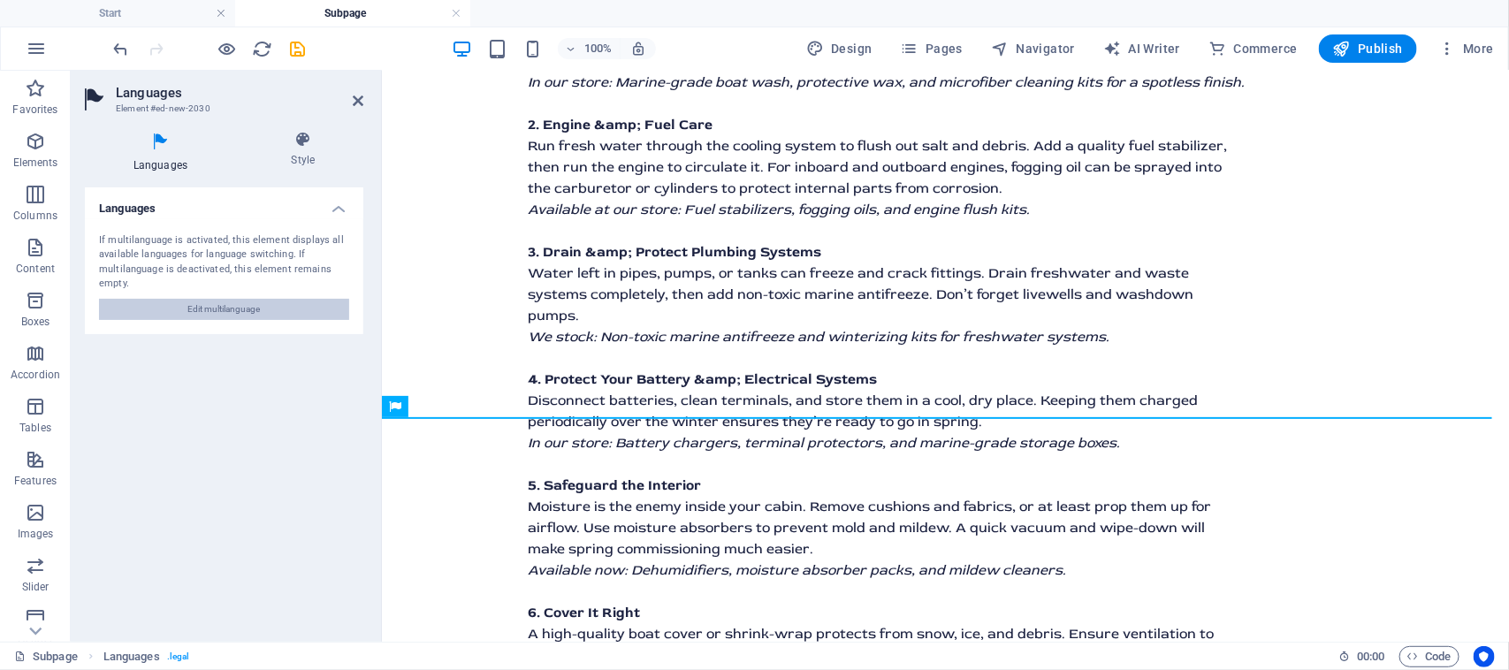
click at [285, 316] on button "Edit multilanguage" at bounding box center [224, 309] width 250 height 21
select select "41"
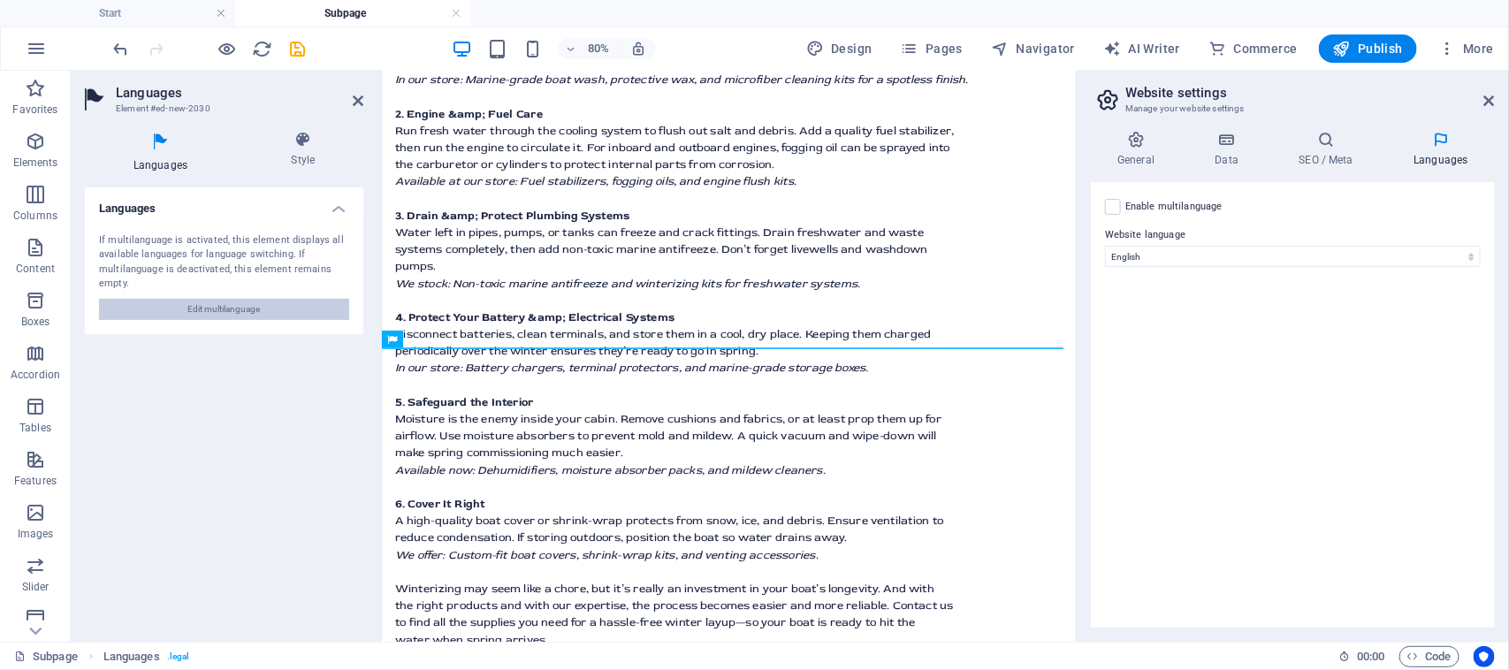
scroll to position [855, 0]
click at [1140, 206] on label "Enable multilanguage To disable multilanguage delete all languages until only o…" at bounding box center [1173, 206] width 97 height 21
click at [0, 0] on input "Enable multilanguage To disable multilanguage delete all languages until only o…" at bounding box center [0, 0] width 0 height 0
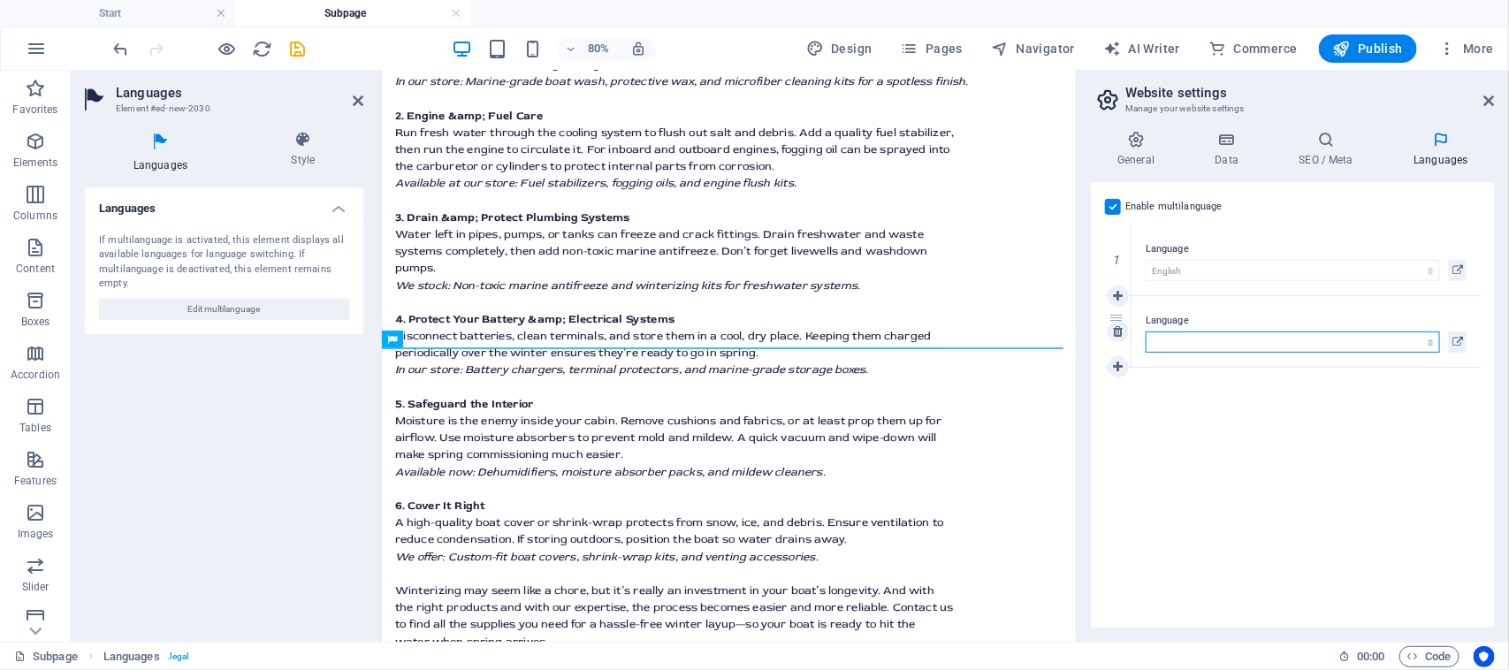
click at [1204, 340] on select "Abkhazian Afar Afrikaans Akan Albanian Amharic Arabic Aragonese Armenian Assame…" at bounding box center [1292, 341] width 294 height 21
select select "4"
click at [1145, 331] on select "Abkhazian Afar Afrikaans Akan Albanian Amharic Arabic Aragonese Armenian Assame…" at bounding box center [1292, 341] width 294 height 21
click at [1464, 336] on button at bounding box center [1457, 341] width 18 height 21
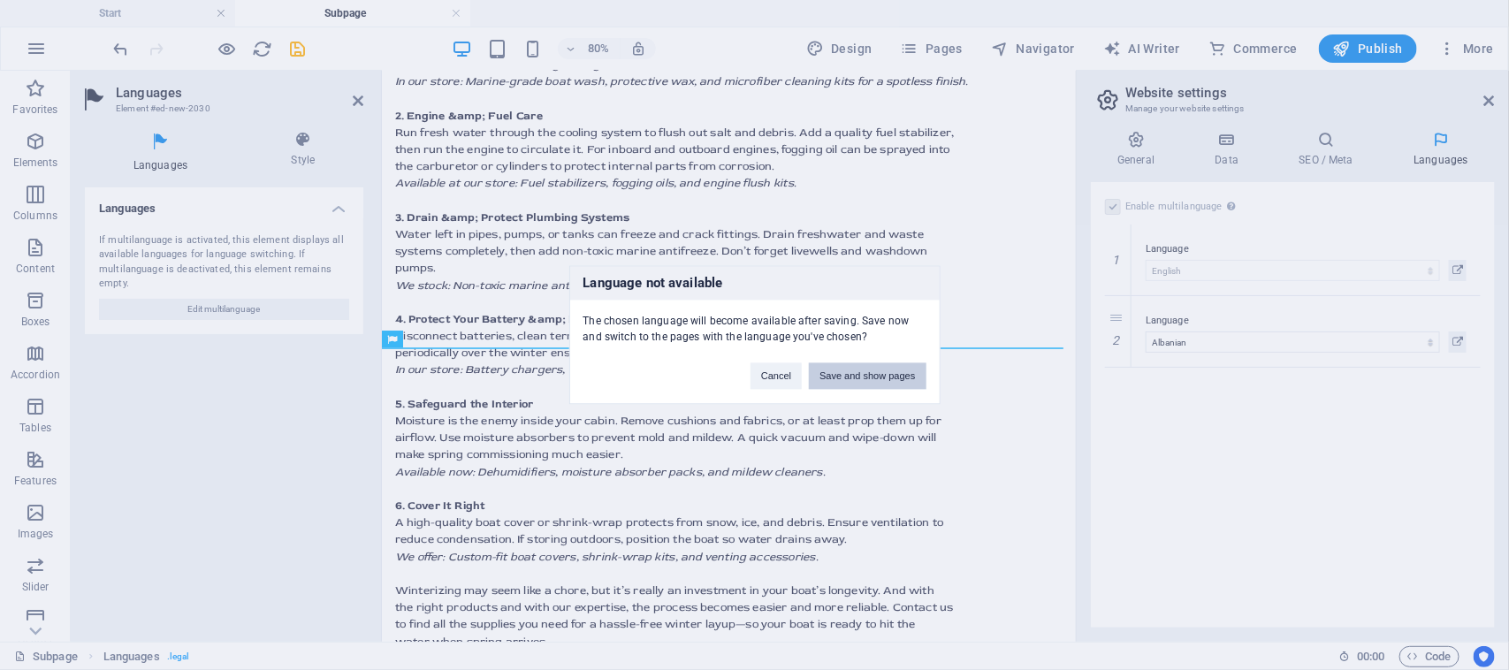
click at [888, 376] on button "Save and show pages" at bounding box center [867, 376] width 117 height 27
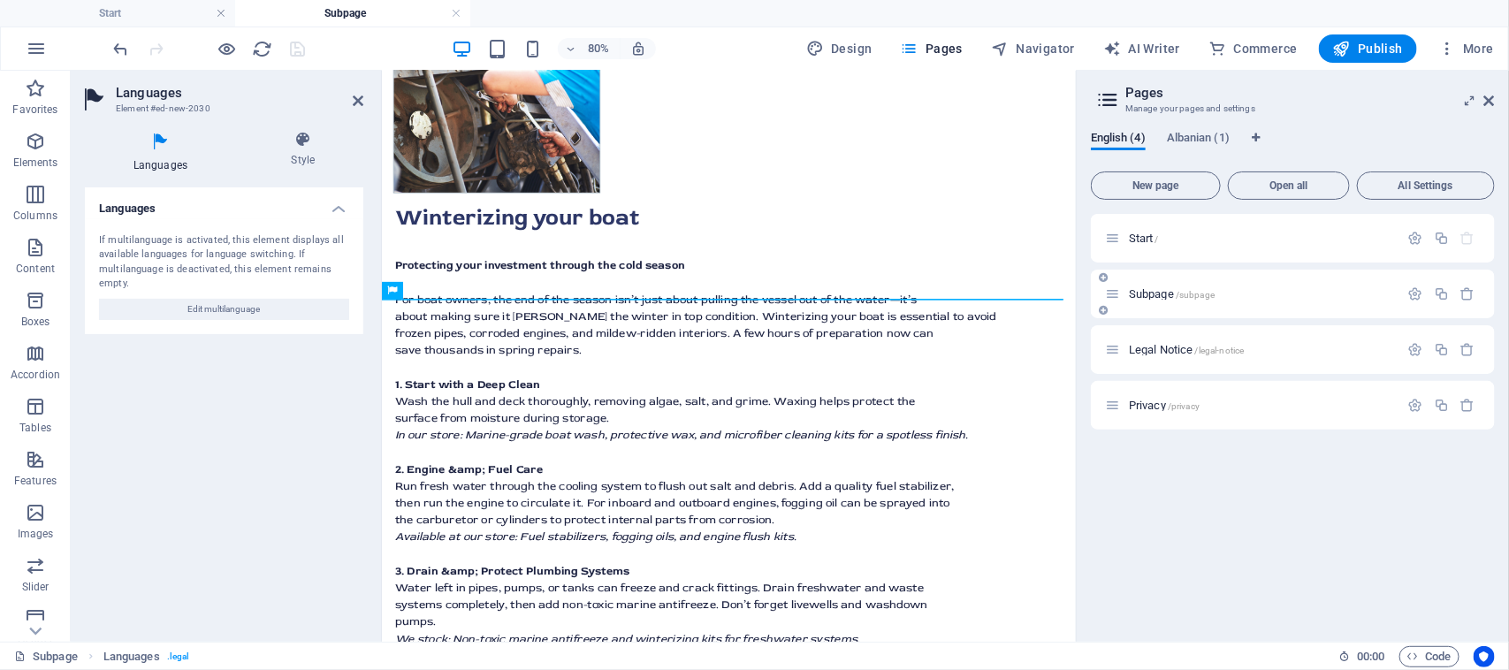
scroll to position [916, 0]
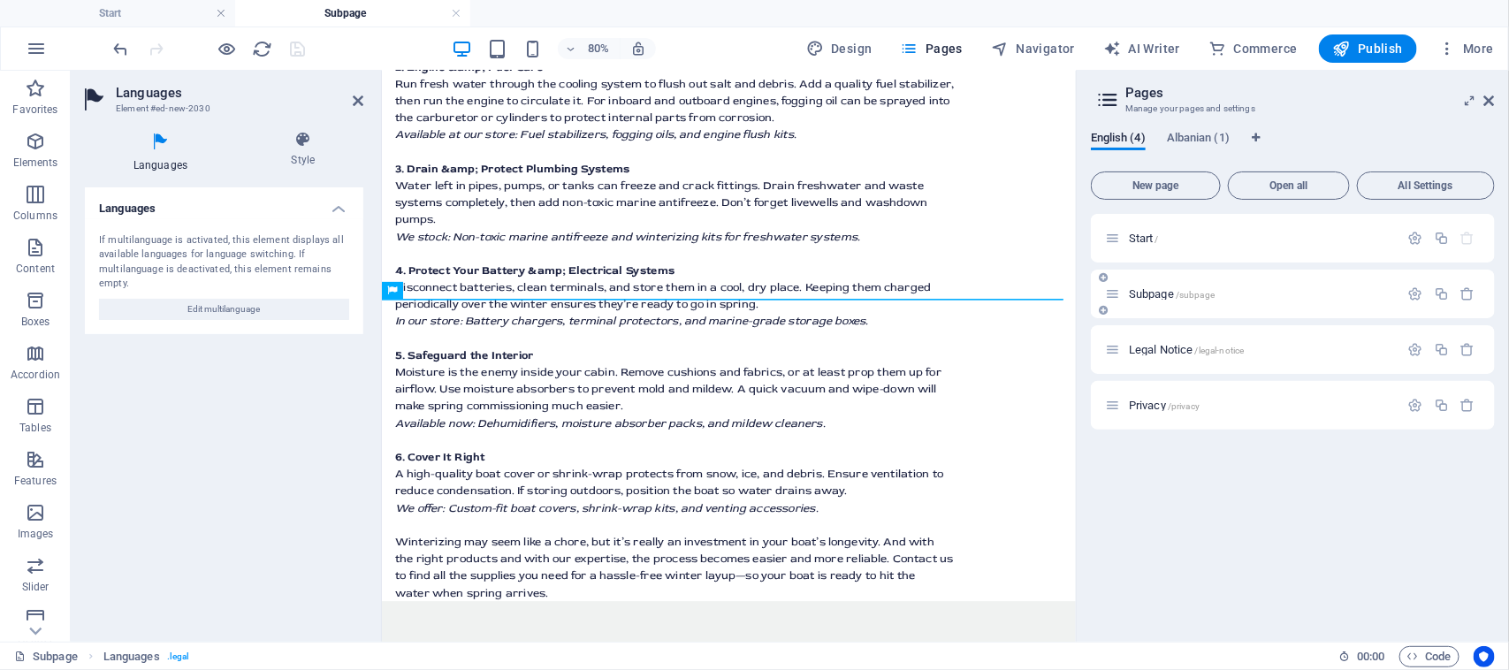
click at [1217, 270] on div "Subpage /subpage" at bounding box center [1293, 294] width 404 height 49
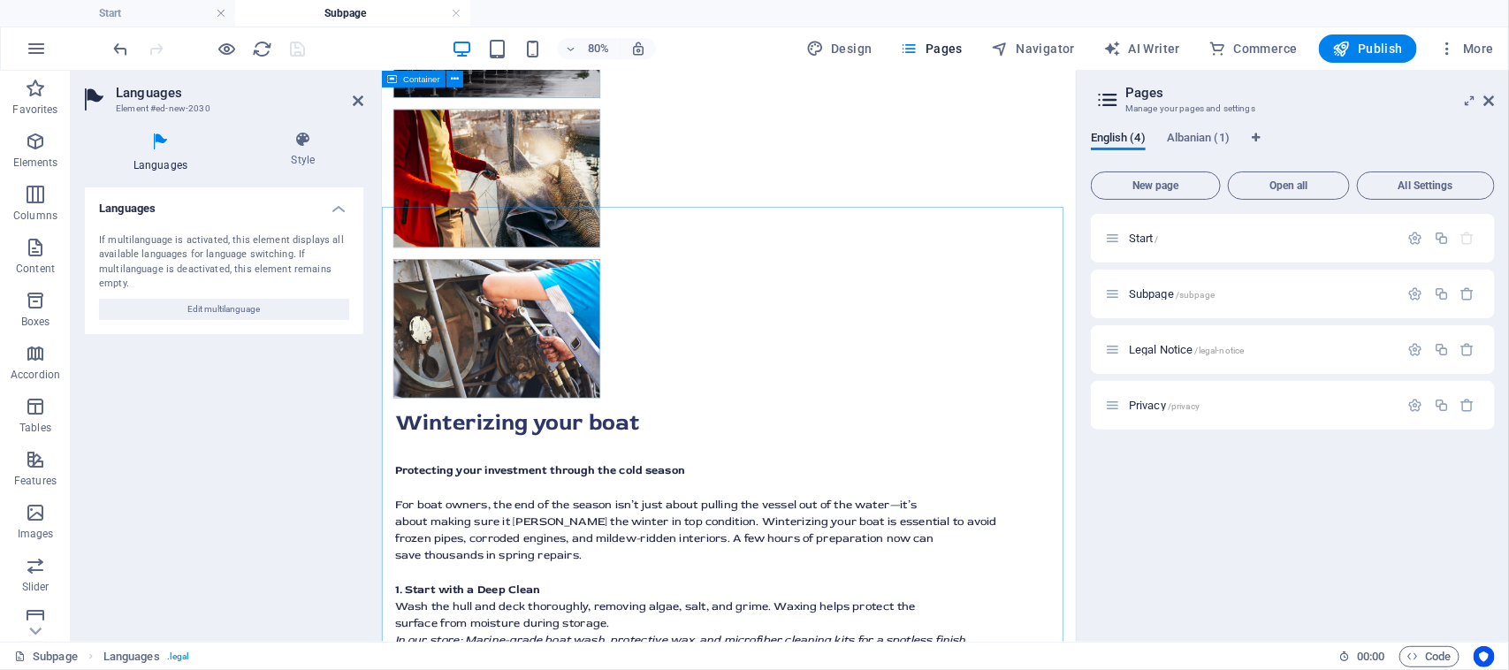
scroll to position [0, 0]
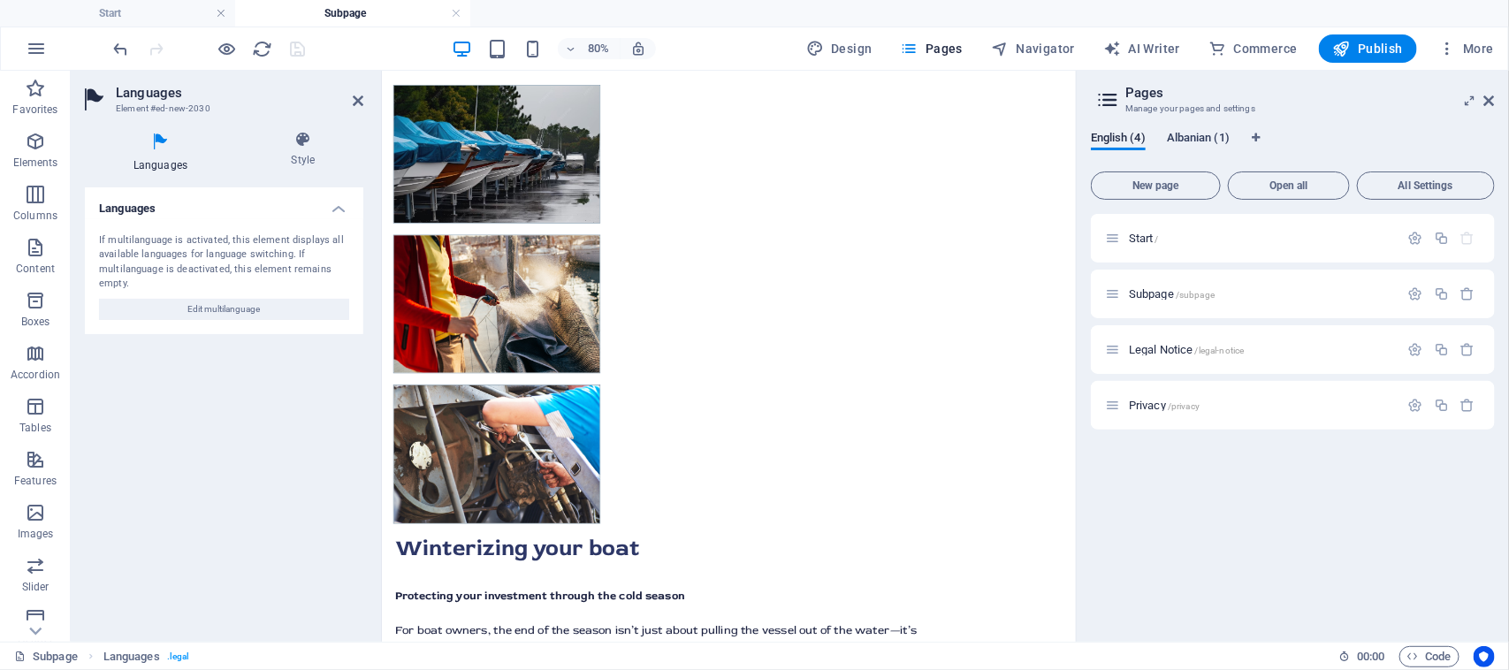
click at [1181, 134] on span "Albanian (1)" at bounding box center [1198, 139] width 63 height 25
click at [1168, 301] on div "Subpage /subpage Translate" at bounding box center [1293, 294] width 404 height 49
click at [1128, 142] on span "English (4)" at bounding box center [1118, 139] width 55 height 25
click at [1172, 293] on span "Subpage /subpage" at bounding box center [1172, 293] width 86 height 13
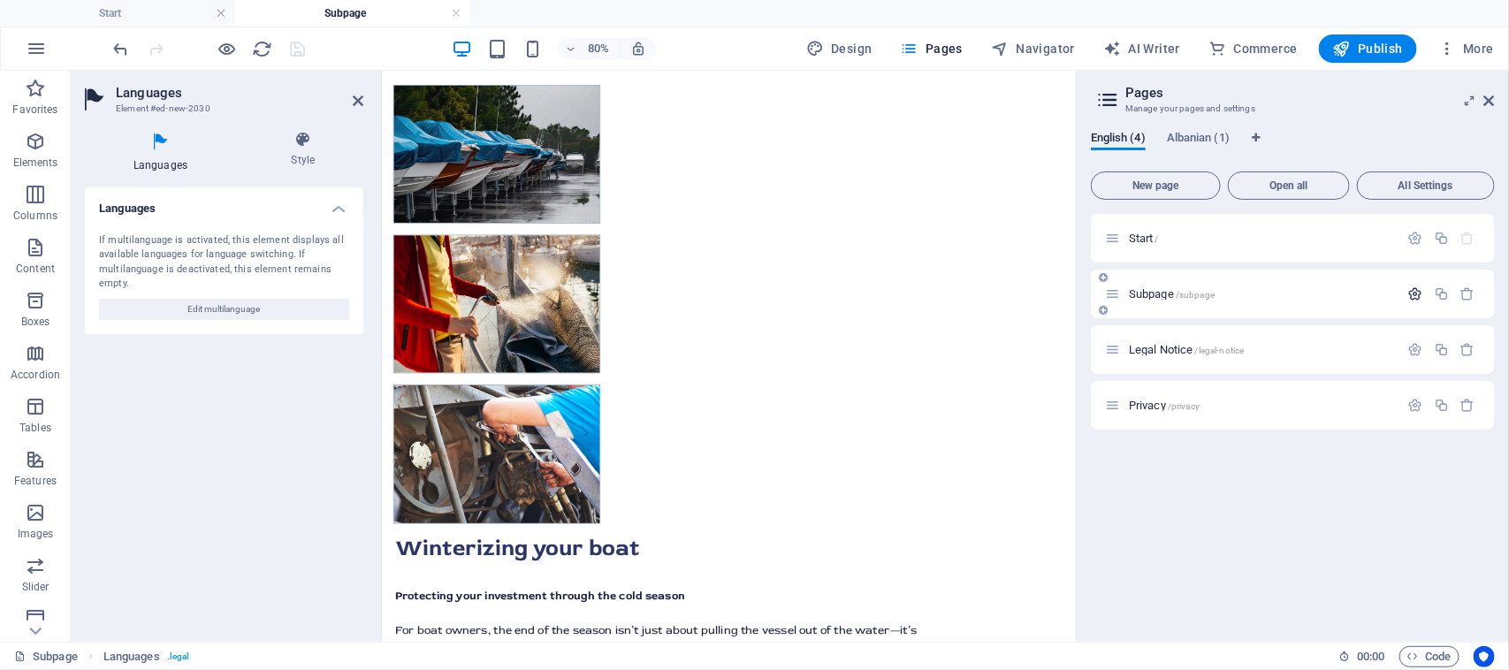
click at [1414, 294] on icon "button" at bounding box center [1415, 293] width 15 height 15
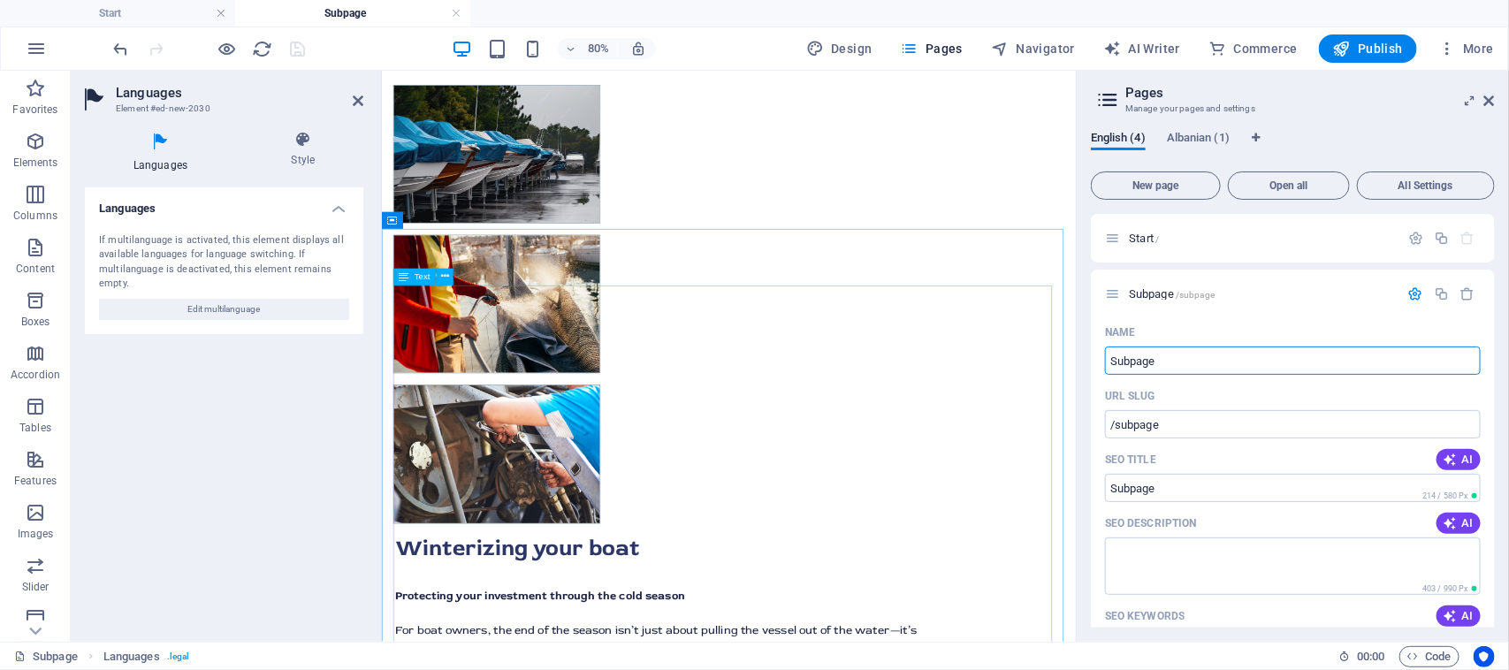
drag, startPoint x: 1599, startPoint y: 428, endPoint x: 1157, endPoint y: 441, distance: 442.1
type input "Articl"
type input "/arti"
type input "Arti"
type input "Articles"
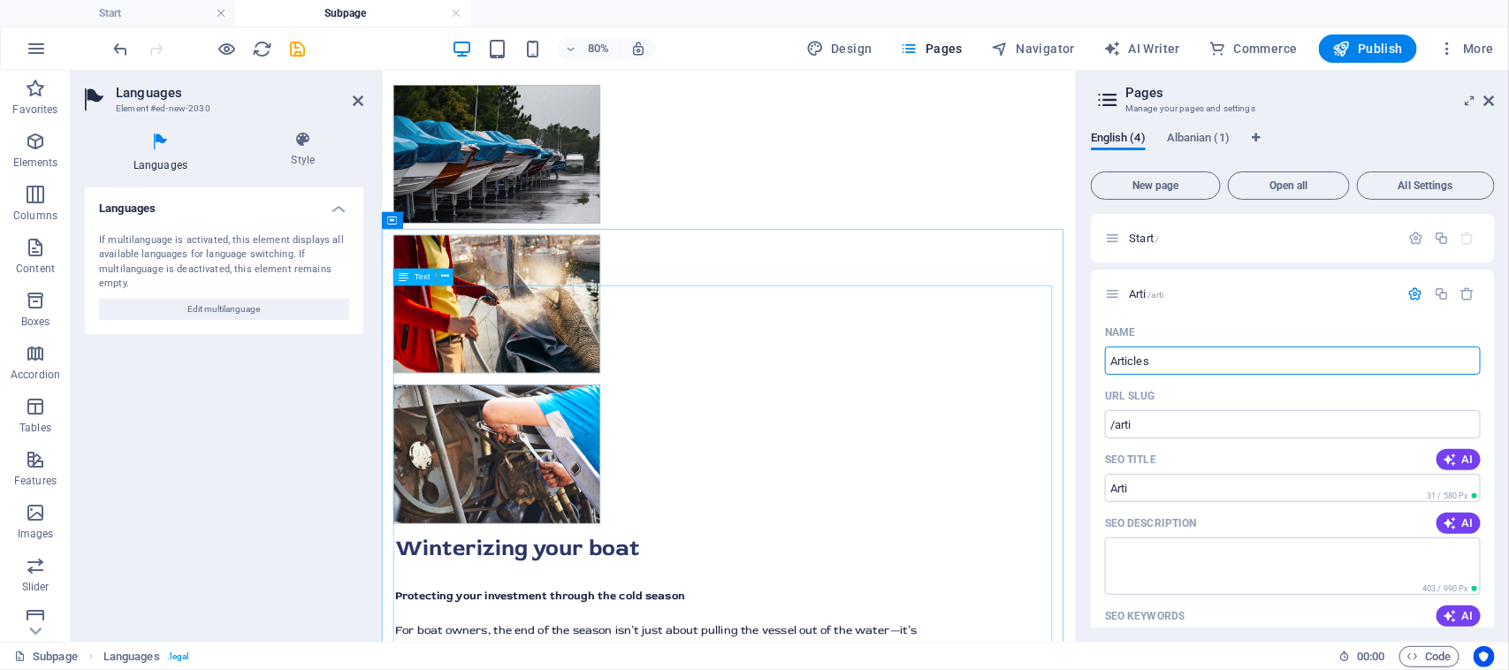
type input "/articles"
type input "Articles"
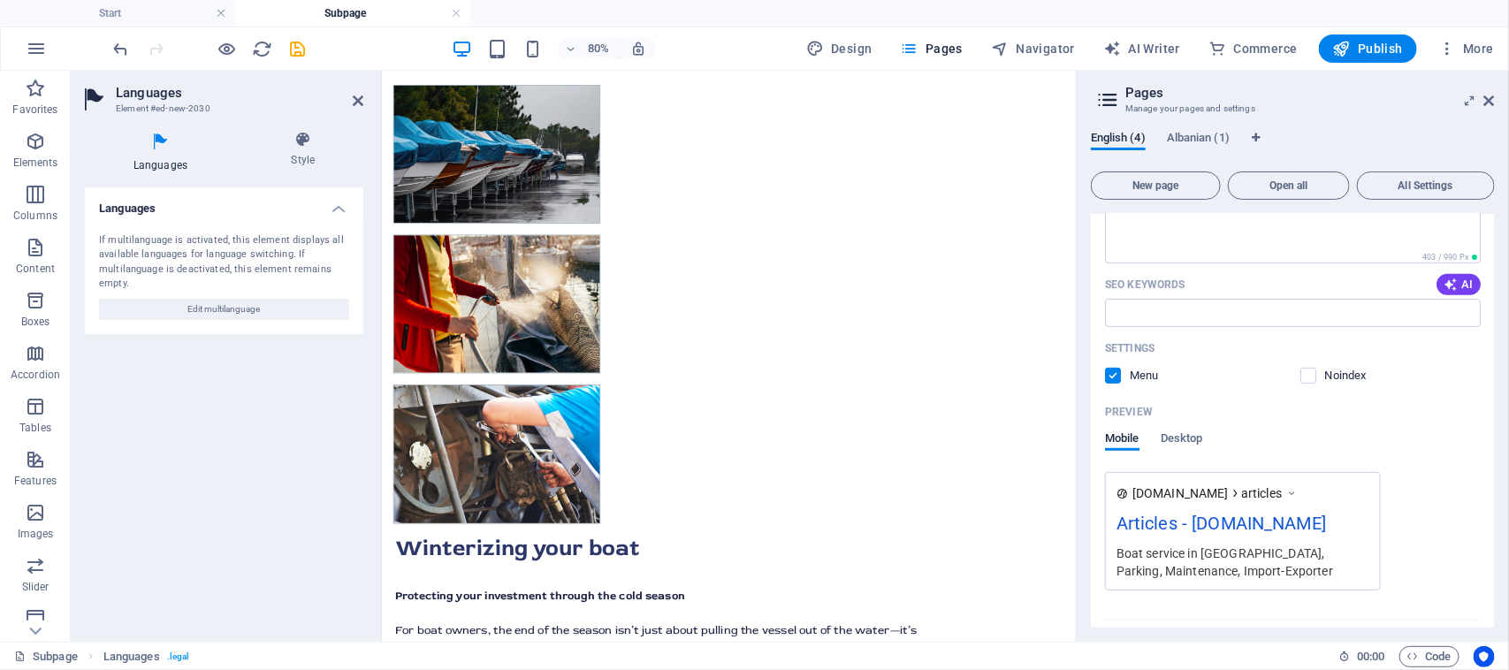
scroll to position [442, 0]
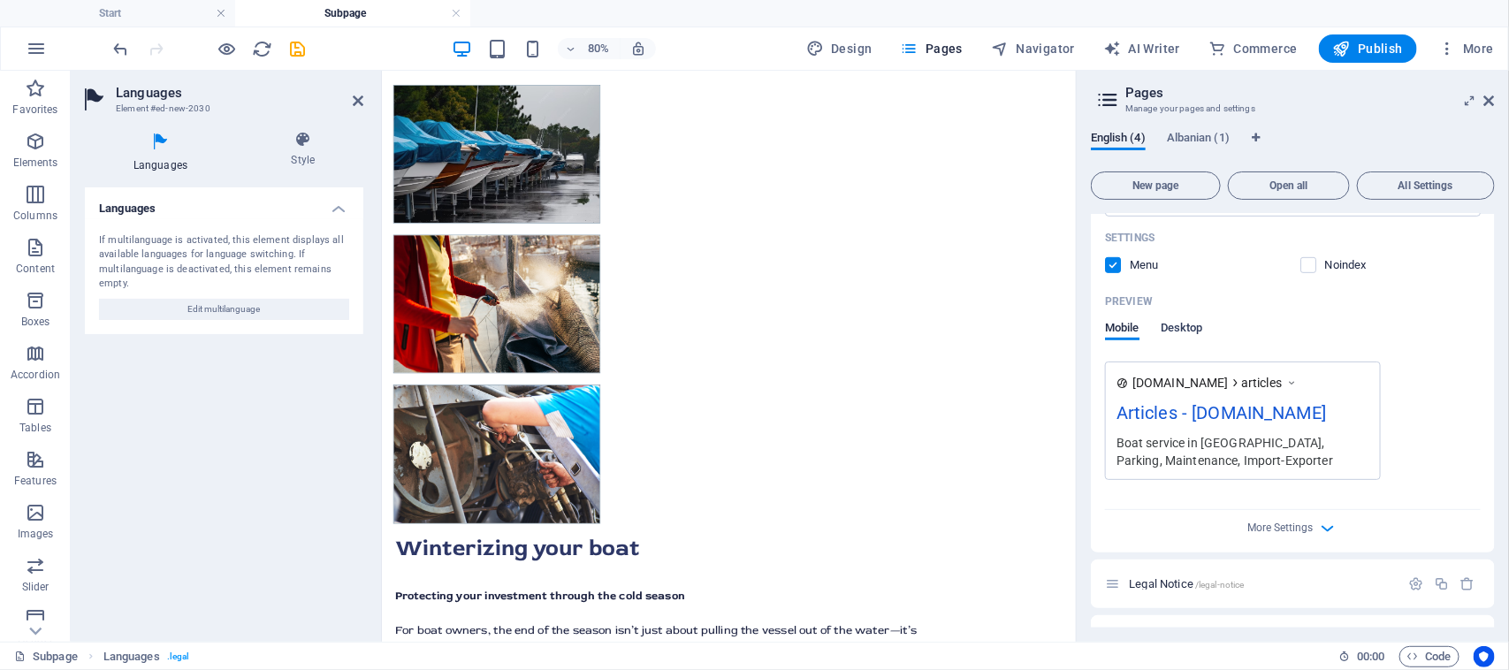
type input "Articles"
click at [1191, 325] on span "Desktop" at bounding box center [1181, 329] width 42 height 25
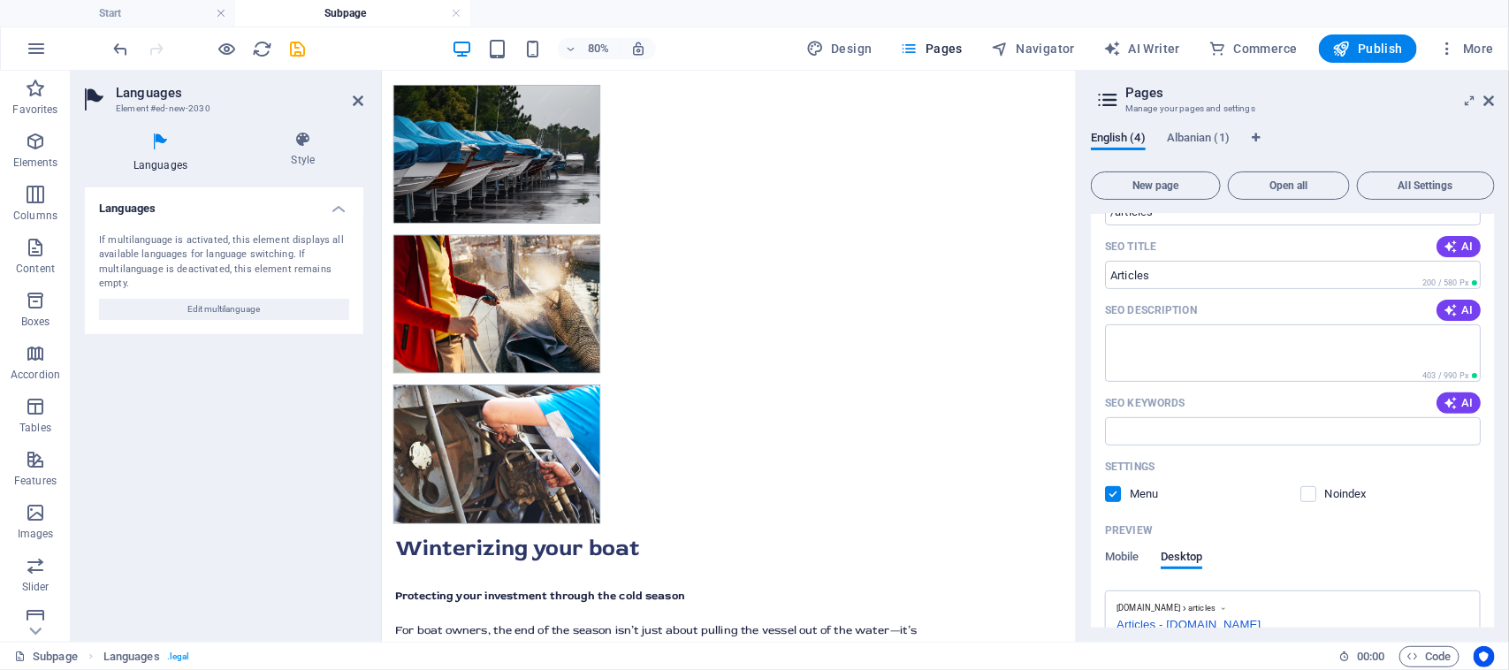
scroll to position [0, 0]
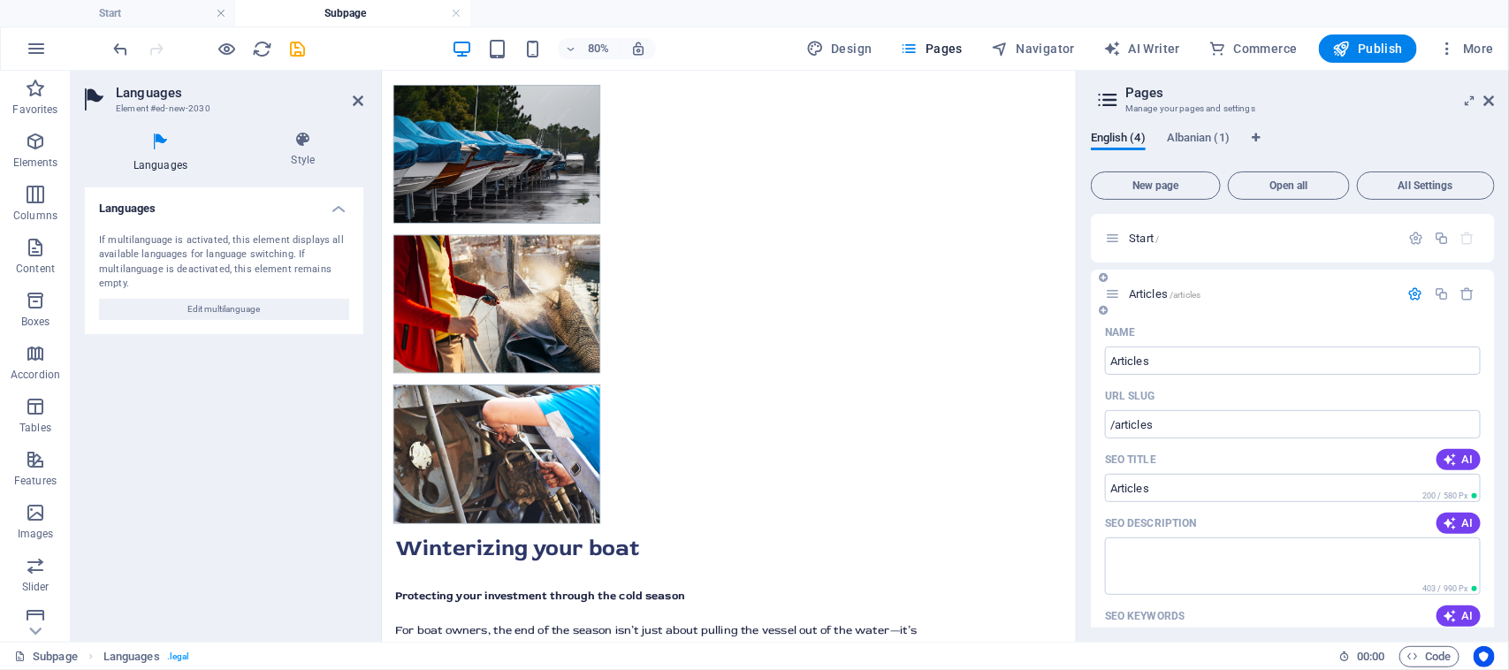
click at [1200, 293] on span "/articles" at bounding box center [1184, 295] width 31 height 10
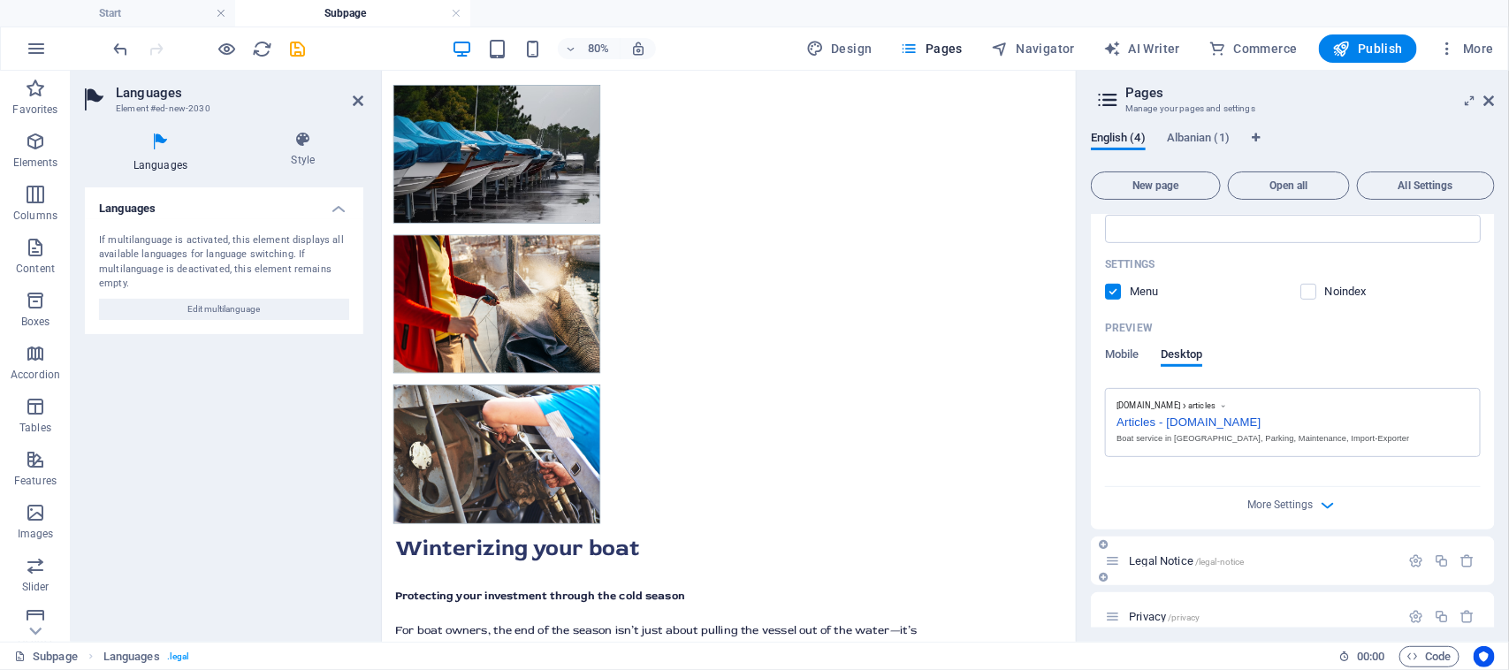
scroll to position [434, 0]
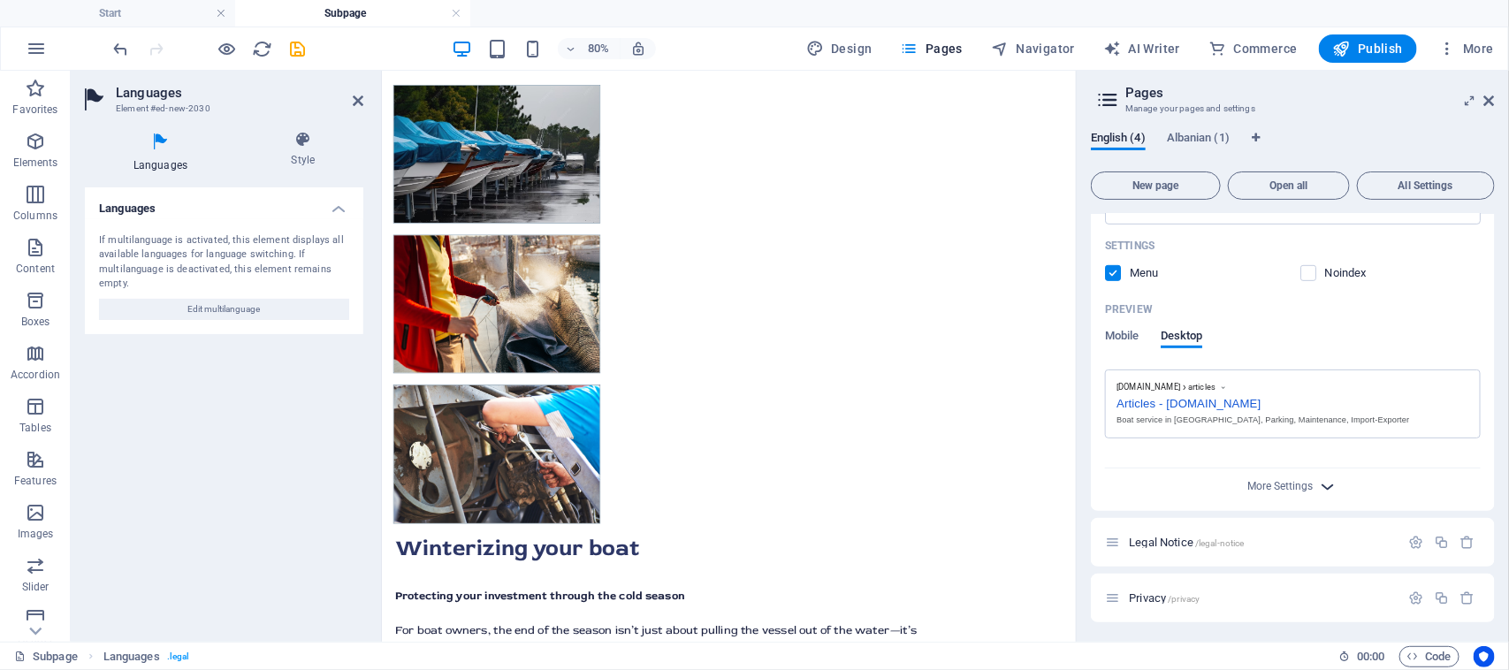
click at [1318, 486] on icon "button" at bounding box center [1328, 486] width 20 height 20
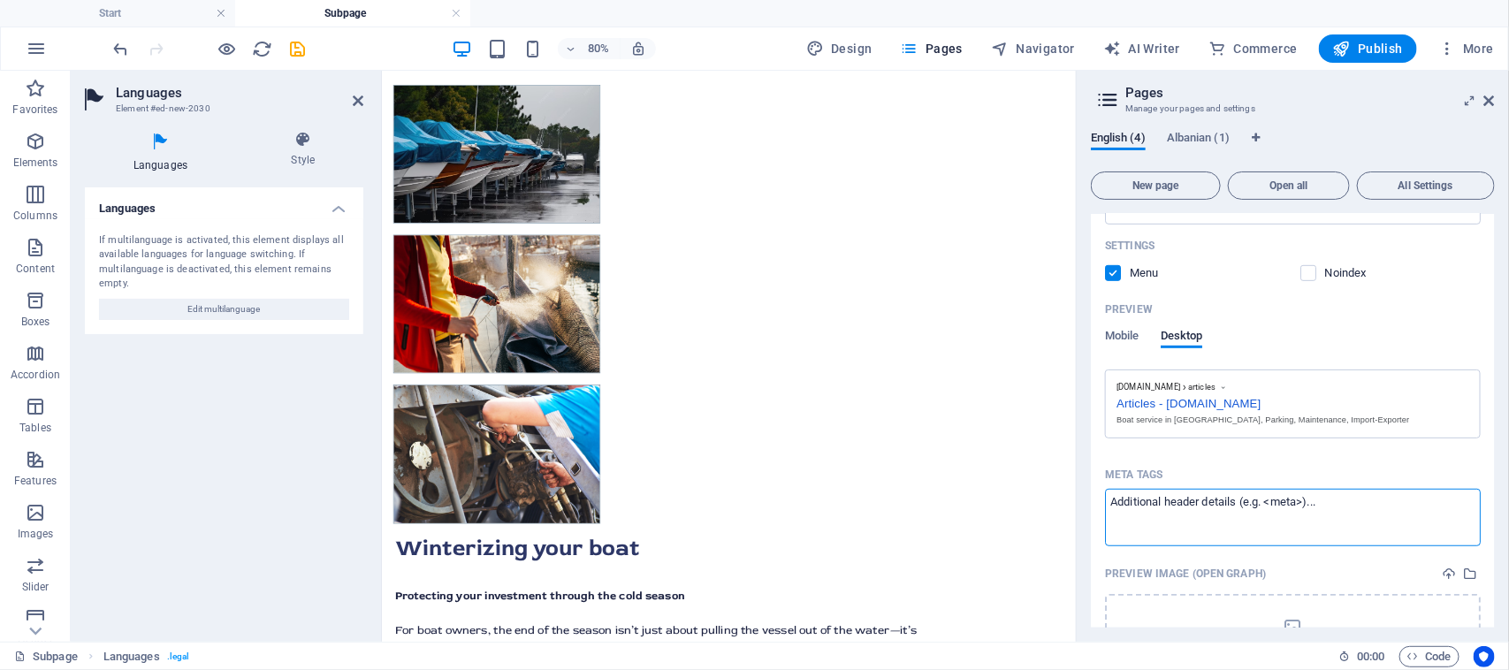
click at [1326, 489] on textarea "Meta tags ​" at bounding box center [1293, 517] width 376 height 57
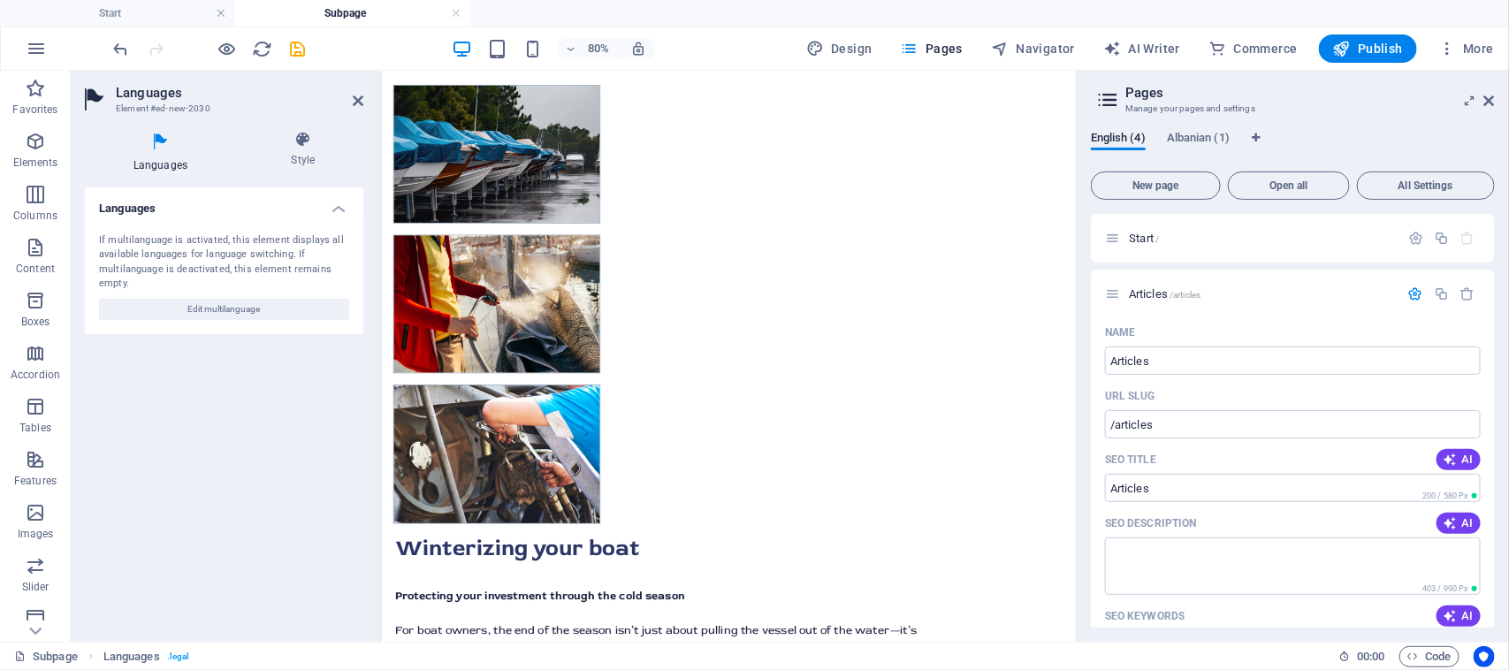
click at [298, 47] on icon "save" at bounding box center [298, 49] width 20 height 20
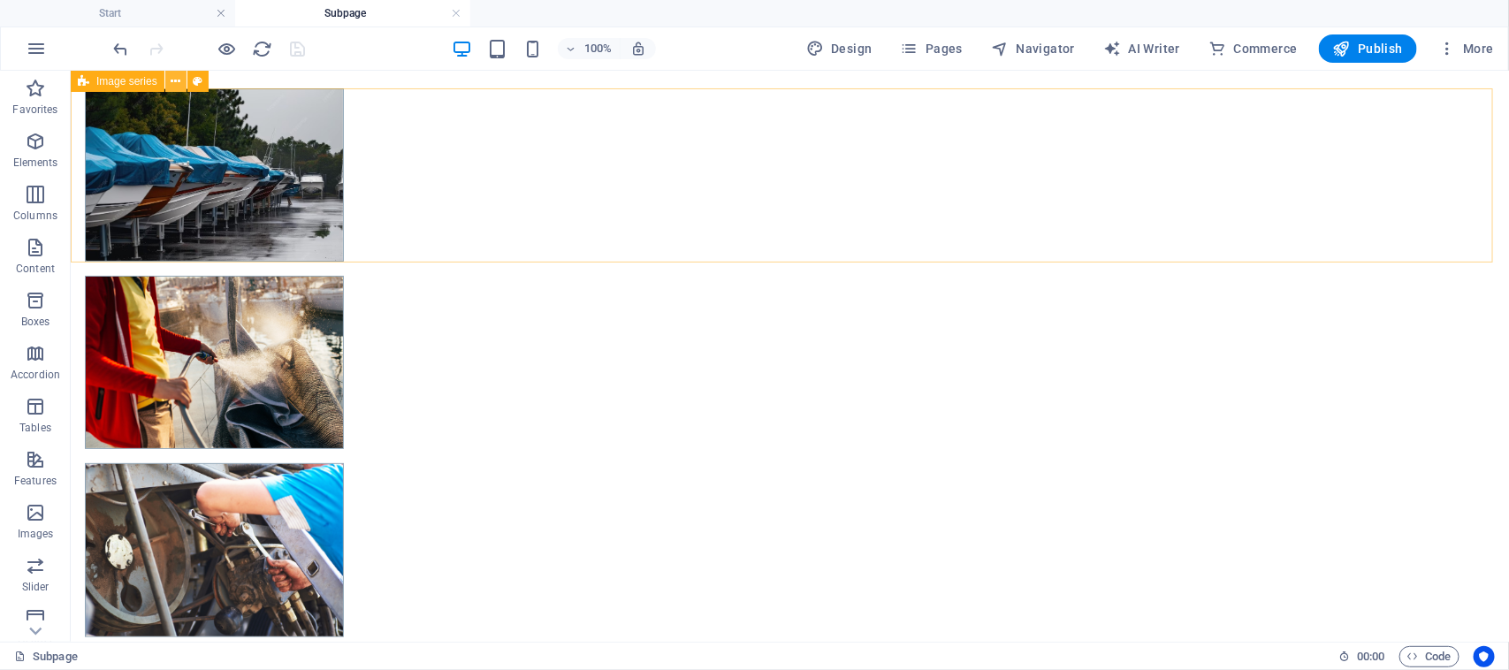
click at [172, 84] on icon at bounding box center [176, 81] width 10 height 19
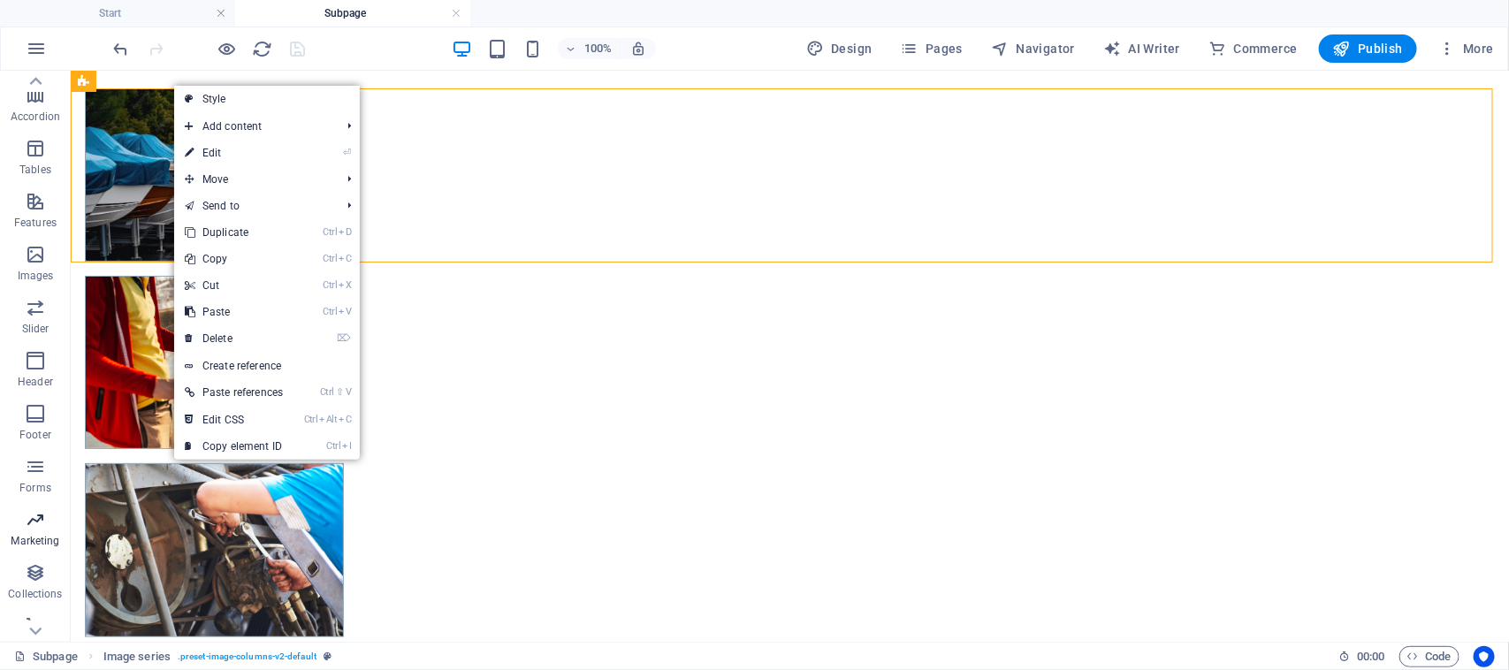
scroll to position [277, 0]
click at [38, 448] on icon "button" at bounding box center [35, 447] width 21 height 21
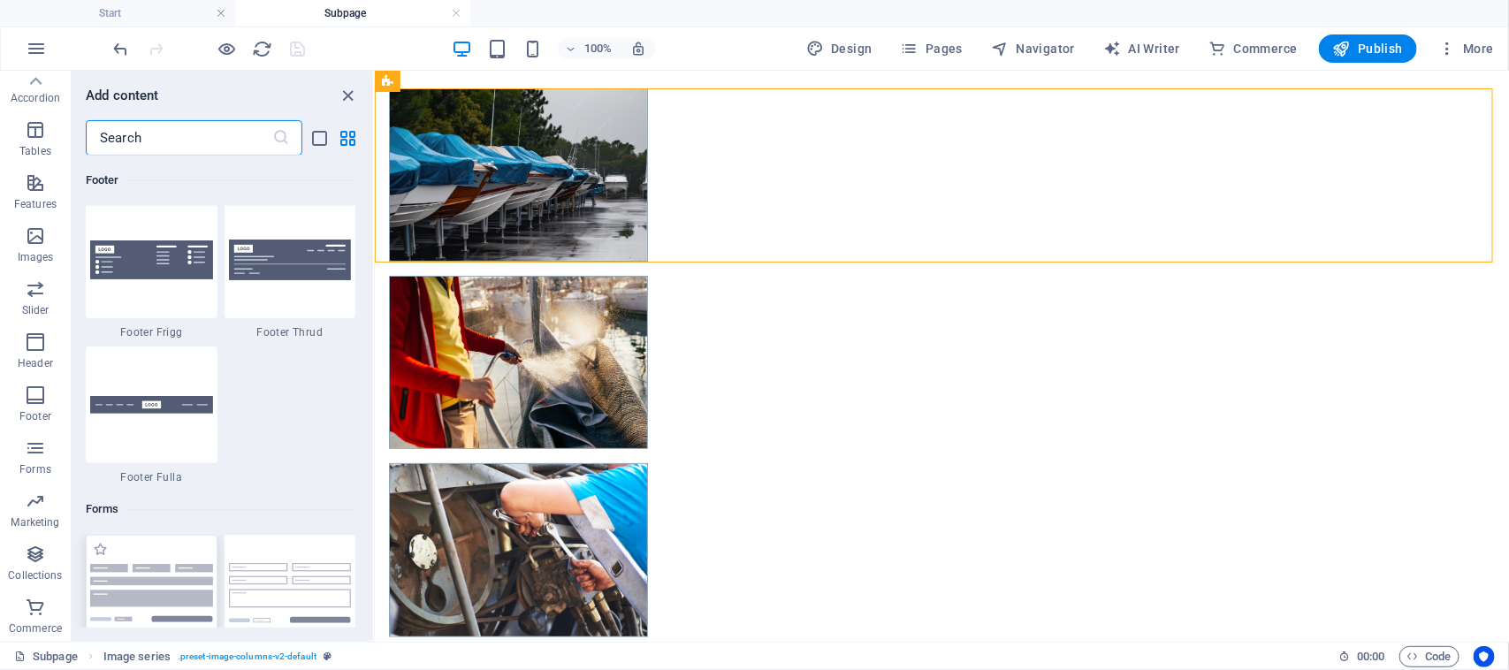
scroll to position [12900, 0]
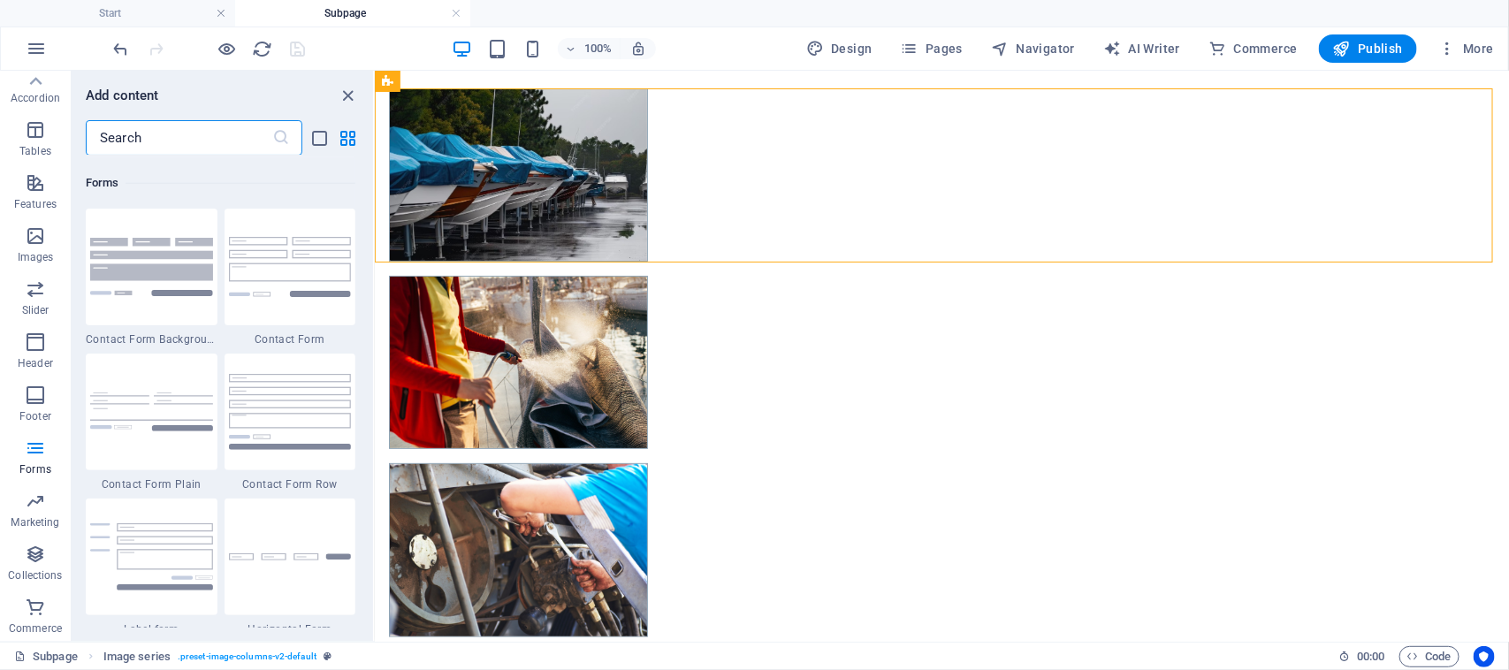
click at [140, 140] on input "text" at bounding box center [179, 137] width 186 height 35
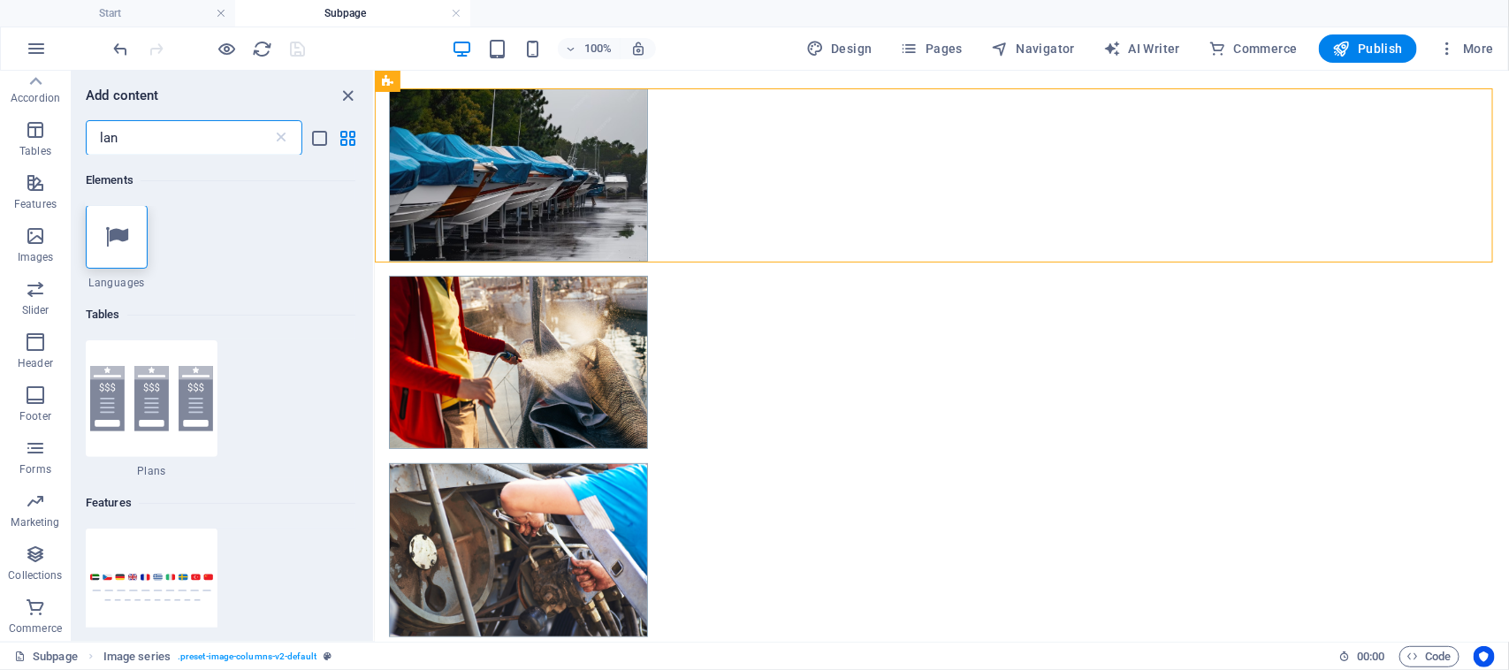
scroll to position [0, 0]
type input "lan"
click at [111, 239] on icon at bounding box center [116, 237] width 23 height 23
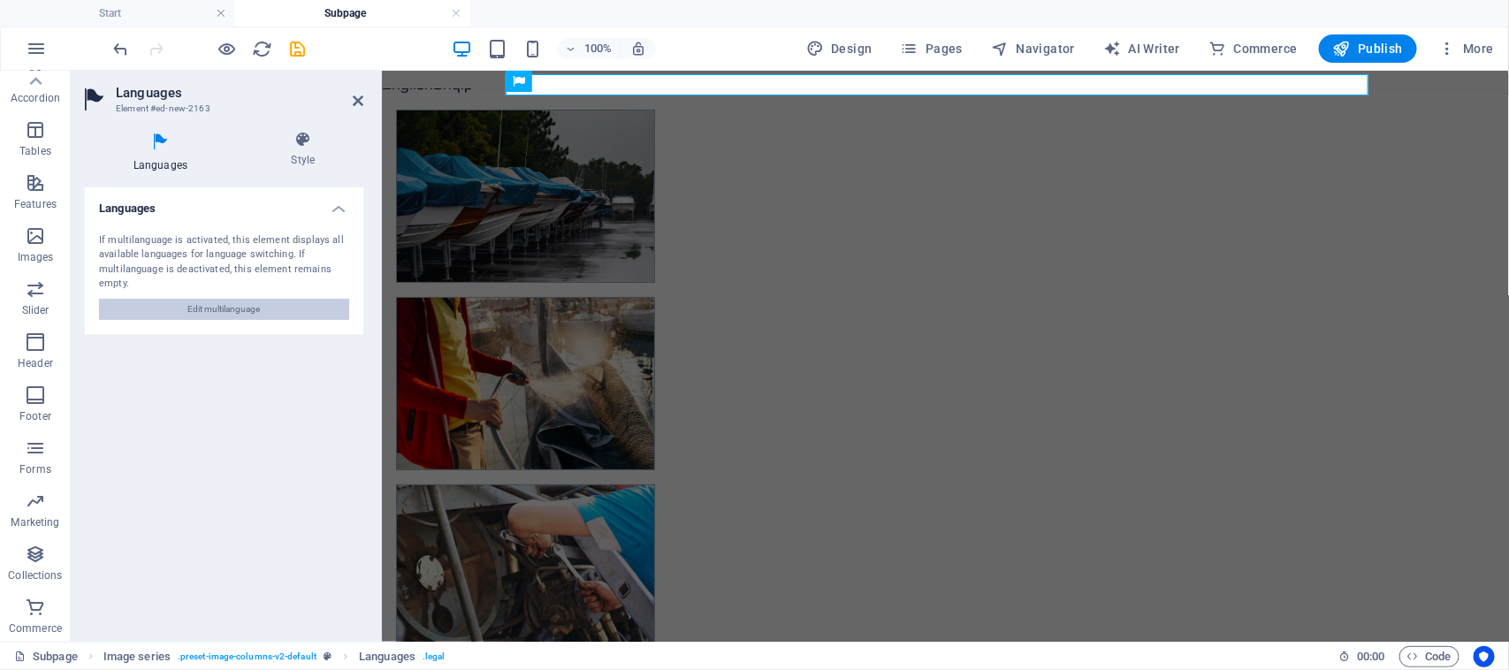
click at [270, 310] on button "Edit multilanguage" at bounding box center [224, 309] width 250 height 21
select select "41"
select select "4"
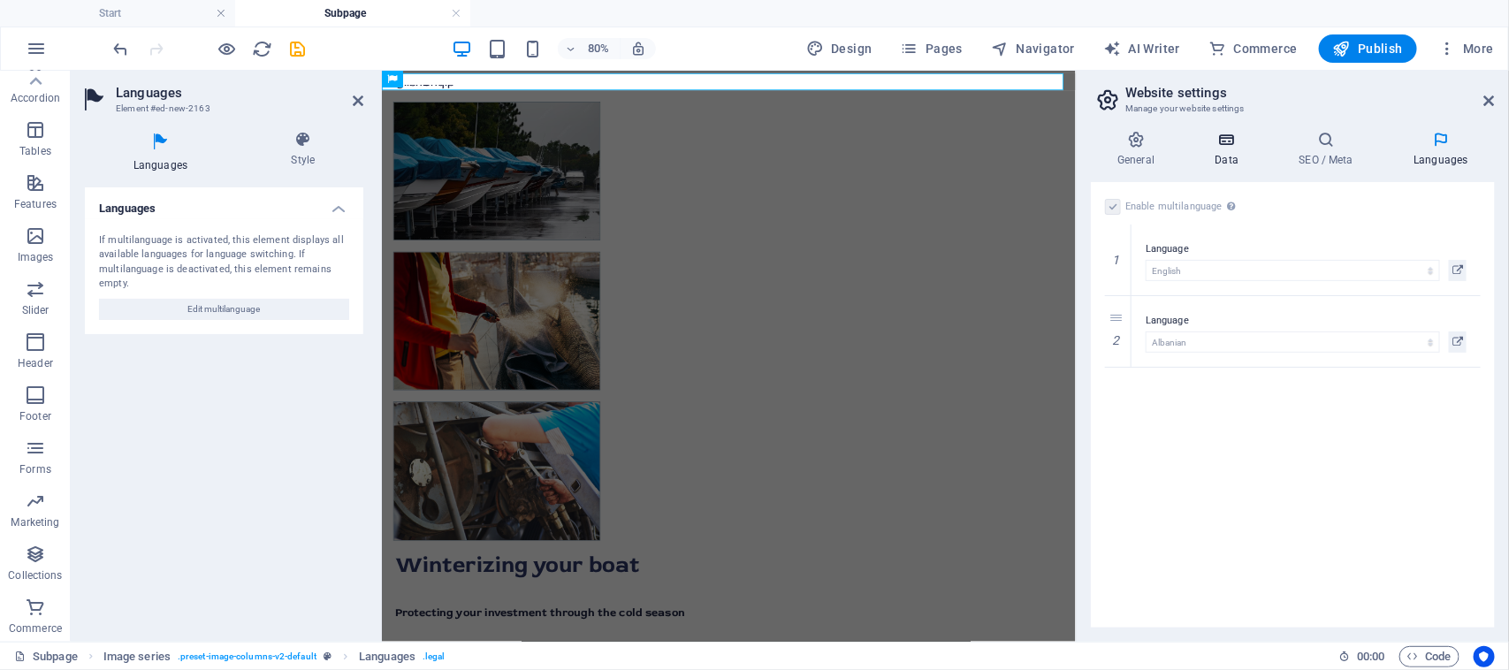
click at [1252, 138] on icon at bounding box center [1226, 140] width 77 height 18
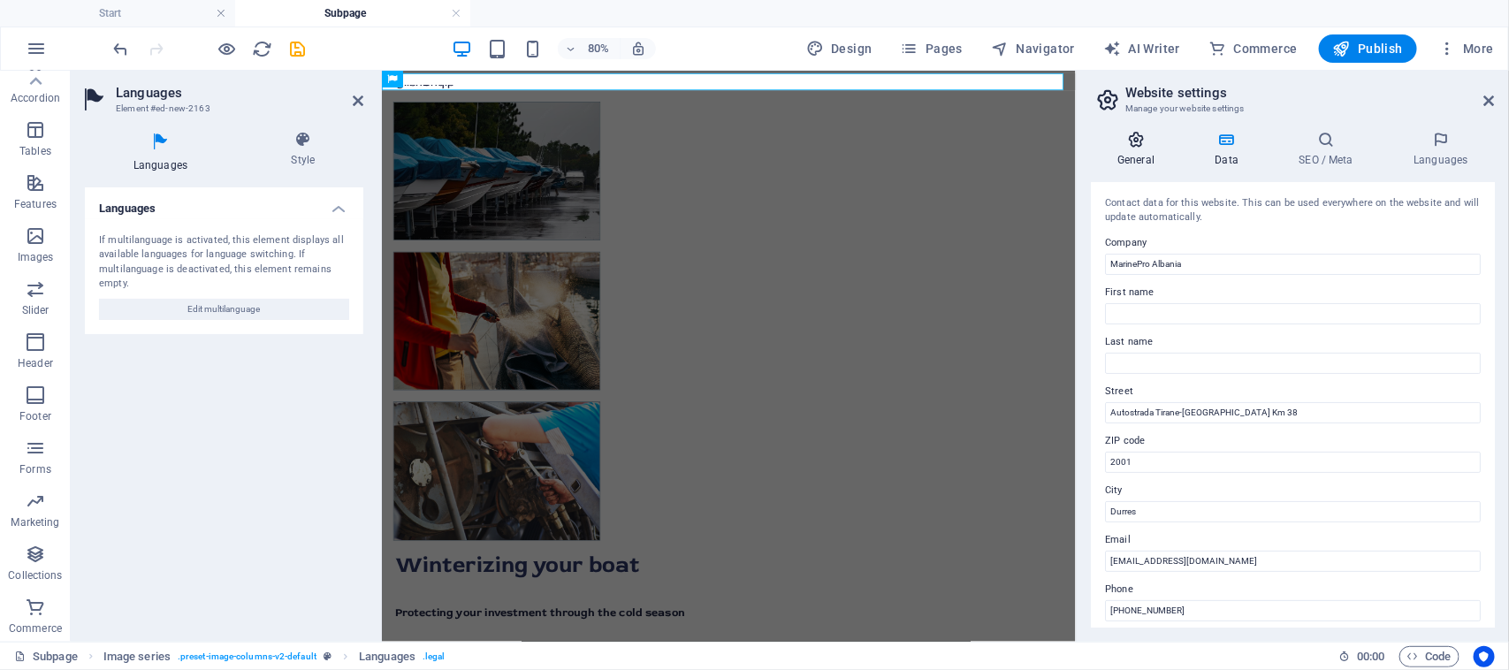
click at [1141, 157] on h4 "General" at bounding box center [1139, 149] width 97 height 37
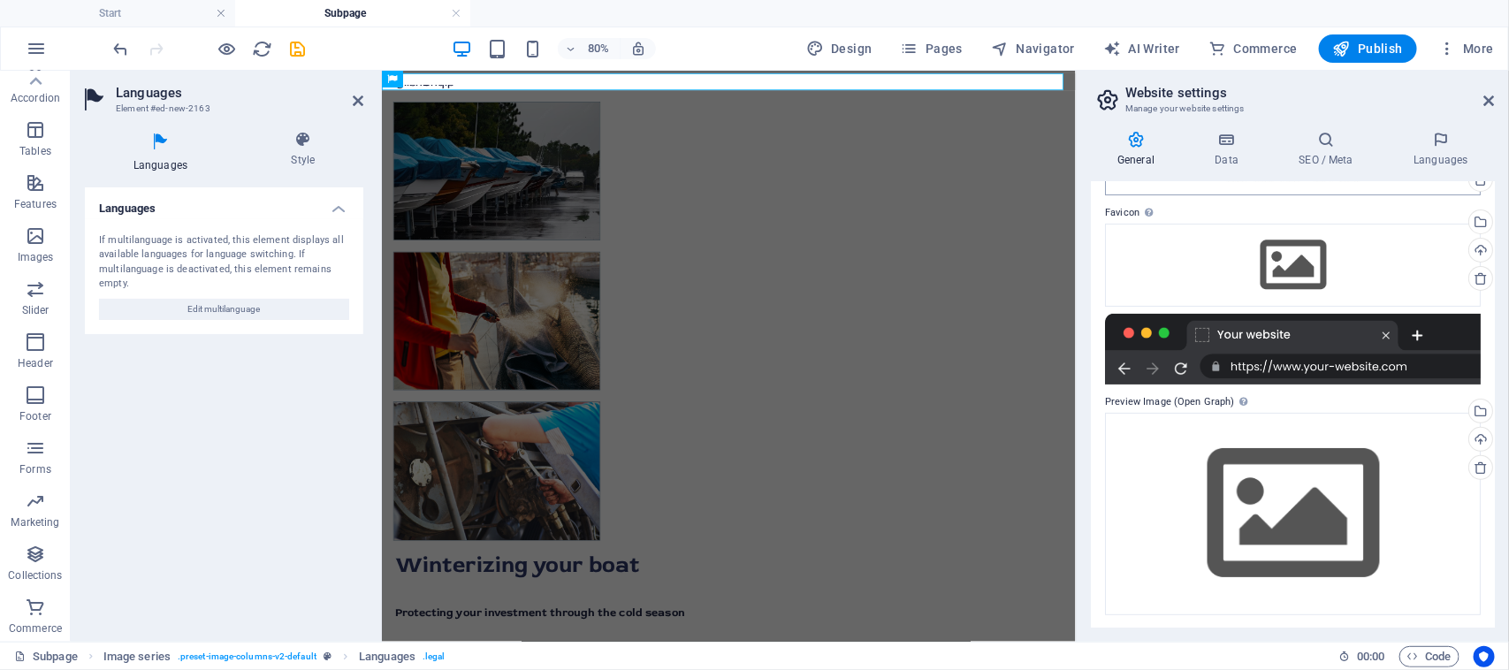
scroll to position [143, 0]
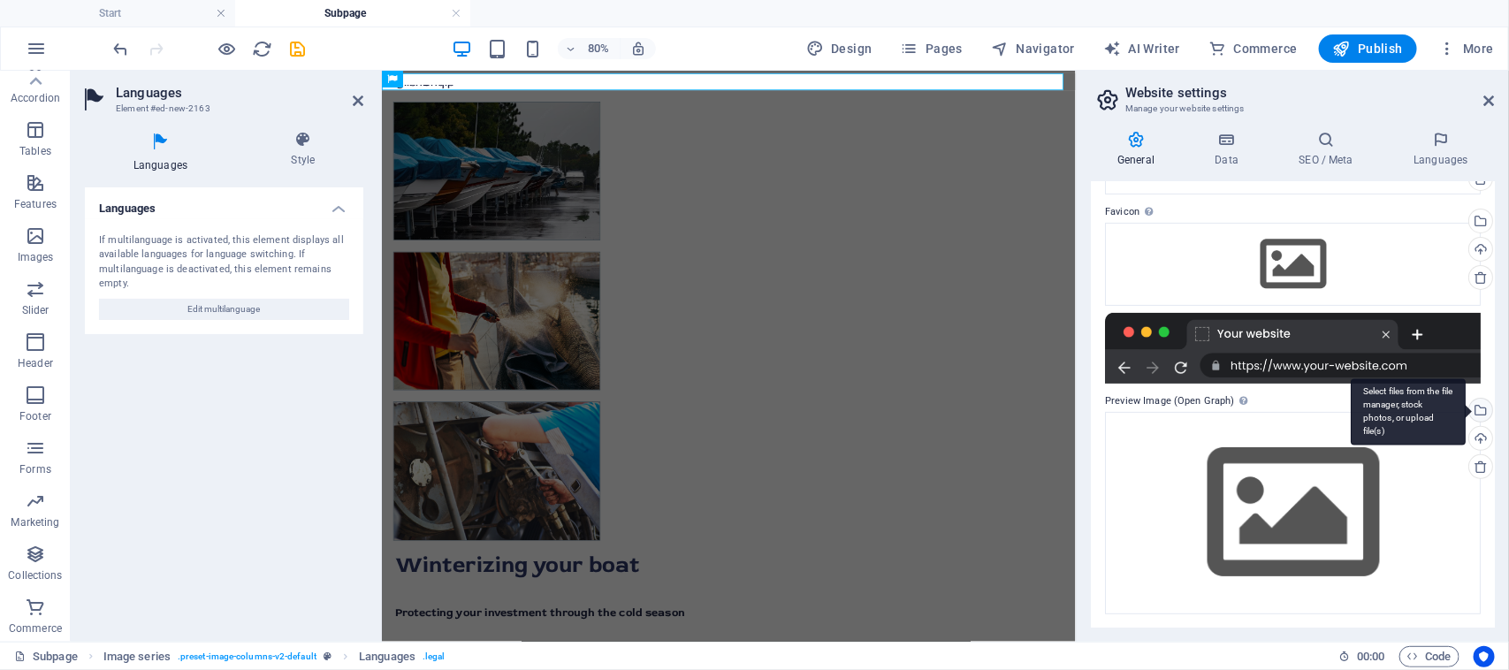
click at [1482, 412] on div "Select files from the file manager, stock photos, or upload file(s)" at bounding box center [1478, 412] width 27 height 27
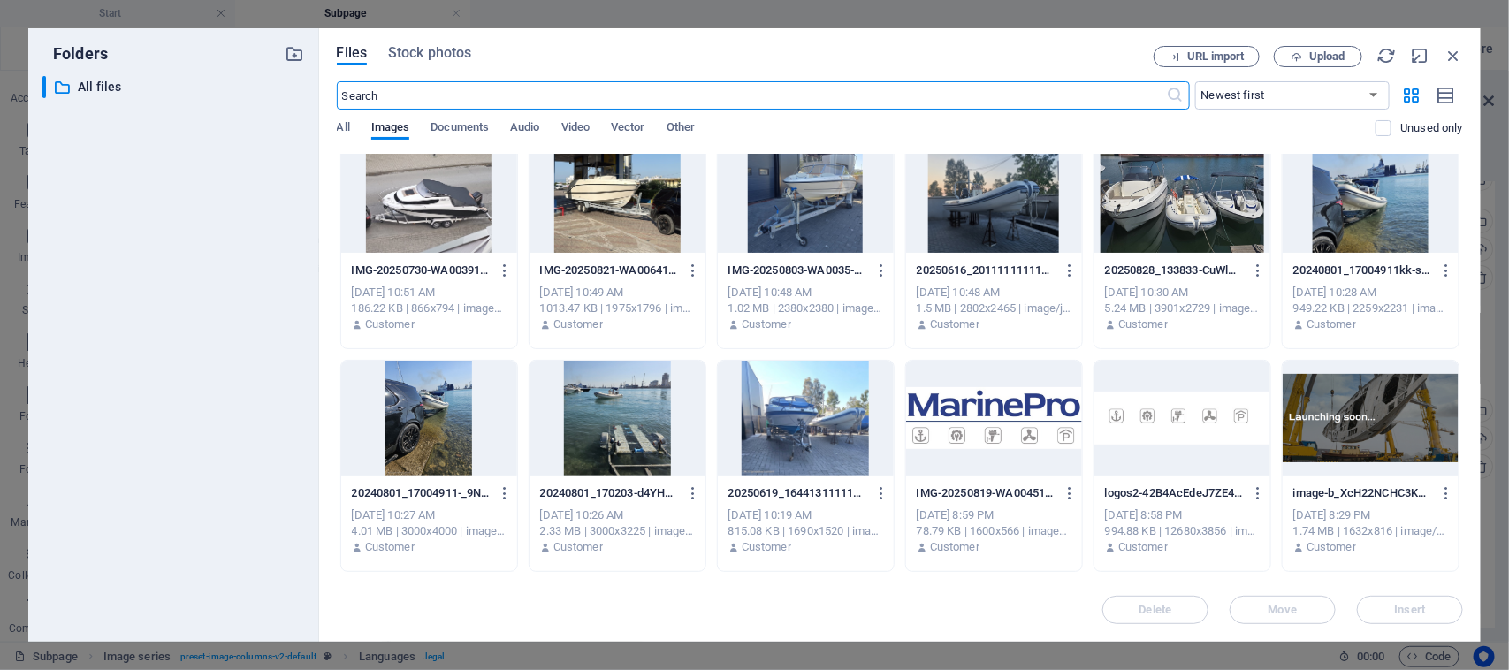
scroll to position [773, 0]
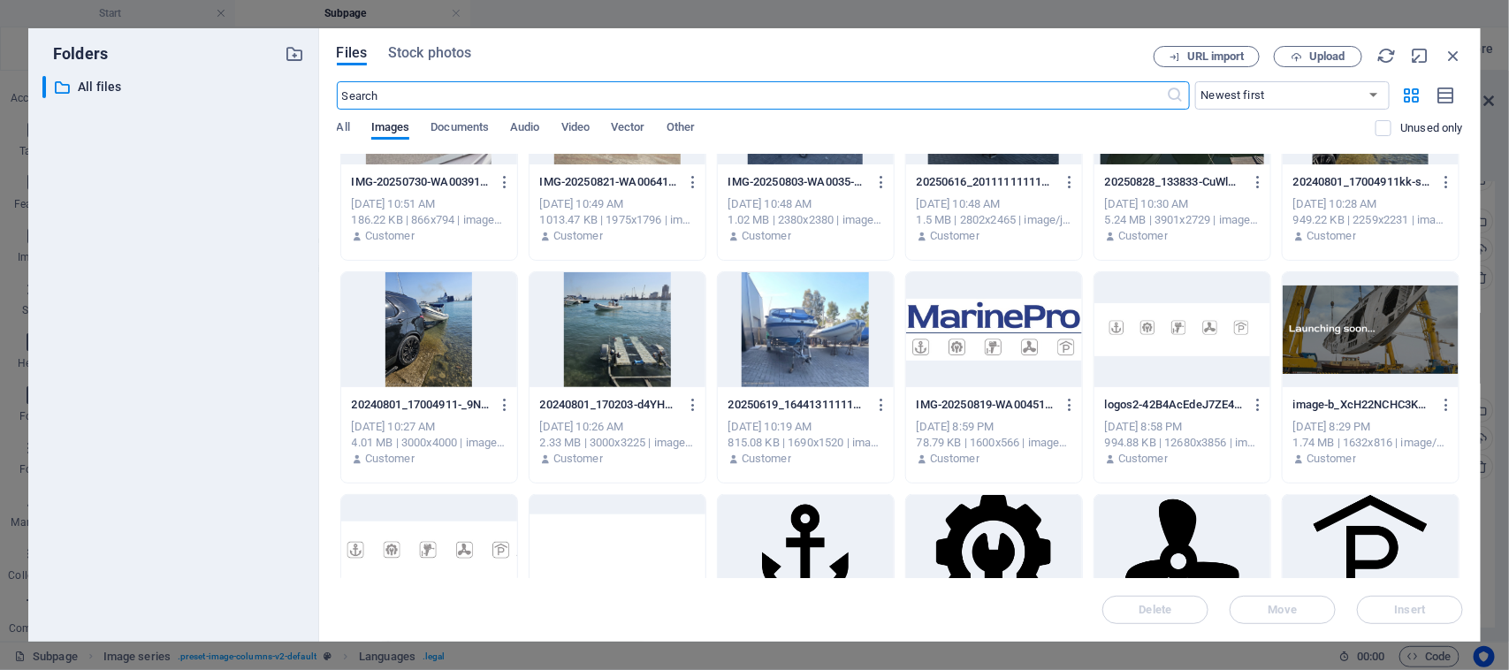
click at [1004, 334] on div at bounding box center [994, 329] width 176 height 115
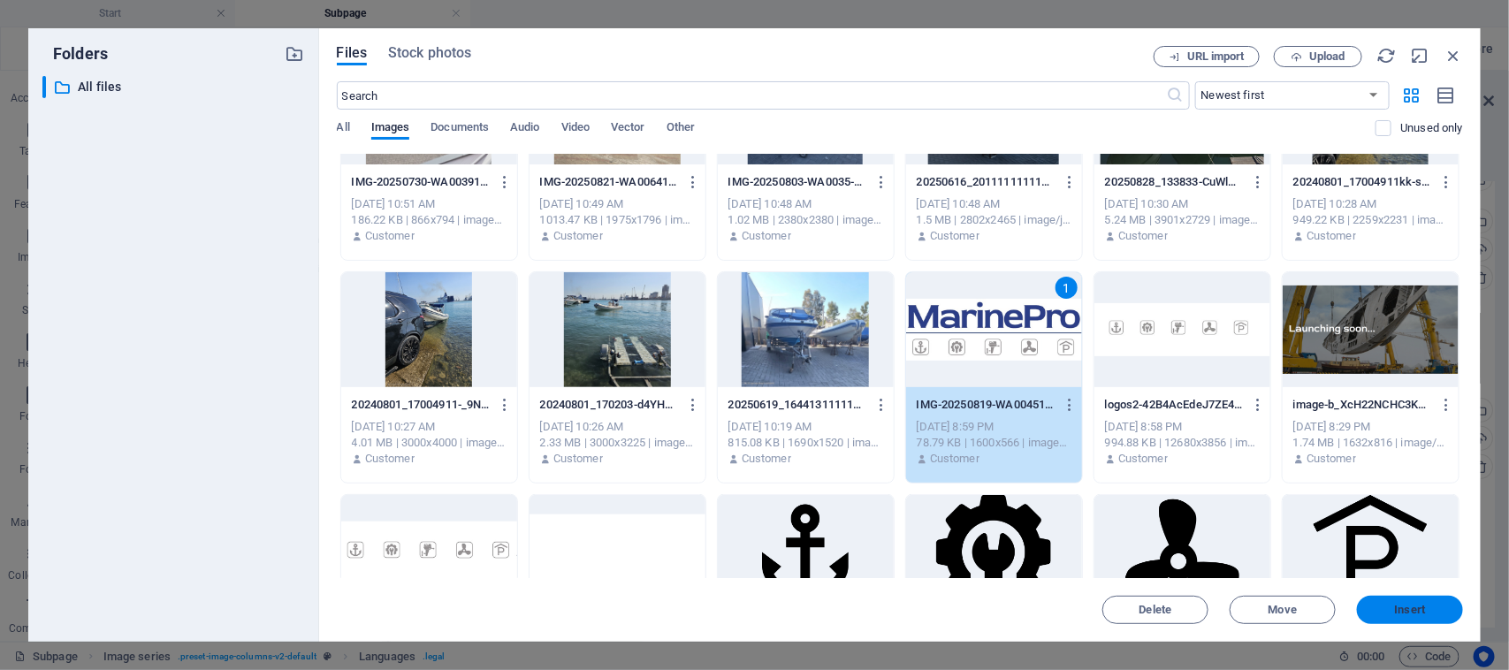
click at [1381, 611] on span "Insert" at bounding box center [1410, 609] width 92 height 11
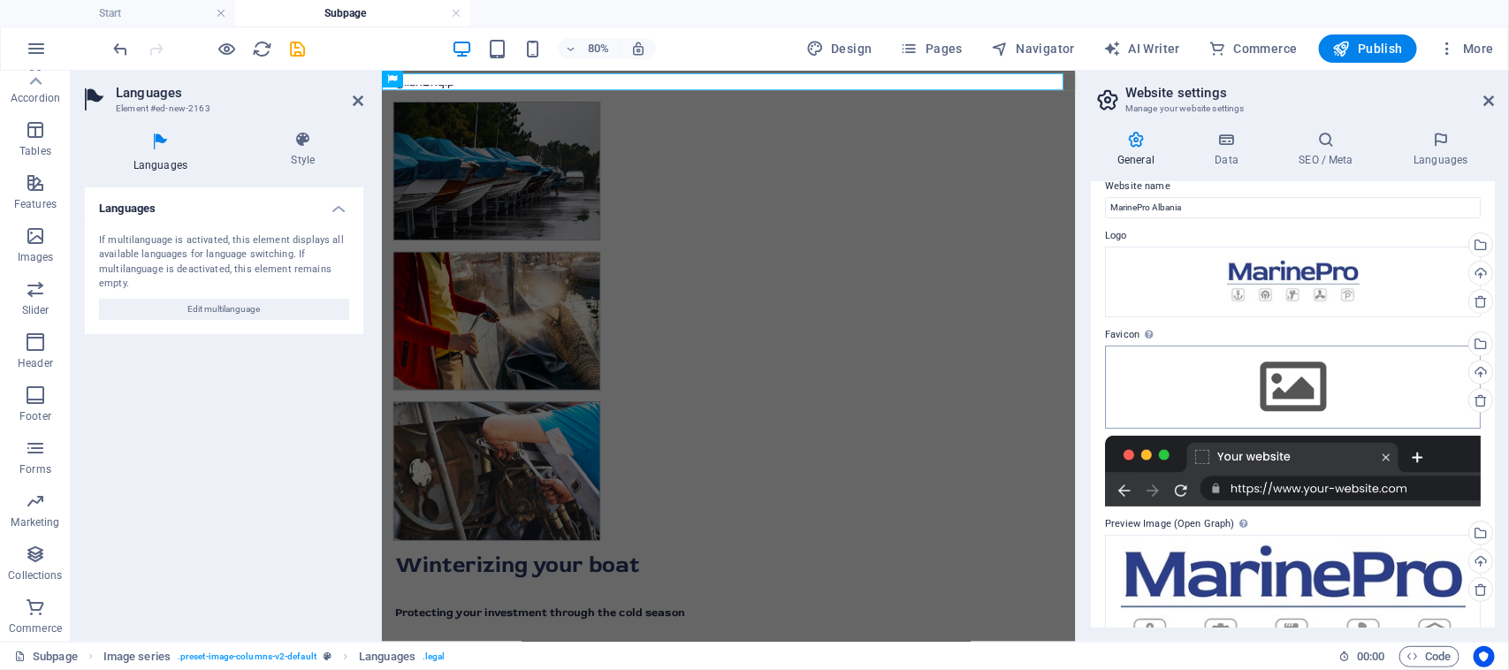
scroll to position [0, 0]
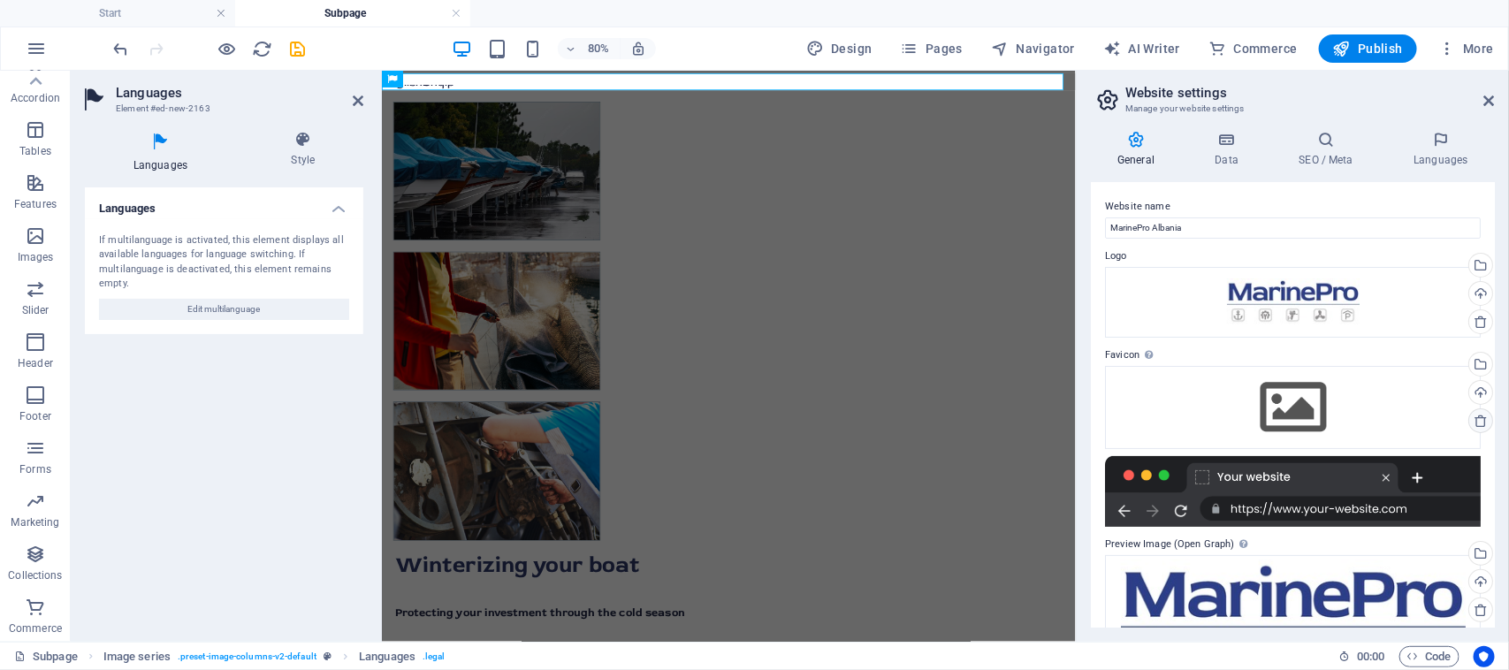
click at [1476, 425] on icon at bounding box center [1480, 421] width 14 height 14
click at [1482, 426] on icon at bounding box center [1480, 421] width 14 height 14
click at [1492, 103] on icon at bounding box center [1489, 101] width 11 height 14
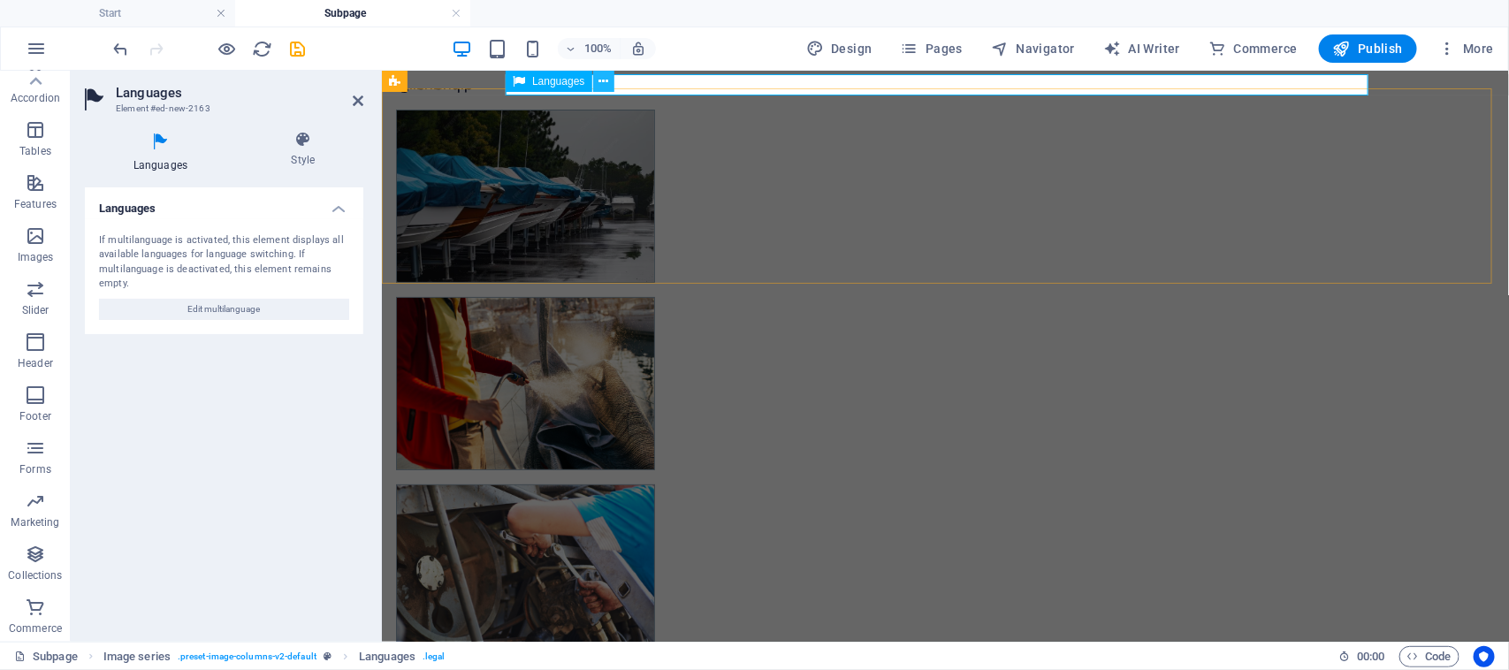
click at [603, 81] on icon at bounding box center [603, 81] width 10 height 19
click at [305, 147] on icon at bounding box center [303, 140] width 120 height 18
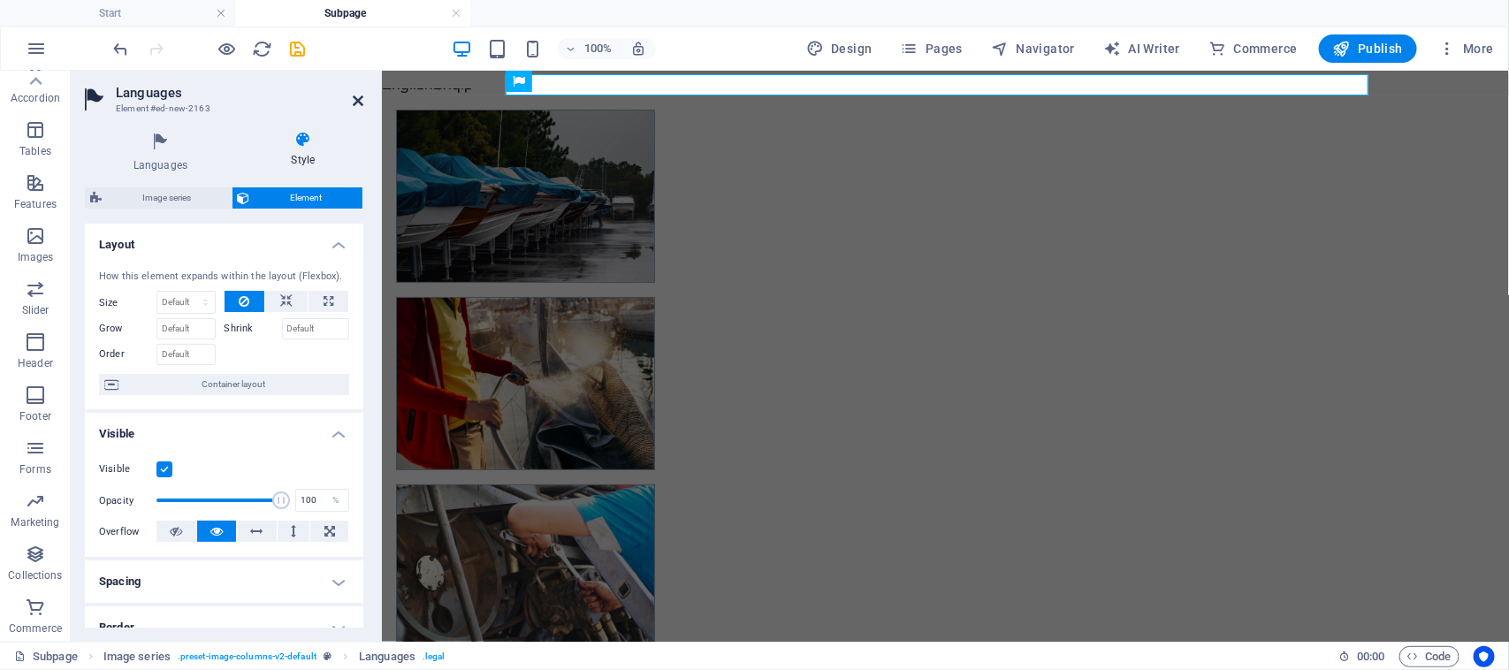
click at [358, 99] on icon at bounding box center [358, 101] width 11 height 14
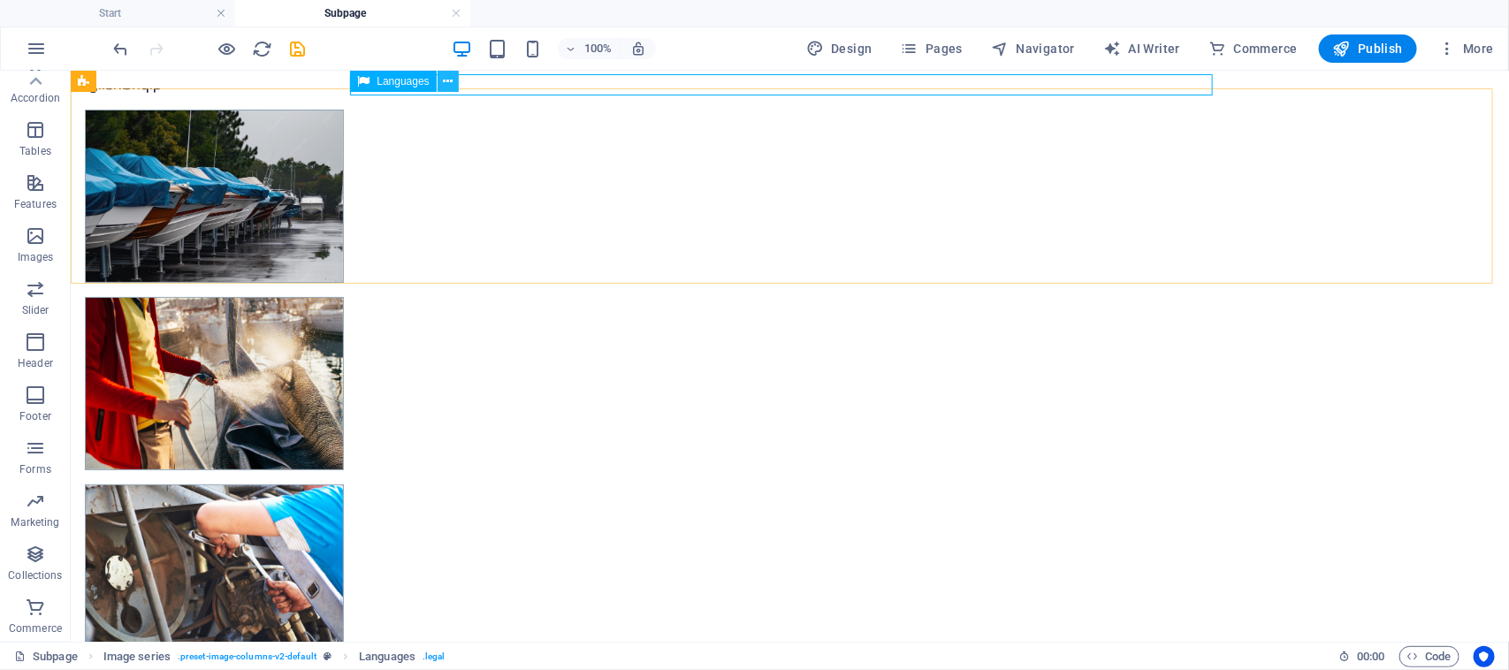
click at [452, 82] on button at bounding box center [447, 81] width 21 height 21
click at [46, 448] on span "Forms" at bounding box center [35, 458] width 71 height 42
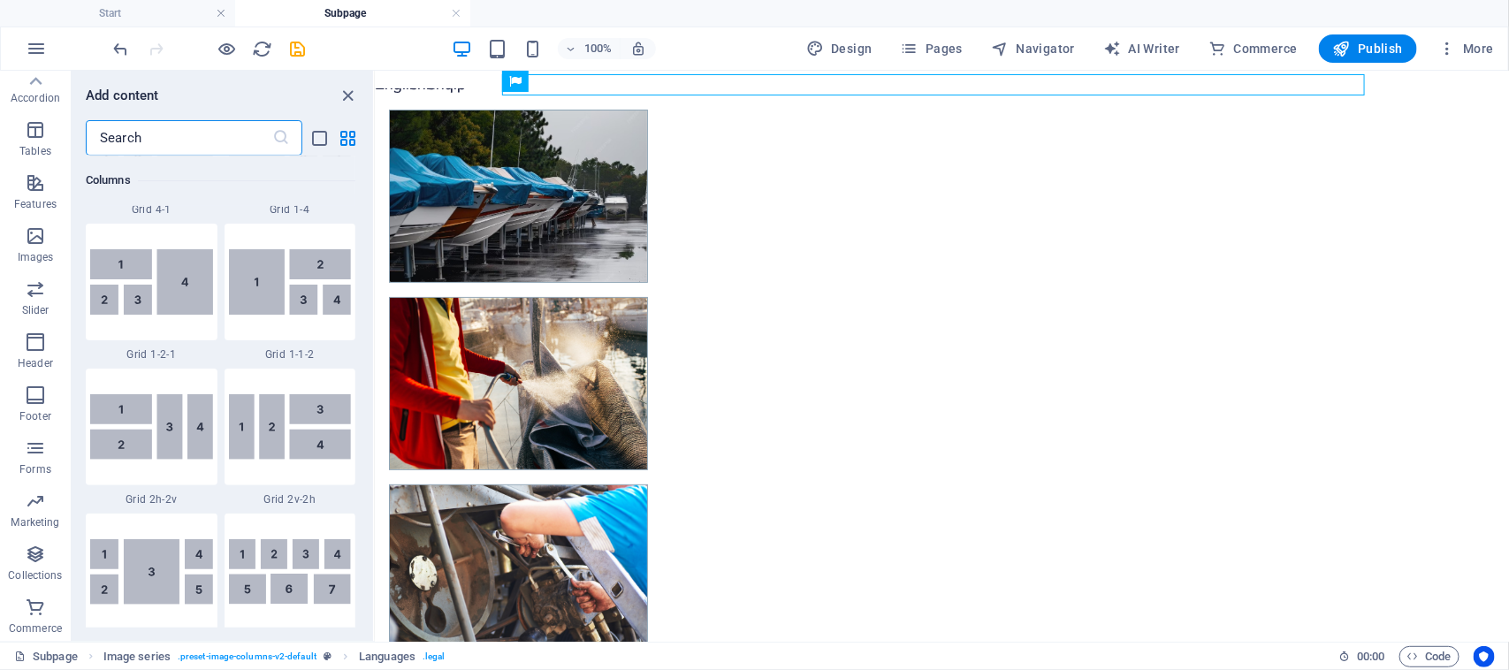
scroll to position [12900, 0]
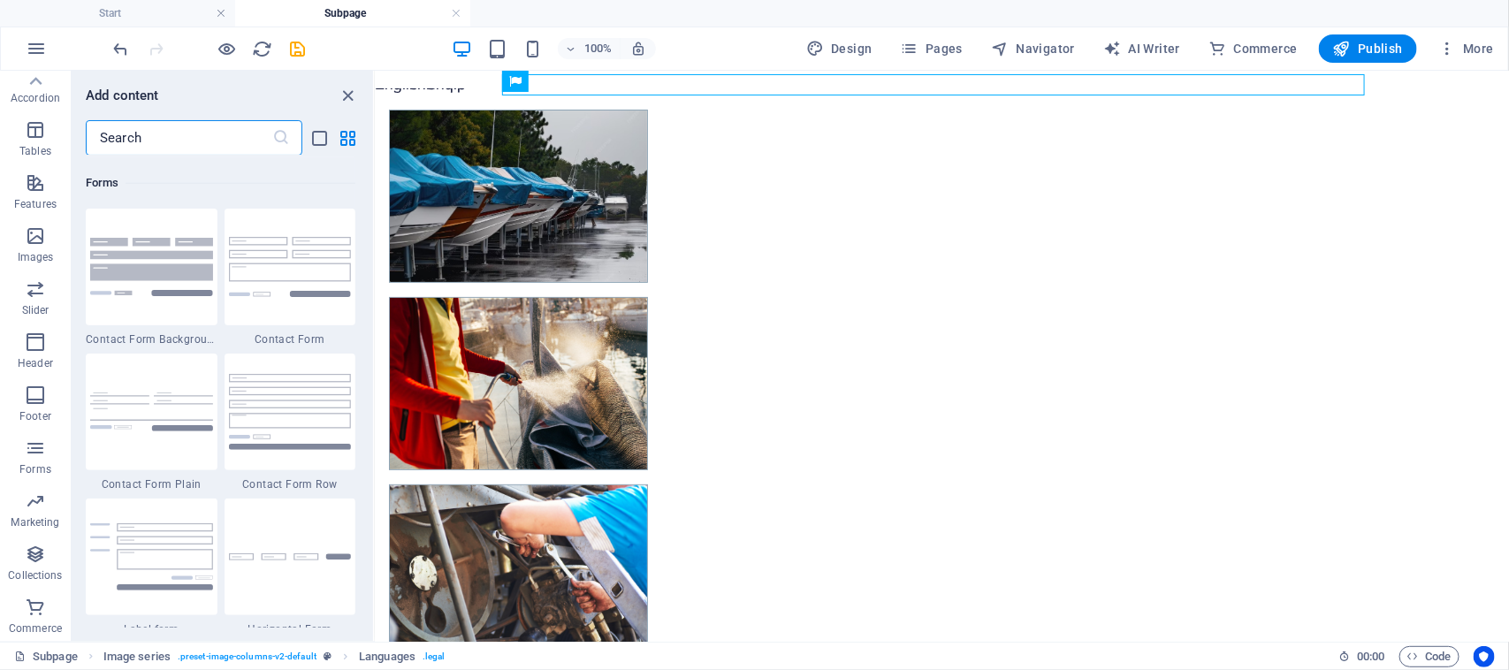
click at [213, 143] on input "text" at bounding box center [179, 137] width 186 height 35
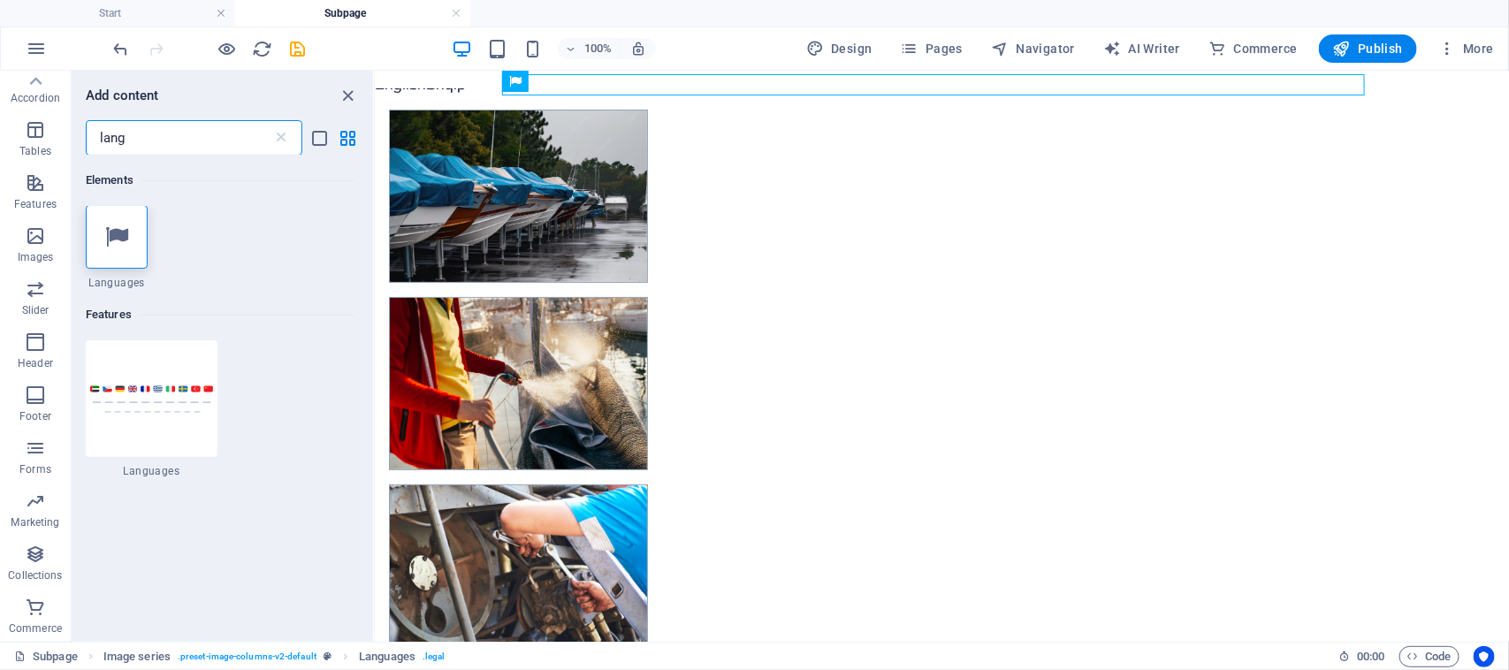
scroll to position [0, 0]
type input "lang"
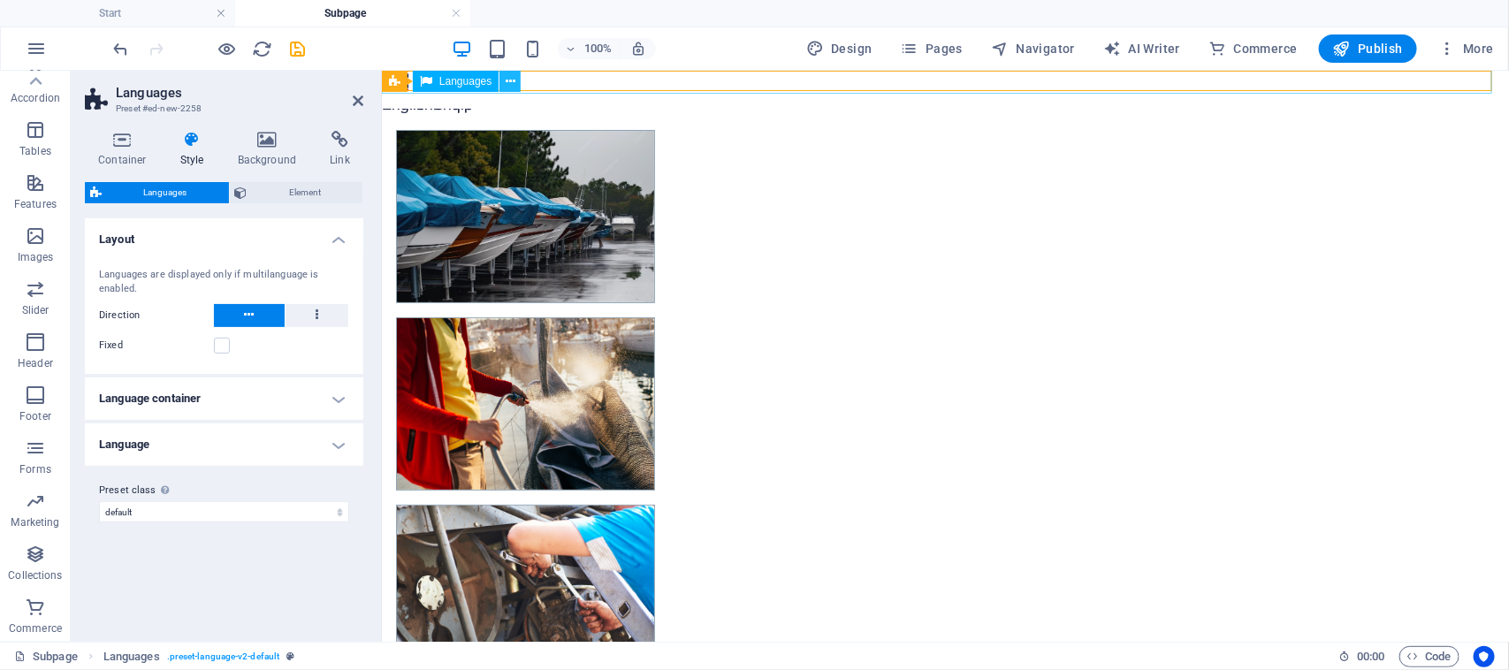
click at [520, 88] on button at bounding box center [509, 81] width 21 height 21
click at [300, 400] on h4 "Language container" at bounding box center [224, 398] width 278 height 42
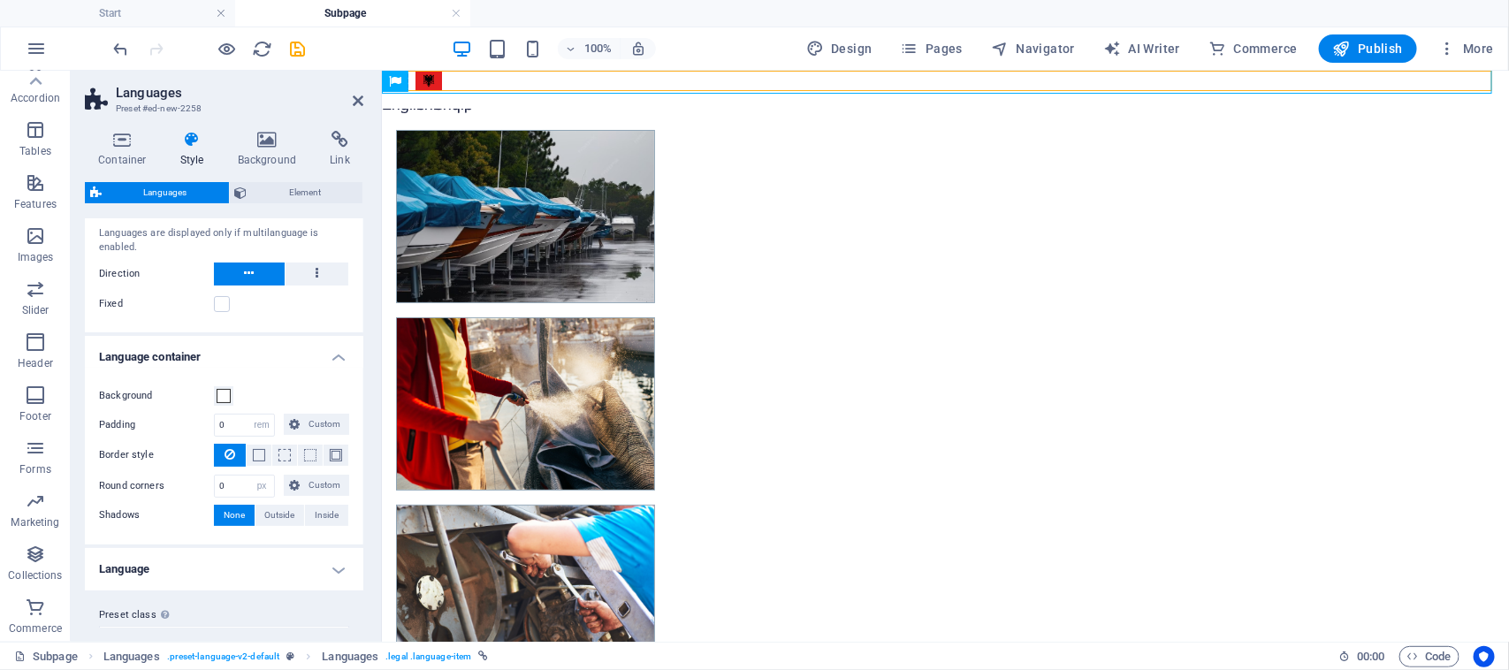
scroll to position [72, 0]
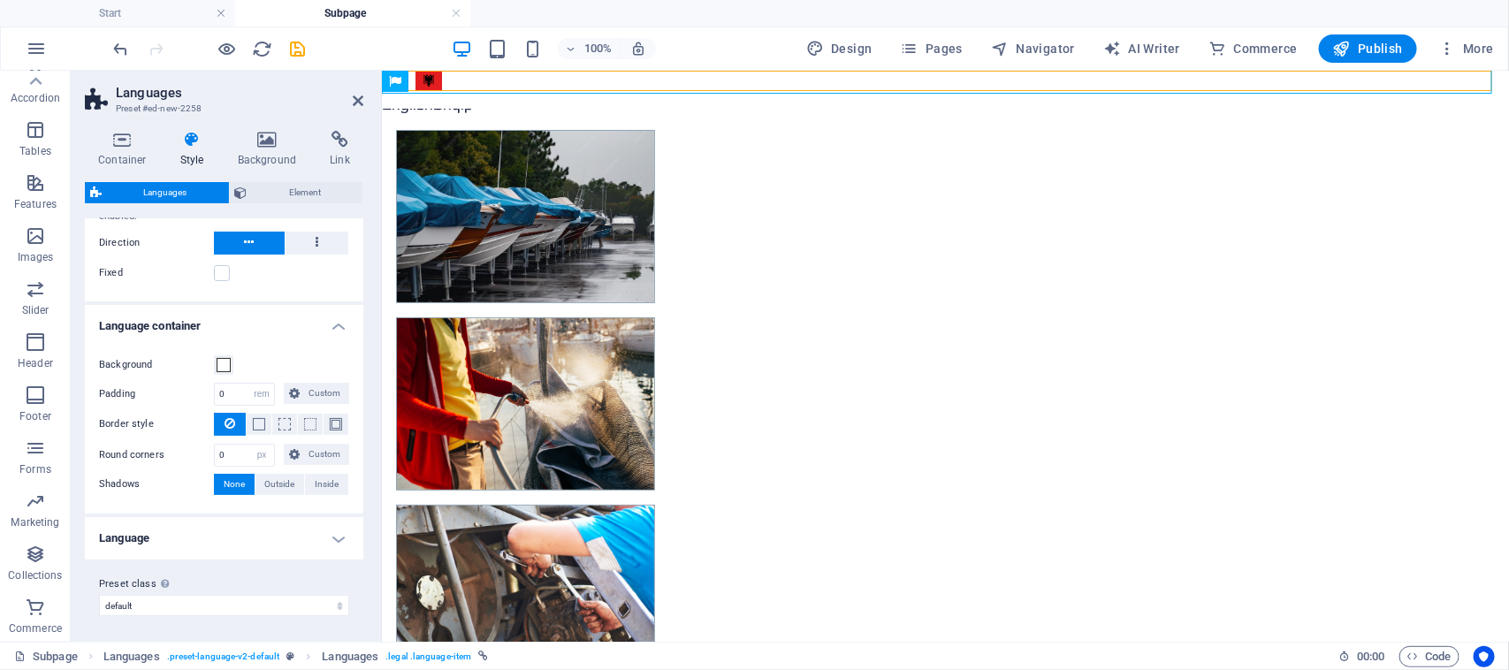
click at [316, 531] on h4 "Language" at bounding box center [224, 538] width 278 height 42
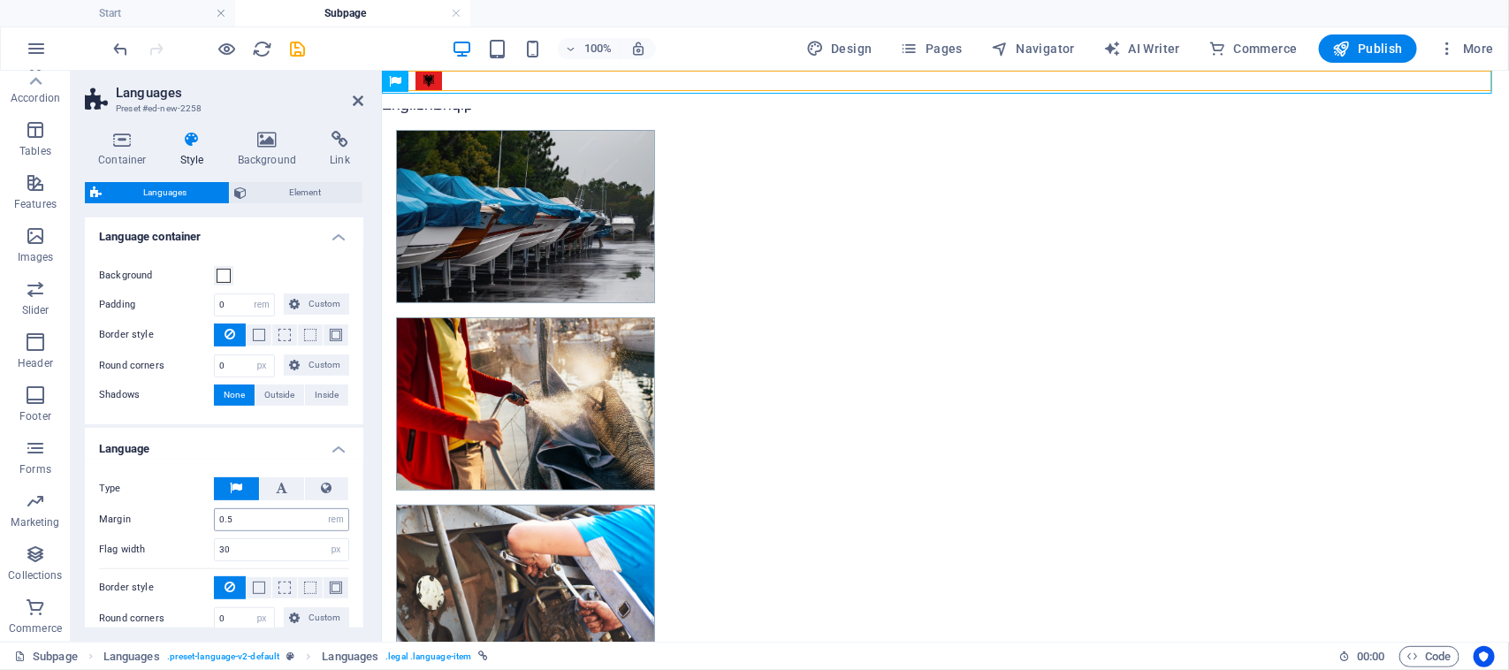
scroll to position [279, 0]
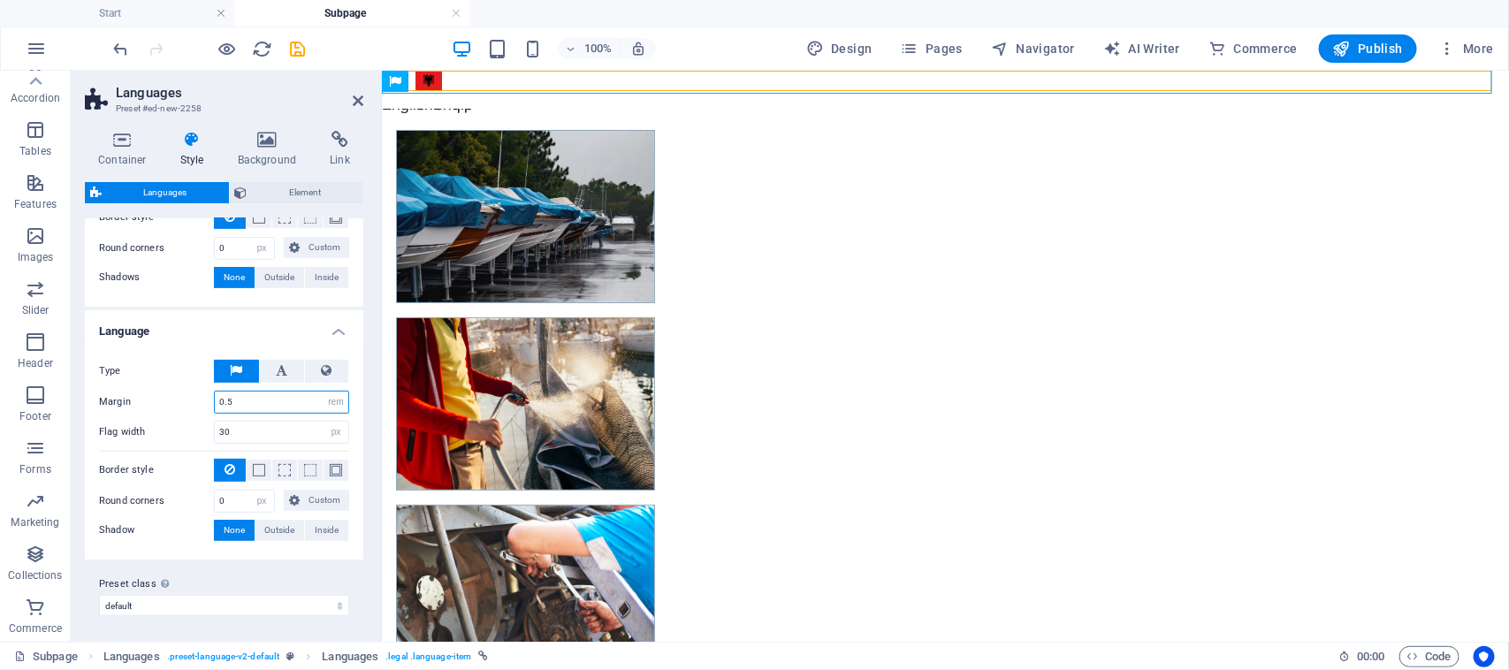
drag, startPoint x: 277, startPoint y: 407, endPoint x: 179, endPoint y: 404, distance: 97.3
click at [179, 404] on div "Margin 0.5 px rem % vh vw" at bounding box center [224, 402] width 250 height 23
type input "1"
drag, startPoint x: 252, startPoint y: 435, endPoint x: 190, endPoint y: 435, distance: 61.9
click at [190, 435] on div "Flag width 30 px rem % vh vw" at bounding box center [224, 432] width 250 height 23
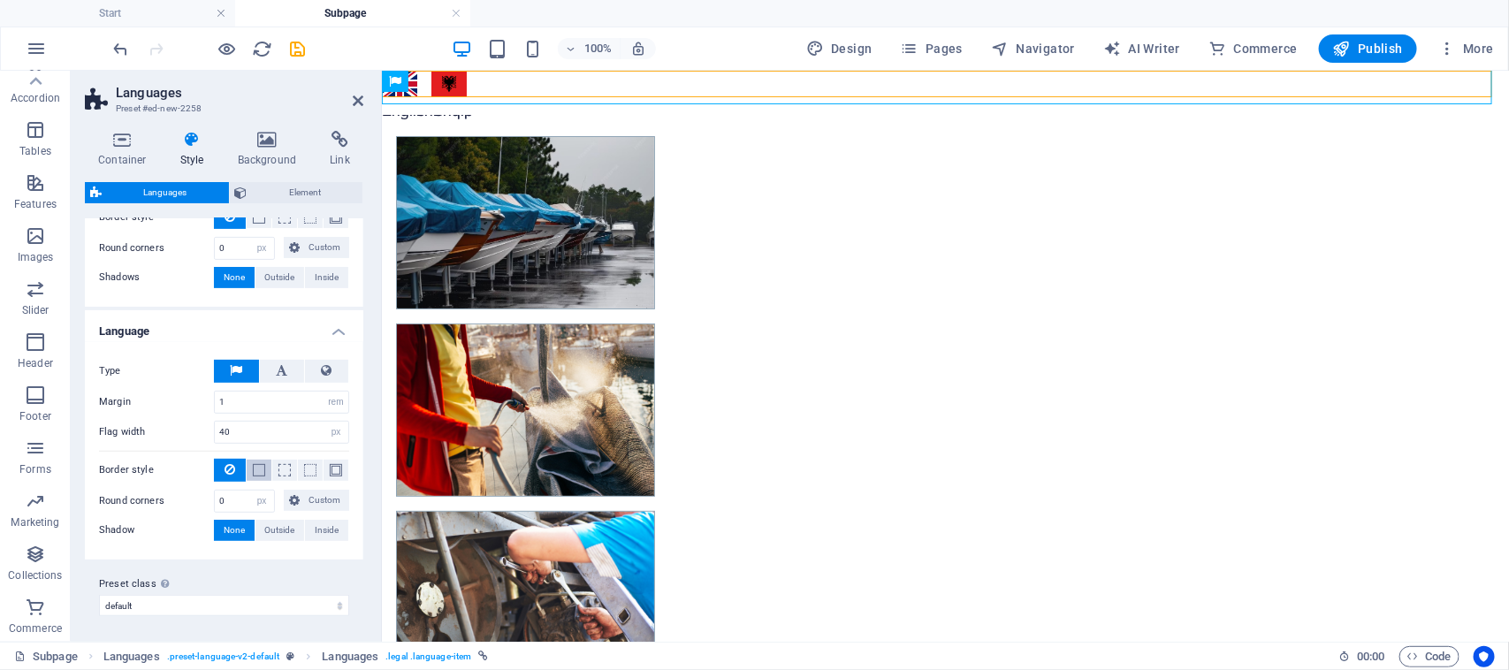
click at [258, 474] on span at bounding box center [259, 470] width 12 height 12
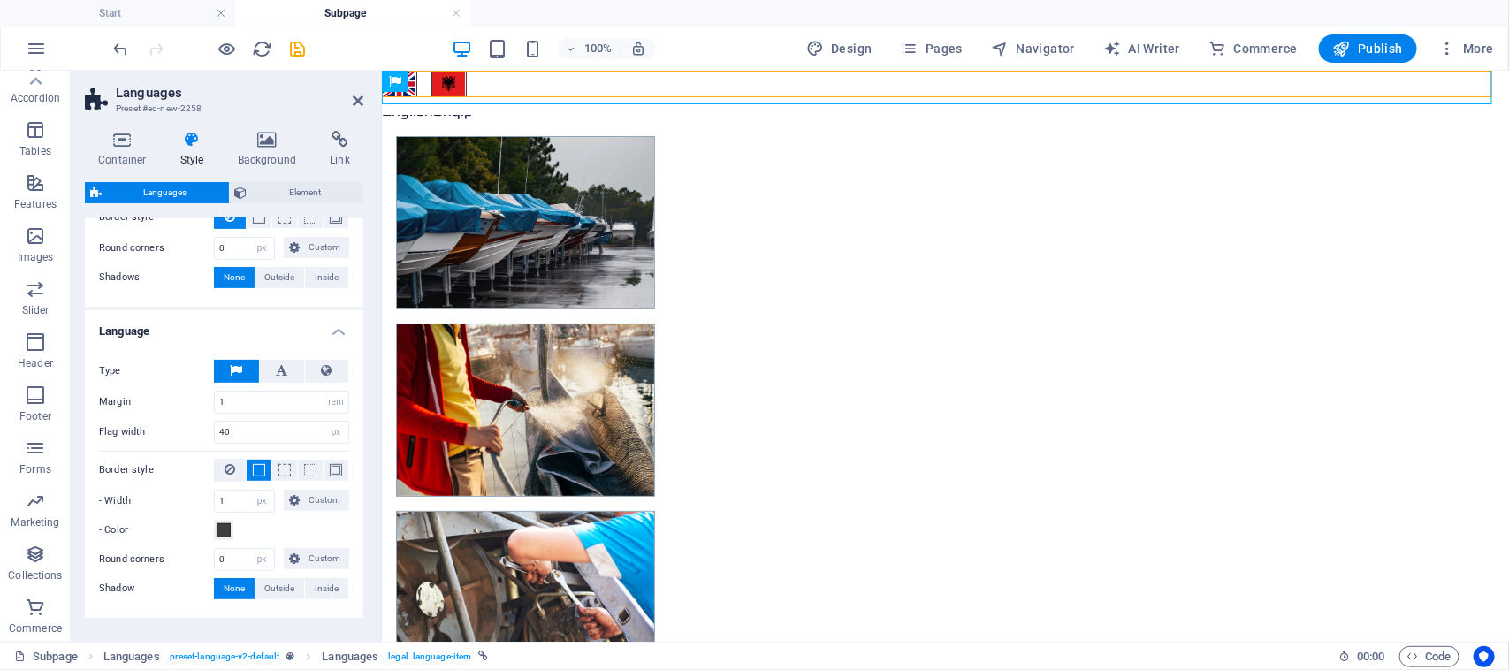
click at [257, 475] on span at bounding box center [259, 470] width 4 height 21
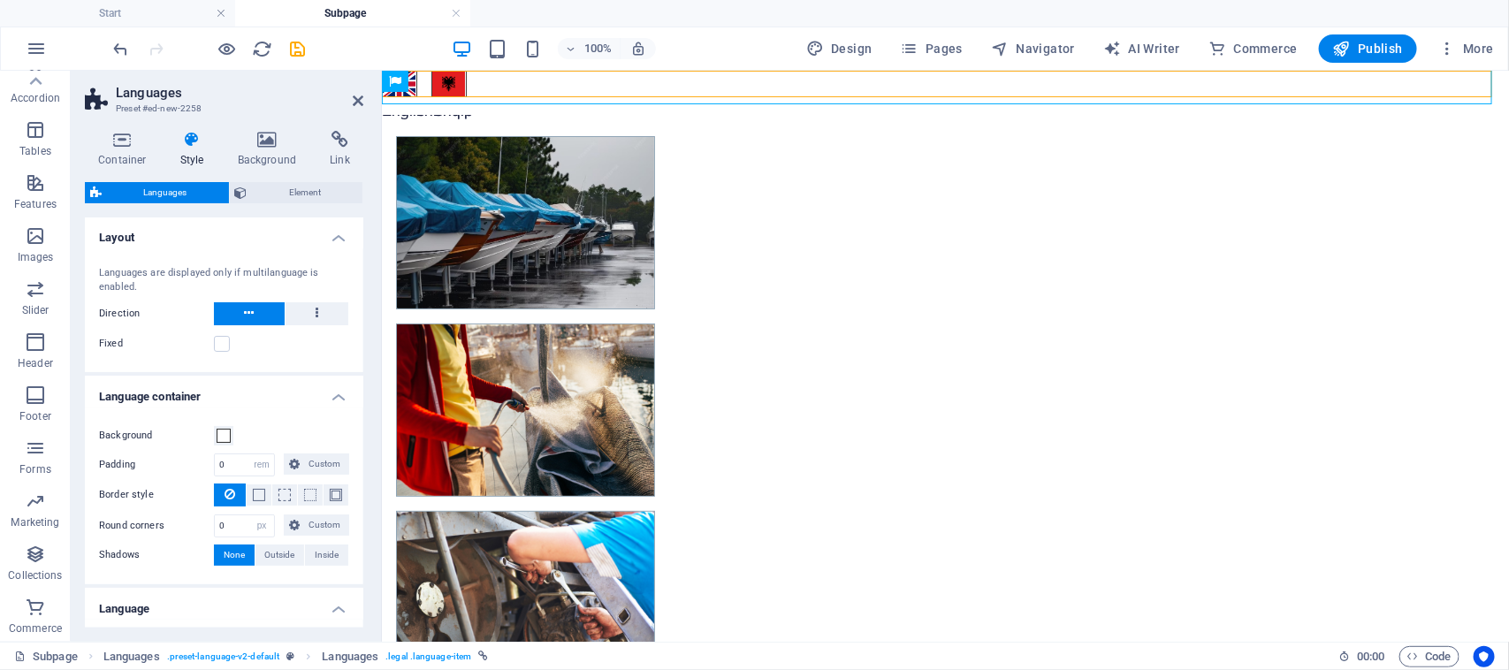
scroll to position [0, 0]
click at [308, 316] on button at bounding box center [317, 315] width 64 height 23
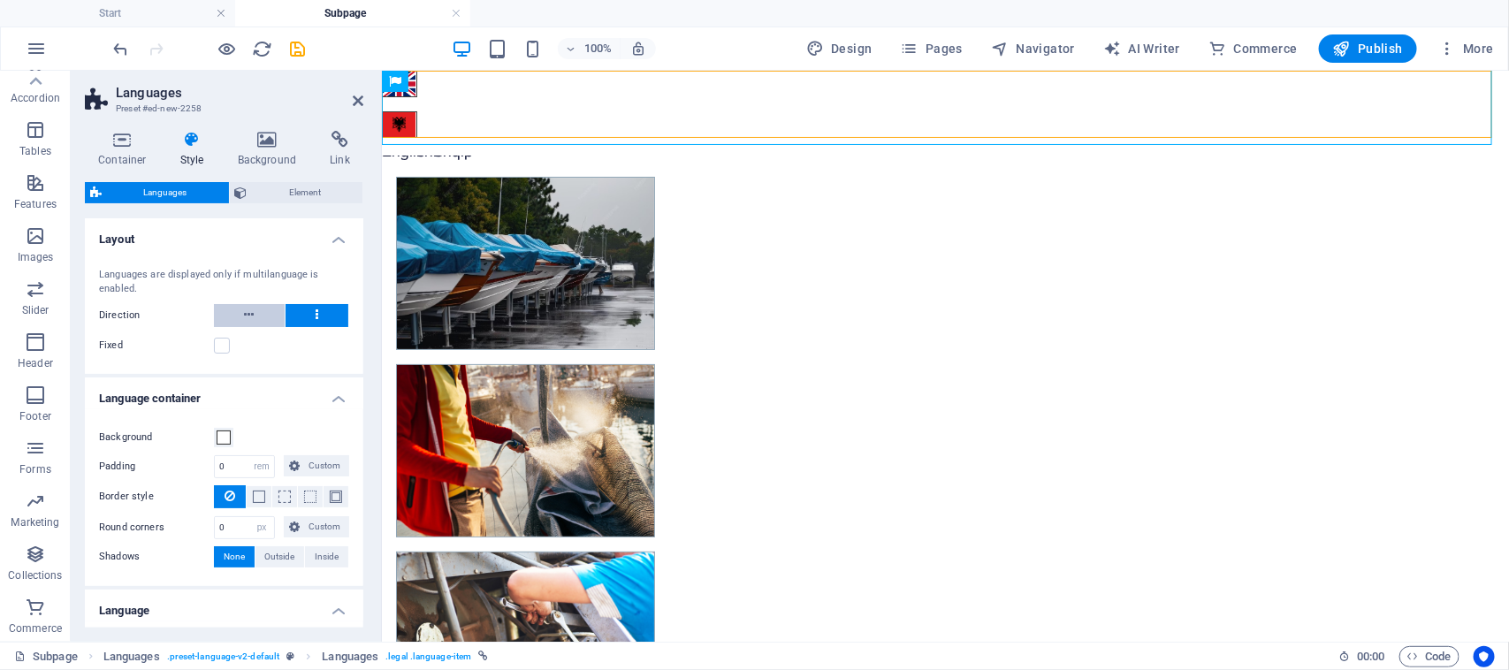
click at [246, 316] on icon at bounding box center [249, 314] width 10 height 21
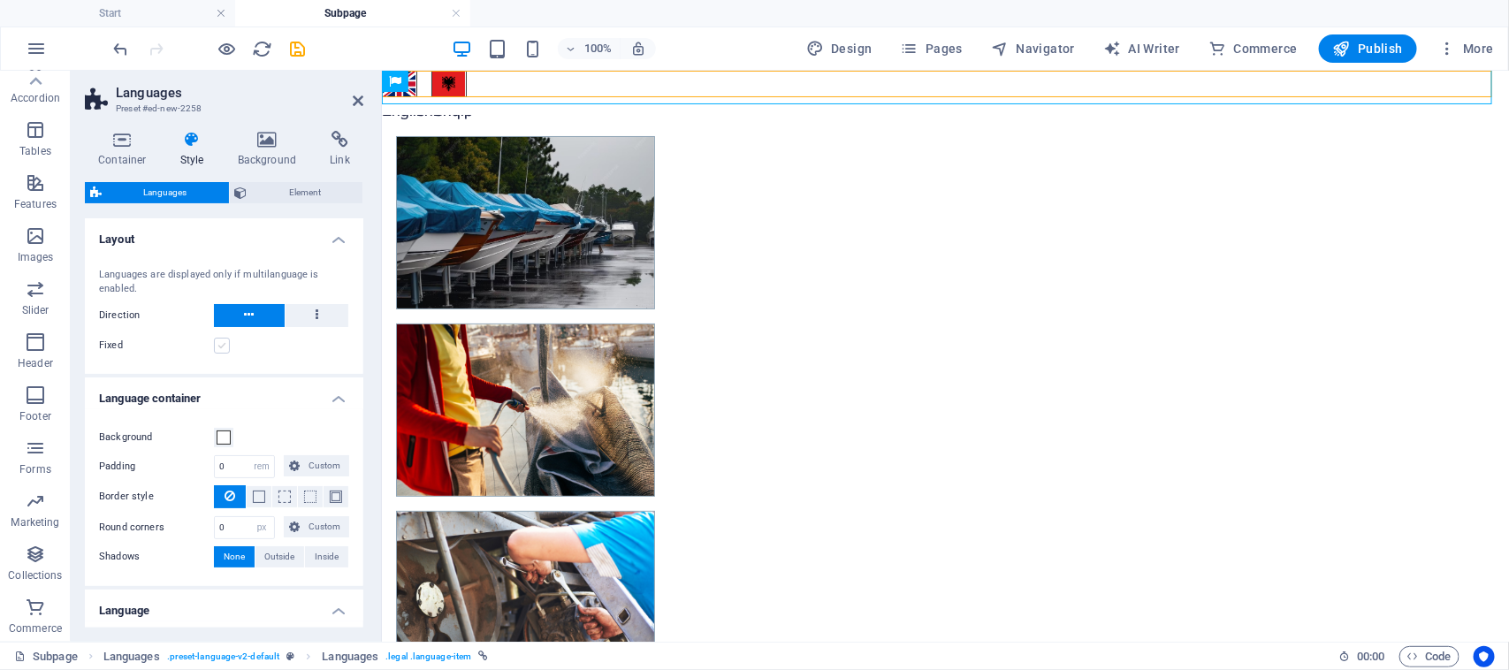
click at [223, 347] on label at bounding box center [222, 346] width 16 height 16
click at [0, 0] on input "Fixed" at bounding box center [0, 0] width 0 height 0
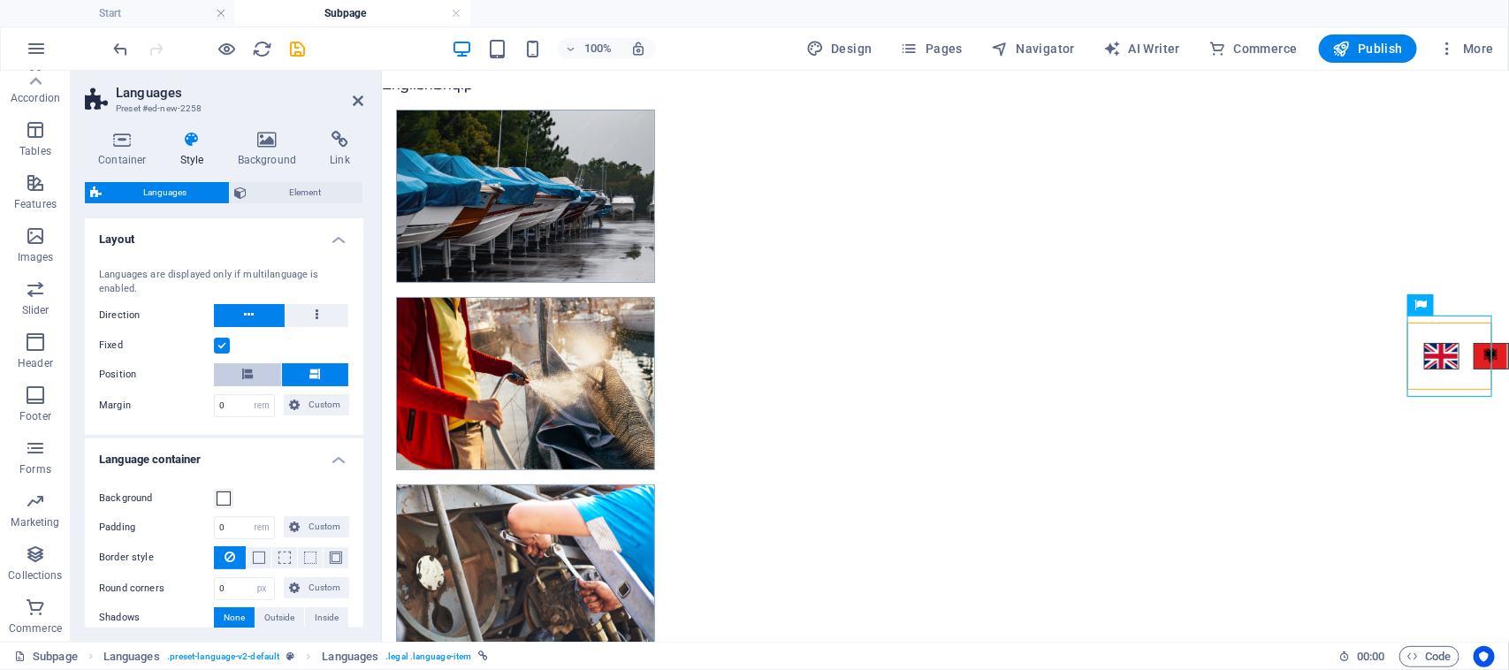
click at [256, 373] on button at bounding box center [247, 374] width 67 height 23
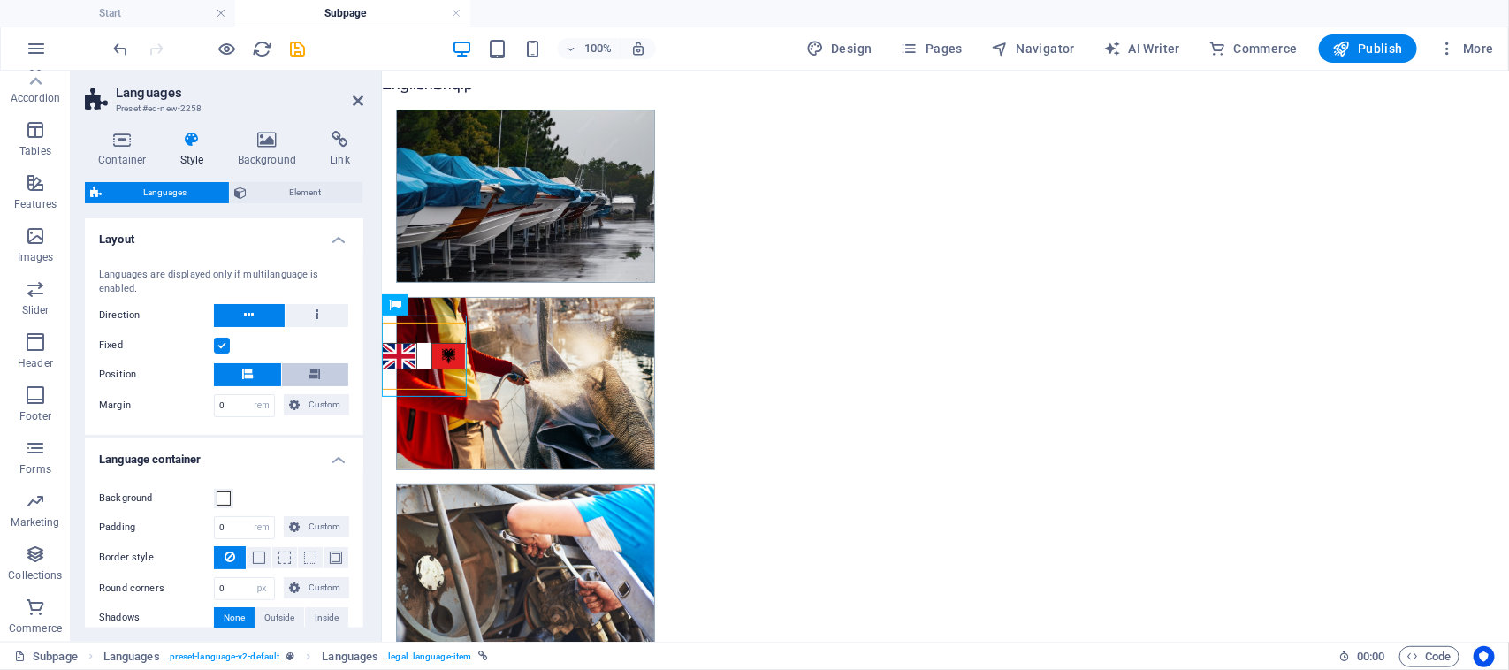
click at [309, 373] on icon at bounding box center [314, 374] width 11 height 11
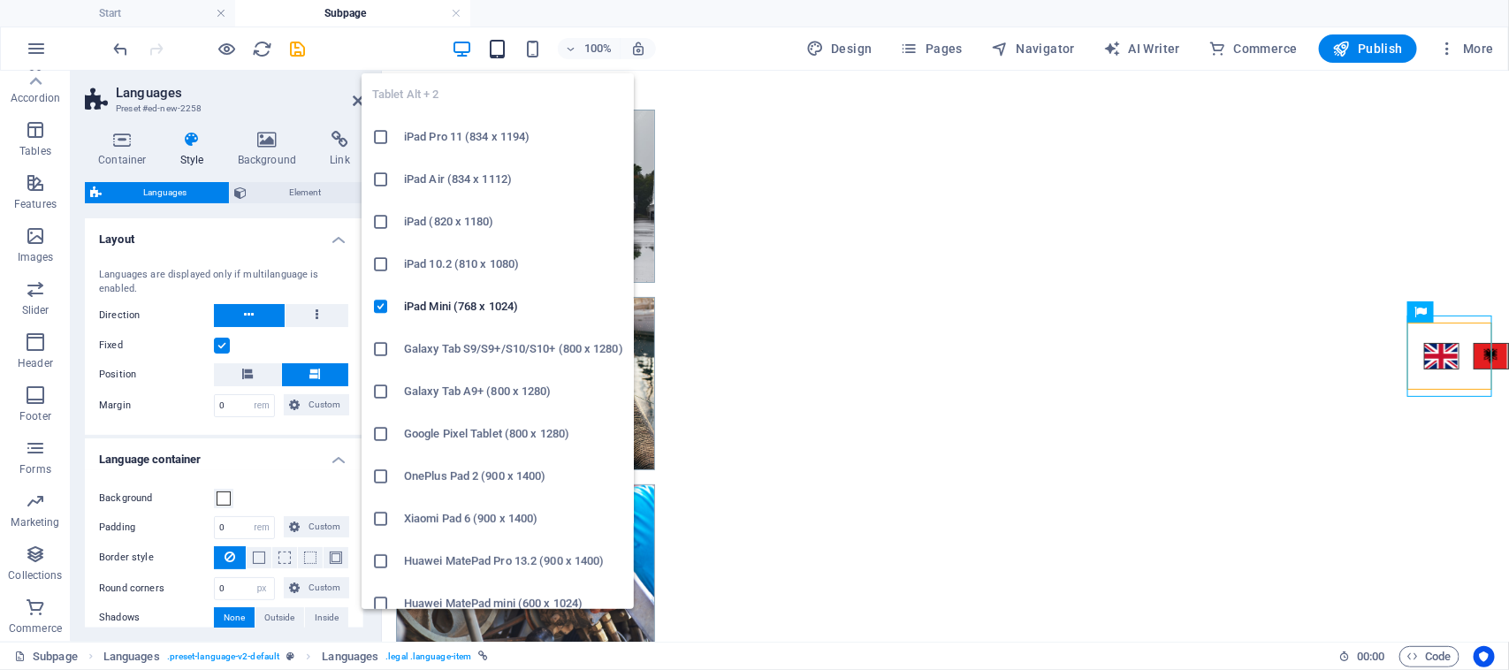
click at [497, 54] on icon "button" at bounding box center [497, 49] width 20 height 20
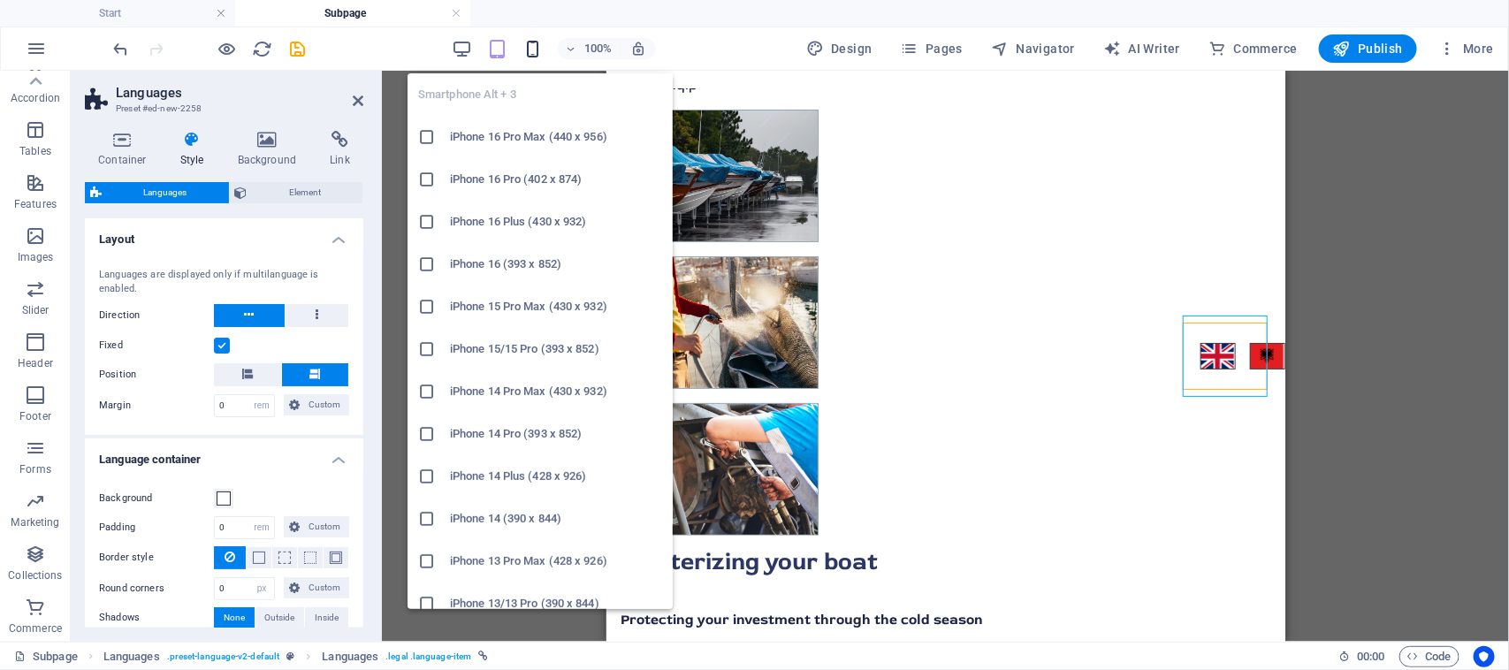
click at [530, 53] on icon "button" at bounding box center [532, 49] width 20 height 20
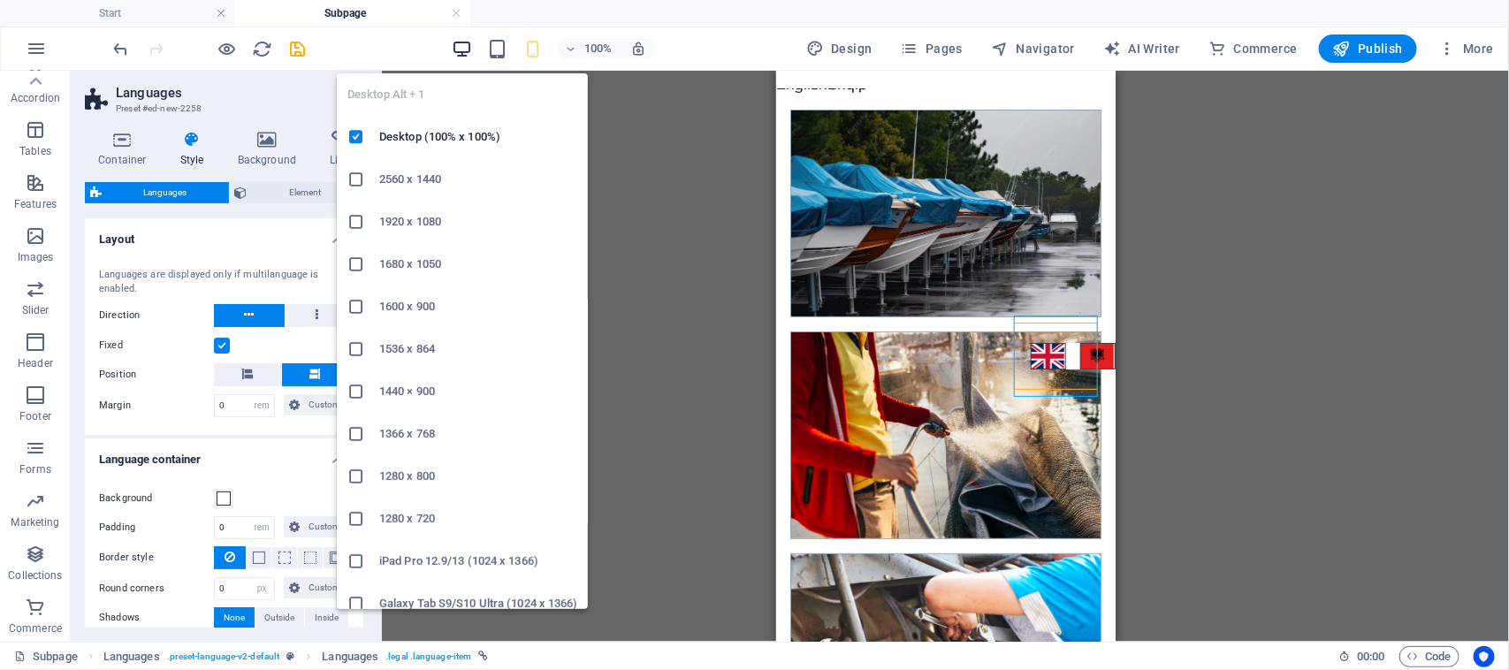
click at [471, 51] on icon "button" at bounding box center [462, 49] width 20 height 20
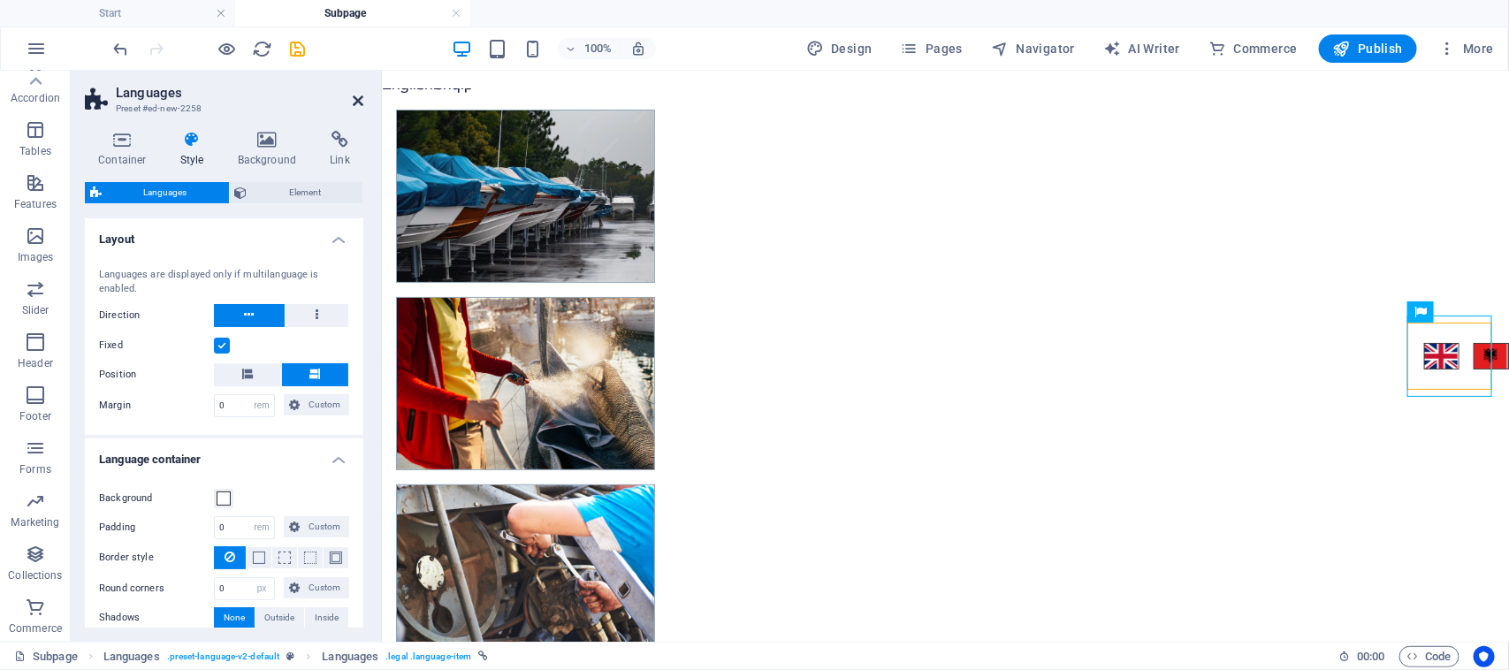
click at [374, 103] on aside "Languages Preset #ed-new-2258 Container Style Background Link Size Height Defau…" at bounding box center [226, 356] width 311 height 571
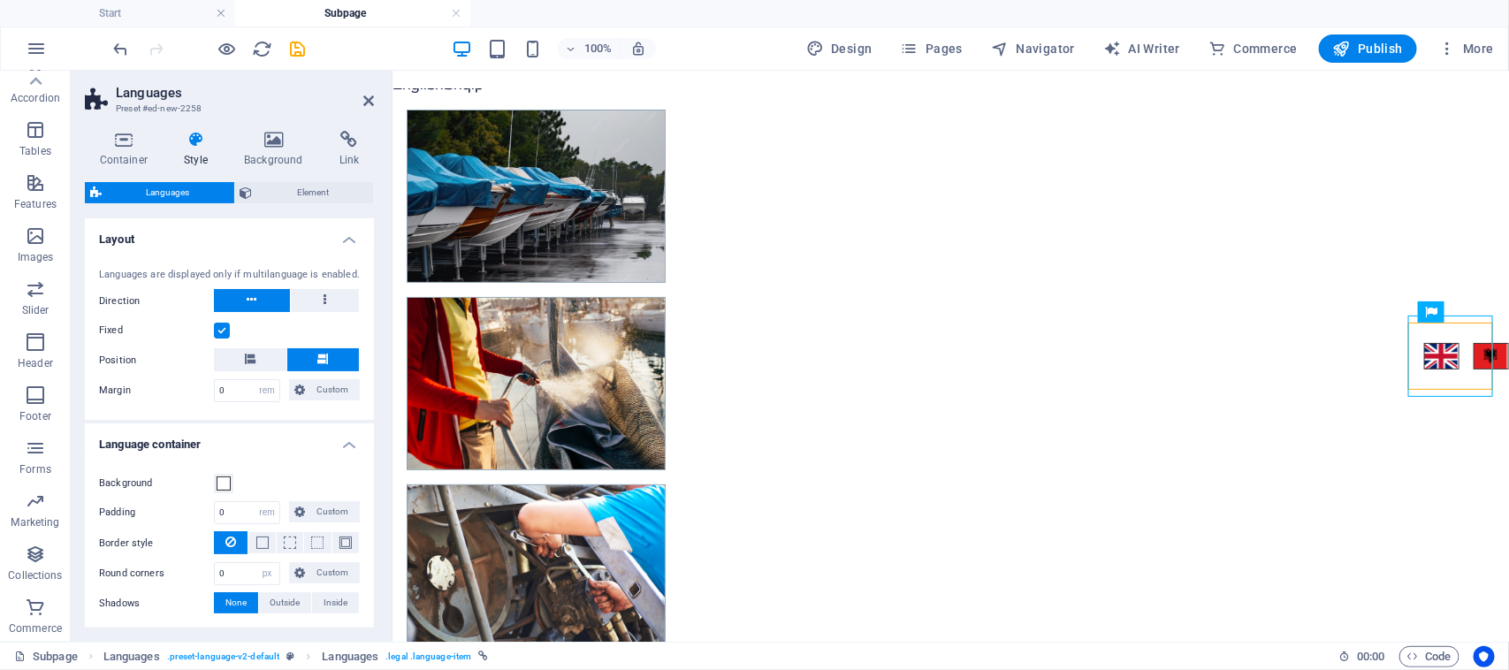
click at [361, 100] on h2 "Languages" at bounding box center [245, 93] width 258 height 16
click at [261, 356] on button at bounding box center [250, 359] width 72 height 23
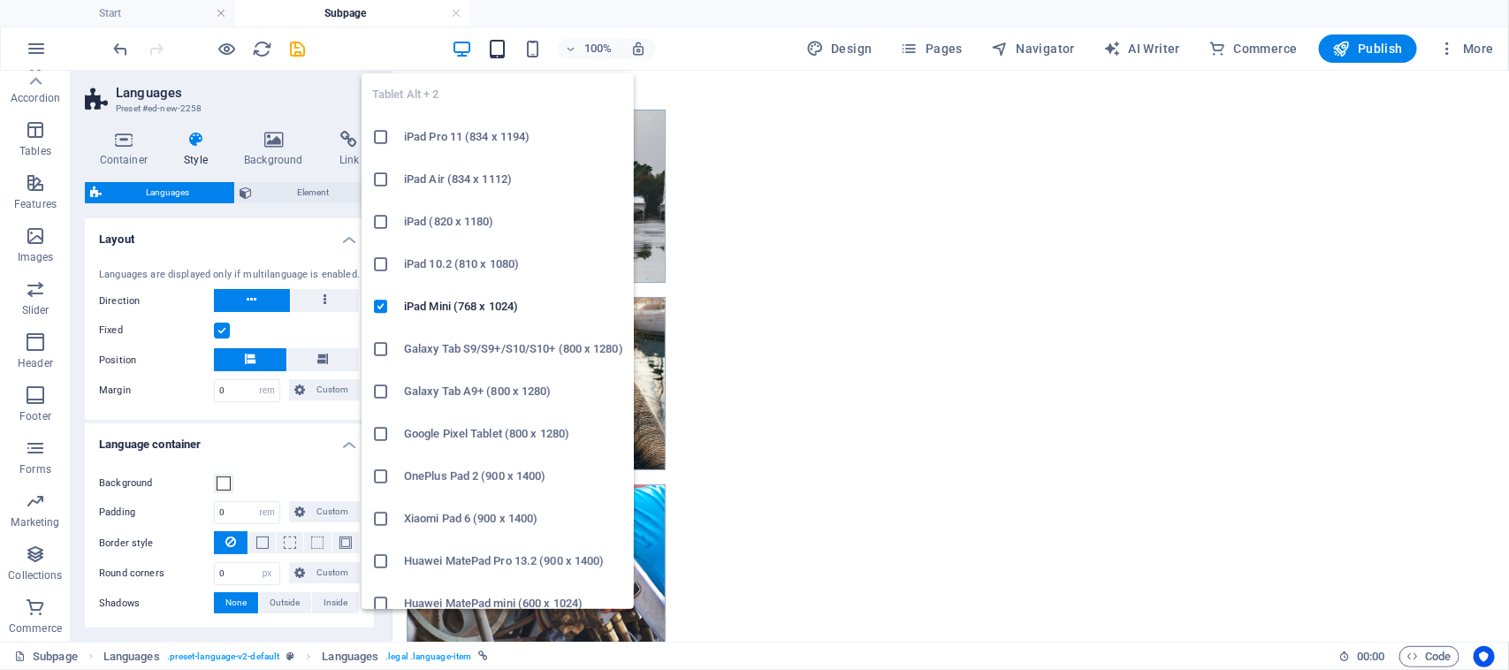
click at [507, 51] on icon "button" at bounding box center [497, 49] width 20 height 20
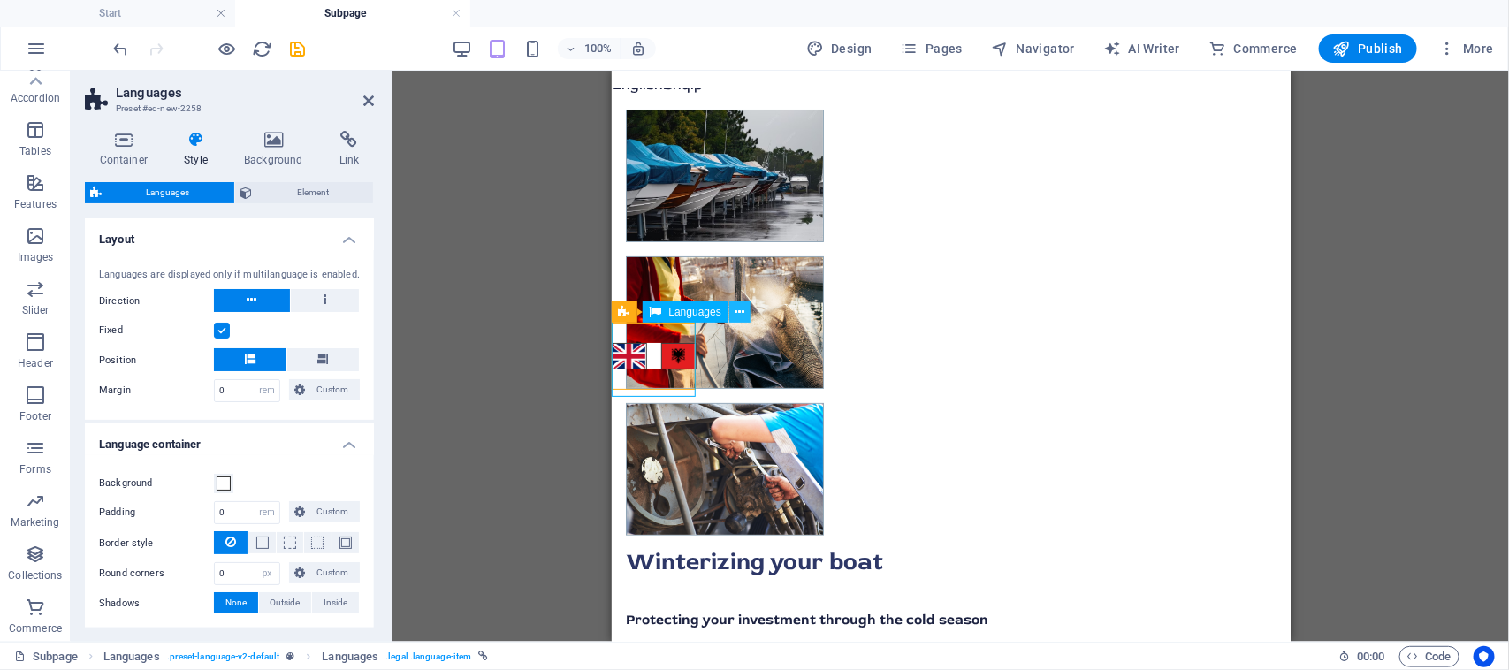
click at [736, 316] on icon at bounding box center [739, 312] width 10 height 19
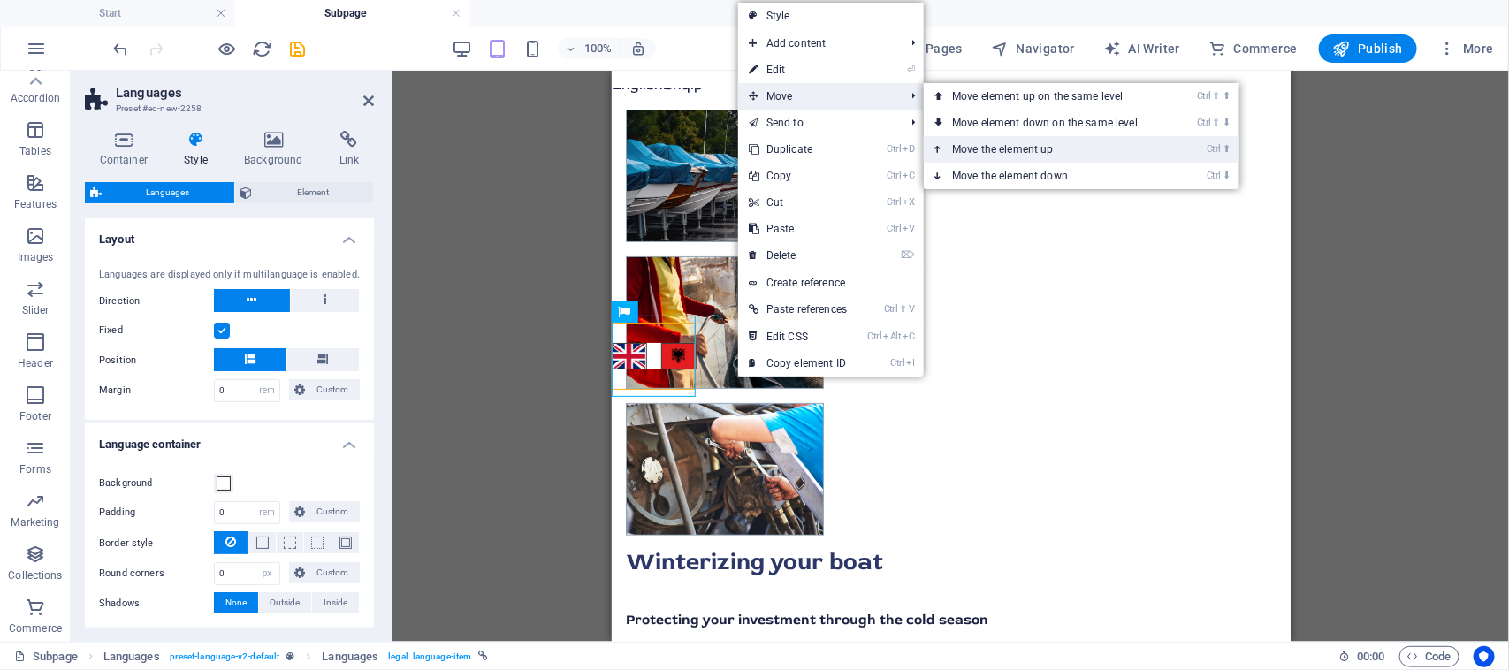
click at [1026, 143] on link "Ctrl ⬆ Move the element up" at bounding box center [1048, 149] width 249 height 27
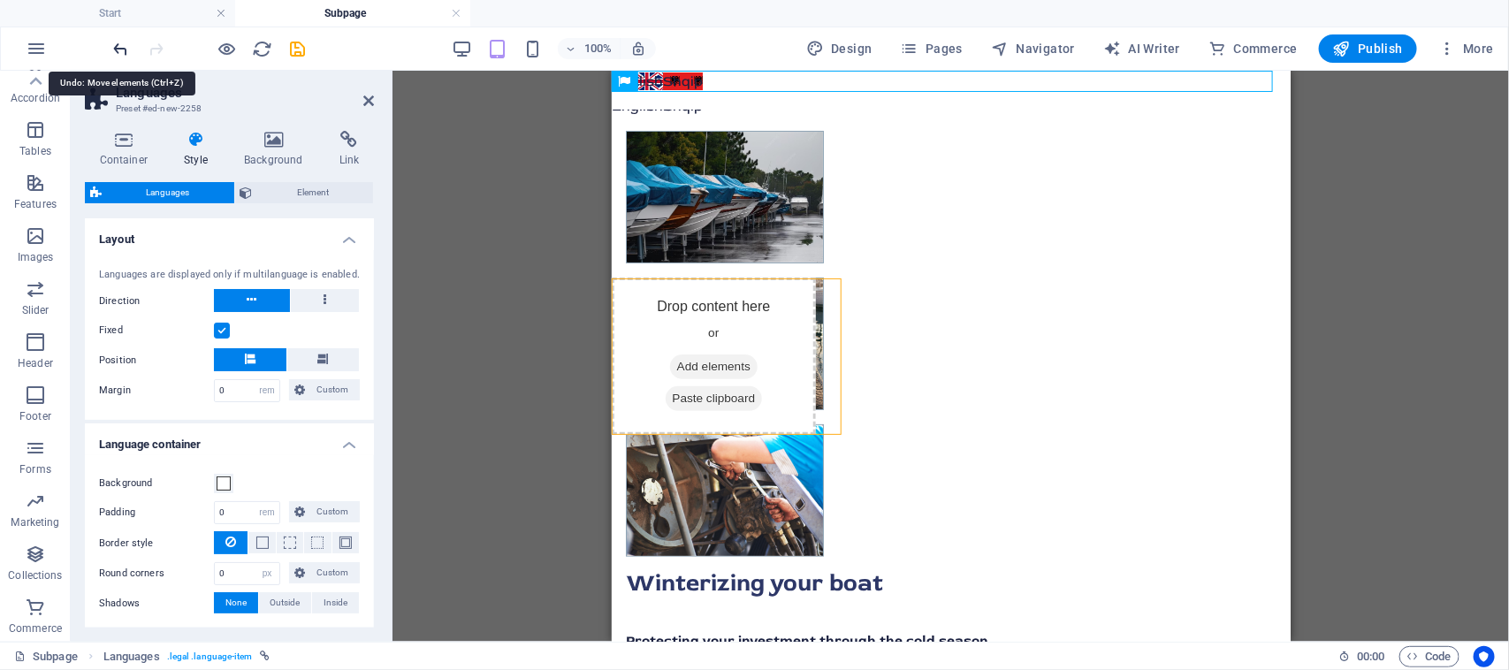
click at [129, 57] on icon "undo" at bounding box center [121, 49] width 20 height 20
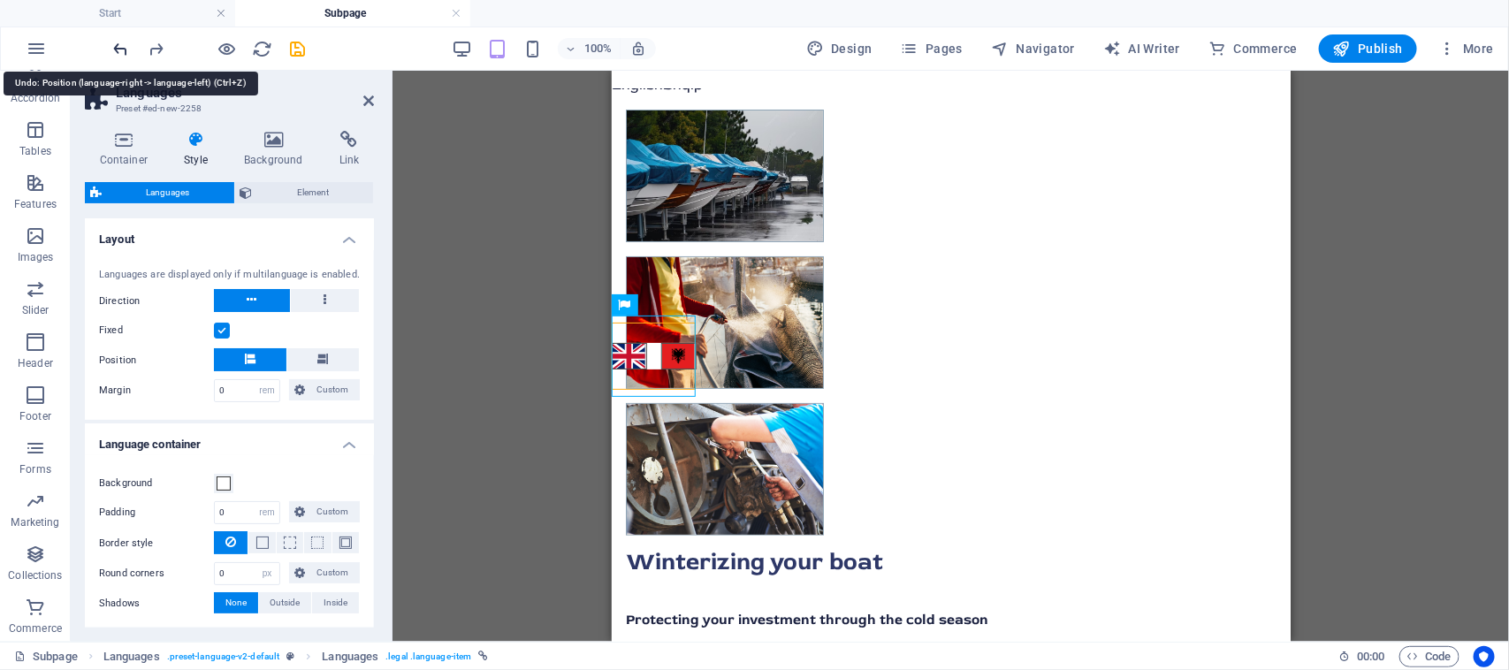
click at [129, 56] on icon "undo" at bounding box center [121, 49] width 20 height 20
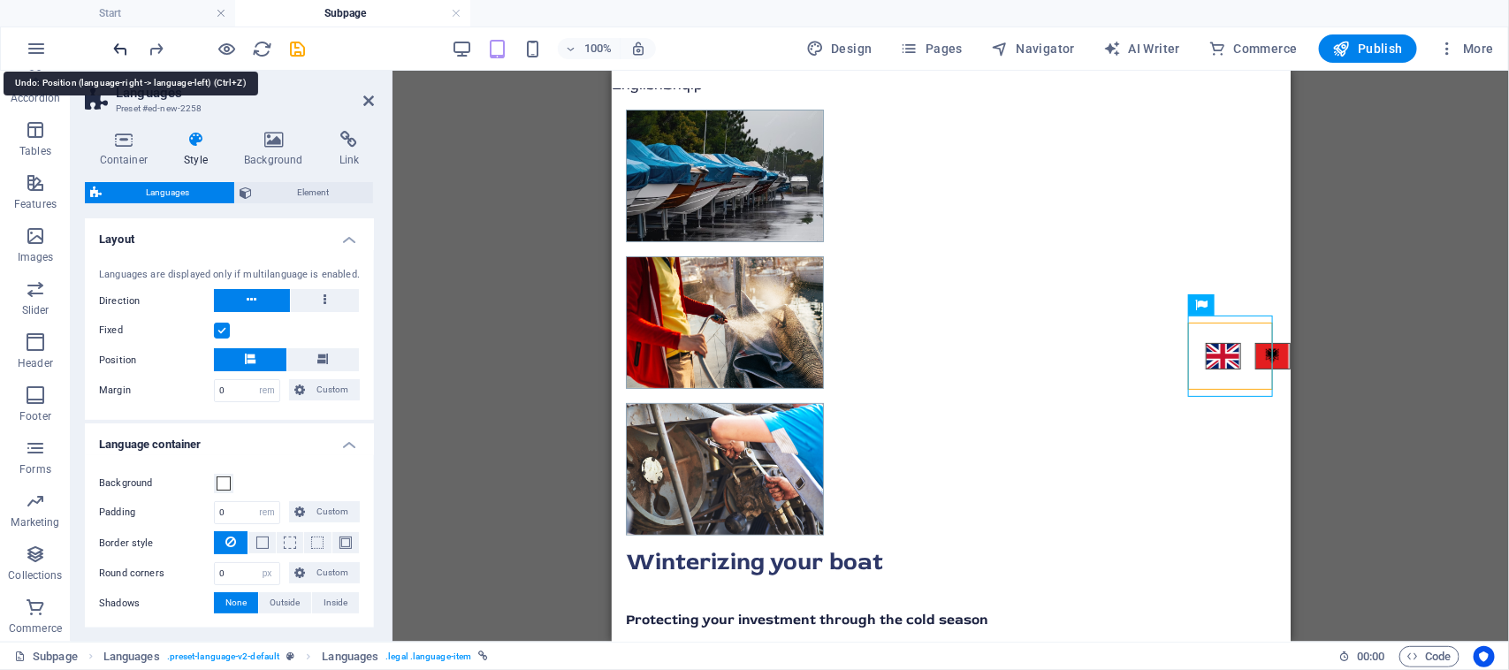
click at [121, 51] on icon "undo" at bounding box center [121, 49] width 20 height 20
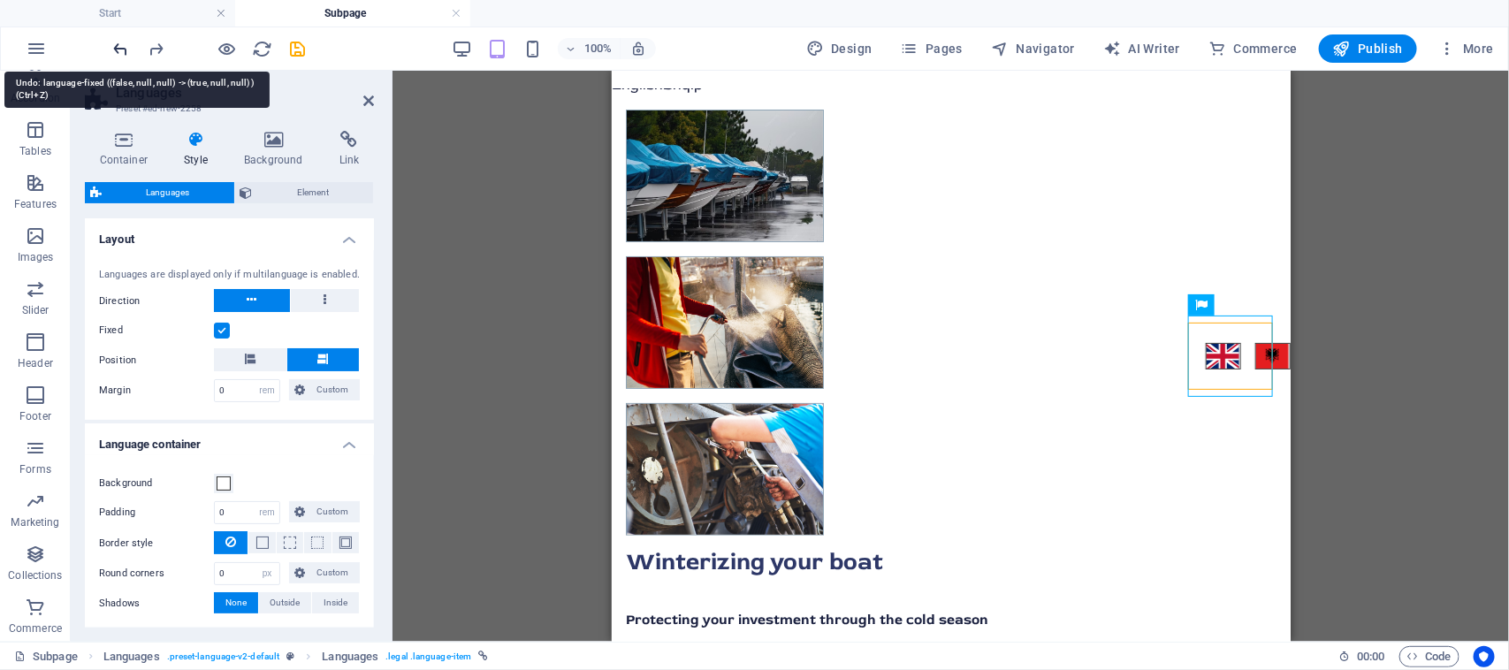
click at [121, 51] on icon "undo" at bounding box center [121, 49] width 20 height 20
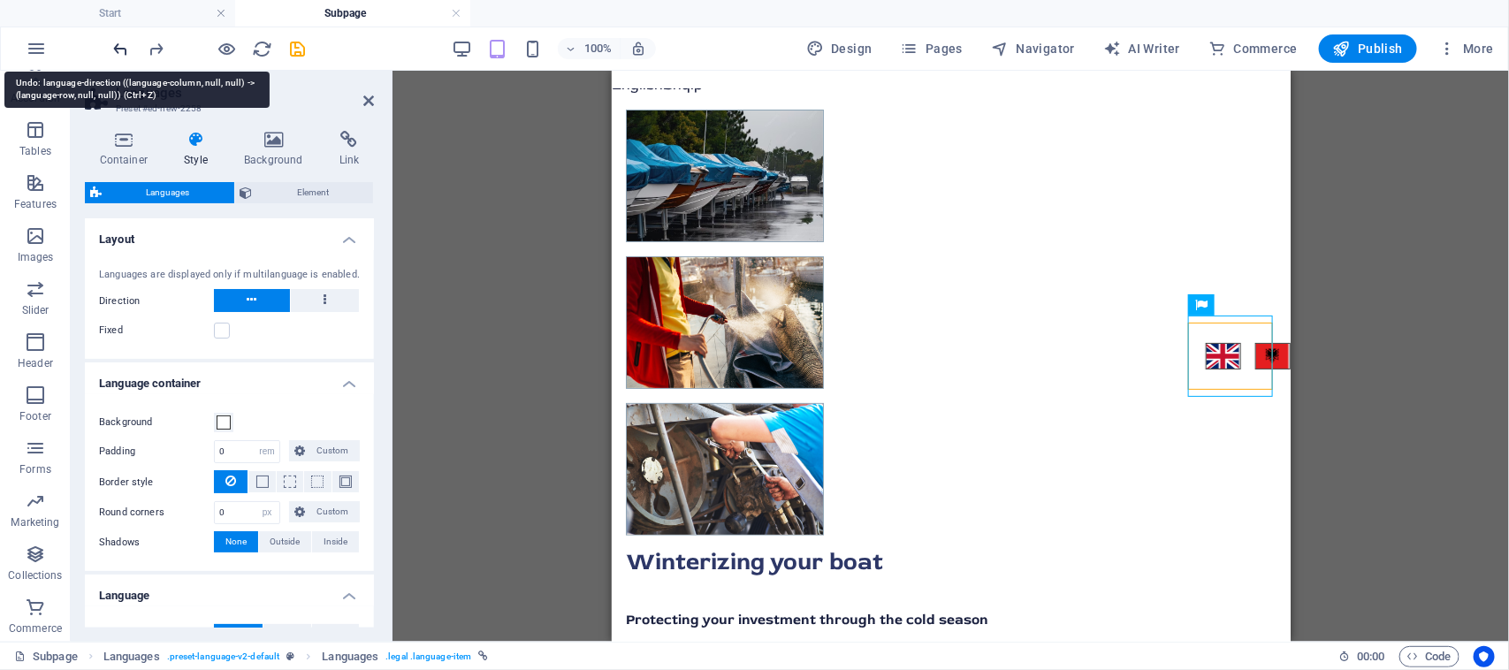
click at [121, 51] on icon "undo" at bounding box center [121, 49] width 20 height 20
type input "30"
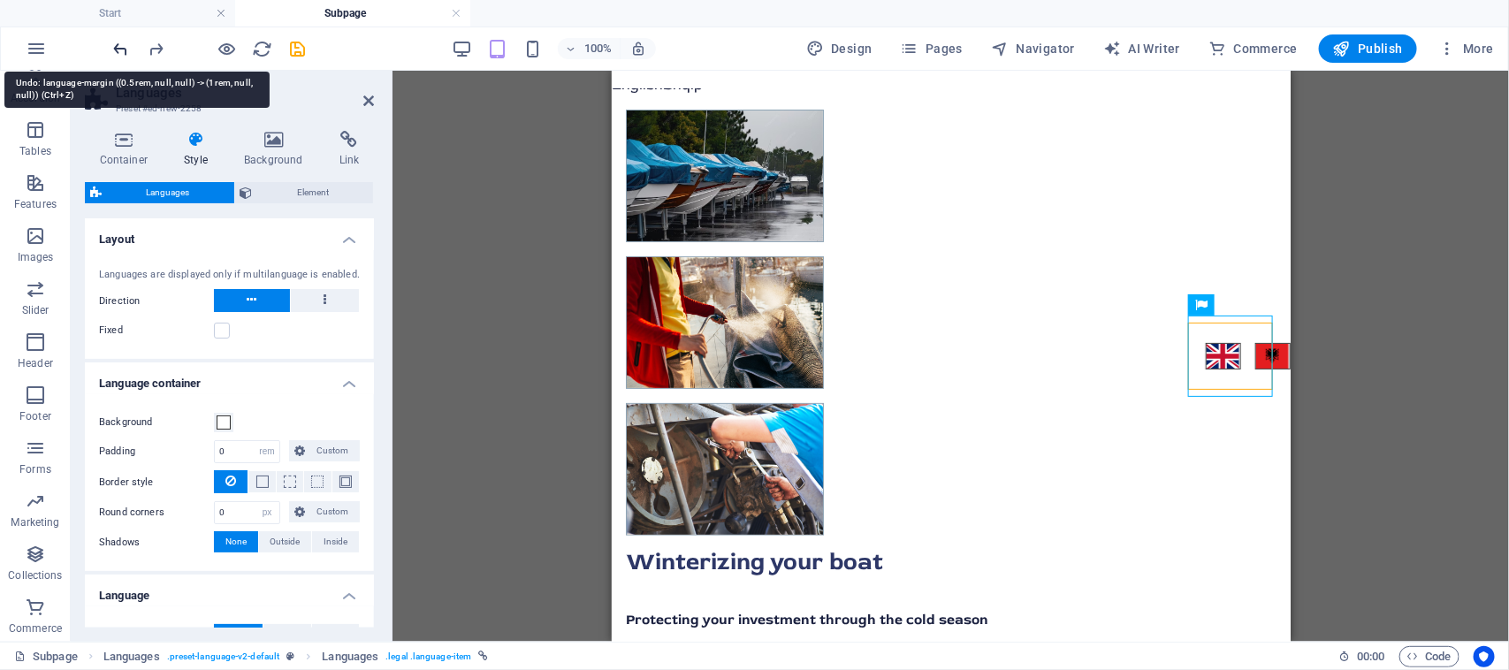
click at [121, 51] on icon "undo" at bounding box center [121, 49] width 20 height 20
type input "0.5"
click at [121, 51] on icon "undo" at bounding box center [121, 49] width 20 height 20
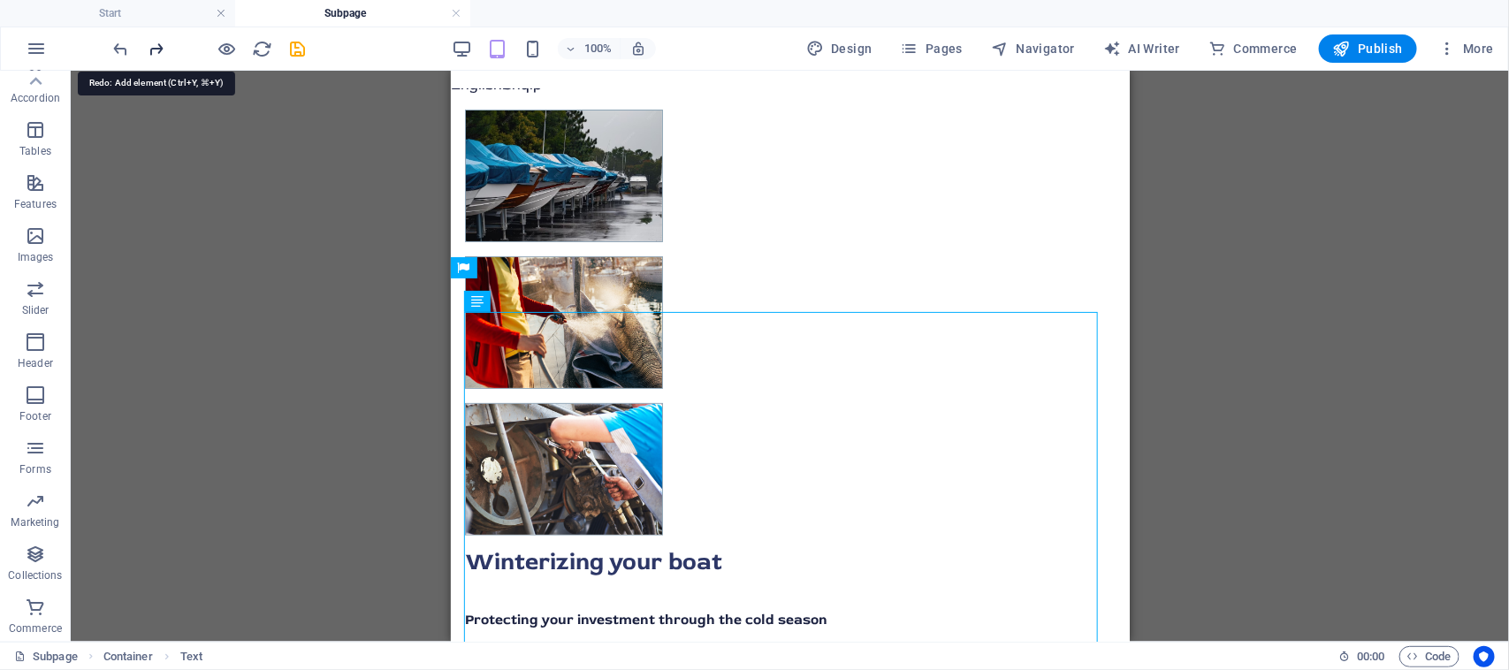
click at [157, 55] on icon "redo" at bounding box center [157, 49] width 20 height 20
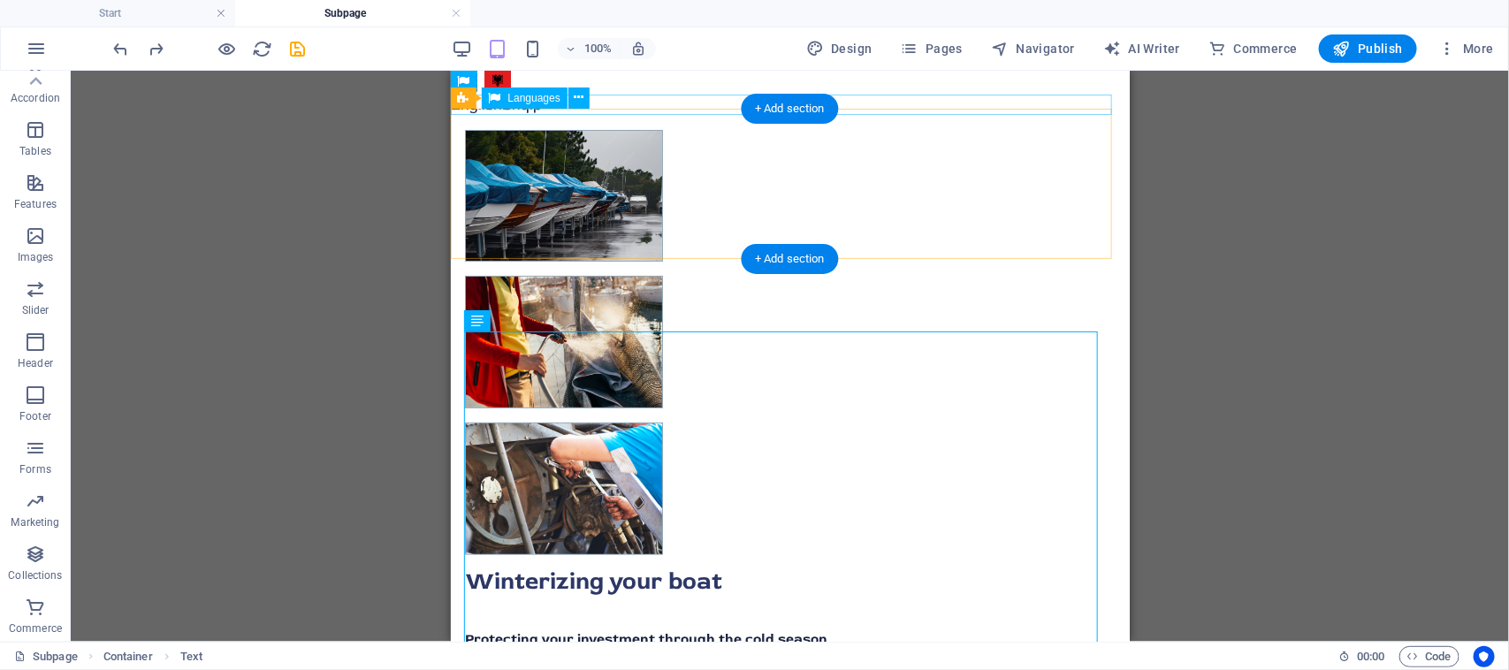
click at [535, 111] on div "English Shqip" at bounding box center [789, 104] width 679 height 21
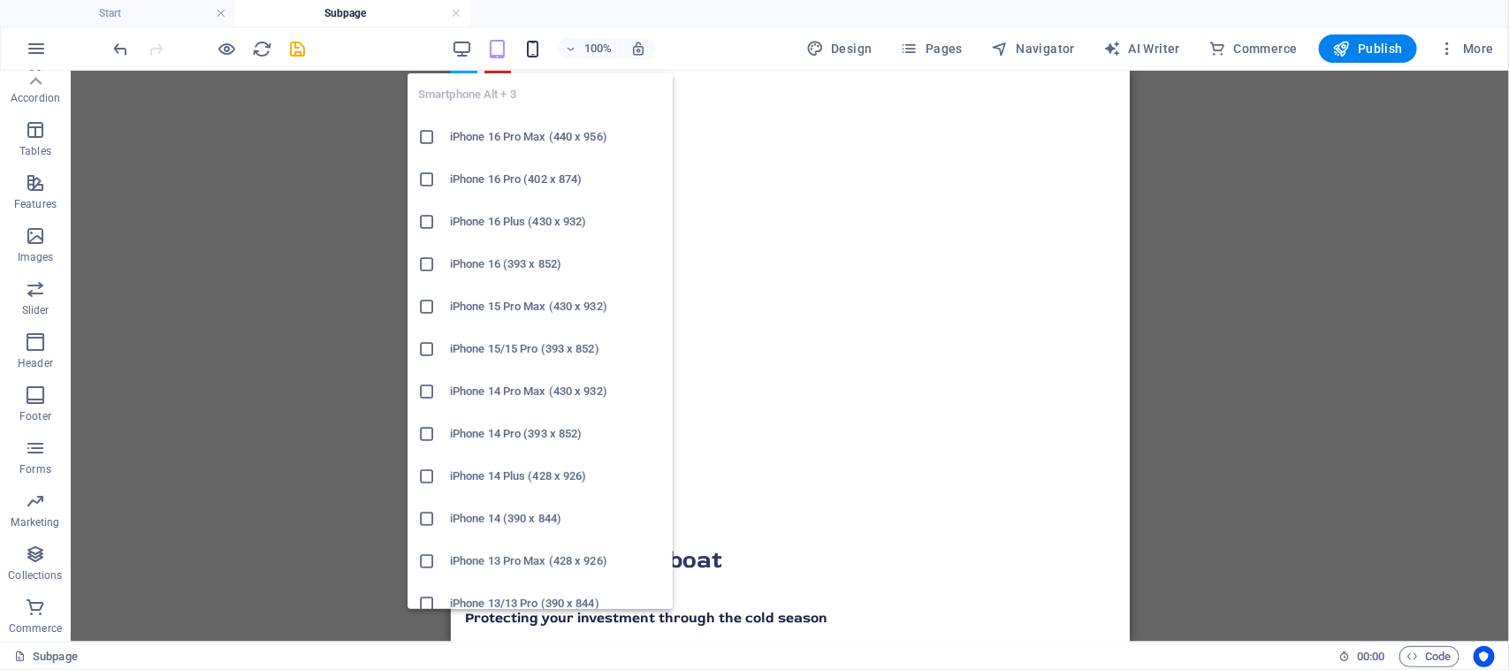
click at [535, 54] on icon "button" at bounding box center [532, 49] width 20 height 20
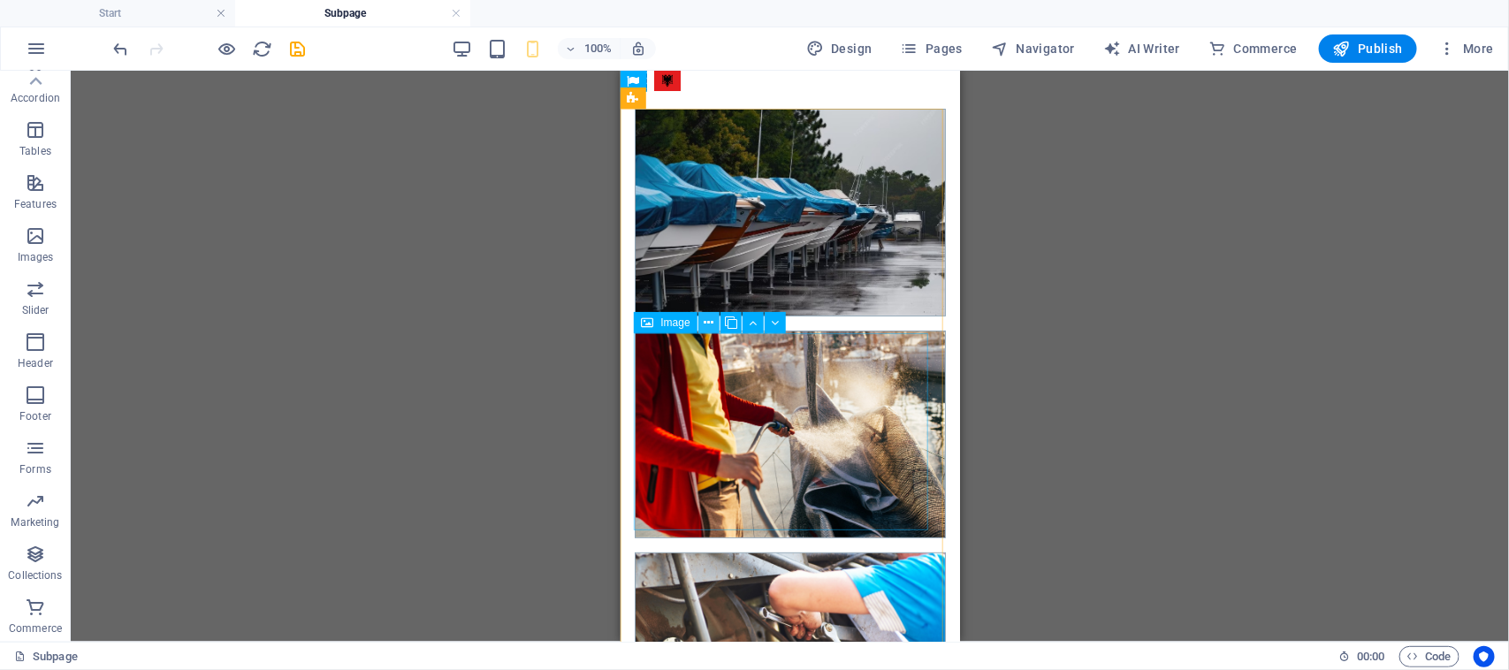
click at [709, 325] on icon at bounding box center [708, 323] width 10 height 19
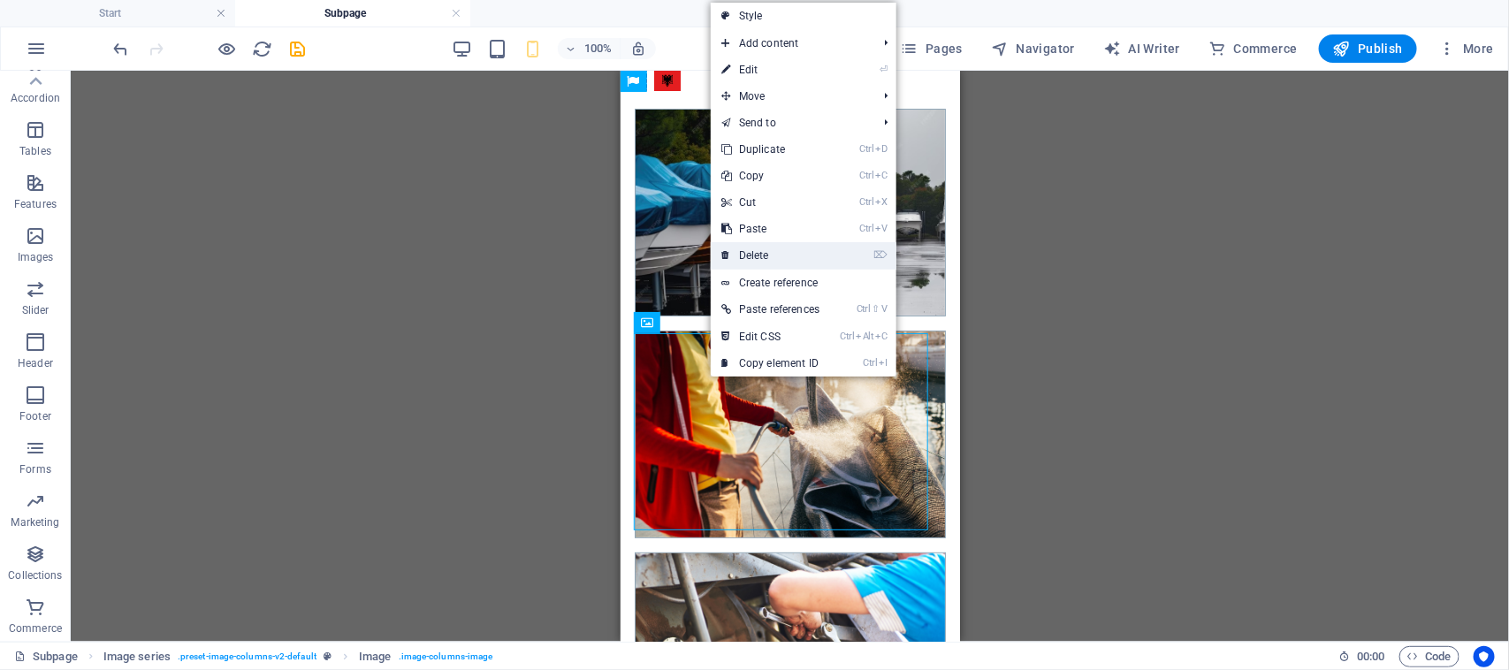
click at [754, 259] on link "⌦ Delete" at bounding box center [770, 255] width 119 height 27
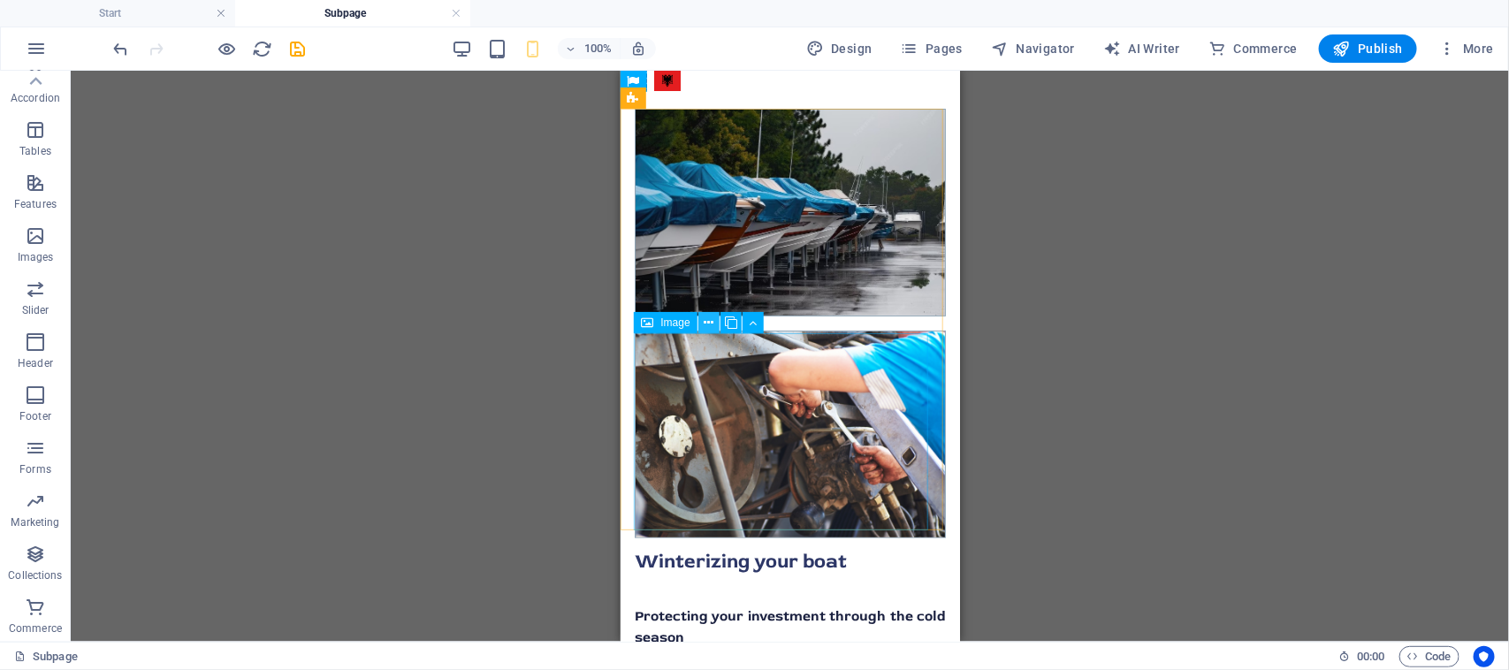
click at [707, 319] on icon at bounding box center [708, 323] width 10 height 19
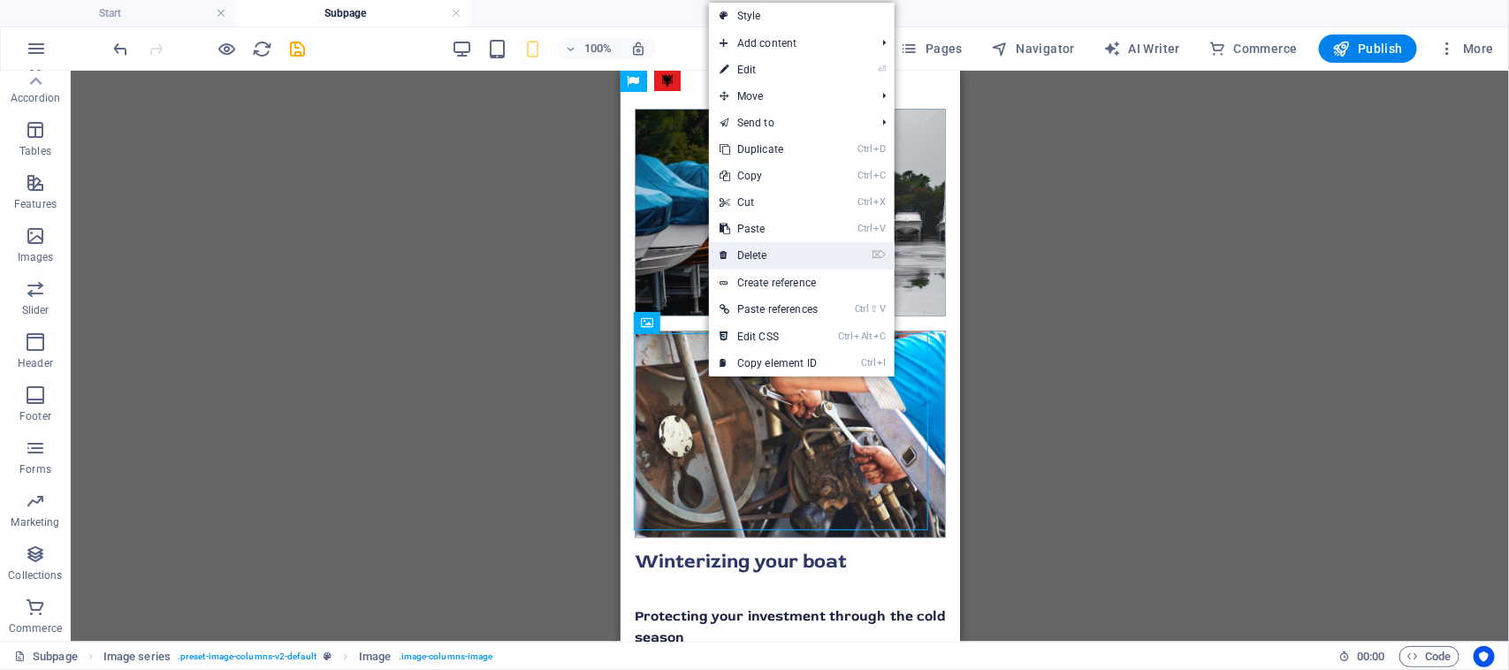
click at [756, 255] on link "⌦ Delete" at bounding box center [768, 255] width 119 height 27
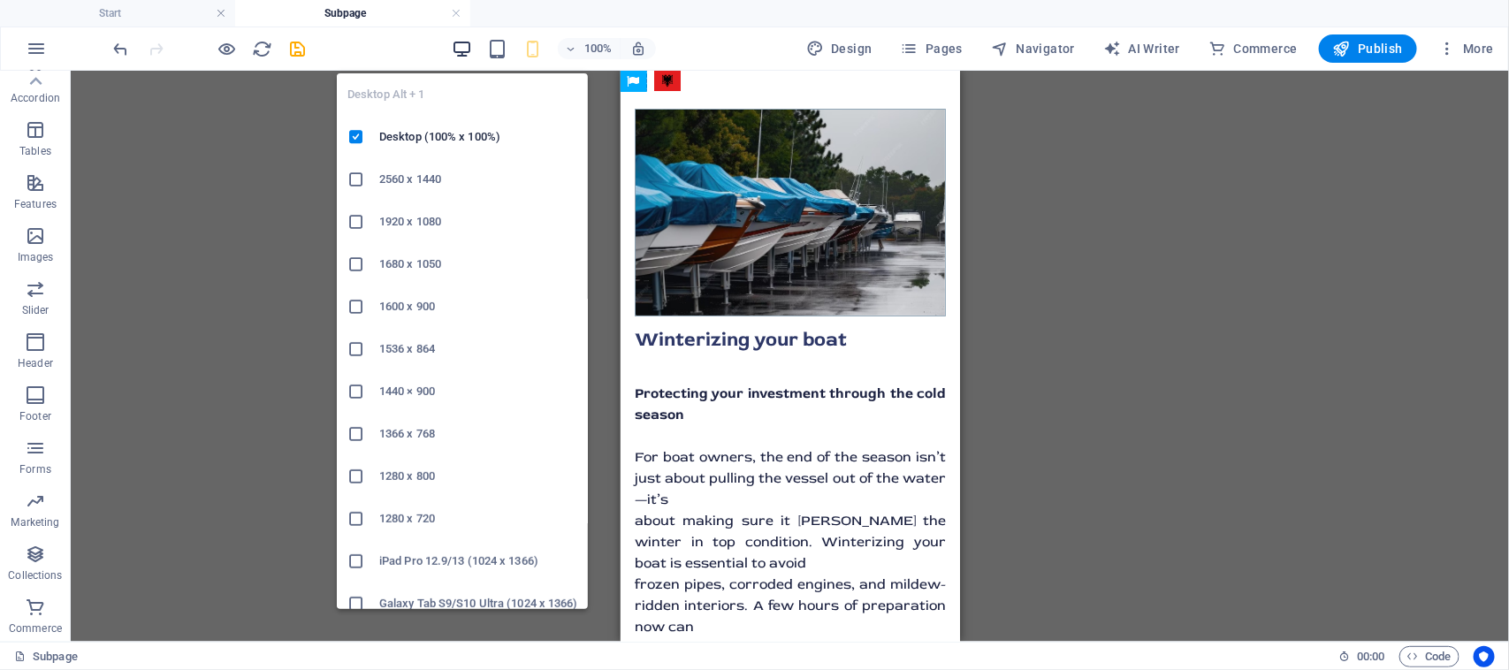
click at [471, 50] on icon "button" at bounding box center [462, 49] width 20 height 20
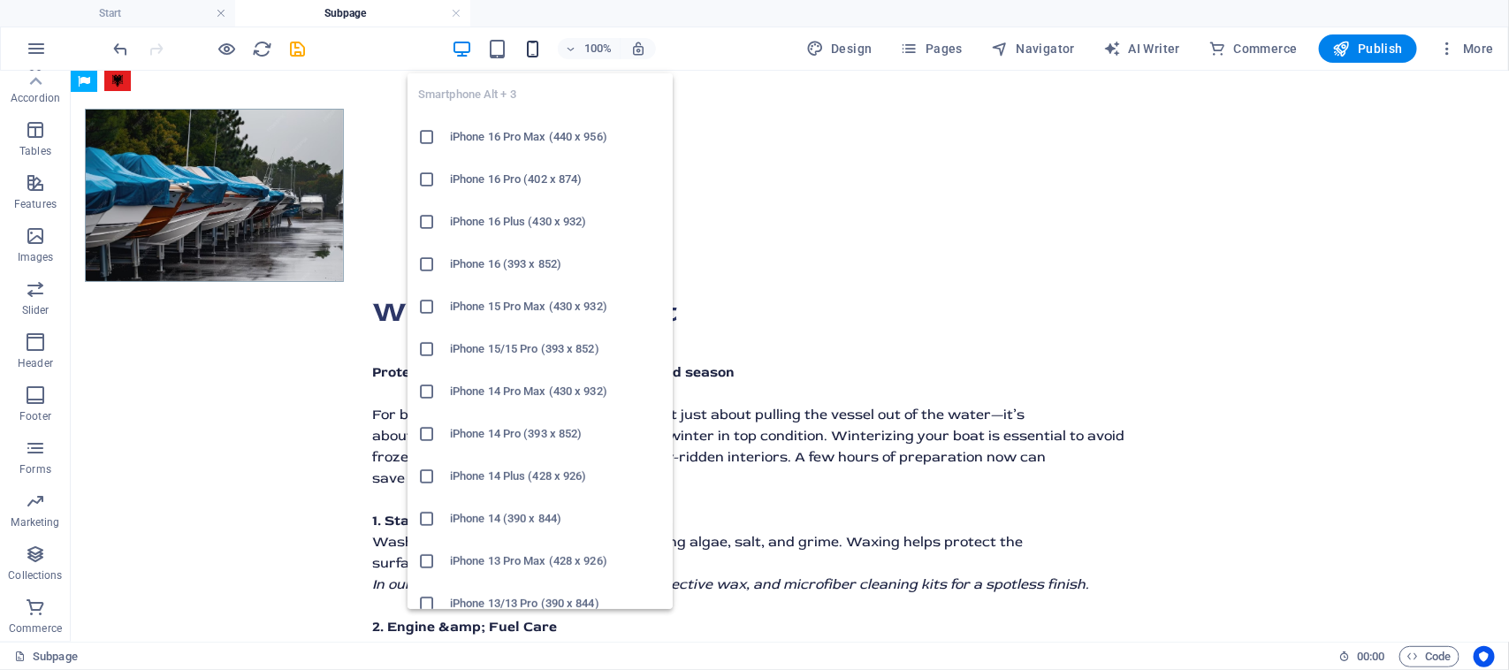
click at [537, 53] on icon "button" at bounding box center [532, 49] width 20 height 20
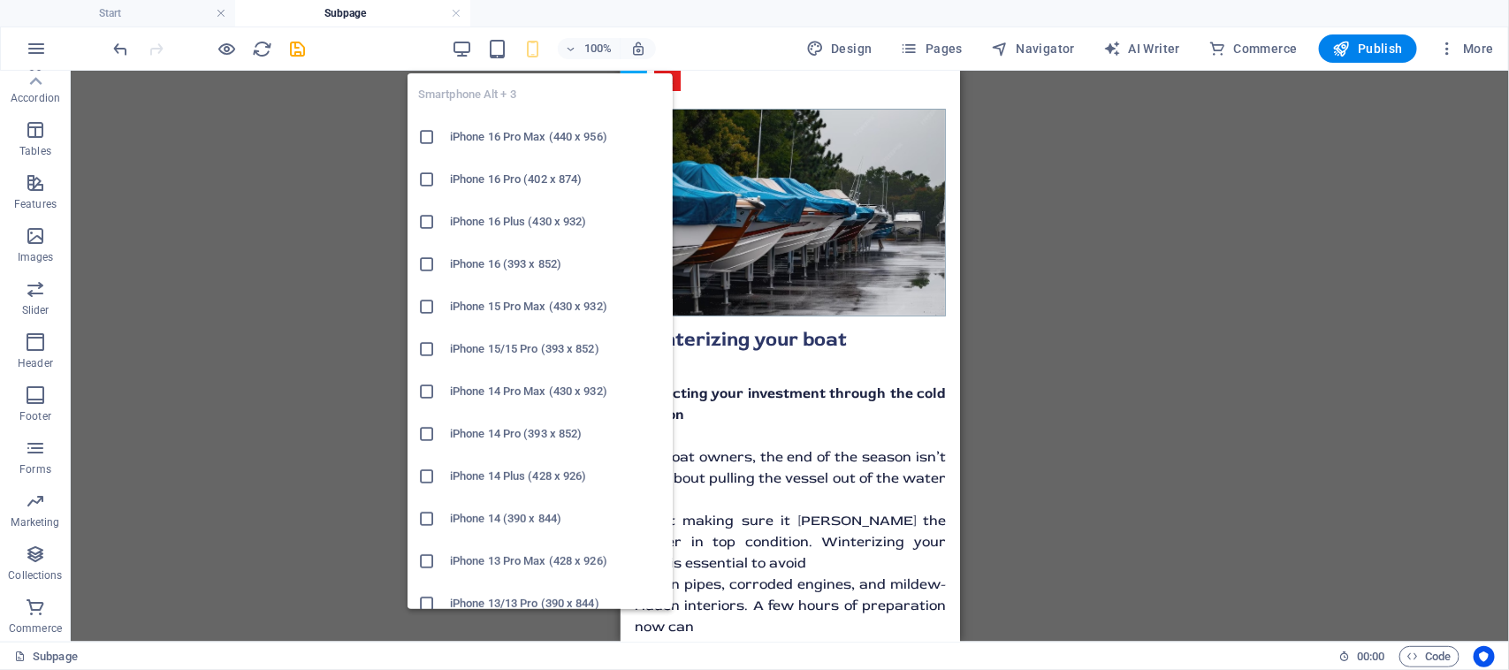
click at [540, 59] on div "Smartphone Alt + 3 iPhone 16 Pro Max (440 x 956) iPhone 16 Pro (402 x 874) iPho…" at bounding box center [539, 334] width 265 height 550
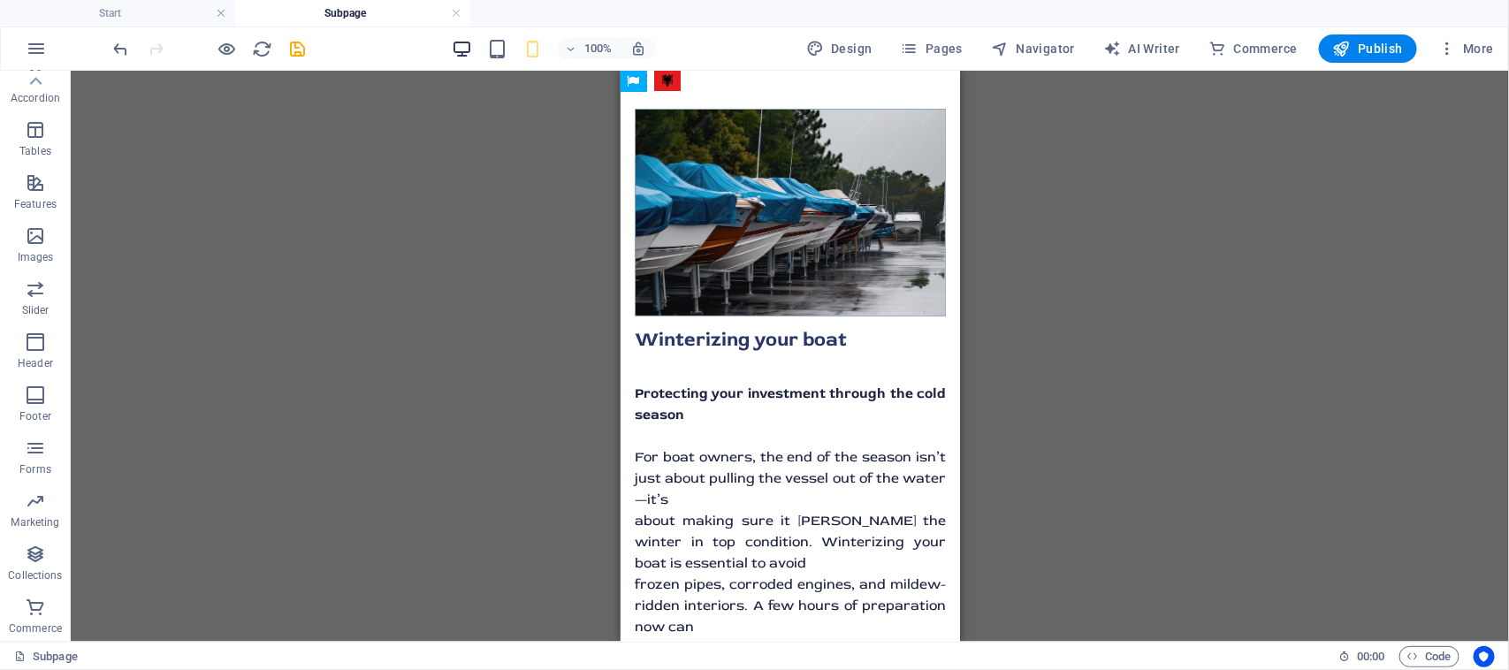
click at [473, 51] on div "100%" at bounding box center [554, 48] width 204 height 28
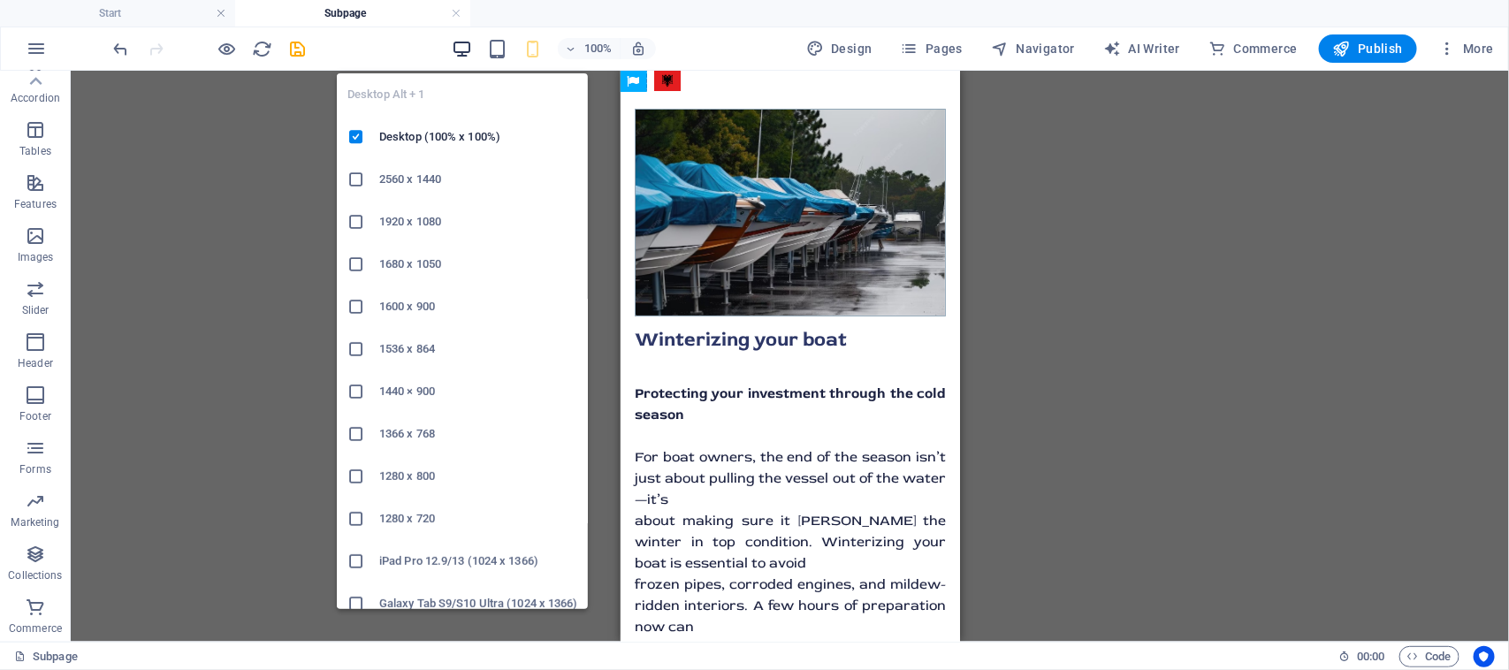
click at [467, 50] on icon "button" at bounding box center [462, 49] width 20 height 20
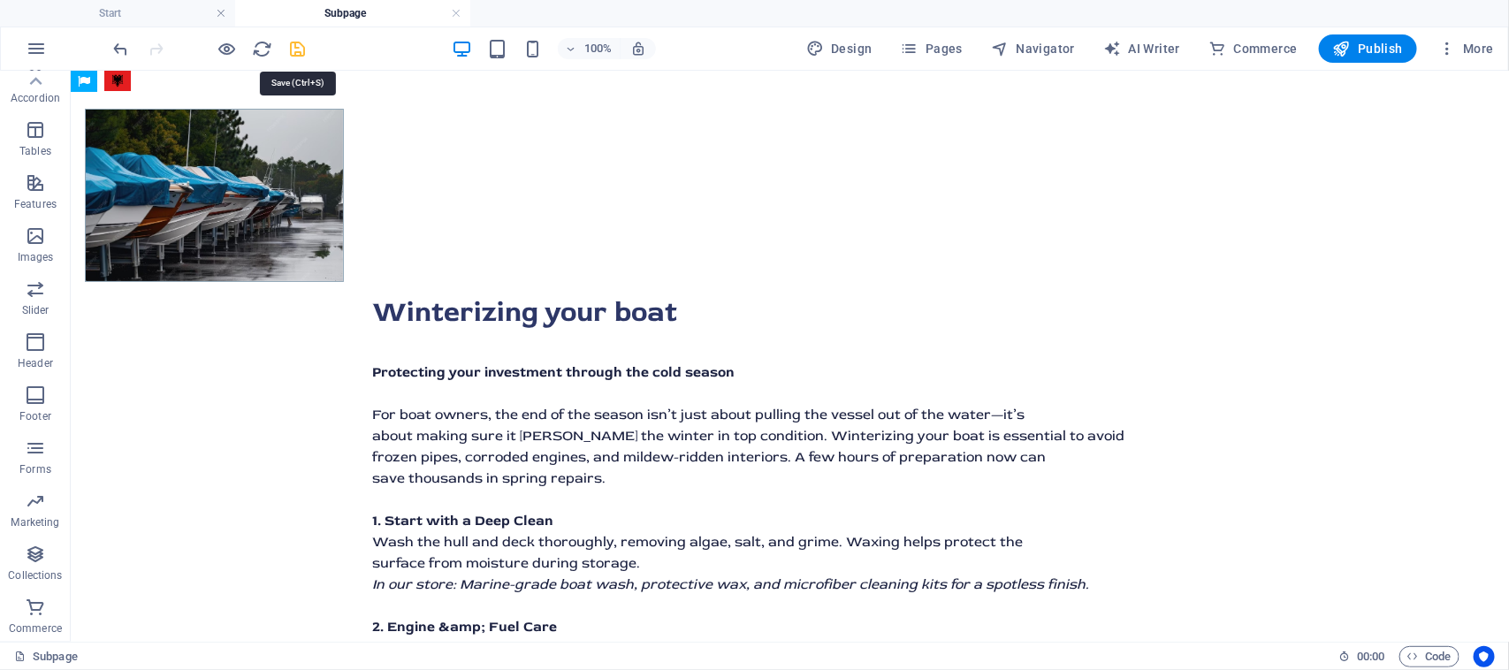
click at [303, 49] on icon "save" at bounding box center [298, 49] width 20 height 20
click at [156, 13] on h4 "Start" at bounding box center [117, 13] width 235 height 19
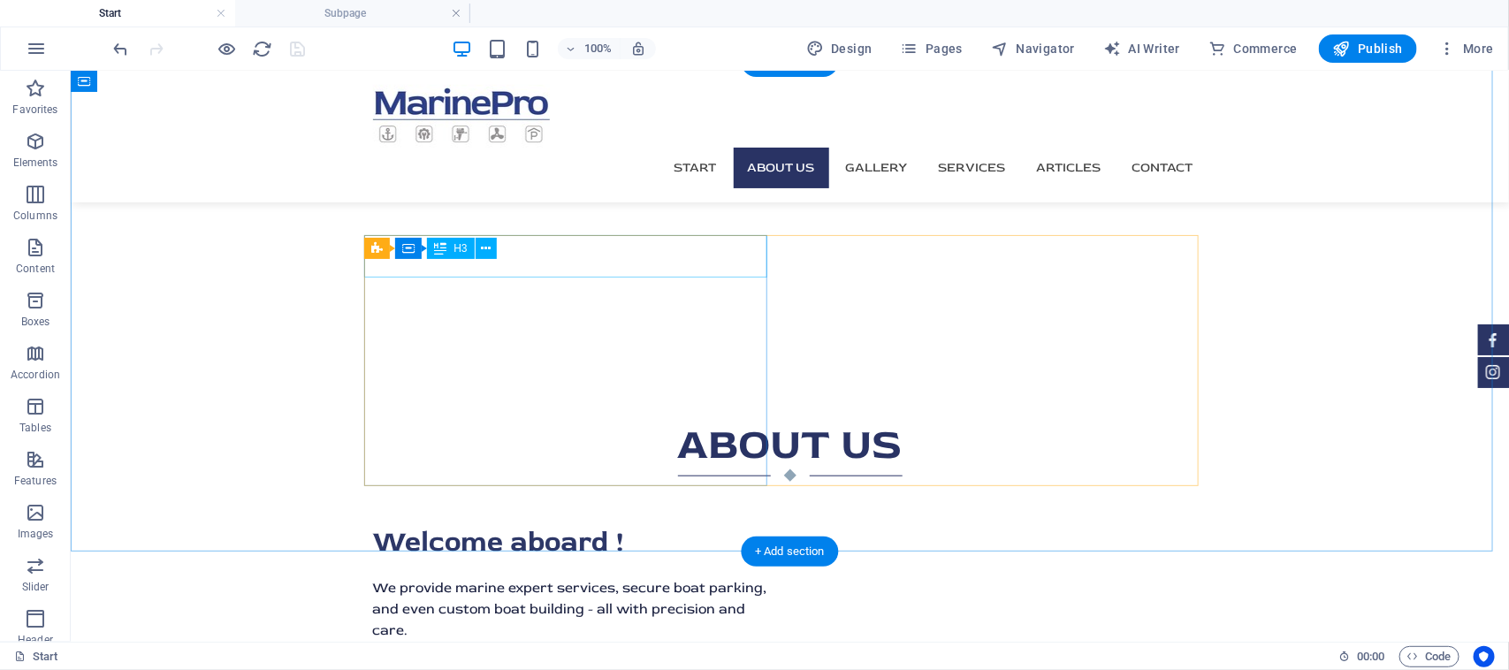
scroll to position [451, 0]
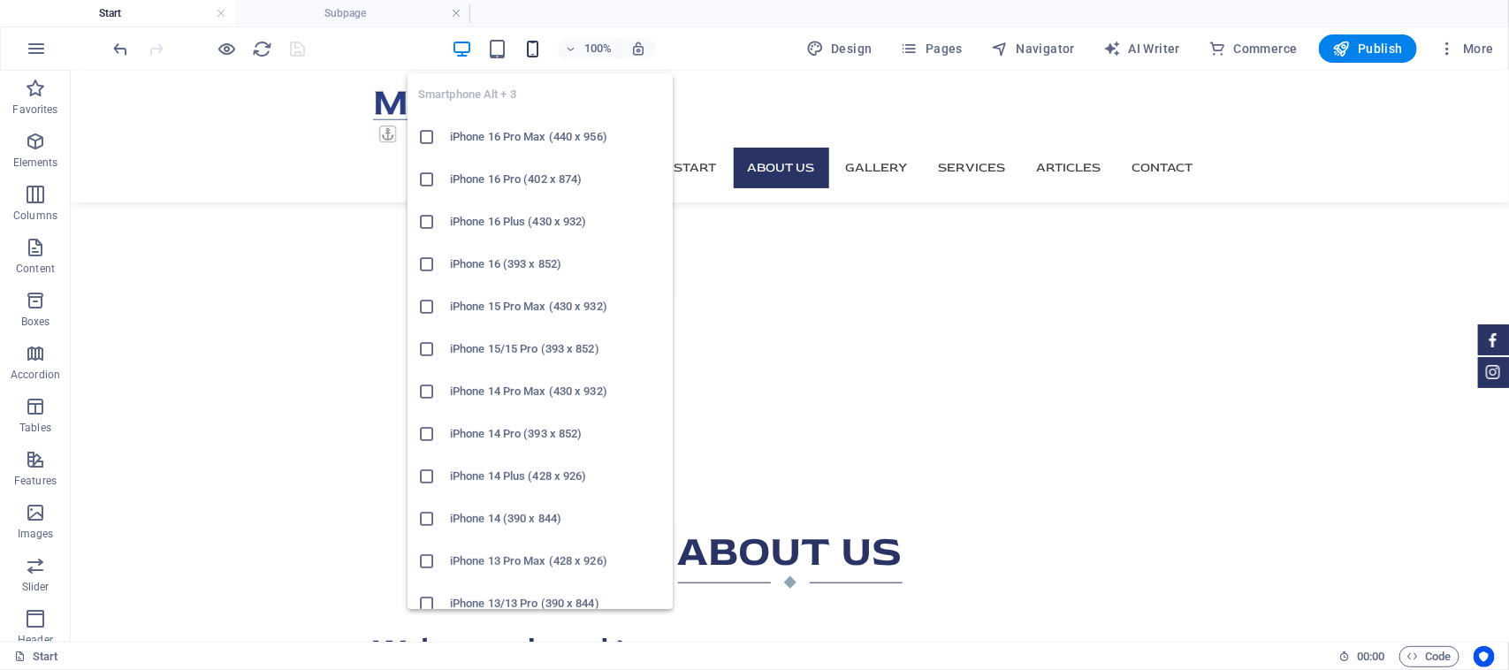
click at [536, 46] on icon "button" at bounding box center [532, 49] width 20 height 20
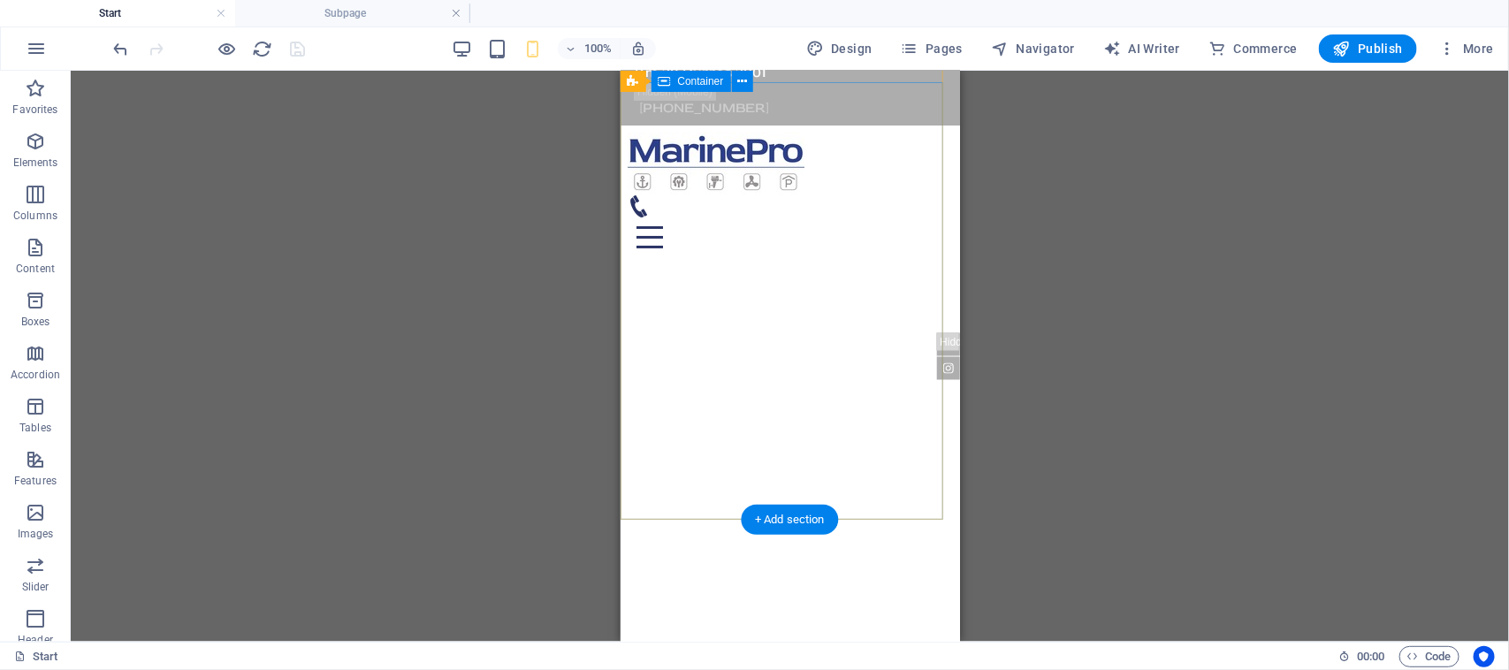
scroll to position [0, 0]
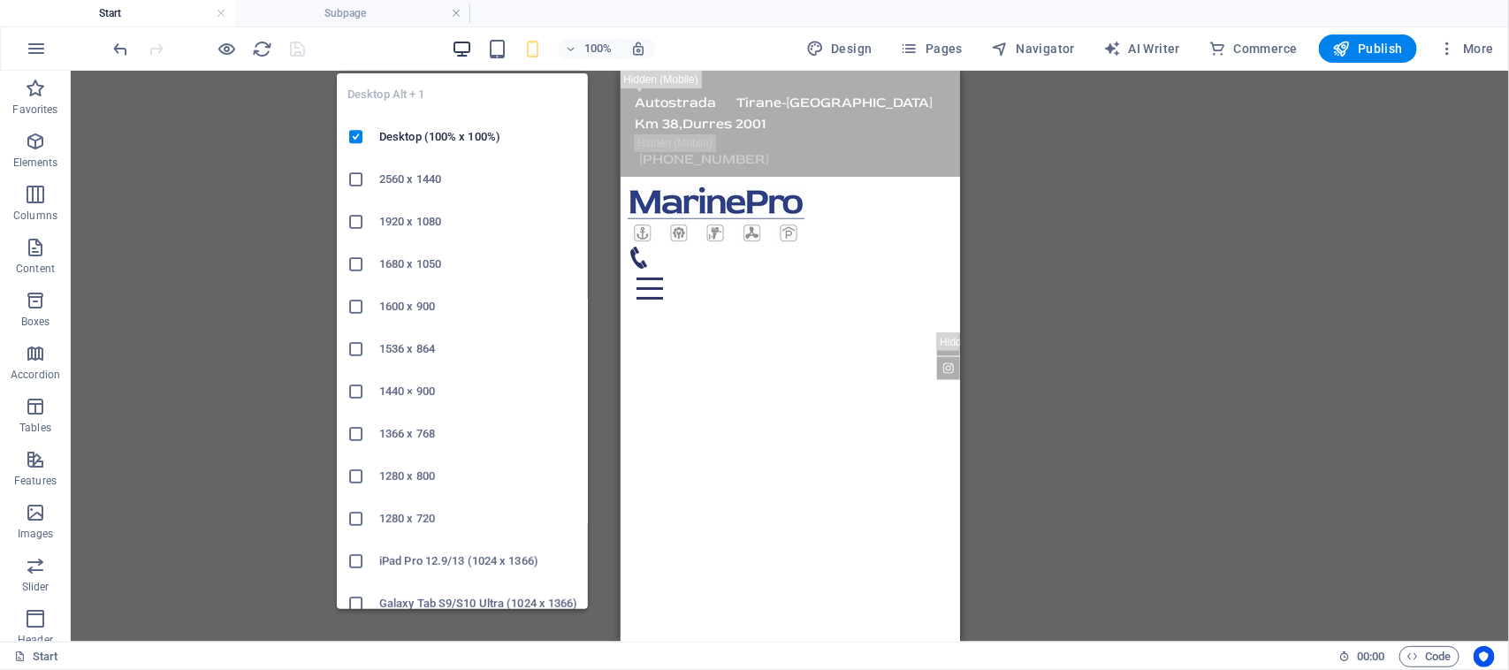
click at [465, 51] on icon "button" at bounding box center [462, 49] width 20 height 20
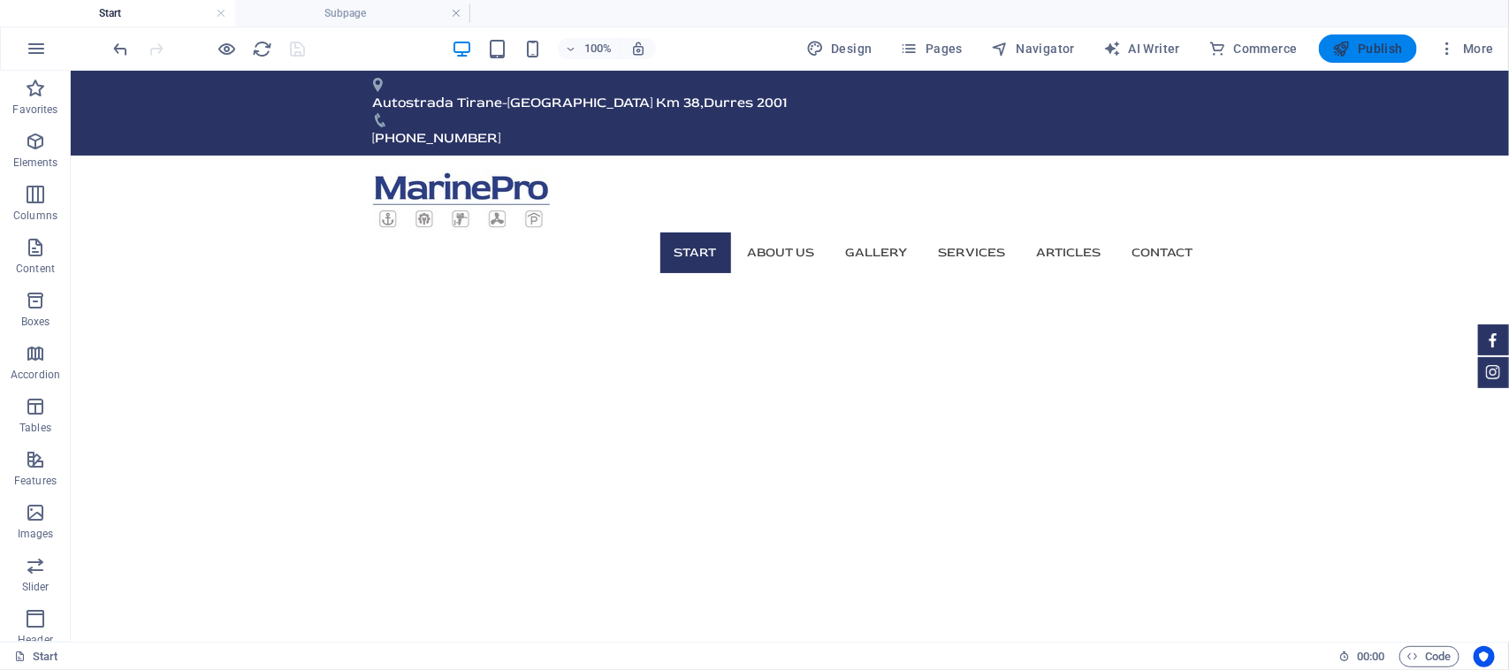
click at [1380, 54] on span "Publish" at bounding box center [1368, 49] width 70 height 18
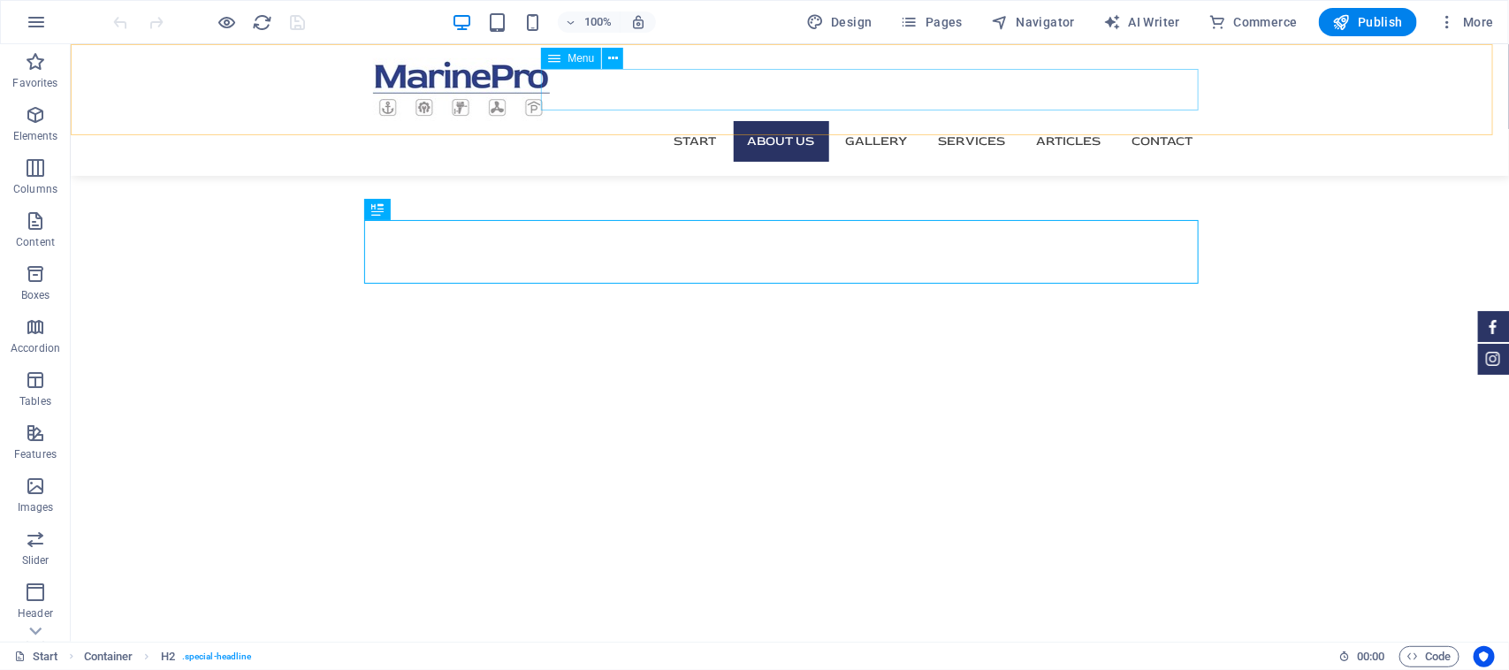
scroll to position [462, 0]
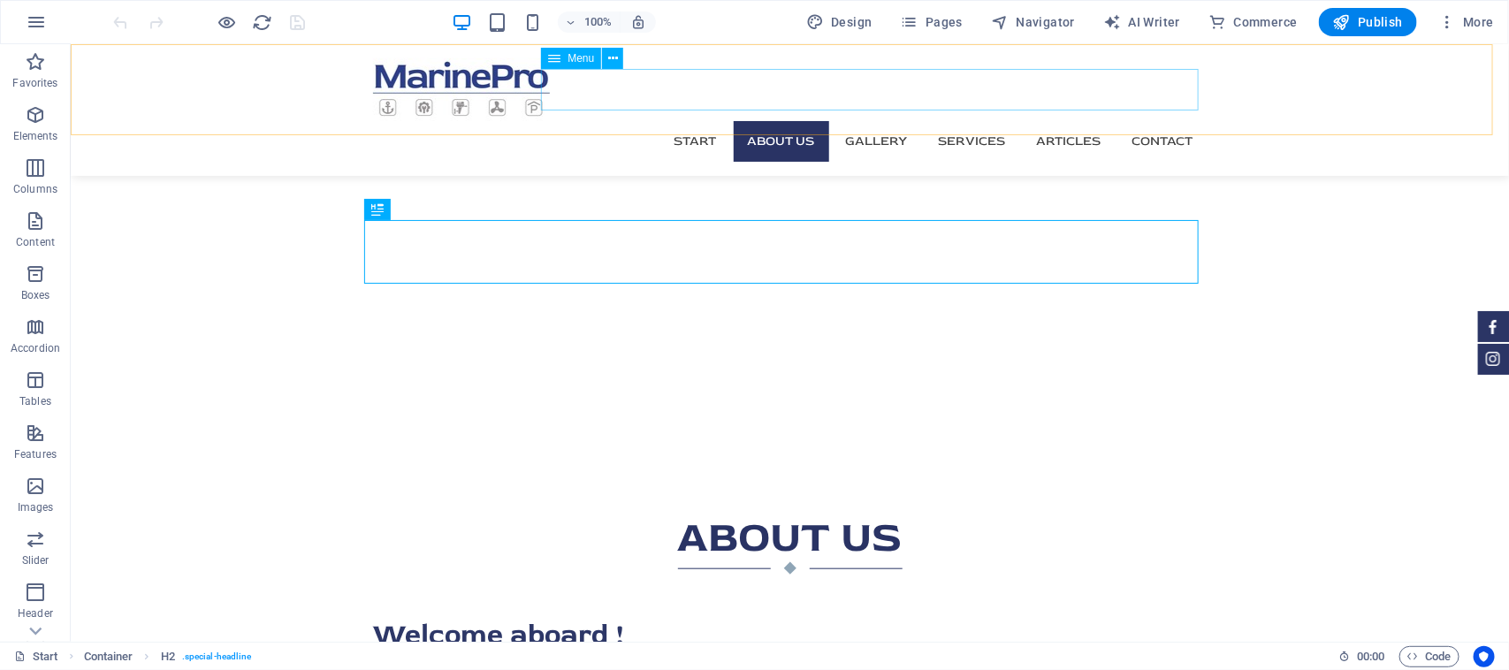
click at [1048, 120] on nav "Start About us Gallery Services Articles Contact" at bounding box center [789, 140] width 834 height 41
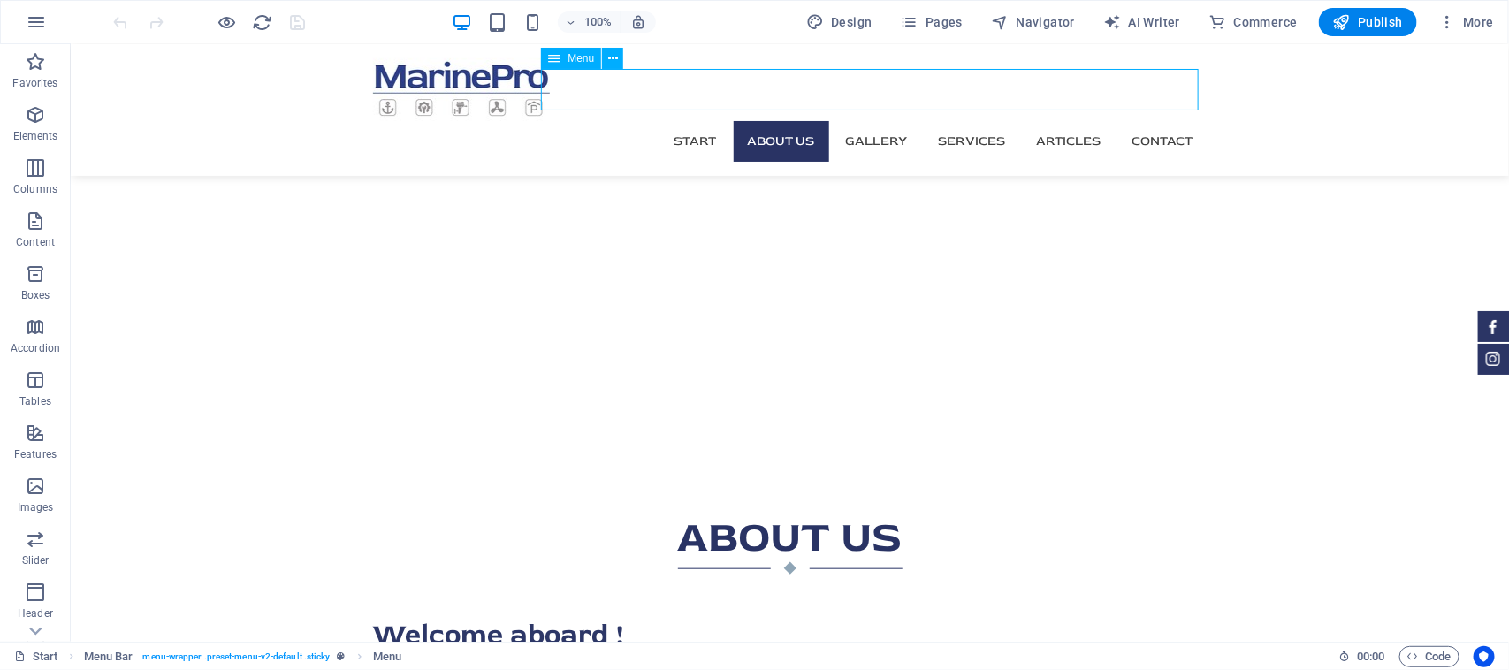
click at [1048, 120] on nav "Start About us Gallery Services Articles Contact" at bounding box center [789, 140] width 834 height 41
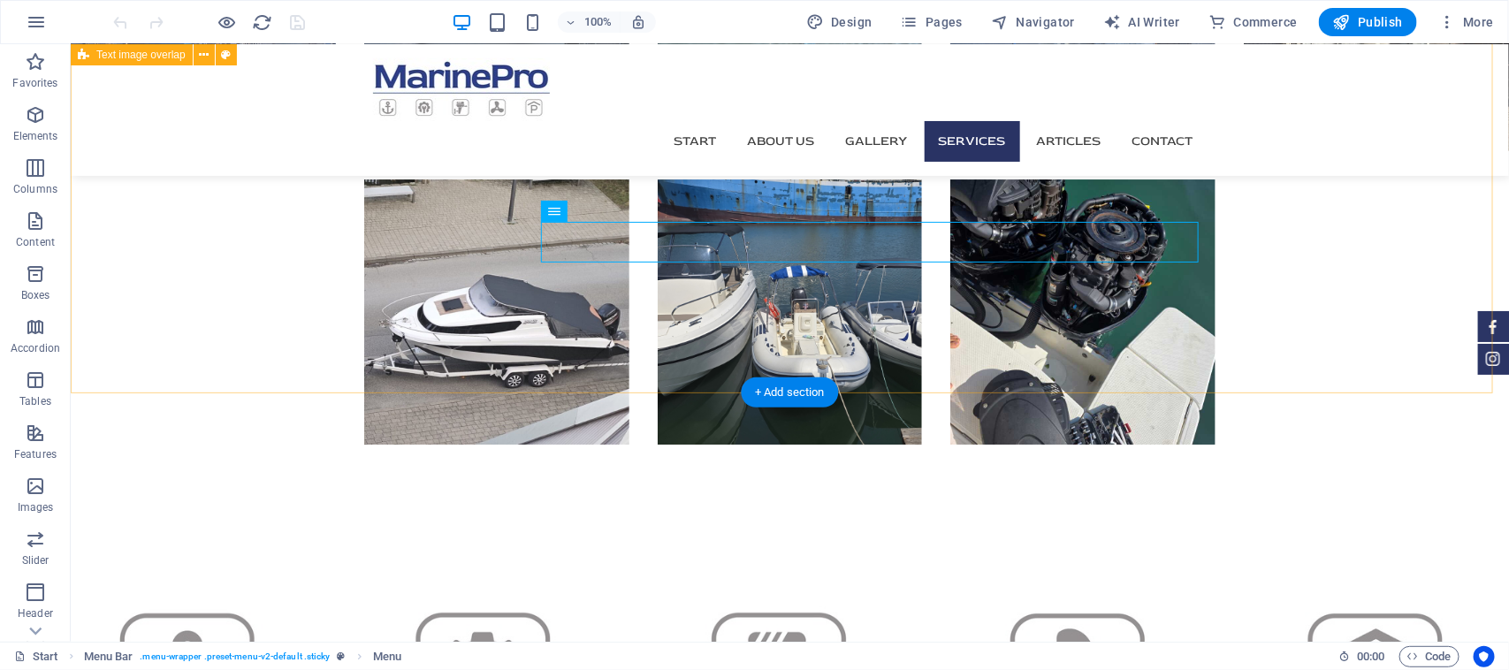
scroll to position [2672, 0]
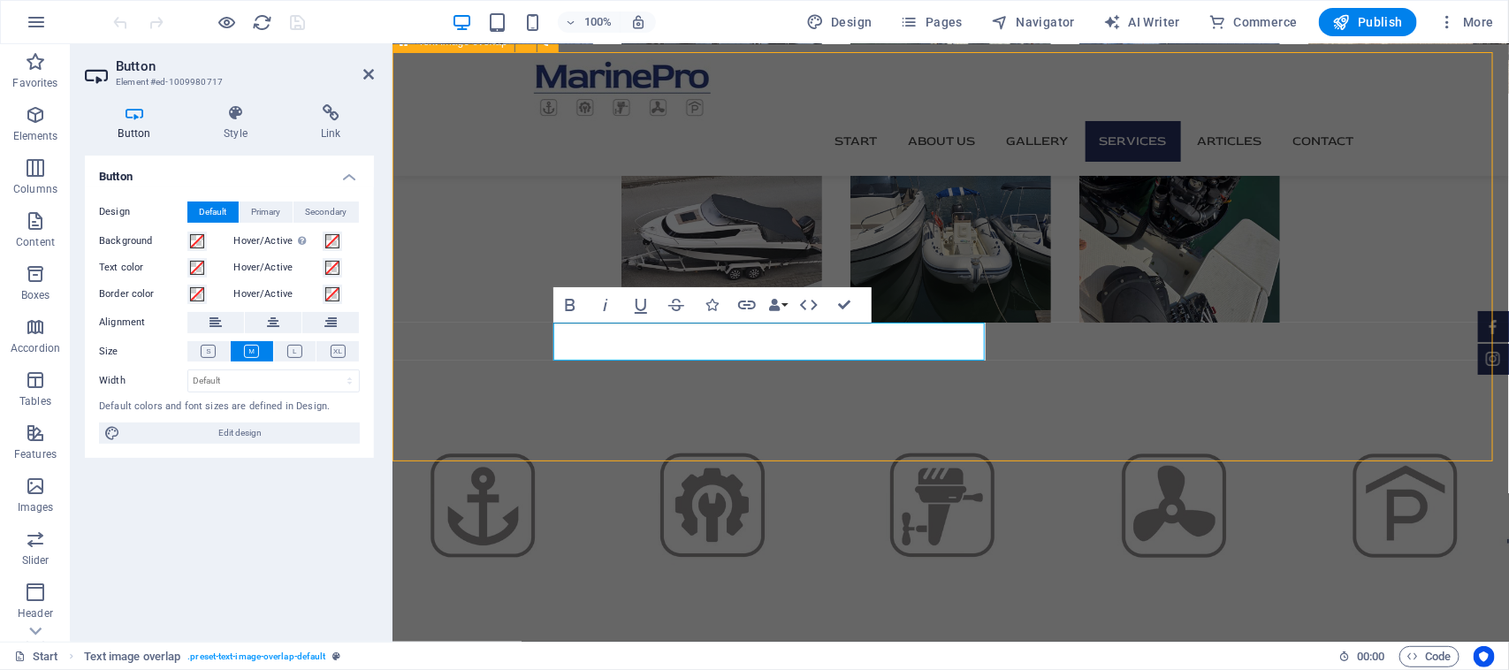
scroll to position [2673, 0]
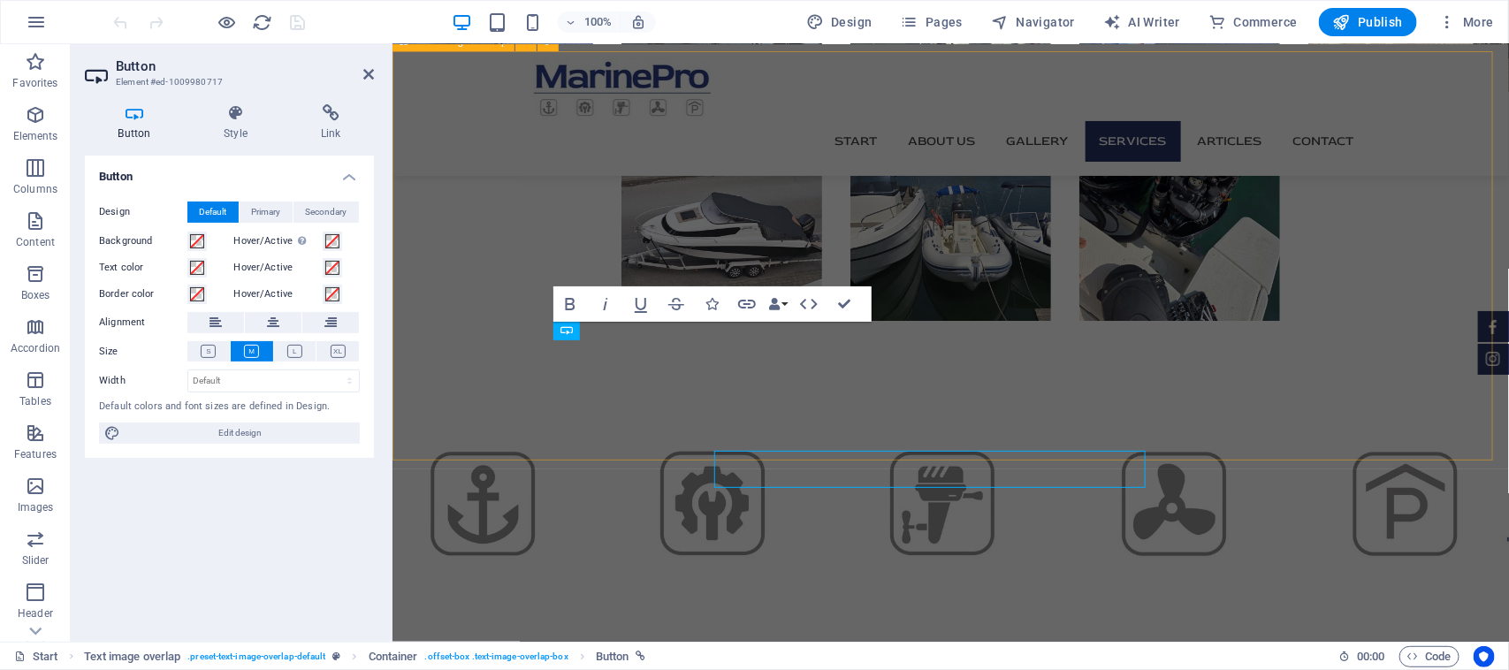
scroll to position [2545, 0]
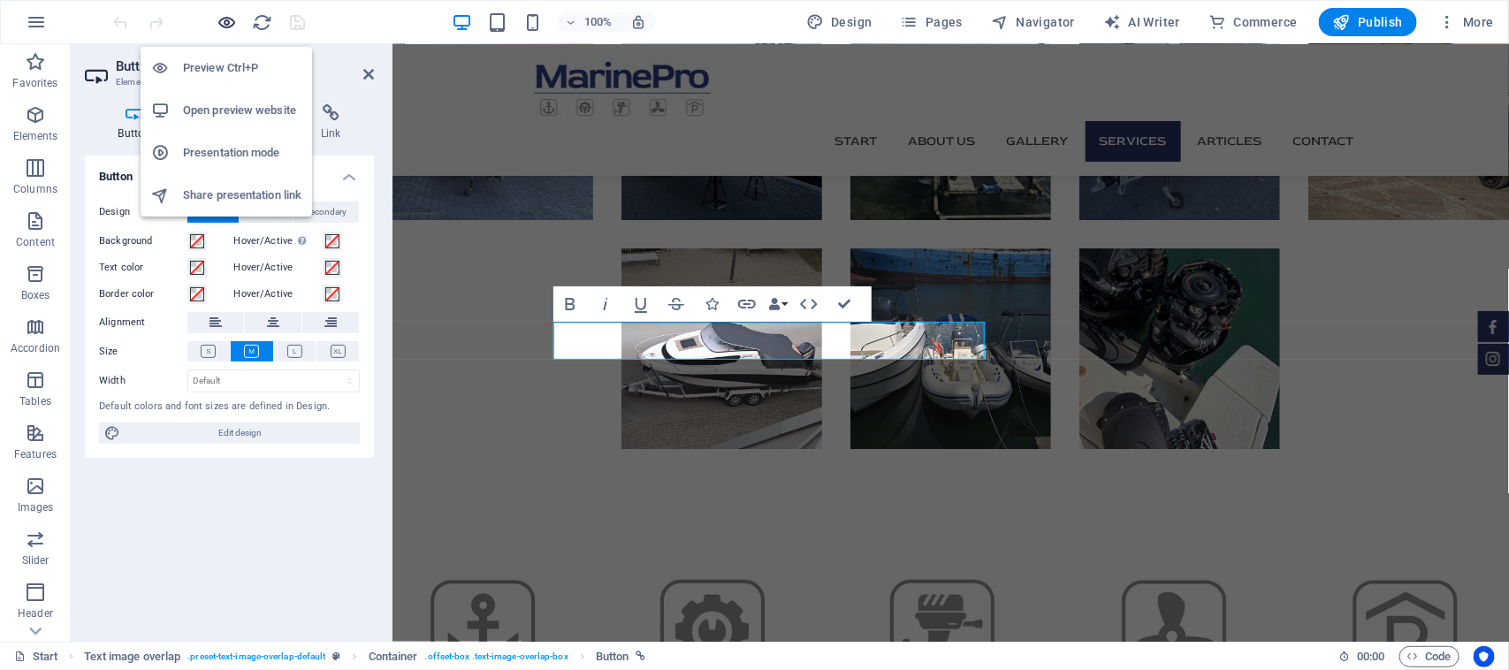
click at [225, 27] on icon "button" at bounding box center [227, 22] width 20 height 20
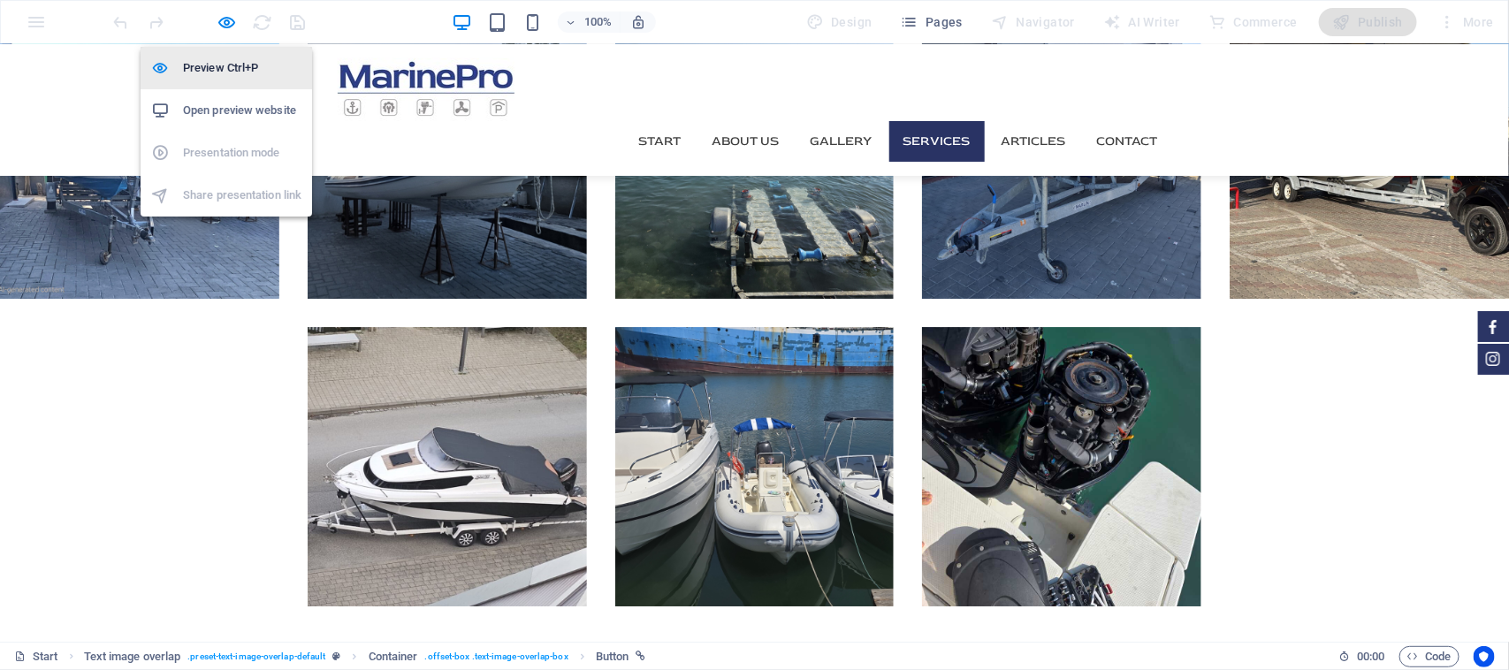
scroll to position [2702, 0]
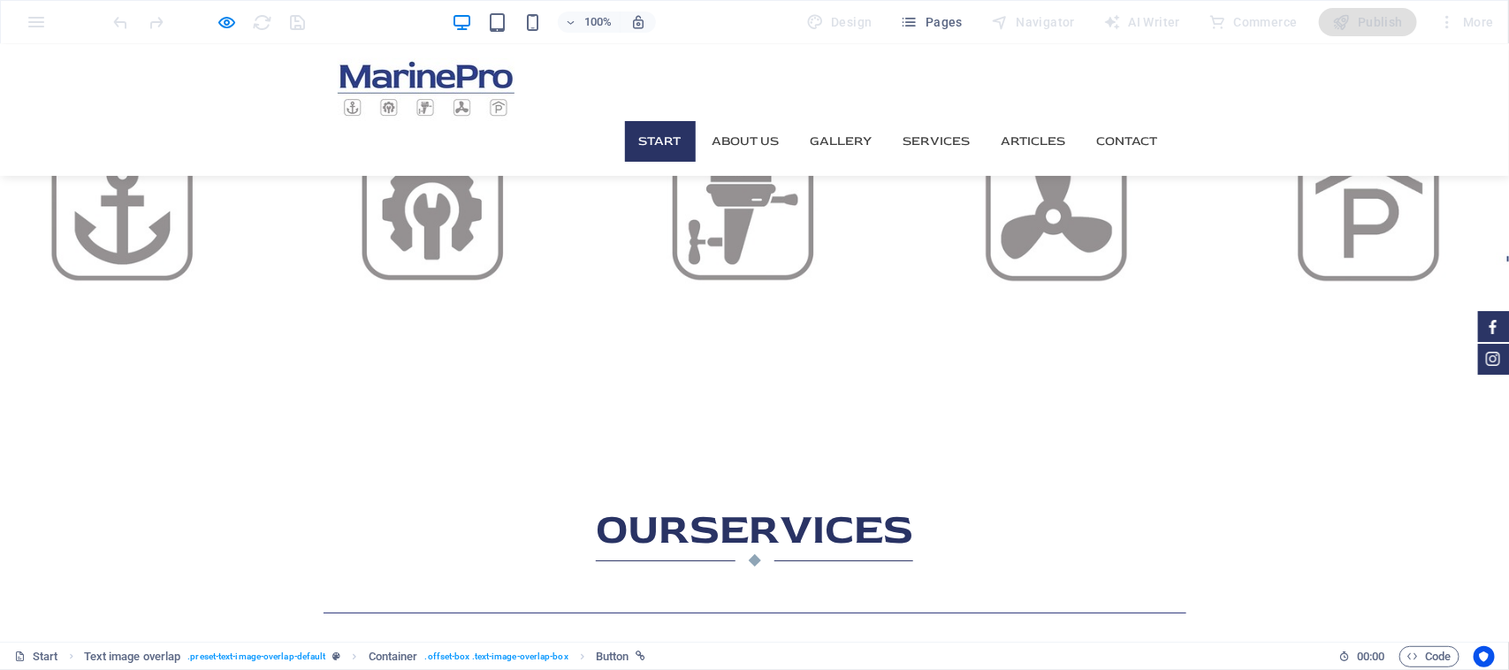
scroll to position [0, 0]
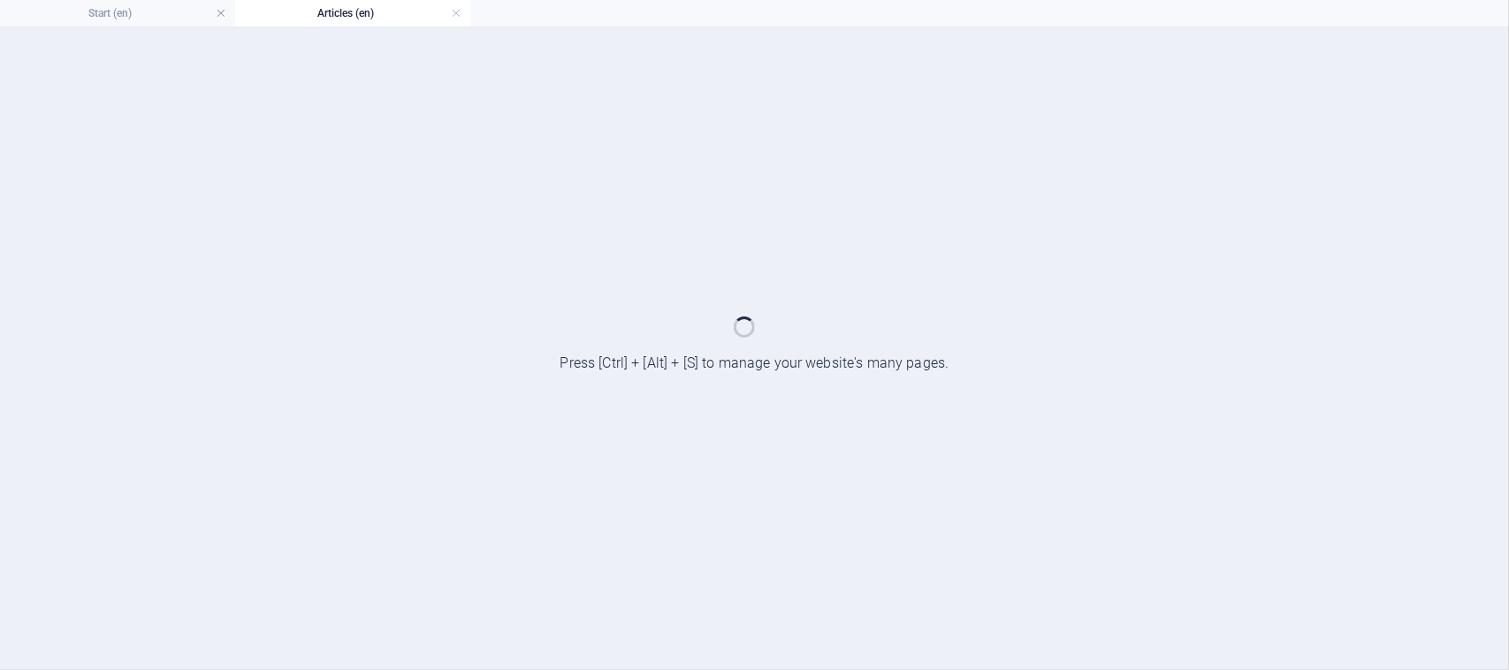
click at [430, 340] on div at bounding box center [754, 348] width 1509 height 642
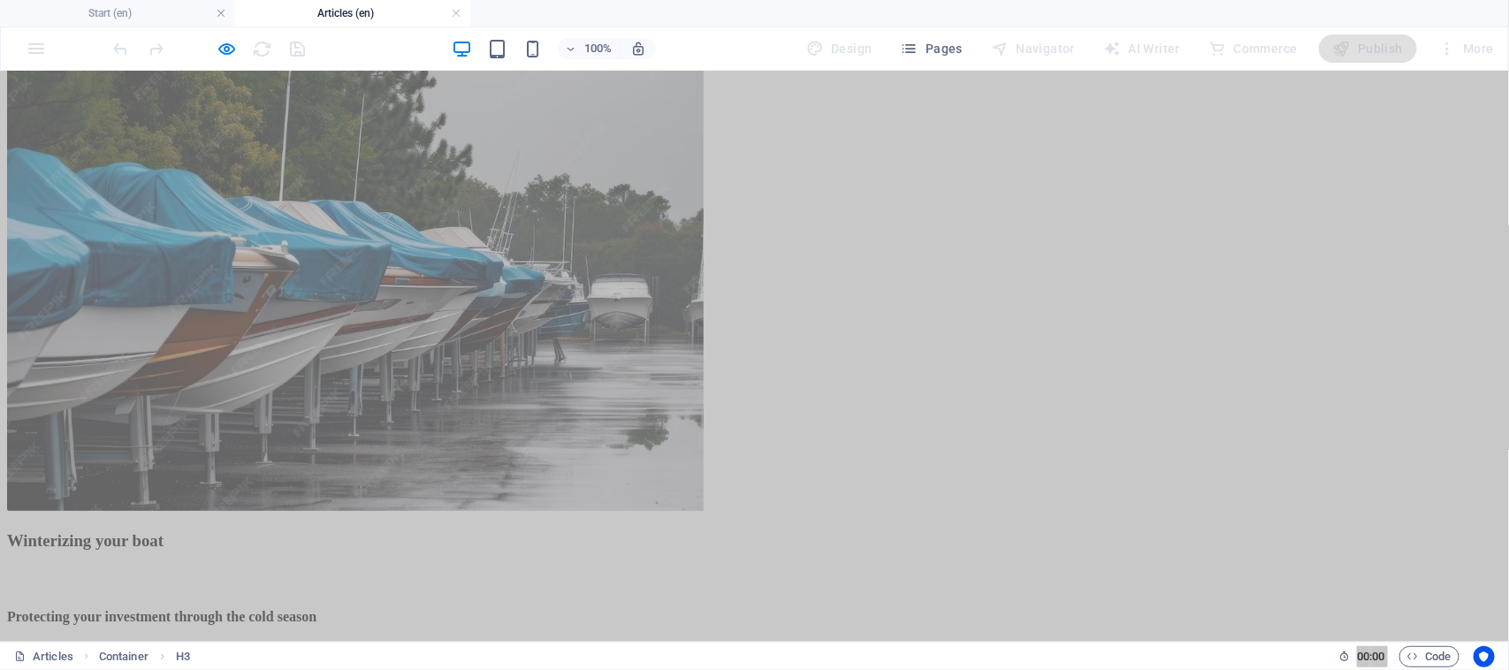
scroll to position [110, 0]
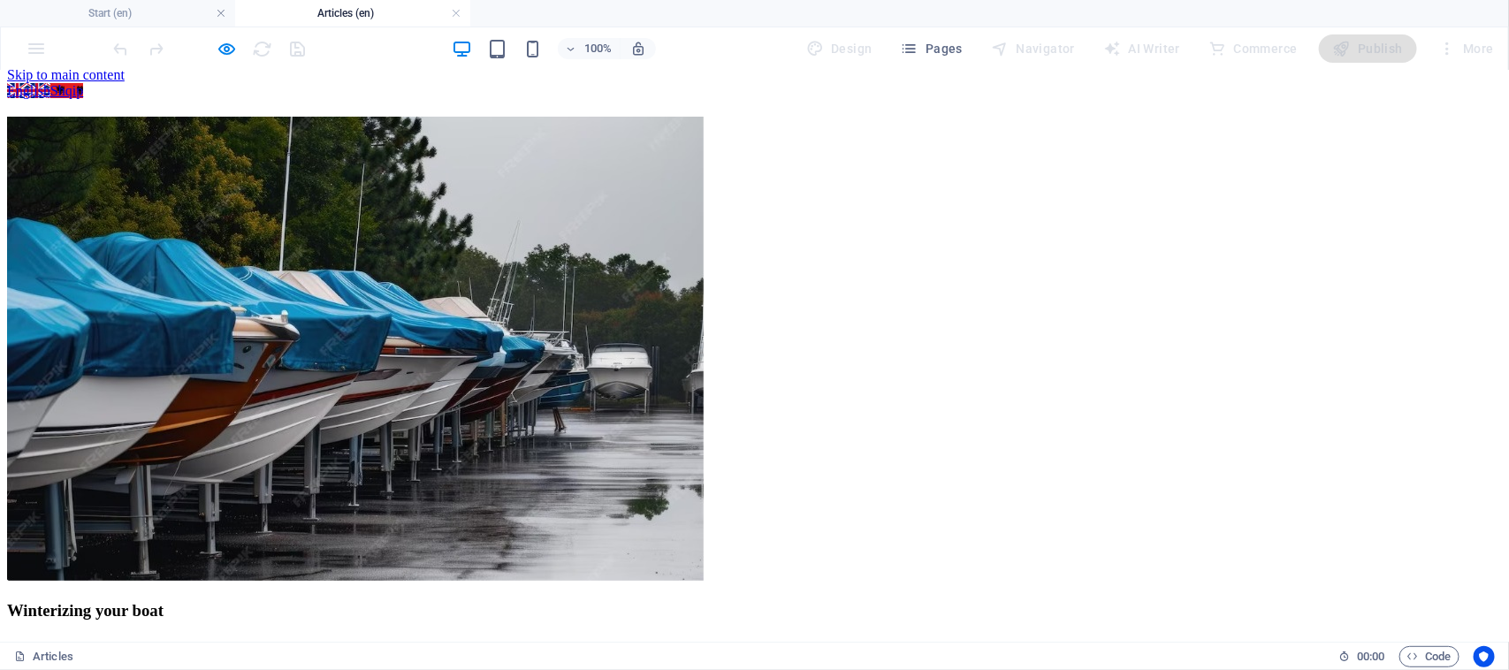
scroll to position [0, 0]
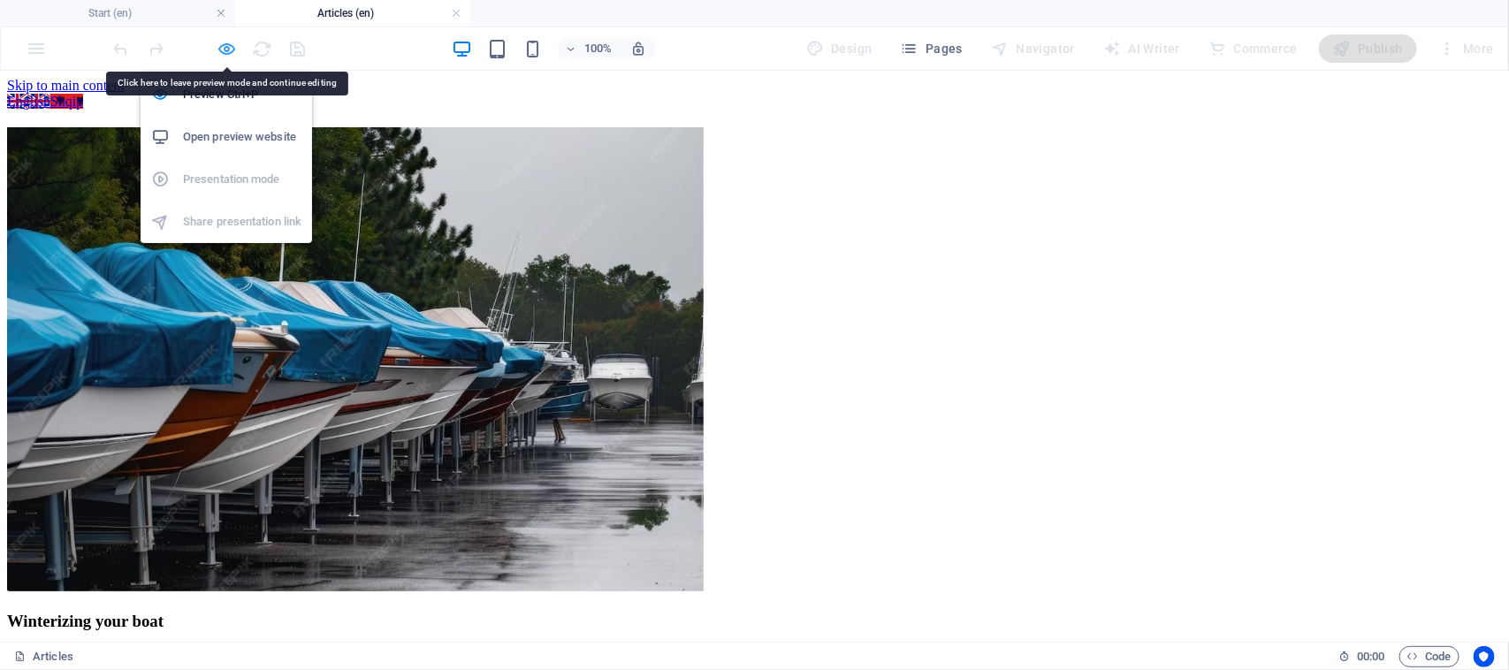
click at [230, 51] on icon "button" at bounding box center [227, 49] width 20 height 20
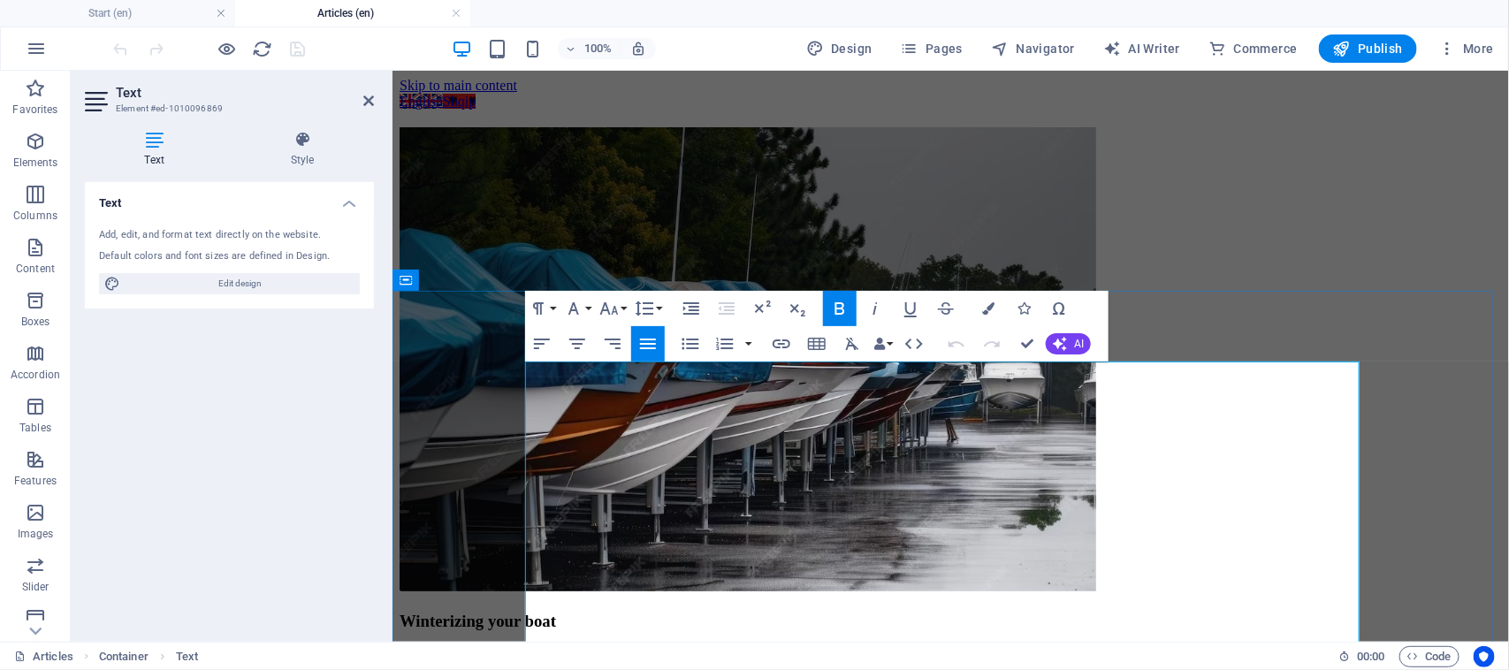
drag, startPoint x: 1236, startPoint y: 583, endPoint x: 516, endPoint y: 570, distance: 720.4
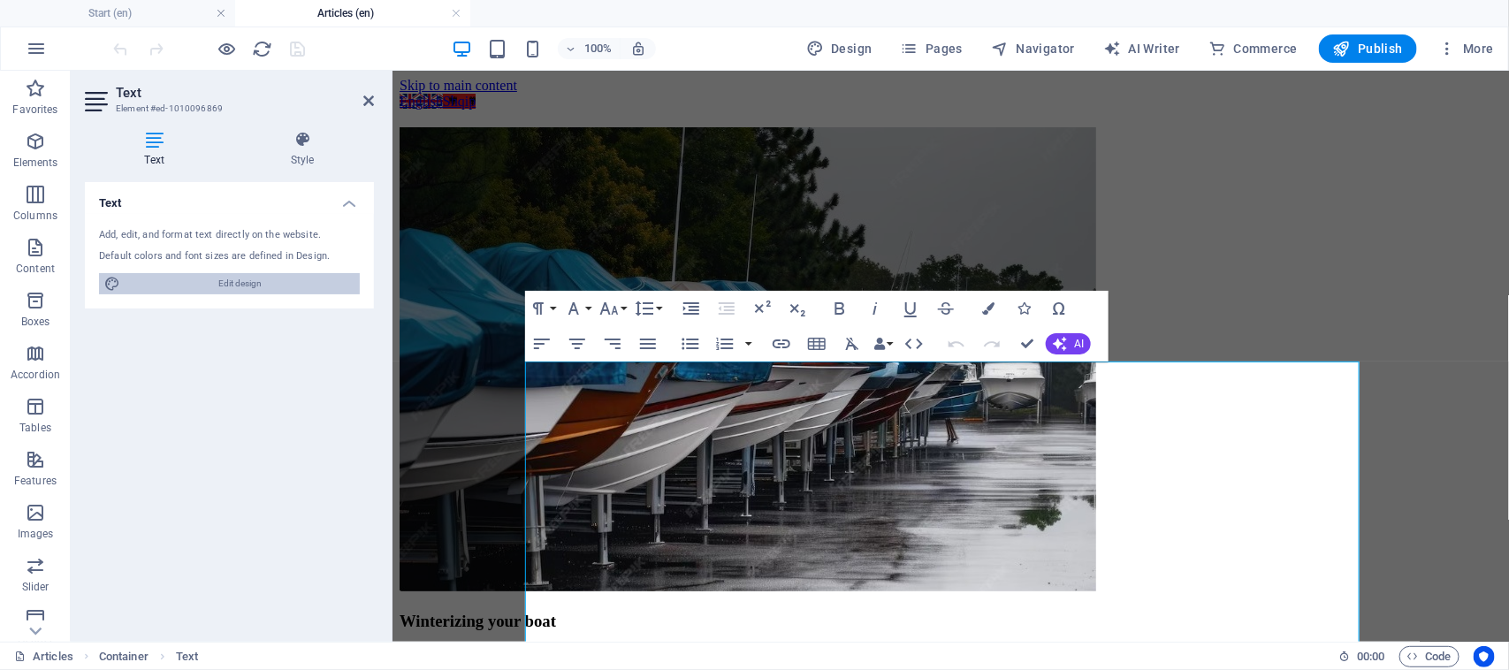
click at [256, 281] on span "Edit design" at bounding box center [239, 283] width 229 height 21
select select "px"
select select "400"
select select "px"
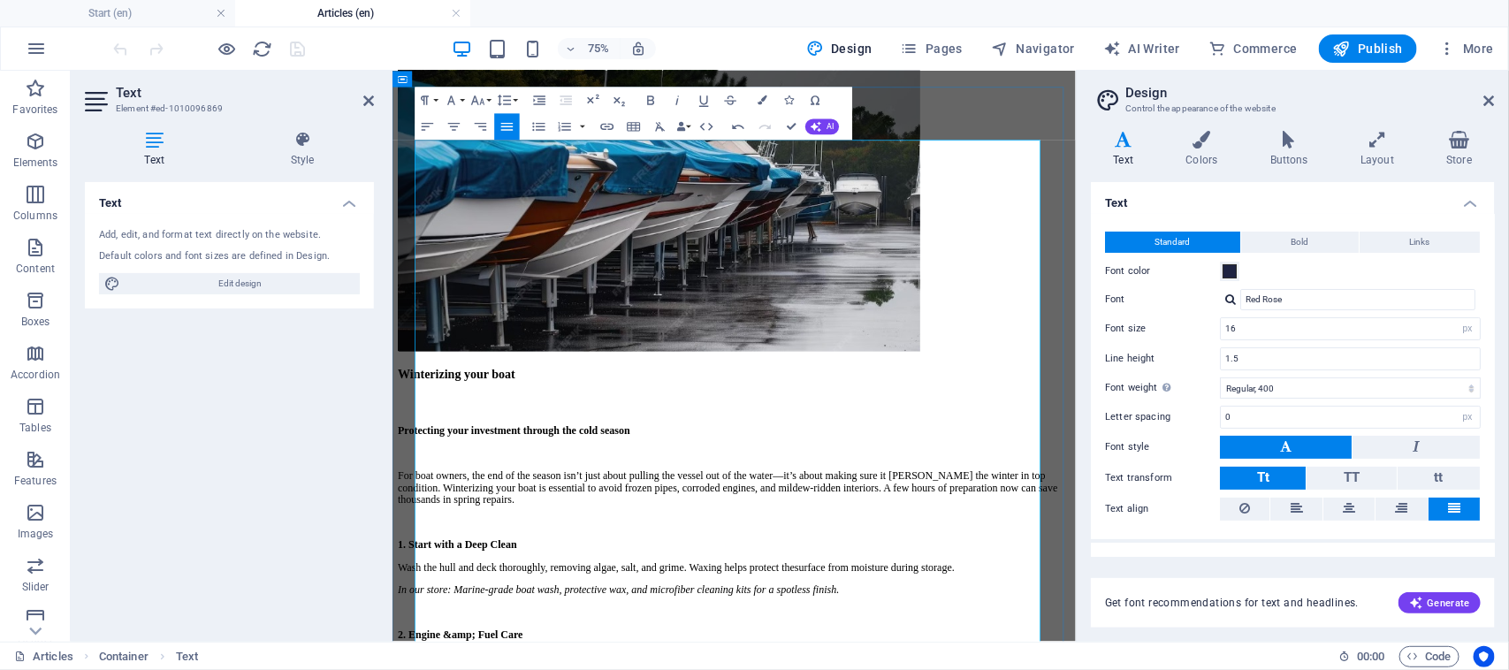
scroll to position [221, 0]
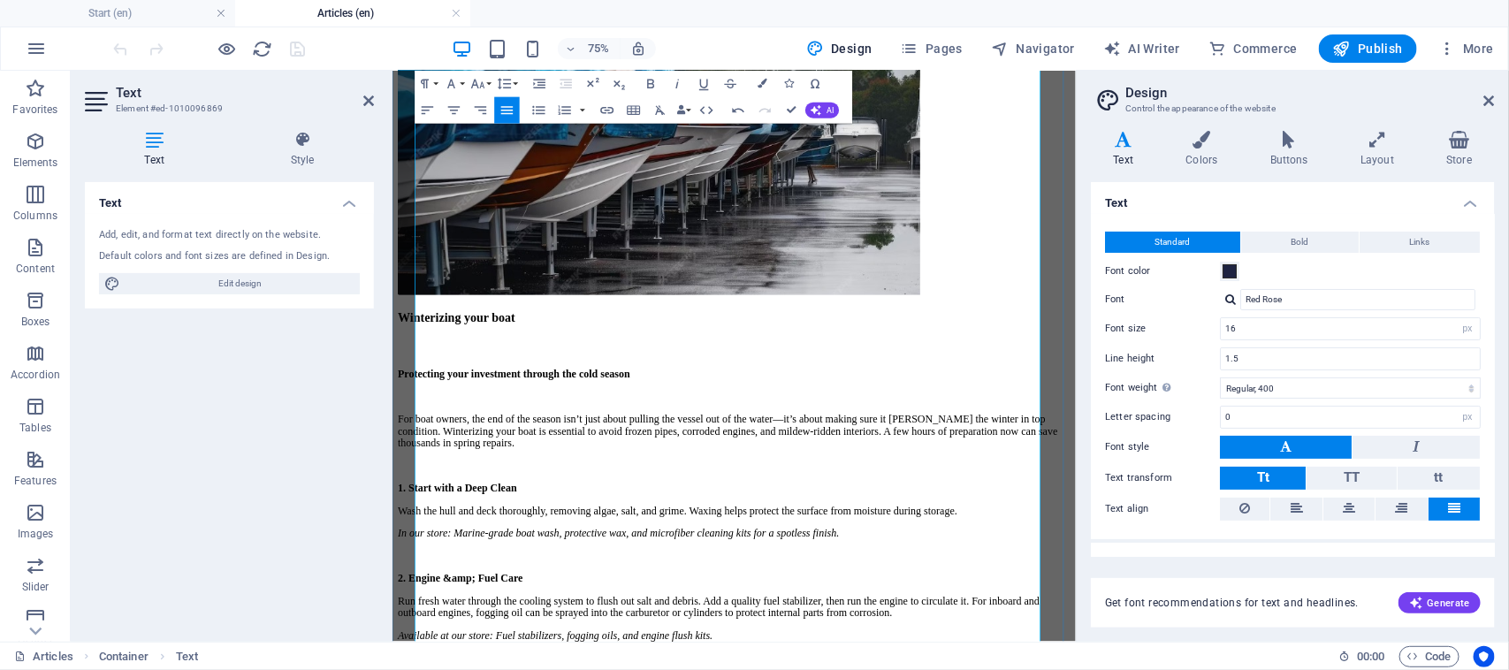
scroll to position [331, 0]
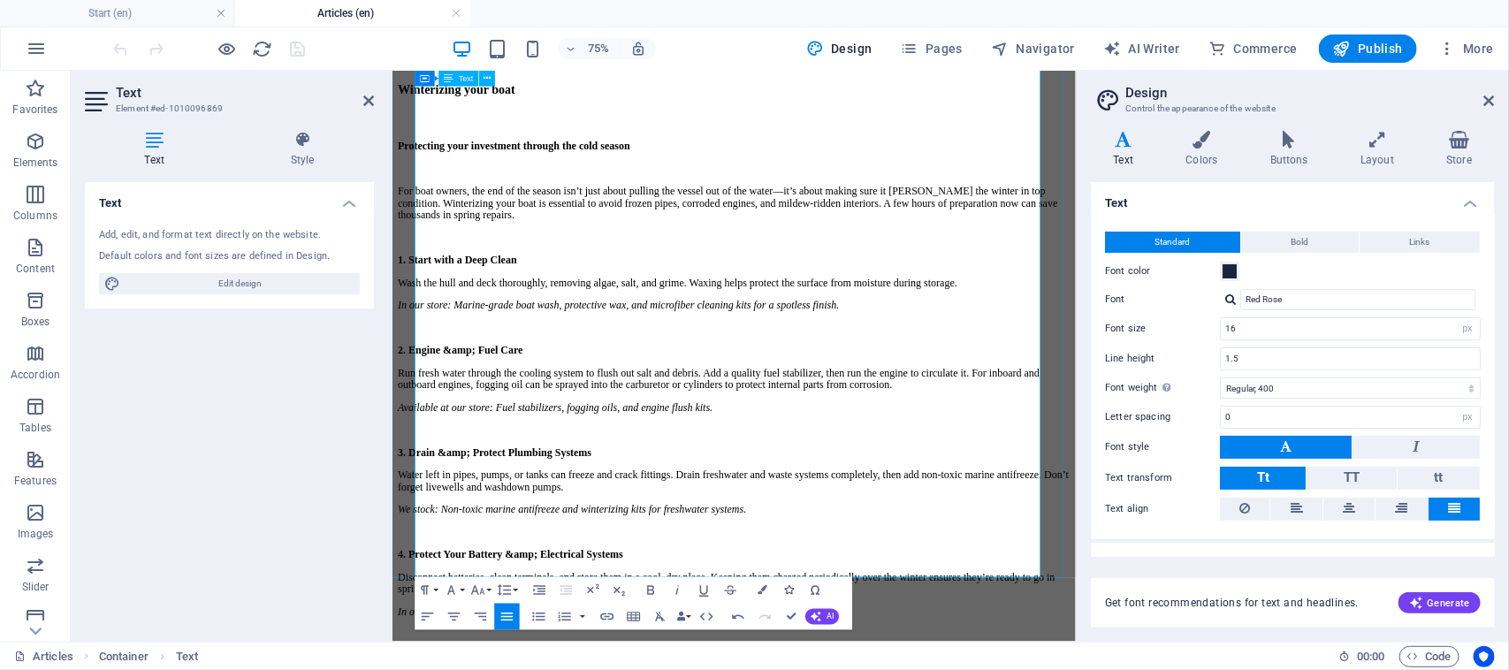
scroll to position [552, 0]
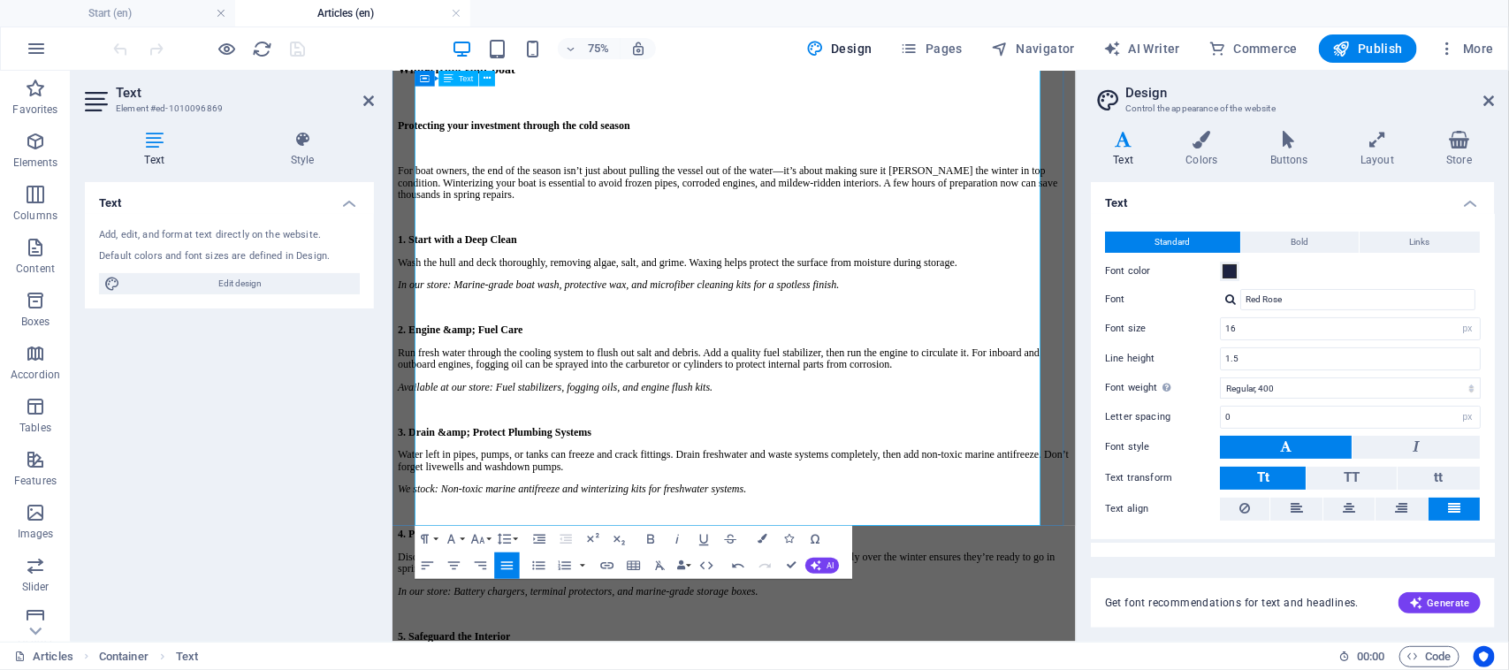
drag, startPoint x: 958, startPoint y: 562, endPoint x: 391, endPoint y: 562, distance: 567.4
click at [399, 562] on div "Winterizing your boat Protecting your investment through the cold season For bo…" at bounding box center [847, 605] width 897 height 1093
click at [1424, 452] on button at bounding box center [1415, 447] width 127 height 23
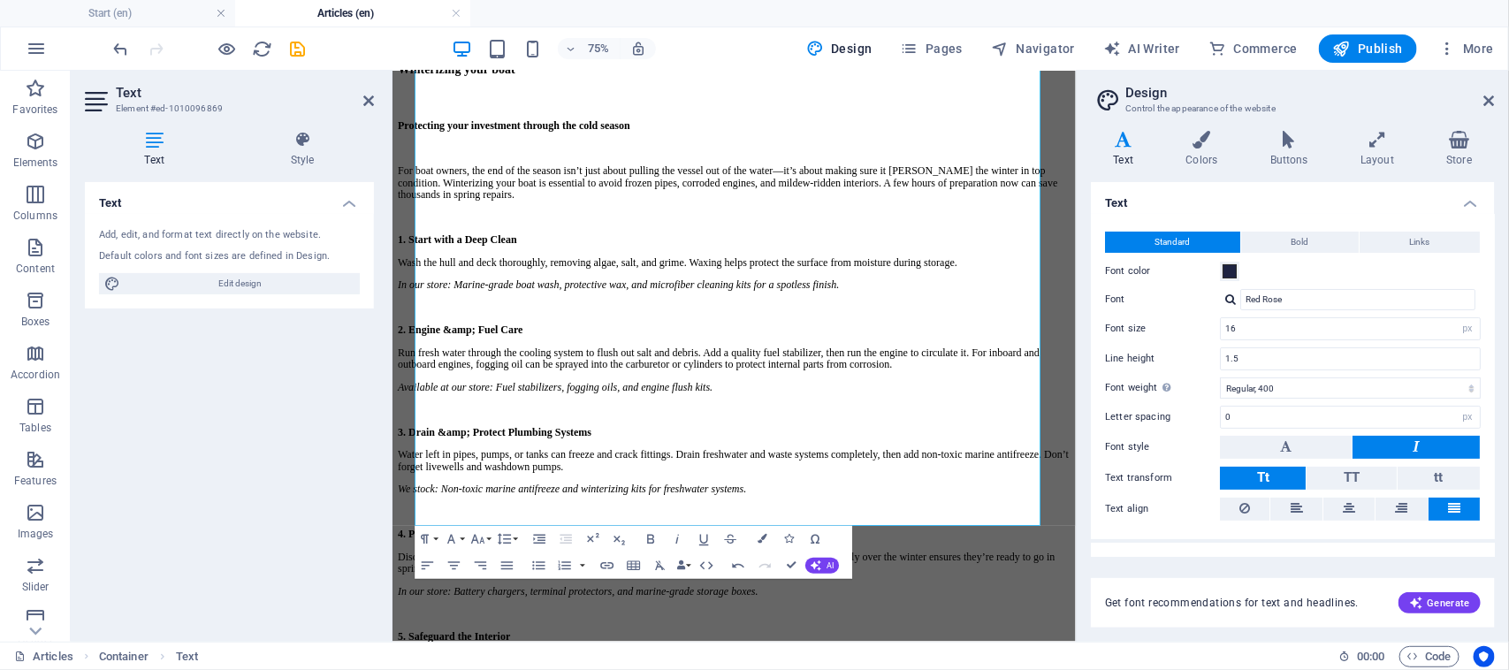
click at [1424, 452] on button at bounding box center [1415, 447] width 127 height 23
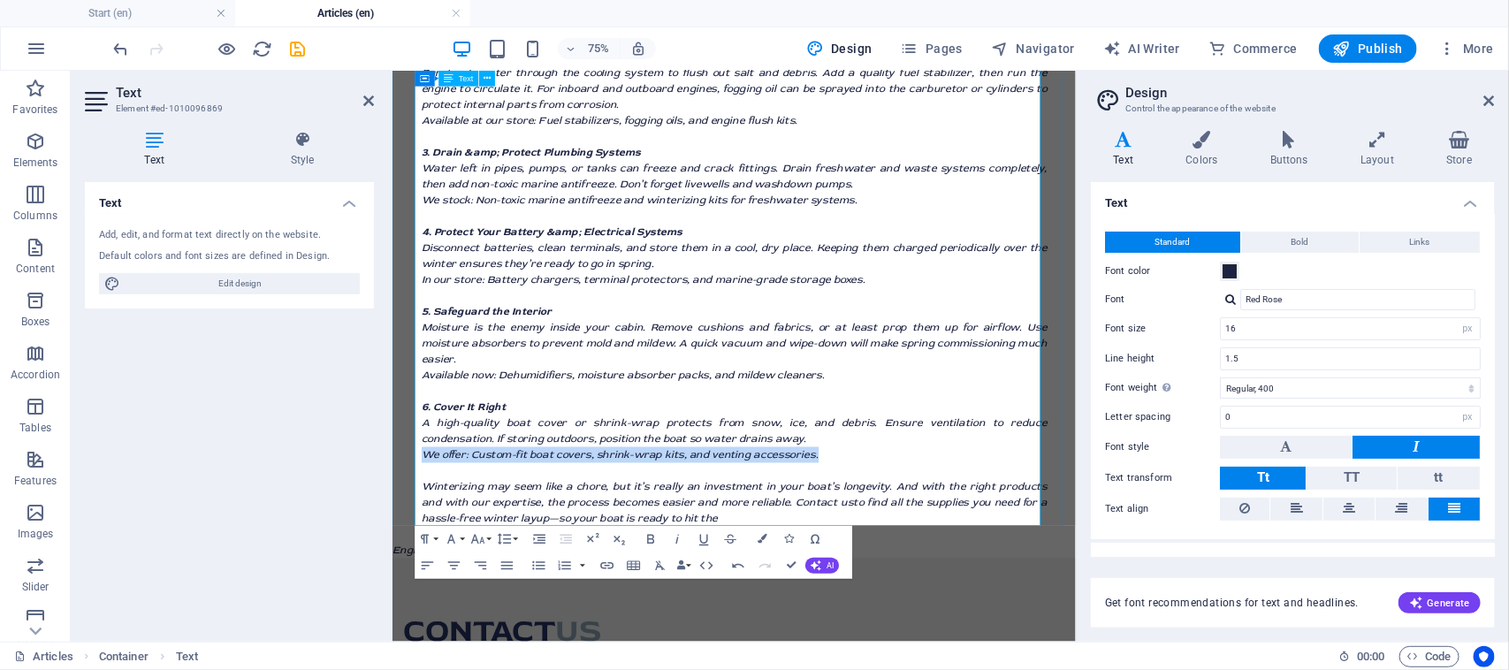
click at [880, 574] on em "We offer: Custom-fit boat covers, shrink-wrap kits, and venting accessories." at bounding box center [694, 583] width 529 height 18
drag, startPoint x: 995, startPoint y: 566, endPoint x: 421, endPoint y: 566, distance: 574.4
click at [430, 573] on p "We offer: Custom-fit boat covers, shrink-wrap kits, and venting accessories." at bounding box center [847, 583] width 834 height 21
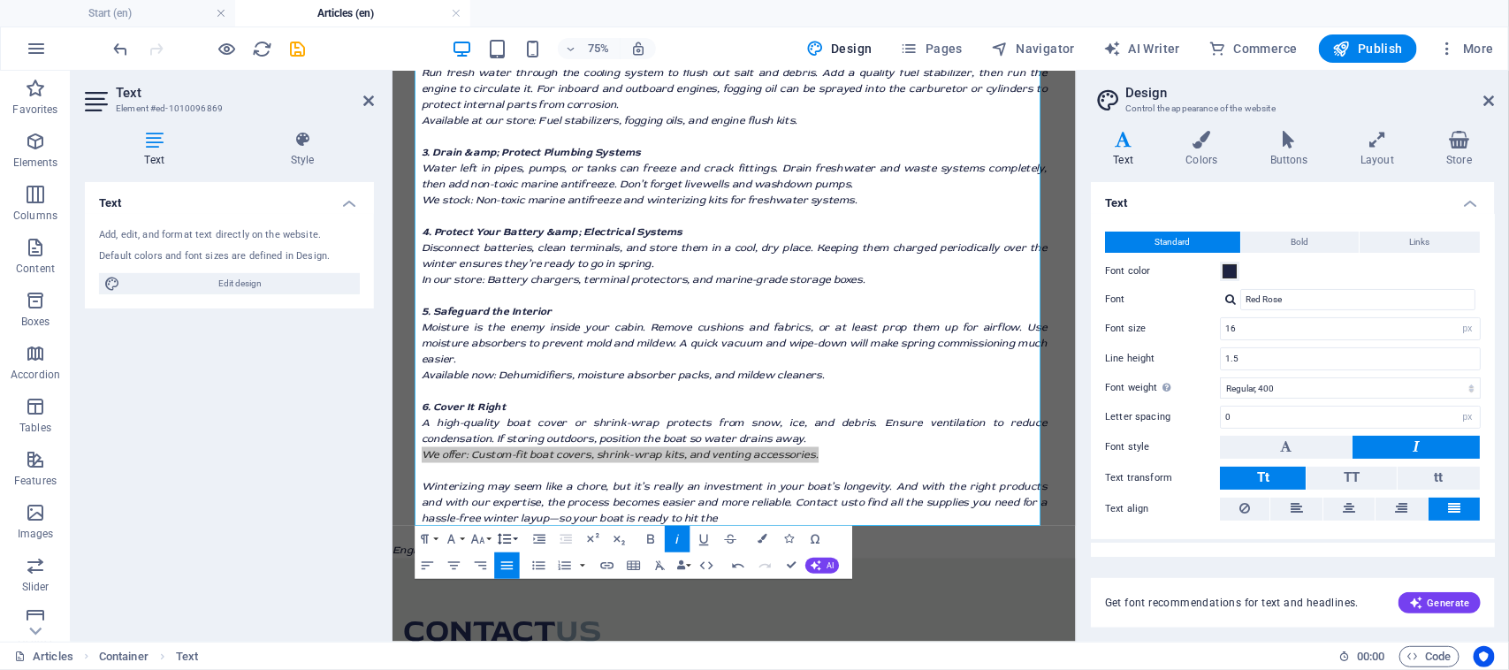
click at [518, 539] on button "Line Height" at bounding box center [508, 539] width 26 height 27
click at [519, 539] on button "Line Height" at bounding box center [508, 539] width 26 height 27
click at [490, 537] on button "Font Size" at bounding box center [481, 539] width 26 height 27
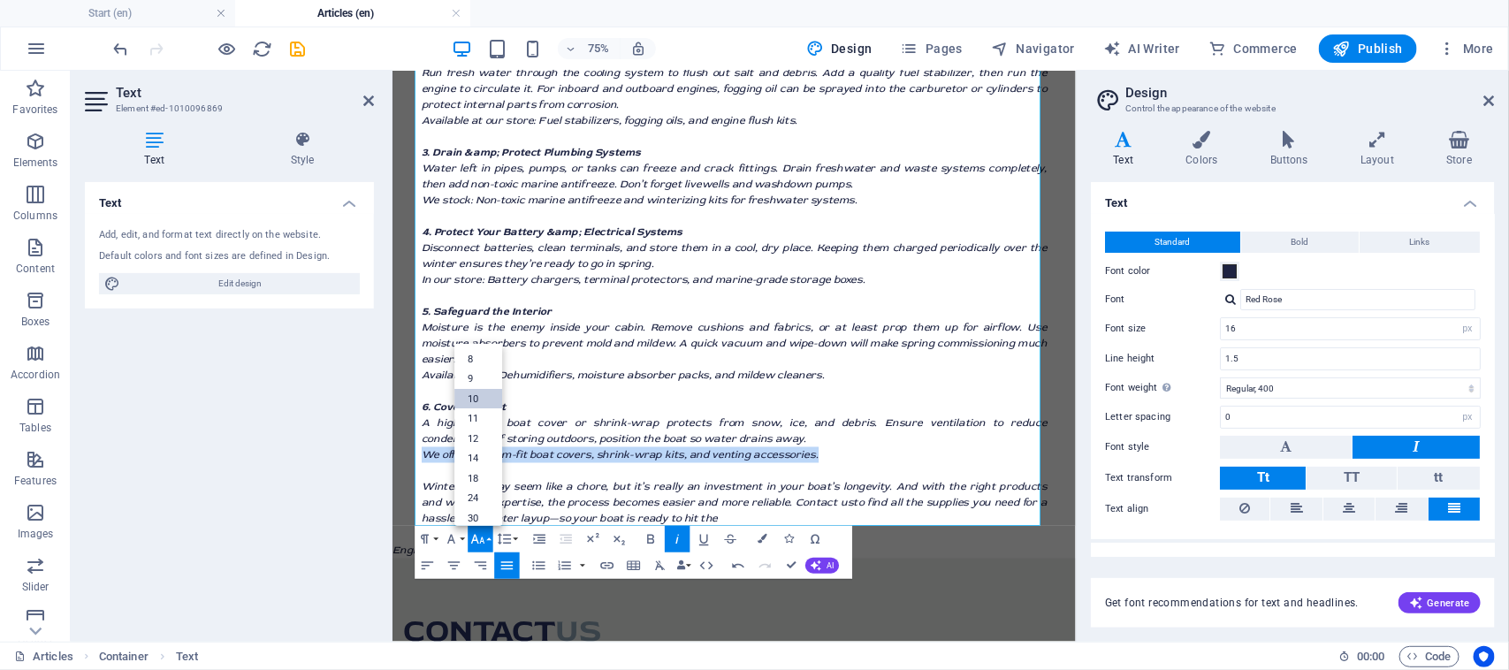
click at [475, 393] on link "10" at bounding box center [479, 399] width 48 height 20
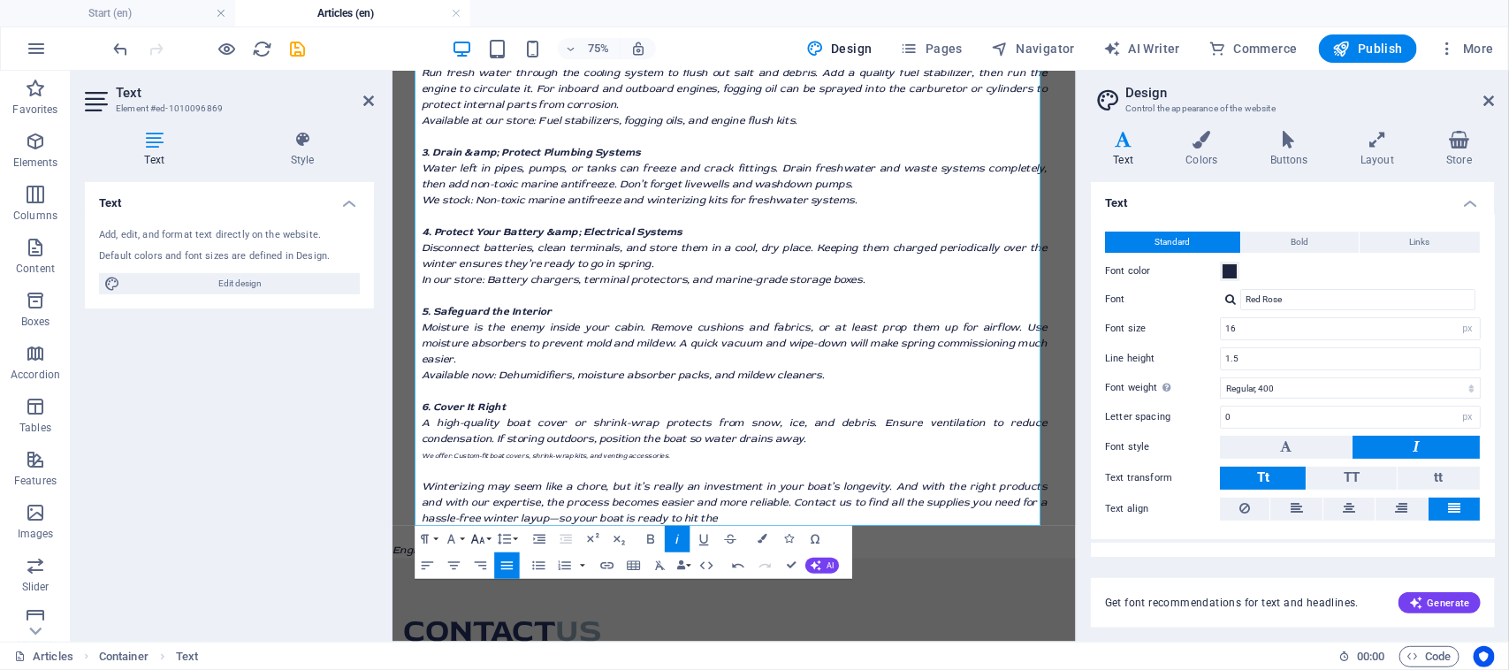
click at [488, 539] on button "Font Size" at bounding box center [481, 539] width 26 height 27
click at [479, 386] on link "12" at bounding box center [479, 384] width 48 height 20
click at [850, 530] on p "A high-quality boat cover or shrink-wrap protects from snow, ice, and debris. E…" at bounding box center [847, 551] width 834 height 42
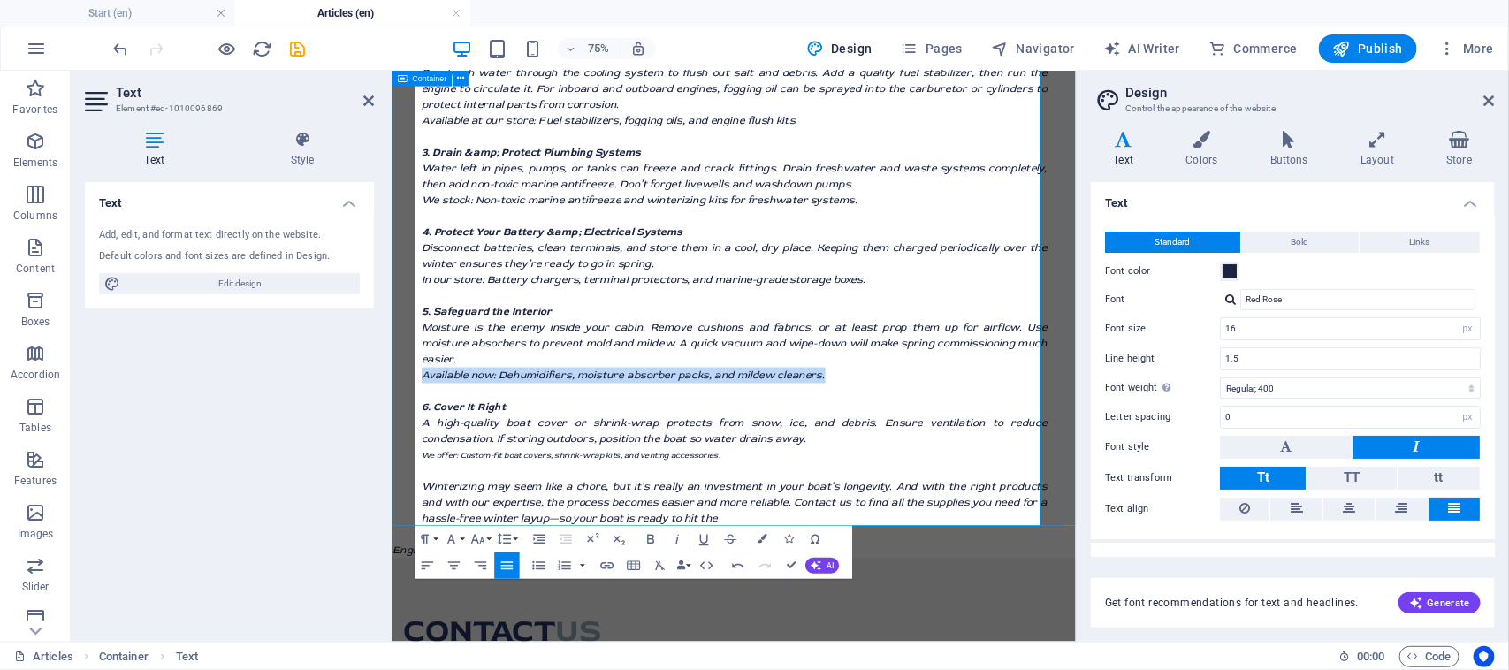
drag, startPoint x: 728, startPoint y: 453, endPoint x: 408, endPoint y: 456, distance: 319.9
click at [408, 456] on div "Winterizing your boat Protecting your investment through the cold season For bo…" at bounding box center [847, 219] width 911 height 962
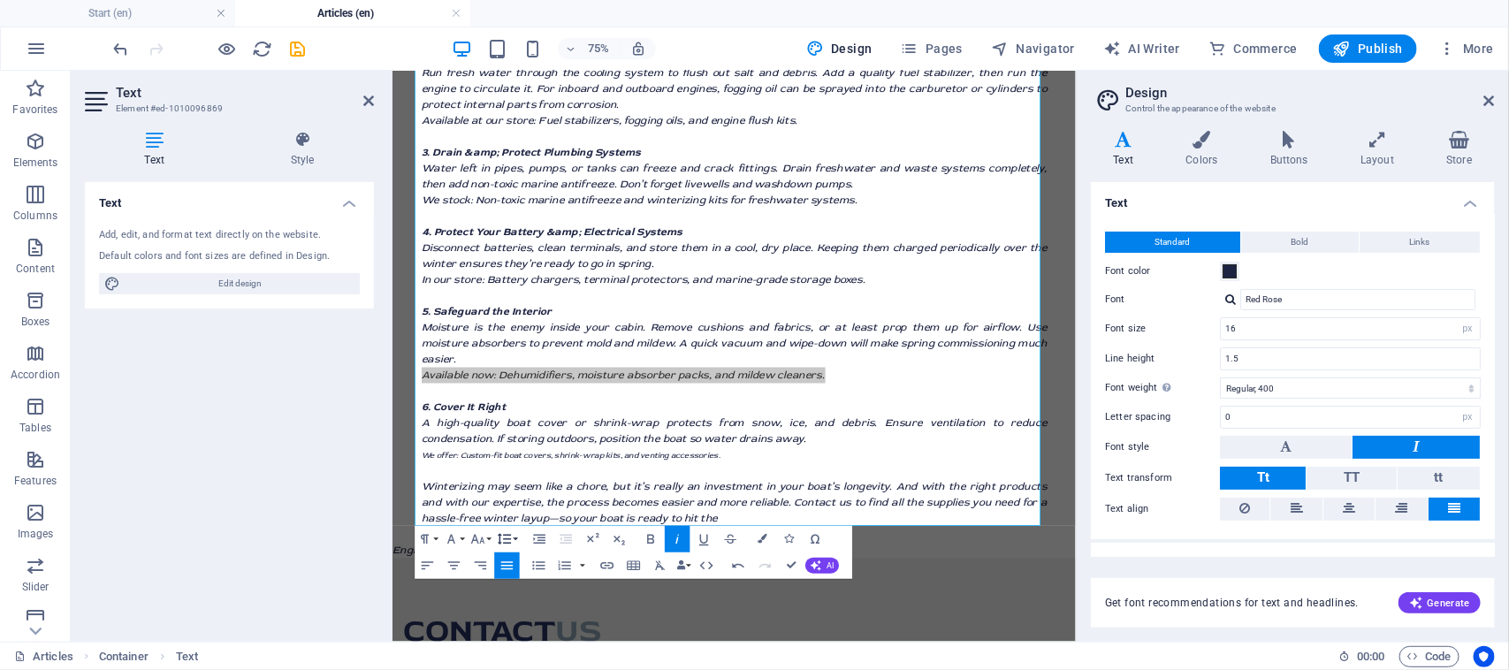
click at [509, 539] on icon "button" at bounding box center [504, 539] width 13 height 11
click at [483, 536] on icon "button" at bounding box center [478, 539] width 16 height 16
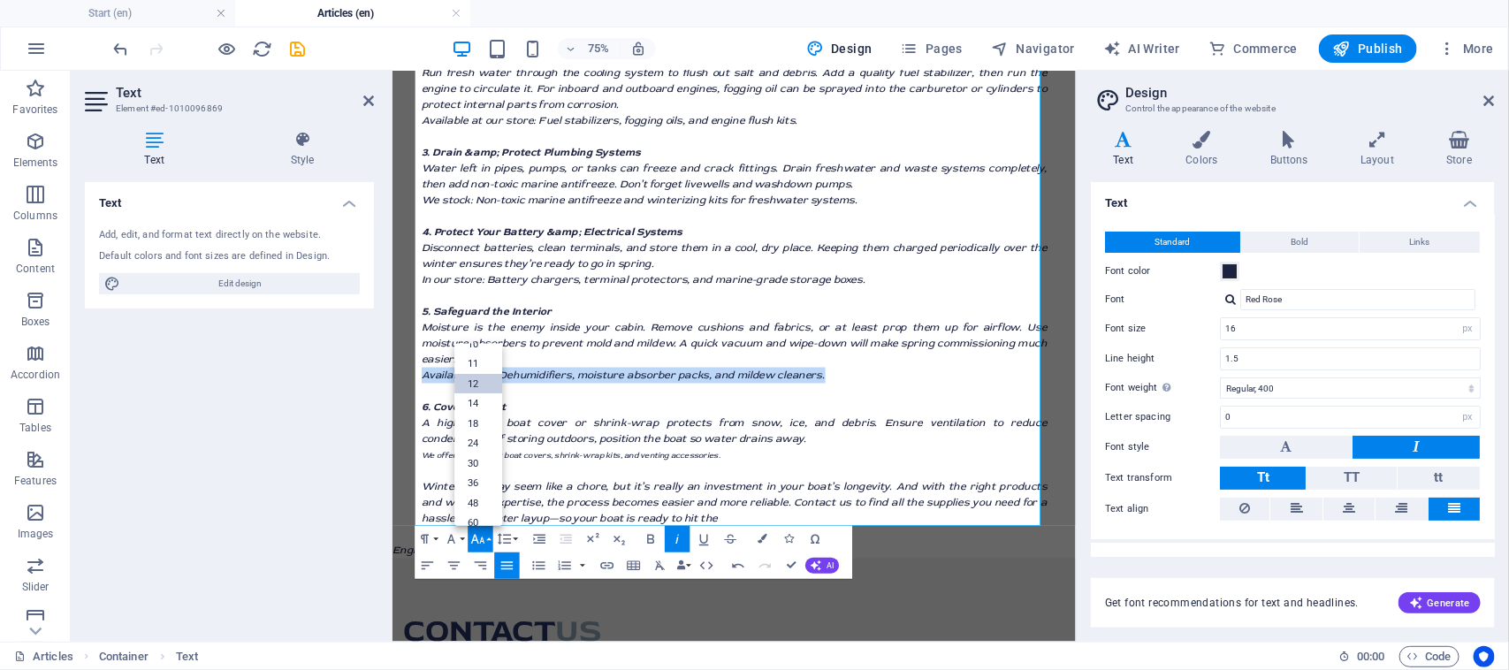
click at [487, 381] on link "12" at bounding box center [479, 384] width 48 height 20
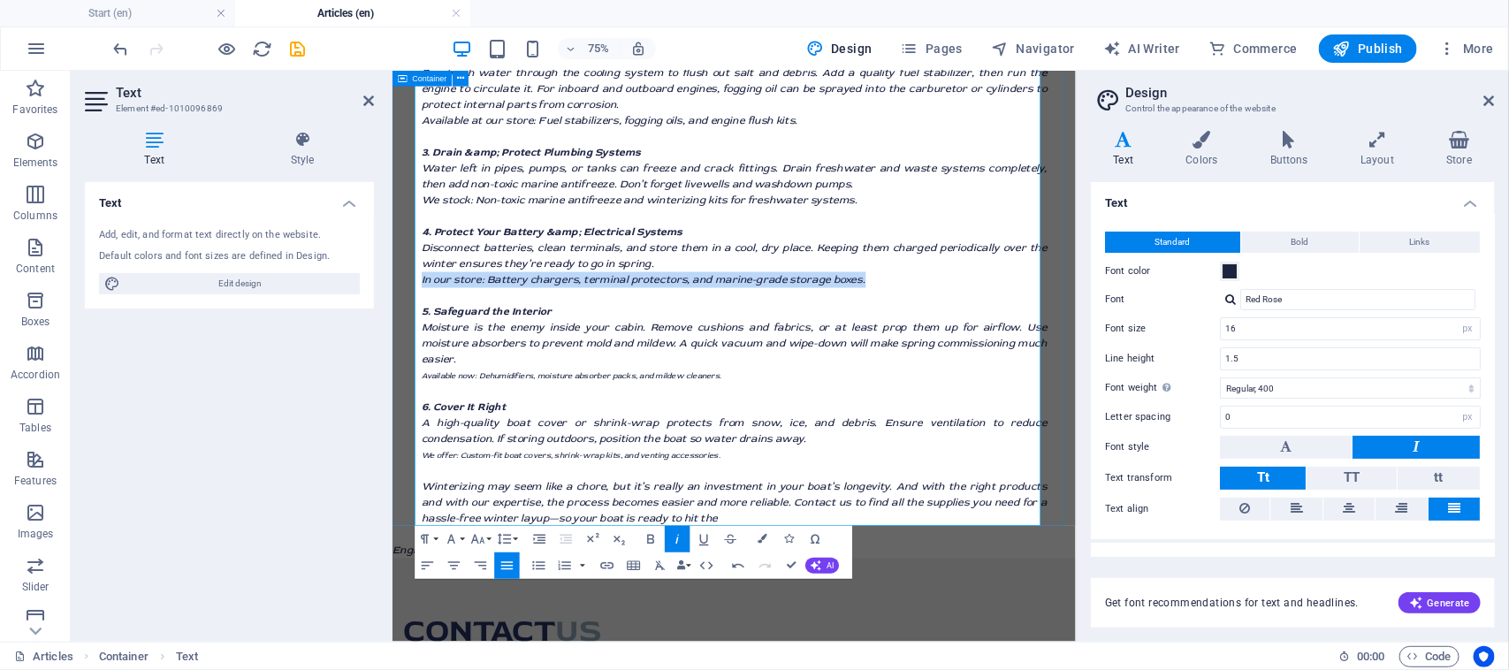
drag, startPoint x: 1036, startPoint y: 354, endPoint x: 410, endPoint y: 347, distance: 625.7
click at [416, 347] on div "Winterizing your boat Protecting your investment through the cold season For bo…" at bounding box center [847, 219] width 911 height 962
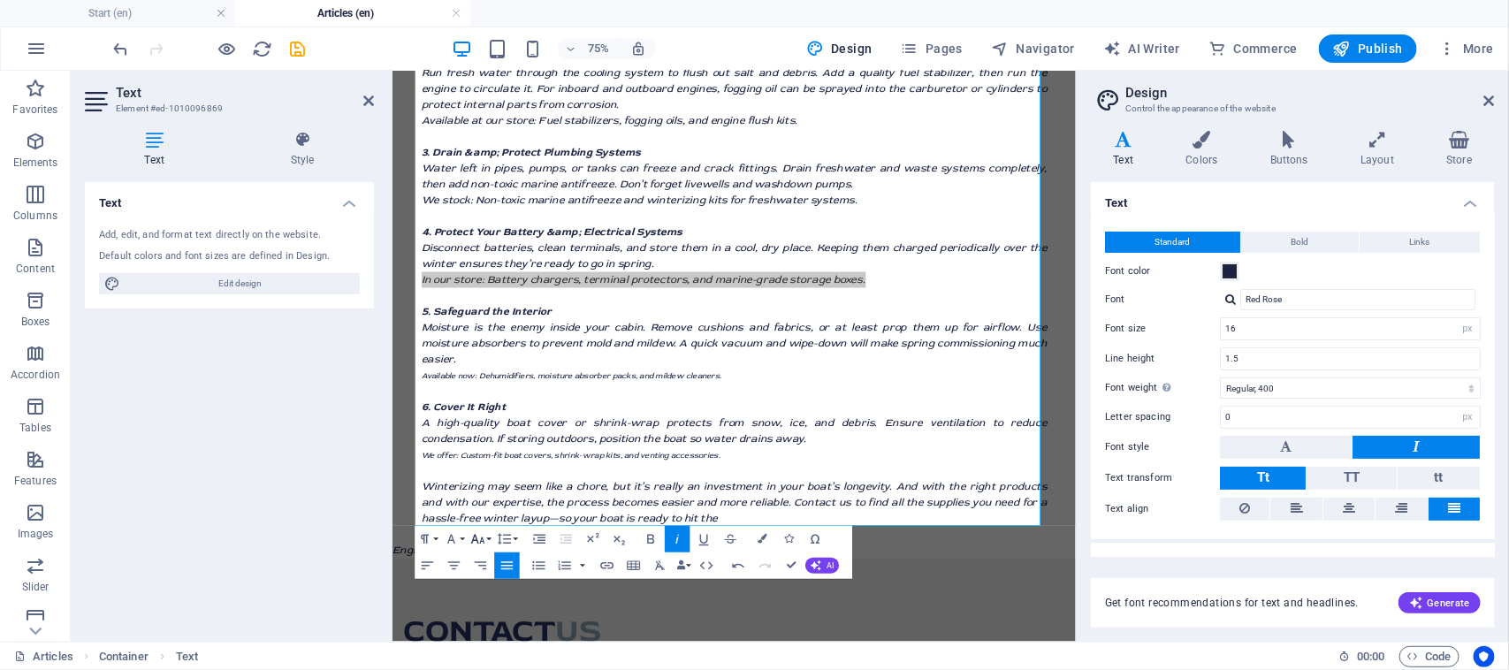
click at [483, 528] on button "Font Size" at bounding box center [481, 539] width 26 height 27
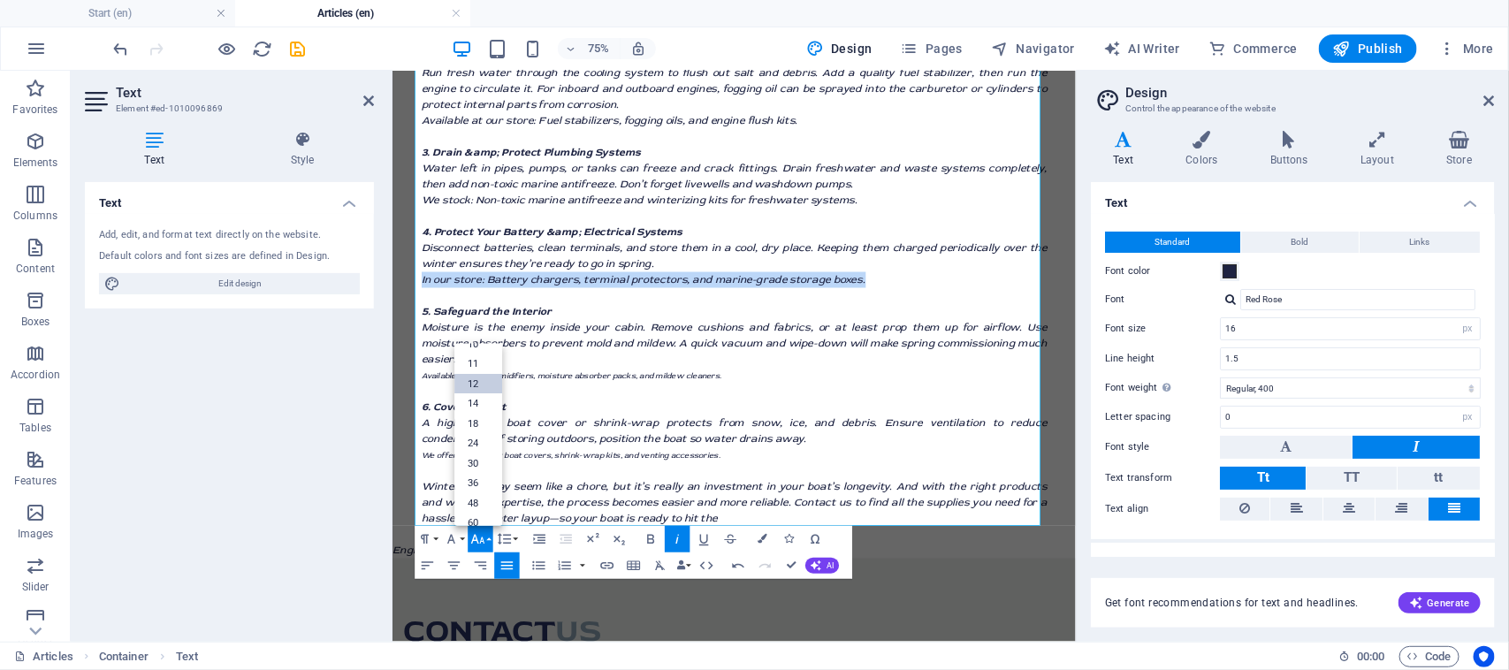
click at [474, 380] on link "12" at bounding box center [479, 384] width 48 height 20
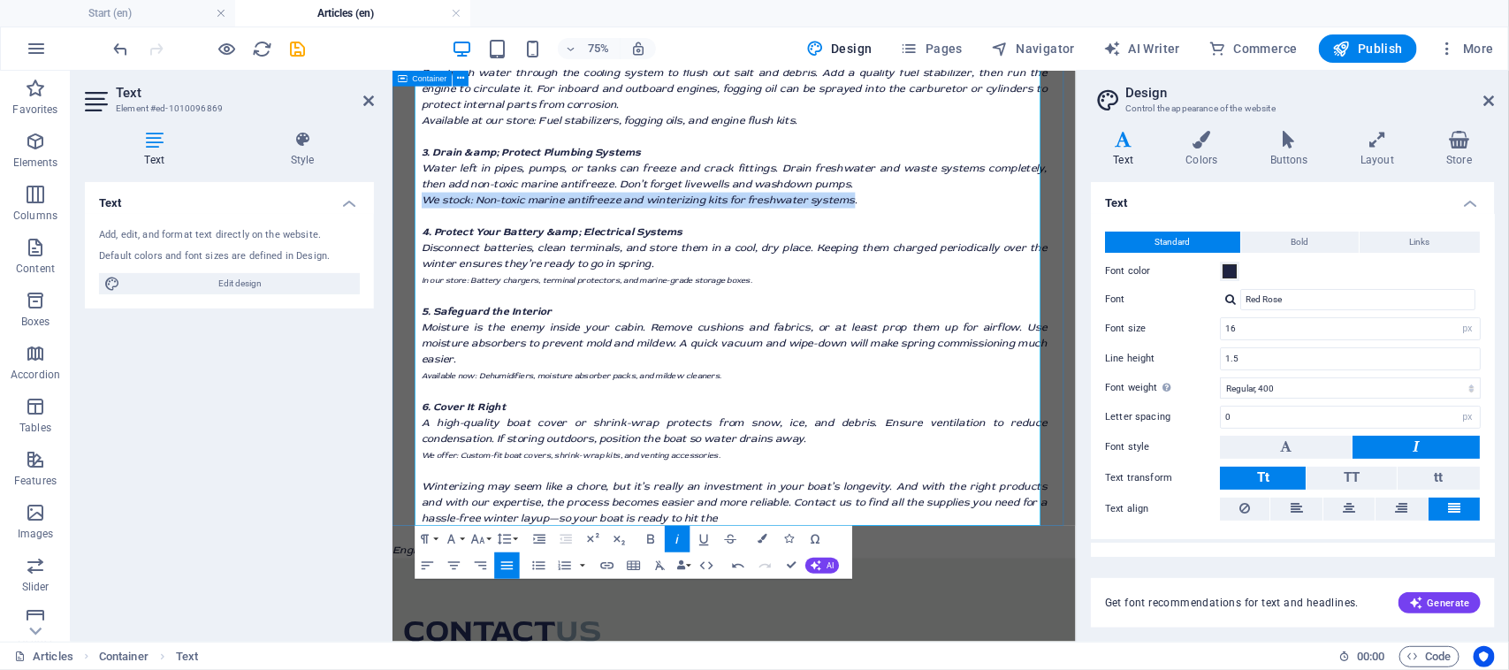
drag, startPoint x: 991, startPoint y: 244, endPoint x: 419, endPoint y: 244, distance: 571.8
click at [419, 244] on div "Winterizing your boat Protecting your investment through the cold season For bo…" at bounding box center [847, 219] width 911 height 962
drag, startPoint x: 1007, startPoint y: 244, endPoint x: 419, endPoint y: 252, distance: 587.8
click at [419, 252] on div "Winterizing your boat Protecting your investment through the cold season For bo…" at bounding box center [847, 219] width 911 height 962
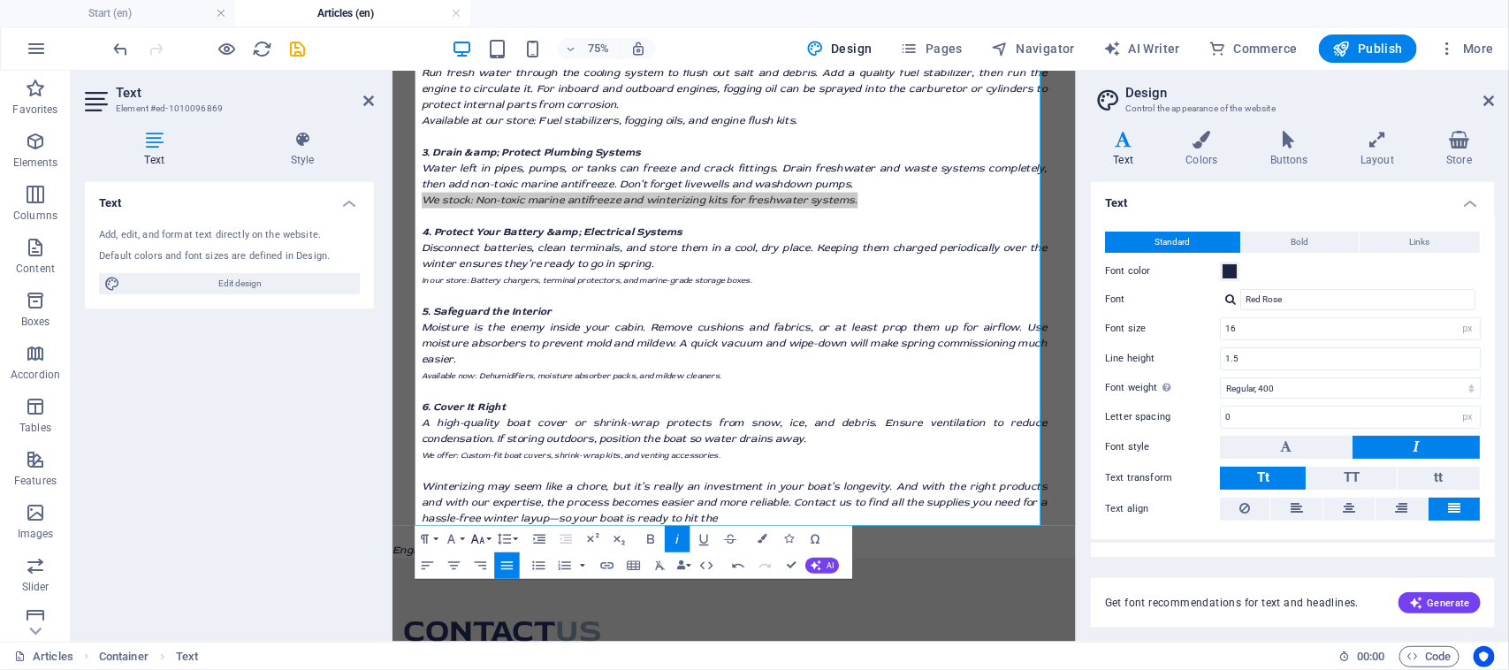
click at [483, 539] on icon "button" at bounding box center [477, 540] width 13 height 10
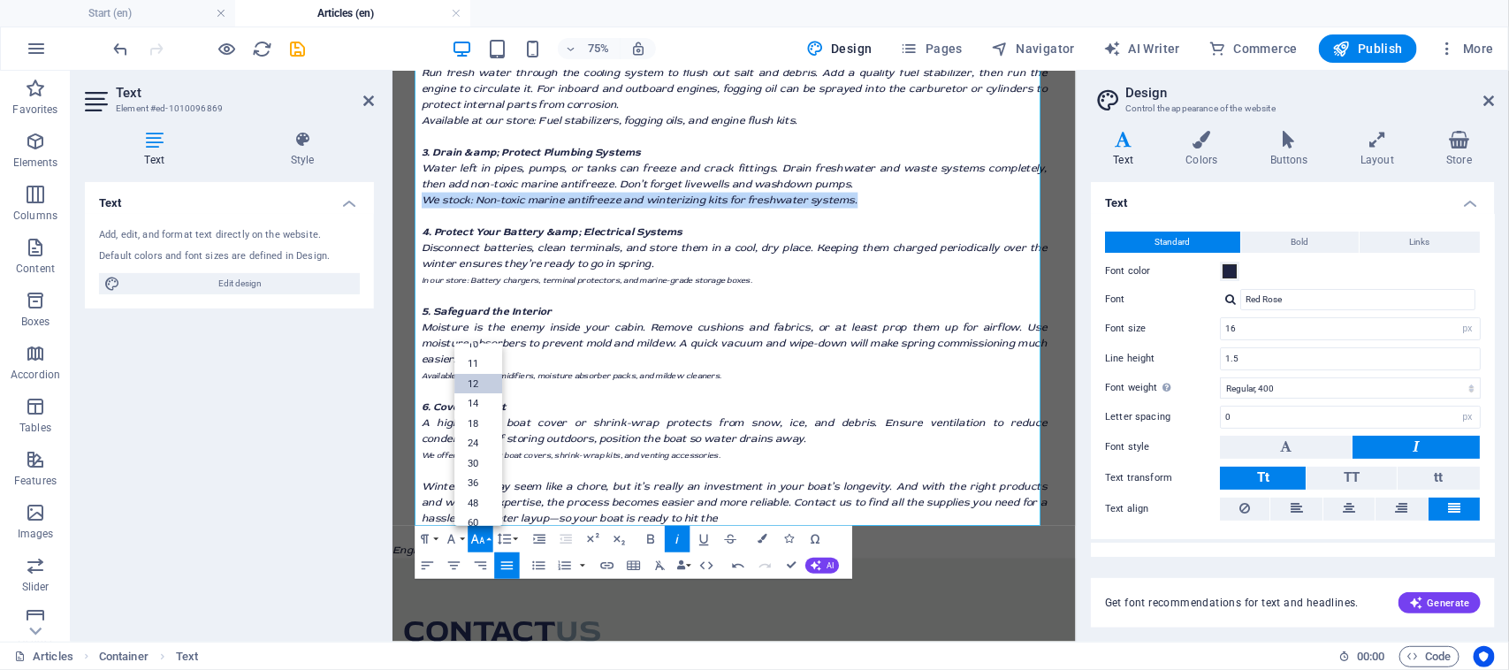
click at [490, 382] on link "12" at bounding box center [479, 384] width 48 height 20
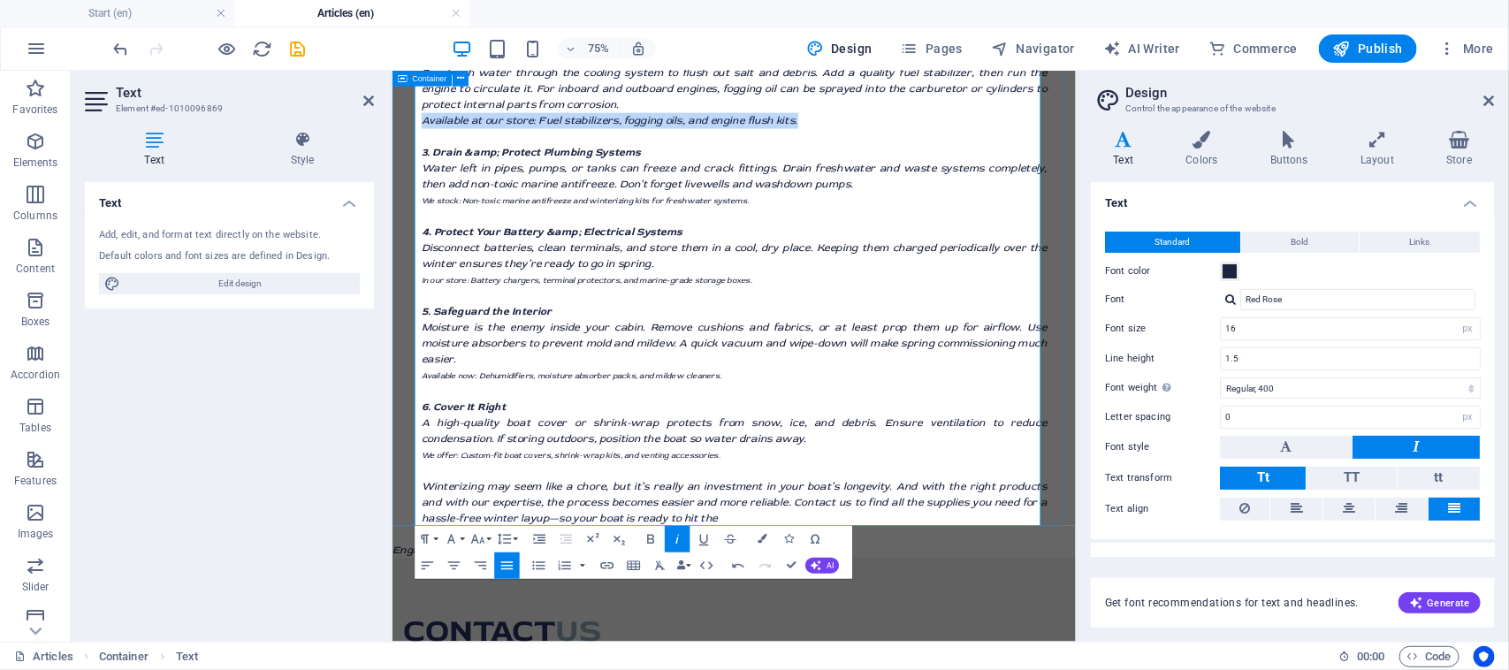
drag, startPoint x: 920, startPoint y: 135, endPoint x: 406, endPoint y: 141, distance: 514.4
click at [406, 141] on div "Winterizing your boat Protecting your investment through the cold season For bo…" at bounding box center [847, 219] width 911 height 962
drag, startPoint x: 487, startPoint y: 537, endPoint x: 484, endPoint y: 517, distance: 20.5
click at [486, 537] on button "Font Size" at bounding box center [481, 539] width 26 height 27
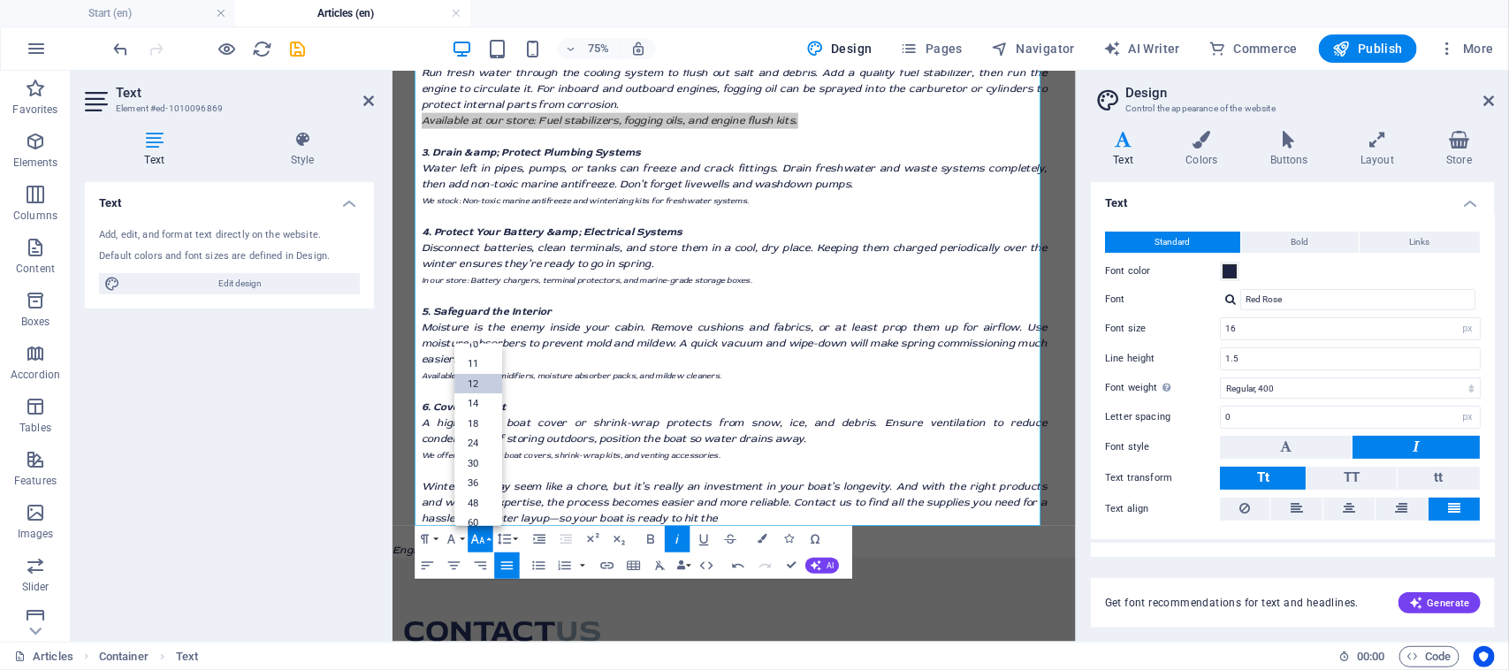
drag, startPoint x: 487, startPoint y: 385, endPoint x: 240, endPoint y: 378, distance: 247.6
click at [487, 385] on link "12" at bounding box center [479, 384] width 48 height 20
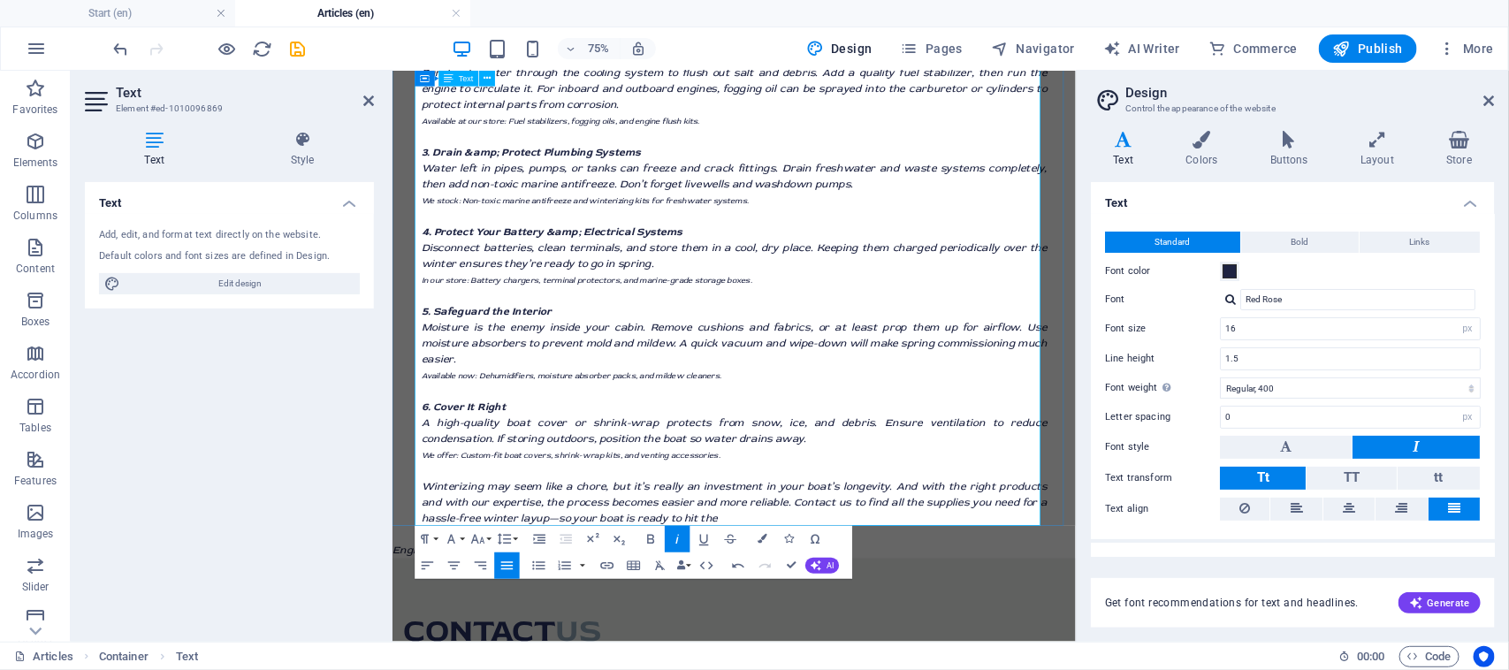
click at [788, 396] on p "5. Safeguard the Interior" at bounding box center [847, 392] width 834 height 21
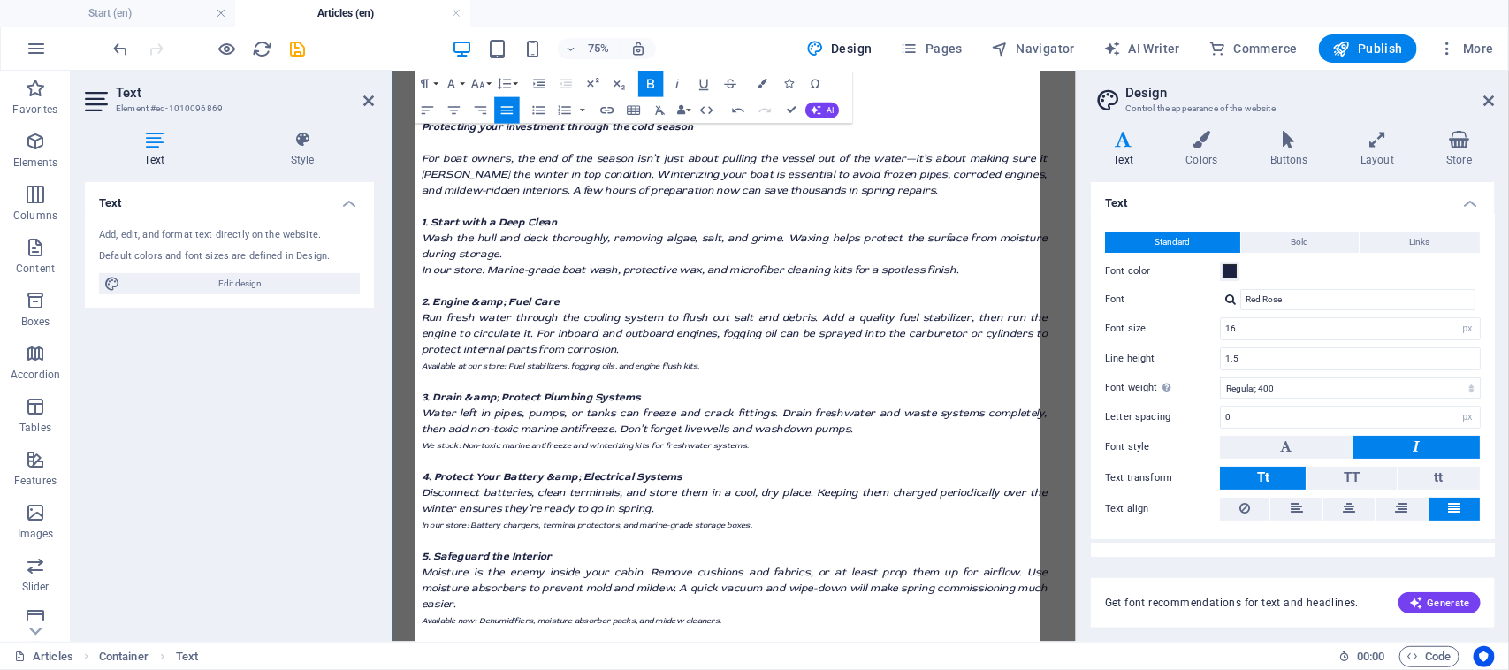
scroll to position [221, 0]
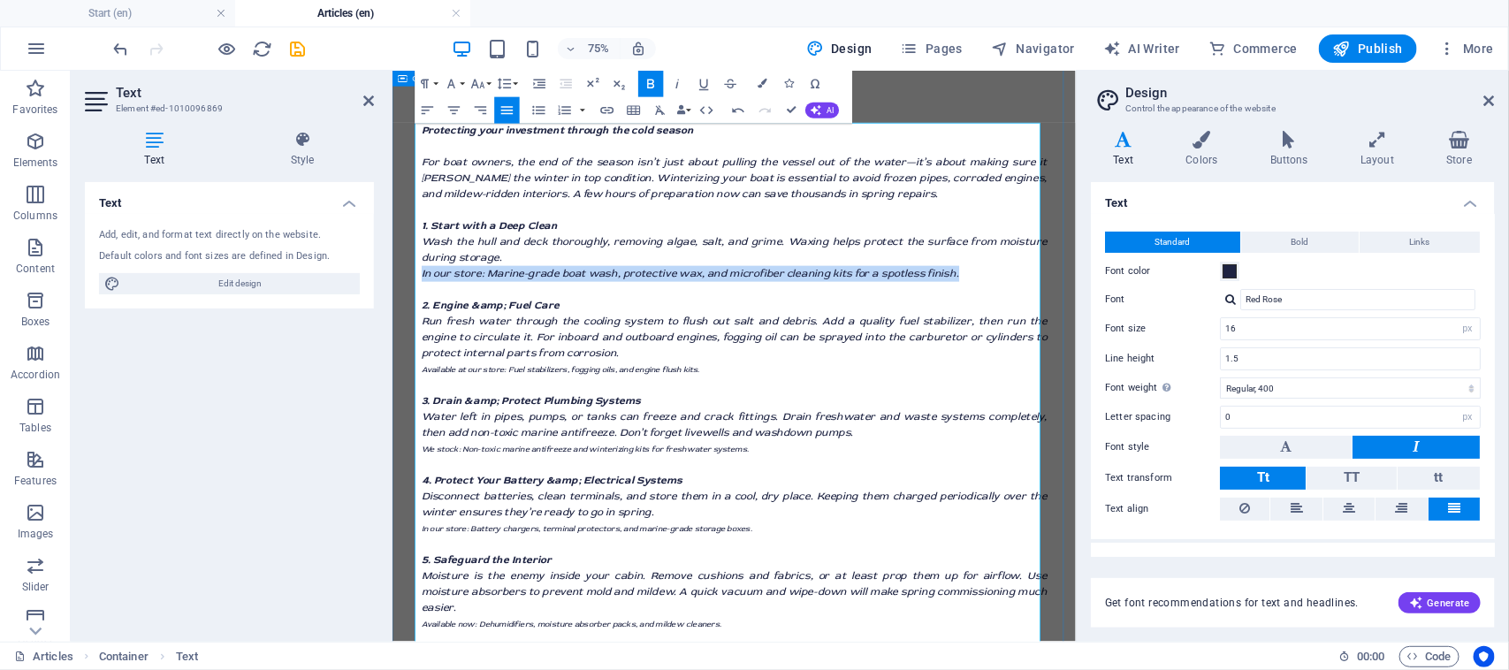
drag, startPoint x: 1141, startPoint y: 345, endPoint x: 397, endPoint y: 334, distance: 744.2
click at [397, 334] on div "Winterizing your boat Protecting your investment through the cold season For bo…" at bounding box center [847, 551] width 911 height 962
click at [486, 81] on button "Font Size" at bounding box center [481, 84] width 26 height 27
click at [483, 133] on link "12" at bounding box center [479, 135] width 48 height 20
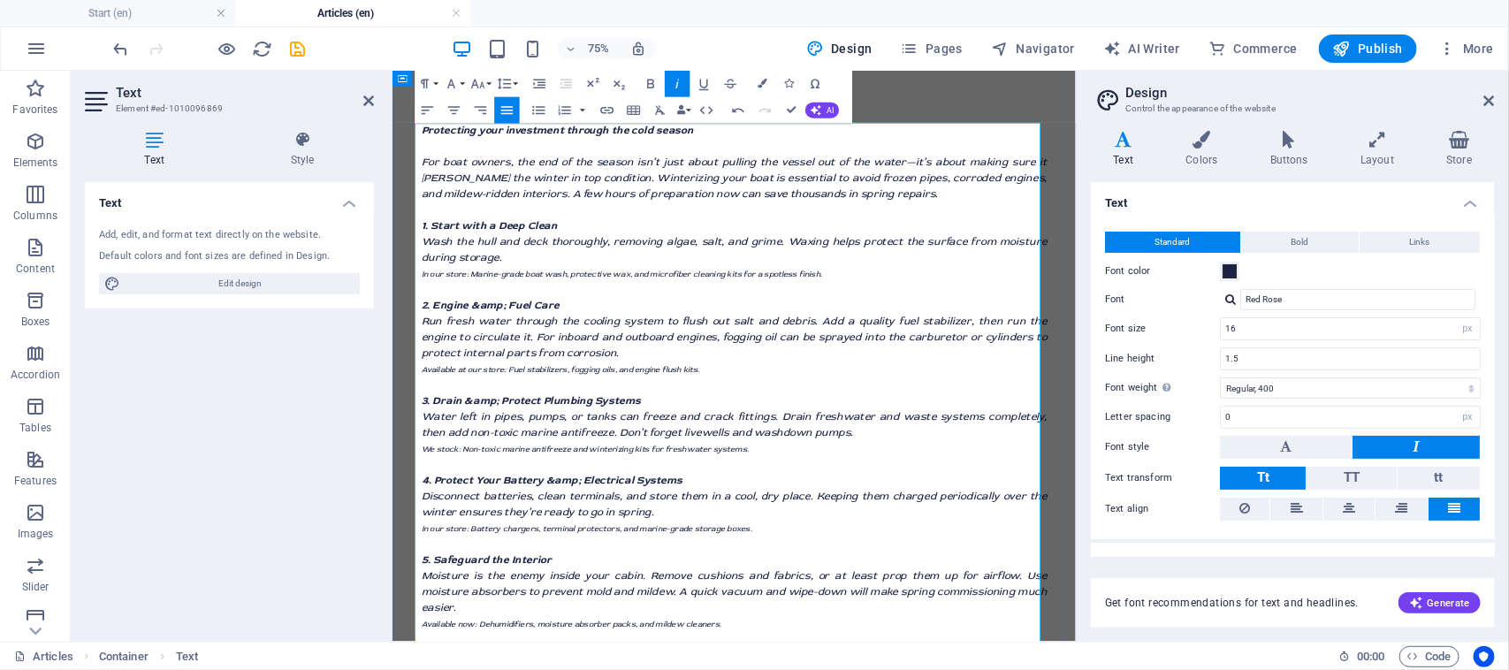
click at [681, 443] on p "Run fresh water through the cooling system to flush out salt and debris. Add a …" at bounding box center [847, 427] width 834 height 64
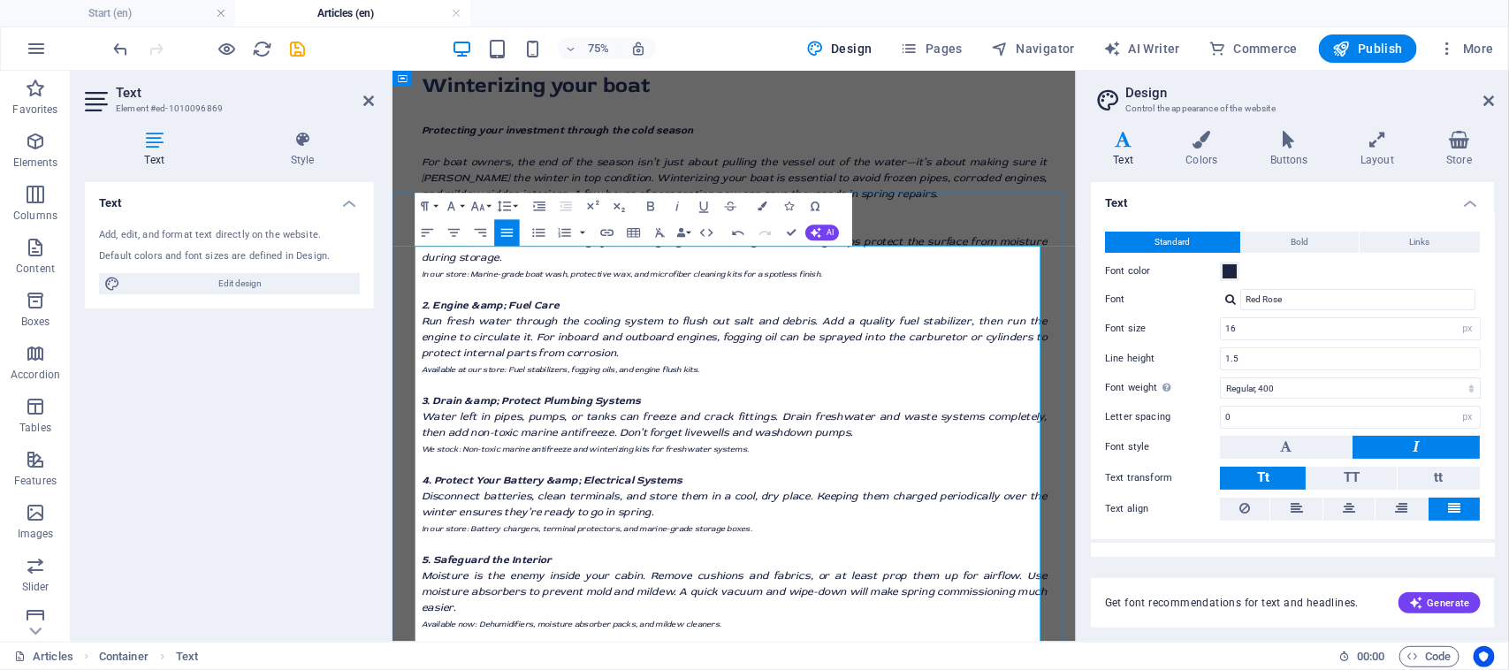
scroll to position [0, 0]
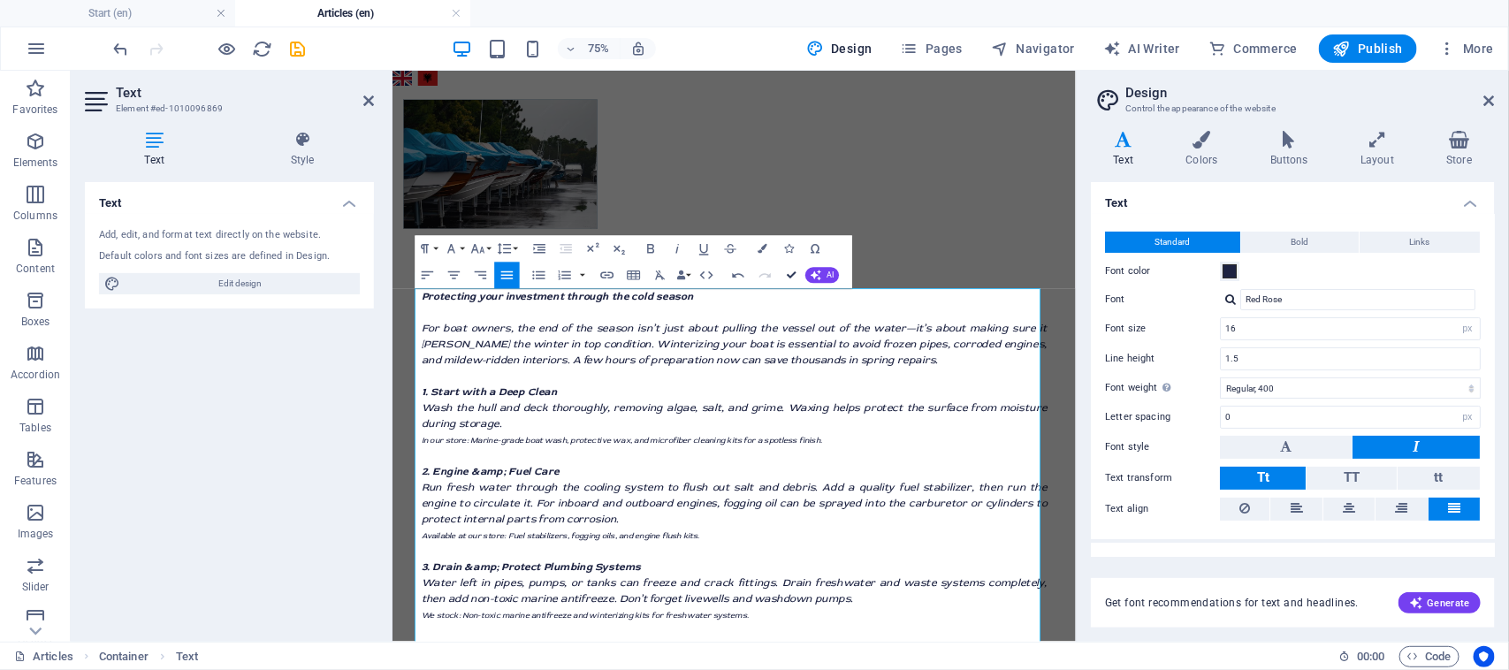
drag, startPoint x: 789, startPoint y: 274, endPoint x: 719, endPoint y: 206, distance: 98.1
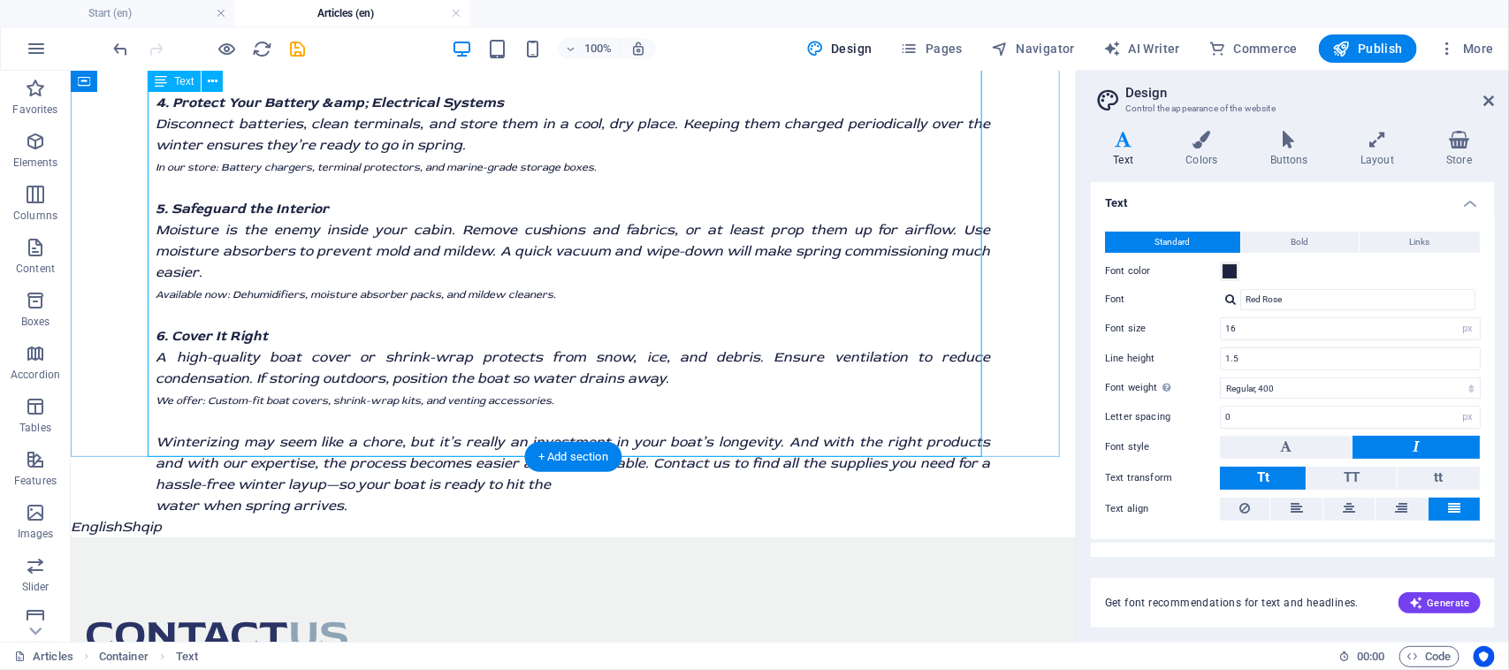
scroll to position [773, 0]
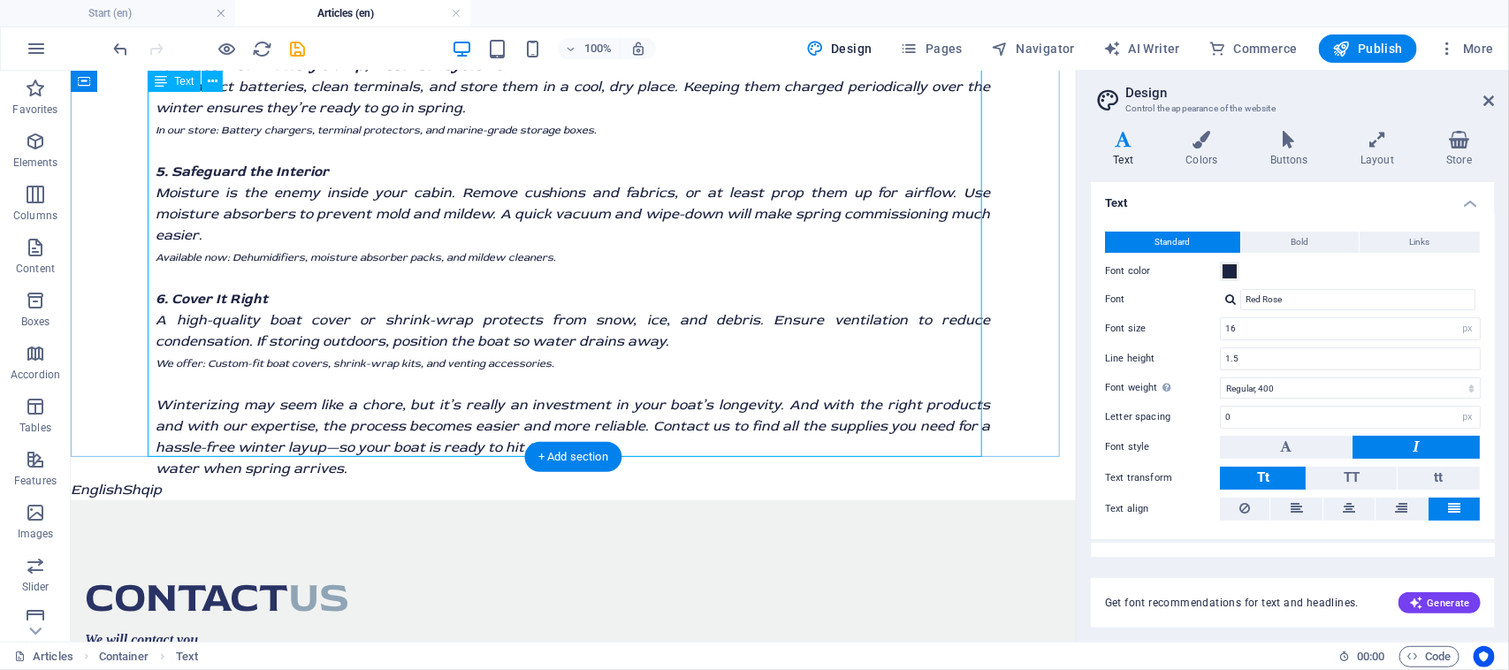
click at [518, 339] on div "Protecting your investment through the cold season For boat owners, the end of …" at bounding box center [573, 32] width 834 height 891
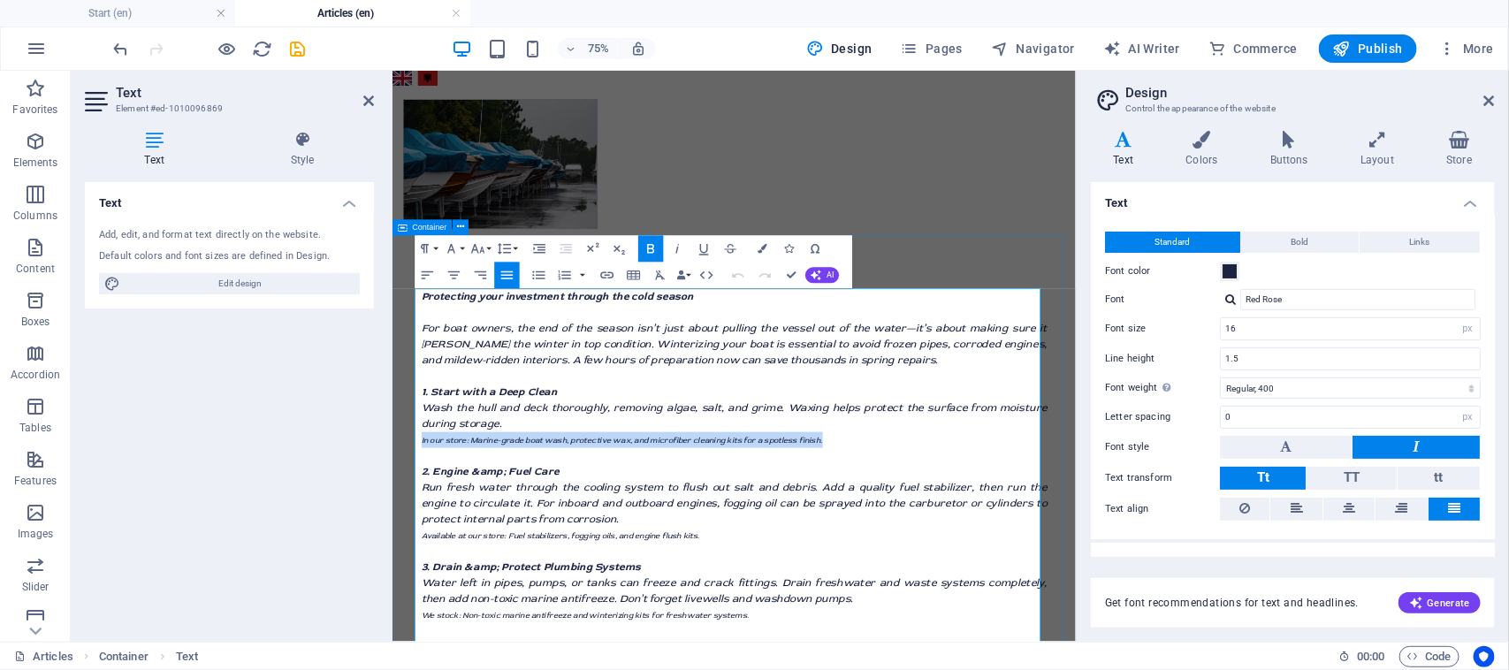
drag, startPoint x: 958, startPoint y: 562, endPoint x: 430, endPoint y: 515, distance: 530.6
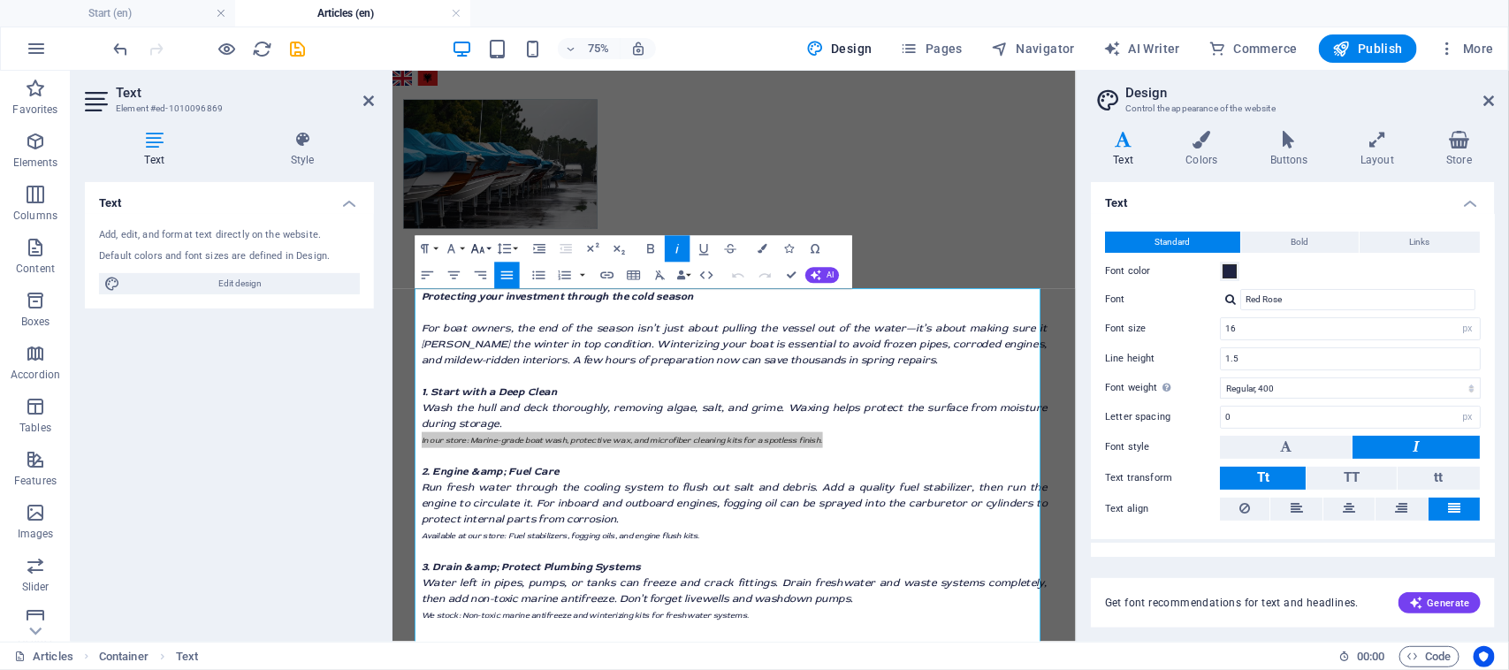
click at [482, 255] on icon "button" at bounding box center [478, 249] width 16 height 16
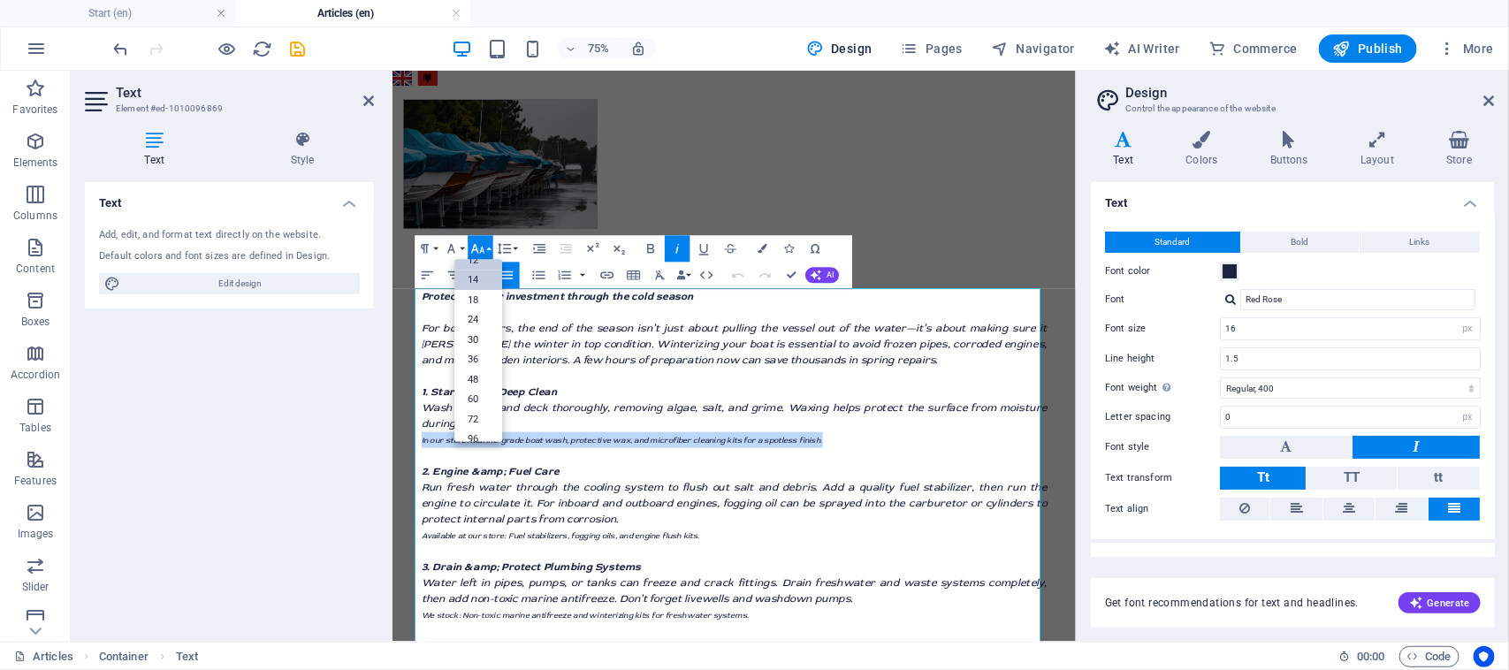
click at [480, 283] on link "14" at bounding box center [479, 280] width 48 height 20
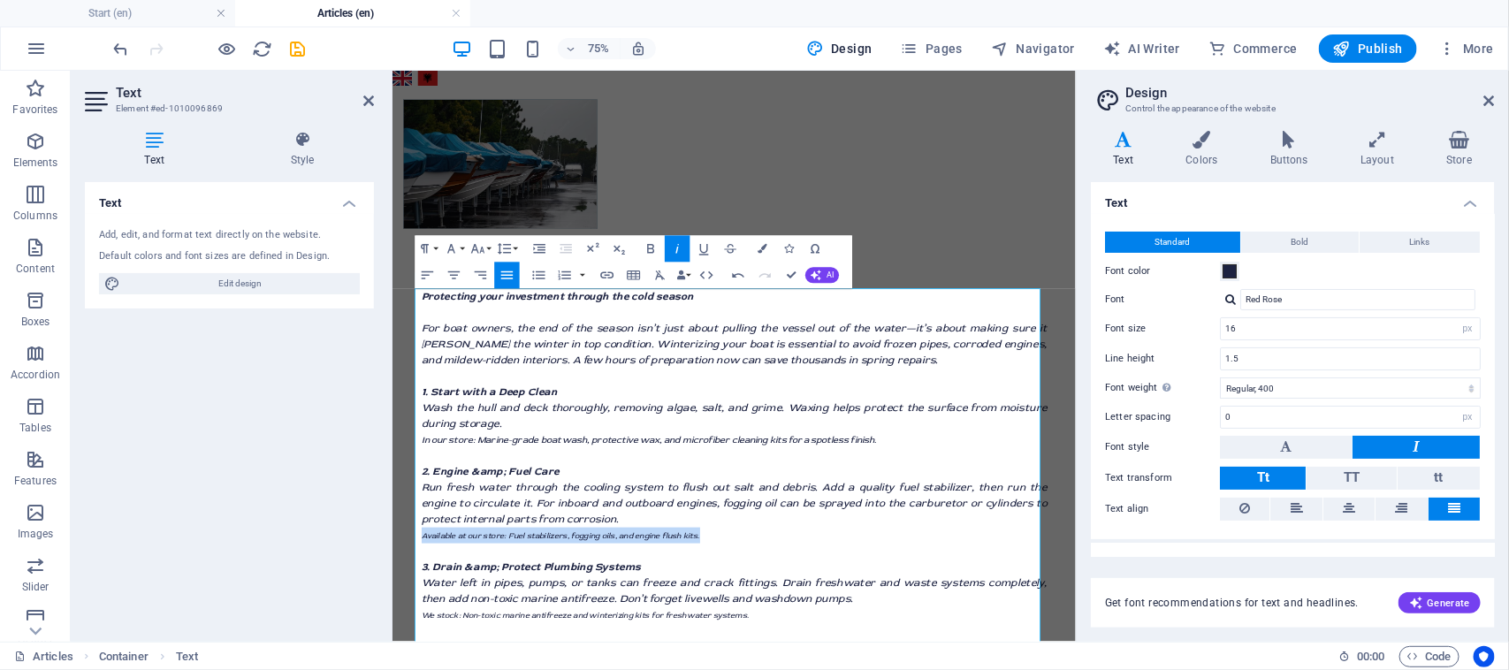
drag, startPoint x: 803, startPoint y: 690, endPoint x: 444, endPoint y: 434, distance: 441.7
click at [486, 248] on button "Font Size" at bounding box center [481, 249] width 26 height 27
click at [490, 272] on link "14" at bounding box center [479, 280] width 48 height 20
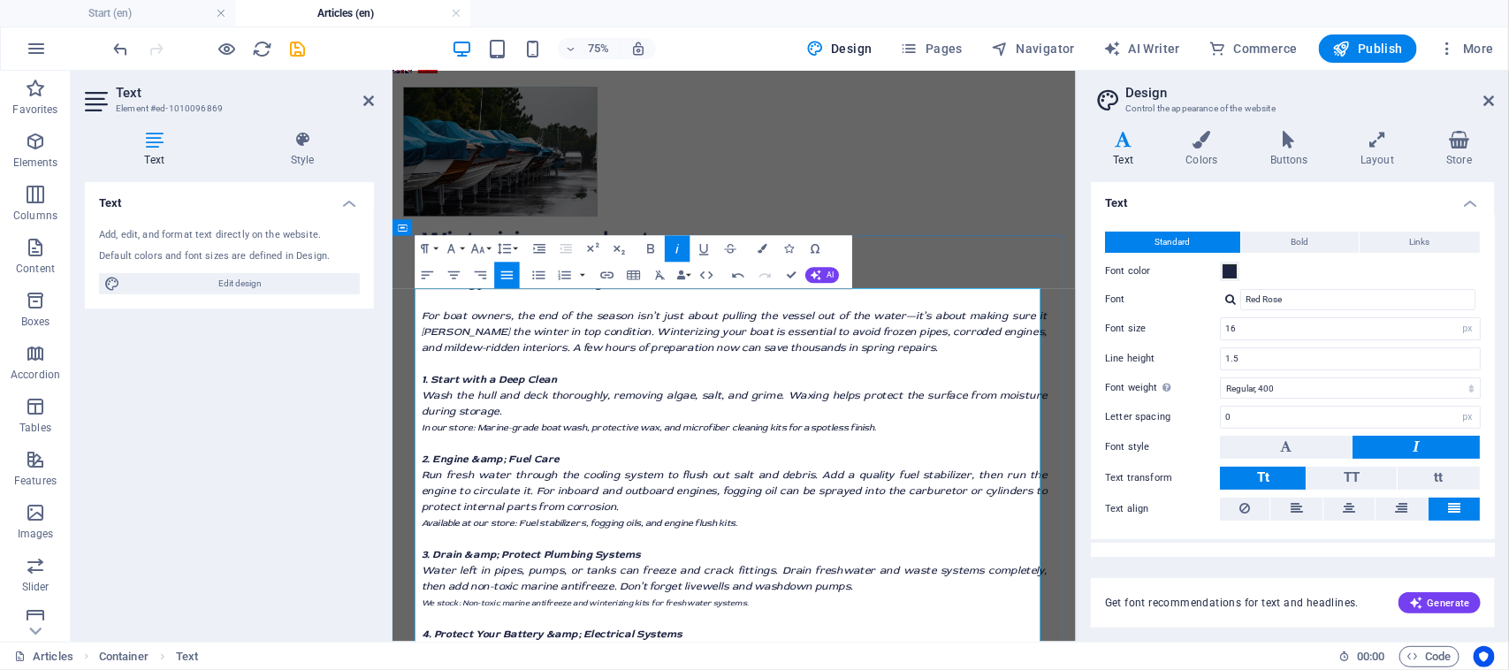
scroll to position [110, 0]
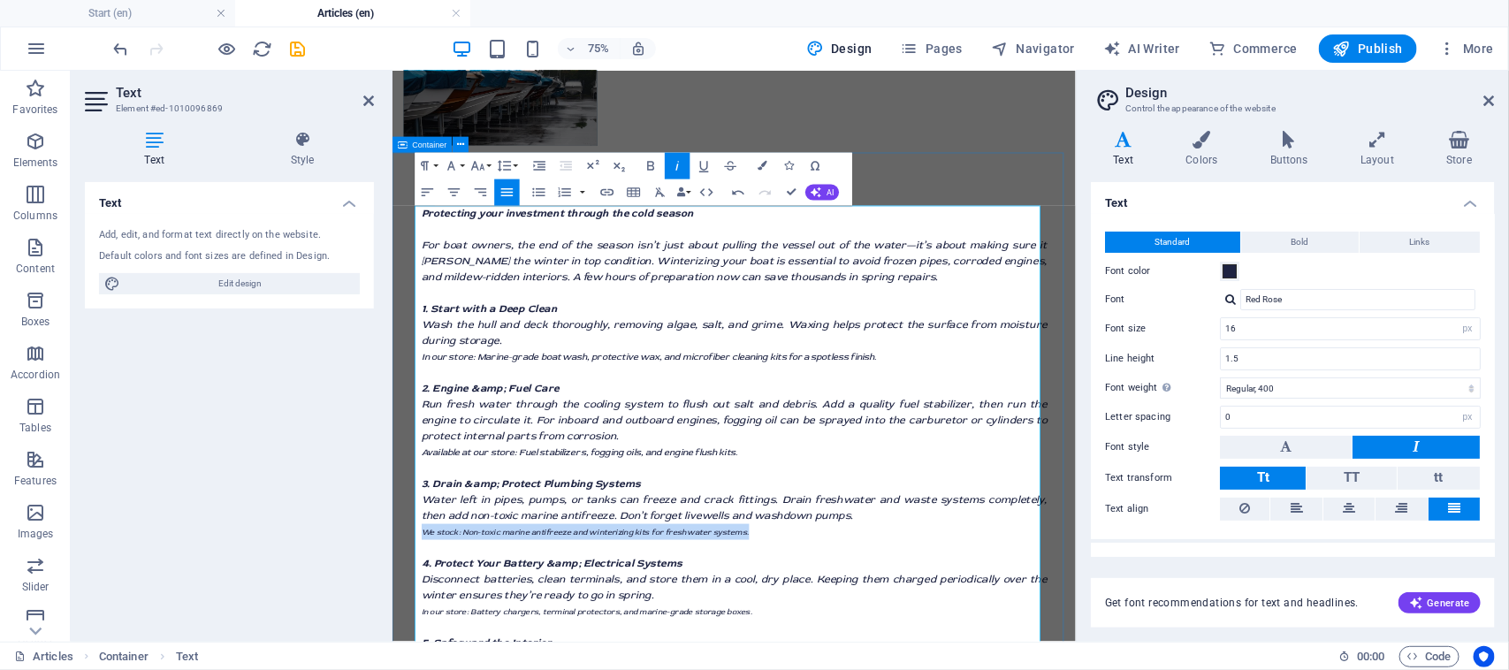
drag, startPoint x: 615, startPoint y: 683, endPoint x: 437, endPoint y: 599, distance: 197.3
click at [417, 669] on div "Winterizing your boat Protecting your investment through the cold season For bo…" at bounding box center [847, 661] width 911 height 962
click at [482, 168] on icon "button" at bounding box center [478, 166] width 16 height 16
click at [484, 197] on link "14" at bounding box center [479, 197] width 48 height 20
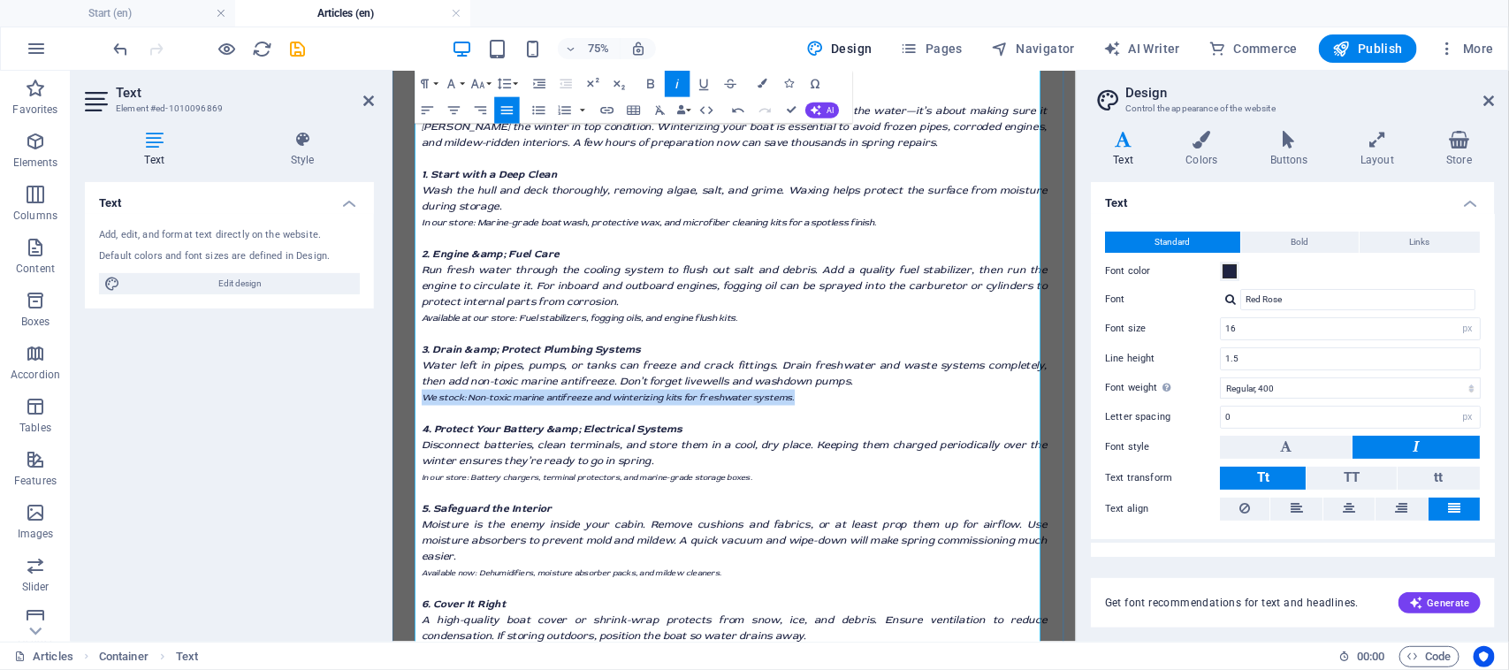
scroll to position [331, 0]
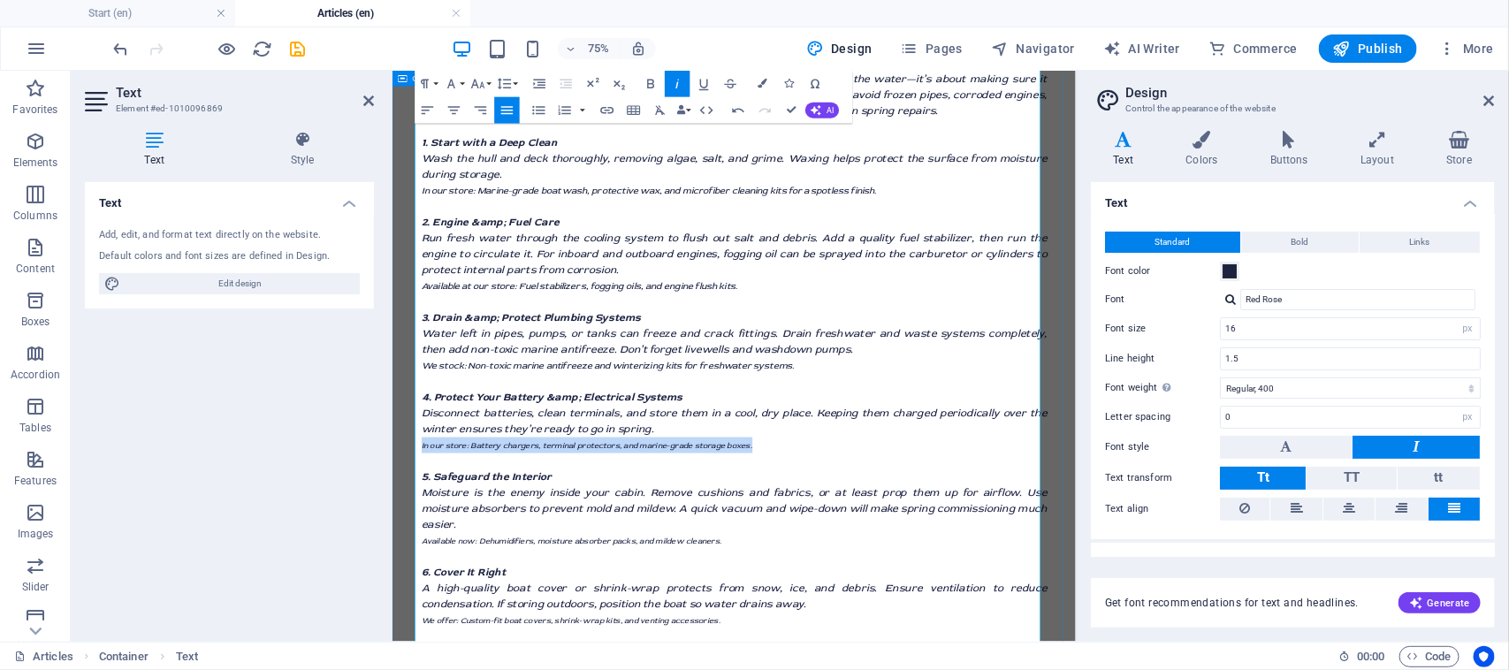
drag, startPoint x: 880, startPoint y: 571, endPoint x: 408, endPoint y: 571, distance: 471.9
click at [408, 571] on div "Winterizing your boat Protecting your investment through the cold season For bo…" at bounding box center [847, 440] width 911 height 962
click at [484, 87] on icon "button" at bounding box center [478, 84] width 16 height 16
click at [486, 113] on link "14" at bounding box center [479, 115] width 48 height 20
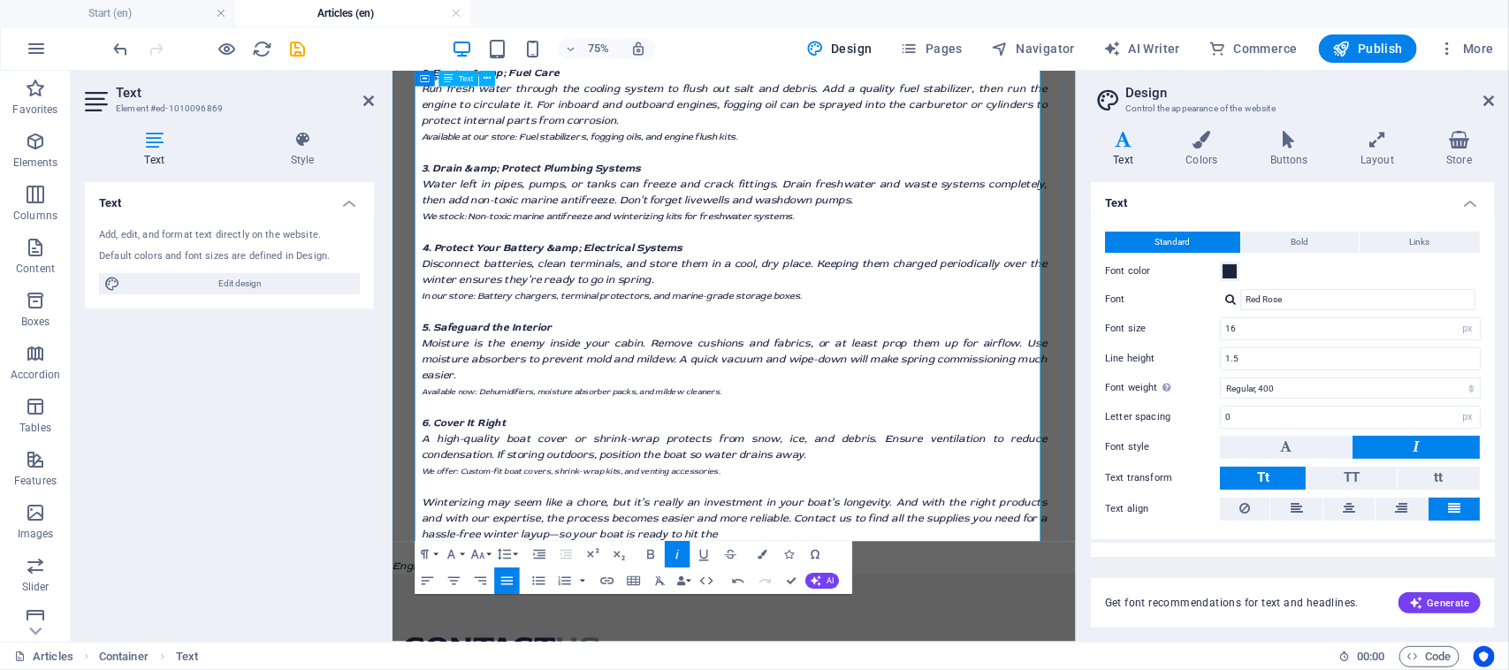
scroll to position [552, 0]
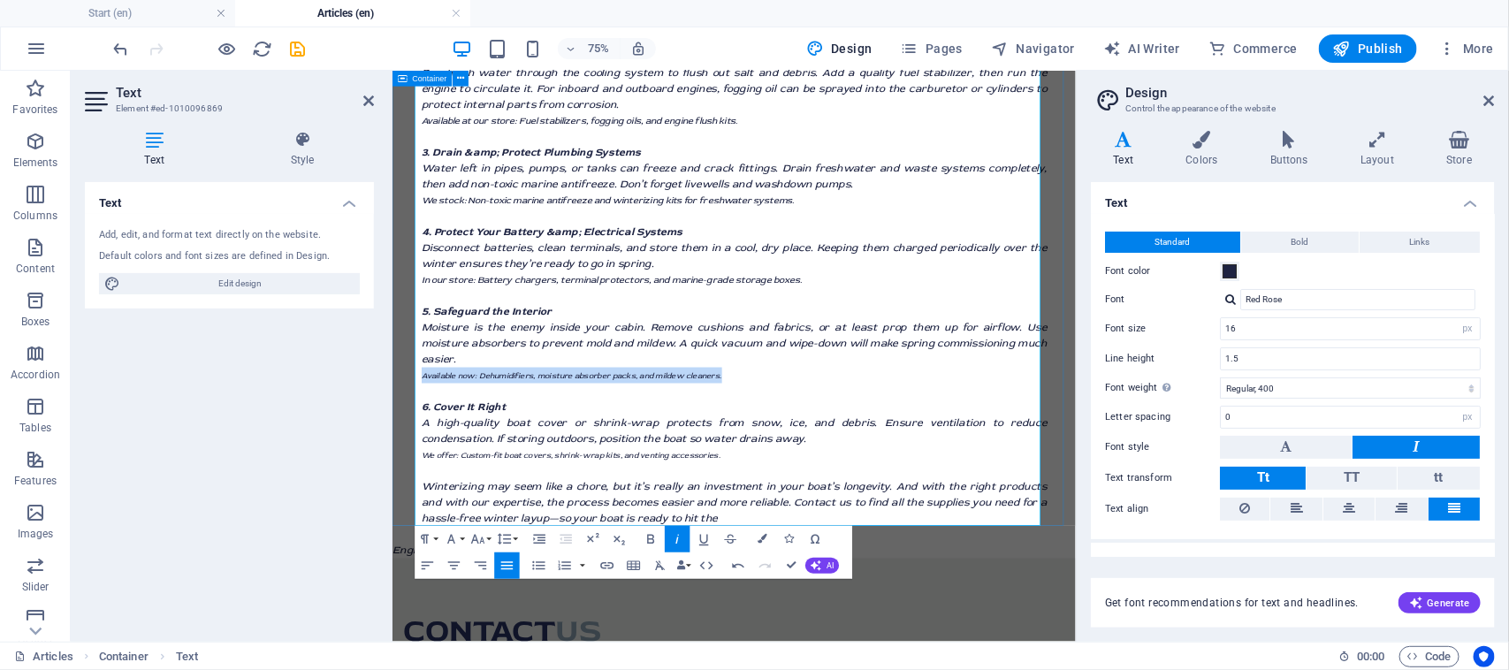
drag, startPoint x: 832, startPoint y: 462, endPoint x: 395, endPoint y: 455, distance: 436.6
click at [395, 455] on div "Winterizing your boat Protecting your investment through the cold season For bo…" at bounding box center [847, 219] width 911 height 962
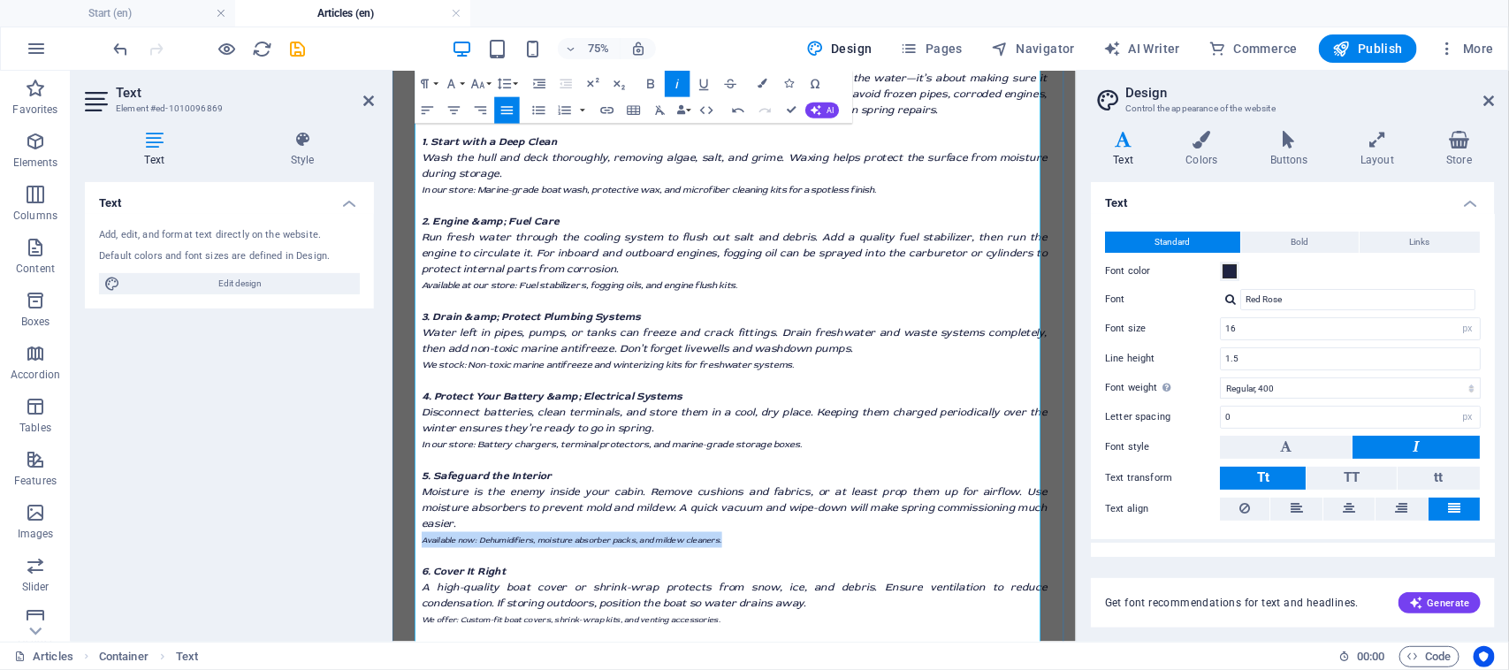
scroll to position [331, 0]
click at [484, 88] on icon "button" at bounding box center [478, 84] width 16 height 16
click at [486, 116] on link "14" at bounding box center [479, 115] width 48 height 20
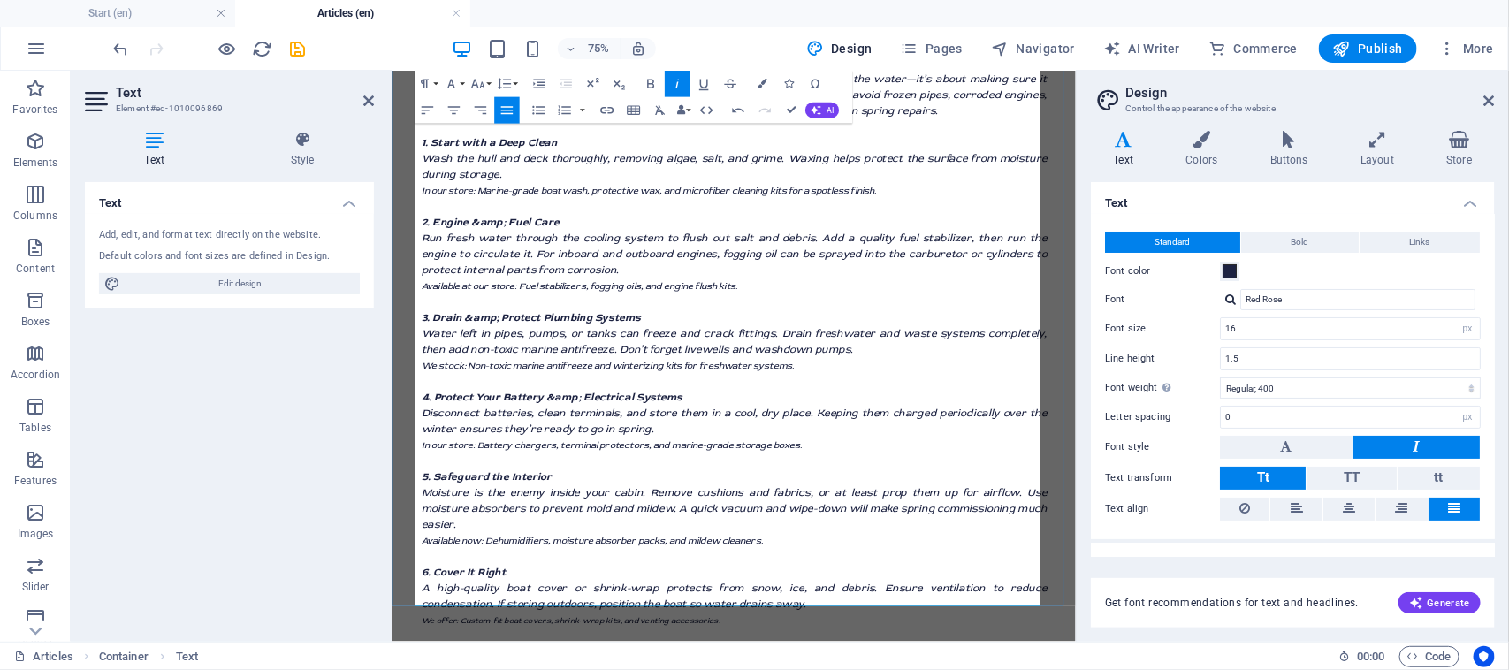
scroll to position [552, 0]
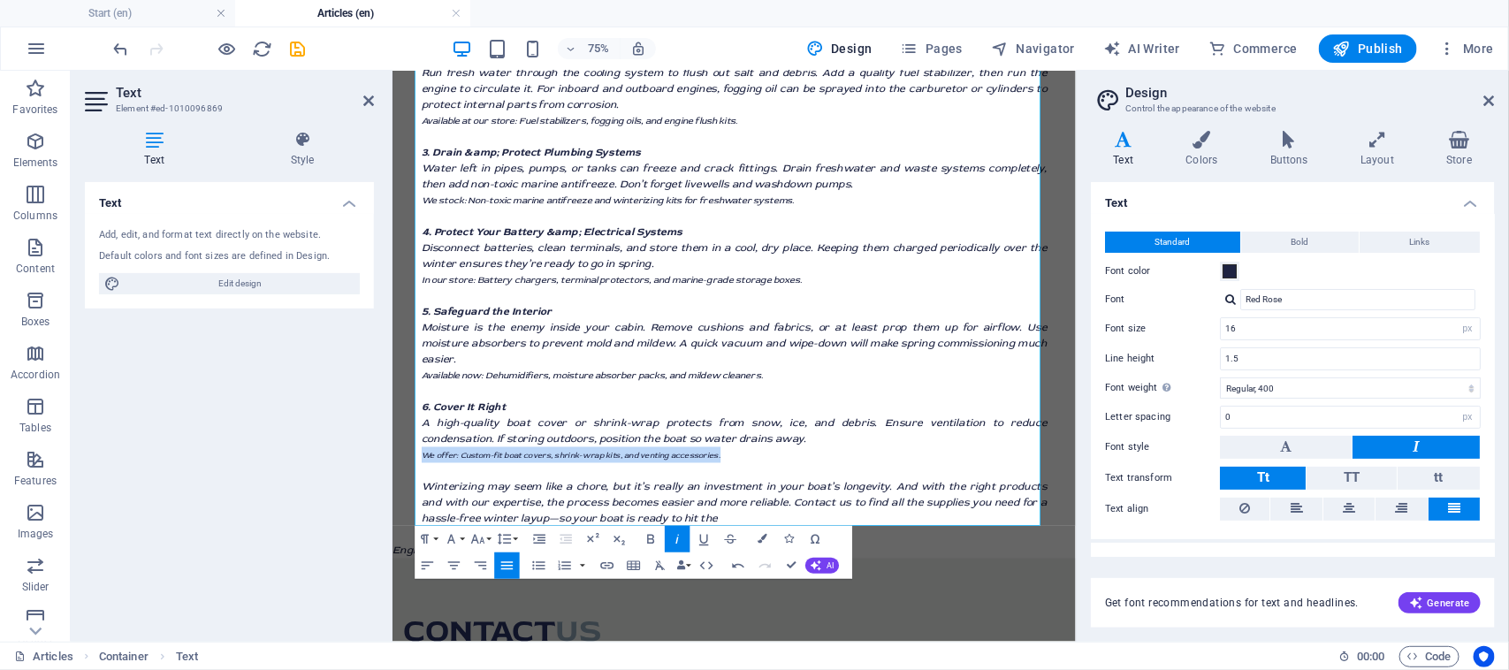
drag, startPoint x: 828, startPoint y: 561, endPoint x: 430, endPoint y: 323, distance: 463.3
click at [392, 553] on html "Skip to main content English Shqip Winterizing your boat Protecting your invest…" at bounding box center [847, 672] width 911 height 2308
click at [491, 536] on button "Font Size" at bounding box center [481, 539] width 26 height 27
click at [489, 367] on link "14" at bounding box center [479, 364] width 48 height 20
click at [757, 359] on p "In our store: Battery chargers, terminal protectors, and marine-grade storage b…" at bounding box center [847, 349] width 834 height 21
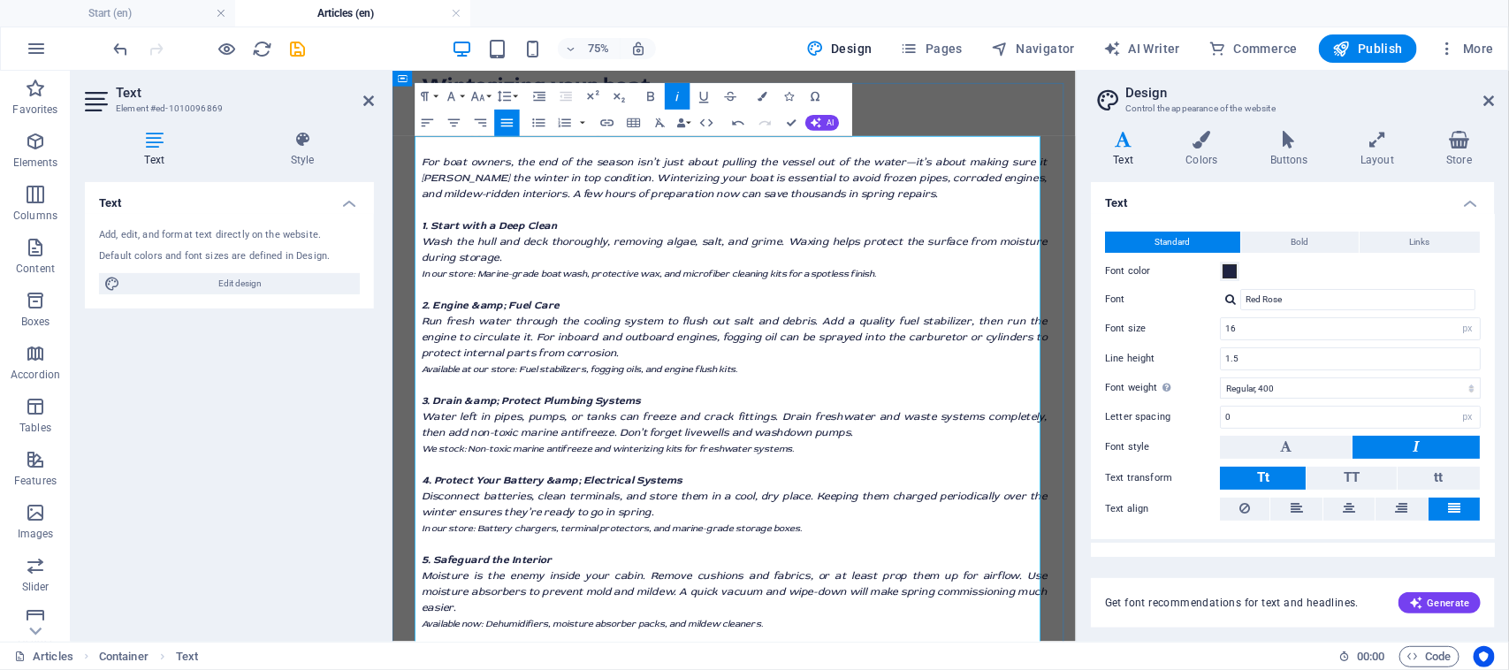
scroll to position [0, 0]
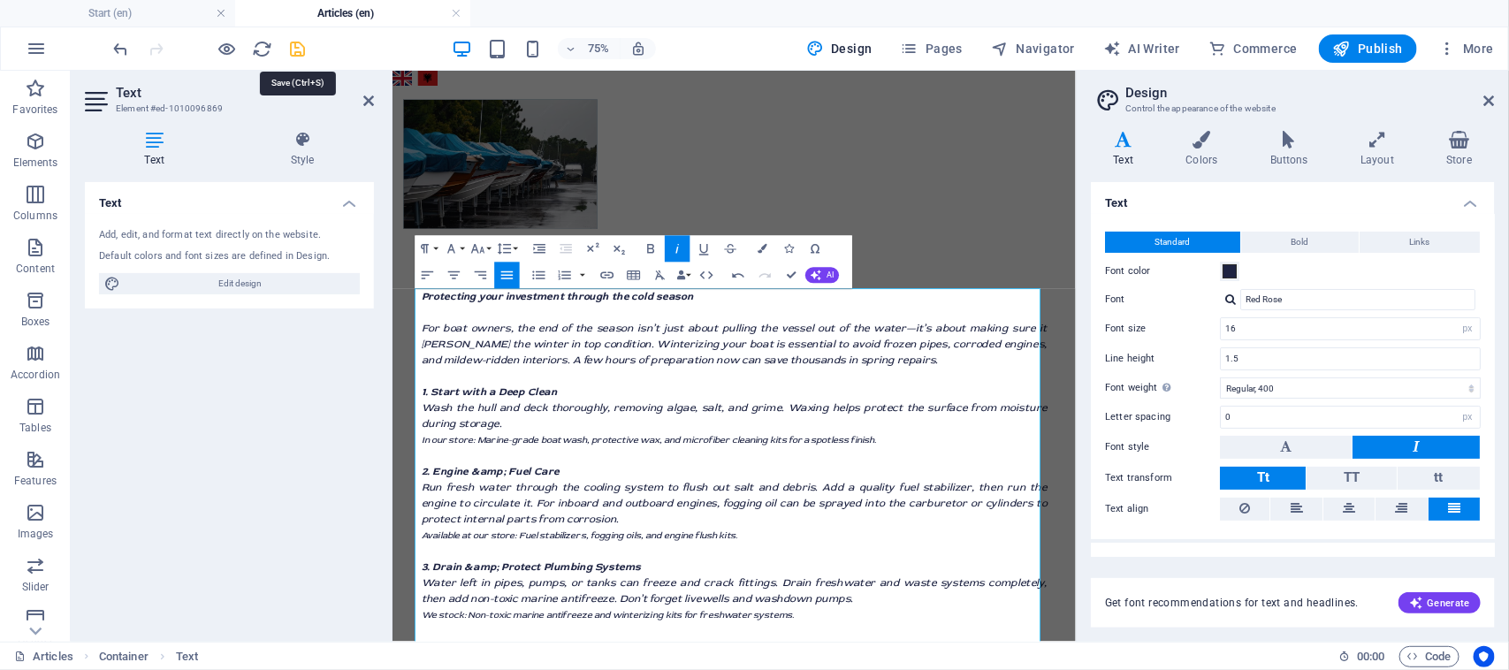
click at [301, 54] on icon "save" at bounding box center [298, 49] width 20 height 20
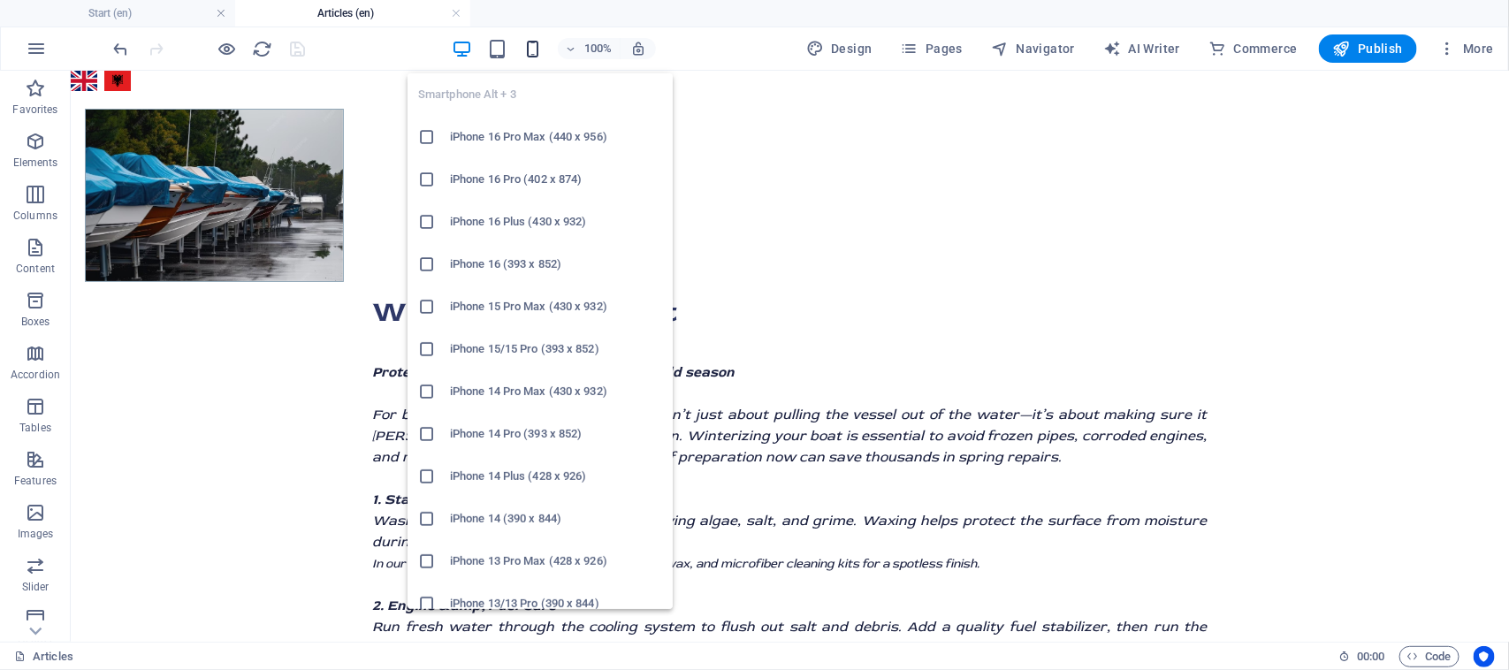
click at [535, 51] on icon "button" at bounding box center [532, 49] width 20 height 20
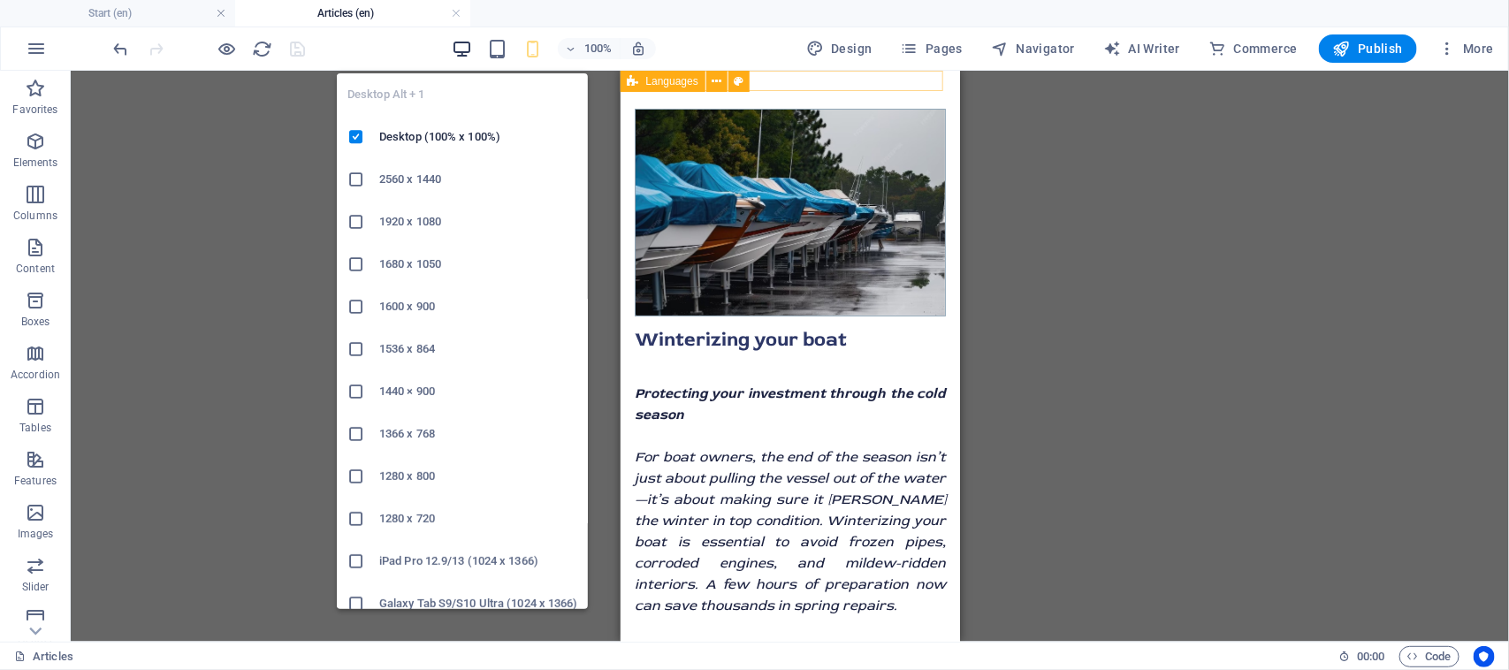
click at [469, 49] on icon "button" at bounding box center [462, 49] width 20 height 20
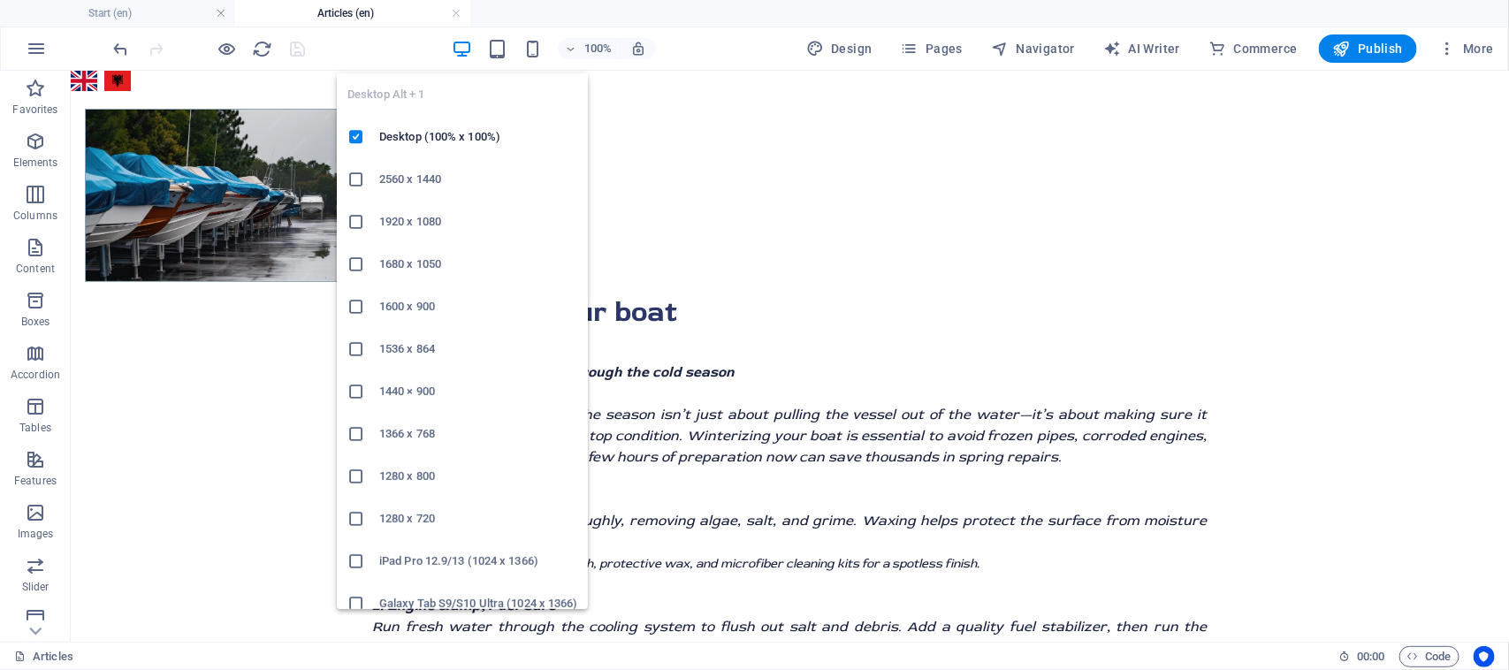
click at [464, 50] on icon "button" at bounding box center [462, 49] width 20 height 20
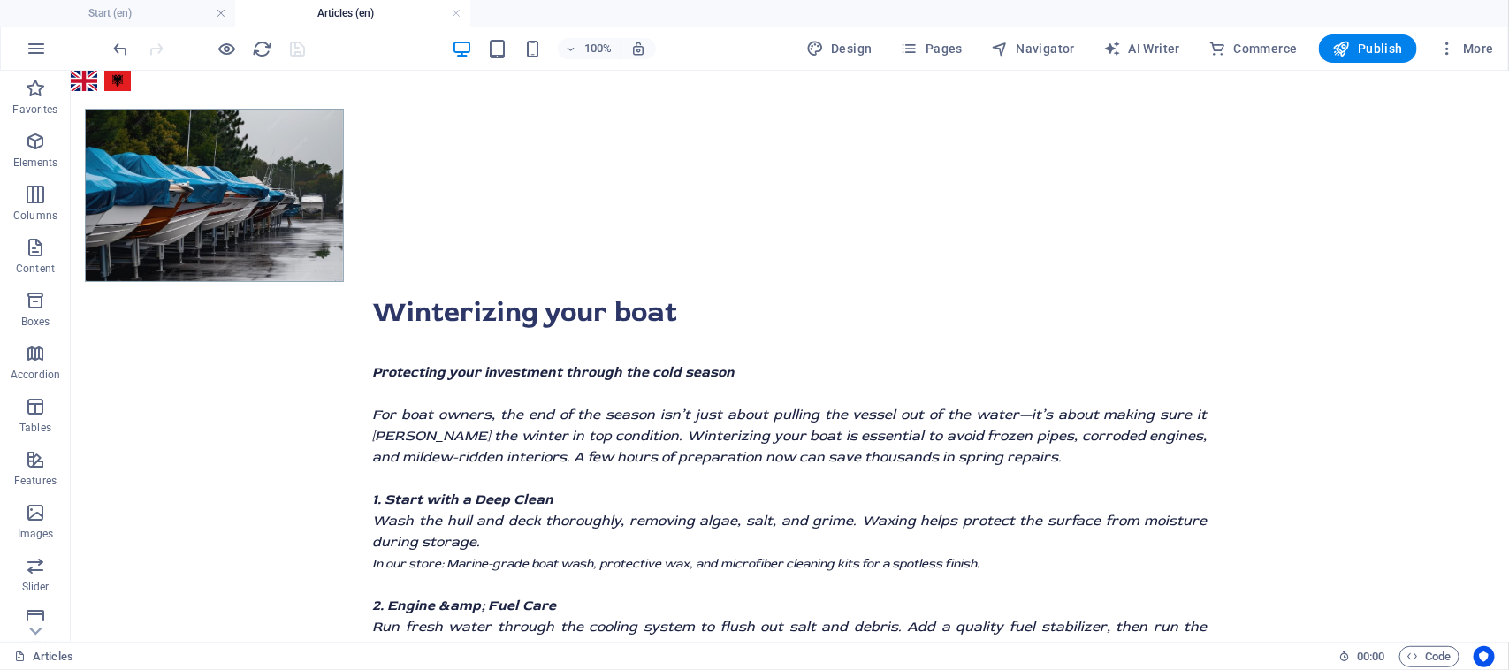
click at [297, 53] on div at bounding box center [209, 48] width 198 height 28
click at [460, 13] on link at bounding box center [456, 13] width 11 height 17
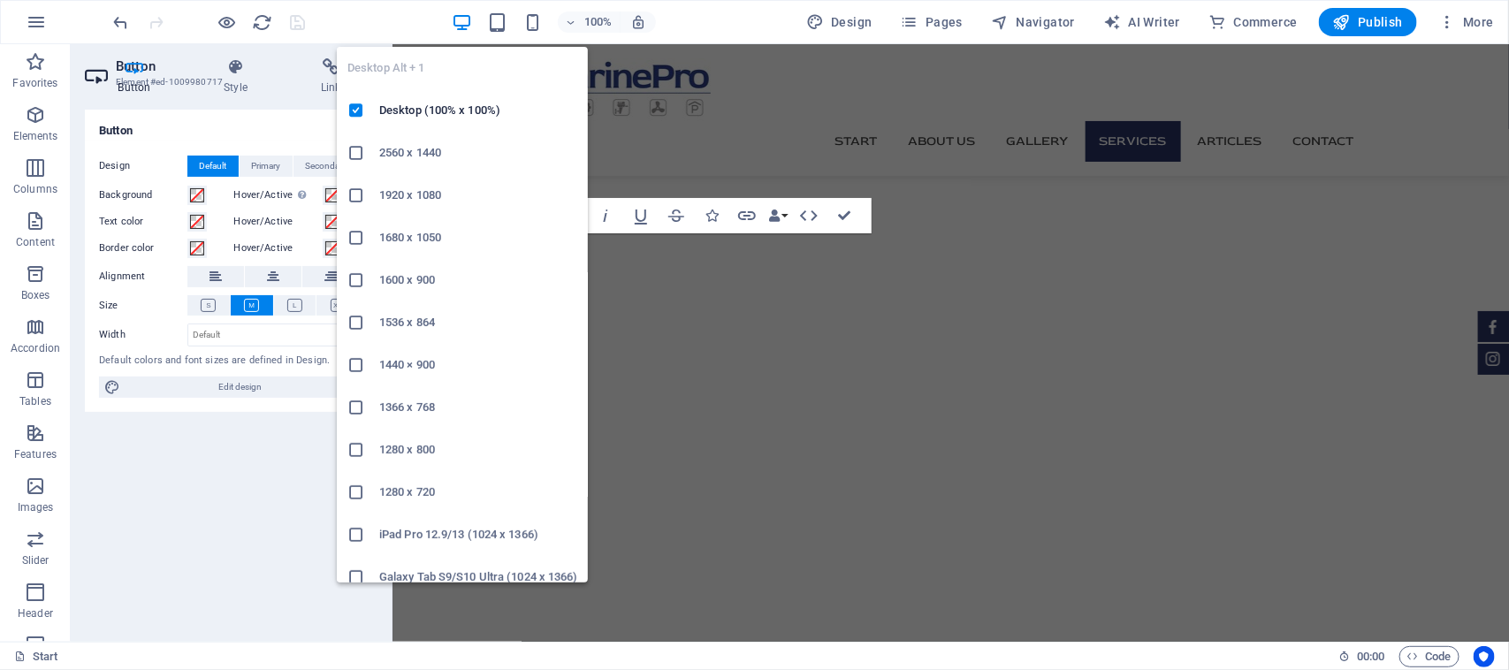
scroll to position [2742, 0]
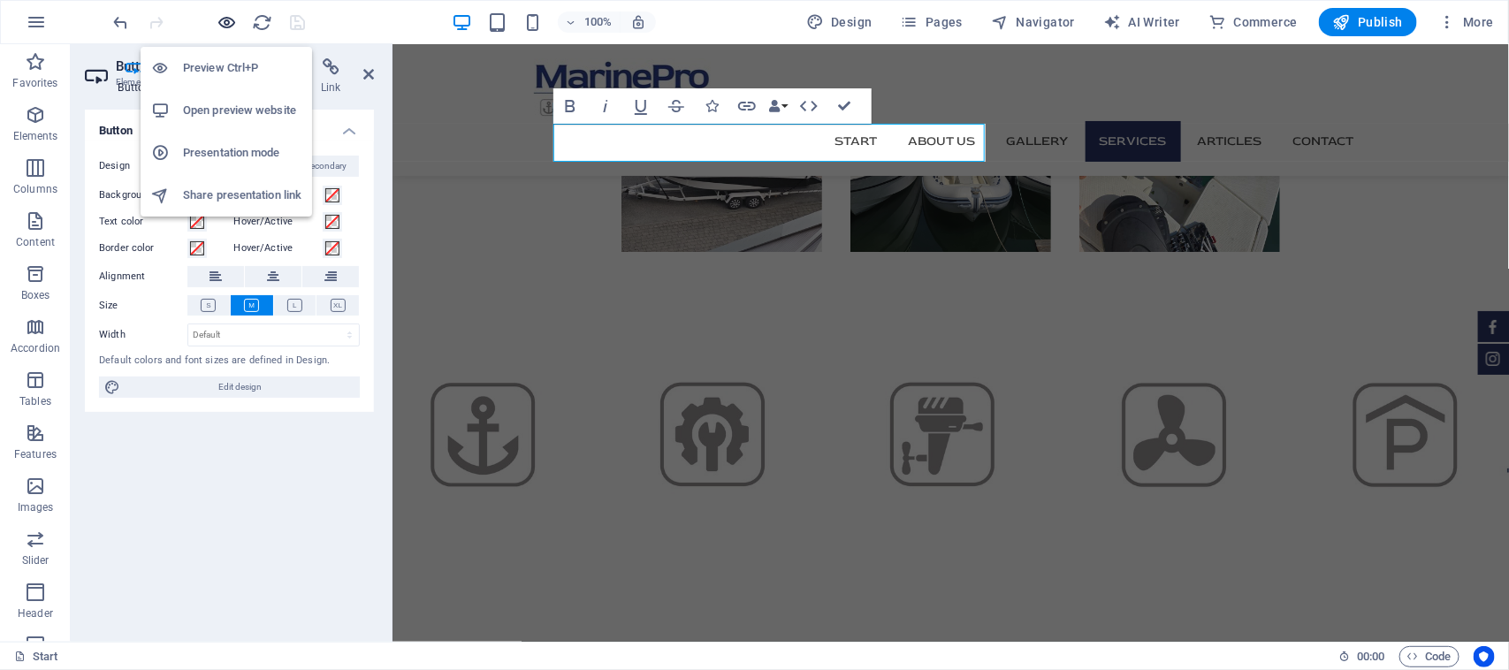
click at [237, 28] on span "button" at bounding box center [227, 22] width 21 height 20
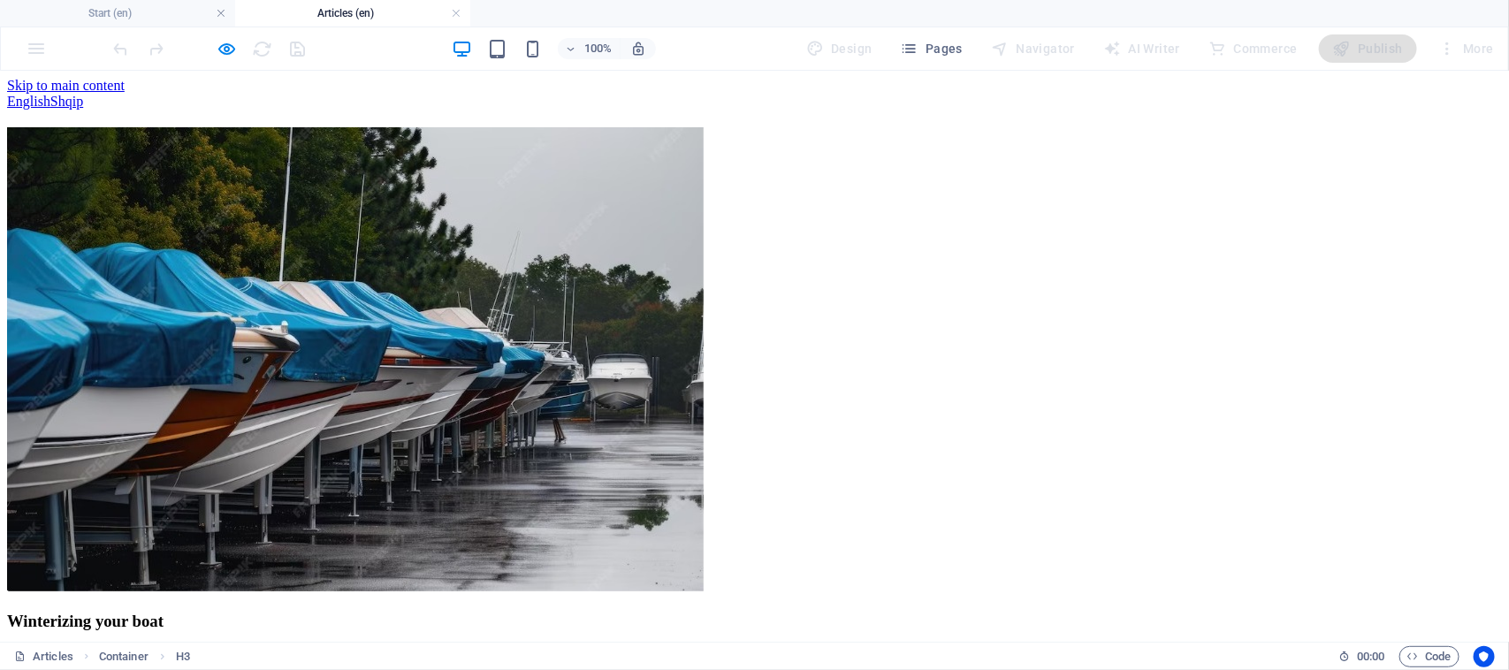
scroll to position [0, 0]
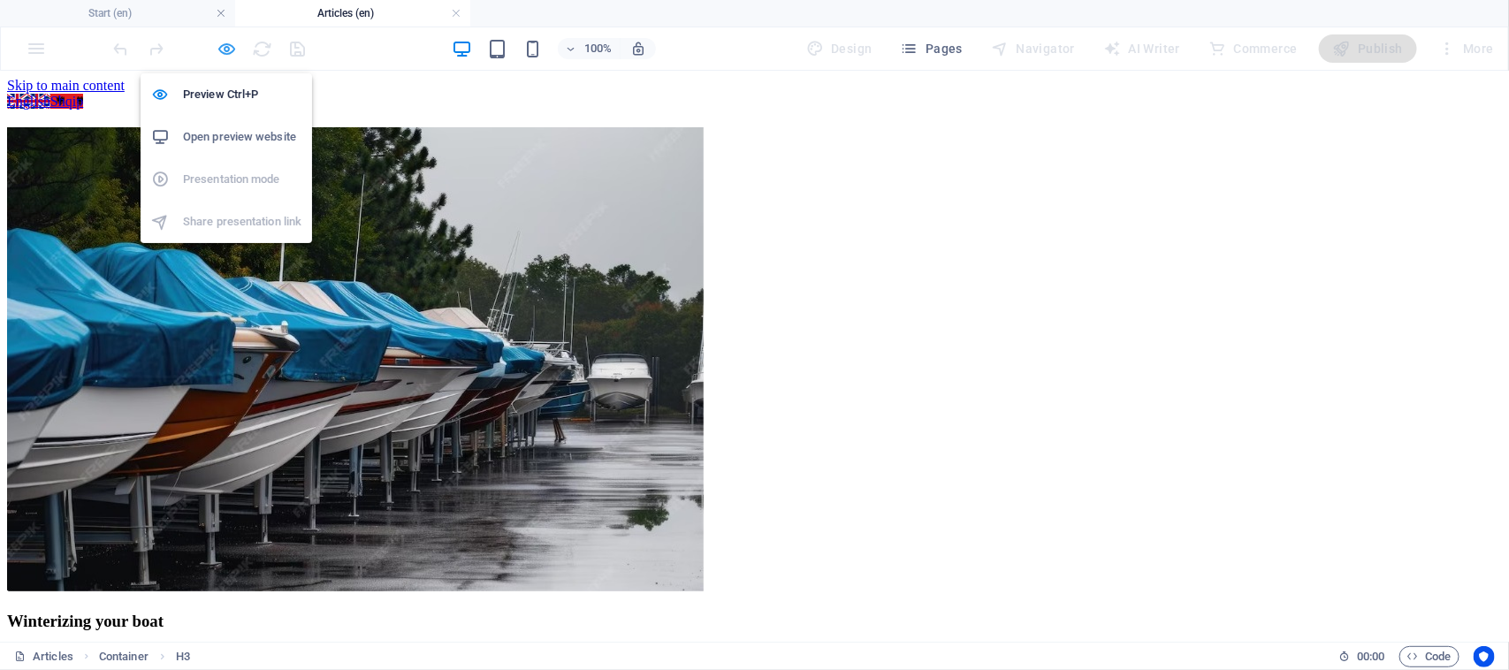
click at [224, 53] on icon "button" at bounding box center [227, 49] width 20 height 20
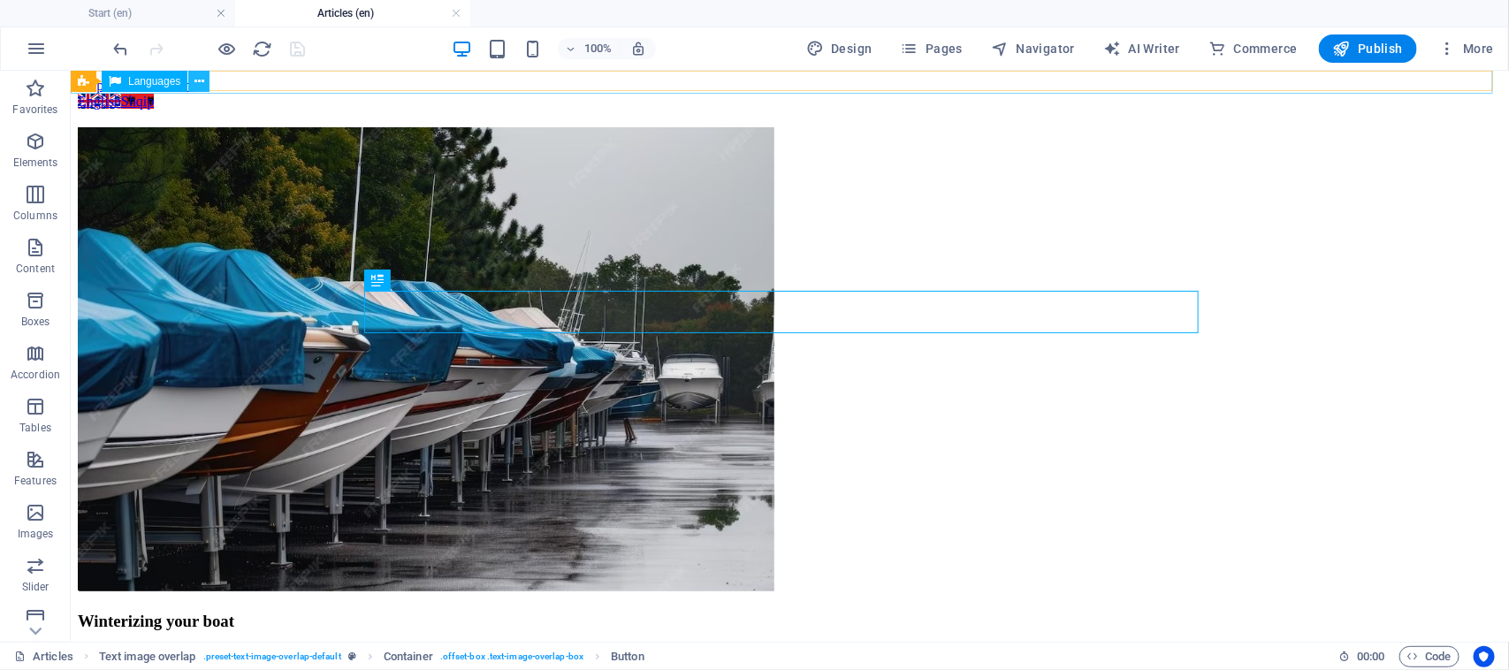
click at [200, 75] on icon at bounding box center [199, 81] width 10 height 19
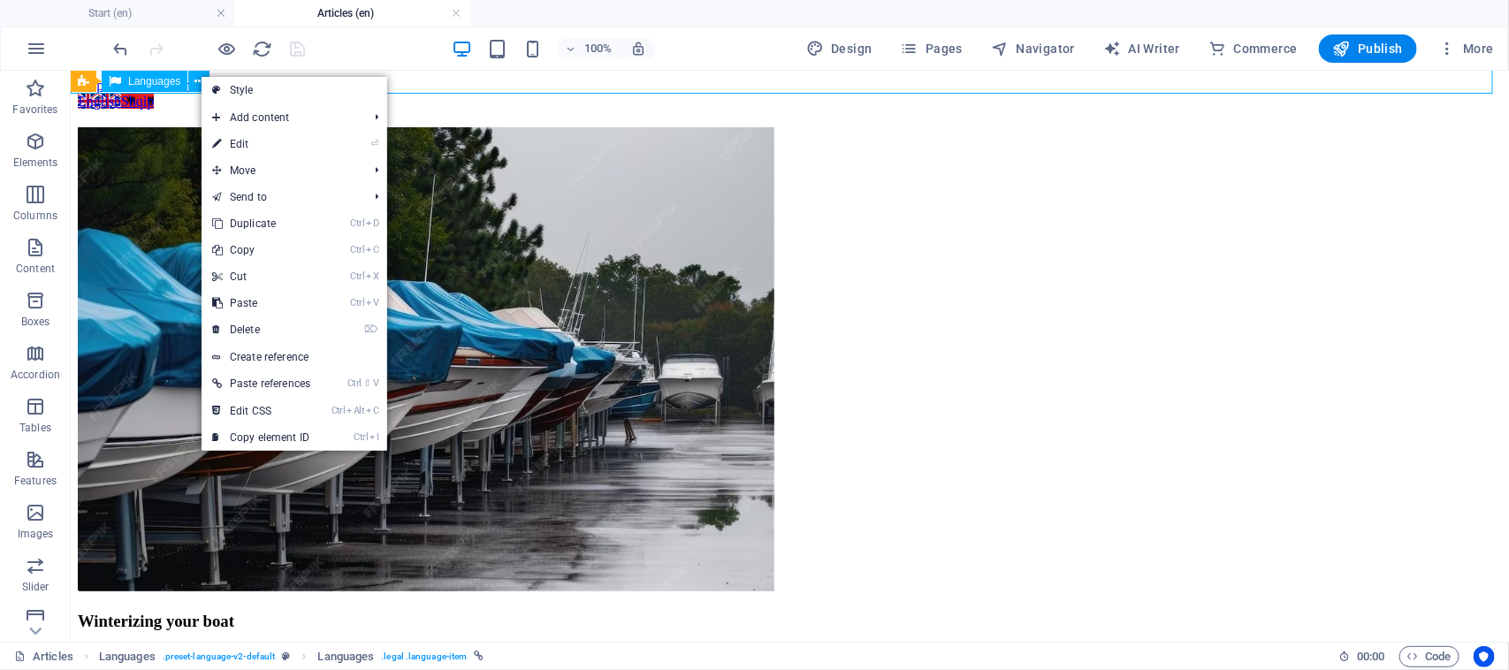
click at [159, 76] on span "Languages" at bounding box center [154, 81] width 52 height 11
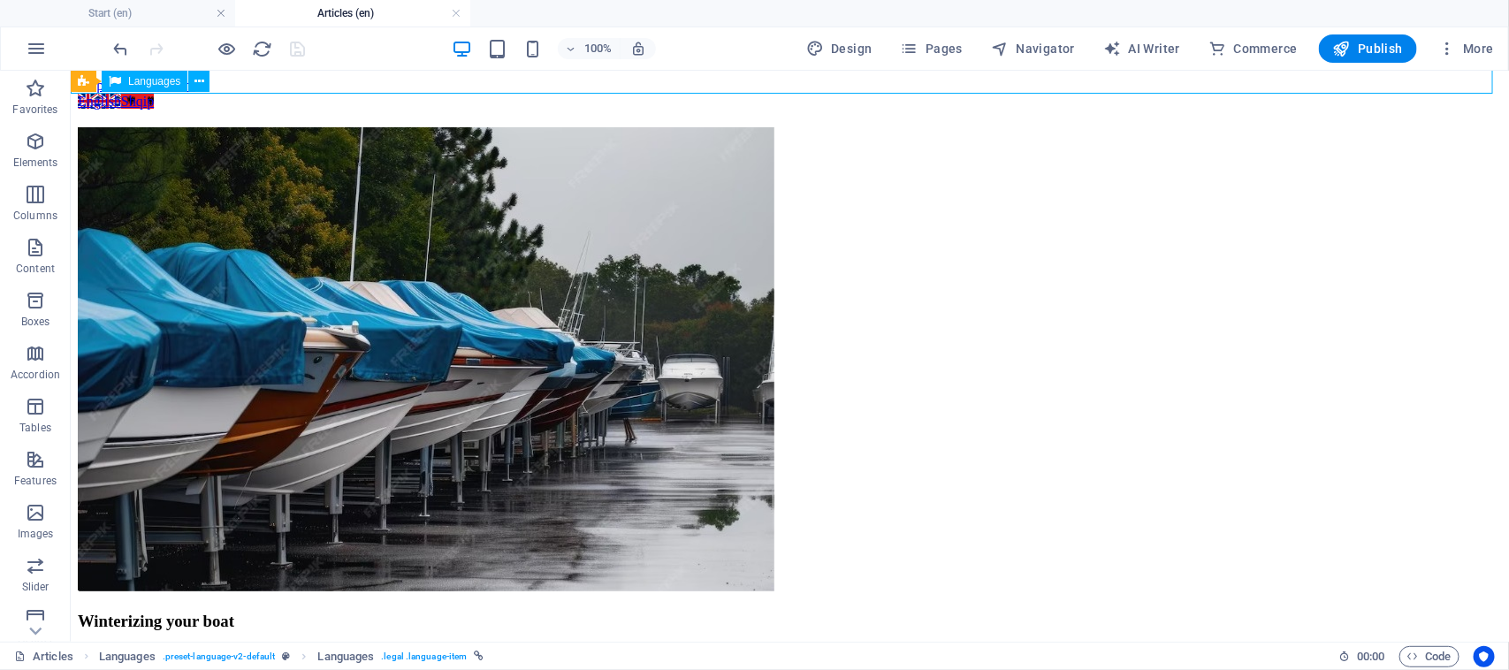
click at [159, 76] on span "Languages" at bounding box center [154, 81] width 52 height 11
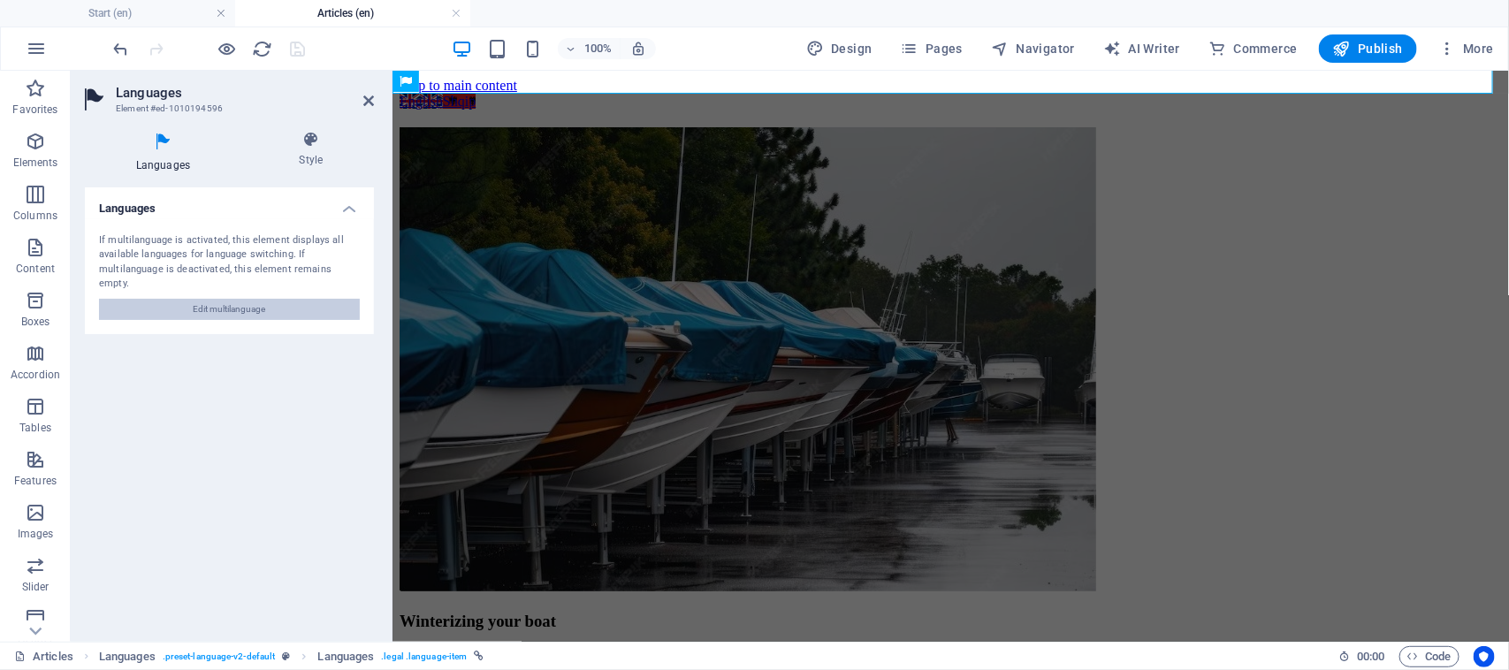
click at [285, 299] on button "Edit multilanguage" at bounding box center [229, 309] width 261 height 21
select select "41"
select select "4"
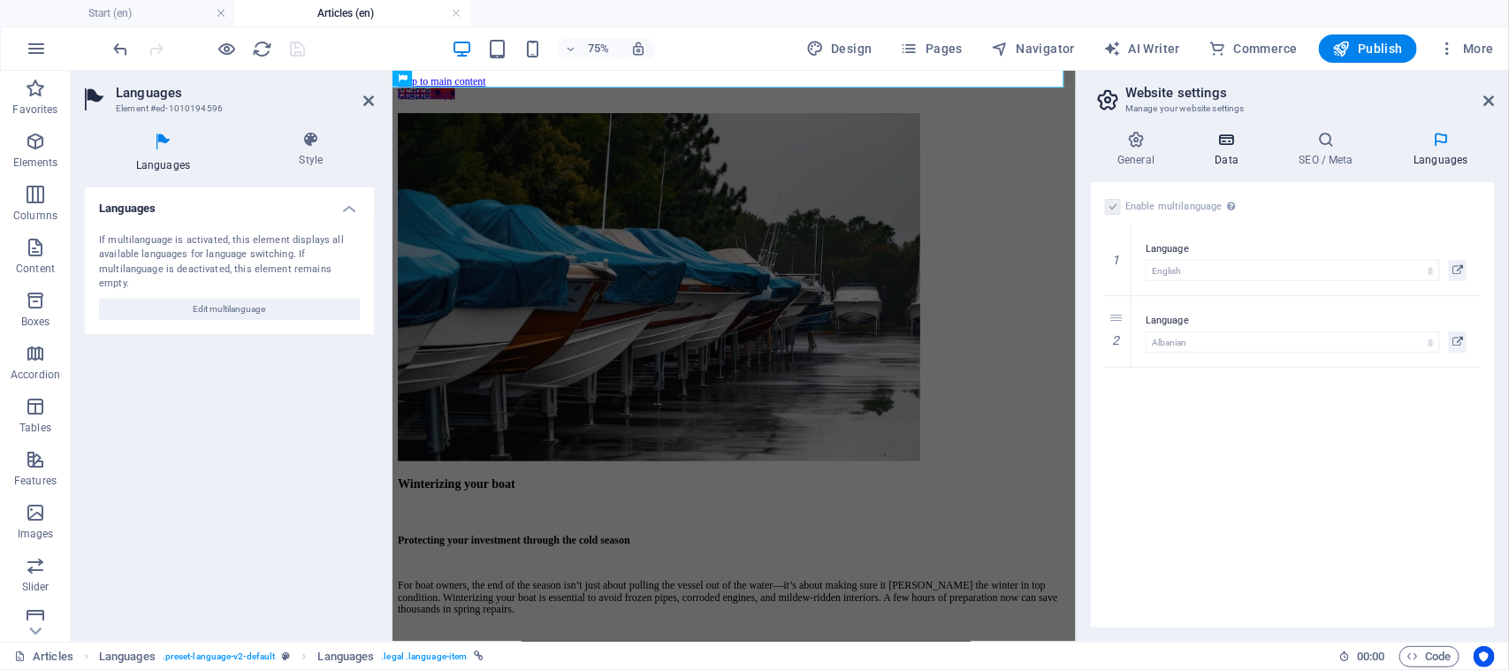
click at [1226, 165] on h4 "Data" at bounding box center [1230, 149] width 84 height 37
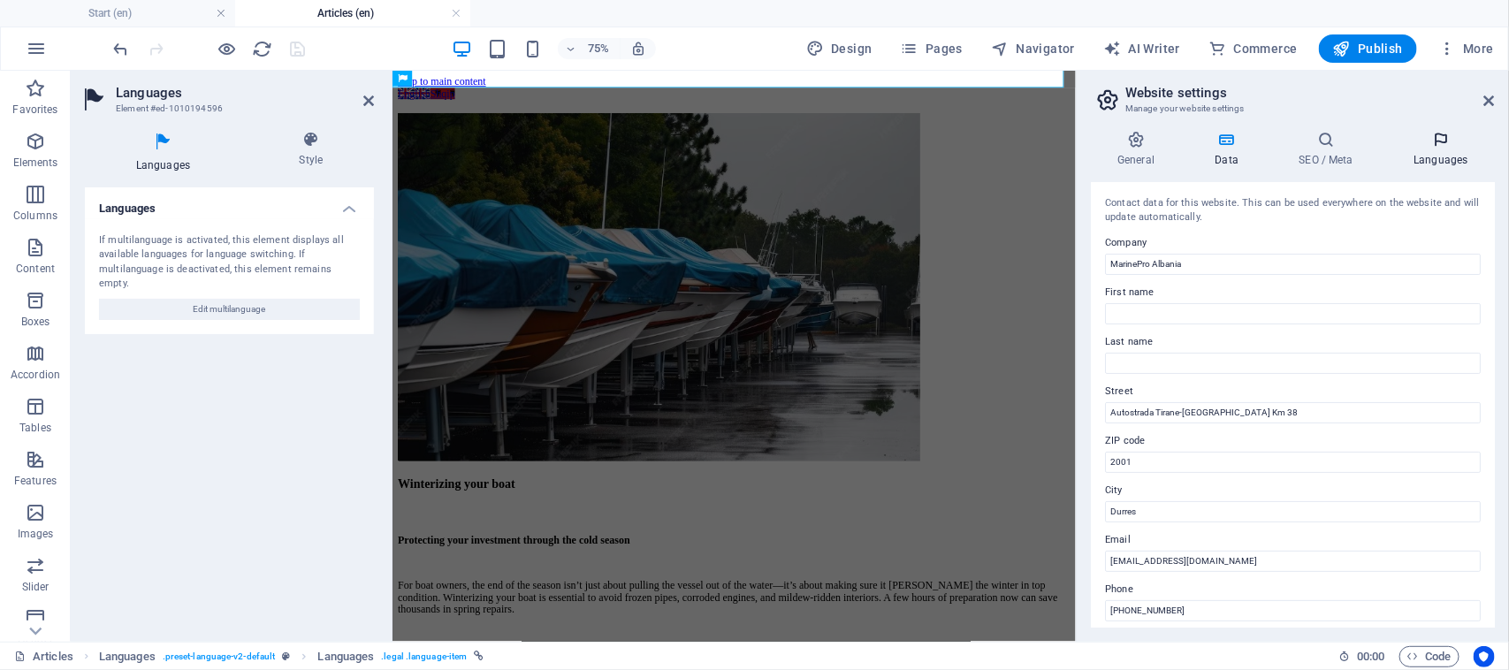
click at [1427, 162] on h4 "Languages" at bounding box center [1441, 149] width 108 height 37
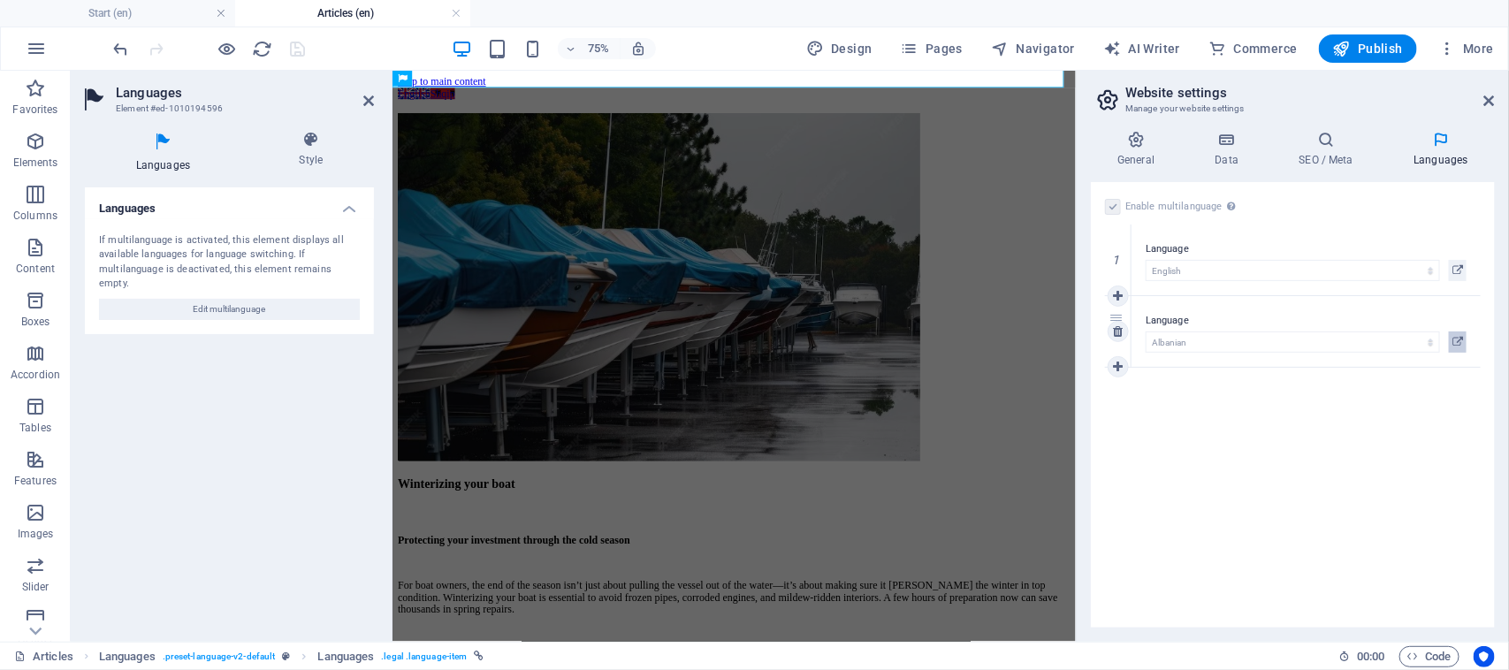
click at [1464, 338] on button at bounding box center [1457, 341] width 18 height 21
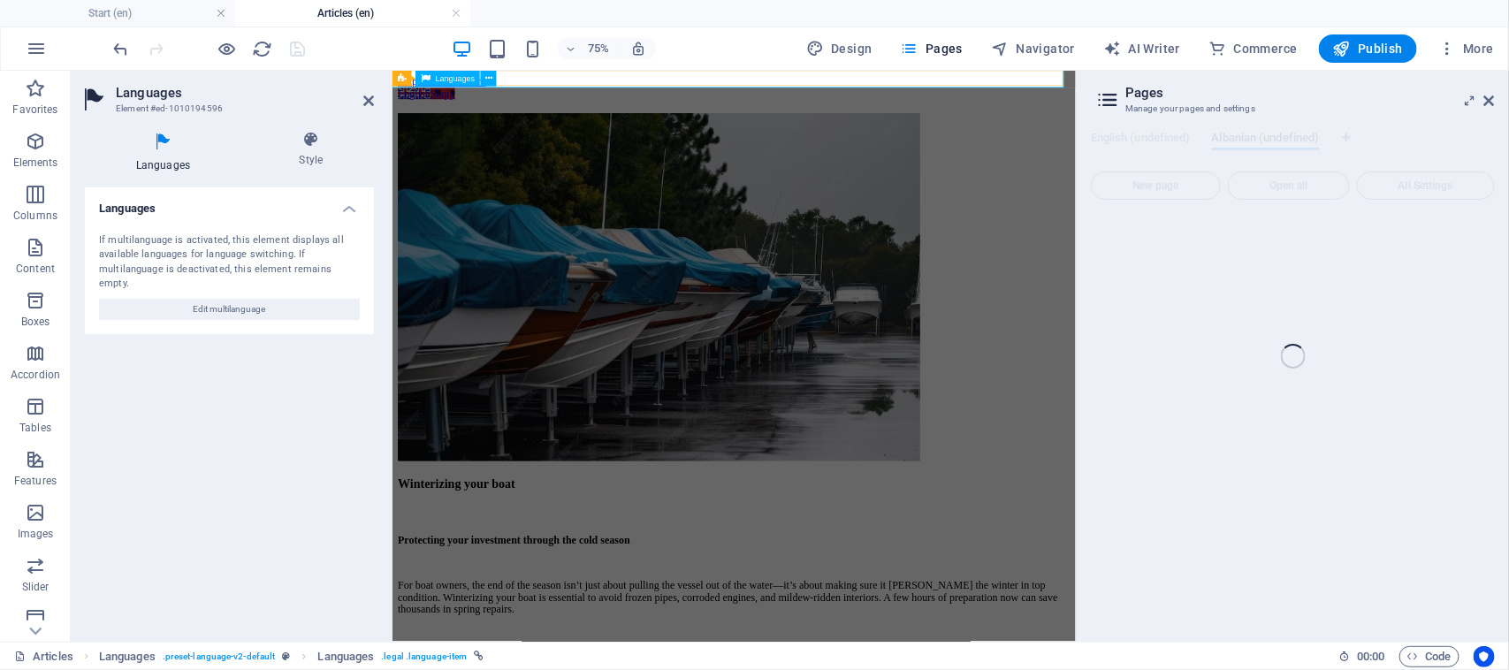
click at [444, 77] on span "Languages" at bounding box center [456, 79] width 40 height 8
click at [446, 80] on span "Languages" at bounding box center [456, 79] width 40 height 8
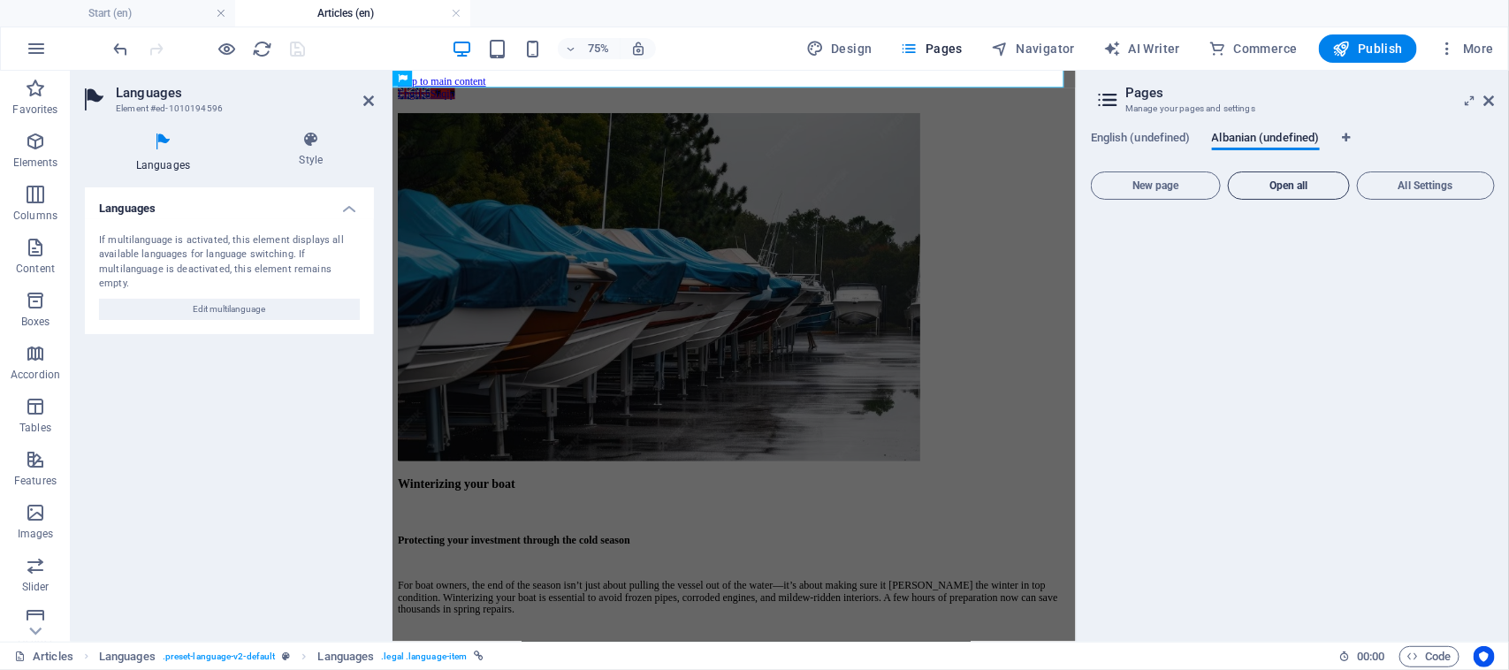
click at [1300, 184] on span "Open all" at bounding box center [1289, 185] width 106 height 11
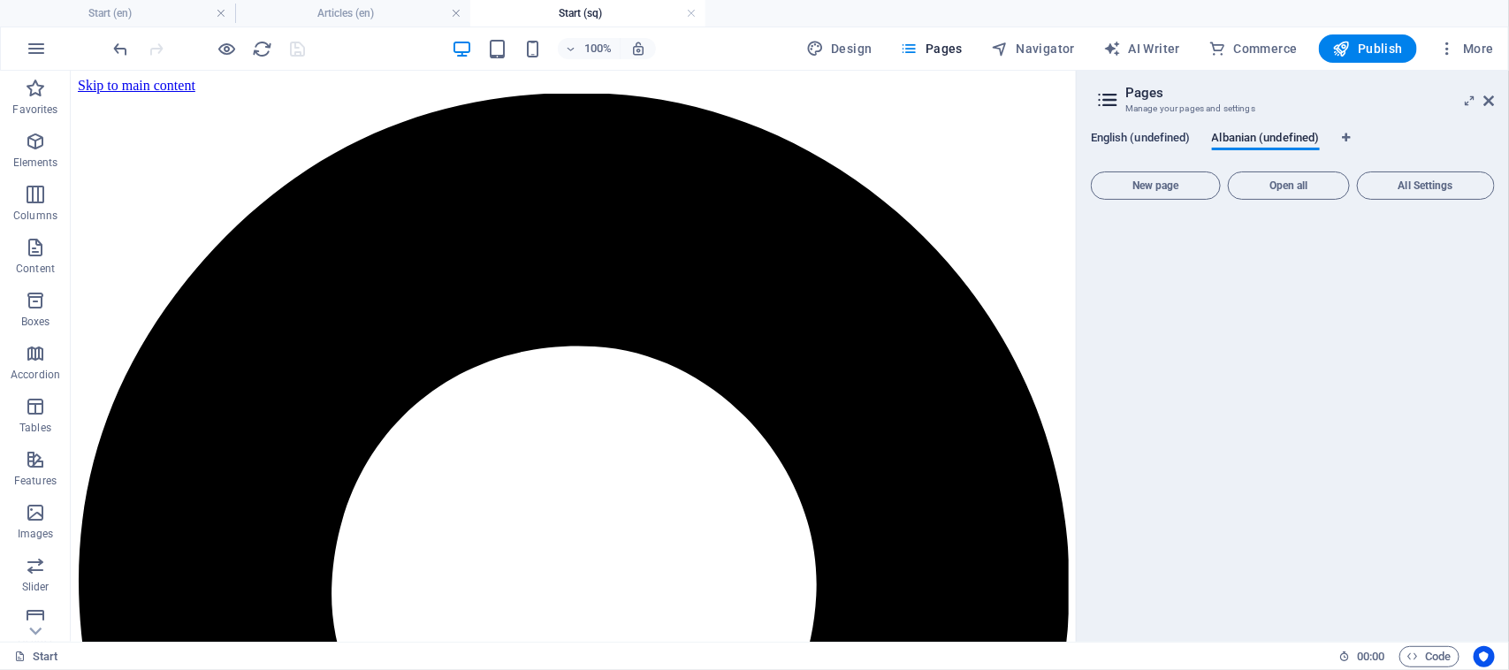
click at [1167, 138] on span "English (undefined)" at bounding box center [1141, 139] width 100 height 25
click at [1286, 138] on span "Albanian (undefined)" at bounding box center [1266, 139] width 108 height 25
click at [1284, 138] on span "Albanian (undefined)" at bounding box center [1266, 139] width 108 height 25
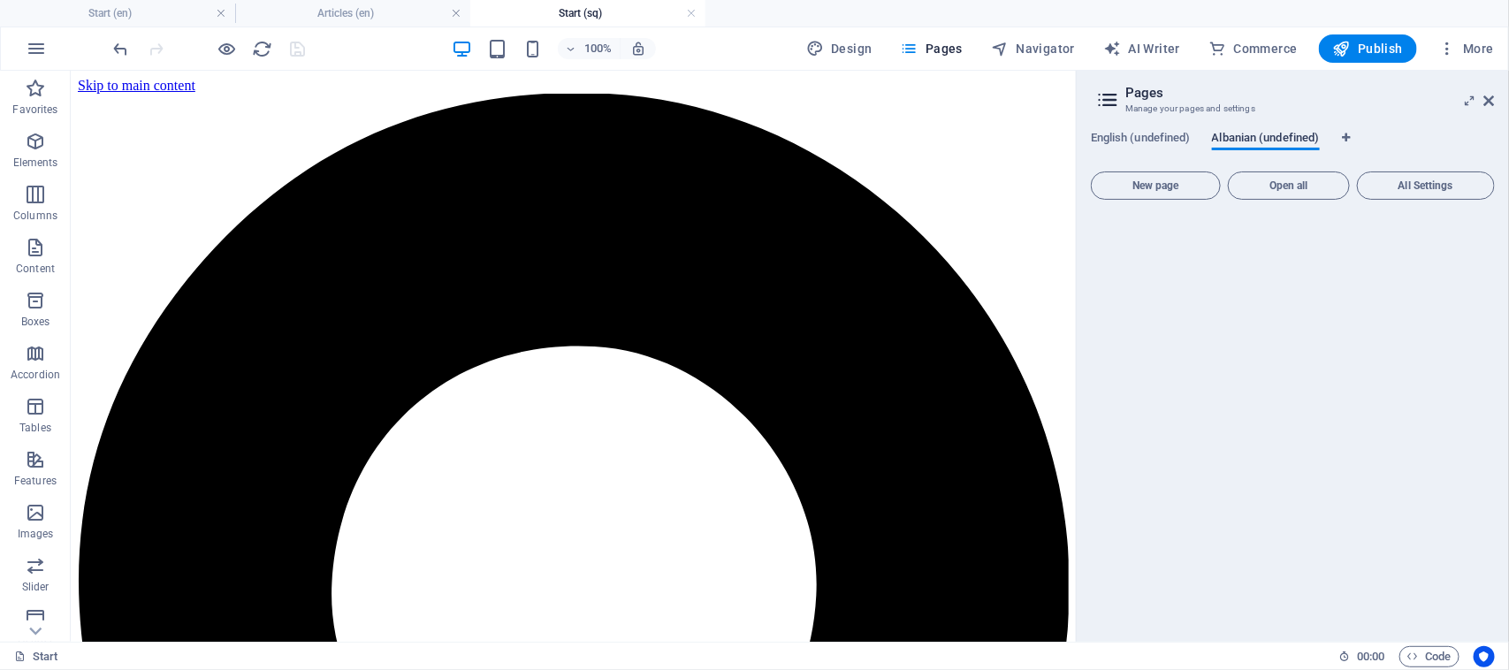
click at [1284, 138] on span "Albanian (undefined)" at bounding box center [1266, 139] width 108 height 25
click at [365, 13] on h4 "Articles (en)" at bounding box center [352, 13] width 235 height 19
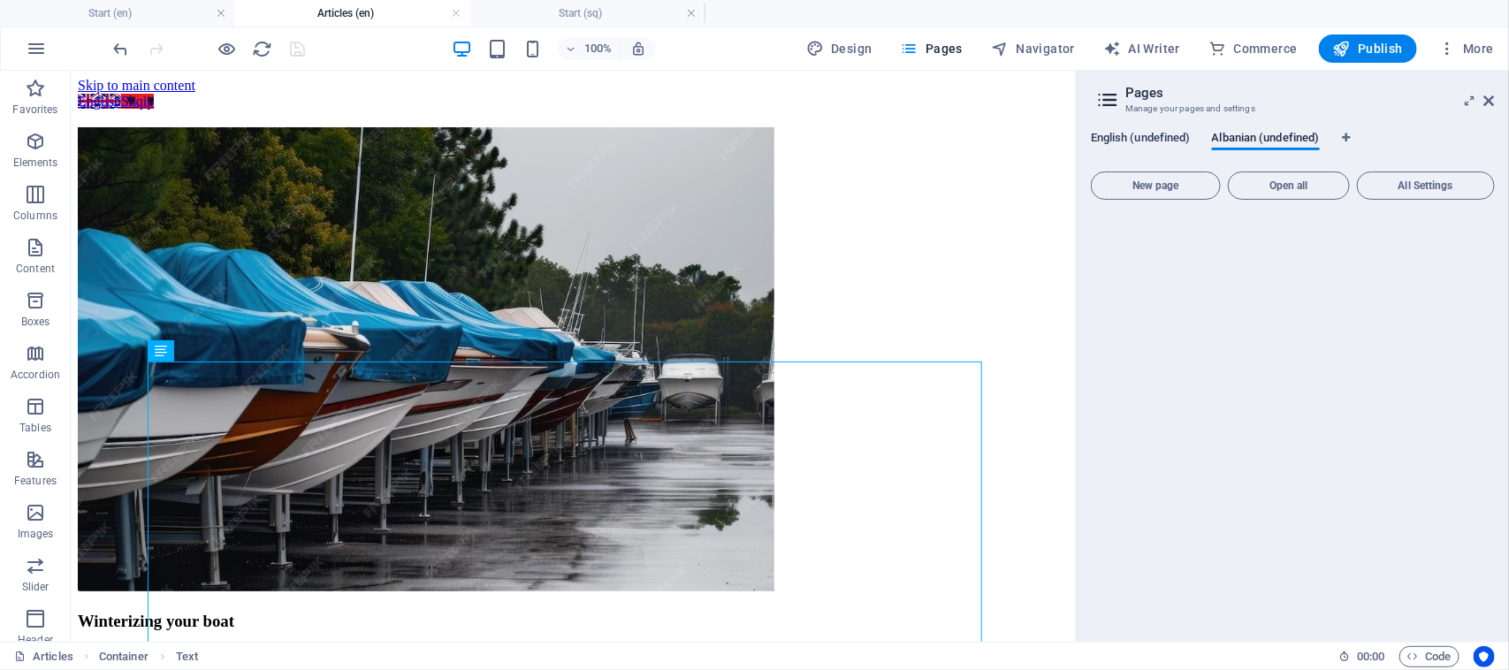
click at [1138, 137] on span "English (undefined)" at bounding box center [1141, 139] width 100 height 25
click at [1295, 141] on span "Albanian (undefined)" at bounding box center [1266, 139] width 108 height 25
click at [1175, 102] on h3 "Manage your pages and settings" at bounding box center [1292, 109] width 334 height 16
click at [1103, 102] on icon at bounding box center [1107, 99] width 27 height 25
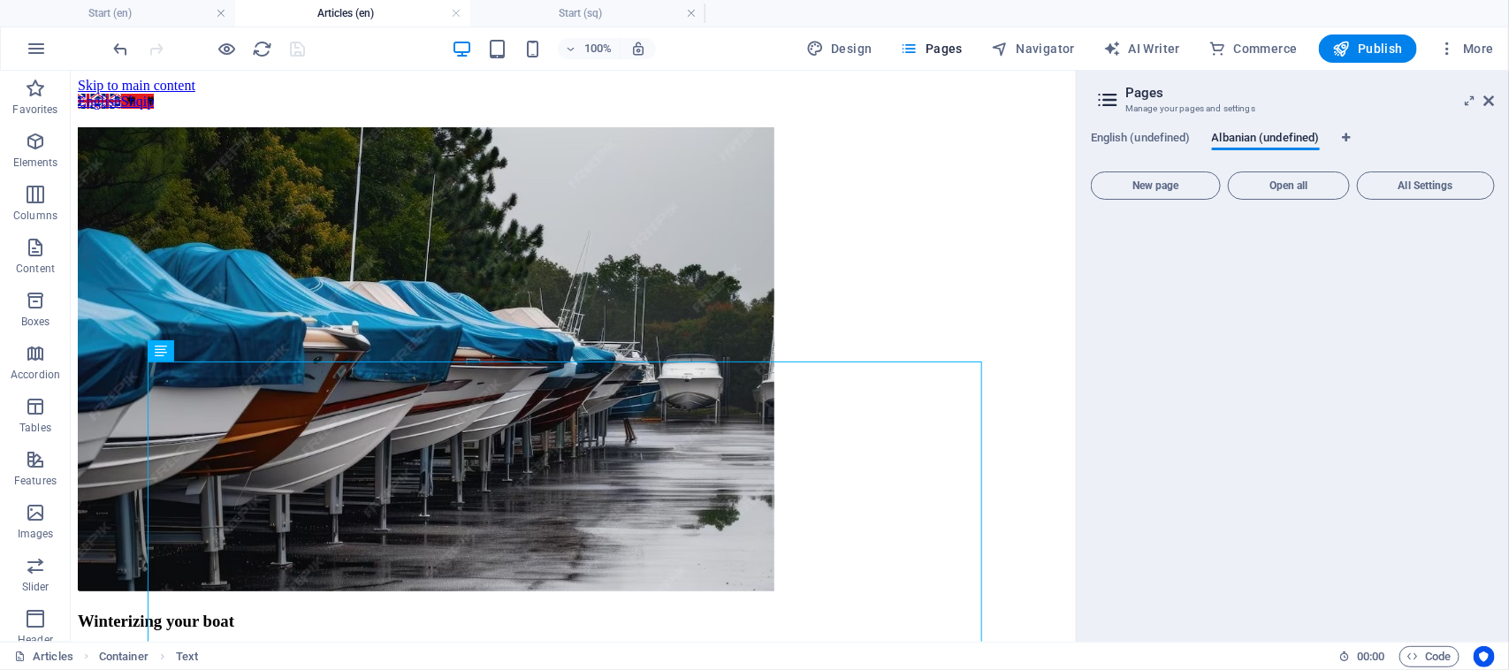
click at [1103, 102] on icon at bounding box center [1107, 99] width 27 height 25
click at [1439, 191] on button "All Settings" at bounding box center [1426, 185] width 138 height 28
click at [1414, 183] on span "All Settings" at bounding box center [1426, 185] width 122 height 11
click at [1302, 174] on button "Open all" at bounding box center [1289, 185] width 122 height 28
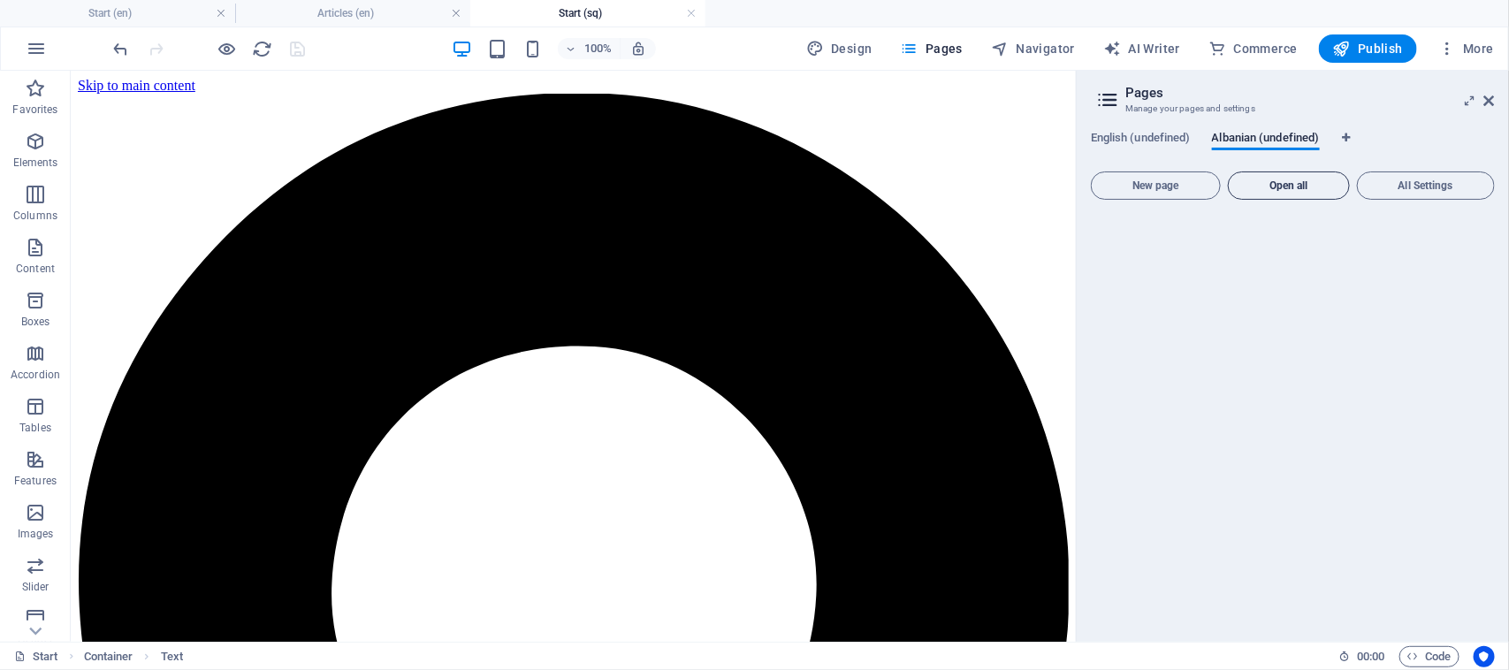
click at [1315, 187] on span "Open all" at bounding box center [1289, 185] width 106 height 11
click at [1175, 182] on span "New page" at bounding box center [1156, 185] width 114 height 11
click at [1171, 192] on button "New page" at bounding box center [1156, 185] width 130 height 28
click at [1172, 193] on button "New page" at bounding box center [1156, 185] width 130 height 28
click at [1145, 139] on span "English (undefined)" at bounding box center [1141, 139] width 100 height 25
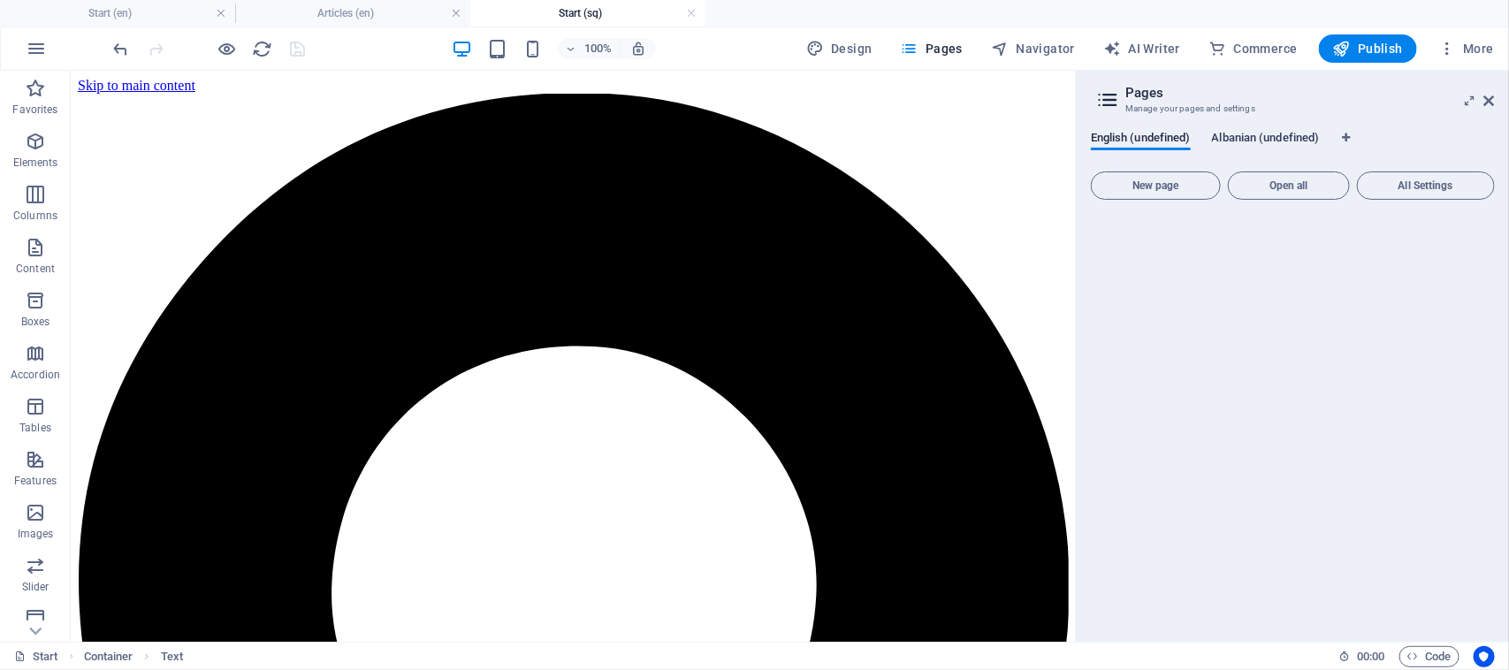
click at [1264, 137] on span "Albanian (undefined)" at bounding box center [1266, 139] width 108 height 25
click at [690, 11] on link at bounding box center [691, 13] width 11 height 17
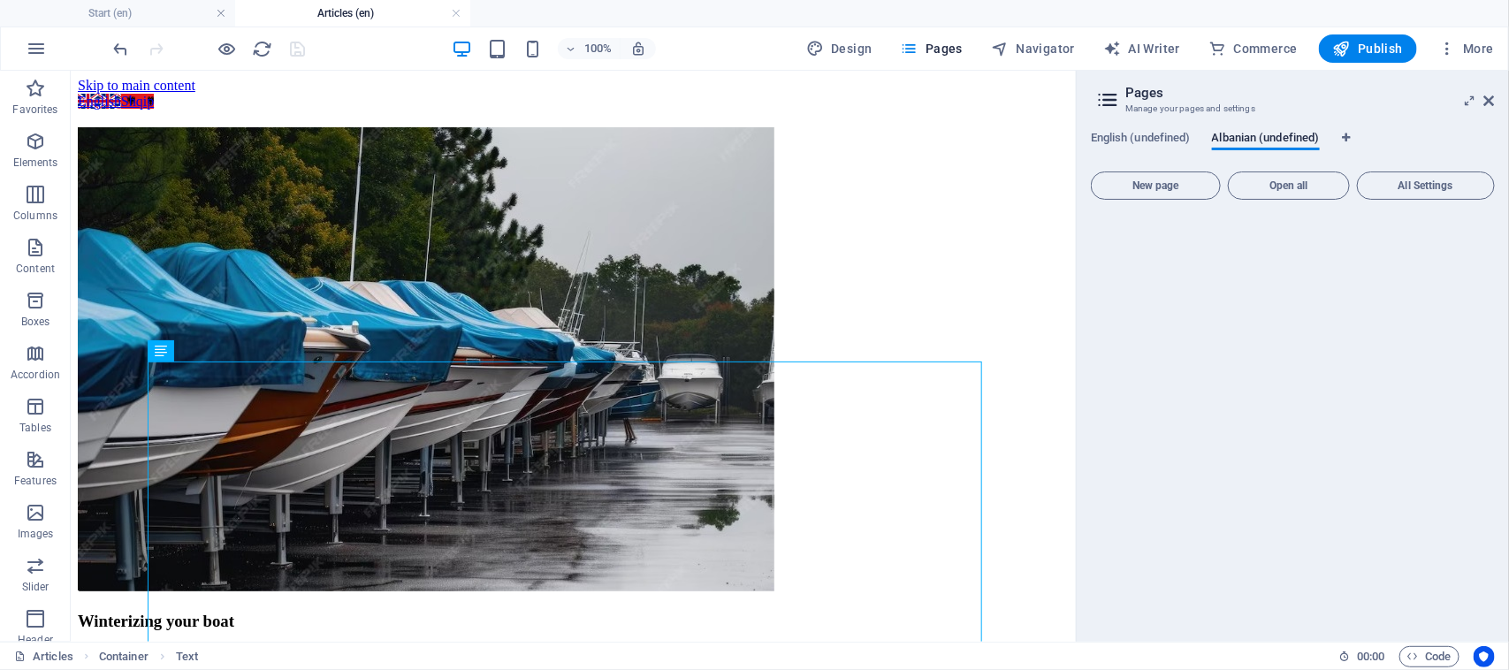
click at [399, 14] on h4 "Articles (en)" at bounding box center [352, 13] width 235 height 19
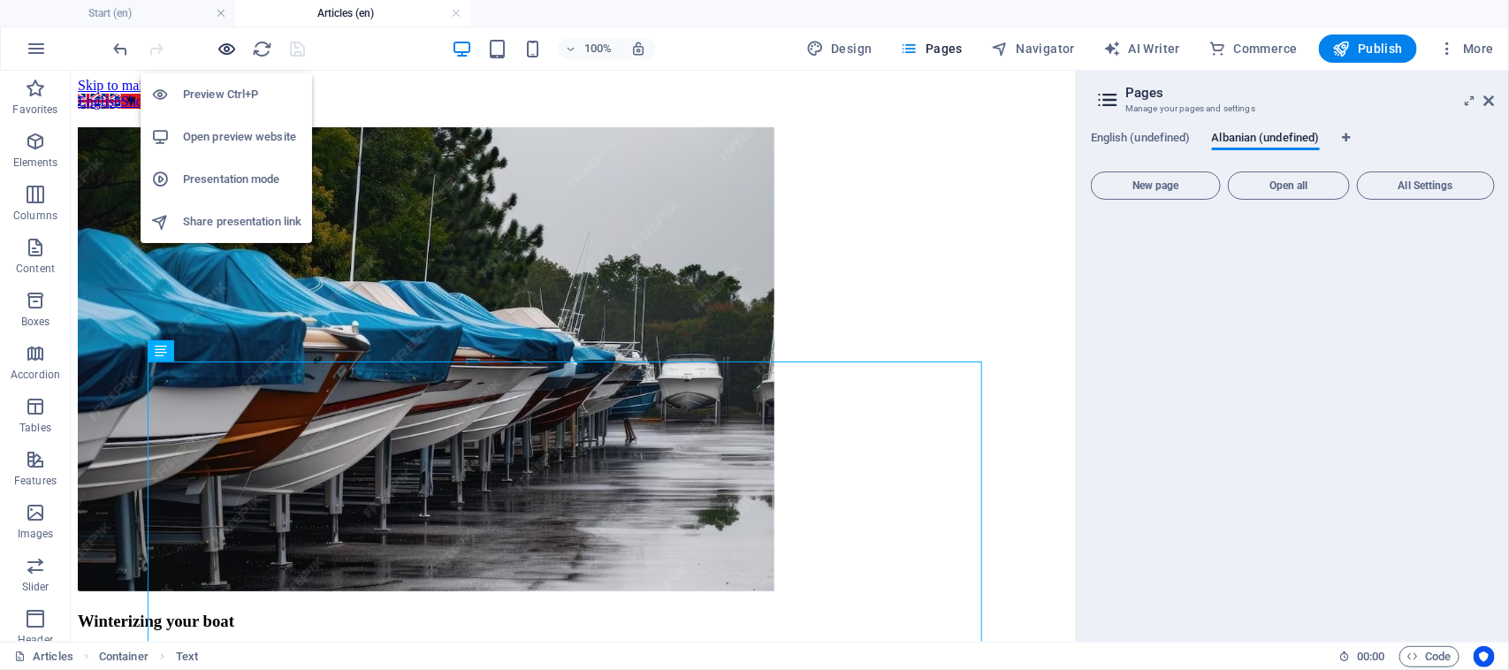
click at [232, 45] on icon "button" at bounding box center [227, 49] width 20 height 20
click at [227, 51] on icon "button" at bounding box center [227, 49] width 20 height 20
click at [228, 51] on icon "button" at bounding box center [227, 49] width 20 height 20
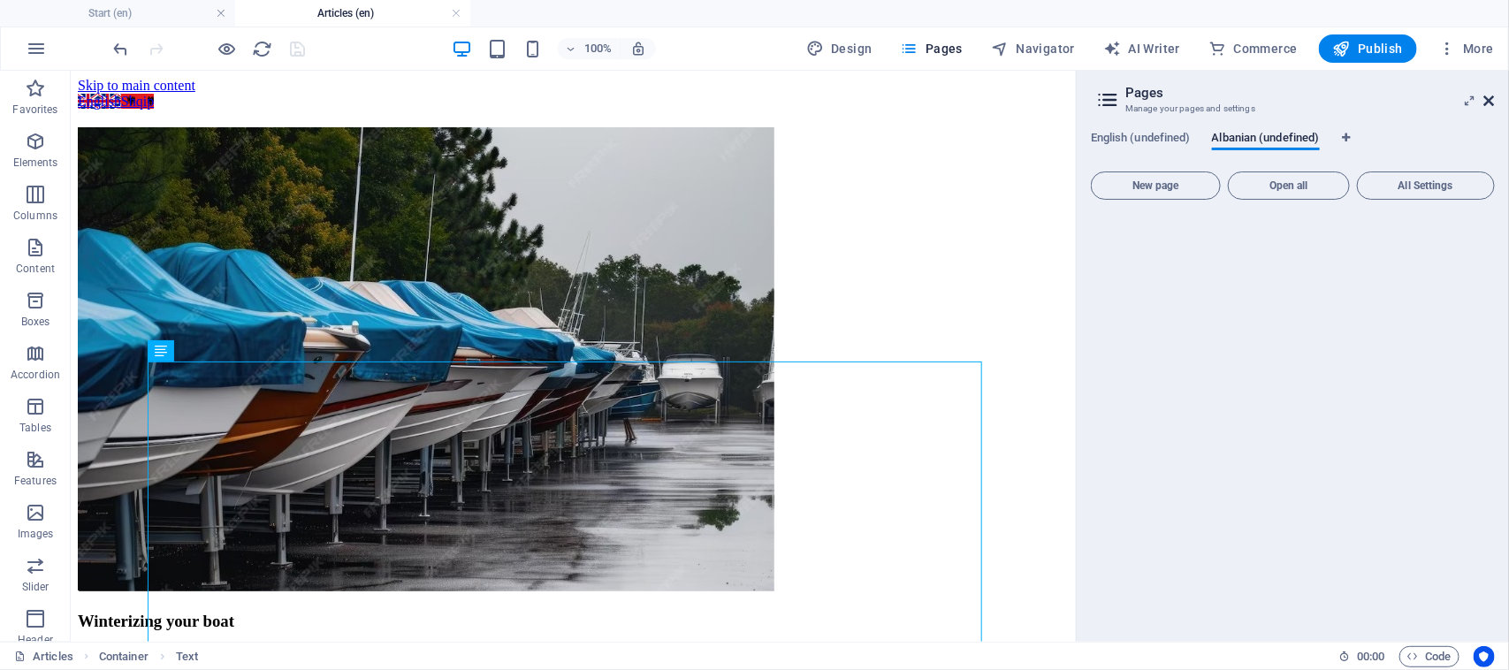
drag, startPoint x: 1491, startPoint y: 98, endPoint x: 1311, endPoint y: 49, distance: 186.7
click at [1491, 98] on icon at bounding box center [1489, 101] width 11 height 14
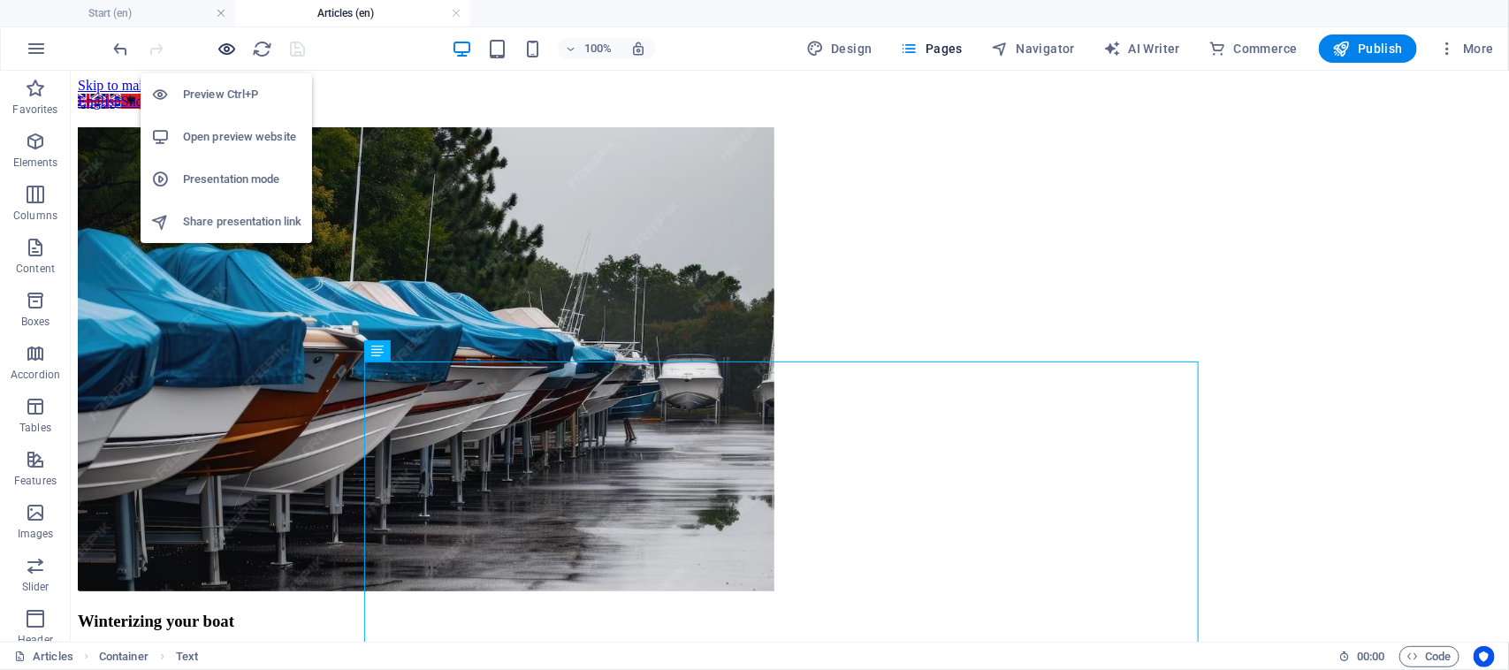
click at [234, 44] on icon "button" at bounding box center [227, 49] width 20 height 20
drag, startPoint x: 232, startPoint y: 45, endPoint x: 224, endPoint y: 72, distance: 28.8
click at [232, 46] on icon "button" at bounding box center [227, 49] width 20 height 20
click at [225, 89] on h6 "Preview Ctrl+P" at bounding box center [242, 94] width 118 height 21
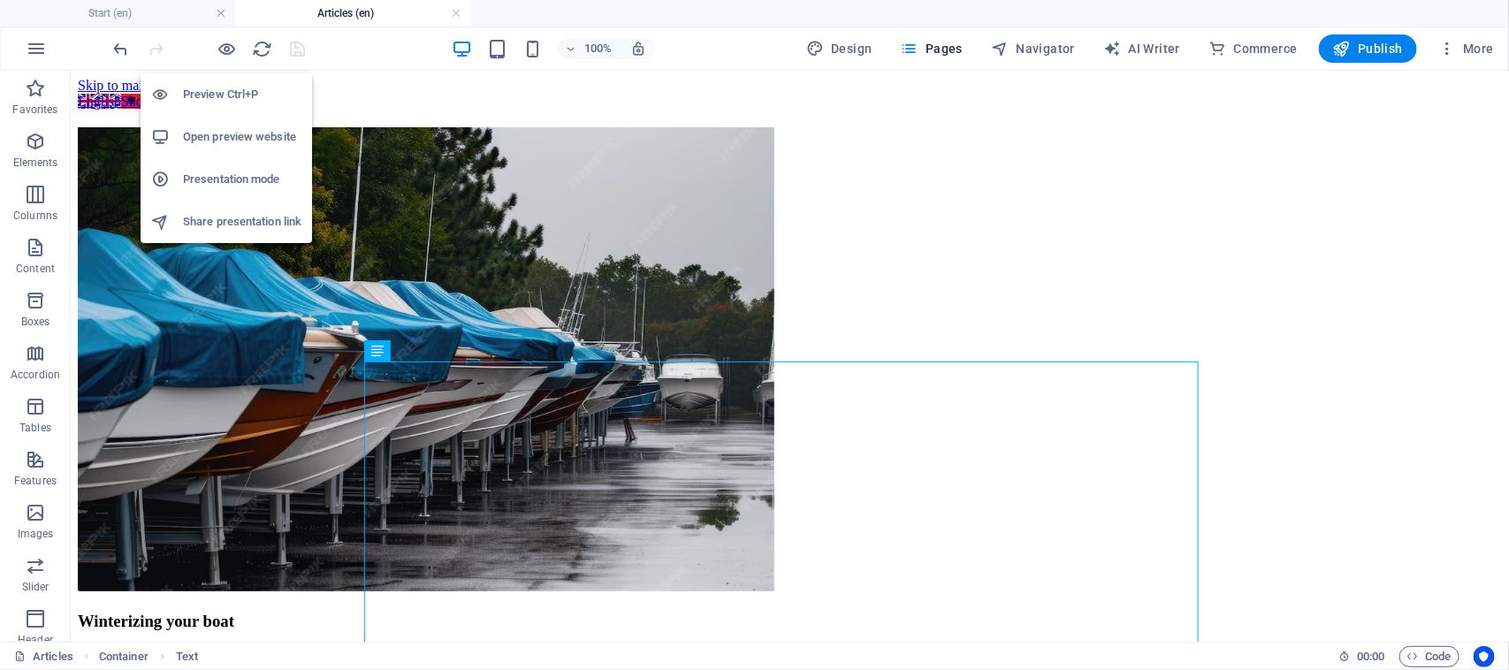
click at [225, 95] on h6 "Preview Ctrl+P" at bounding box center [242, 94] width 118 height 21
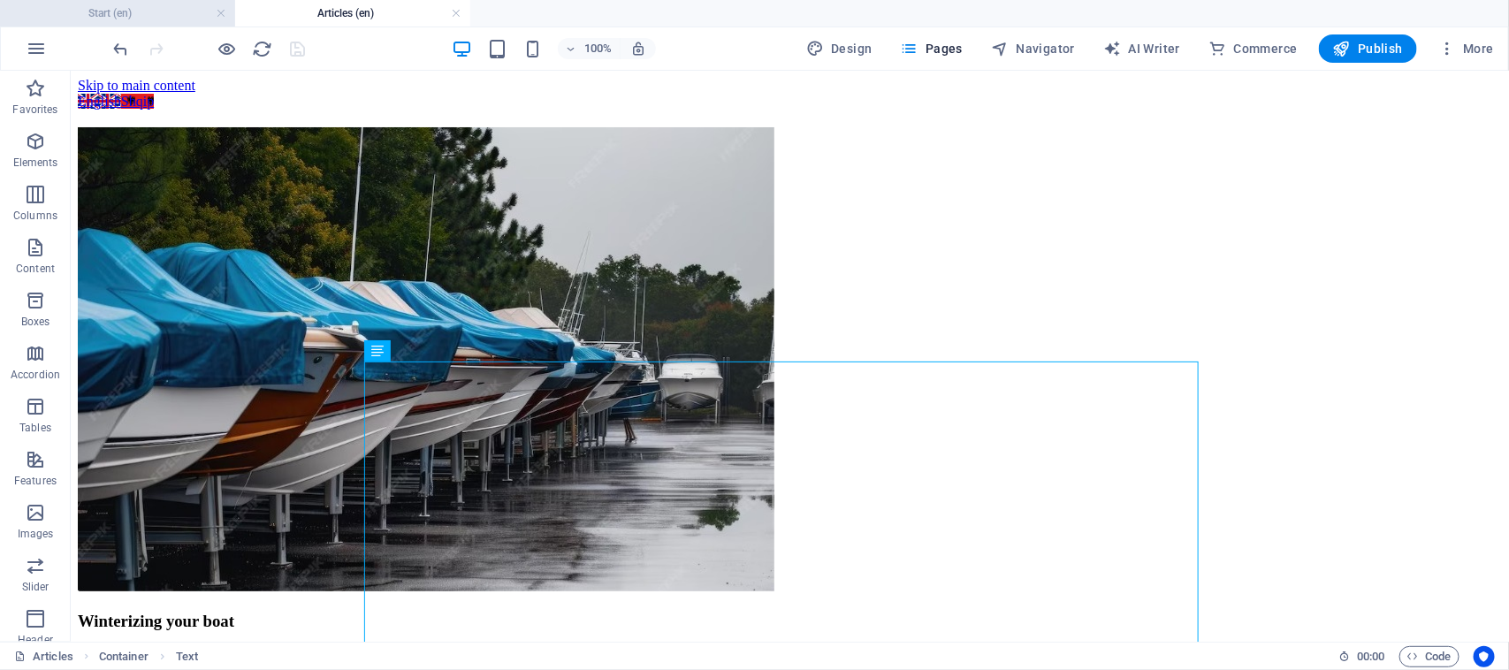
click at [148, 18] on h4 "Start (en)" at bounding box center [117, 13] width 235 height 19
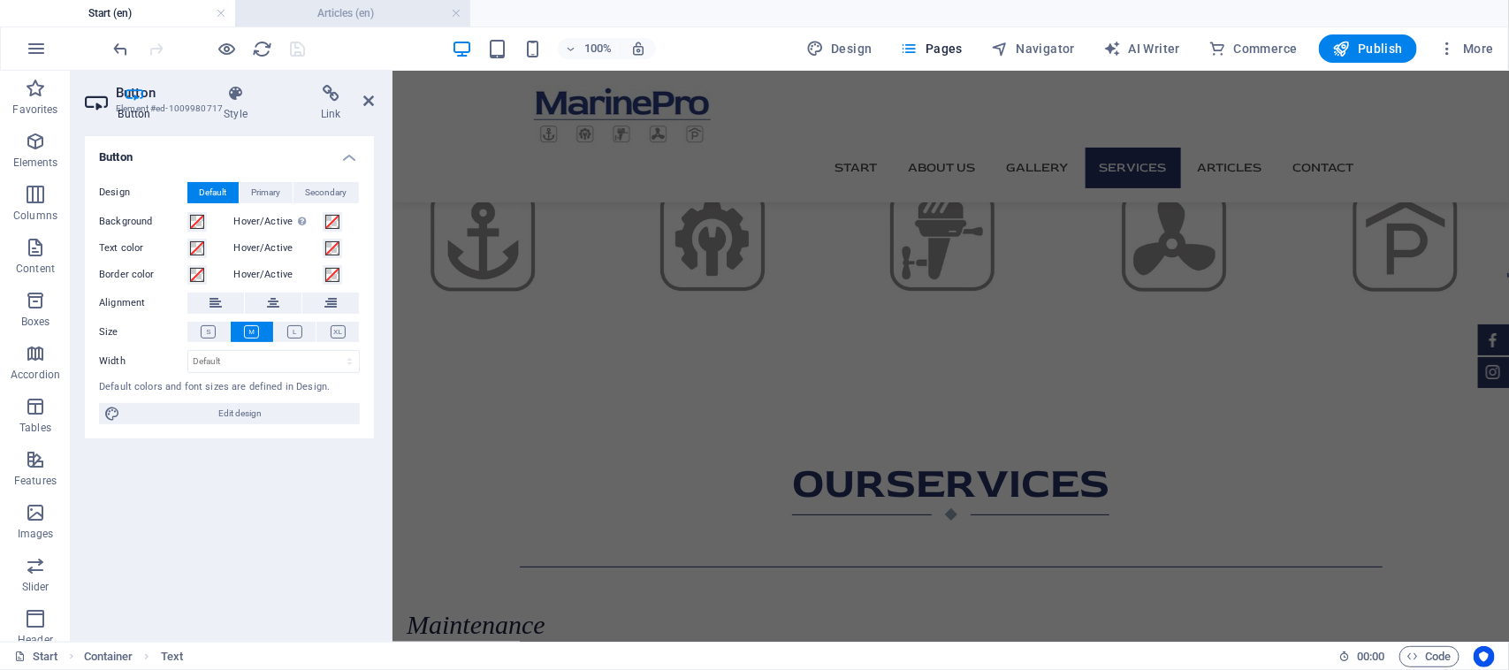
scroll to position [2532, 0]
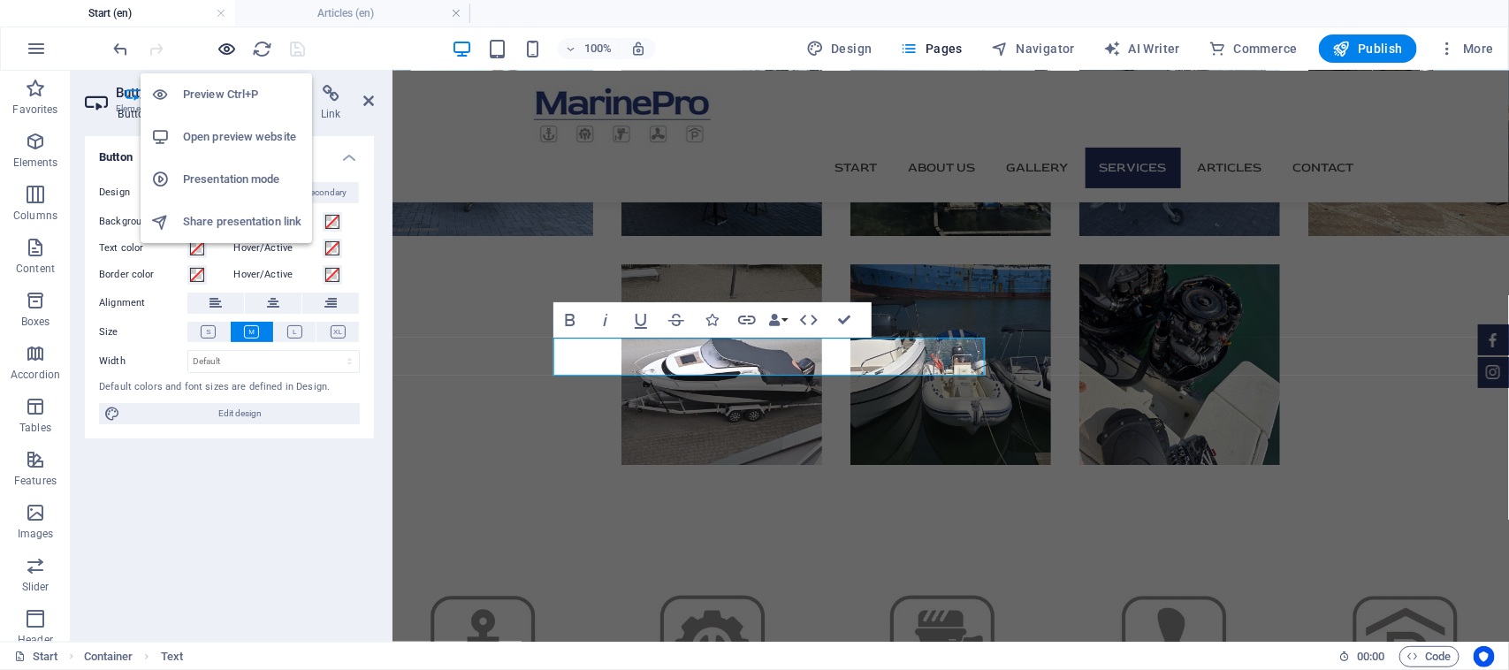
click at [222, 50] on icon "button" at bounding box center [227, 49] width 20 height 20
click at [230, 86] on h6 "Preview Ctrl+P" at bounding box center [242, 94] width 118 height 21
click at [232, 88] on h6 "Preview Ctrl+P" at bounding box center [242, 94] width 118 height 21
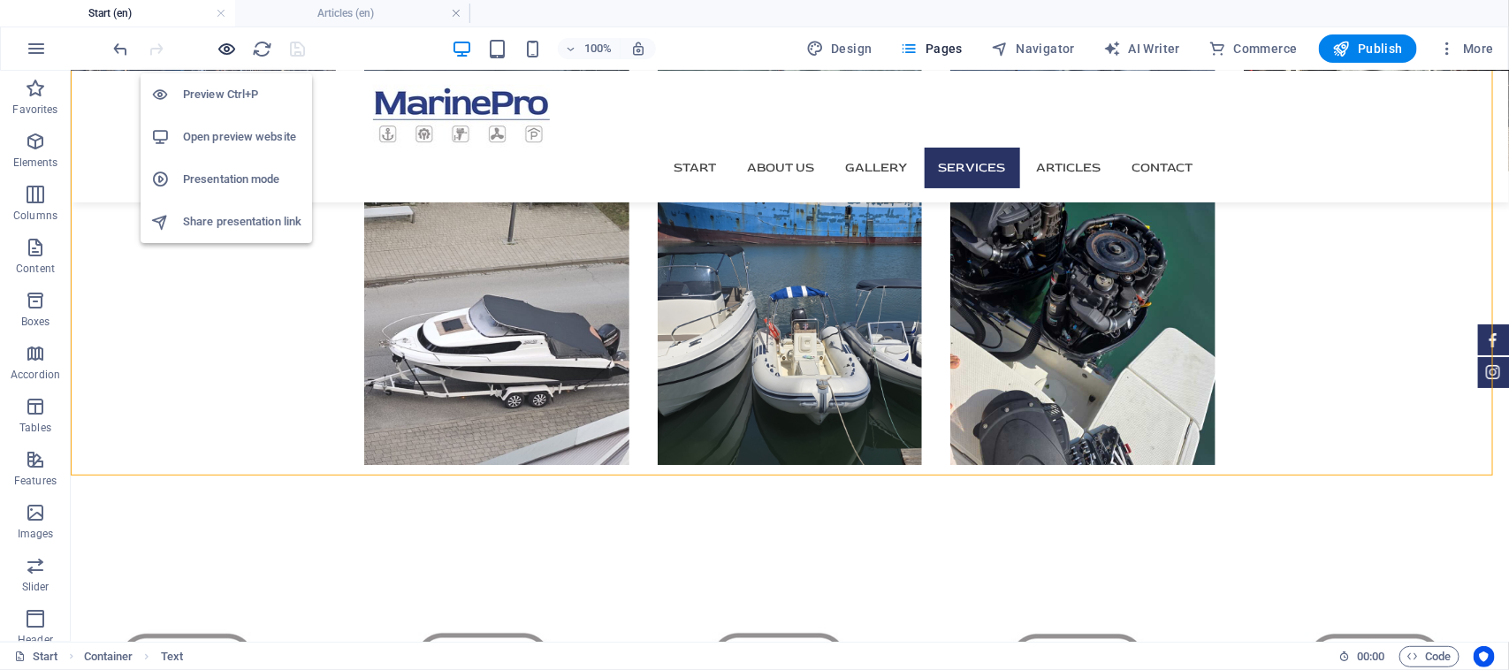
click at [222, 49] on icon "button" at bounding box center [227, 49] width 20 height 20
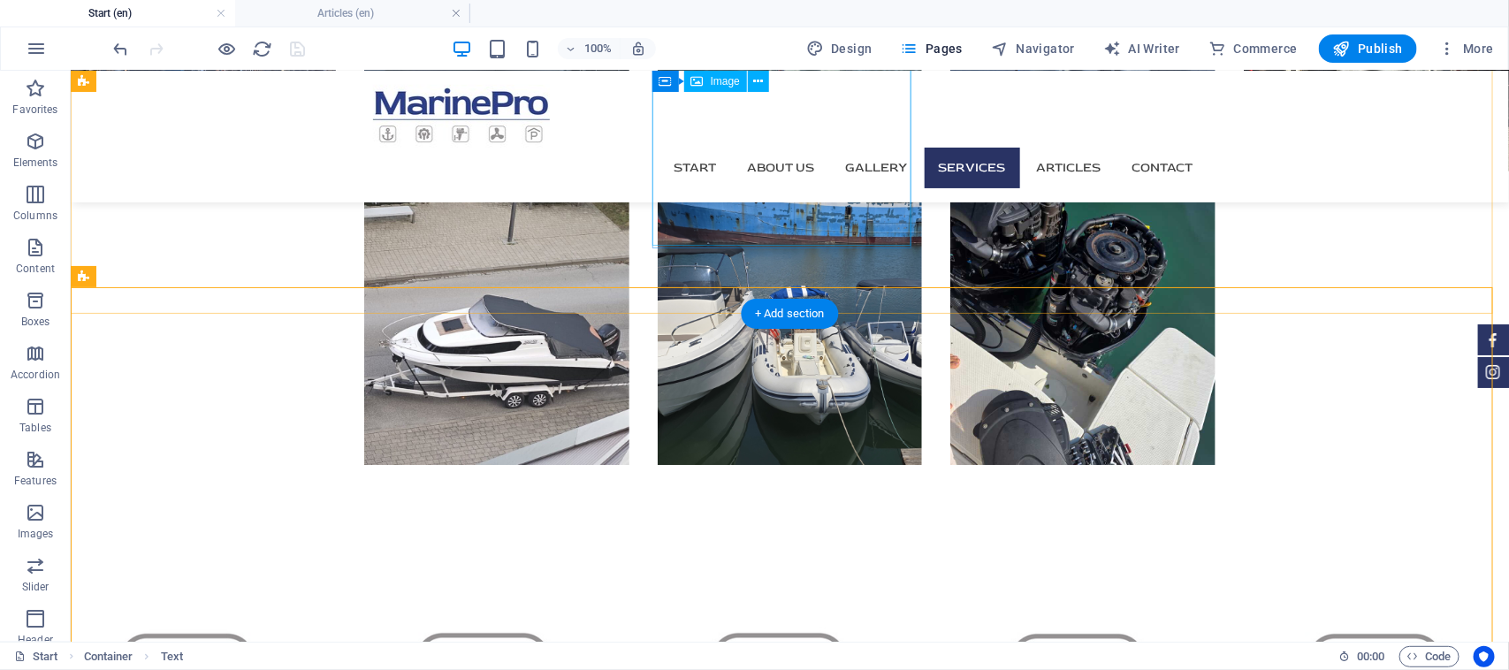
scroll to position [2440, 0]
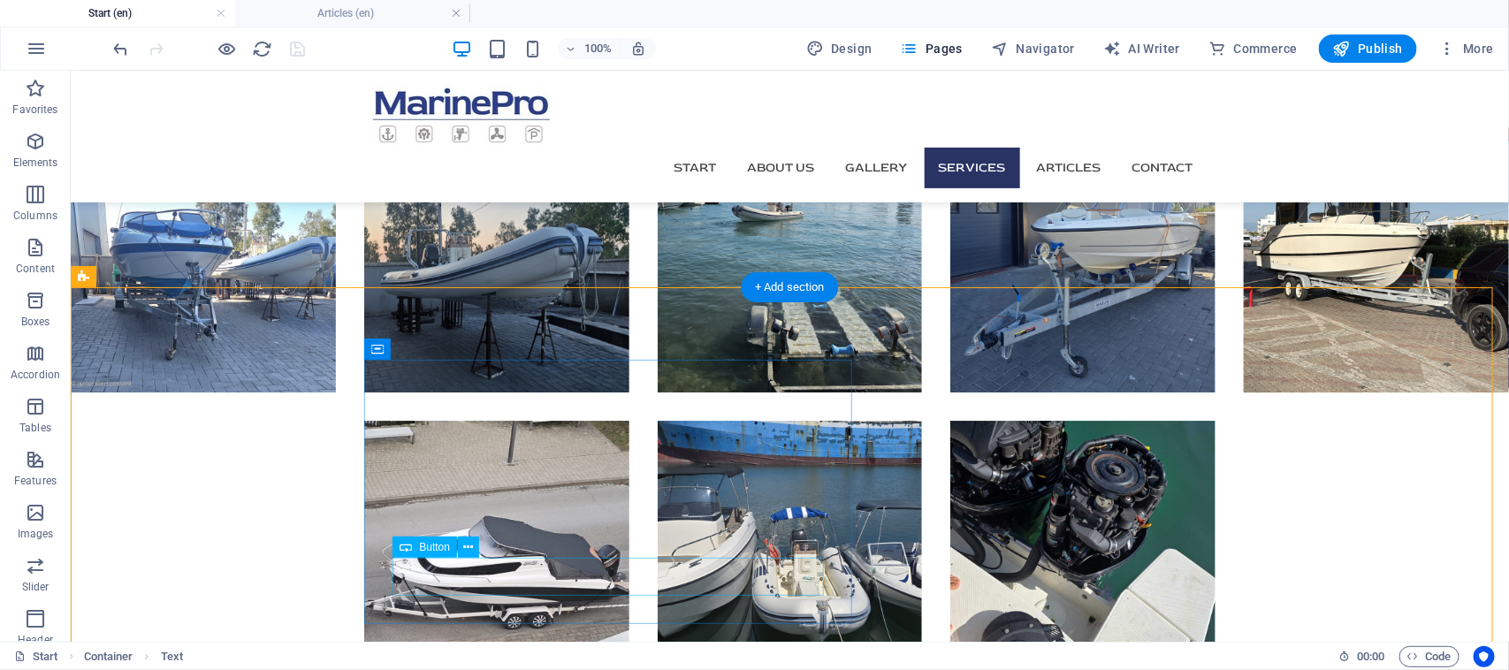
click at [467, 546] on icon at bounding box center [469, 547] width 10 height 19
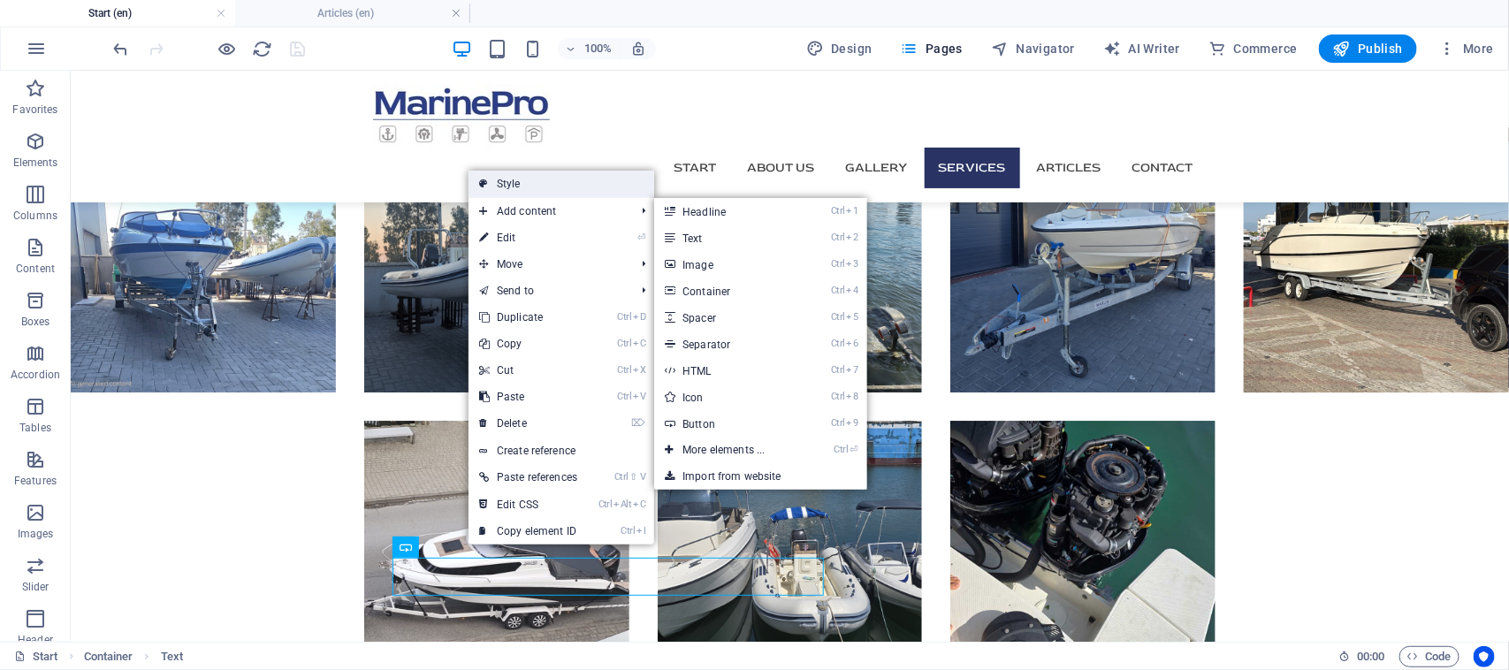
click at [545, 182] on link "Style" at bounding box center [561, 184] width 186 height 27
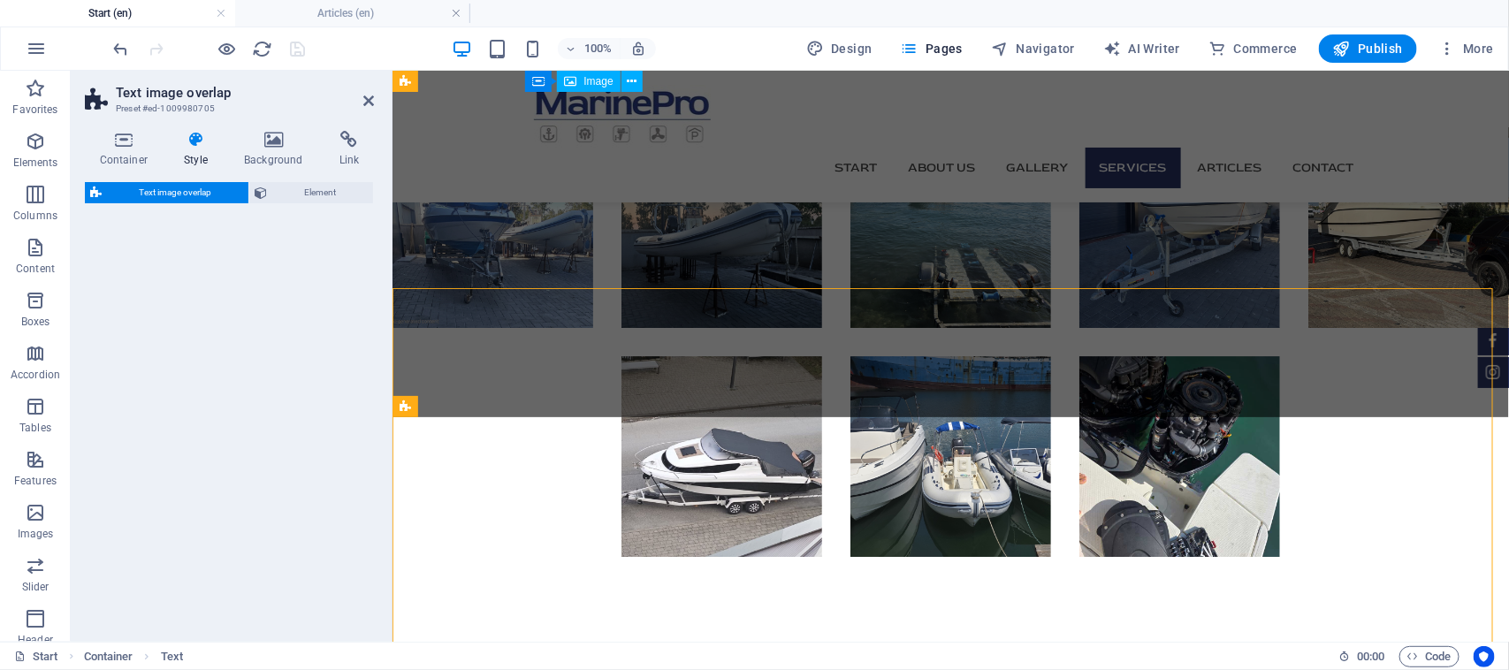
scroll to position [2311, 0]
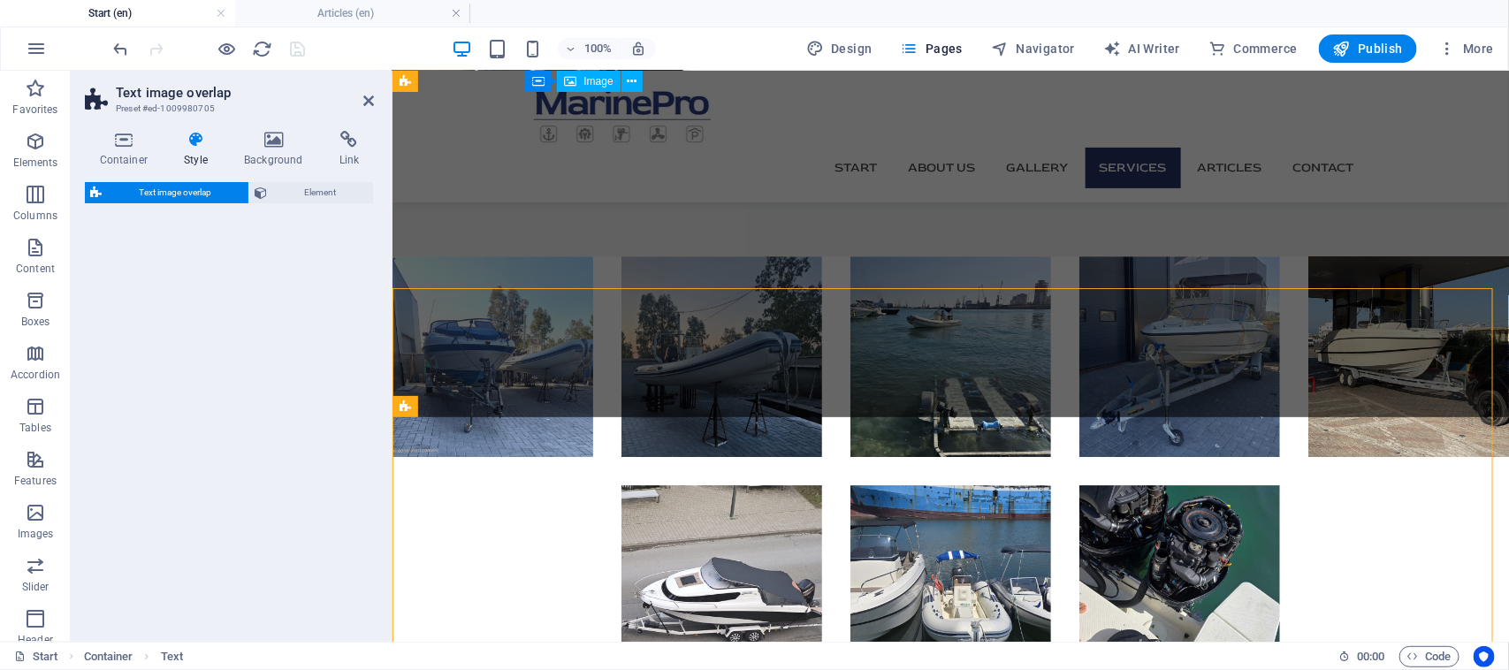
select select "rem"
select select "px"
select select "%"
select select "px"
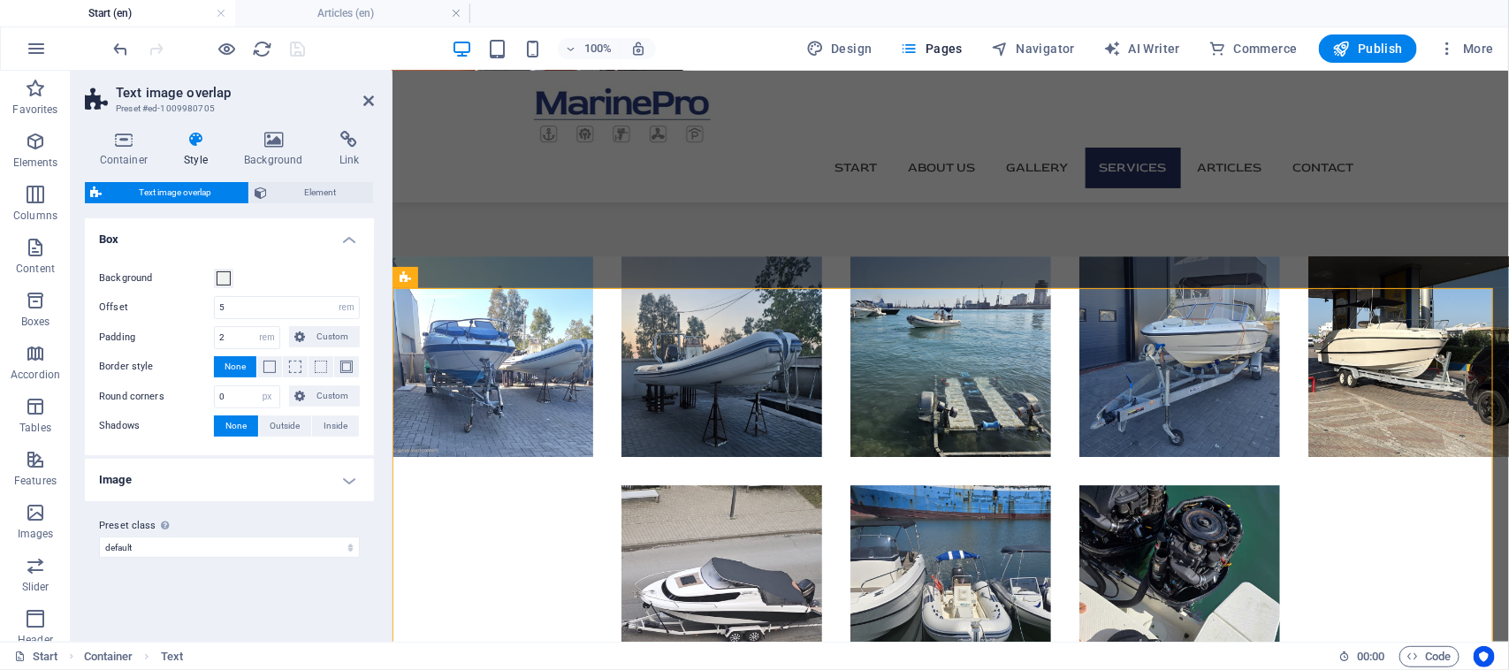
click at [250, 475] on h4 "Image" at bounding box center [229, 480] width 289 height 42
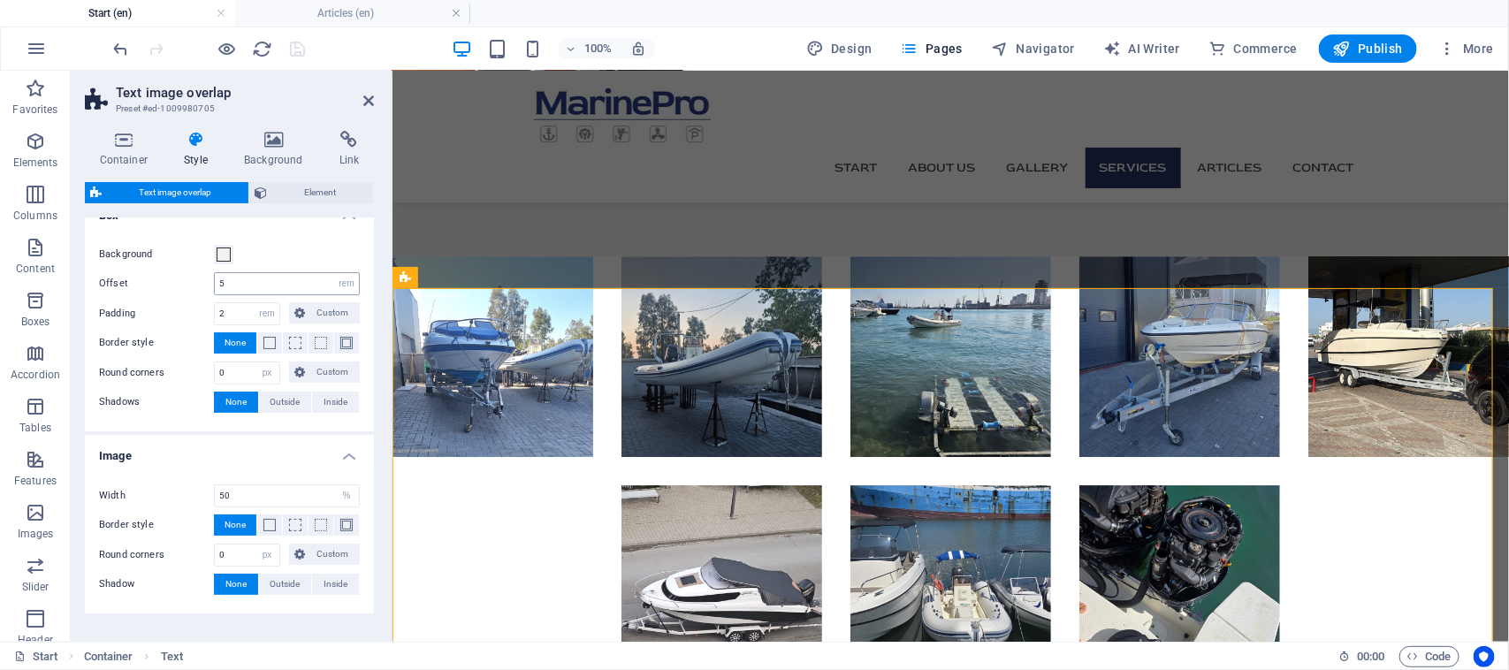
scroll to position [80, 0]
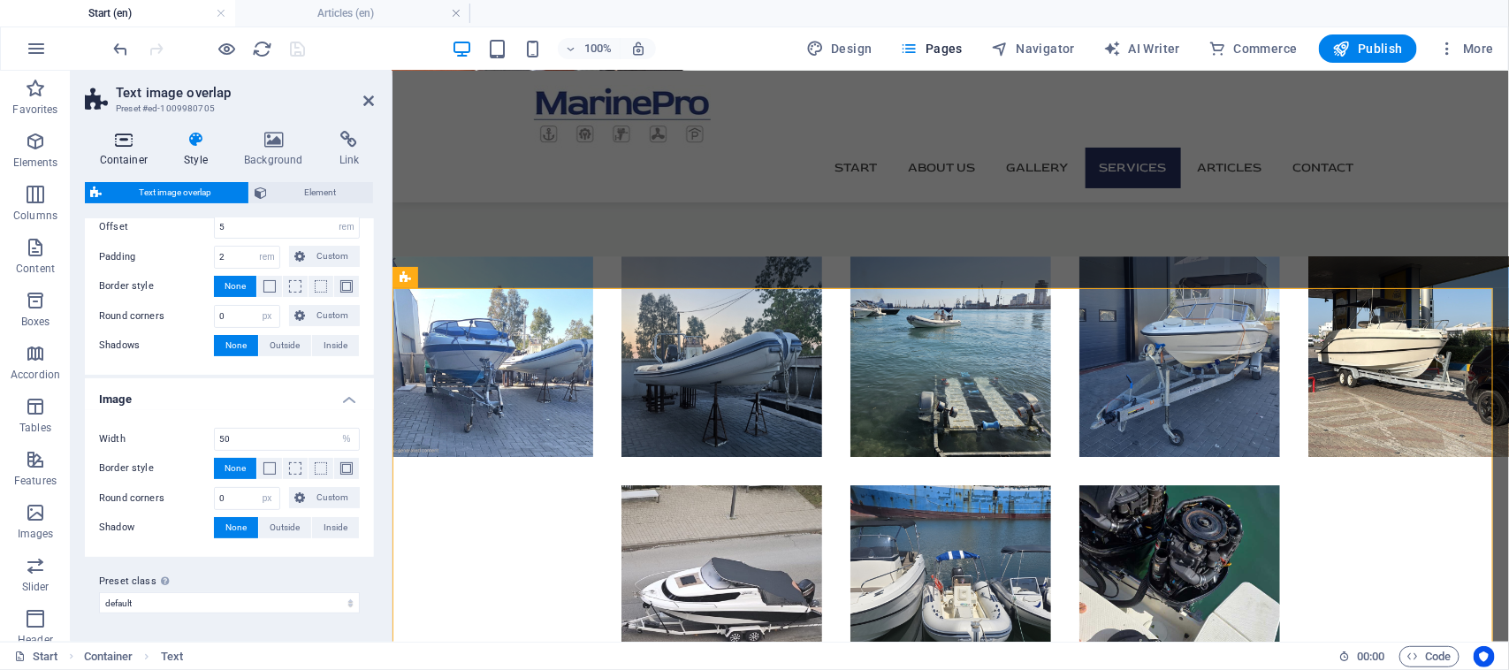
click at [125, 160] on h4 "Container" at bounding box center [127, 149] width 85 height 37
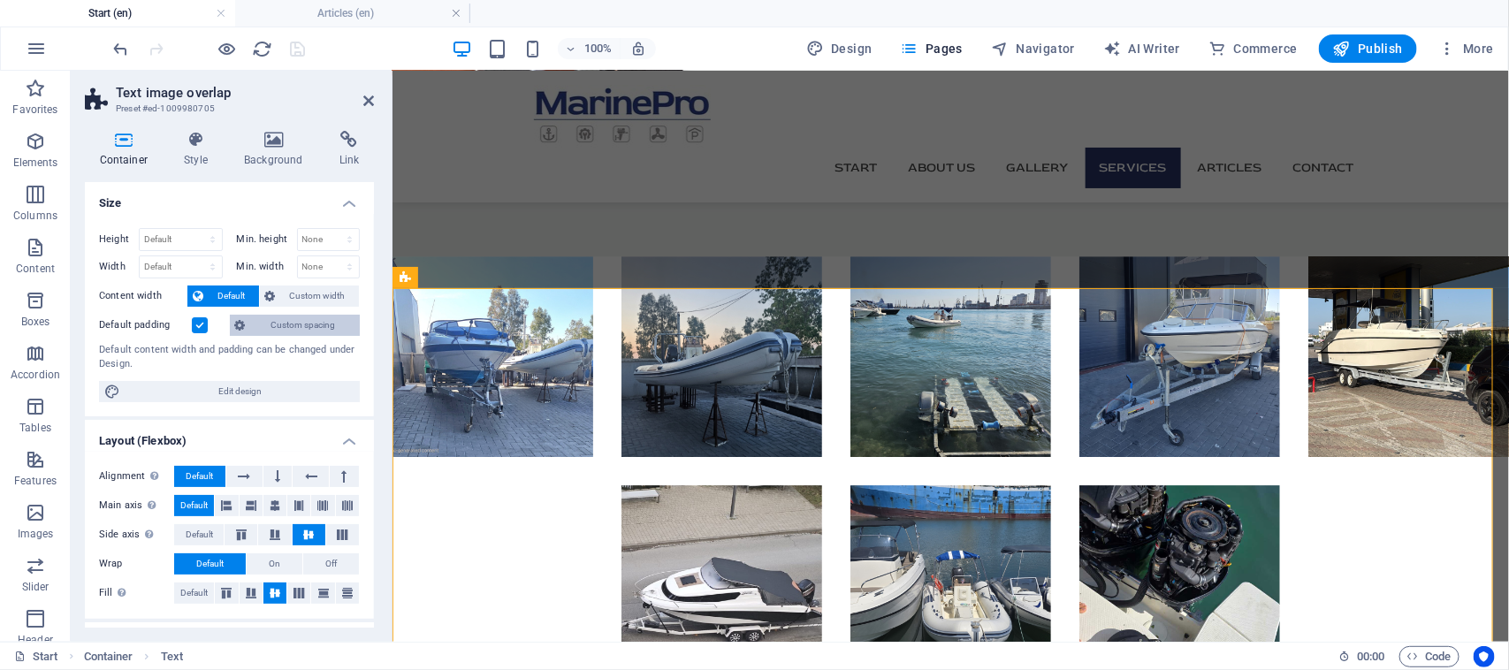
click at [305, 330] on span "Custom spacing" at bounding box center [302, 325] width 103 height 21
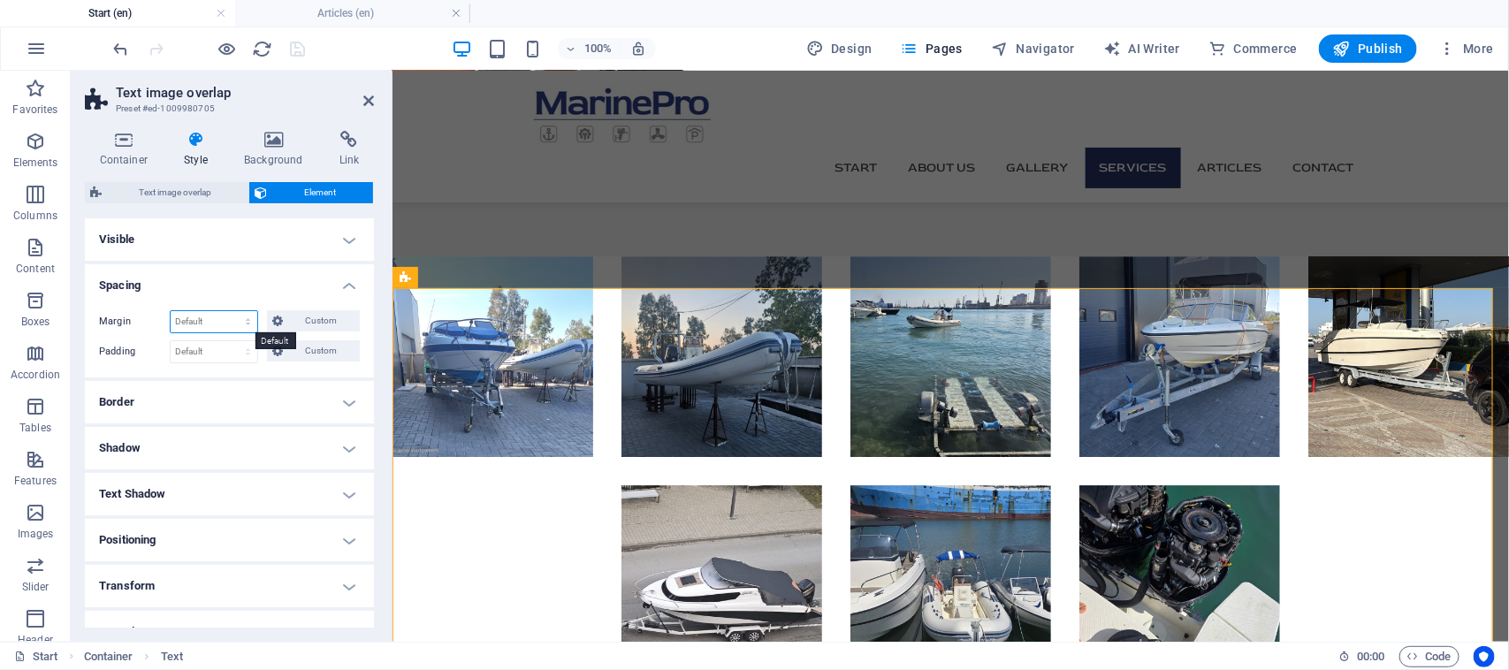
click at [235, 324] on select "Default auto px % rem vw vh Custom" at bounding box center [214, 321] width 87 height 21
select select "px"
click at [231, 311] on select "Default auto px % rem vw vh Custom" at bounding box center [214, 321] width 87 height 21
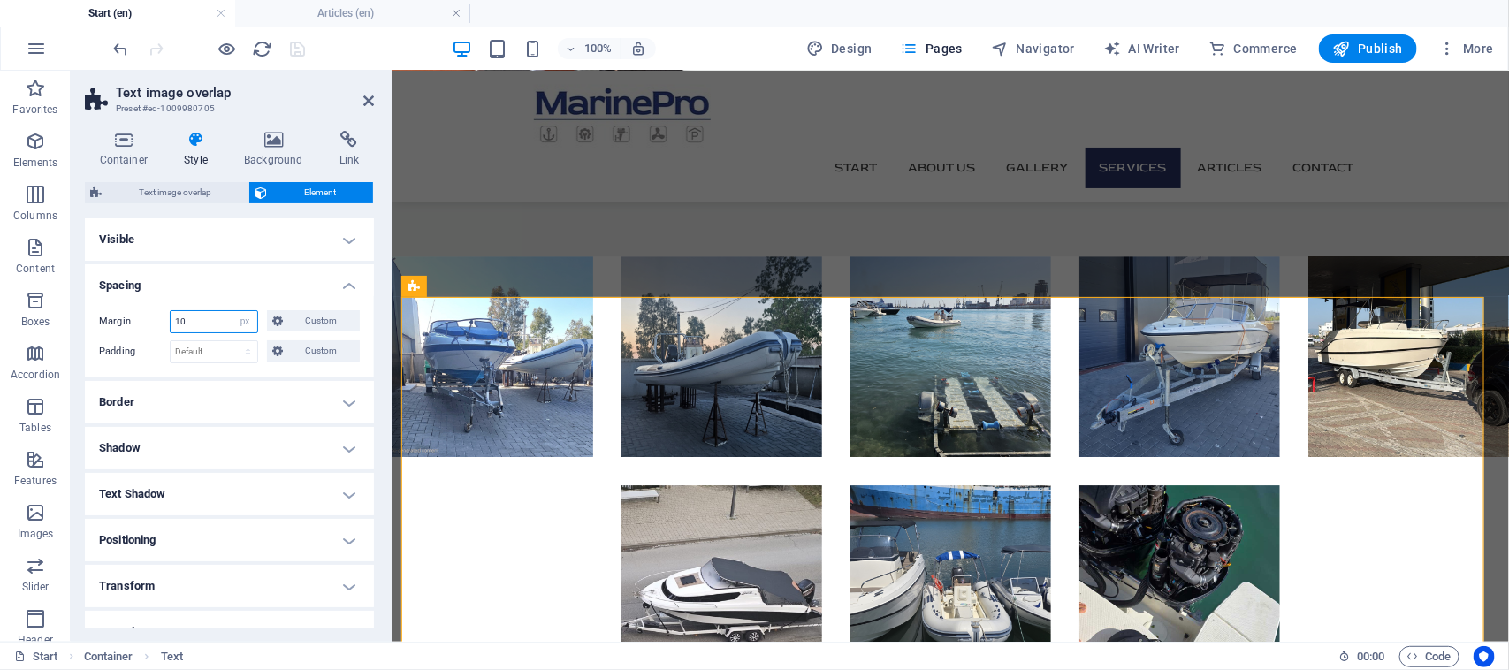
drag, startPoint x: 155, startPoint y: 323, endPoint x: 141, endPoint y: 320, distance: 13.5
click at [138, 323] on div "Margin 10 Default auto px % rem vw vh Custom Custom" at bounding box center [229, 321] width 261 height 23
type input "0"
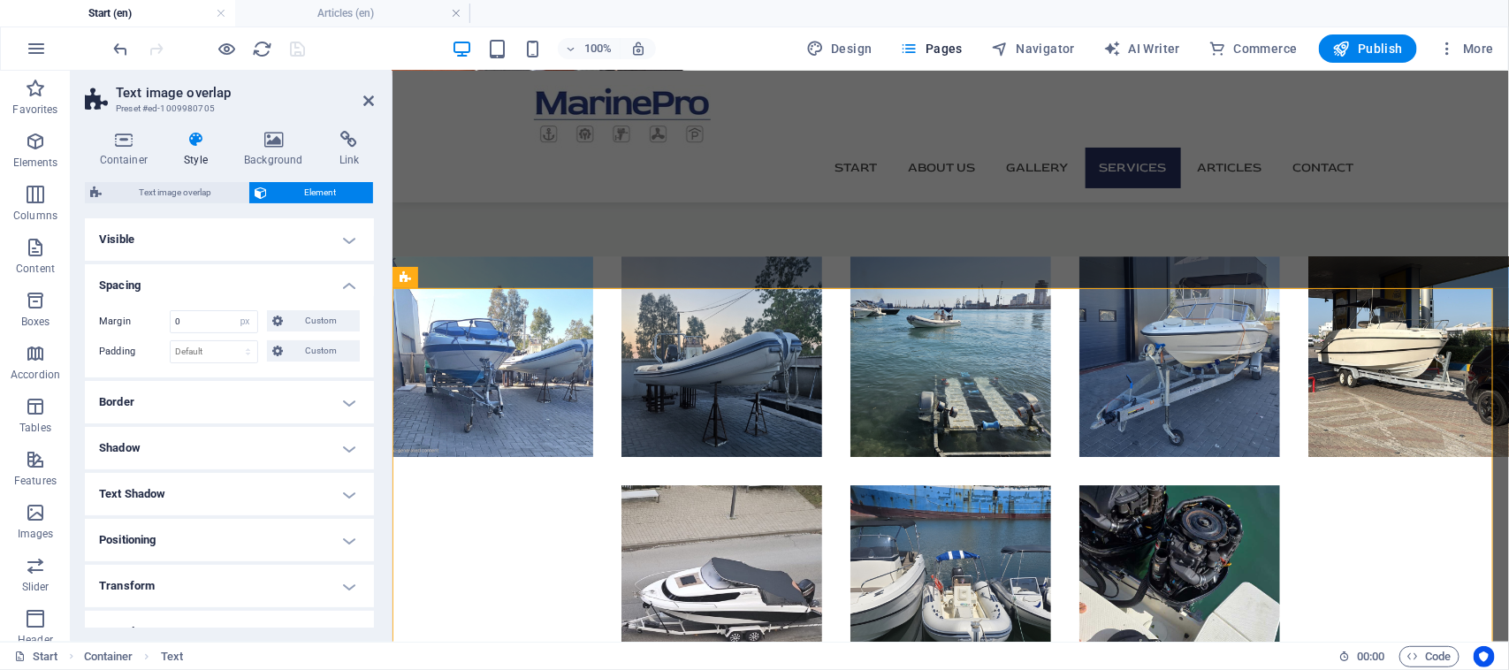
click at [346, 280] on h4 "Spacing" at bounding box center [229, 280] width 289 height 32
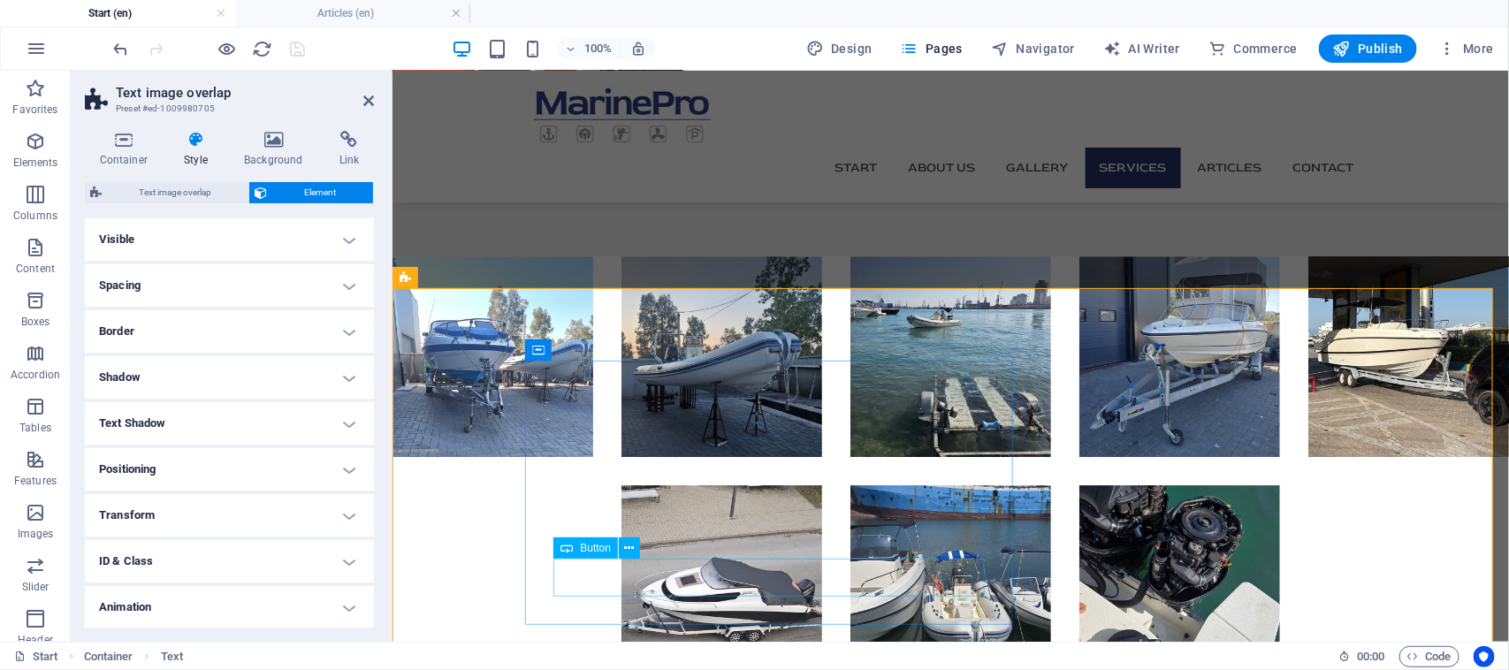
click at [628, 552] on icon at bounding box center [630, 548] width 10 height 19
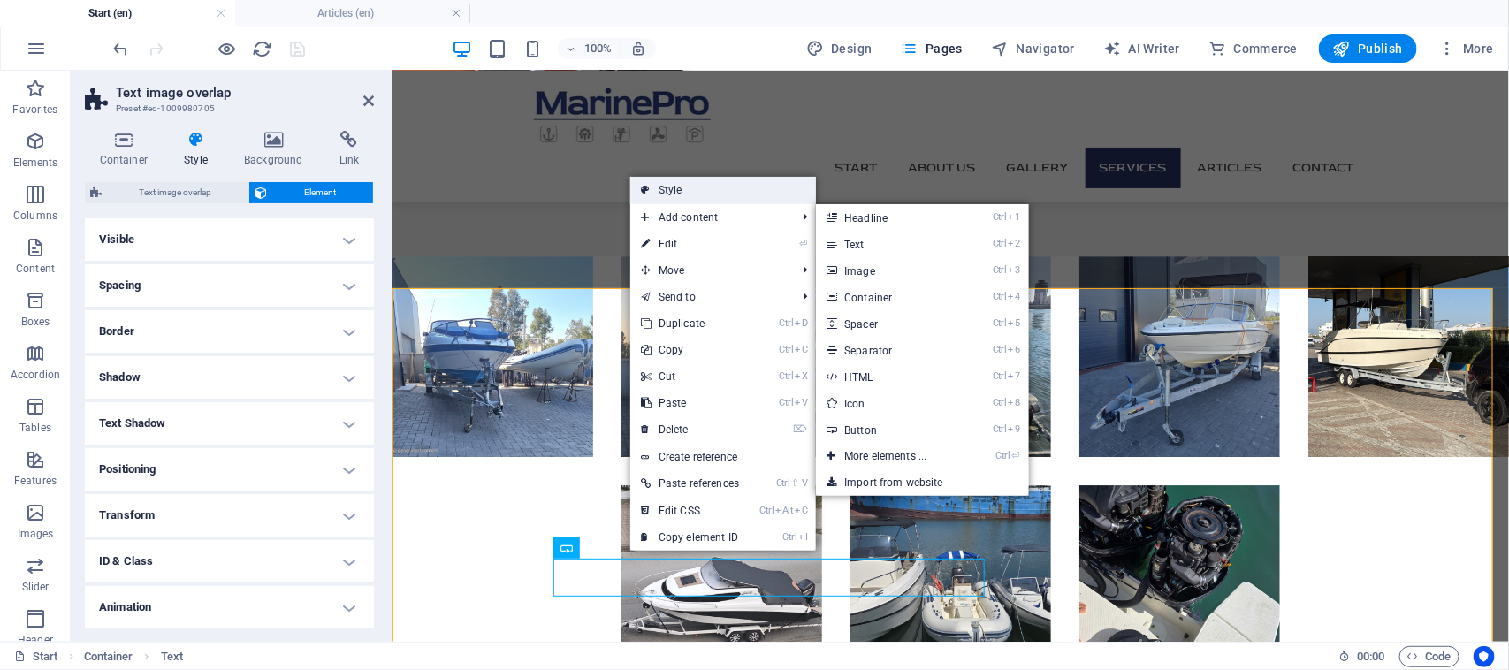
click at [683, 196] on link "Style" at bounding box center [723, 190] width 186 height 27
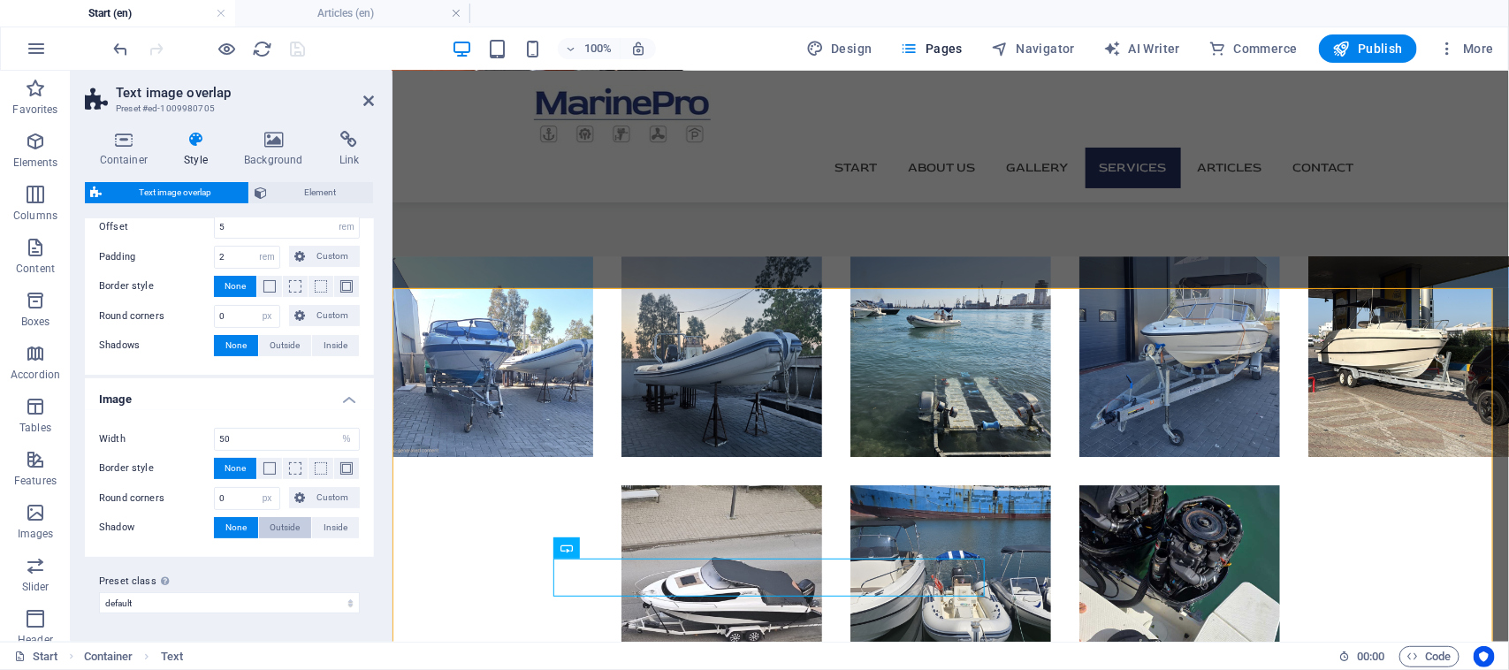
click at [281, 528] on span "Outside" at bounding box center [285, 527] width 30 height 21
type input "2"
type input "4"
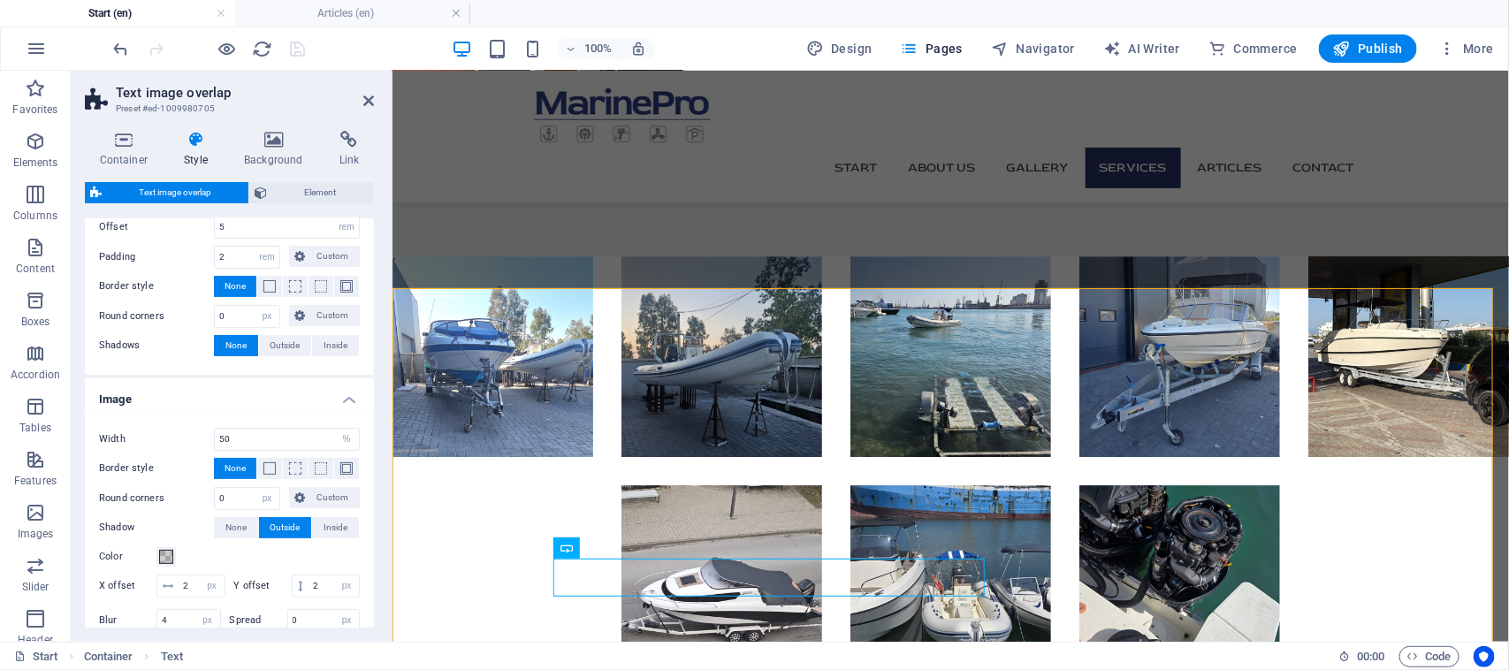
click at [281, 533] on span "Outside" at bounding box center [285, 527] width 30 height 21
click at [232, 533] on span "None" at bounding box center [235, 527] width 21 height 21
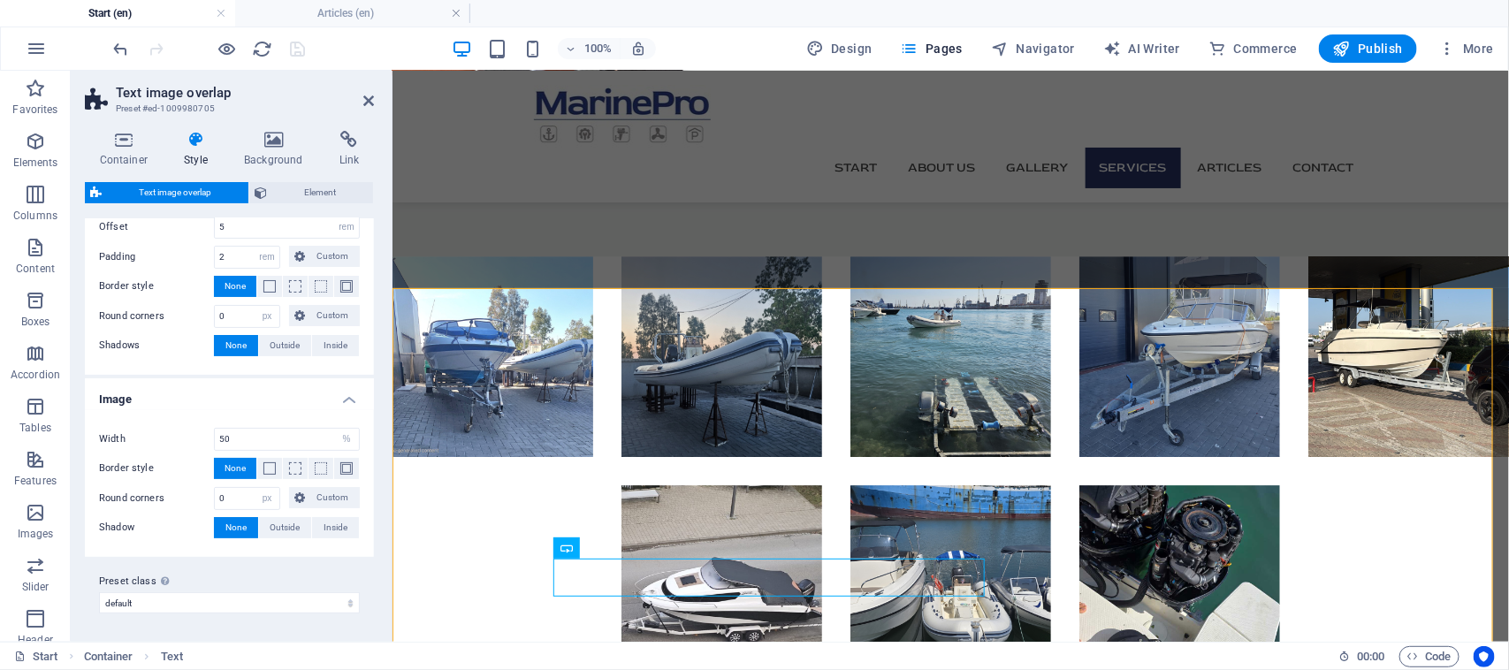
scroll to position [0, 0]
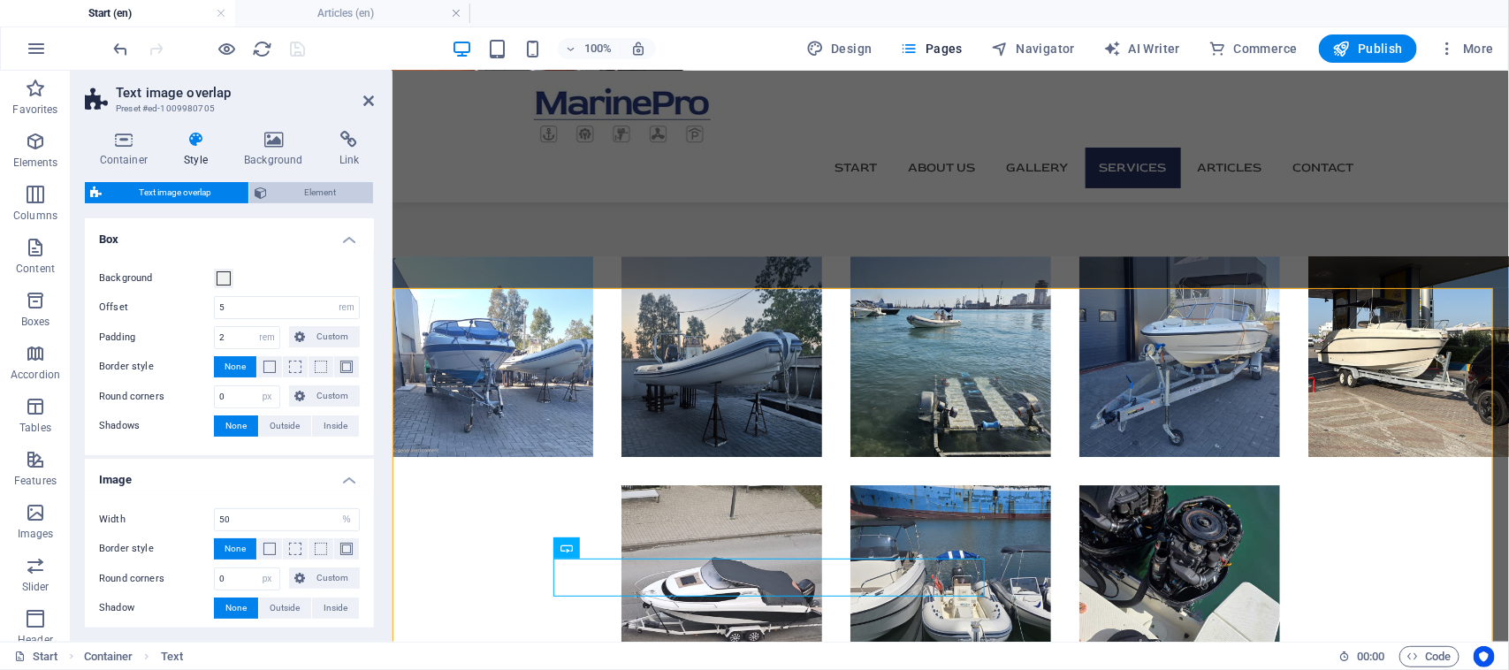
click at [325, 200] on span "Element" at bounding box center [319, 192] width 95 height 21
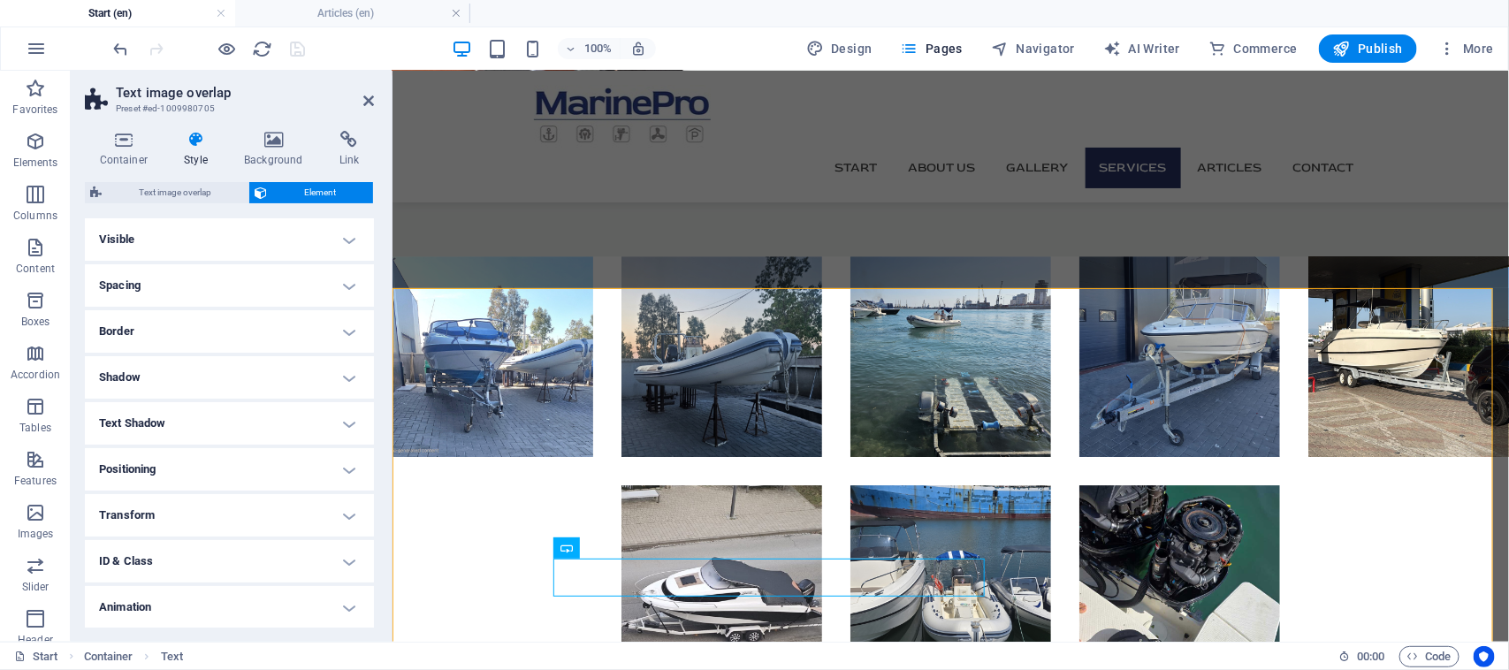
click at [340, 287] on h4 "Spacing" at bounding box center [229, 285] width 289 height 42
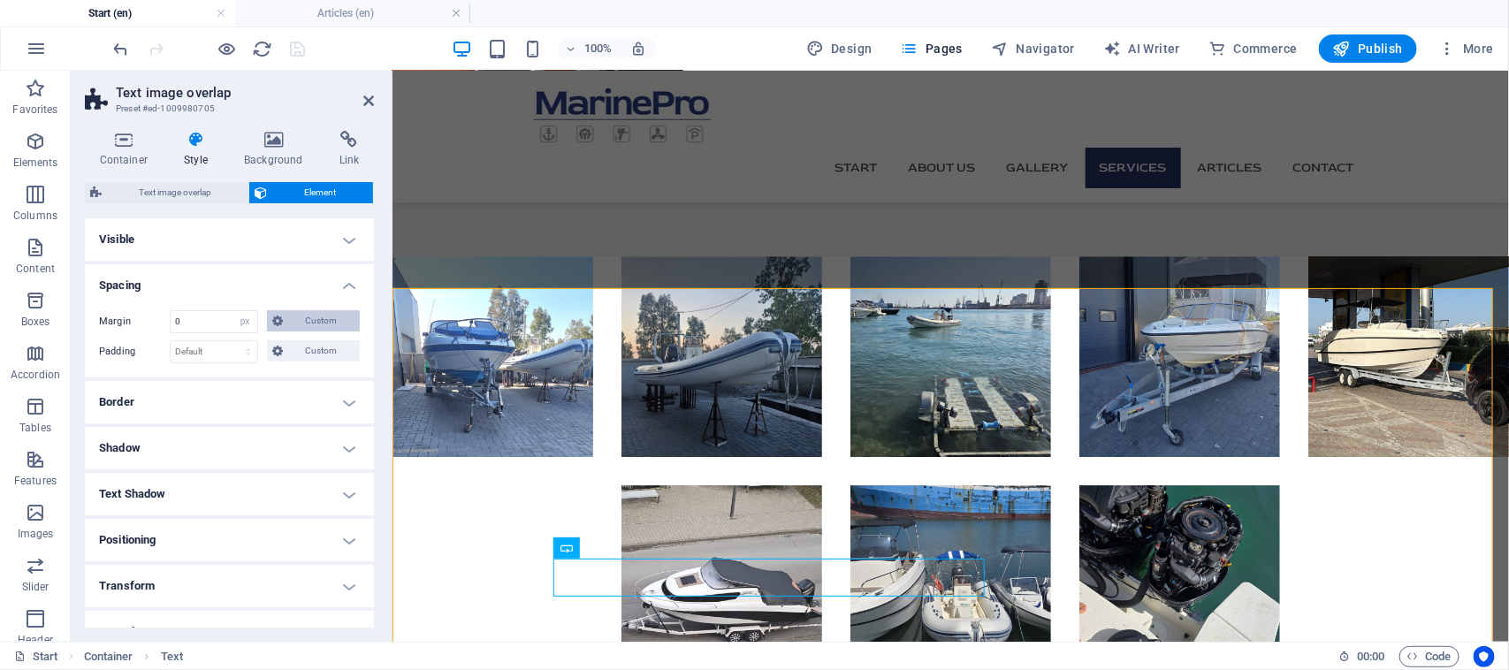
click at [319, 314] on span "Custom" at bounding box center [321, 320] width 66 height 21
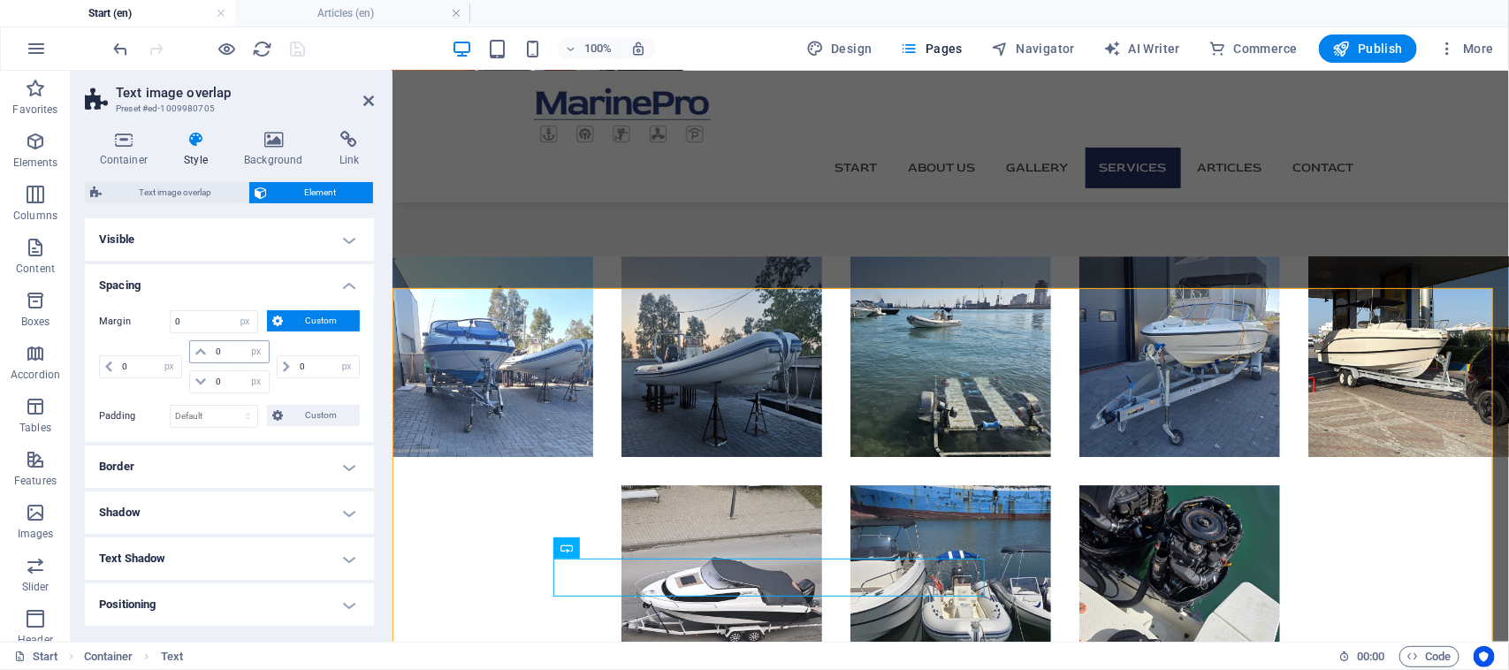
click at [204, 350] on icon at bounding box center [200, 351] width 11 height 11
drag, startPoint x: 225, startPoint y: 354, endPoint x: 205, endPoint y: 356, distance: 20.4
click at [205, 356] on div "0 auto px % rem vw vh" at bounding box center [229, 351] width 80 height 23
type input "10"
select select "DISABLED_OPTION_VALUE"
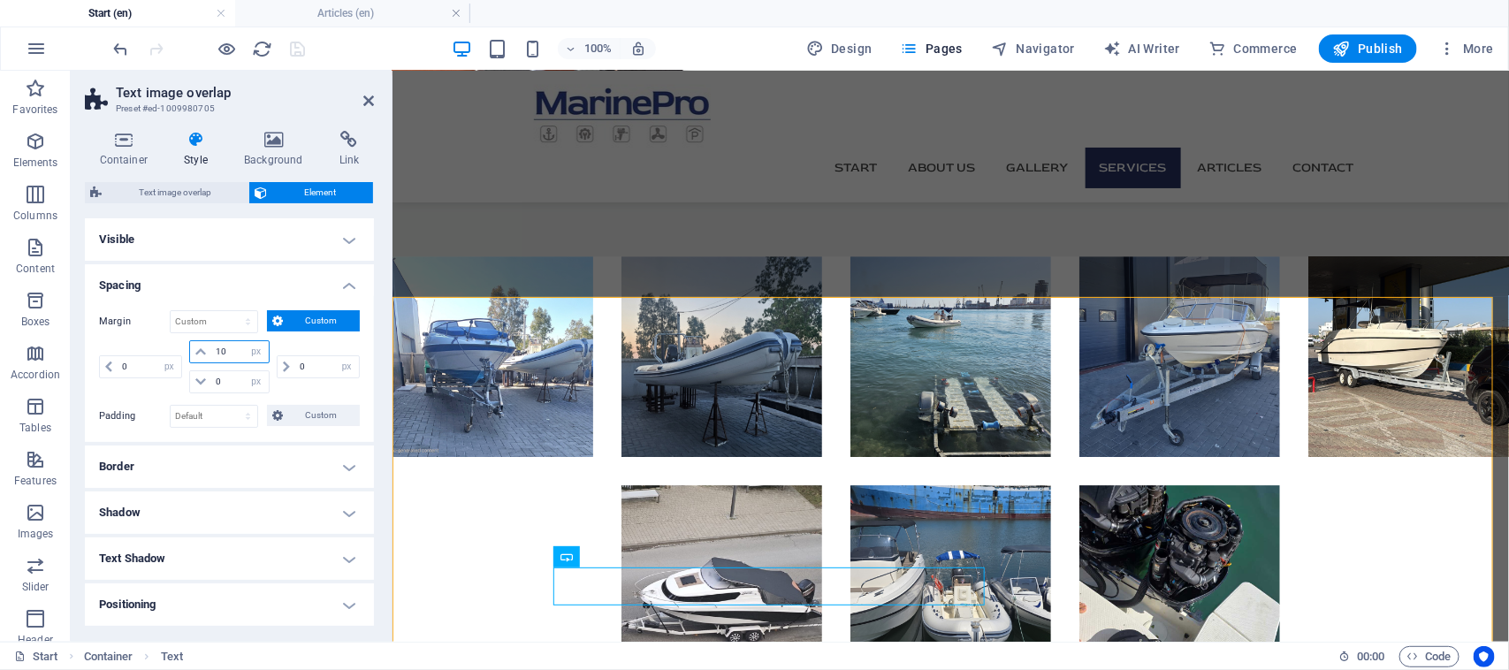
type input "1"
type input "0"
select select "px"
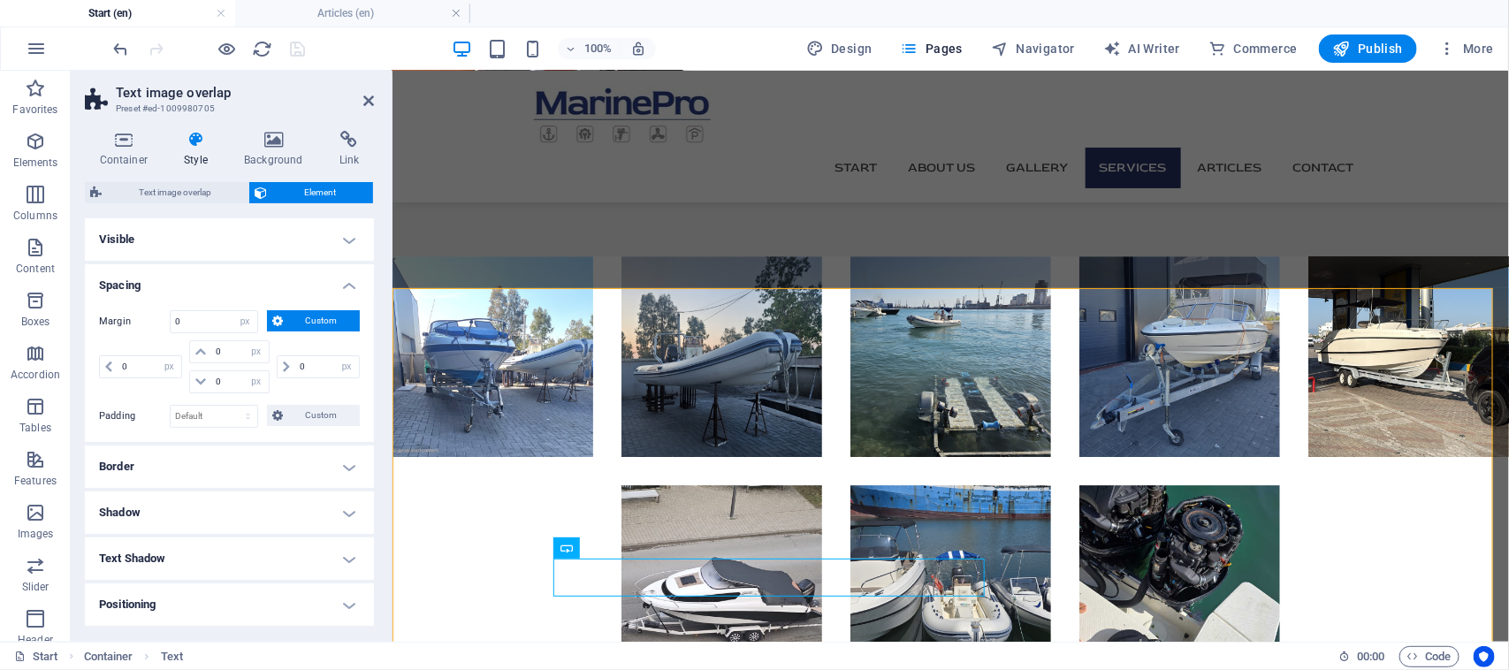
click at [367, 109] on header "Text image overlap Preset #ed-1009980705" at bounding box center [229, 94] width 289 height 46
click at [607, 550] on span "Button" at bounding box center [595, 548] width 31 height 11
click at [368, 102] on icon at bounding box center [368, 101] width 11 height 14
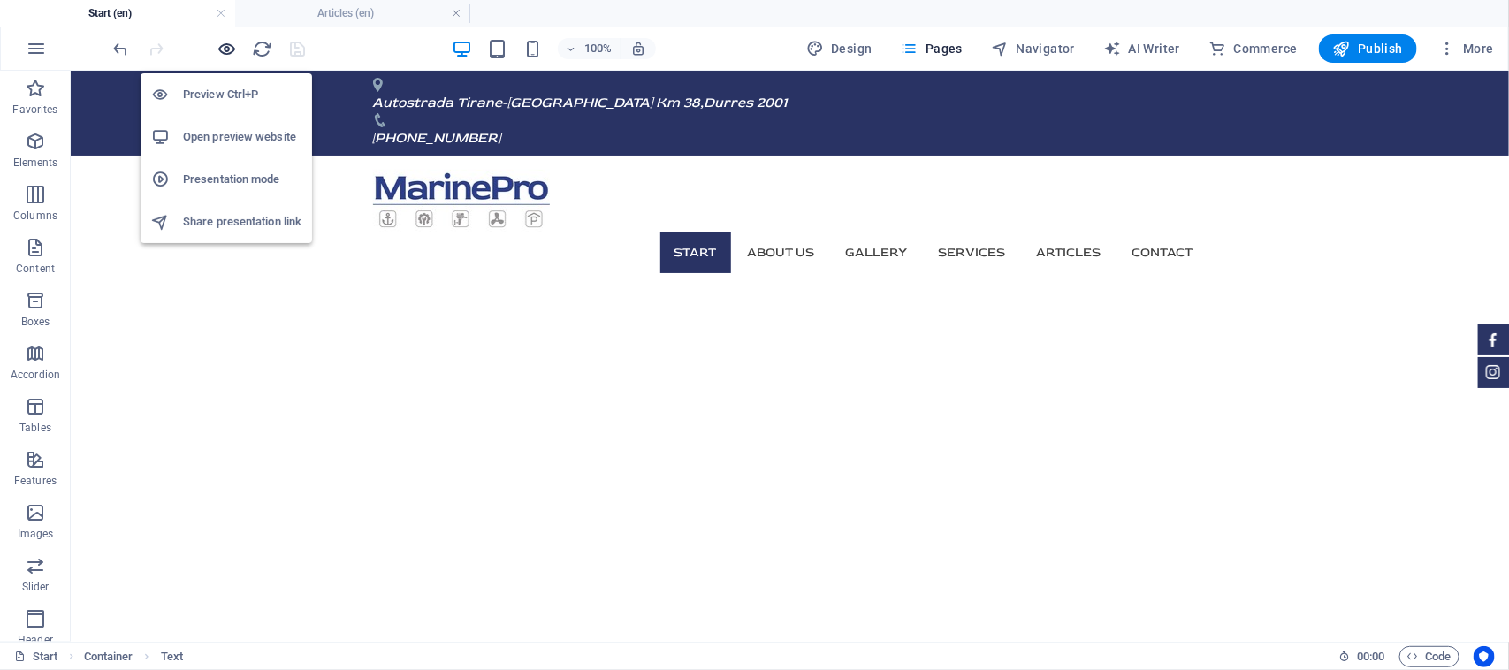
click at [228, 50] on icon "button" at bounding box center [227, 49] width 20 height 20
click at [239, 95] on h6 "Preview Ctrl+P" at bounding box center [242, 94] width 118 height 21
click at [237, 95] on h6 "Preview Ctrl+P" at bounding box center [242, 94] width 118 height 21
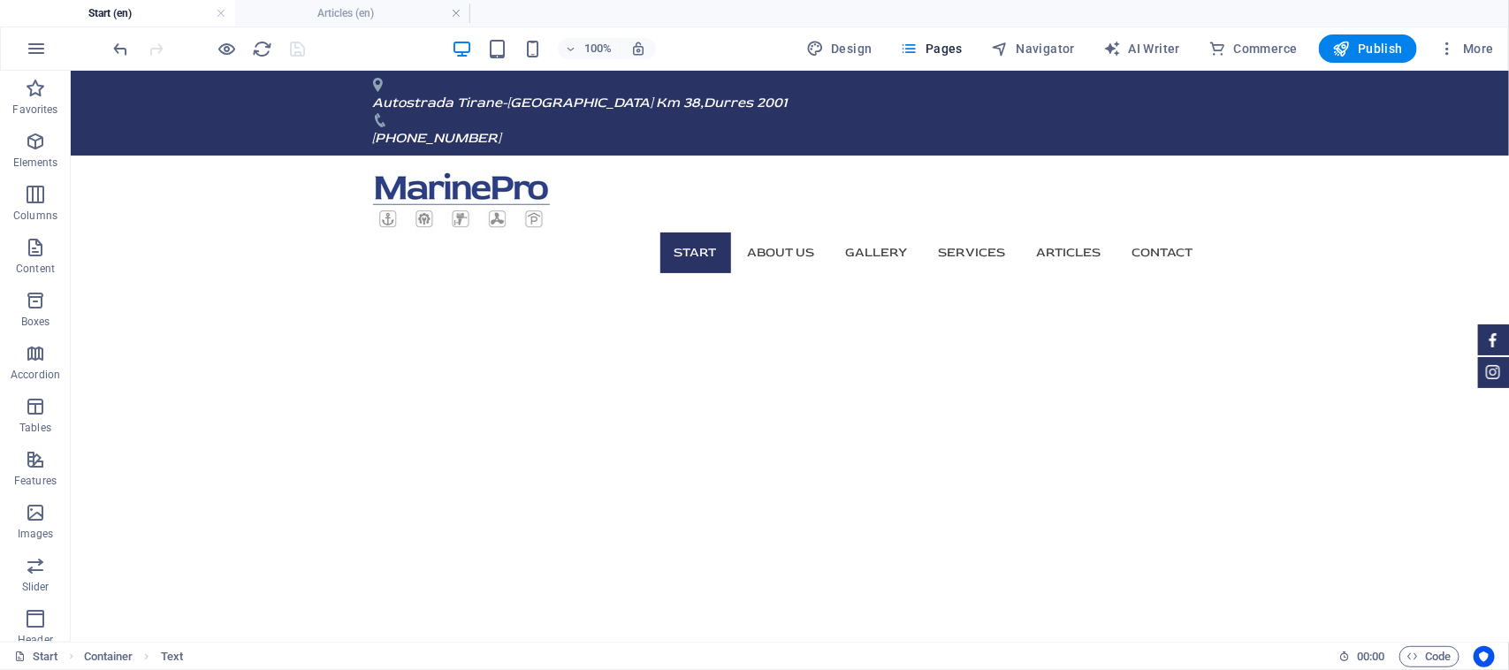
click at [303, 47] on div at bounding box center [209, 48] width 198 height 28
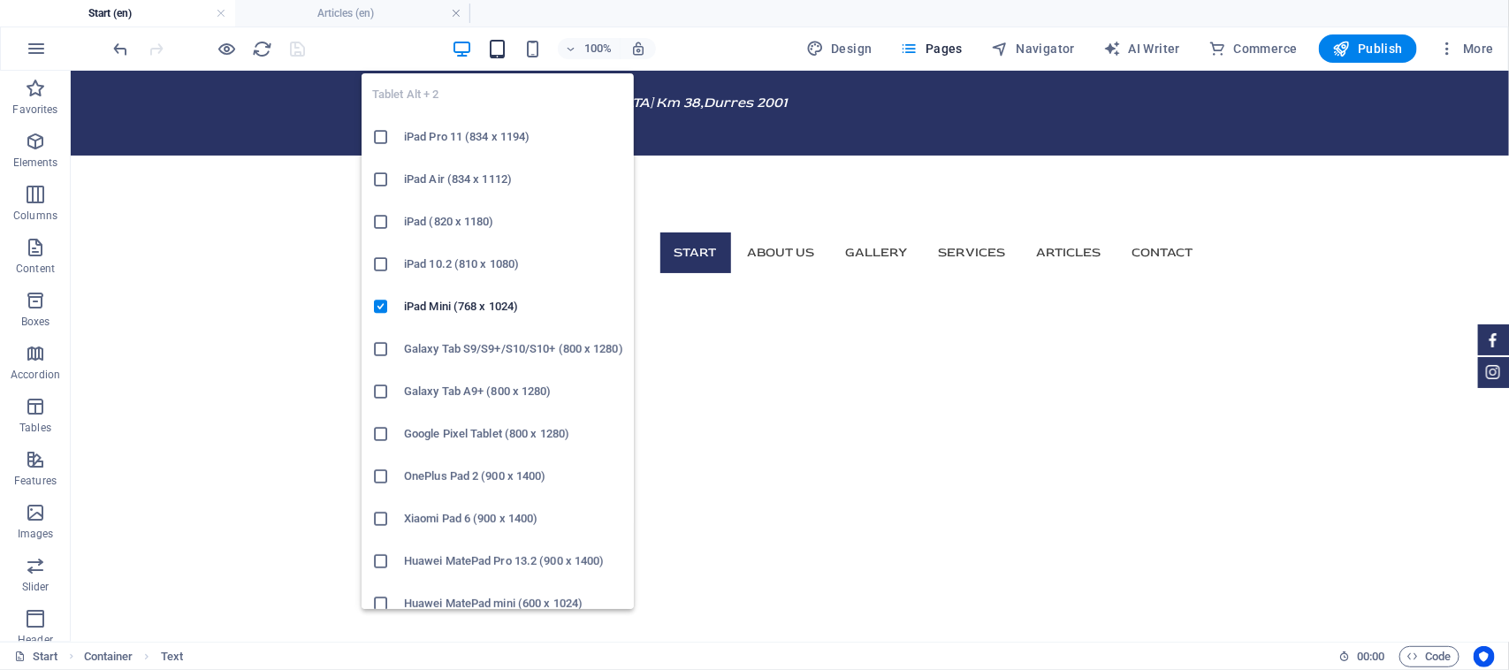
click at [502, 46] on icon "button" at bounding box center [497, 49] width 20 height 20
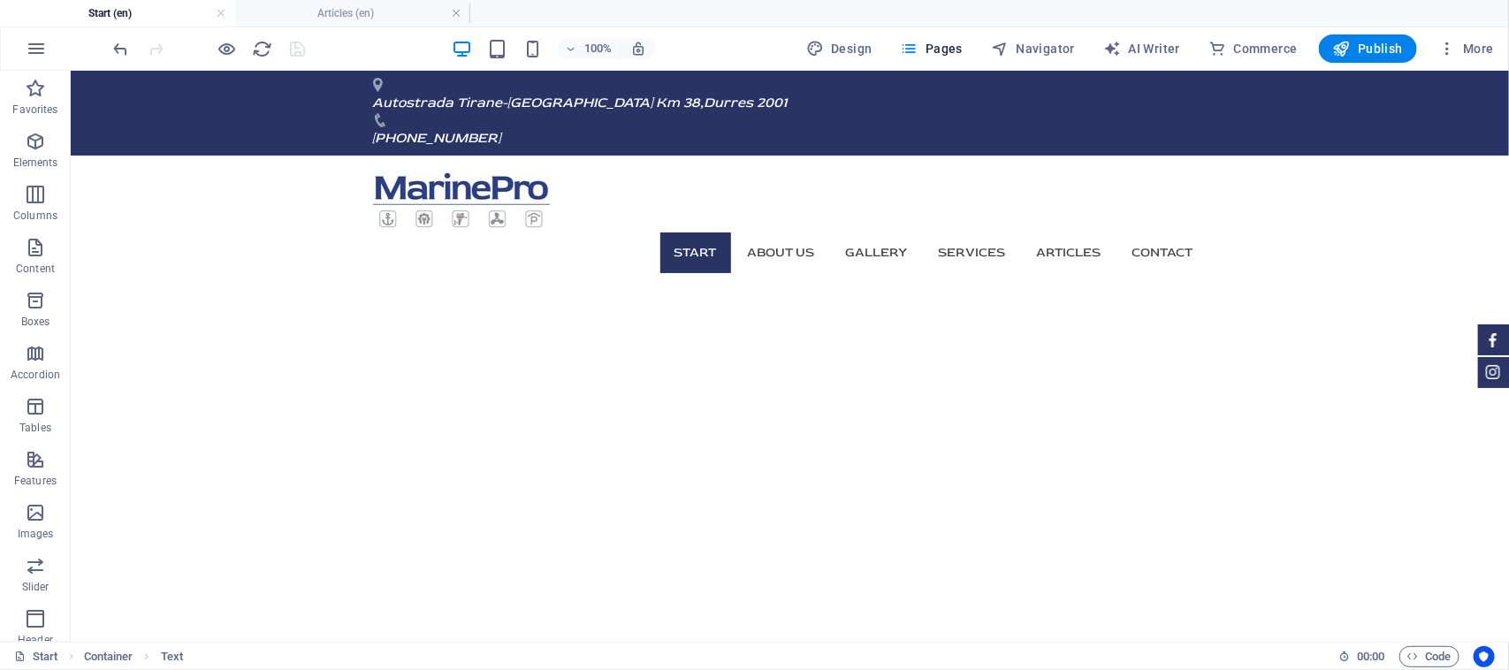
click at [544, 36] on div "100%" at bounding box center [554, 48] width 204 height 28
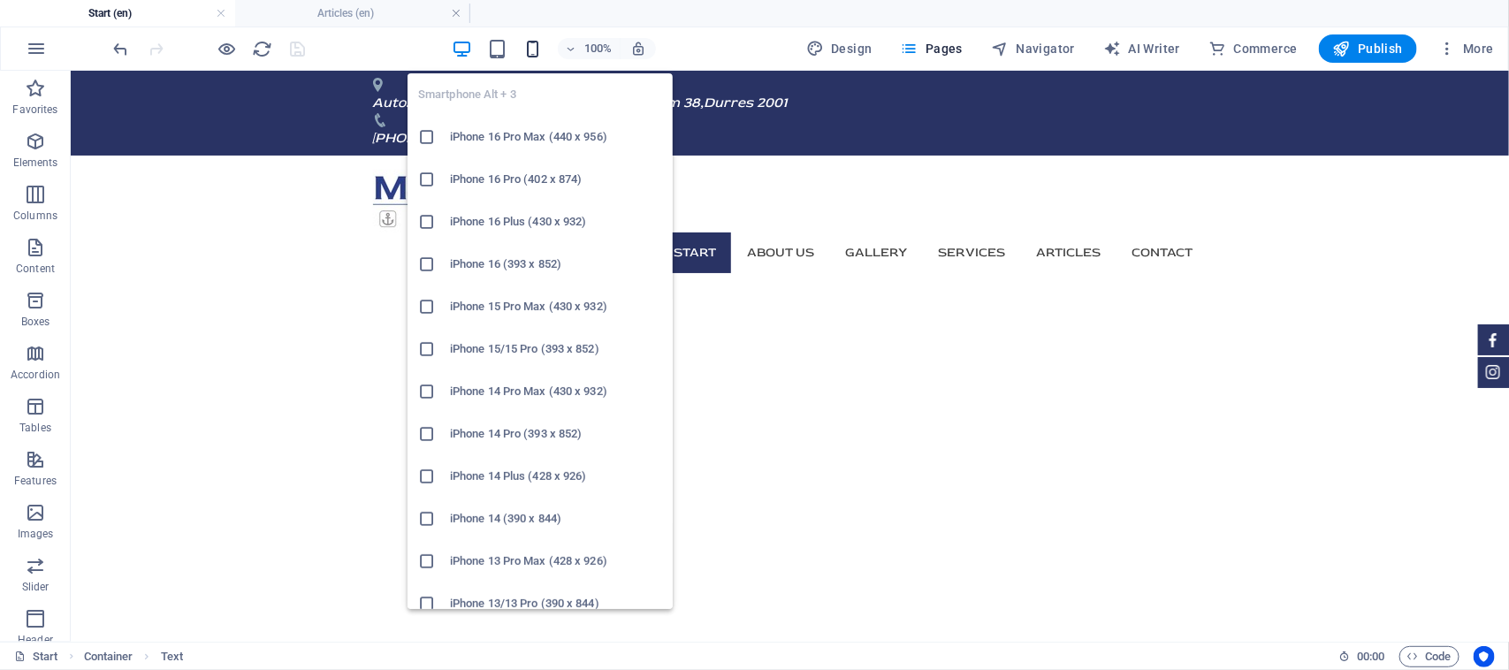
click at [543, 47] on icon "button" at bounding box center [532, 49] width 20 height 20
drag, startPoint x: 544, startPoint y: 47, endPoint x: 524, endPoint y: 56, distance: 22.2
click at [543, 47] on icon "button" at bounding box center [532, 49] width 20 height 20
click at [495, 140] on h6 "iPhone 16 Pro Max (440 x 956)" at bounding box center [556, 136] width 212 height 21
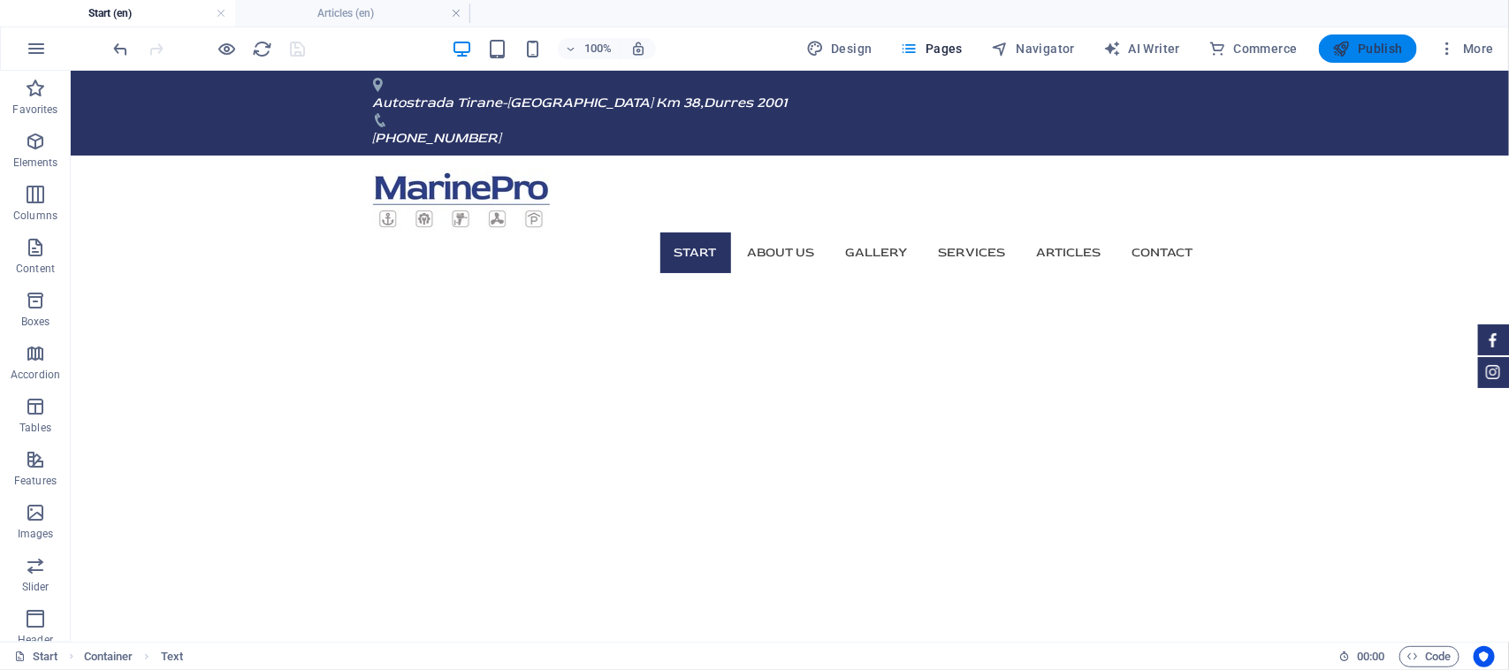
click at [1336, 49] on icon "button" at bounding box center [1342, 49] width 18 height 18
click at [1357, 45] on span "Publish" at bounding box center [1368, 49] width 70 height 18
click at [1375, 44] on span "Publish" at bounding box center [1368, 49] width 70 height 18
click at [1460, 46] on span "More" at bounding box center [1466, 49] width 56 height 18
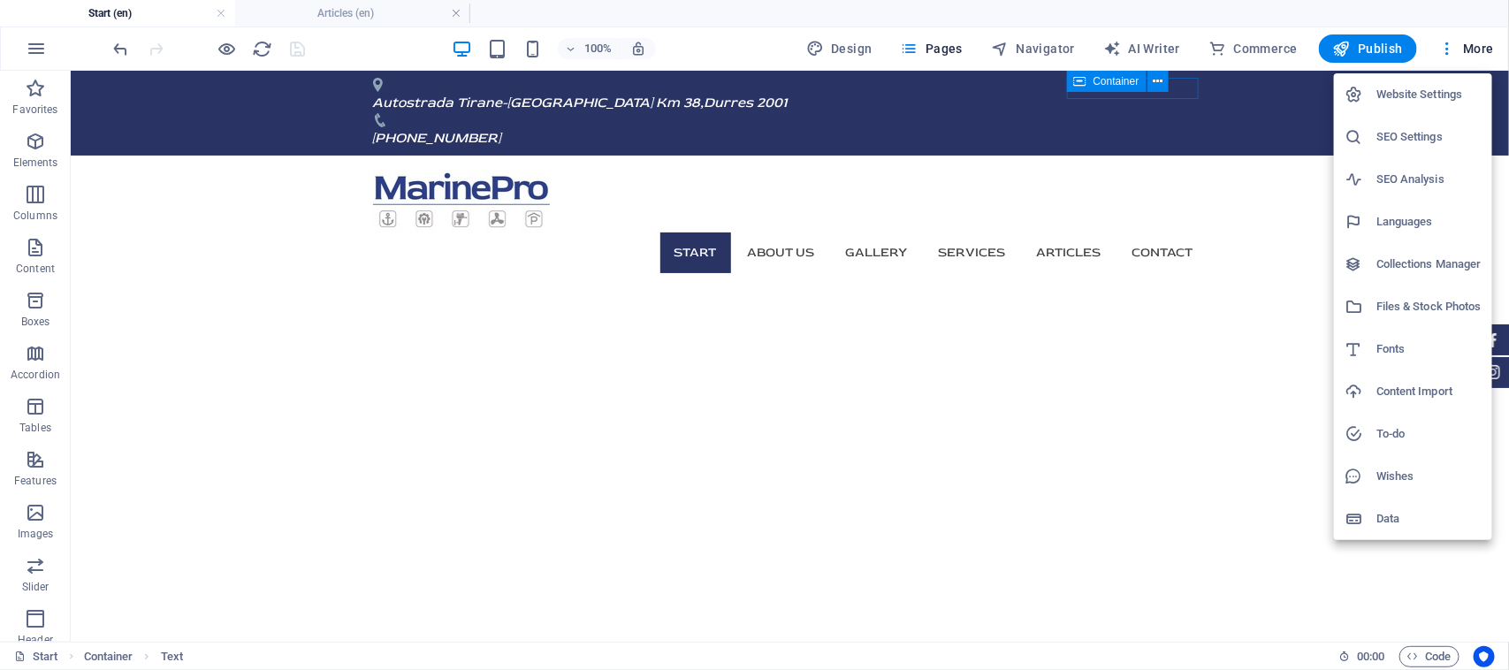
click at [1434, 218] on h6 "Languages" at bounding box center [1428, 221] width 105 height 21
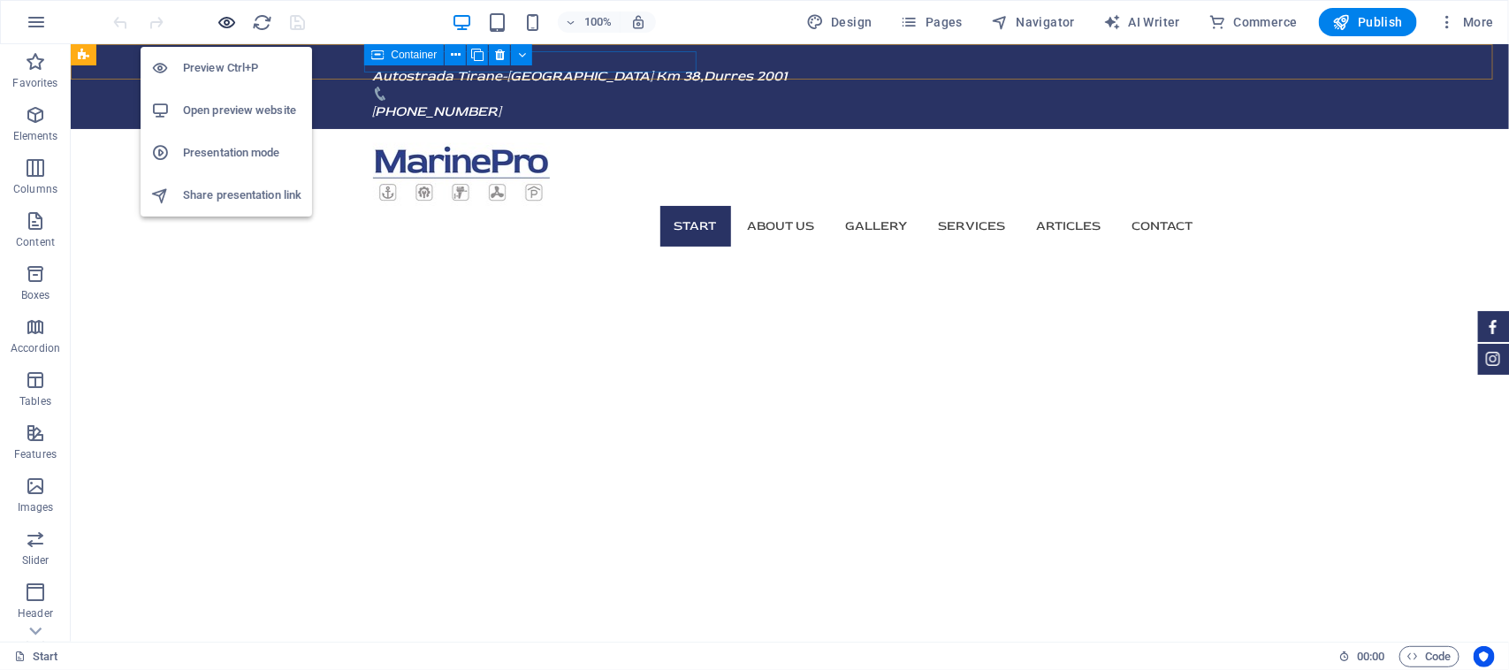
click at [230, 29] on icon "button" at bounding box center [227, 22] width 20 height 20
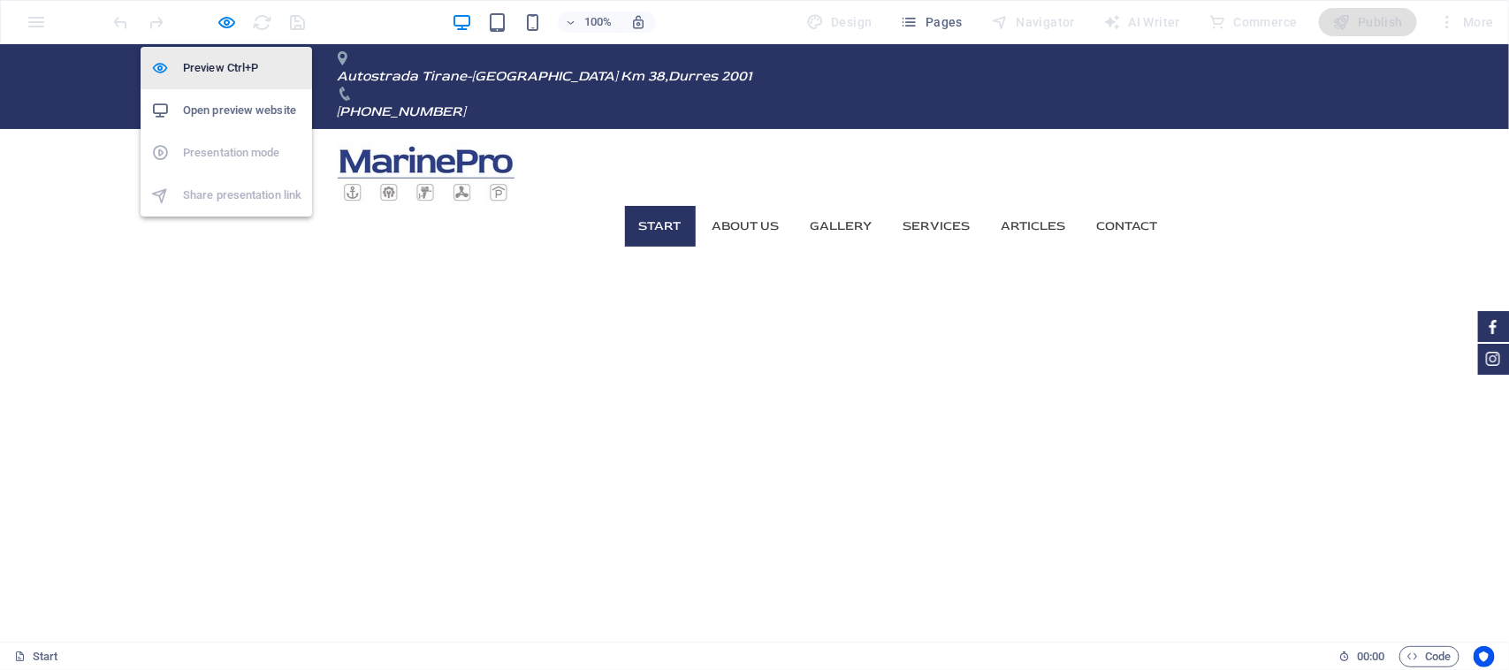
click at [230, 62] on h6 "Preview Ctrl+P" at bounding box center [242, 67] width 118 height 21
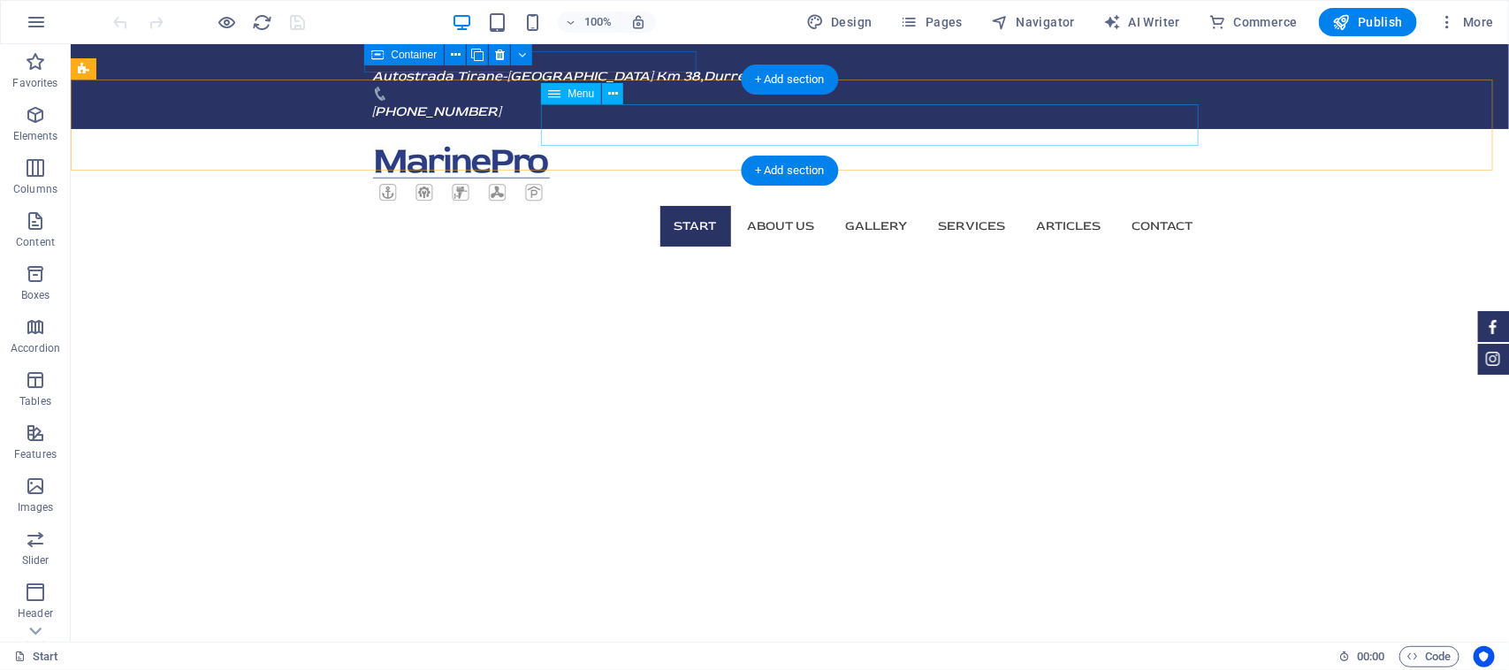
click at [1076, 205] on nav "Start About us Gallery Services Articles Contact" at bounding box center [789, 225] width 834 height 41
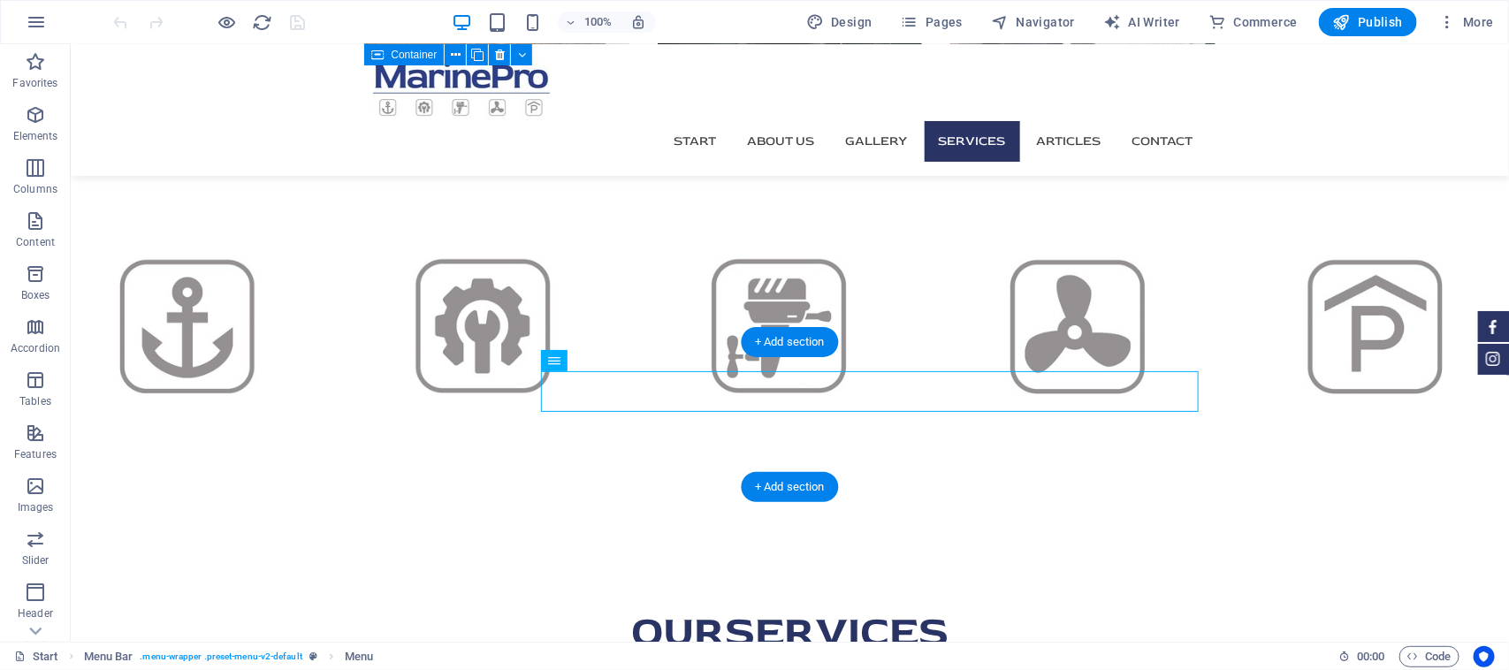
scroll to position [2762, 0]
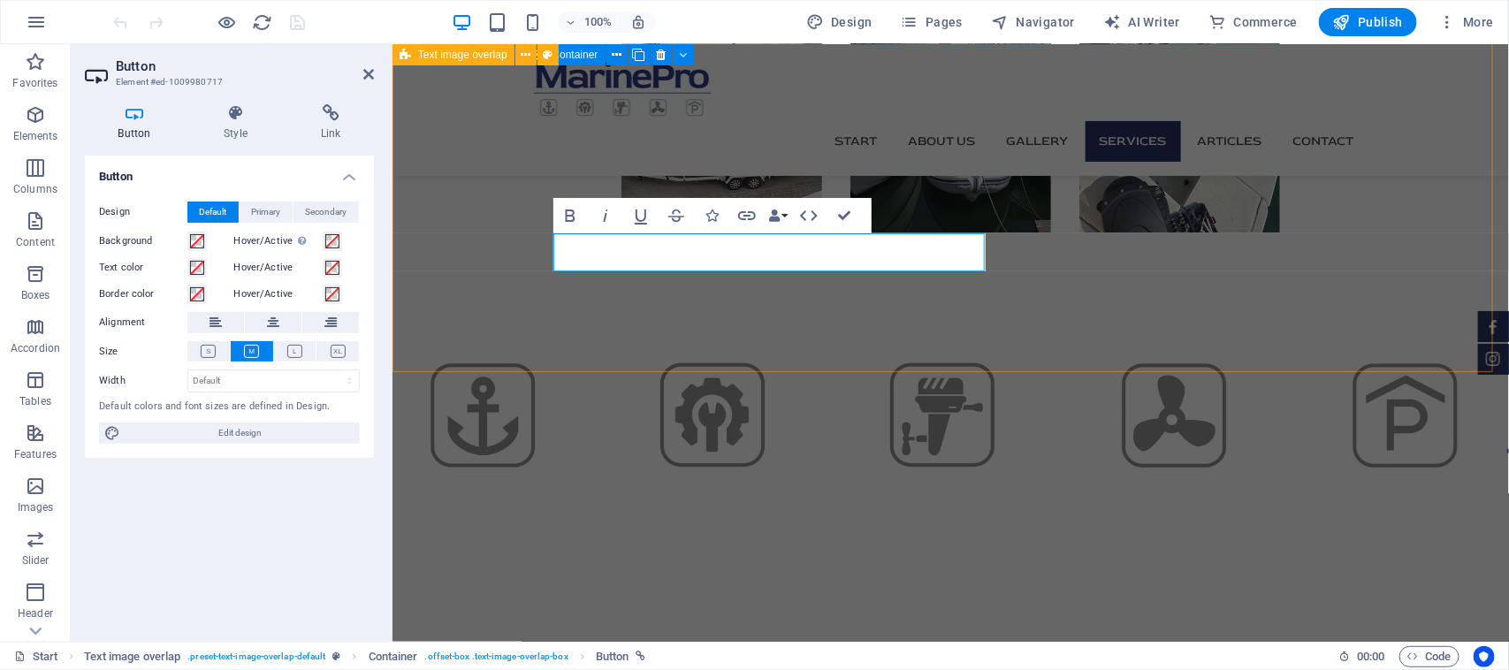
scroll to position [2634, 0]
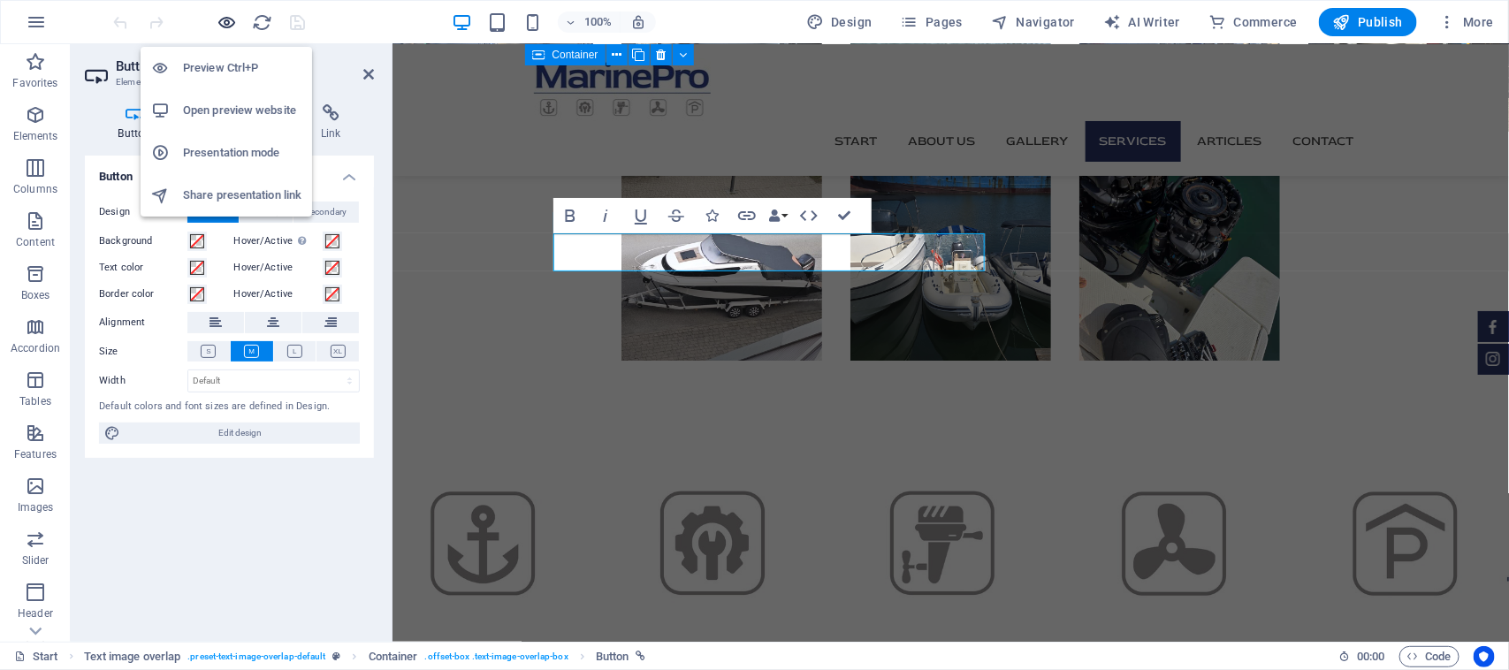
click at [230, 31] on icon "button" at bounding box center [227, 22] width 20 height 20
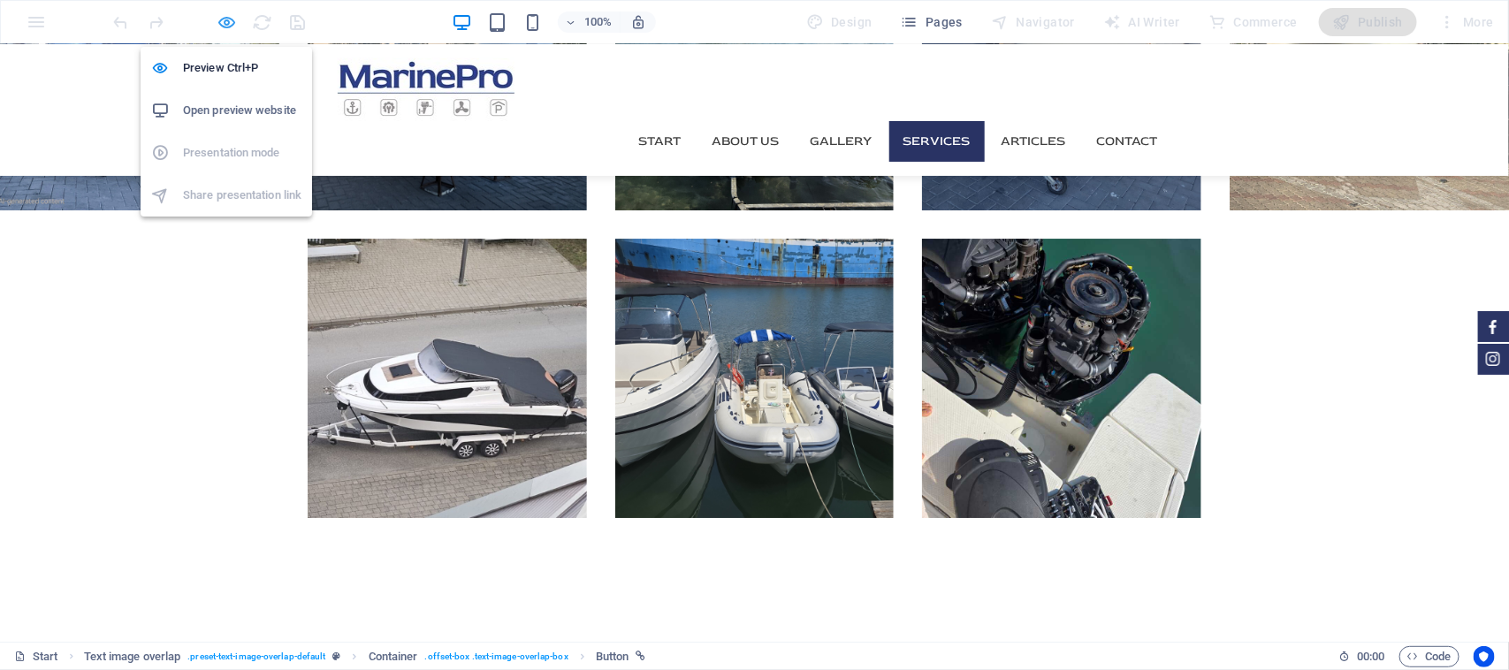
scroll to position [2790, 0]
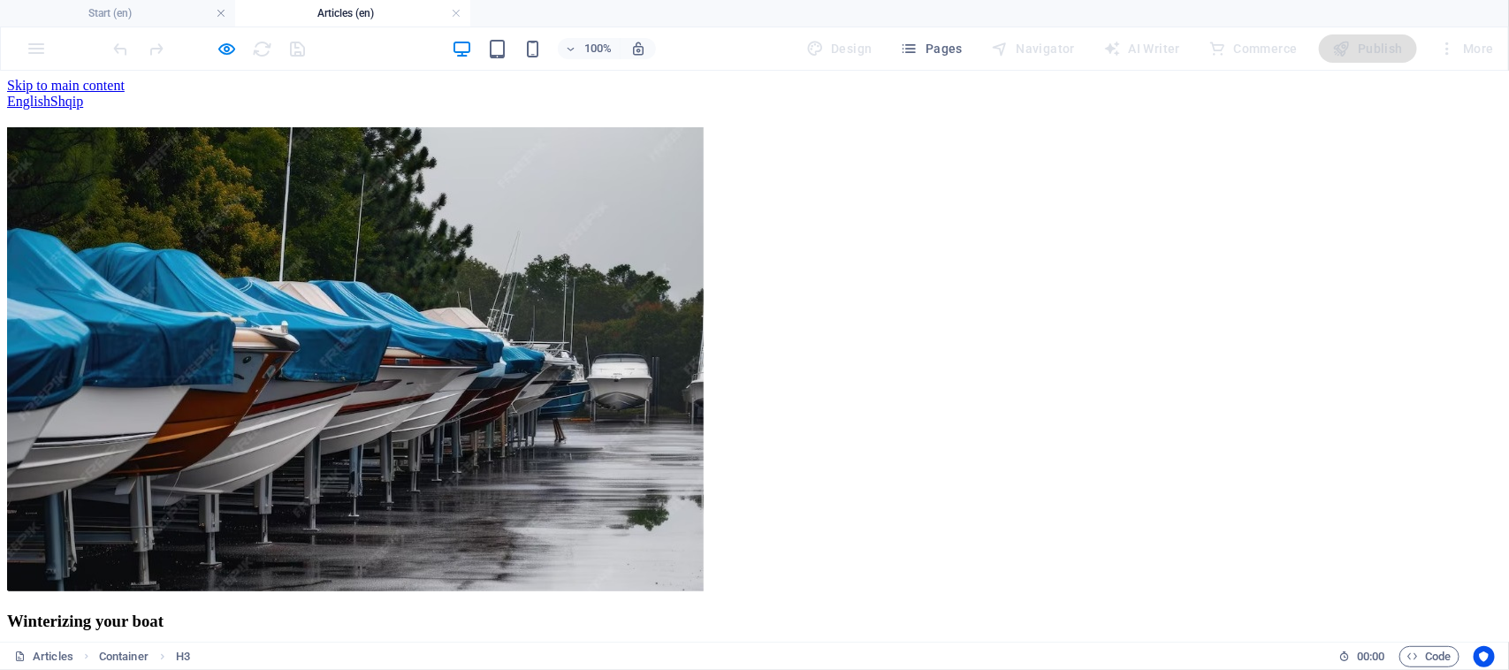
scroll to position [0, 0]
click at [345, 19] on h4 "Articles (en)" at bounding box center [352, 13] width 235 height 19
click at [51, 93] on div "English Shqip" at bounding box center [754, 101] width 1494 height 16
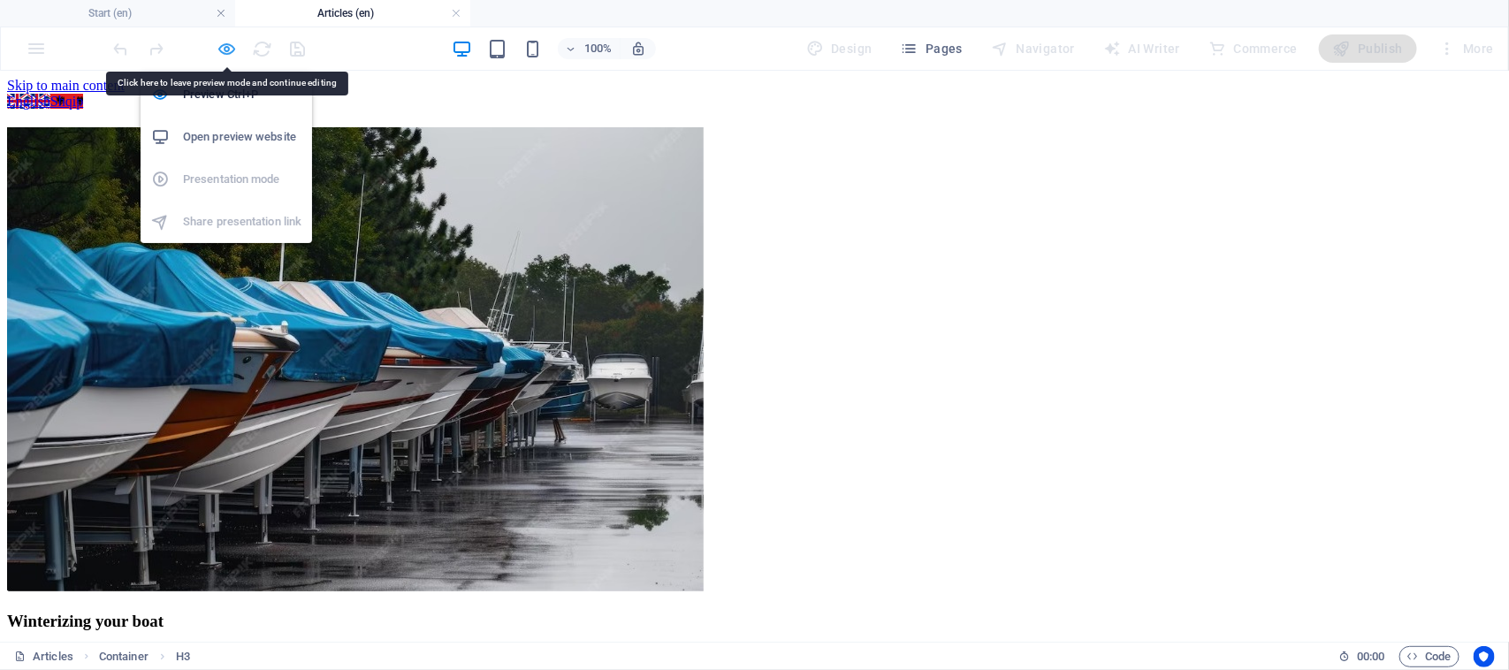
click at [227, 55] on icon "button" at bounding box center [227, 49] width 20 height 20
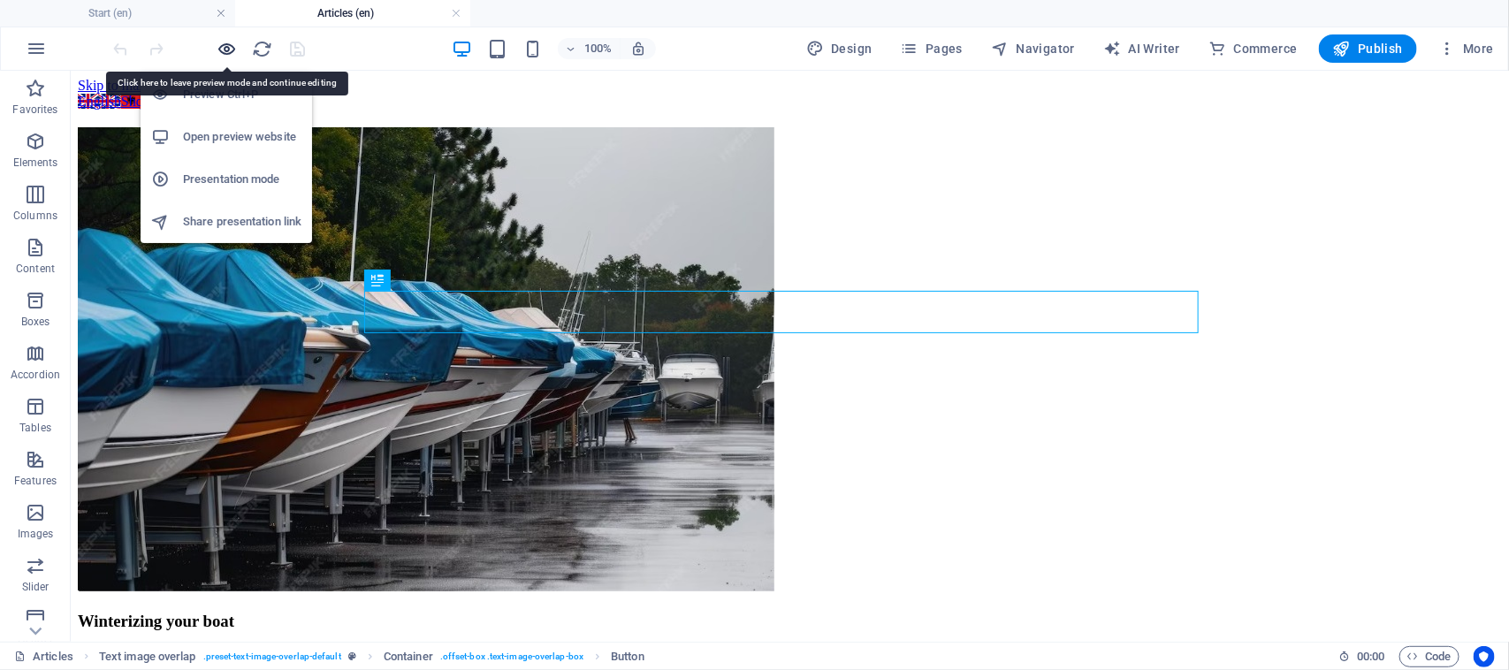
click at [227, 55] on icon "button" at bounding box center [227, 49] width 20 height 20
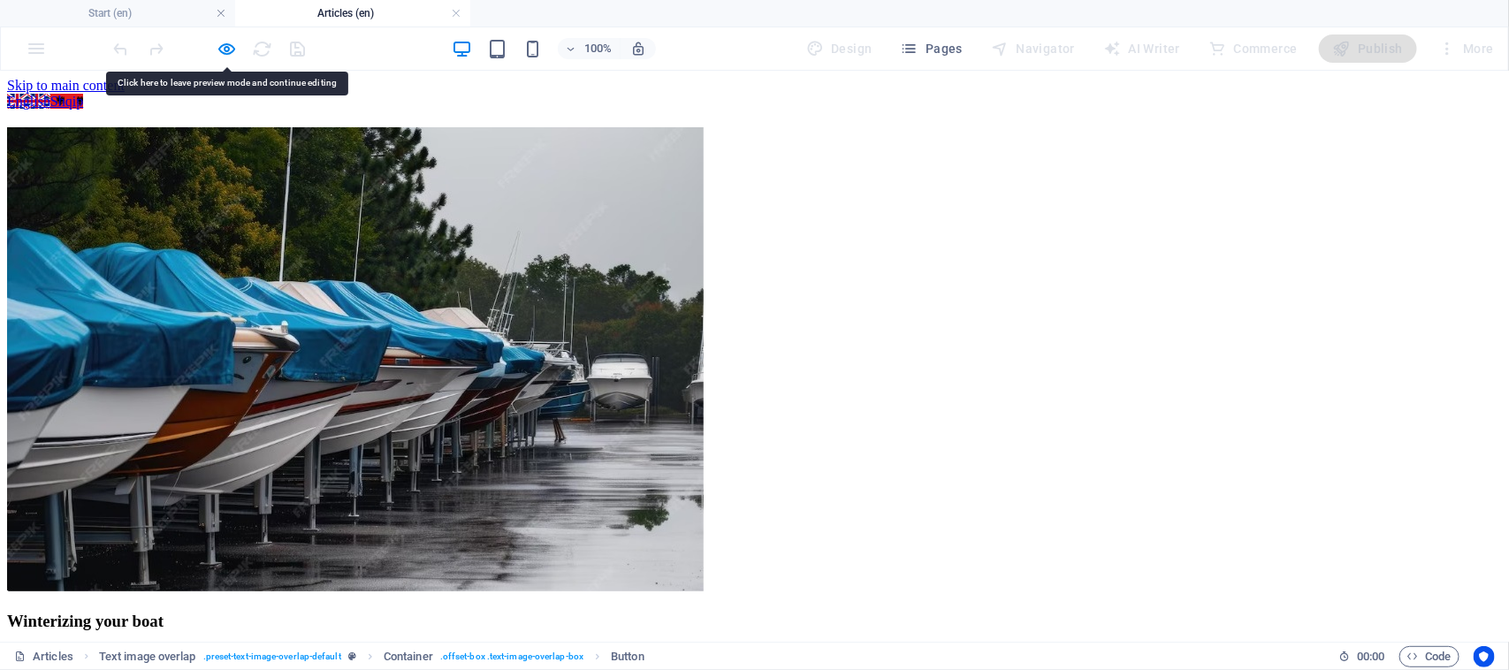
click at [49, 62] on div "100% Design Pages Navigator AI Writer Commerce Publish More" at bounding box center [754, 48] width 1507 height 42
click at [50, 93] on link "Shqip" at bounding box center [66, 100] width 33 height 15
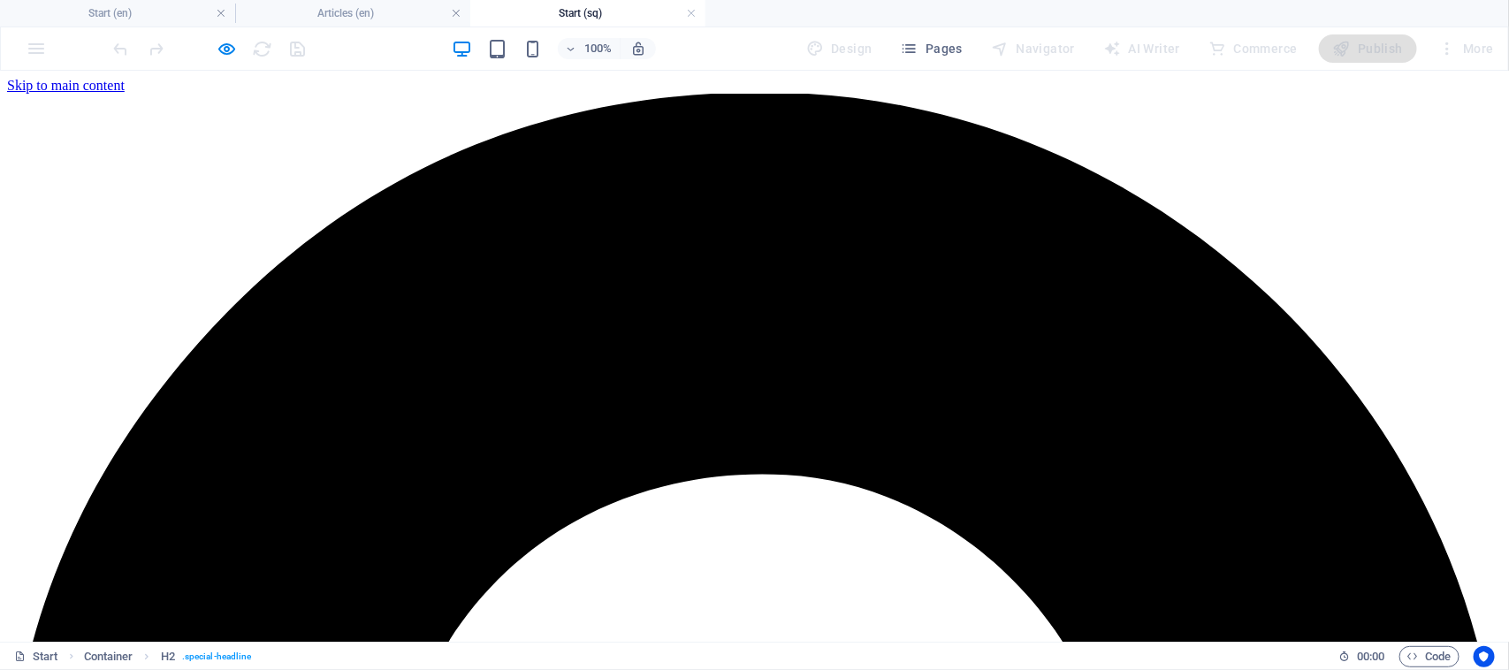
scroll to position [452, 0]
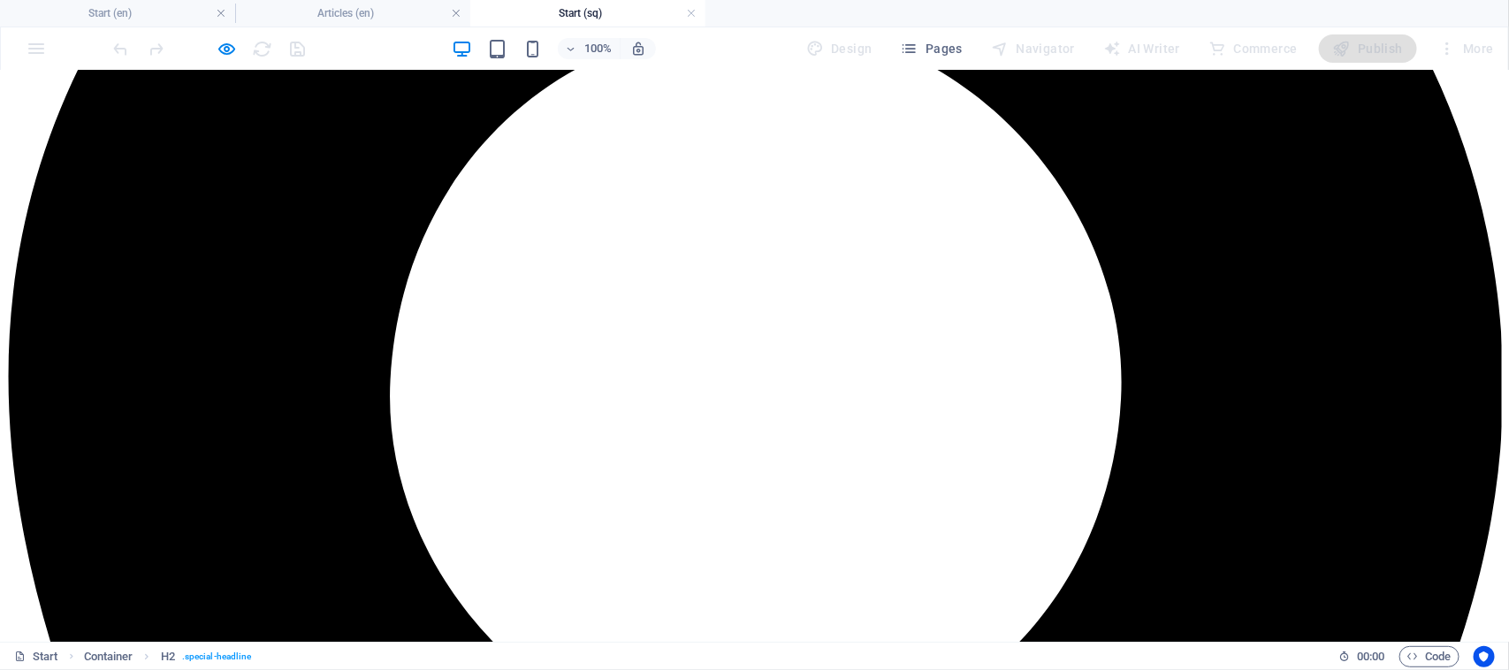
click at [698, 14] on h4 "Start (sq)" at bounding box center [587, 13] width 235 height 19
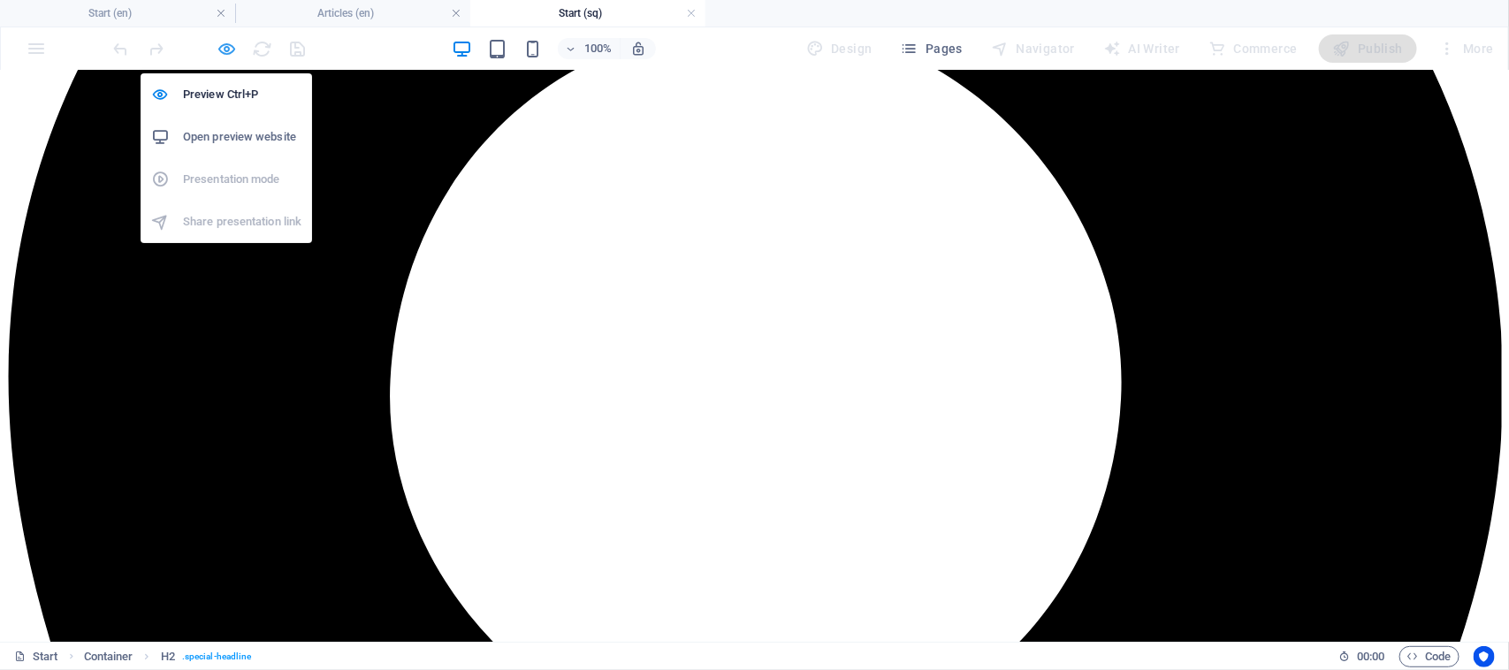
click at [226, 53] on icon "button" at bounding box center [227, 49] width 20 height 20
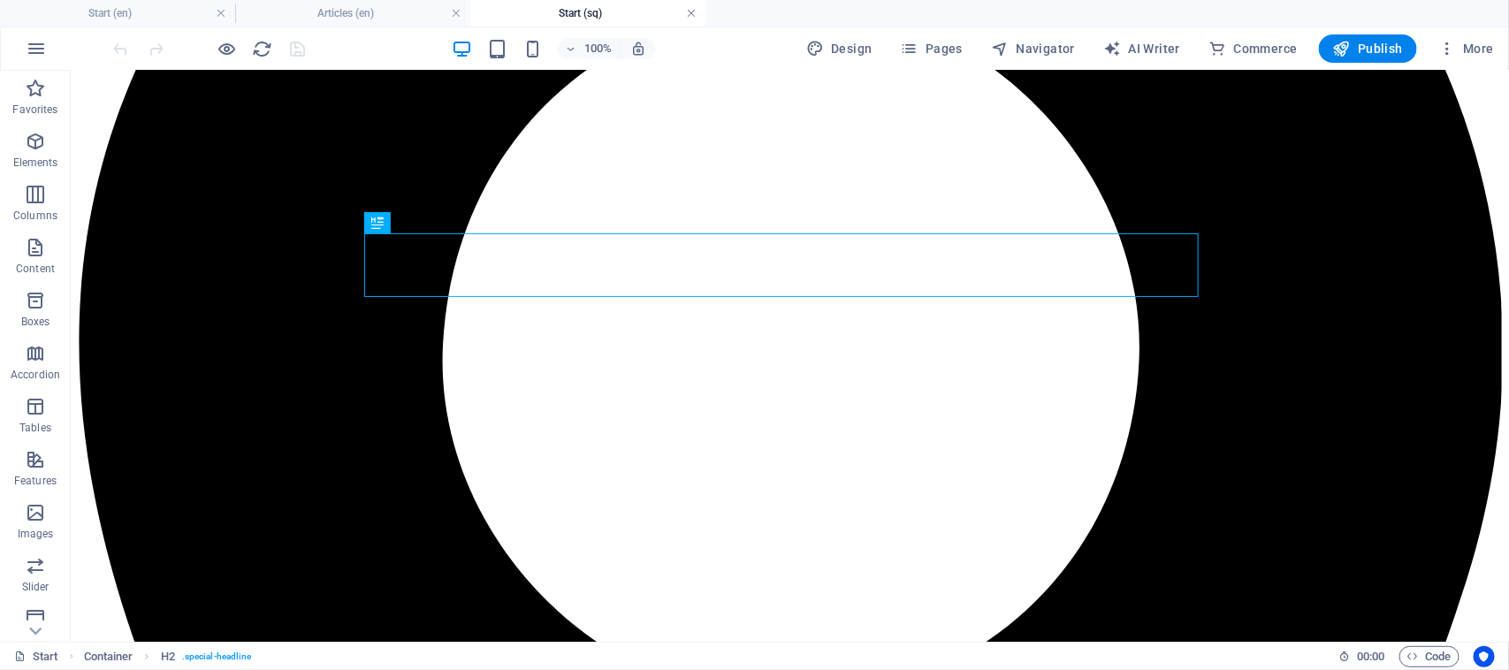
click at [691, 11] on link at bounding box center [691, 13] width 11 height 17
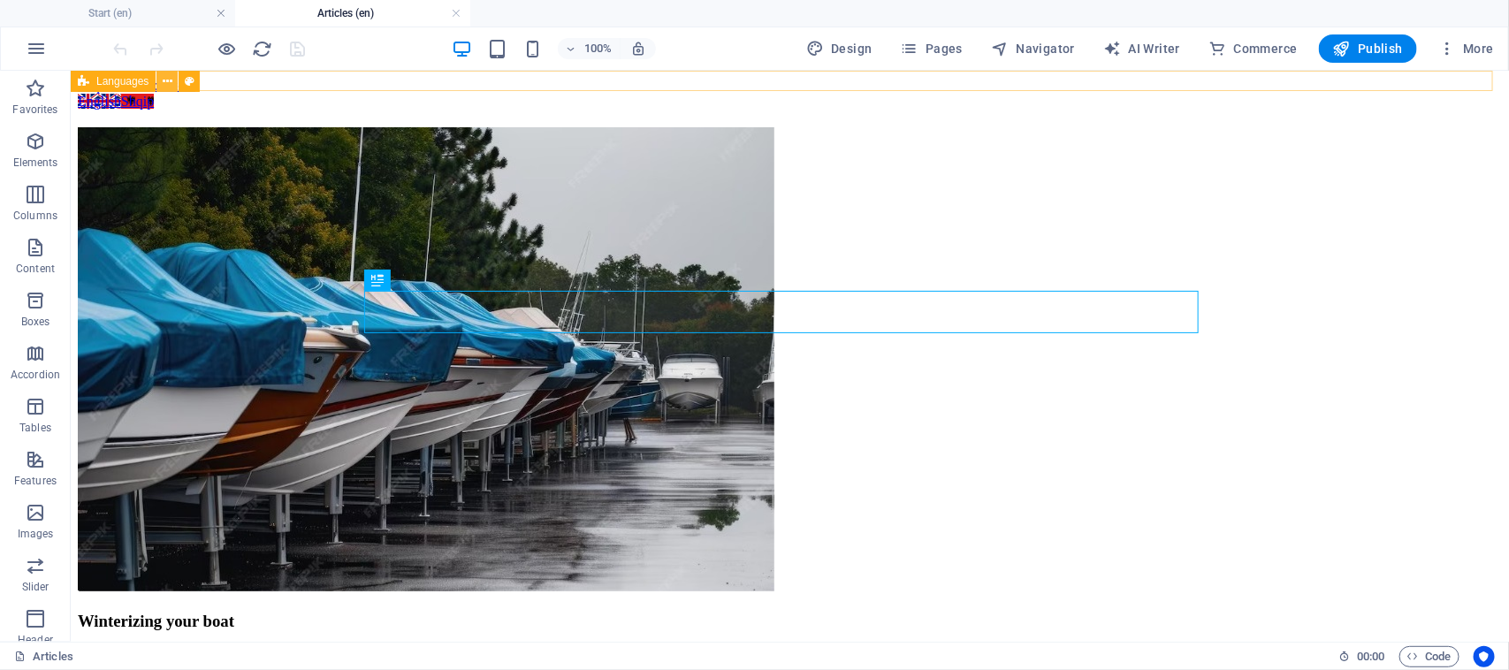
click at [172, 84] on button at bounding box center [166, 81] width 21 height 21
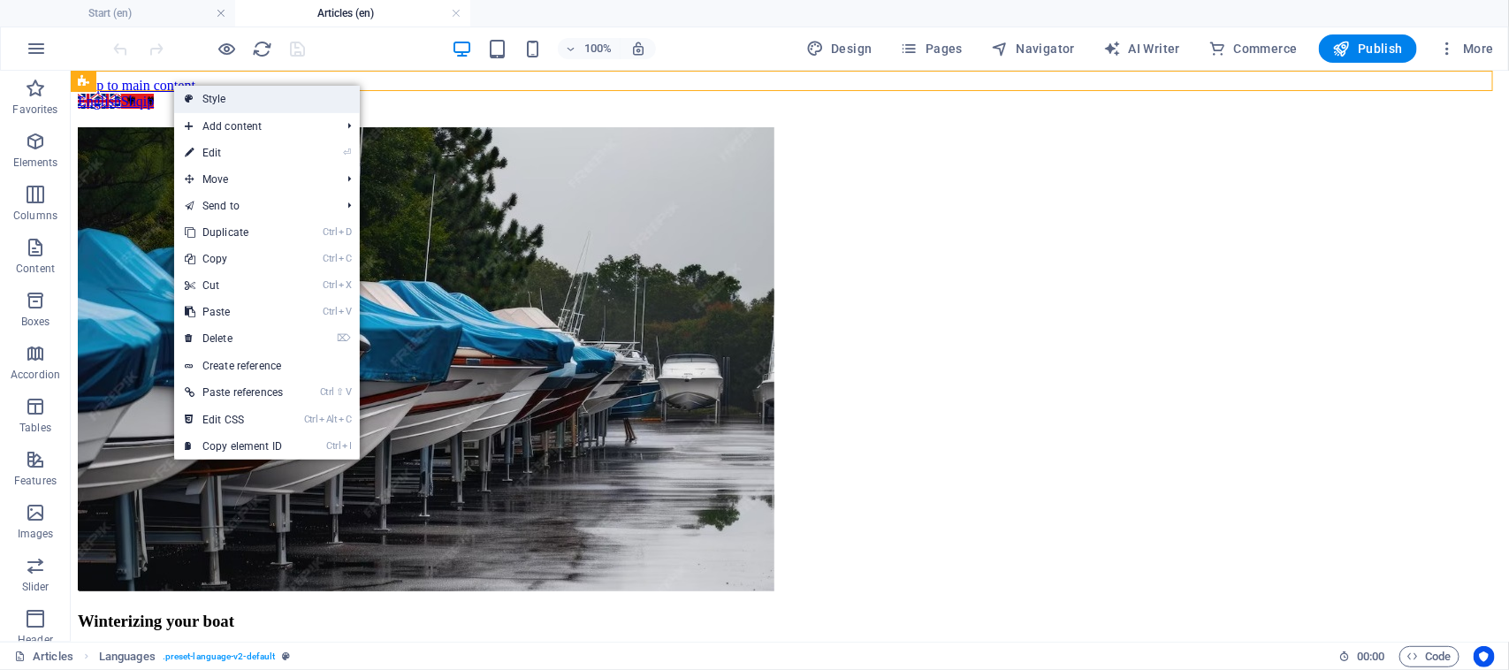
click at [232, 104] on link "Style" at bounding box center [267, 99] width 186 height 27
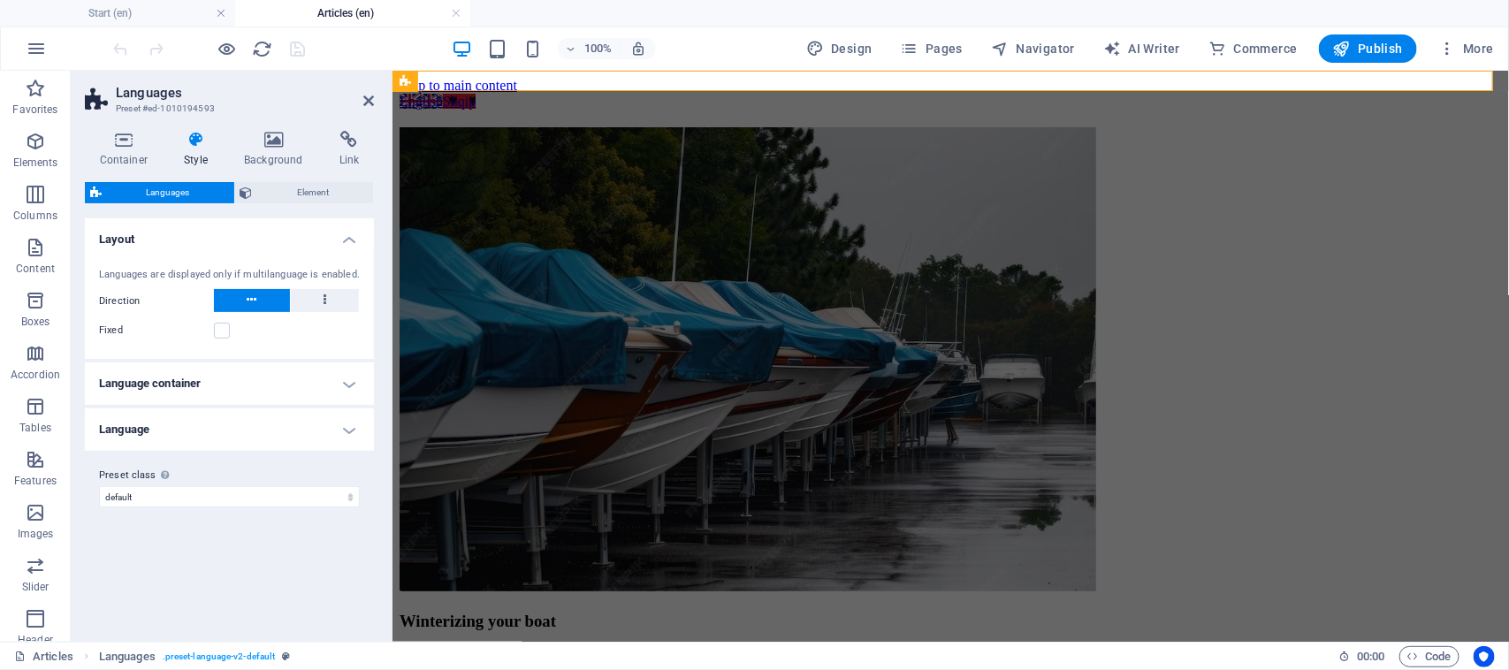
click at [343, 376] on h4 "Language container" at bounding box center [229, 383] width 289 height 42
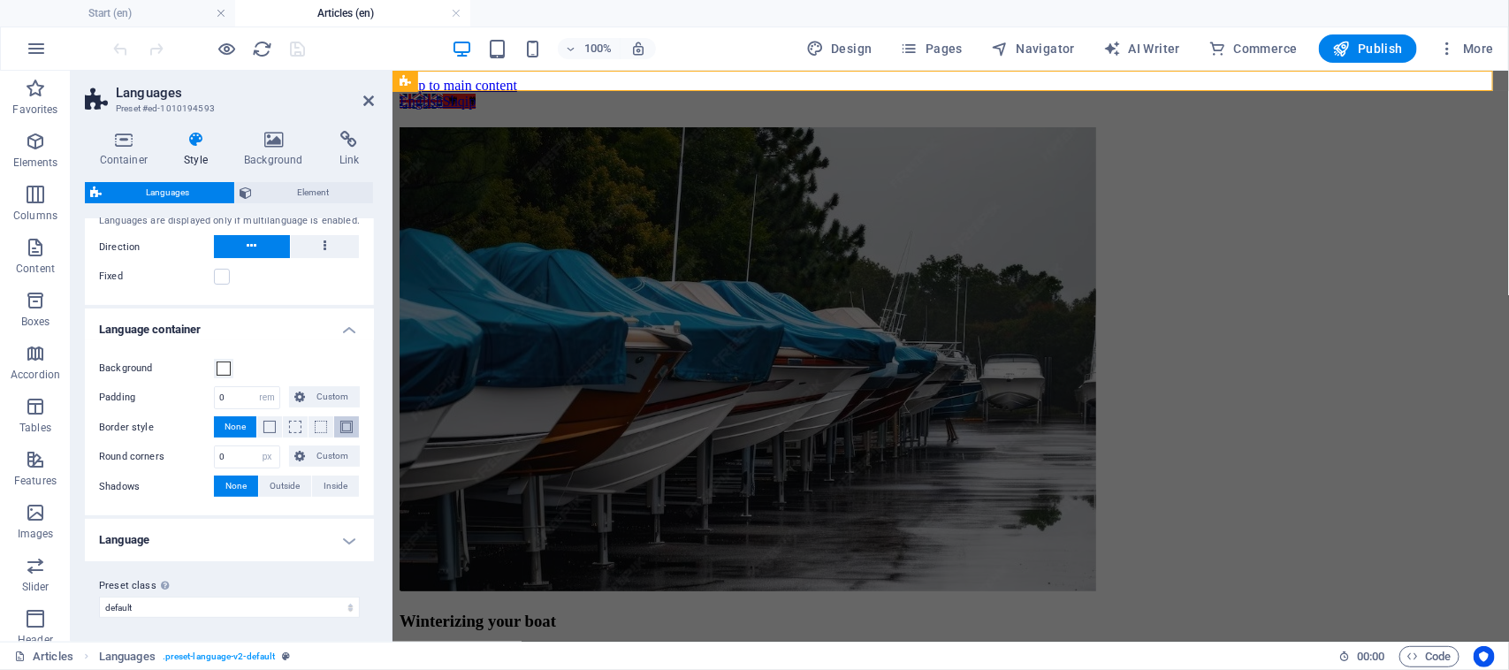
scroll to position [57, 0]
click at [349, 544] on h4 "Language" at bounding box center [229, 536] width 289 height 42
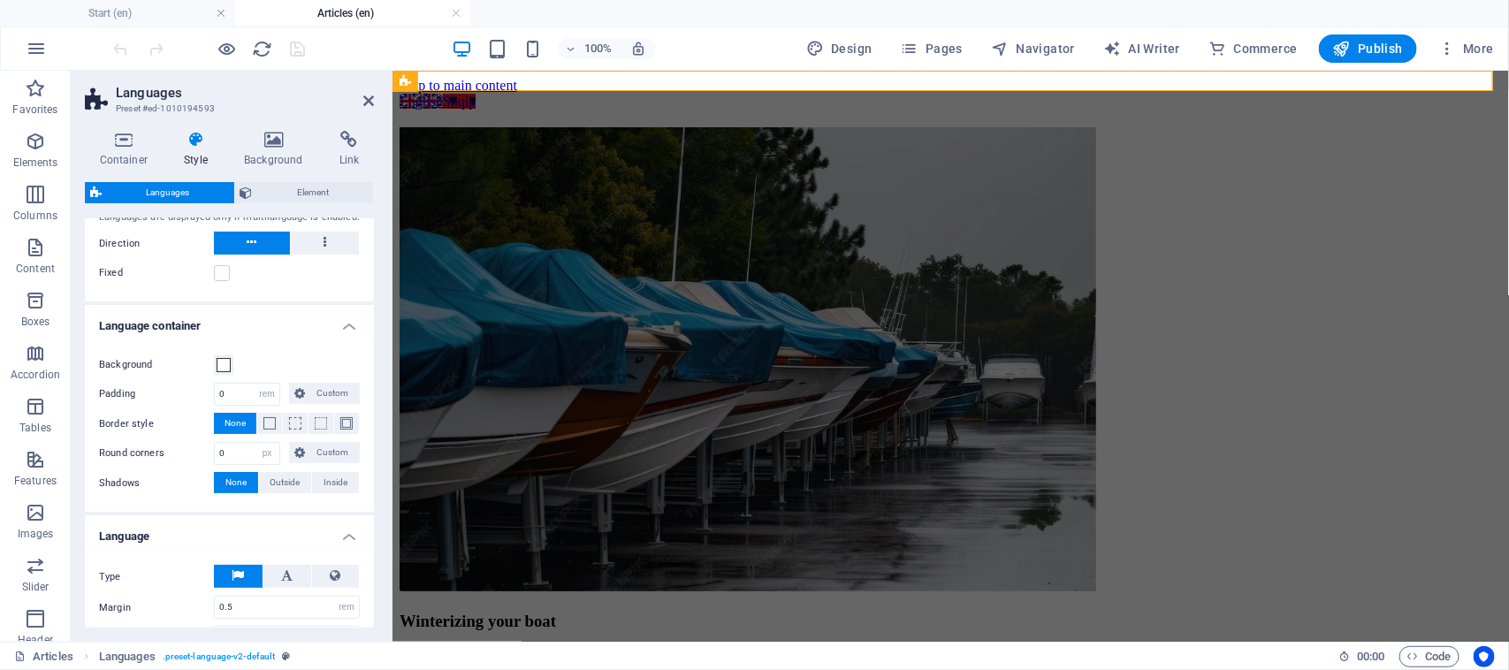
scroll to position [262, 0]
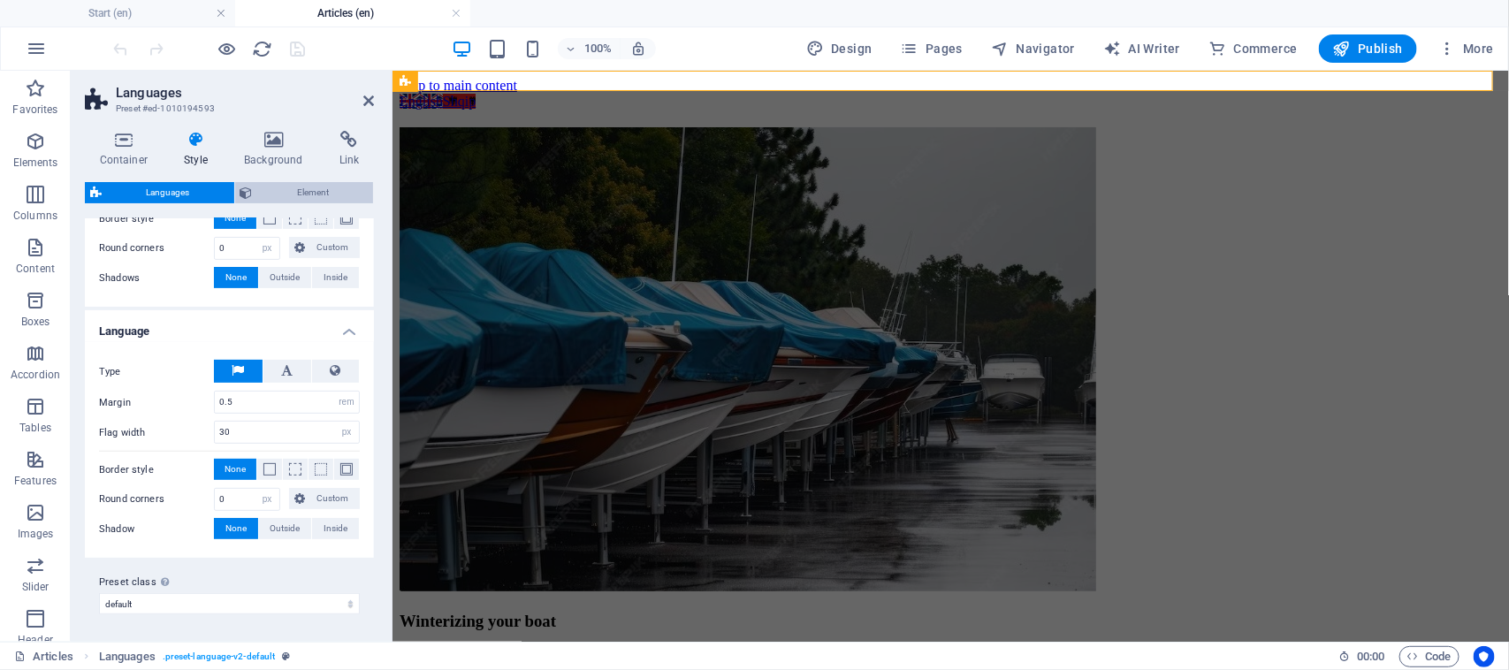
click at [274, 187] on span "Element" at bounding box center [313, 192] width 110 height 21
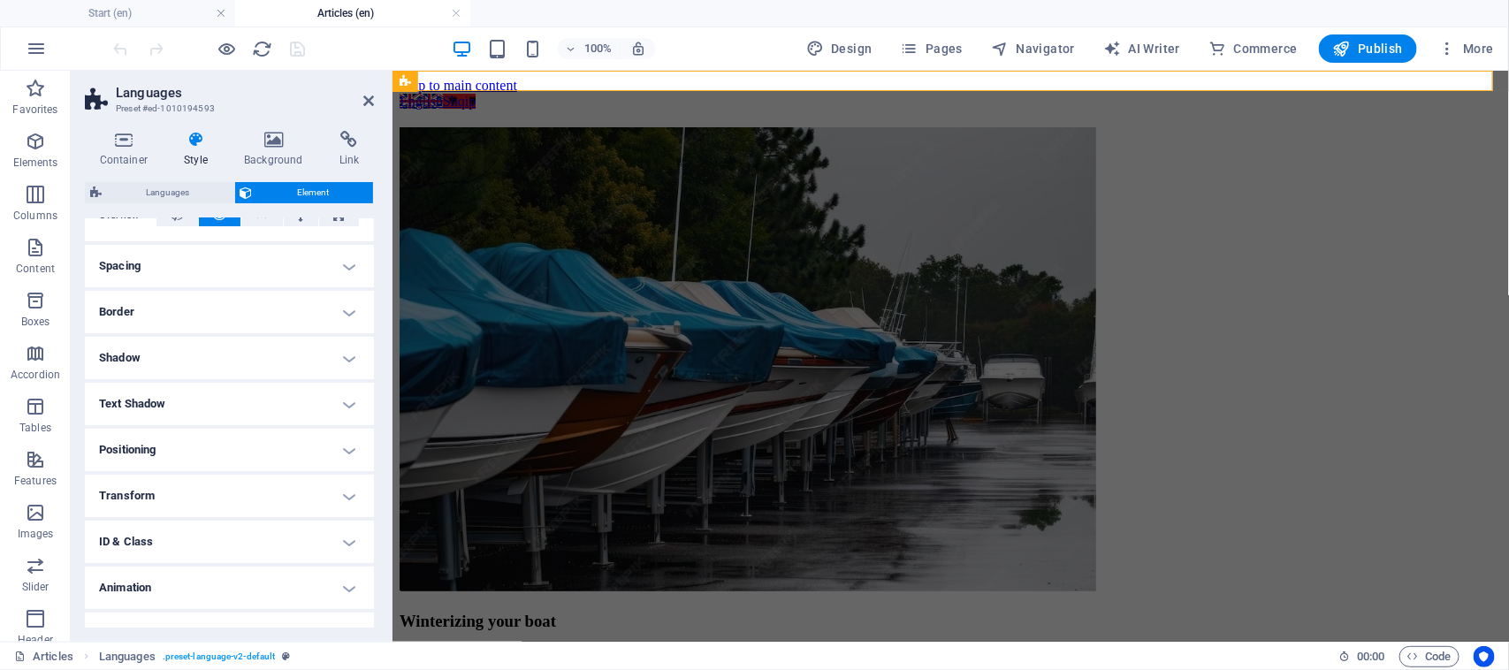
scroll to position [147, 0]
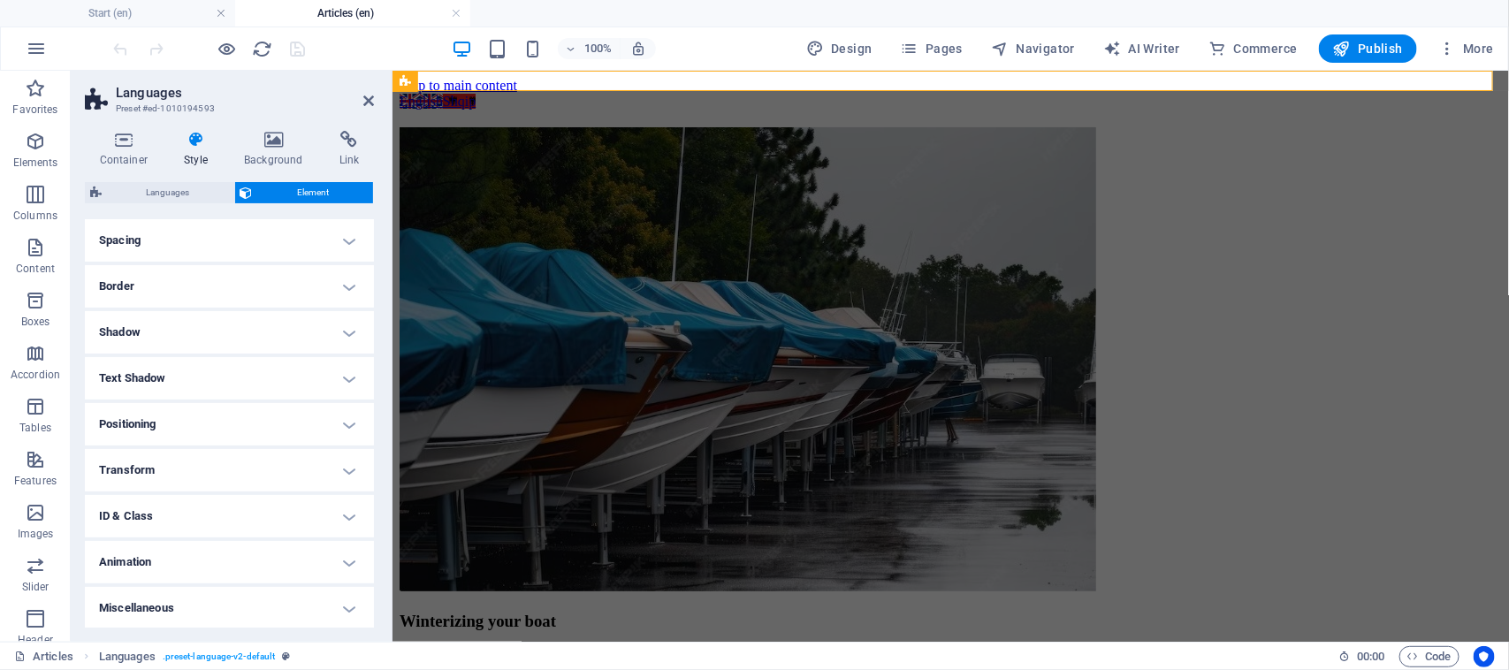
click at [341, 612] on h4 "Miscellaneous" at bounding box center [229, 608] width 289 height 42
click at [179, 195] on span "Languages" at bounding box center [168, 192] width 122 height 21
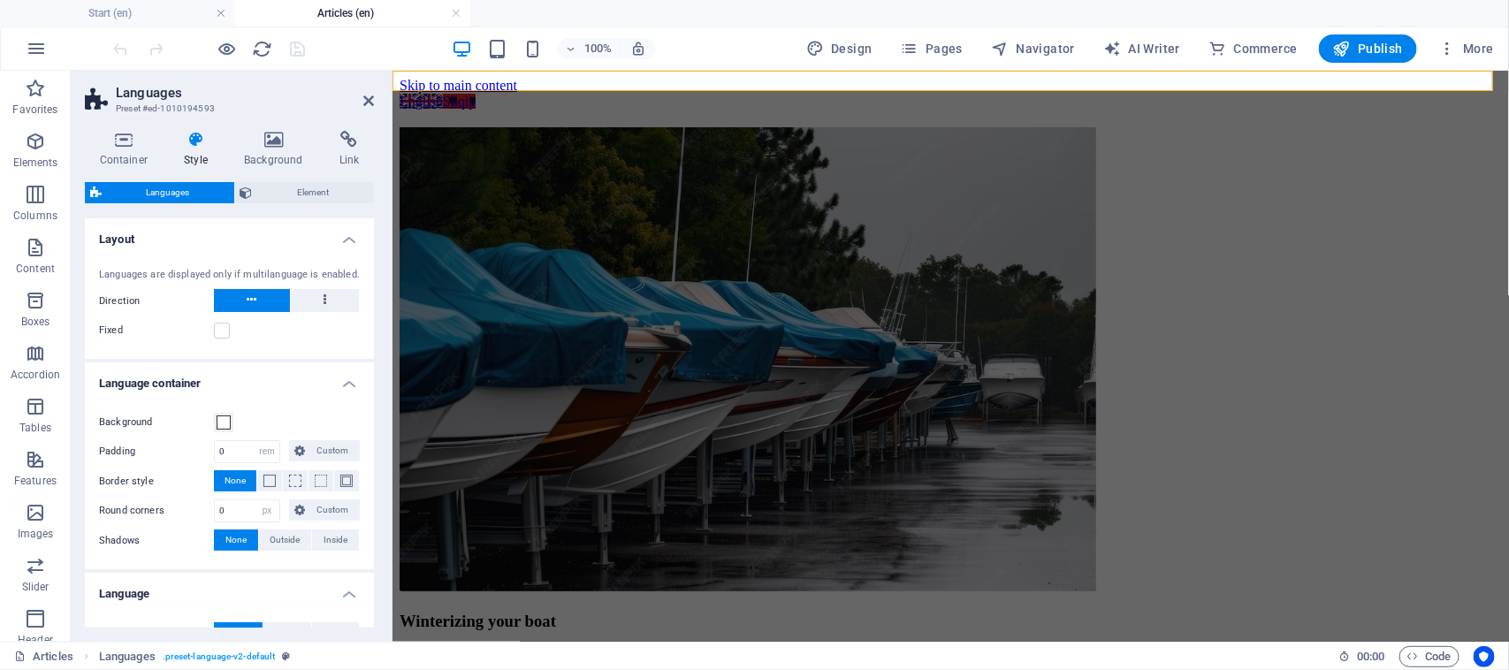
scroll to position [0, 0]
click at [350, 241] on h4 "Layout" at bounding box center [229, 234] width 289 height 32
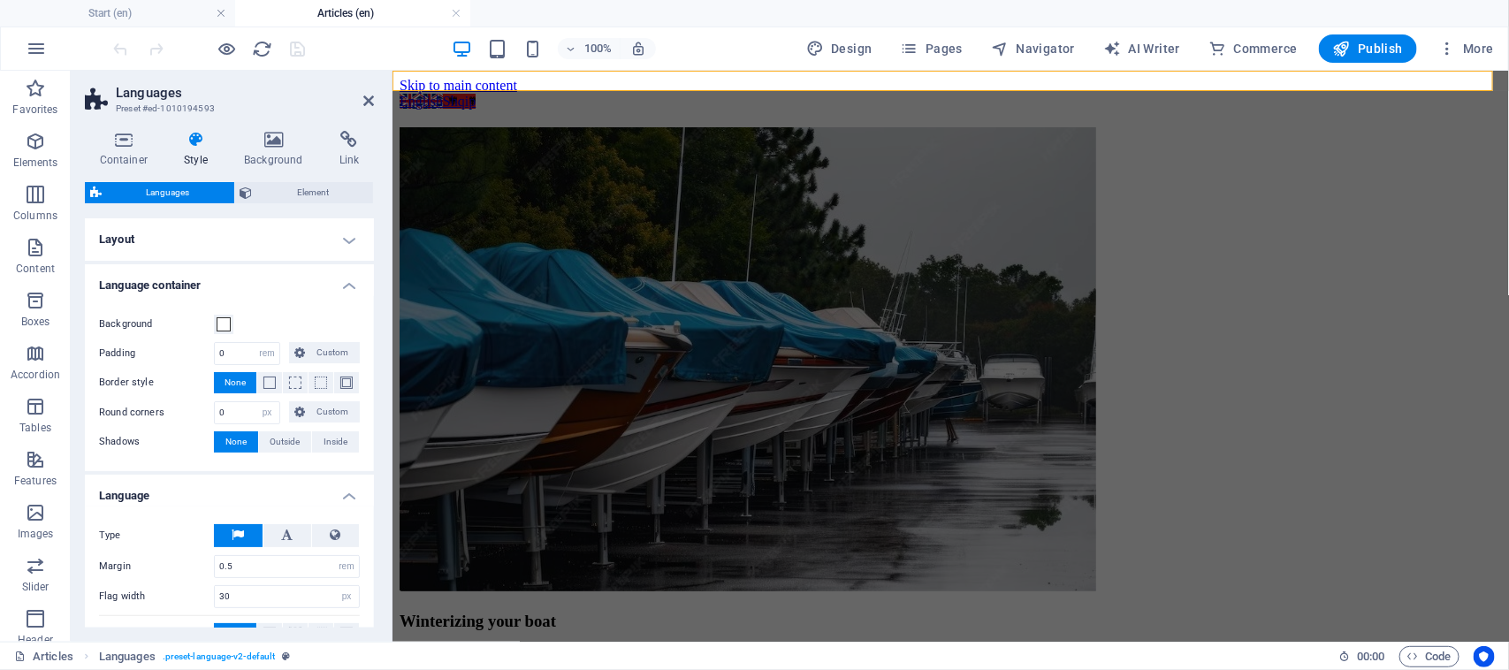
click at [354, 287] on h4 "Language container" at bounding box center [229, 280] width 289 height 32
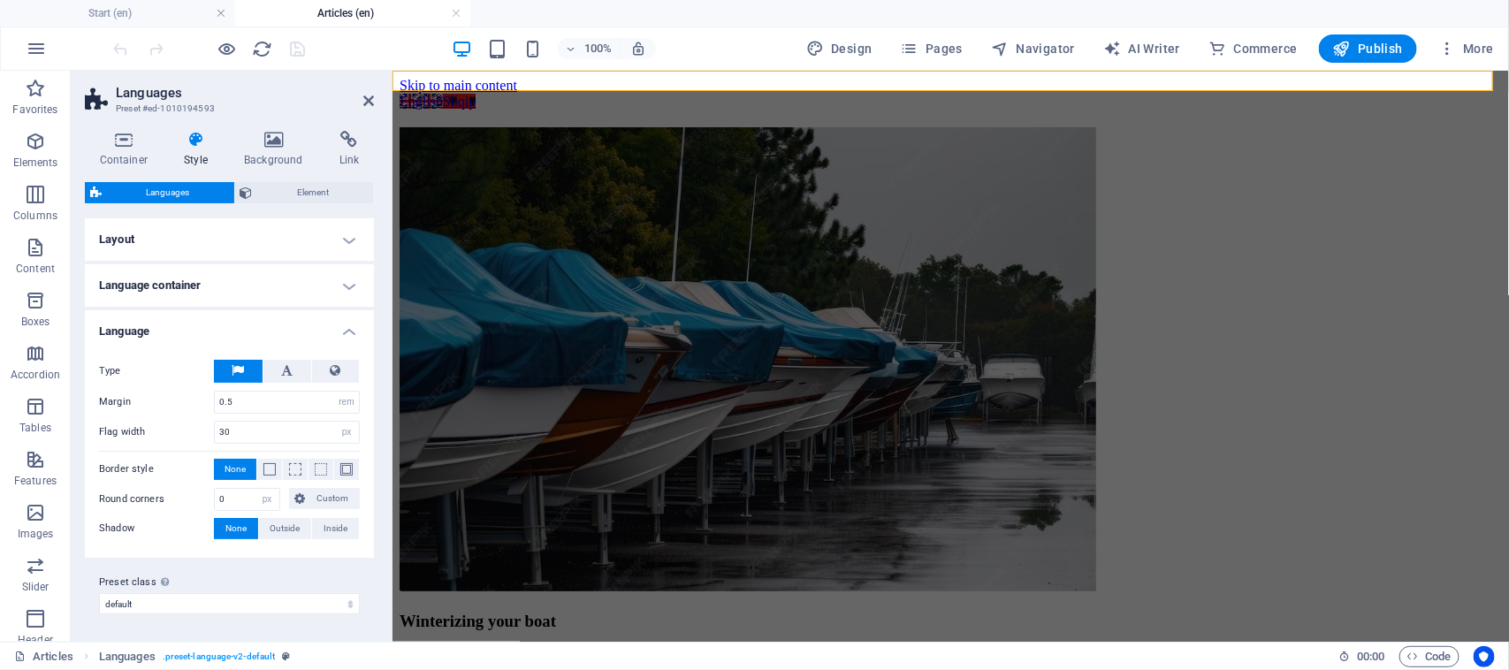
click at [354, 327] on h4 "Language" at bounding box center [229, 326] width 289 height 32
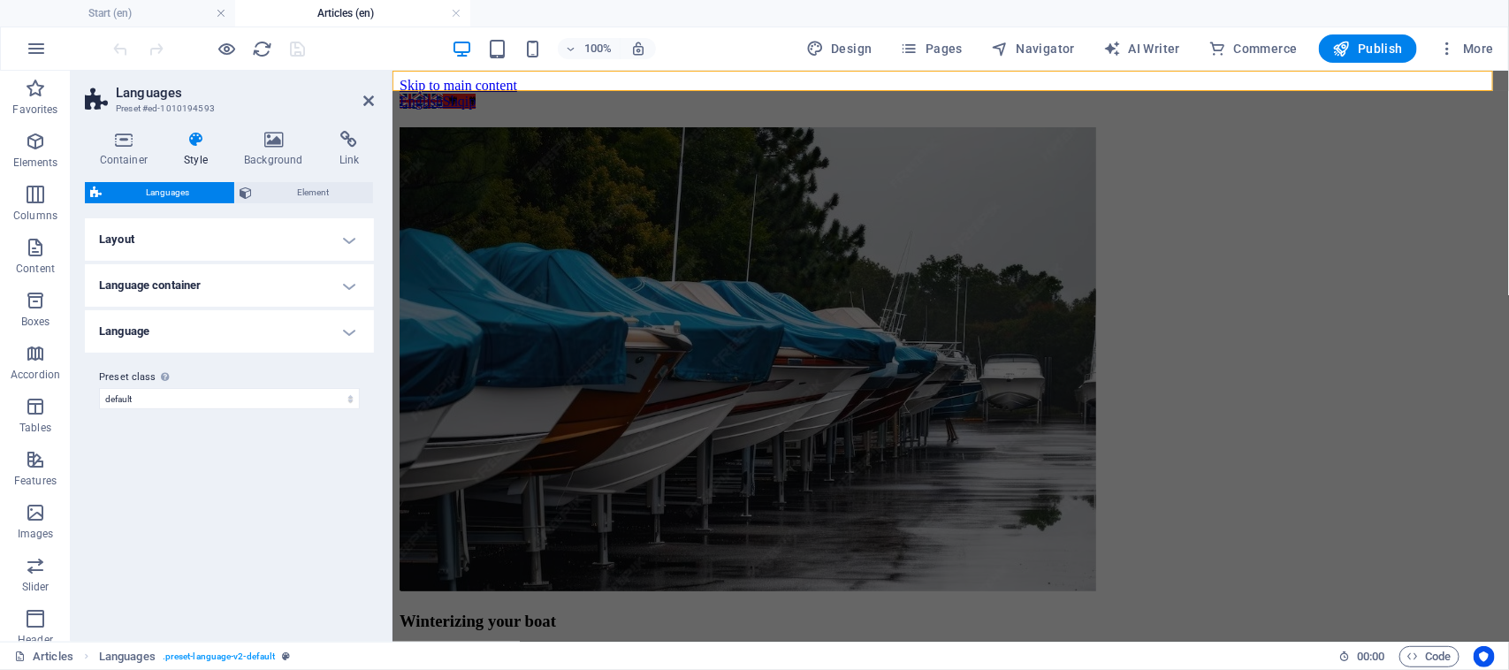
click at [287, 336] on h4 "Language" at bounding box center [229, 331] width 289 height 42
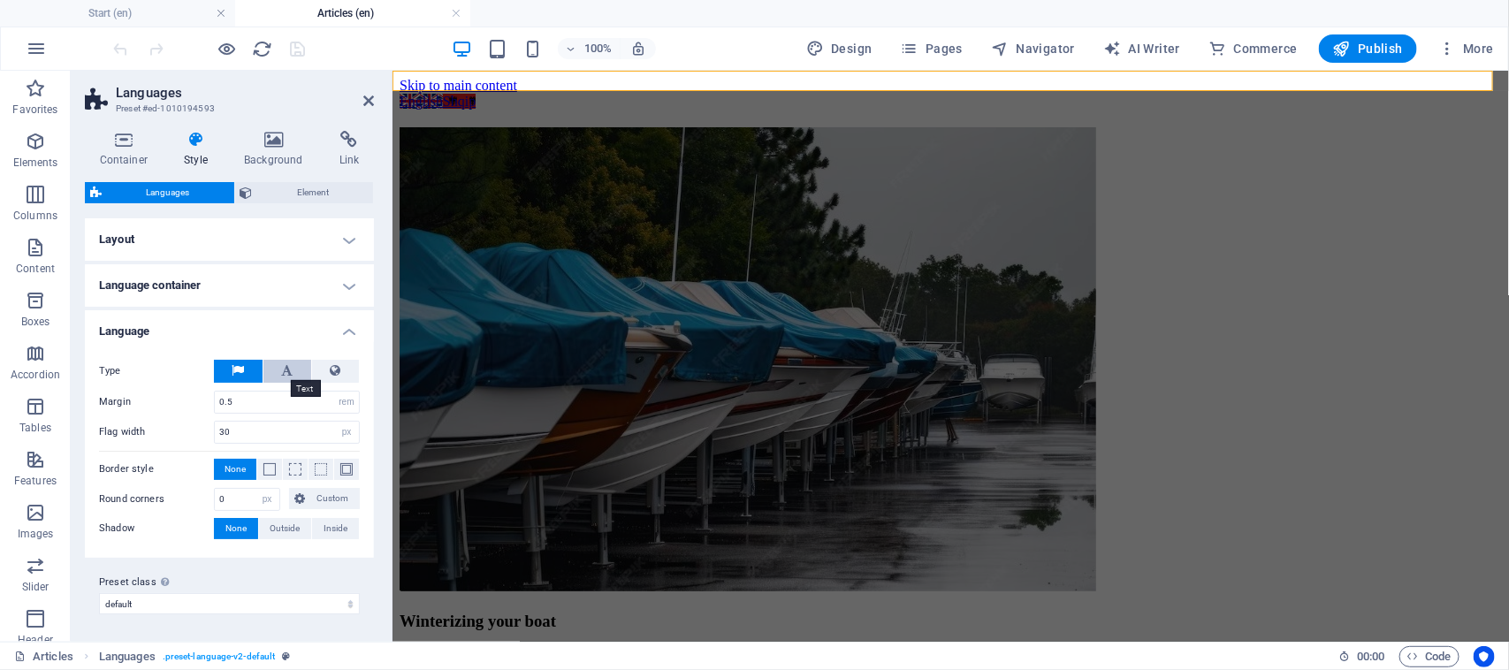
click at [284, 367] on icon at bounding box center [287, 370] width 11 height 21
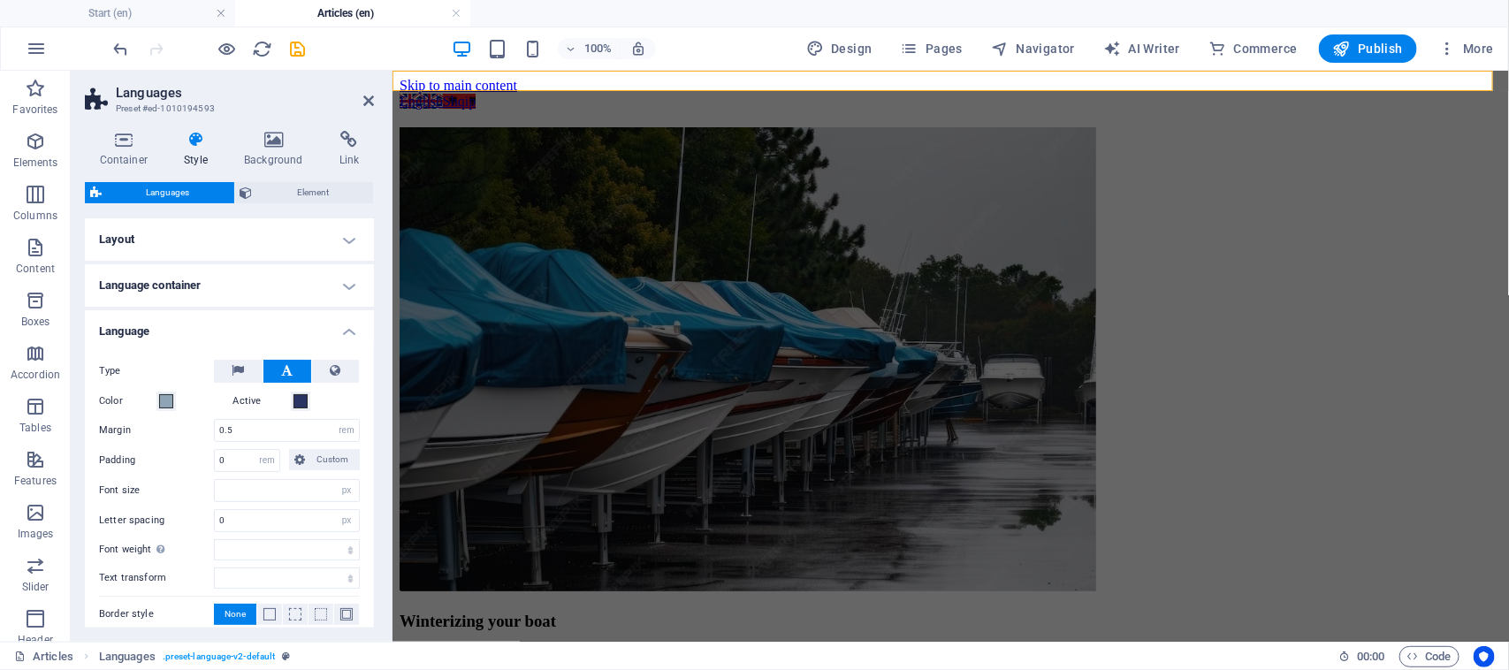
select select
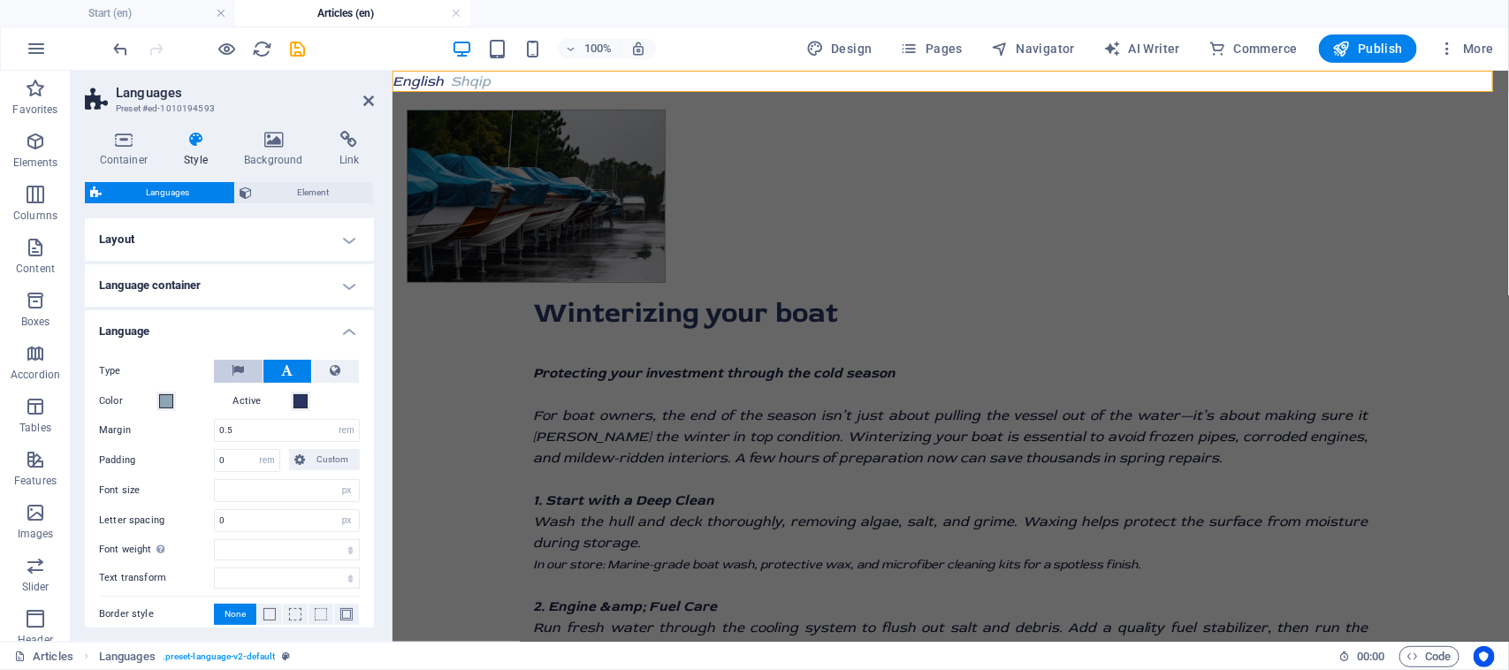
click at [239, 363] on icon at bounding box center [238, 370] width 12 height 21
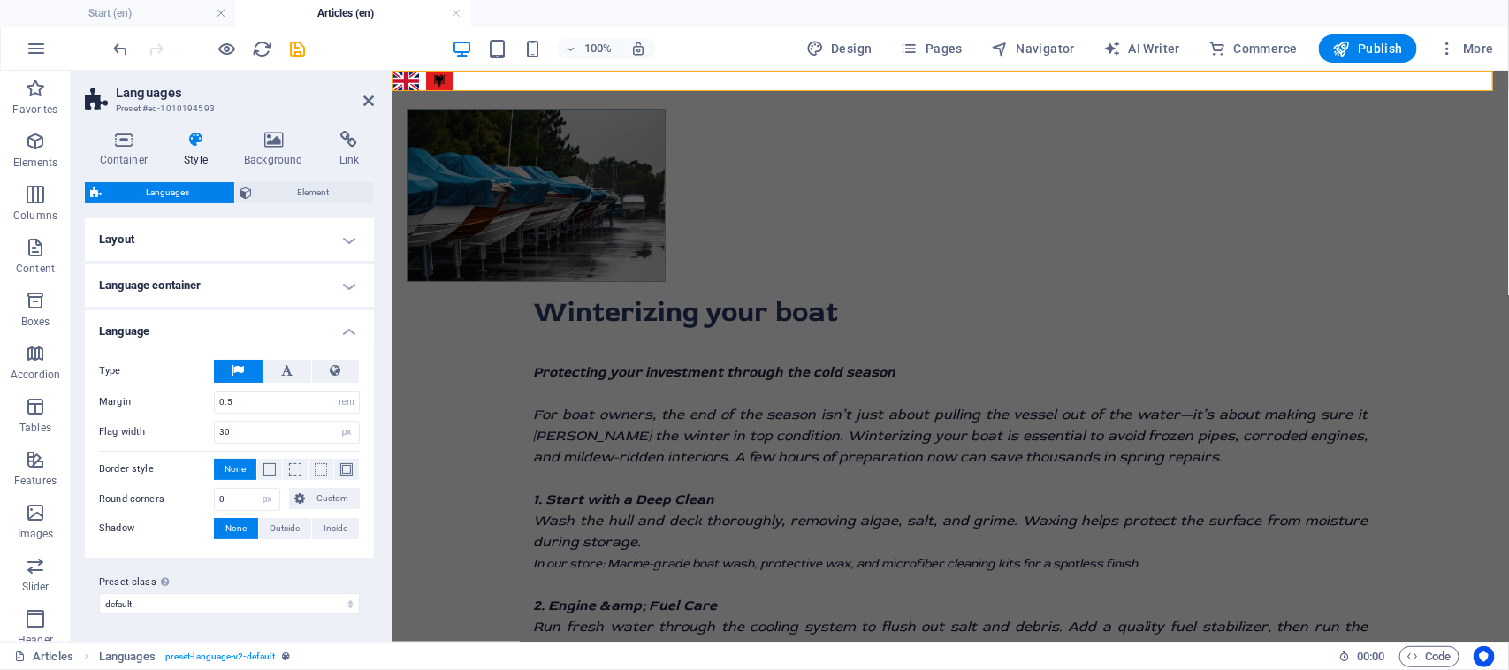
click at [346, 325] on h4 "Language" at bounding box center [229, 326] width 289 height 32
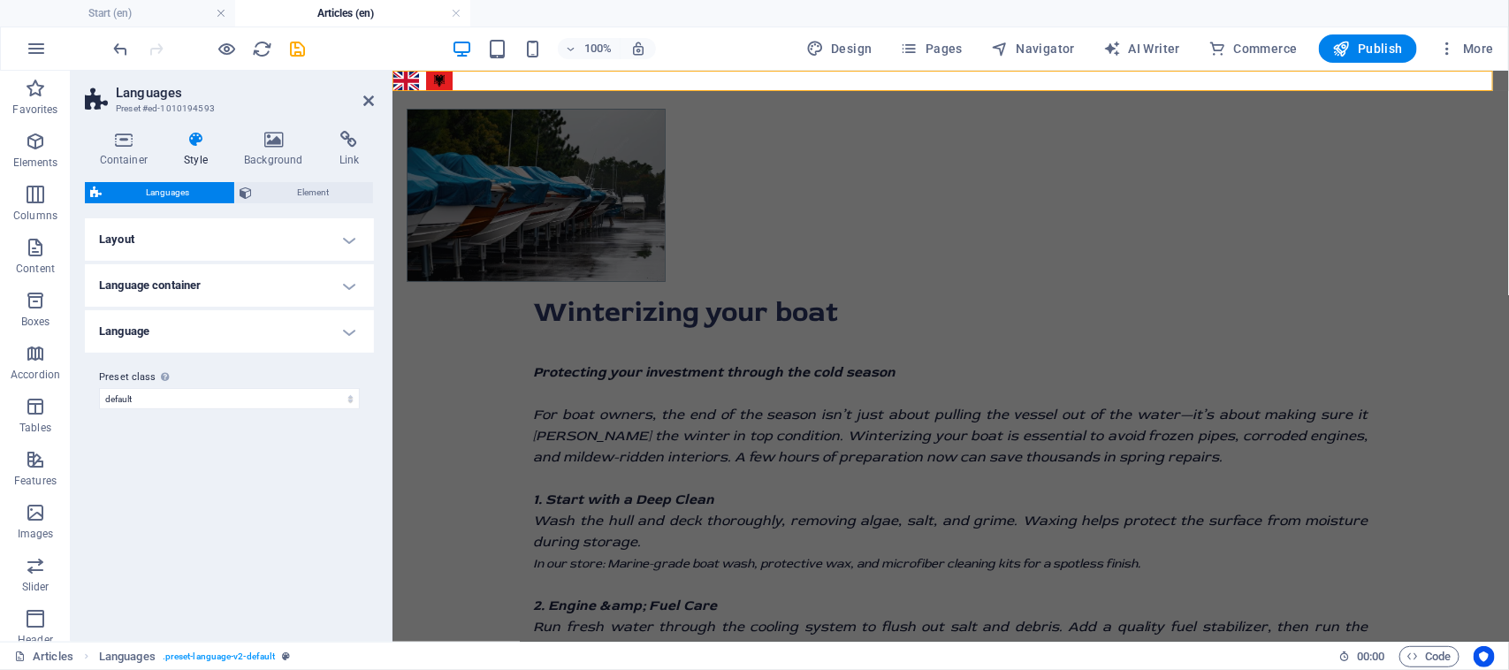
click at [330, 289] on h4 "Language container" at bounding box center [229, 285] width 289 height 42
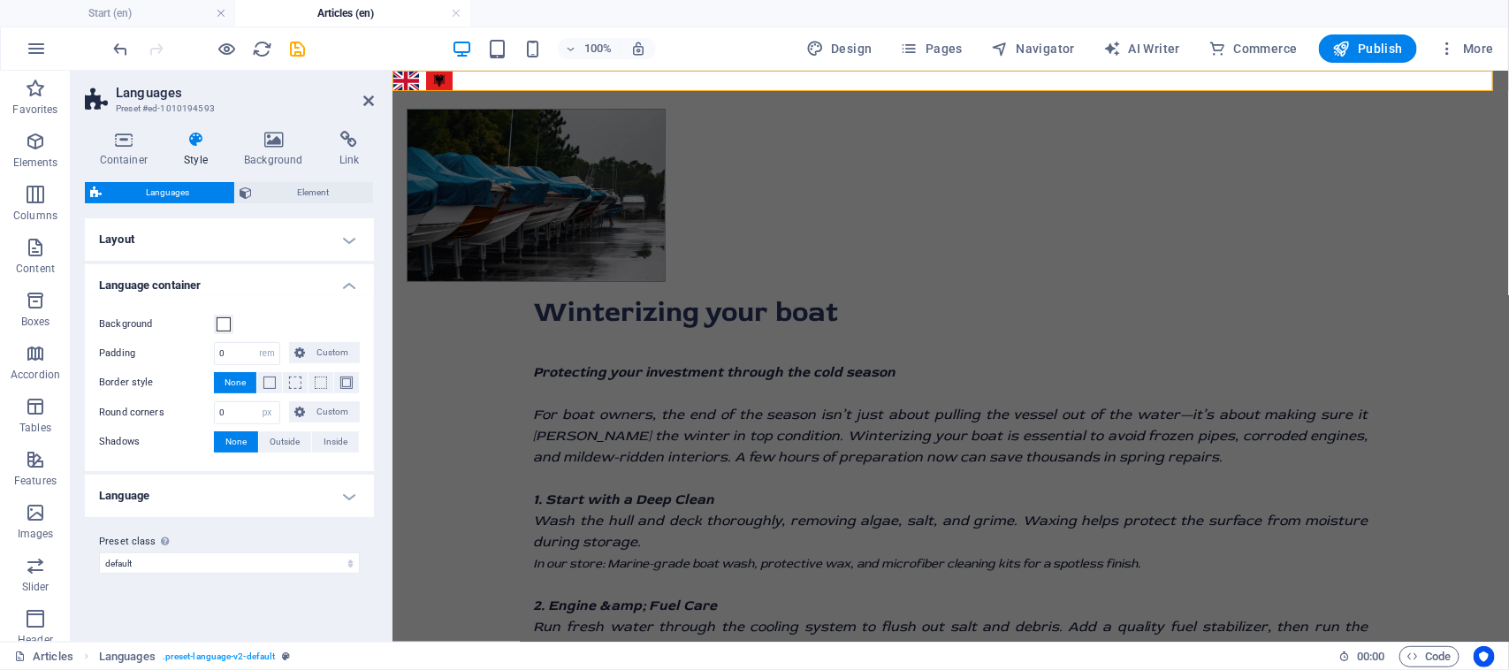
drag, startPoint x: 340, startPoint y: 287, endPoint x: 337, endPoint y: 270, distance: 17.2
click at [338, 285] on h4 "Language container" at bounding box center [229, 280] width 289 height 32
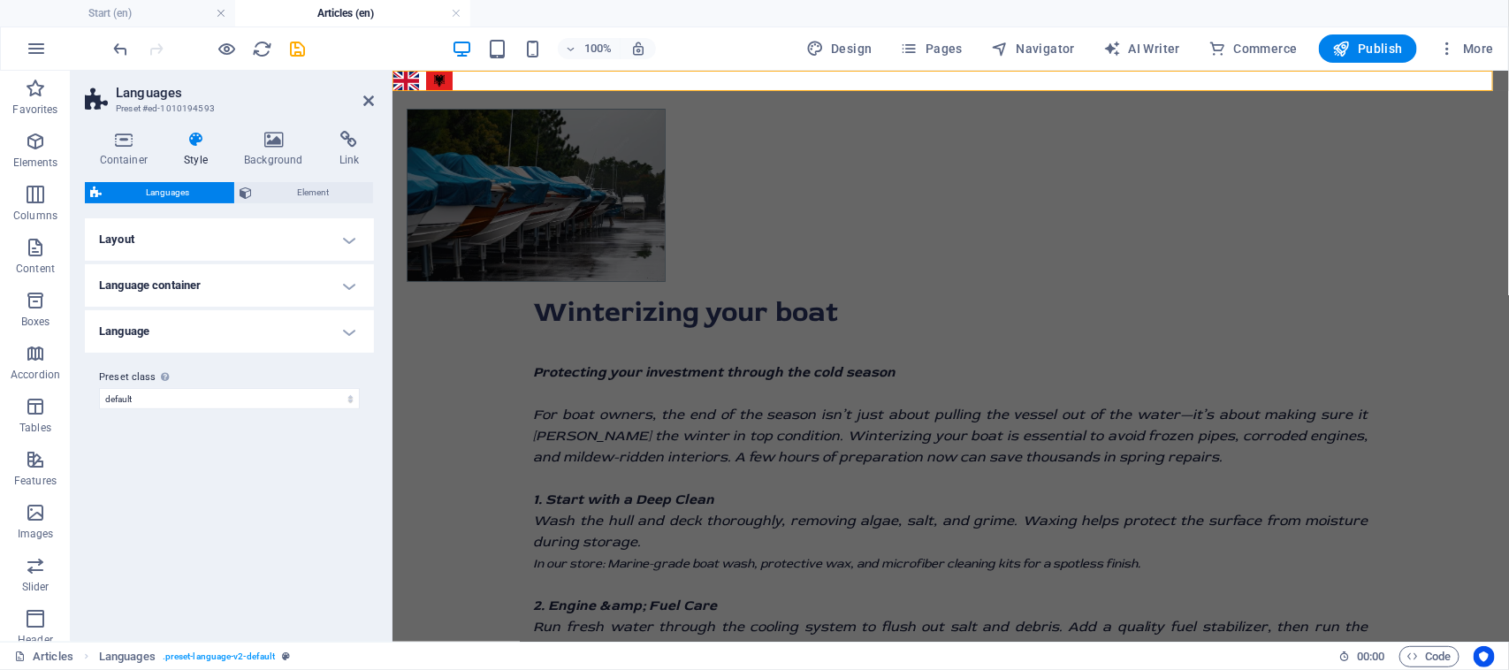
click at [360, 232] on h4 "Layout" at bounding box center [229, 239] width 289 height 42
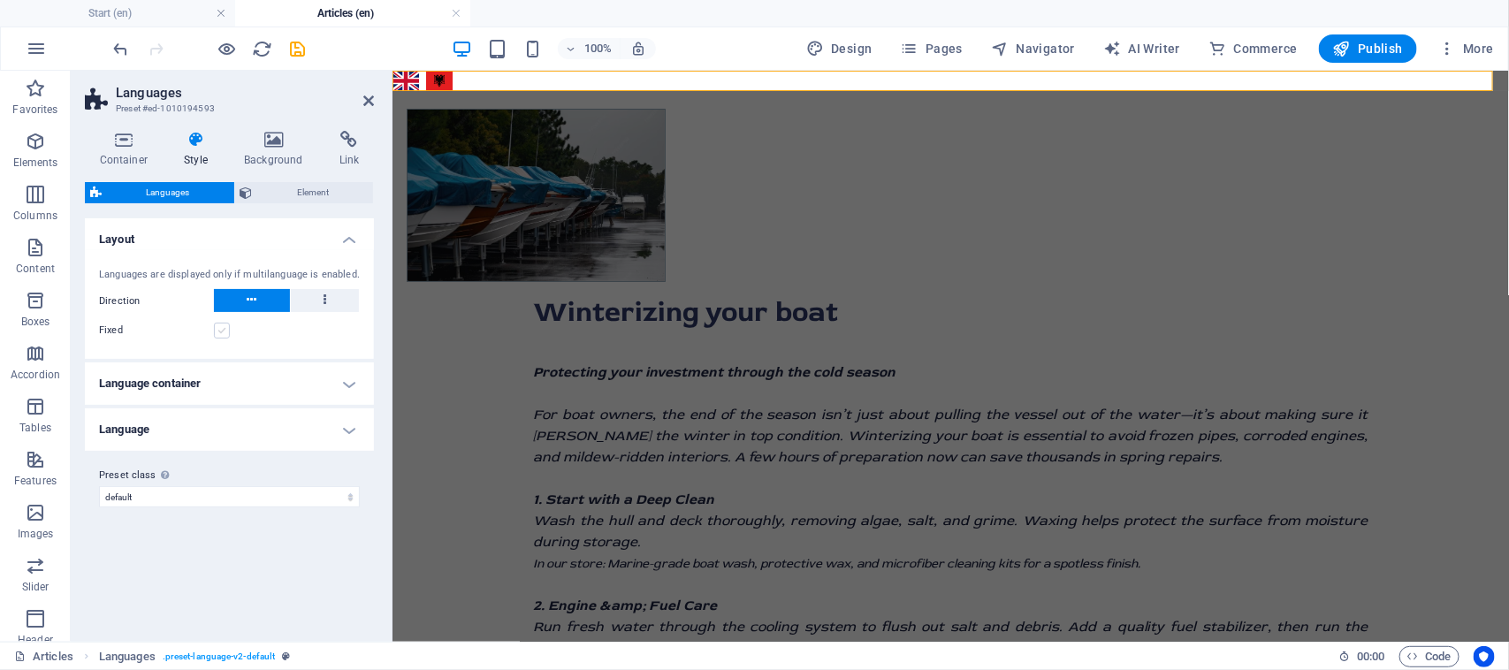
click at [225, 329] on label at bounding box center [222, 331] width 16 height 16
click at [0, 0] on input "Fixed" at bounding box center [0, 0] width 0 height 0
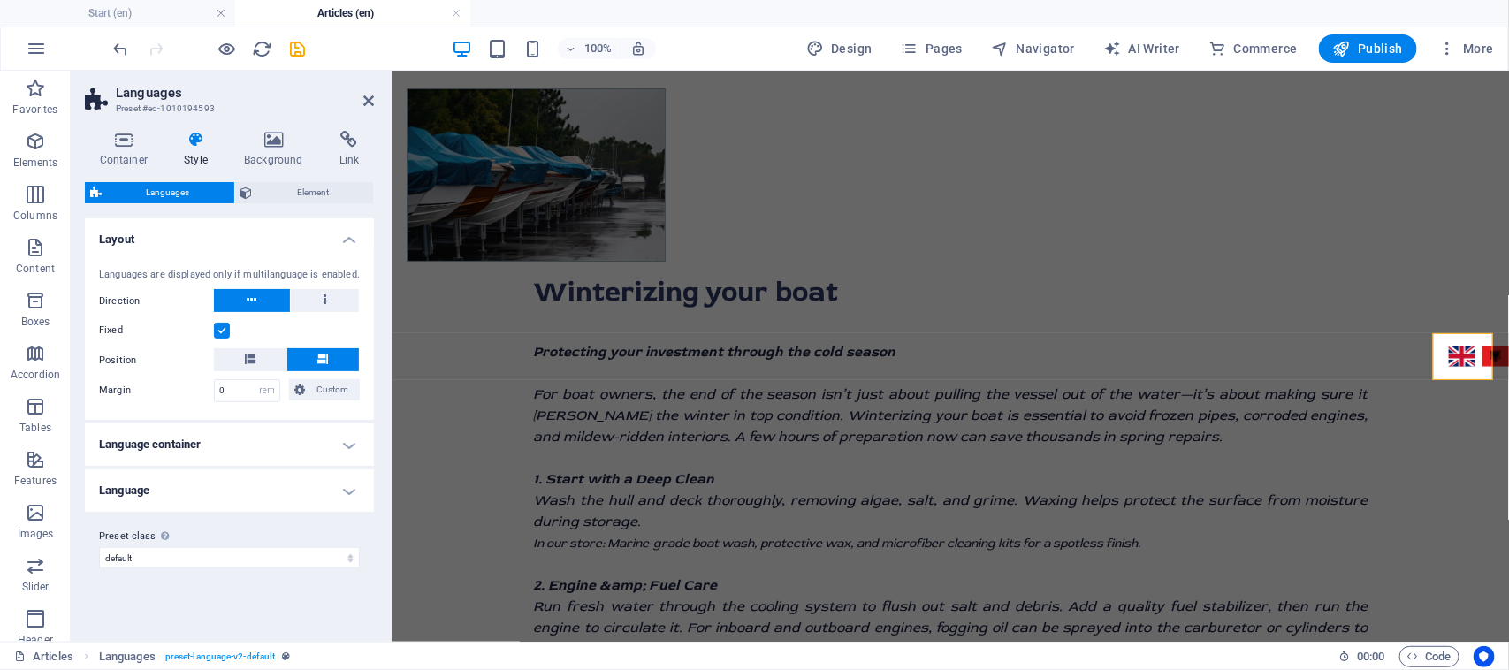
click at [228, 331] on label at bounding box center [222, 331] width 16 height 16
click at [0, 0] on input "Fixed" at bounding box center [0, 0] width 0 height 0
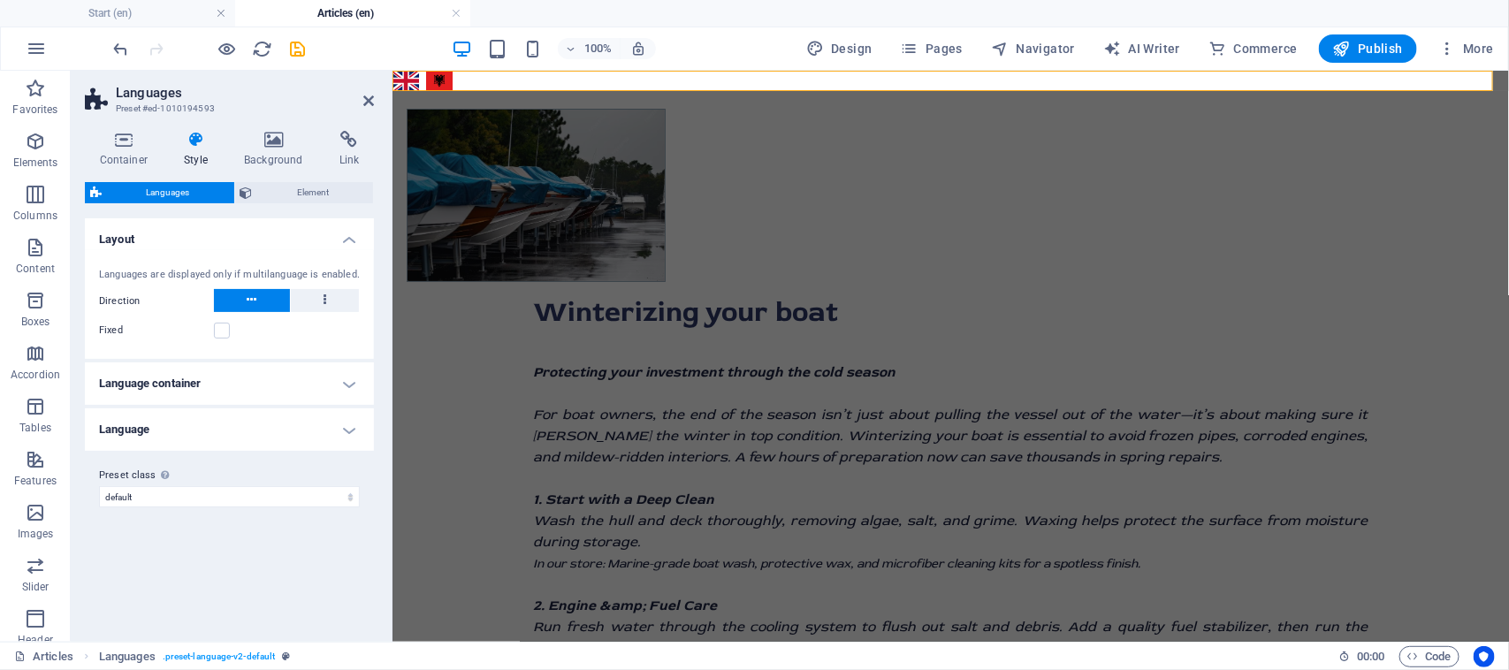
click at [343, 246] on h4 "Layout" at bounding box center [229, 234] width 289 height 32
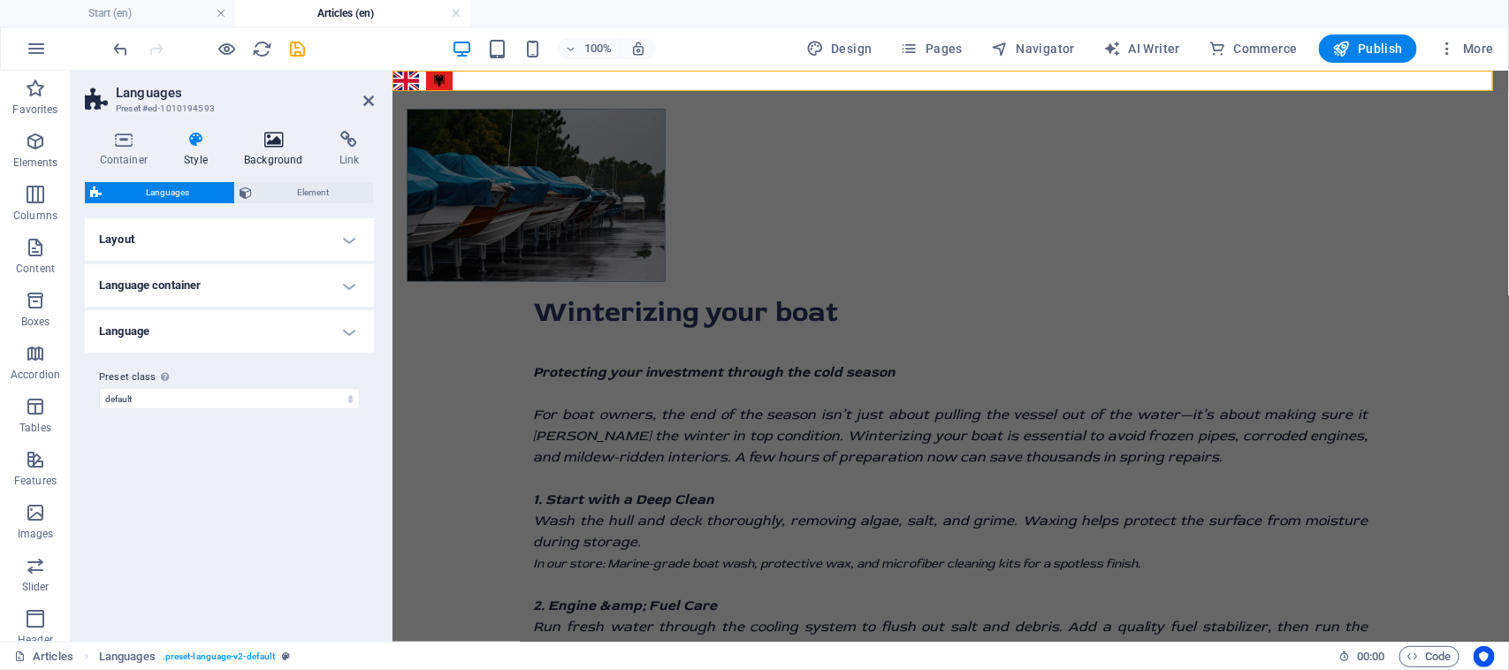
click at [277, 151] on h4 "Background" at bounding box center [277, 149] width 95 height 37
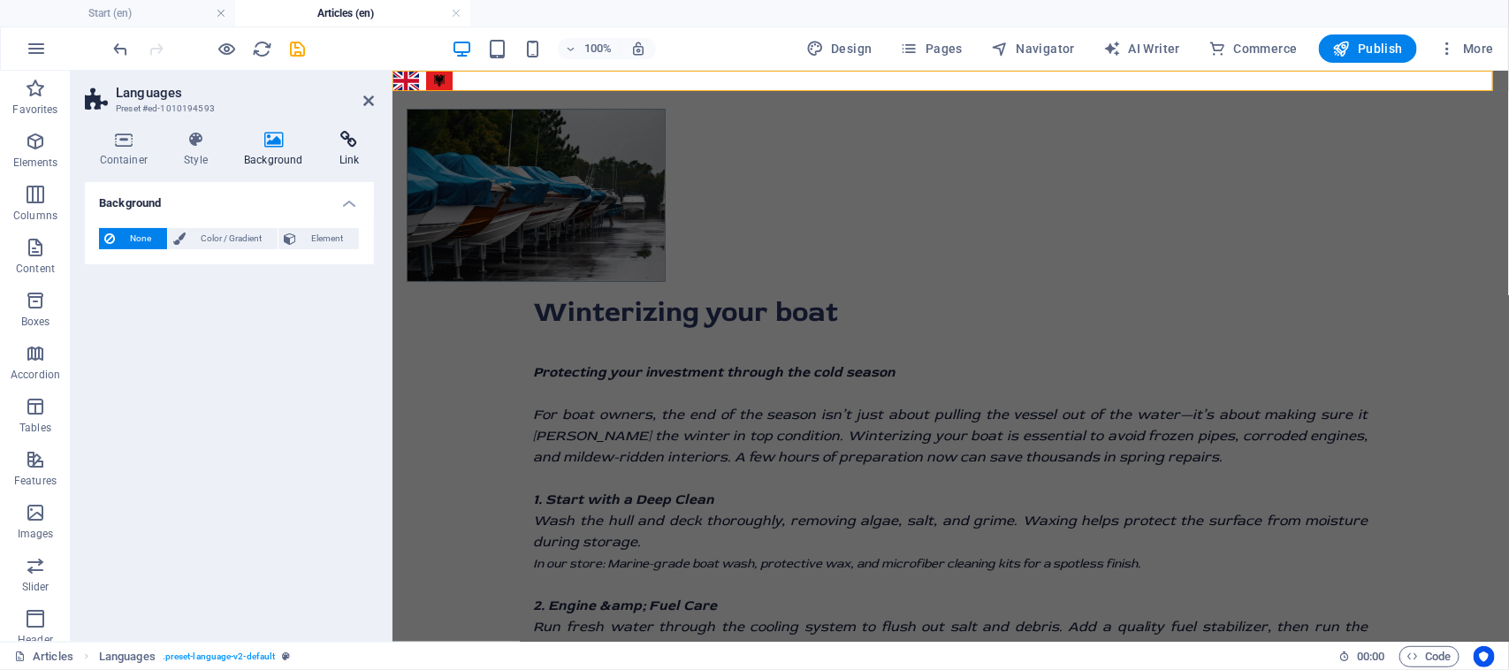
click at [351, 148] on h4 "Link" at bounding box center [348, 149] width 49 height 37
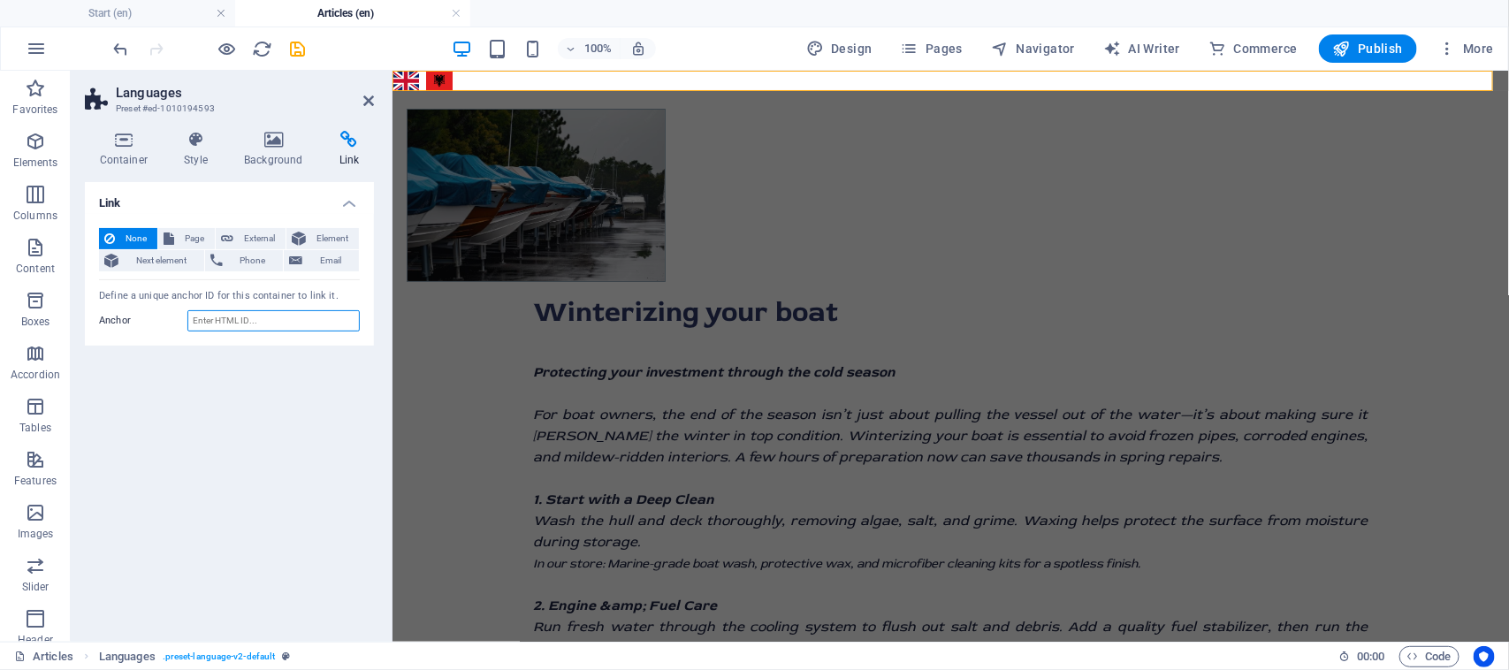
click at [227, 323] on input "Anchor" at bounding box center [273, 320] width 172 height 21
click at [118, 160] on h4 "Container" at bounding box center [127, 149] width 85 height 37
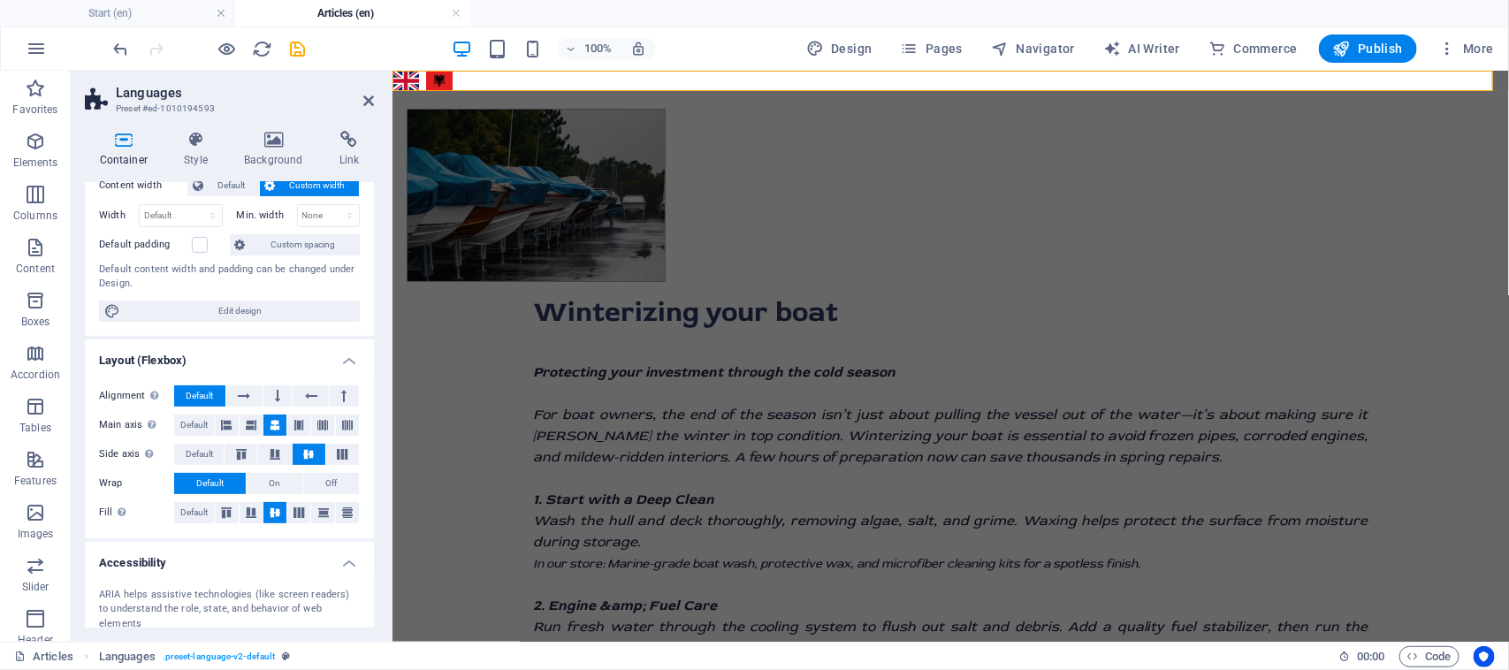
scroll to position [255, 0]
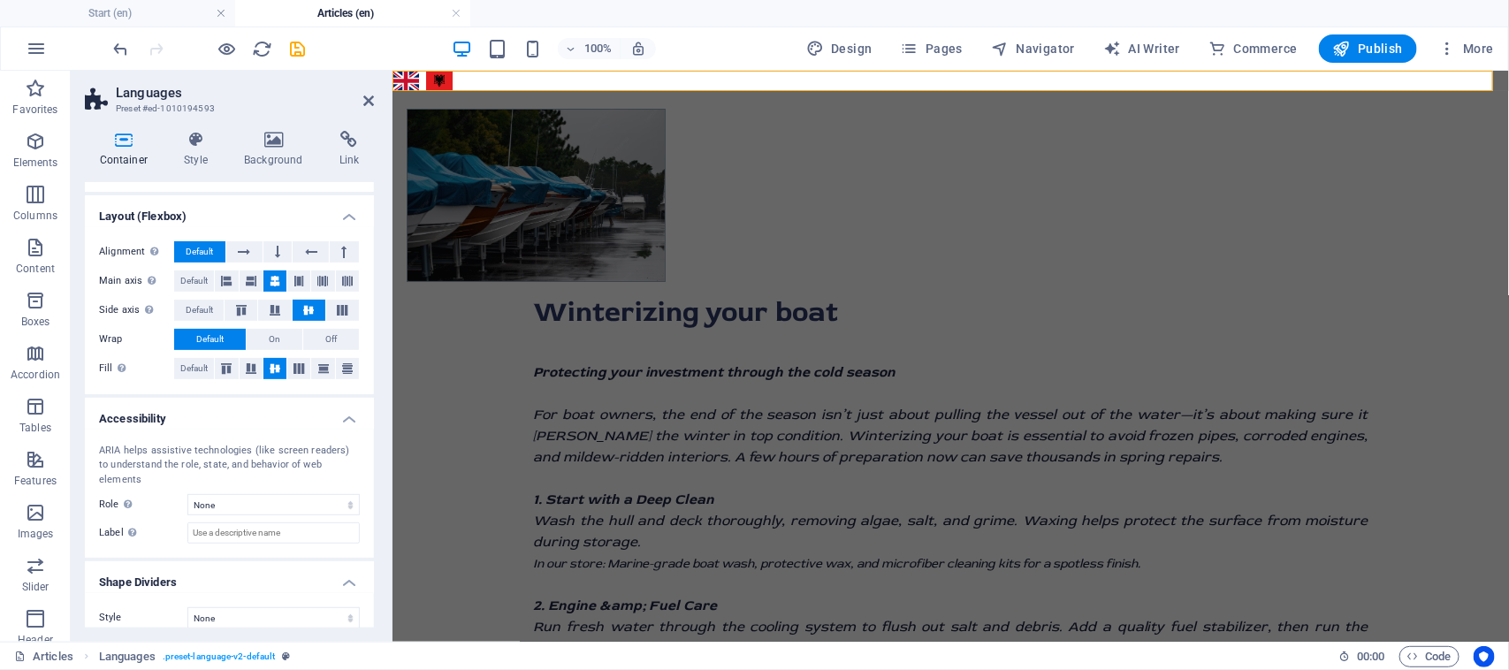
click at [270, 504] on div "ARIA helps assistive technologies (like screen readers) to understand the role,…" at bounding box center [229, 494] width 289 height 129
click at [268, 494] on select "None Alert Article Banner Comment Complementary Dialog Footer Header Marquee Pr…" at bounding box center [273, 504] width 172 height 21
click at [212, 607] on select "None Triangle Square Diagonal Polygon 1 Polygon 2 Zigzag Multiple Zigzags Waves…" at bounding box center [273, 617] width 172 height 21
click at [138, 607] on label "Style" at bounding box center [143, 617] width 88 height 21
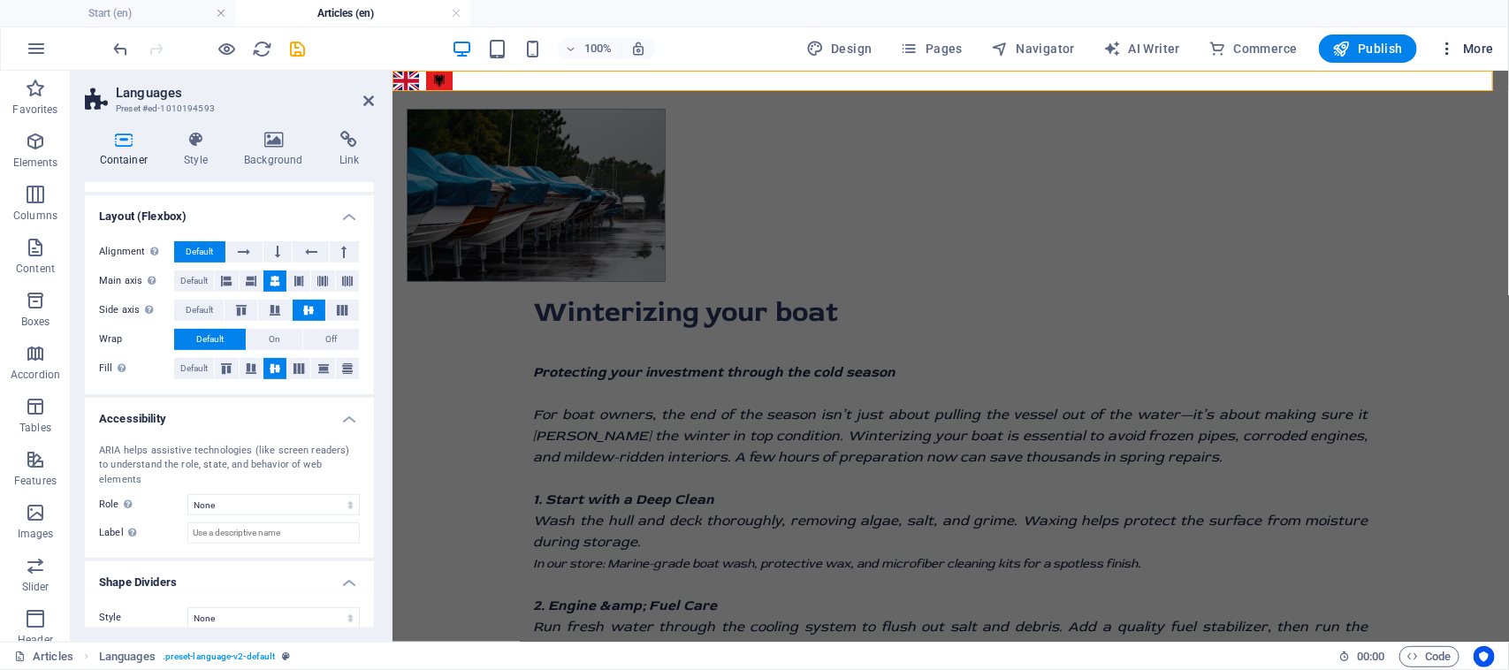
click at [1454, 46] on icon "button" at bounding box center [1447, 49] width 18 height 18
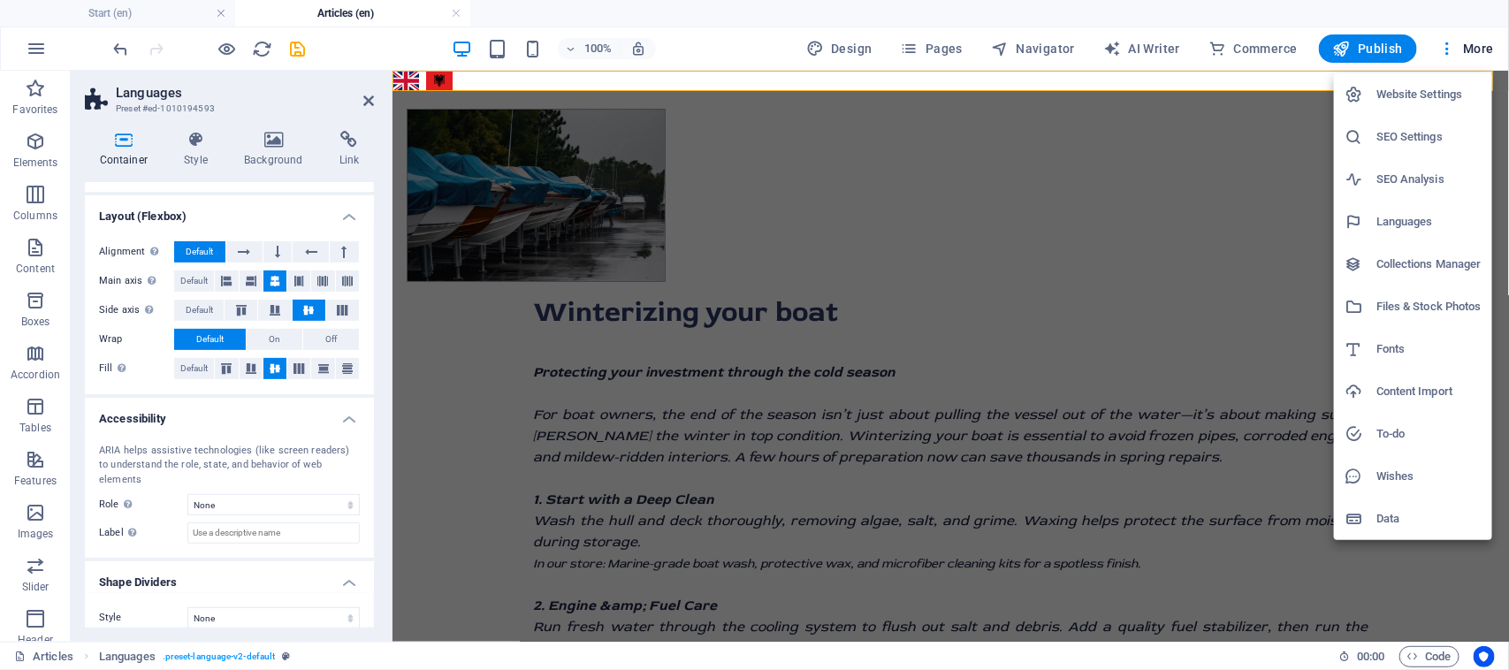
click at [1386, 221] on h6 "Languages" at bounding box center [1428, 221] width 105 height 21
select select "41"
select select "4"
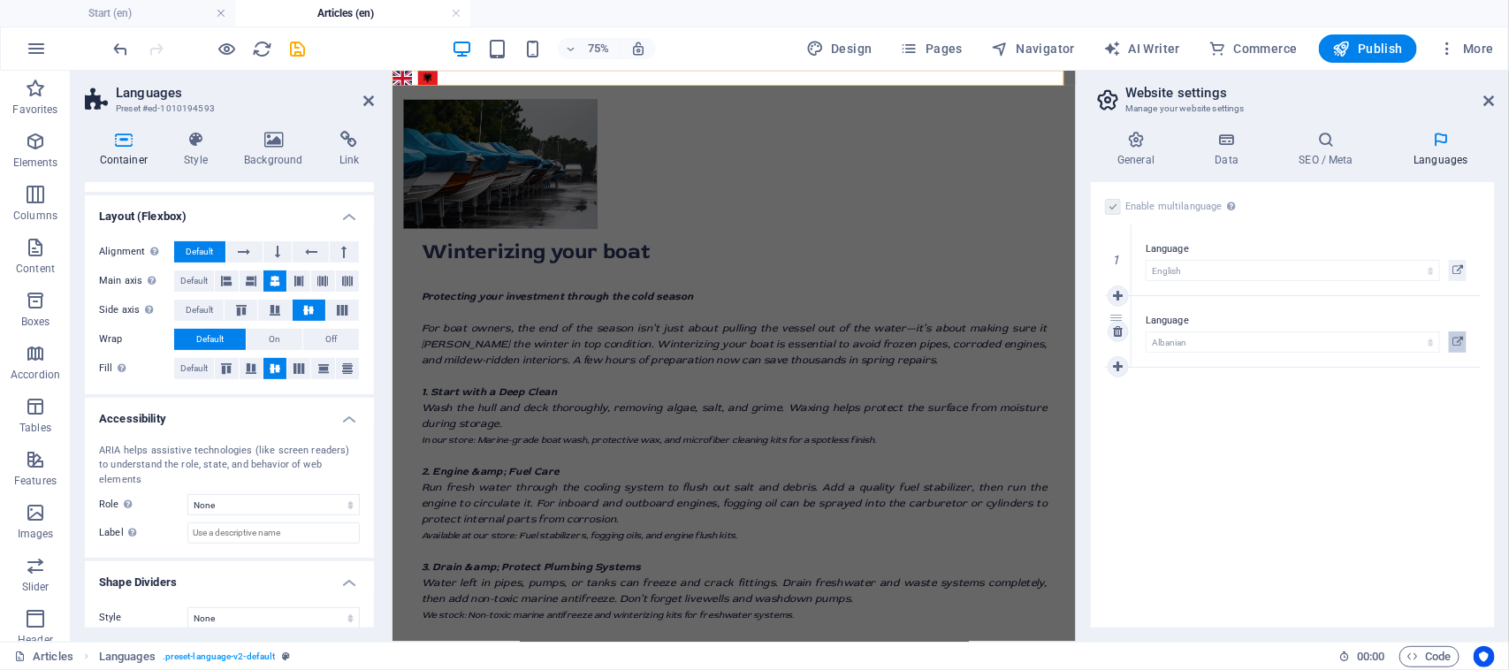
click at [1463, 341] on icon at bounding box center [1457, 341] width 11 height 21
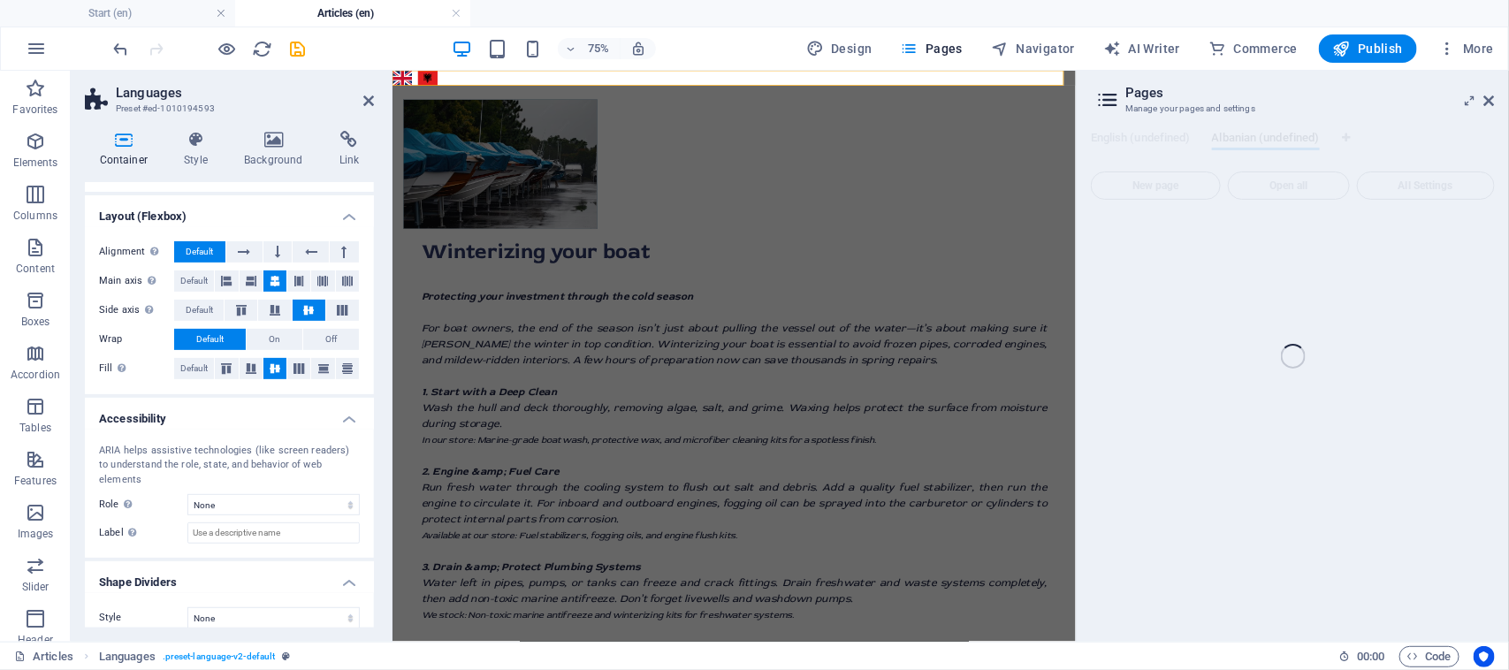
click at [359, 99] on h2 "Languages" at bounding box center [245, 93] width 258 height 16
click at [371, 98] on icon at bounding box center [368, 101] width 11 height 14
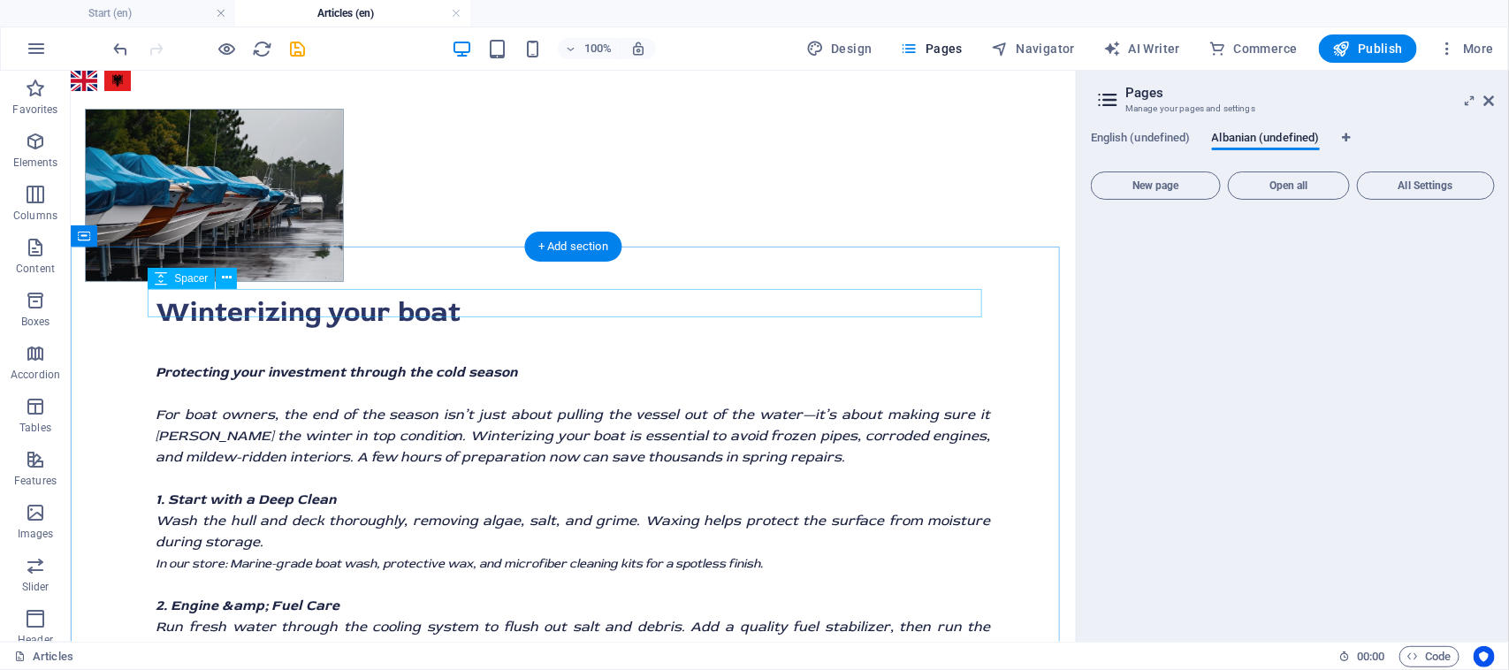
scroll to position [0, 0]
click at [1173, 137] on span "English (undefined)" at bounding box center [1141, 139] width 100 height 25
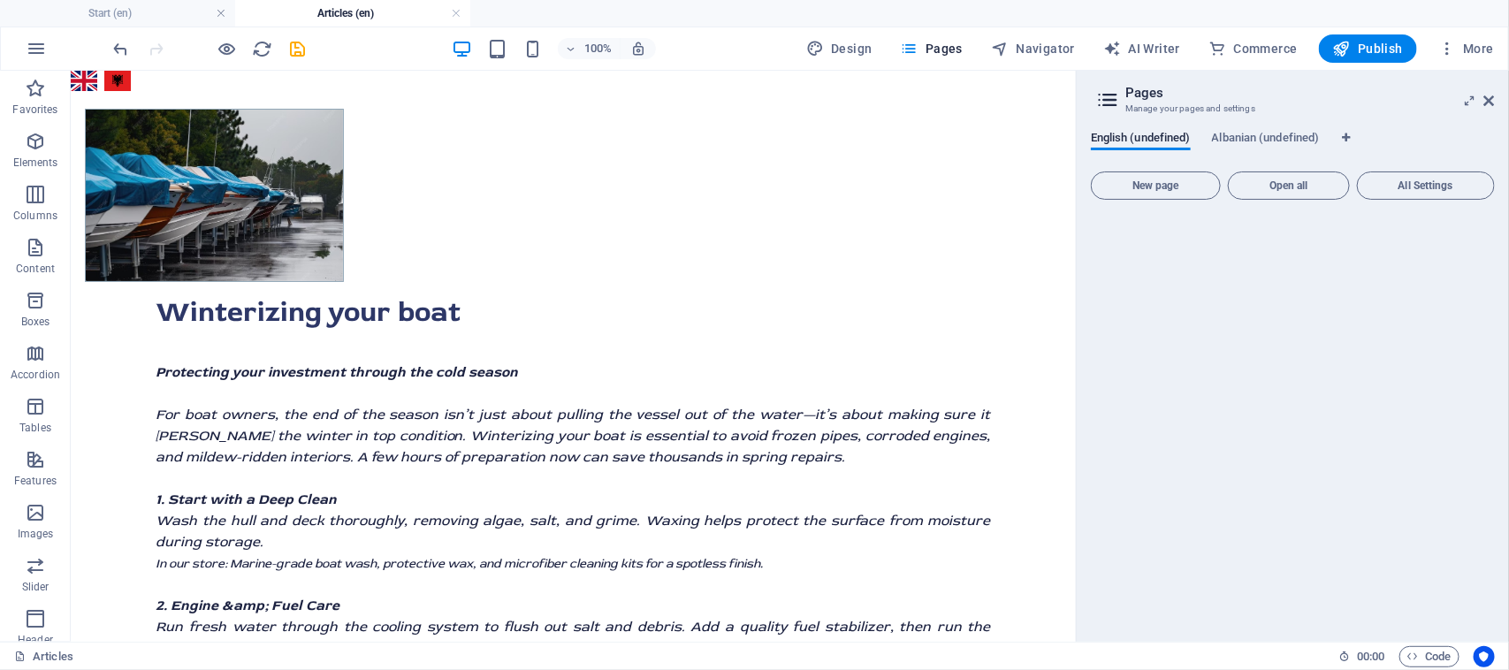
click at [1279, 129] on div "English (undefined) Albanian (undefined) New page Open all All Settings" at bounding box center [1292, 379] width 432 height 525
click at [1284, 135] on span "Albanian (undefined)" at bounding box center [1266, 139] width 108 height 25
click at [1120, 95] on icon at bounding box center [1107, 99] width 27 height 25
click at [1114, 100] on icon at bounding box center [1107, 99] width 27 height 25
click at [1420, 183] on span "All Settings" at bounding box center [1426, 185] width 122 height 11
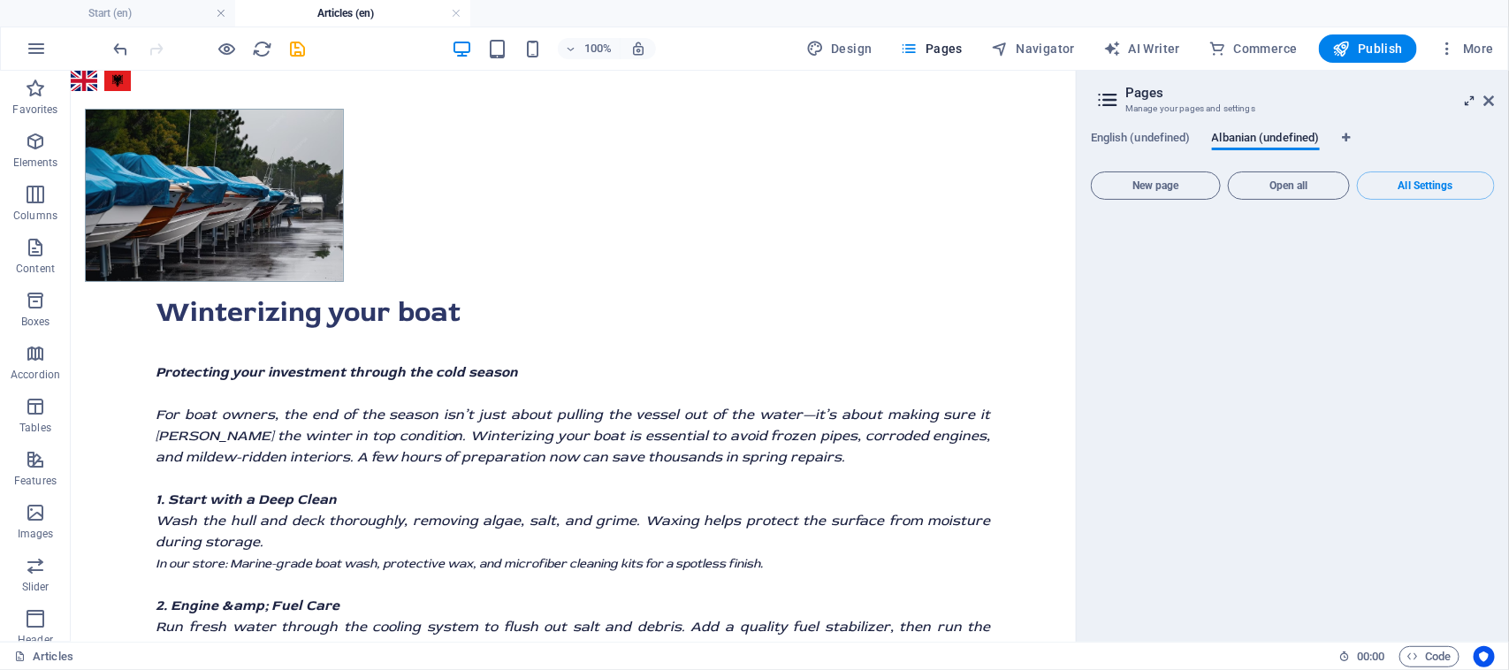
click at [1470, 102] on icon at bounding box center [1470, 101] width 0 height 14
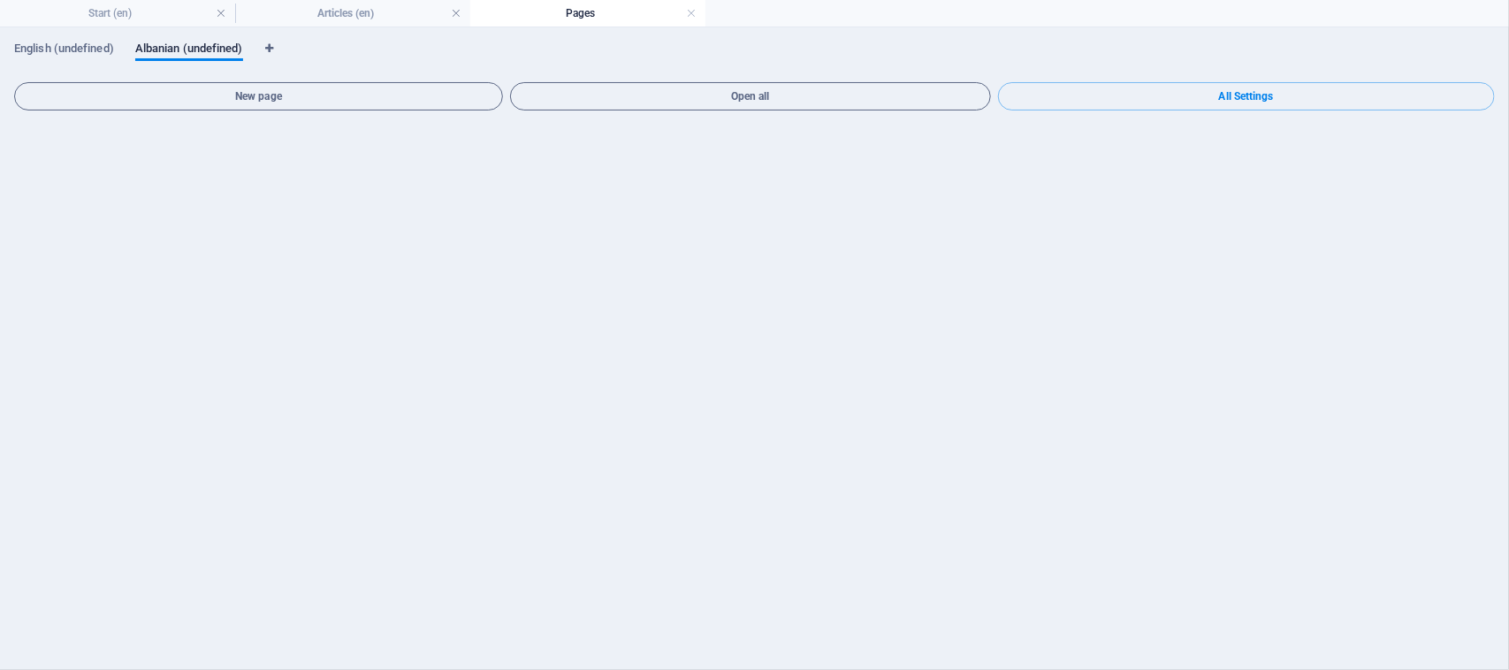
click at [1470, 102] on span "All Settings" at bounding box center [1246, 96] width 481 height 11
click at [190, 56] on span "Albanian (undefined)" at bounding box center [189, 50] width 108 height 25
click at [97, 47] on div "English (undefined) Albanian (undefined)" at bounding box center [754, 59] width 1480 height 34
click at [97, 47] on span "English (undefined)" at bounding box center [64, 50] width 100 height 25
click at [100, 47] on span "English (undefined)" at bounding box center [64, 50] width 100 height 25
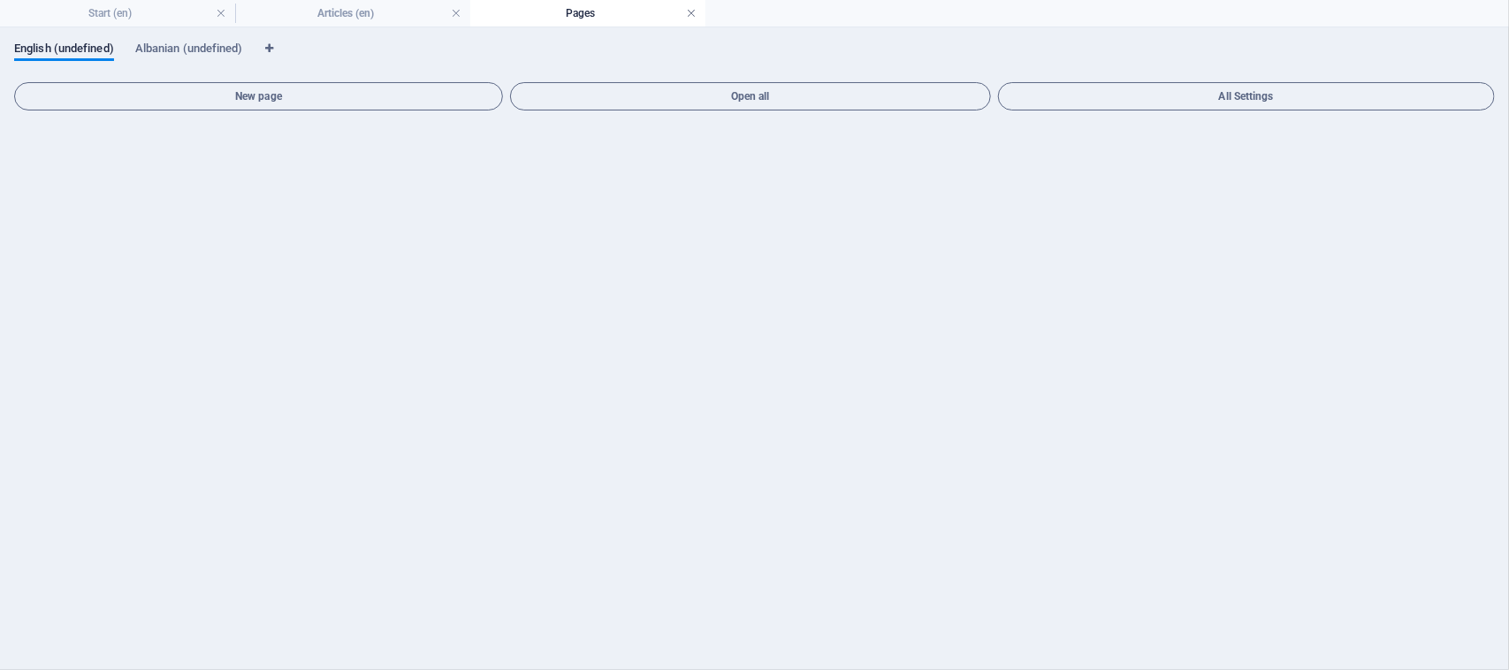
click at [694, 13] on link at bounding box center [691, 13] width 11 height 17
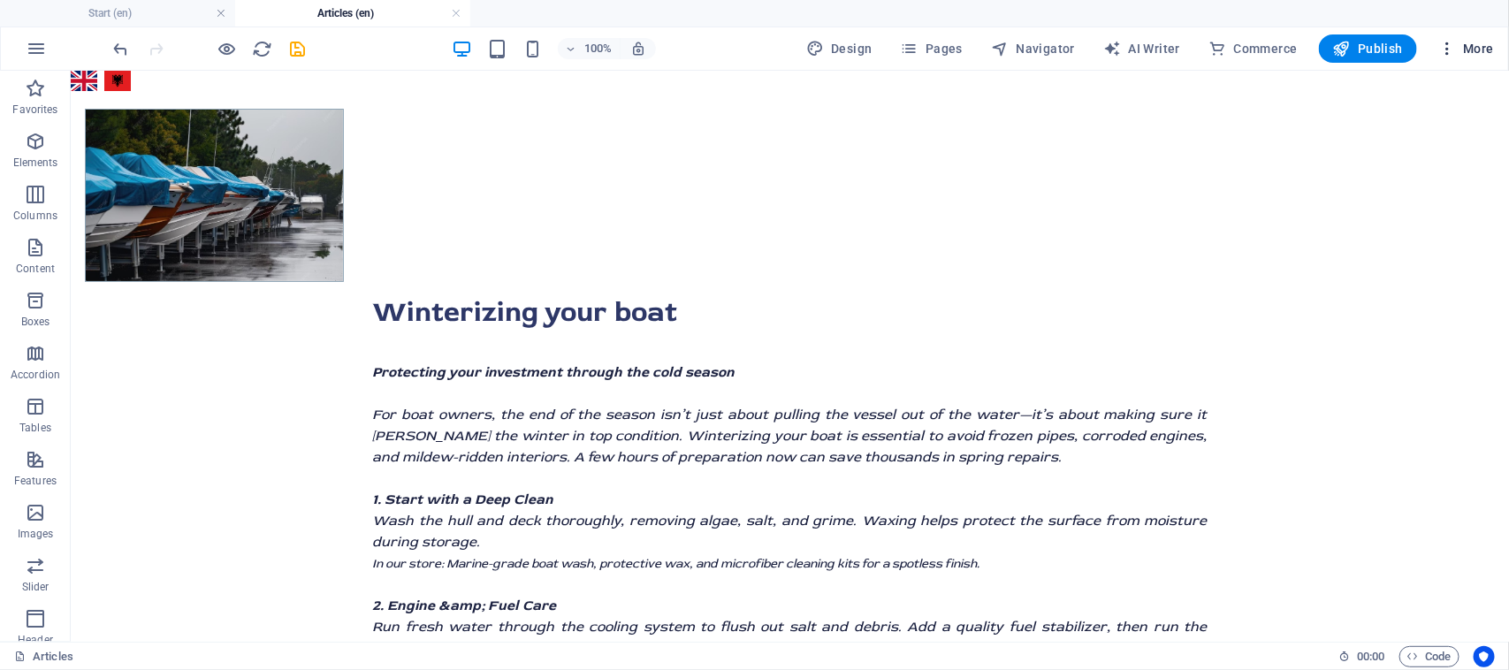
click at [1452, 56] on icon "button" at bounding box center [1447, 49] width 18 height 18
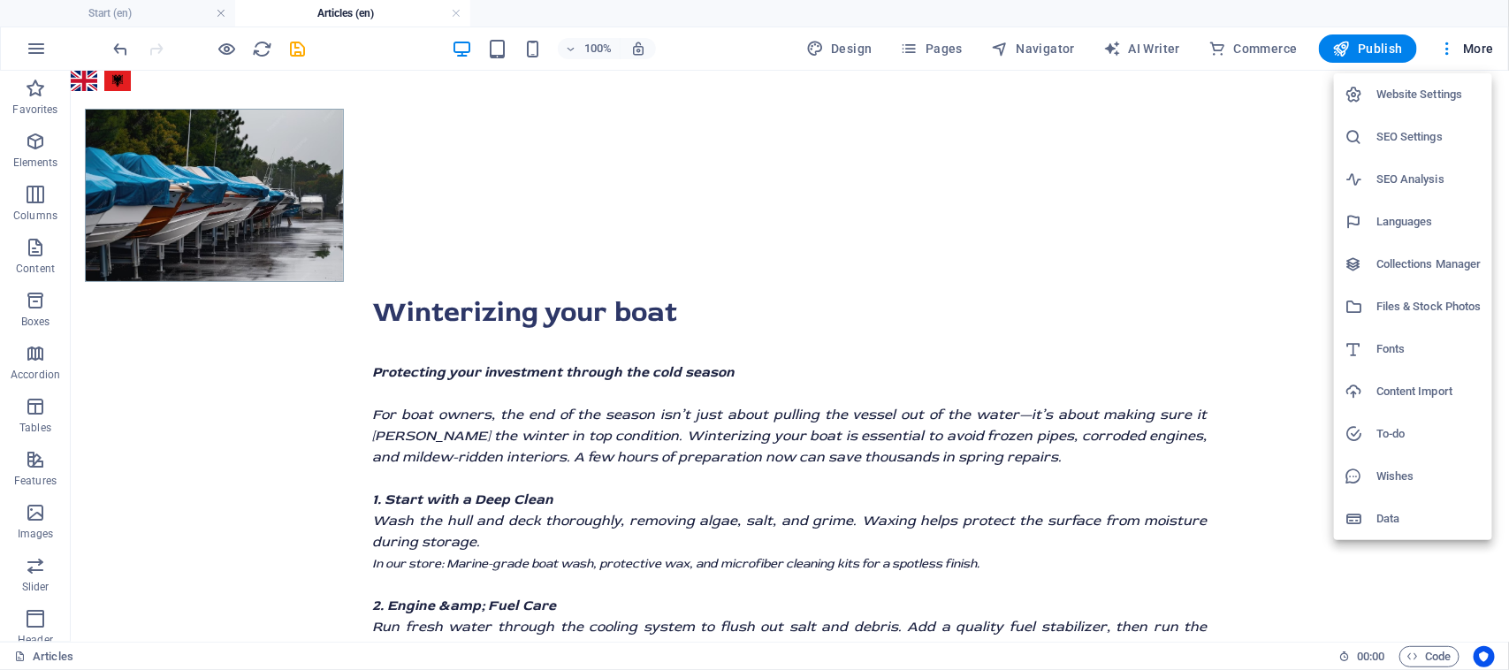
click at [1424, 212] on h6 "Languages" at bounding box center [1428, 221] width 105 height 21
select select "41"
select select "4"
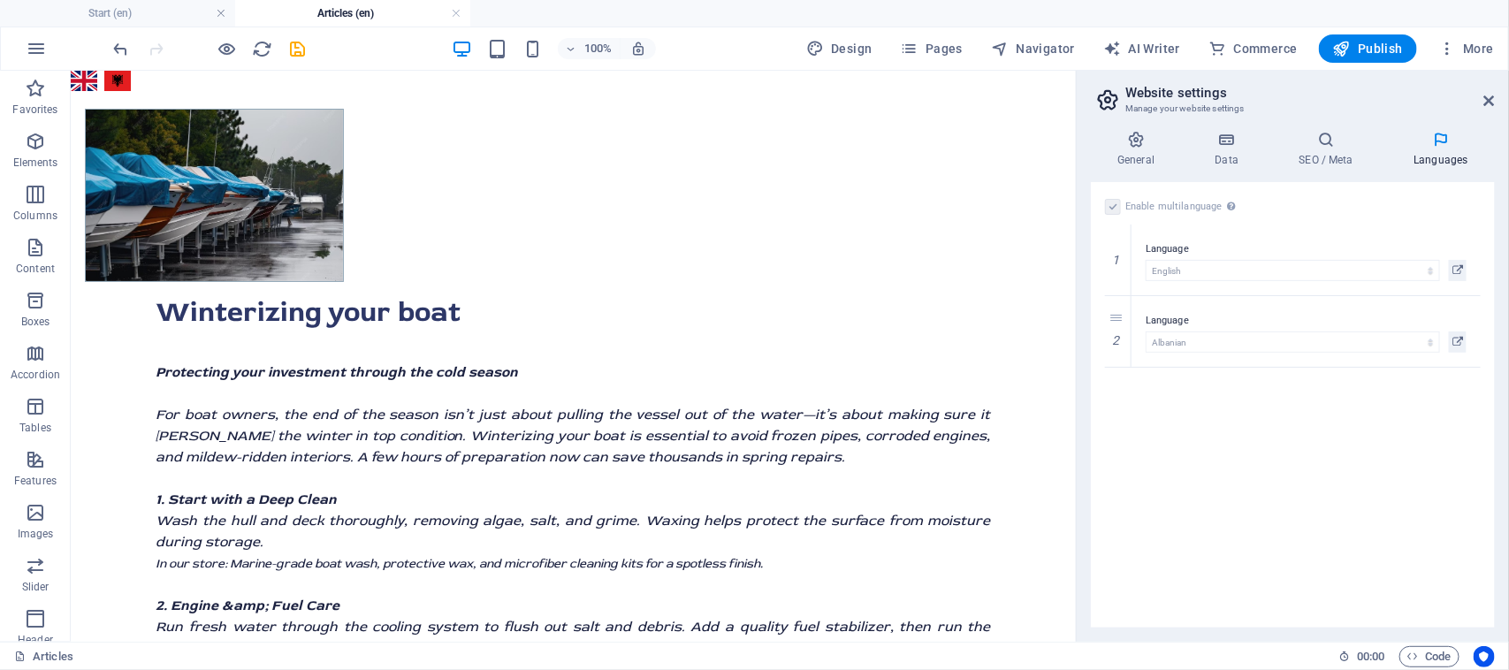
click at [1442, 142] on icon at bounding box center [1441, 140] width 108 height 18
click at [1228, 144] on icon at bounding box center [1226, 140] width 77 height 18
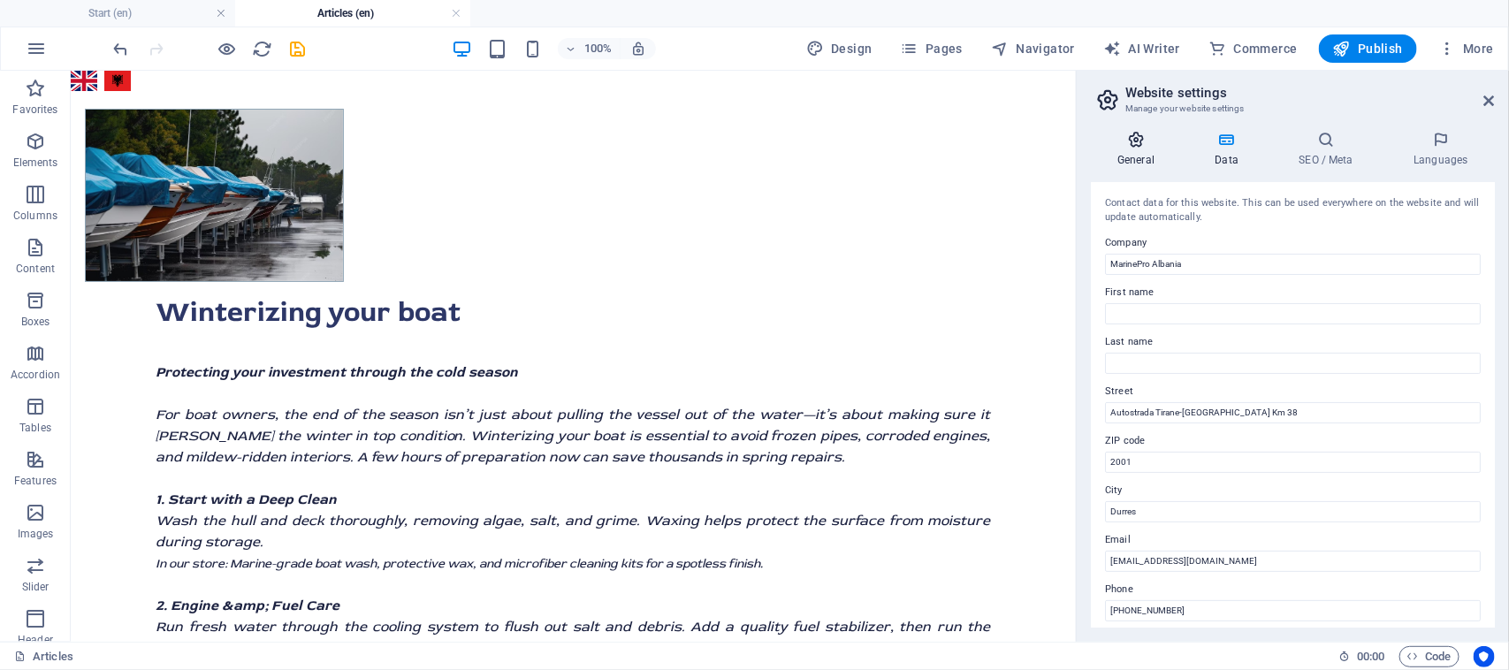
click at [1140, 162] on h4 "General" at bounding box center [1139, 149] width 97 height 37
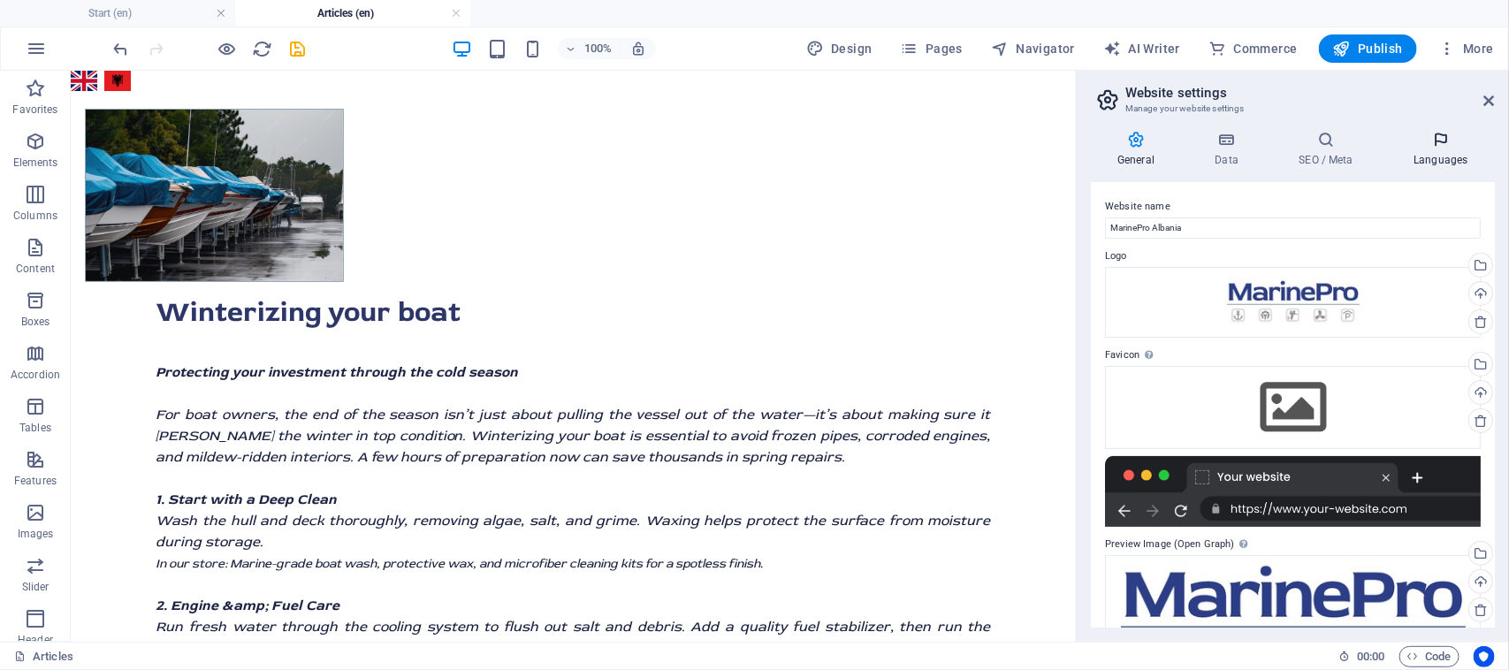
click at [1448, 159] on h4 "Languages" at bounding box center [1441, 149] width 108 height 37
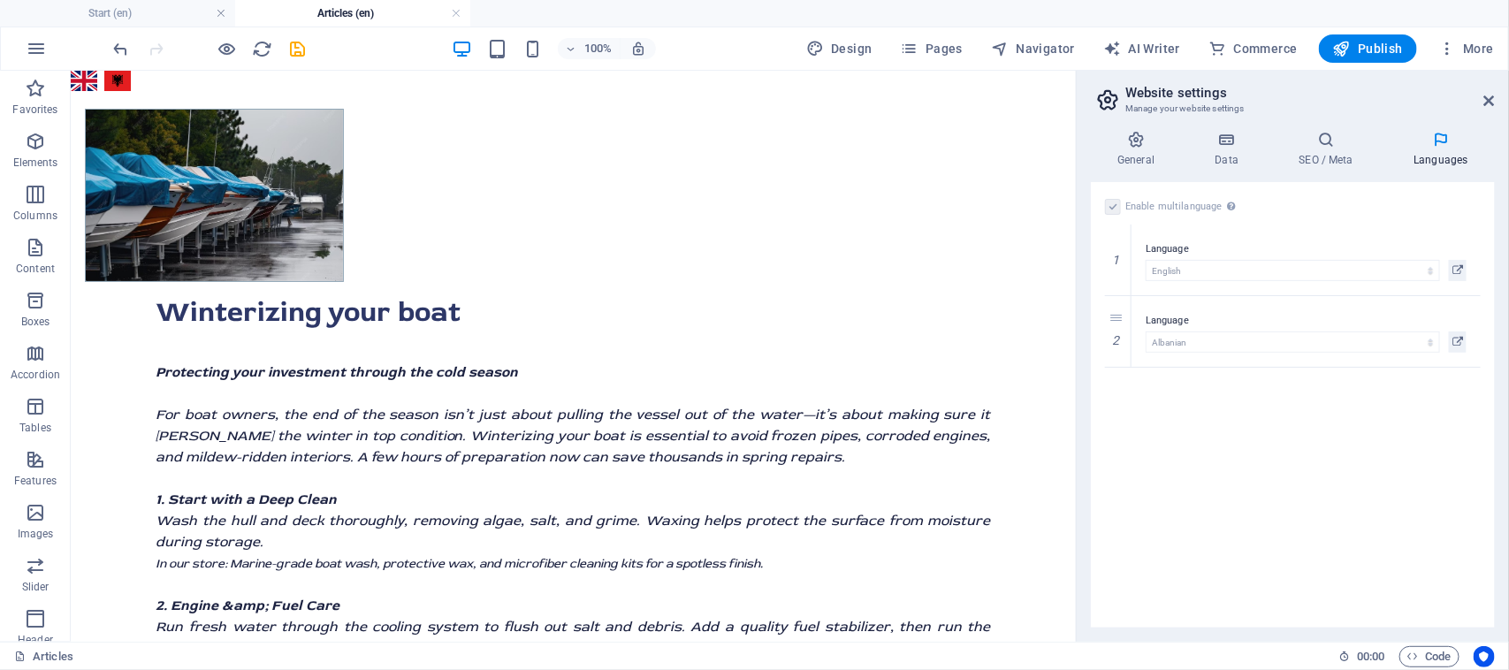
click at [1155, 203] on label "Enable multilanguage To disable multilanguage delete all languages until only o…" at bounding box center [1182, 206] width 115 height 21
click at [1123, 203] on div "Enable multilanguage To disable multilanguage delete all languages until only o…" at bounding box center [1293, 206] width 376 height 21
click at [1125, 203] on label "Enable multilanguage To disable multilanguage delete all languages until only o…" at bounding box center [1182, 206] width 115 height 21
click at [1456, 268] on icon at bounding box center [1457, 270] width 11 height 21
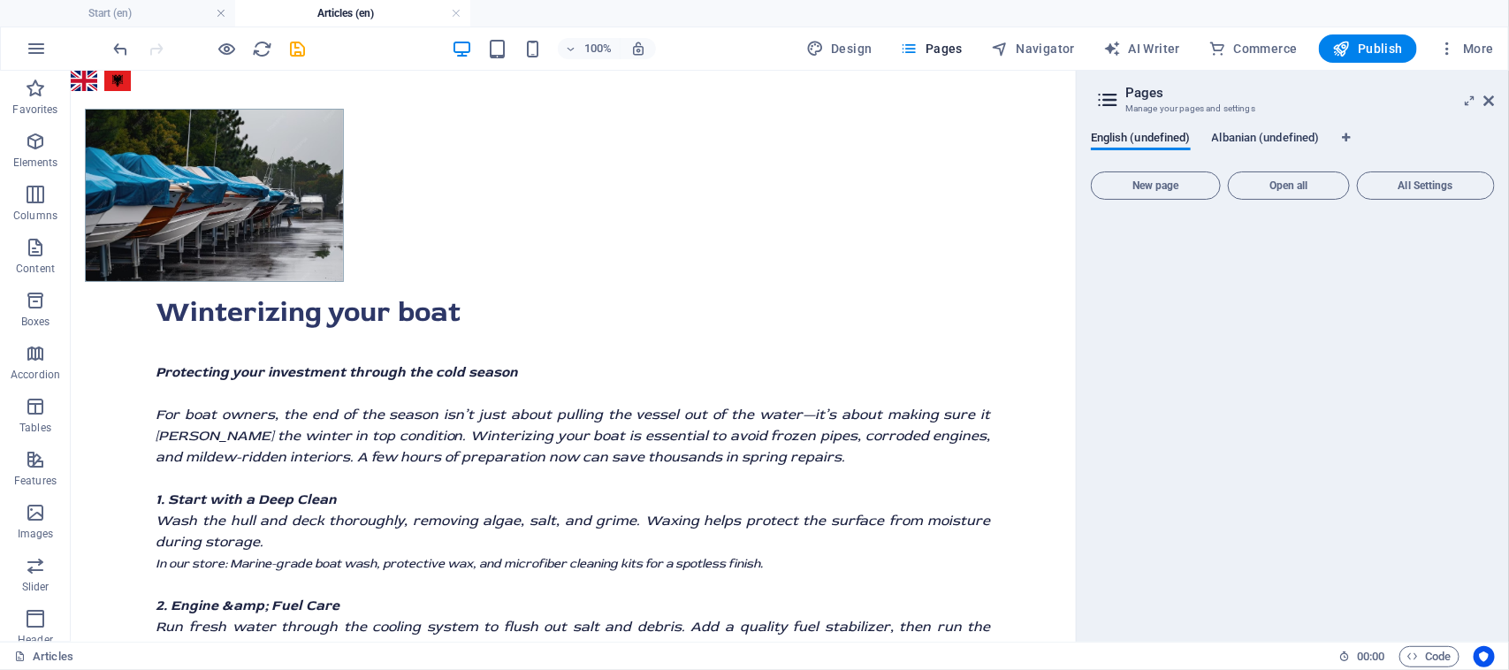
click at [1295, 146] on span "Albanian (undefined)" at bounding box center [1266, 139] width 108 height 25
click at [1296, 183] on span "Open all" at bounding box center [1289, 185] width 106 height 11
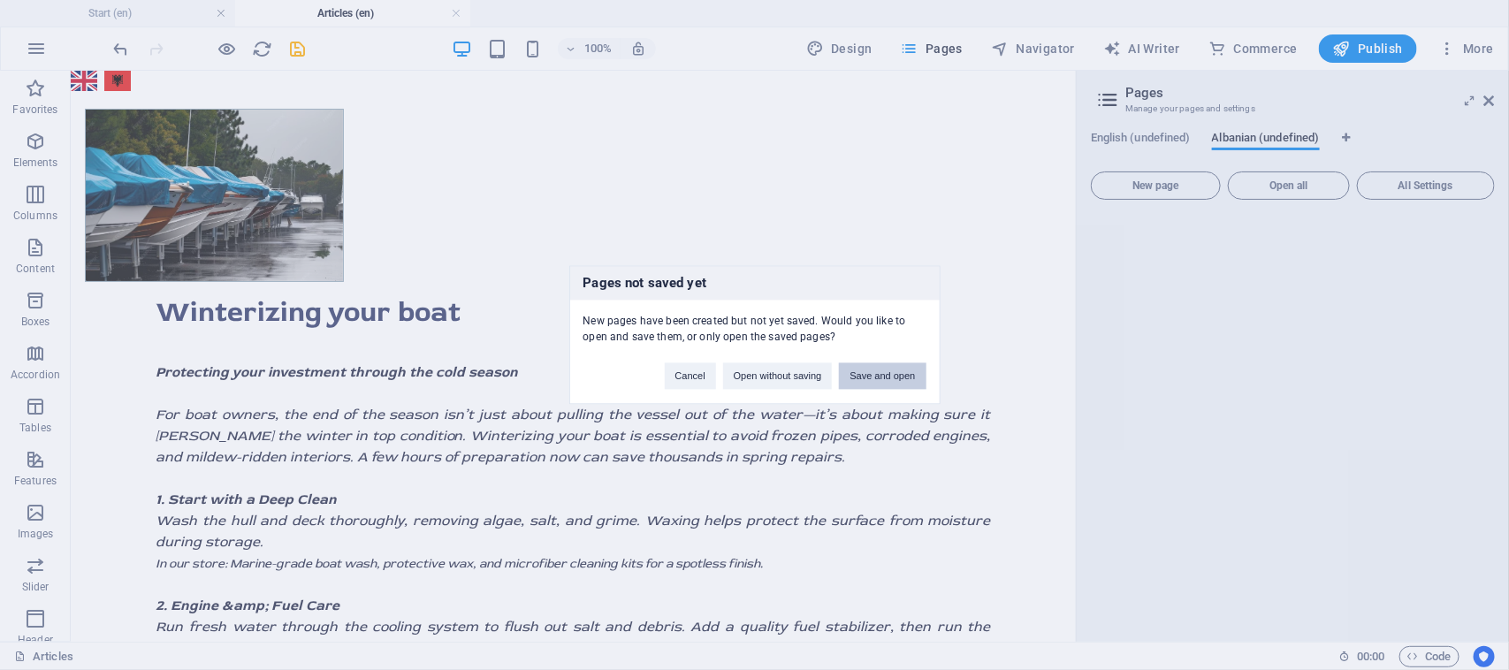
click at [900, 371] on button "Save and open" at bounding box center [882, 376] width 87 height 27
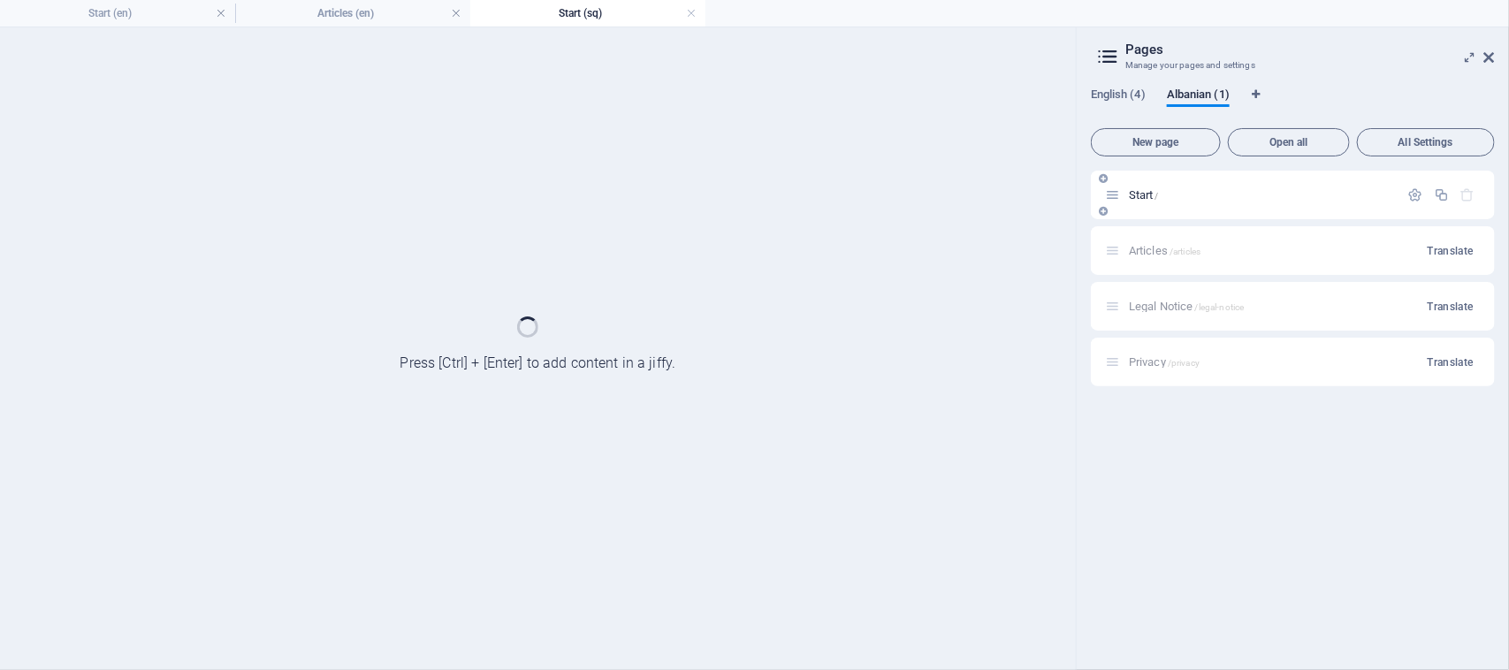
click at [1288, 186] on div "Start /" at bounding box center [1252, 195] width 294 height 20
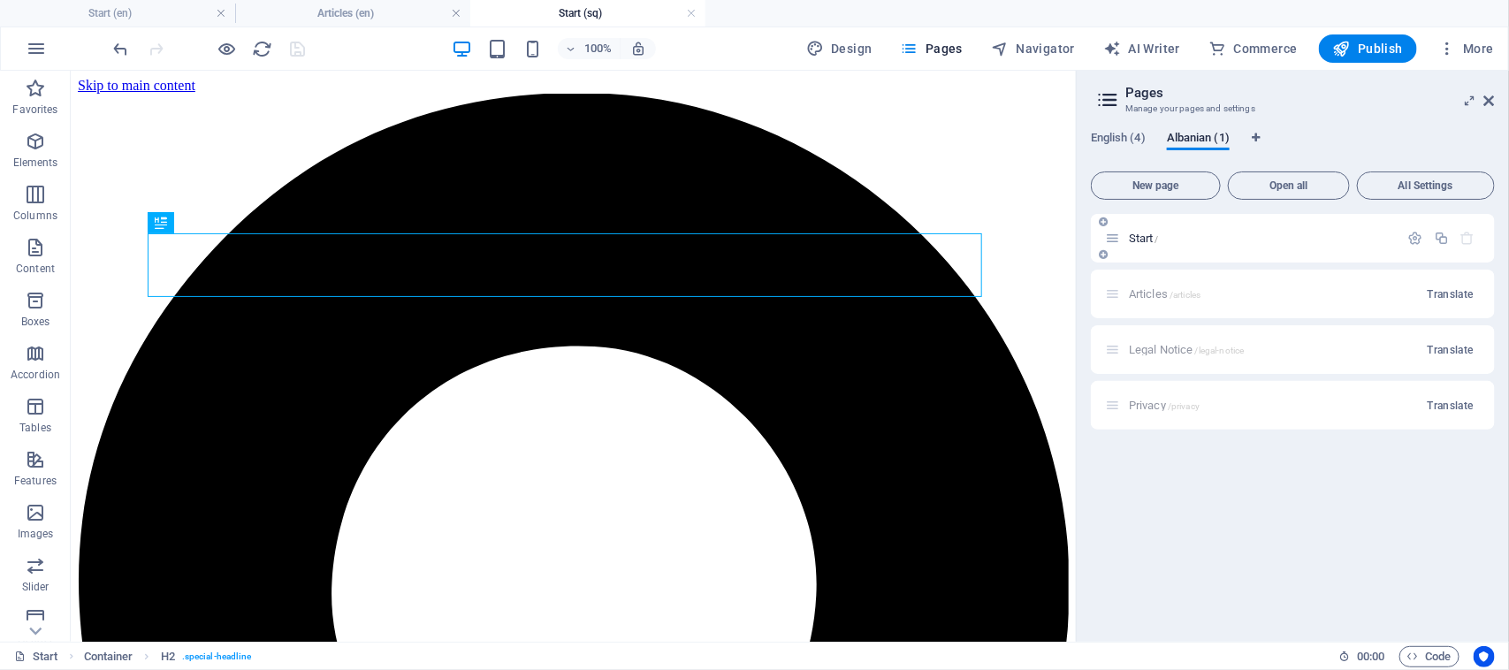
scroll to position [452, 0]
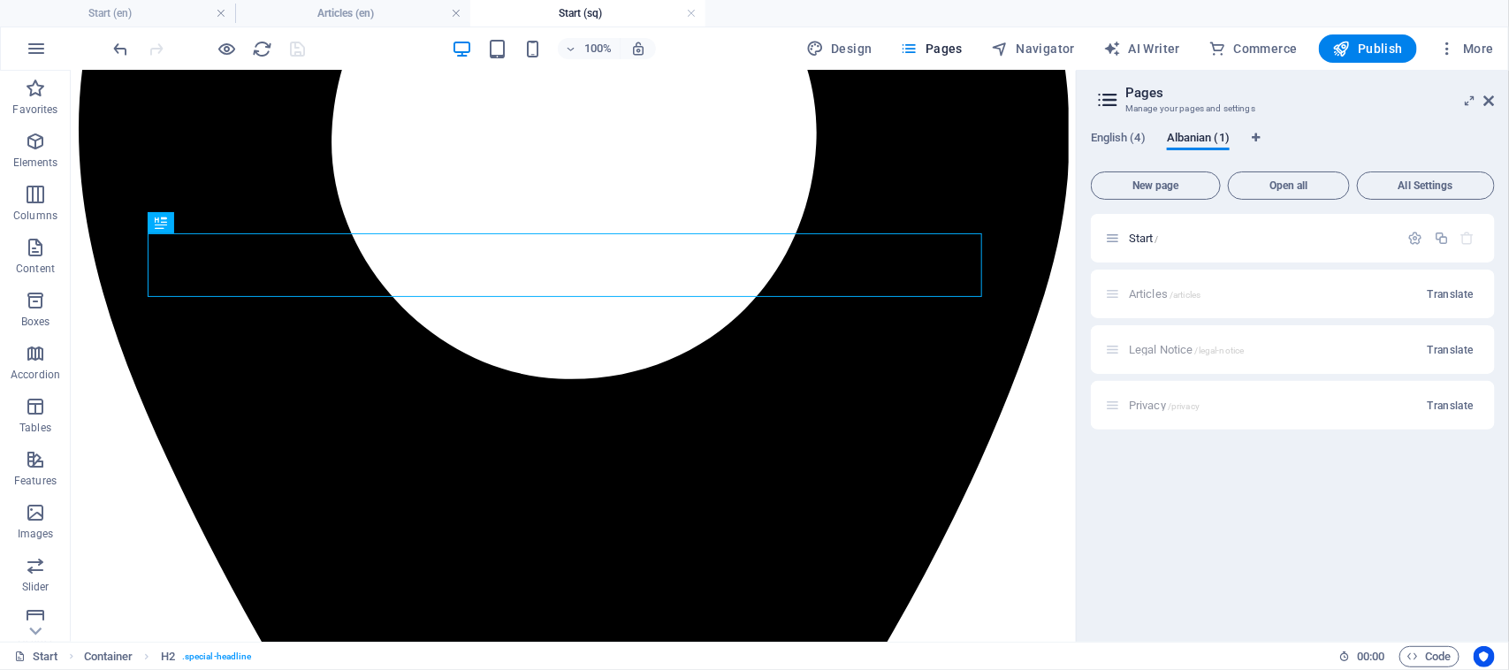
click at [1265, 294] on div "Articles /articles Translate" at bounding box center [1293, 294] width 404 height 49
drag, startPoint x: 1456, startPoint y: 300, endPoint x: 1256, endPoint y: 287, distance: 200.2
click at [1458, 300] on span "Translate" at bounding box center [1450, 294] width 46 height 14
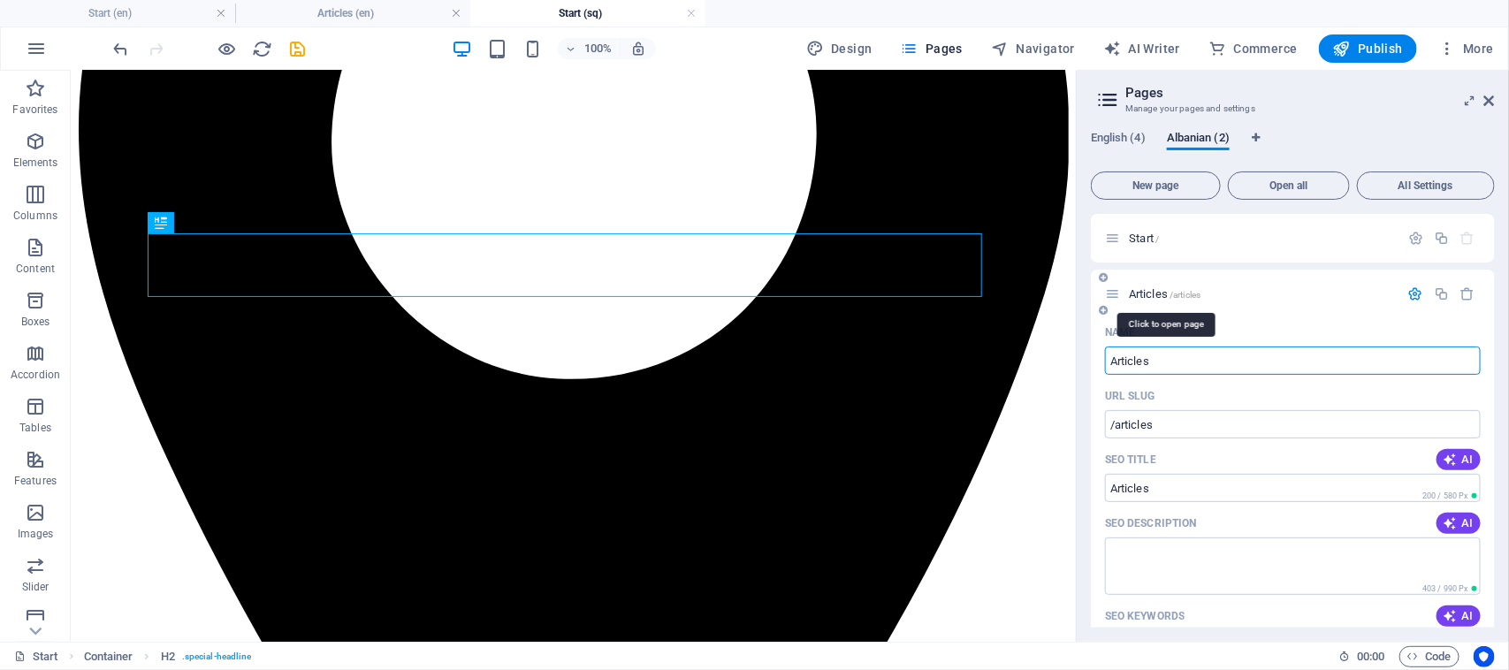
click at [1145, 292] on span "Articles /articles" at bounding box center [1165, 293] width 72 height 13
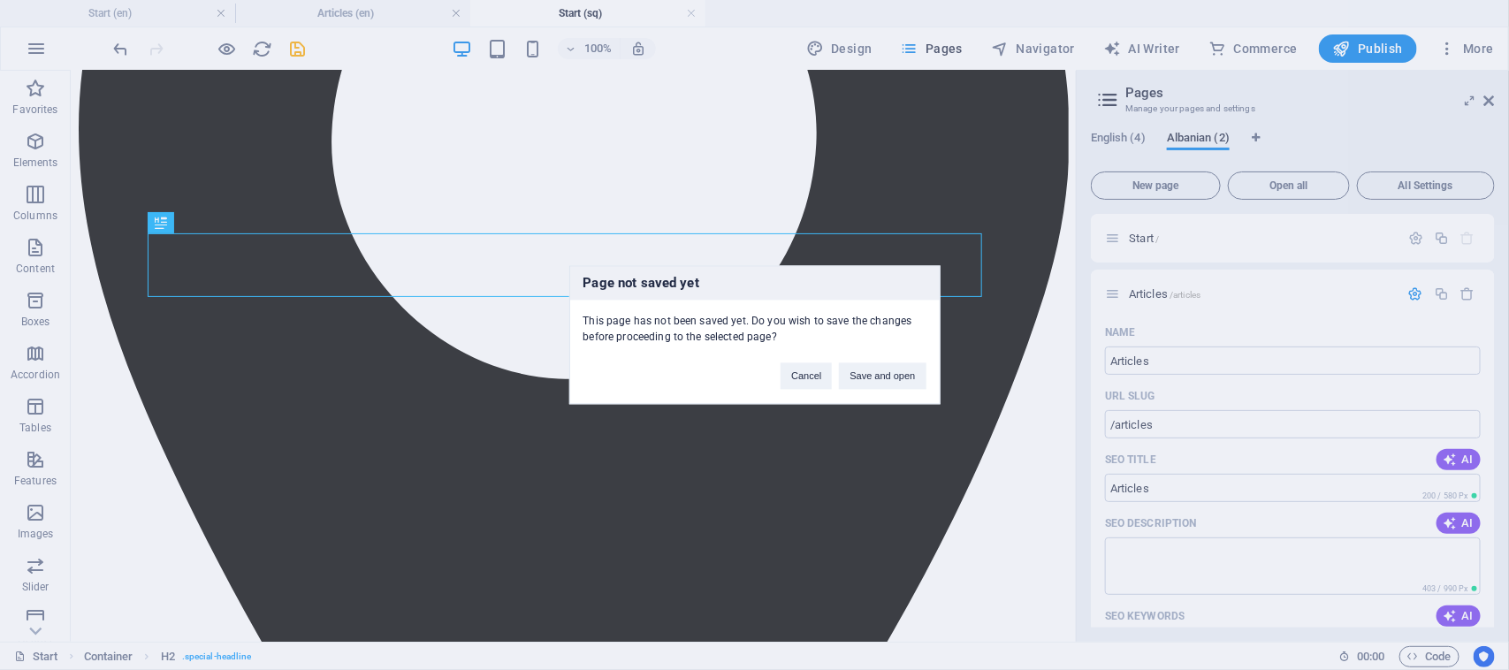
click at [1145, 293] on div "Page not saved yet This page has not been saved yet. Do you wish to save the ch…" at bounding box center [754, 335] width 1509 height 670
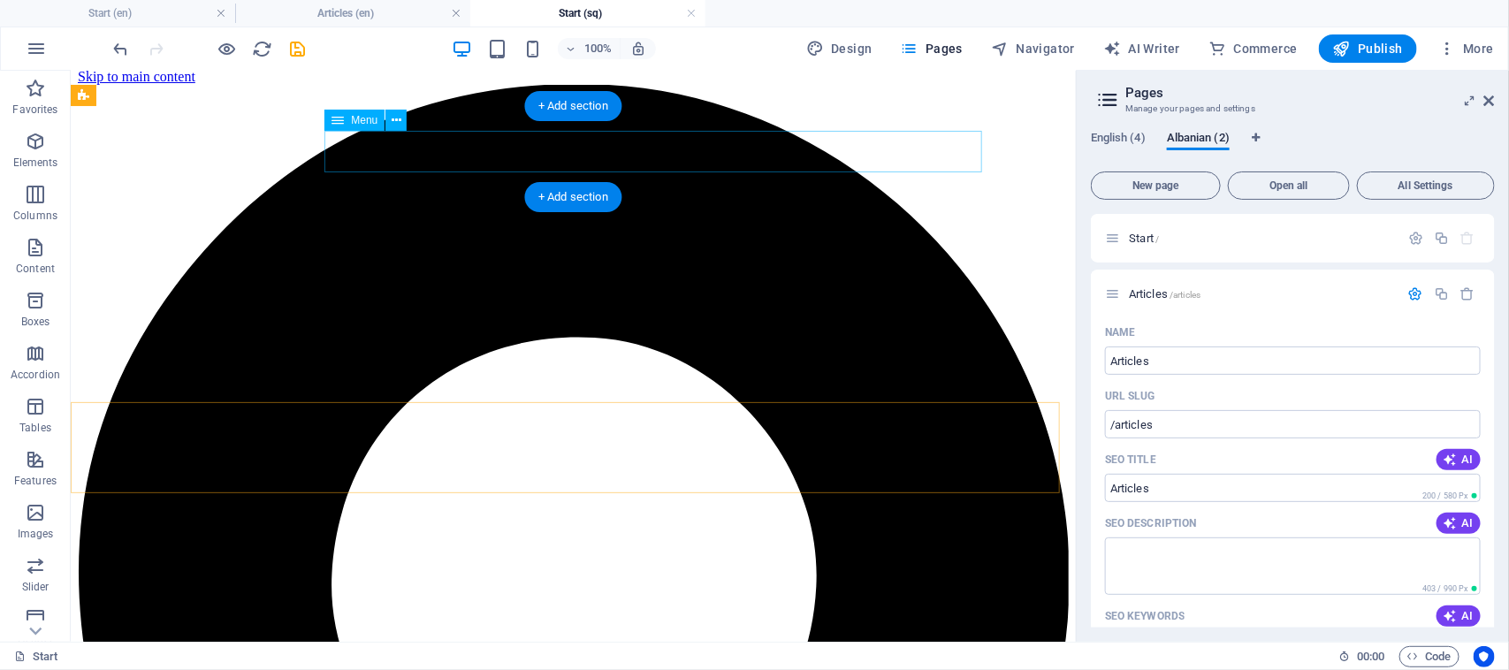
scroll to position [0, 0]
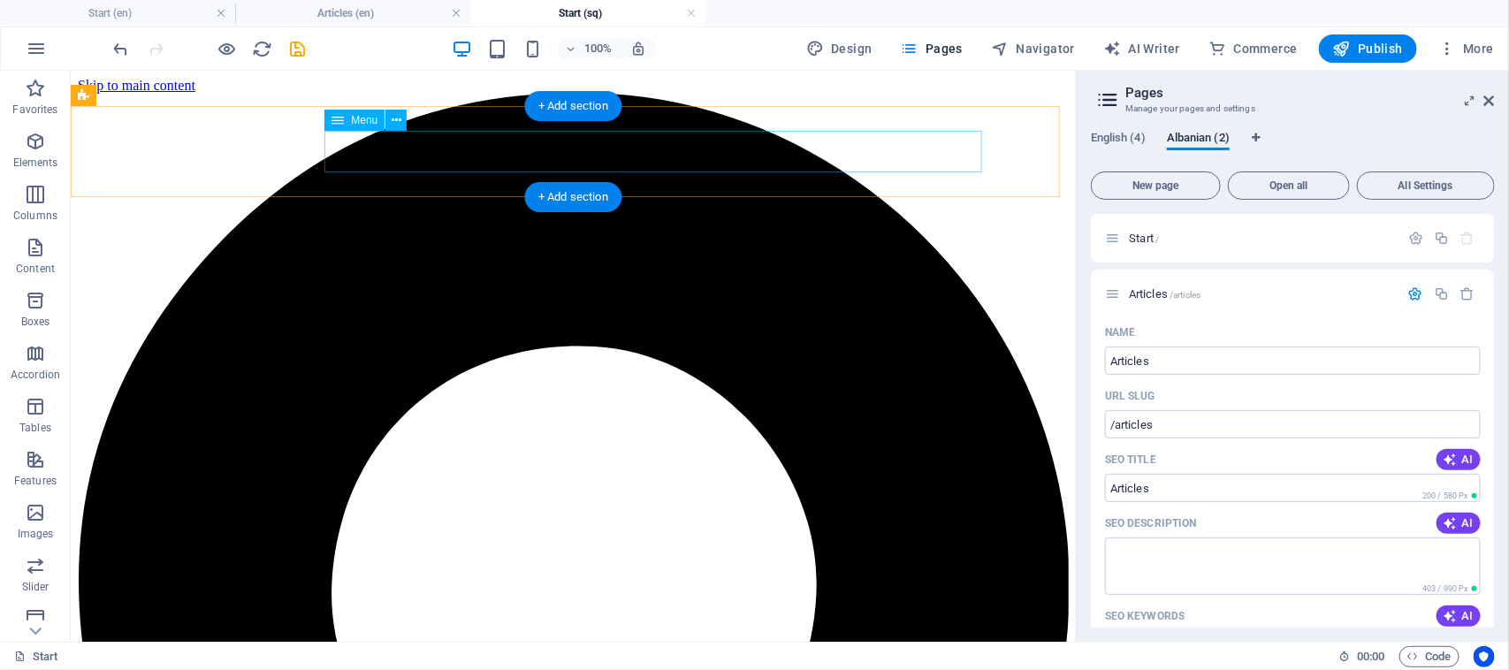
select select
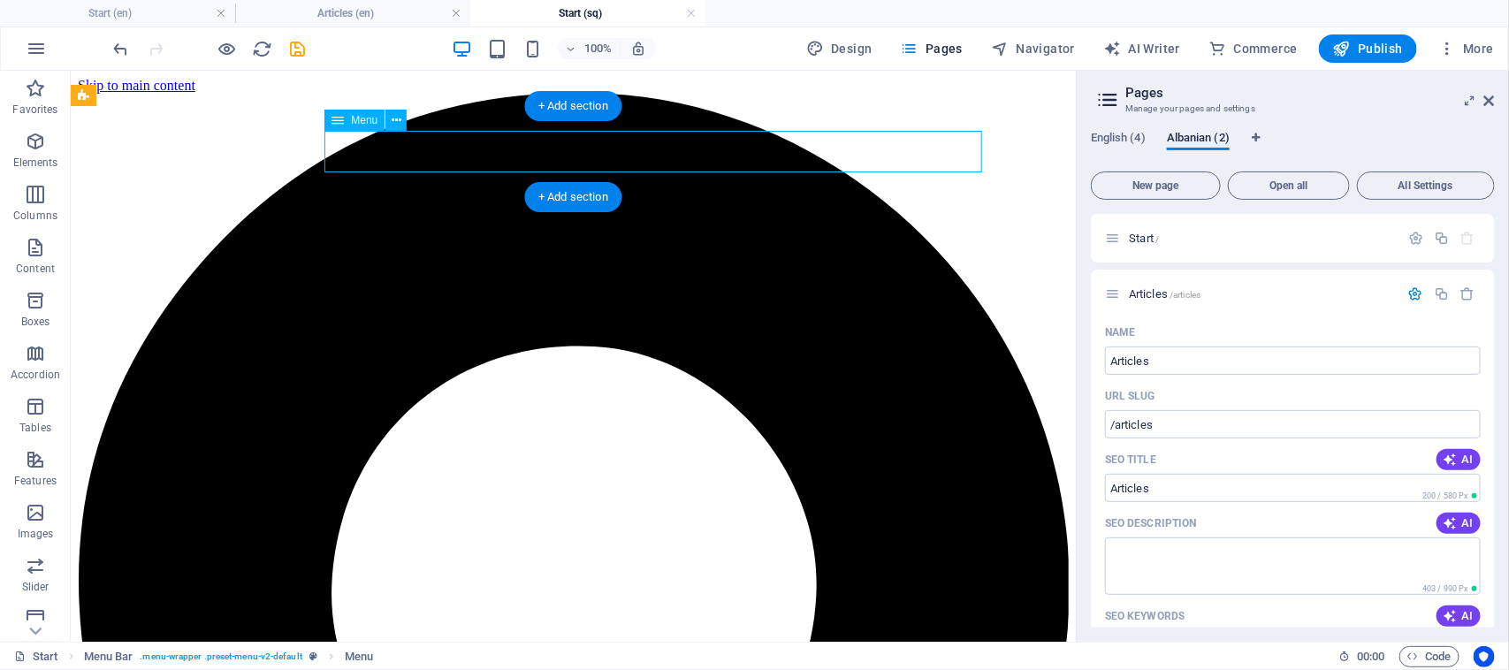
select select
select select "1"
select select
select select "external"
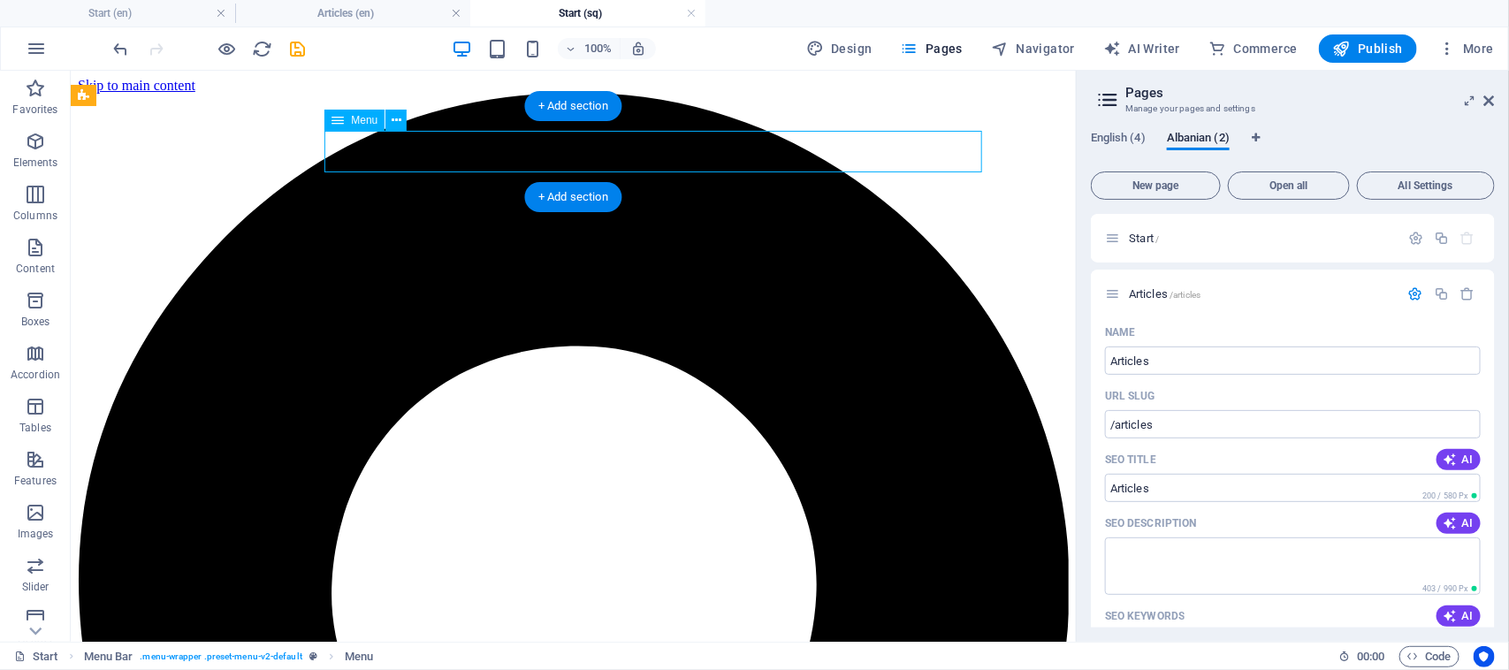
select select
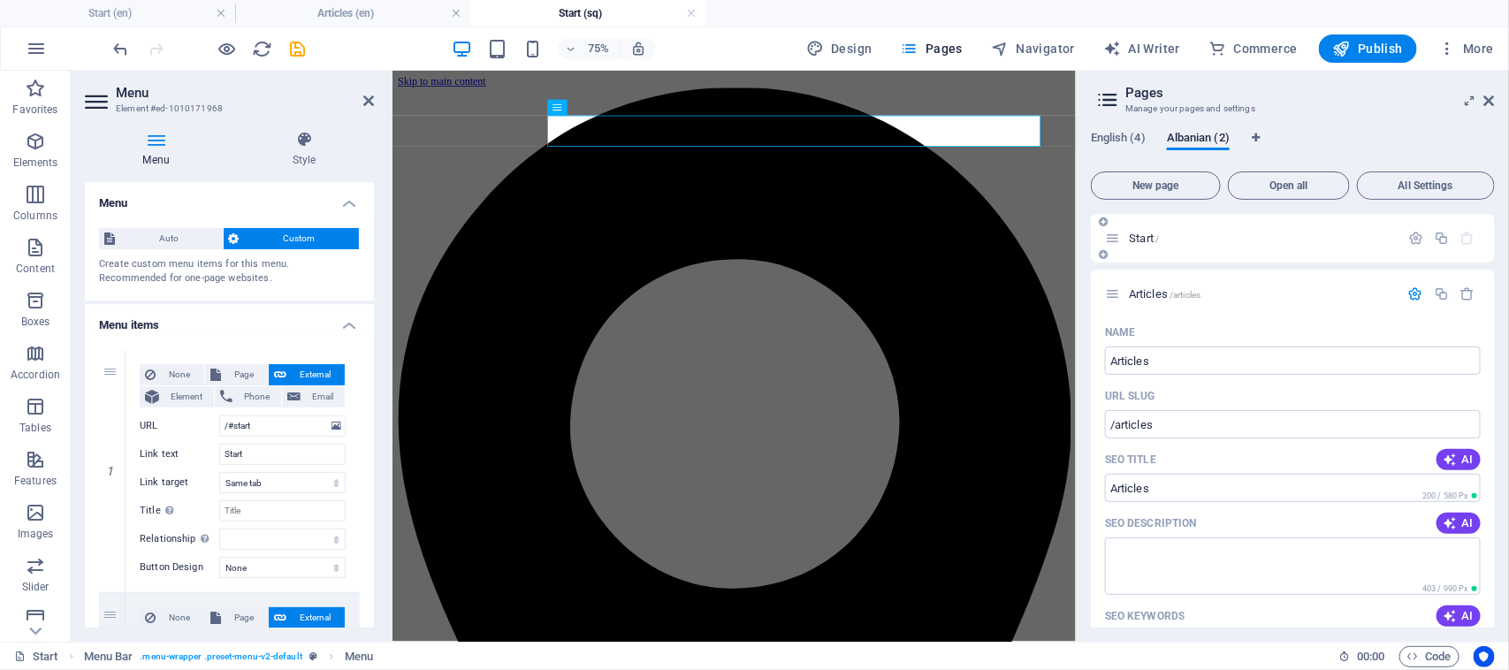
click at [1187, 244] on div "Start /" at bounding box center [1252, 238] width 294 height 20
click at [1123, 240] on div "Start /" at bounding box center [1261, 237] width 276 height 11
click at [1118, 287] on icon at bounding box center [1112, 293] width 15 height 15
click at [1119, 240] on icon at bounding box center [1112, 238] width 15 height 15
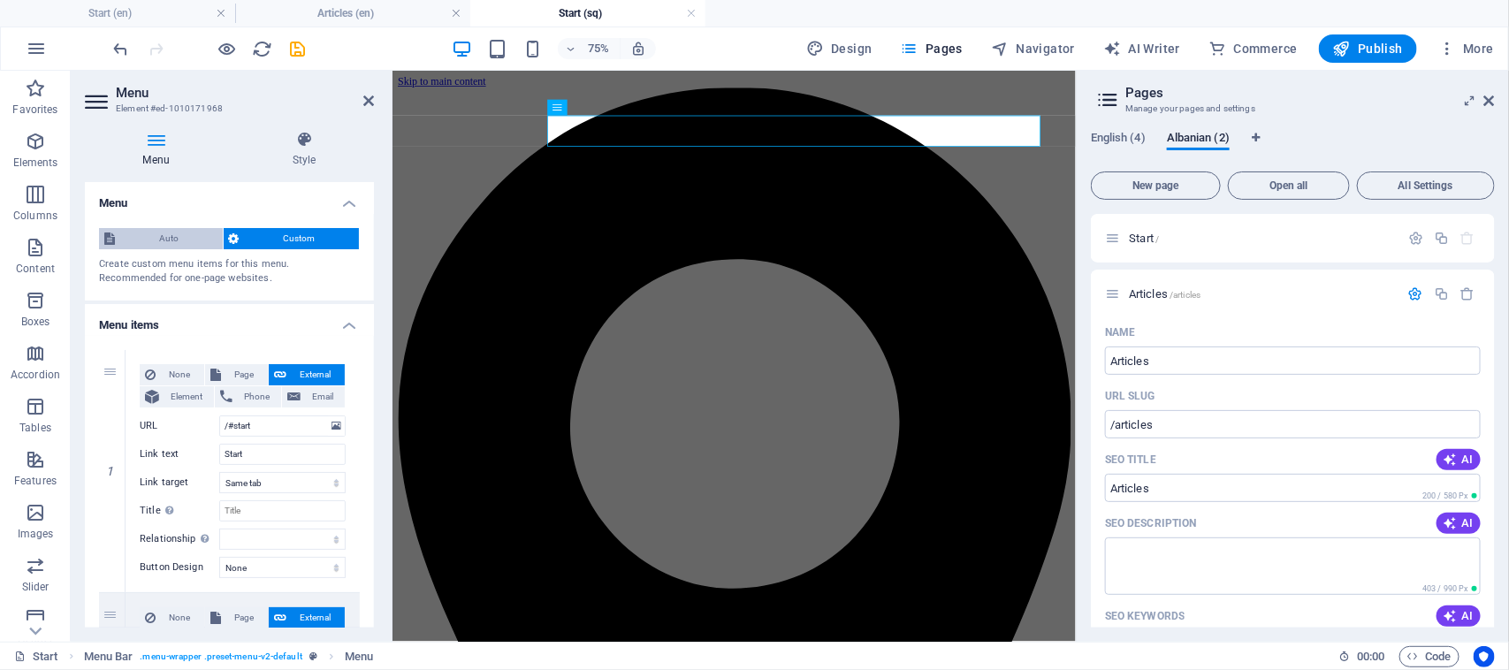
click at [181, 232] on span "Auto" at bounding box center [168, 238] width 97 height 21
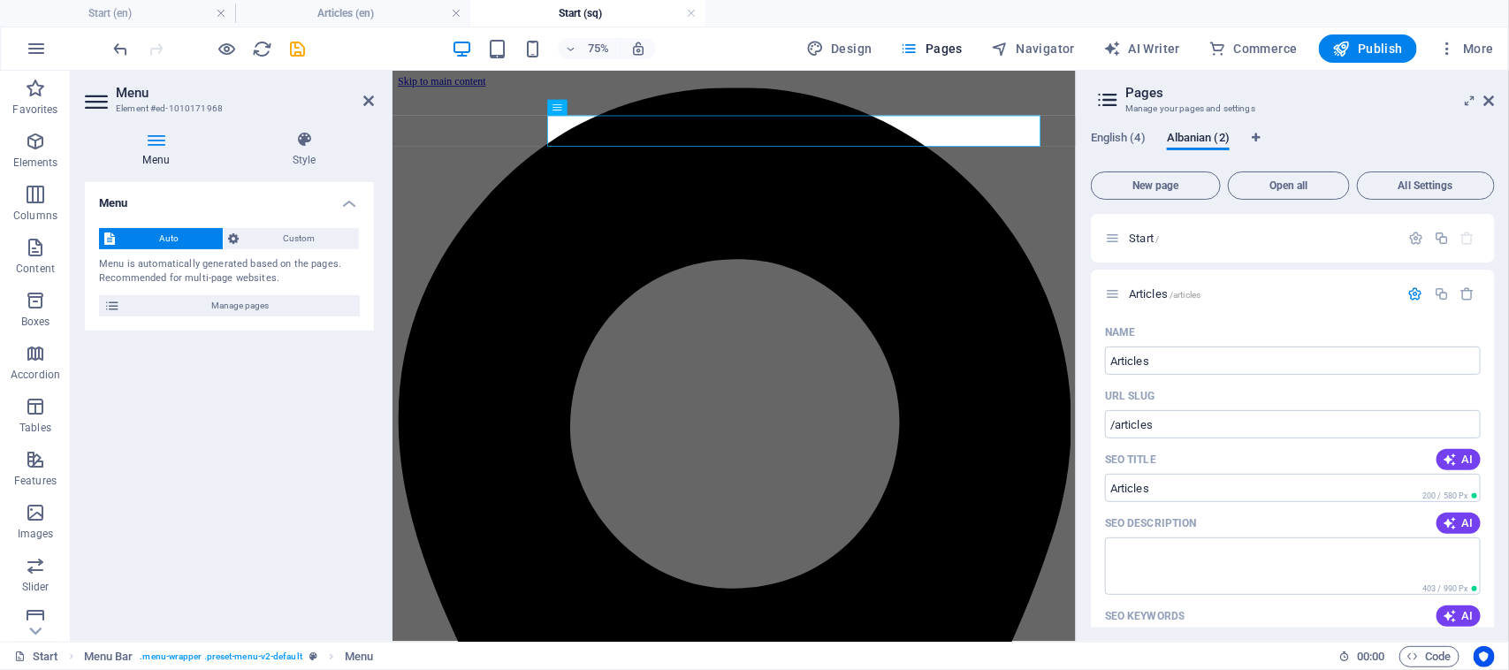
click at [298, 250] on div "Auto Custom Menu is automatically generated based on the pages. Recommended for…" at bounding box center [229, 272] width 289 height 117
click at [298, 236] on span "Custom" at bounding box center [300, 238] width 110 height 21
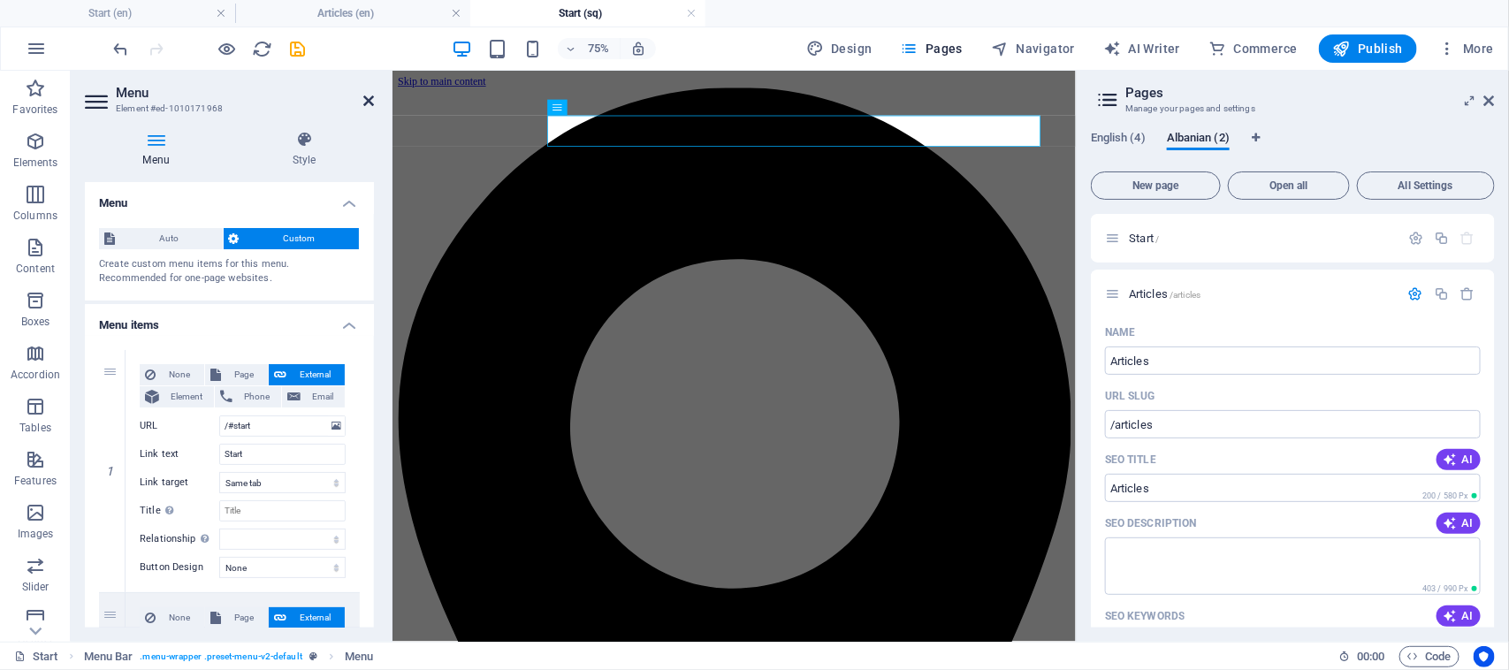
click at [368, 103] on icon at bounding box center [368, 101] width 11 height 14
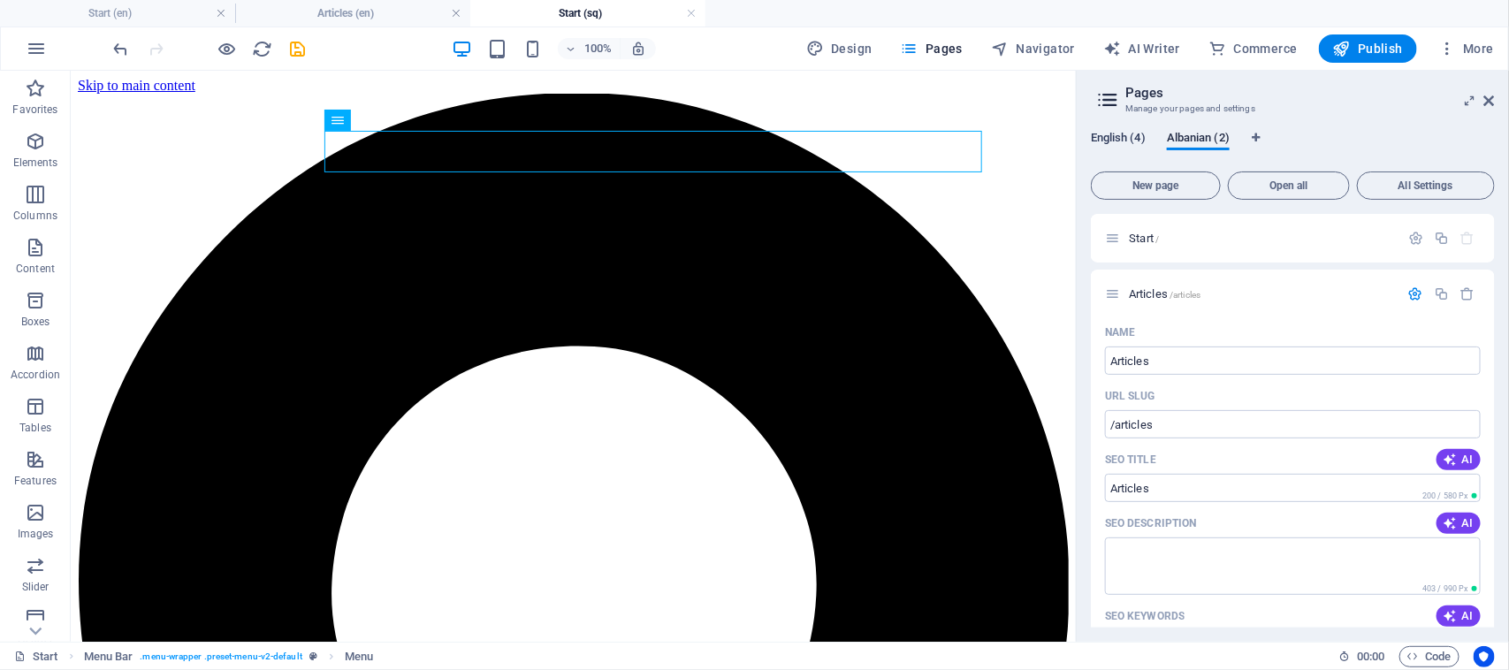
click at [1122, 138] on span "English (4)" at bounding box center [1118, 139] width 55 height 25
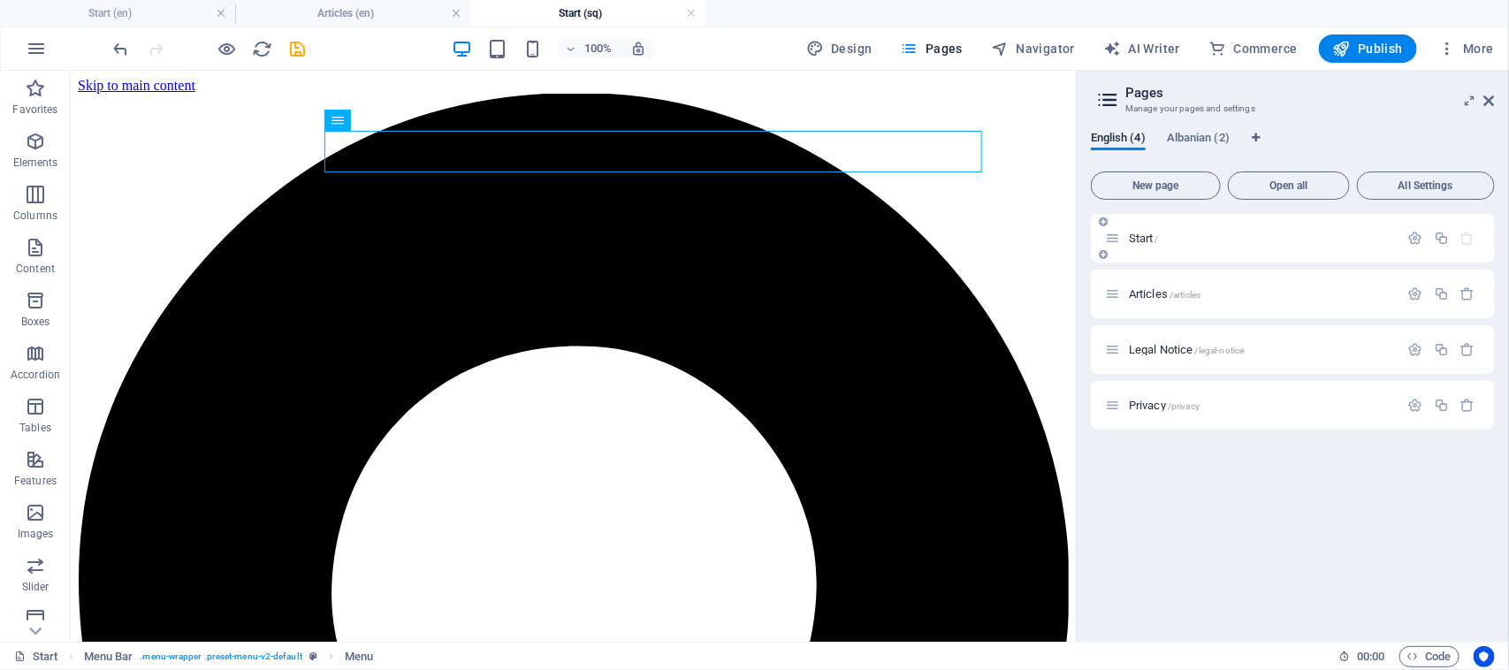
click at [1144, 243] on span "Start /" at bounding box center [1144, 238] width 30 height 13
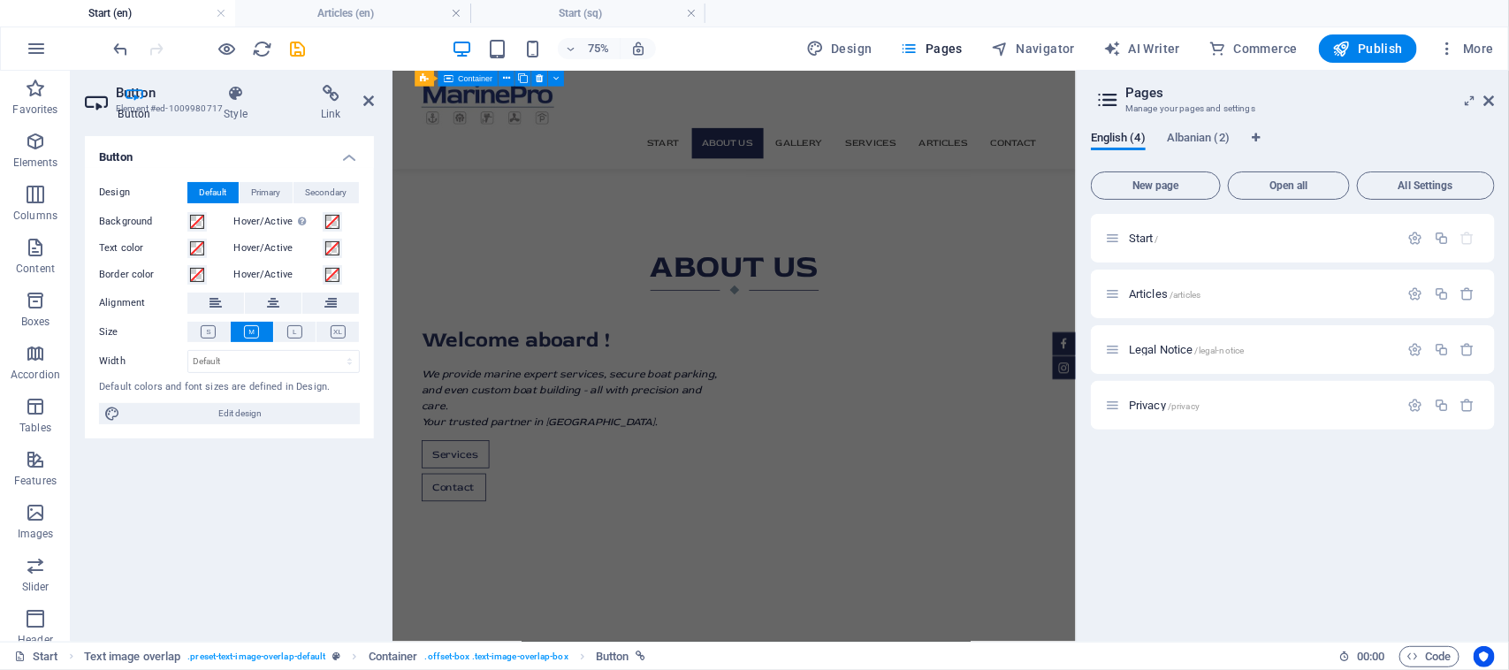
scroll to position [732, 0]
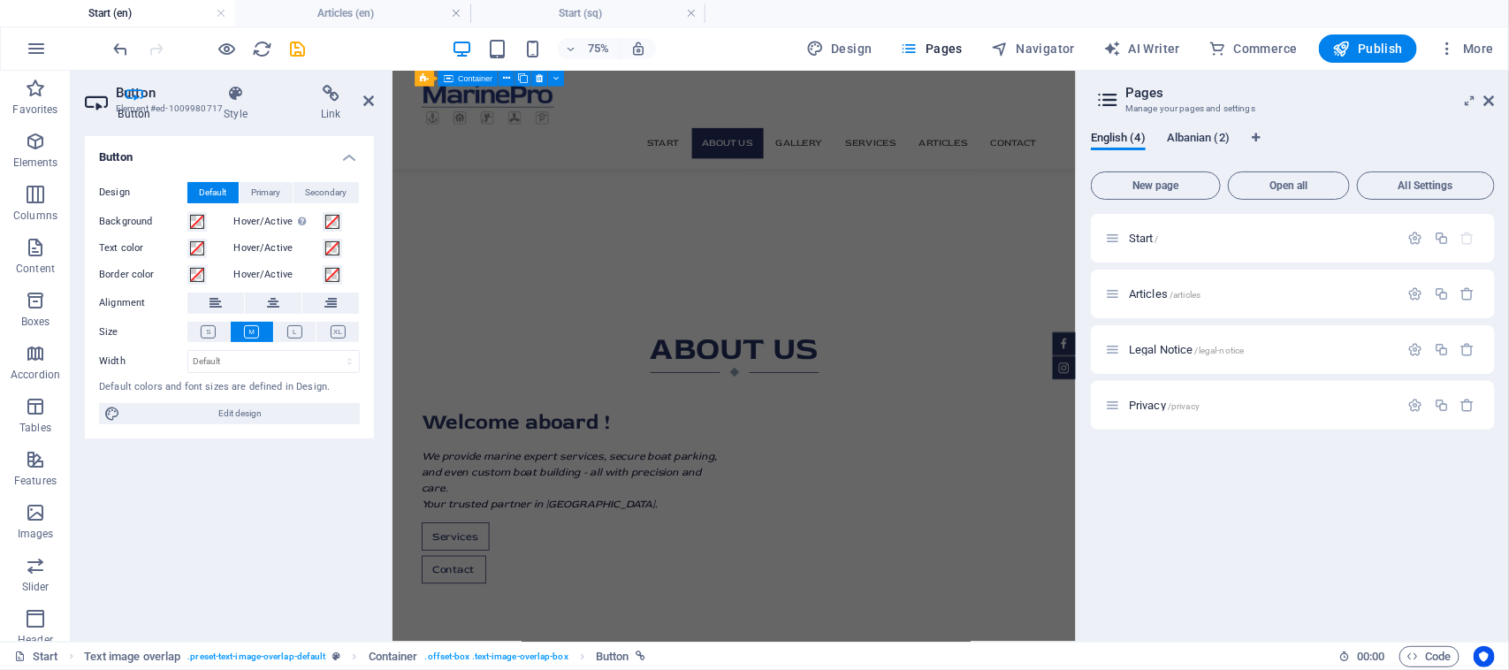
click at [1203, 144] on span "Albanian (2)" at bounding box center [1198, 139] width 63 height 25
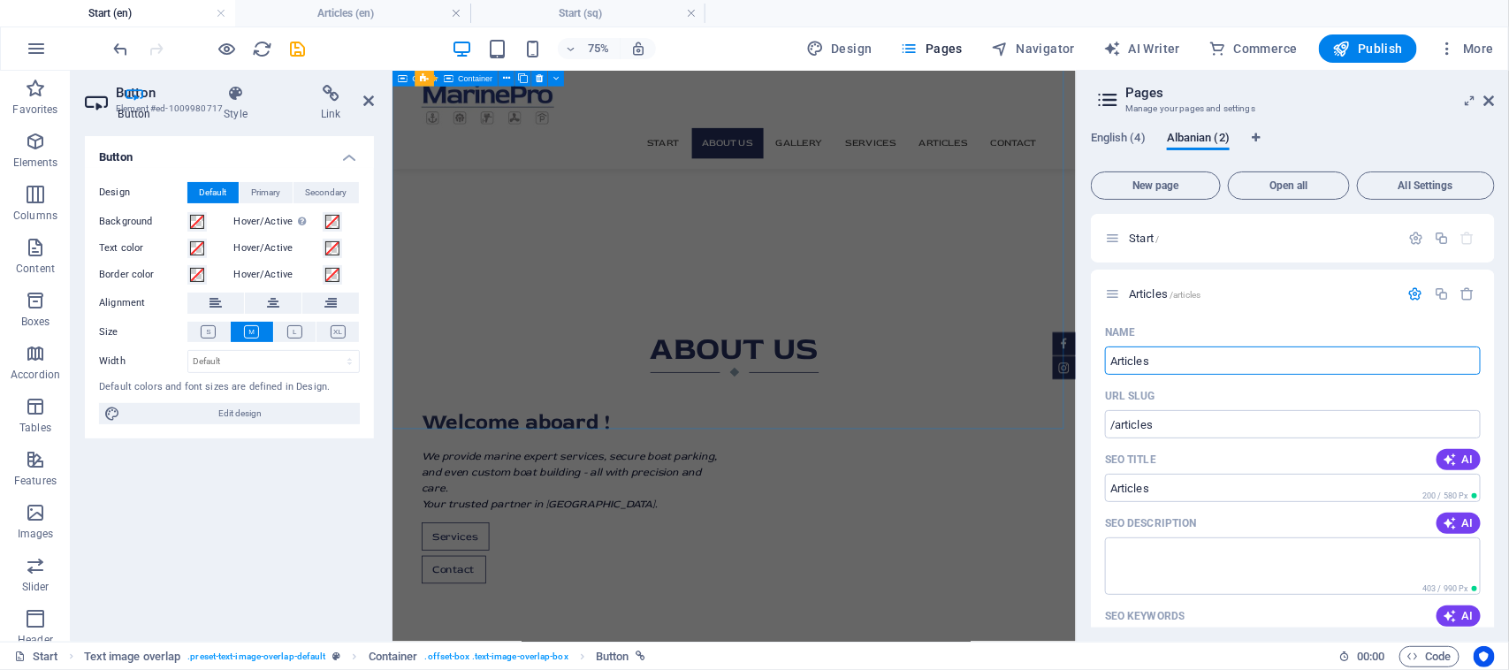
drag, startPoint x: 1580, startPoint y: 429, endPoint x: 1278, endPoint y: 467, distance: 304.6
type input "Art"
type input "/art"
type input "Art"
type input "Artikuj"
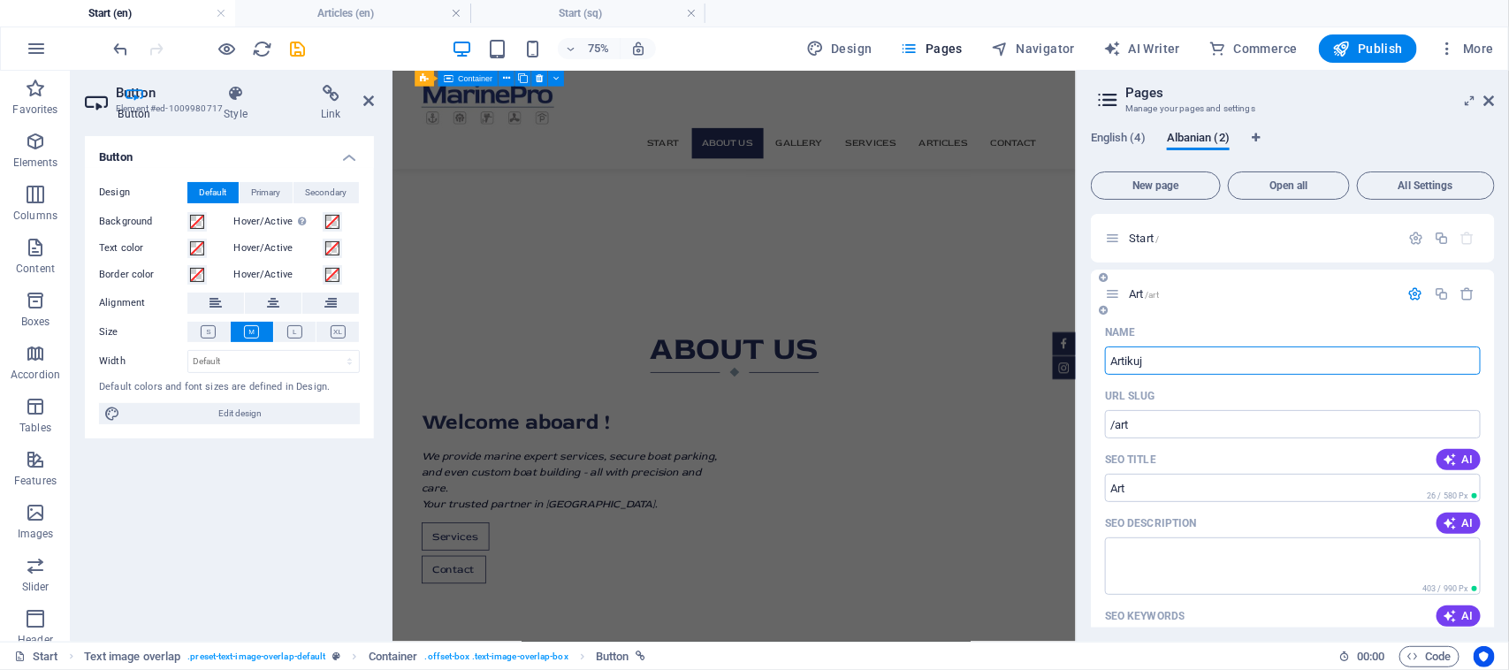
type input "/artikuj"
type input "Artikuj"
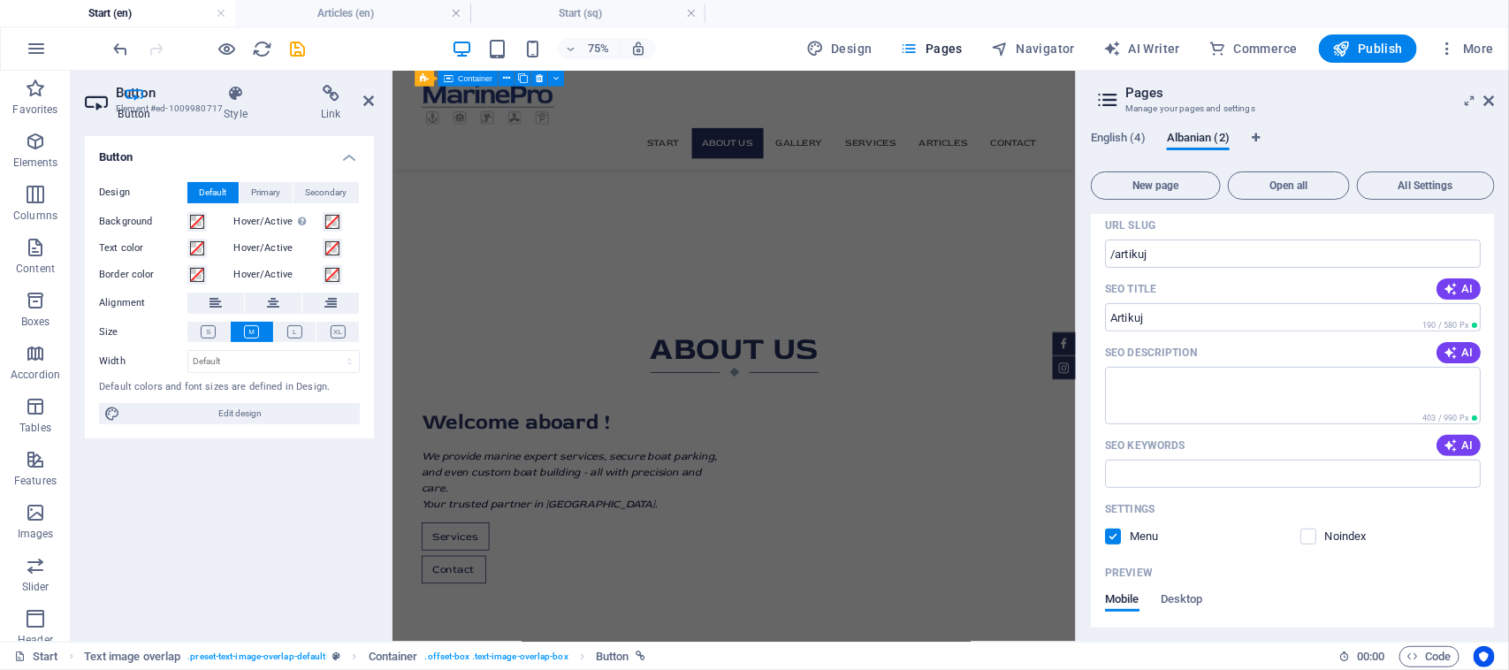
scroll to position [0, 0]
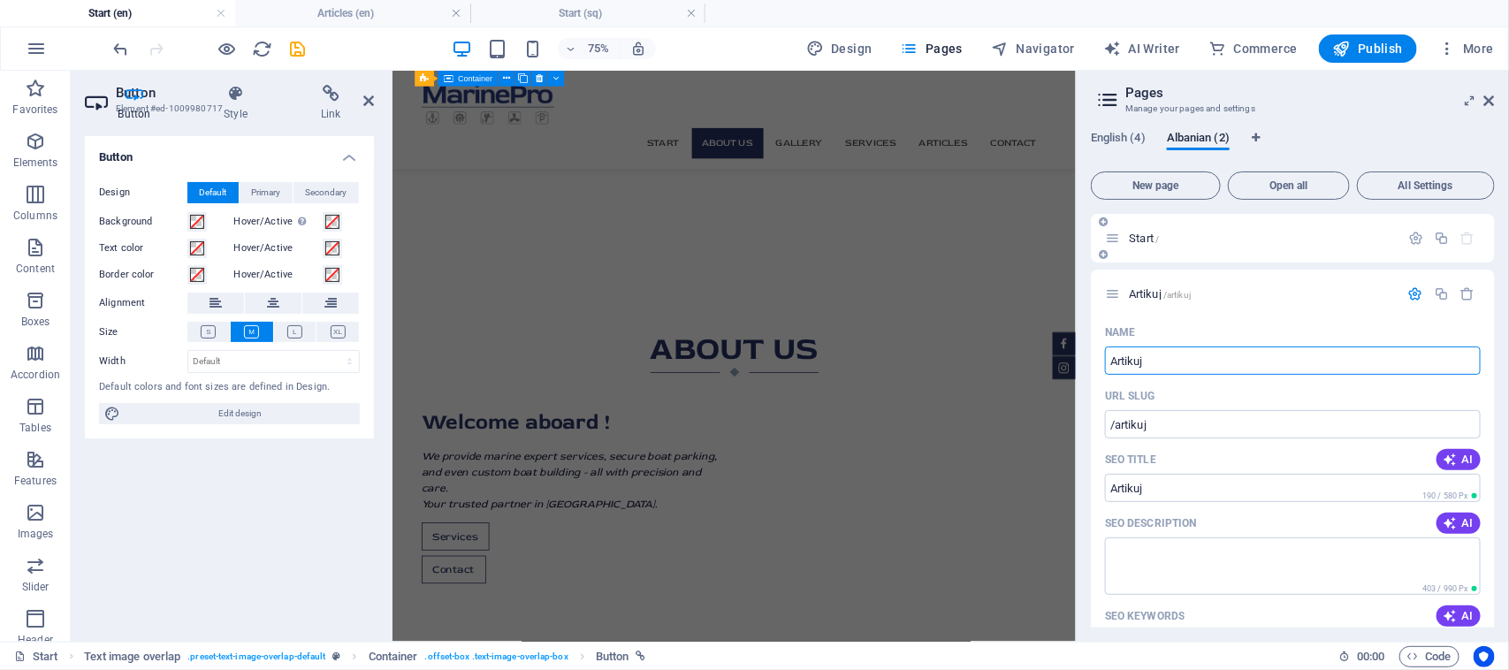
type input "Artikuj"
click at [1151, 243] on span "Start /" at bounding box center [1144, 238] width 30 height 13
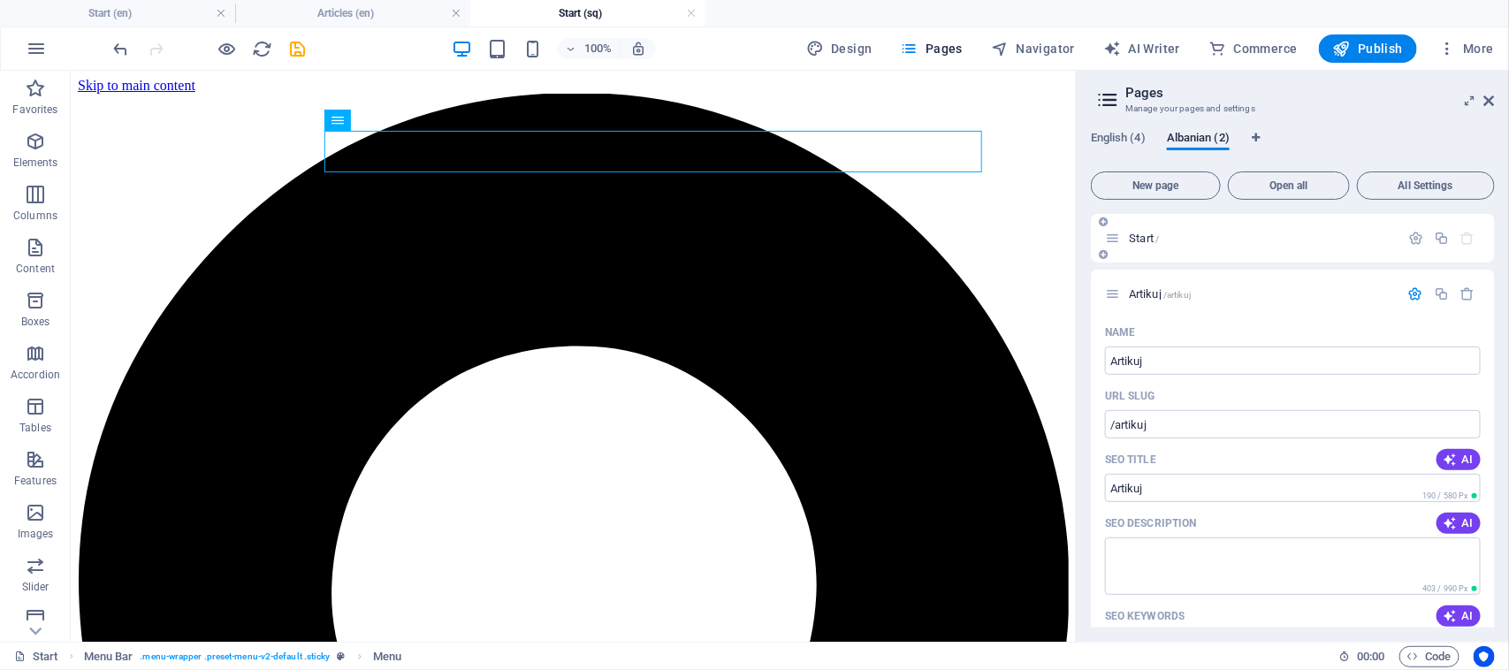
click at [1238, 234] on p "Start /" at bounding box center [1261, 237] width 265 height 11
click at [1160, 294] on span "Artikuj /artikuj" at bounding box center [1160, 293] width 62 height 13
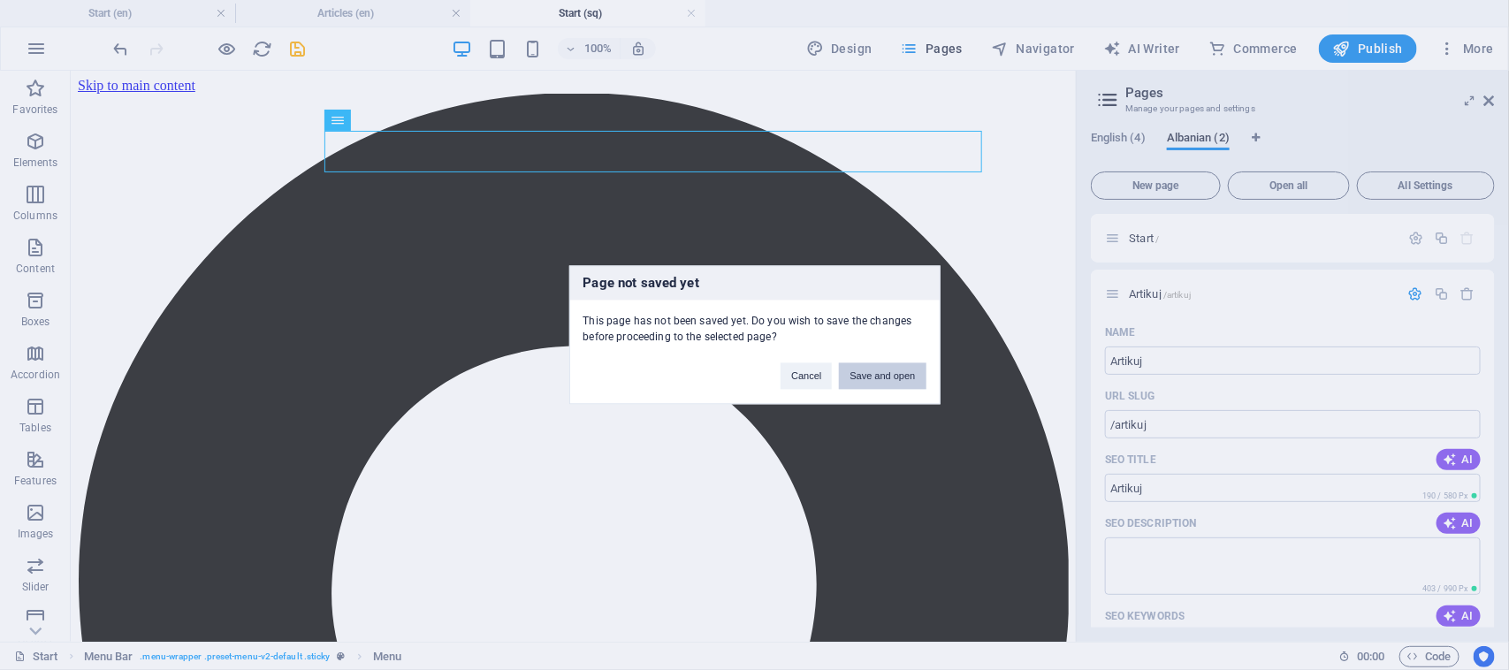
drag, startPoint x: 885, startPoint y: 384, endPoint x: 818, endPoint y: 311, distance: 98.9
click at [885, 384] on button "Save and open" at bounding box center [882, 376] width 87 height 27
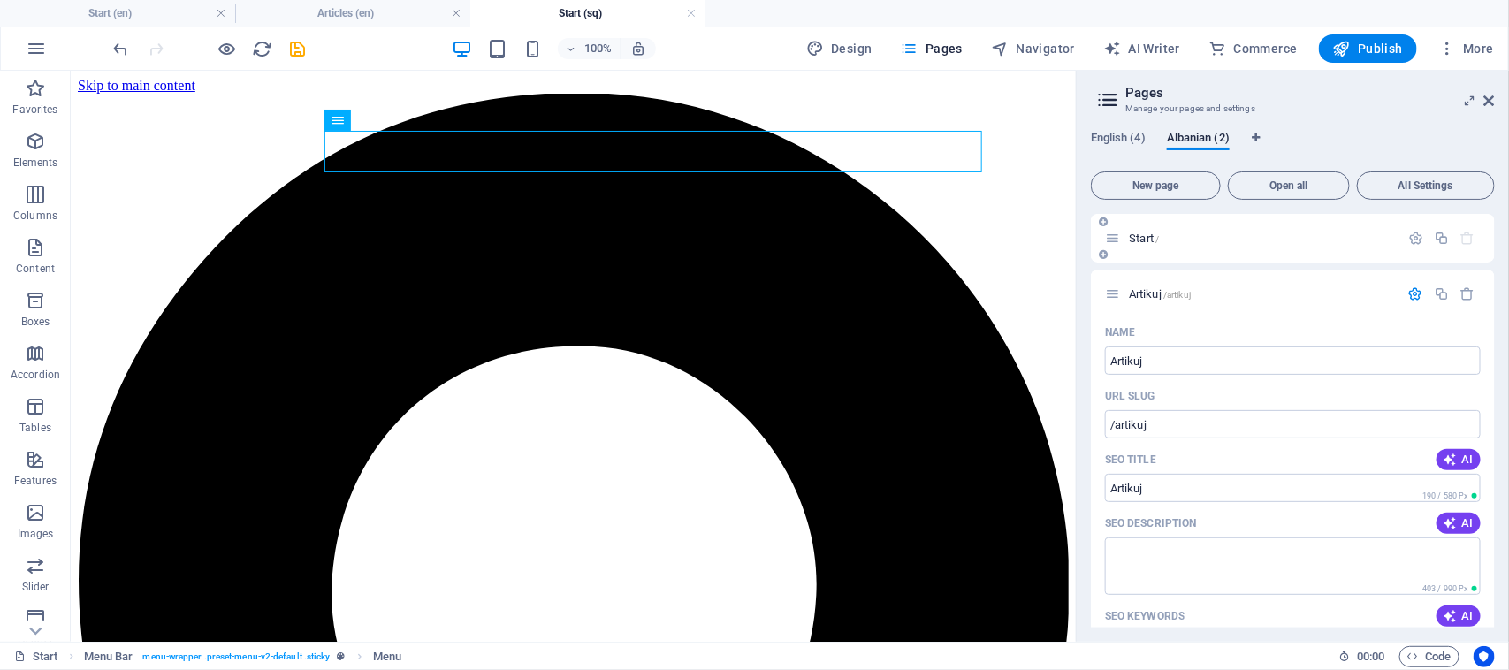
click at [1152, 270] on div "Artikuj /artikuj" at bounding box center [1293, 294] width 404 height 49
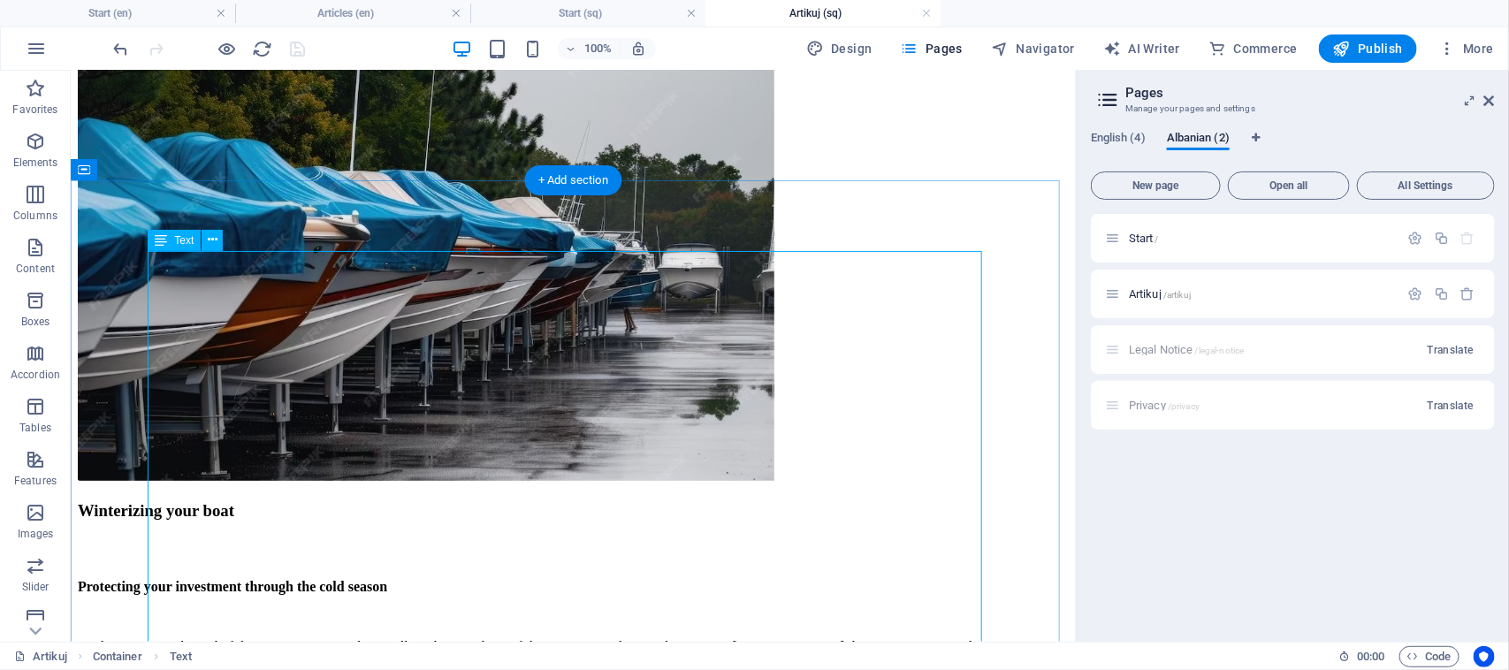
scroll to position [442, 0]
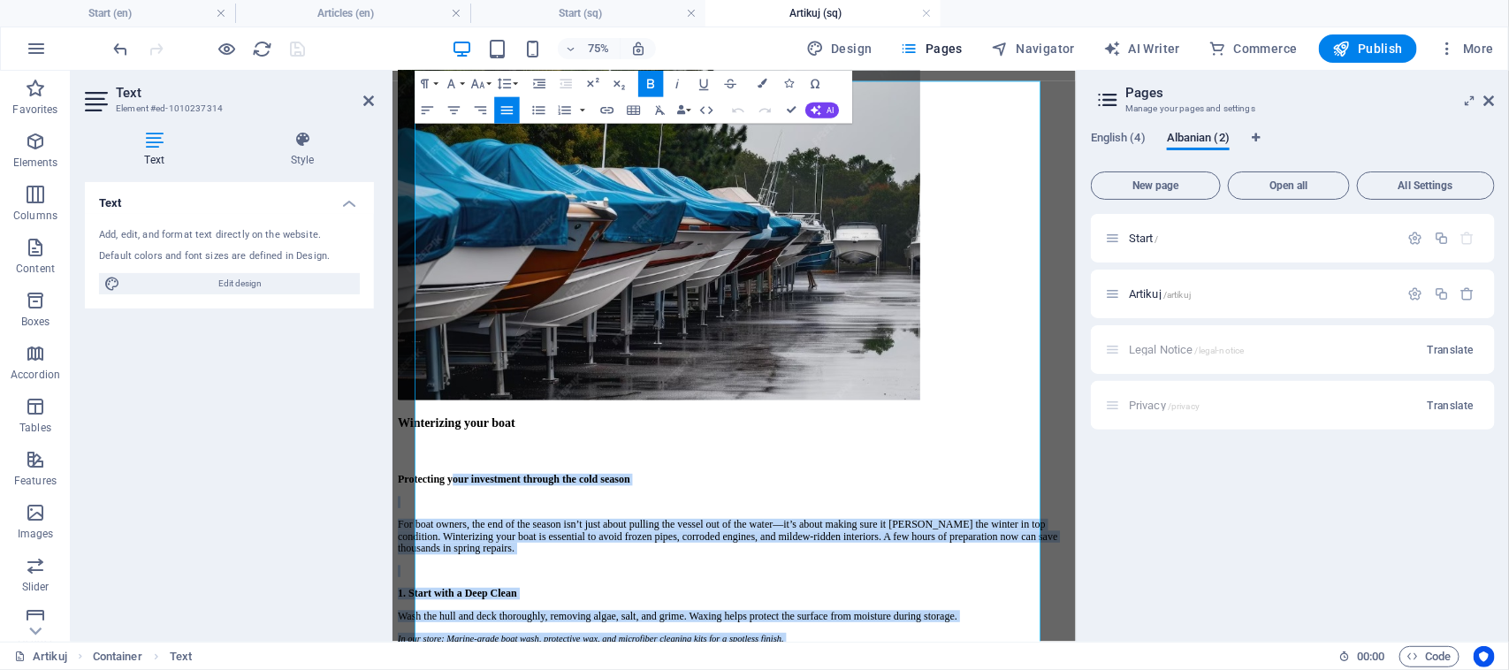
scroll to position [0, 0]
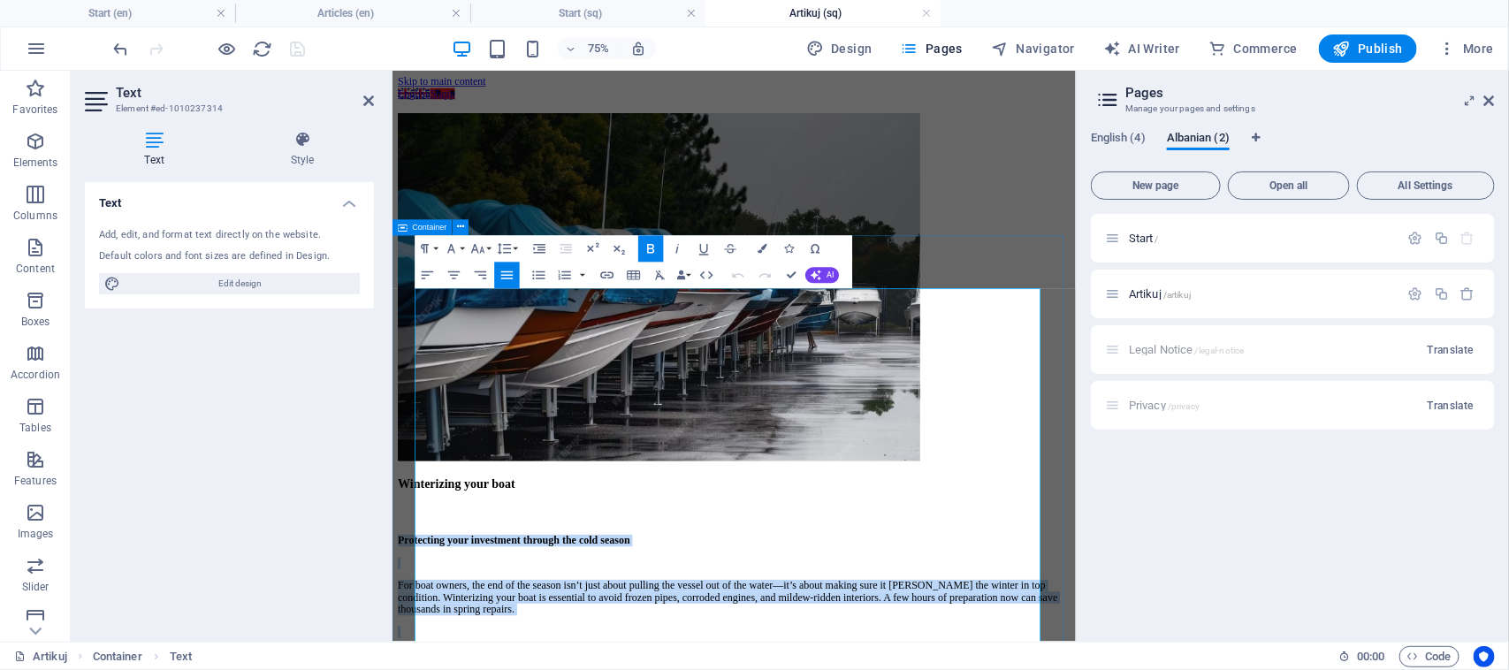
drag, startPoint x: 637, startPoint y: 661, endPoint x: 417, endPoint y: 371, distance: 363.9
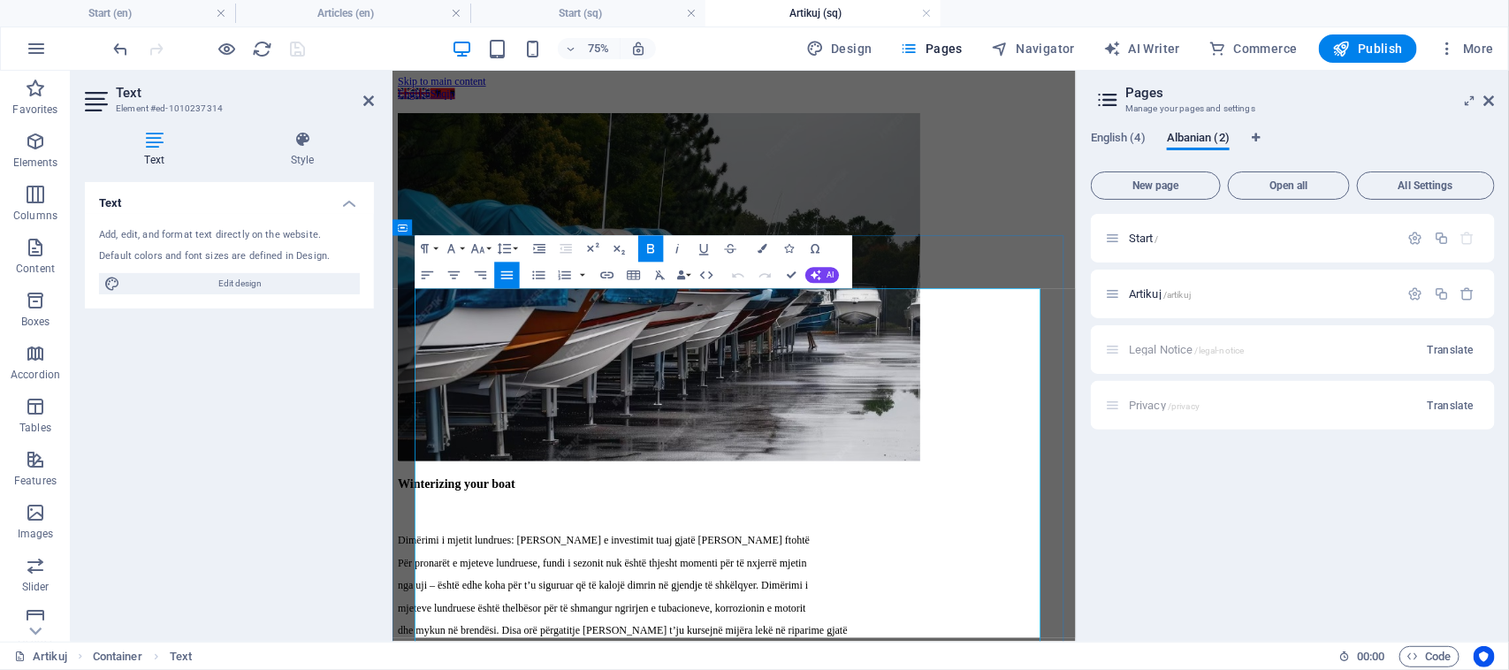
scroll to position [27270, 5]
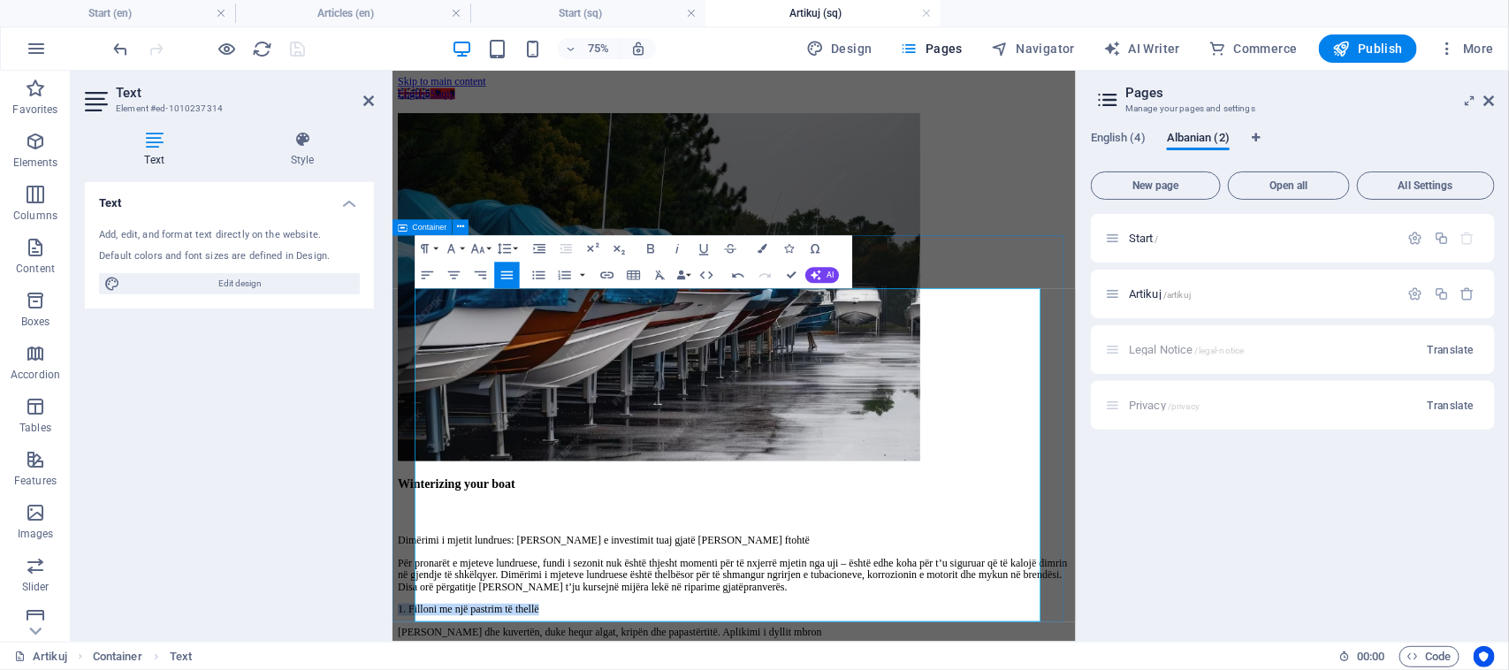
drag, startPoint x: 642, startPoint y: 471, endPoint x: 417, endPoint y: 486, distance: 225.9
click at [645, 252] on icon "button" at bounding box center [651, 249] width 16 height 16
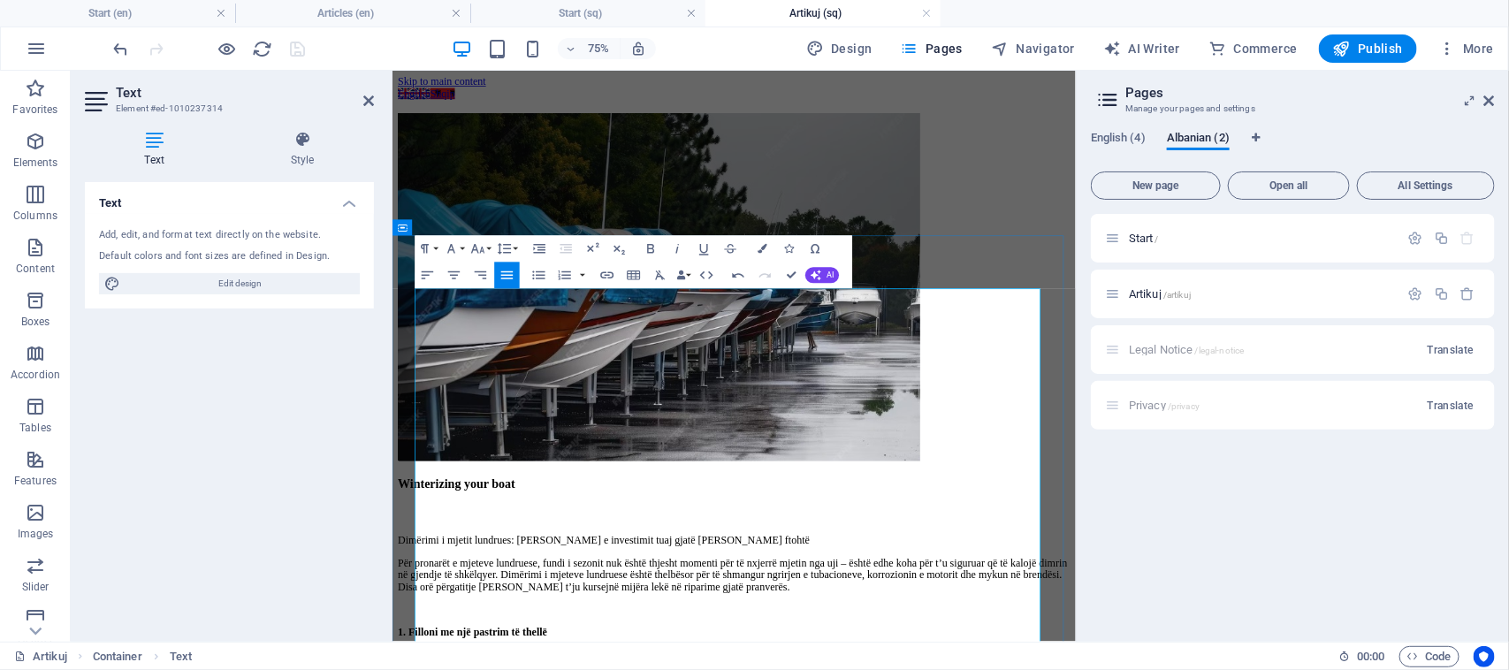
drag, startPoint x: 783, startPoint y: 606, endPoint x: 417, endPoint y: 610, distance: 365.9
click at [646, 248] on icon "button" at bounding box center [651, 249] width 16 height 16
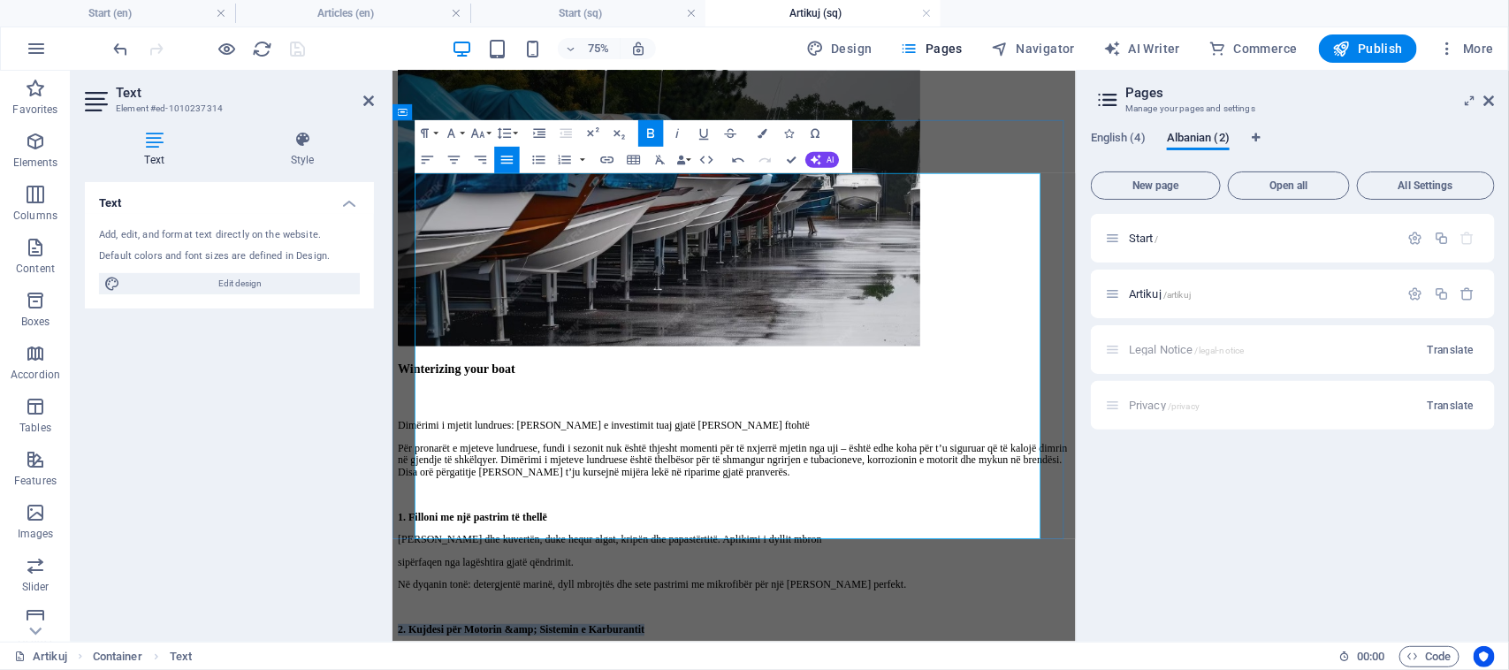
scroll to position [221, 0]
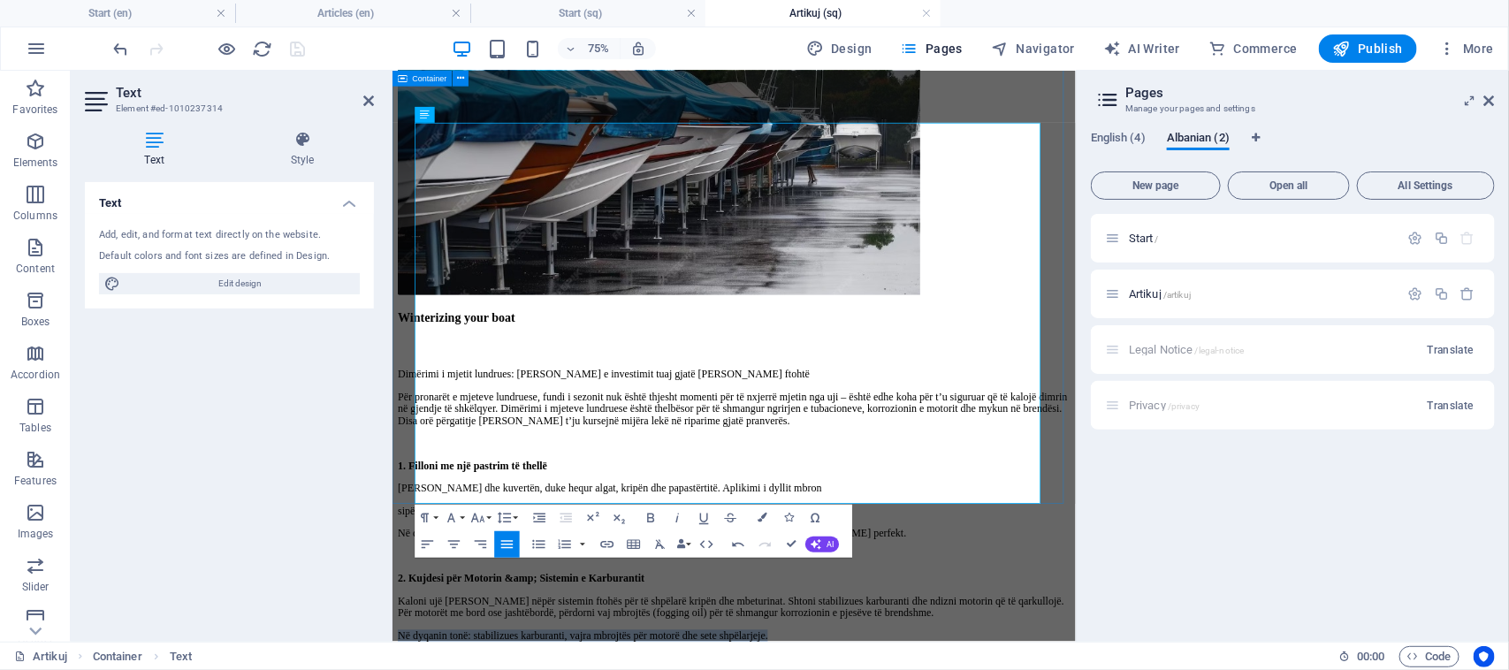
drag, startPoint x: 1020, startPoint y: 469, endPoint x: 413, endPoint y: 467, distance: 607.2
click at [673, 519] on icon "button" at bounding box center [678, 518] width 16 height 16
drag, startPoint x: 1167, startPoint y: 345, endPoint x: 423, endPoint y: 347, distance: 744.1
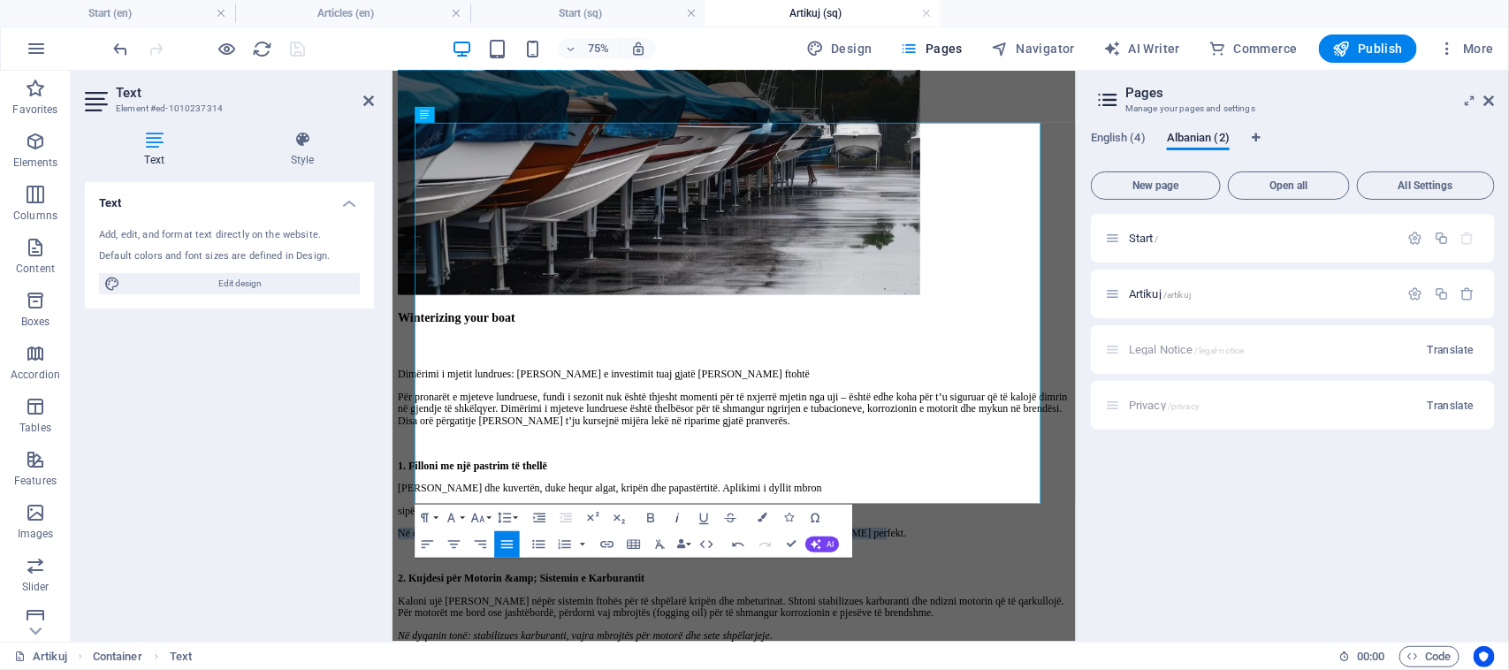
drag, startPoint x: 676, startPoint y: 519, endPoint x: 357, endPoint y: 509, distance: 319.2
click at [676, 519] on icon "button" at bounding box center [678, 518] width 16 height 16
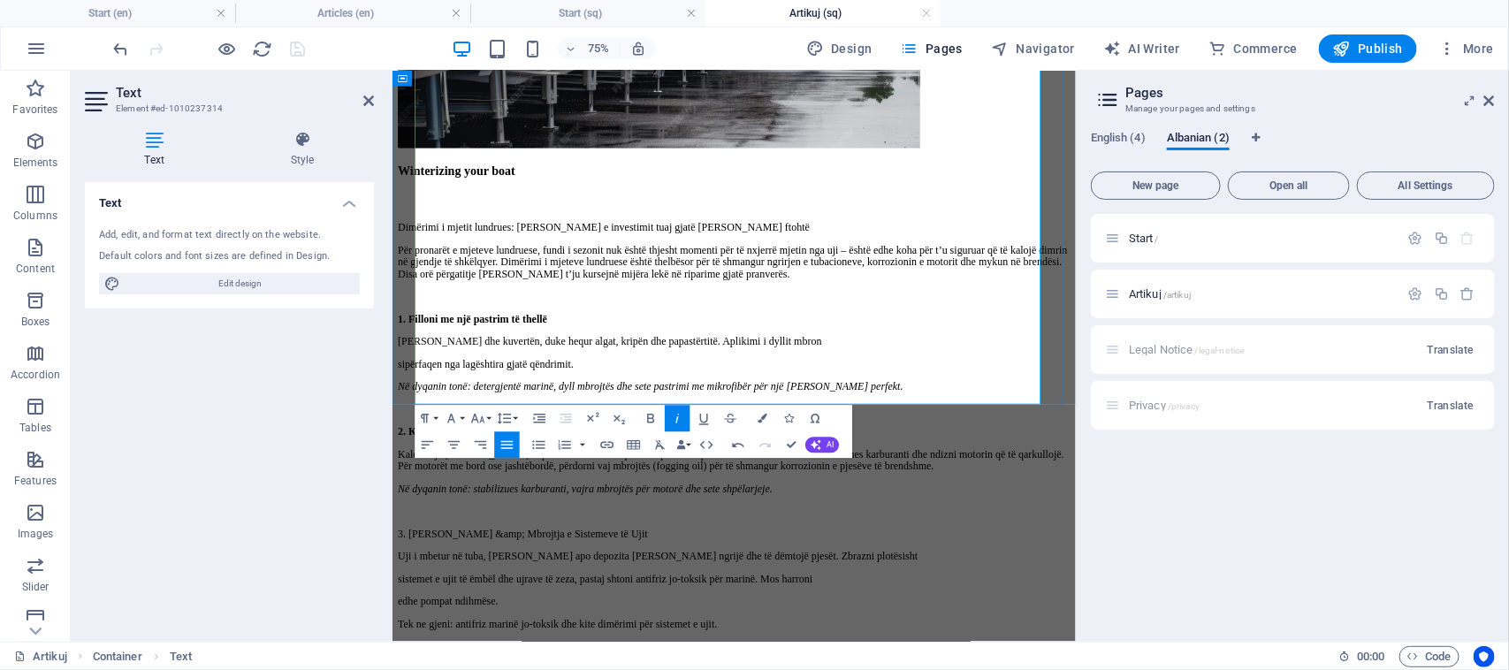
scroll to position [442, 0]
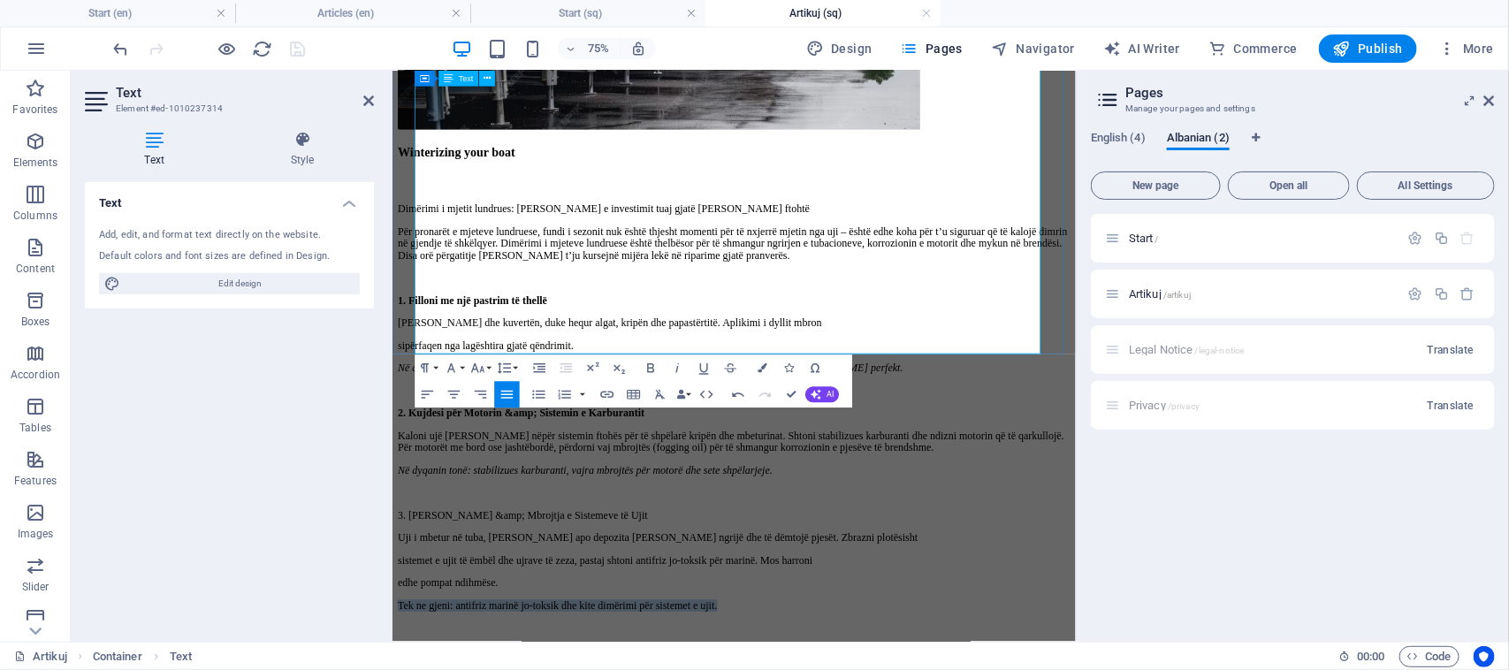
drag, startPoint x: 855, startPoint y: 371, endPoint x: 422, endPoint y: 378, distance: 433.1
click at [677, 368] on icon "button" at bounding box center [678, 369] width 16 height 16
drag, startPoint x: 541, startPoint y: 297, endPoint x: 417, endPoint y: 294, distance: 123.8
click at [417, 294] on div "Winterizing your boat Dimërimi i mjetit lundrues: [PERSON_NAME] e investimit tu…" at bounding box center [847, 526] width 897 height 713
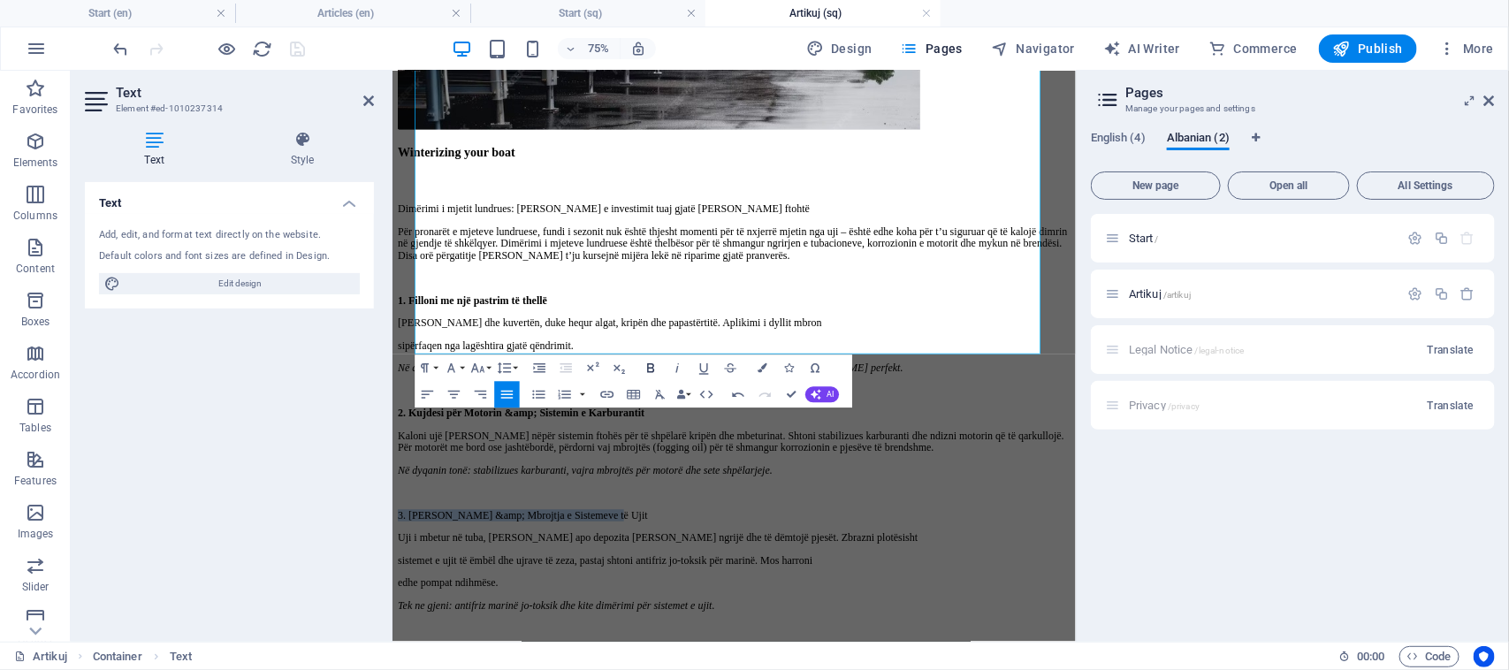
click at [650, 365] on icon "button" at bounding box center [651, 369] width 16 height 16
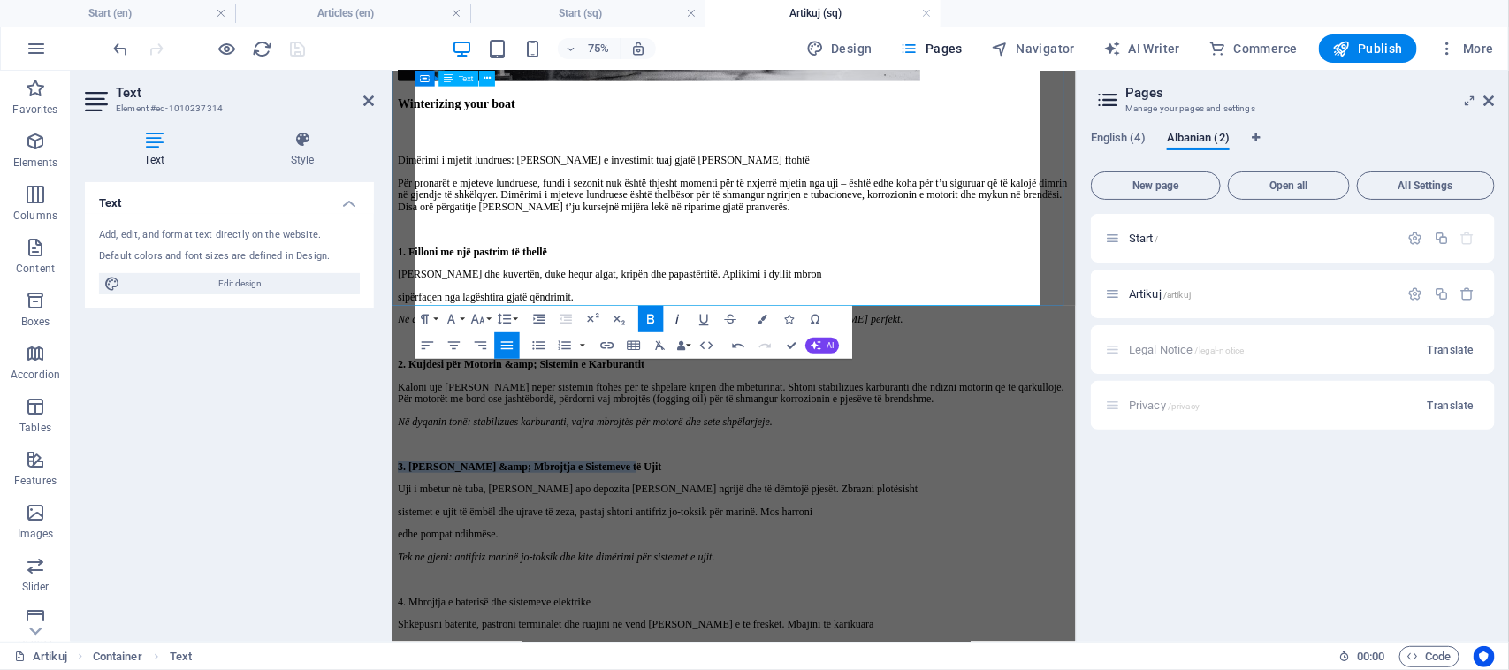
scroll to position [663, 0]
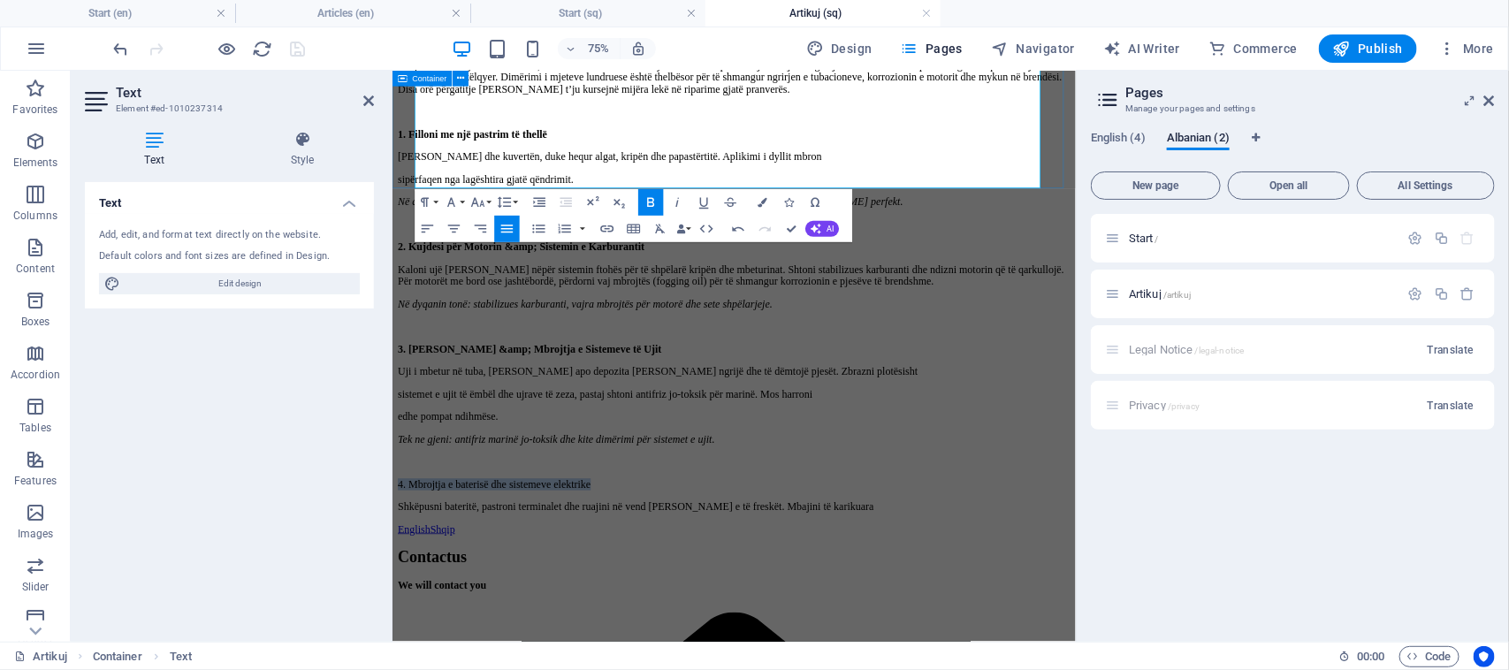
drag, startPoint x: 743, startPoint y: 193, endPoint x: 412, endPoint y: 194, distance: 331.4
click at [412, 194] on div "Winterizing your boat Dimërimi i mjetit lundrues: [PERSON_NAME] e investimit tu…" at bounding box center [847, 305] width 897 height 713
click at [657, 205] on icon "button" at bounding box center [651, 202] width 16 height 16
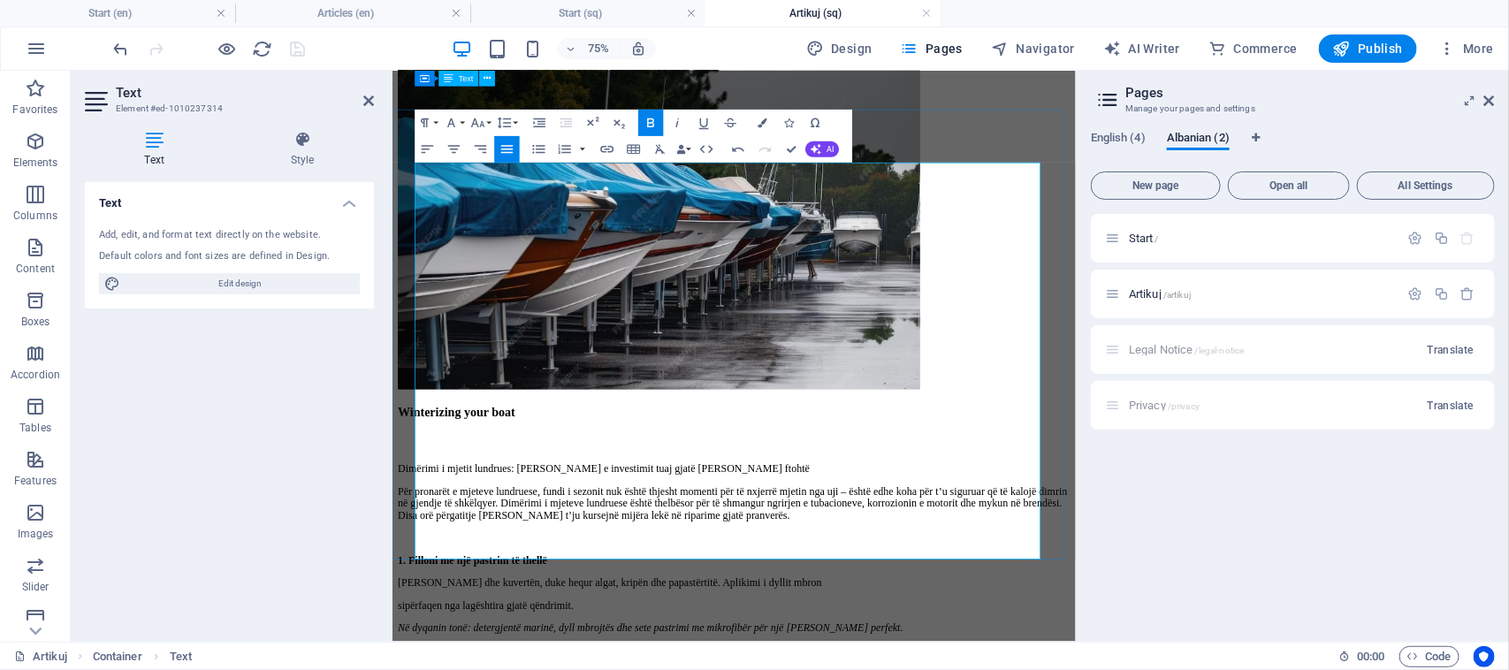
scroll to position [82, 0]
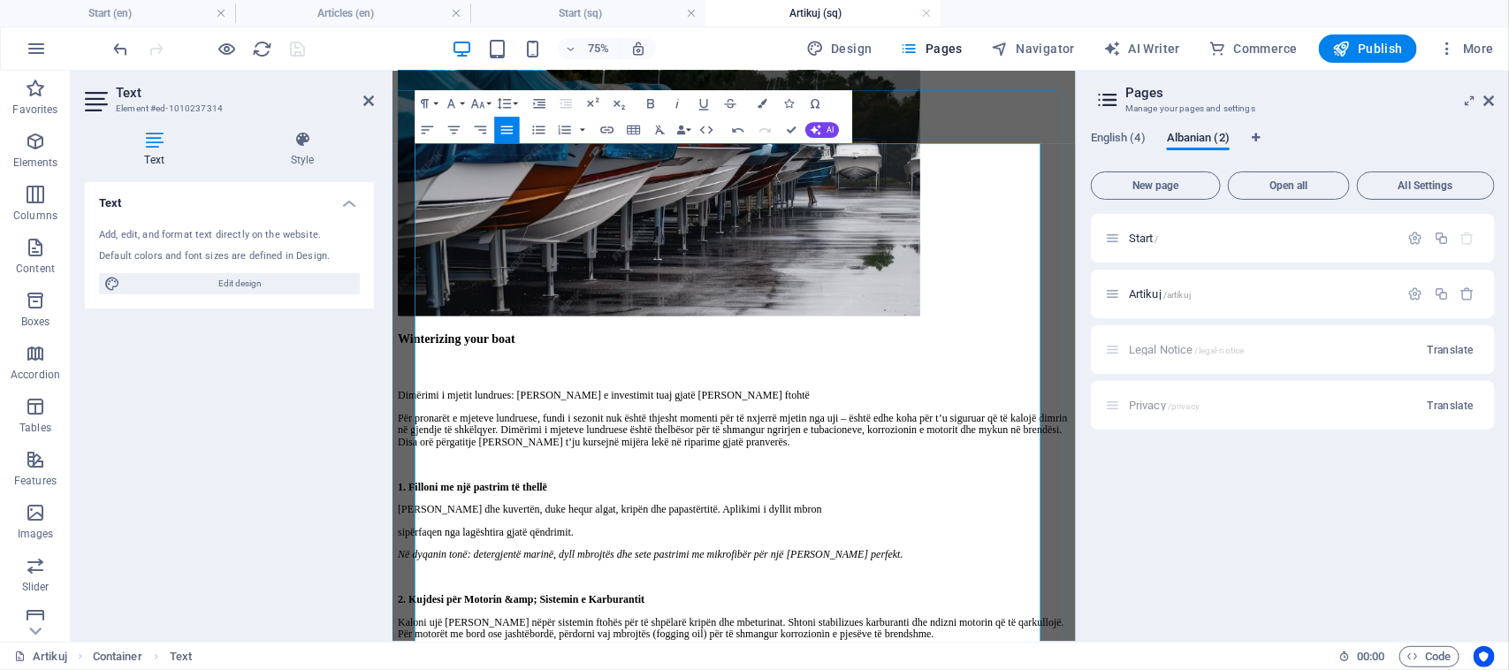
drag, startPoint x: 1093, startPoint y: 734, endPoint x: 422, endPoint y: 734, distance: 671.7
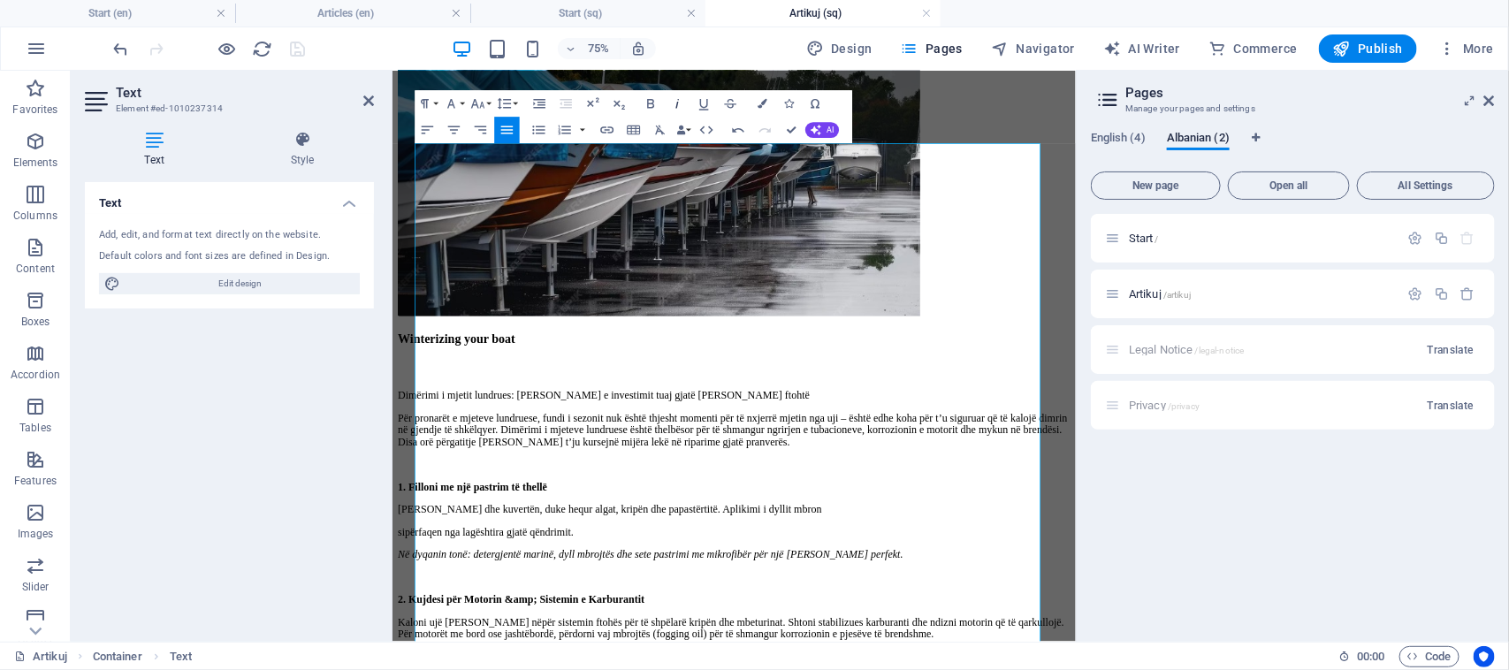
click at [676, 104] on icon "button" at bounding box center [678, 103] width 16 height 16
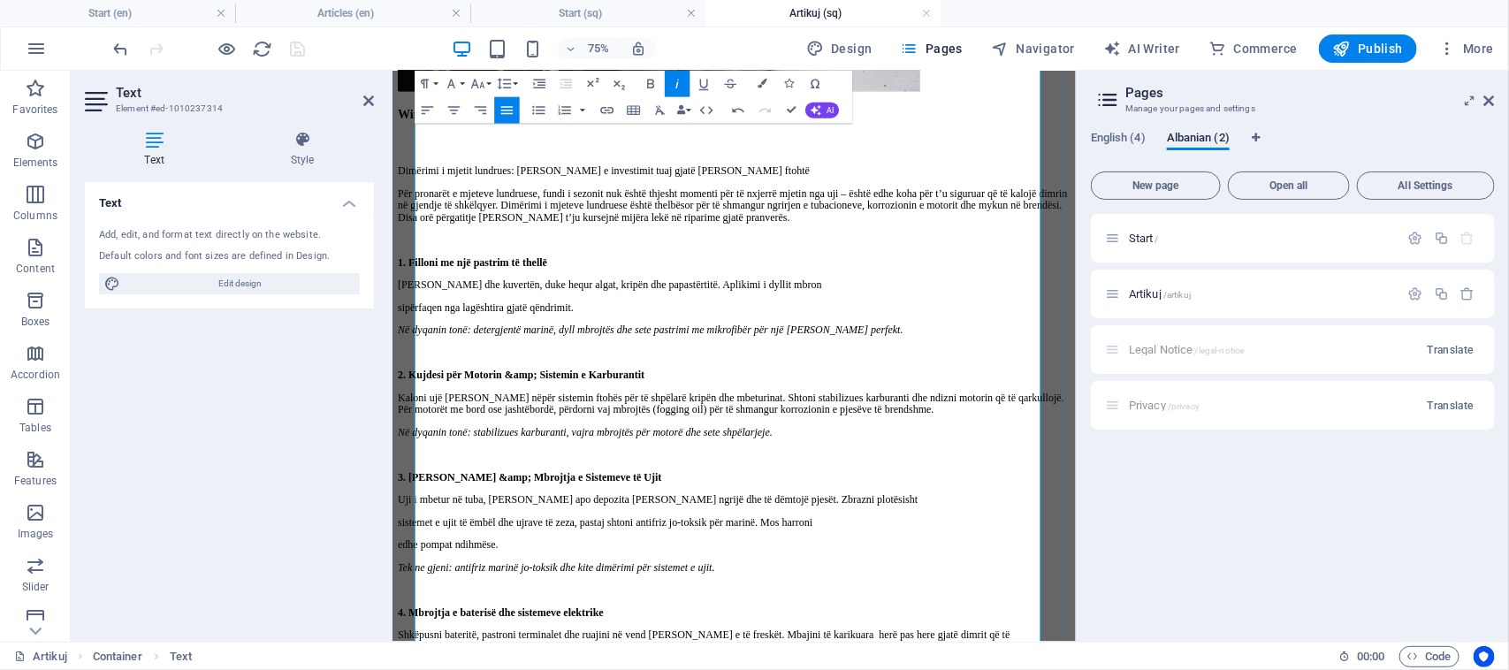
scroll to position [524, 0]
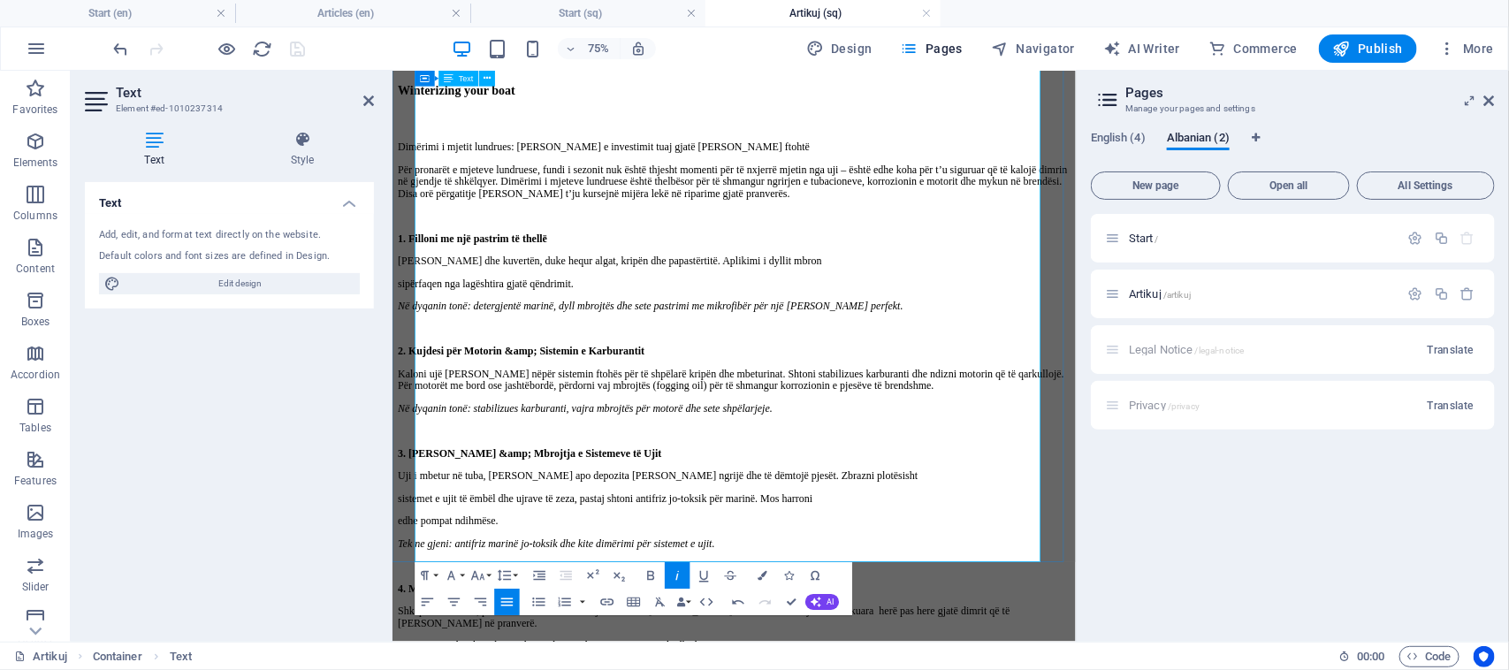
drag, startPoint x: 587, startPoint y: 446, endPoint x: 430, endPoint y: 437, distance: 157.6
drag, startPoint x: 441, startPoint y: 445, endPoint x: 479, endPoint y: 277, distance: 172.2
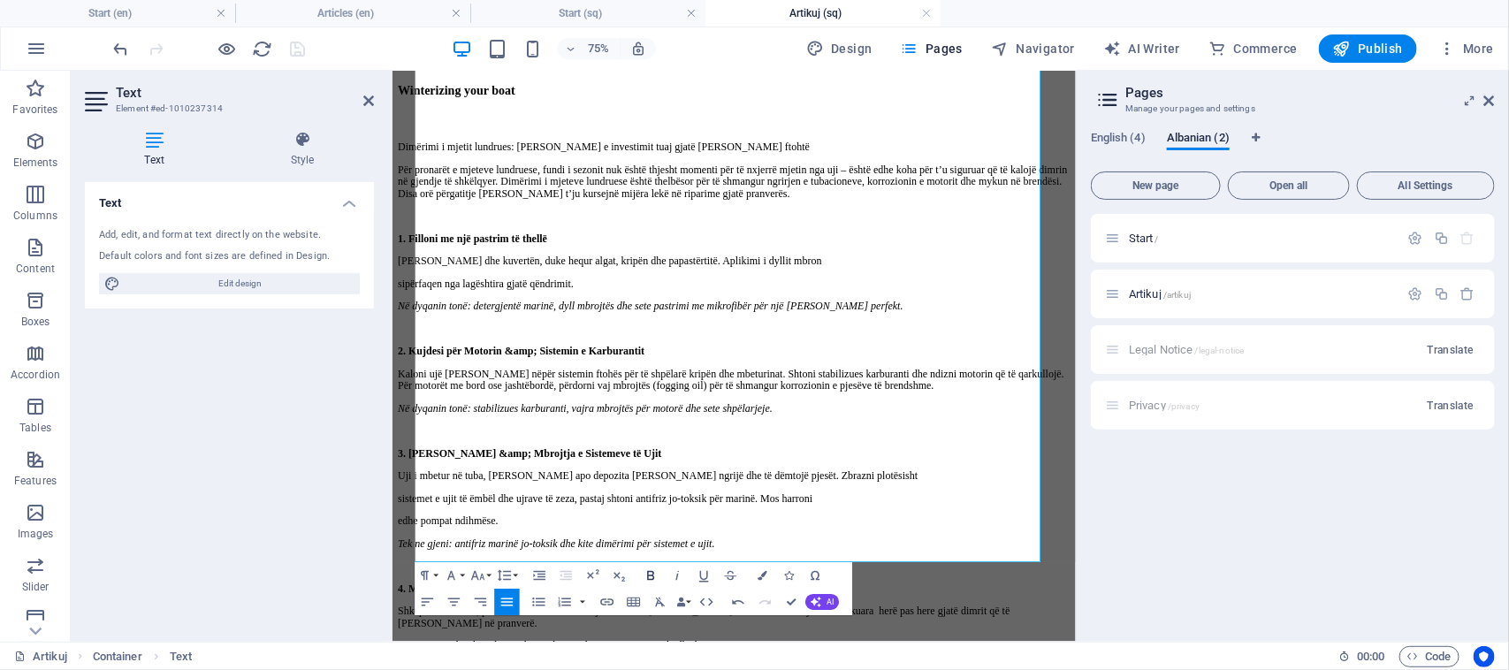
click at [655, 576] on icon "button" at bounding box center [651, 575] width 16 height 16
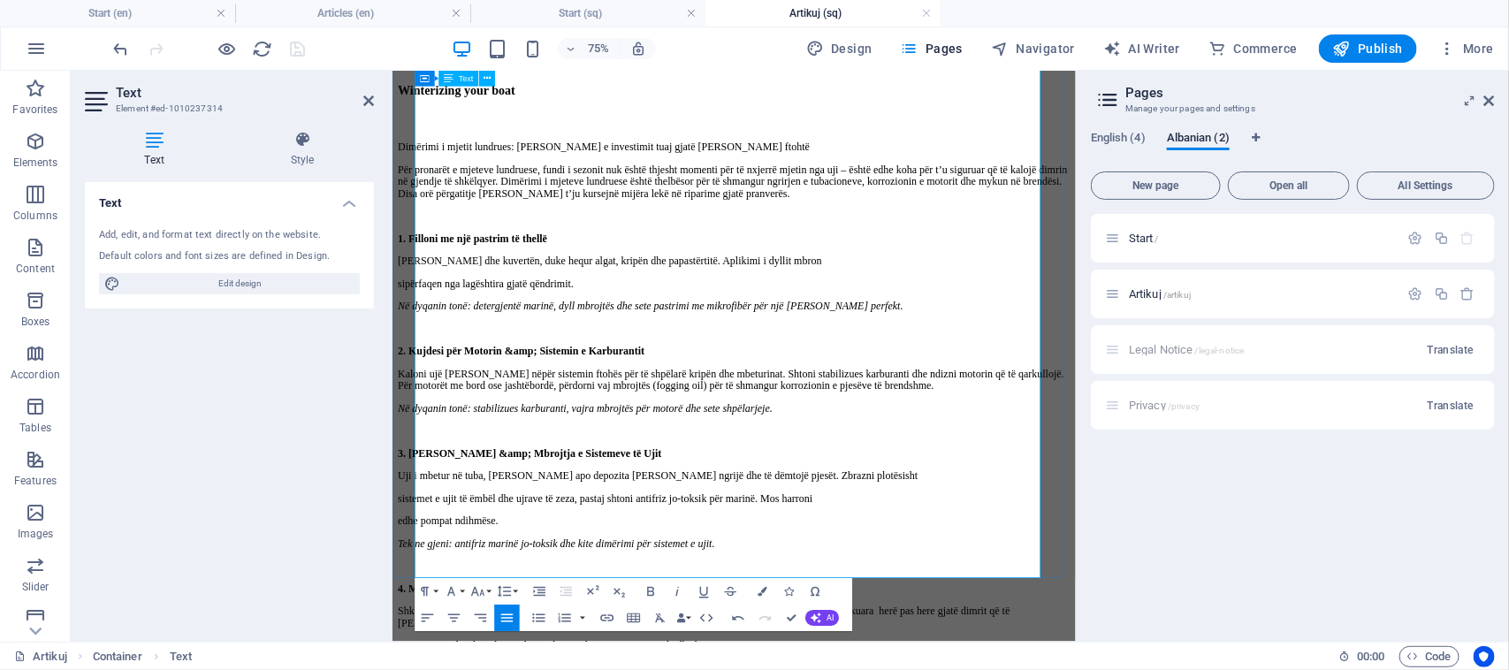
drag, startPoint x: 1045, startPoint y: 522, endPoint x: 423, endPoint y: 535, distance: 621.4
click at [673, 593] on icon "button" at bounding box center [678, 591] width 16 height 16
drag, startPoint x: 600, startPoint y: 571, endPoint x: 422, endPoint y: 562, distance: 178.7
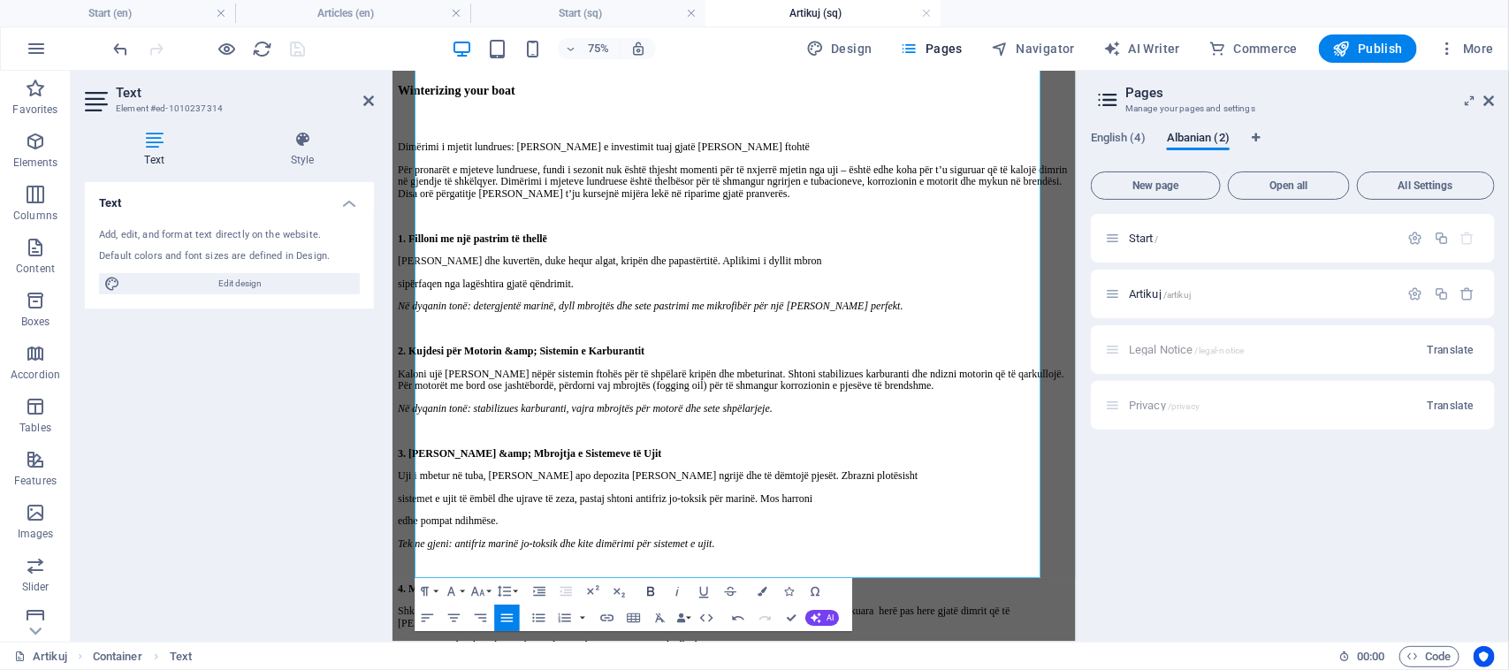
click at [648, 592] on icon "button" at bounding box center [651, 592] width 7 height 10
drag, startPoint x: 456, startPoint y: 628, endPoint x: 413, endPoint y: 630, distance: 43.3
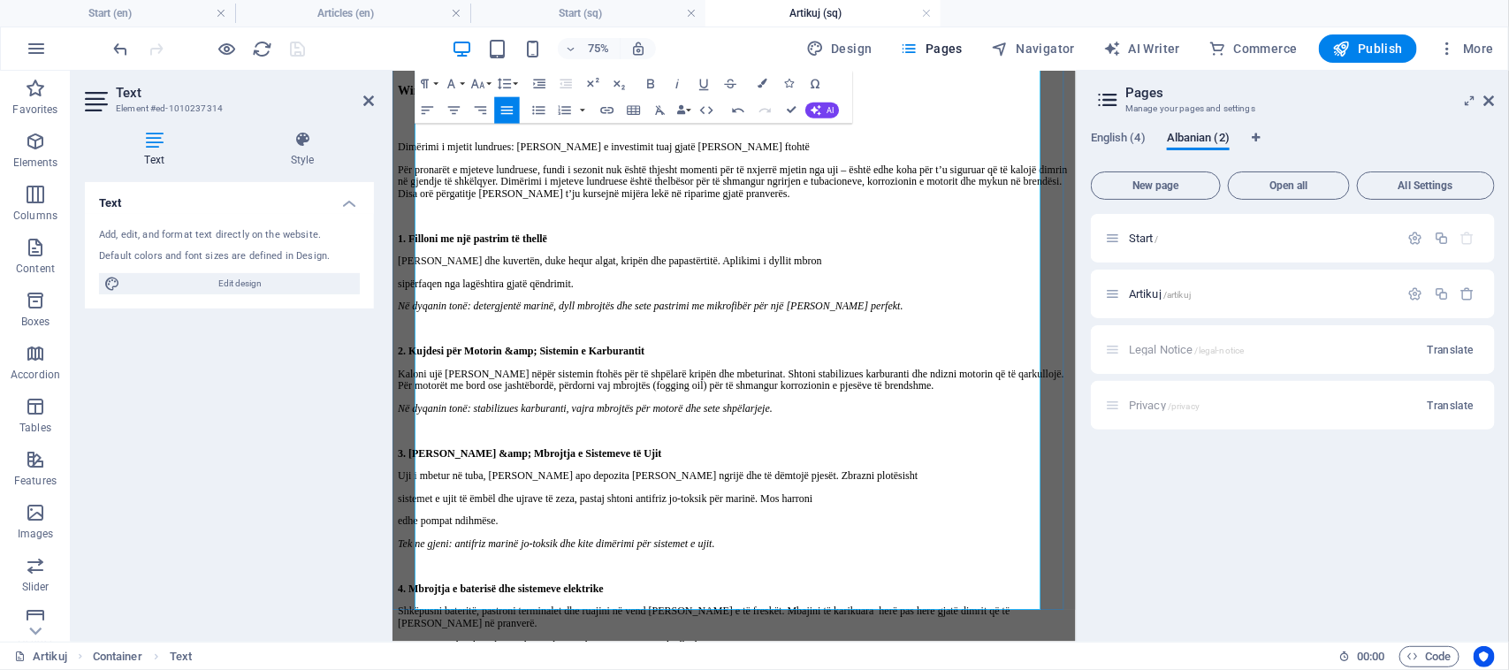
drag, startPoint x: 980, startPoint y: 643, endPoint x: 414, endPoint y: 639, distance: 565.6
click at [677, 86] on icon "button" at bounding box center [678, 85] width 4 height 10
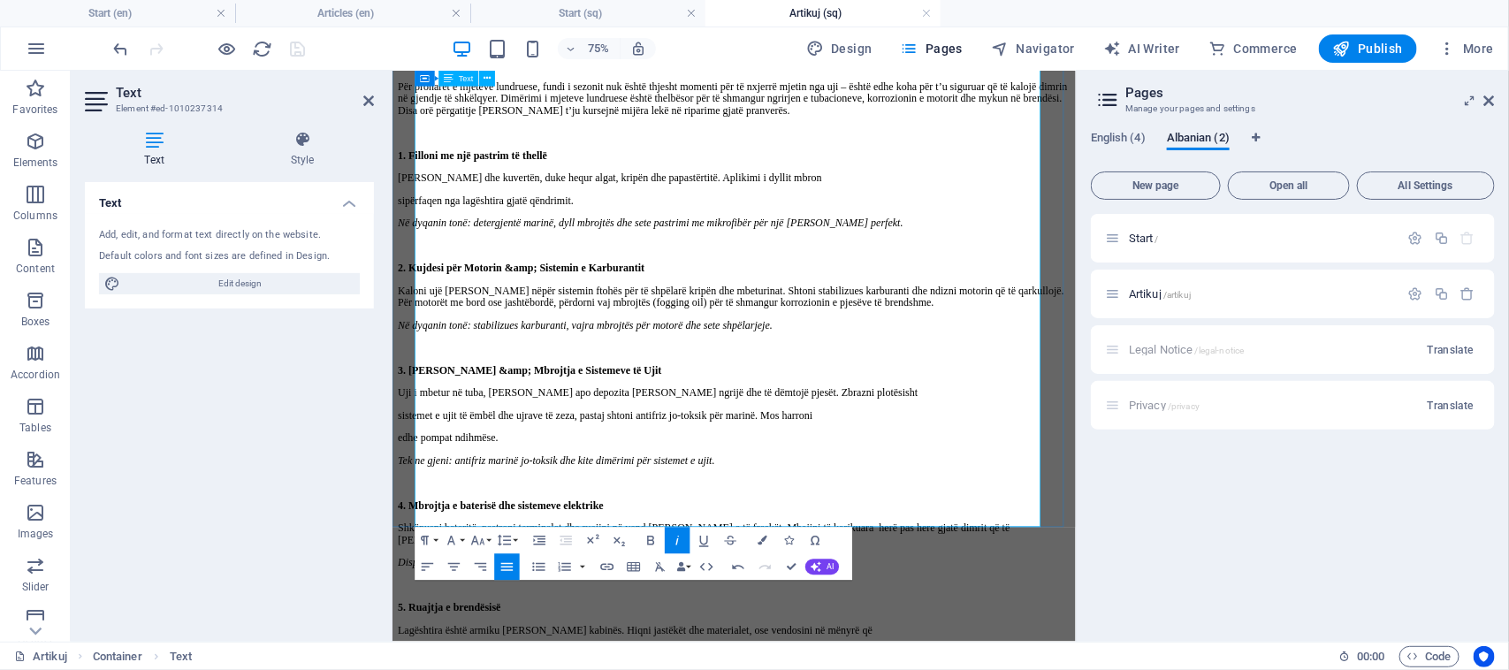
scroll to position [745, 0]
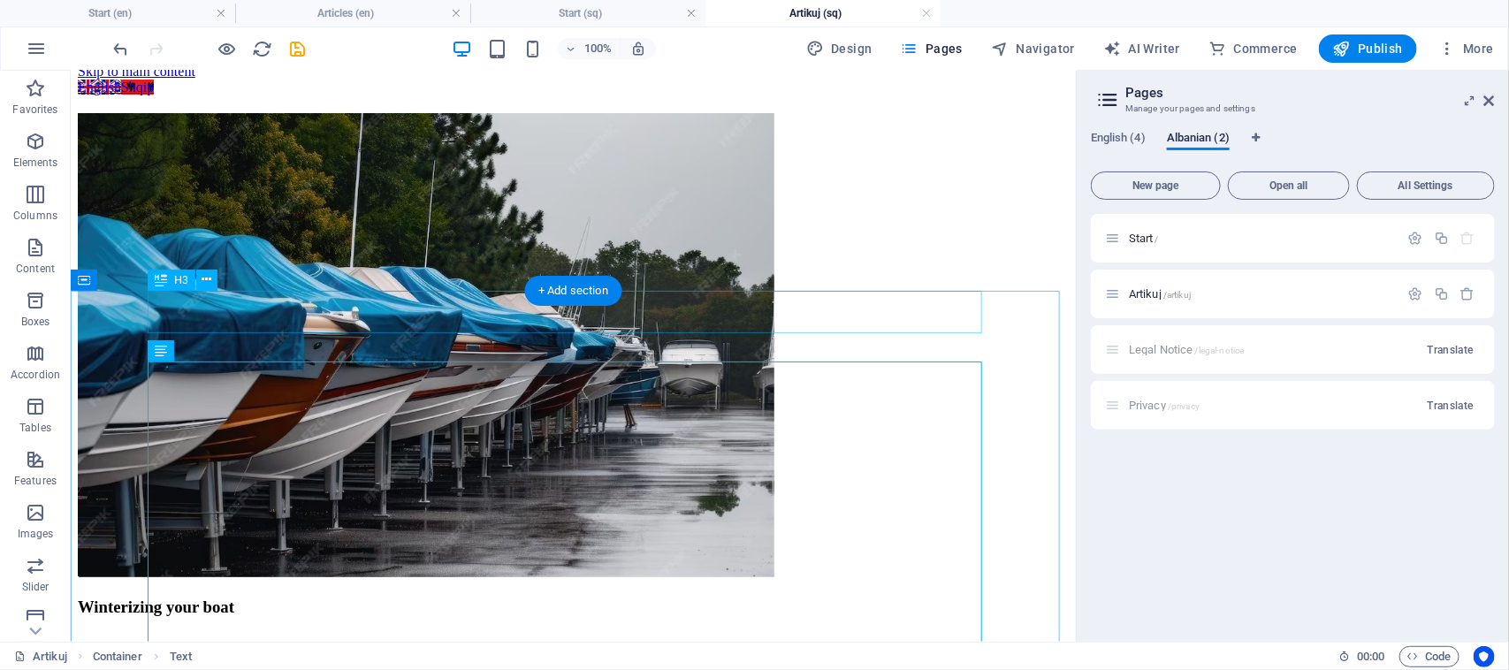
scroll to position [0, 0]
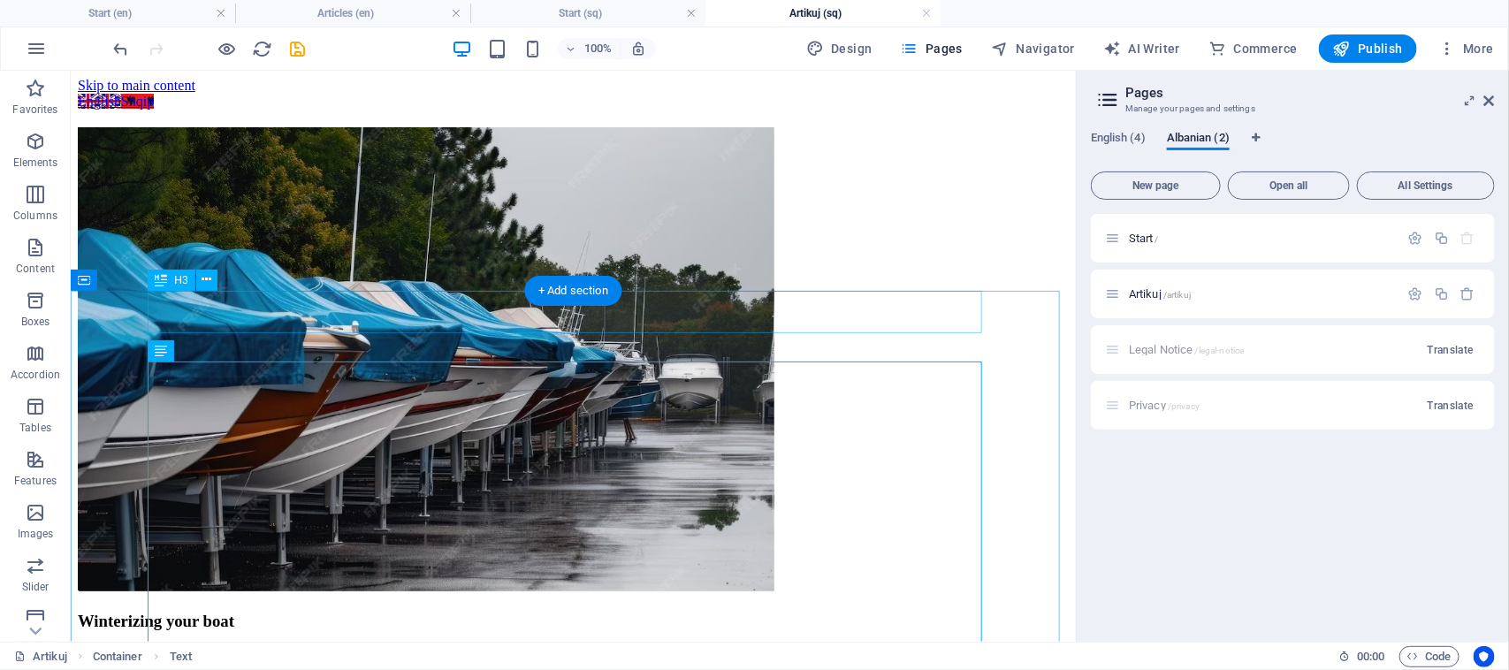
click at [390, 611] on div "Winterizing your boat" at bounding box center [572, 620] width 991 height 19
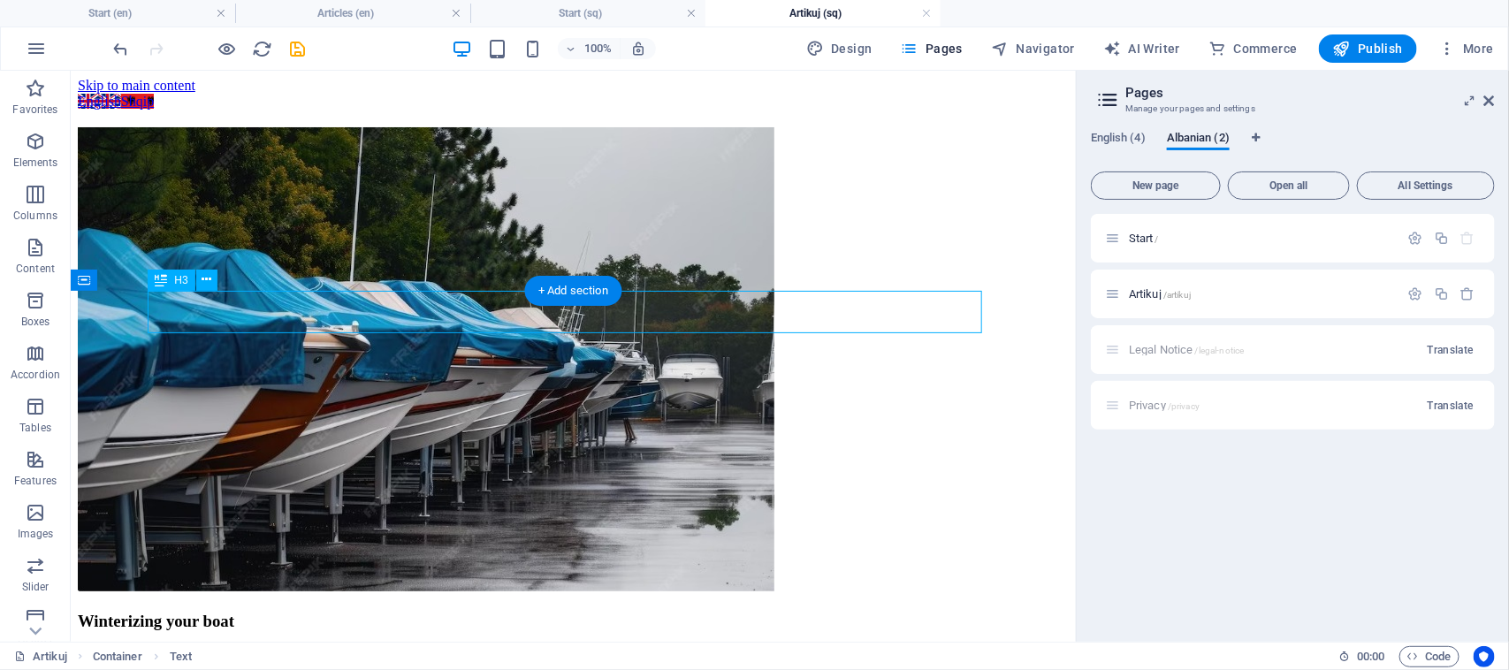
drag, startPoint x: 390, startPoint y: 318, endPoint x: 460, endPoint y: 388, distance: 99.4
click at [390, 611] on div "Winterizing your boat" at bounding box center [572, 620] width 991 height 19
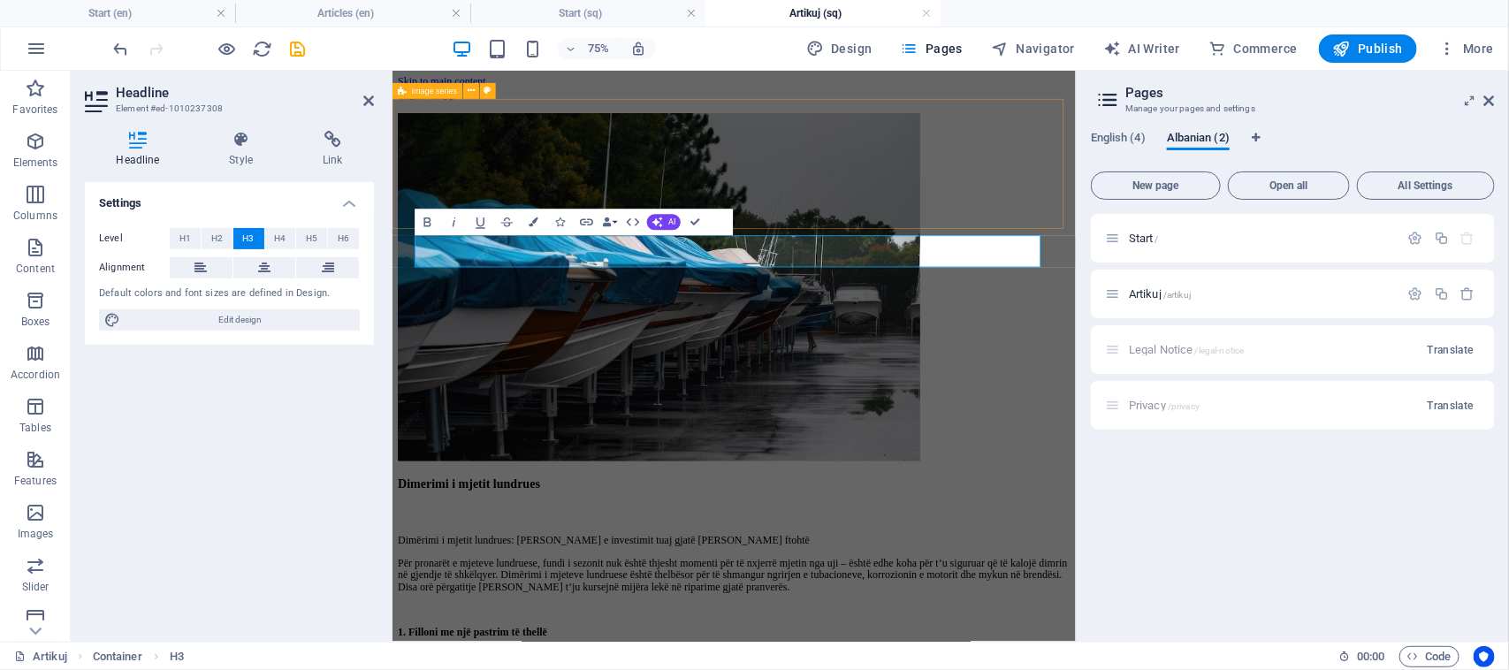
click at [846, 168] on div at bounding box center [847, 361] width 897 height 468
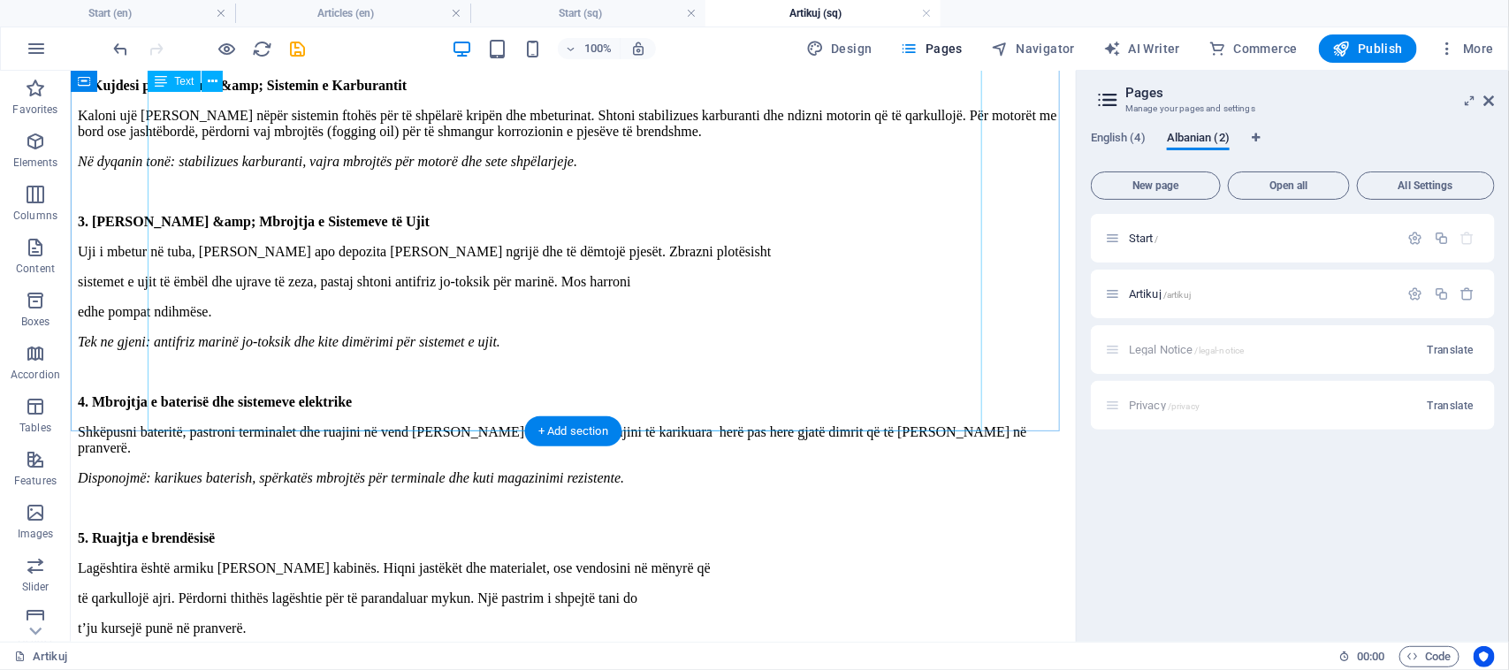
scroll to position [994, 0]
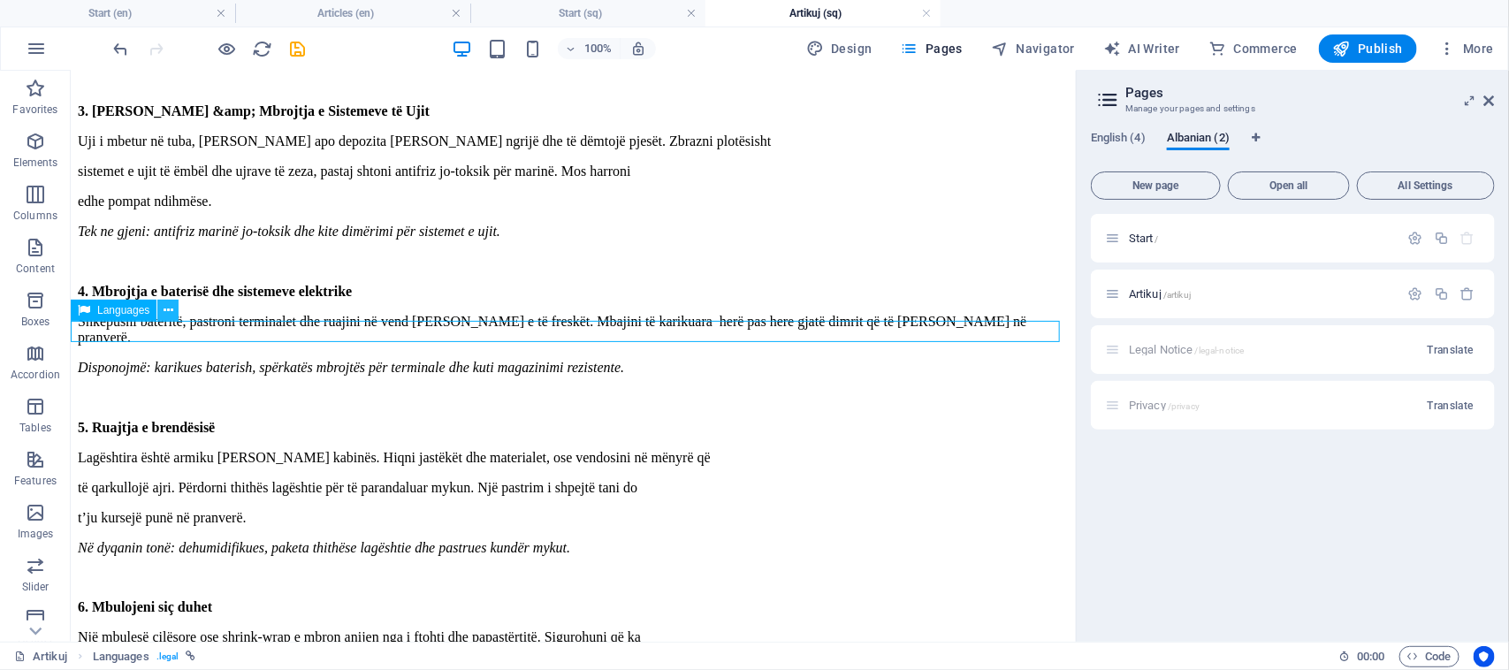
click at [169, 312] on icon at bounding box center [168, 310] width 10 height 19
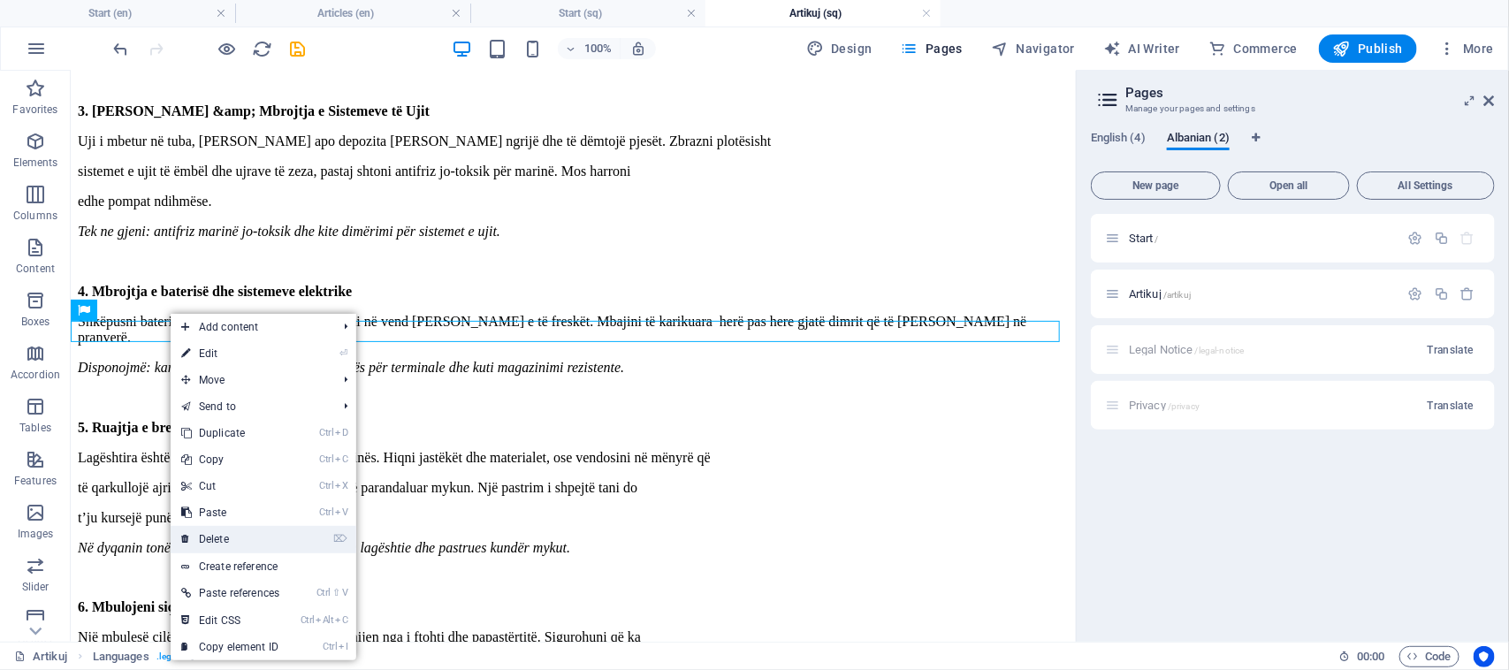
click at [248, 532] on link "⌦ Delete" at bounding box center [230, 539] width 119 height 27
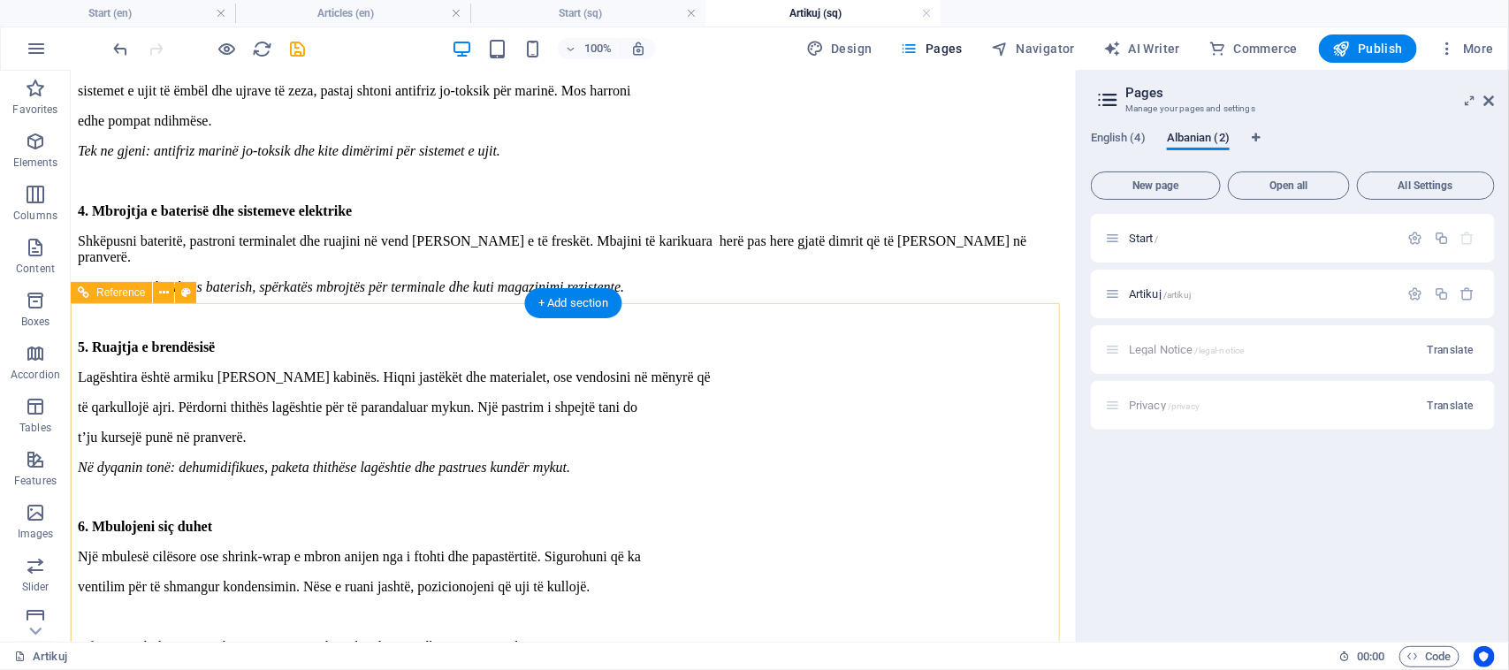
scroll to position [1105, 0]
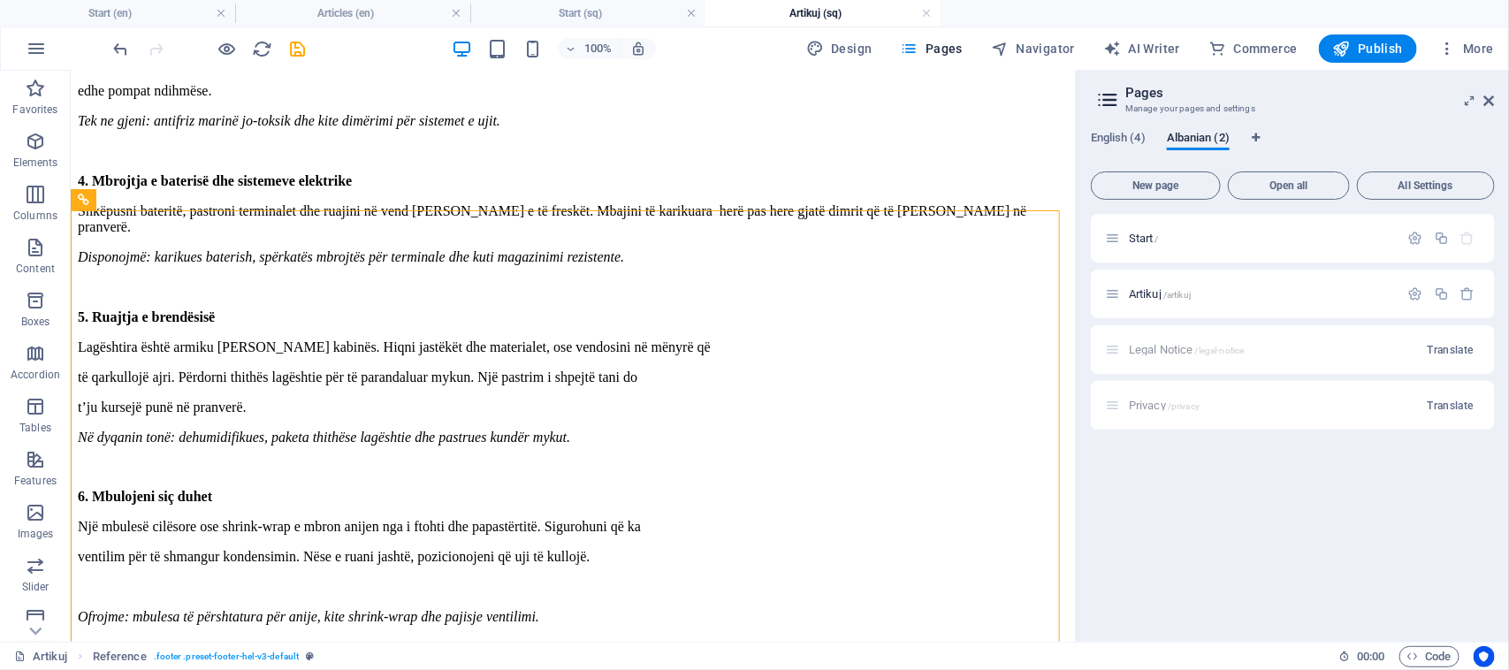
click at [1206, 364] on div "Legal Notice /legal-notice Translate" at bounding box center [1293, 349] width 404 height 49
click at [1175, 235] on p "Start /" at bounding box center [1261, 237] width 265 height 11
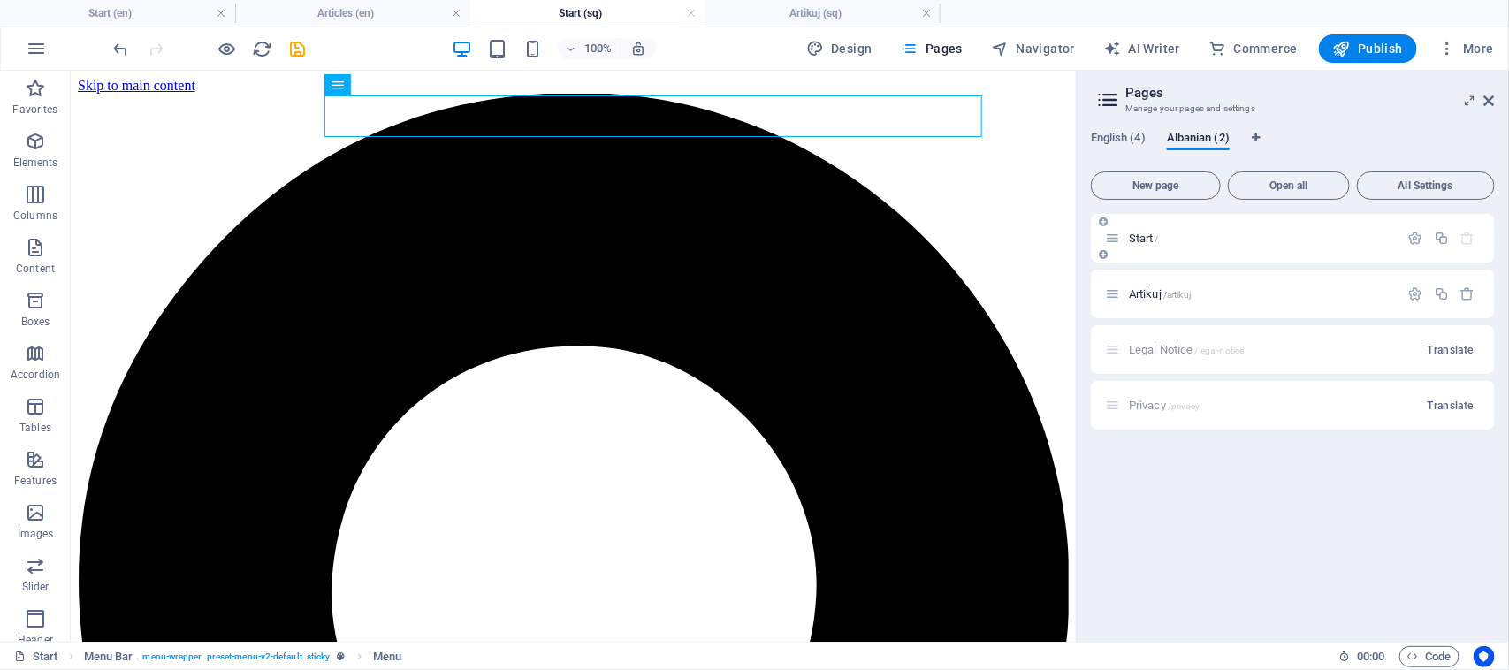
scroll to position [0, 0]
click at [1200, 292] on p "Artikuj /artikuj" at bounding box center [1261, 293] width 265 height 11
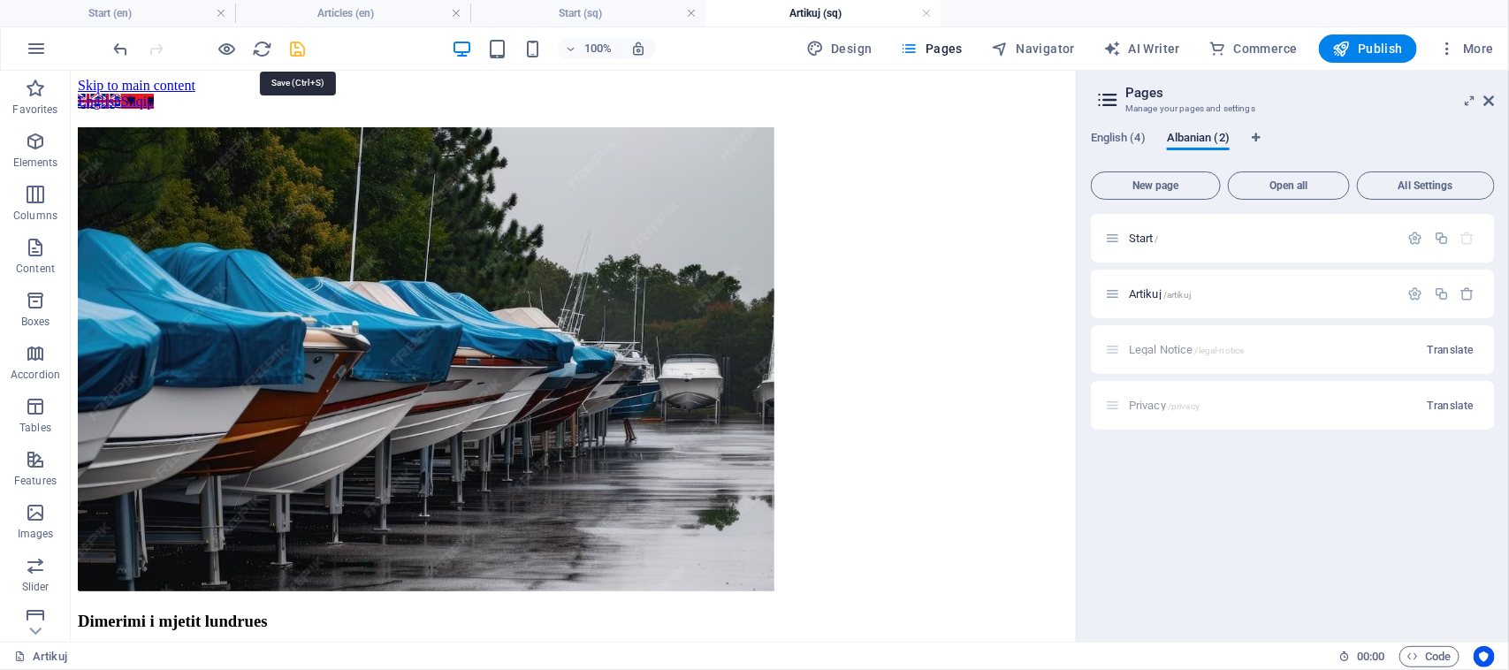
click at [297, 54] on icon "save" at bounding box center [298, 49] width 20 height 20
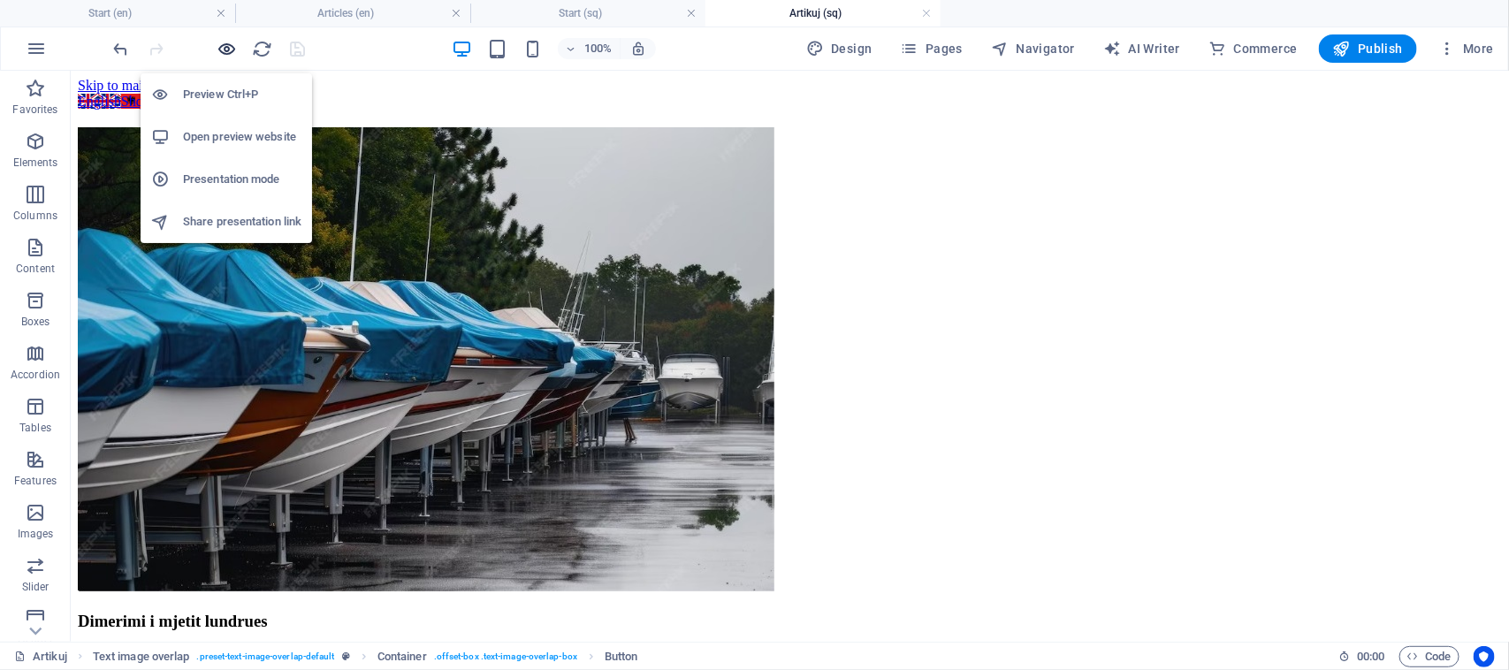
click at [232, 51] on icon "button" at bounding box center [227, 49] width 20 height 20
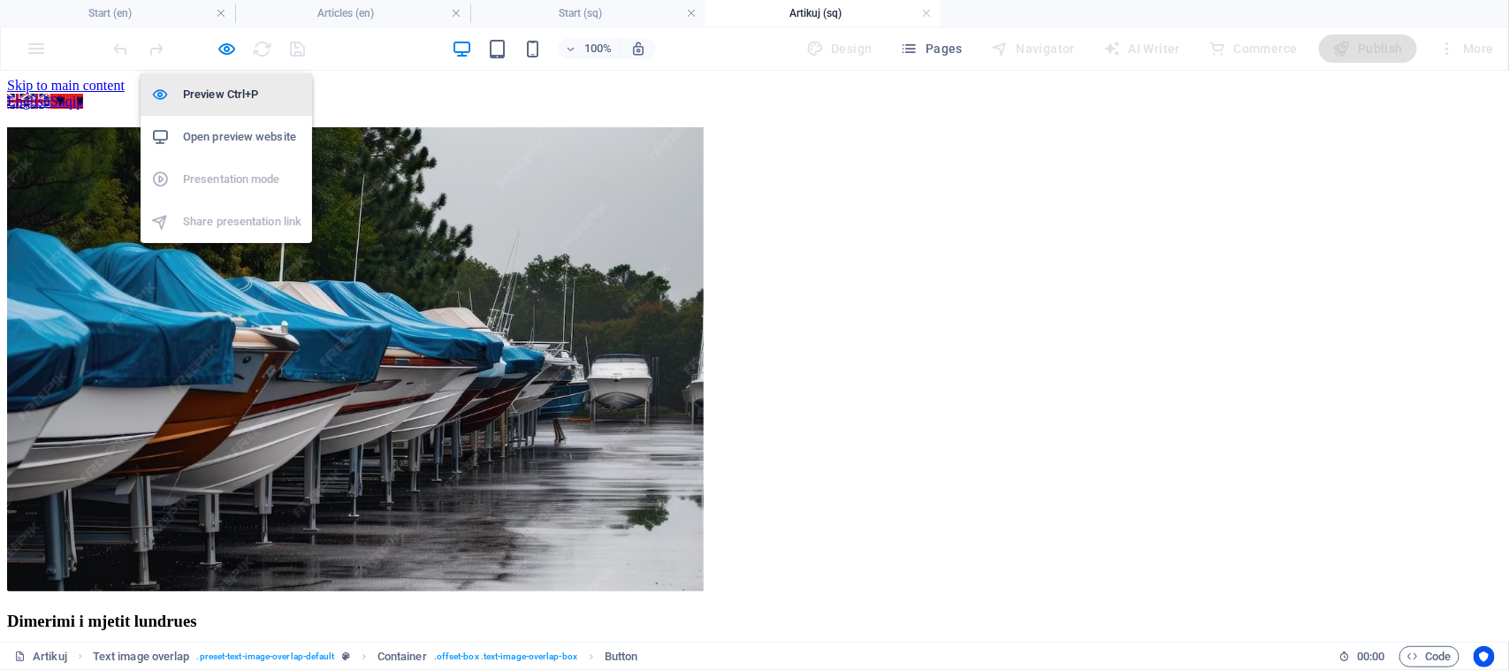
click at [237, 93] on h6 "Preview Ctrl+P" at bounding box center [242, 94] width 118 height 21
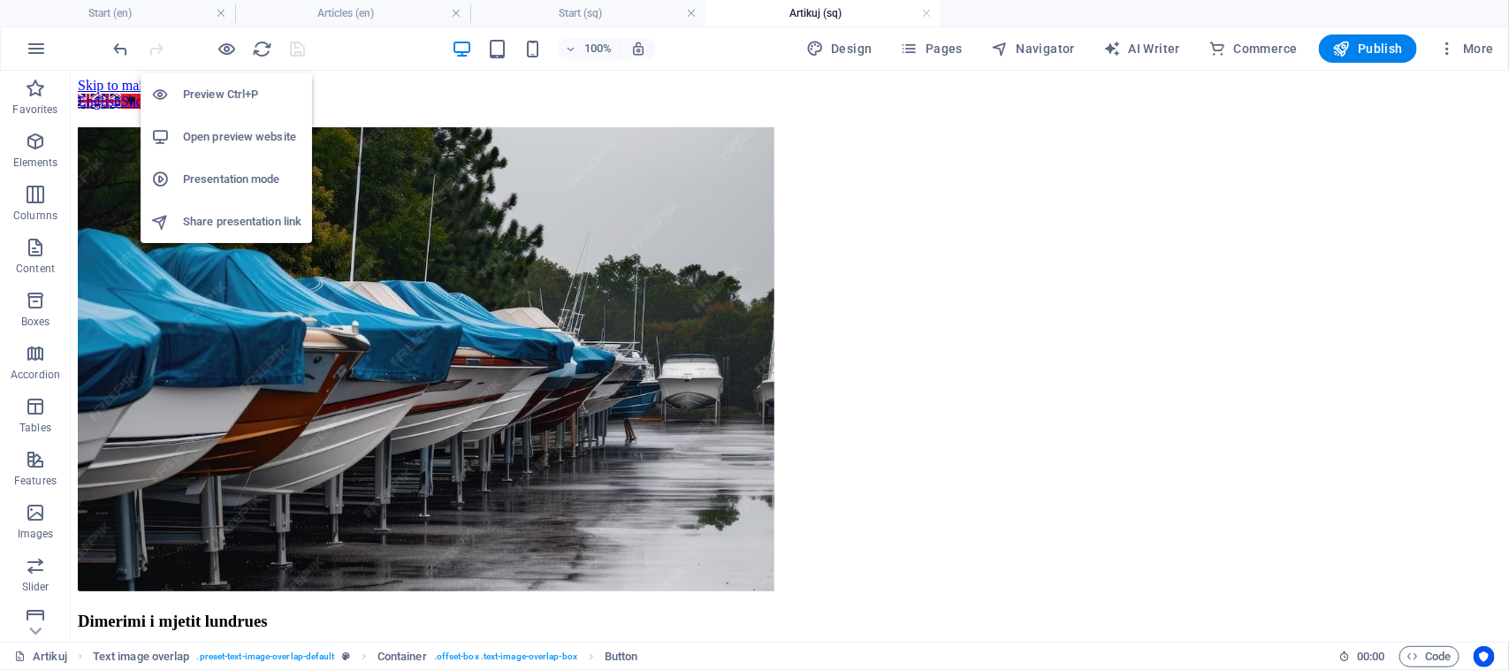
click at [226, 59] on div "Preview Ctrl+P Open preview website Presentation mode Share presentation link" at bounding box center [226, 151] width 171 height 184
click at [237, 95] on h6 "Preview Ctrl+P" at bounding box center [242, 94] width 118 height 21
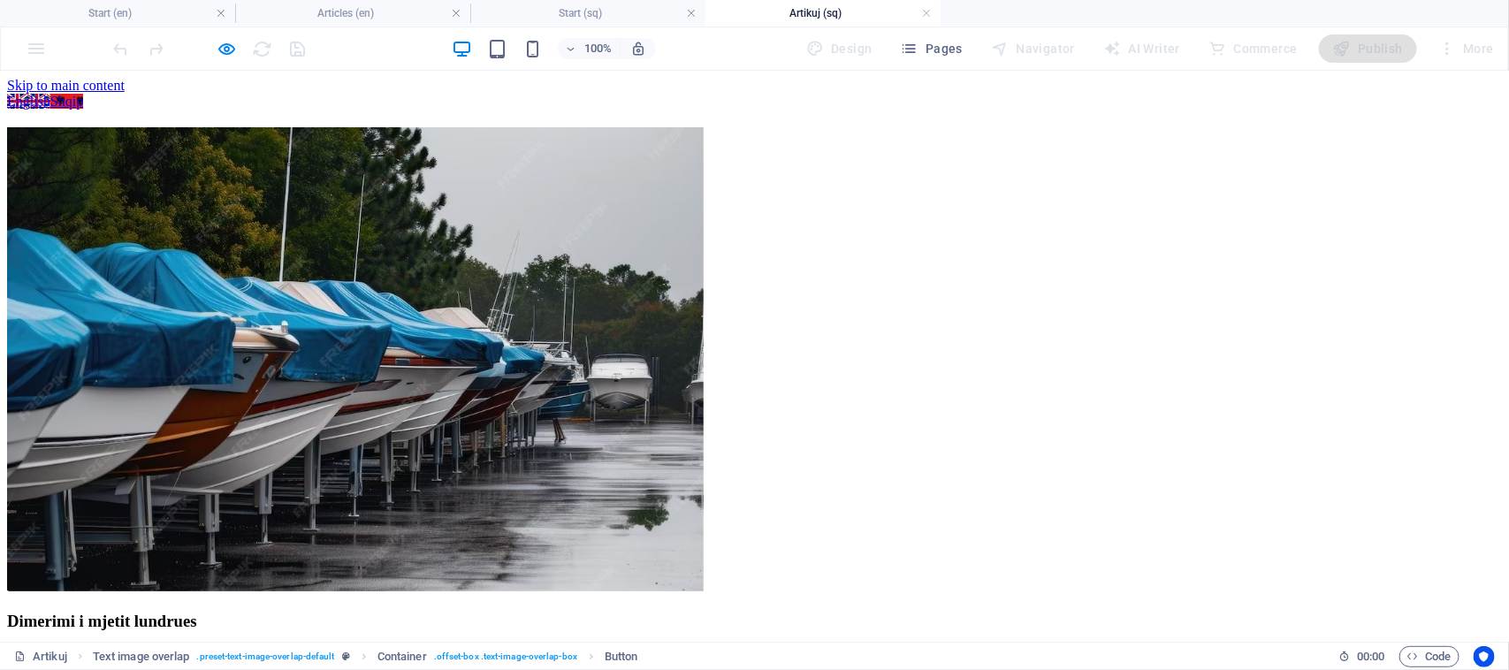
click at [53, 93] on link "Shqip" at bounding box center [66, 100] width 33 height 15
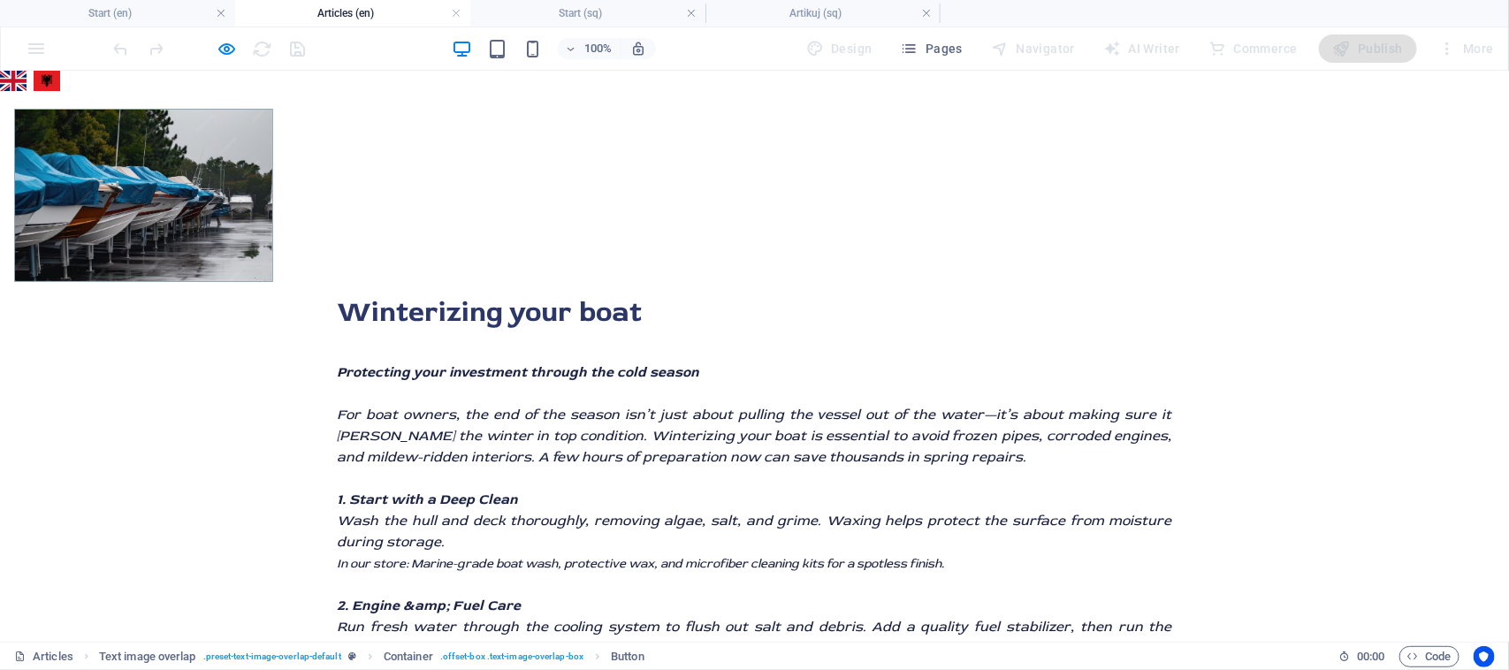
click at [53, 86] on link "Shqip" at bounding box center [47, 80] width 27 height 20
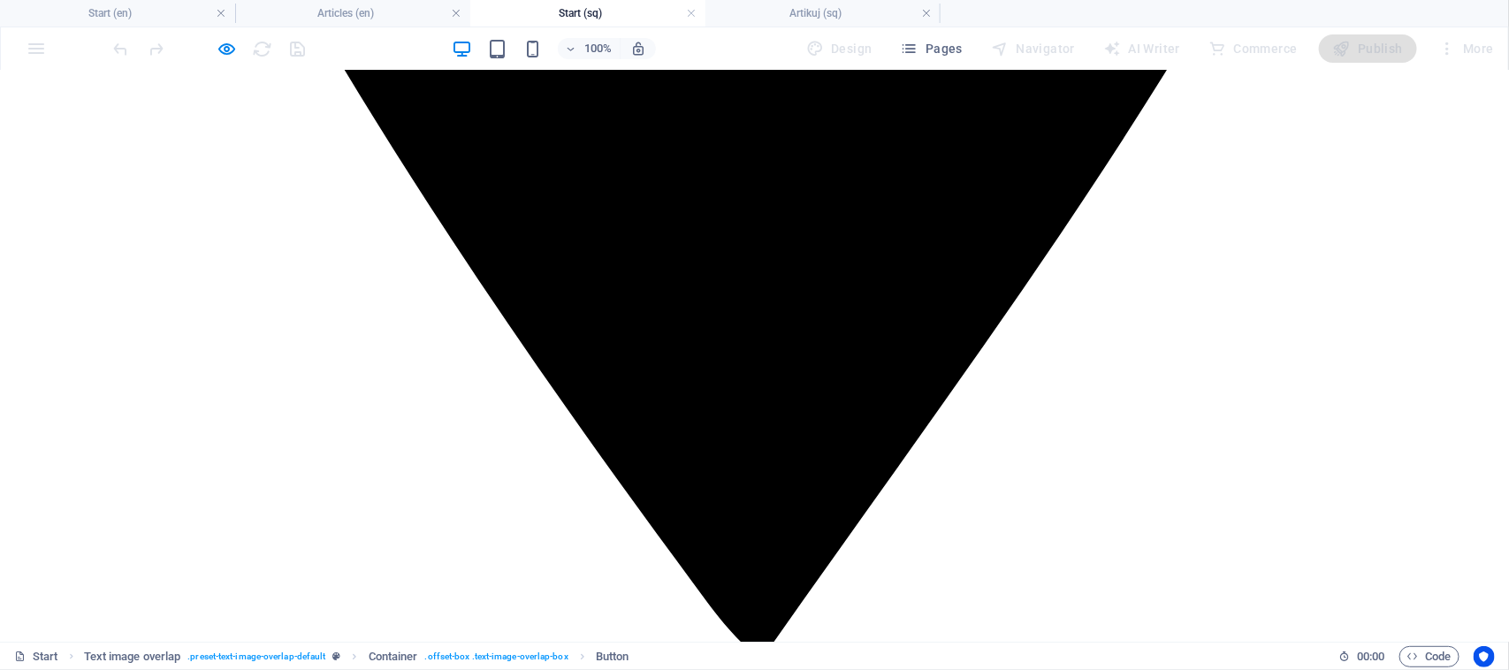
scroll to position [1988, 0]
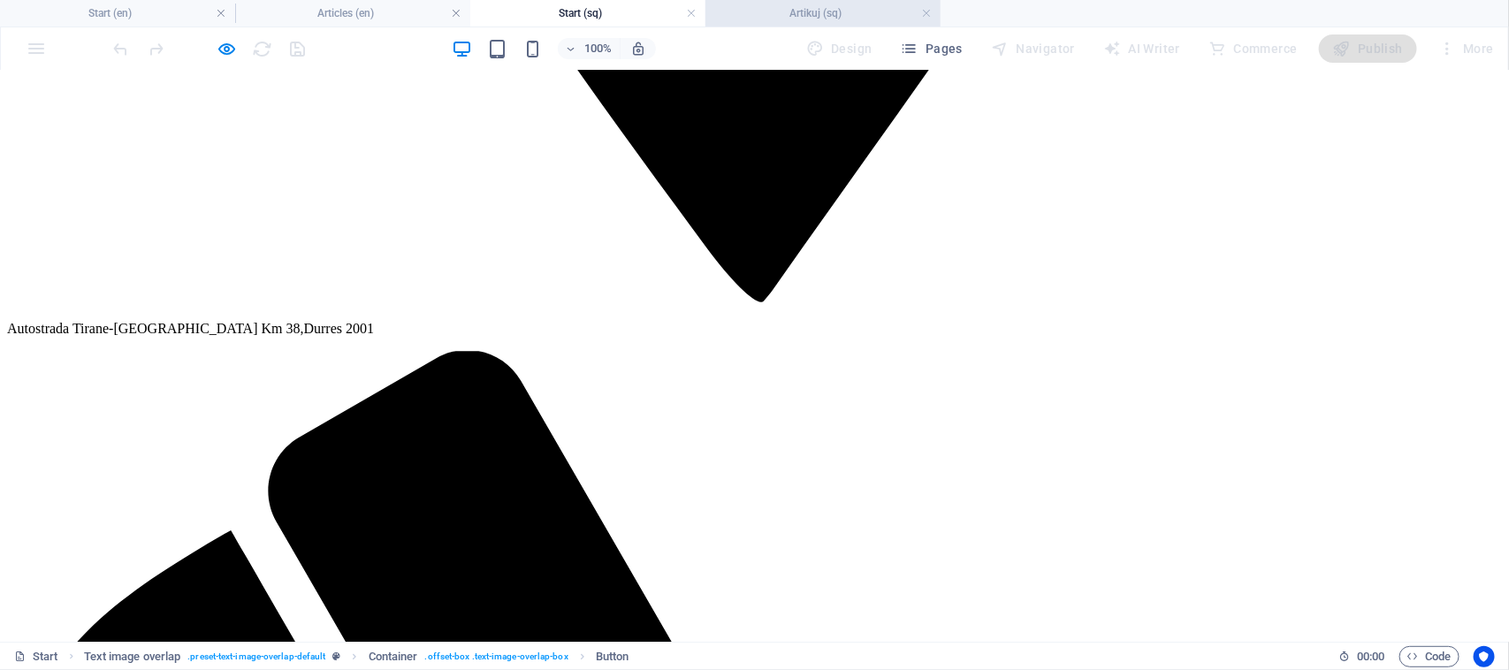
click at [802, 16] on h4 "Artikuj (sq)" at bounding box center [822, 13] width 235 height 19
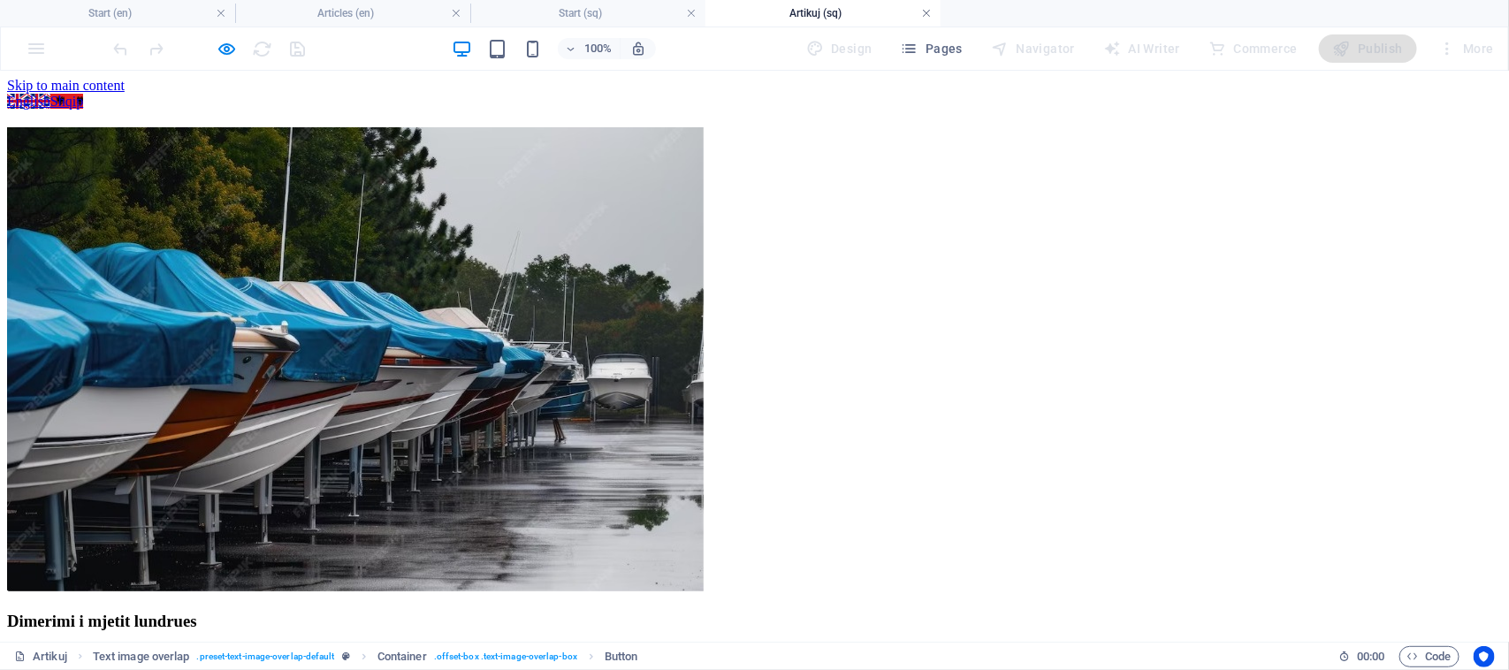
drag, startPoint x: 935, startPoint y: 11, endPoint x: 924, endPoint y: 11, distance: 10.6
click at [929, 13] on link at bounding box center [926, 13] width 11 height 17
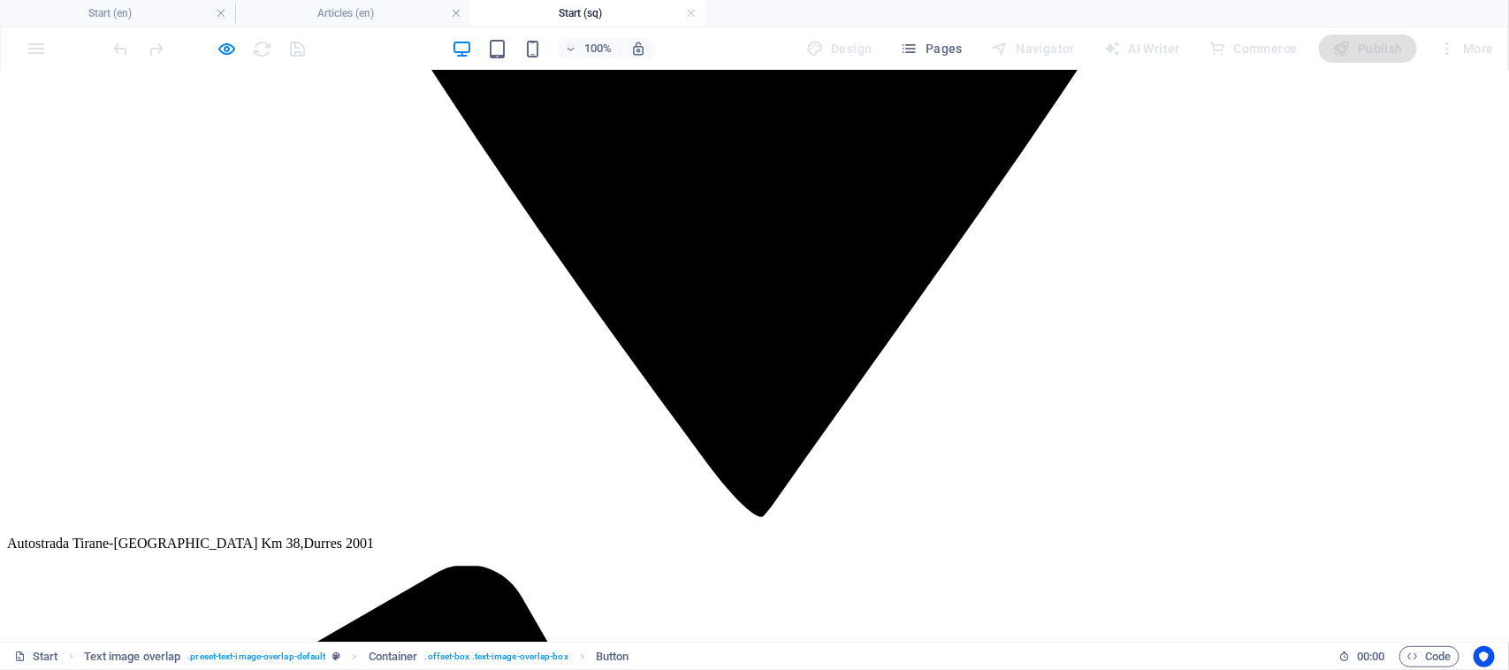
scroll to position [1768, 0]
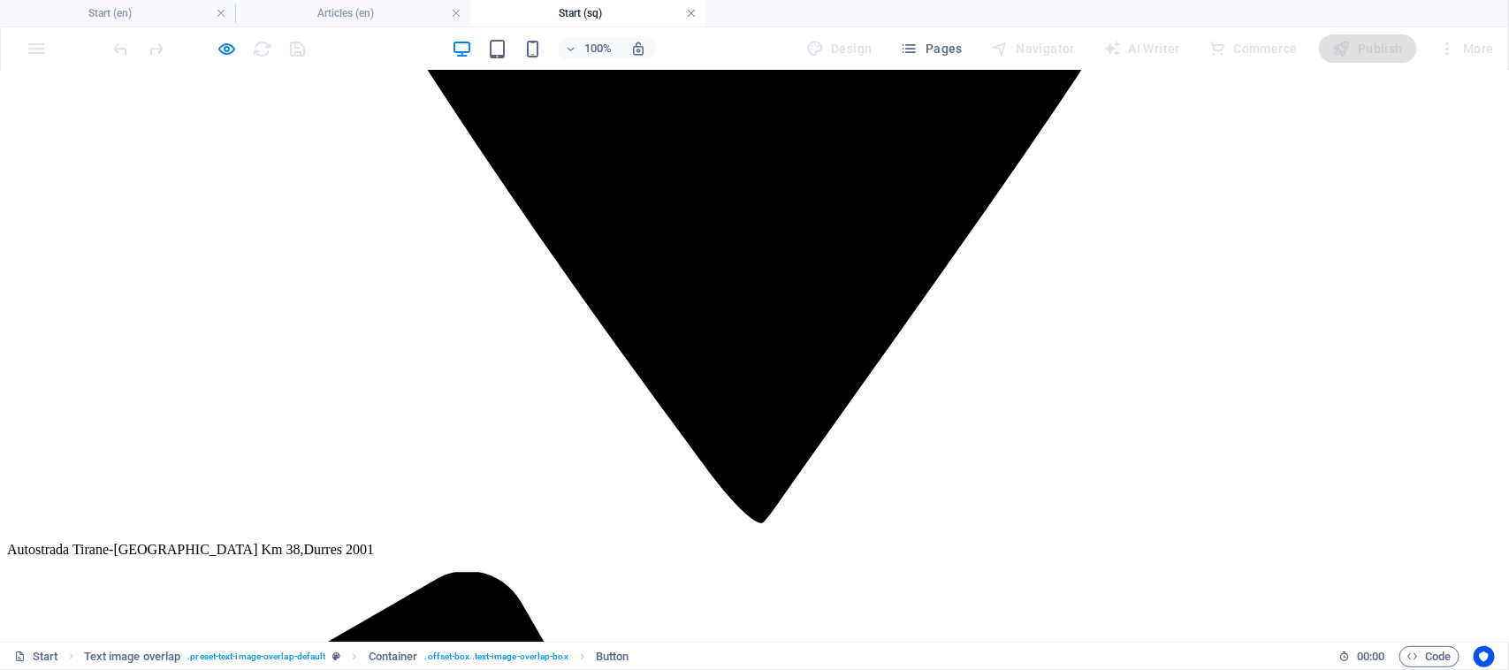
click at [692, 11] on link at bounding box center [691, 13] width 11 height 17
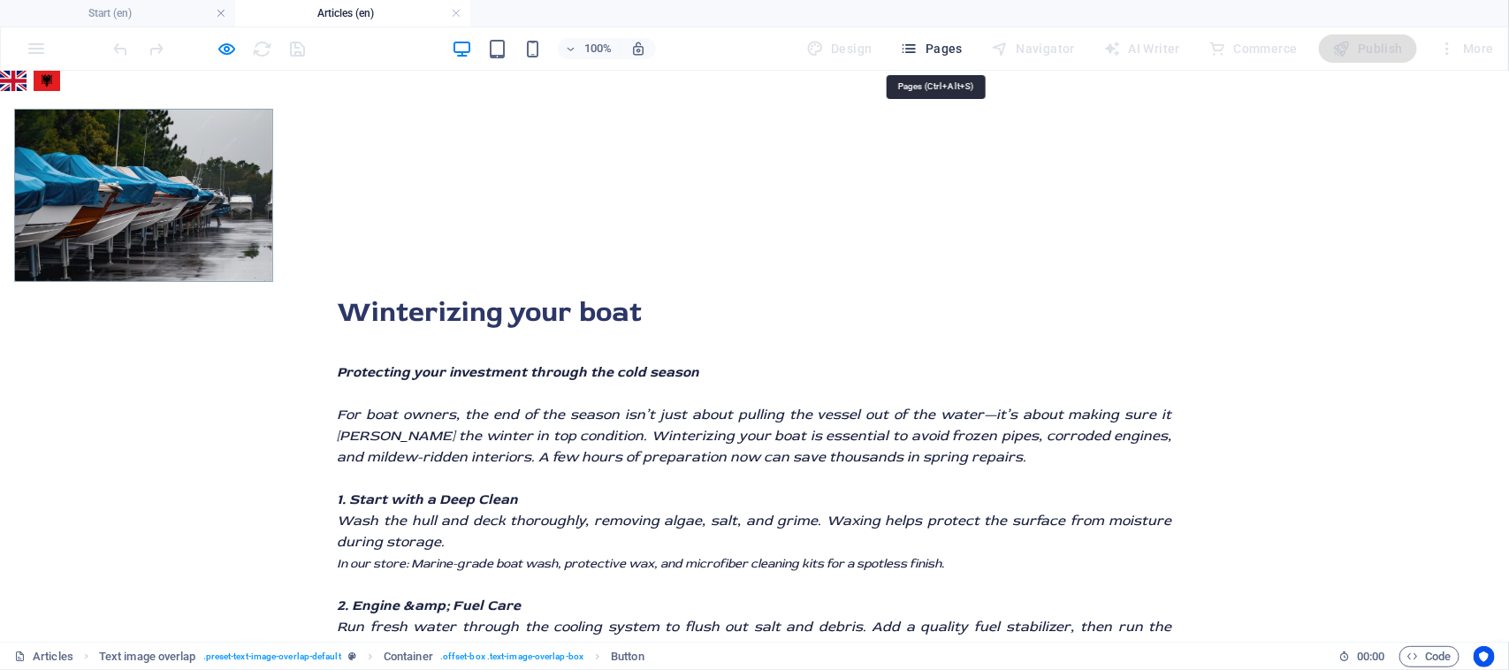
click at [951, 51] on span "Pages" at bounding box center [932, 49] width 62 height 18
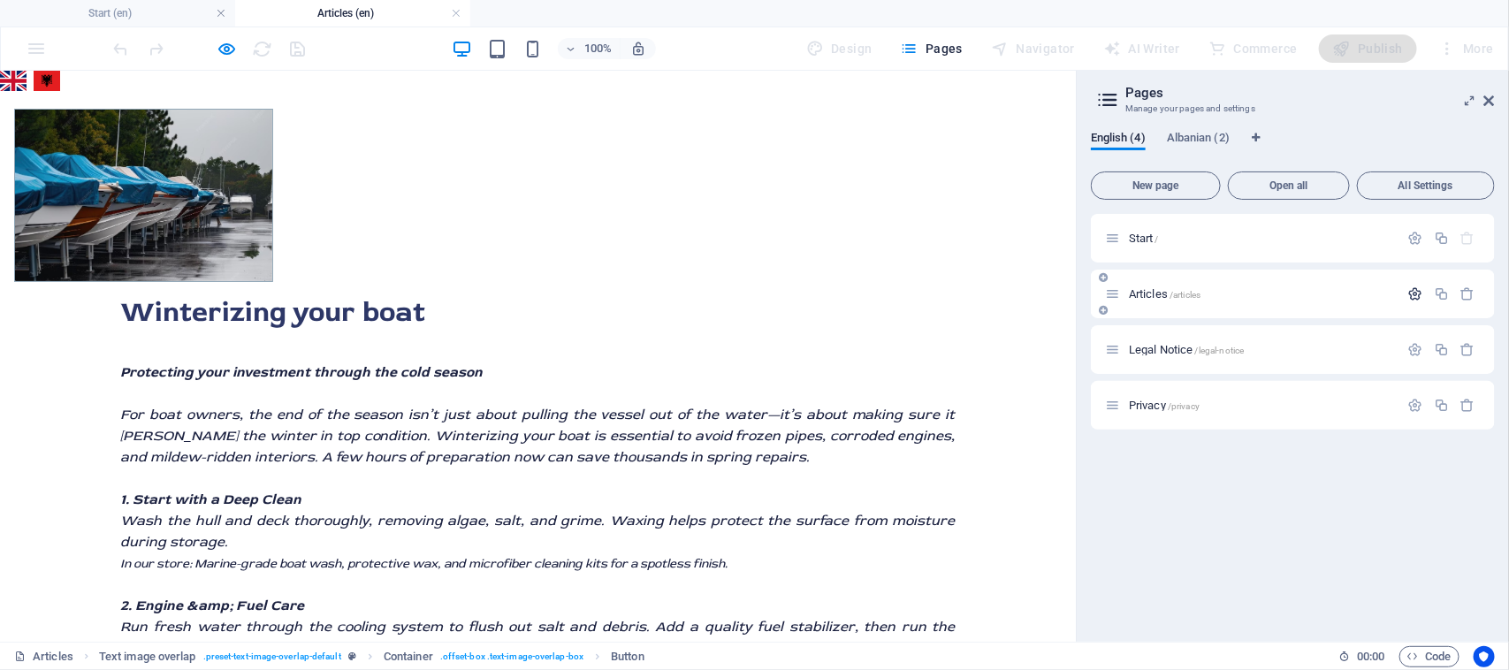
click at [1417, 293] on icon "button" at bounding box center [1415, 293] width 15 height 15
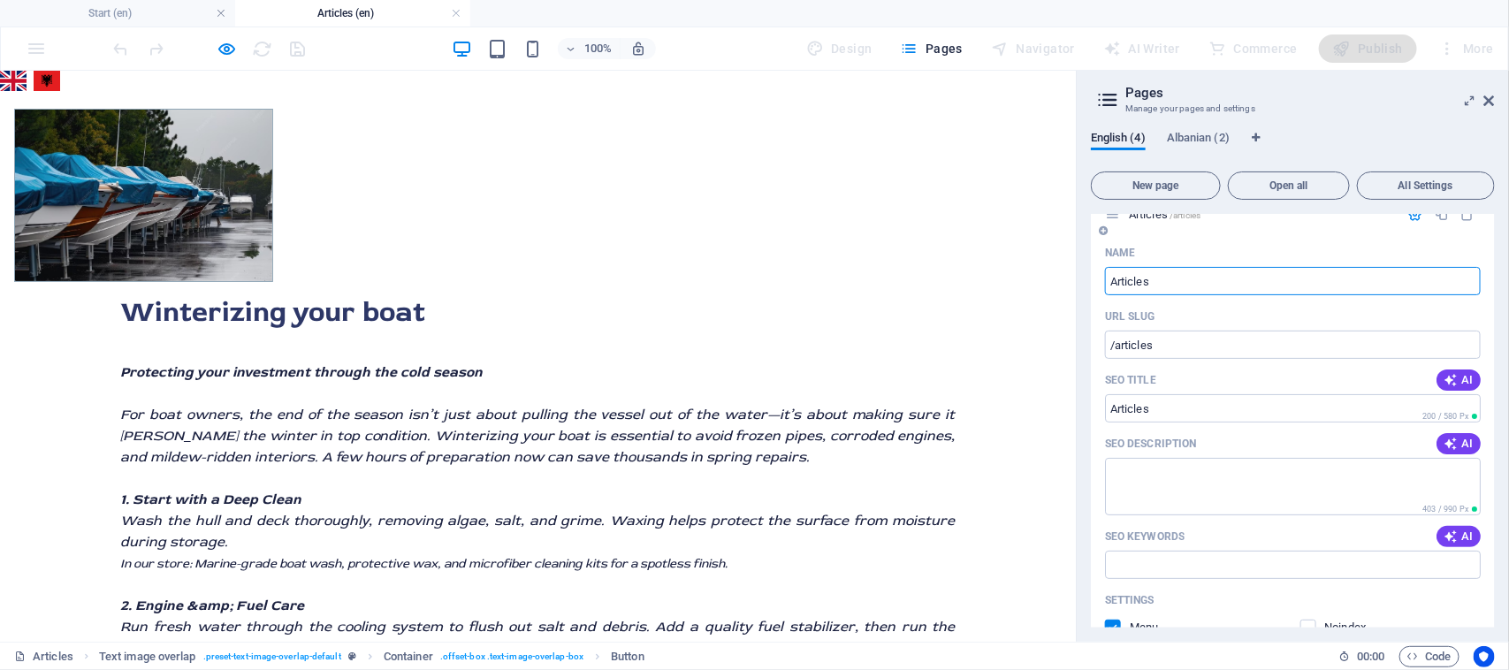
scroll to position [110, 0]
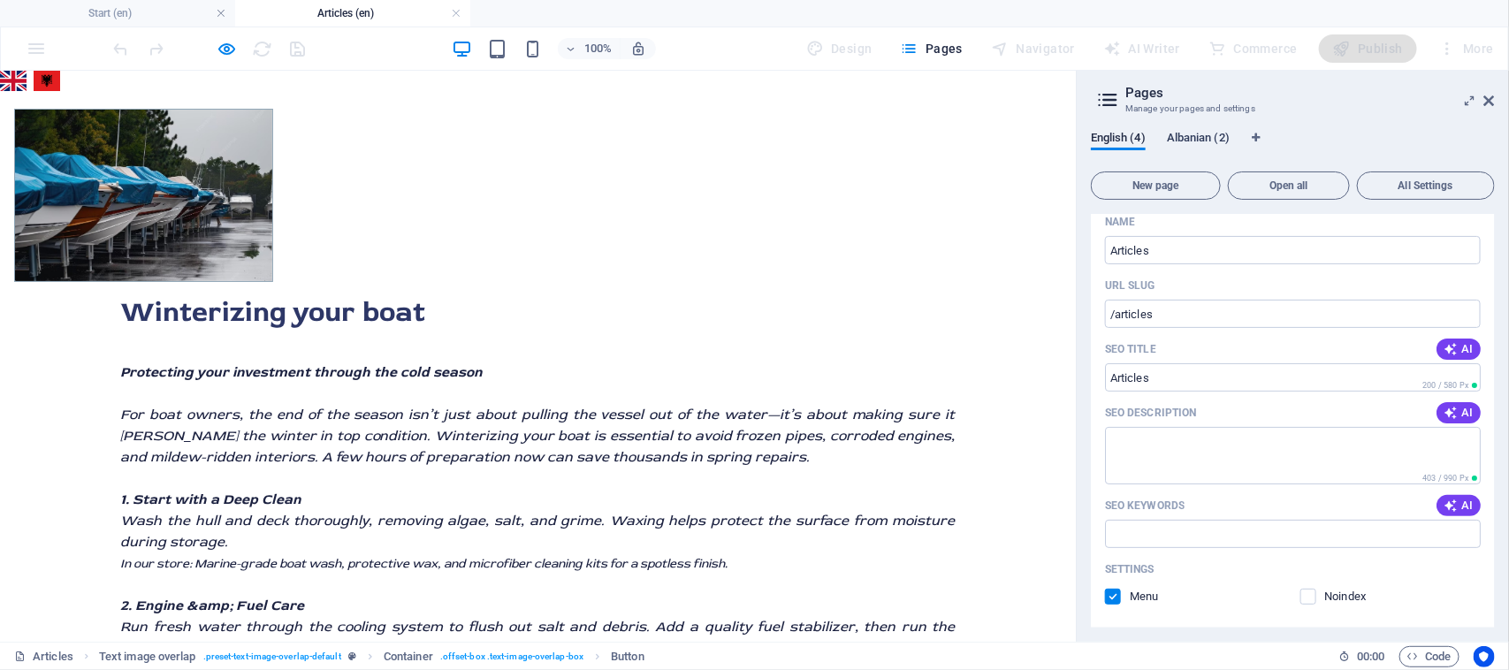
click at [1194, 133] on span "Albanian (2)" at bounding box center [1198, 139] width 63 height 25
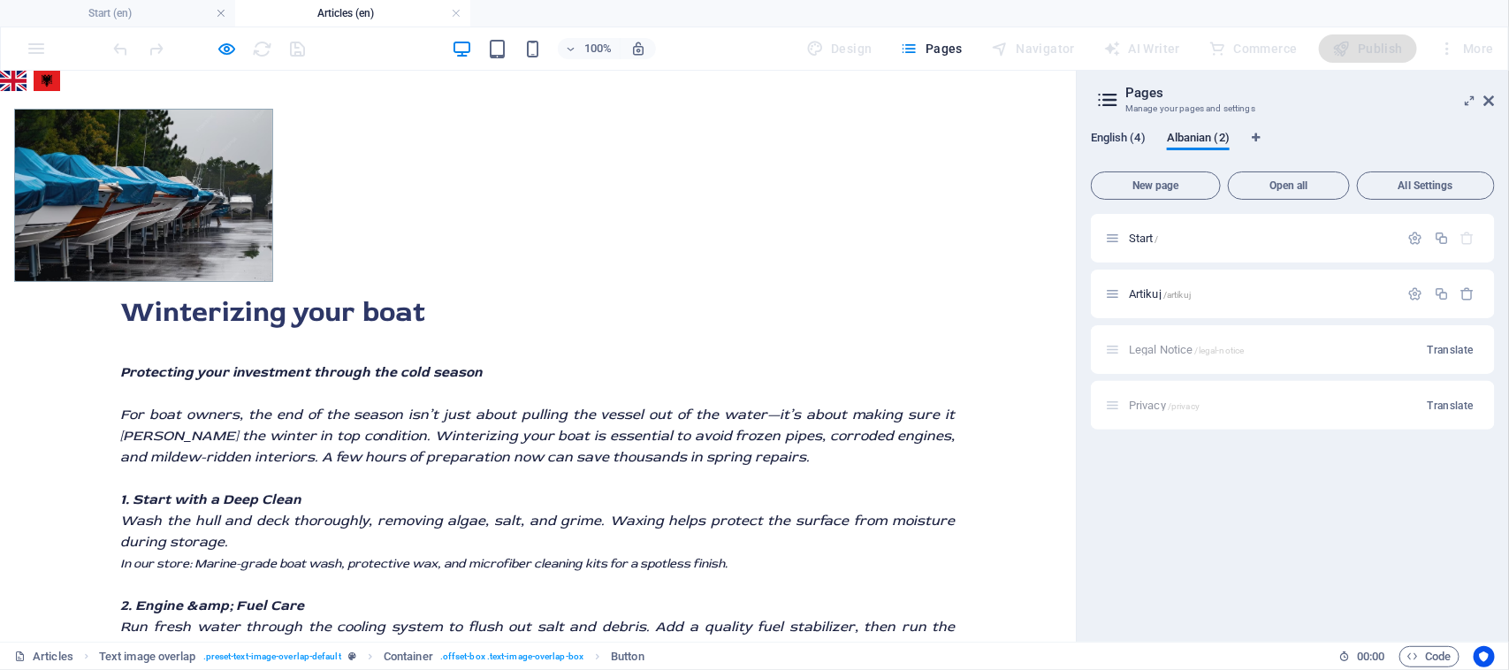
click at [1112, 141] on span "English (4)" at bounding box center [1118, 139] width 55 height 25
click at [1118, 141] on span "English (4)" at bounding box center [1118, 139] width 55 height 25
click at [1119, 141] on span "English (4)" at bounding box center [1118, 139] width 55 height 25
click at [59, 79] on link "Shqip" at bounding box center [47, 80] width 27 height 20
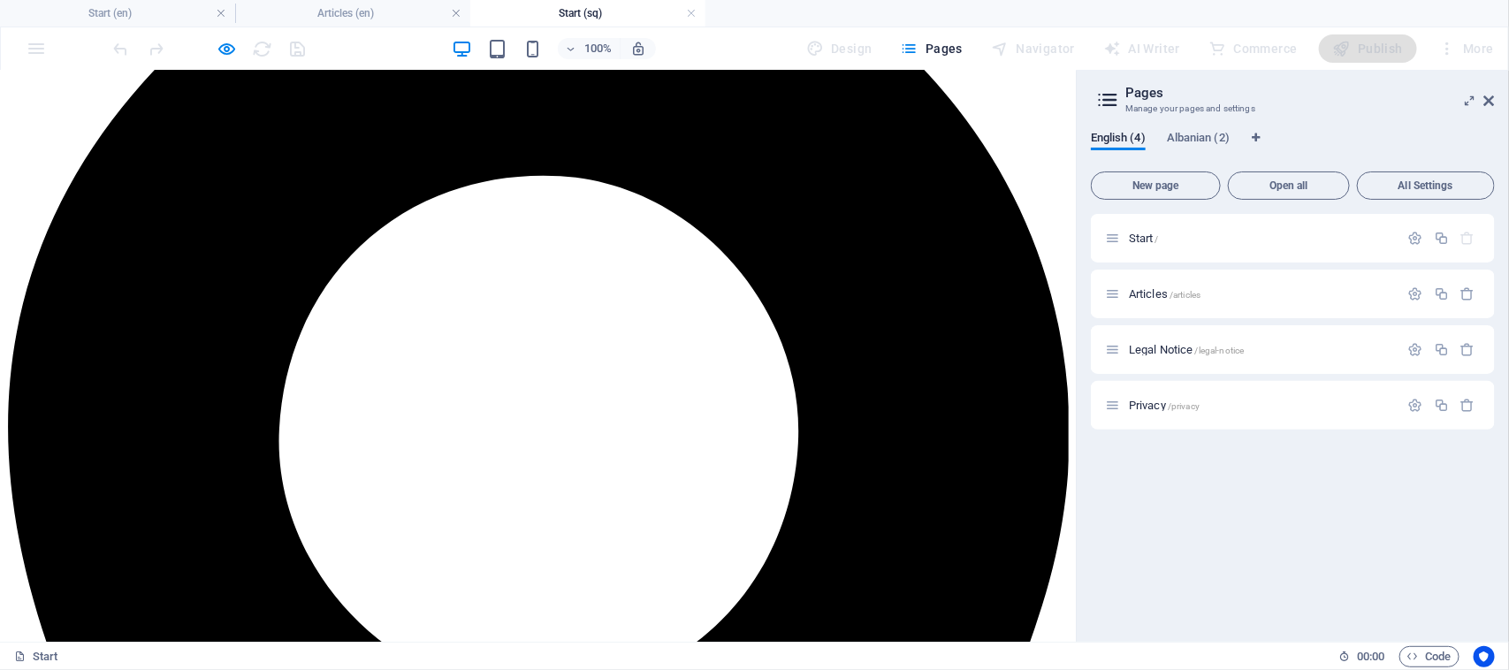
scroll to position [221, 0]
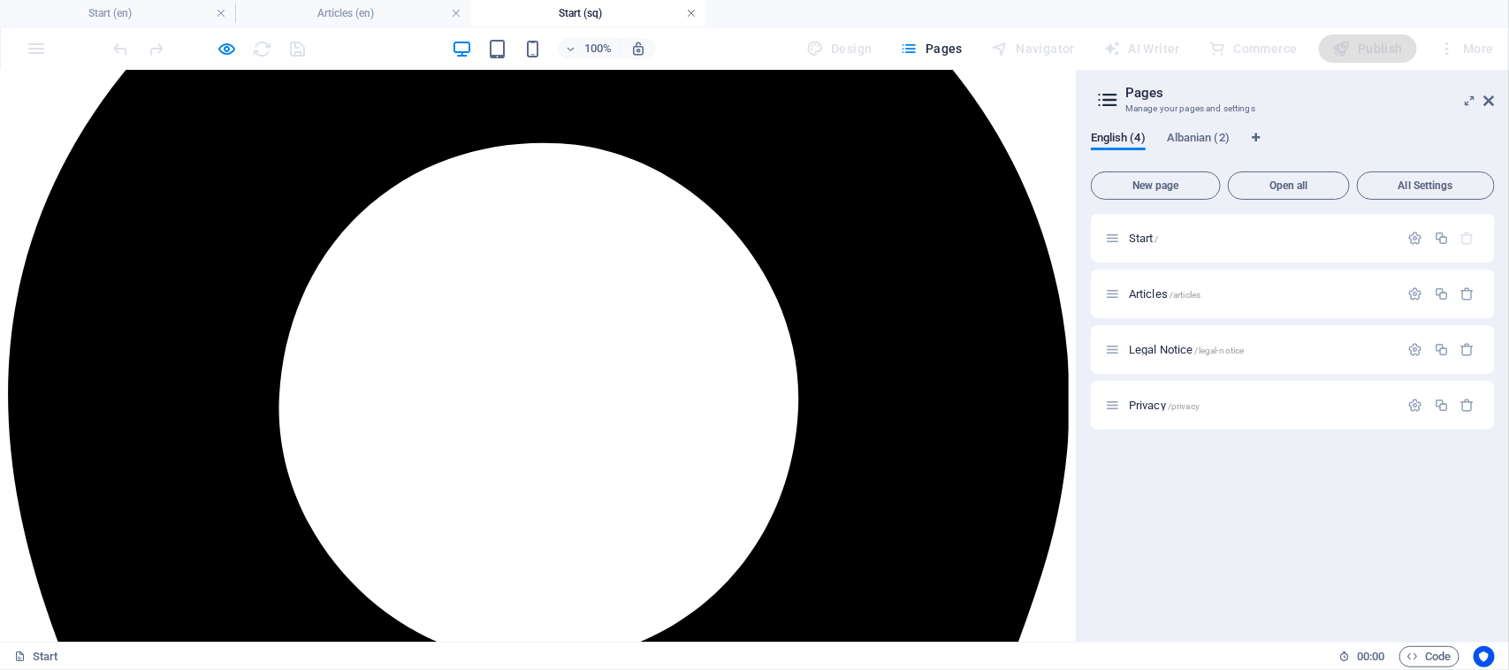
click at [695, 9] on link at bounding box center [691, 13] width 11 height 17
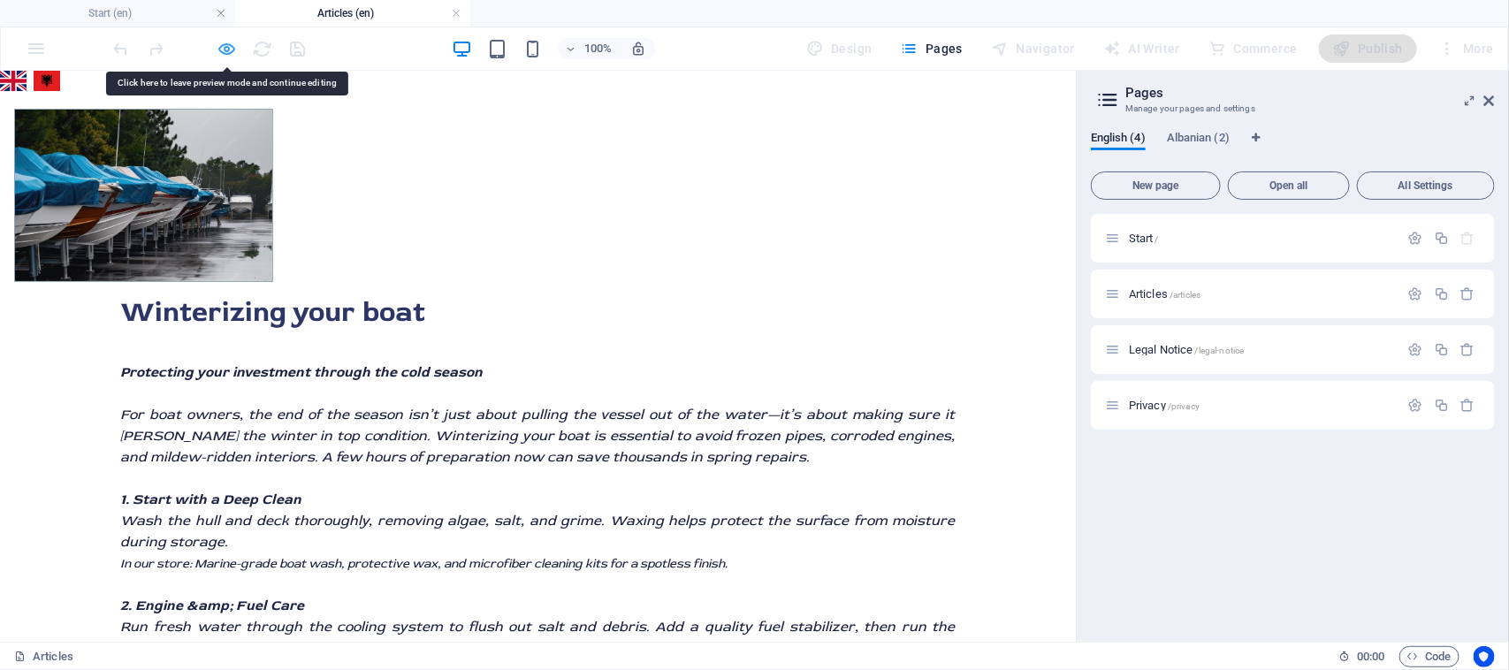
drag, startPoint x: 50, startPoint y: 13, endPoint x: 218, endPoint y: 49, distance: 171.6
click at [225, 49] on icon "button" at bounding box center [227, 49] width 20 height 20
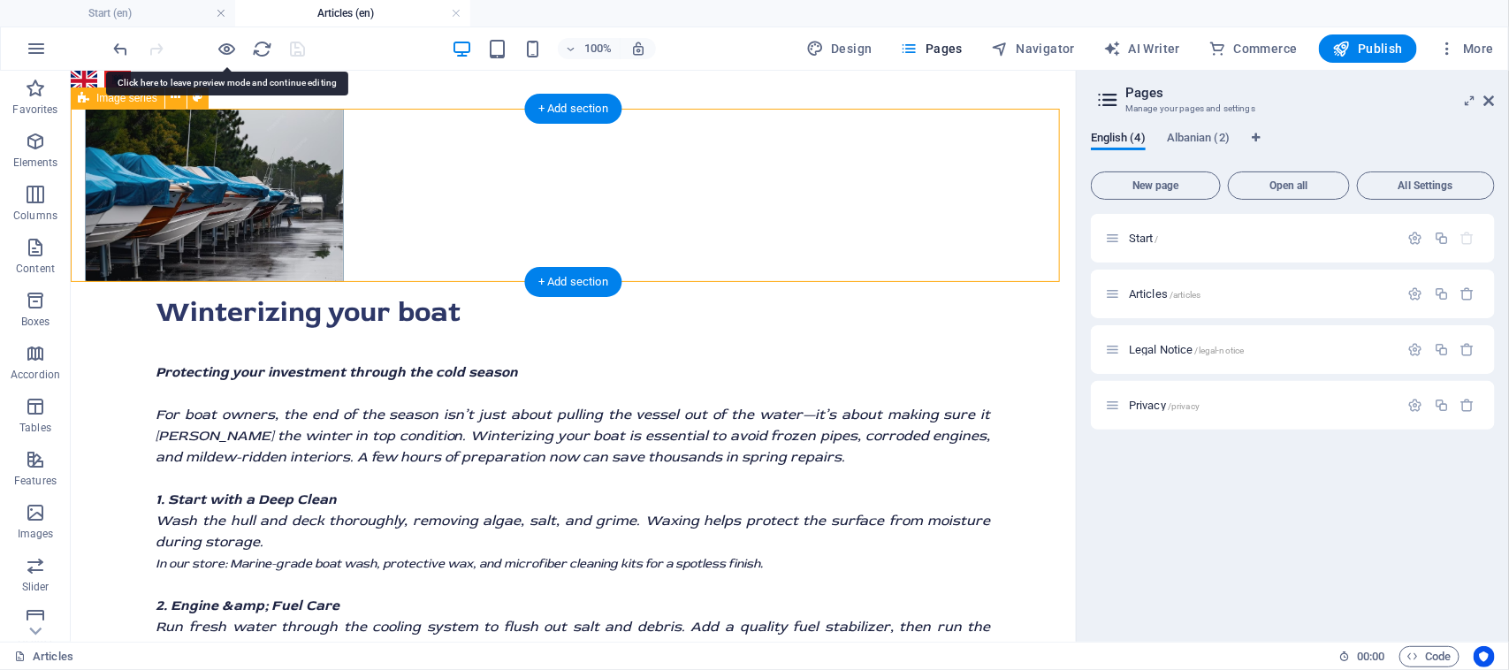
click at [101, 146] on div at bounding box center [572, 194] width 1005 height 173
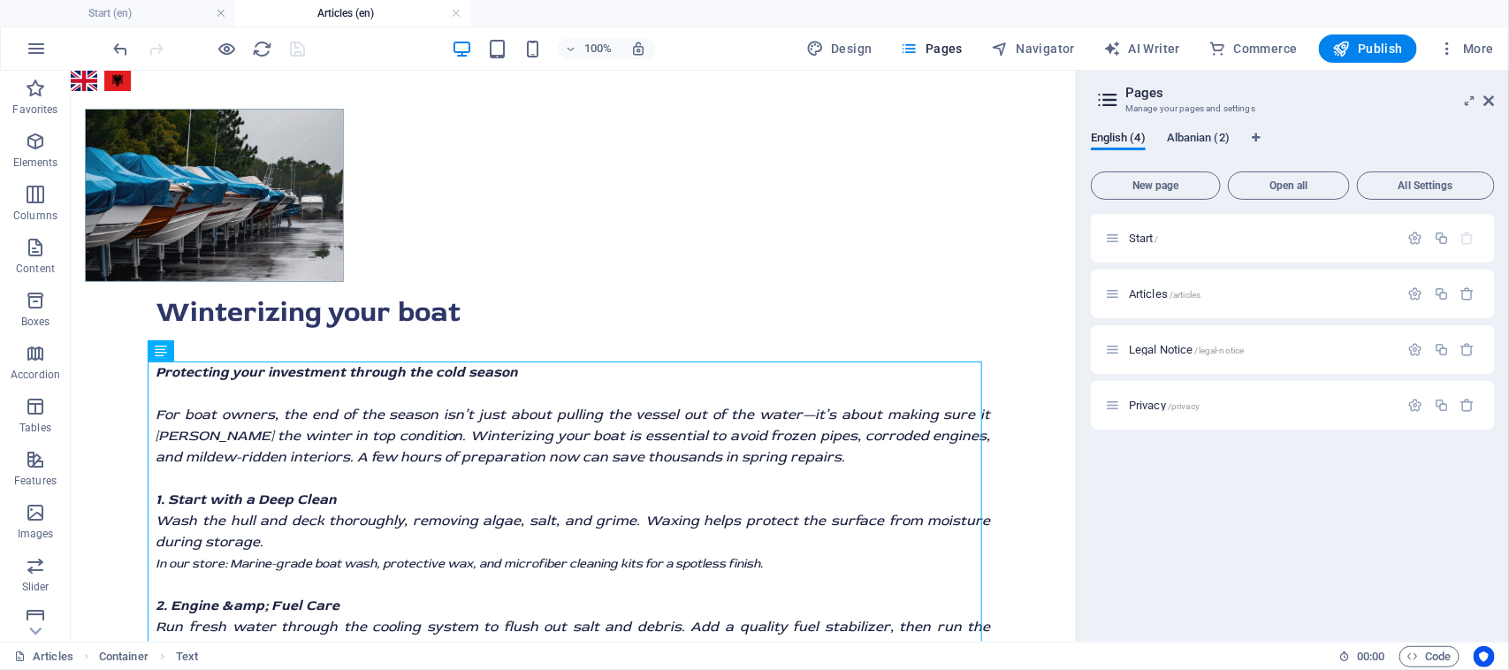
click at [1211, 137] on span "Albanian (2)" at bounding box center [1198, 139] width 63 height 25
click at [1249, 284] on div "Artikuj /artikuj" at bounding box center [1252, 294] width 294 height 20
click at [1252, 293] on p "Artikuj /artikuj" at bounding box center [1261, 293] width 265 height 11
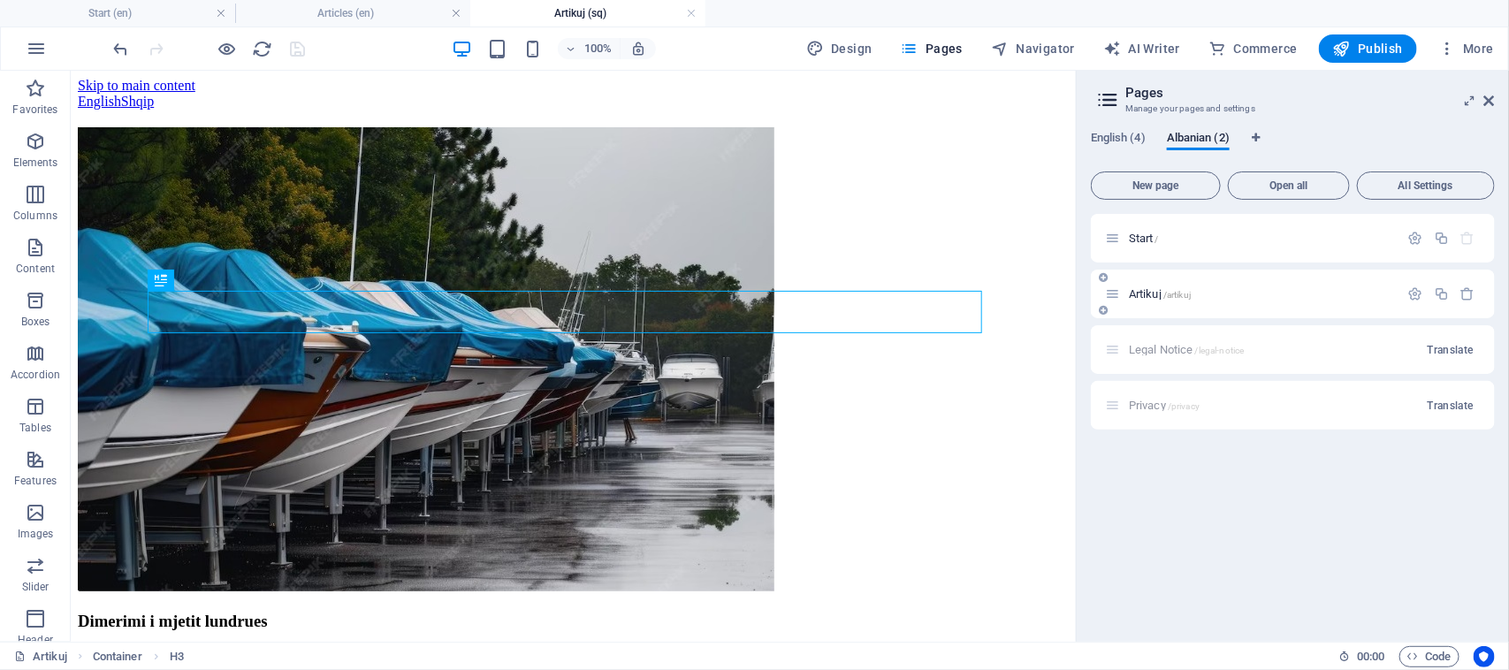
scroll to position [0, 0]
click at [1415, 290] on icon "button" at bounding box center [1415, 293] width 15 height 15
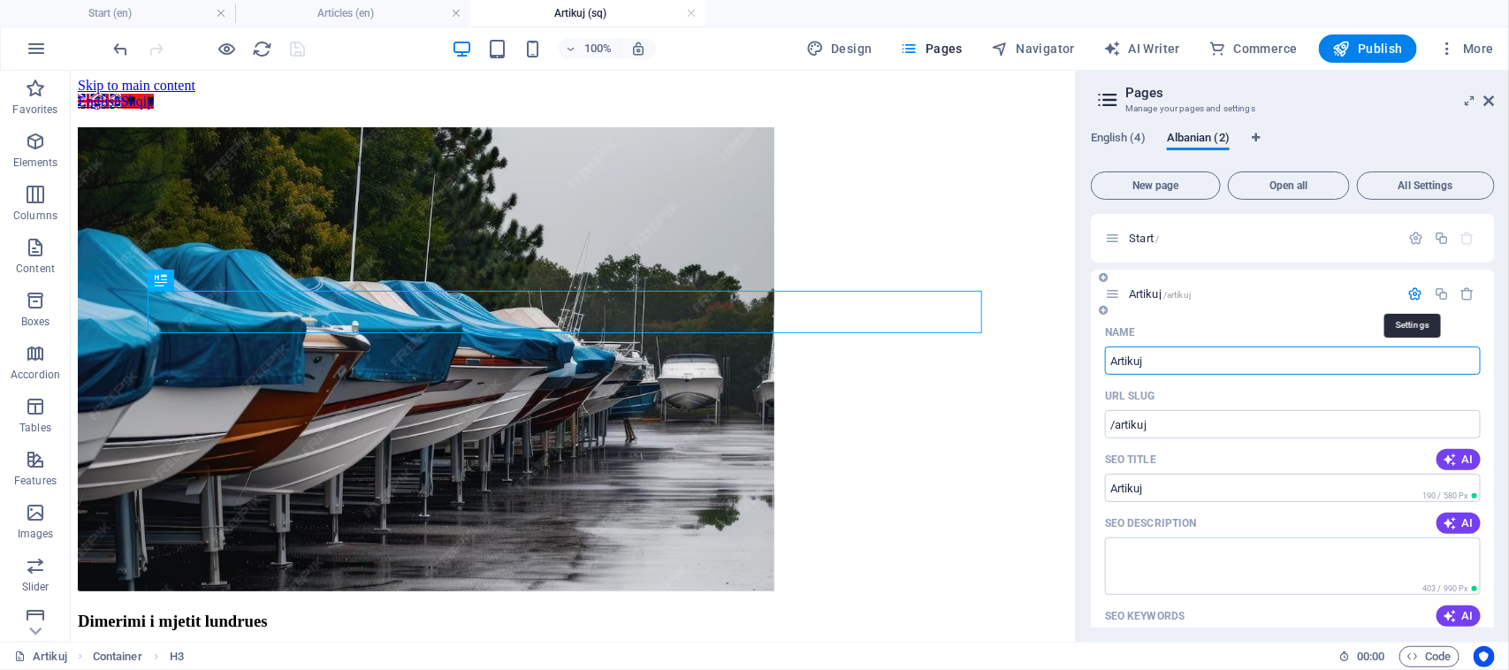
click at [1415, 290] on icon "button" at bounding box center [1415, 293] width 15 height 15
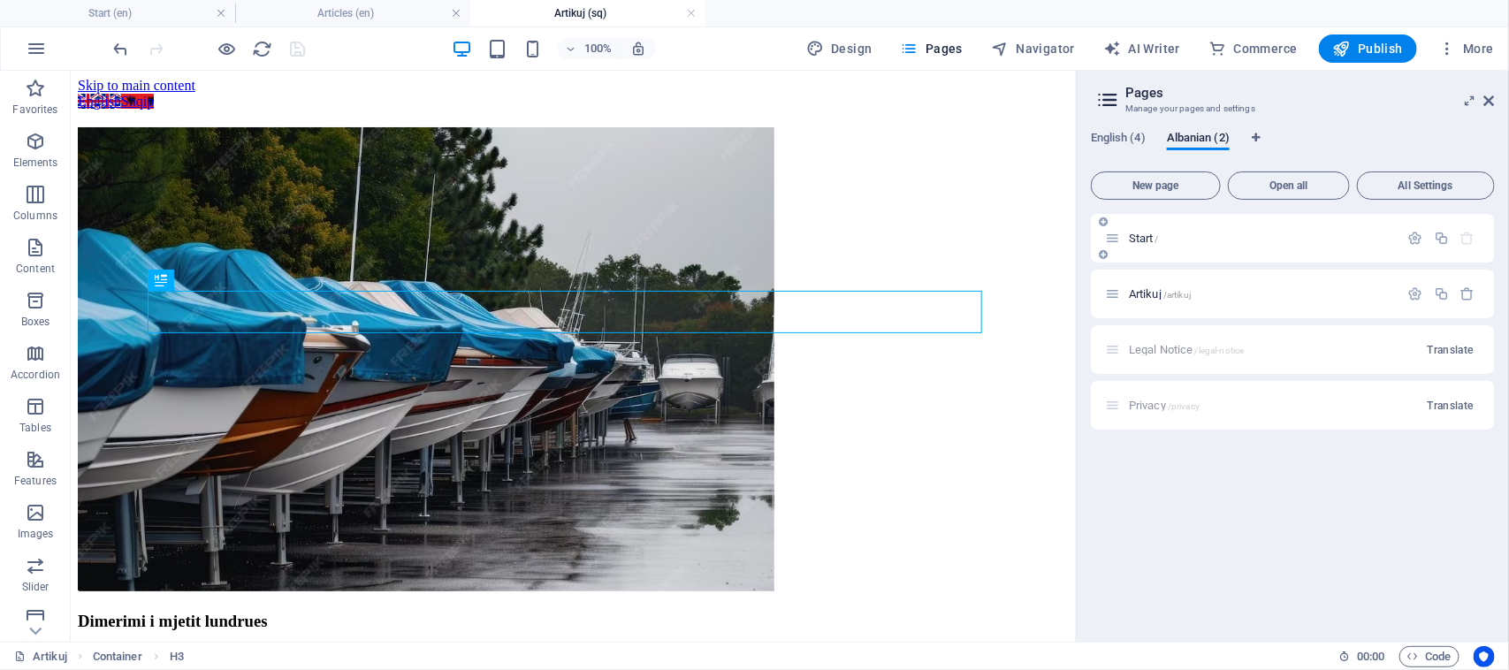
click at [1414, 246] on div at bounding box center [1442, 238] width 78 height 19
click at [1416, 239] on icon "button" at bounding box center [1415, 238] width 15 height 15
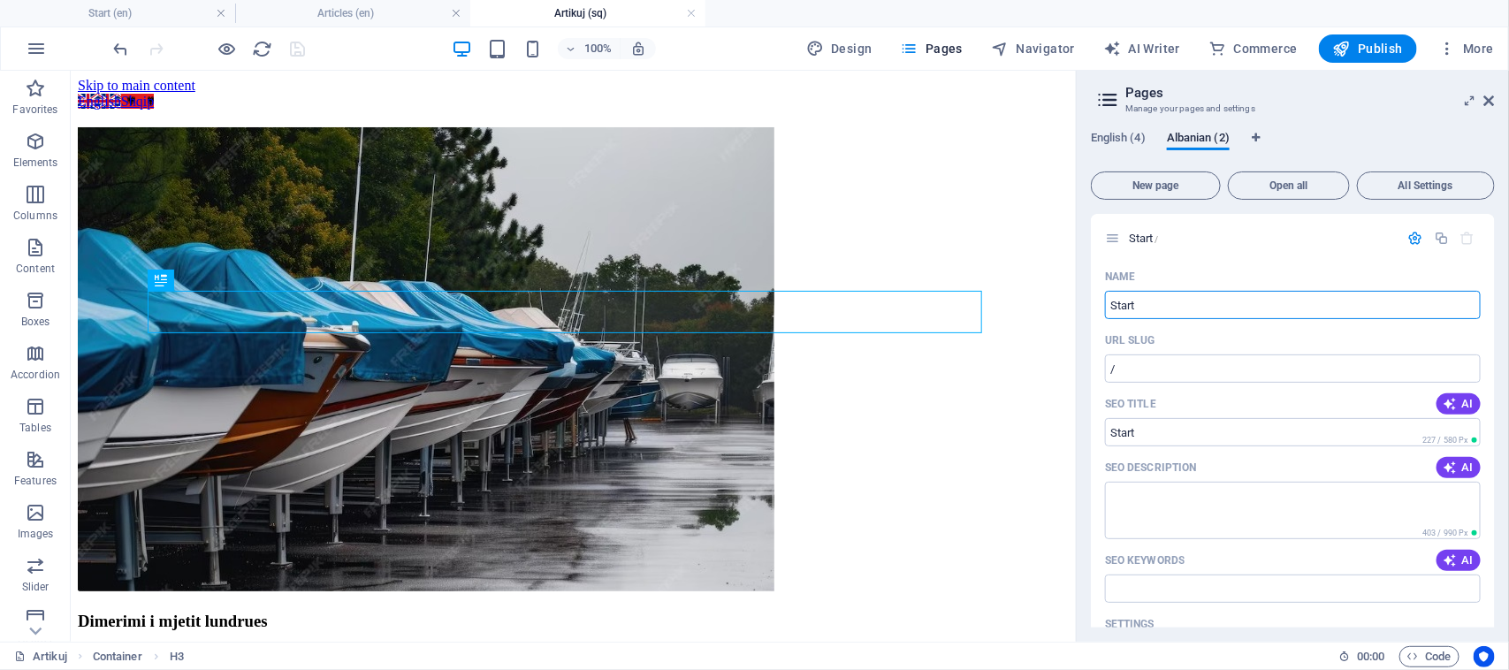
drag, startPoint x: 1242, startPoint y: 380, endPoint x: 1062, endPoint y: 314, distance: 191.3
type input "h"
type input "H"
type input "/h"
type input "Hyrje"
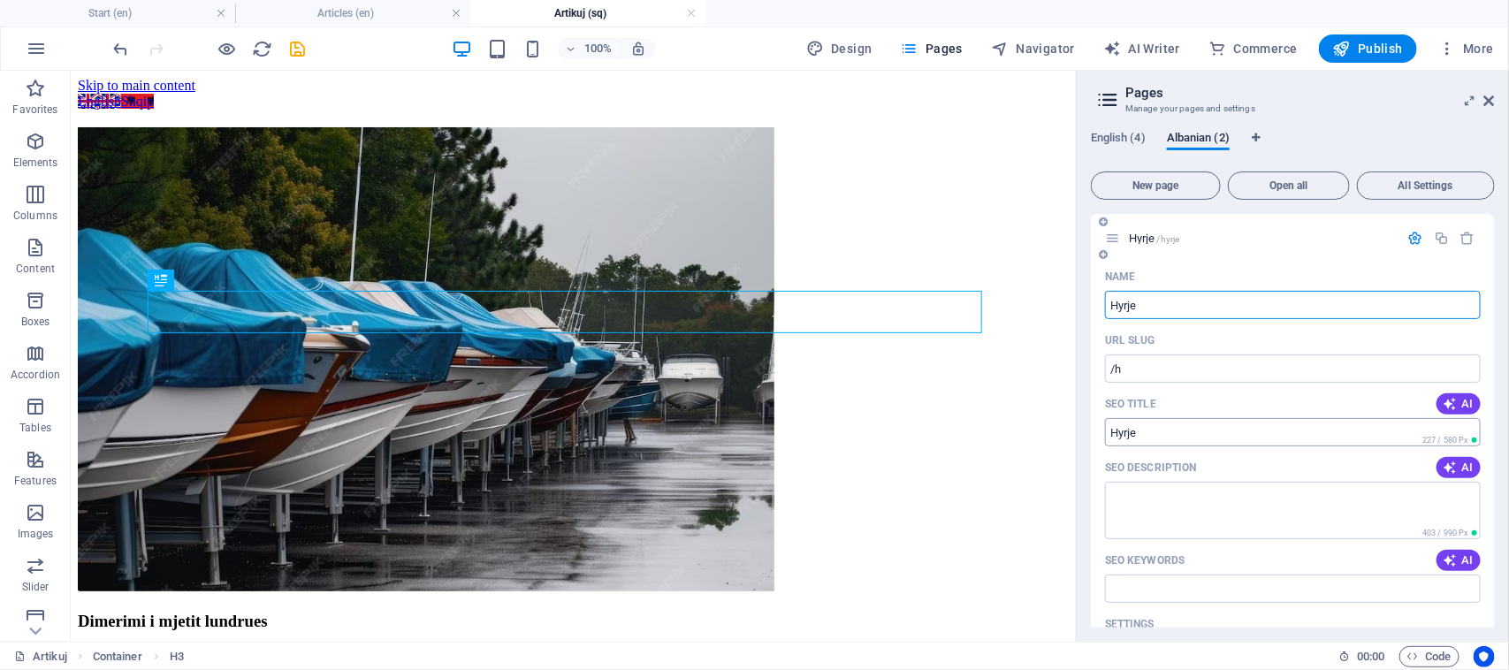
type input "/hyrje"
type input "Hyrje"
click at [1385, 268] on div "Name" at bounding box center [1293, 276] width 376 height 28
click at [1321, 126] on div "English (4) Albanian (2) New page Open all All Settings Hyrje /hyrje Name Hyrje…" at bounding box center [1292, 379] width 432 height 525
click at [1259, 135] on icon "Language Tabs" at bounding box center [1256, 138] width 8 height 11
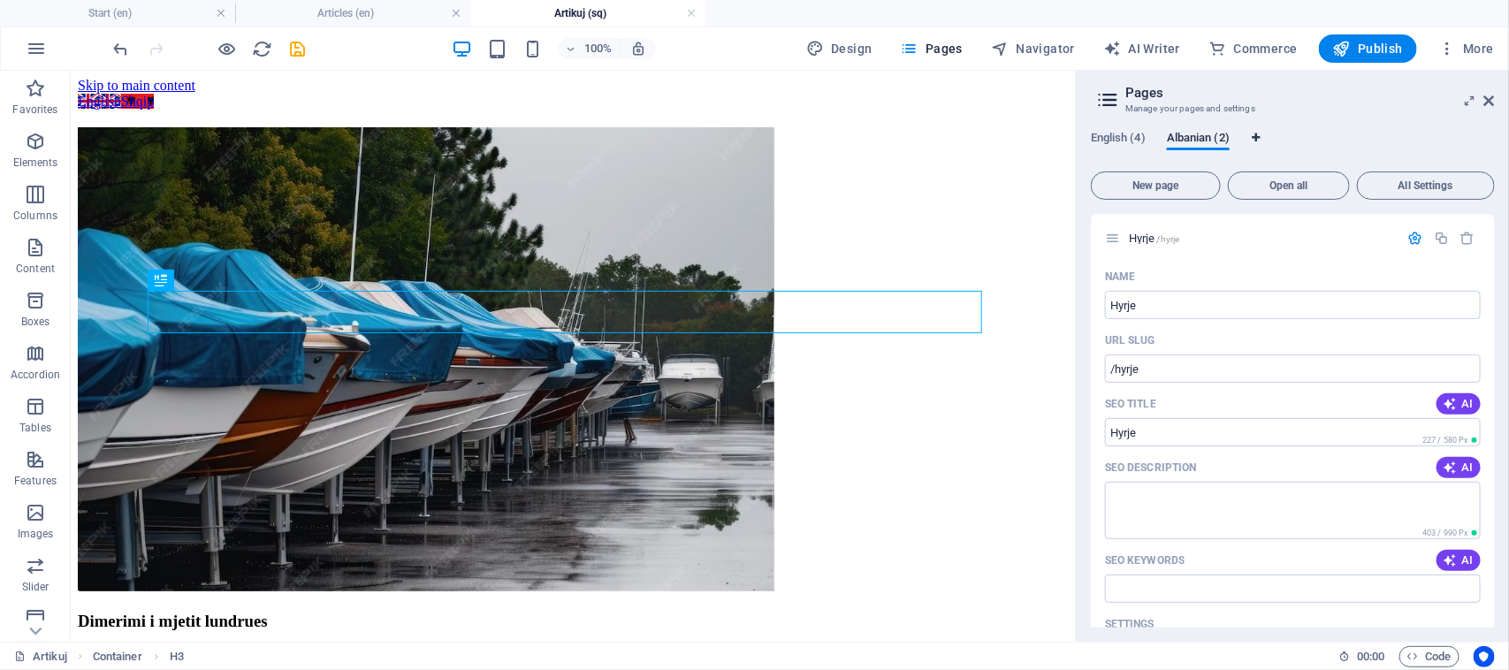
select select "41"
select select "4"
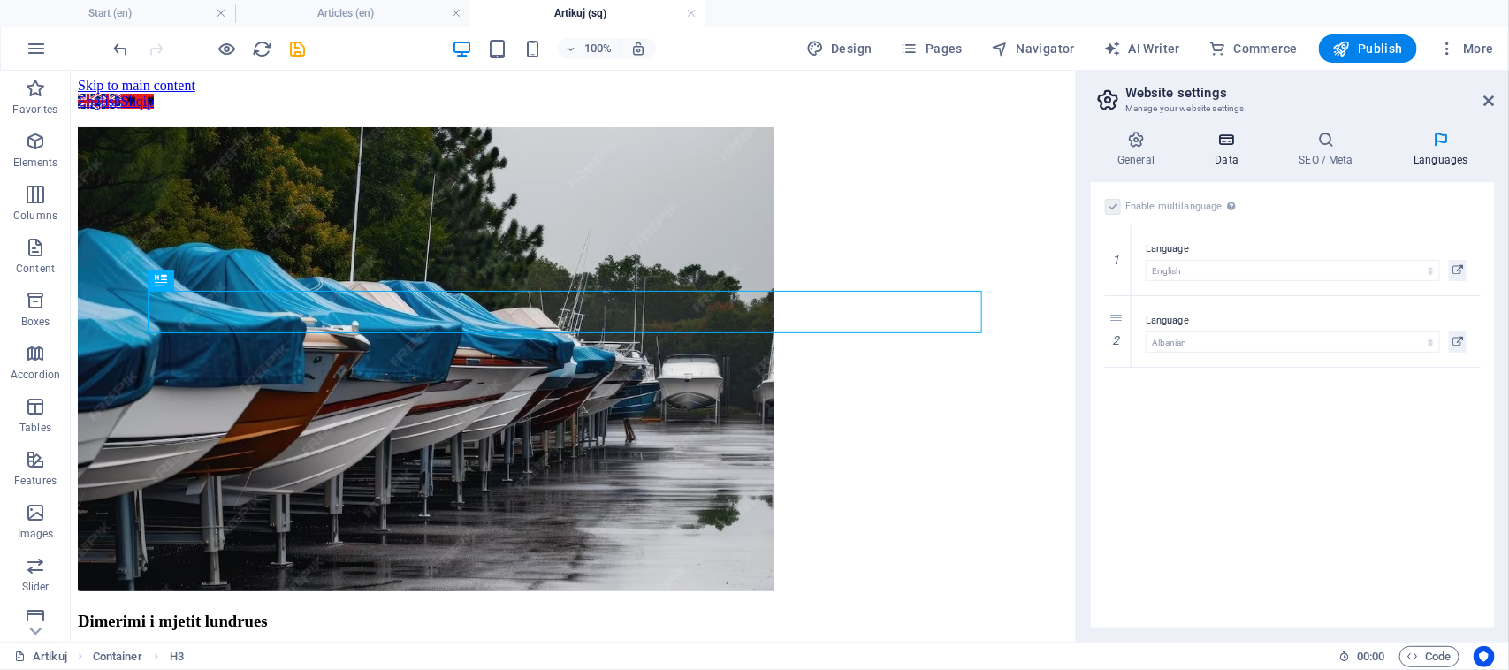
click at [1242, 153] on h4 "Data" at bounding box center [1230, 149] width 84 height 37
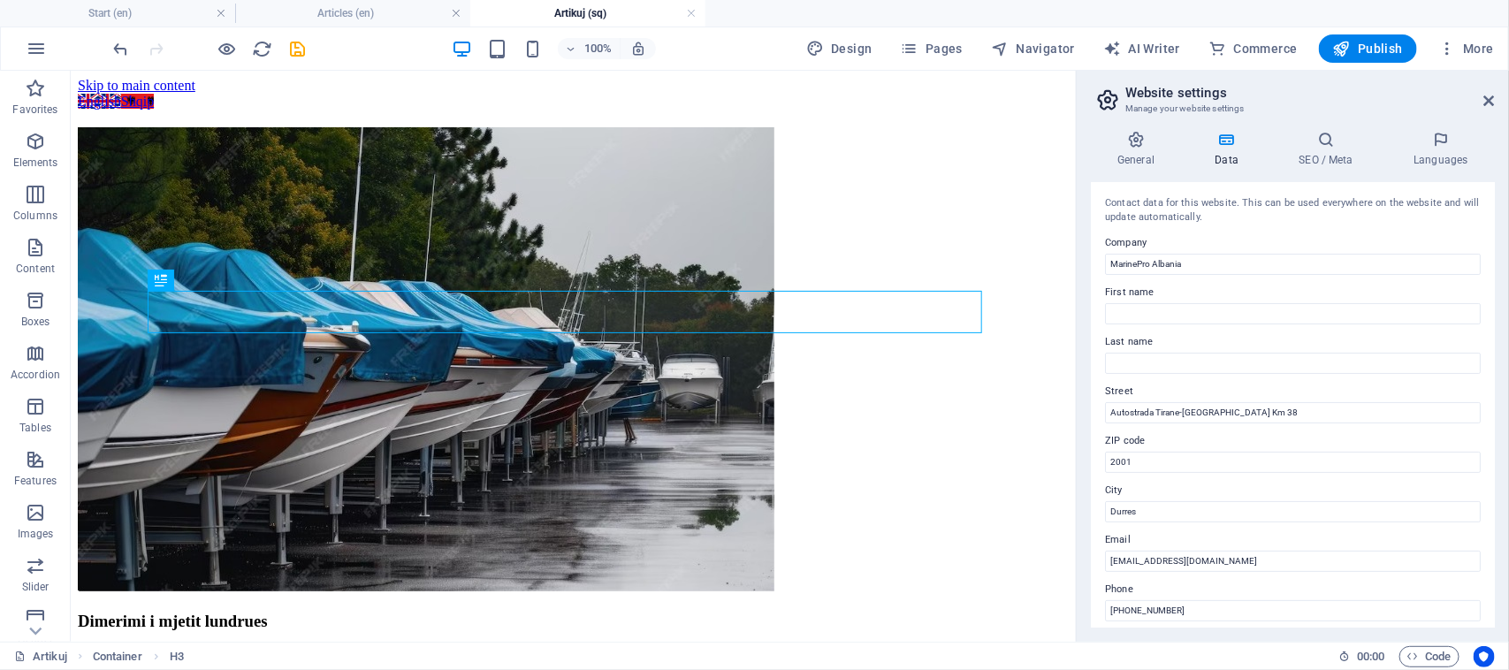
click at [1239, 151] on h4 "Data" at bounding box center [1230, 149] width 84 height 37
click at [1451, 156] on h4 "Languages" at bounding box center [1441, 149] width 108 height 37
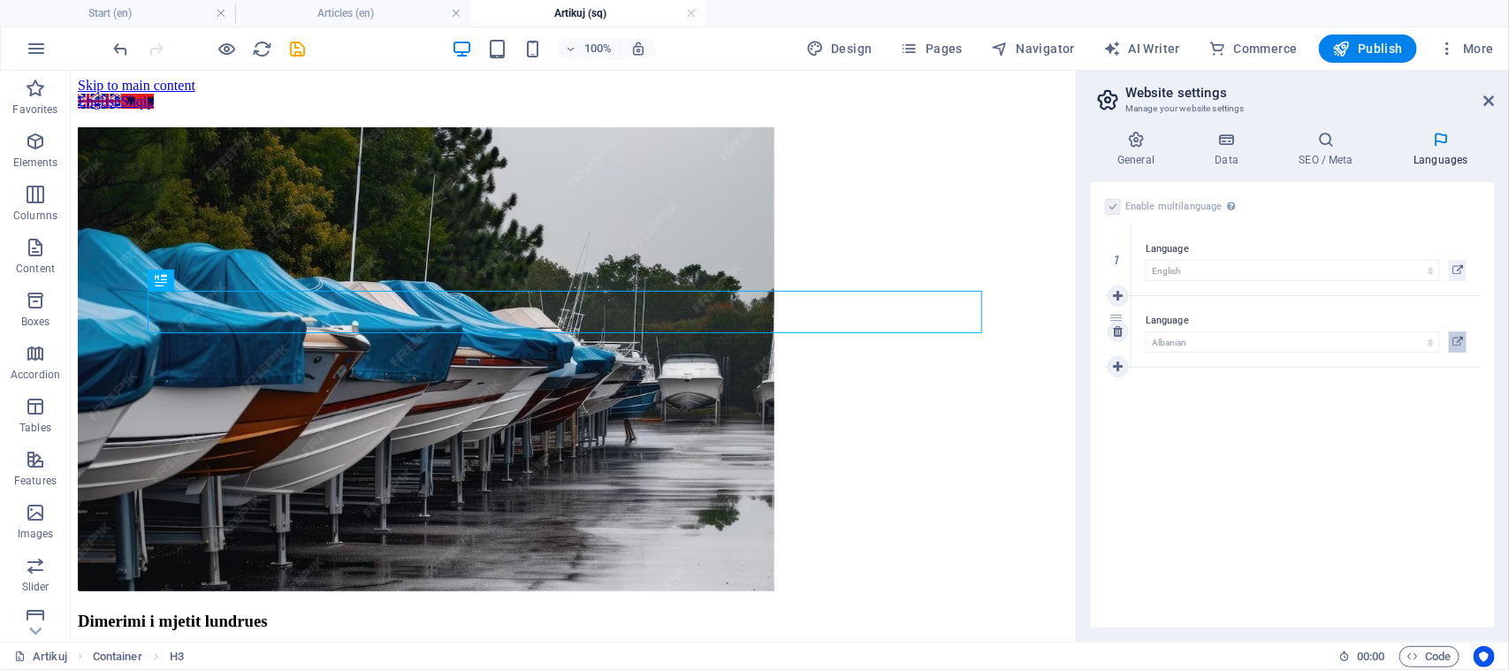
click at [1460, 336] on icon at bounding box center [1457, 341] width 11 height 21
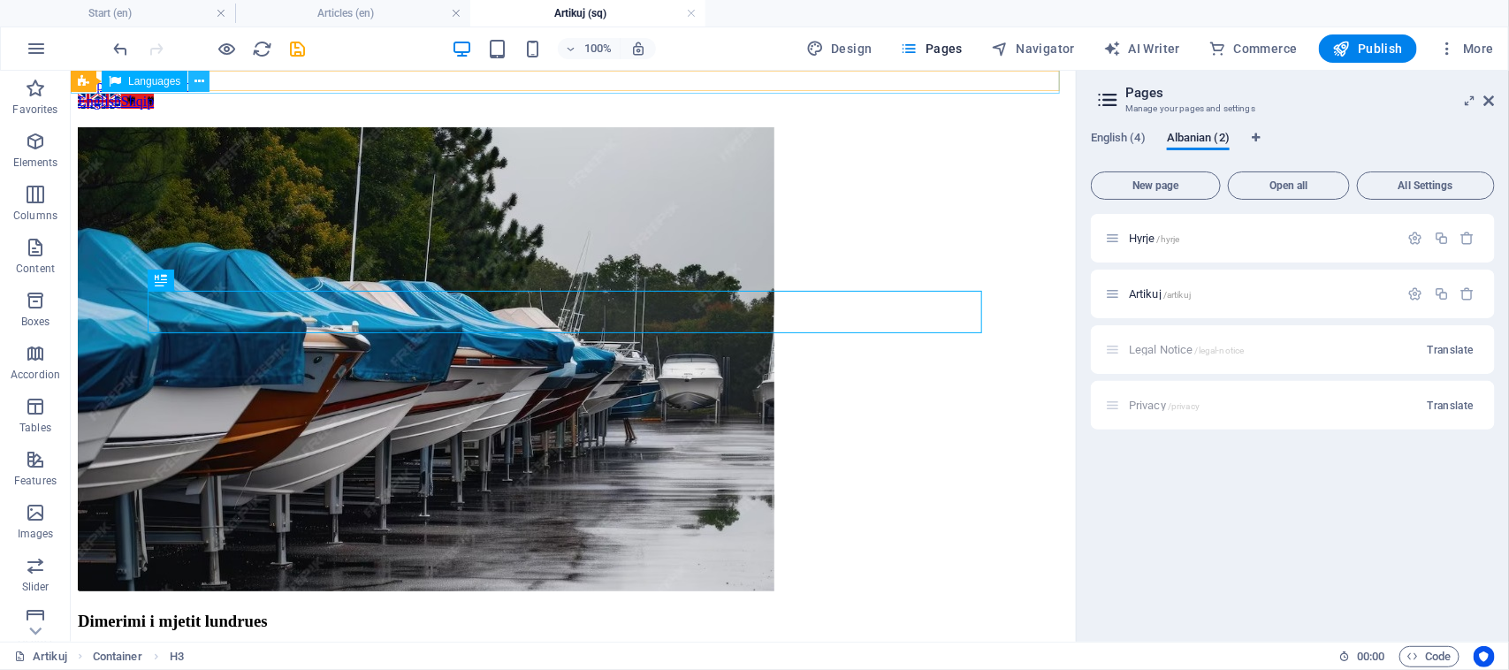
click at [195, 81] on icon at bounding box center [199, 81] width 10 height 19
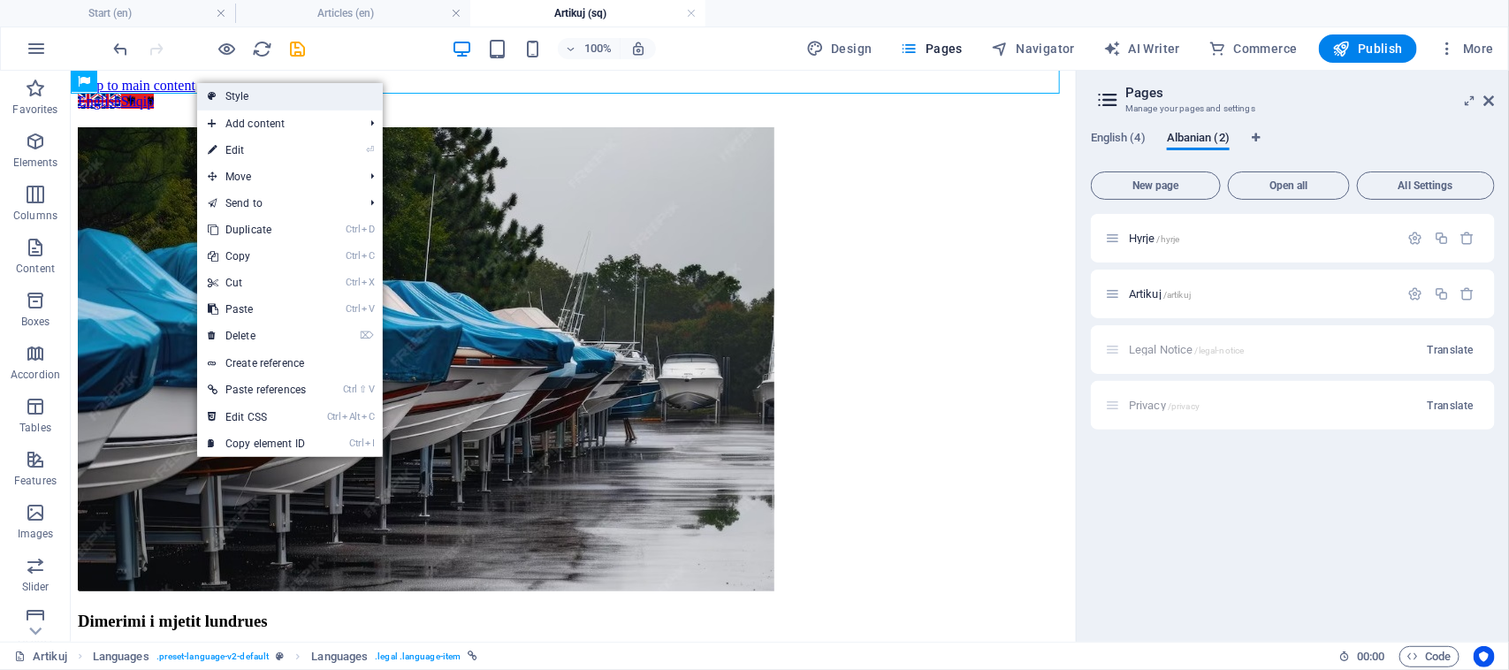
click at [235, 103] on link "Style" at bounding box center [290, 96] width 186 height 27
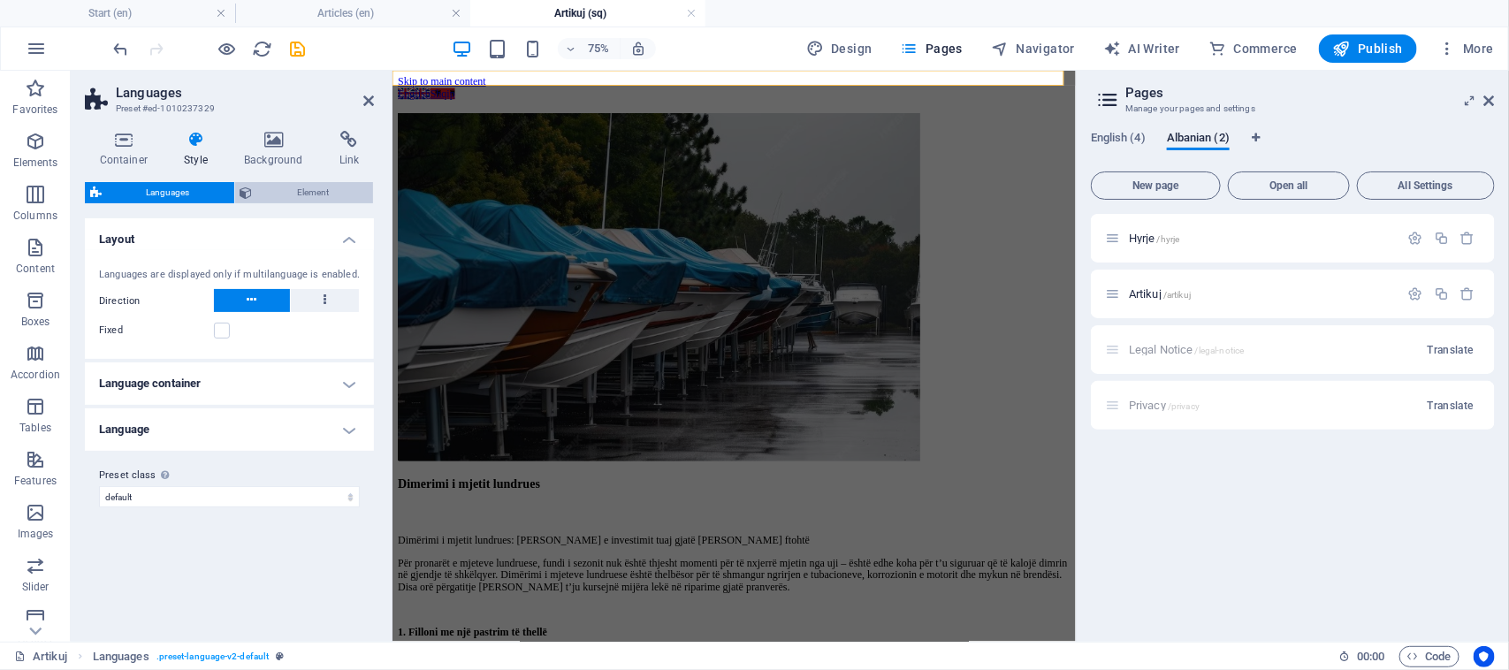
click at [320, 184] on span "Element" at bounding box center [313, 192] width 110 height 21
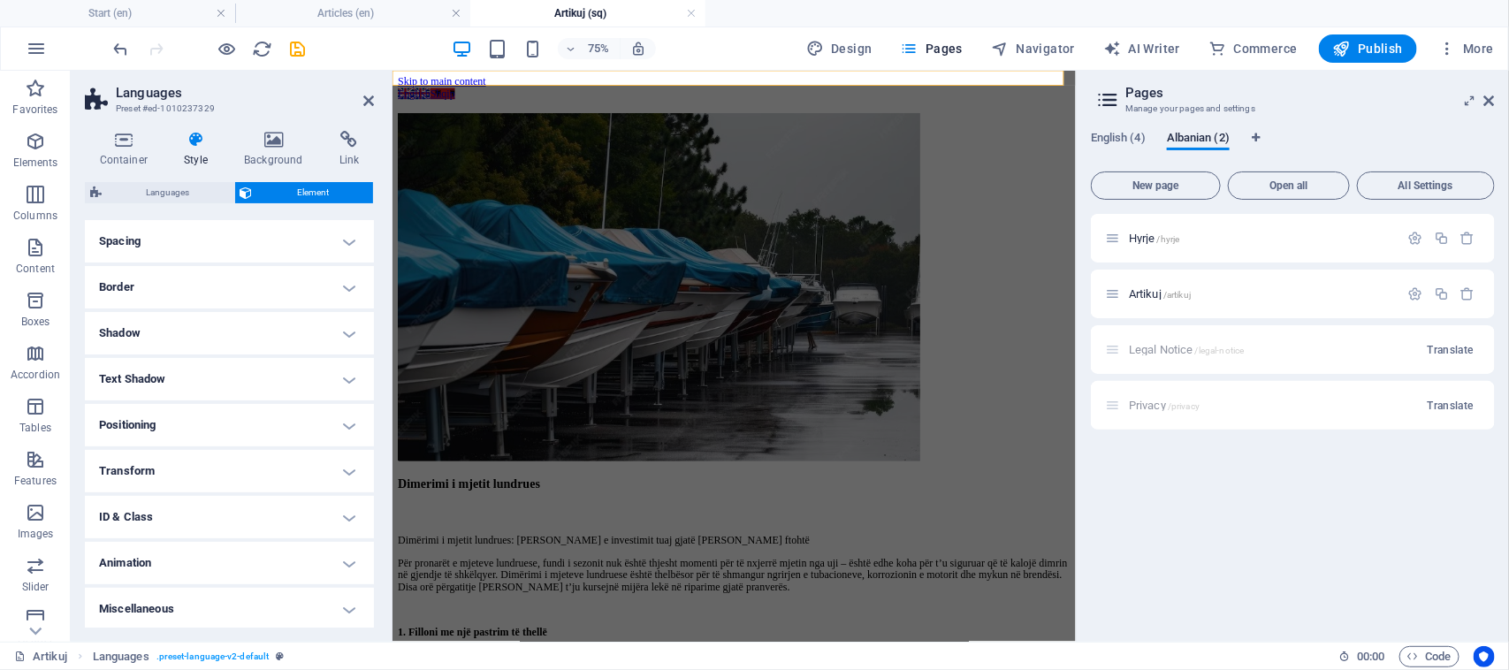
scroll to position [147, 0]
click at [345, 603] on h4 "Miscellaneous" at bounding box center [229, 608] width 289 height 42
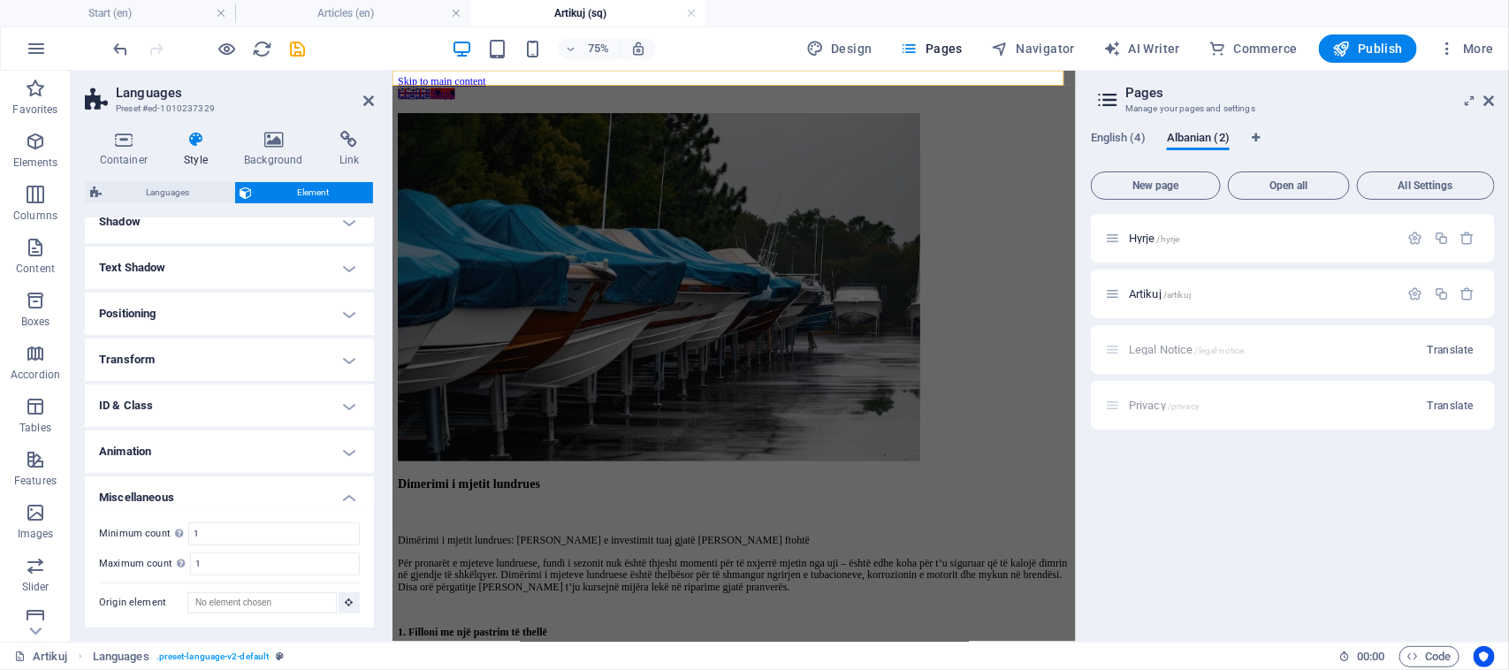
click at [347, 487] on h4 "Miscellaneous" at bounding box center [229, 492] width 289 height 32
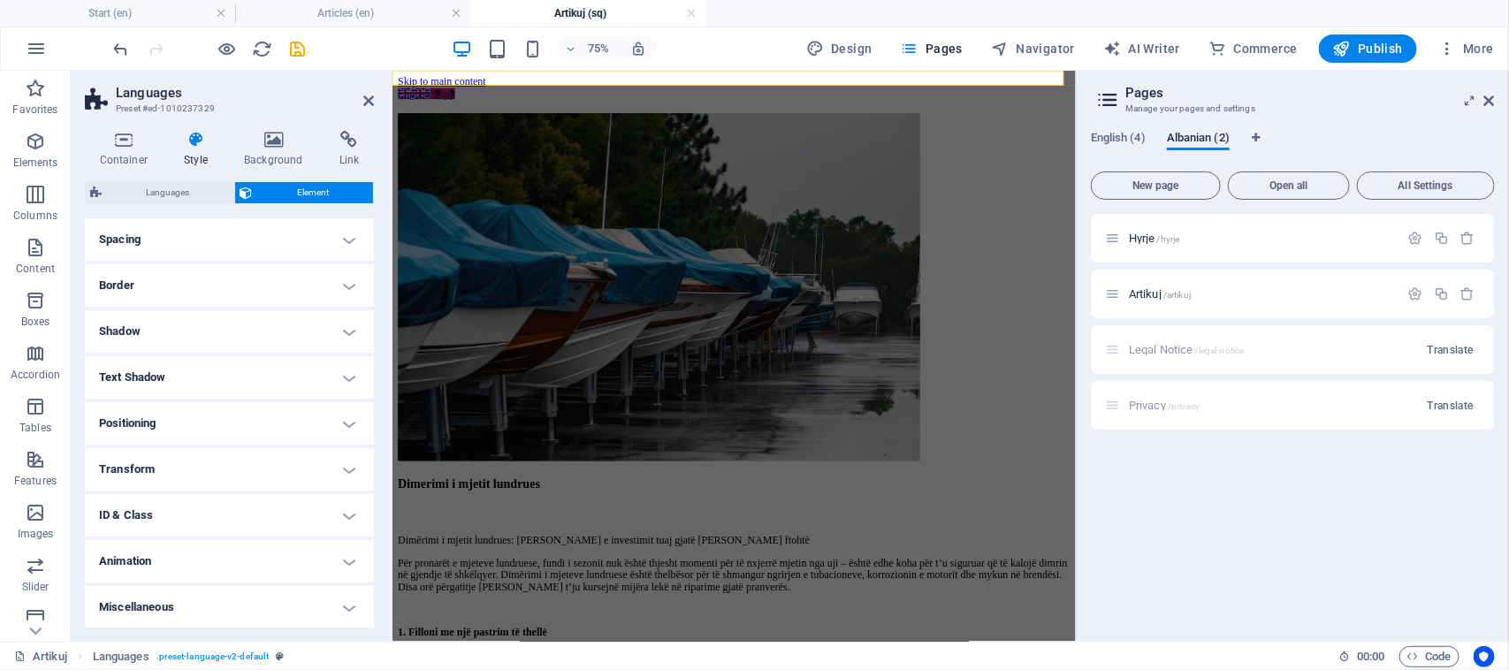
click at [350, 564] on h4 "Animation" at bounding box center [229, 561] width 289 height 42
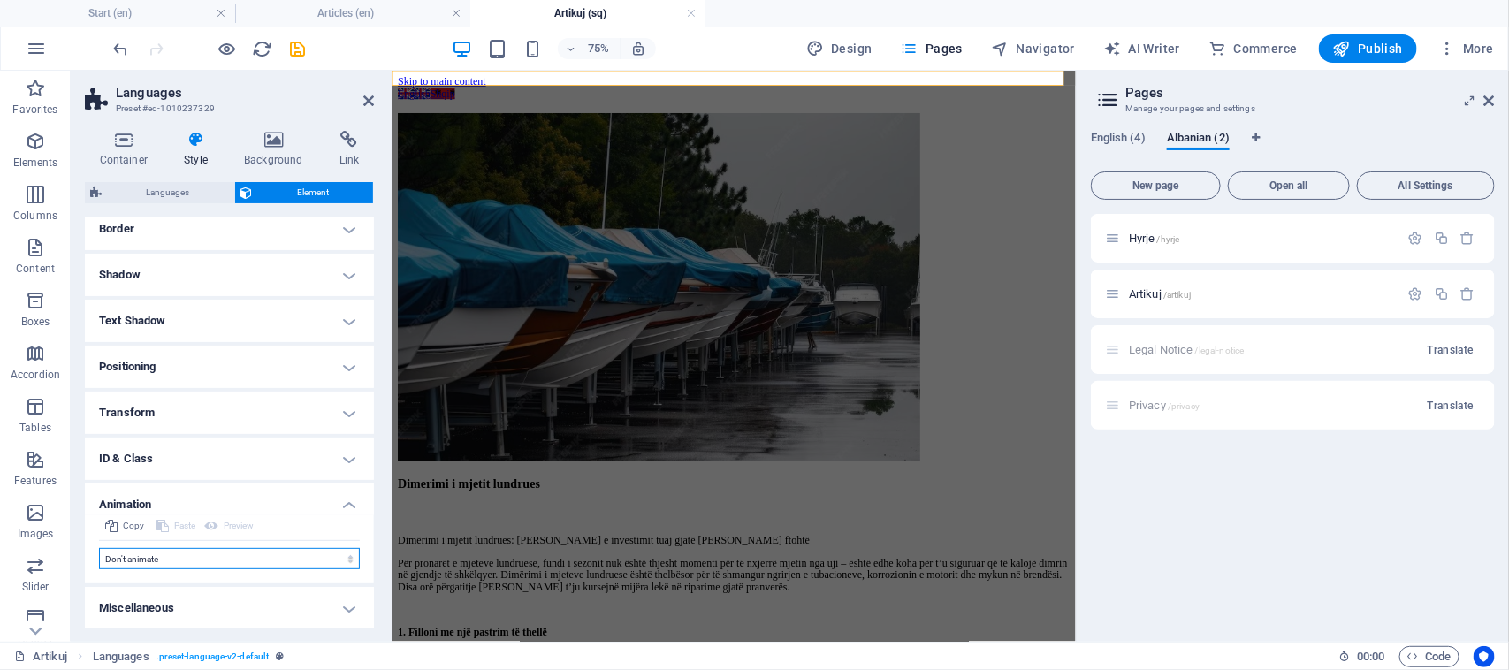
click at [205, 562] on select "Don't animate Show / Hide Slide up/down Zoom in/out Slide left to right Slide r…" at bounding box center [229, 558] width 261 height 21
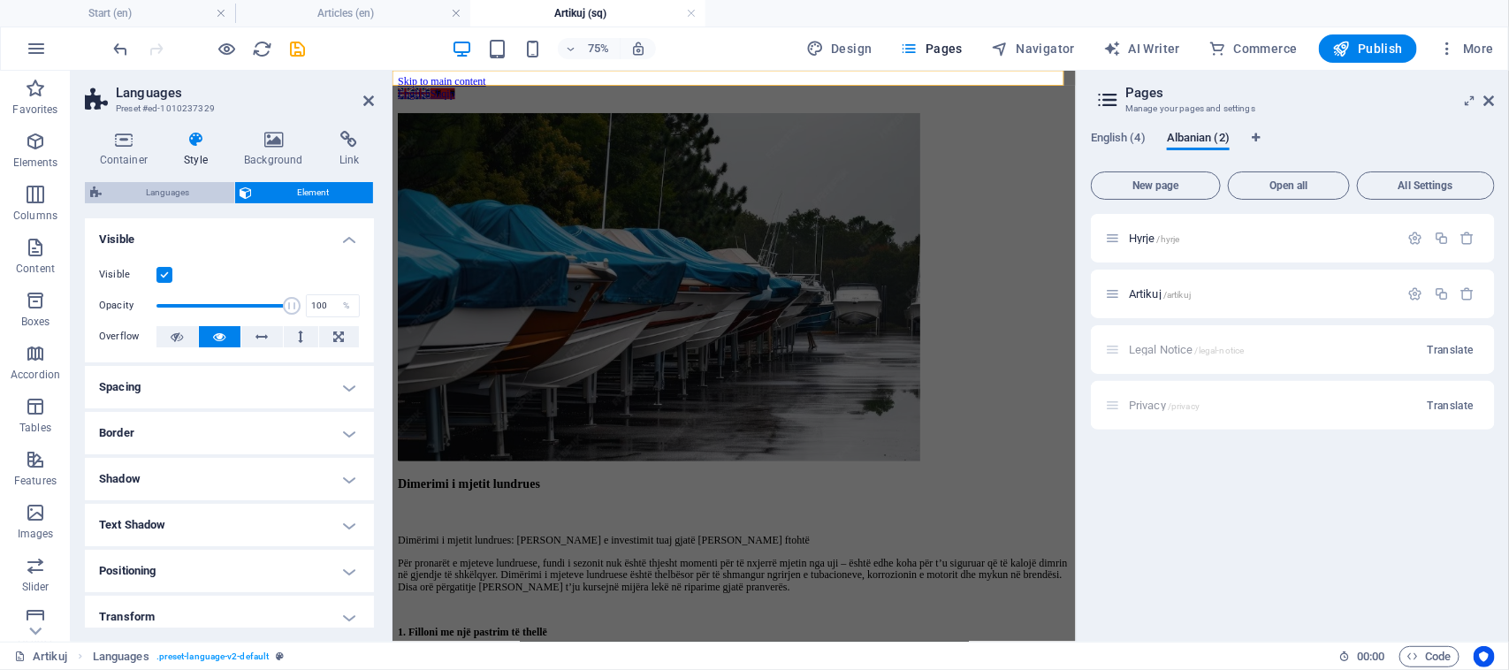
click at [209, 186] on span "Languages" at bounding box center [168, 192] width 122 height 21
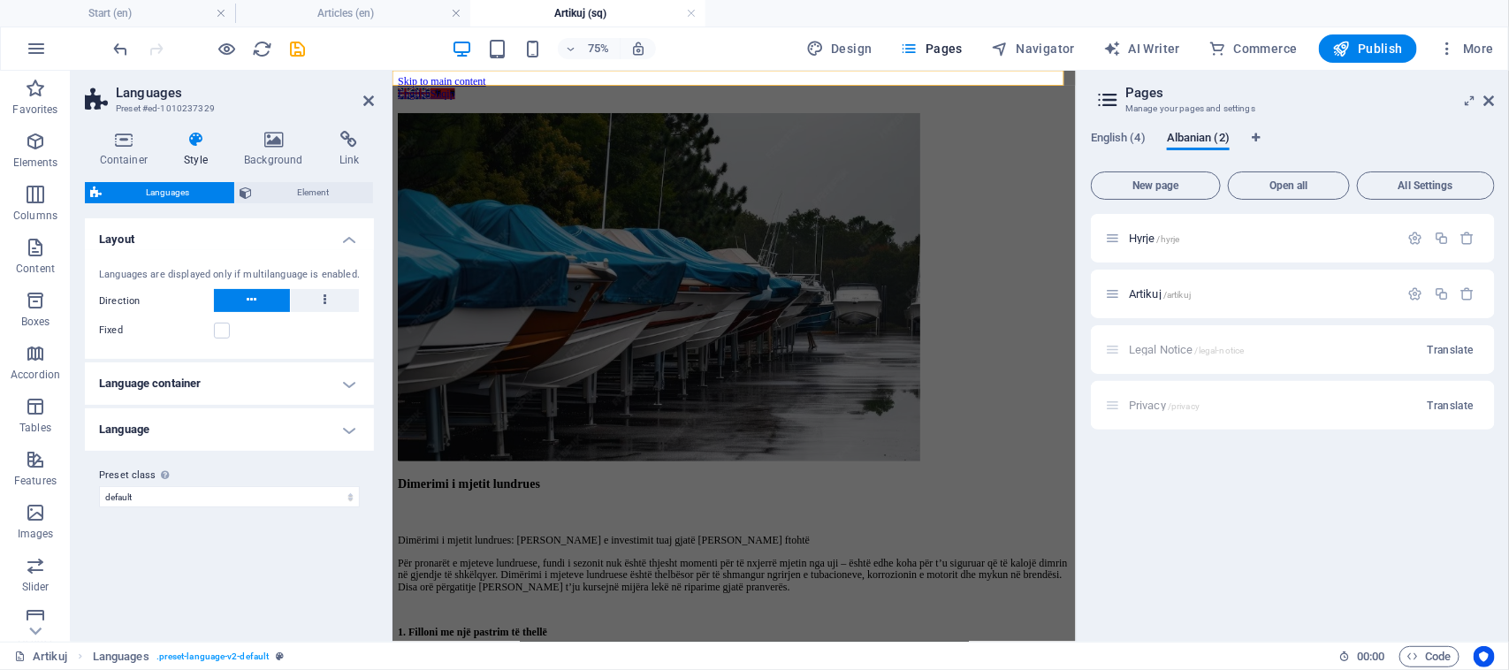
click at [201, 382] on h4 "Language container" at bounding box center [229, 383] width 289 height 42
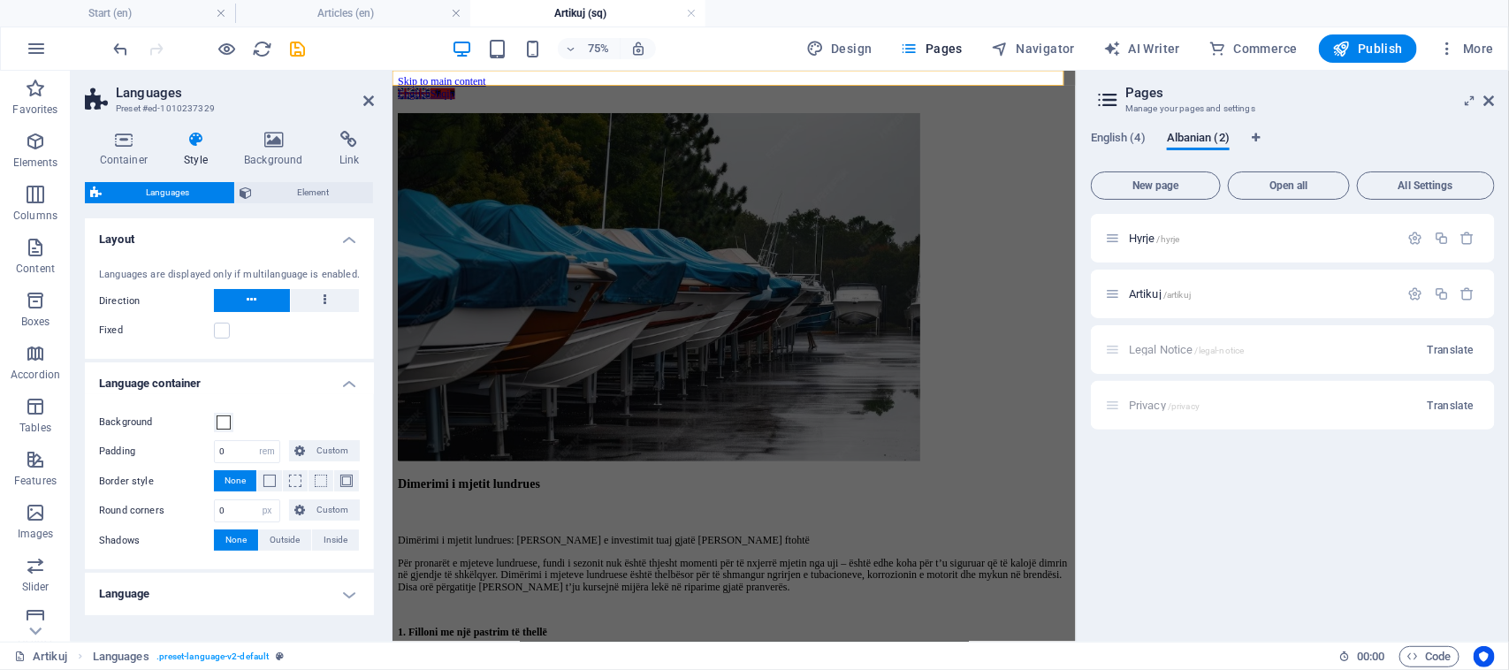
scroll to position [57, 0]
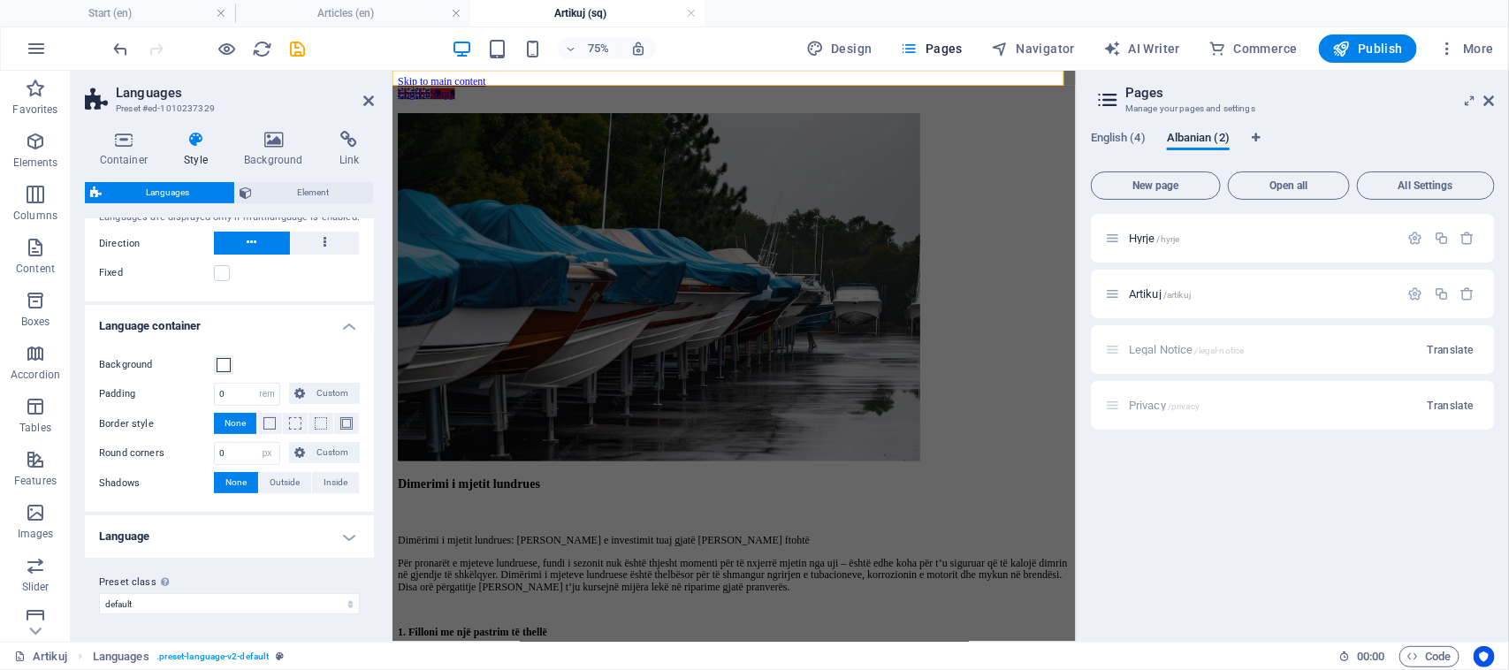
click at [206, 532] on h4 "Language" at bounding box center [229, 536] width 289 height 42
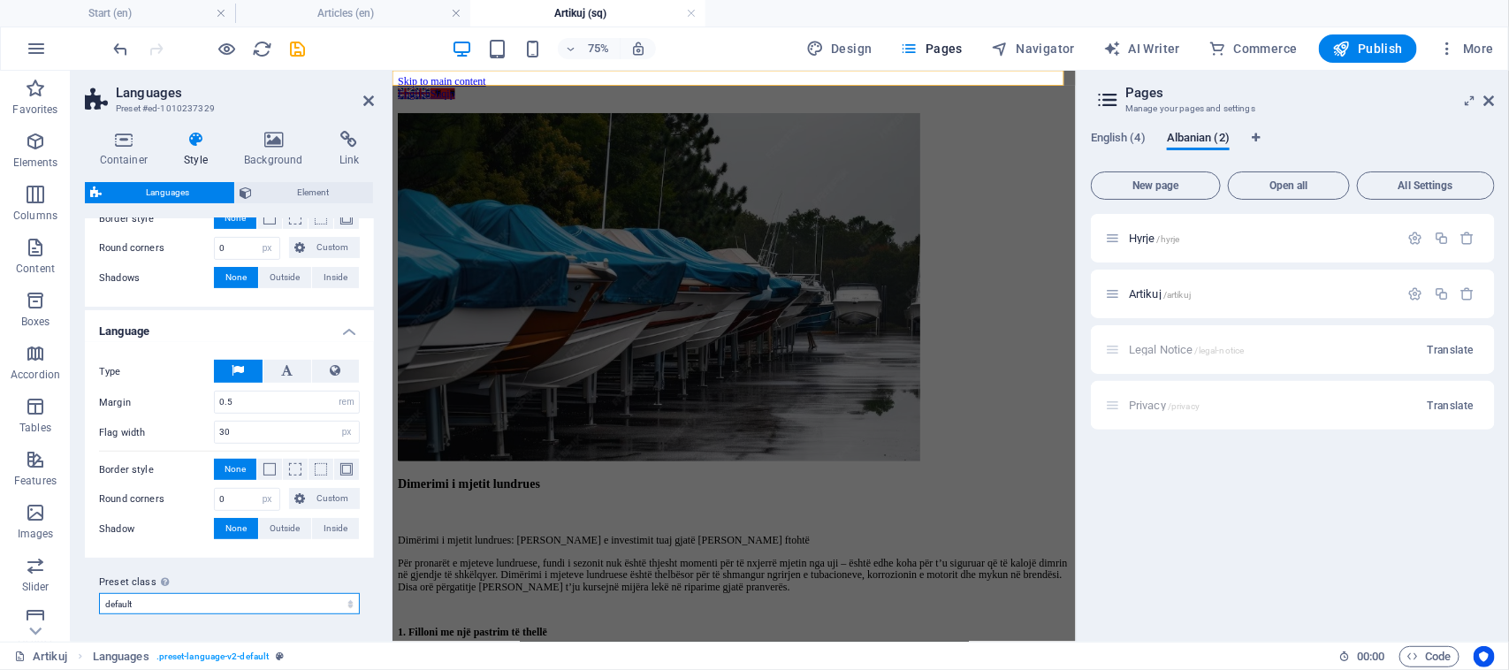
click at [194, 603] on select "default Add preset class" at bounding box center [229, 603] width 261 height 21
click at [195, 601] on select "default Add preset class" at bounding box center [229, 603] width 261 height 21
click at [99, 593] on select "default Add preset class" at bounding box center [229, 603] width 261 height 21
select select "preset-language-v2-default"
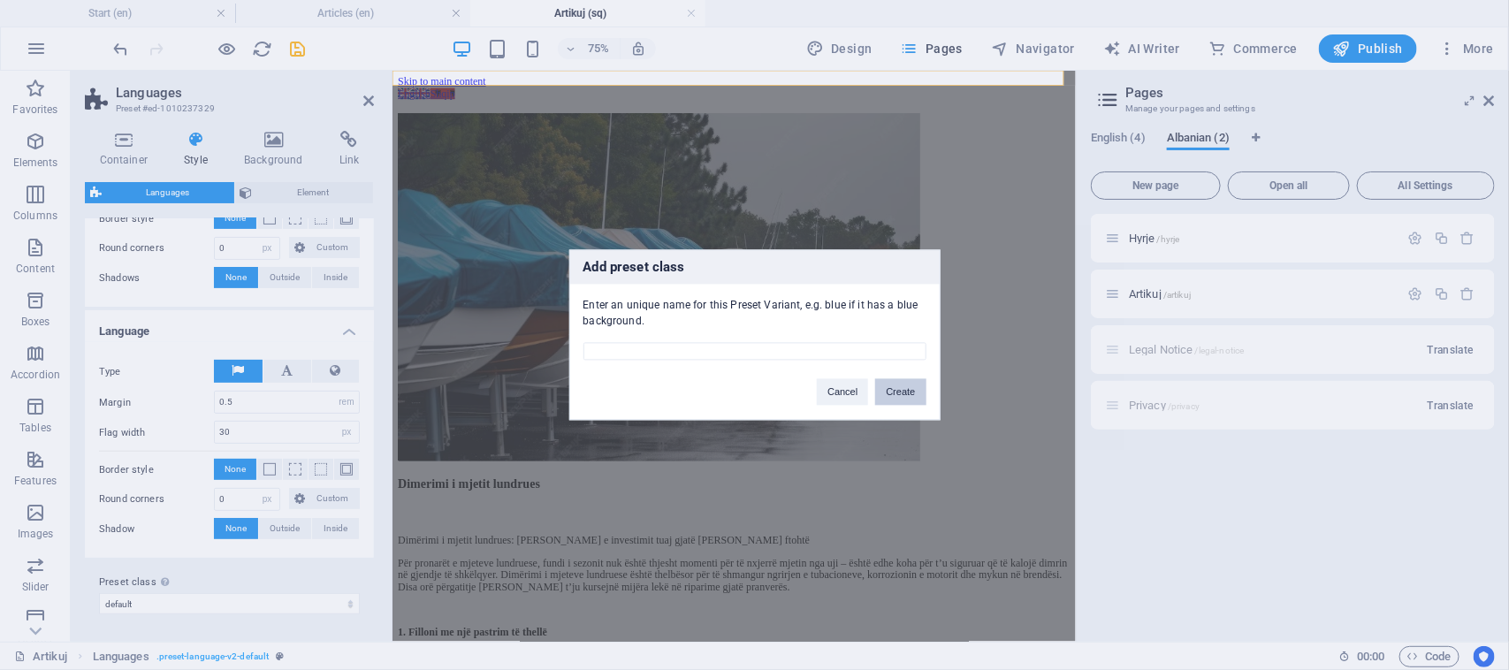
click at [902, 389] on button "Create" at bounding box center [900, 392] width 50 height 27
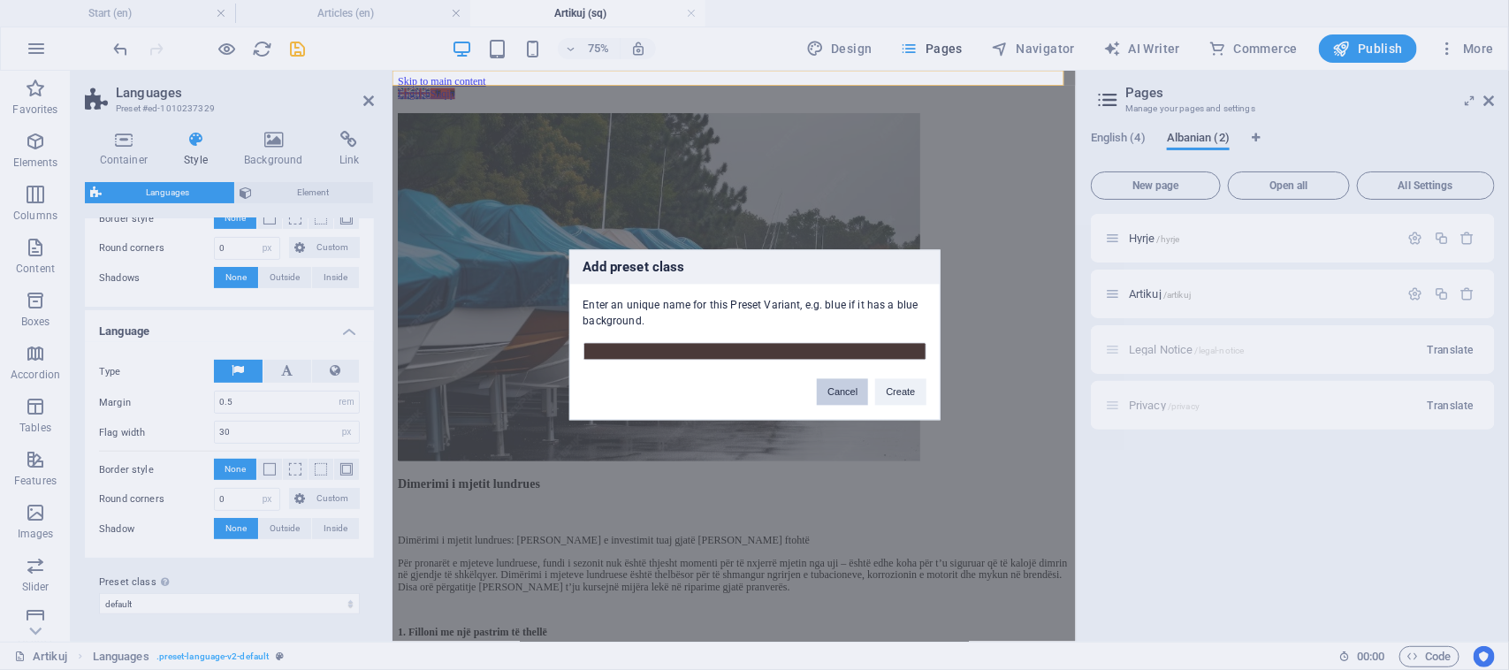
click at [828, 382] on button "Cancel" at bounding box center [842, 392] width 51 height 27
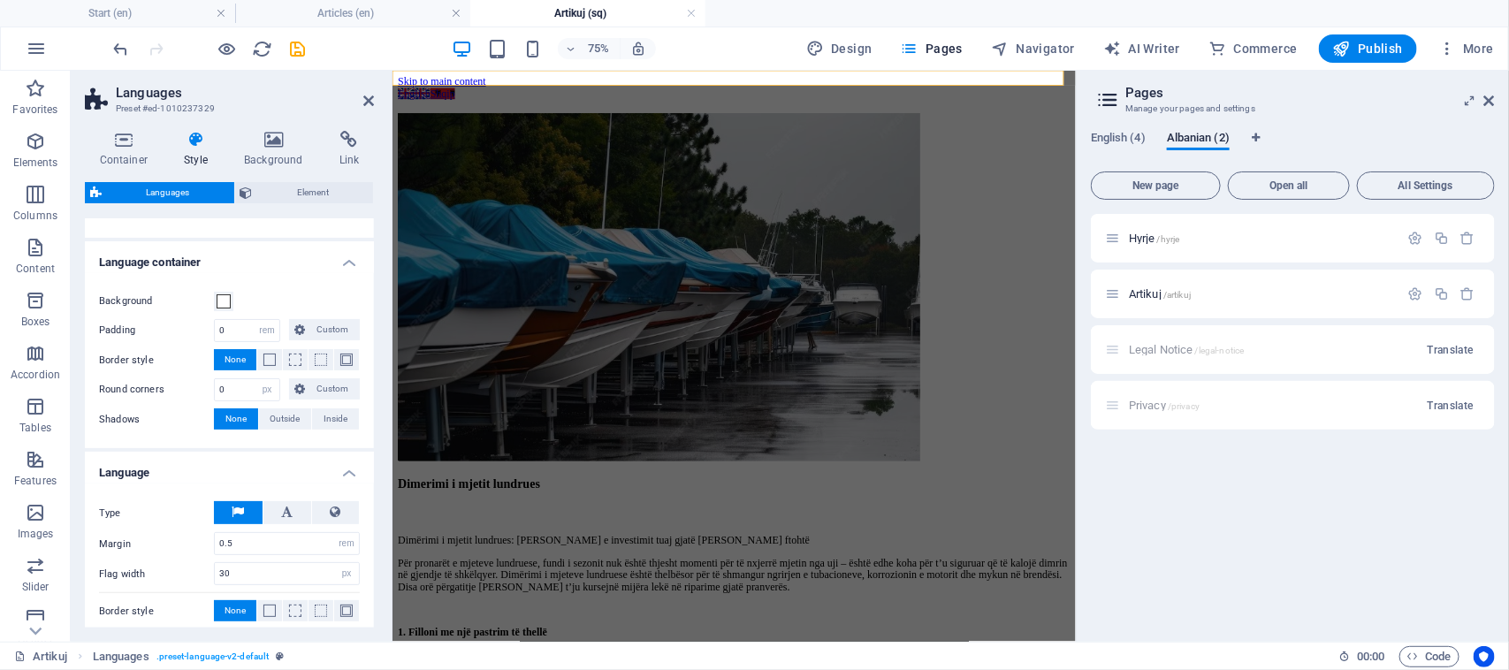
scroll to position [0, 0]
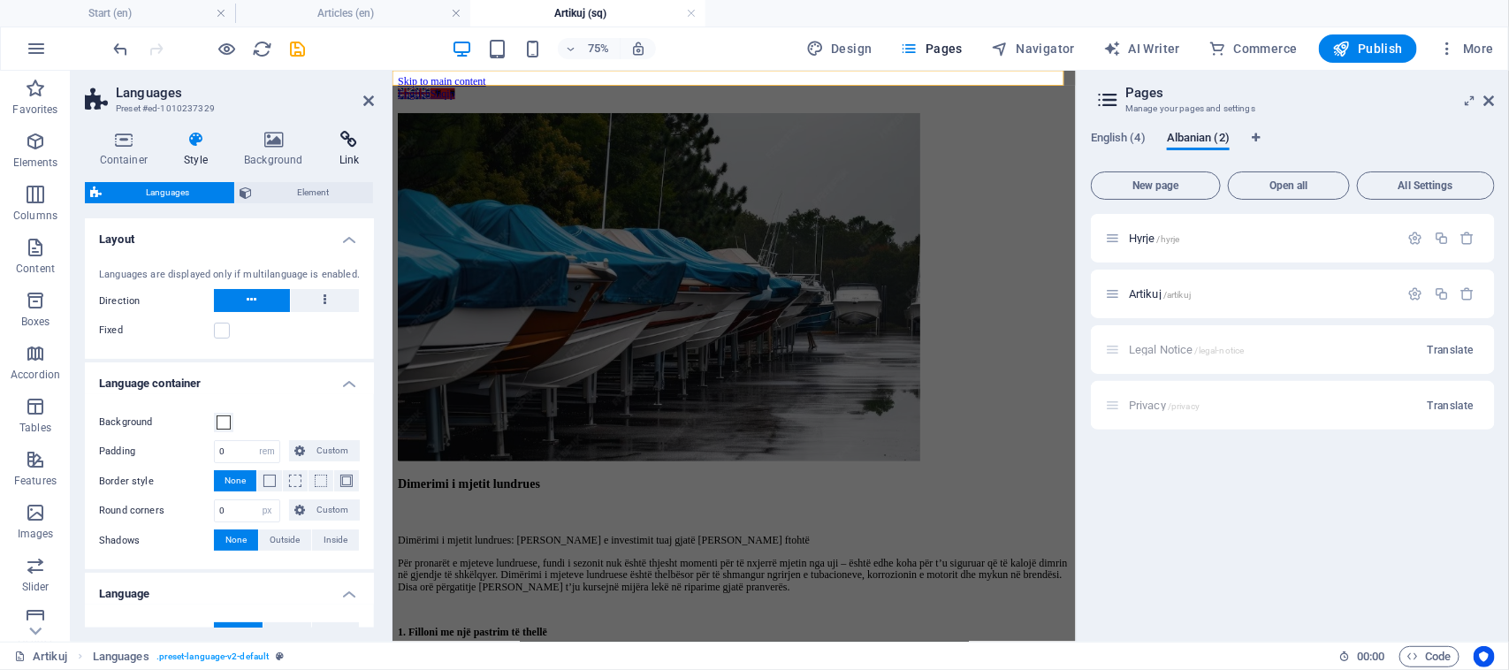
click at [361, 150] on h4 "Link" at bounding box center [348, 149] width 49 height 37
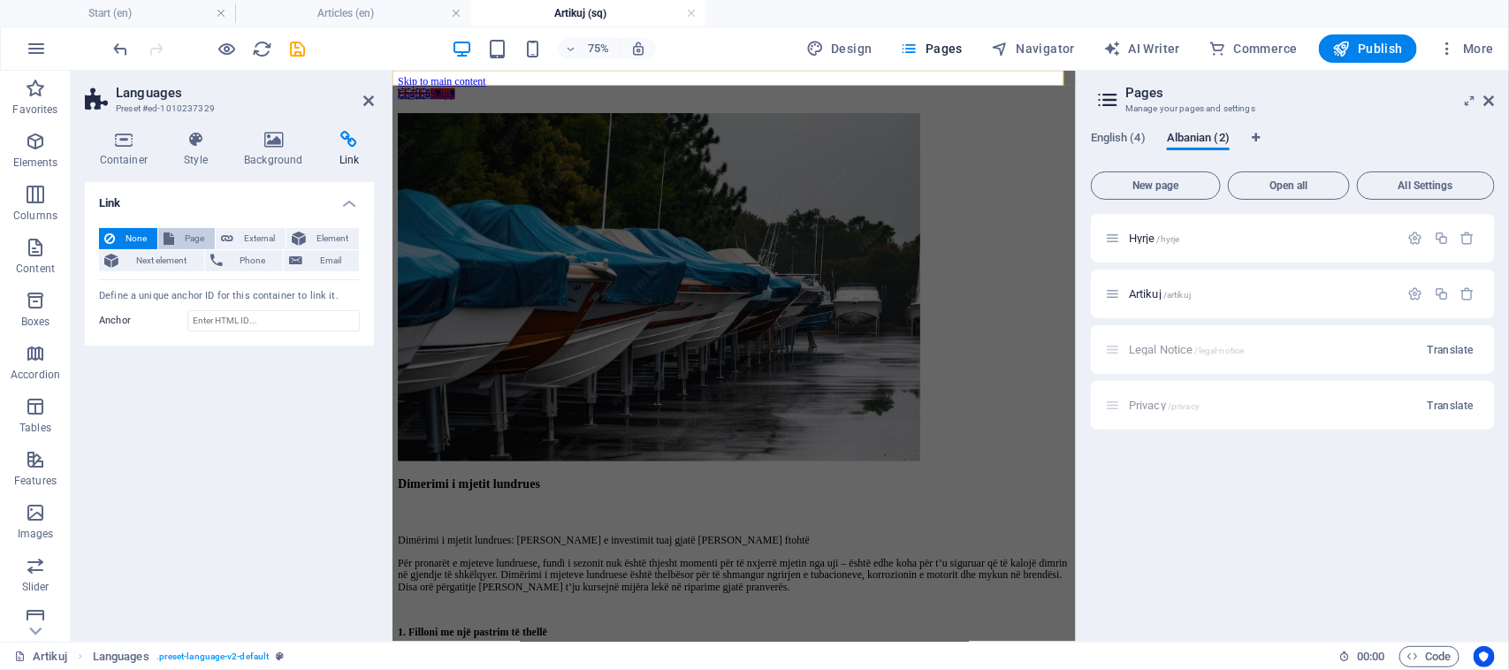
click at [201, 240] on span "Page" at bounding box center [194, 238] width 30 height 21
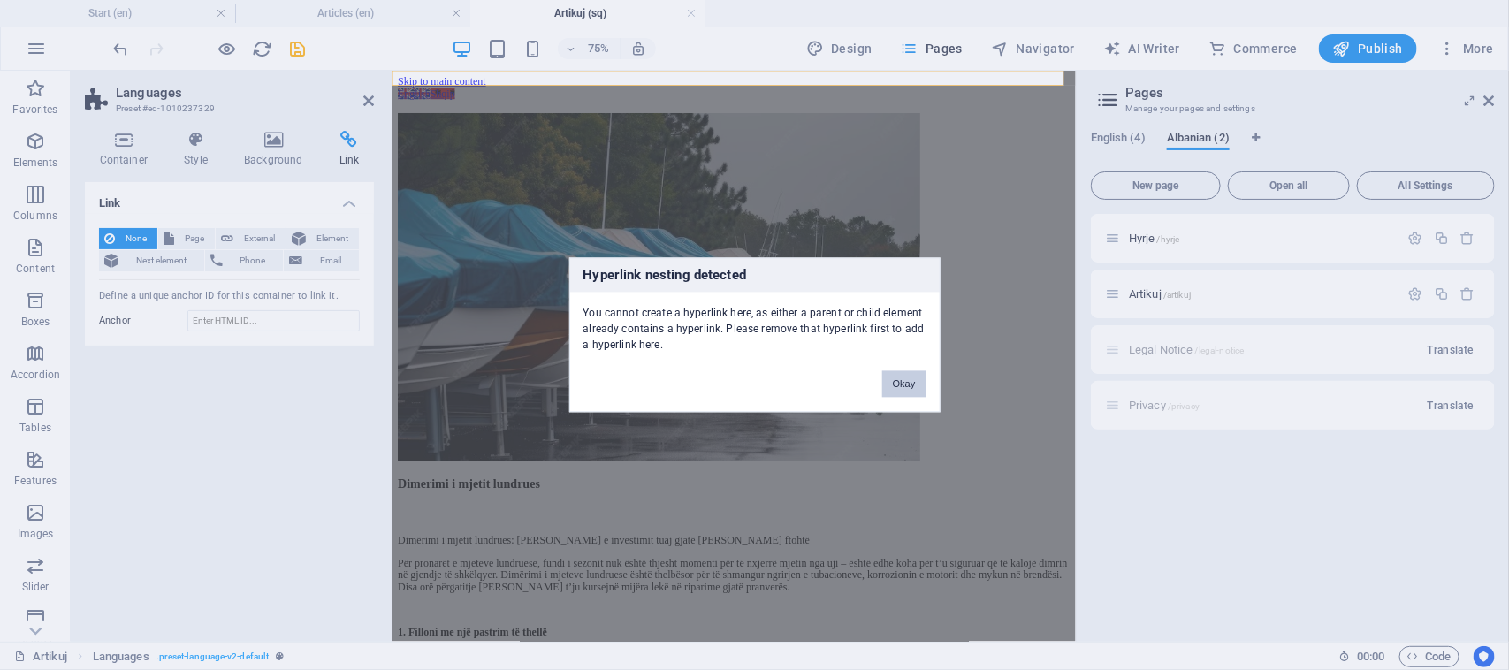
drag, startPoint x: 901, startPoint y: 381, endPoint x: 674, endPoint y: 415, distance: 229.7
click at [901, 381] on button "Okay" at bounding box center [904, 384] width 44 height 27
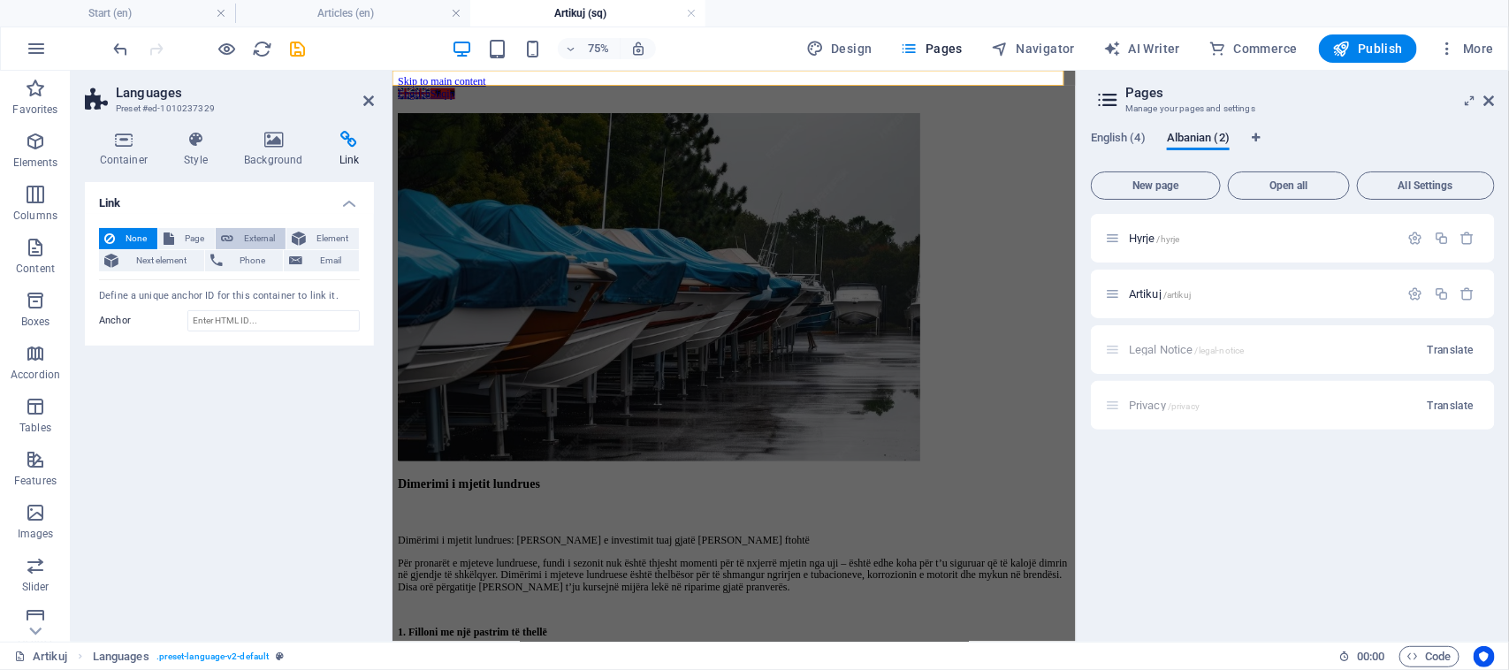
click at [257, 236] on span "External" at bounding box center [260, 238] width 42 height 21
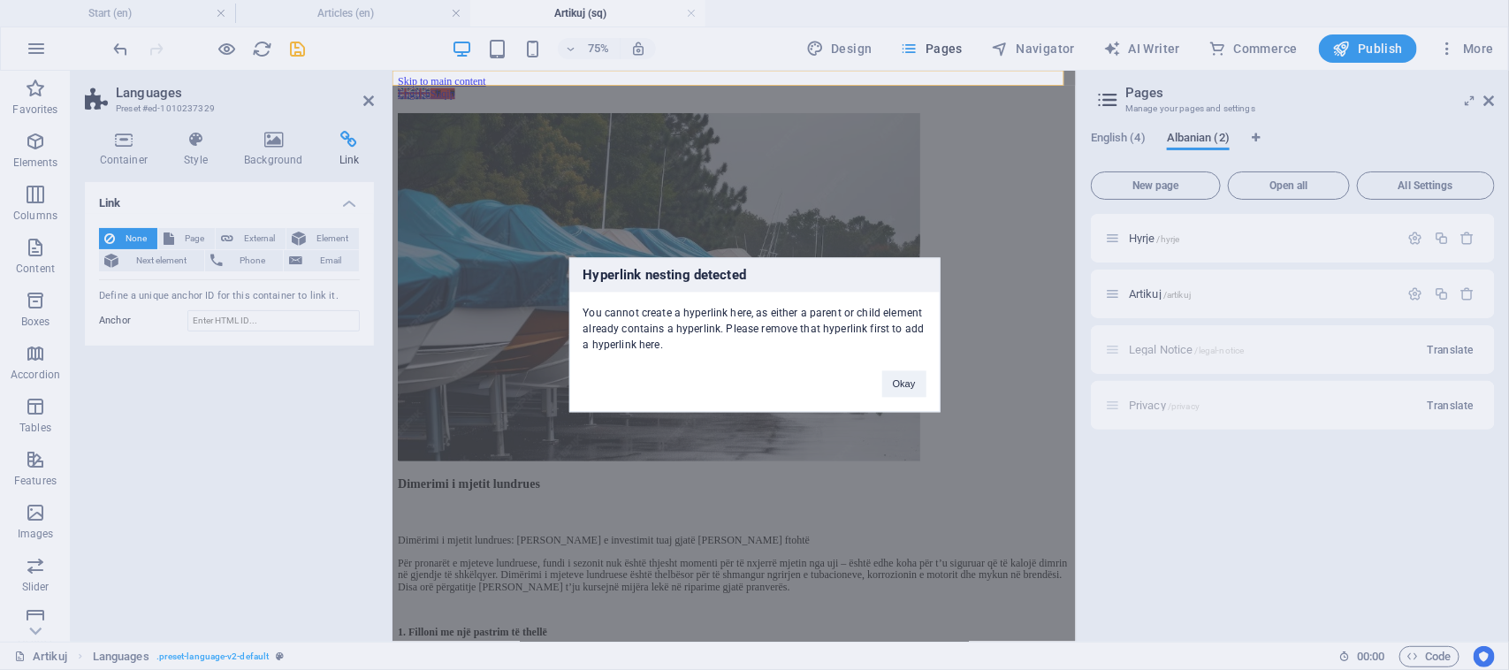
drag, startPoint x: 880, startPoint y: 389, endPoint x: 804, endPoint y: 365, distance: 79.7
click at [879, 389] on div "Okay" at bounding box center [904, 376] width 71 height 45
drag, startPoint x: 262, startPoint y: 318, endPoint x: 290, endPoint y: 315, distance: 27.6
click at [263, 318] on div "Hyperlink nesting detected You cannot create a hyperlink here, as either a pare…" at bounding box center [754, 335] width 1509 height 670
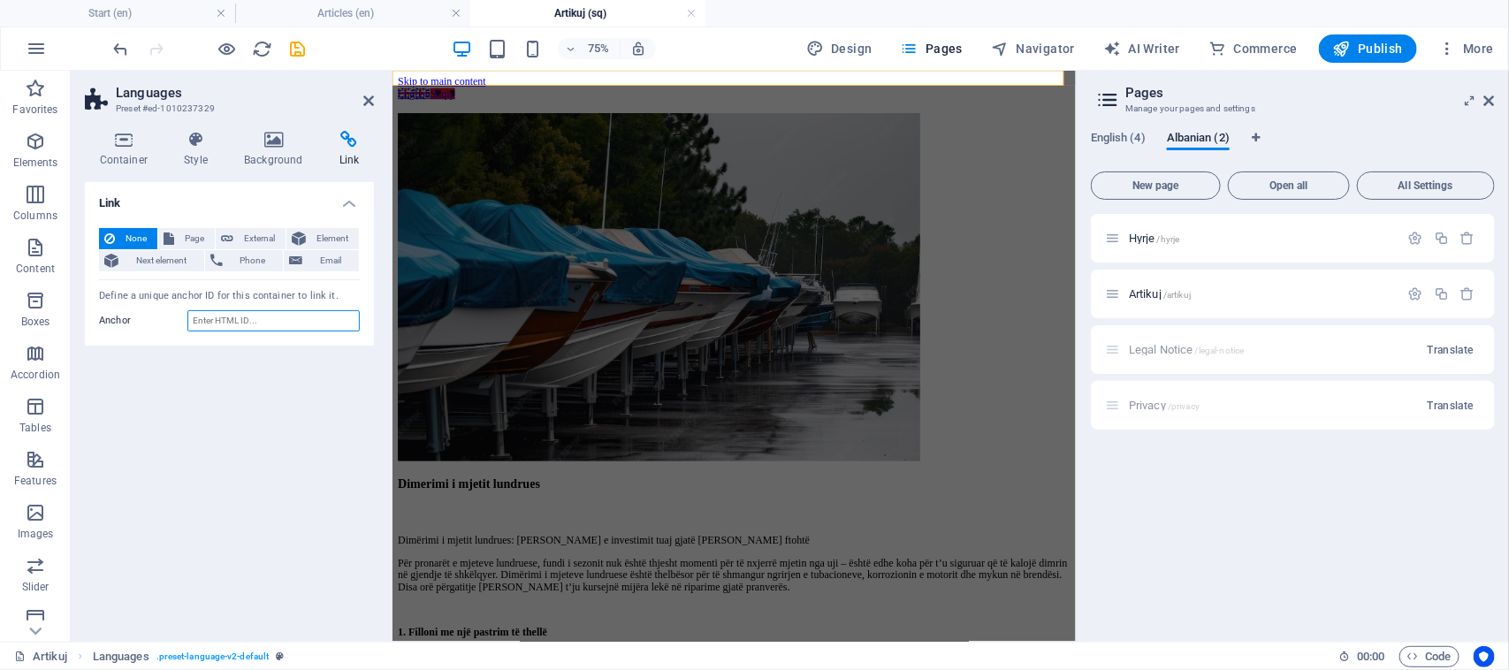
click at [338, 311] on input "Anchor" at bounding box center [273, 320] width 172 height 21
click at [1446, 239] on icon "button" at bounding box center [1440, 238] width 15 height 15
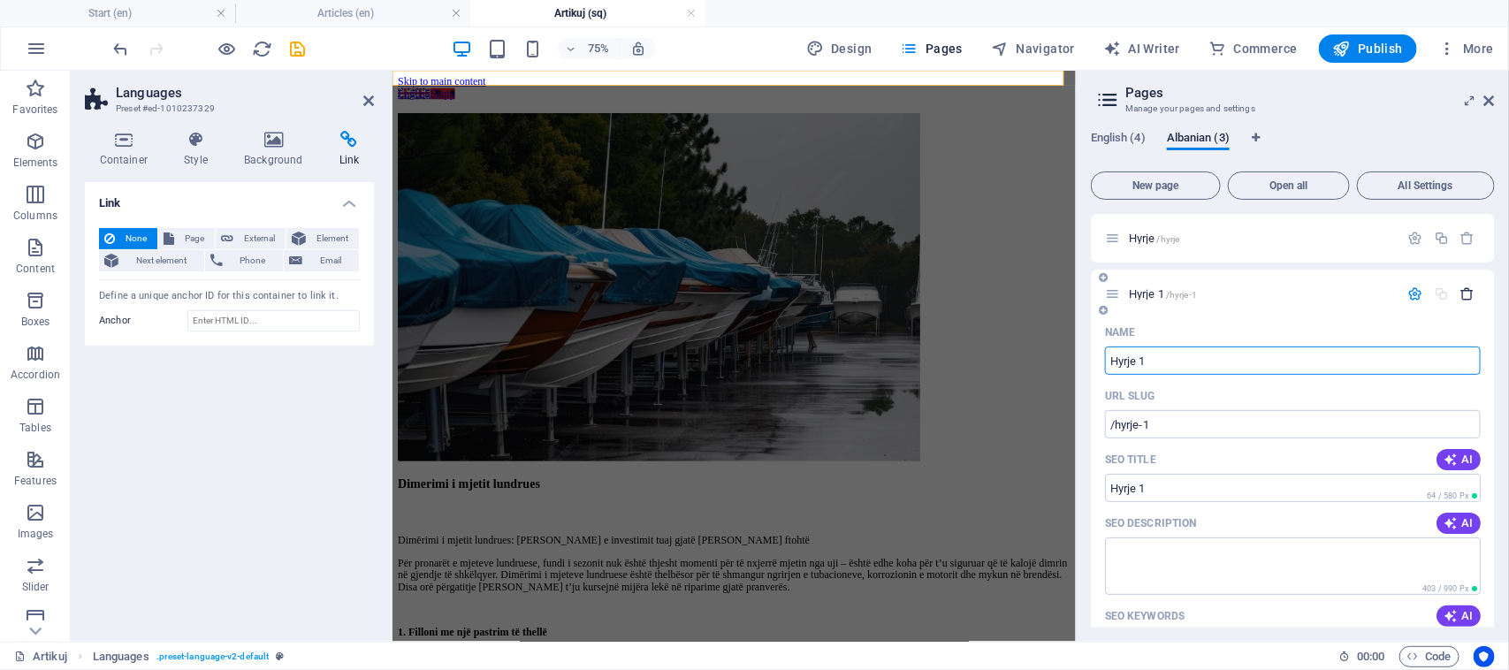
click at [1473, 296] on button "button" at bounding box center [1468, 293] width 26 height 15
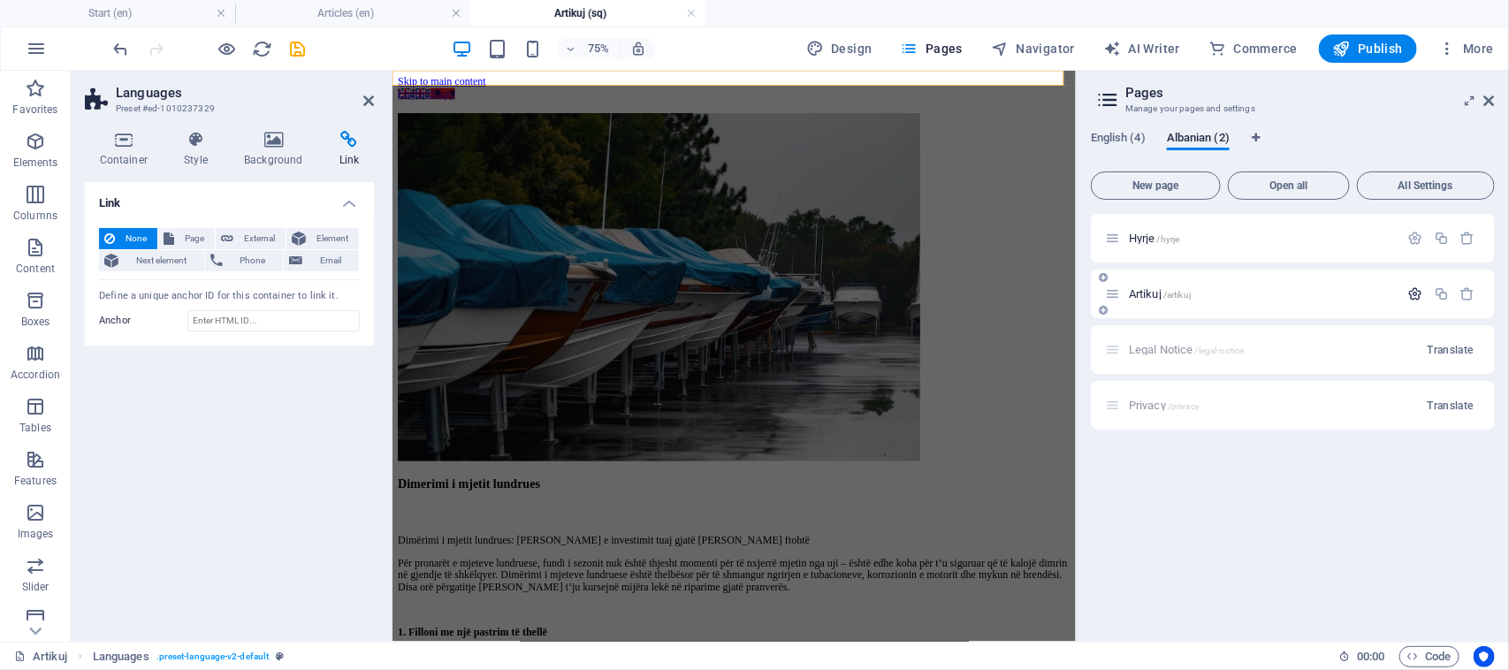
click at [1421, 294] on icon "button" at bounding box center [1415, 293] width 15 height 15
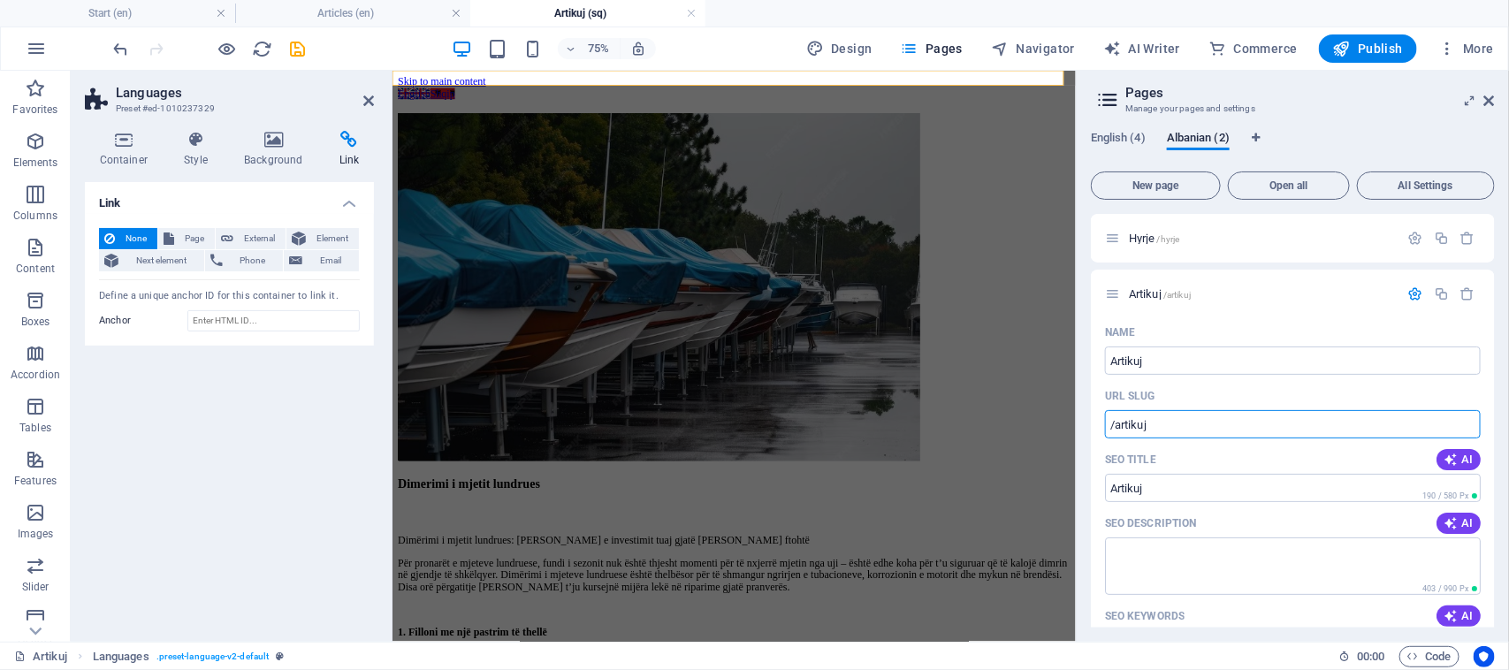
drag, startPoint x: 1574, startPoint y: 492, endPoint x: 1300, endPoint y: 539, distance: 277.9
click at [1143, 416] on input "/artikuj" at bounding box center [1293, 424] width 376 height 28
click at [1142, 416] on input "/artikuj" at bounding box center [1293, 424] width 376 height 28
click at [1141, 416] on input "/artikuj" at bounding box center [1293, 424] width 376 height 28
click at [316, 321] on input "Anchor" at bounding box center [273, 320] width 172 height 21
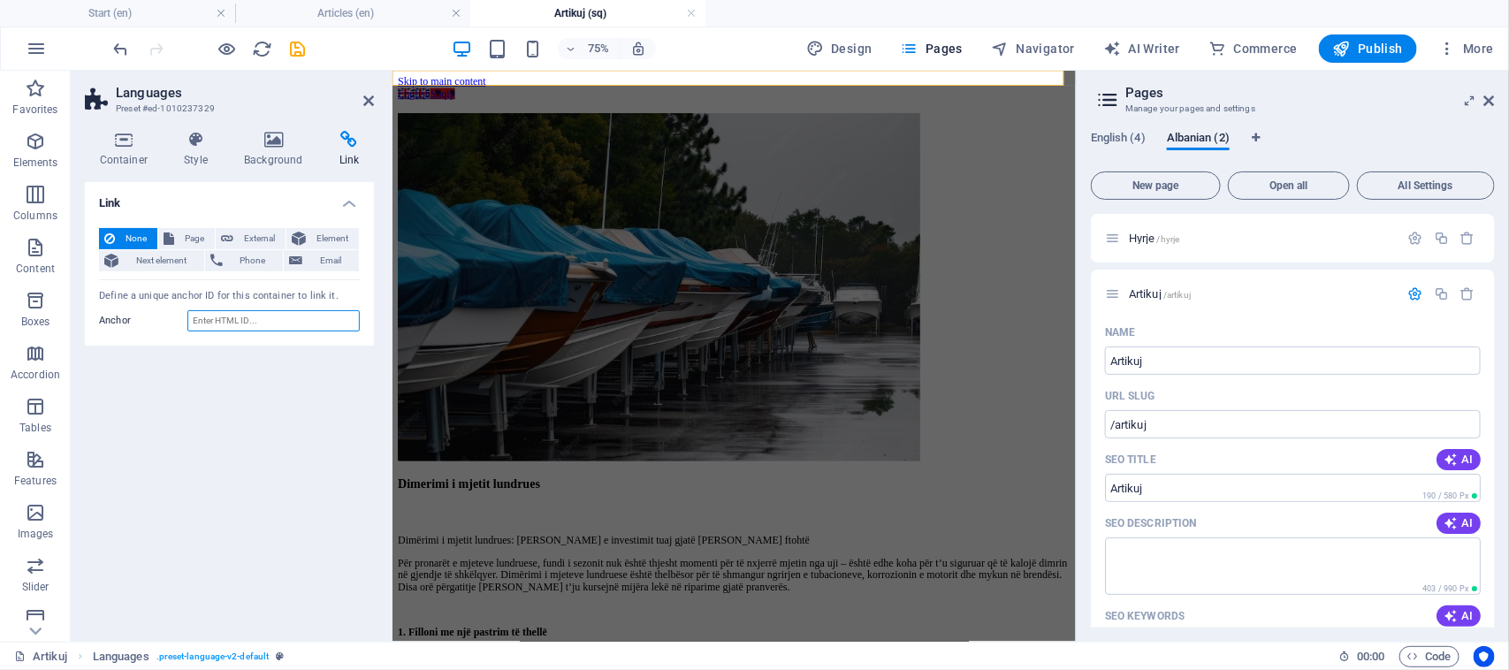
paste input "/artikuj"
type input "/artikuj"
click at [299, 407] on div "Link None Page External Element Next element Phone Email Page Start Articles Le…" at bounding box center [229, 404] width 289 height 445
drag, startPoint x: 303, startPoint y: 53, endPoint x: 303, endPoint y: 67, distance: 14.1
click at [303, 54] on icon "save" at bounding box center [298, 49] width 20 height 20
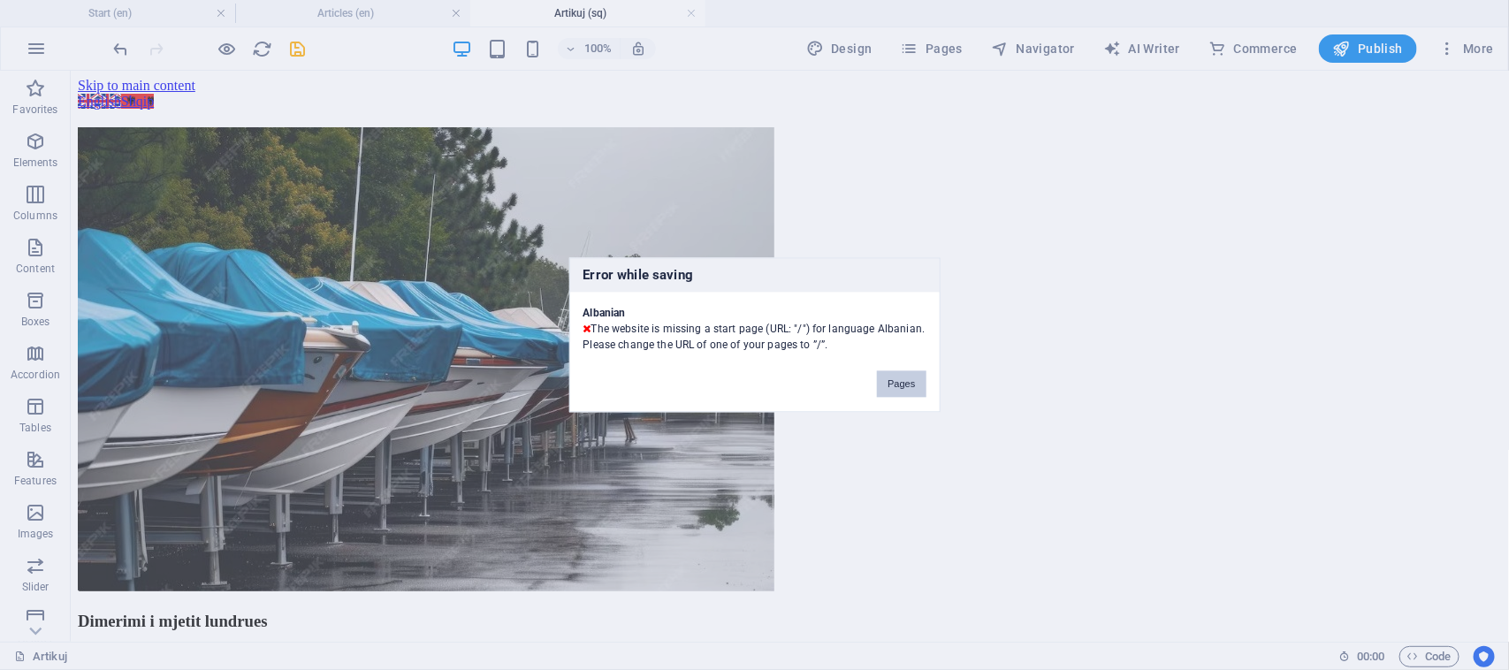
drag, startPoint x: 893, startPoint y: 380, endPoint x: 635, endPoint y: 284, distance: 276.3
click at [893, 380] on button "Pages" at bounding box center [901, 384] width 49 height 27
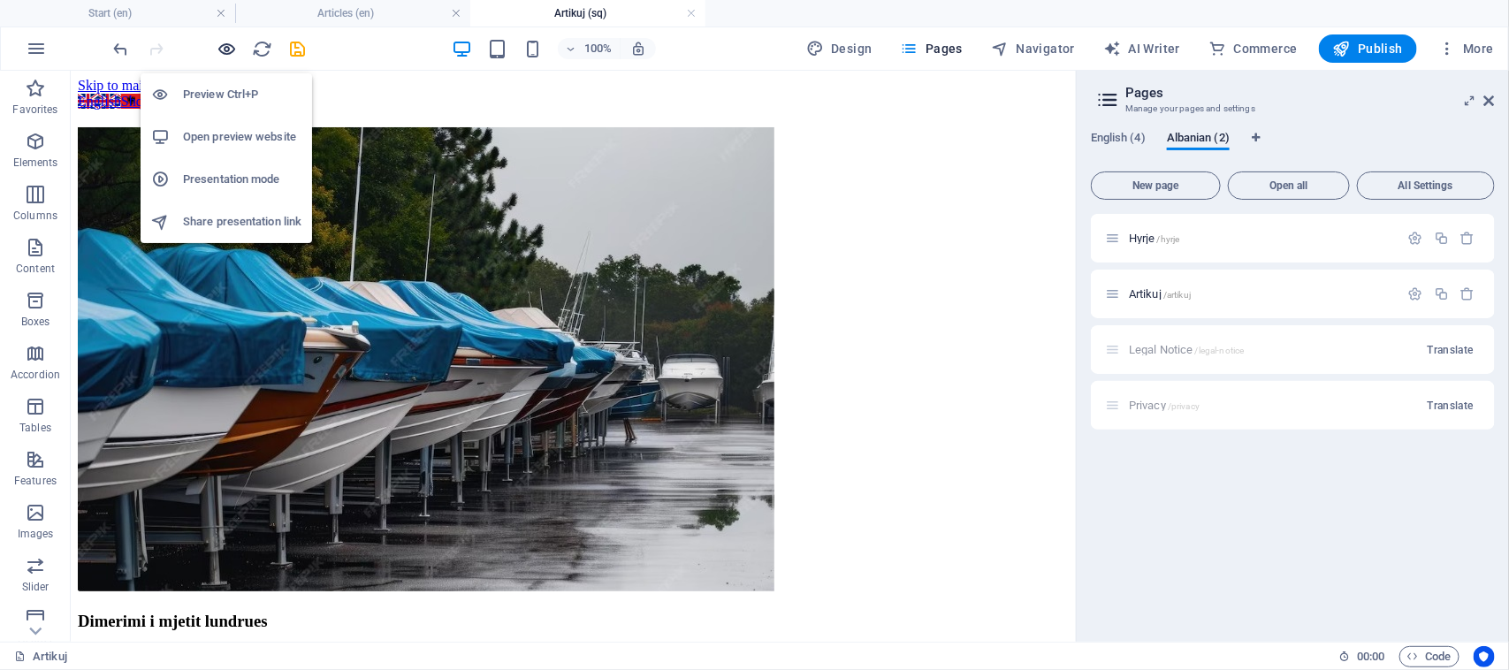
click at [225, 53] on icon "button" at bounding box center [227, 49] width 20 height 20
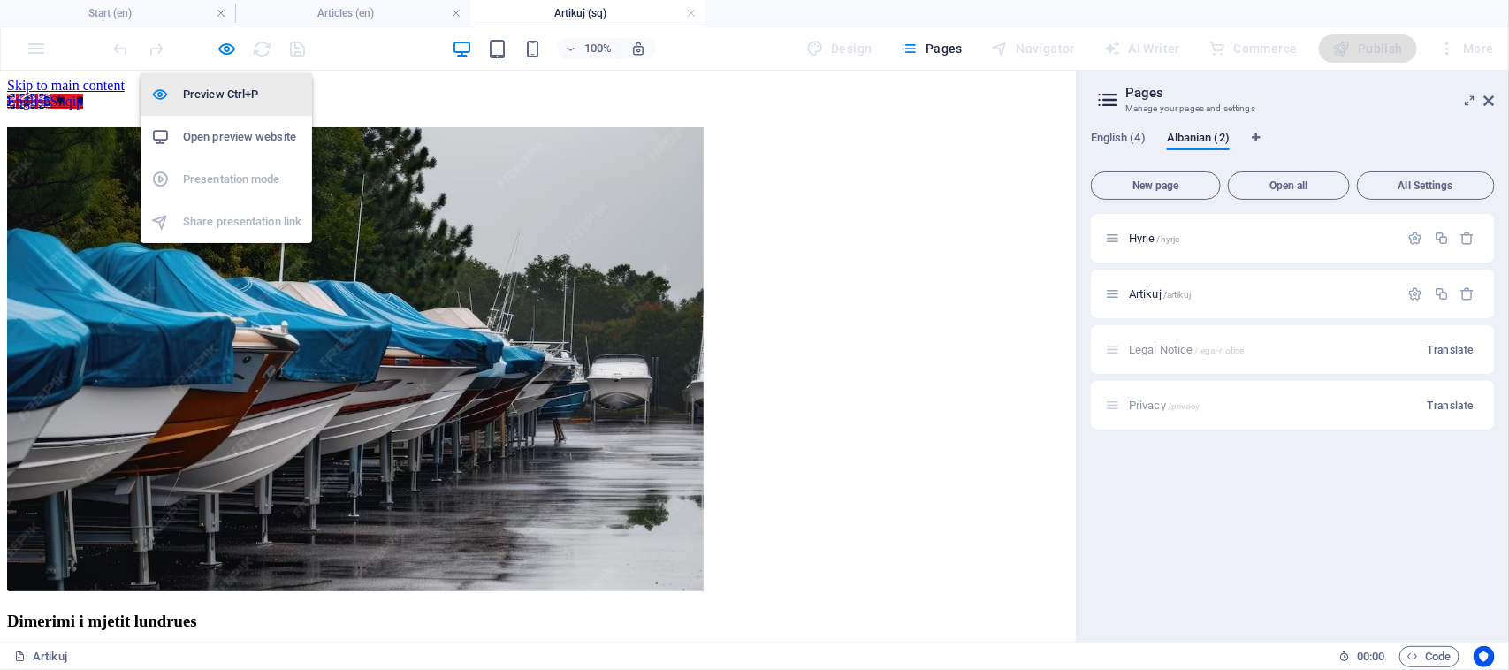
click at [227, 91] on h6 "Preview Ctrl+P" at bounding box center [242, 94] width 118 height 21
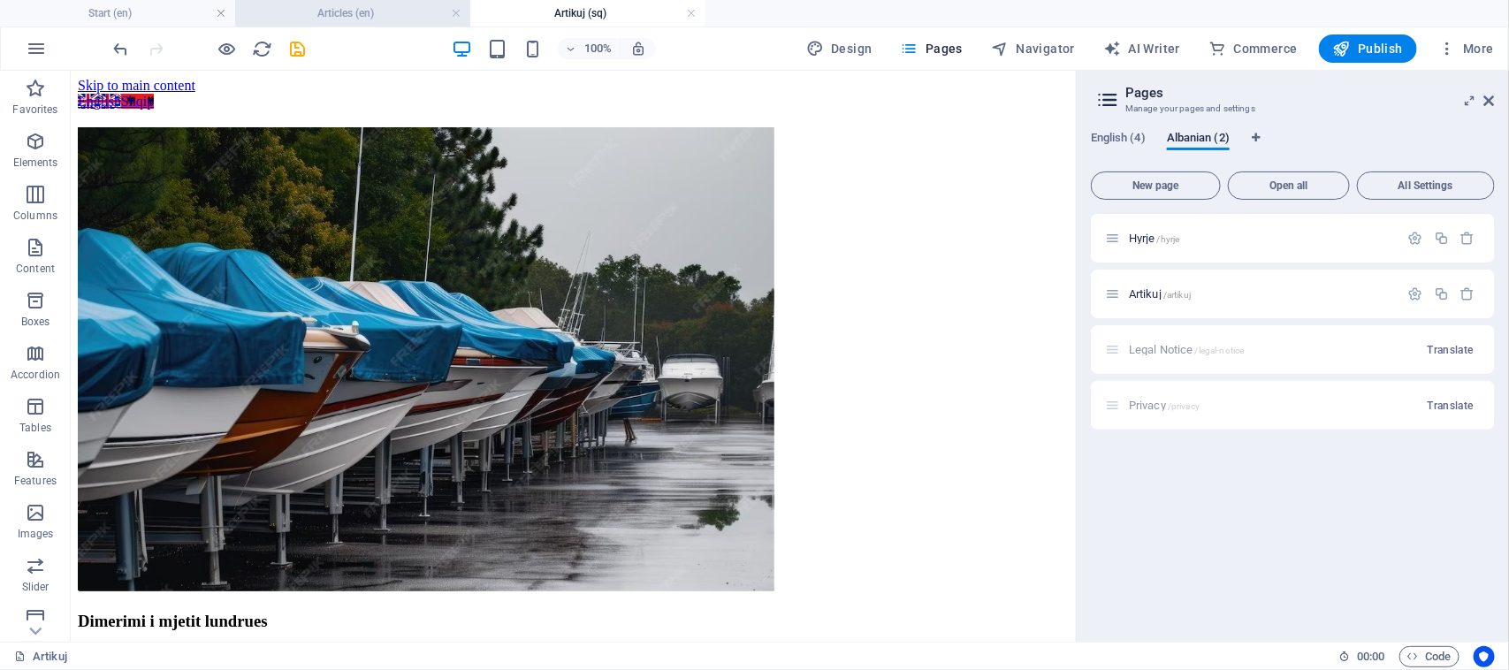
click at [354, 15] on h4 "Articles (en)" at bounding box center [352, 13] width 235 height 19
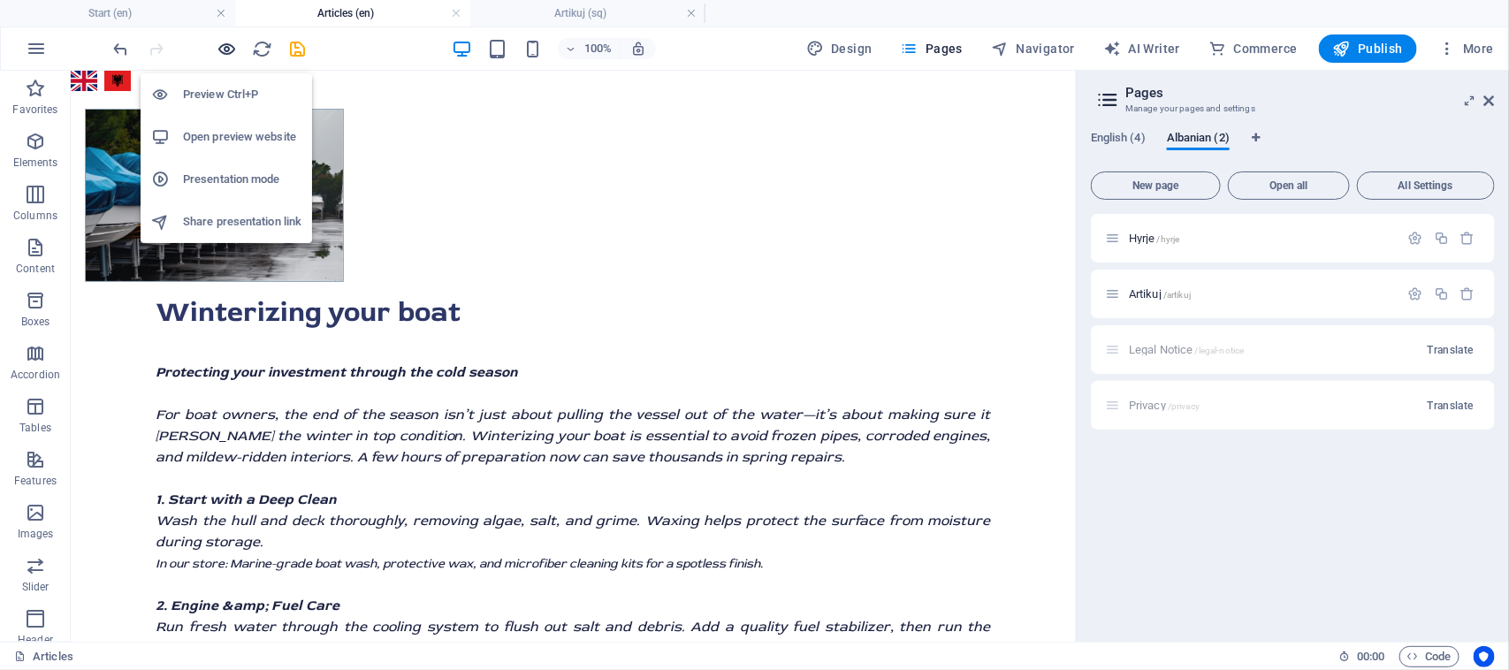
click at [235, 46] on icon "button" at bounding box center [227, 49] width 20 height 20
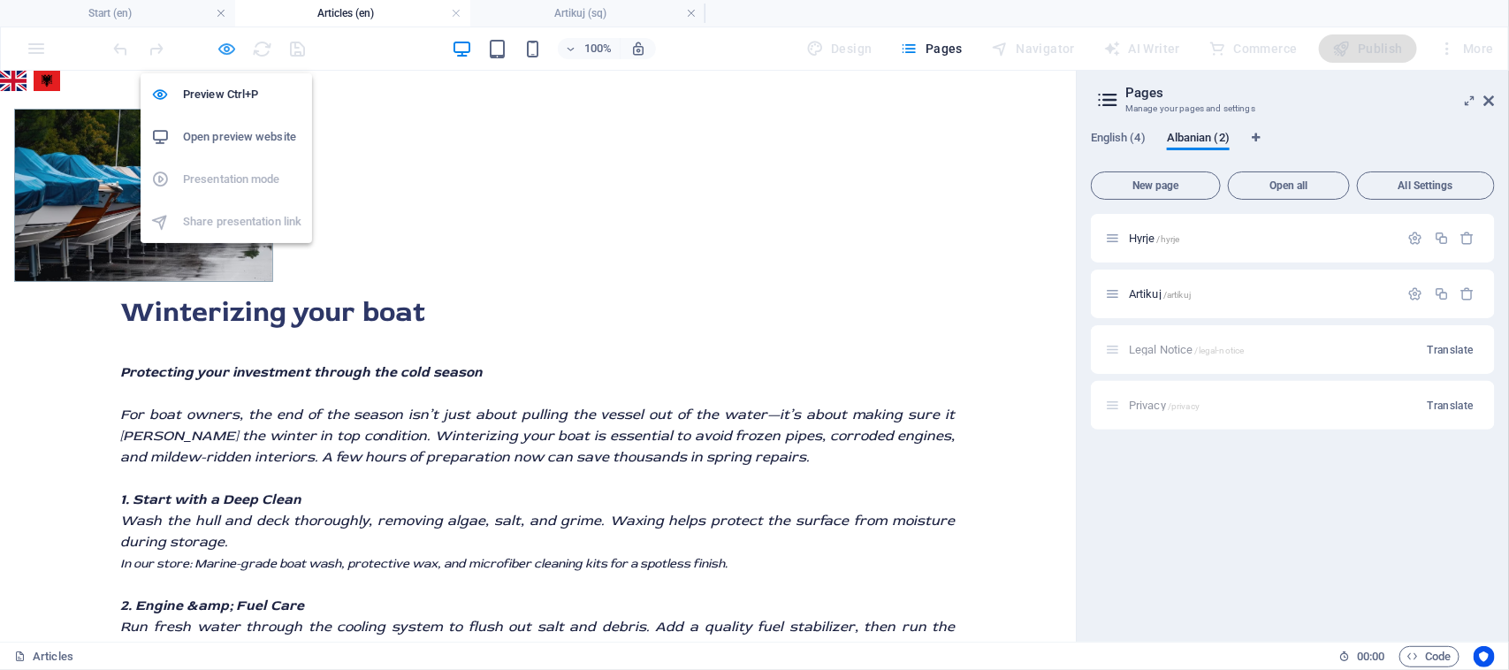
click at [228, 54] on icon "button" at bounding box center [227, 49] width 20 height 20
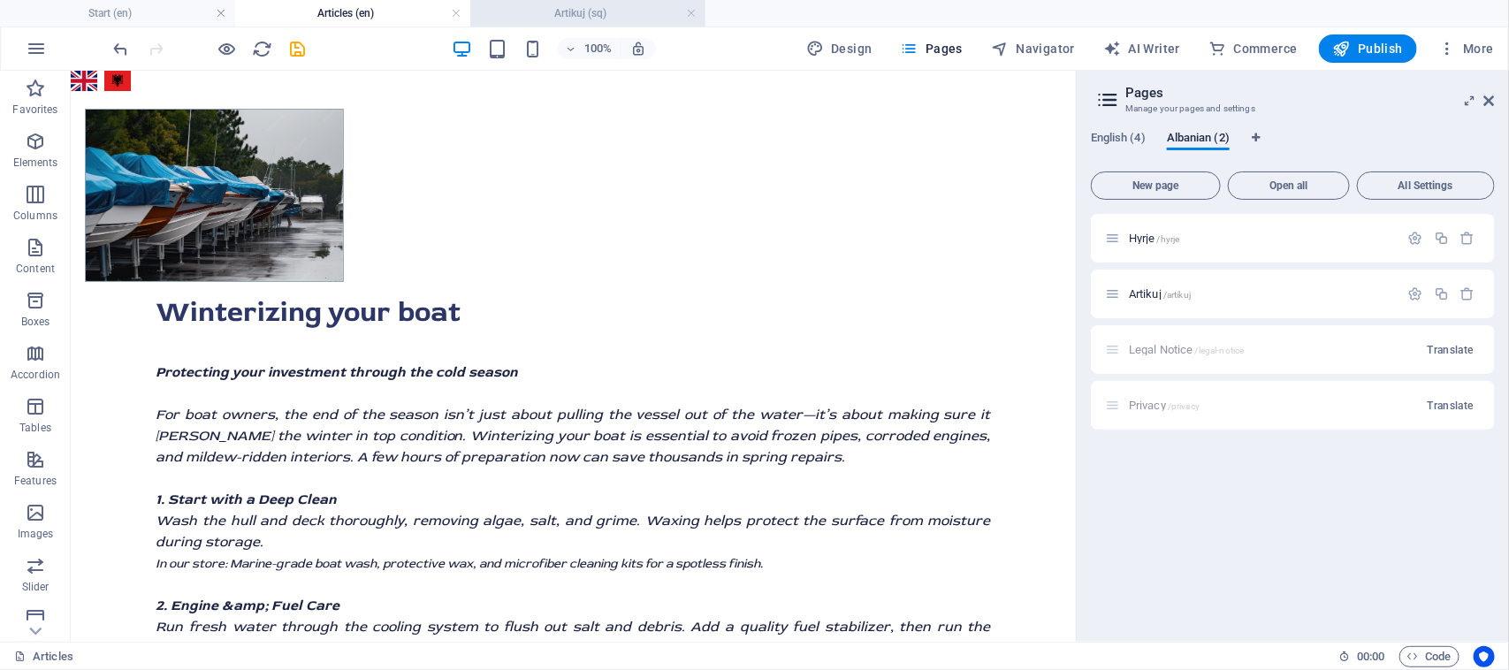
click at [637, 14] on h4 "Artikuj (sq)" at bounding box center [587, 13] width 235 height 19
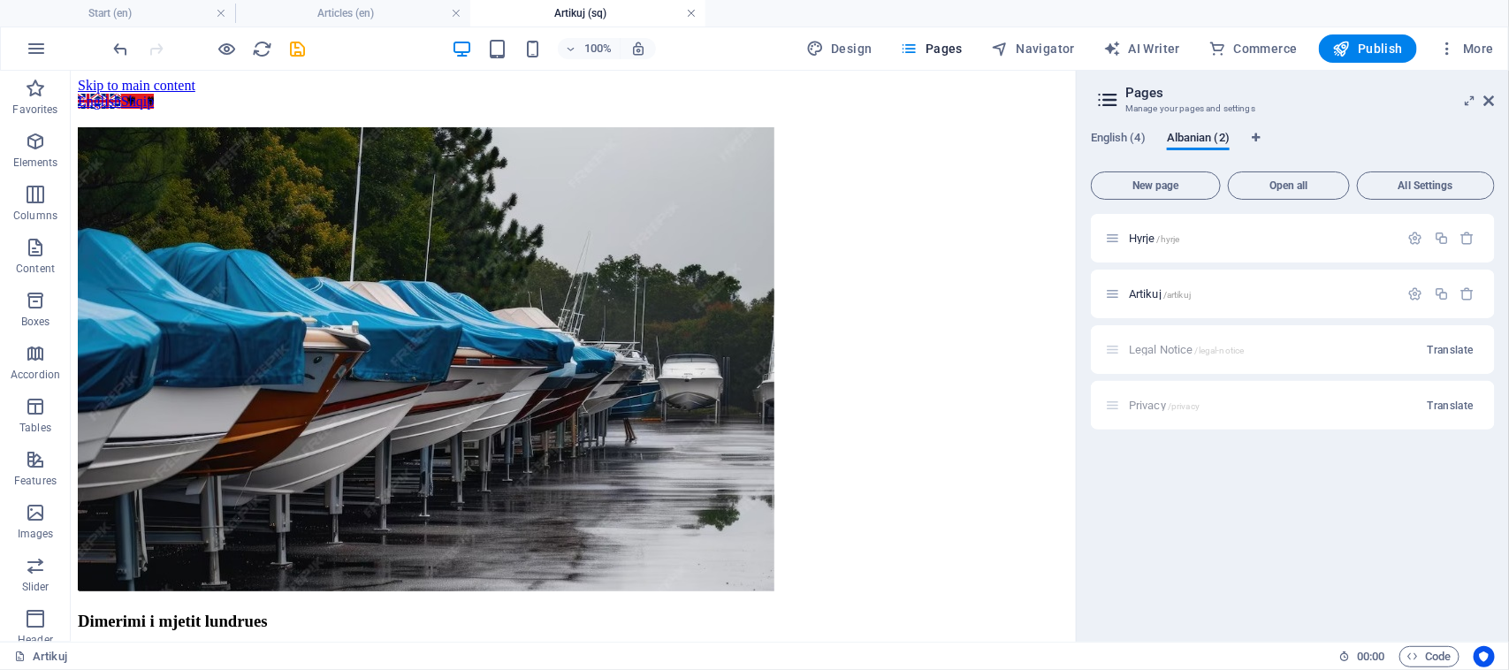
click at [692, 11] on link at bounding box center [691, 13] width 11 height 17
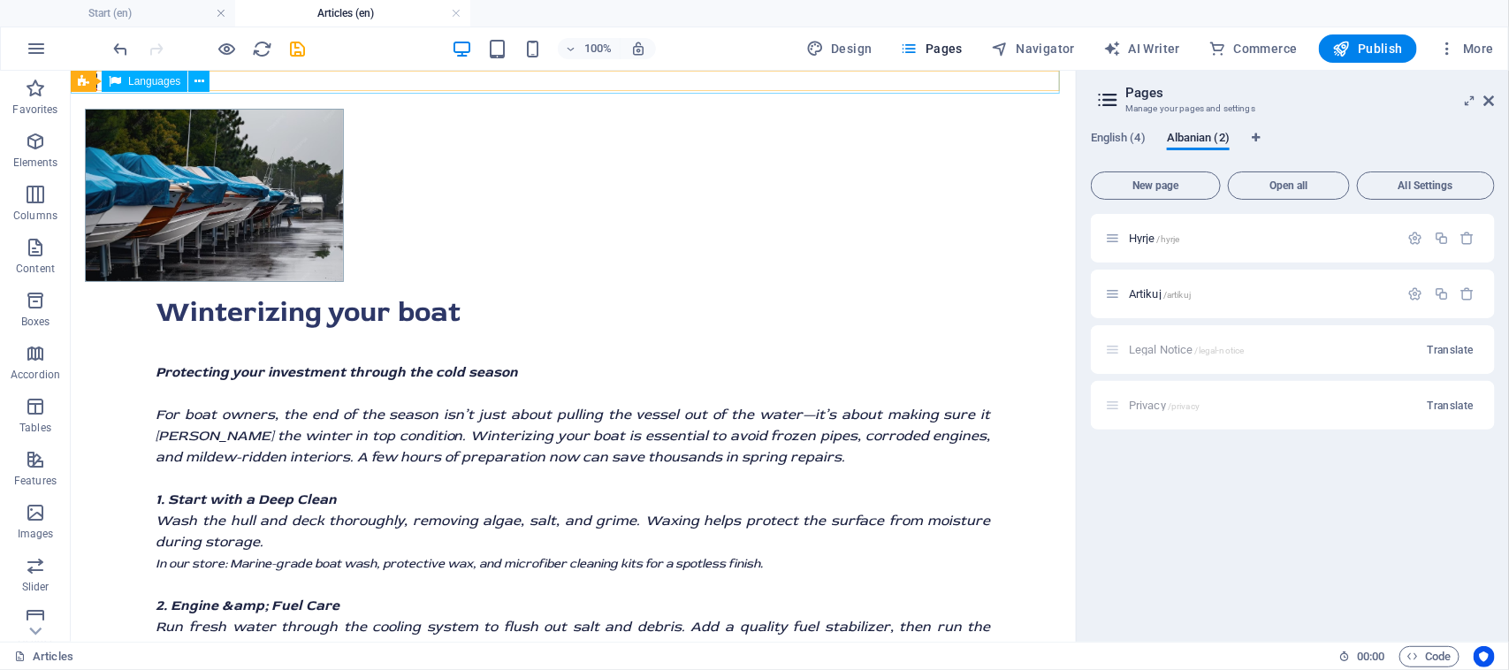
click at [121, 76] on div "Languages" at bounding box center [145, 81] width 86 height 21
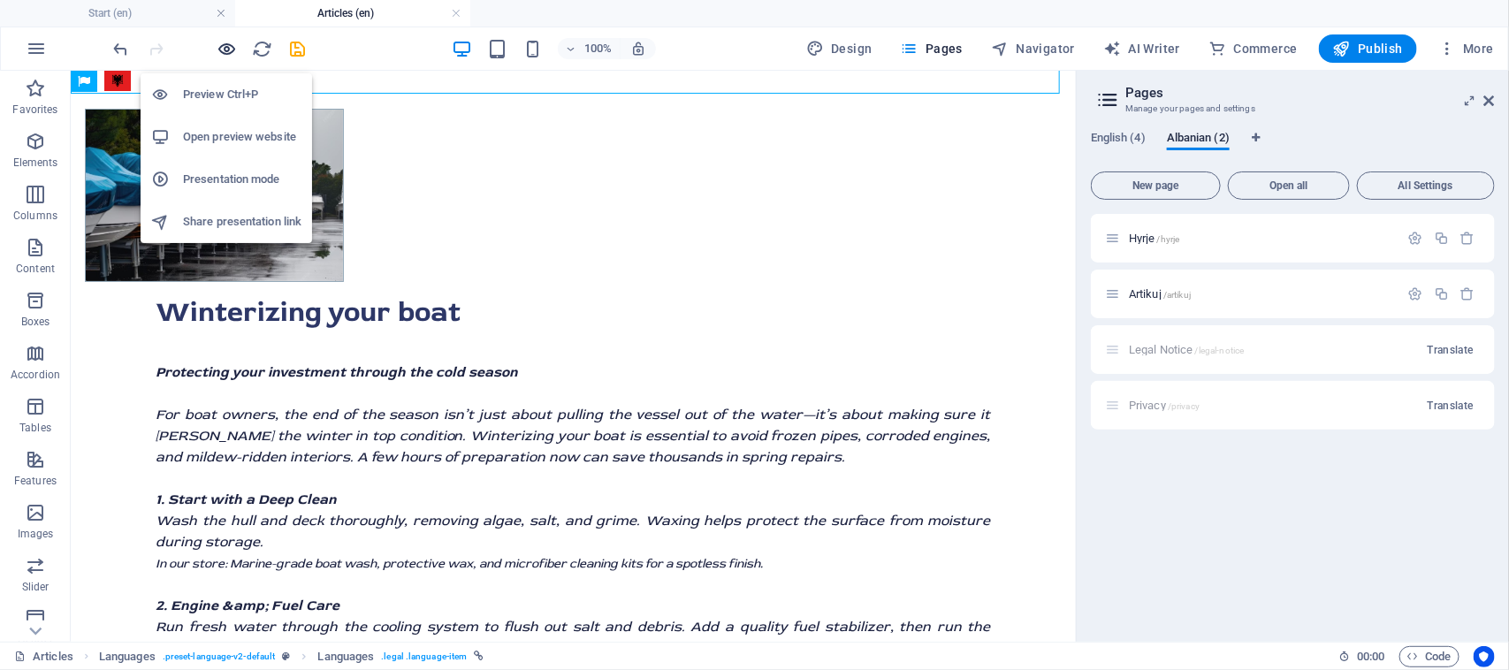
click at [232, 41] on icon "button" at bounding box center [227, 49] width 20 height 20
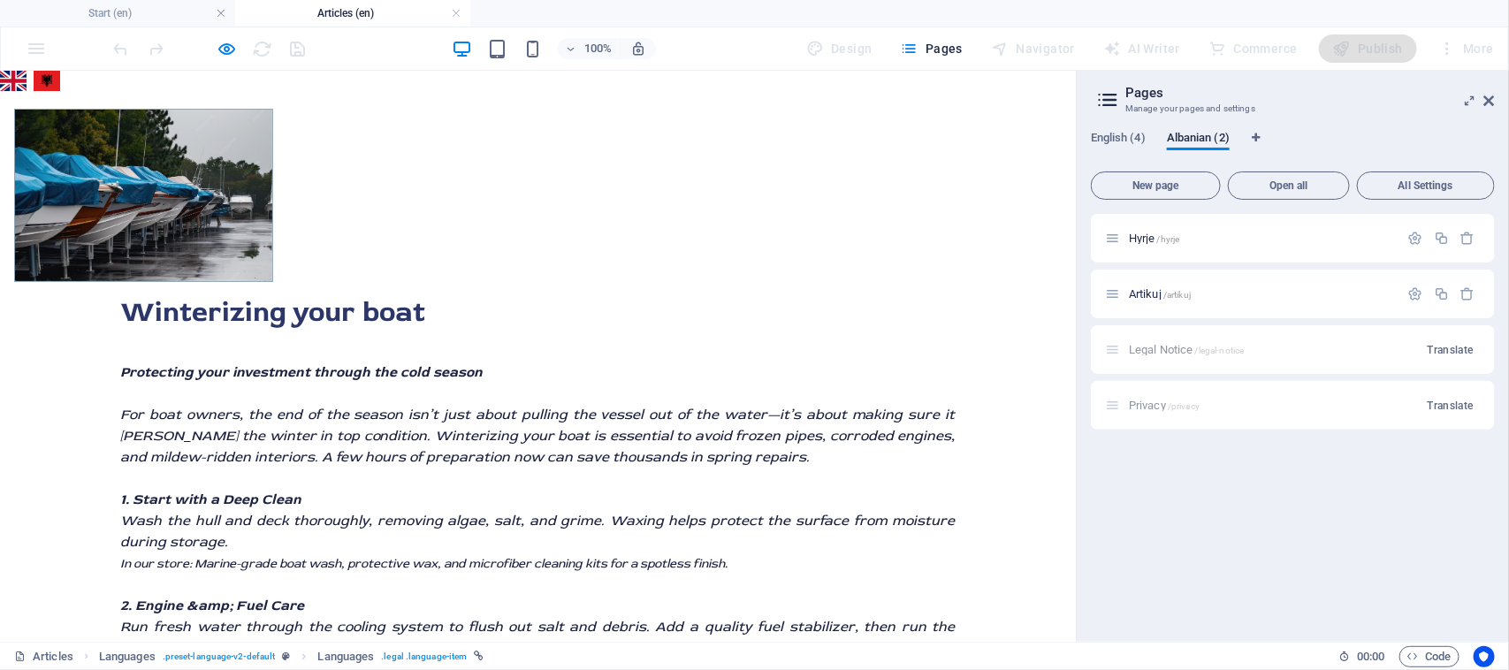
click at [53, 81] on link "Shqip" at bounding box center [47, 80] width 27 height 20
click at [460, 15] on link at bounding box center [456, 13] width 11 height 17
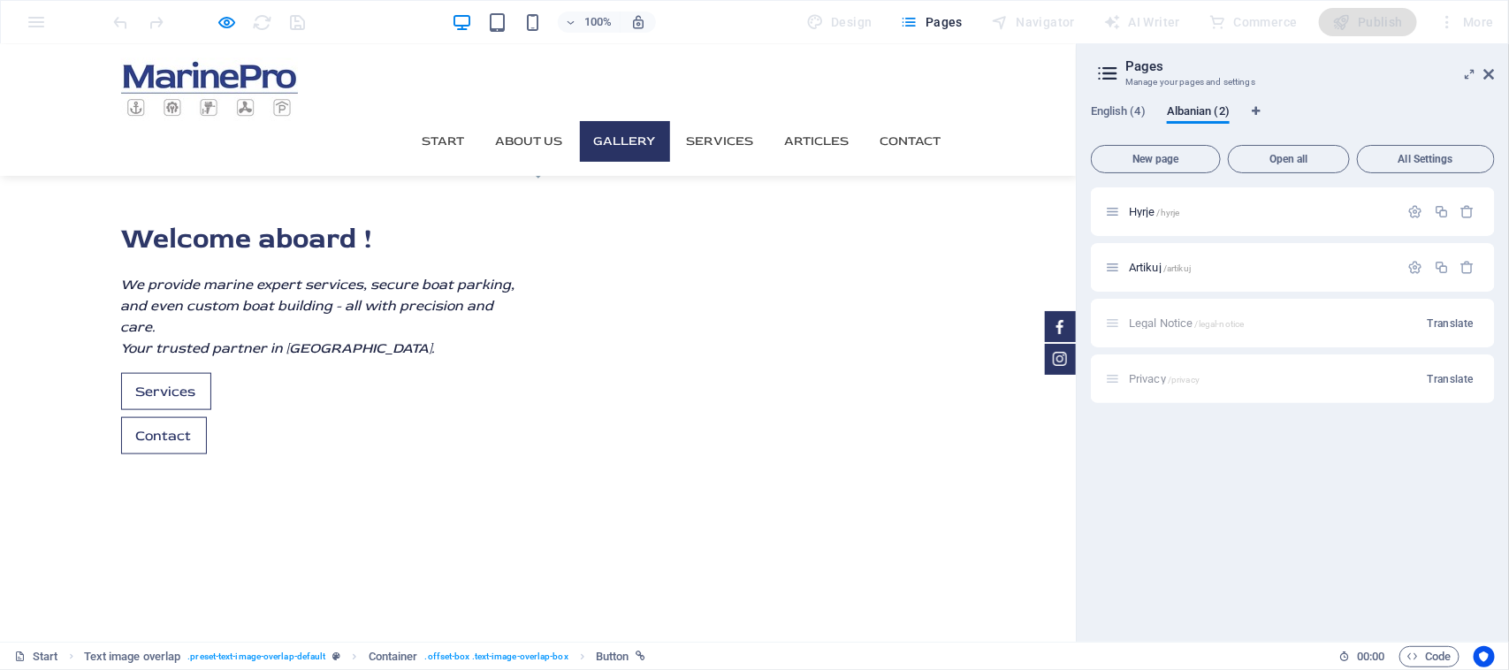
scroll to position [758, 0]
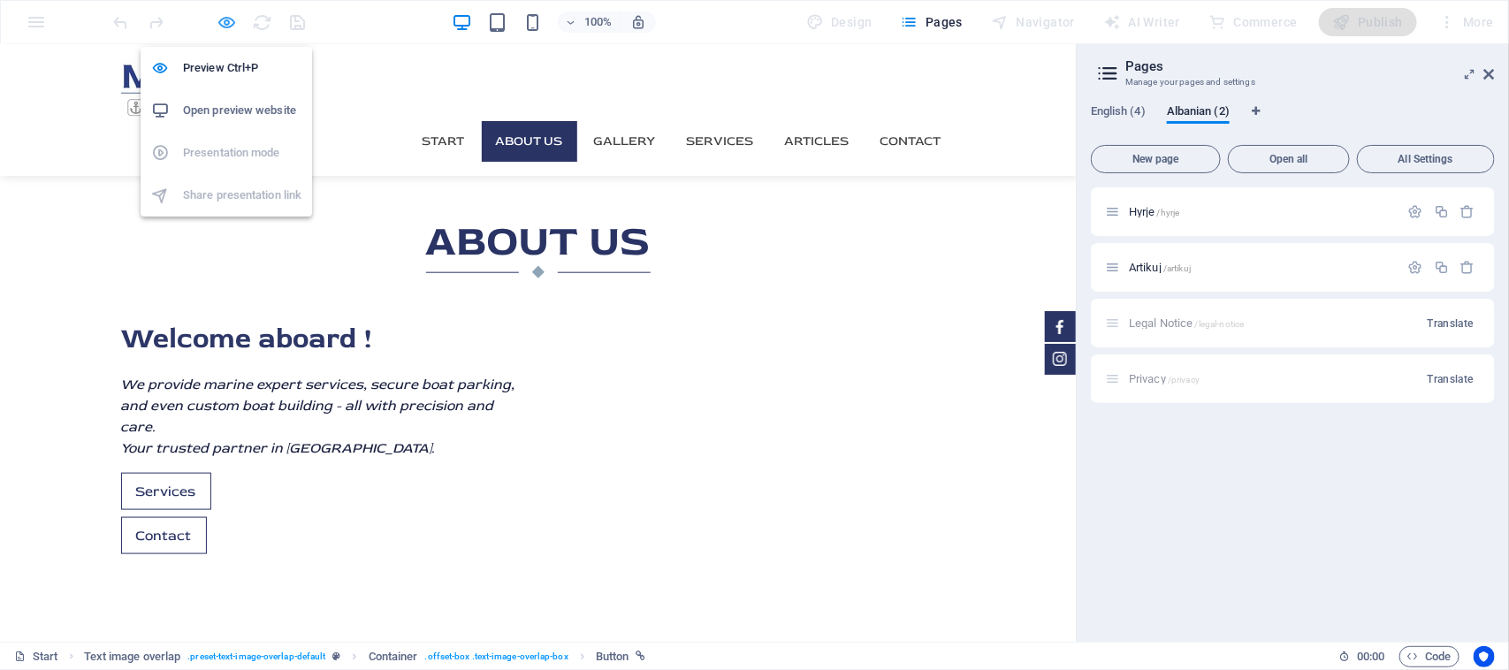
click at [232, 25] on icon "button" at bounding box center [227, 22] width 20 height 20
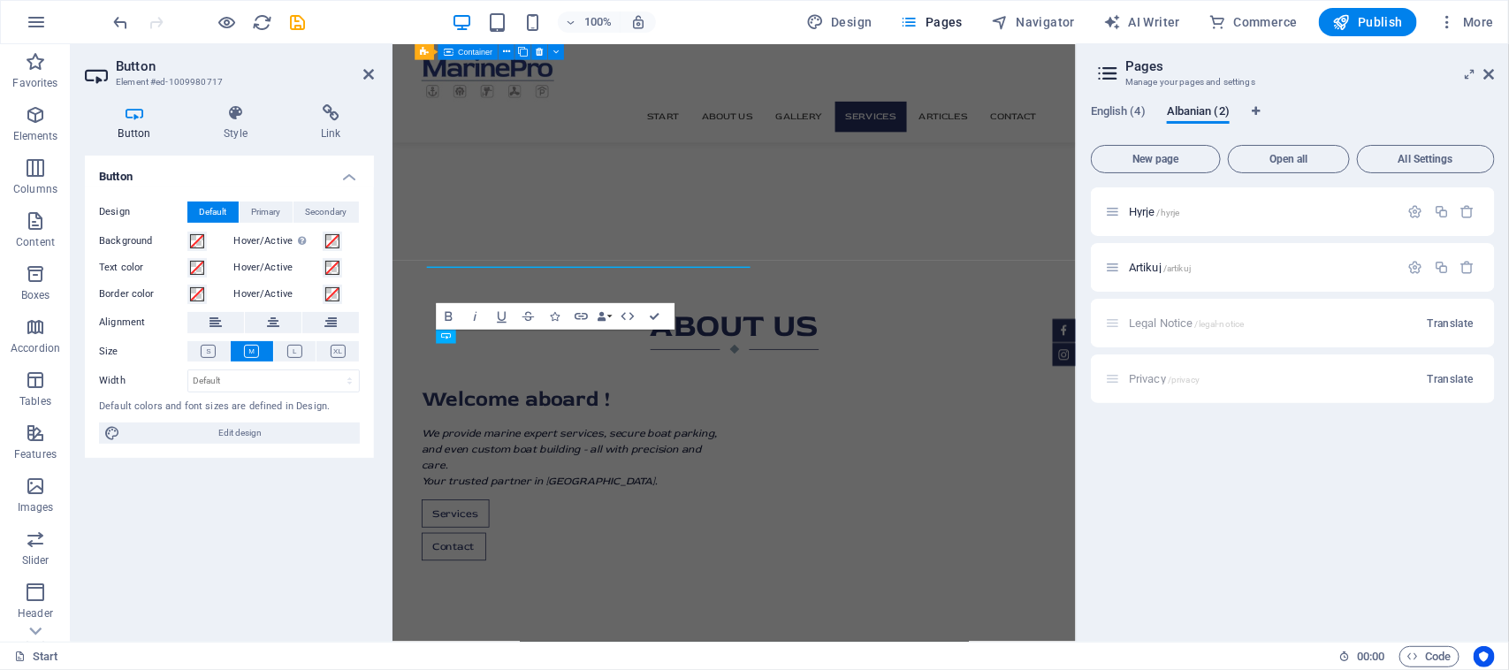
scroll to position [2536, 0]
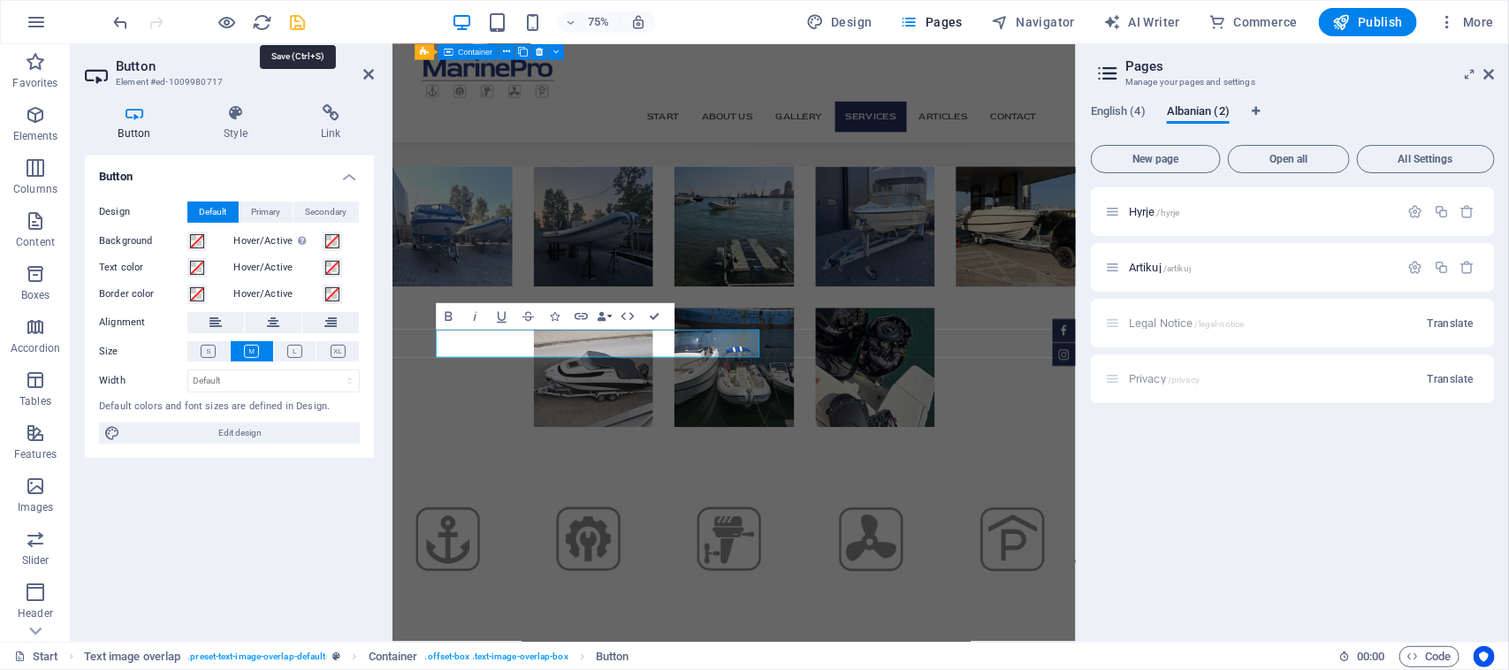
click at [301, 20] on icon "save" at bounding box center [298, 22] width 20 height 20
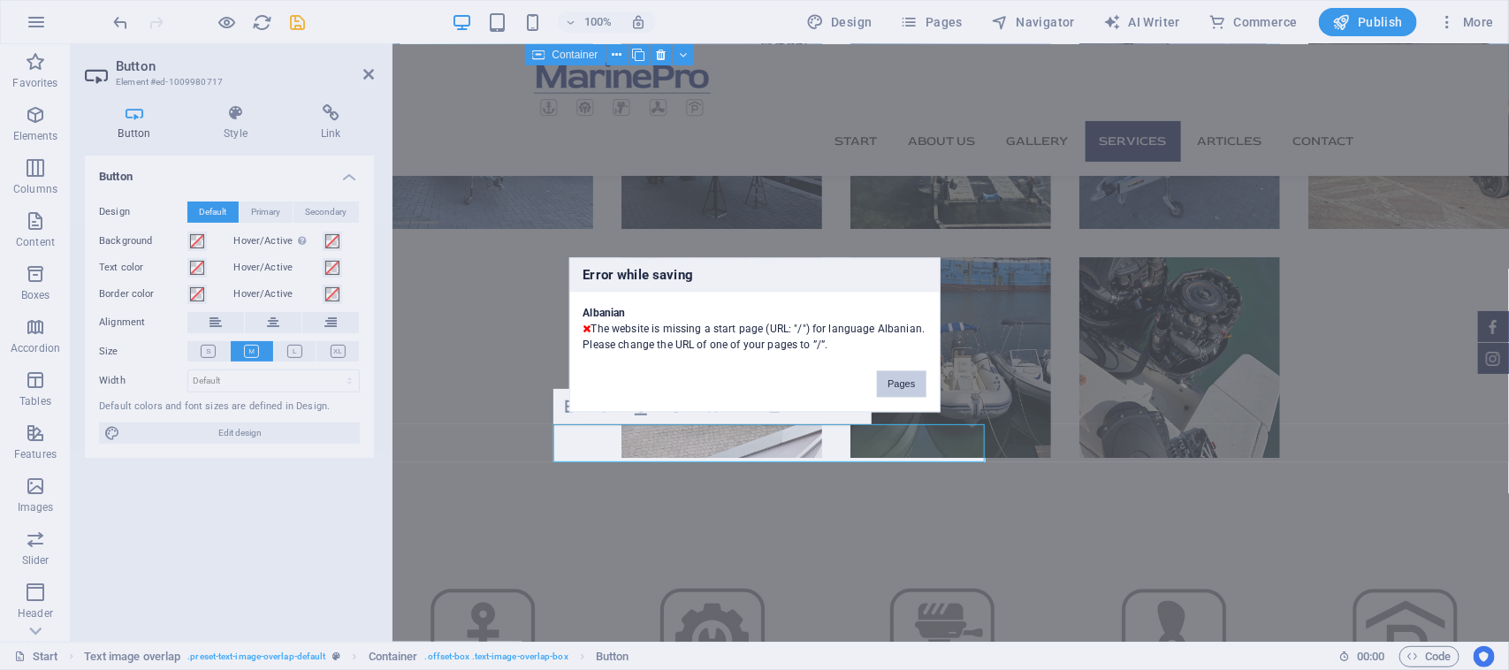
scroll to position [2442, 0]
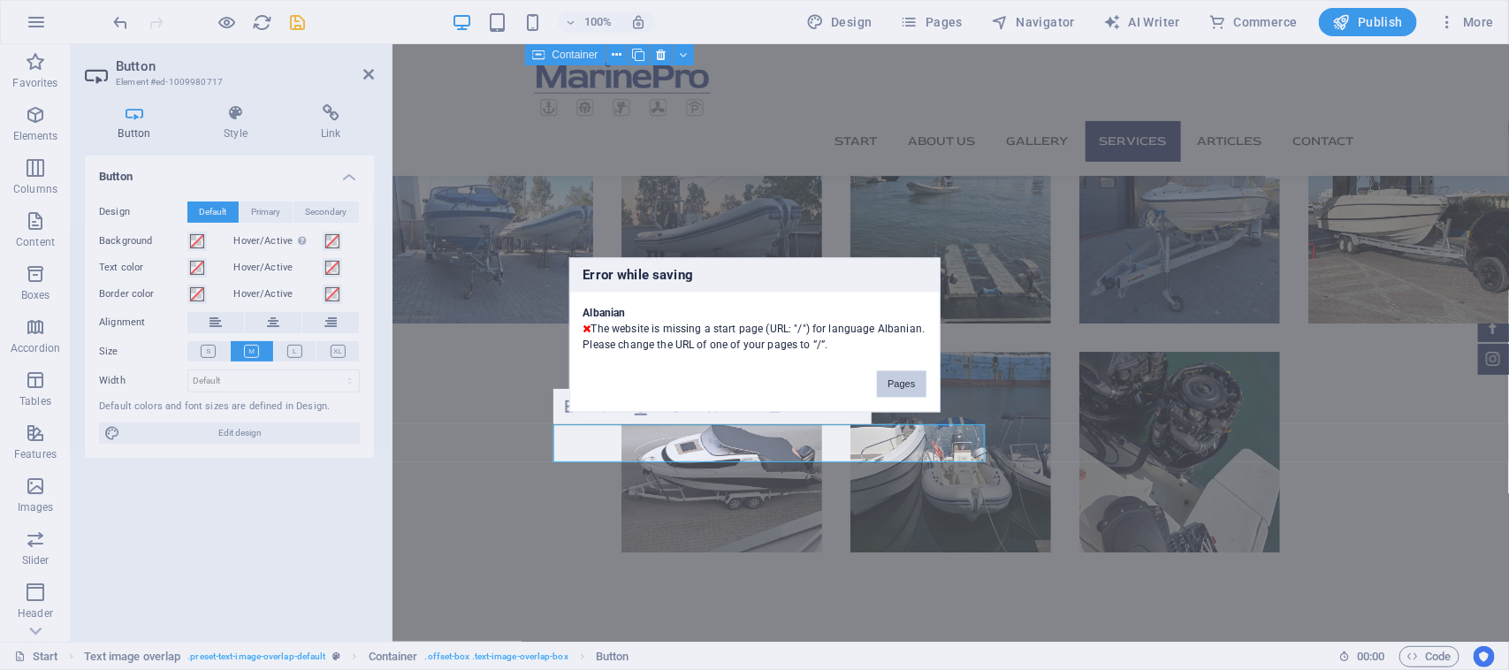
click at [906, 387] on button "Pages" at bounding box center [901, 384] width 49 height 27
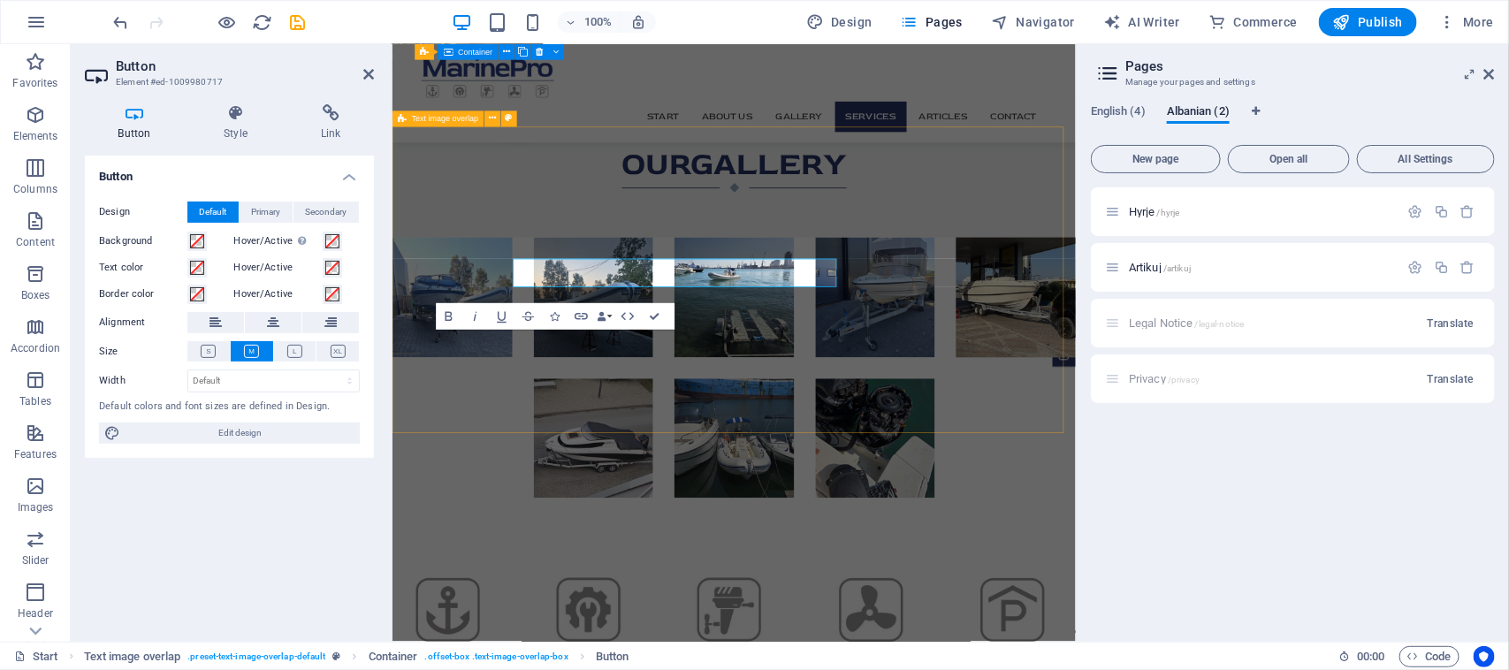
scroll to position [2536, 0]
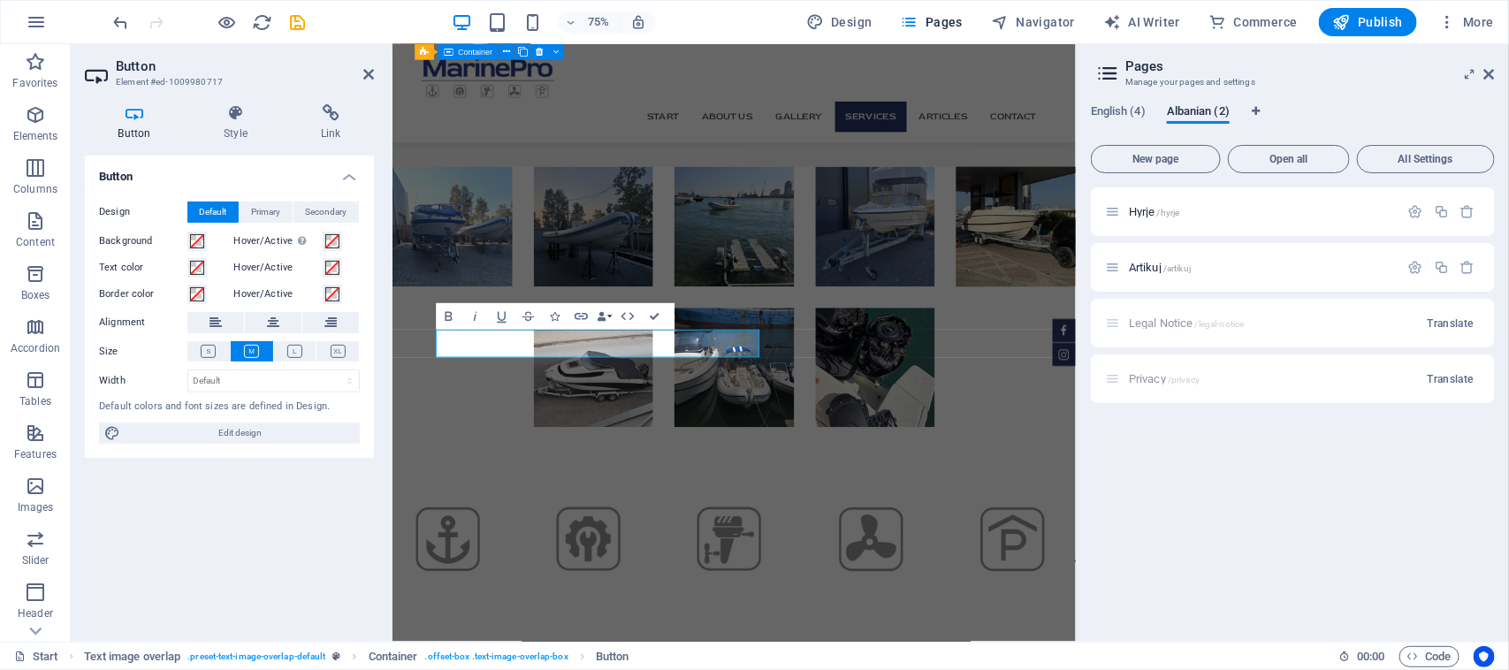
click at [323, 528] on div "Button Design Default Primary Secondary Background Hover/Active Switch to previ…" at bounding box center [229, 392] width 289 height 472
click at [249, 124] on h4 "Style" at bounding box center [239, 122] width 97 height 37
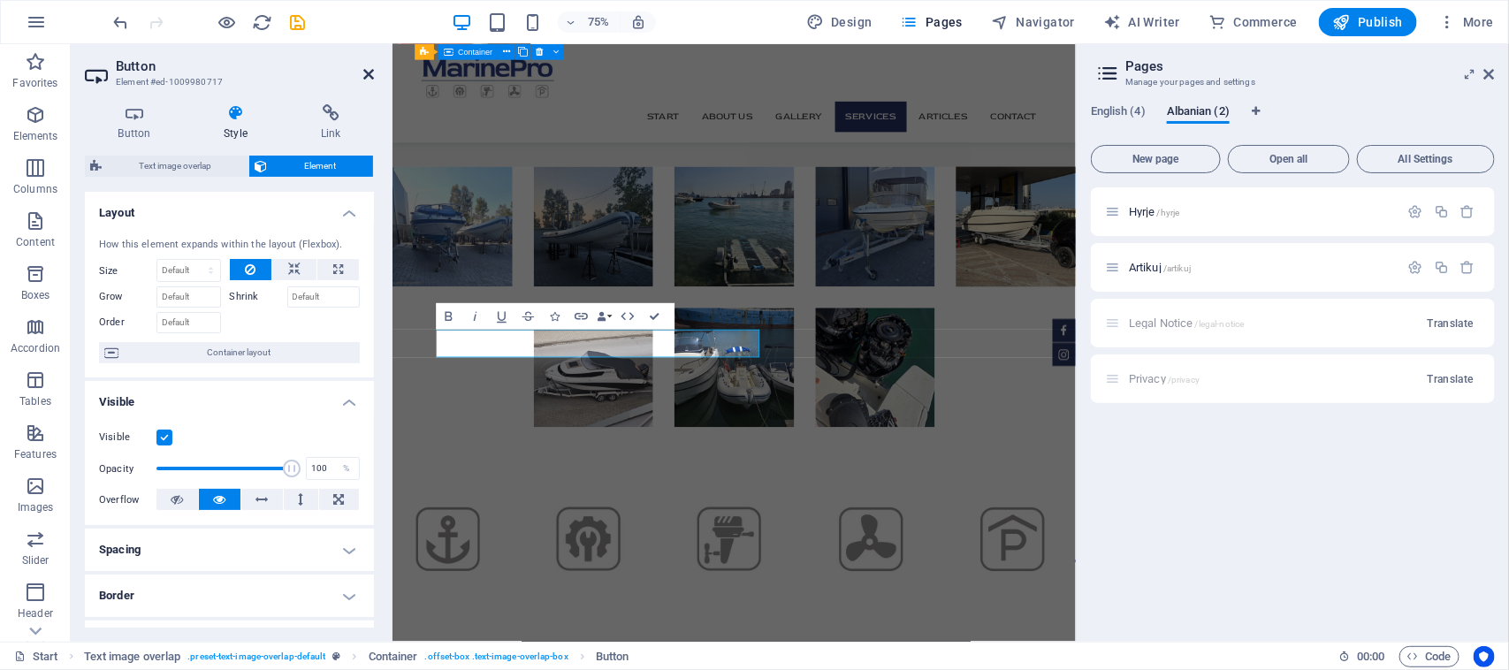
drag, startPoint x: 376, startPoint y: 69, endPoint x: 367, endPoint y: 72, distance: 9.2
click at [367, 72] on aside "Button Element #ed-1009980717 Button Style Link Button Design Default Primary S…" at bounding box center [232, 342] width 322 height 597
click at [364, 72] on icon at bounding box center [368, 74] width 11 height 14
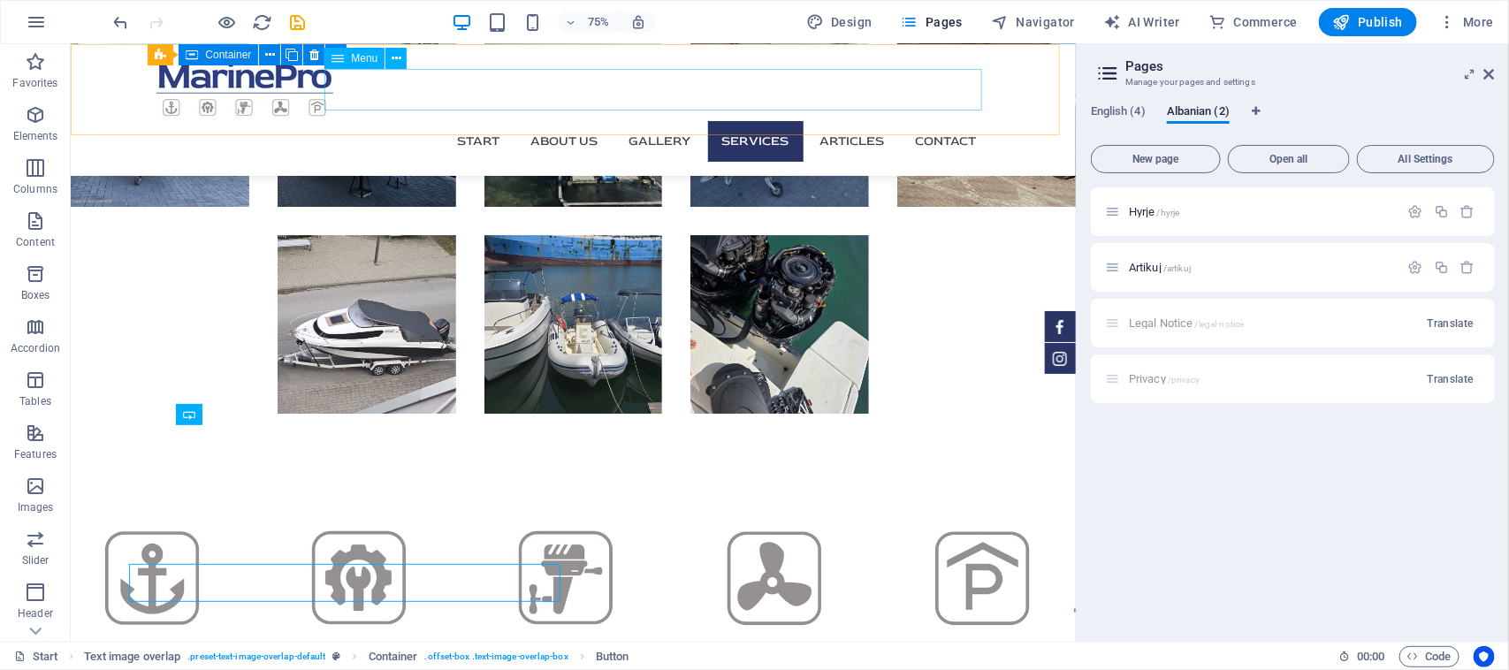
scroll to position [2397, 0]
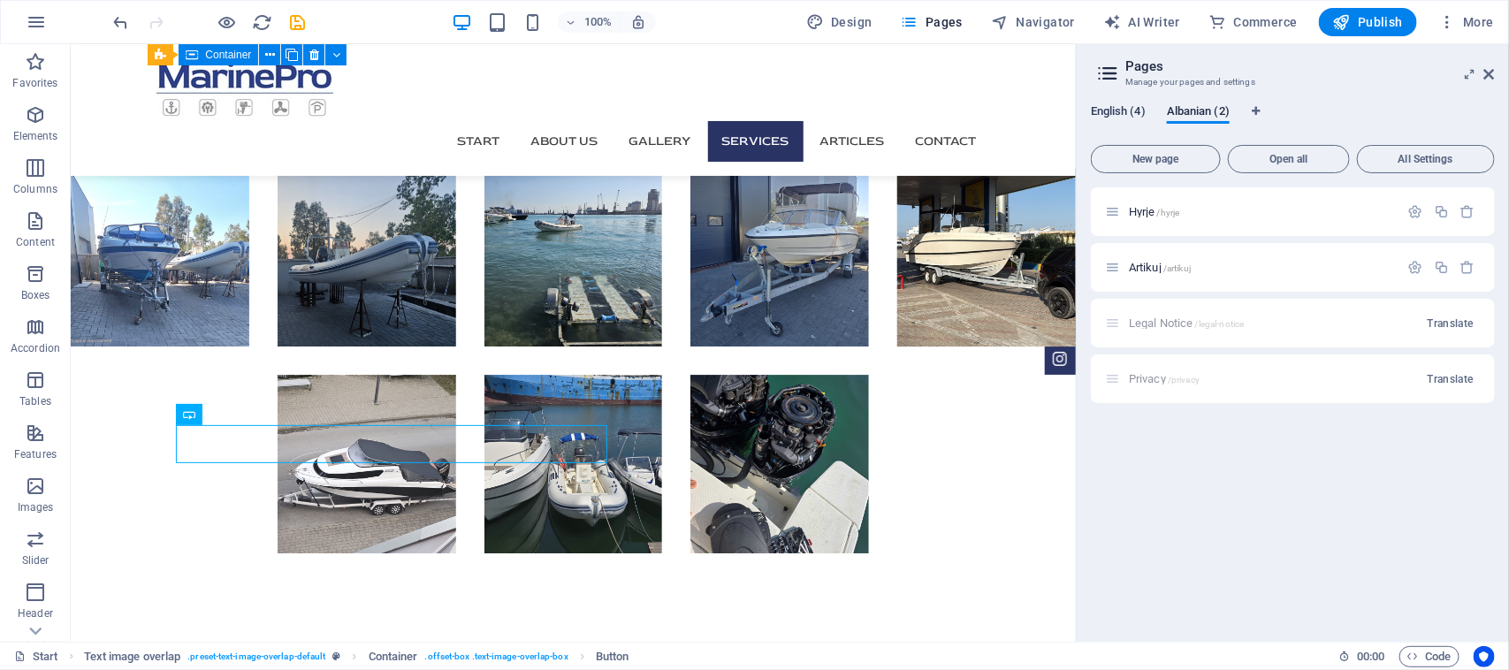
click at [1121, 116] on span "English (4)" at bounding box center [1118, 113] width 55 height 25
click at [1111, 75] on icon at bounding box center [1107, 73] width 27 height 25
click at [1288, 163] on span "Open all" at bounding box center [1289, 159] width 106 height 11
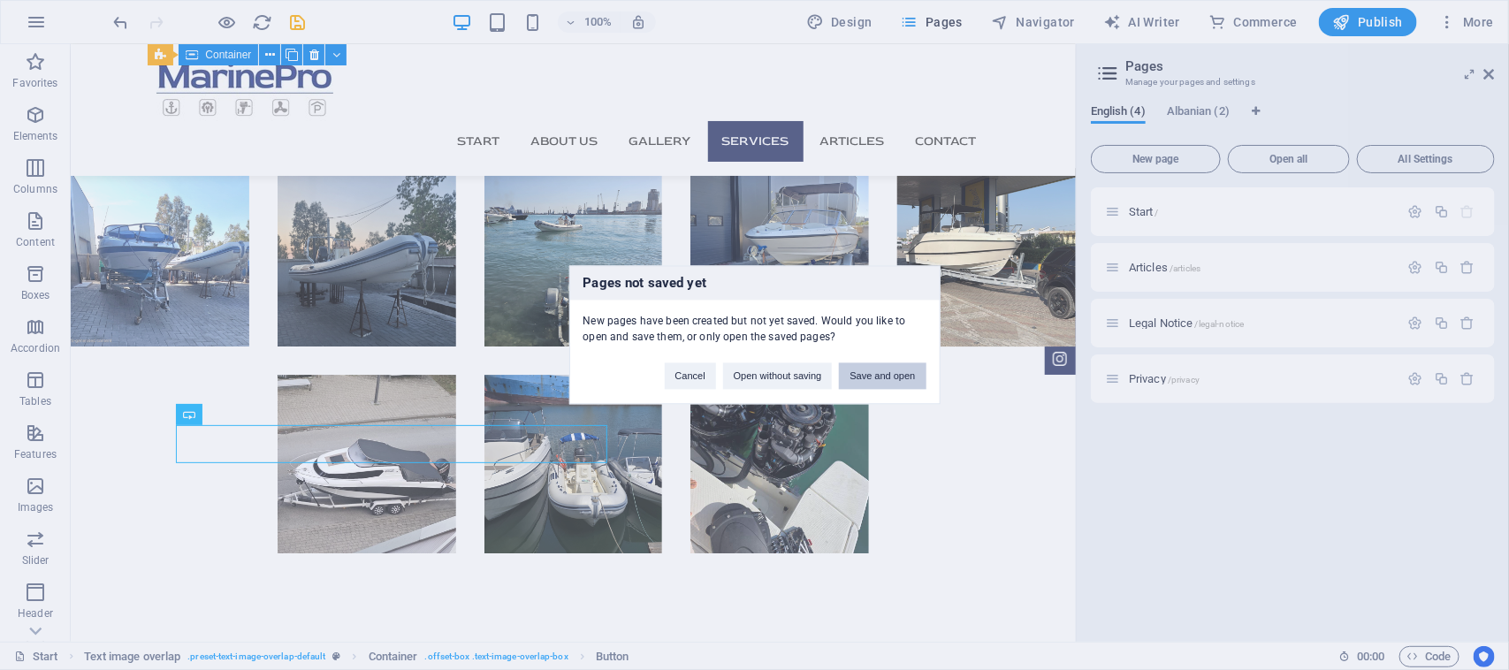
click at [894, 383] on button "Save and open" at bounding box center [882, 376] width 87 height 27
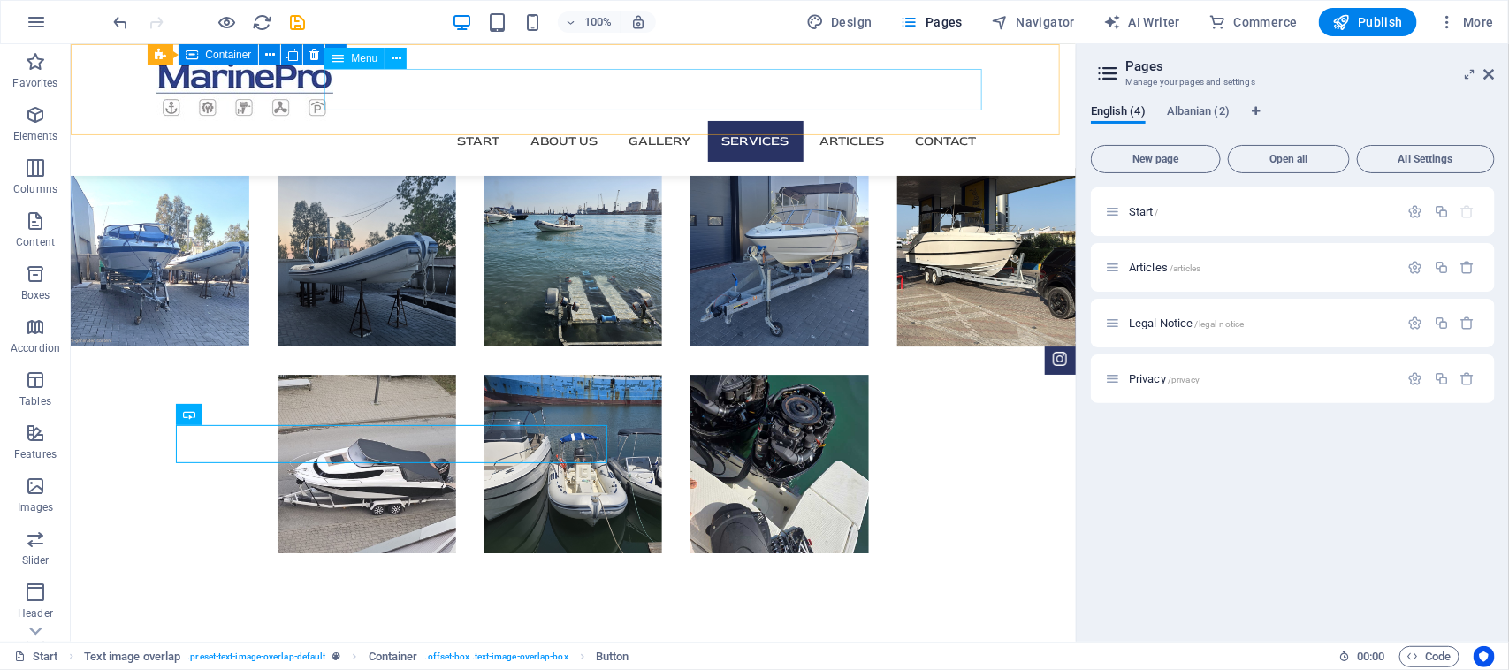
click at [479, 120] on nav "Start About us Gallery Services Articles Contact" at bounding box center [573, 140] width 834 height 41
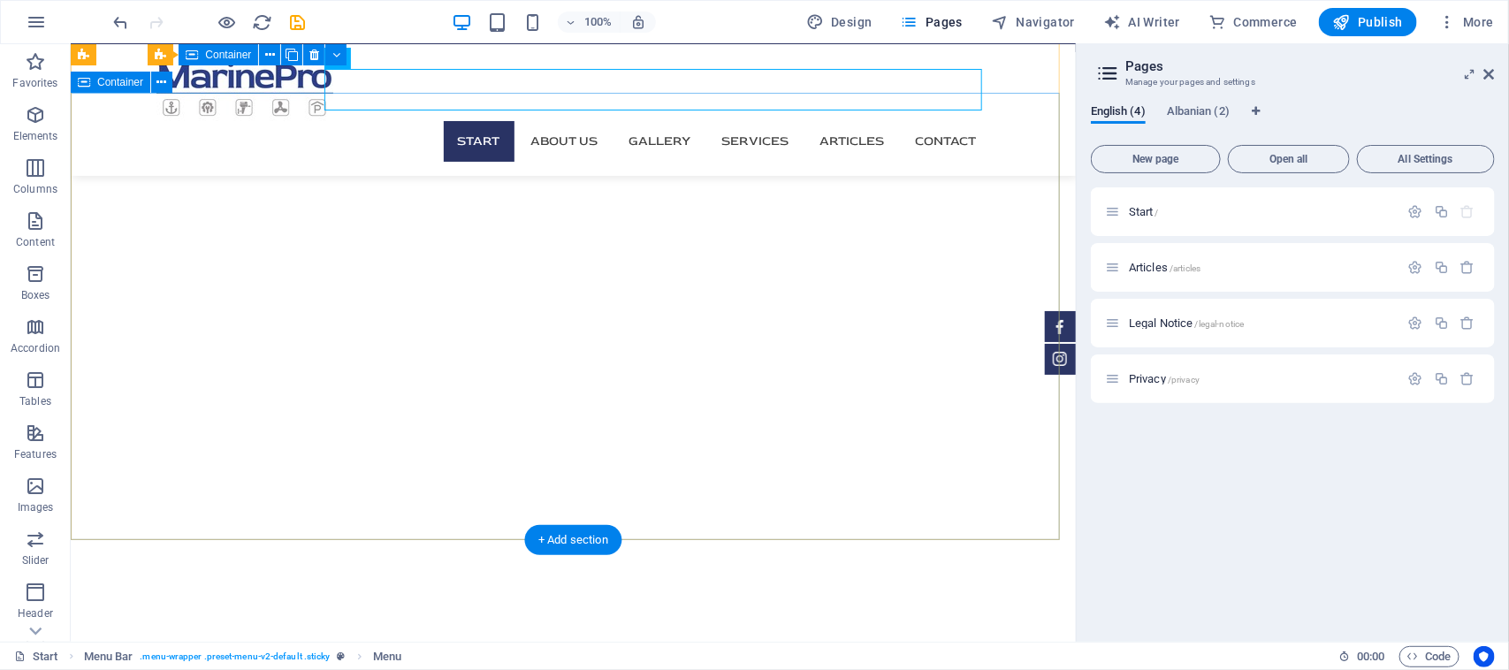
scroll to position [0, 0]
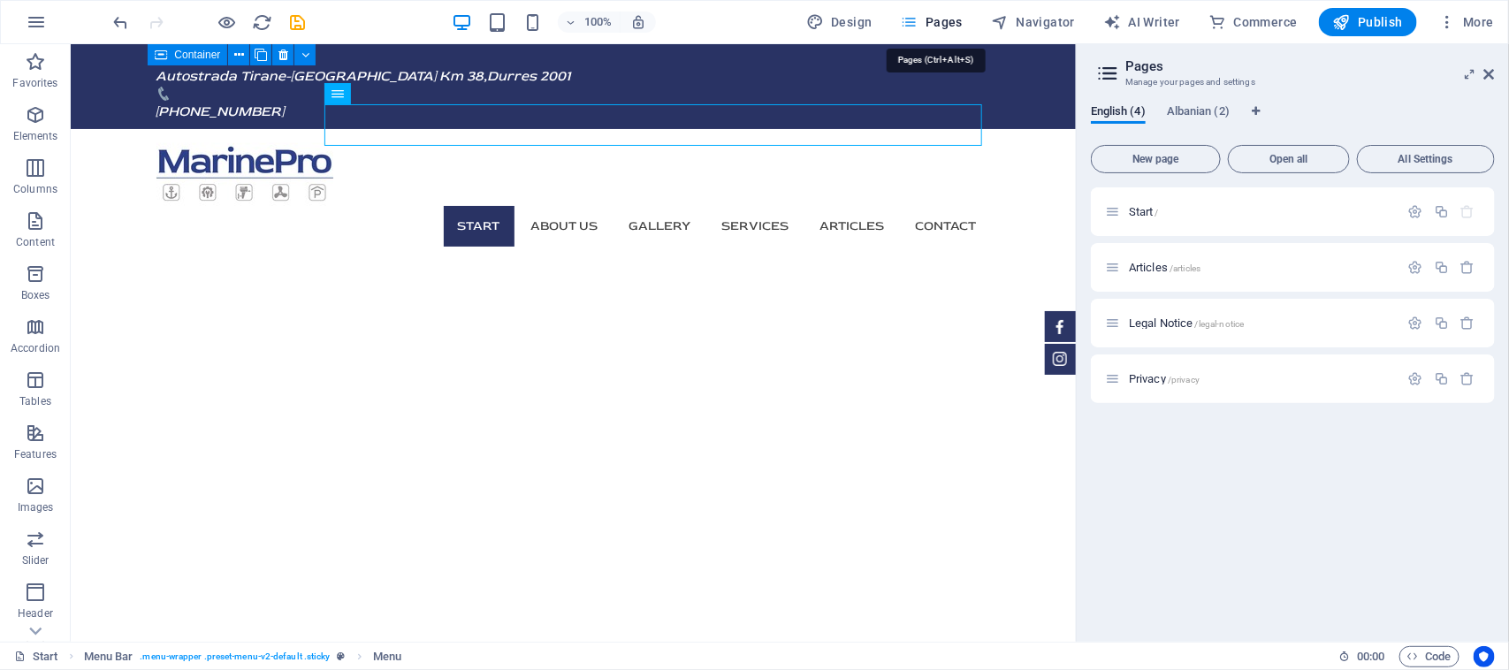
click at [937, 23] on span "Pages" at bounding box center [932, 22] width 62 height 18
click at [924, 20] on span "Pages" at bounding box center [932, 22] width 62 height 18
drag, startPoint x: 867, startPoint y: 27, endPoint x: 1370, endPoint y: 34, distance: 502.9
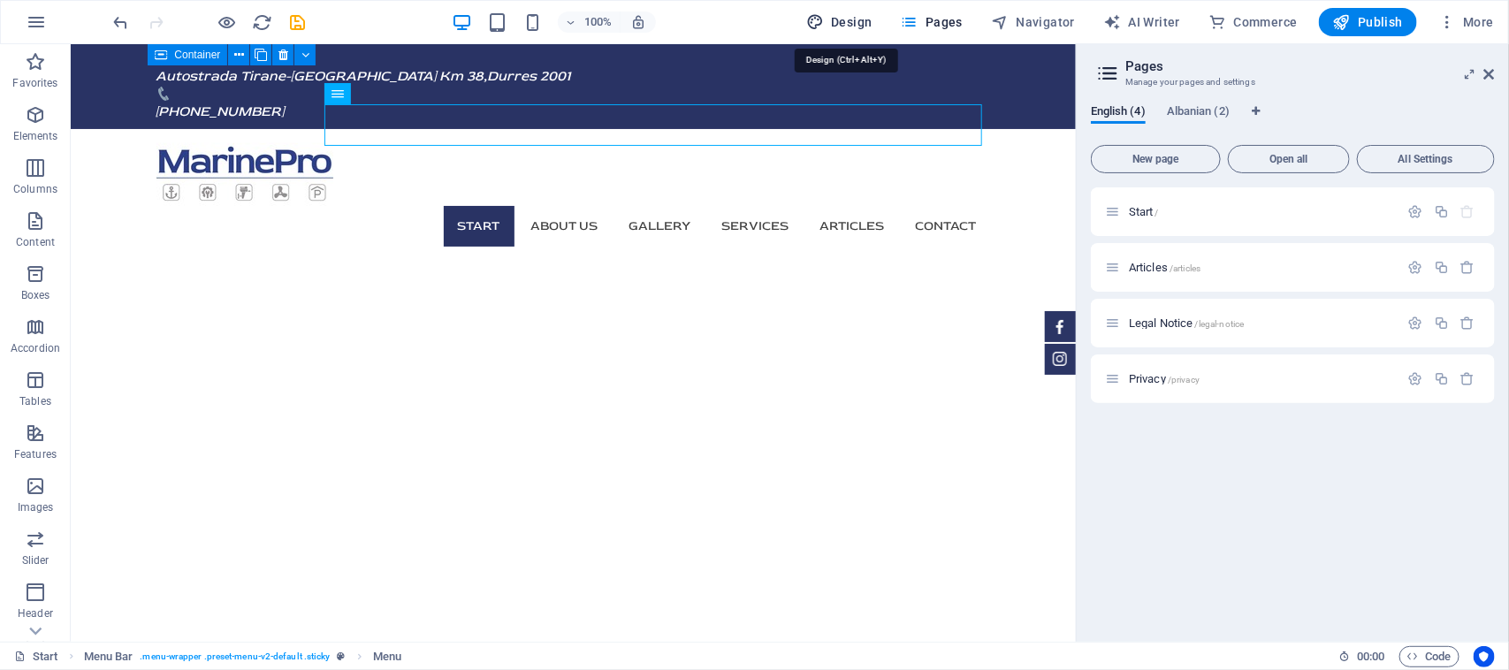
click at [867, 27] on span "Design" at bounding box center [839, 22] width 66 height 18
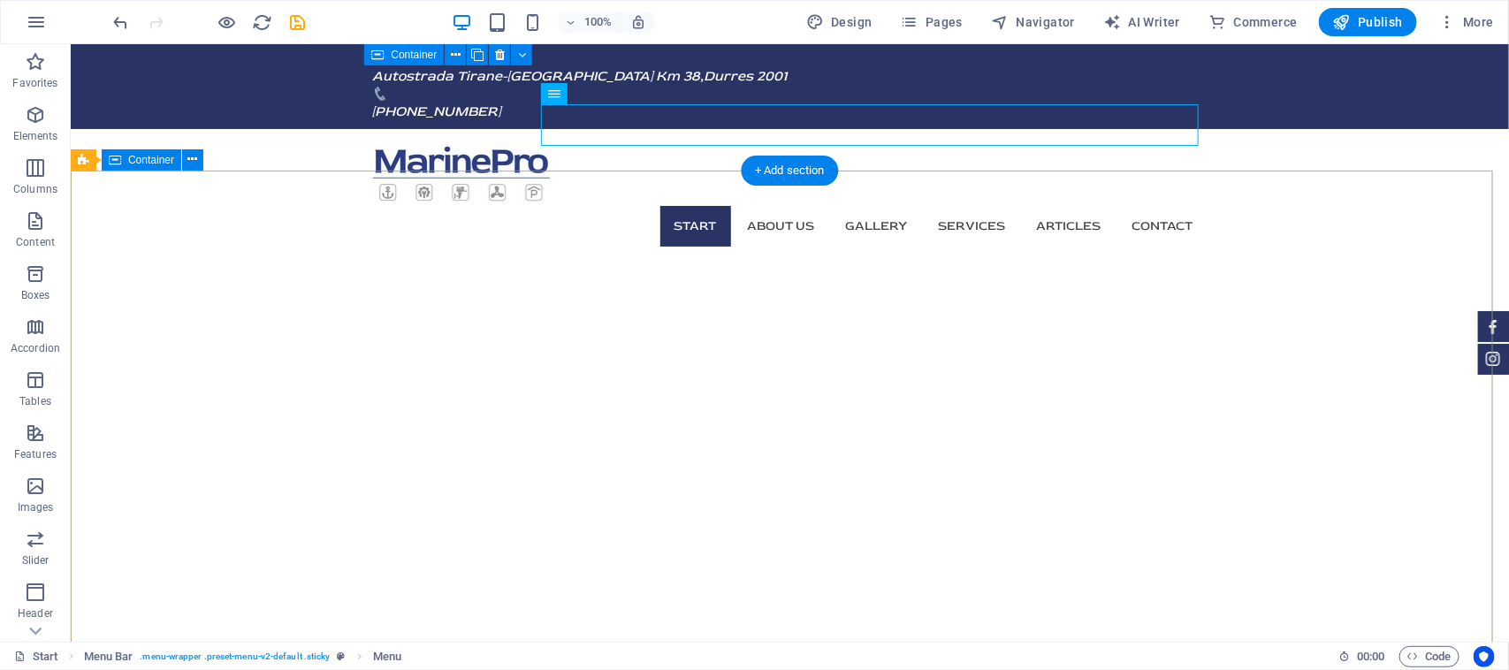
scroll to position [272, 0]
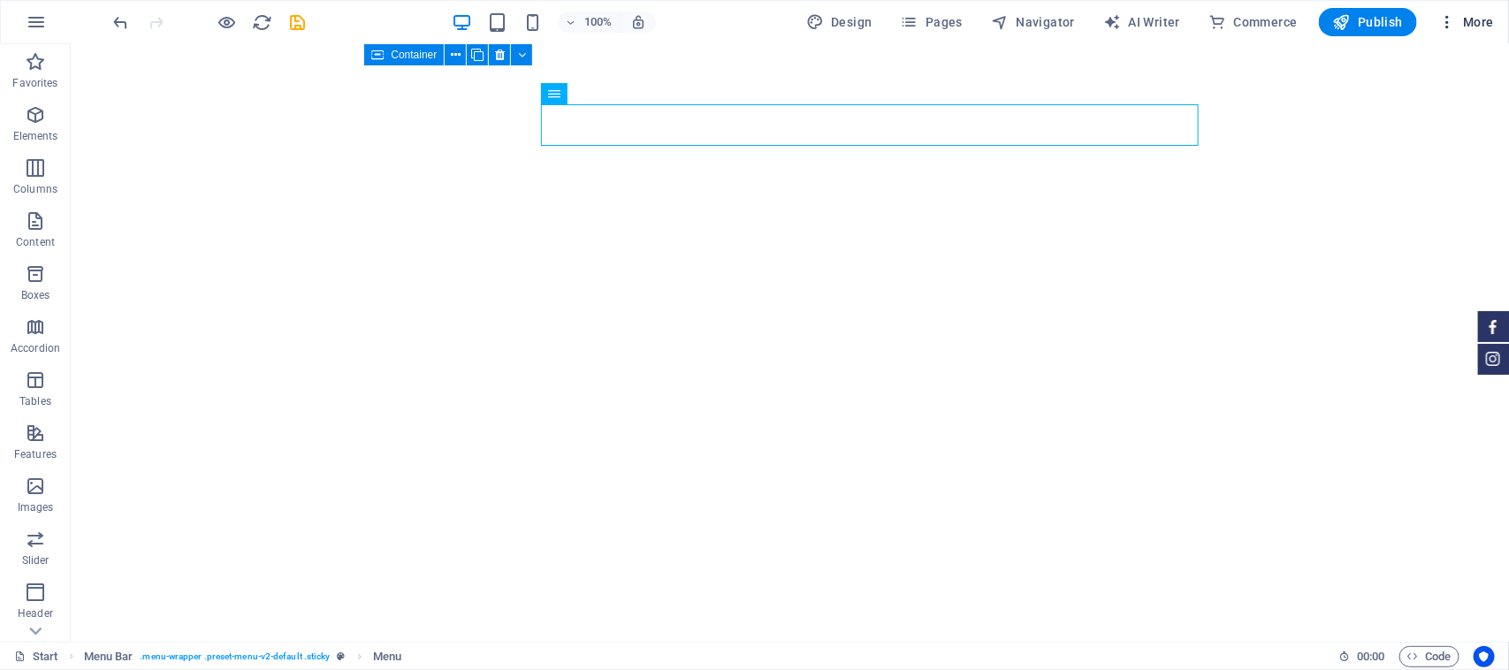
click at [1468, 20] on span "More" at bounding box center [1466, 22] width 56 height 18
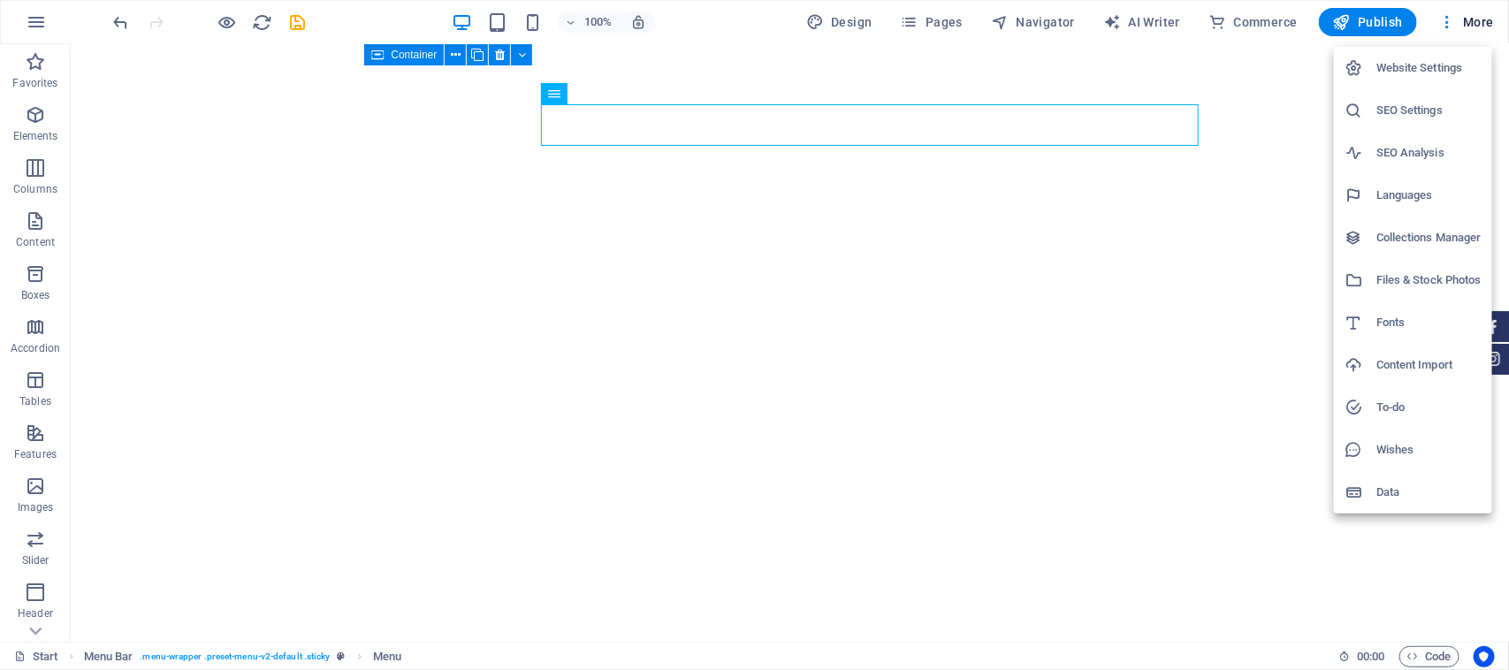
scroll to position [0, 0]
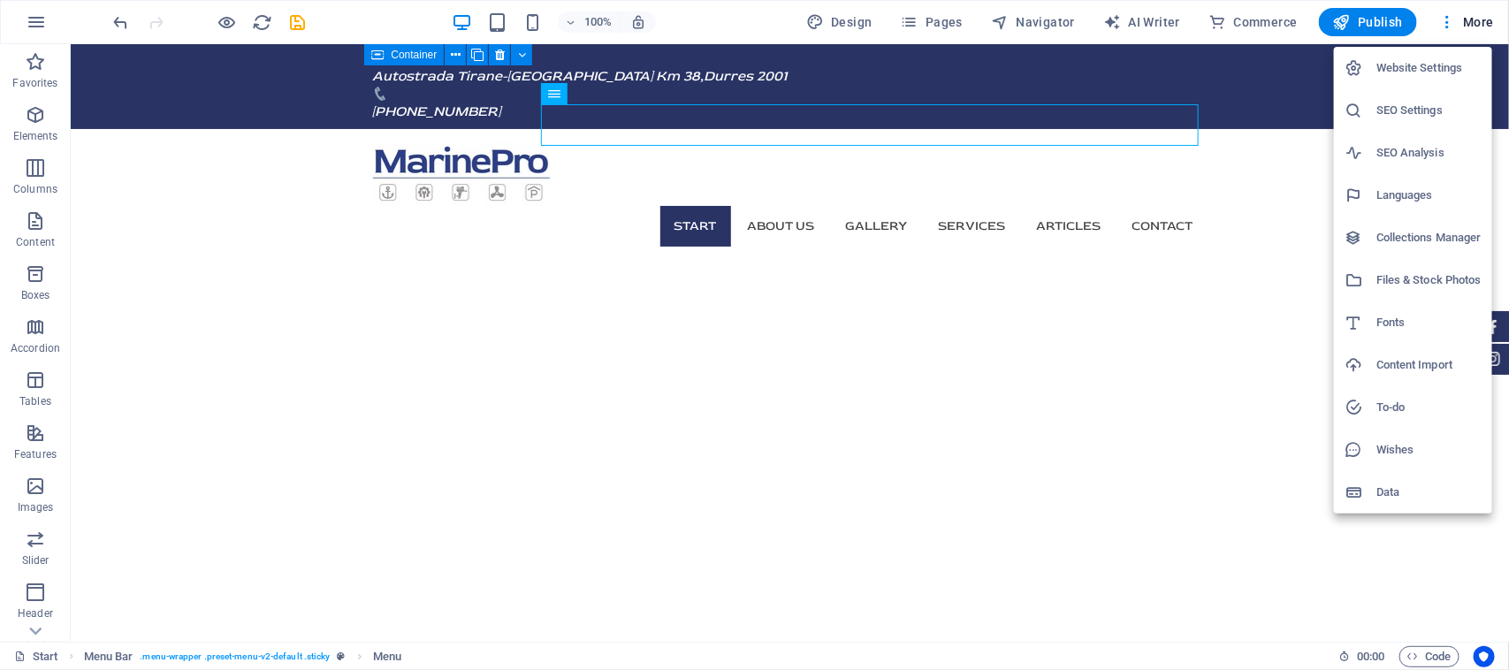
click at [1442, 186] on h6 "Languages" at bounding box center [1428, 195] width 105 height 21
select select "41"
select select "4"
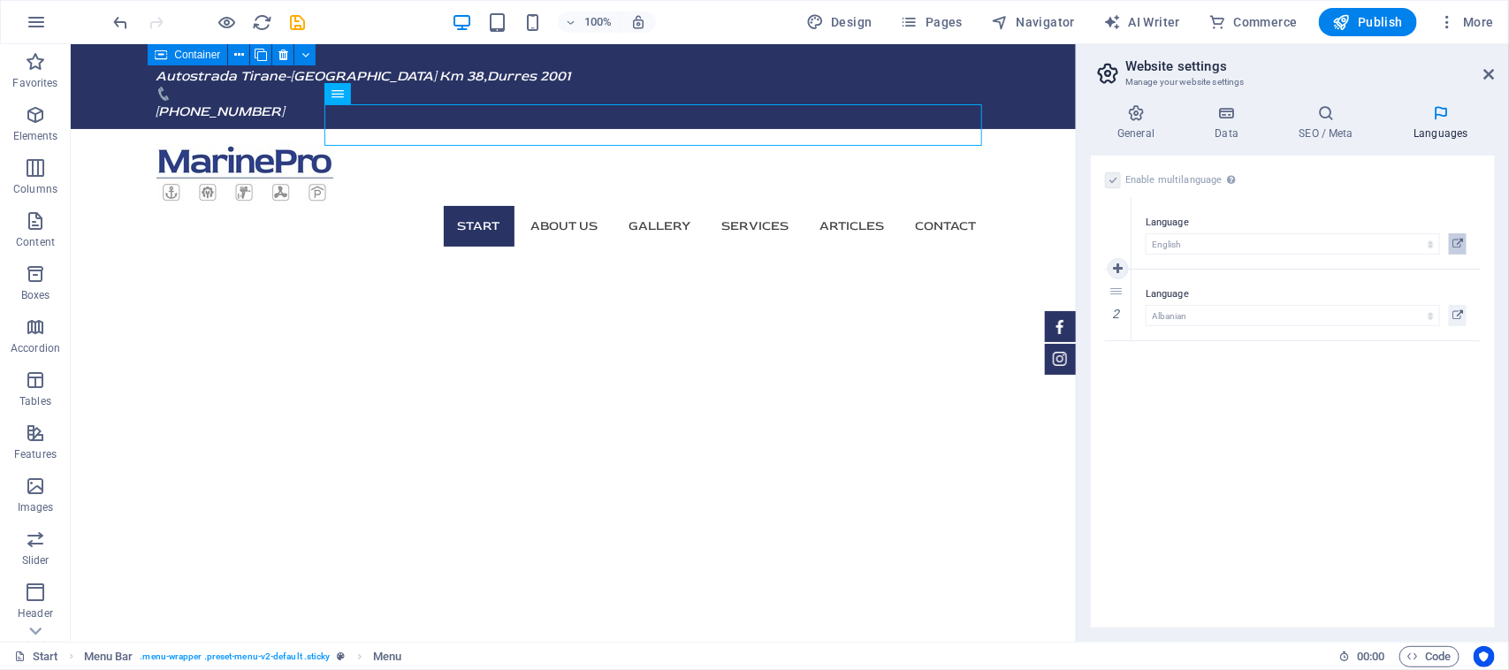
click at [1456, 246] on icon at bounding box center [1457, 243] width 11 height 21
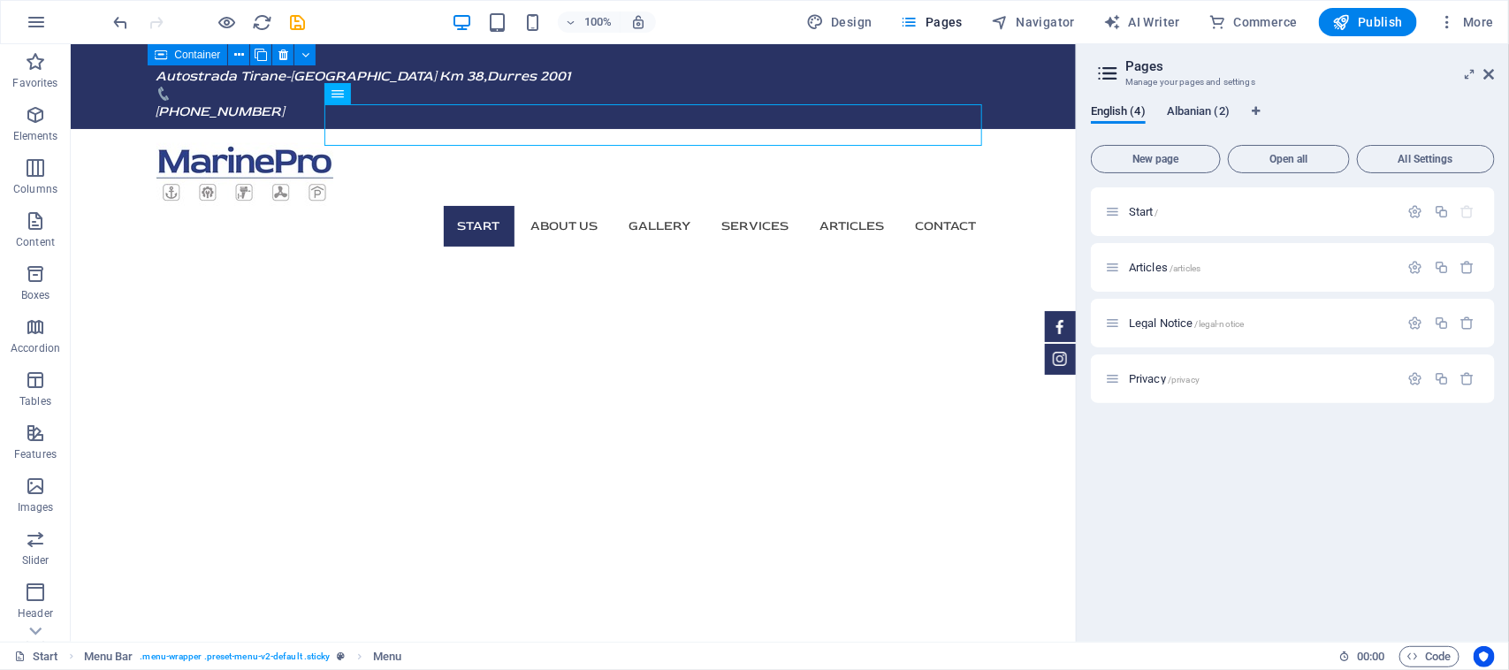
click at [1187, 117] on span "Albanian (2)" at bounding box center [1198, 113] width 63 height 25
click at [1417, 209] on icon "button" at bounding box center [1415, 211] width 15 height 15
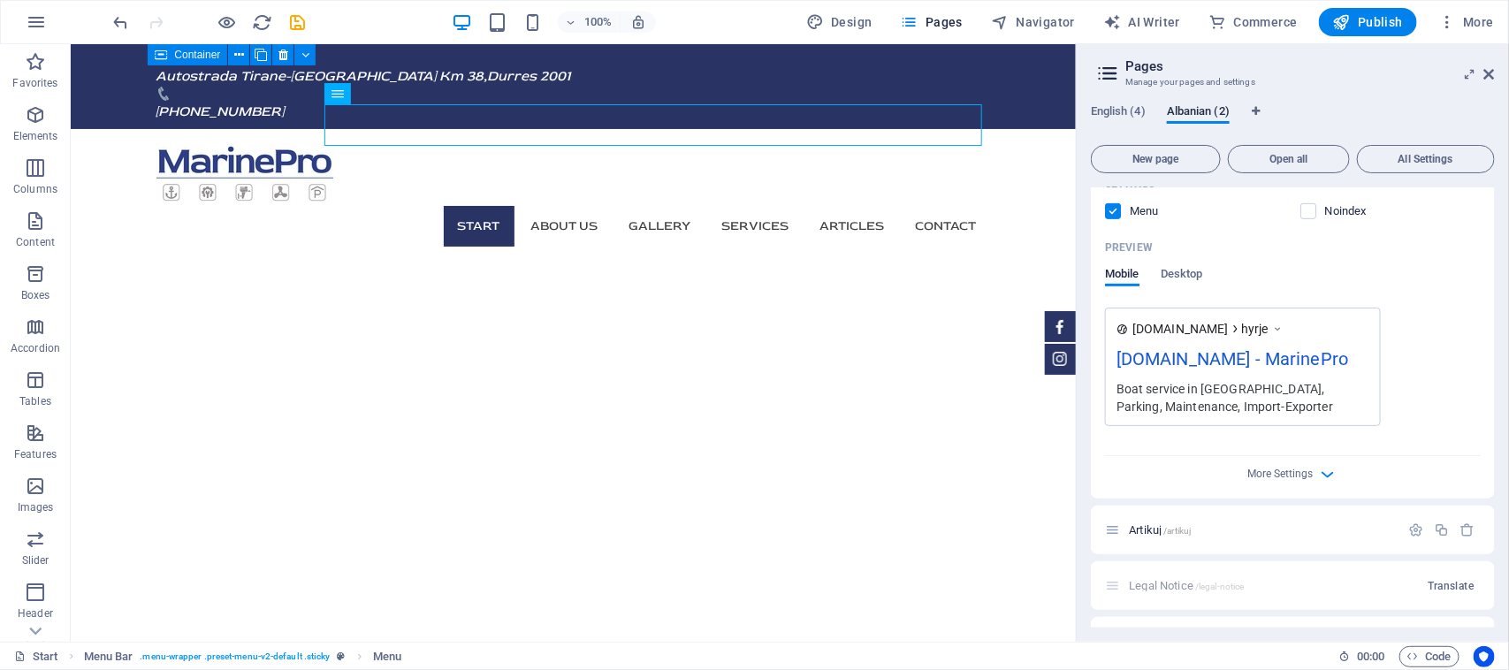
scroll to position [458, 0]
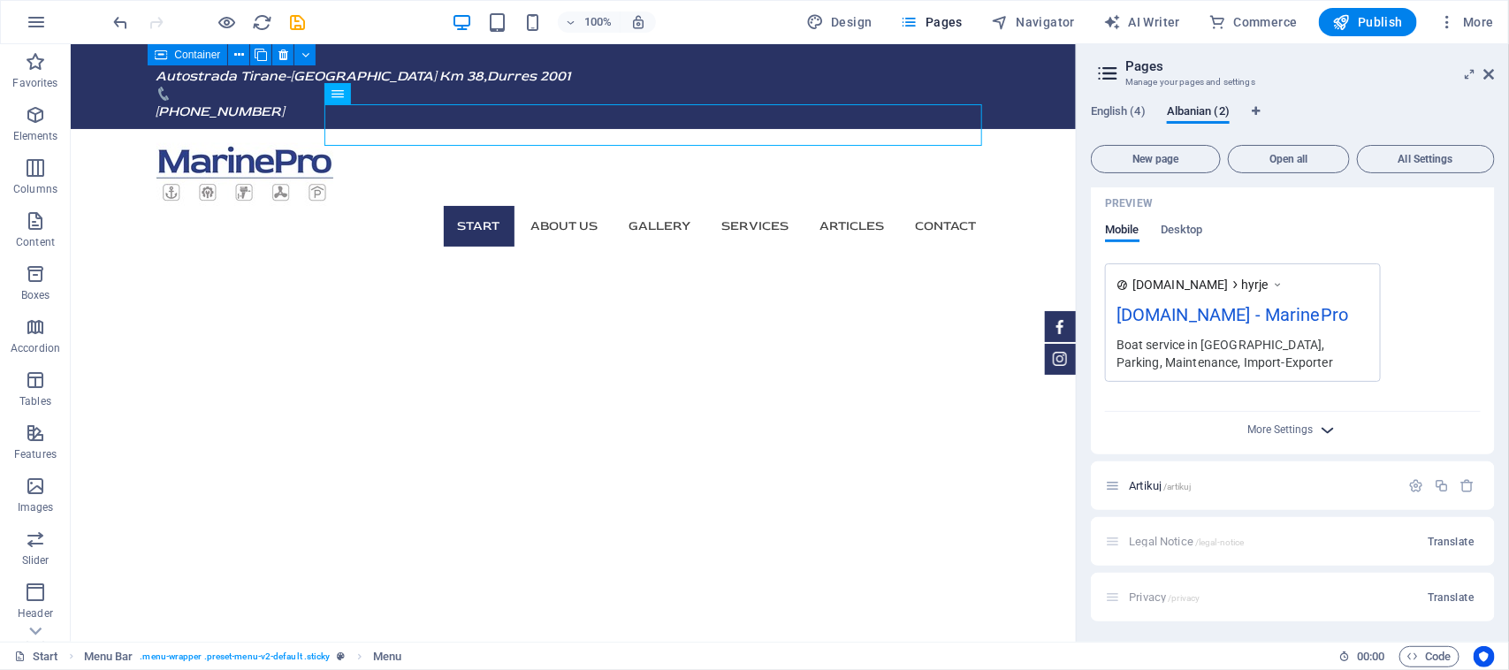
click at [1331, 422] on icon "button" at bounding box center [1328, 430] width 20 height 20
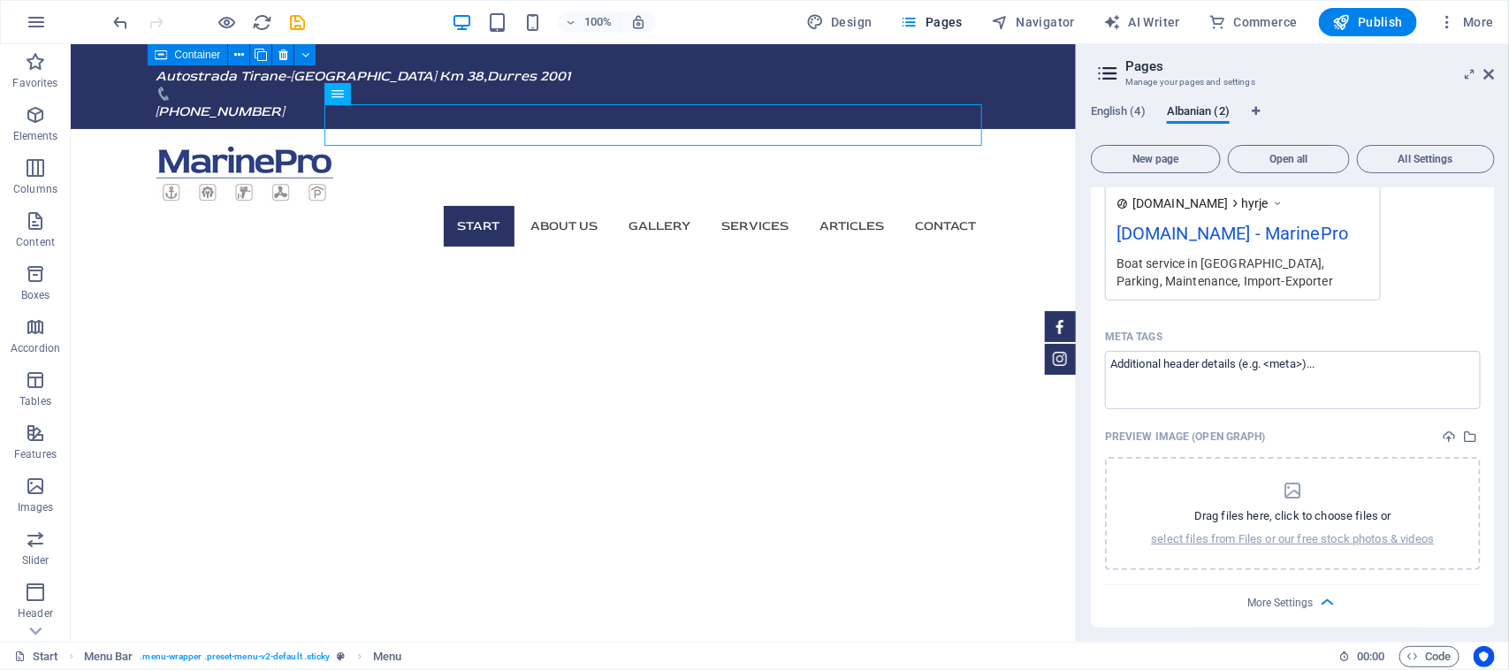
scroll to position [663, 0]
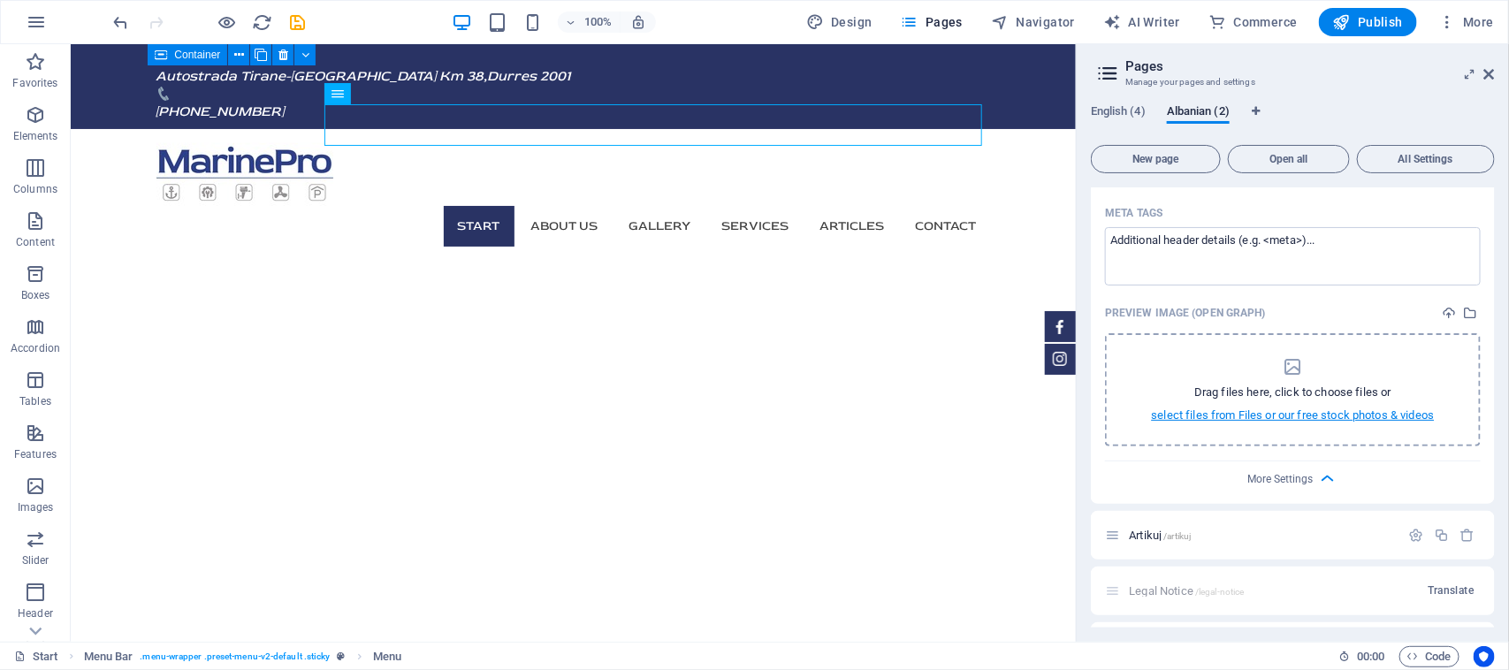
click at [1284, 422] on p "select files from Files or our free stock photos & videos" at bounding box center [1293, 415] width 283 height 16
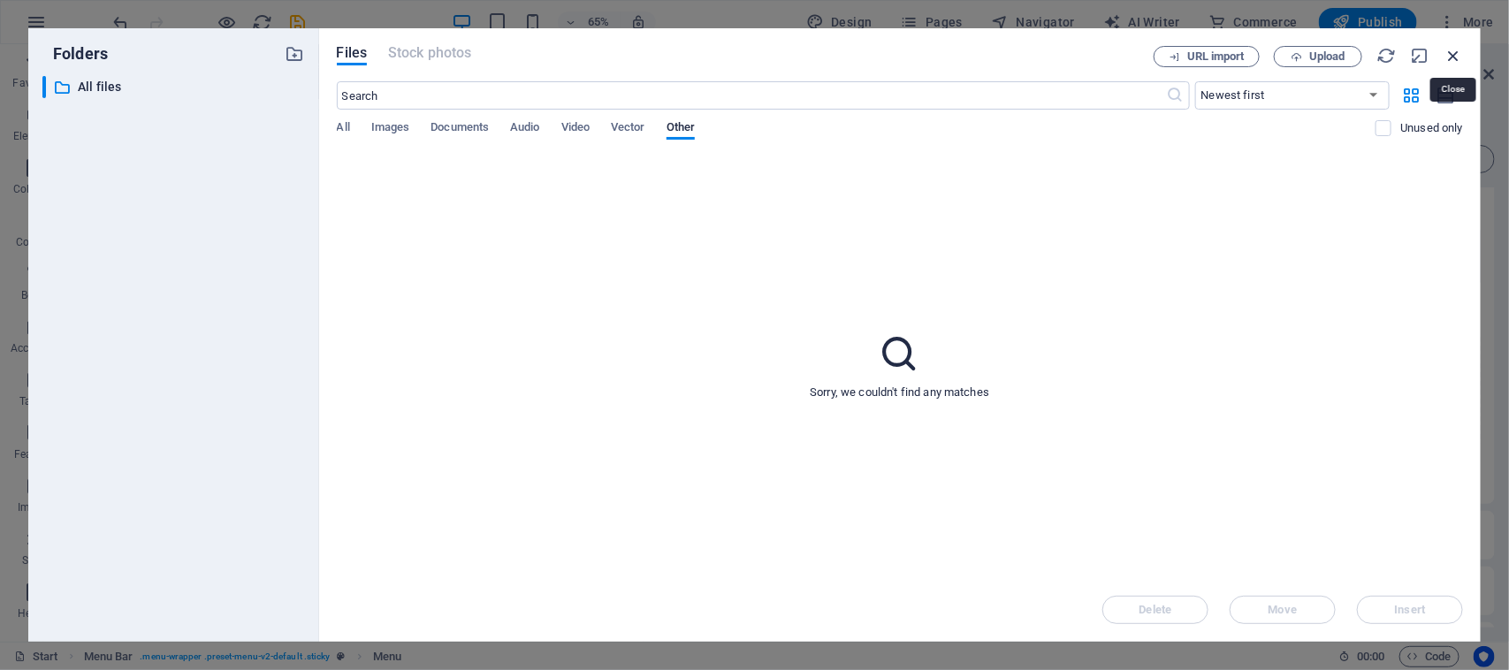
click at [1447, 57] on icon "button" at bounding box center [1452, 55] width 19 height 19
